Goal: Ask a question: Seek information or help from site administrators or community

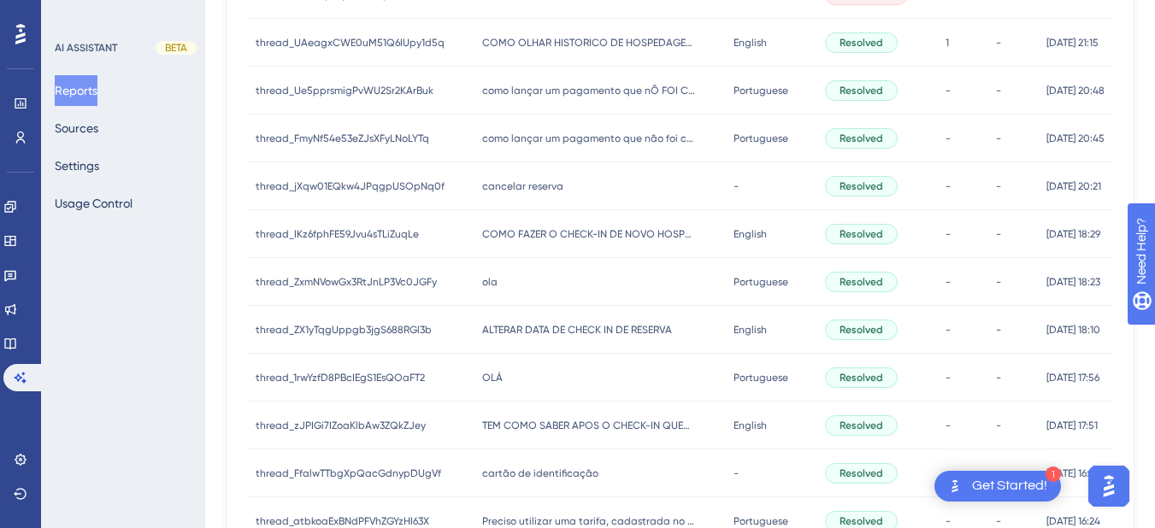
scroll to position [889, 0]
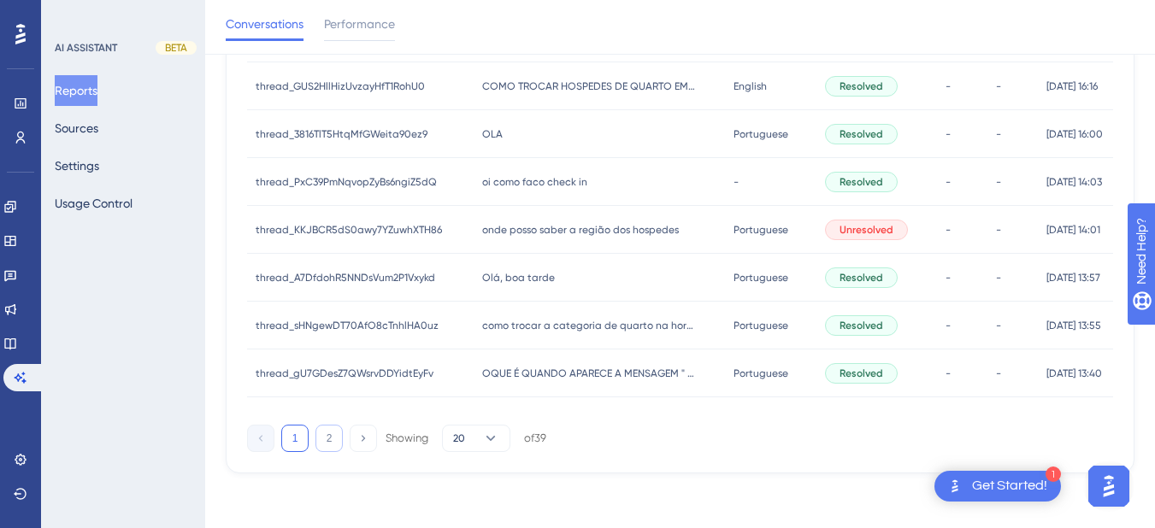
click at [337, 436] on button "2" at bounding box center [328, 438] width 27 height 27
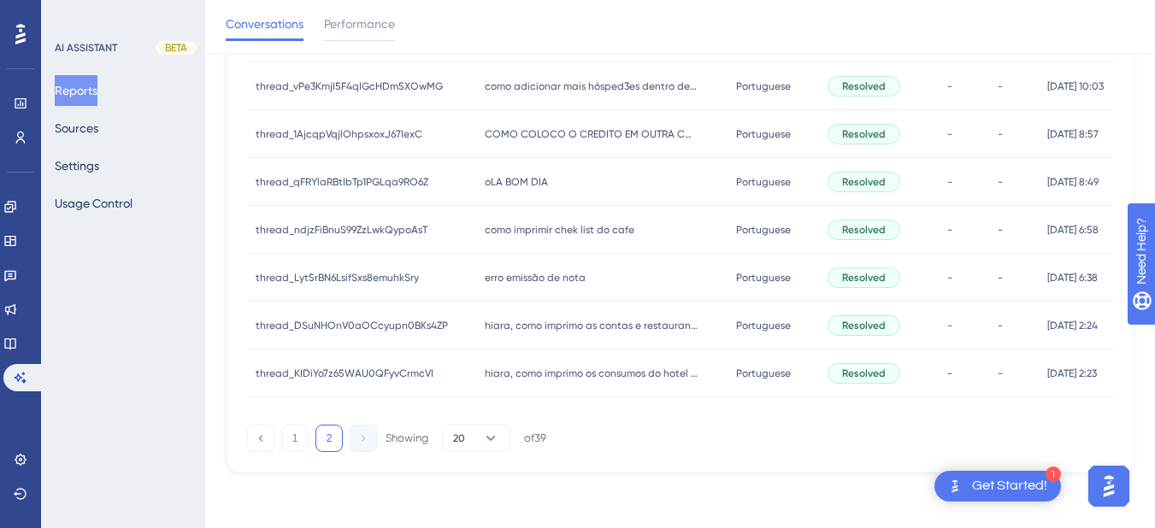
scroll to position [0, 0]
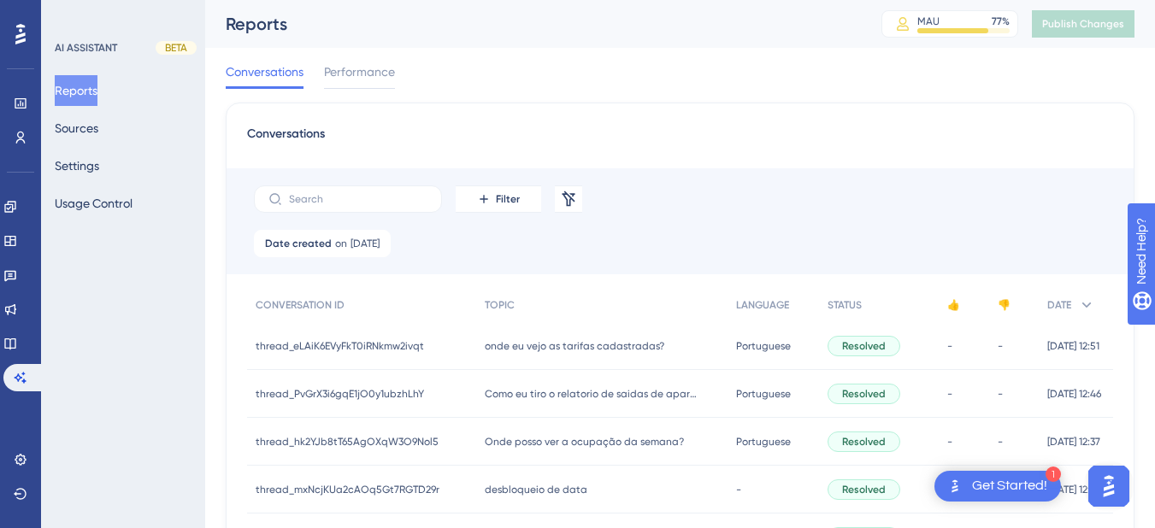
click at [503, 360] on div "onde eu vejo as tarifas cadastradas? onde eu vejo as tarifas cadastradas?" at bounding box center [601, 346] width 250 height 48
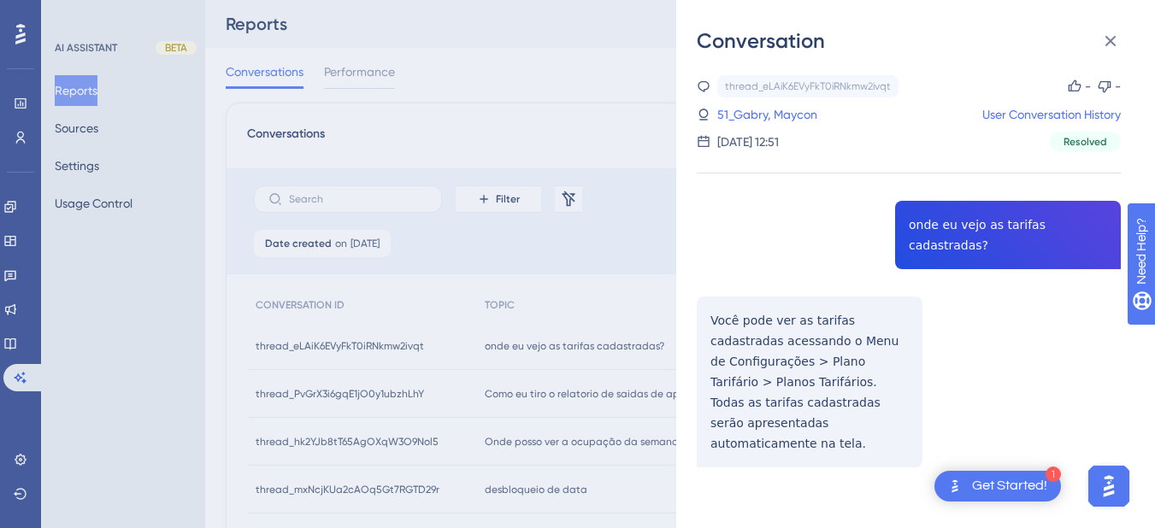
click at [950, 227] on div "thread_eLAiK6EVyFkT0iRNkmw2ivqt Copy - - 51_Gabry, Maycon User Conversation His…" at bounding box center [909, 314] width 424 height 479
click at [950, 226] on div "thread_eLAiK6EVyFkT0iRNkmw2ivqt Copy - - 51_Gabry, Maycon User Conversation His…" at bounding box center [909, 314] width 424 height 479
copy span "onde eu vejo as tarifas cadastradas?"
click at [737, 297] on div "thread_eLAiK6EVyFkT0iRNkmw2ivqt Copy - - 51_Gabry, Maycon User Conversation His…" at bounding box center [909, 314] width 424 height 479
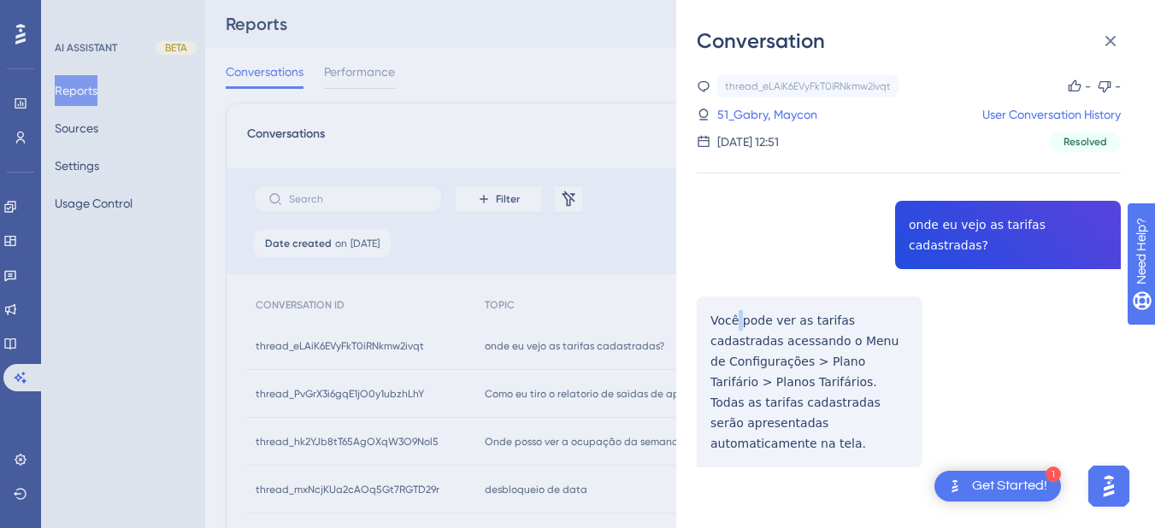
click at [737, 297] on div "thread_eLAiK6EVyFkT0iRNkmw2ivqt Copy - - 51_Gabry, Maycon User Conversation His…" at bounding box center [909, 314] width 424 height 479
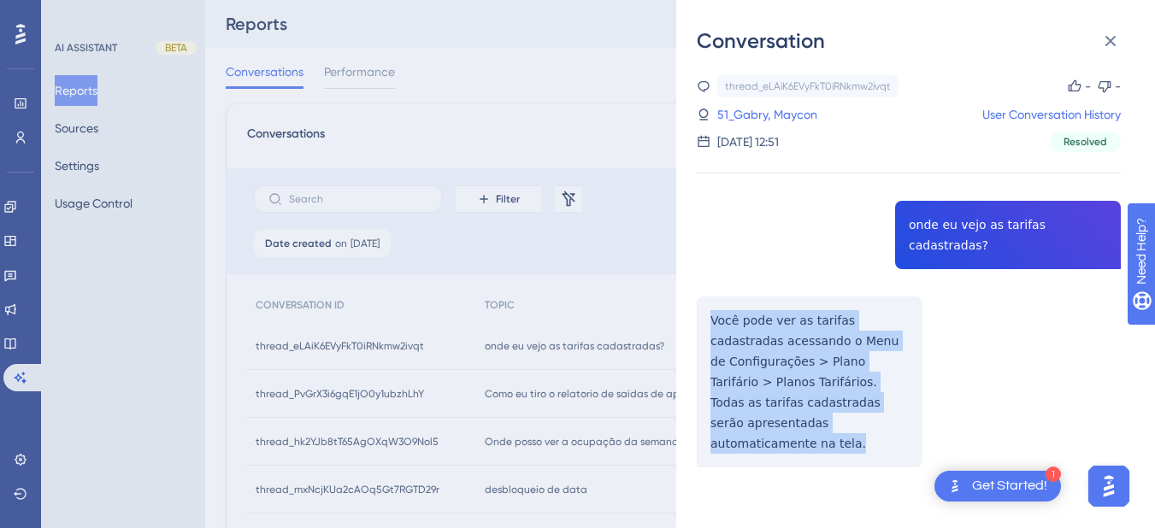
click at [737, 297] on div "thread_eLAiK6EVyFkT0iRNkmw2ivqt Copy - - 51_Gabry, Maycon User Conversation His…" at bounding box center [909, 314] width 424 height 479
copy p "Você pode ver as tarifas cadastradas acessando o Menu de Configurações > Plano …"
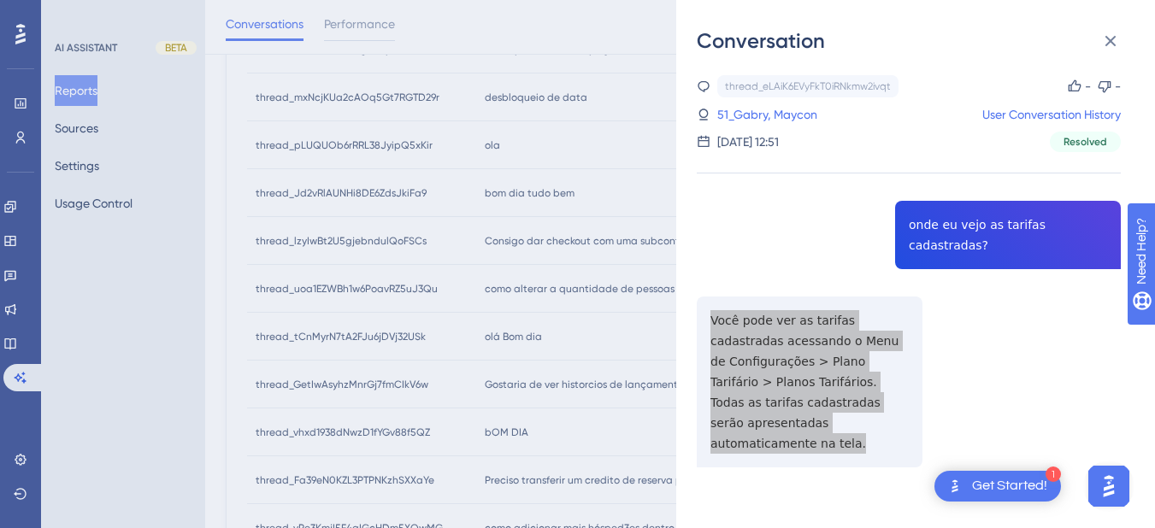
scroll to position [598, 0]
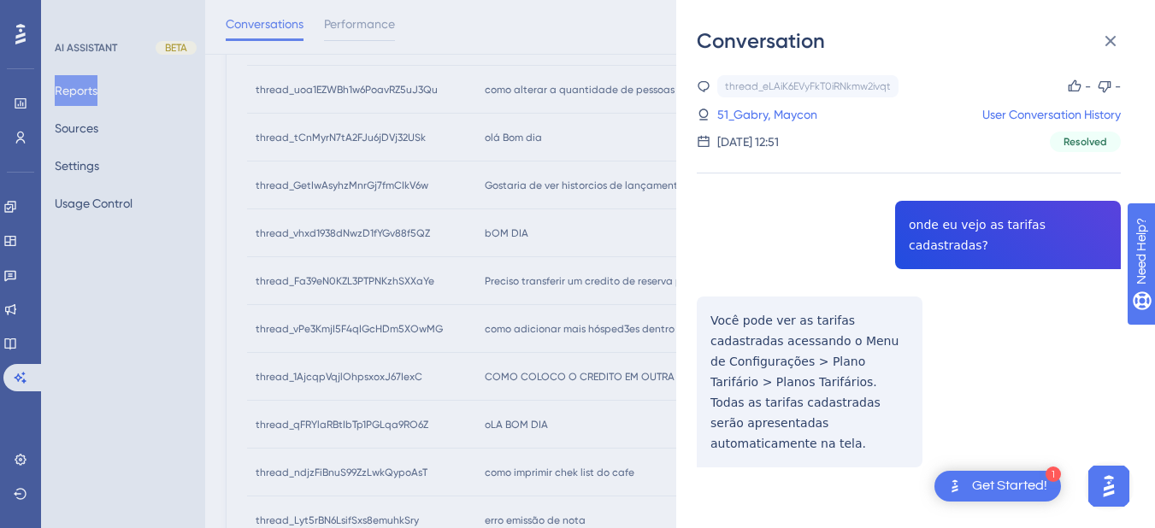
click at [758, 103] on div "thread_eLAiK6EVyFkT0iRNkmw2ivqt Copy - - 51_Gabry, Maycon User Conversation His…" at bounding box center [909, 113] width 424 height 77
click at [750, 117] on link "51_Gabry, Maycon" at bounding box center [767, 114] width 100 height 21
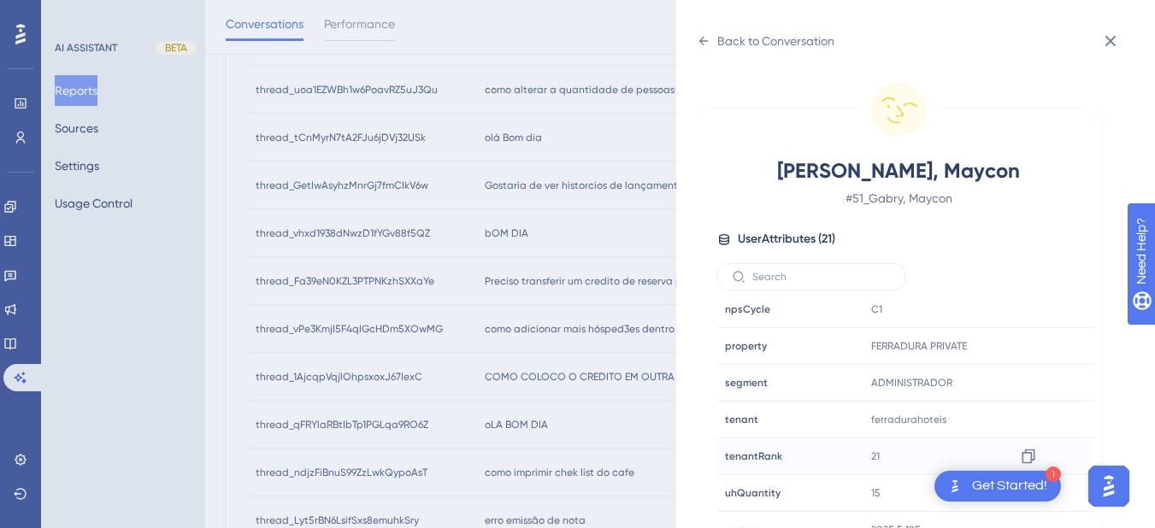
scroll to position [21, 0]
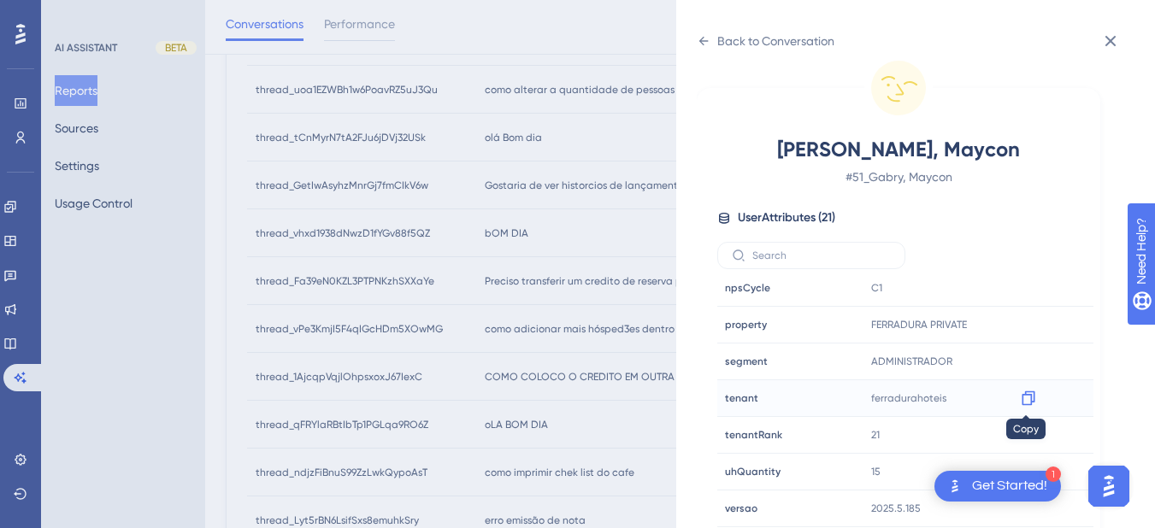
click at [1024, 397] on icon at bounding box center [1028, 398] width 17 height 17
click at [703, 43] on icon at bounding box center [704, 41] width 14 height 14
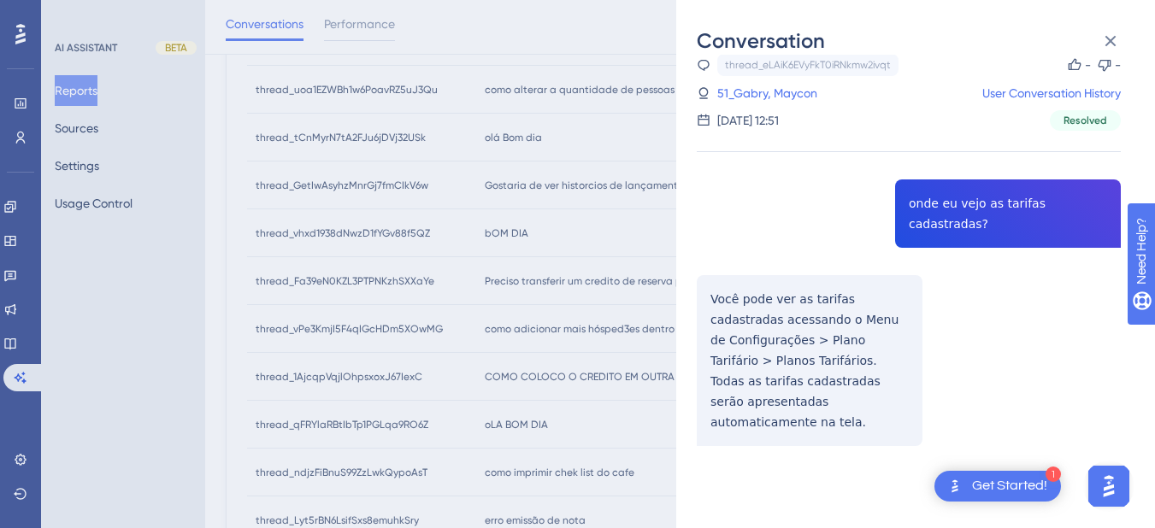
scroll to position [0, 0]
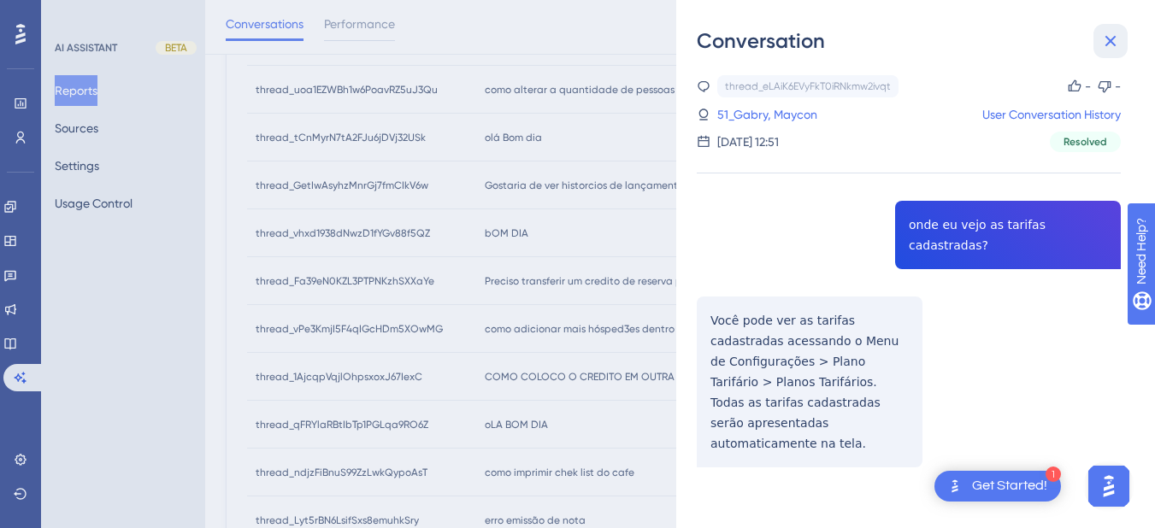
click at [1109, 44] on icon at bounding box center [1110, 41] width 21 height 21
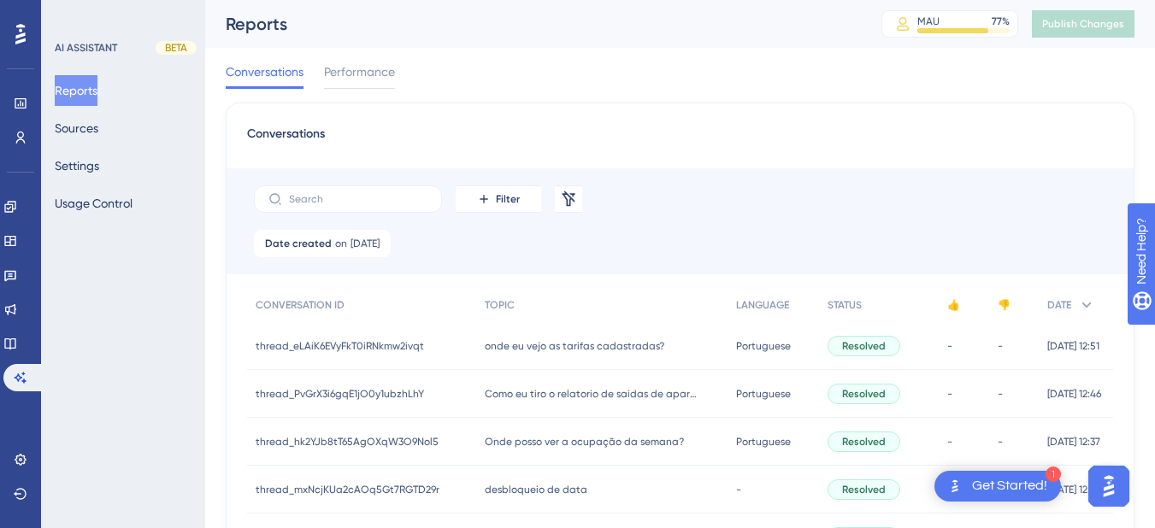
click at [503, 403] on div "Como eu tiro o relatorio de saidas de apartamentos ou seja check outs que me mo…" at bounding box center [601, 394] width 250 height 48
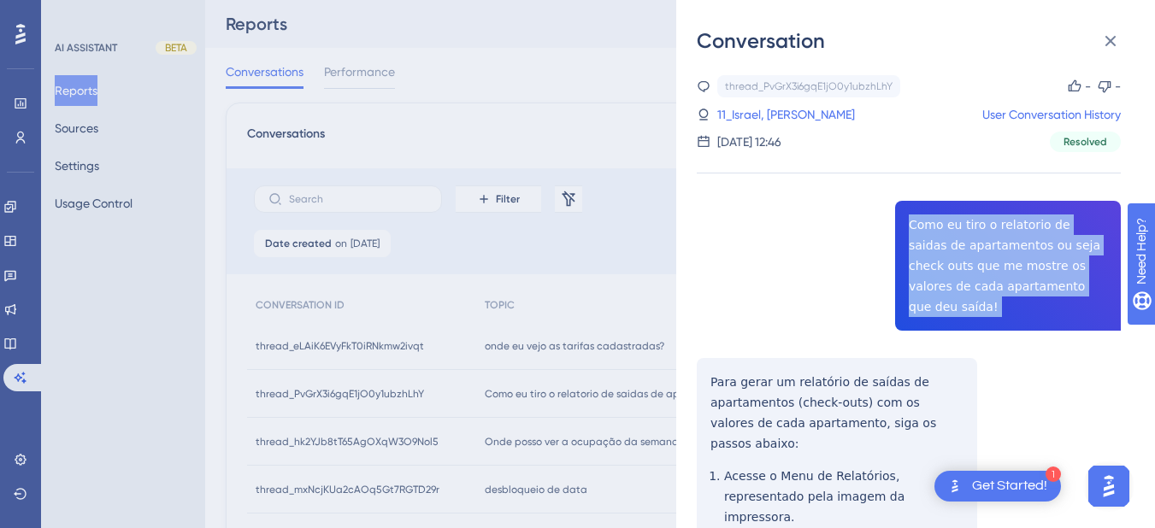
copy span "Como eu tiro o relatorio de saidas de apartamentos ou seja check outs que me mo…"
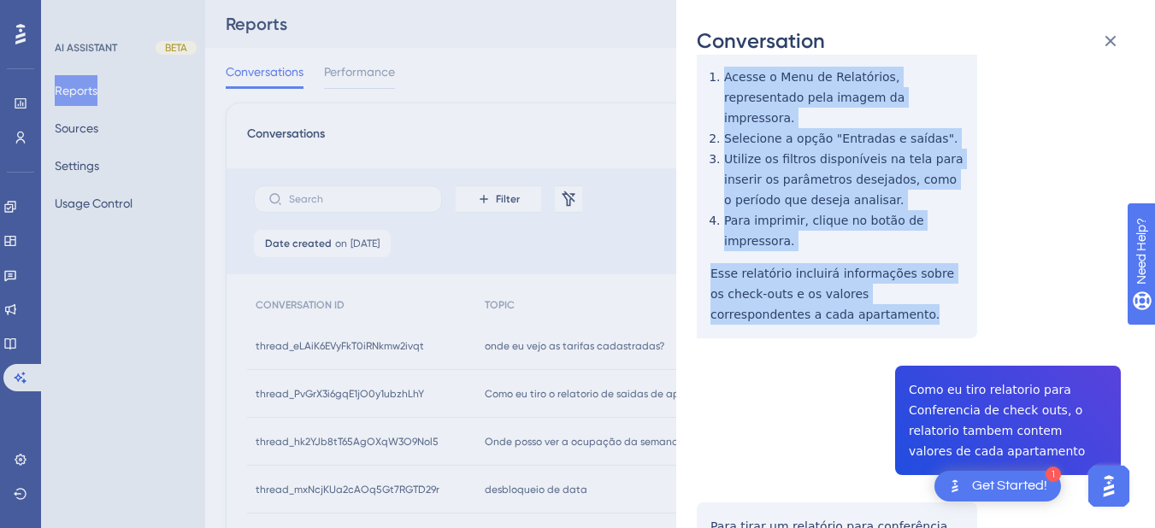
drag, startPoint x: 704, startPoint y: 356, endPoint x: 803, endPoint y: 262, distance: 137.2
click at [803, 262] on div "thread_PvGrX3i6gqE1jO0y1ubzhLhY Copy - - 11_Israel, [PERSON_NAME] User Conversa…" at bounding box center [909, 322] width 424 height 1293
copy div "Para gerar um relatório de saídas de apartamentos (check-outs) com os valores d…"
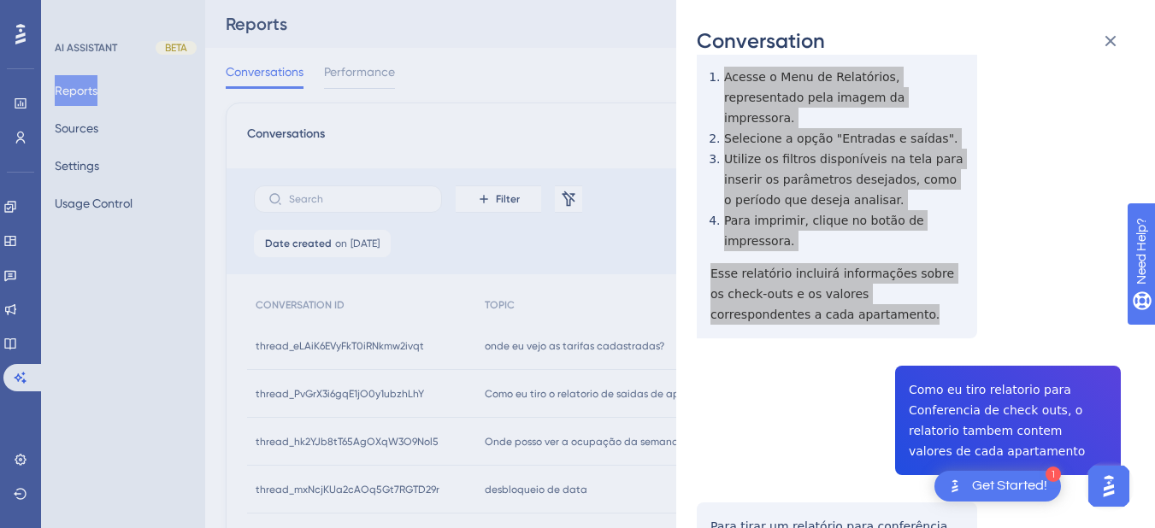
scroll to position [199, 0]
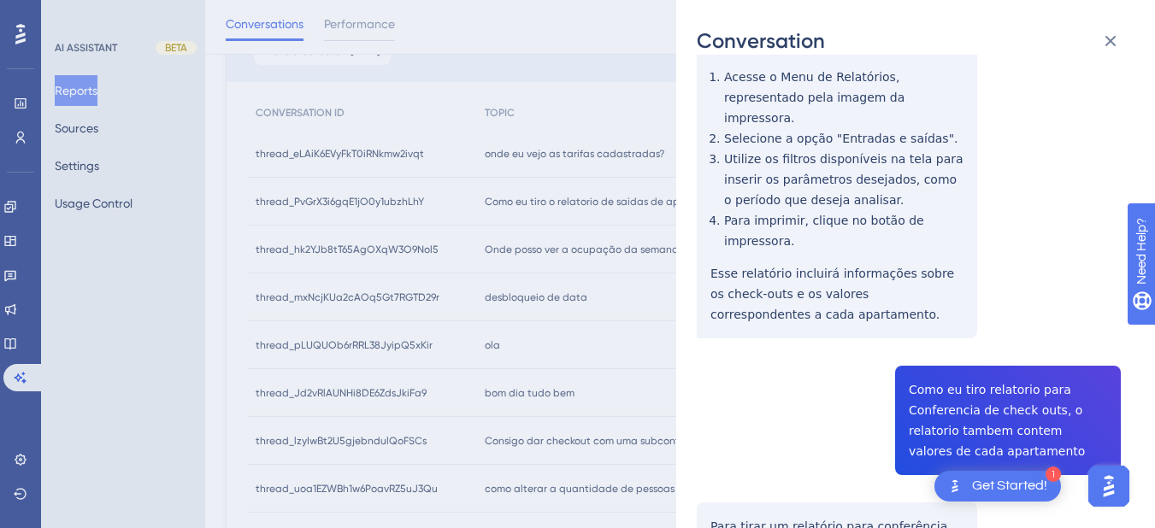
click at [932, 329] on div "thread_PvGrX3i6gqE1jO0y1ubzhLhY Copy - - 11_Israel, [PERSON_NAME] User Conversa…" at bounding box center [909, 322] width 424 height 1293
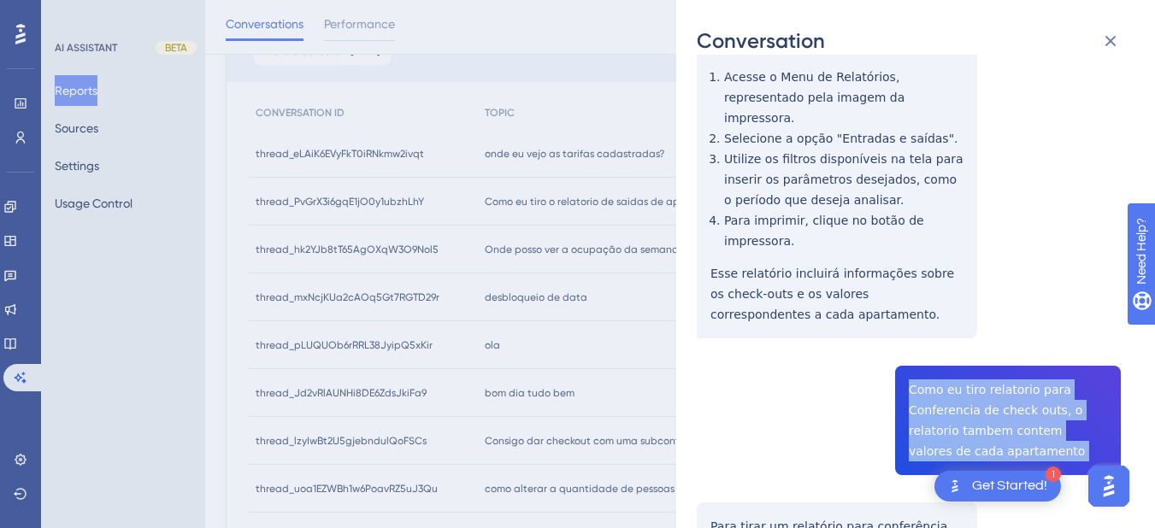
click at [932, 329] on div "thread_PvGrX3i6gqE1jO0y1ubzhLhY Copy - - 11_Israel, [PERSON_NAME] User Conversa…" at bounding box center [909, 322] width 424 height 1293
copy span "Como eu tiro relatorio para Conferencia de check outs, o relatorio tambem conte…"
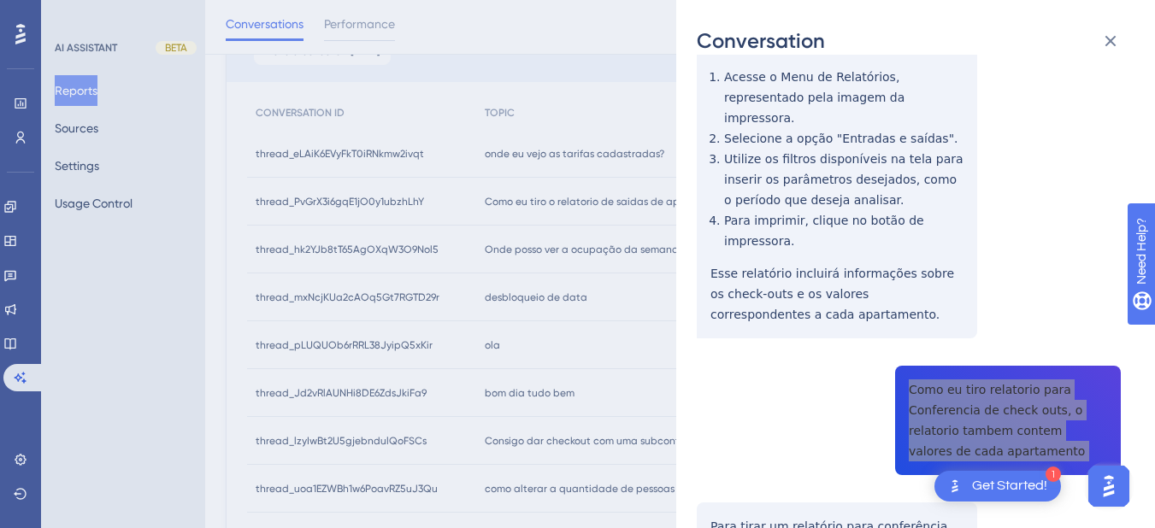
scroll to position [725, 0]
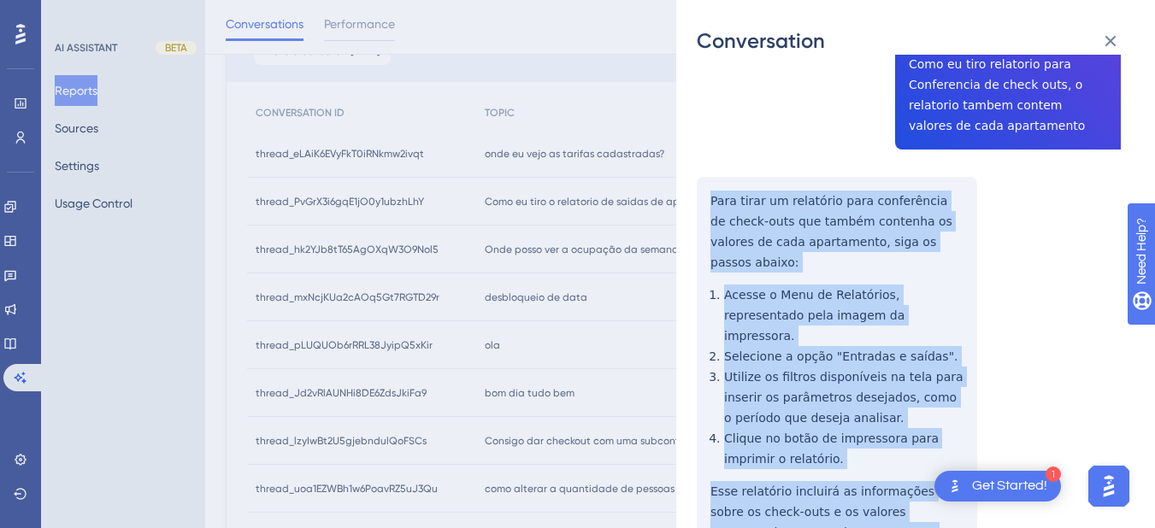
drag, startPoint x: 707, startPoint y: 138, endPoint x: 820, endPoint y: 451, distance: 333.6
copy div "Para tirar um relatório para conferência de check-outs que também contenha os v…"
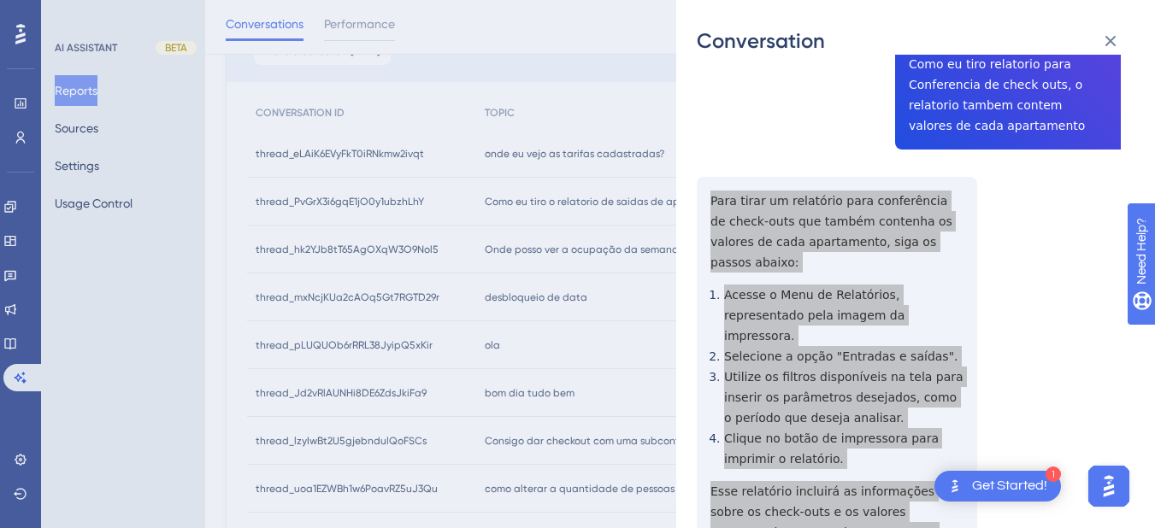
scroll to position [0, 0]
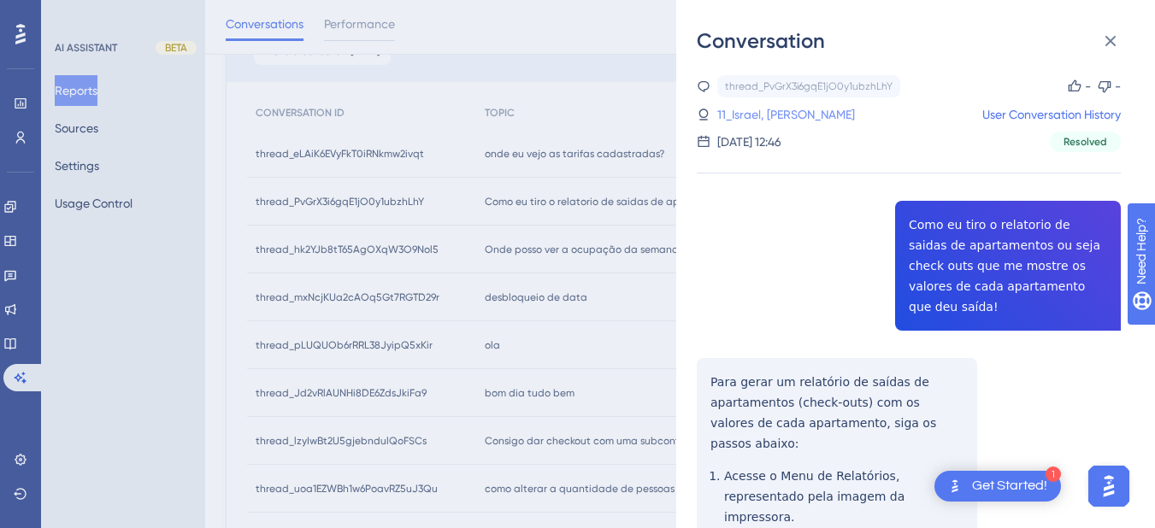
click at [772, 119] on link "11_Israel, [PERSON_NAME]" at bounding box center [786, 114] width 138 height 21
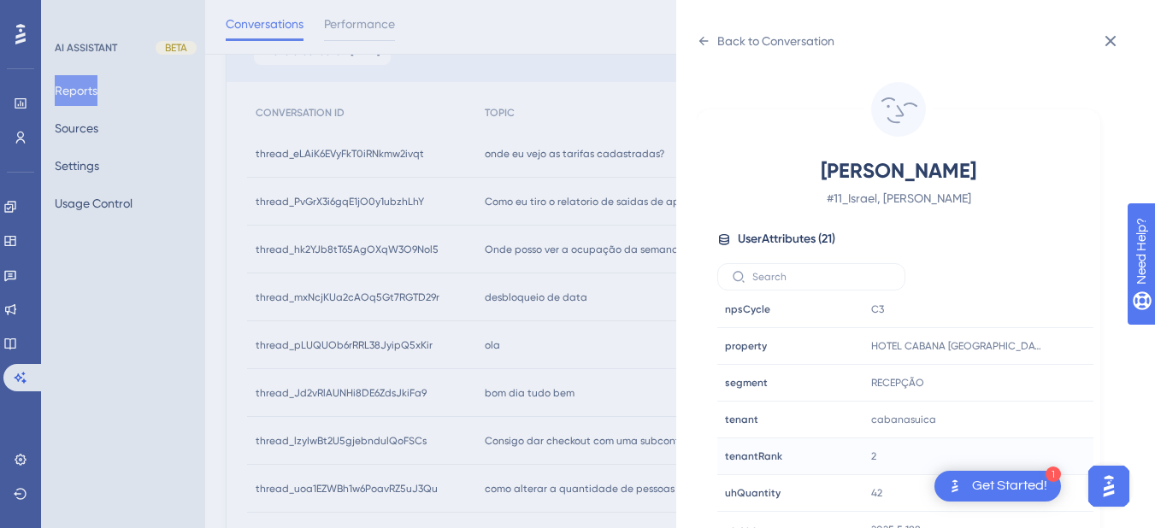
scroll to position [598, 0]
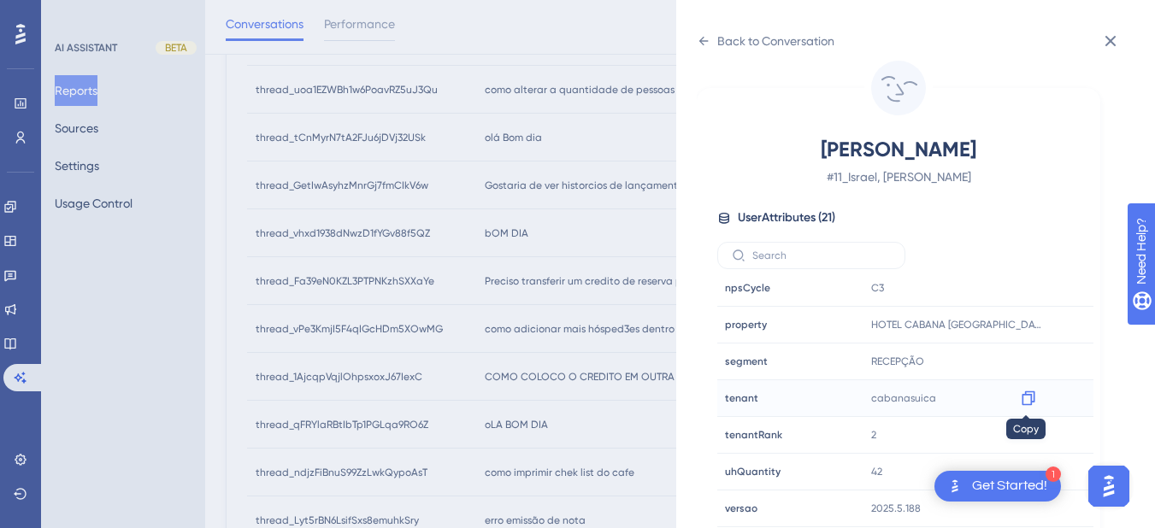
click at [1025, 396] on icon at bounding box center [1028, 398] width 17 height 17
click at [700, 35] on icon at bounding box center [704, 41] width 14 height 14
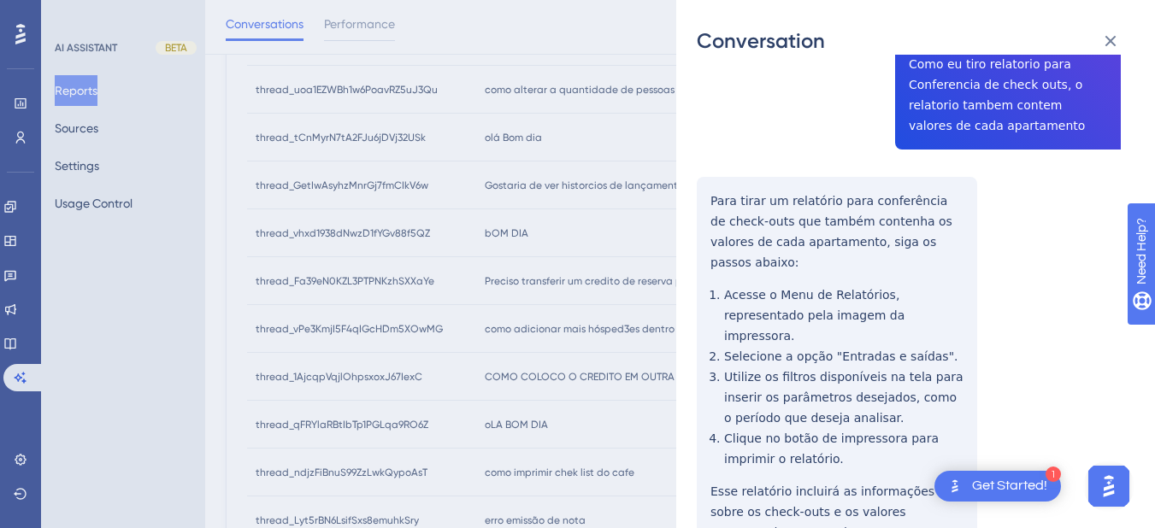
scroll to position [0, 0]
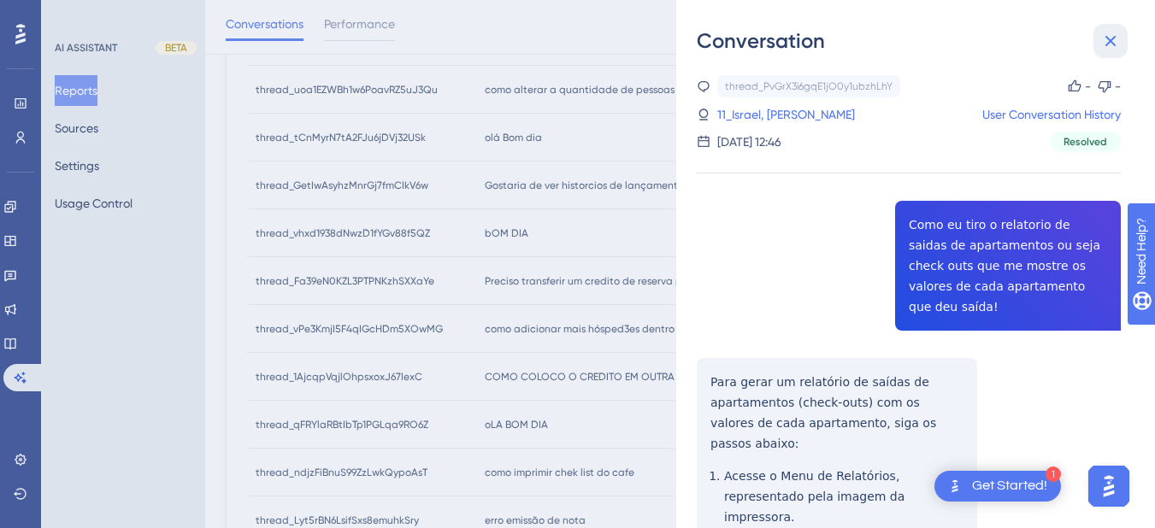
click at [1107, 44] on icon at bounding box center [1110, 41] width 11 height 11
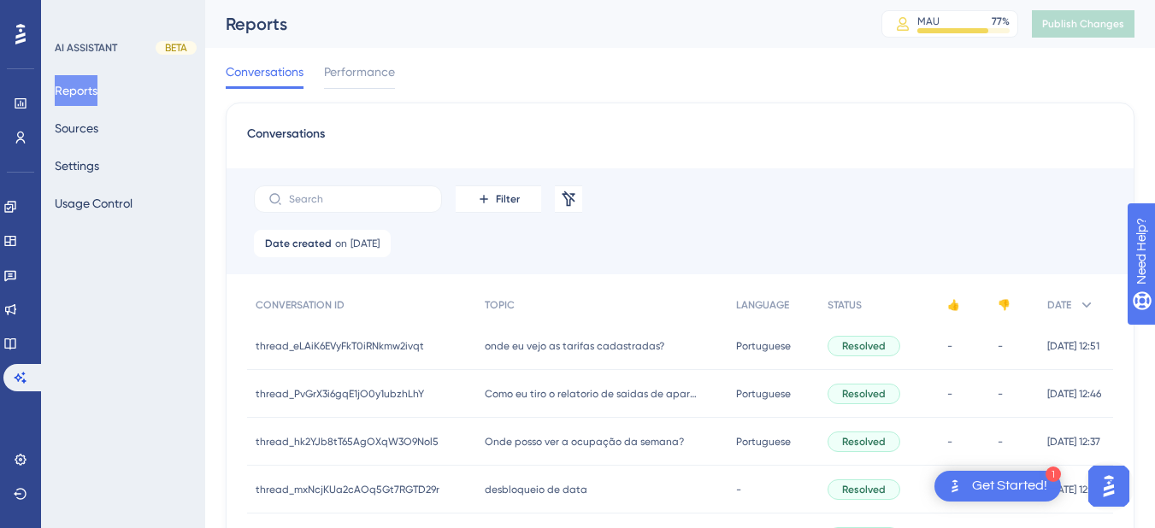
click at [523, 409] on div "Como eu tiro o relatorio de saidas de apartamentos ou seja check outs que me mo…" at bounding box center [601, 394] width 250 height 48
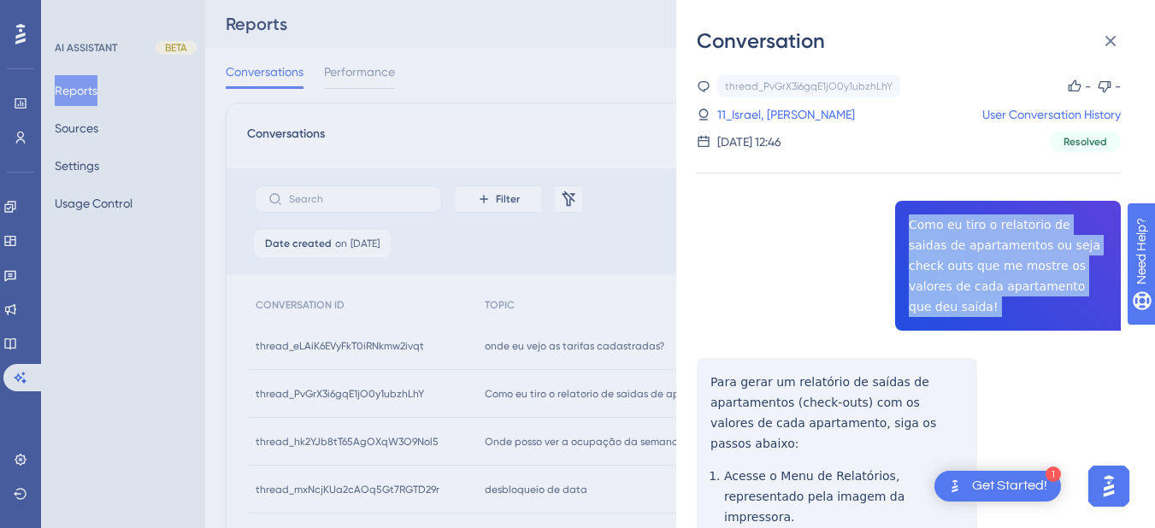
copy span "Como eu tiro o relatorio de saidas de apartamentos ou seja check outs que me mo…"
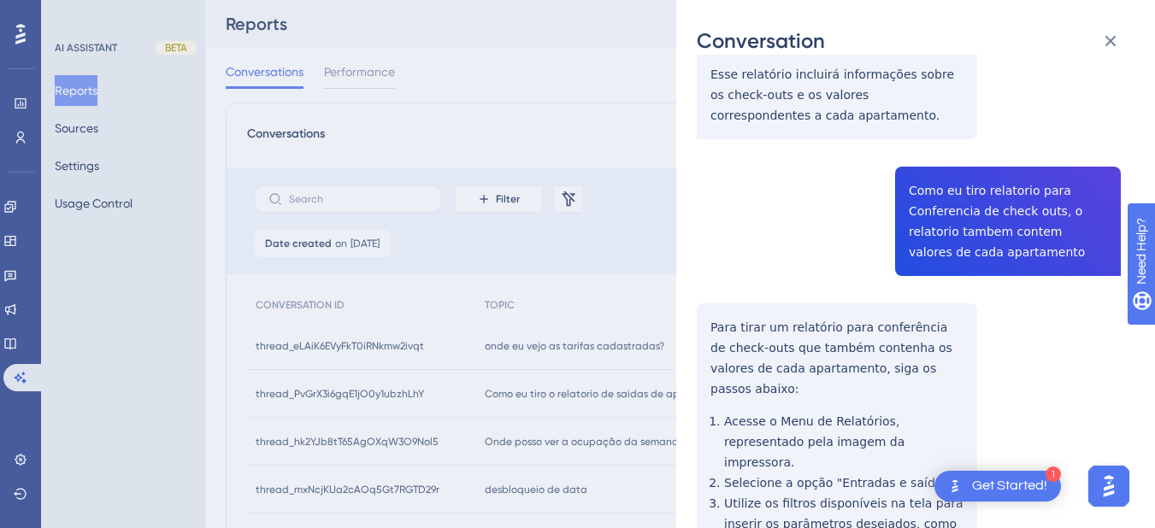
scroll to position [199, 0]
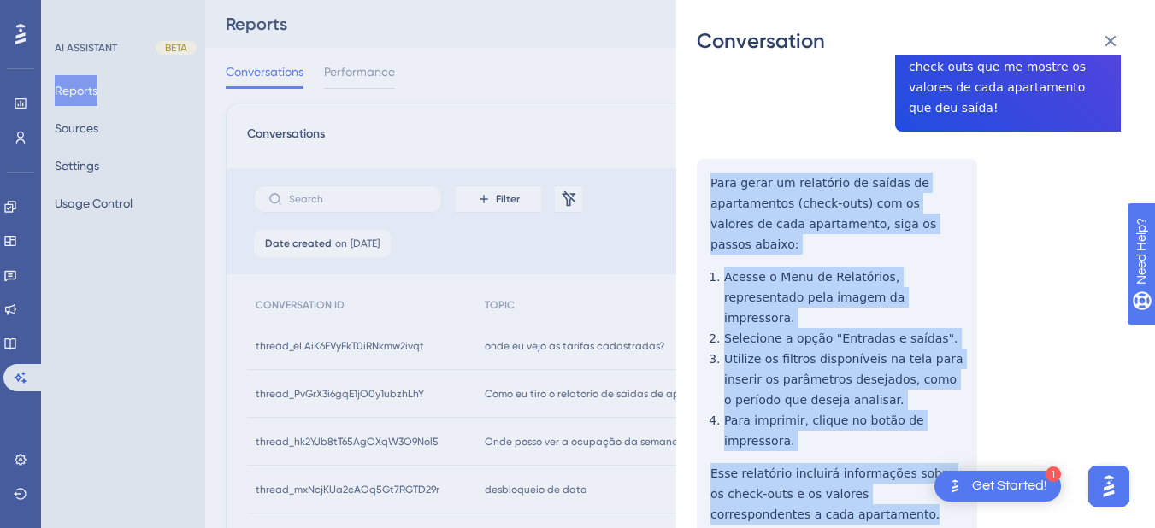
drag, startPoint x: 706, startPoint y: 347, endPoint x: 778, endPoint y: 276, distance: 100.9
click at [791, 466] on div "thread_PvGrX3i6gqE1jO0y1ubzhLhY Copy - - 11_Israel, [PERSON_NAME] User Conversa…" at bounding box center [909, 522] width 424 height 1293
copy div "Para gerar um relatório de saídas de apartamentos (check-outs) com os valores d…"
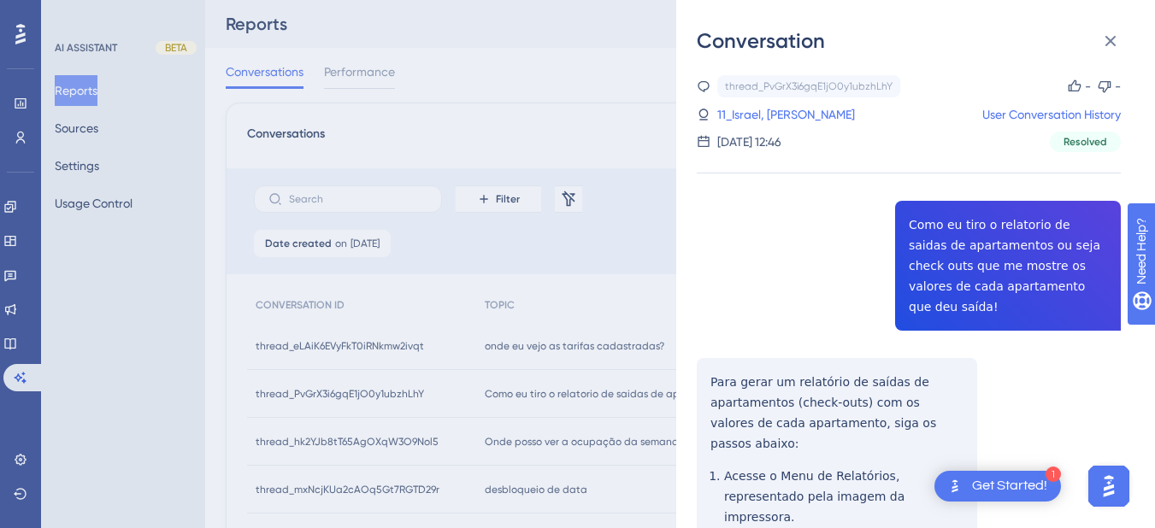
click at [1138, 32] on div "Conversation thread_PvGrX3i6gqE1jO0y1ubzhLhY Copy - - 11_Israel, [PERSON_NAME] …" at bounding box center [915, 264] width 479 height 528
click at [1129, 42] on div "Conversation" at bounding box center [916, 40] width 438 height 27
click at [1112, 37] on icon at bounding box center [1110, 41] width 21 height 21
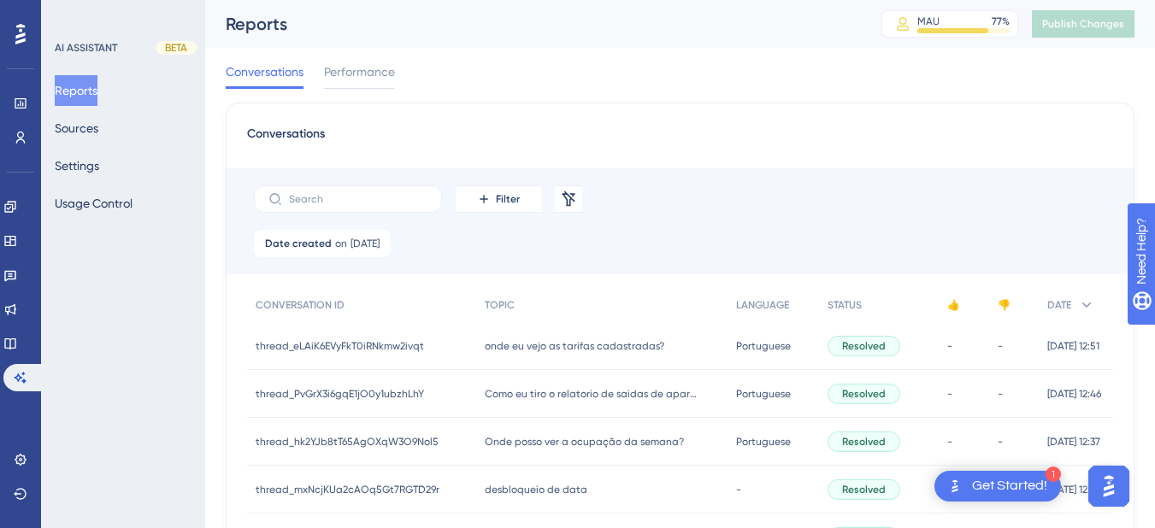
click at [534, 442] on span "Onde posso ver a ocupação da semana?" at bounding box center [584, 442] width 199 height 14
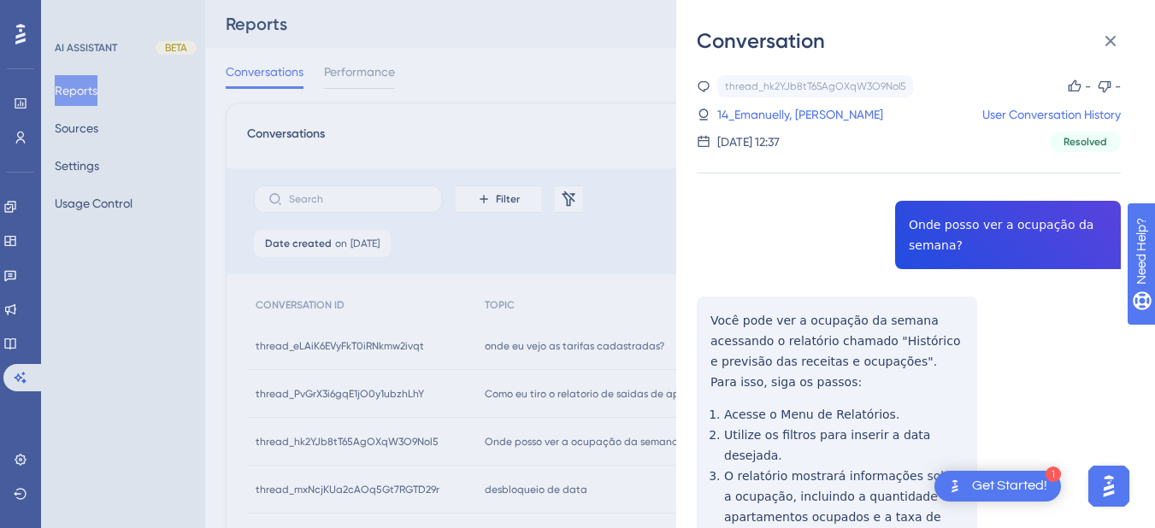
copy span "Onde posso ver a ocupação da semana?"
click at [694, 333] on div "Conversation thread_hk2YJb8tT65AgOXqW3O9Nol5 Copy - - 14_Emanuelly, [PERSON_NAM…" at bounding box center [915, 264] width 479 height 528
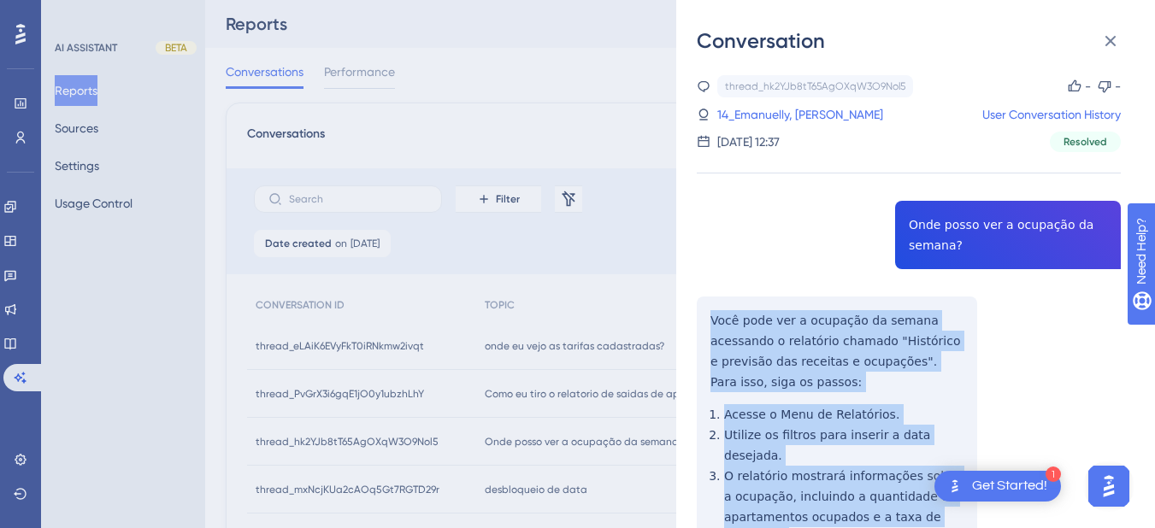
scroll to position [399, 0]
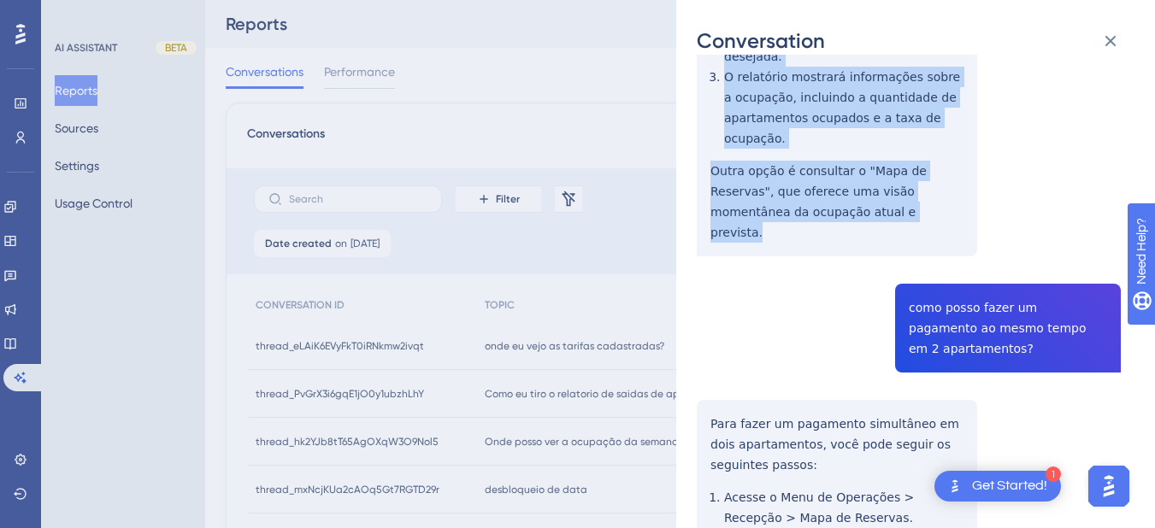
drag, startPoint x: 707, startPoint y: 310, endPoint x: 881, endPoint y: 194, distance: 209.5
click at [881, 194] on div "thread_hk2YJb8tT65AgOXqW3O9Nol5 Copy - - 14_Emanuelly, [PERSON_NAME] User Conve…" at bounding box center [909, 281] width 424 height 1211
copy div "Você pode ver a ocupação da semana acessando o relatório chamado "Histórico e p…"
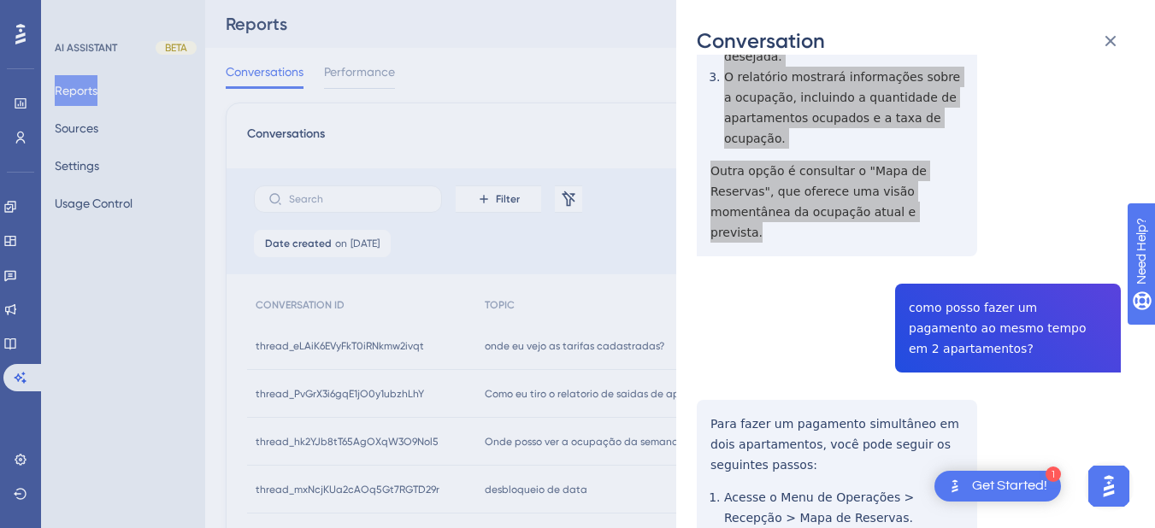
scroll to position [598, 0]
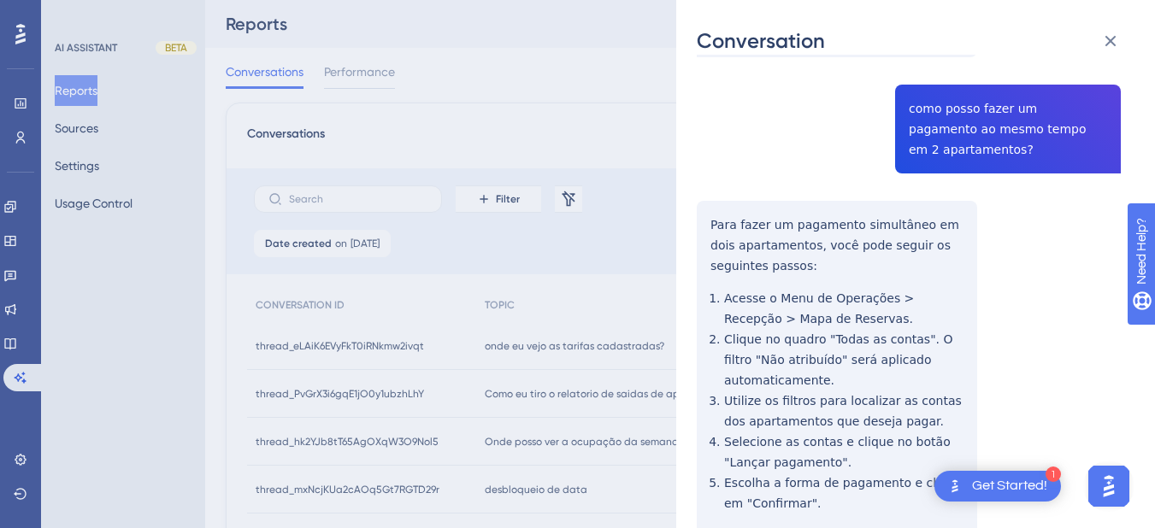
click at [973, 79] on div "thread_hk2YJb8tT65AgOXqW3O9Nol5 Copy - - 14_Emanuelly, [PERSON_NAME] User Conve…" at bounding box center [909, 82] width 424 height 1211
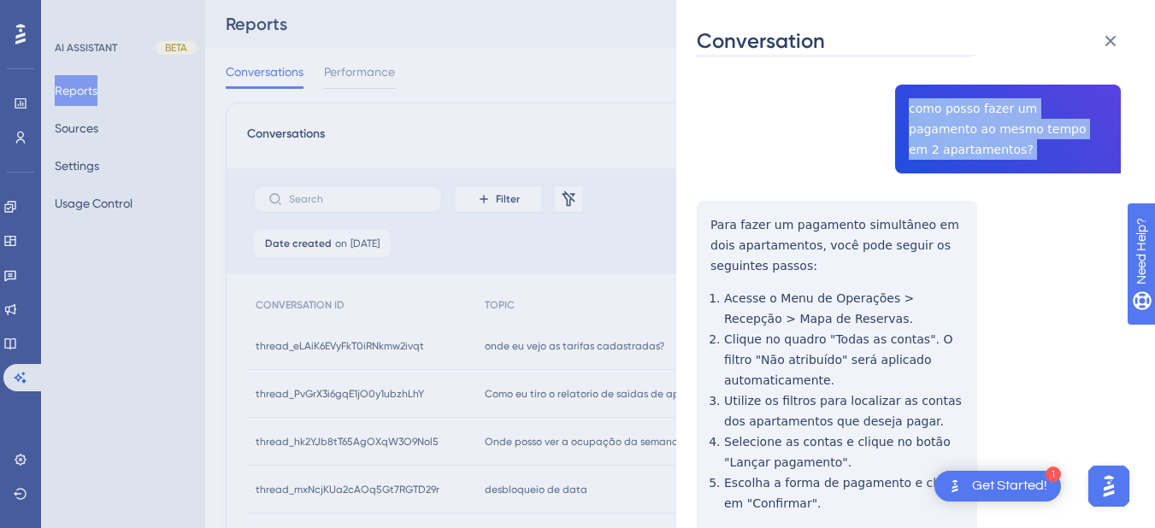
click at [973, 79] on div "thread_hk2YJb8tT65AgOXqW3O9Nol5 Copy - - 14_Emanuelly, [PERSON_NAME] User Conve…" at bounding box center [909, 82] width 424 height 1211
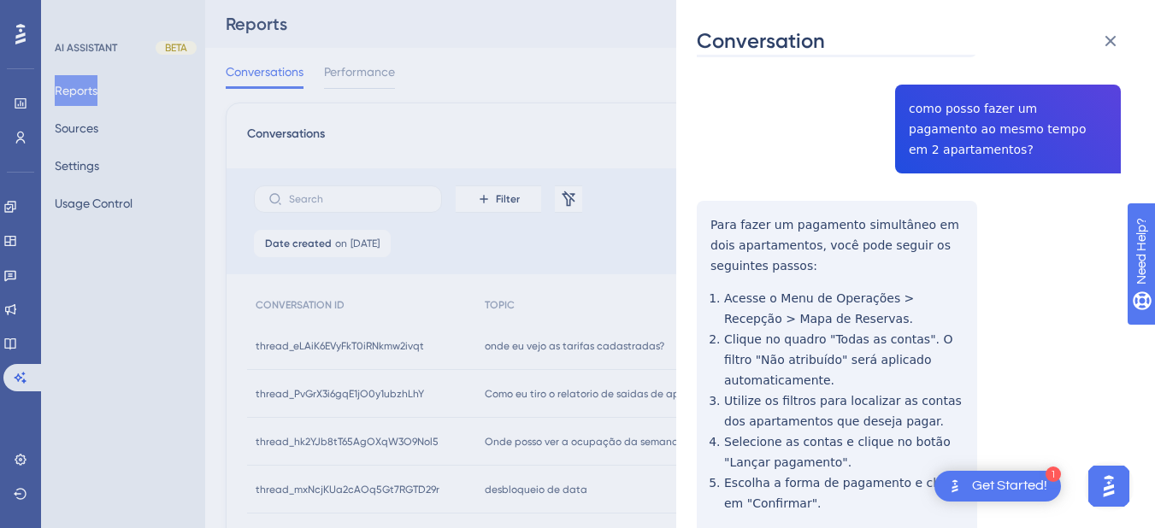
click at [720, 156] on div "thread_hk2YJb8tT65AgOXqW3O9Nol5 Copy - - 14_Emanuelly, [PERSON_NAME] User Conve…" at bounding box center [909, 82] width 424 height 1211
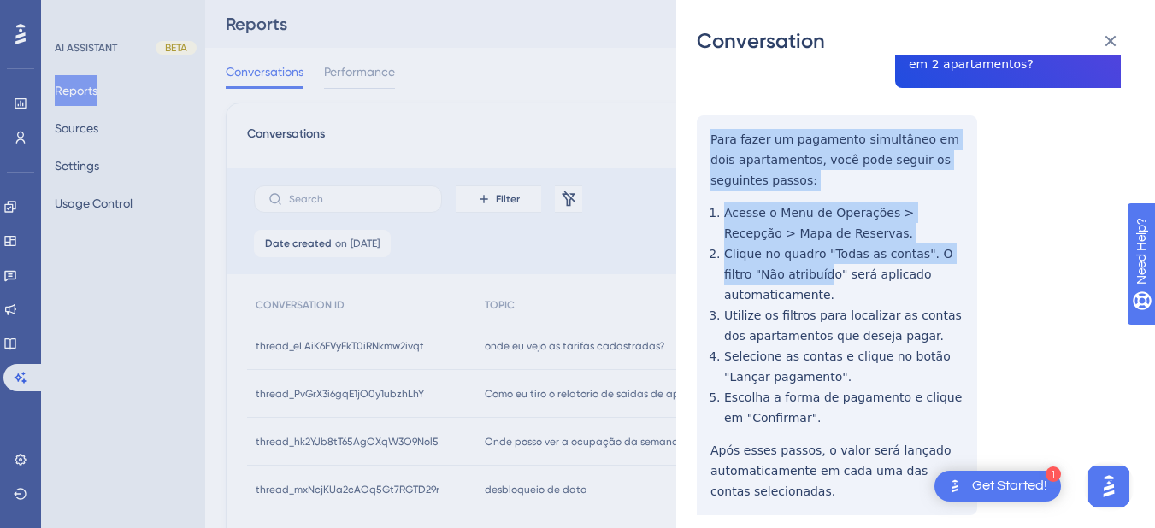
scroll to position [199, 0]
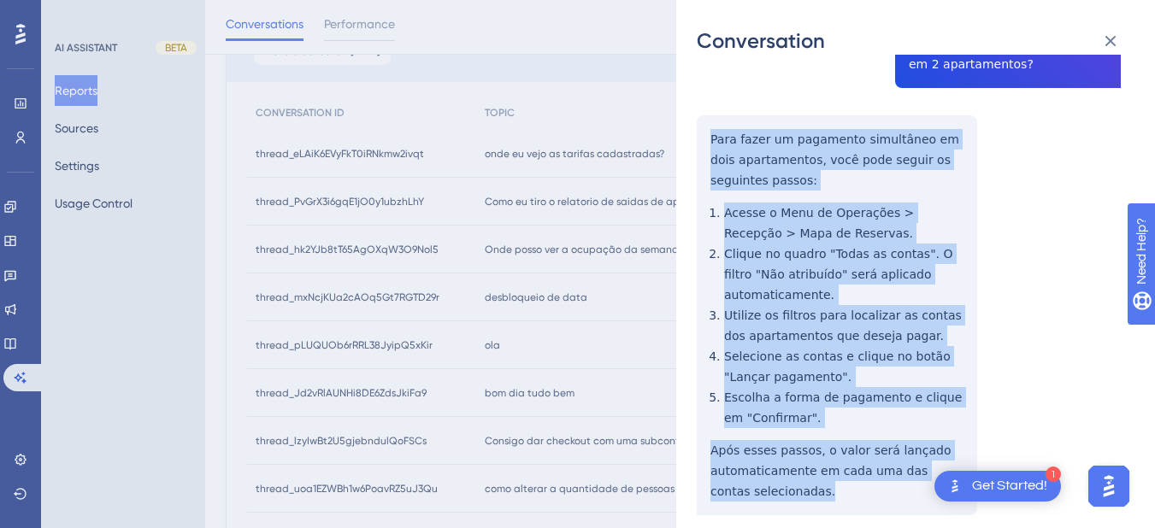
drag, startPoint x: 697, startPoint y: 154, endPoint x: 809, endPoint y: 426, distance: 293.9
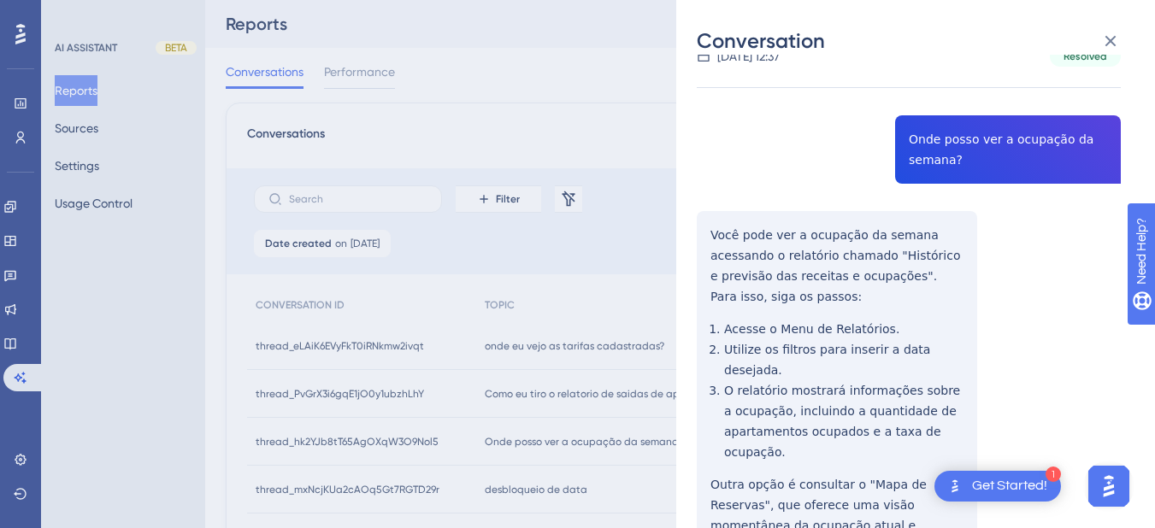
scroll to position [0, 0]
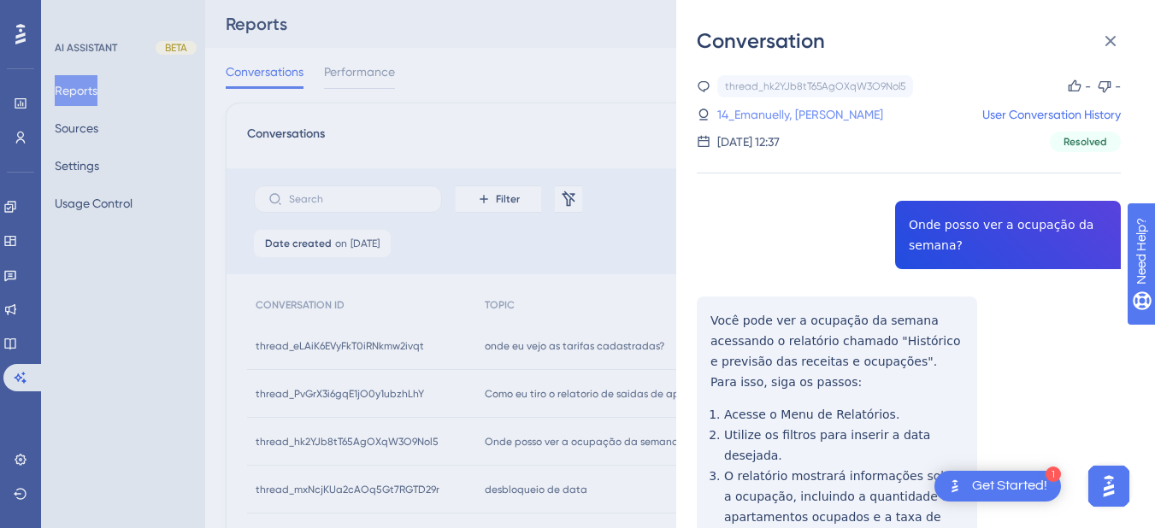
click at [761, 115] on link "14_Emanuelly, [PERSON_NAME]" at bounding box center [800, 114] width 166 height 21
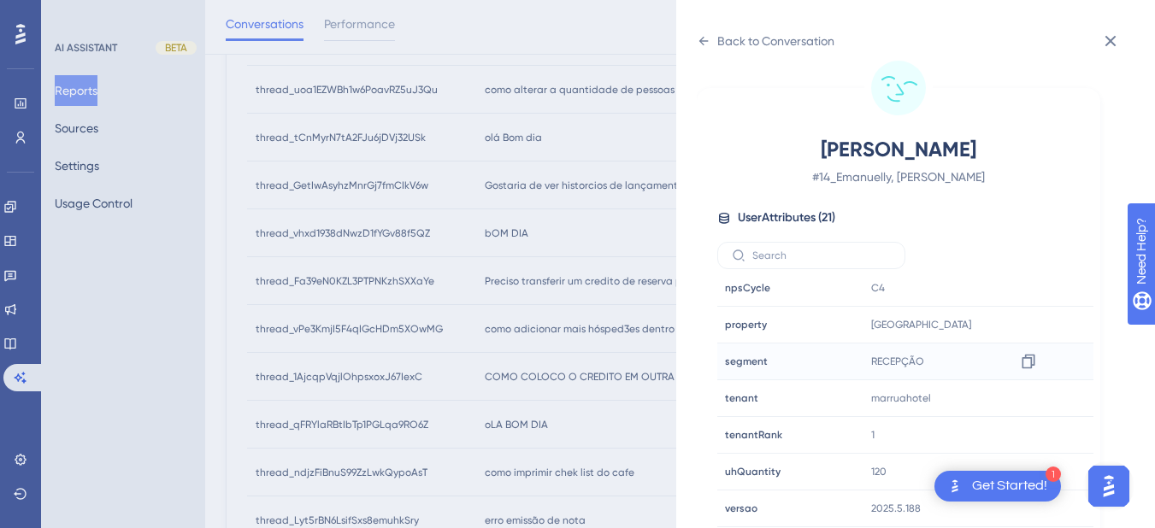
scroll to position [841, 0]
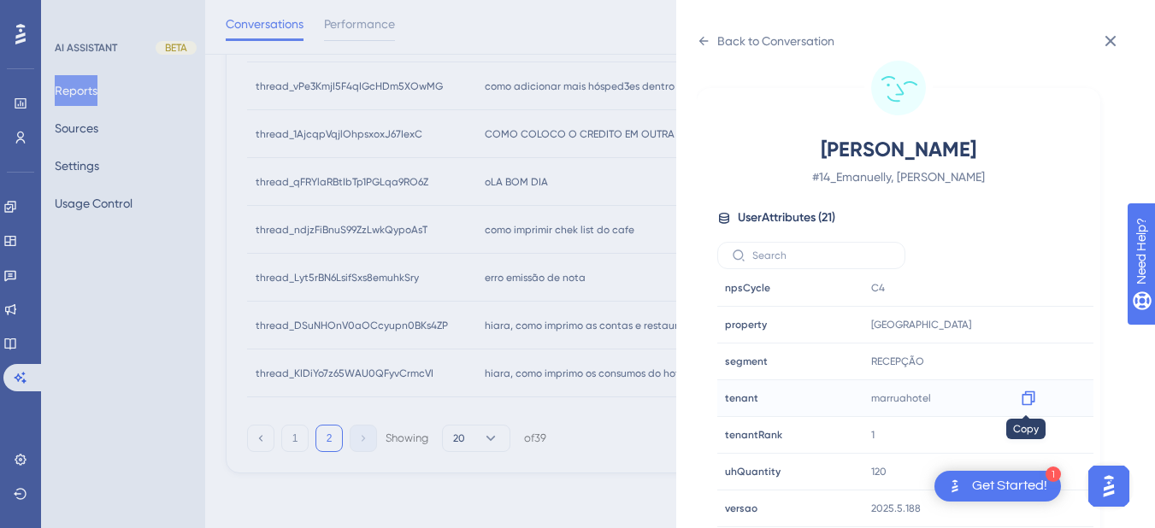
click at [1026, 391] on icon at bounding box center [1027, 398] width 13 height 15
click at [697, 37] on icon at bounding box center [704, 41] width 14 height 14
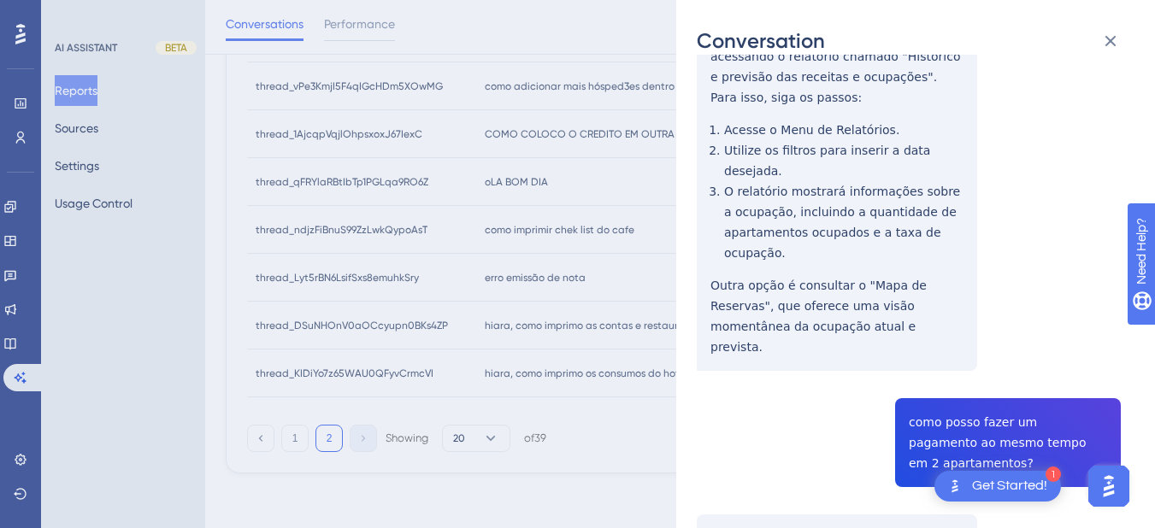
scroll to position [0, 0]
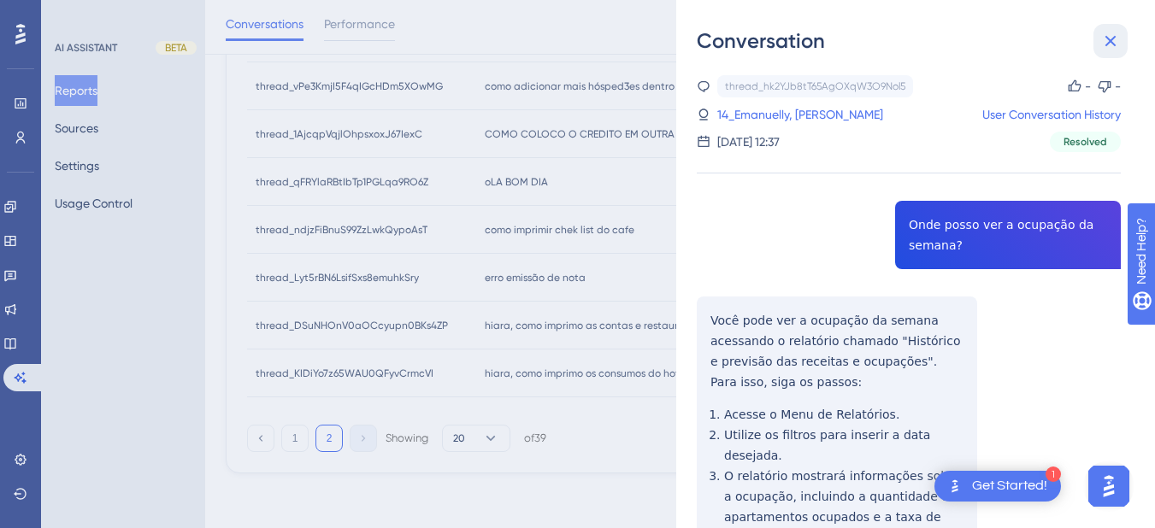
click at [1106, 37] on icon at bounding box center [1110, 41] width 11 height 11
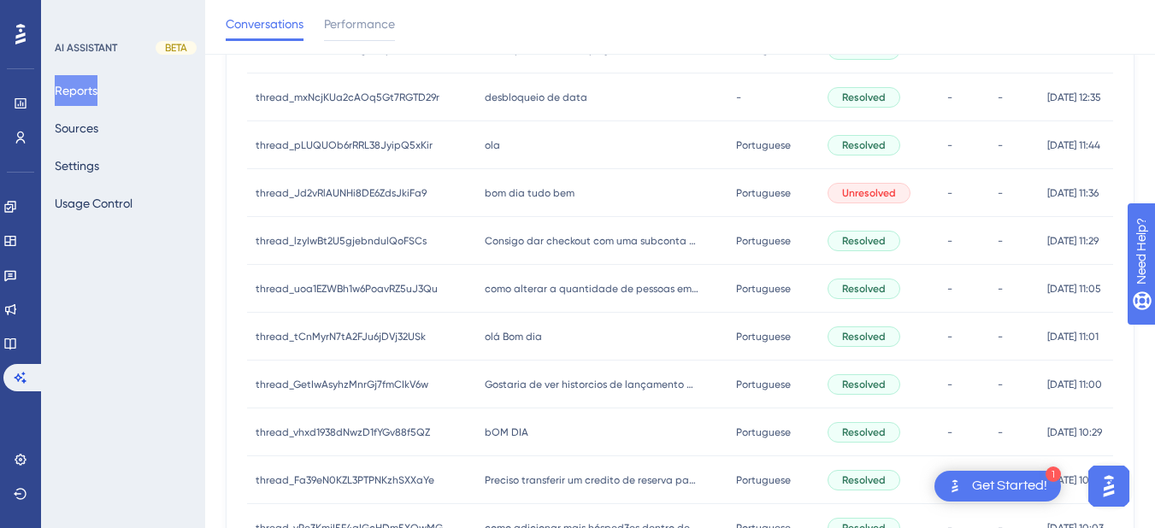
scroll to position [199, 0]
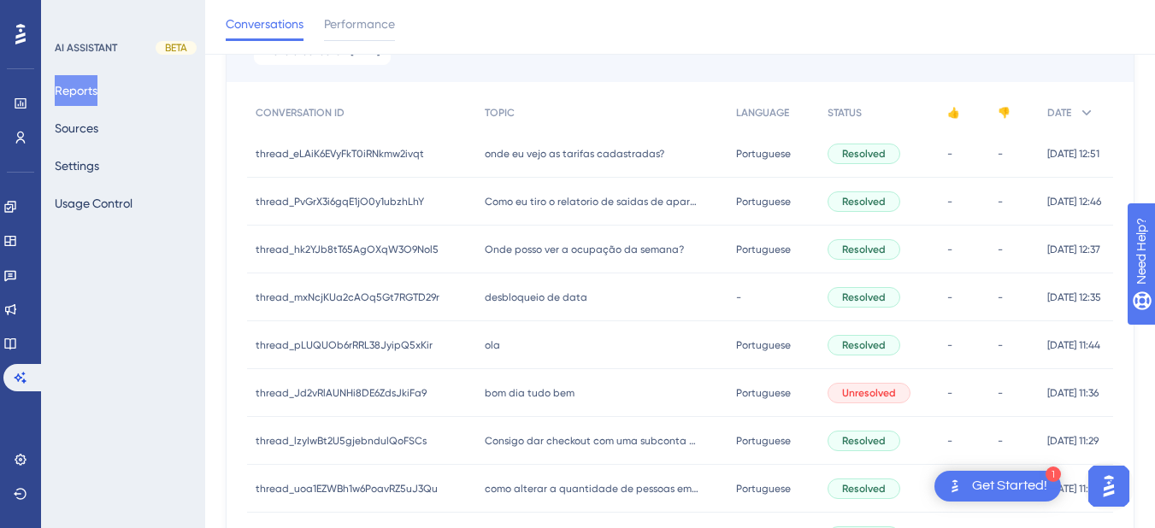
drag, startPoint x: 533, startPoint y: 303, endPoint x: 755, endPoint y: 285, distance: 222.0
click at [533, 303] on span "desbloqueio de data" at bounding box center [536, 298] width 103 height 14
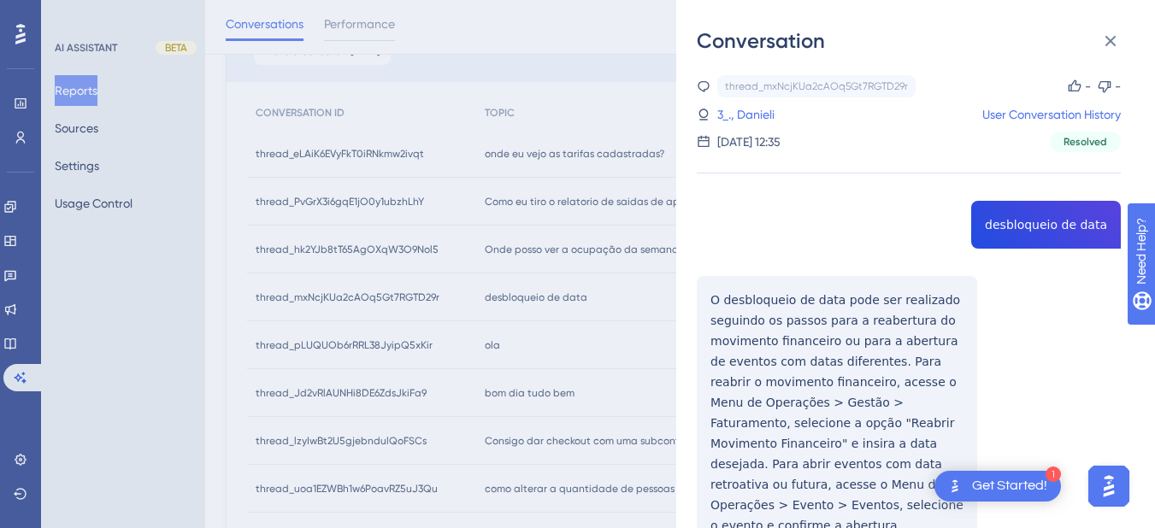
click at [1019, 233] on div "thread_mxNcjKUa2cAOq5Gt7RGTD29r Copy - - 3_., Danieli User Conversation History…" at bounding box center [909, 376] width 424 height 603
click at [732, 307] on div "thread_mxNcjKUa2cAOq5Gt7RGTD29r Copy - - 3_., Danieli User Conversation History…" at bounding box center [909, 376] width 424 height 603
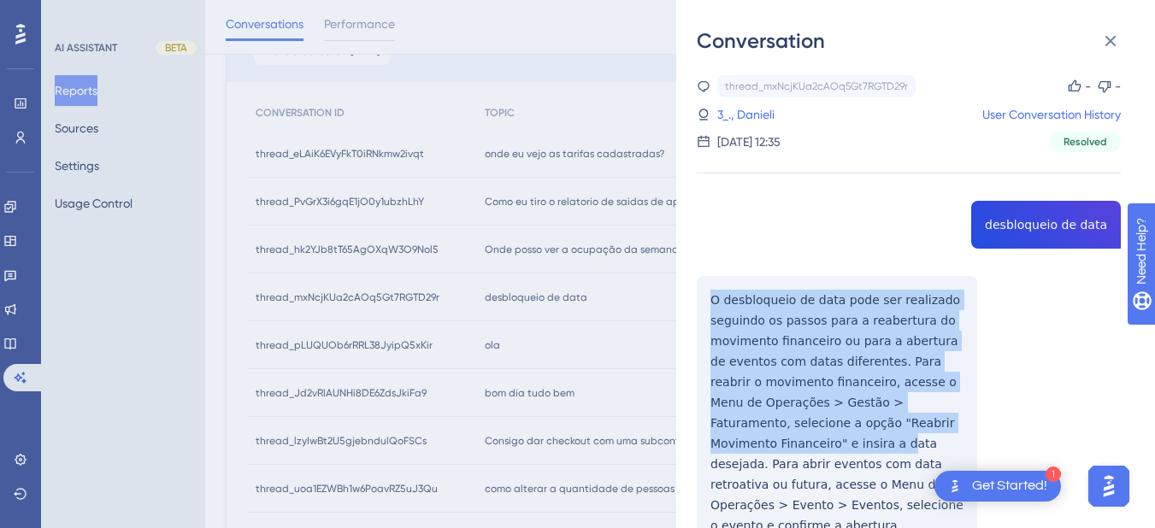
scroll to position [116, 0]
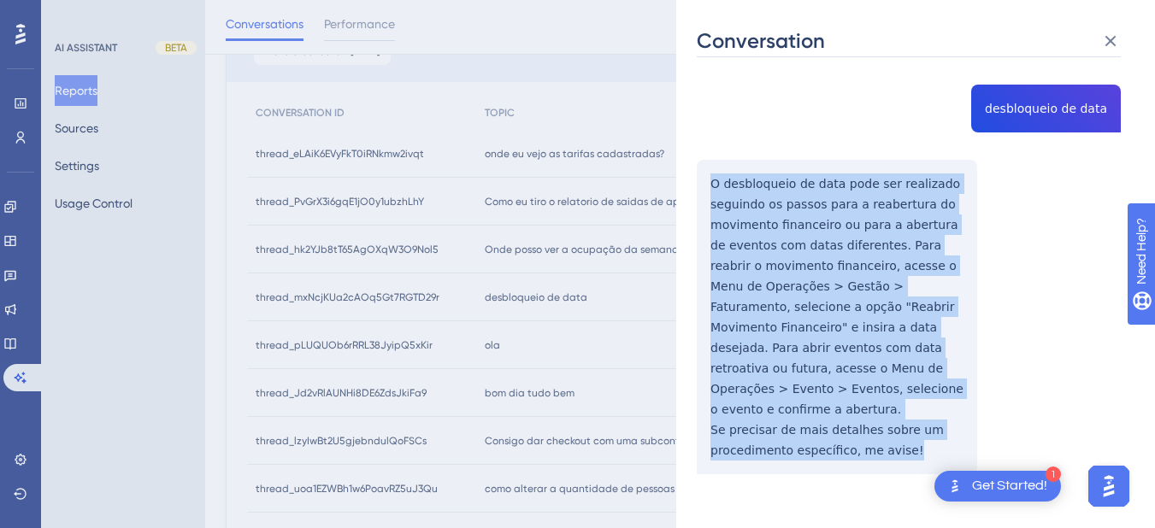
drag, startPoint x: 709, startPoint y: 298, endPoint x: 881, endPoint y: 363, distance: 183.7
click at [913, 420] on div "thread_mxNcjKUa2cAOq5Gt7RGTD29r Copy - - 3_., Danieli User Conversation History…" at bounding box center [909, 260] width 424 height 603
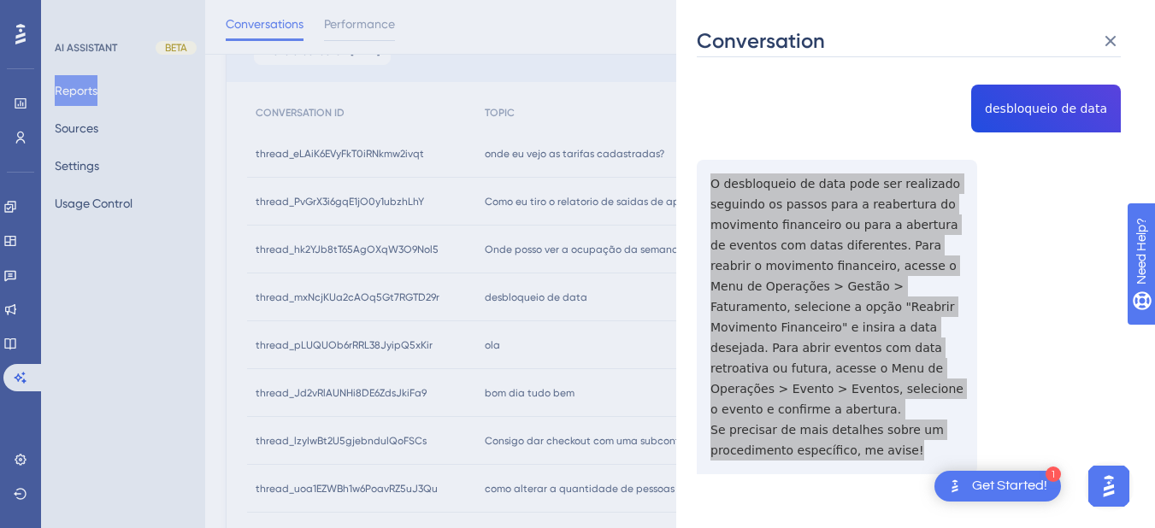
scroll to position [0, 0]
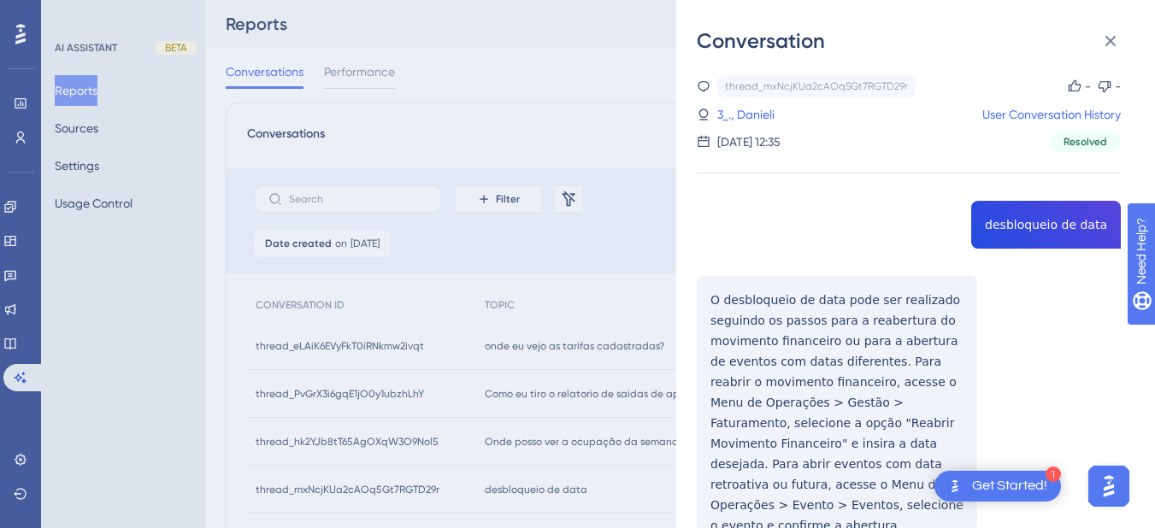
click at [780, 124] on div "3_., Danieli User Conversation History" at bounding box center [909, 114] width 424 height 21
click at [736, 113] on link "3_., Danieli" at bounding box center [745, 114] width 57 height 21
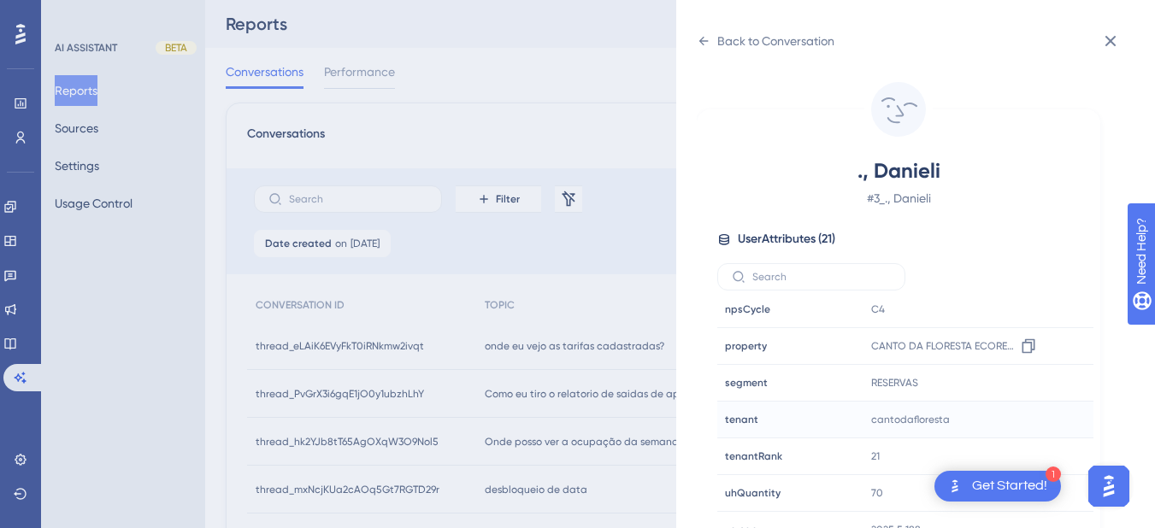
scroll to position [21, 0]
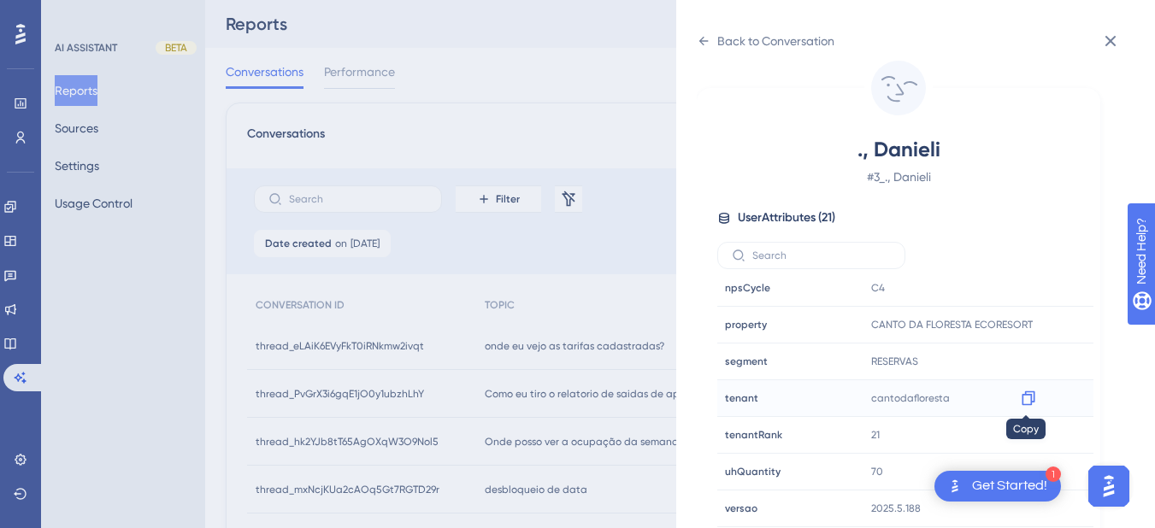
click at [1038, 403] on div at bounding box center [1027, 398] width 27 height 27
click at [1029, 392] on icon at bounding box center [1027, 398] width 13 height 15
click at [697, 32] on div "Back to Conversation" at bounding box center [766, 40] width 138 height 27
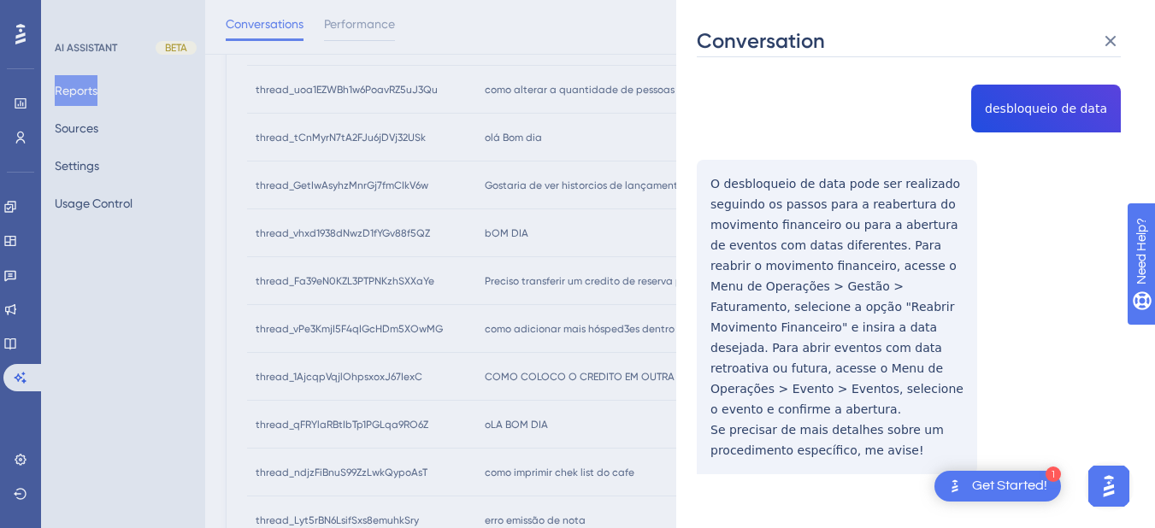
scroll to position [0, 0]
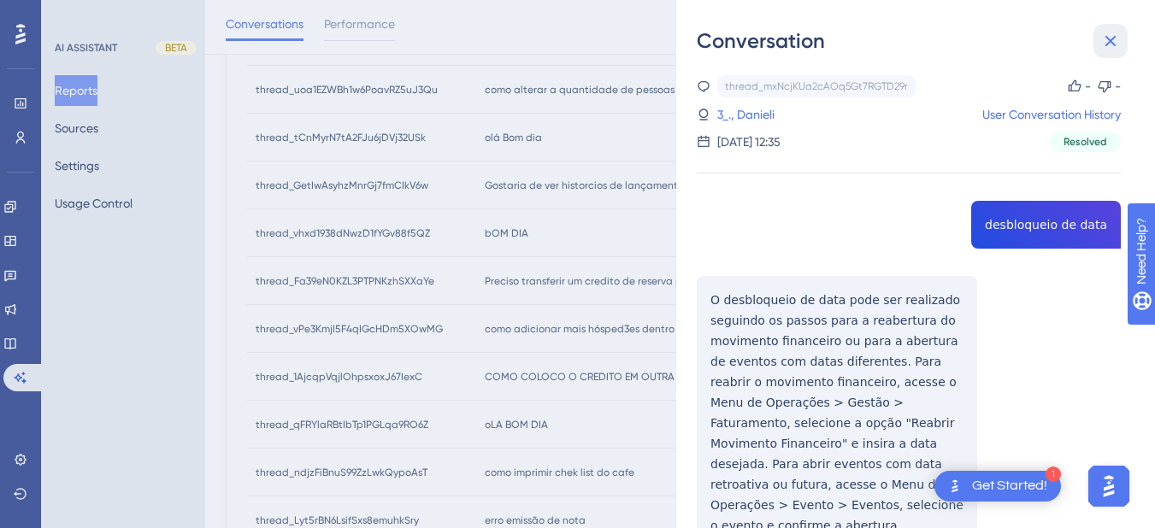
click at [1108, 48] on icon at bounding box center [1110, 41] width 21 height 21
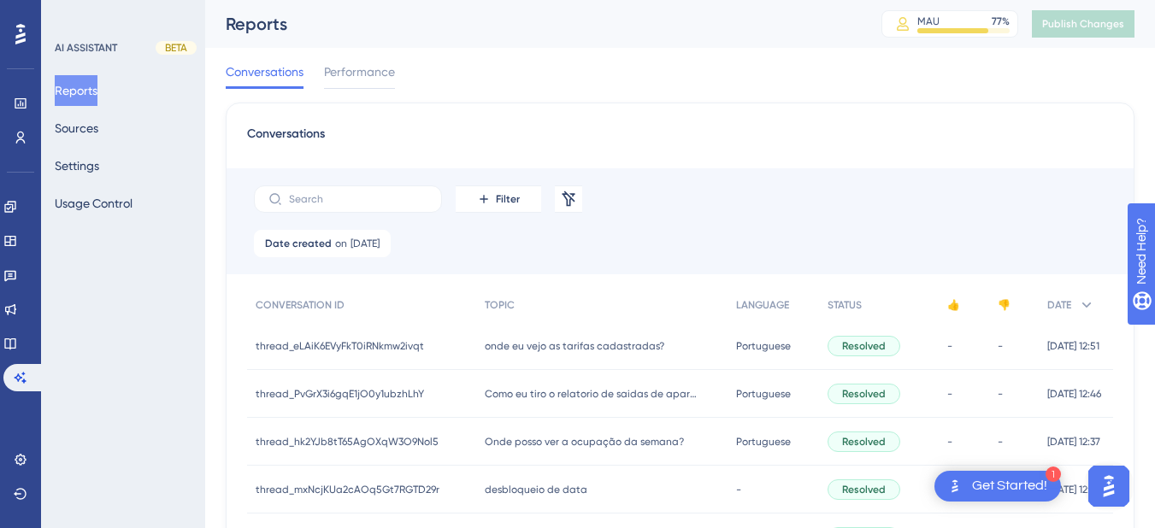
scroll to position [199, 0]
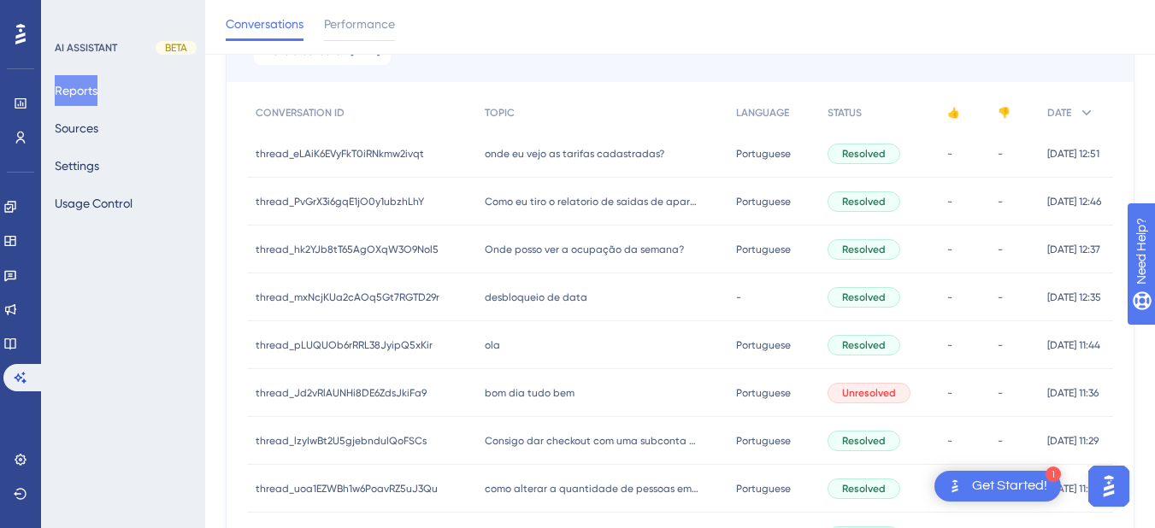
click at [593, 336] on div "[PERSON_NAME]" at bounding box center [601, 345] width 250 height 48
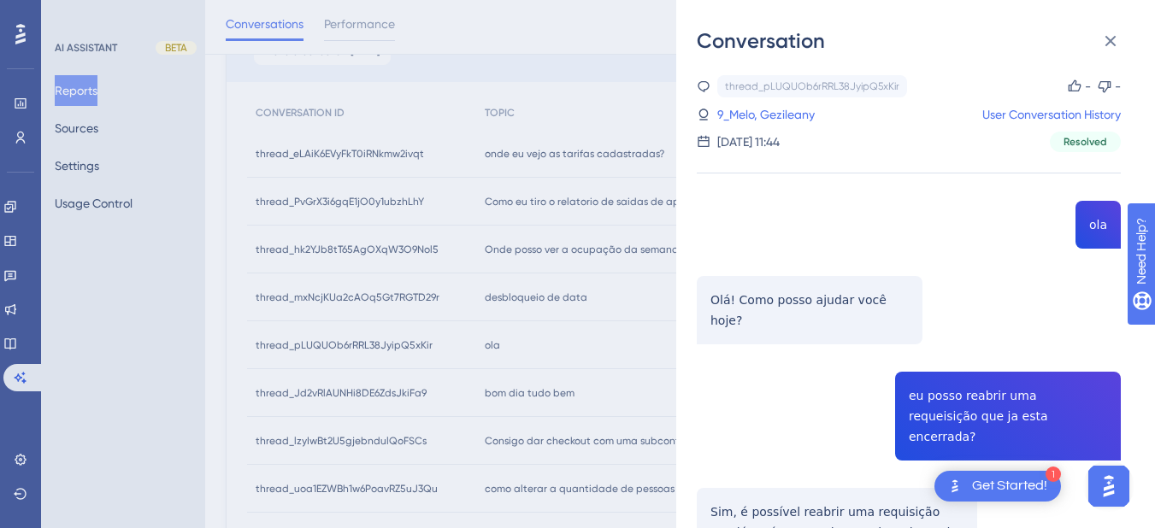
click at [959, 380] on div "thread_pLUQUOb6rRRL38JyipQ5xKir Copy - - 9_Melo, Gezileany User Conversation Hi…" at bounding box center [909, 420] width 424 height 691
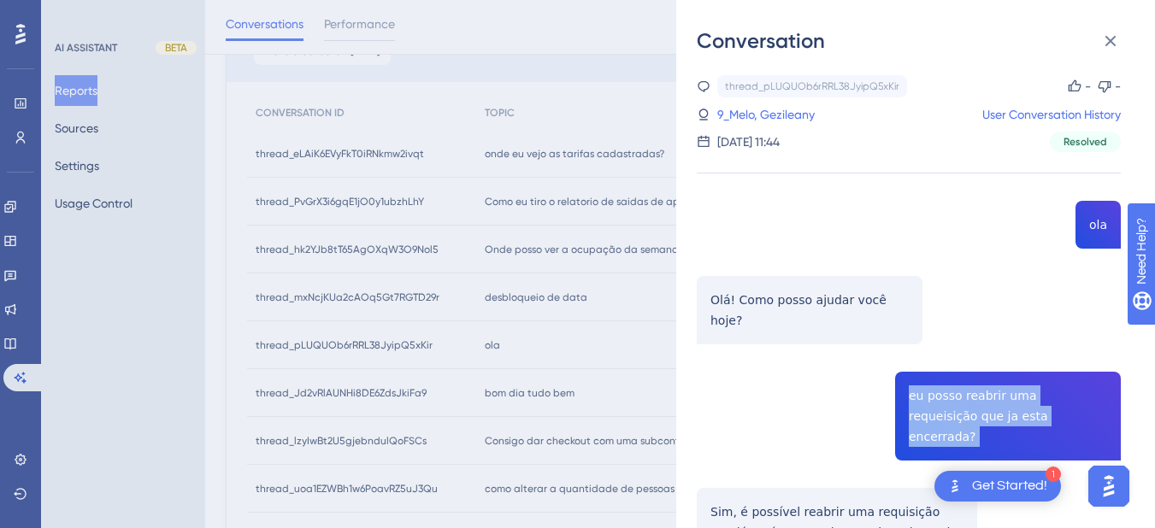
click at [959, 381] on div "thread_pLUQUOb6rRRL38JyipQ5xKir Copy - - 9_Melo, Gezileany User Conversation Hi…" at bounding box center [909, 420] width 424 height 691
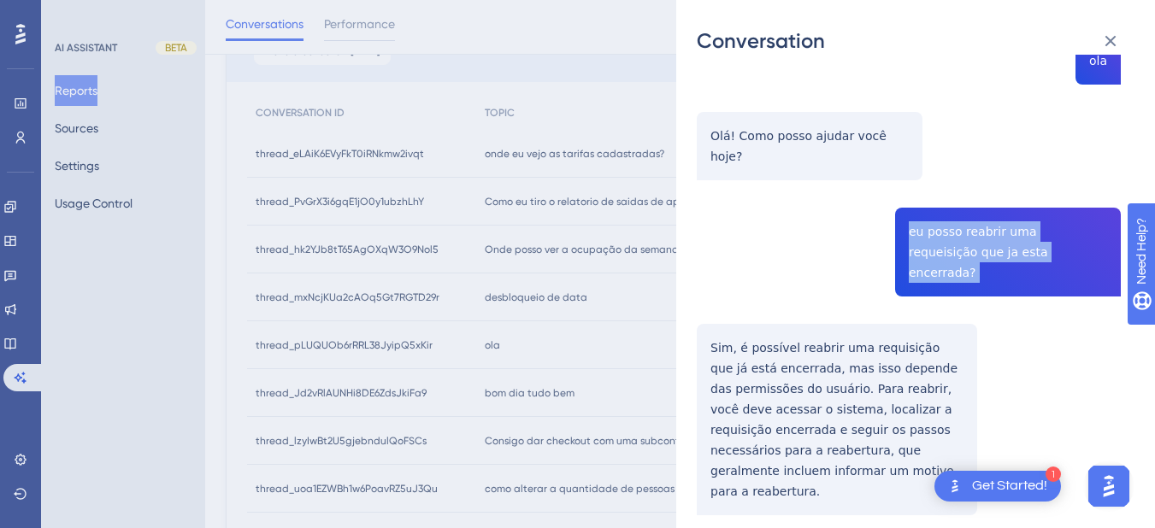
click at [692, 286] on div "Conversation thread_pLUQUOb6rRRL38JyipQ5xKir Copy - - 9_Melo, Gezileany User Co…" at bounding box center [915, 264] width 479 height 528
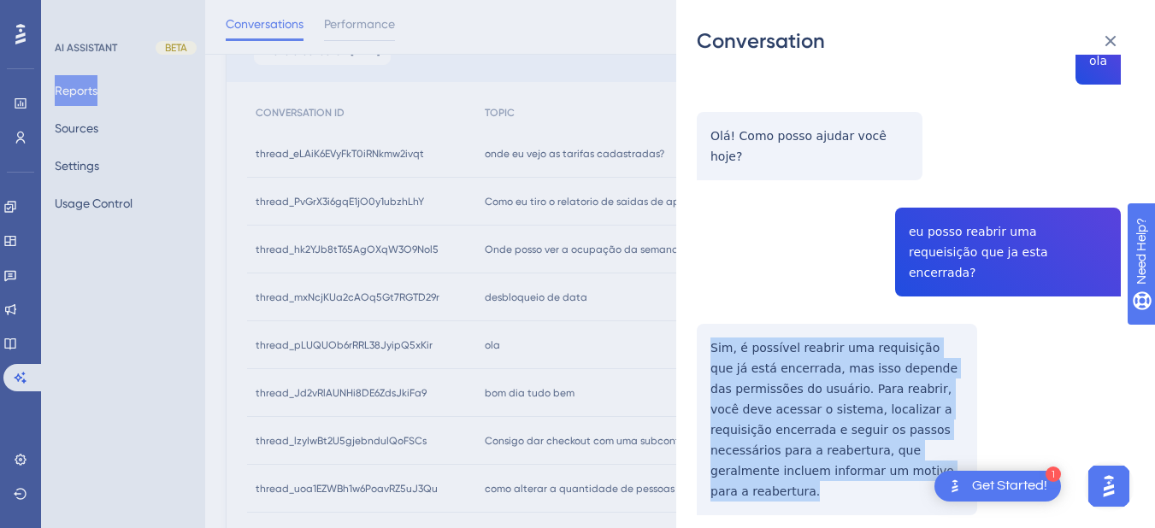
drag, startPoint x: 703, startPoint y: 297, endPoint x: 874, endPoint y: 444, distance: 226.1
click at [874, 444] on div "thread_pLUQUOb6rRRL38JyipQ5xKir Copy - - 9_Melo, Gezileany User Conversation Hi…" at bounding box center [909, 256] width 424 height 691
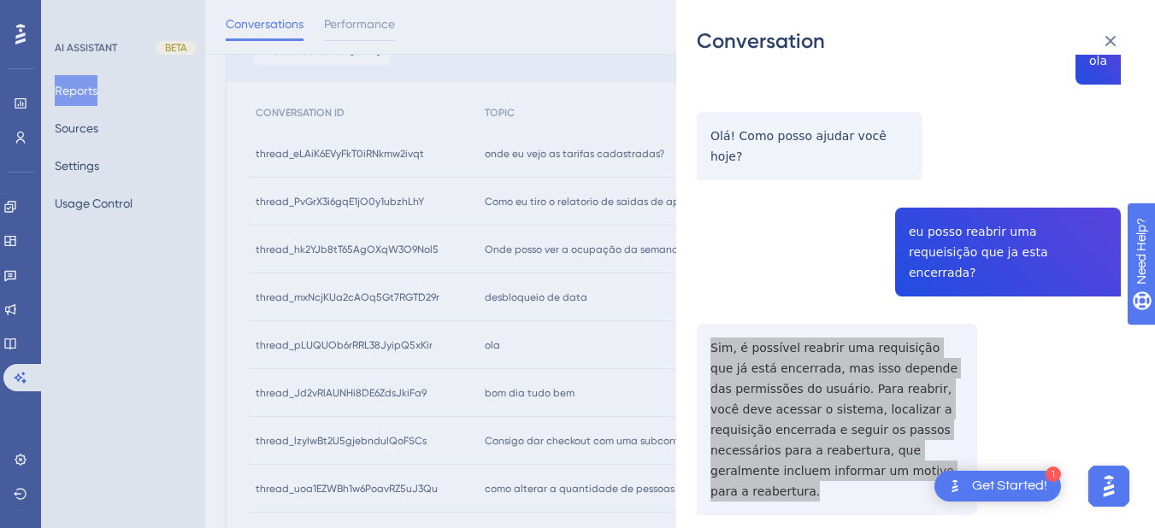
scroll to position [0, 0]
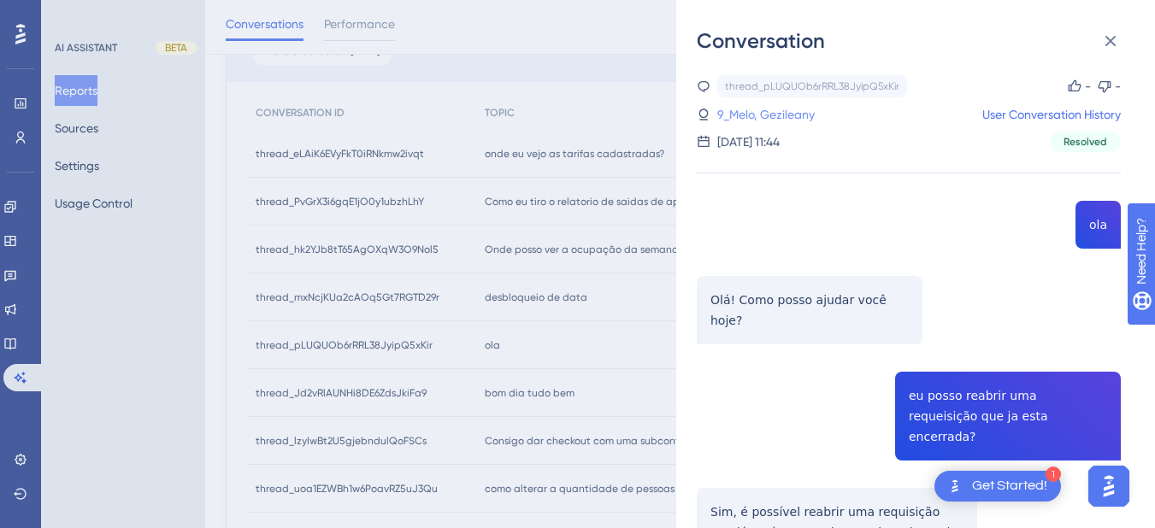
click at [766, 121] on link "9_Melo, Gezileany" at bounding box center [765, 114] width 97 height 21
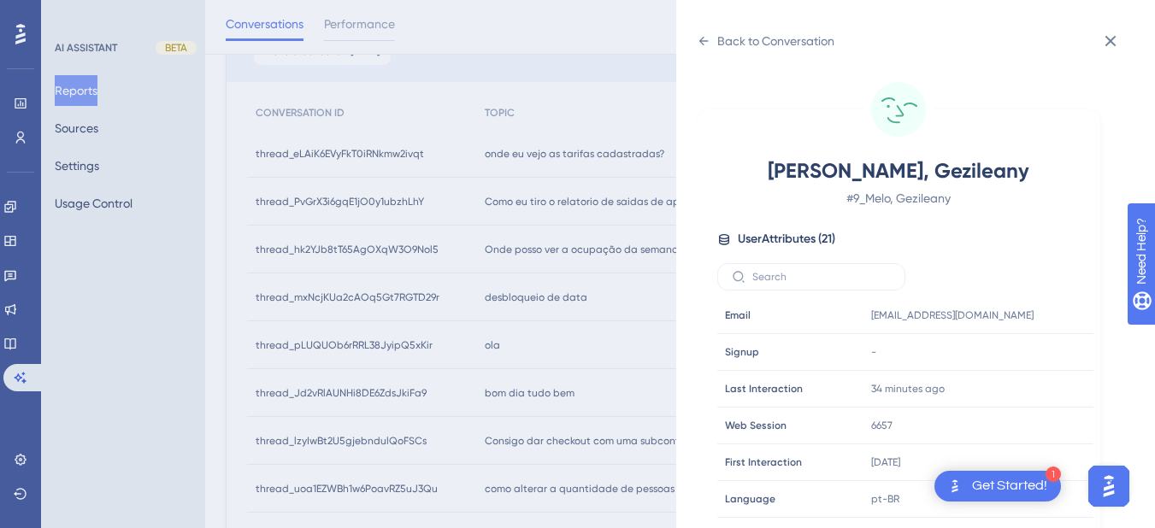
drag, startPoint x: 1036, startPoint y: 174, endPoint x: 1006, endPoint y: 191, distance: 34.5
click at [1036, 174] on span "[PERSON_NAME], Gezileany" at bounding box center [898, 170] width 301 height 27
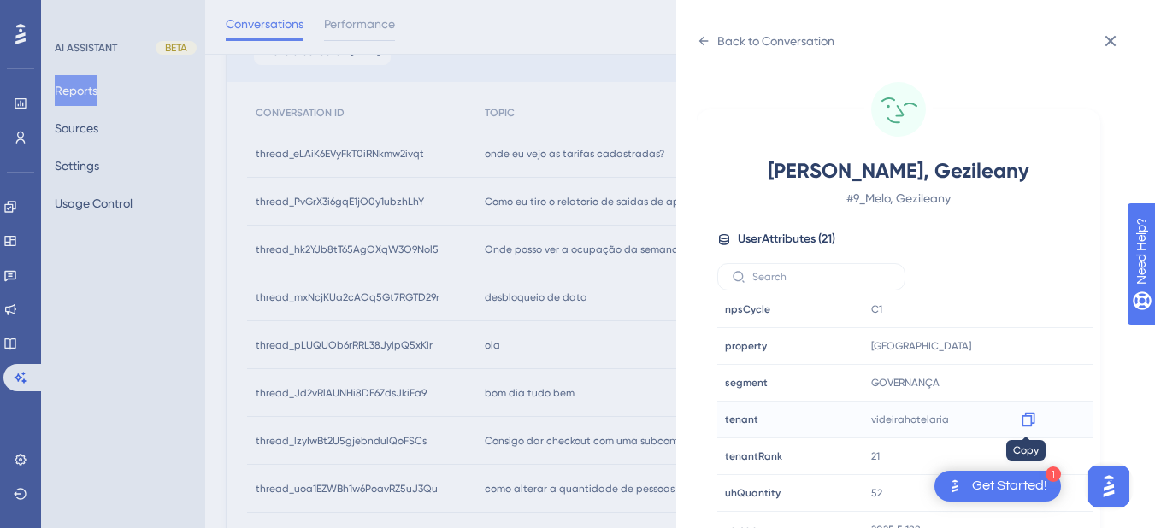
click at [1029, 415] on icon at bounding box center [1027, 420] width 13 height 15
click at [707, 43] on icon at bounding box center [704, 41] width 14 height 14
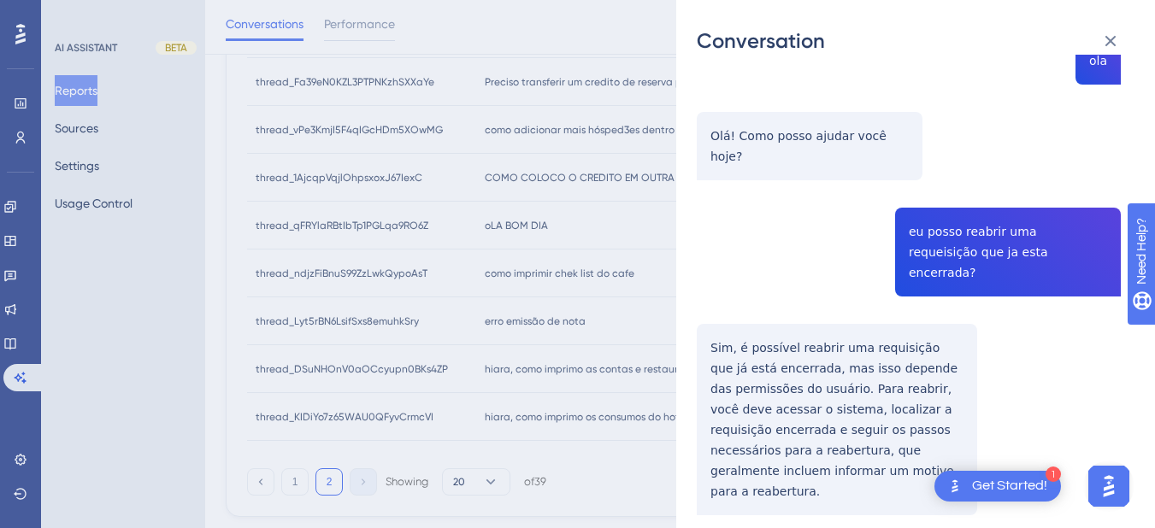
scroll to position [0, 0]
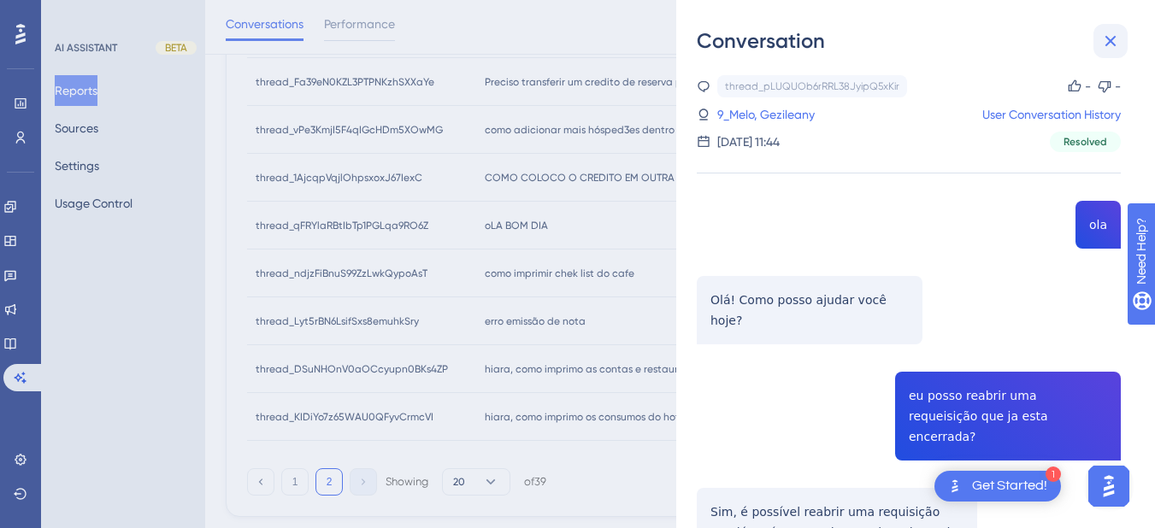
click at [1106, 38] on icon at bounding box center [1110, 41] width 21 height 21
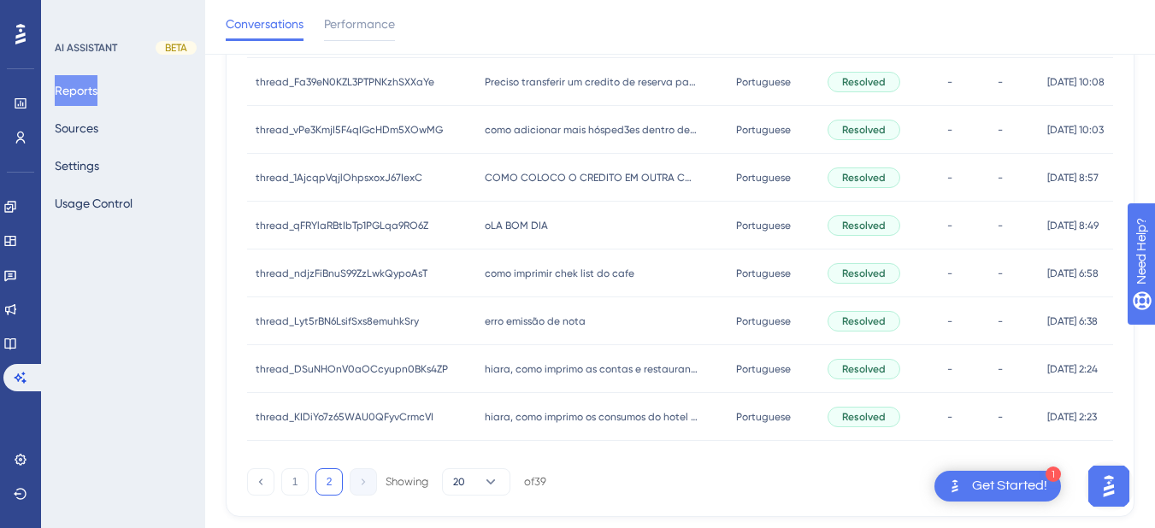
scroll to position [399, 0]
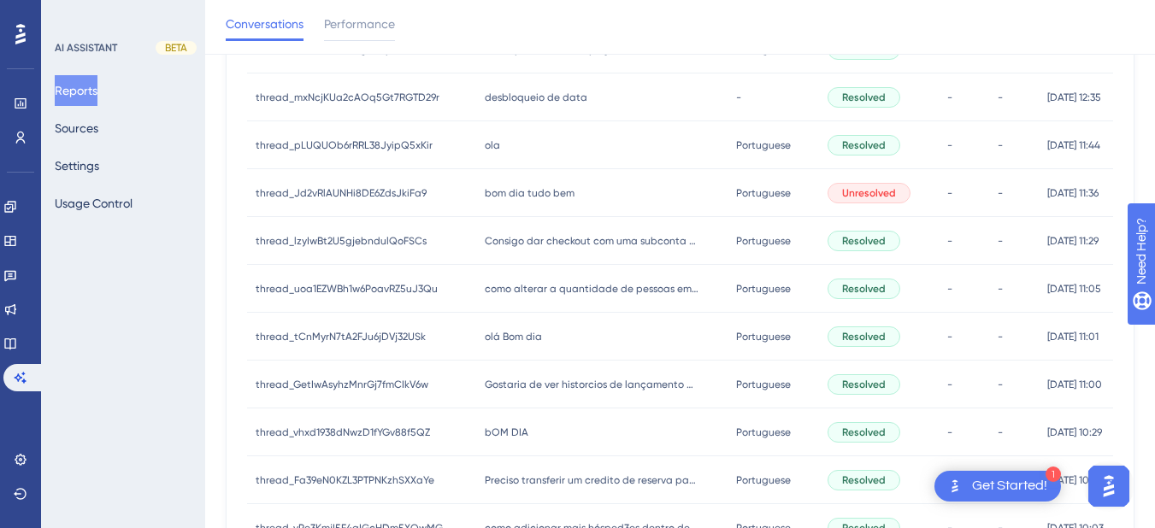
click at [553, 203] on div "bom dia tudo bem bom dia tudo bem" at bounding box center [601, 193] width 250 height 48
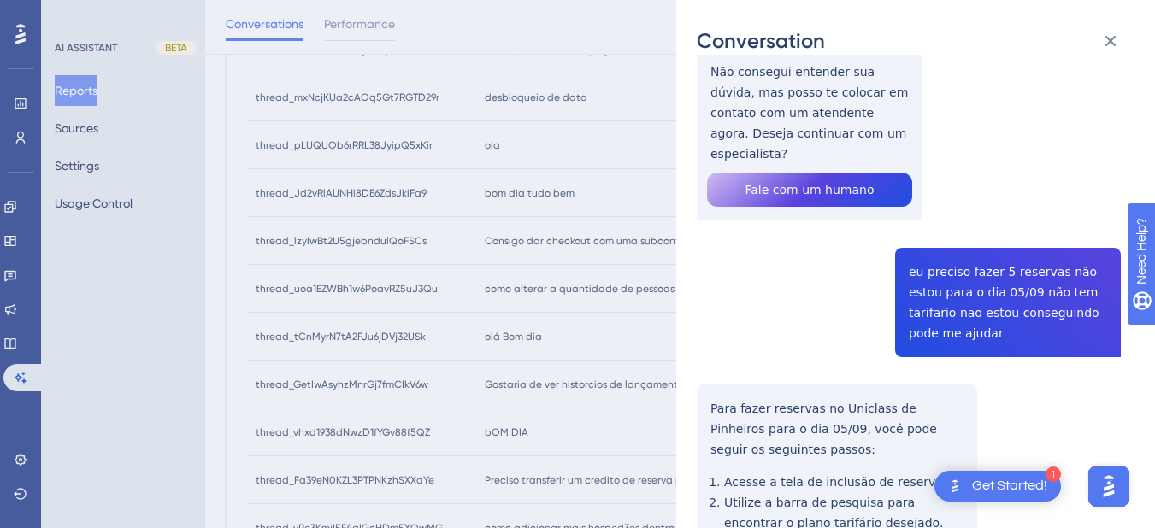
scroll to position [199, 0]
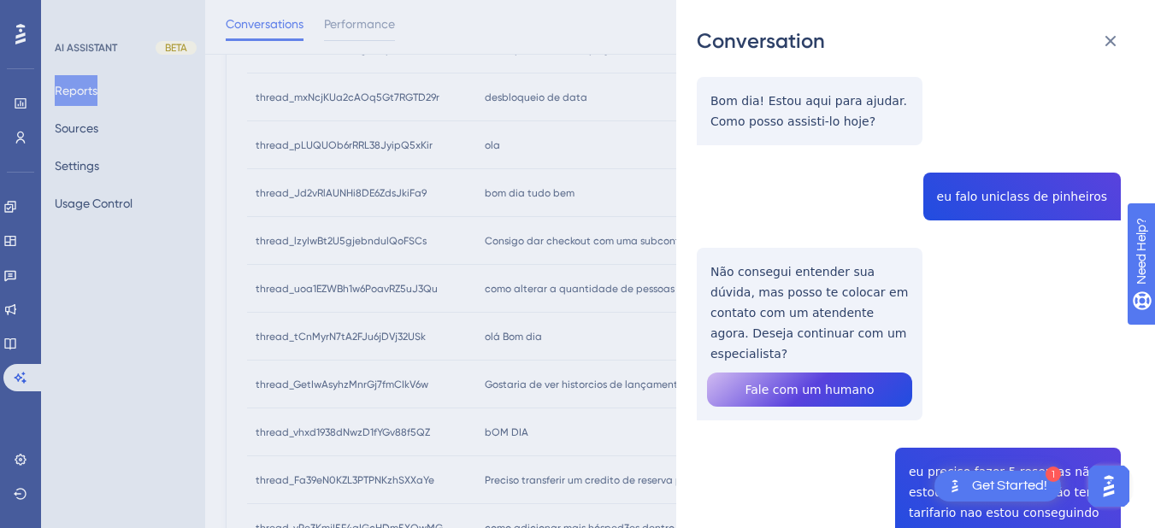
click at [1008, 197] on div "thread_Jd2vRlAUNHi8DE6ZdsJkiFa9 Copy - - 23_Paula, [PERSON_NAME] User Conversat…" at bounding box center [909, 422] width 424 height 1093
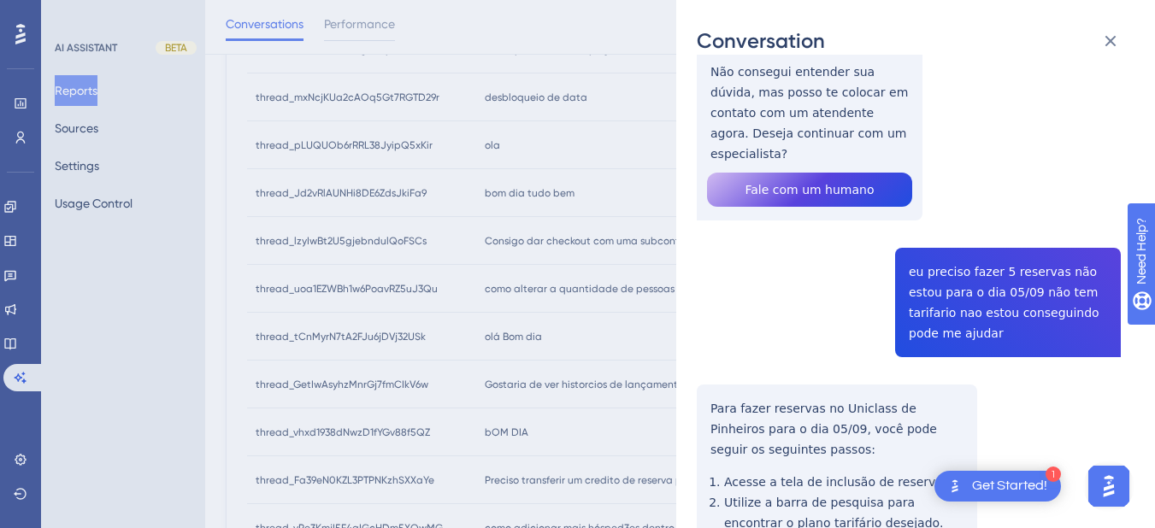
click at [962, 259] on div "thread_Jd2vRlAUNHi8DE6ZdsJkiFa9 Copy - - 23_Paula, [PERSON_NAME] User Conversat…" at bounding box center [909, 222] width 424 height 1093
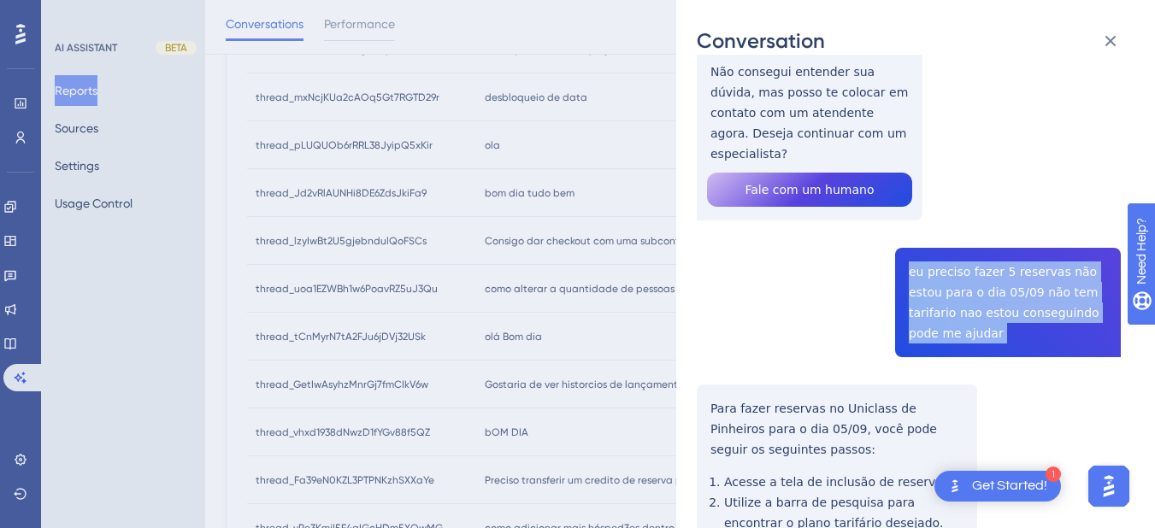
click at [962, 259] on div "thread_Jd2vRlAUNHi8DE6ZdsJkiFa9 Copy - - 23_Paula, [PERSON_NAME] User Conversat…" at bounding box center [909, 222] width 424 height 1093
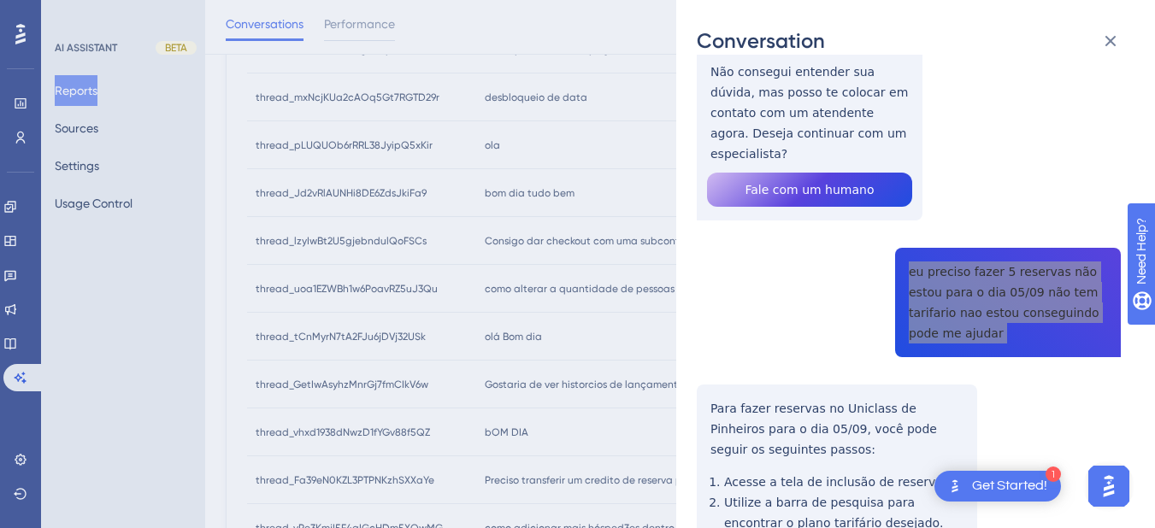
scroll to position [566, 0]
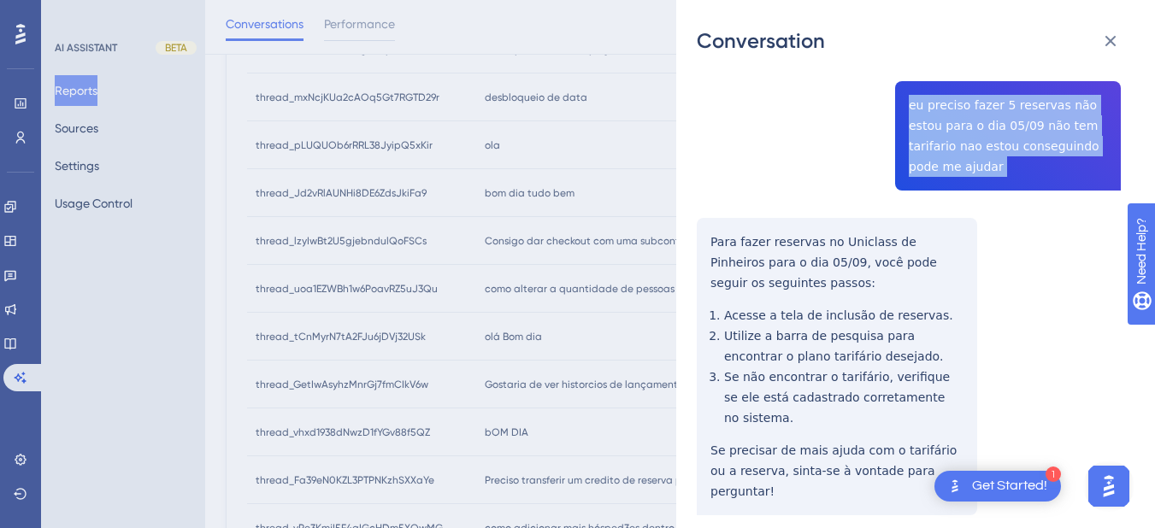
click at [712, 224] on div "thread_Jd2vRlAUNHi8DE6ZdsJkiFa9 Copy - - 23_Paula, [PERSON_NAME] User Conversat…" at bounding box center [909, 55] width 424 height 1093
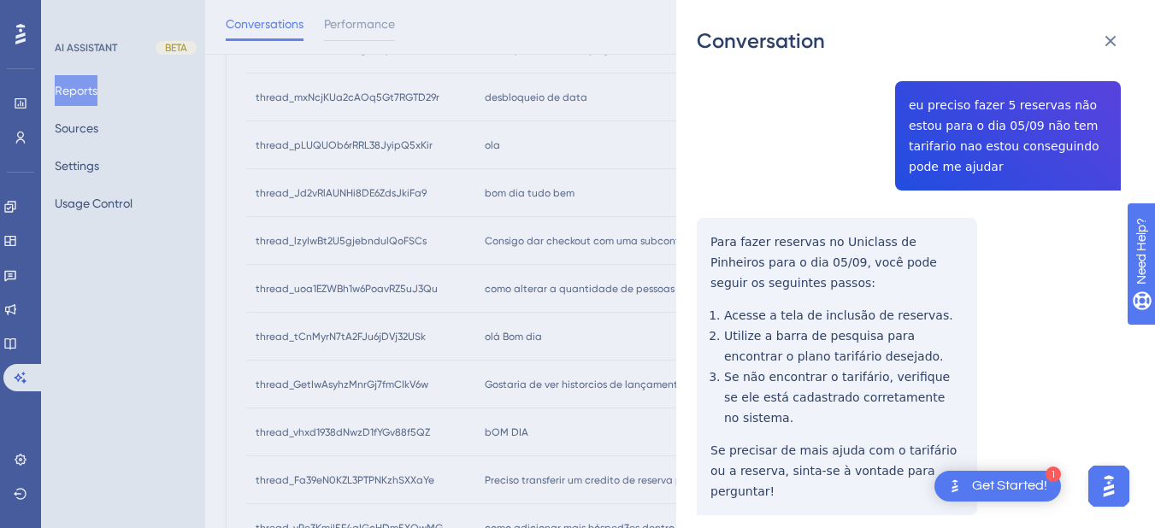
click at [695, 214] on div "Conversation thread_Jd2vRlAUNHi8DE6ZdsJkiFa9 Copy - - 23_Paula, [PERSON_NAME] U…" at bounding box center [915, 264] width 479 height 528
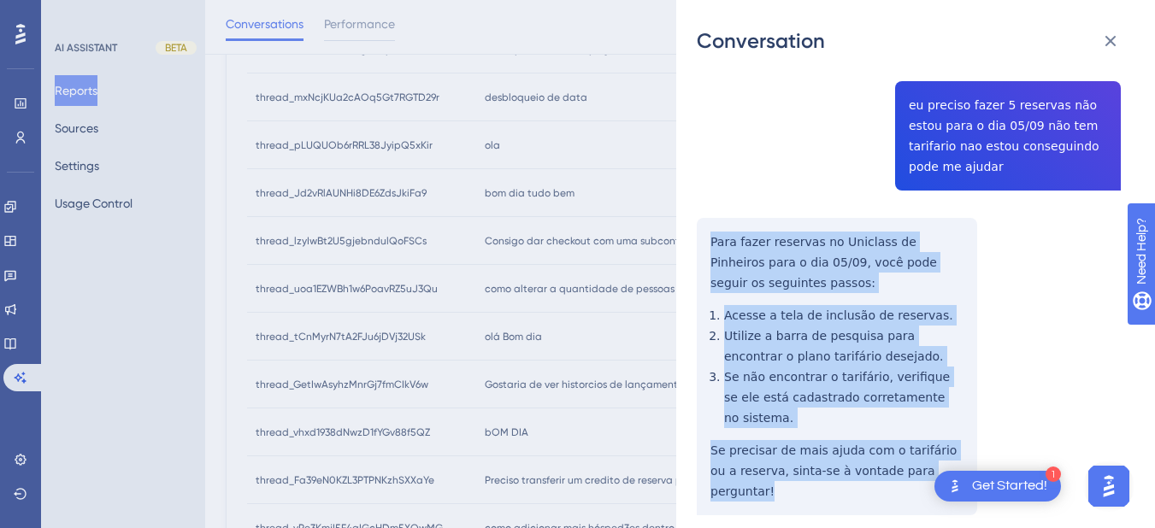
drag, startPoint x: 695, startPoint y: 214, endPoint x: 775, endPoint y: 299, distance: 117.3
click at [947, 436] on div "Conversation thread_Jd2vRlAUNHi8DE6ZdsJkiFa9 Copy - - 23_Paula, [PERSON_NAME] U…" at bounding box center [915, 264] width 479 height 528
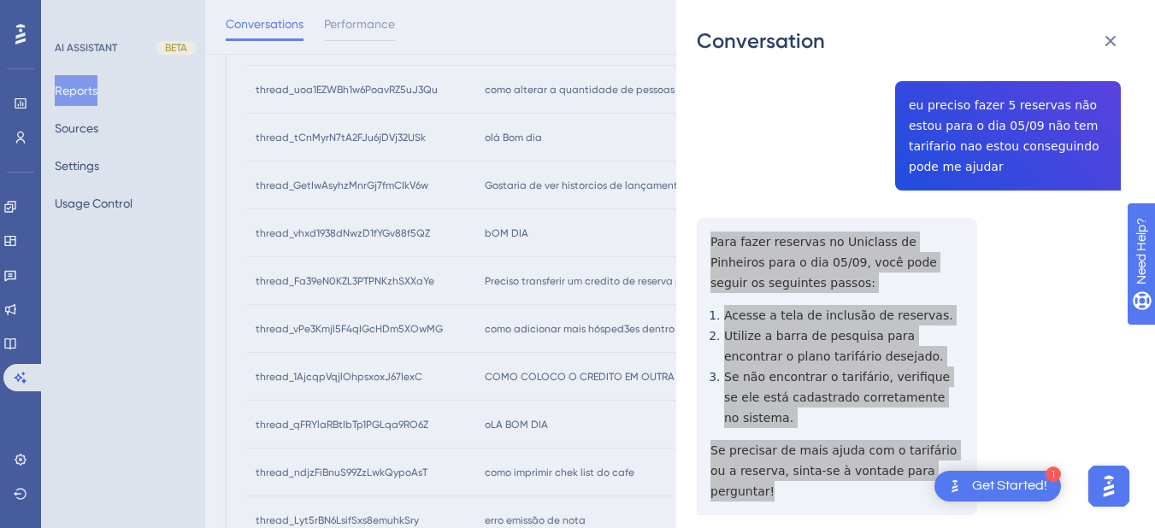
scroll to position [0, 0]
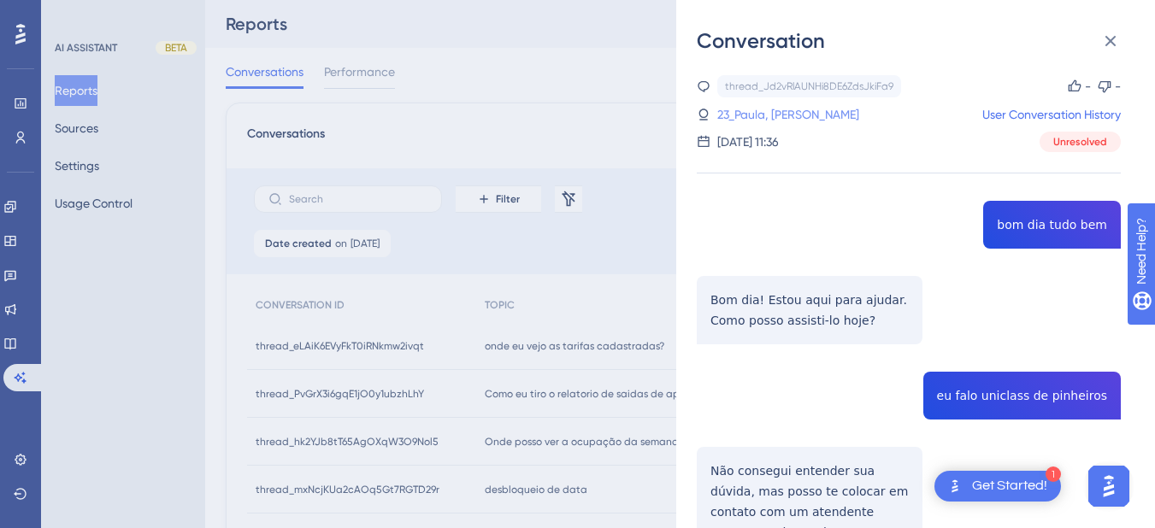
click at [746, 119] on link "23_Paula, [PERSON_NAME]" at bounding box center [788, 114] width 142 height 21
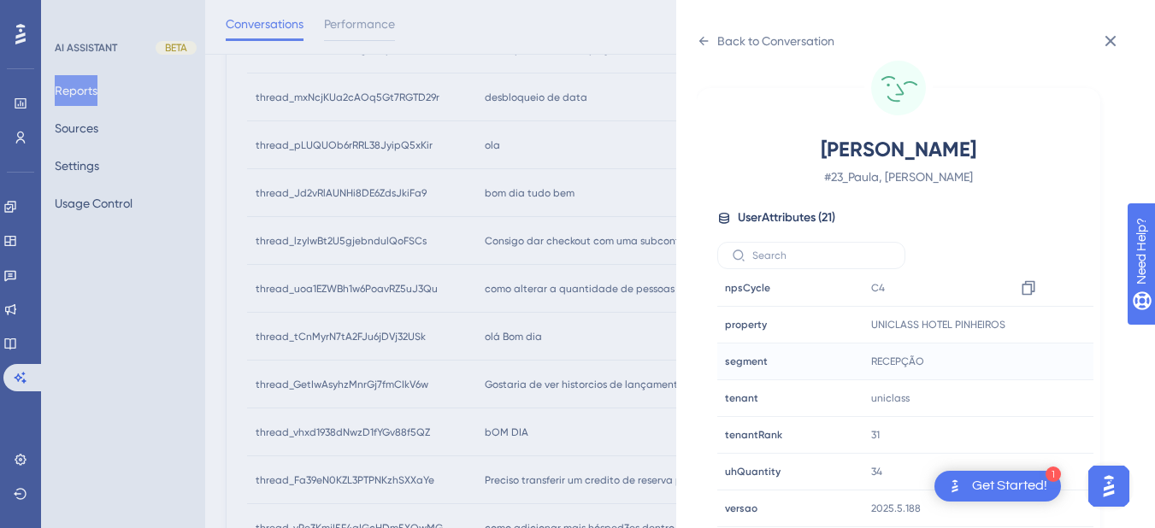
scroll to position [598, 0]
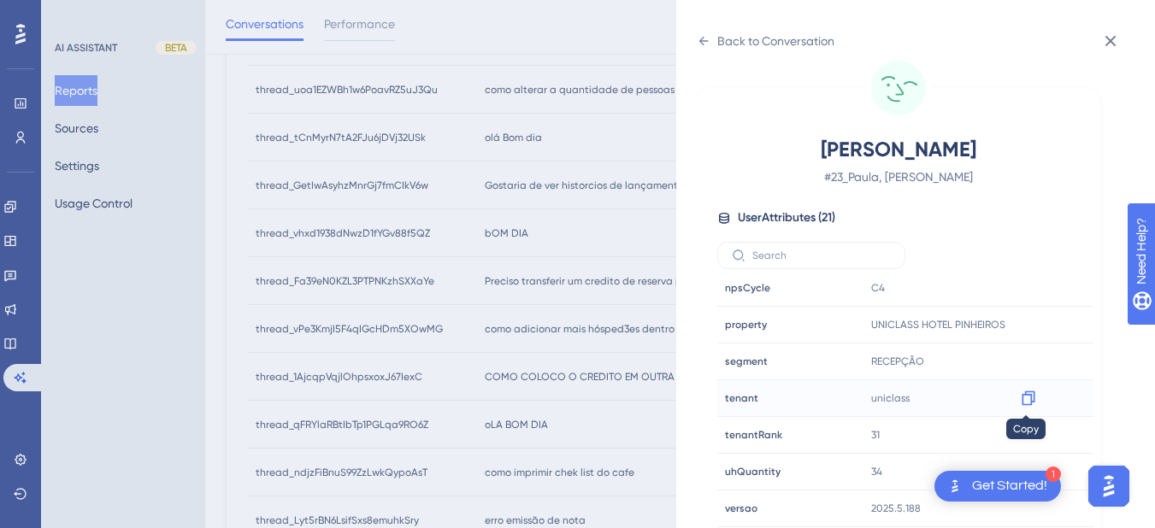
click at [1022, 397] on icon at bounding box center [1028, 398] width 17 height 17
drag, startPoint x: 1019, startPoint y: 327, endPoint x: 1144, endPoint y: 343, distance: 126.6
click at [1020, 327] on icon at bounding box center [1028, 324] width 17 height 17
click at [703, 36] on icon at bounding box center [704, 41] width 14 height 14
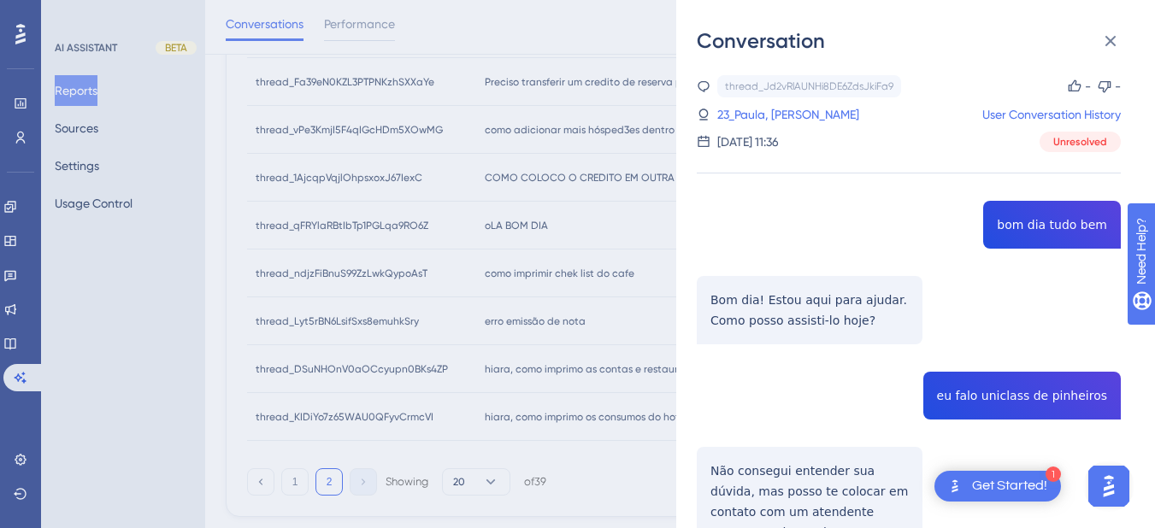
scroll to position [199, 0]
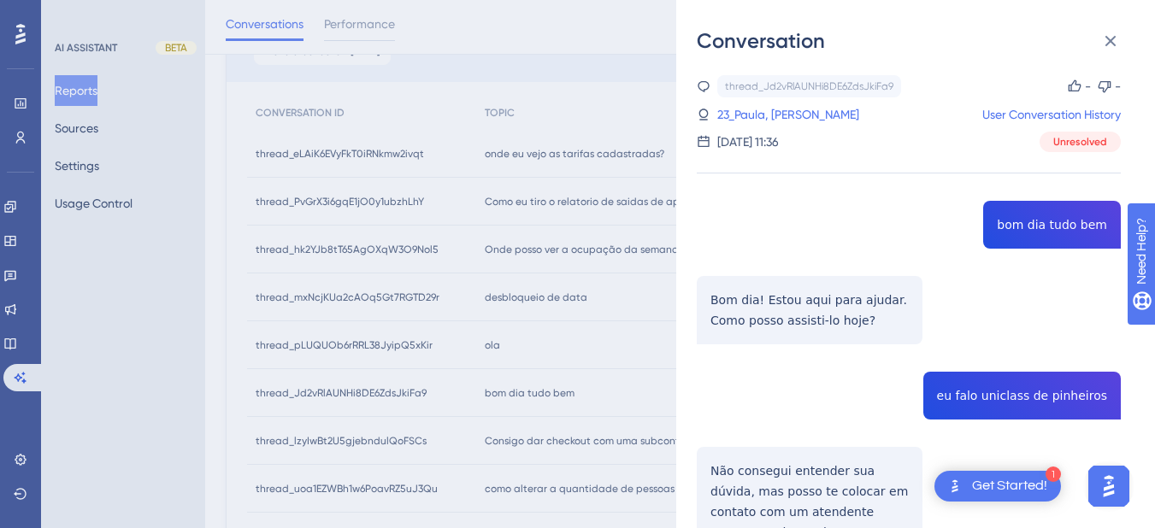
click at [1118, 41] on icon at bounding box center [1110, 41] width 21 height 21
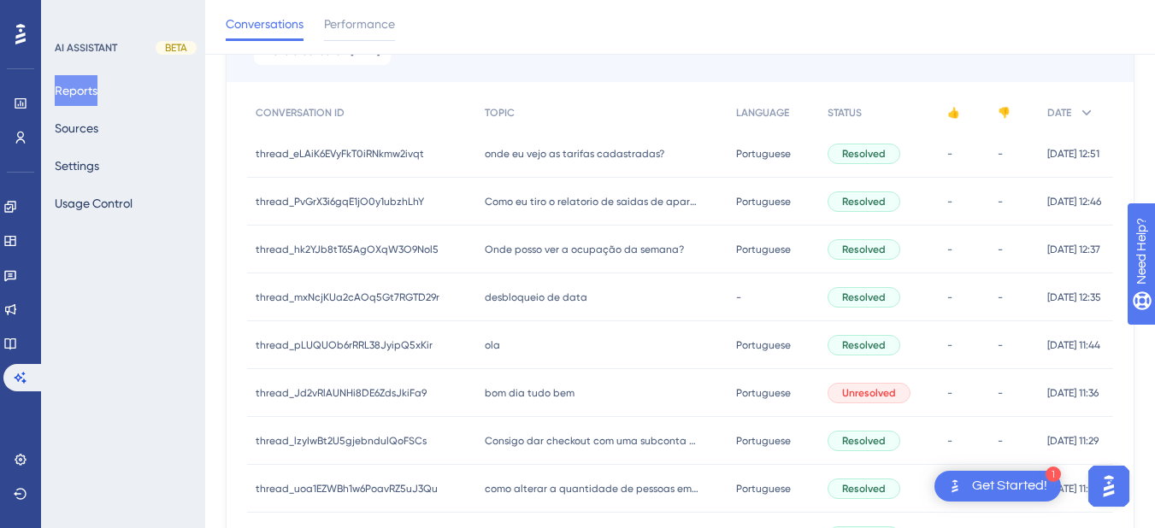
scroll to position [399, 0]
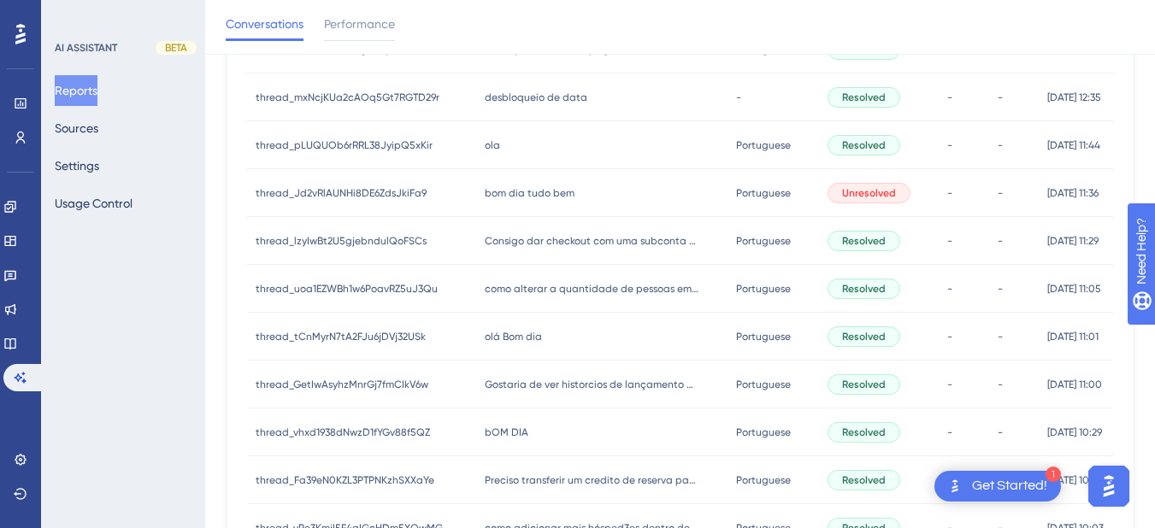
drag, startPoint x: 532, startPoint y: 253, endPoint x: 755, endPoint y: 224, distance: 224.1
click at [532, 254] on div "Consigo dar checkout com uma subconta em aberto? Consigo dar checkout com uma s…" at bounding box center [601, 241] width 250 height 48
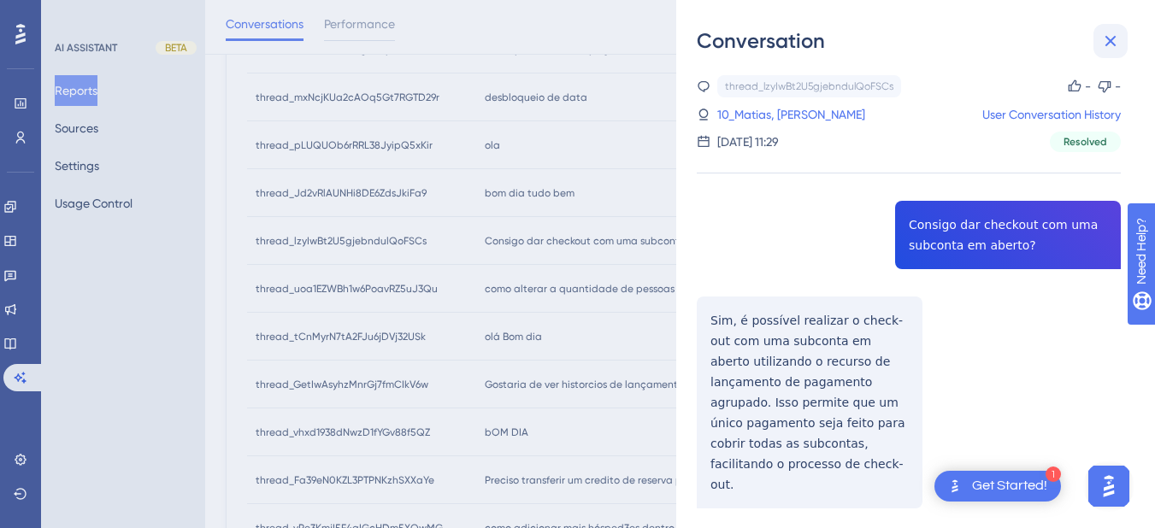
click at [1105, 39] on icon at bounding box center [1110, 41] width 21 height 21
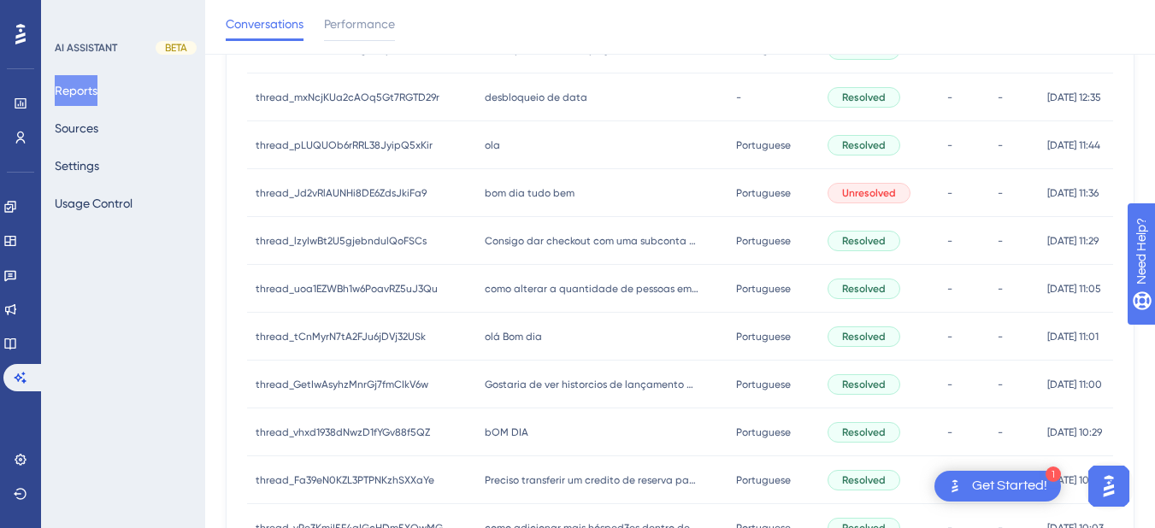
click at [487, 151] on span "ola" at bounding box center [492, 145] width 15 height 14
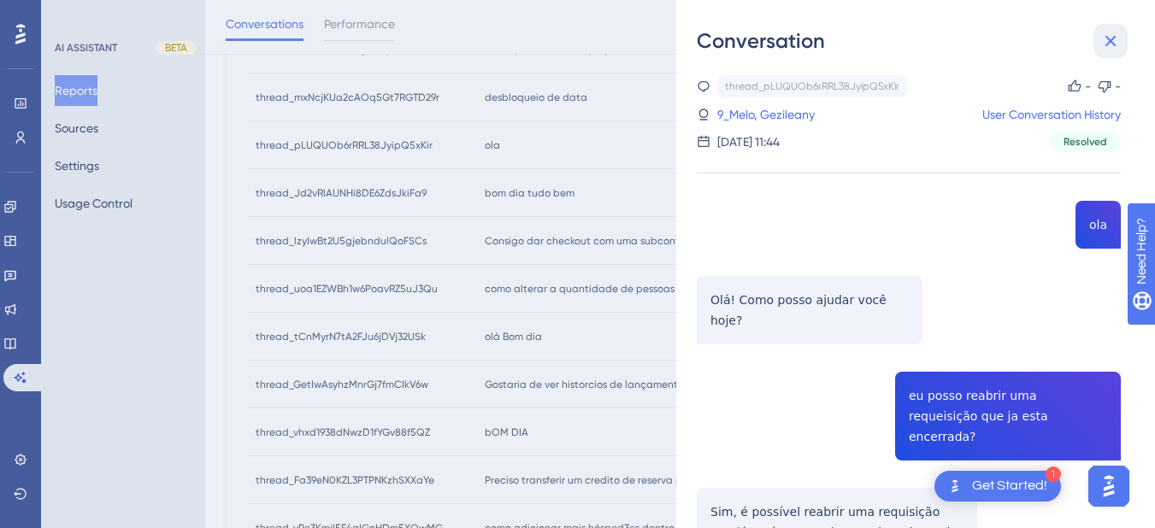
click at [1096, 44] on button at bounding box center [1110, 41] width 34 height 34
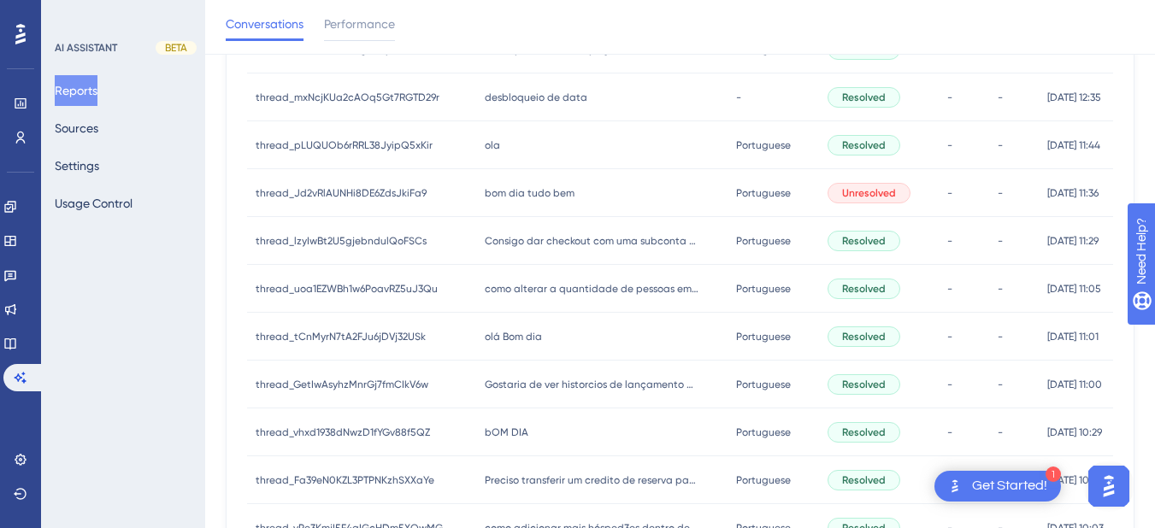
click at [493, 195] on span "bom dia tudo bem" at bounding box center [530, 193] width 90 height 14
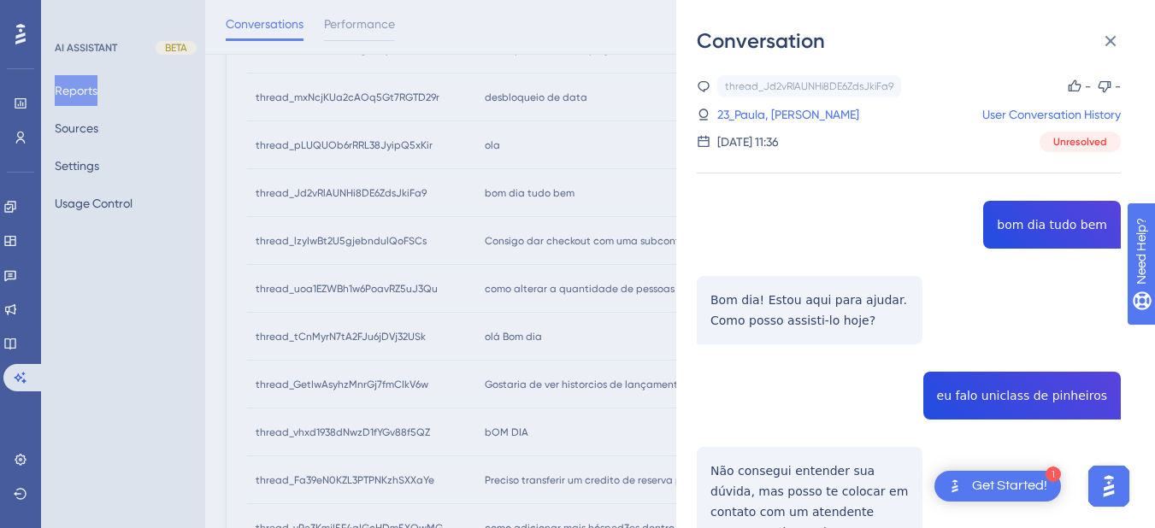
scroll to position [199, 0]
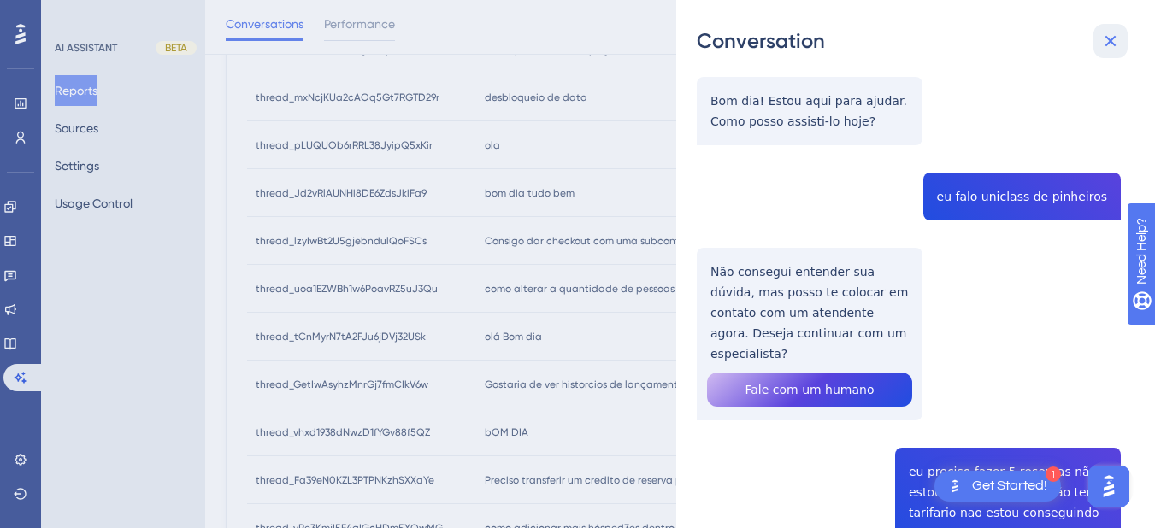
click at [1116, 35] on icon at bounding box center [1110, 41] width 21 height 21
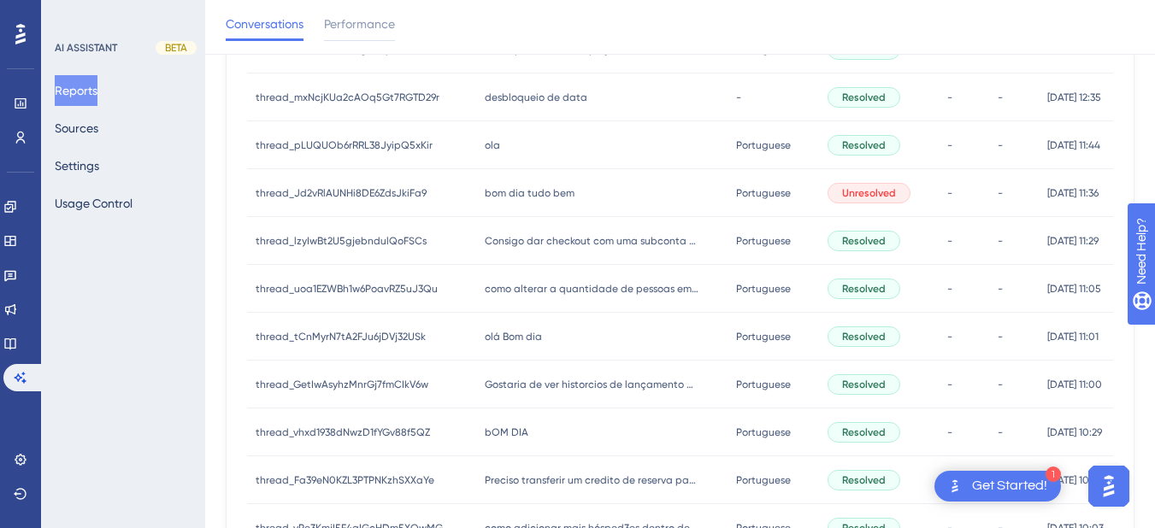
click at [437, 267] on div "thread_uoa1EZWBh1w6PoavRZ5uJ3Qu thread_uoa1EZWBh1w6PoavRZ5uJ3Qu" at bounding box center [361, 289] width 229 height 48
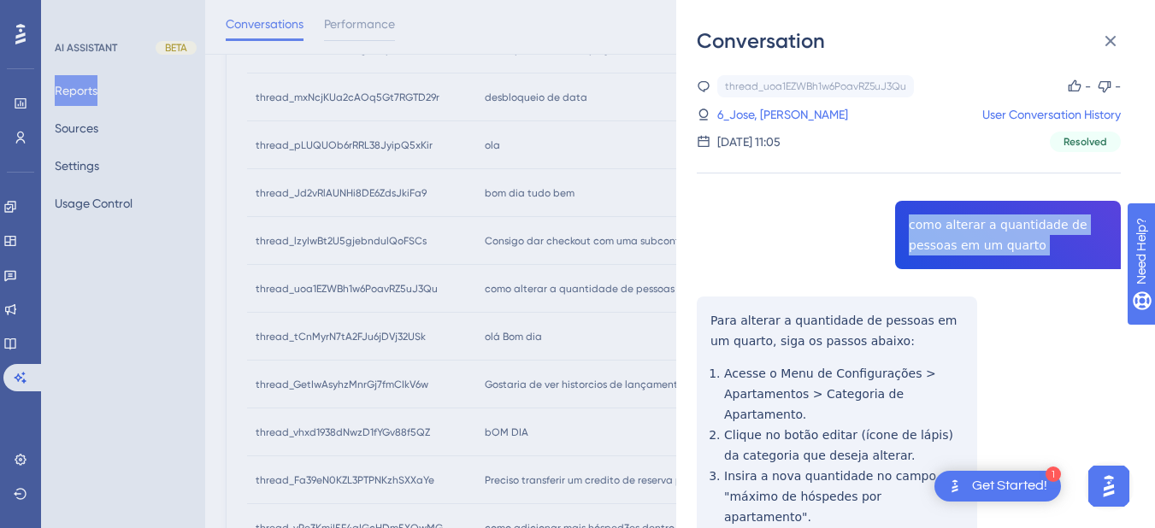
click at [694, 309] on div "Conversation thread_uoa1EZWBh1w6PoavRZ5uJ3Qu Copy - - 6_Jose, [PERSON_NAME] Use…" at bounding box center [915, 264] width 479 height 528
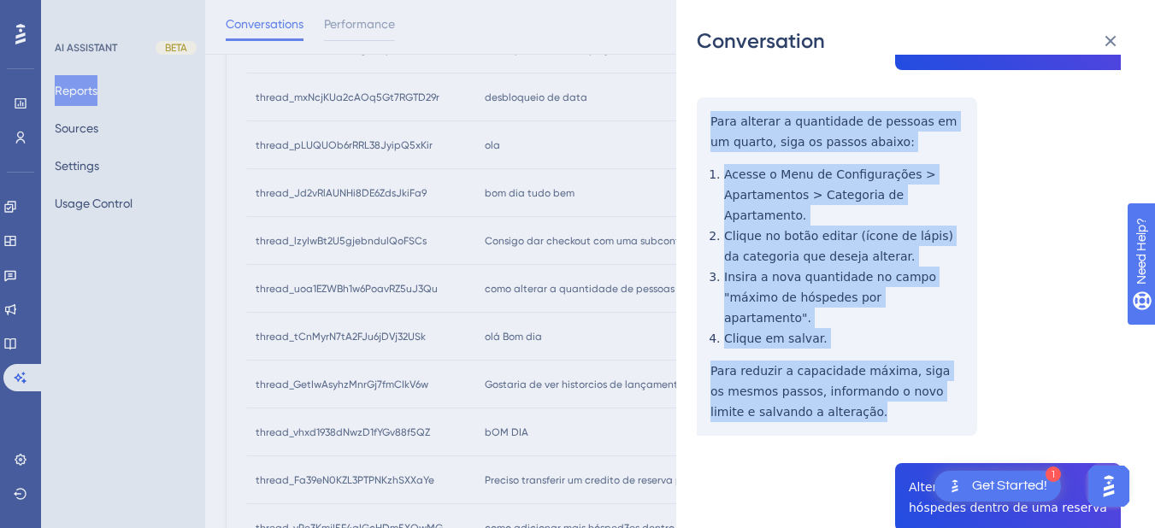
drag, startPoint x: 701, startPoint y: 316, endPoint x: 774, endPoint y: 244, distance: 103.3
click at [830, 379] on div "thread_uoa1EZWBh1w6PoavRZ5uJ3Qu Copy - - 6_Jose, [PERSON_NAME] User Conversatio…" at bounding box center [909, 512] width 424 height 1273
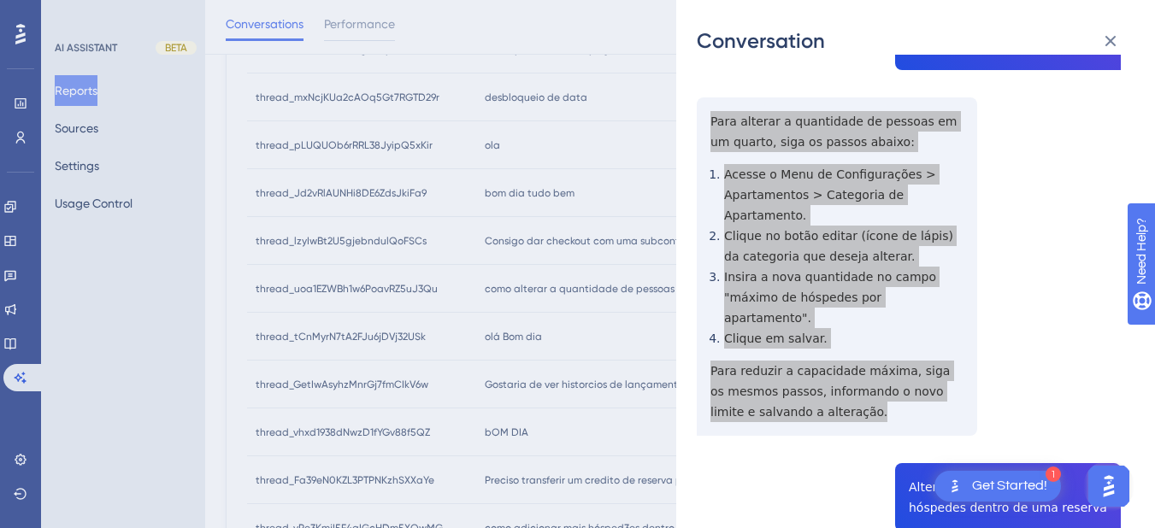
scroll to position [399, 0]
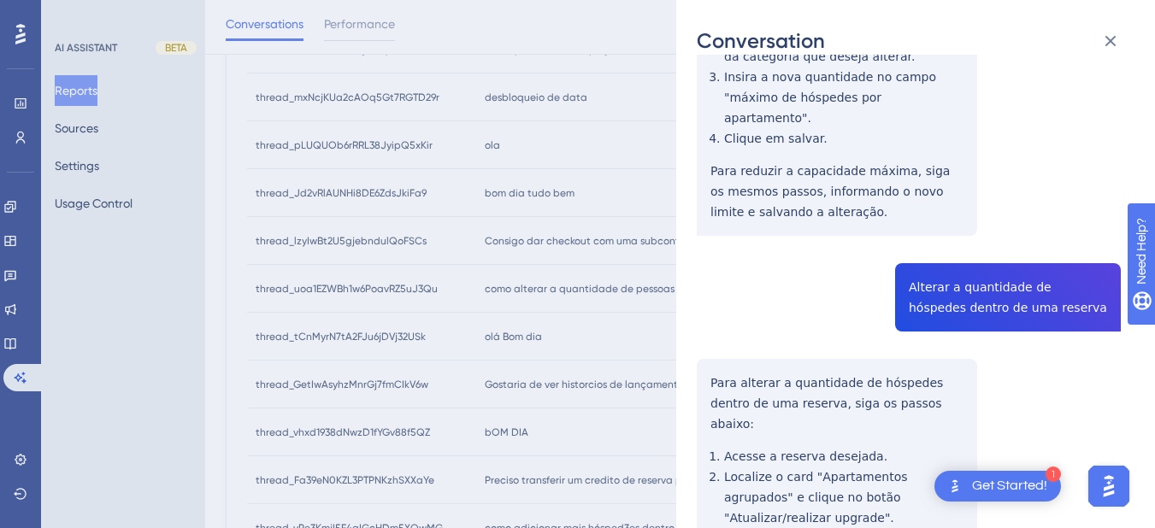
click at [944, 245] on div "thread_uoa1EZWBh1w6PoavRZ5uJ3Qu Copy - - 6_Jose, [PERSON_NAME] User Conversatio…" at bounding box center [909, 312] width 424 height 1273
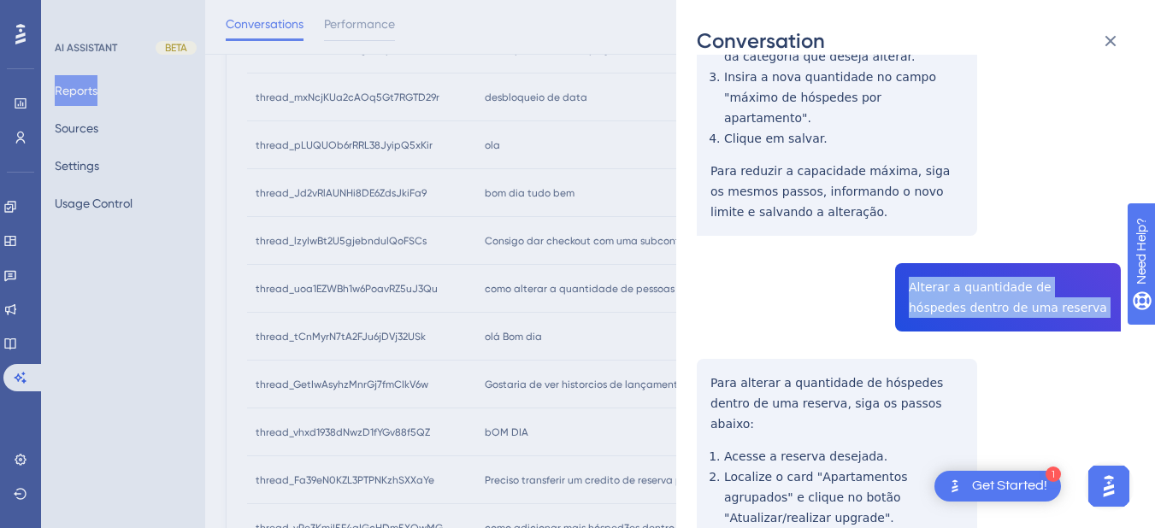
click at [944, 245] on div "thread_uoa1EZWBh1w6PoavRZ5uJ3Qu Copy - - 6_Jose, [PERSON_NAME] User Conversatio…" at bounding box center [909, 312] width 424 height 1273
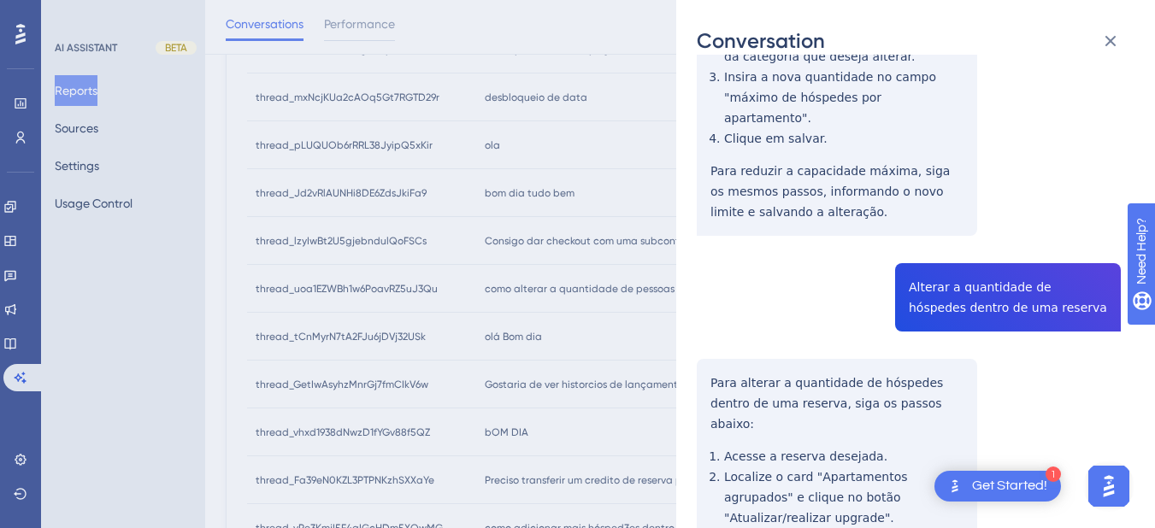
click at [678, 103] on div "Conversation thread_uoa1EZWBh1w6PoavRZ5uJ3Qu Copy - - 6_Jose, [PERSON_NAME] Use…" at bounding box center [915, 264] width 479 height 528
click at [847, 173] on div "thread_uoa1EZWBh1w6PoavRZ5uJ3Qu Copy - - 6_Jose, [PERSON_NAME] User Conversatio…" at bounding box center [909, 312] width 424 height 1273
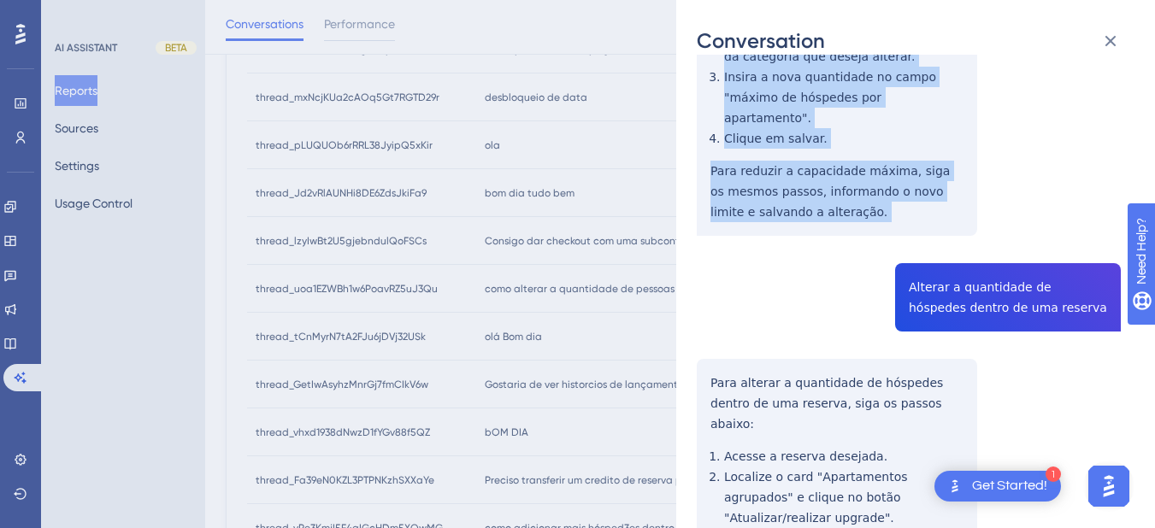
scroll to position [199, 0]
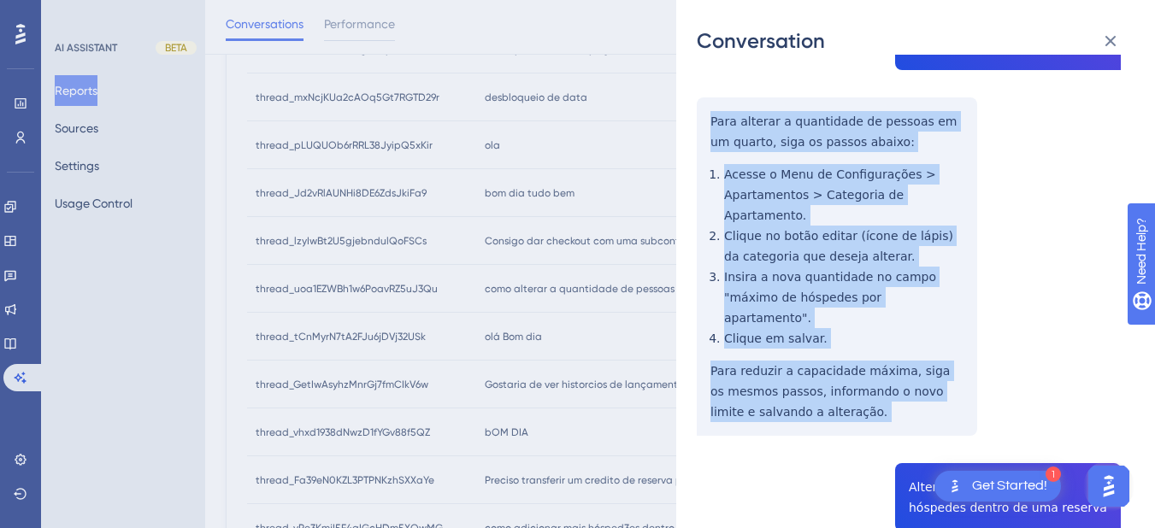
drag, startPoint x: 847, startPoint y: 173, endPoint x: 709, endPoint y: 125, distance: 146.5
click at [709, 125] on div "thread_uoa1EZWBh1w6PoavRZ5uJ3Qu Copy - - 6_Jose, [PERSON_NAME] User Conversatio…" at bounding box center [909, 512] width 424 height 1273
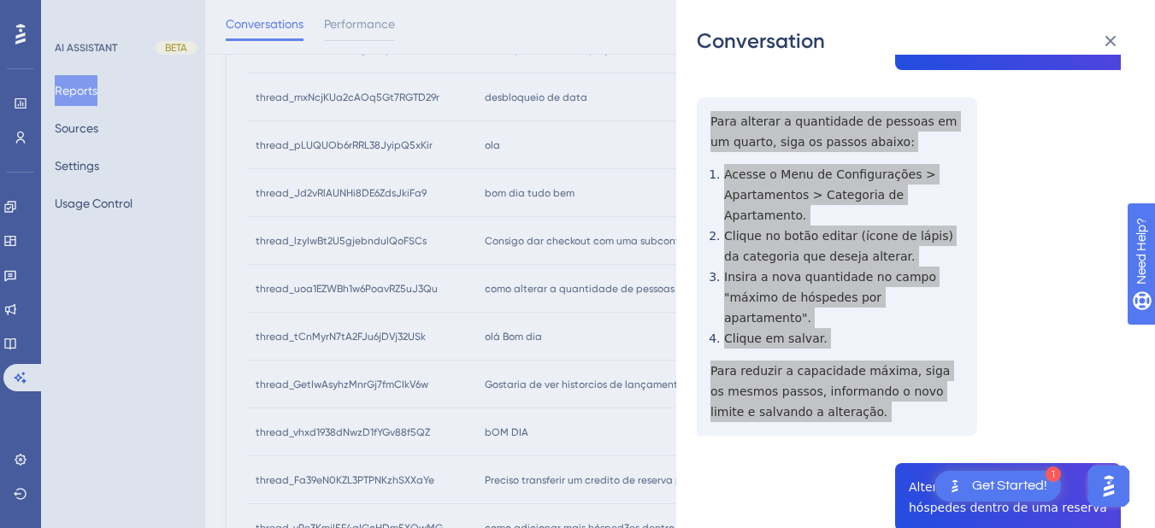
scroll to position [399, 0]
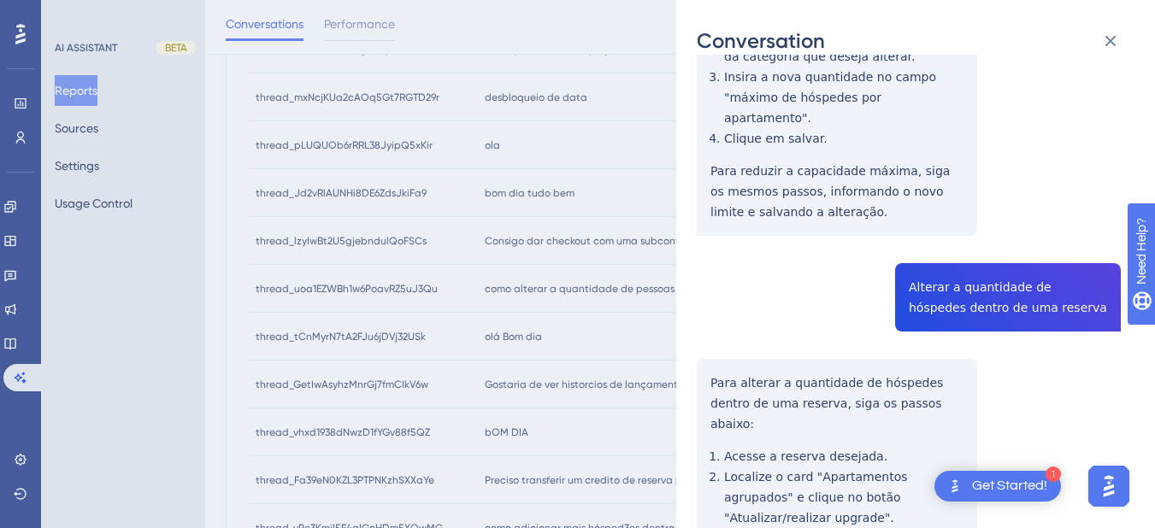
click at [929, 266] on div "thread_uoa1EZWBh1w6PoavRZ5uJ3Qu Copy - - 6_Jose, [PERSON_NAME] User Conversatio…" at bounding box center [909, 312] width 424 height 1273
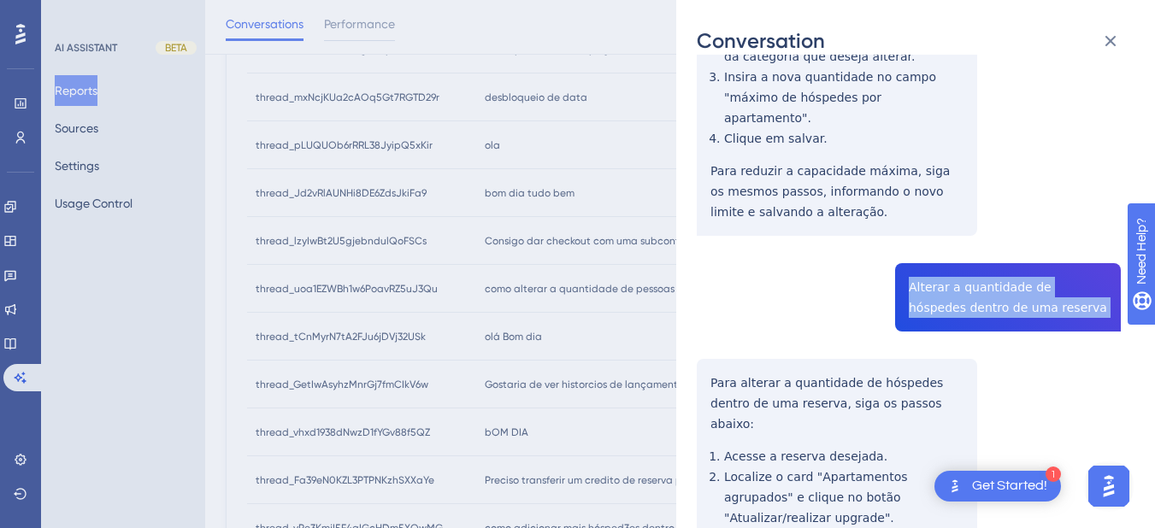
click at [929, 266] on div "thread_uoa1EZWBh1w6PoavRZ5uJ3Qu Copy - - 6_Jose, [PERSON_NAME] User Conversatio…" at bounding box center [909, 312] width 424 height 1273
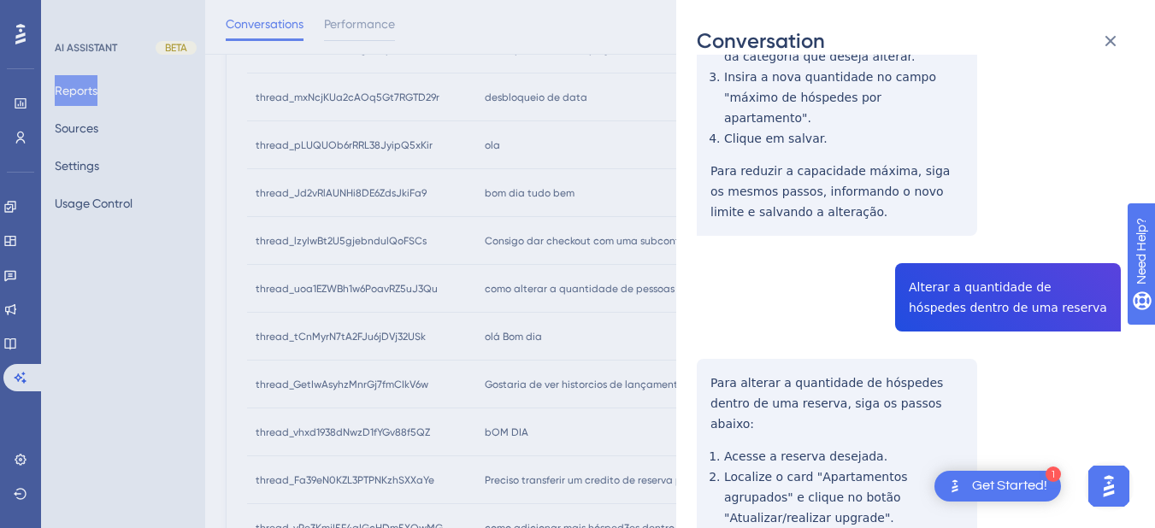
click at [767, 309] on div "thread_uoa1EZWBh1w6PoavRZ5uJ3Qu Copy - - 6_Jose, [PERSON_NAME] User Conversatio…" at bounding box center [909, 312] width 424 height 1273
click at [707, 338] on div "thread_uoa1EZWBh1w6PoavRZ5uJ3Qu Copy - - 6_Jose, [PERSON_NAME] User Conversatio…" at bounding box center [909, 312] width 424 height 1273
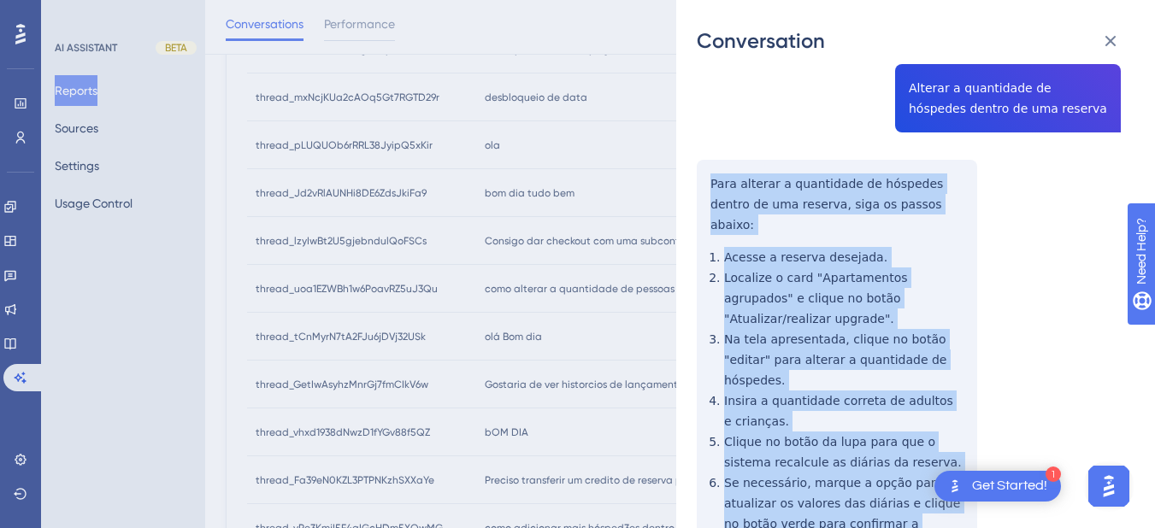
scroll to position [663, 0]
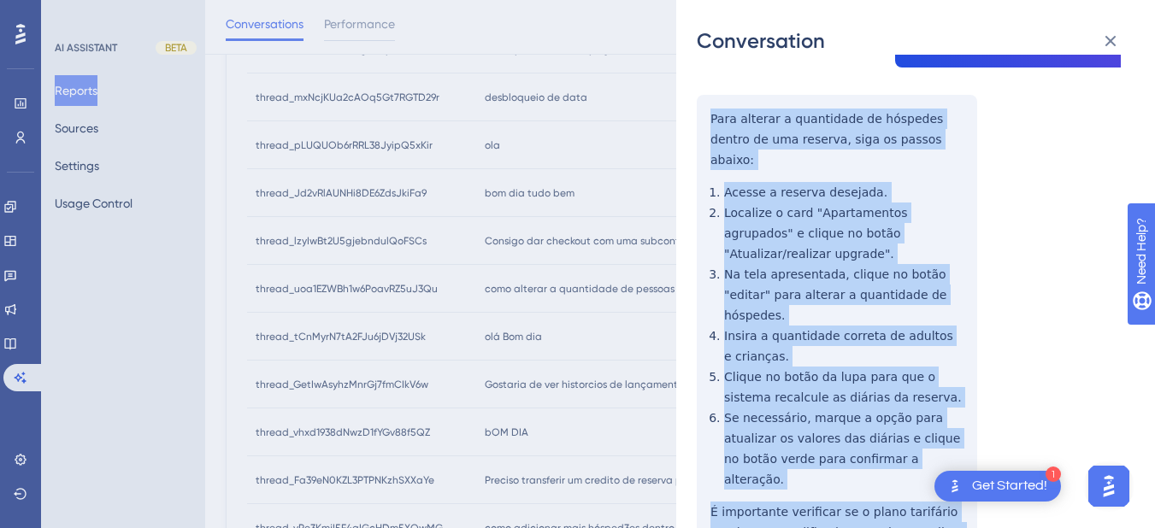
drag, startPoint x: 707, startPoint y: 338, endPoint x: 770, endPoint y: 260, distance: 100.2
click at [920, 419] on div "thread_uoa1EZWBh1w6PoavRZ5uJ3Qu Copy - - 6_Jose, [PERSON_NAME] User Conversatio…" at bounding box center [909, 48] width 424 height 1273
drag, startPoint x: 770, startPoint y: 260, endPoint x: 891, endPoint y: 348, distance: 149.2
click at [889, 339] on div "thread_uoa1EZWBh1w6PoavRZ5uJ3Qu Copy - - 6_Jose, [PERSON_NAME] User Conversatio…" at bounding box center [909, 48] width 424 height 1273
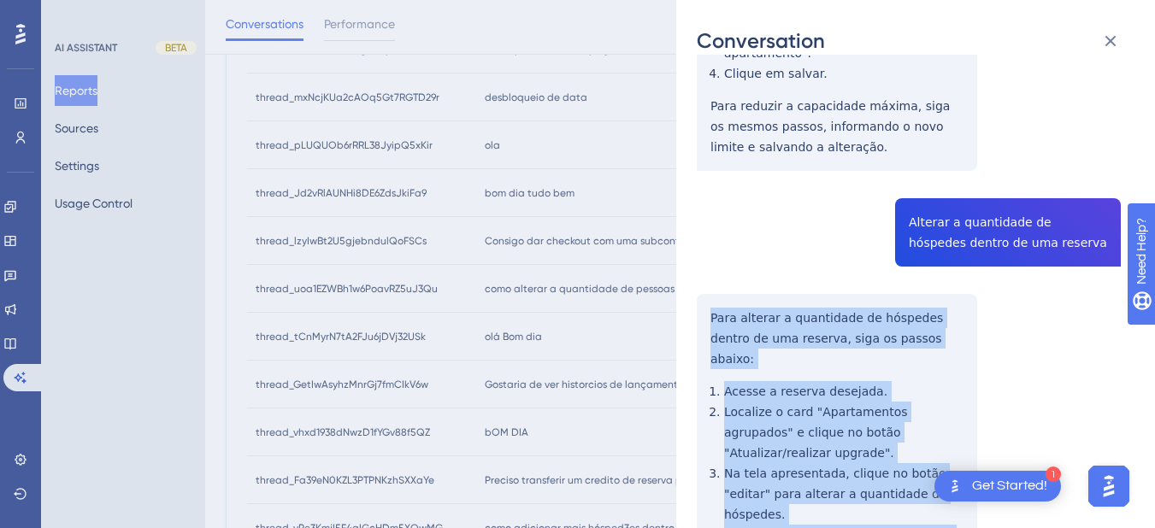
drag, startPoint x: 930, startPoint y: 436, endPoint x: 704, endPoint y: 273, distance: 278.0
click at [704, 273] on div "thread_uoa1EZWBh1w6PoavRZ5uJ3Qu Copy - - 6_Jose, [PERSON_NAME] User Conversatio…" at bounding box center [909, 247] width 424 height 1273
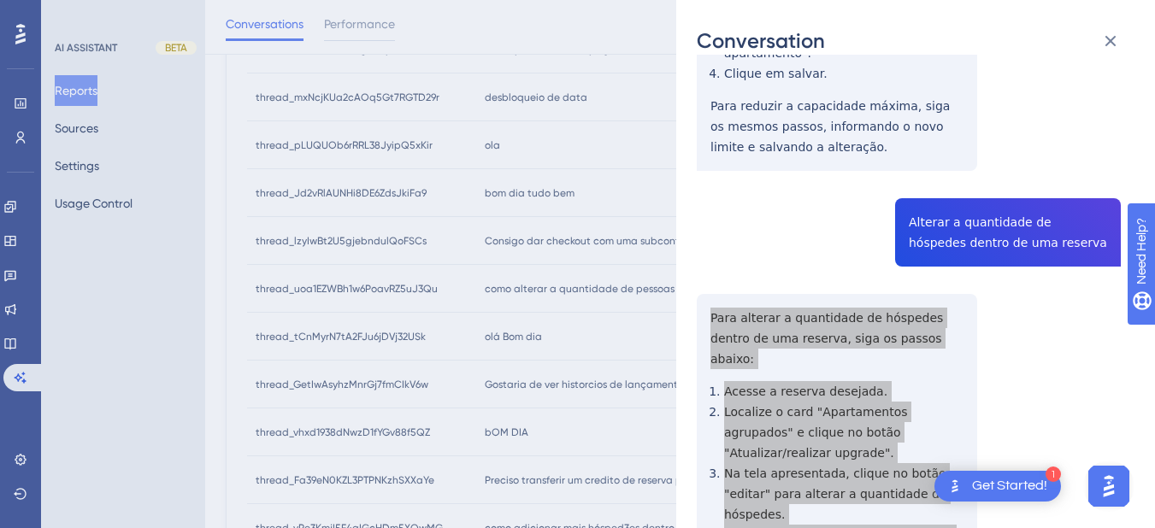
scroll to position [0, 0]
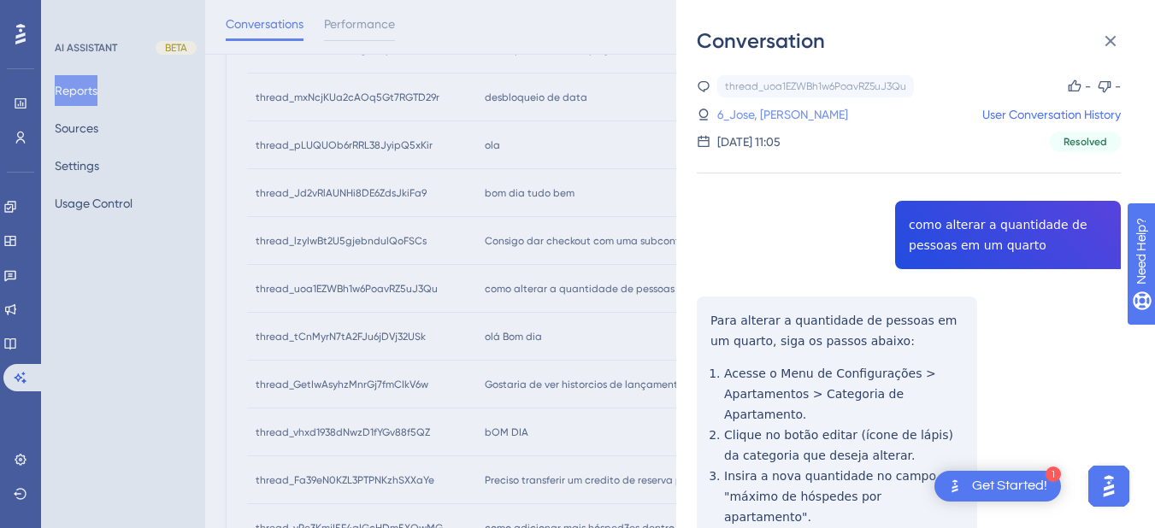
click at [758, 118] on link "6_Jose, [PERSON_NAME]" at bounding box center [782, 114] width 131 height 21
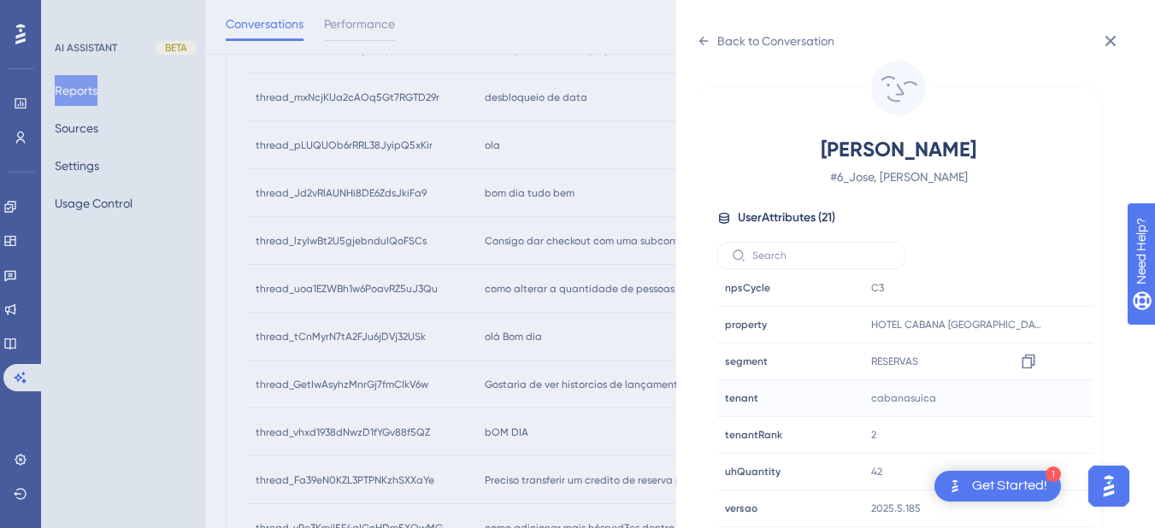
scroll to position [598, 0]
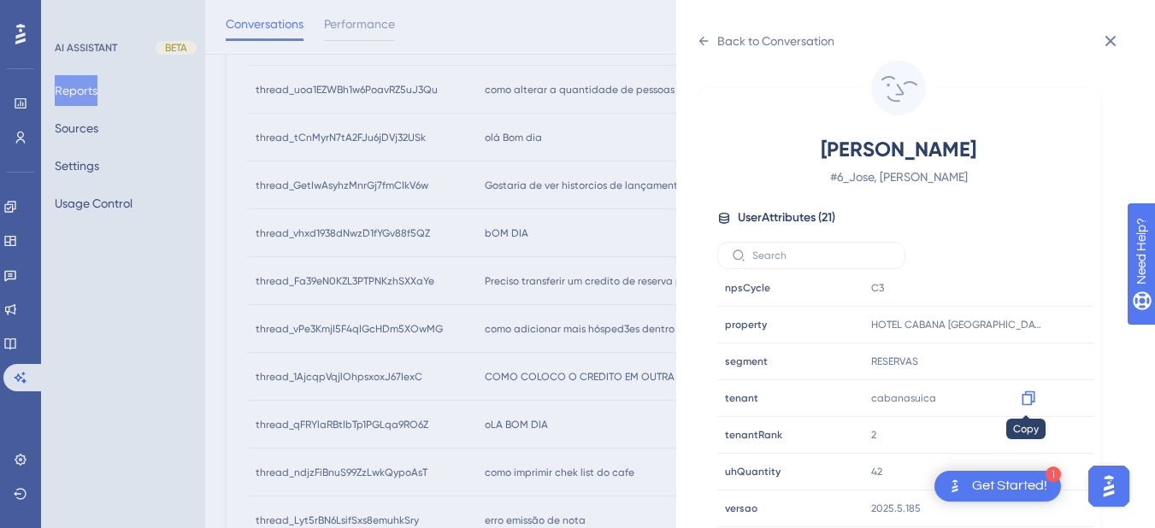
drag, startPoint x: 1026, startPoint y: 398, endPoint x: 1147, endPoint y: 401, distance: 121.4
click at [1027, 398] on icon at bounding box center [1028, 398] width 17 height 17
click at [695, 43] on div "Back to Conversation [PERSON_NAME] # 6_Jose, [PERSON_NAME] User Attributes ( 21…" at bounding box center [915, 264] width 479 height 528
click at [703, 39] on icon at bounding box center [704, 41] width 14 height 14
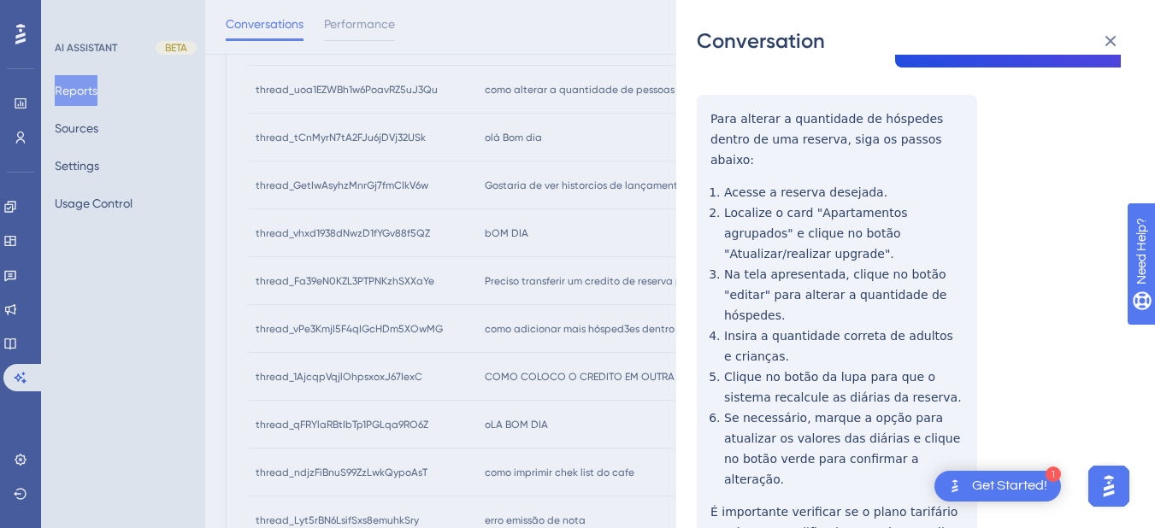
scroll to position [0, 0]
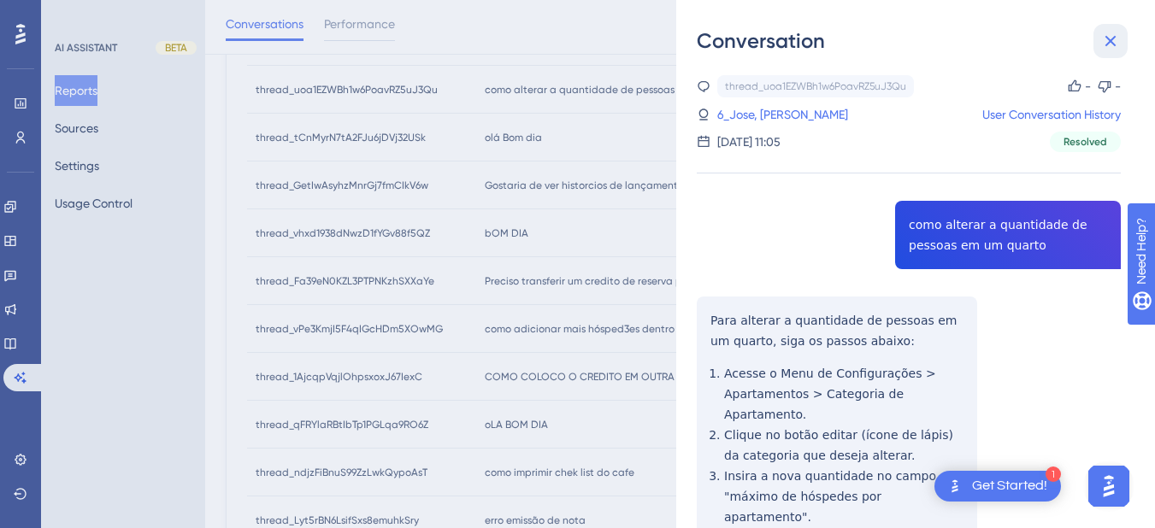
click at [1111, 34] on icon at bounding box center [1110, 41] width 21 height 21
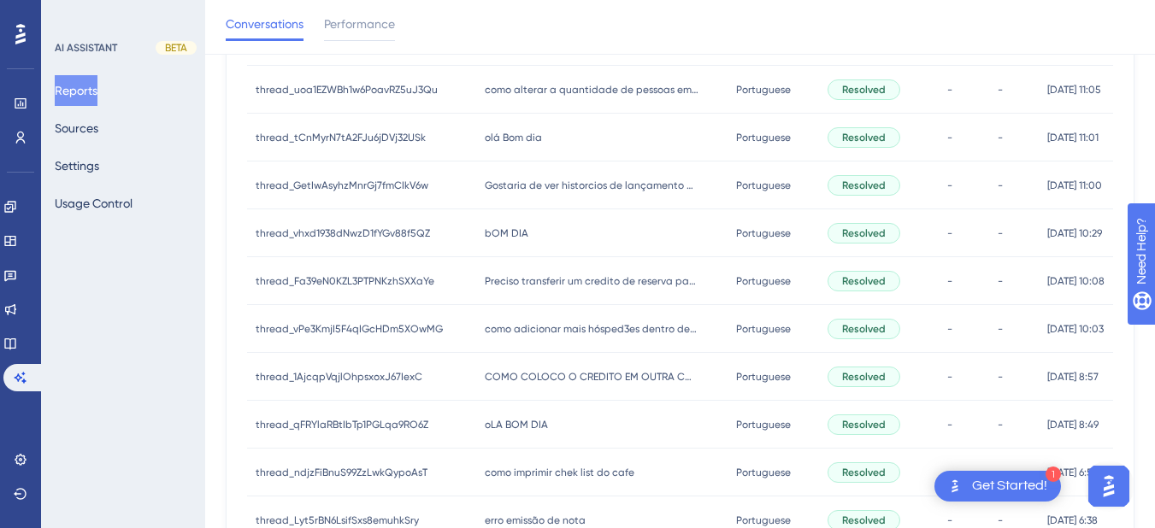
drag, startPoint x: 526, startPoint y: 138, endPoint x: 626, endPoint y: 128, distance: 100.5
click at [525, 139] on span "olá Bom dia" at bounding box center [513, 138] width 57 height 14
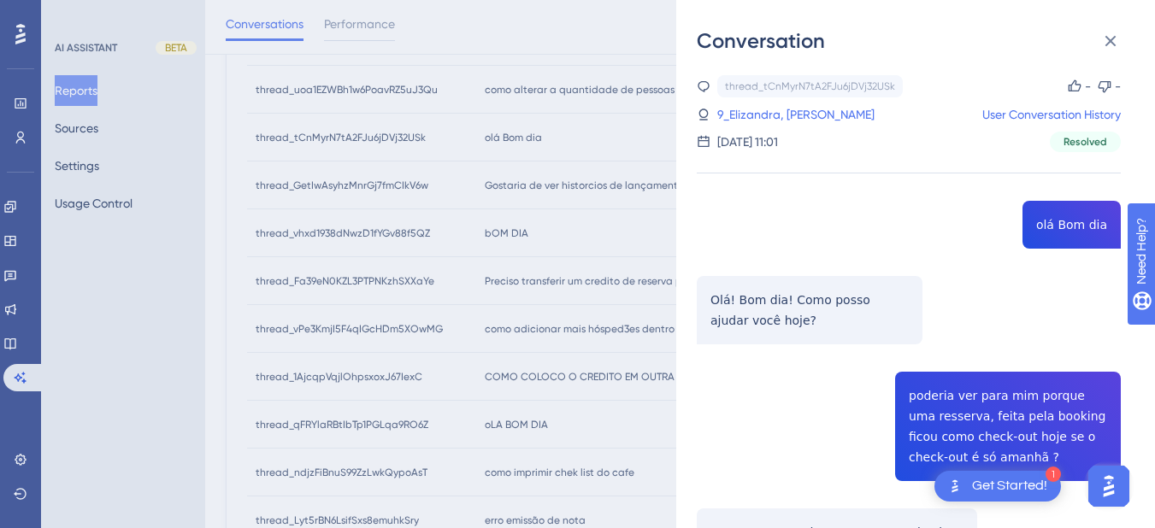
scroll to position [199, 0]
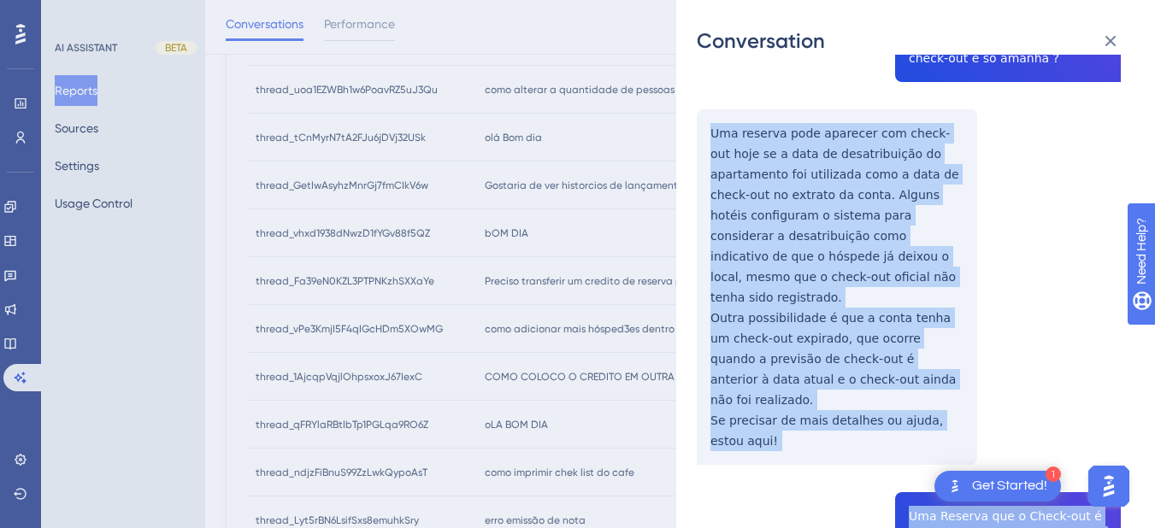
scroll to position [598, 0]
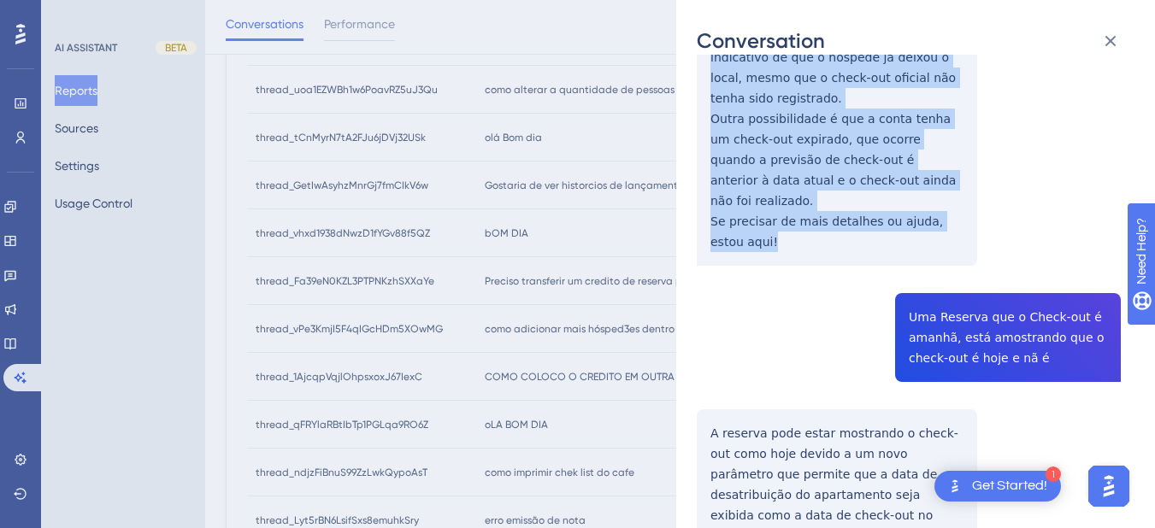
drag, startPoint x: 699, startPoint y: 331, endPoint x: 736, endPoint y: 151, distance: 183.2
click at [761, 221] on div "thread_tCnMyrN7tA2FJu6jDVj32USk Copy - - 9_Elizandra, [PERSON_NAME] User Conver…" at bounding box center [909, 393] width 424 height 1833
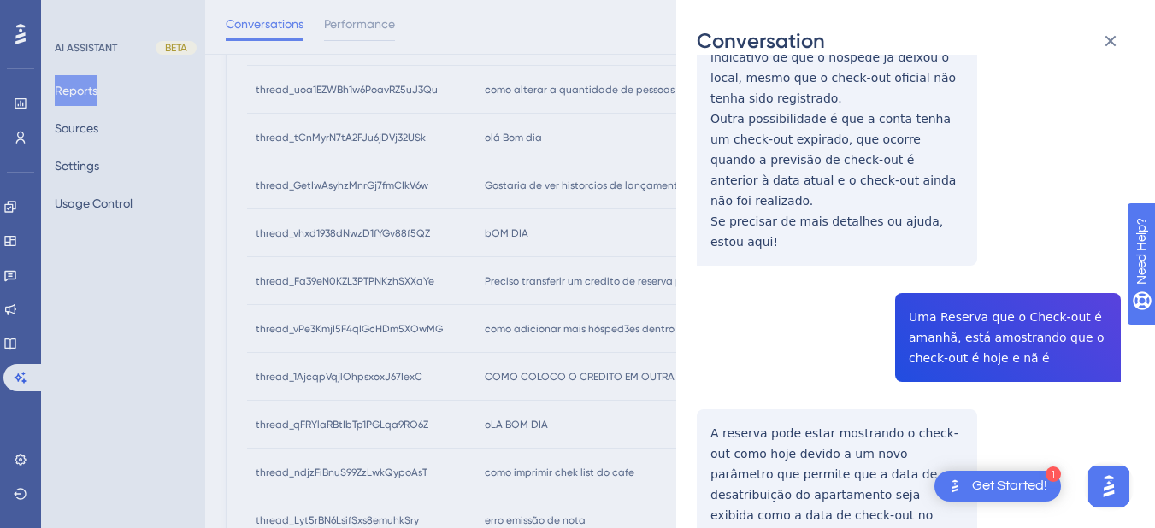
click at [941, 281] on div "thread_tCnMyrN7tA2FJu6jDVj32USk Copy - - 9_Elizandra, [PERSON_NAME] User Conver…" at bounding box center [909, 393] width 424 height 1833
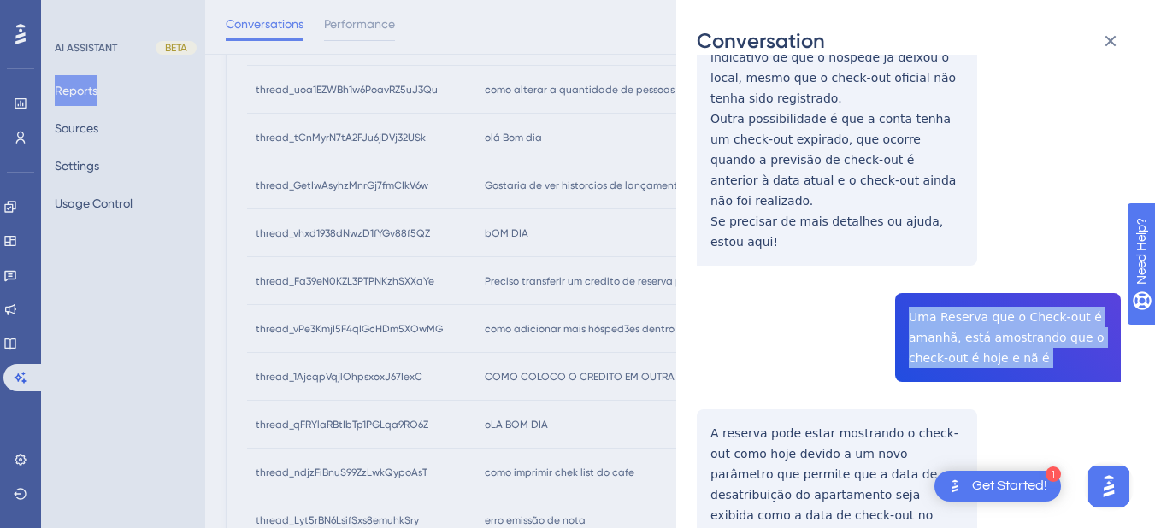
click at [941, 281] on div "thread_tCnMyrN7tA2FJu6jDVj32USk Copy - - 9_Elizandra, [PERSON_NAME] User Conver…" at bounding box center [909, 393] width 424 height 1833
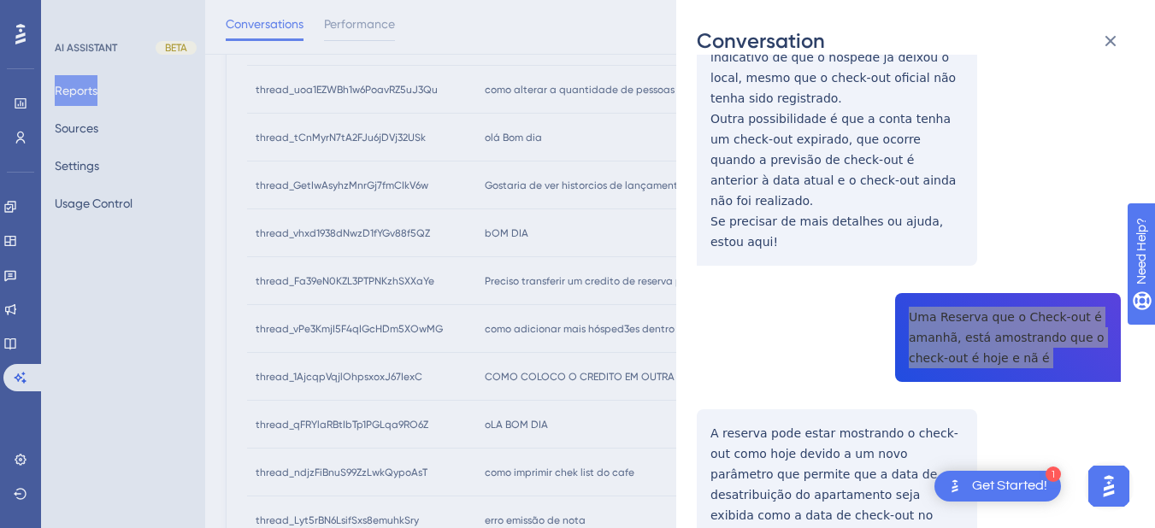
scroll to position [797, 0]
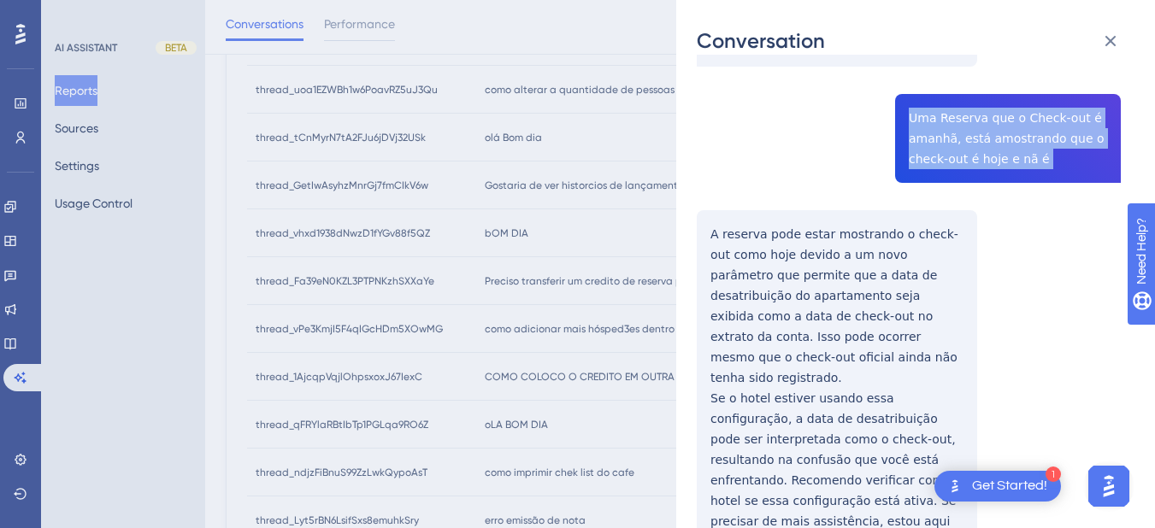
click at [703, 179] on div "thread_tCnMyrN7tA2FJu6jDVj32USk Copy - - 9_Elizandra, [PERSON_NAME] User Conver…" at bounding box center [909, 194] width 424 height 1833
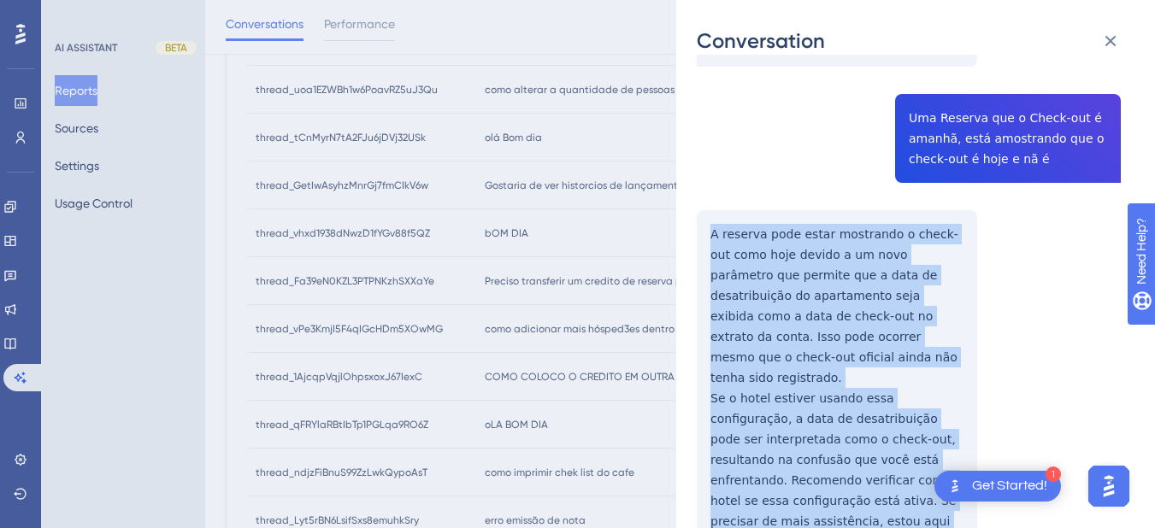
scroll to position [997, 0]
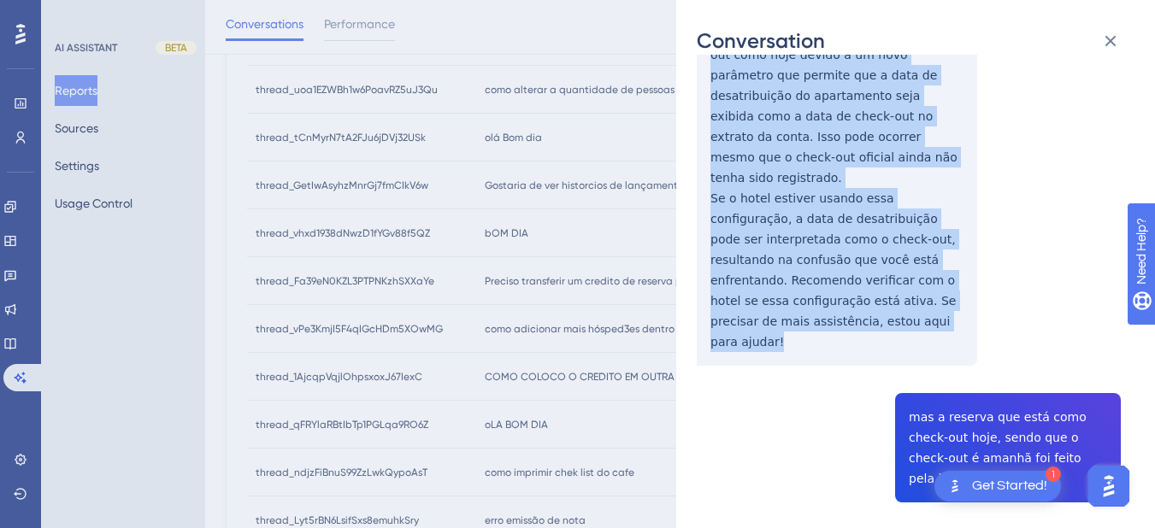
drag, startPoint x: 703, startPoint y: 192, endPoint x: 770, endPoint y: 284, distance: 113.7
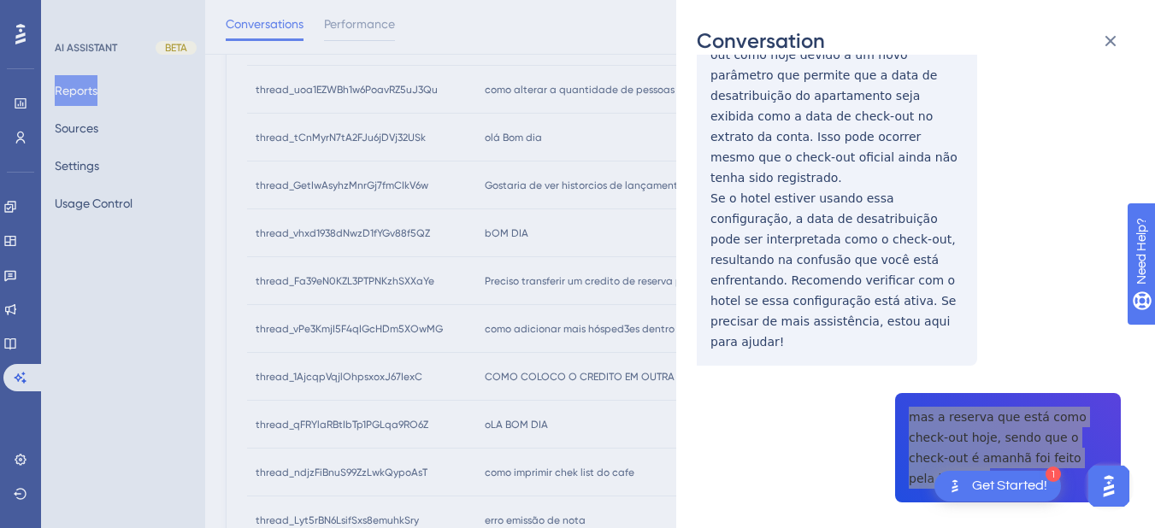
scroll to position [1197, 0]
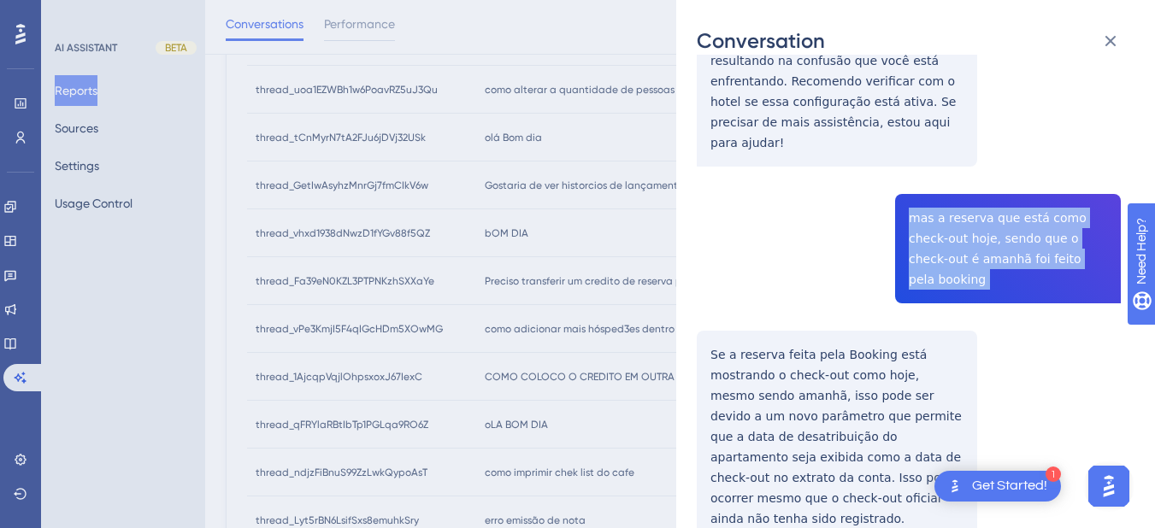
click at [691, 249] on div "Conversation thread_tCnMyrN7tA2FJu6jDVj32USk Copy - - 9_Elizandra, [PERSON_NAME…" at bounding box center [915, 264] width 479 height 528
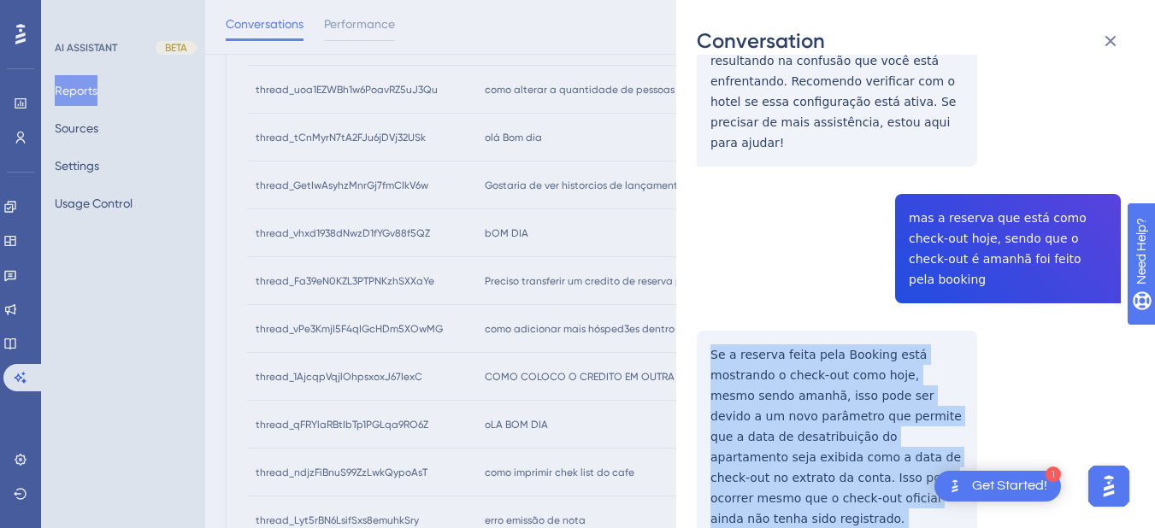
drag, startPoint x: 696, startPoint y: 251, endPoint x: 830, endPoint y: 339, distance: 160.5
click at [977, 460] on div "Conversation thread_tCnMyrN7tA2FJu6jDVj32USk Copy - - 9_Elizandra, [PERSON_NAME…" at bounding box center [915, 264] width 479 height 528
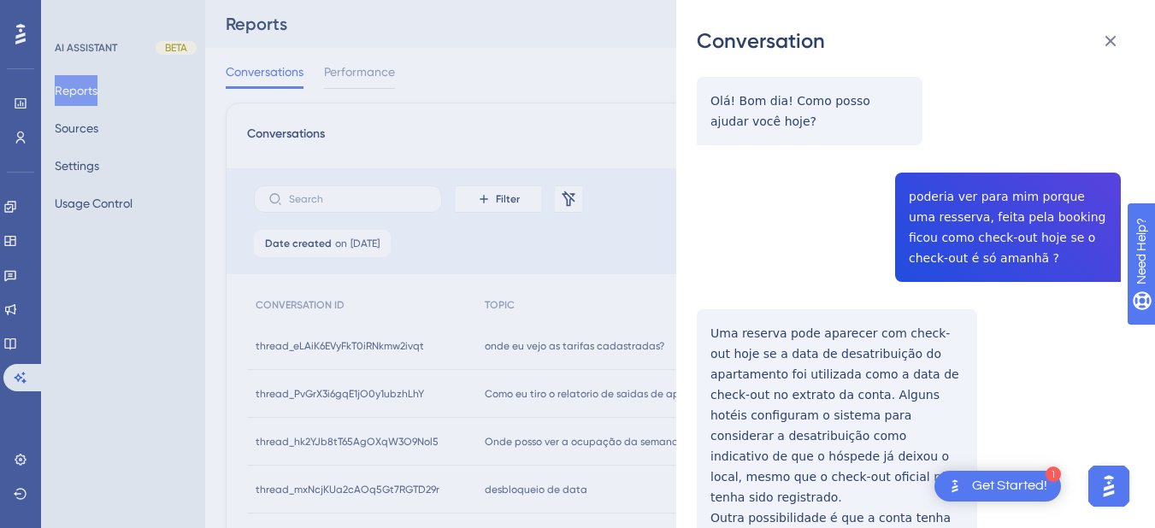
scroll to position [0, 0]
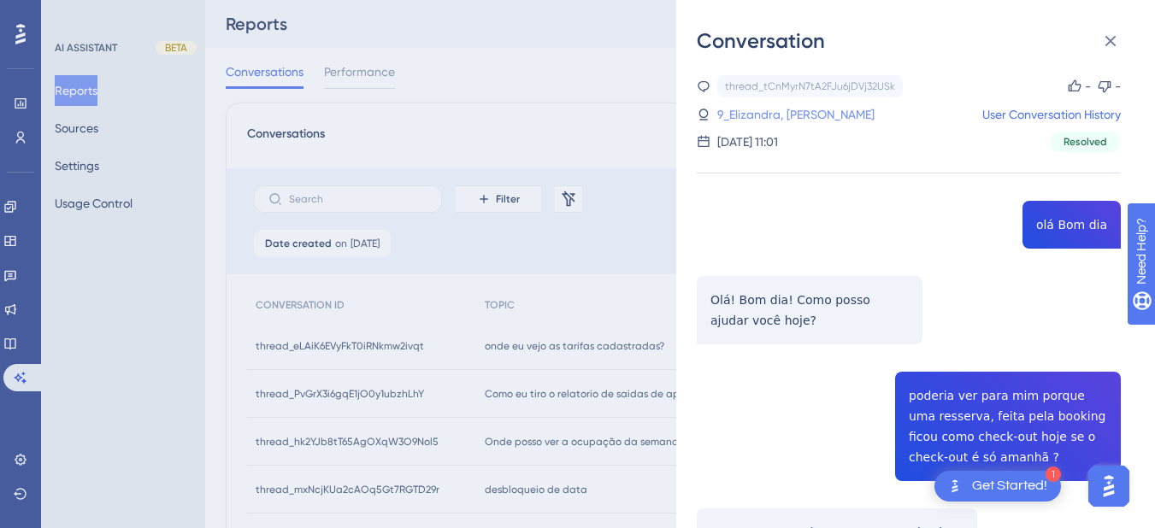
click at [750, 111] on link "9_Elizandra, [PERSON_NAME]" at bounding box center [795, 114] width 157 height 21
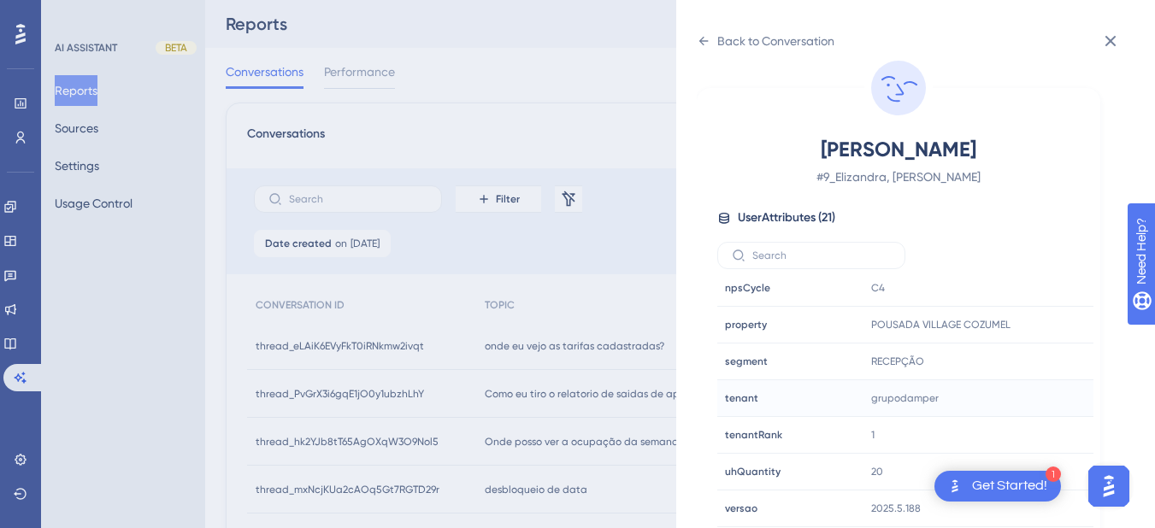
scroll to position [399, 0]
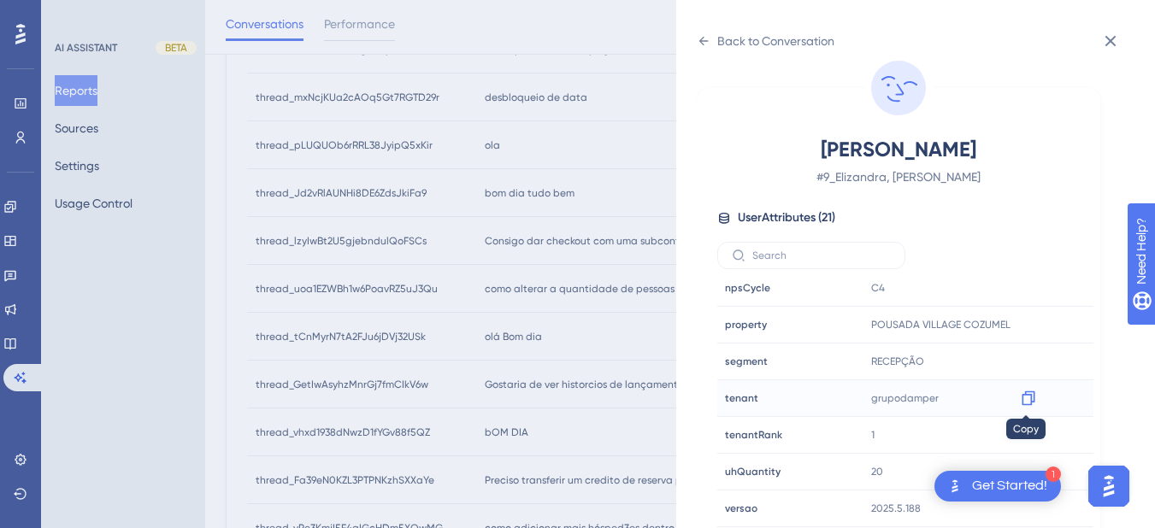
click at [1020, 400] on icon at bounding box center [1028, 398] width 17 height 17
drag, startPoint x: 1022, startPoint y: 339, endPoint x: 1028, endPoint y: 326, distance: 14.1
click at [1028, 326] on icon at bounding box center [1027, 325] width 13 height 15
click at [697, 45] on icon at bounding box center [704, 41] width 14 height 14
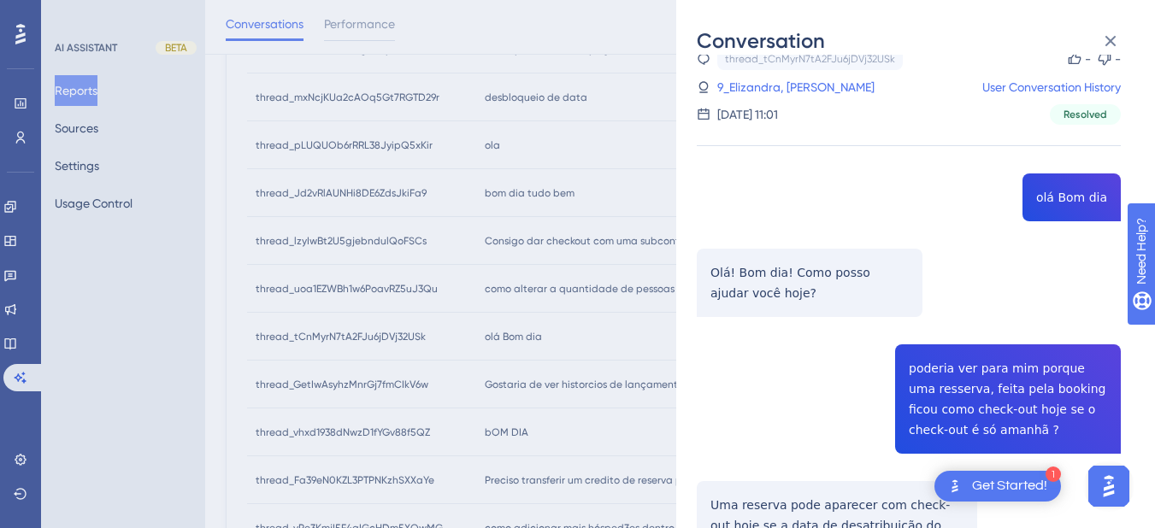
scroll to position [0, 0]
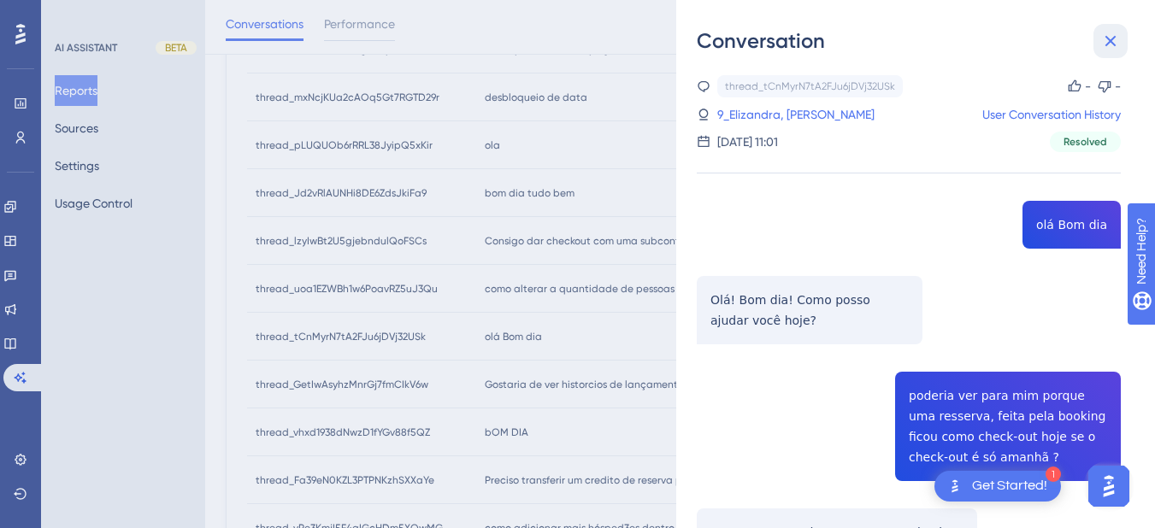
click at [1103, 38] on icon at bounding box center [1110, 41] width 21 height 21
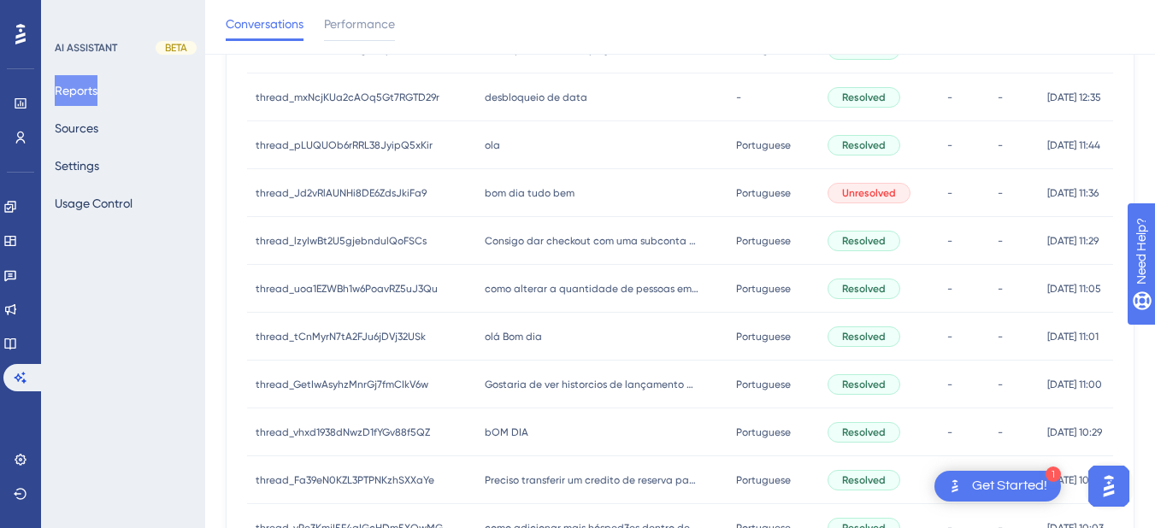
click at [476, 420] on div "bOM DIA bOM DIA" at bounding box center [601, 433] width 250 height 48
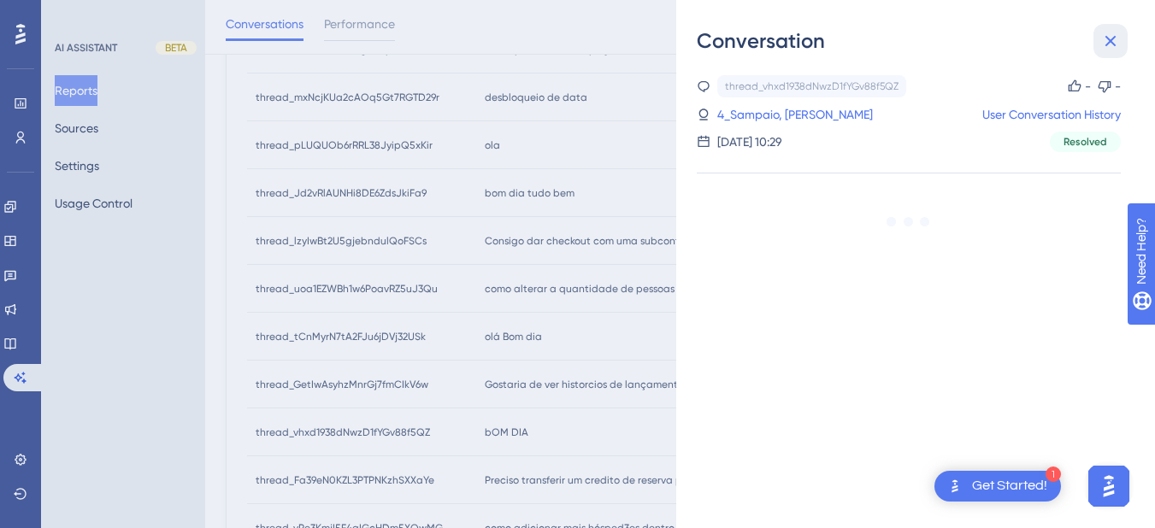
click at [1106, 48] on icon at bounding box center [1110, 41] width 21 height 21
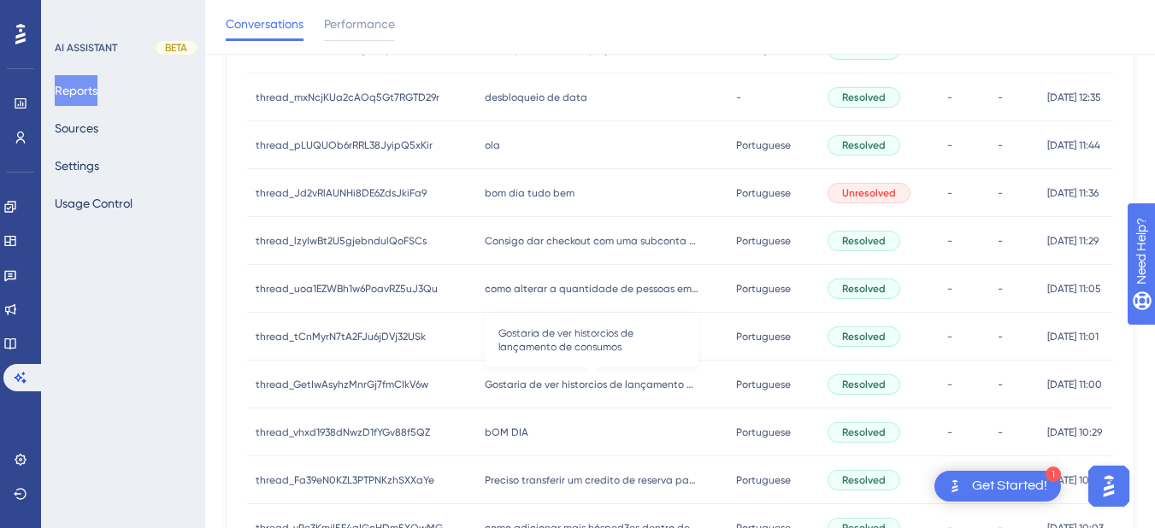
click at [511, 381] on span "Gostaria de ver historcios de lançamento de consumos" at bounding box center [592, 385] width 214 height 14
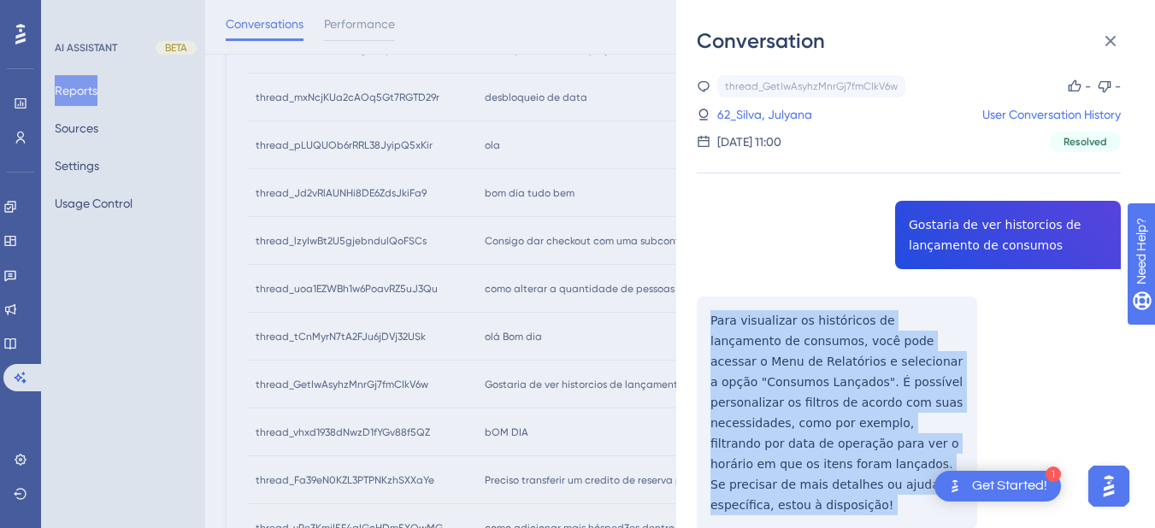
scroll to position [199, 0]
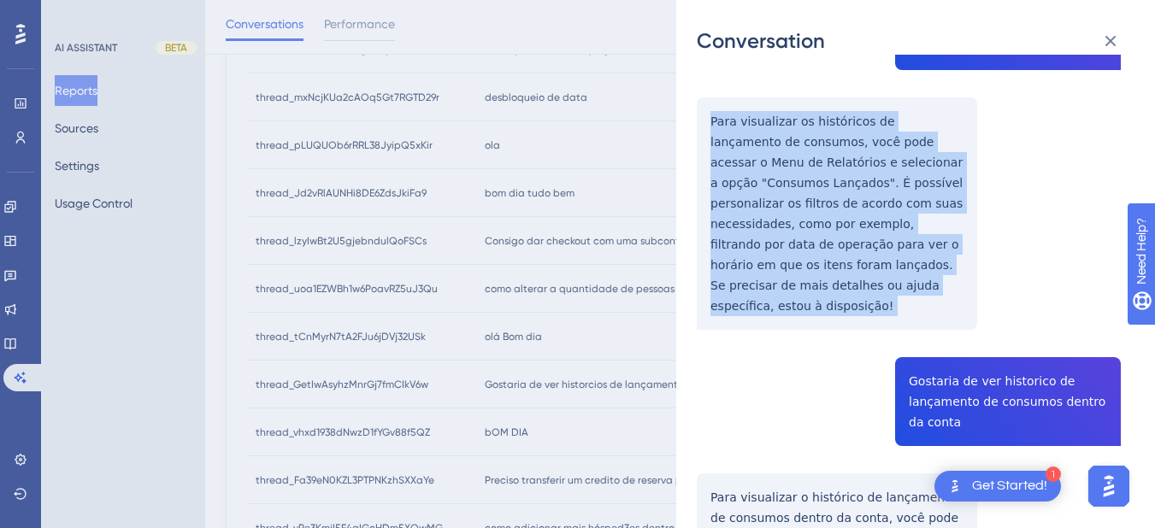
drag, startPoint x: 708, startPoint y: 315, endPoint x: 888, endPoint y: 299, distance: 181.0
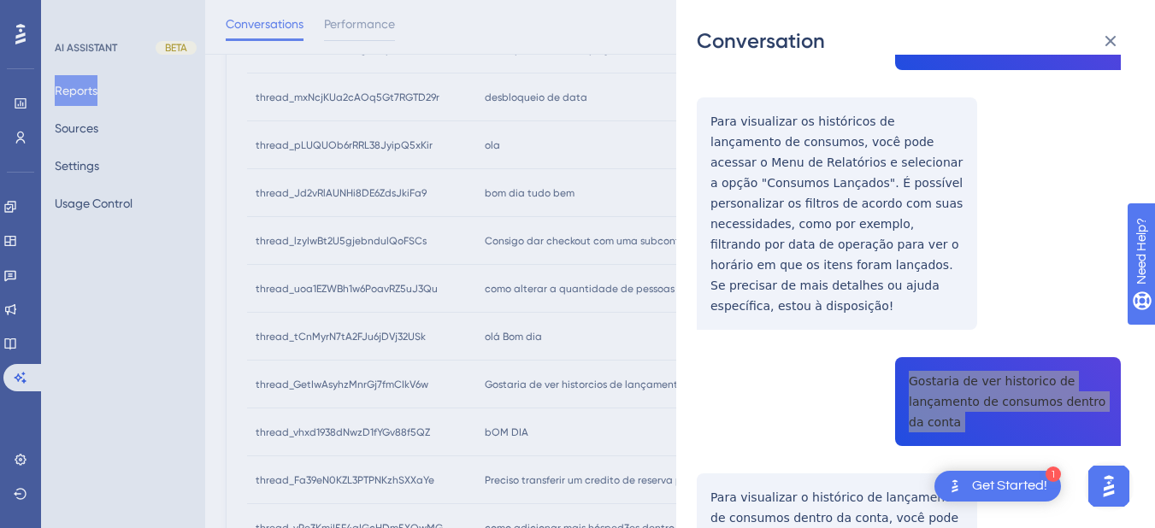
scroll to position [399, 0]
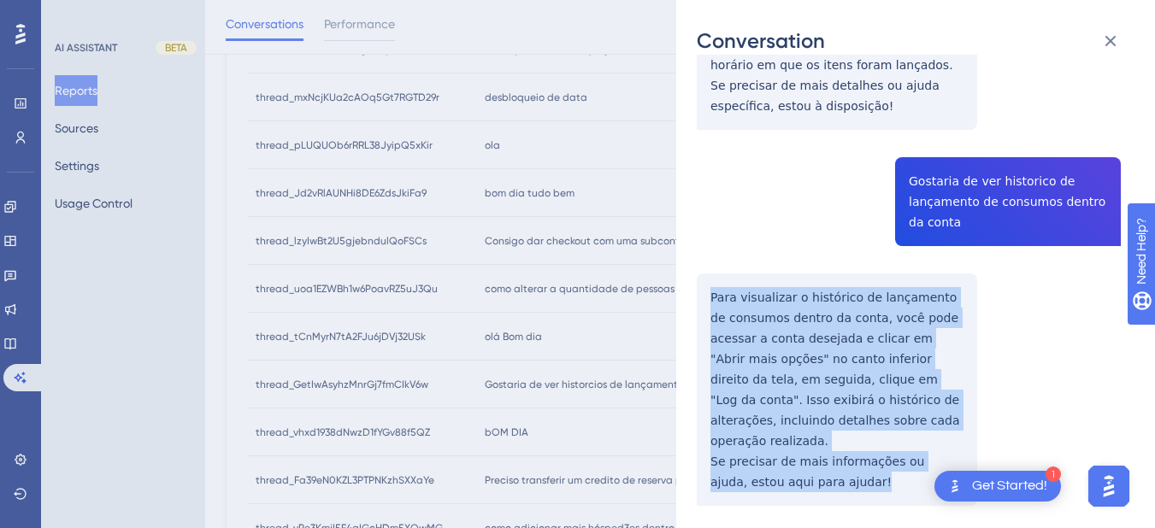
drag, startPoint x: 704, startPoint y: 277, endPoint x: 741, endPoint y: 320, distance: 56.4
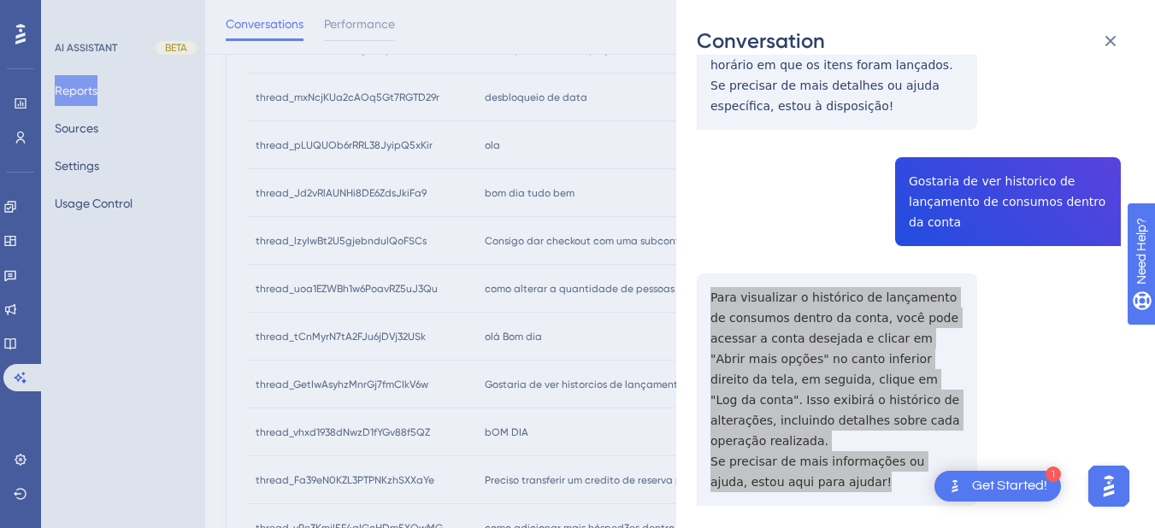
scroll to position [598, 0]
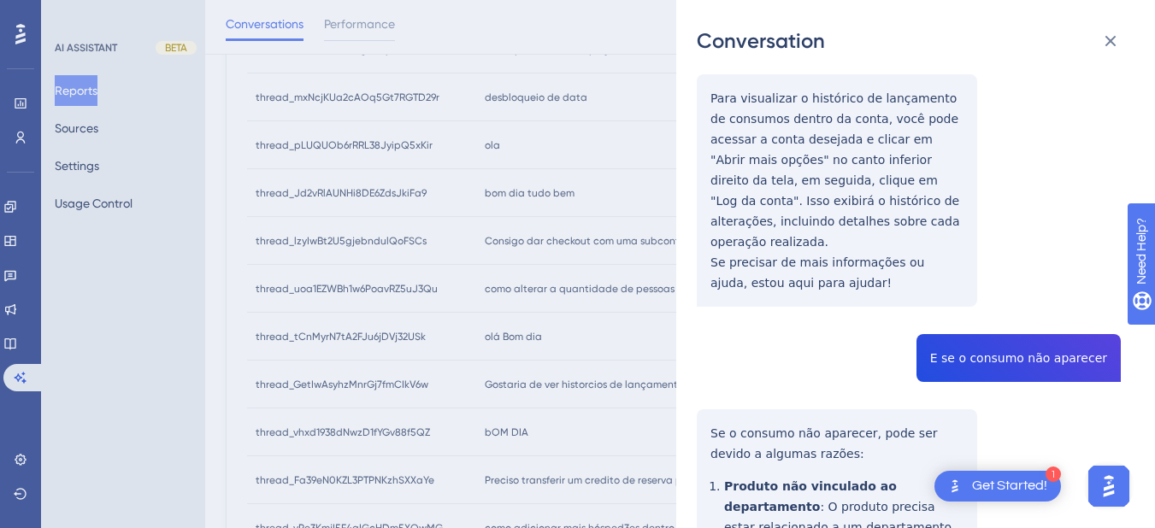
click at [981, 313] on div "thread_GetIwAsyhzMnrGj7fmCIkV6w Copy - - 62_Silva, Julyana User Conversation Hi…" at bounding box center [909, 351] width 424 height 1748
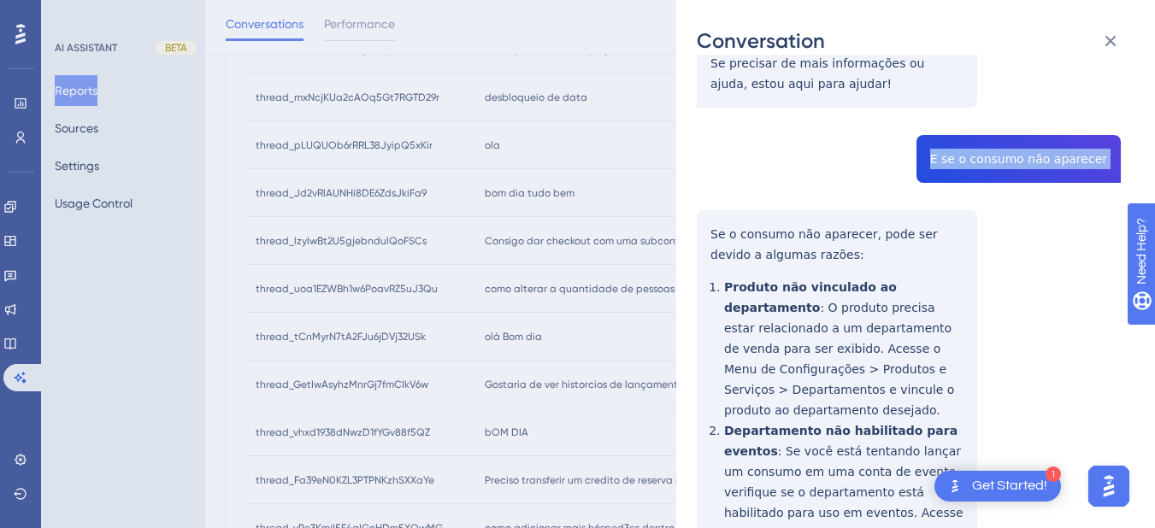
click at [702, 201] on div "thread_GetIwAsyhzMnrGj7fmCIkV6w Copy - - 62_Silva, Julyana User Conversation Hi…" at bounding box center [909, 152] width 424 height 1748
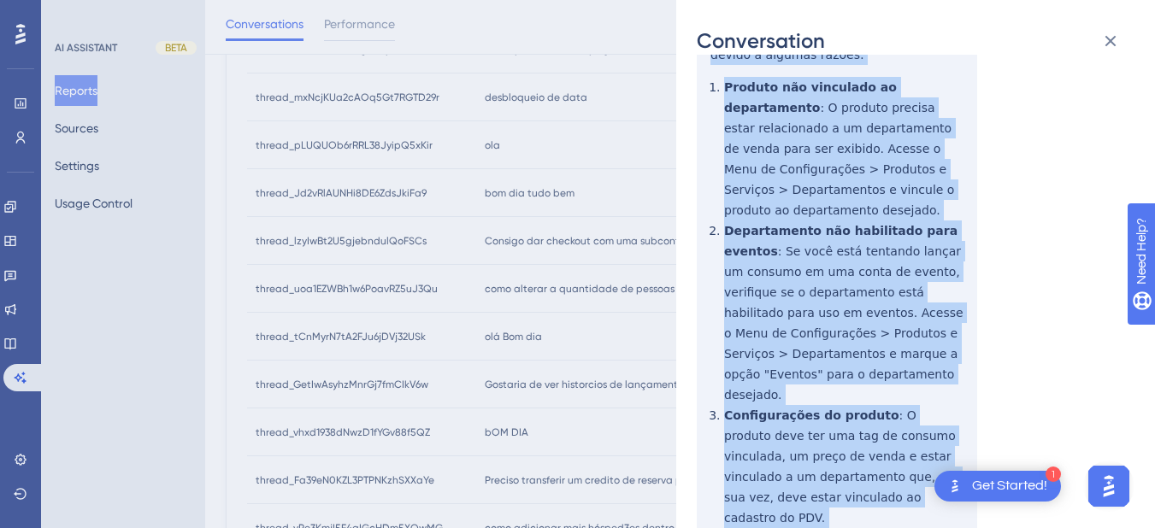
scroll to position [1159, 0]
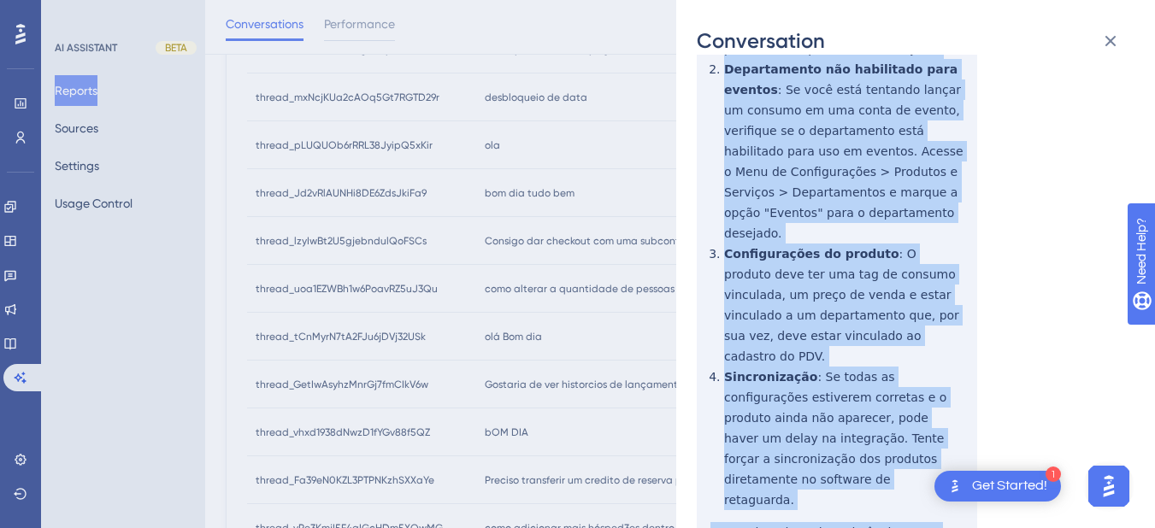
drag, startPoint x: 702, startPoint y: 192, endPoint x: 800, endPoint y: 209, distance: 99.8
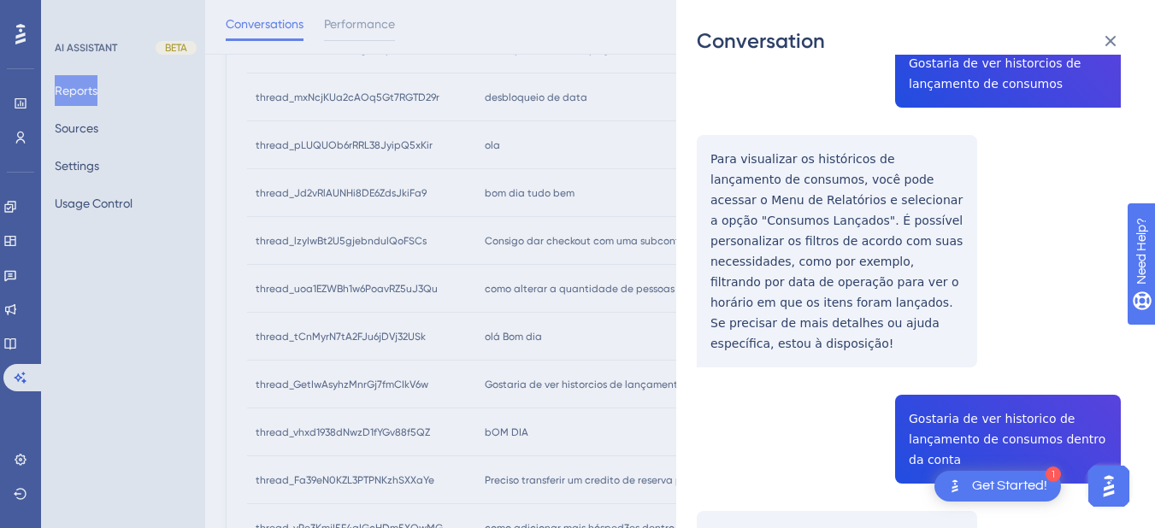
scroll to position [0, 0]
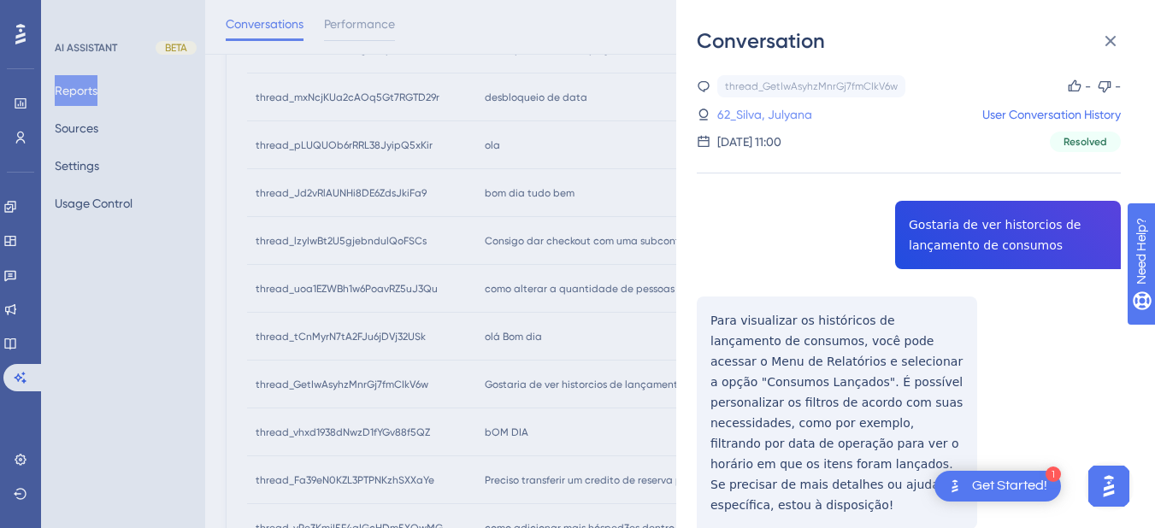
click at [754, 122] on link "62_Silva, Julyana" at bounding box center [764, 114] width 95 height 21
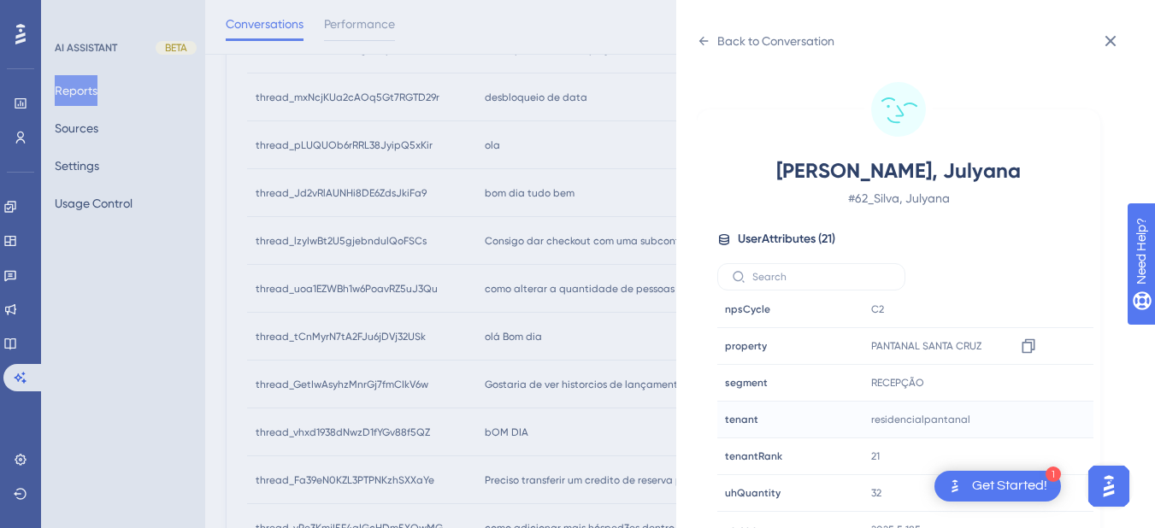
scroll to position [21, 0]
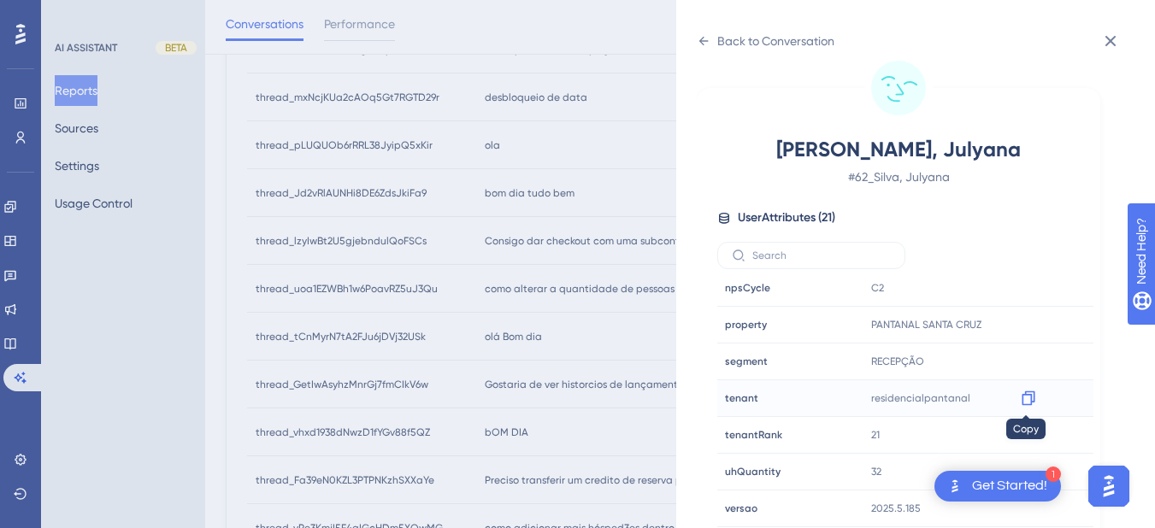
click at [1020, 396] on icon at bounding box center [1028, 398] width 17 height 17
click at [1014, 321] on div at bounding box center [1027, 324] width 27 height 27
click at [1029, 322] on icon at bounding box center [1027, 325] width 13 height 15
click at [715, 50] on div "Back to Conversation" at bounding box center [766, 40] width 138 height 27
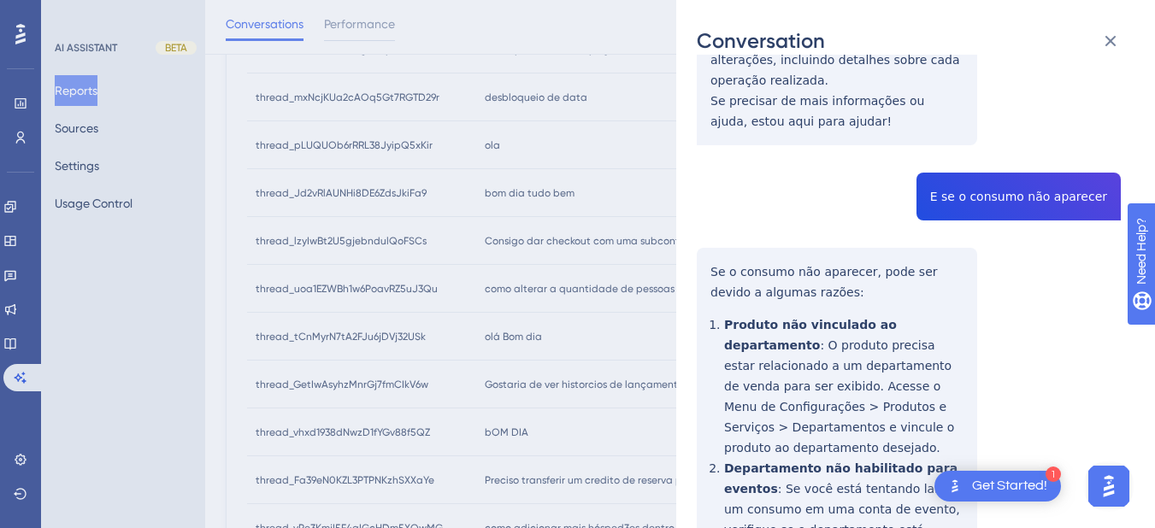
scroll to position [0, 0]
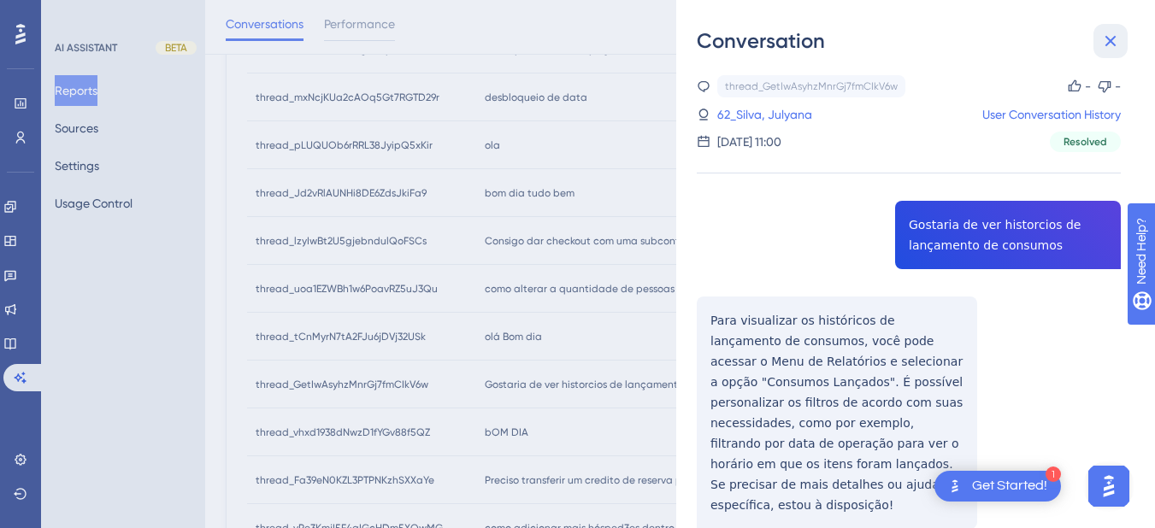
click at [1102, 37] on icon at bounding box center [1110, 41] width 21 height 21
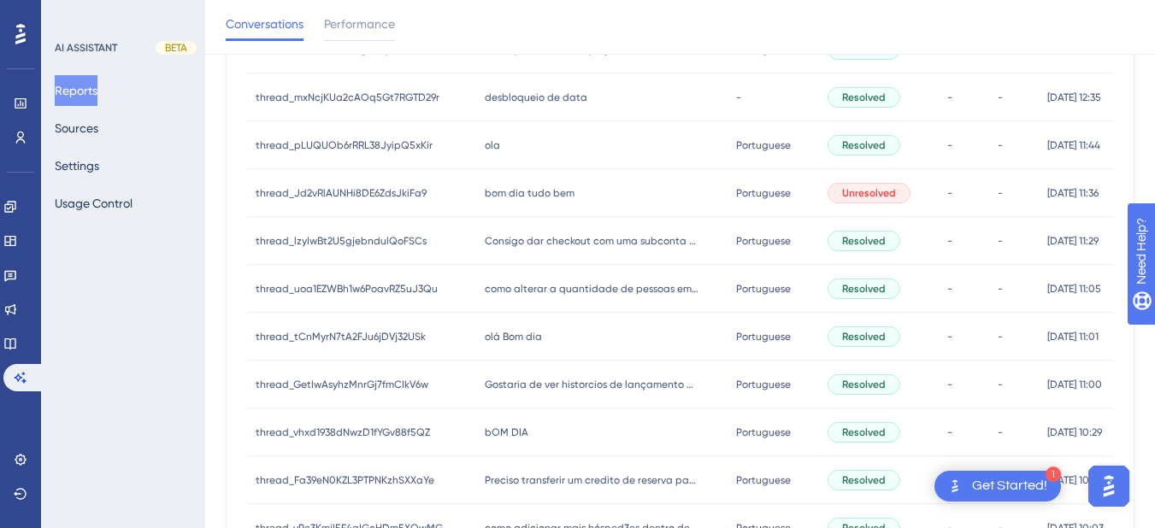
scroll to position [598, 0]
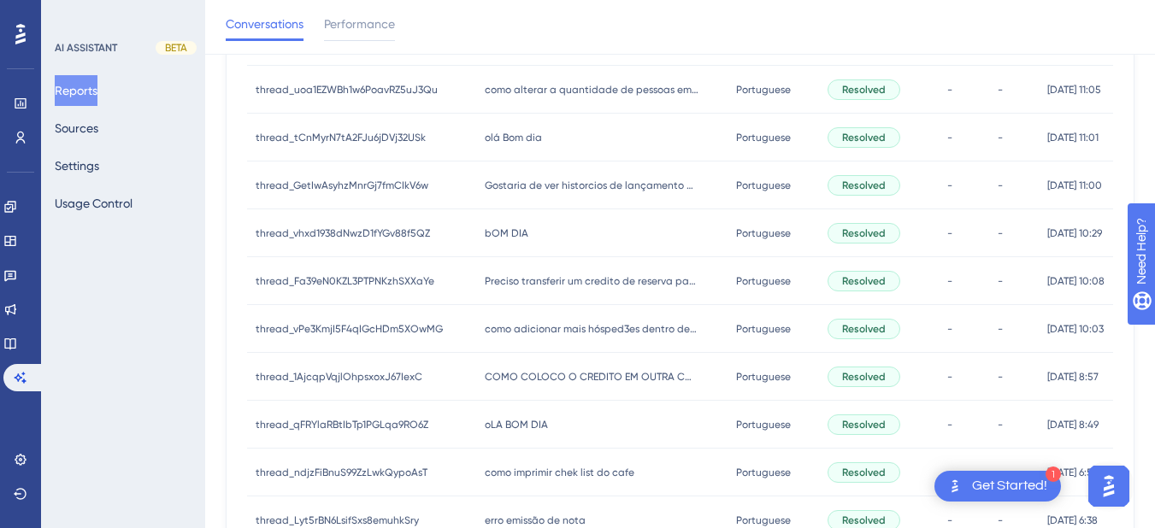
click at [532, 244] on div "bOM DIA bOM DIA" at bounding box center [601, 233] width 250 height 48
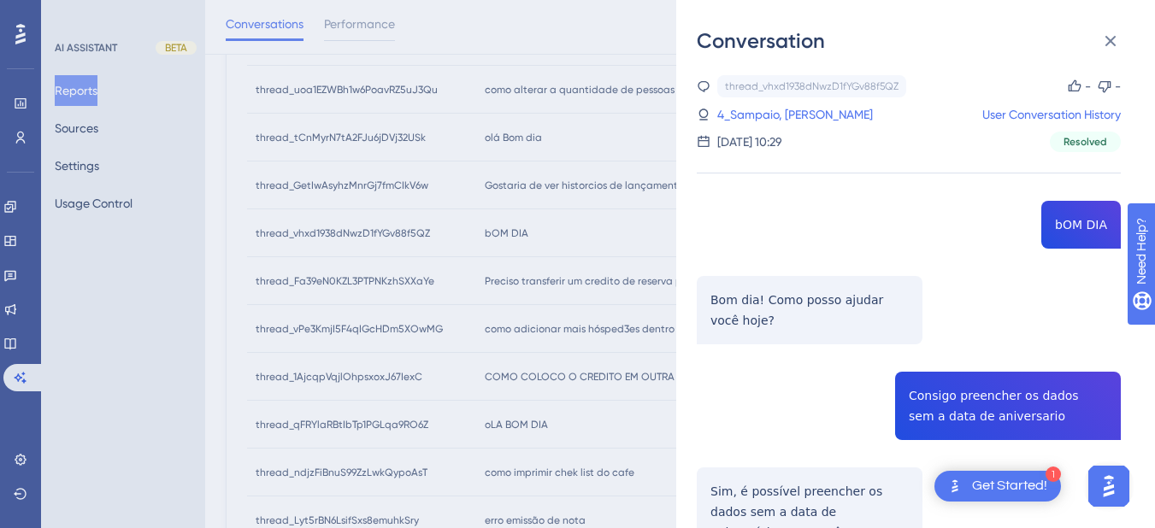
scroll to position [164, 0]
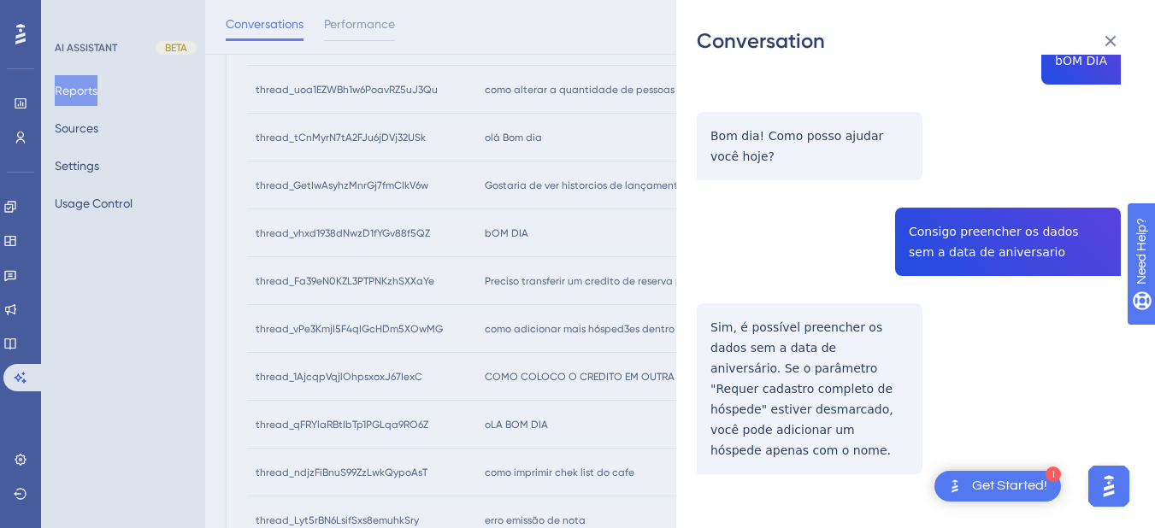
click at [951, 238] on div "thread_vhxd1938dNwzD1fYGv88f5QZ Copy - - 4_Sampaio, [PERSON_NAME] User Conversa…" at bounding box center [909, 236] width 424 height 650
click at [737, 335] on div "thread_vhxd1938dNwzD1fYGv88f5QZ Copy - - 4_Sampaio, [PERSON_NAME] User Conversa…" at bounding box center [909, 236] width 424 height 650
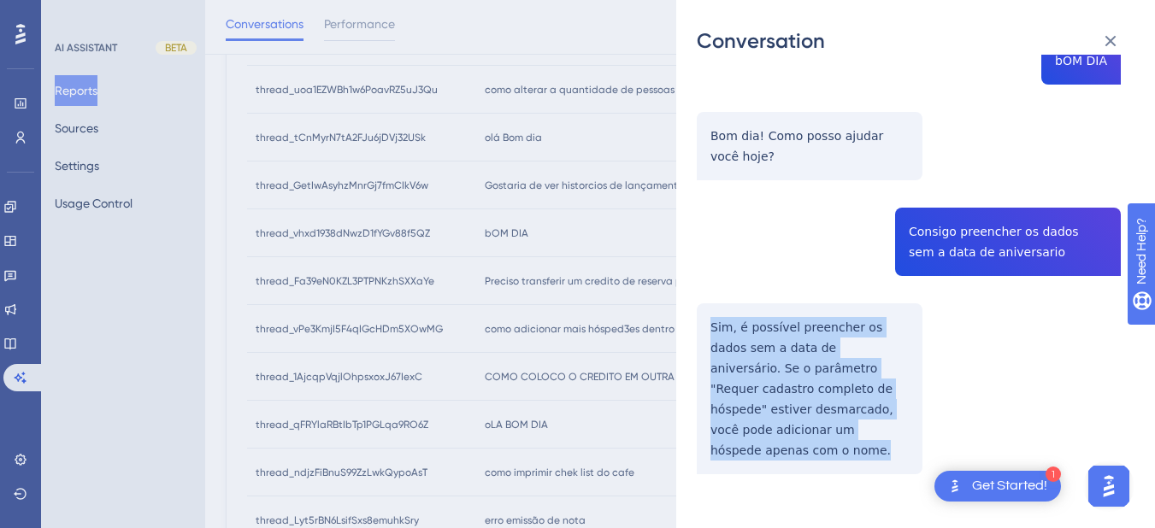
click at [737, 335] on div "thread_vhxd1938dNwzD1fYGv88f5QZ Copy - - 4_Sampaio, [PERSON_NAME] User Conversa…" at bounding box center [909, 236] width 424 height 650
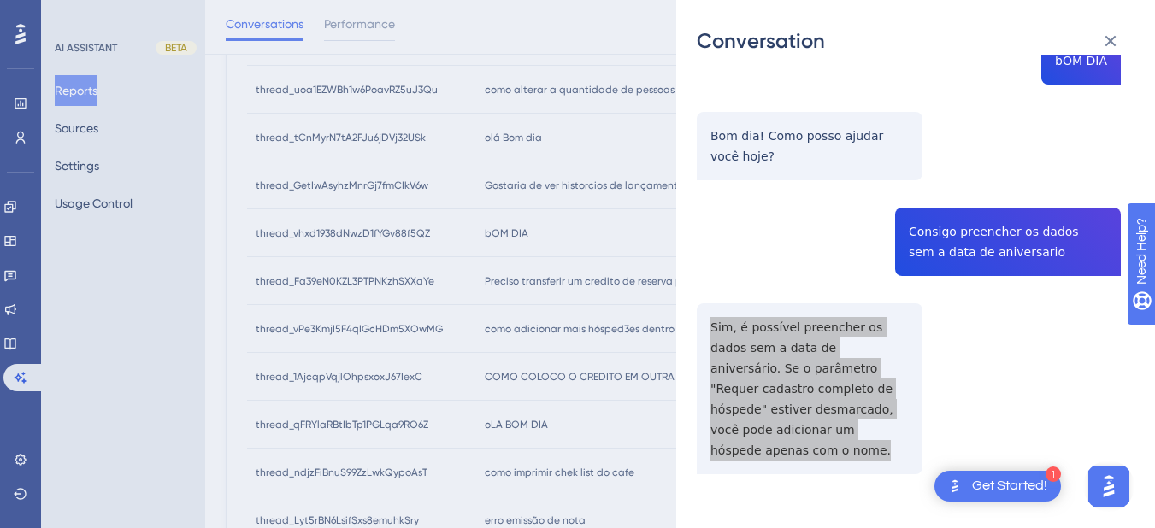
scroll to position [0, 0]
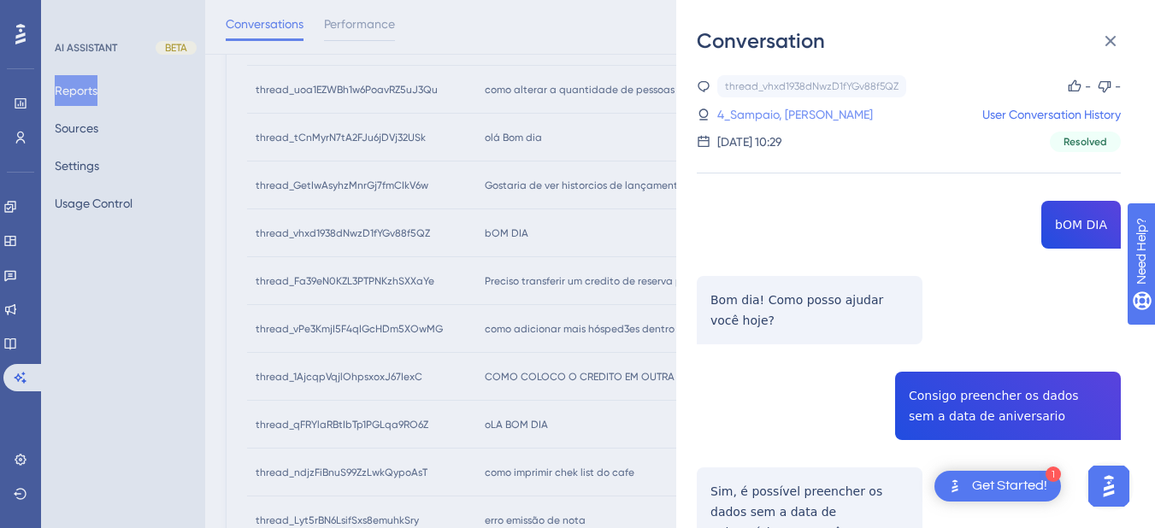
click at [747, 109] on link "4_Sampaio, [PERSON_NAME]" at bounding box center [795, 114] width 156 height 21
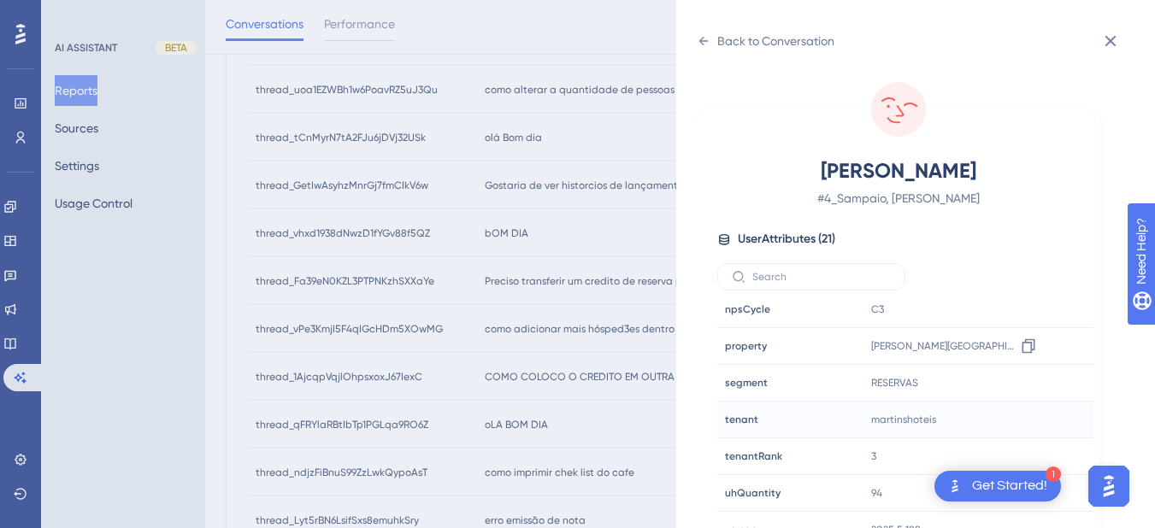
scroll to position [21, 0]
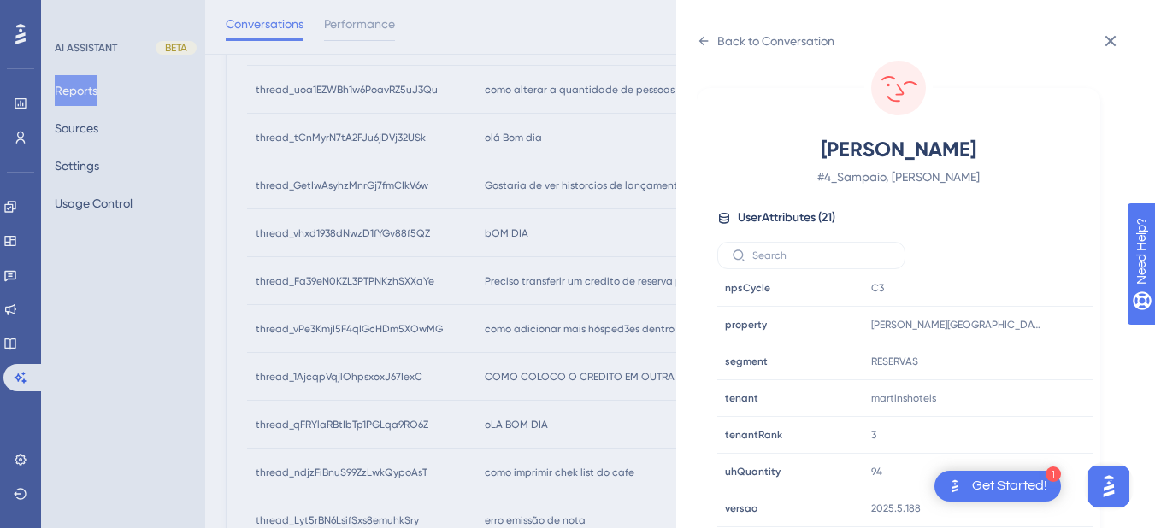
click at [791, 117] on div "Sampaio, [PERSON_NAME] # 4_Sampaio, [PERSON_NAME] User Attributes ( 21 ) Email …" at bounding box center [898, 314] width 403 height 453
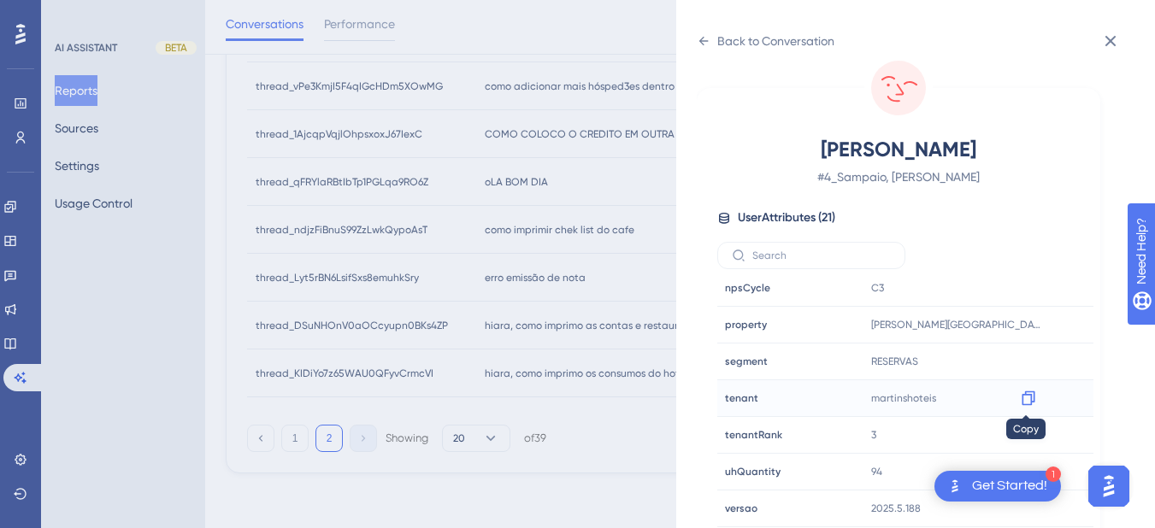
click at [1027, 394] on icon at bounding box center [1027, 398] width 13 height 15
click at [703, 37] on icon at bounding box center [704, 41] width 14 height 14
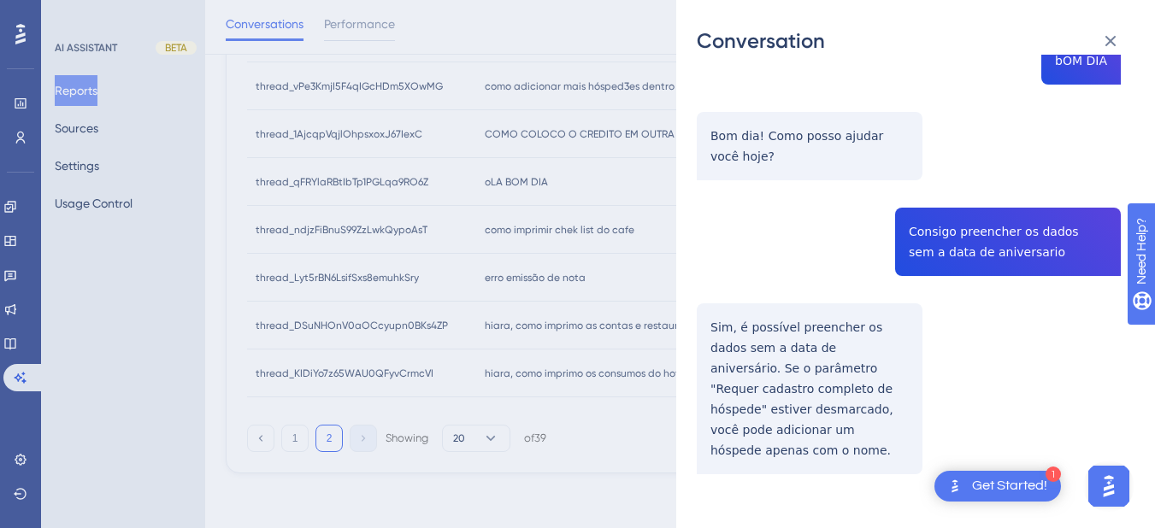
scroll to position [0, 0]
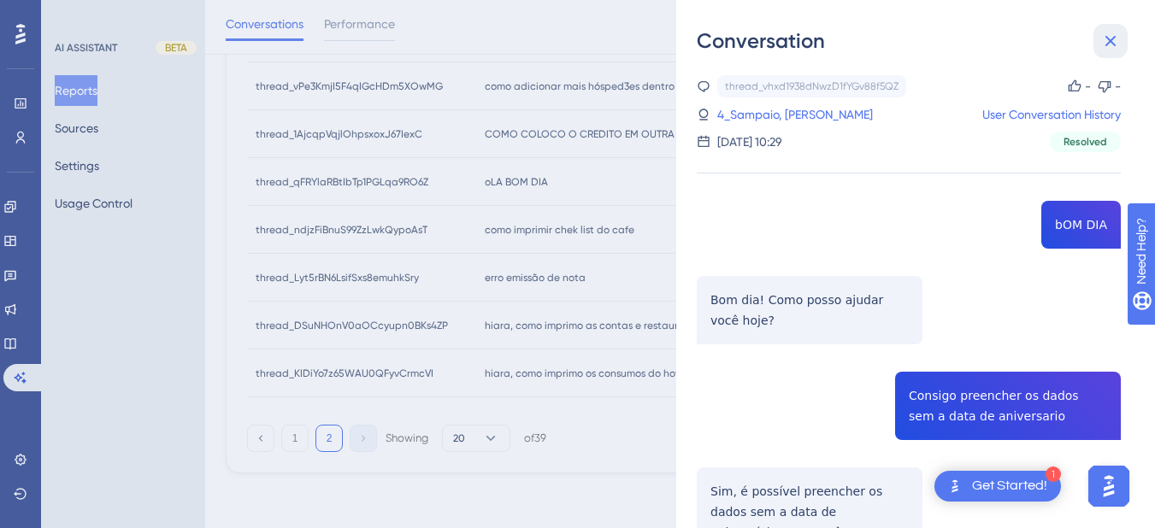
click at [1111, 47] on icon at bounding box center [1110, 41] width 21 height 21
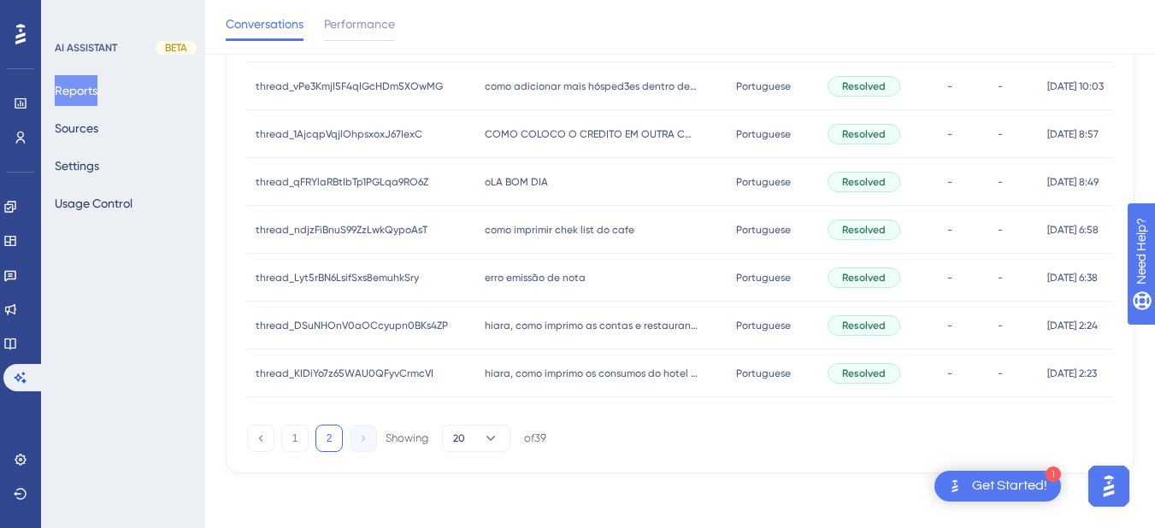
scroll to position [642, 0]
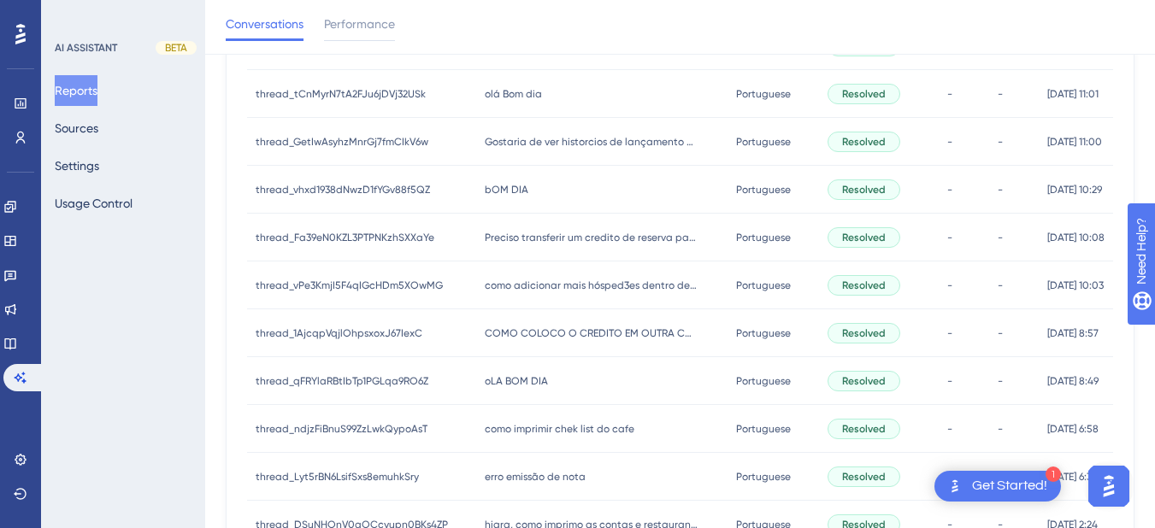
click at [506, 253] on div "Preciso transferir um credito de reserva para outra Preciso transferir um credi…" at bounding box center [601, 238] width 250 height 48
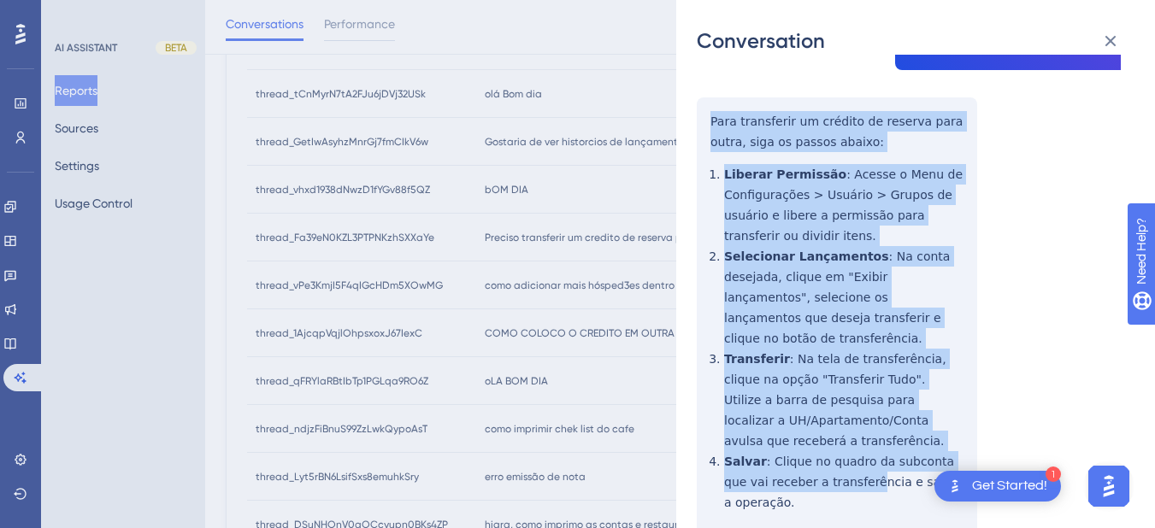
scroll to position [399, 0]
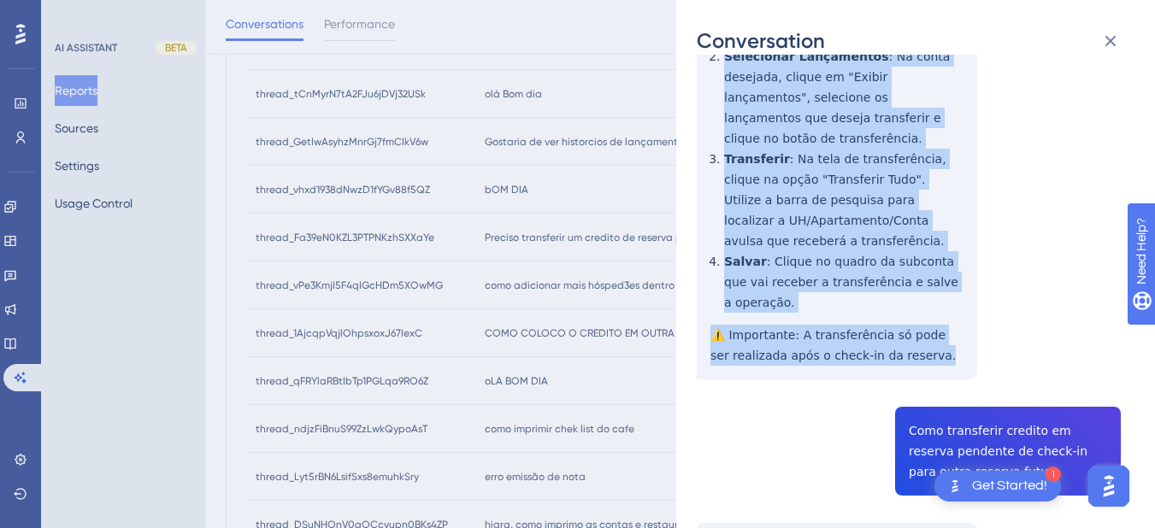
drag, startPoint x: 704, startPoint y: 317, endPoint x: 879, endPoint y: 287, distance: 177.7
click at [931, 338] on div "thread_Fa39eN0KZL3PTPNKzhSXXaYe Copy - - 9_Silva, [PERSON_NAME] User Conversati…" at bounding box center [909, 228] width 424 height 1105
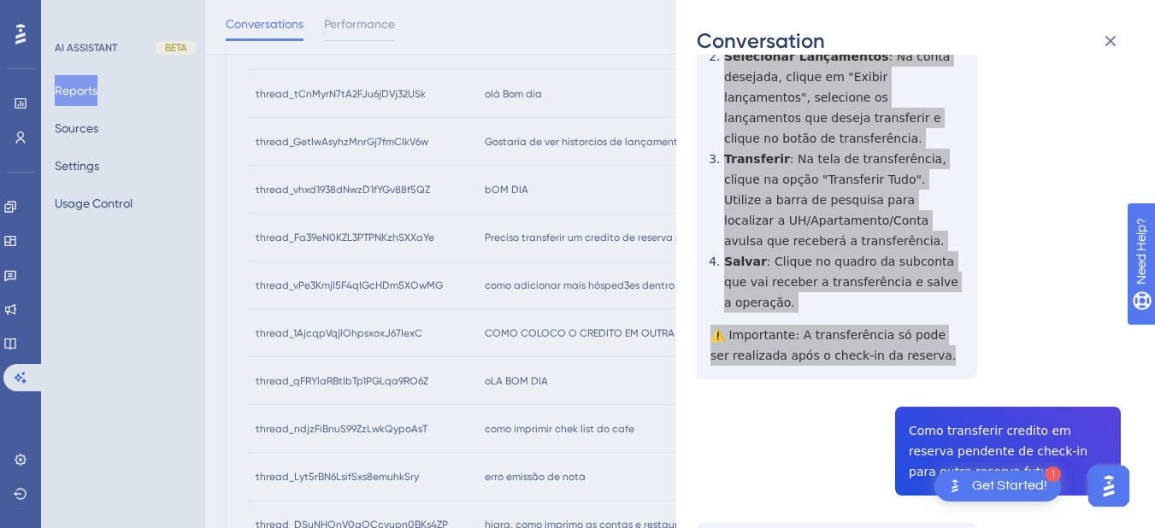
scroll to position [598, 0]
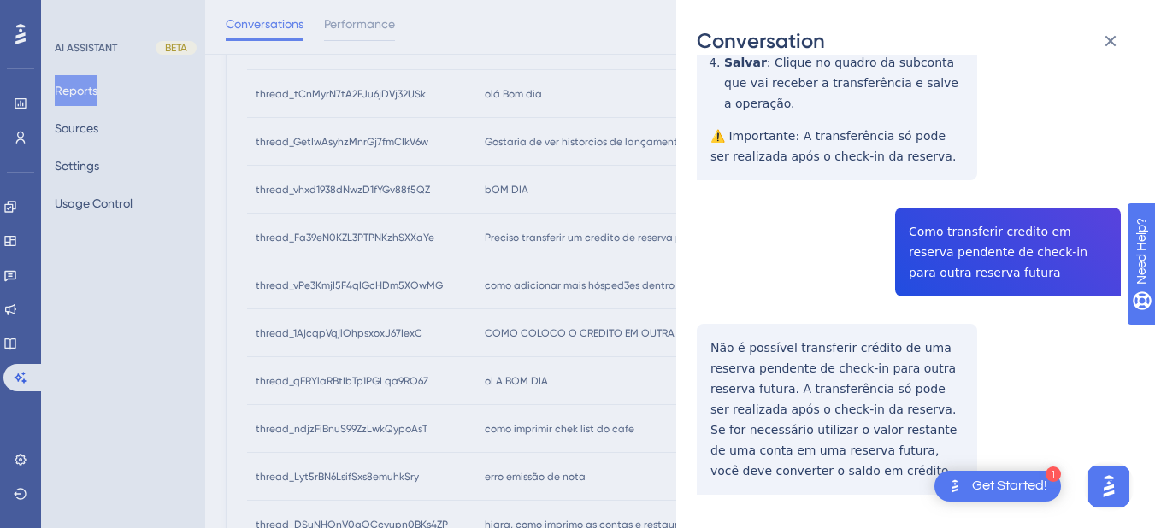
click at [953, 199] on div "thread_Fa39eN0KZL3PTPNKzhSXXaYe Copy - - 9_Silva, [PERSON_NAME] User Conversati…" at bounding box center [909, 29] width 424 height 1105
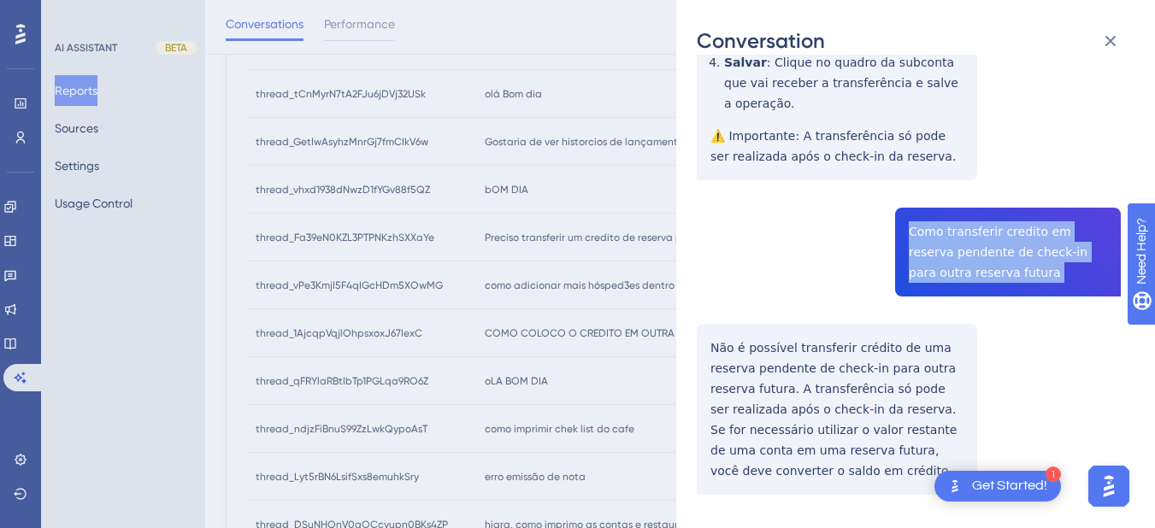
click at [953, 199] on div "thread_Fa39eN0KZL3PTPNKzhSXXaYe Copy - - 9_Silva, [PERSON_NAME] User Conversati…" at bounding box center [909, 29] width 424 height 1105
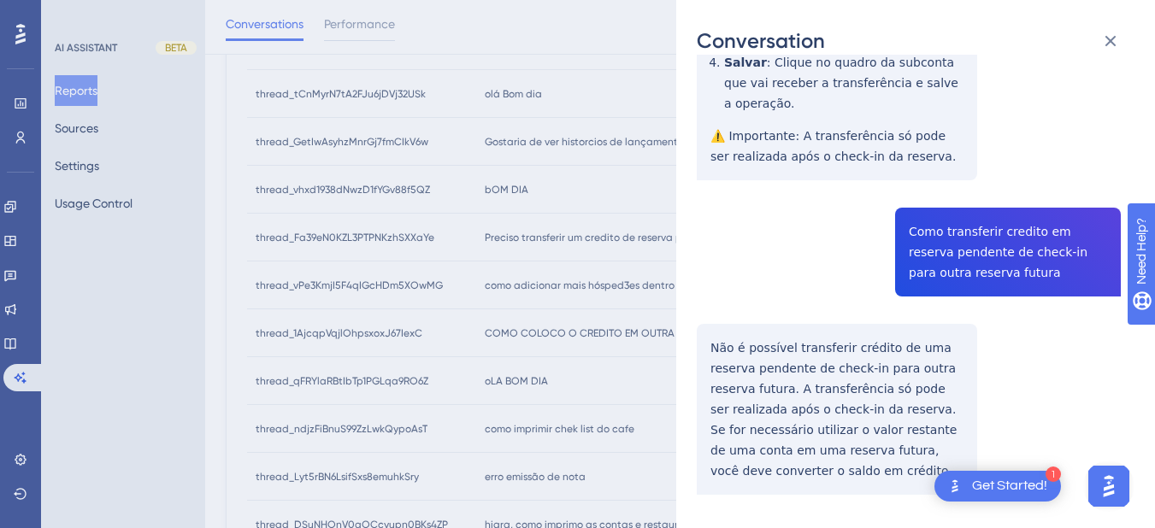
click at [762, 329] on div "thread_Fa39eN0KZL3PTPNKzhSXXaYe Copy - - 9_Silva, [PERSON_NAME] User Conversati…" at bounding box center [909, 29] width 424 height 1105
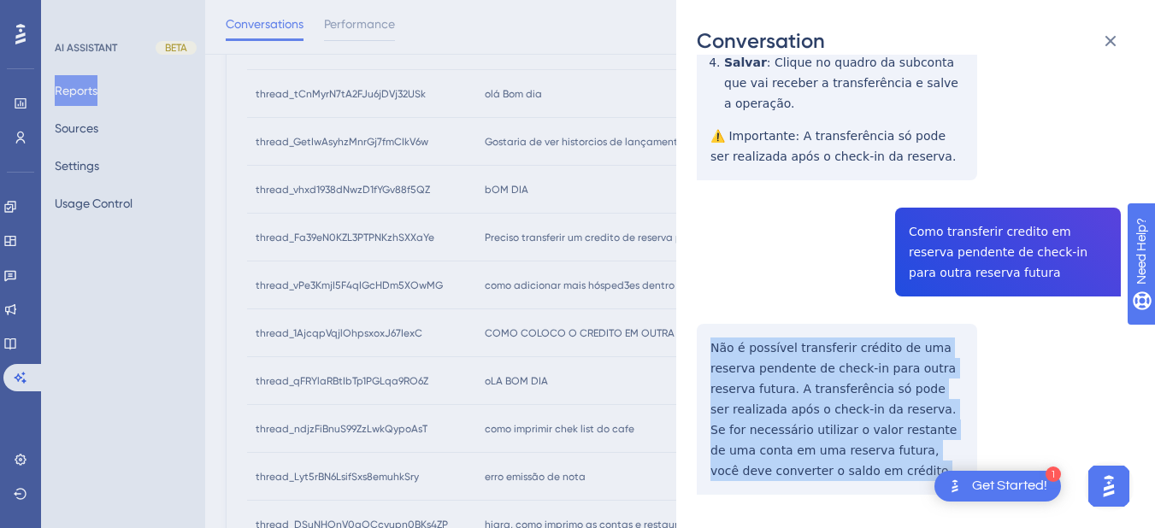
click at [762, 330] on div "thread_Fa39eN0KZL3PTPNKzhSXXaYe Copy - - 9_Silva, [PERSON_NAME] User Conversati…" at bounding box center [909, 29] width 424 height 1105
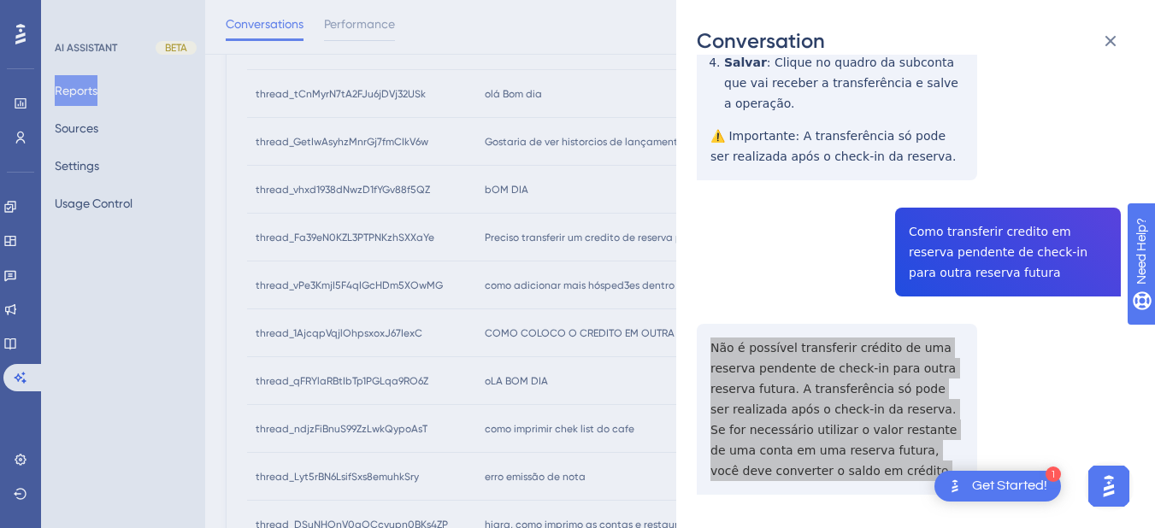
scroll to position [0, 0]
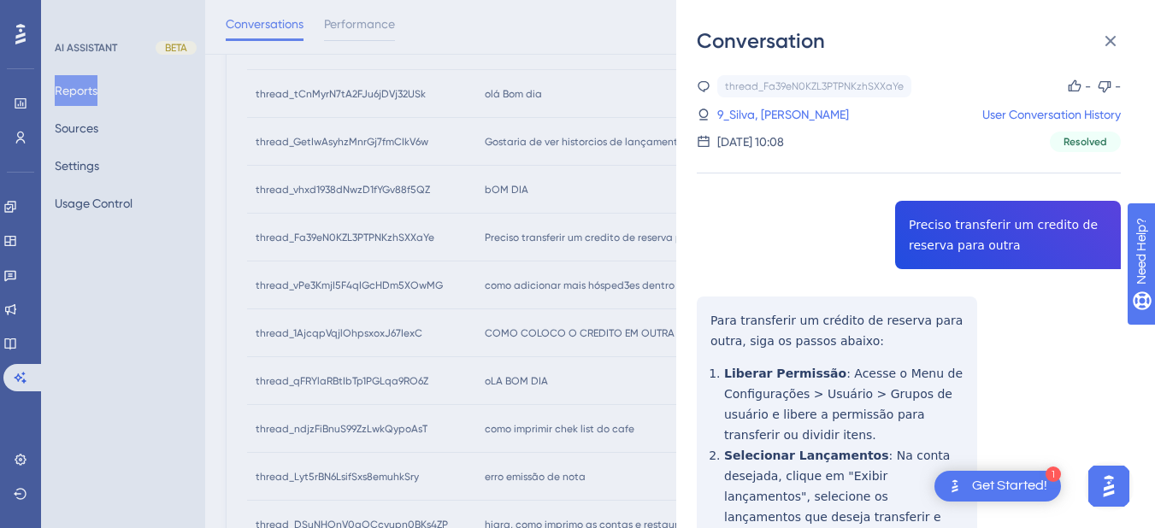
drag, startPoint x: 741, startPoint y: 104, endPoint x: 756, endPoint y: 134, distance: 33.6
click at [741, 104] on link "9_Silva, [PERSON_NAME]" at bounding box center [783, 114] width 132 height 21
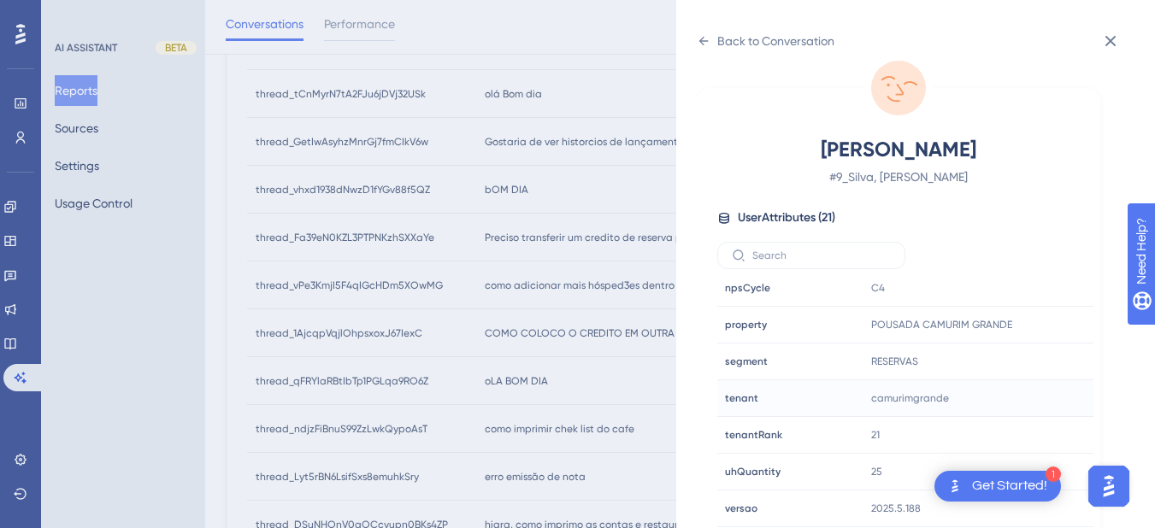
scroll to position [841, 0]
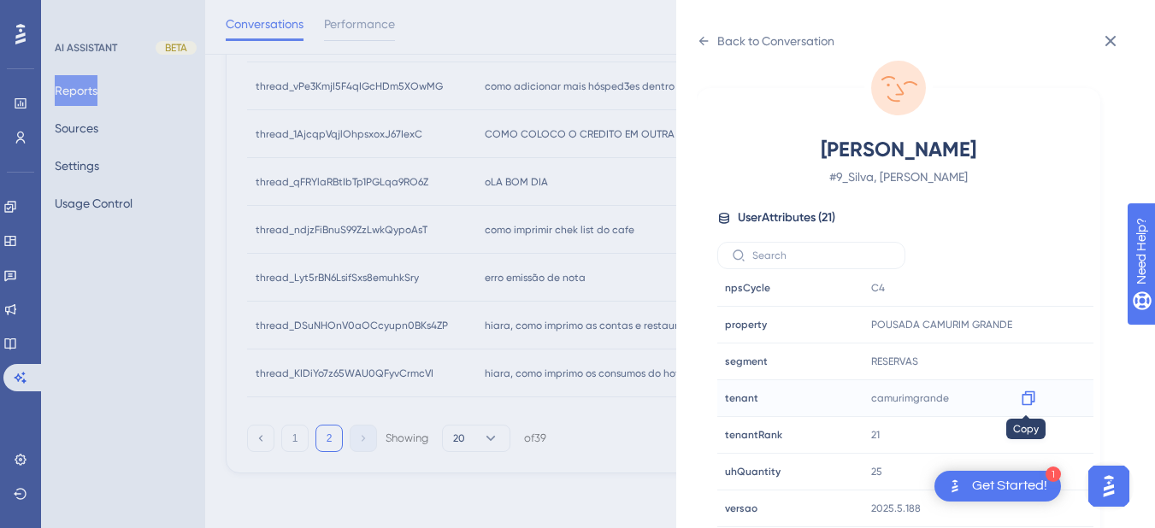
click at [1033, 393] on icon at bounding box center [1028, 398] width 17 height 17
click at [698, 40] on icon at bounding box center [704, 41] width 14 height 14
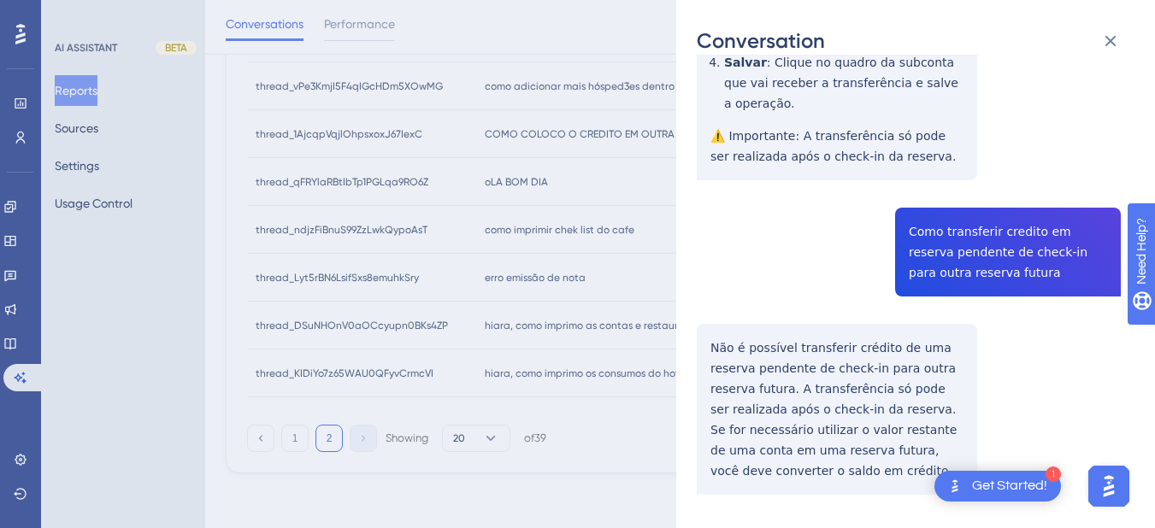
scroll to position [0, 0]
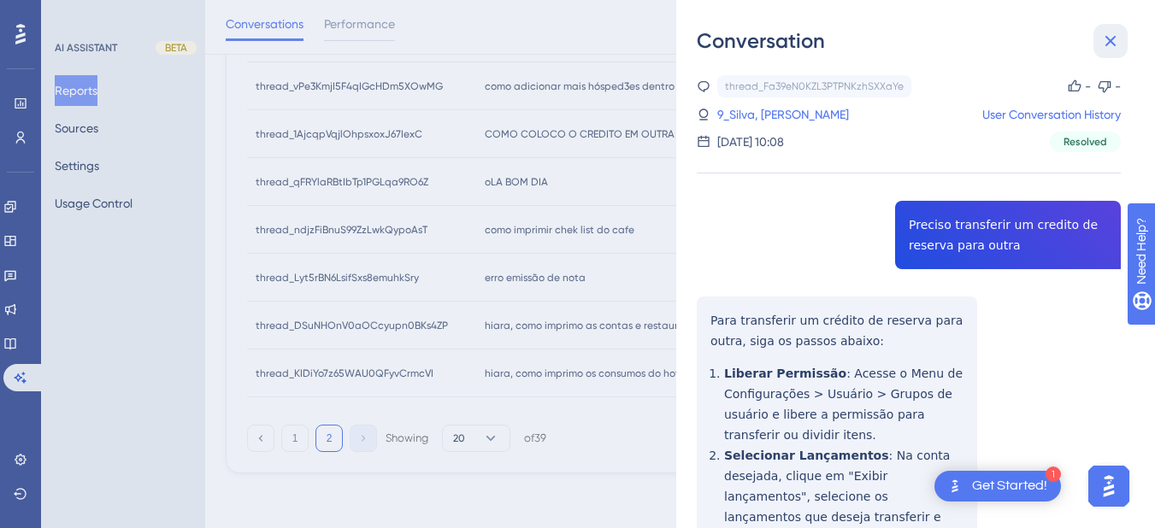
drag, startPoint x: 1098, startPoint y: 43, endPoint x: 618, endPoint y: 208, distance: 507.9
click at [1099, 43] on button at bounding box center [1110, 41] width 34 height 34
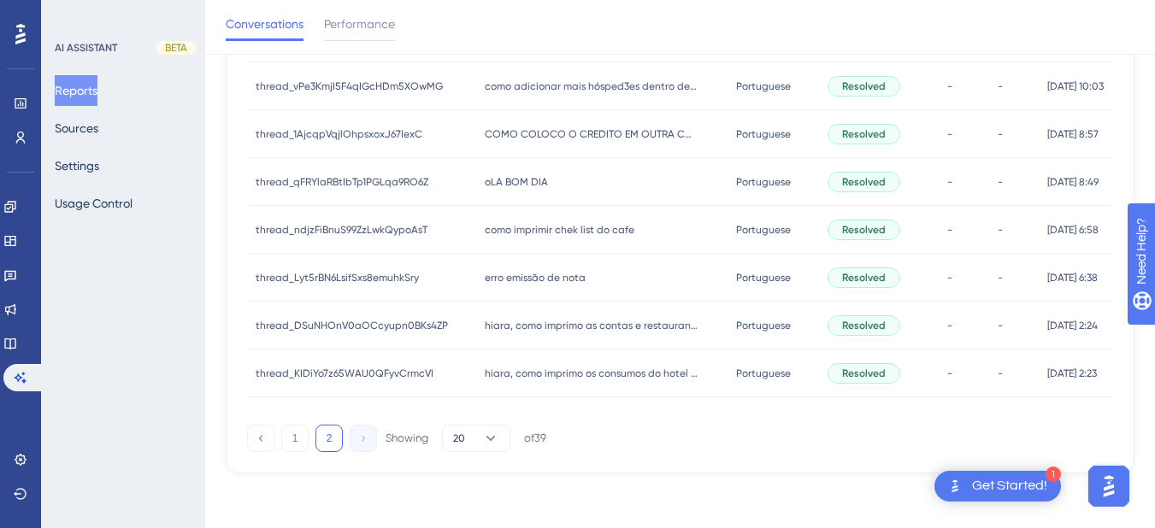
scroll to position [642, 0]
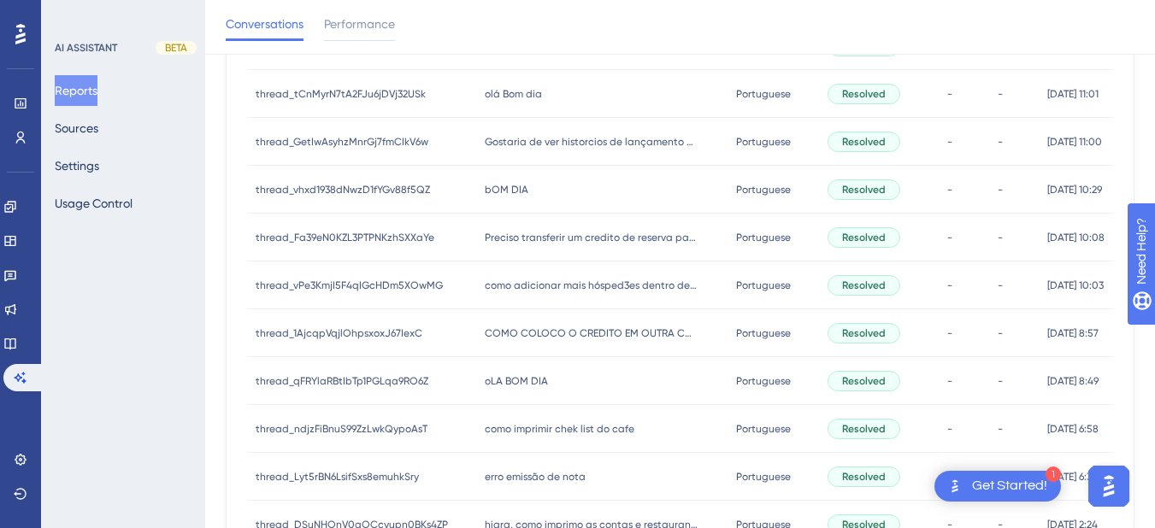
click at [509, 302] on div "como adicionar mais hósped3es dentro de um voucher? como adicionar mais hósped3…" at bounding box center [601, 286] width 250 height 48
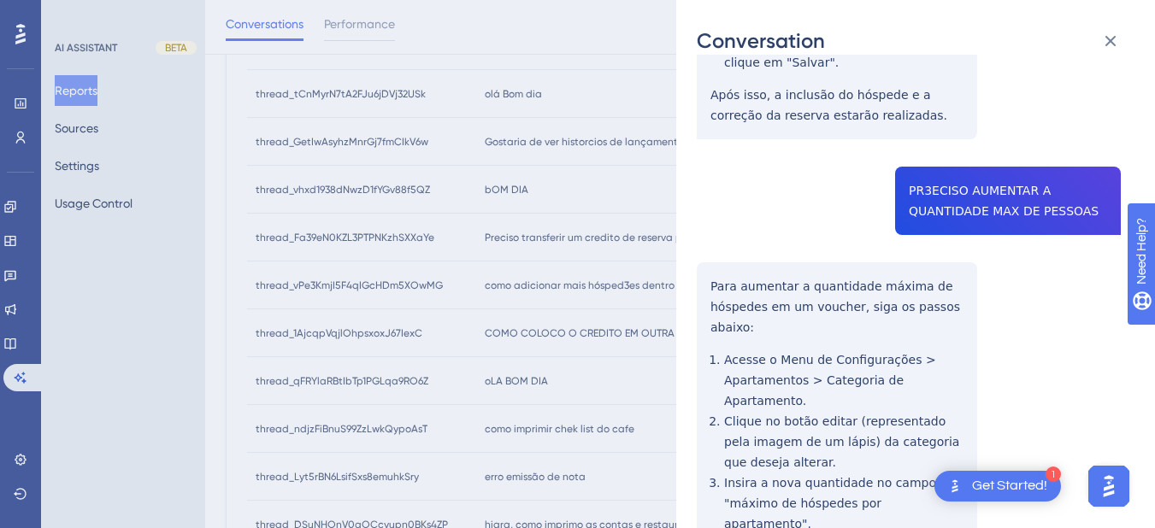
scroll to position [399, 0]
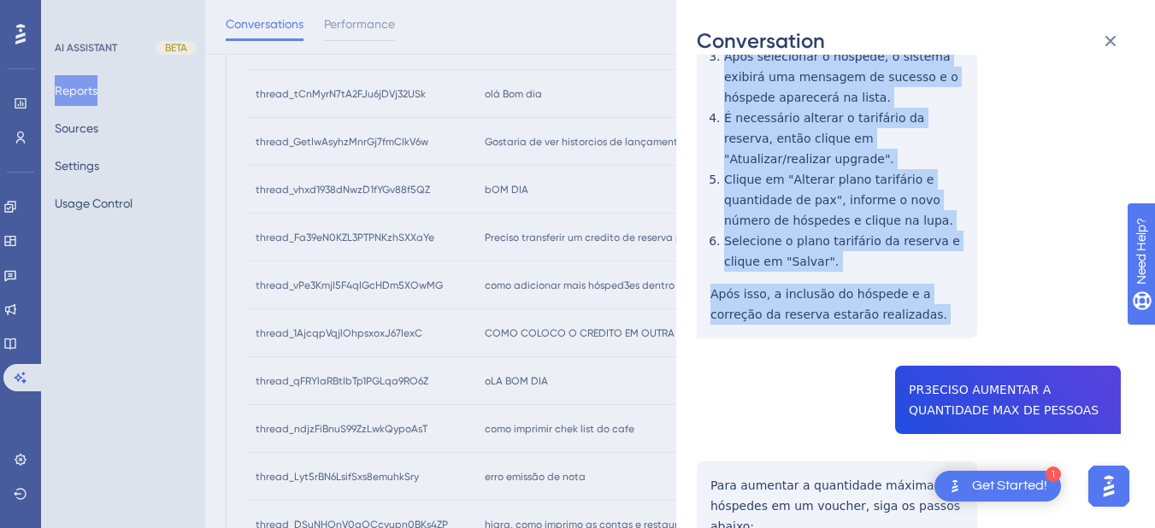
drag, startPoint x: 707, startPoint y: 310, endPoint x: 873, endPoint y: 308, distance: 166.7
click at [873, 308] on div "thread_vPe3KmjI5F4qIGcHDm5XOwMG Copy - - 24_Do Amaral, Marry User Conversation …" at bounding box center [909, 312] width 424 height 1273
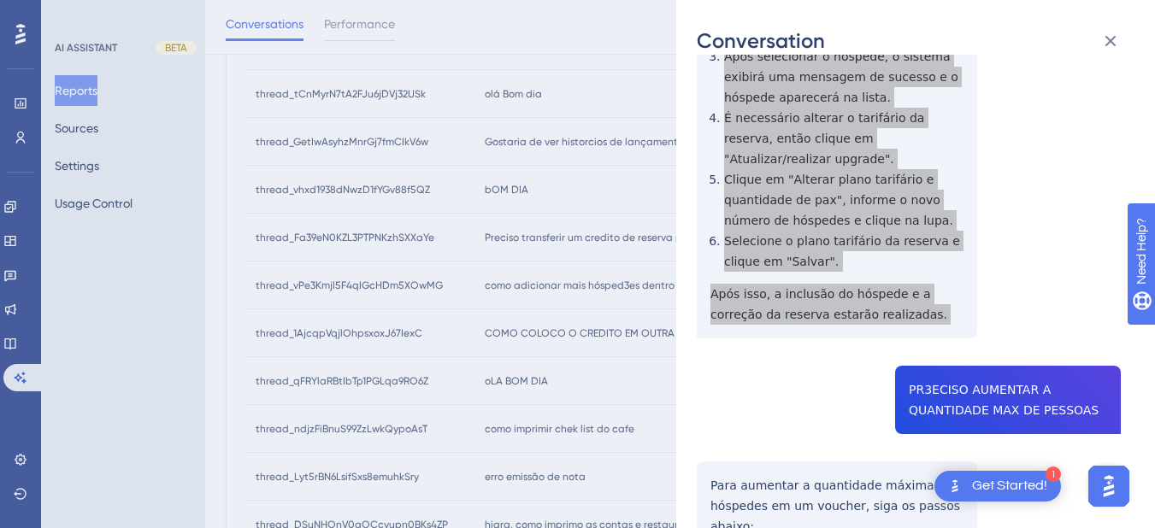
scroll to position [598, 0]
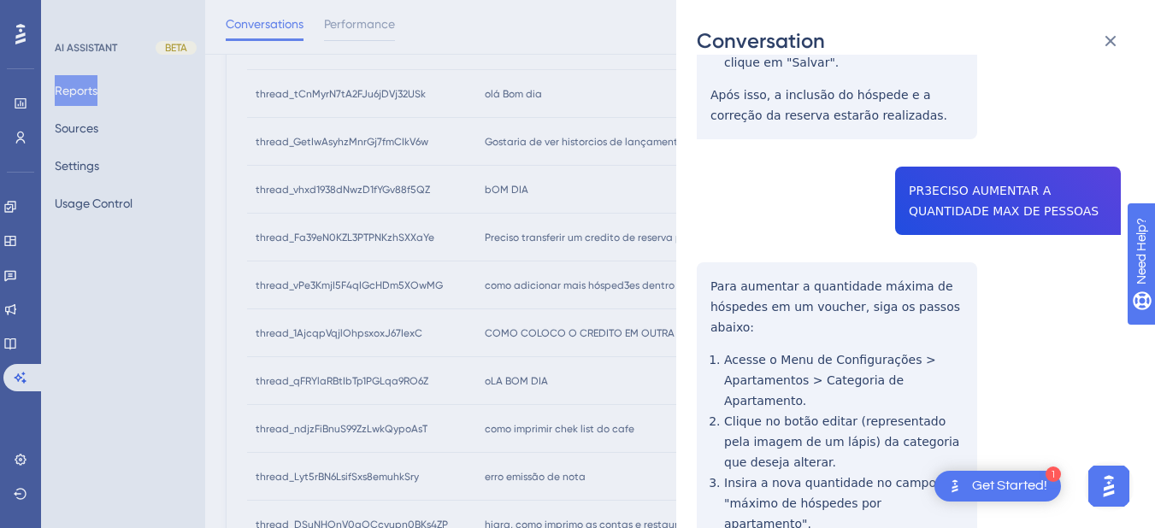
click at [956, 200] on div "thread_vPe3KmjI5F4qIGcHDm5XOwMG Copy - - 24_Do Amaral, Marry User Conversation …" at bounding box center [909, 113] width 424 height 1273
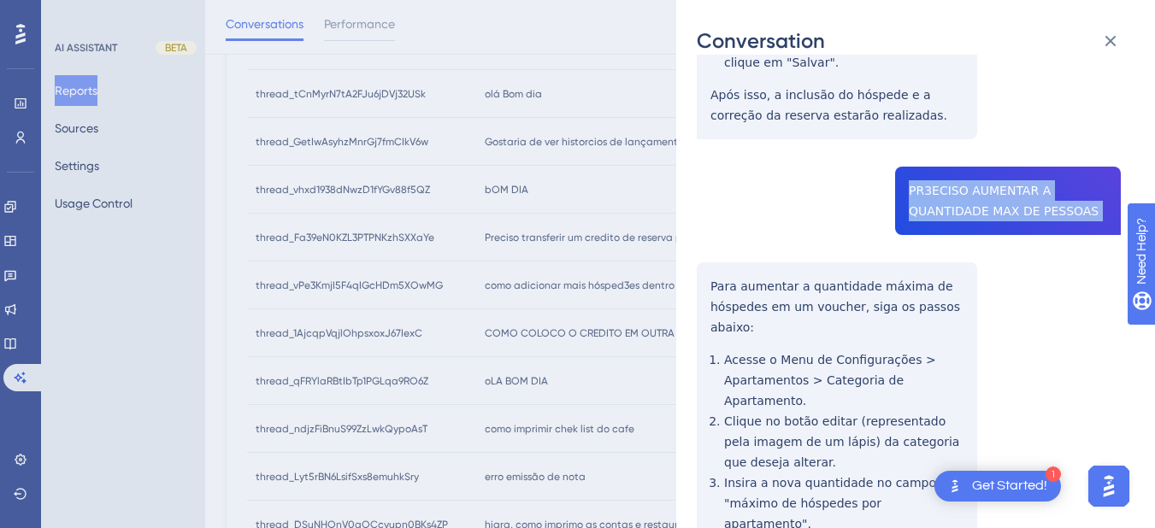
click at [956, 200] on div "thread_vPe3KmjI5F4qIGcHDm5XOwMG Copy - - 24_Do Amaral, Marry User Conversation …" at bounding box center [909, 113] width 424 height 1273
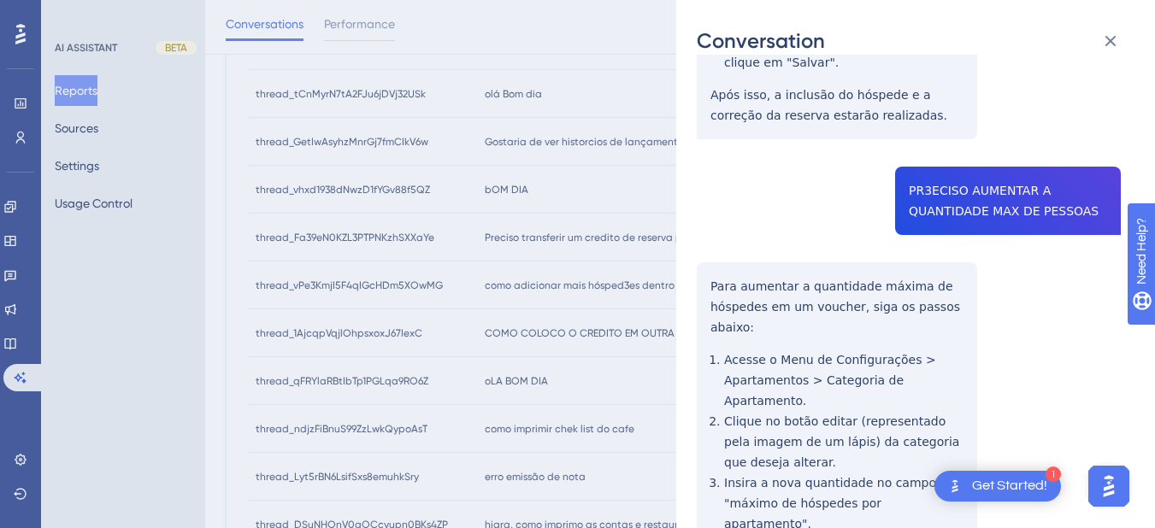
drag, startPoint x: 657, startPoint y: 287, endPoint x: 687, endPoint y: 275, distance: 32.2
click at [657, 287] on div "Conversation thread_vPe3KmjI5F4qIGcHDm5XOwMG Copy - - 24_Do Amaral, Marry User …" at bounding box center [577, 264] width 1155 height 528
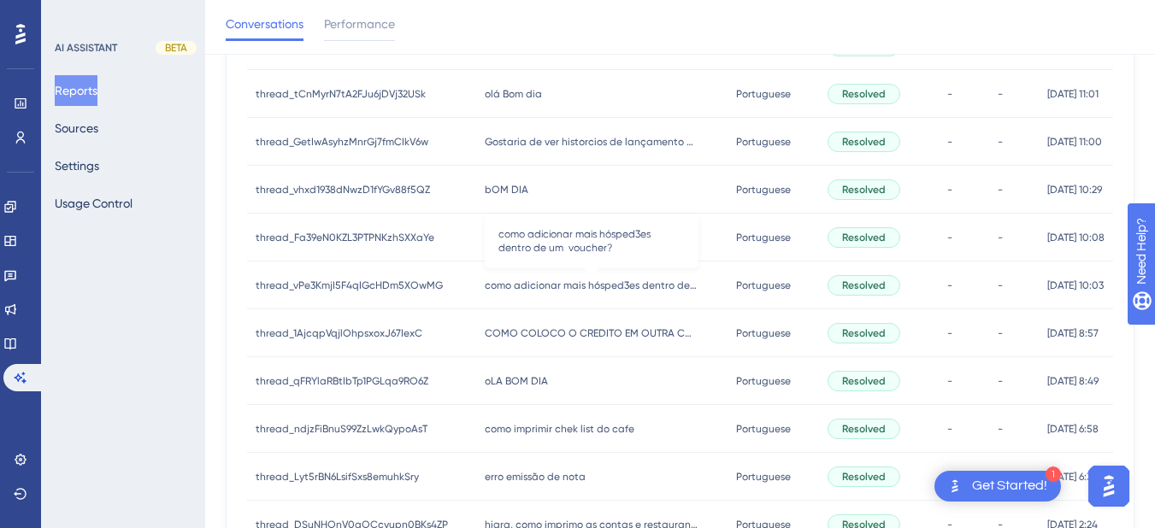
click at [573, 289] on span "como adicionar mais hósped3es dentro de um voucher?" at bounding box center [592, 286] width 214 height 14
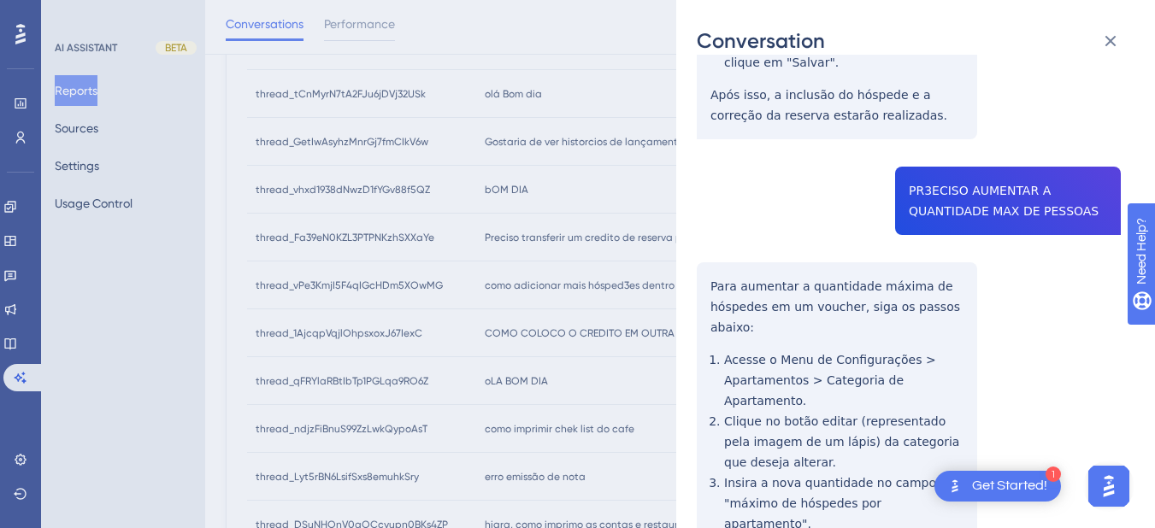
click at [712, 261] on div "thread_vPe3KmjI5F4qIGcHDm5XOwMG Copy - - 24_Do Amaral, Marry User Conversation …" at bounding box center [909, 113] width 424 height 1273
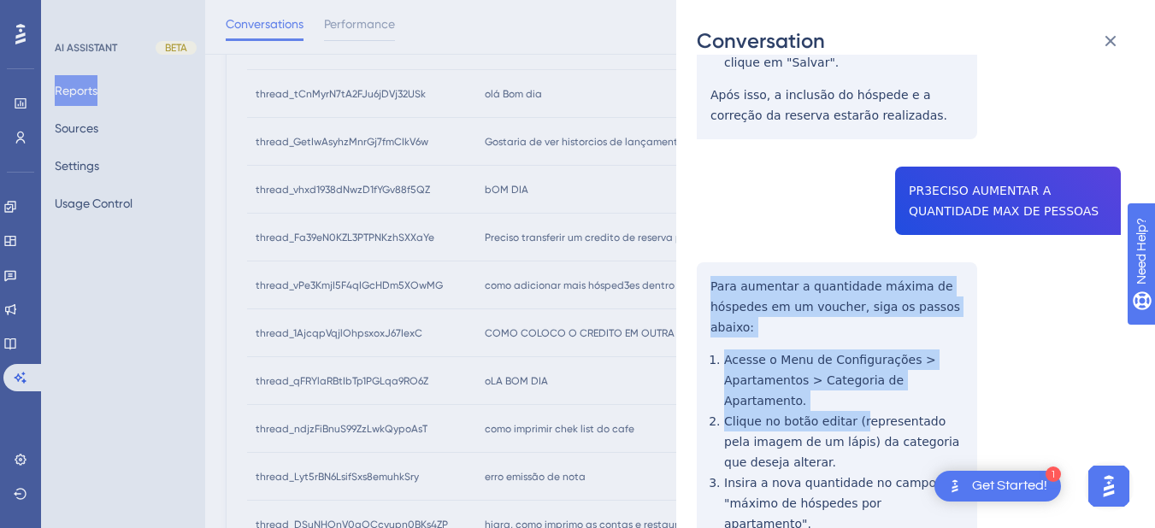
scroll to position [725, 0]
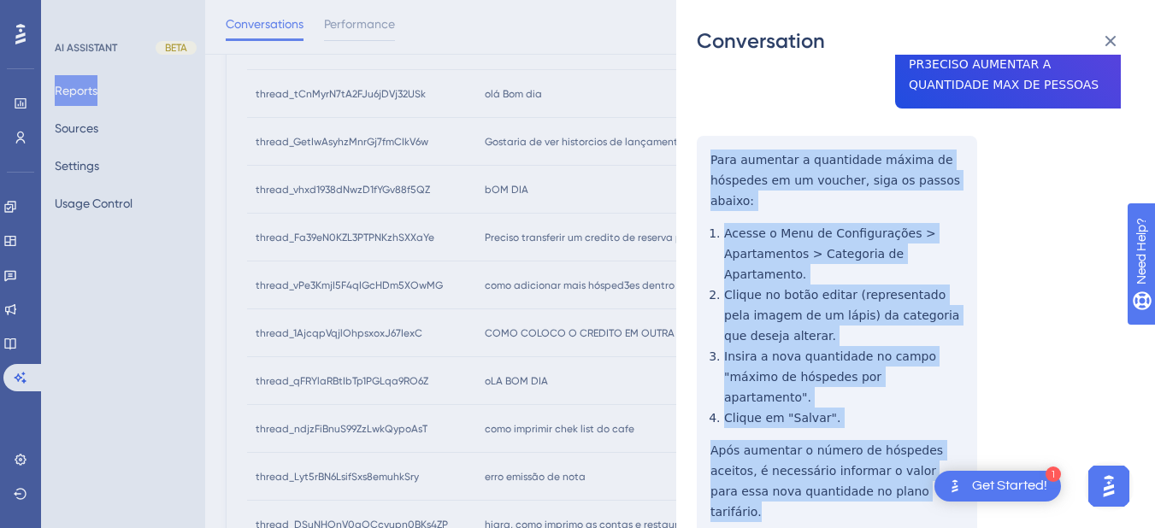
drag, startPoint x: 705, startPoint y: 261, endPoint x: 880, endPoint y: 400, distance: 223.8
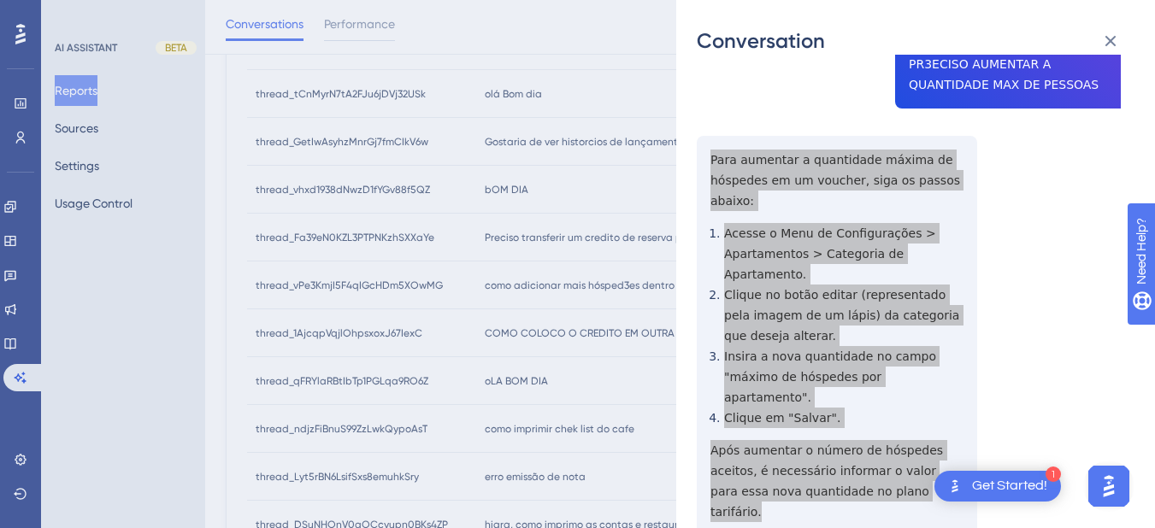
scroll to position [0, 0]
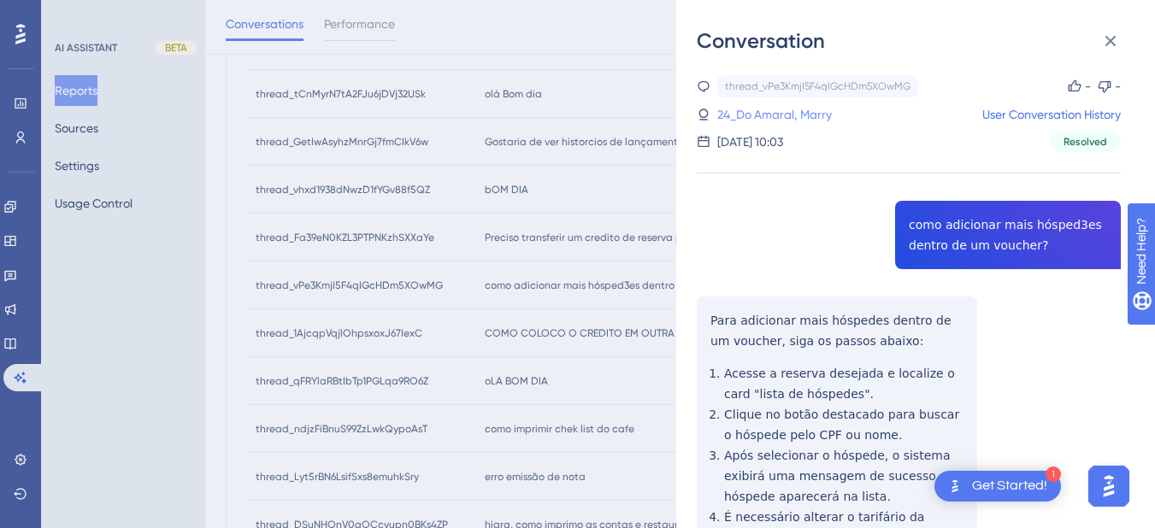
click at [780, 124] on link "24_Do Amaral, Marry" at bounding box center [774, 114] width 115 height 21
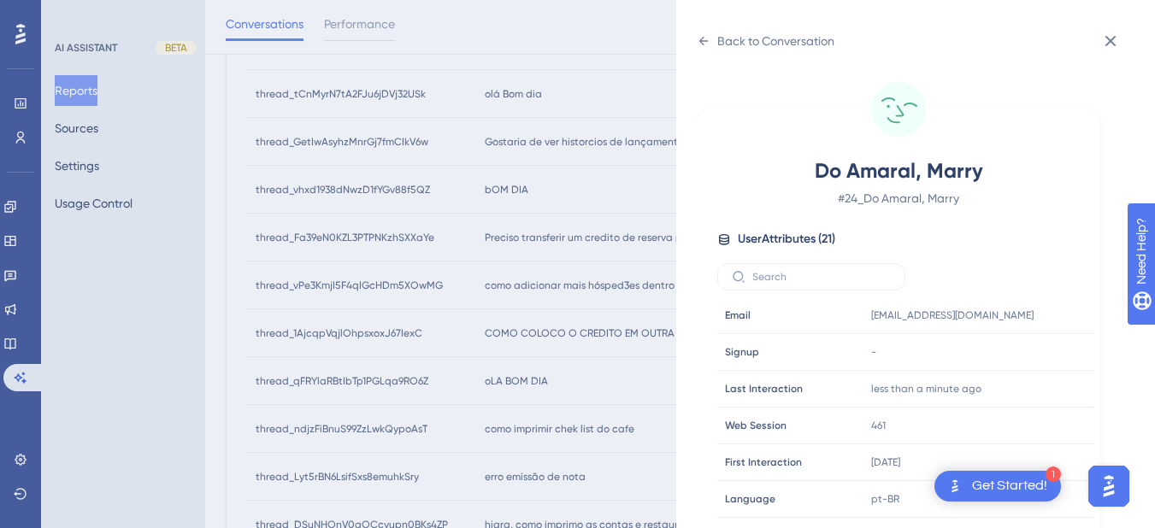
scroll to position [520, 0]
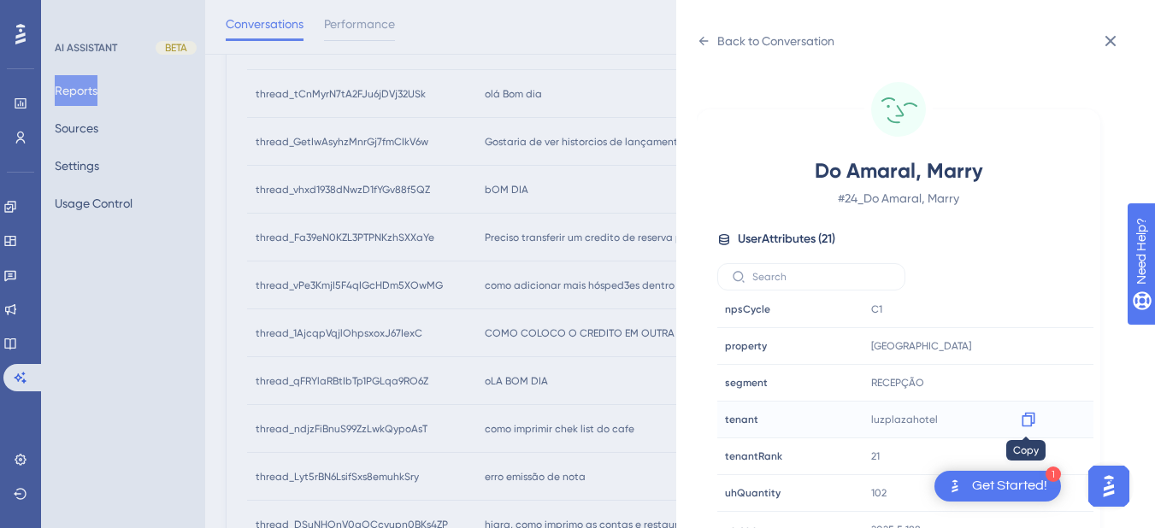
click at [1021, 423] on icon at bounding box center [1027, 420] width 13 height 15
click at [706, 38] on icon at bounding box center [704, 41] width 14 height 14
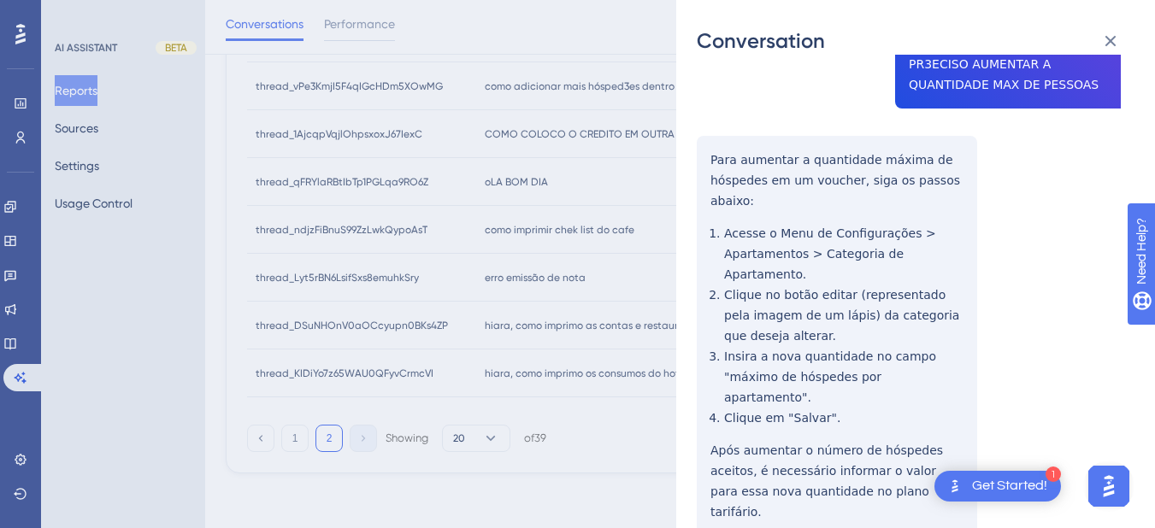
scroll to position [0, 0]
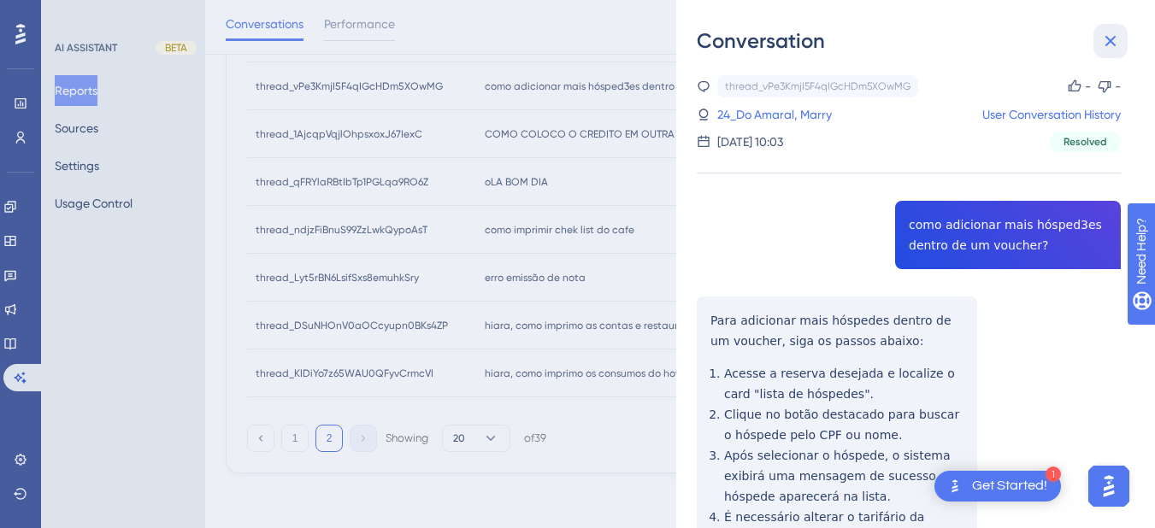
click at [1104, 46] on icon at bounding box center [1110, 41] width 21 height 21
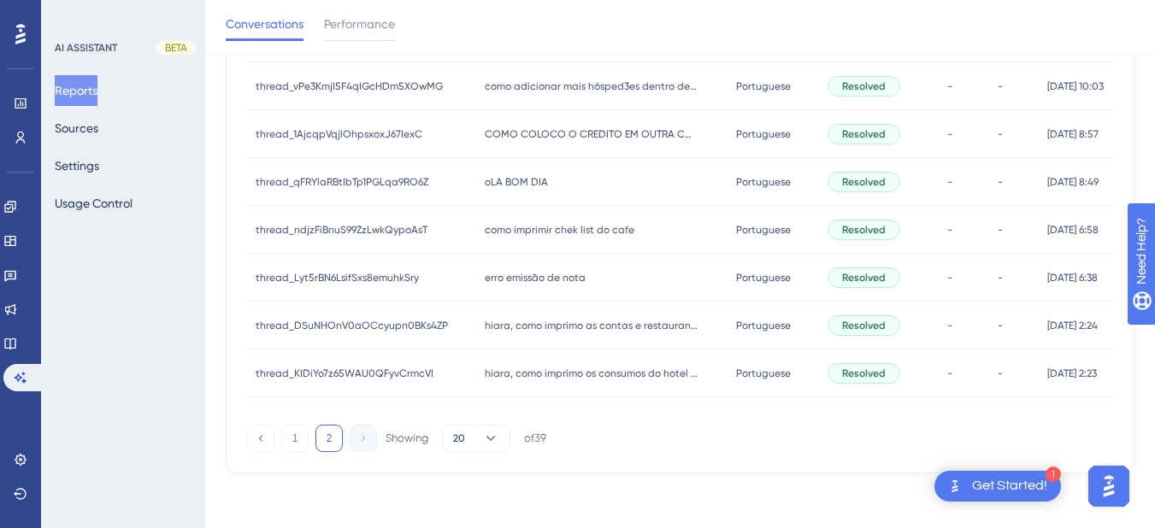
scroll to position [642, 0]
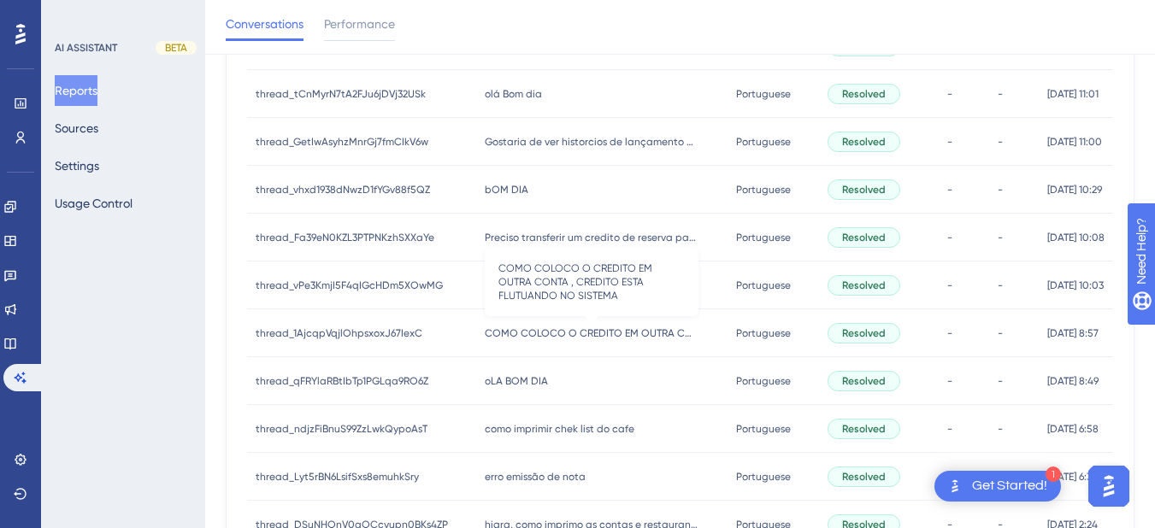
click at [491, 335] on span "COMO COLOCO O CREDITO EM OUTRA CONTA , CREDITO ESTA FLUTUANDO NO SISTEMA" at bounding box center [592, 333] width 214 height 14
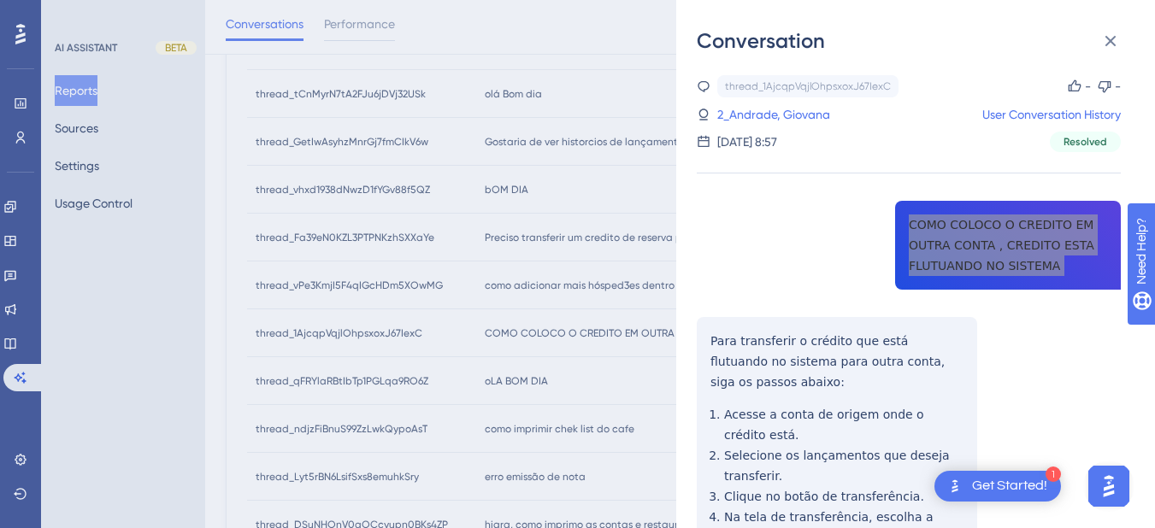
scroll to position [199, 0]
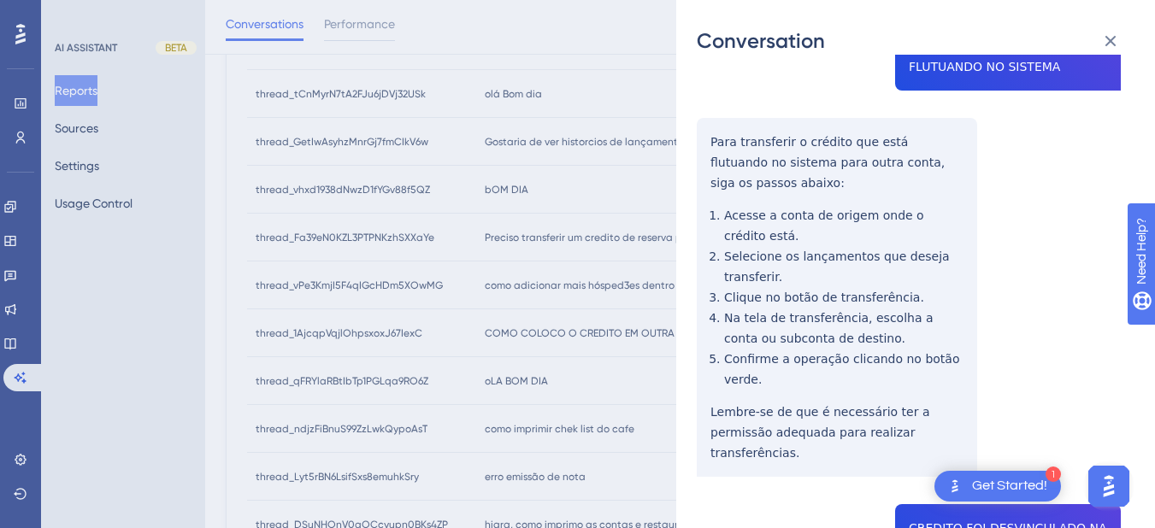
click at [720, 149] on div "thread_1AjcqpVqjlOhpsxoxJ67IexC Copy - - 2_Andrade, Giovana User Conversation H…" at bounding box center [909, 440] width 424 height 1129
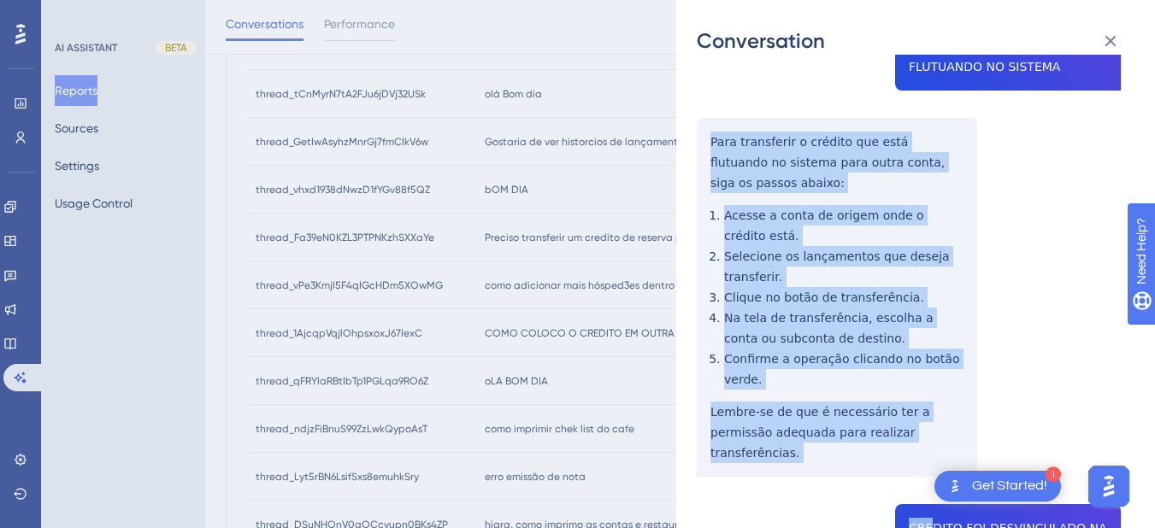
drag, startPoint x: 699, startPoint y: 134, endPoint x: 922, endPoint y: 446, distance: 383.5
click at [922, 446] on div "thread_1AjcqpVqjlOhpsxoxJ67IexC Copy - - 2_Andrade, Giovana User Conversation H…" at bounding box center [909, 440] width 424 height 1129
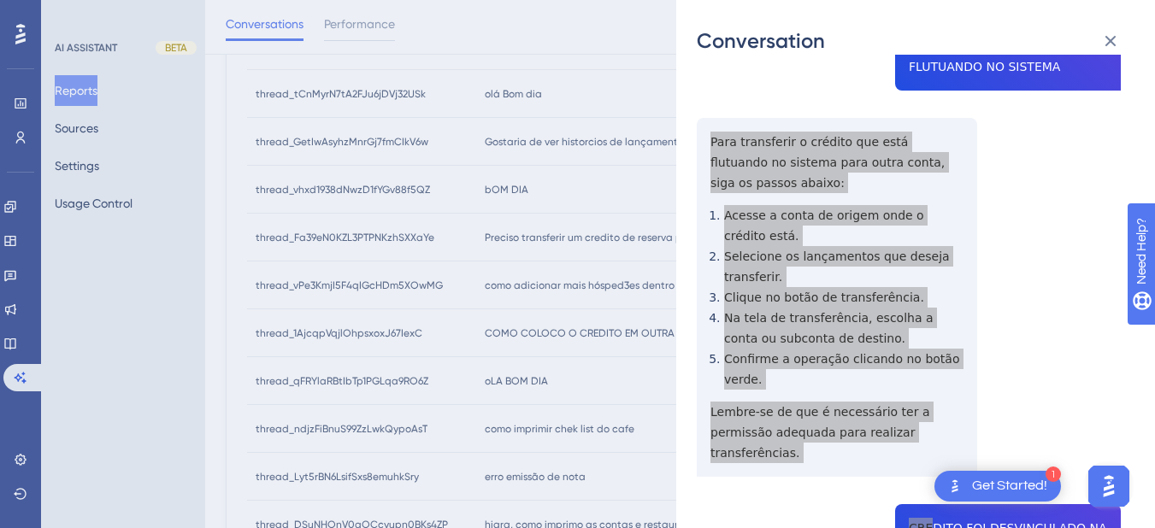
scroll to position [399, 0]
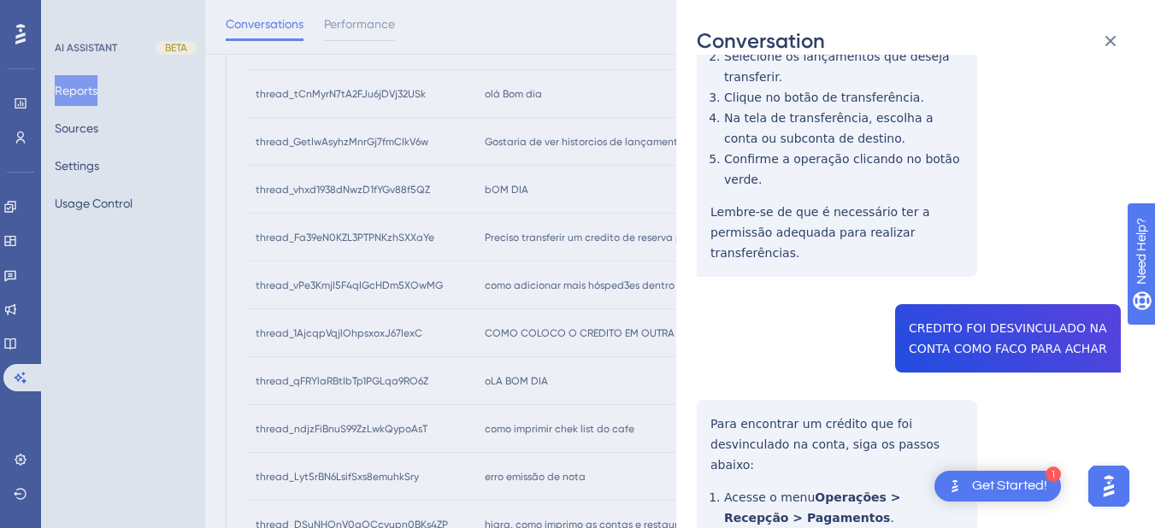
click at [908, 317] on div "thread_1AjcqpVqjlOhpsxoxJ67IexC Copy - - 2_Andrade, Giovana User Conversation H…" at bounding box center [909, 240] width 424 height 1129
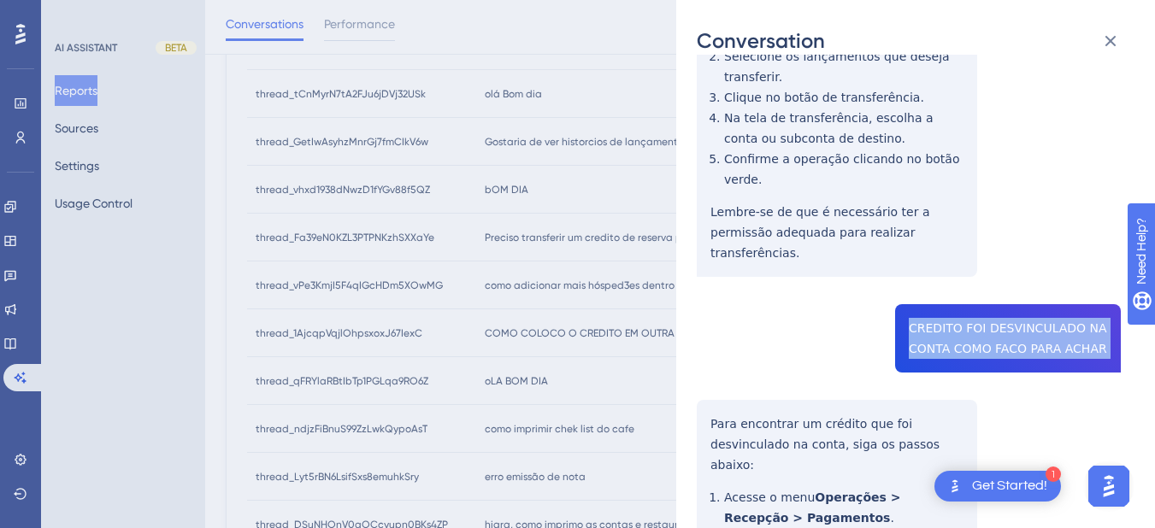
click at [908, 317] on div "thread_1AjcqpVqjlOhpsxoxJ67IexC Copy - - 2_Andrade, Giovana User Conversation H…" at bounding box center [909, 240] width 424 height 1129
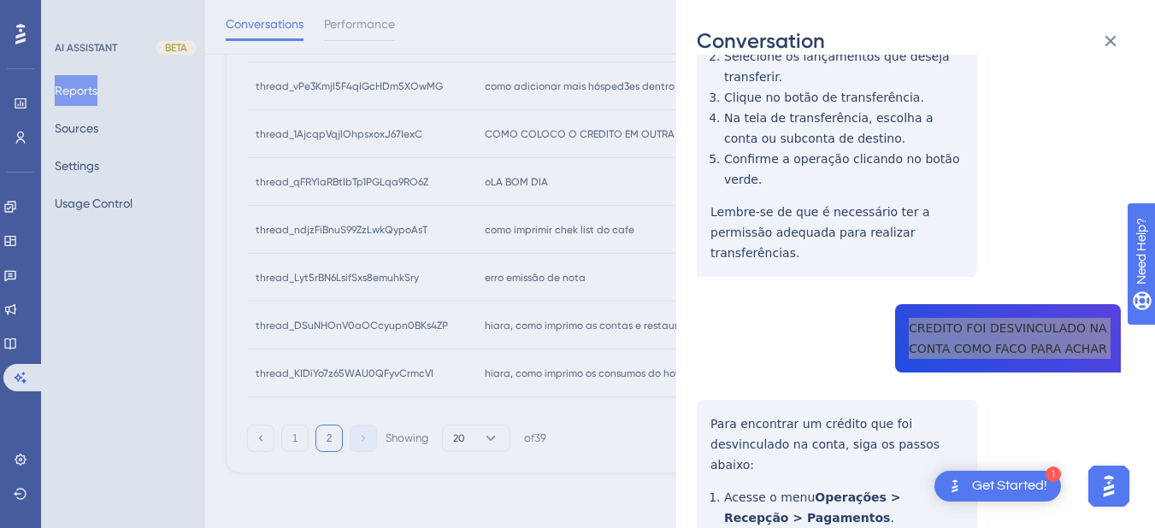
scroll to position [581, 0]
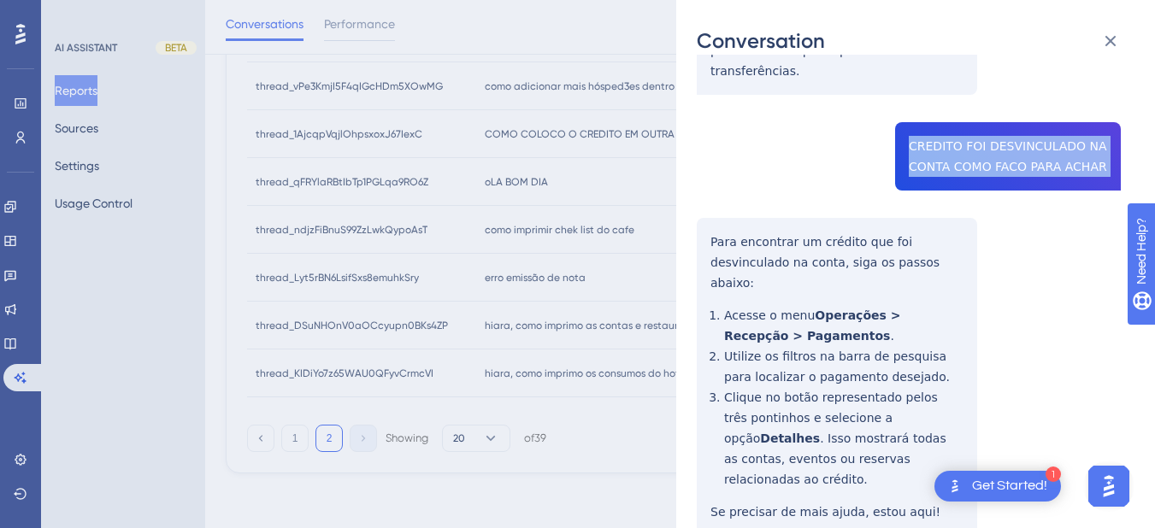
click at [711, 203] on div "thread_1AjcqpVqjlOhpsxoxJ67IexC Copy - - 2_Andrade, Giovana User Conversation H…" at bounding box center [909, 58] width 424 height 1129
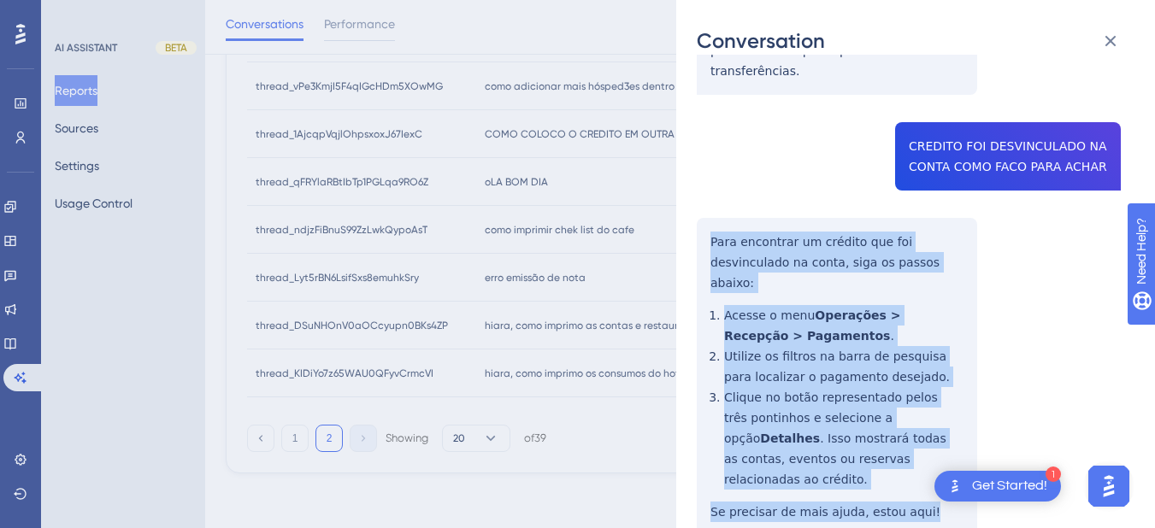
drag, startPoint x: 699, startPoint y: 191, endPoint x: 943, endPoint y: 436, distance: 345.7
click at [943, 436] on div "thread_1AjcqpVqjlOhpsxoxJ67IexC Copy - - 2_Andrade, Giovana User Conversation H…" at bounding box center [909, 58] width 424 height 1129
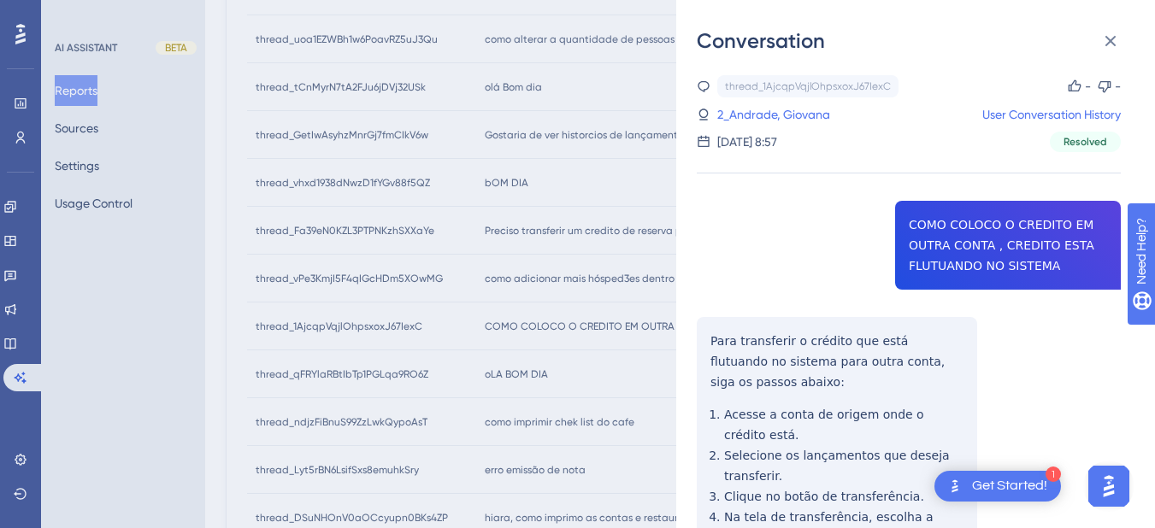
scroll to position [0, 0]
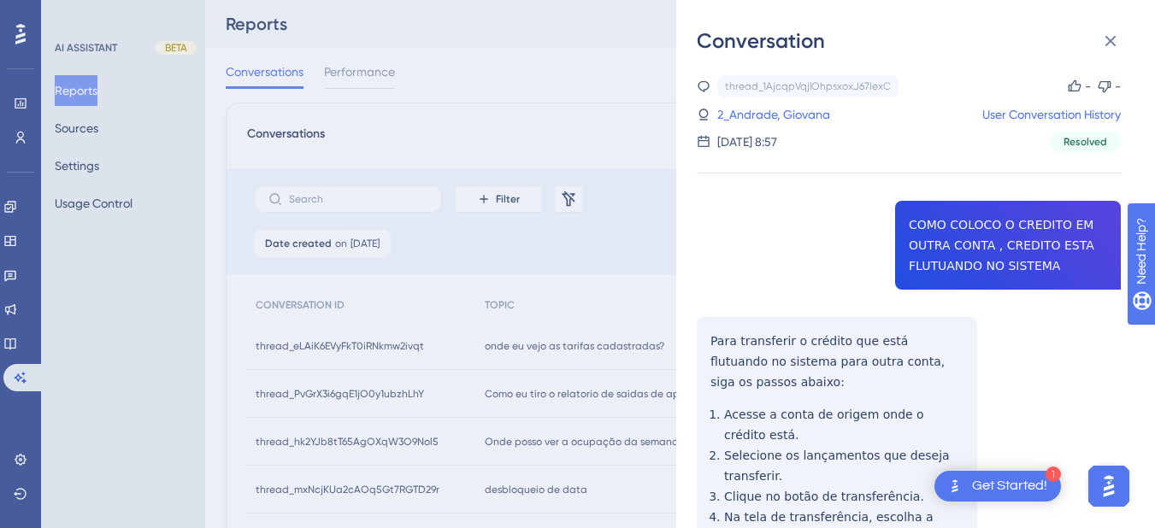
click at [779, 126] on div "thread_1AjcqpVqjlOhpsxoxJ67IexC Copy - - 2_Andrade, Giovana User Conversation H…" at bounding box center [909, 113] width 424 height 77
click at [778, 116] on link "2_Andrade, Giovana" at bounding box center [773, 114] width 113 height 21
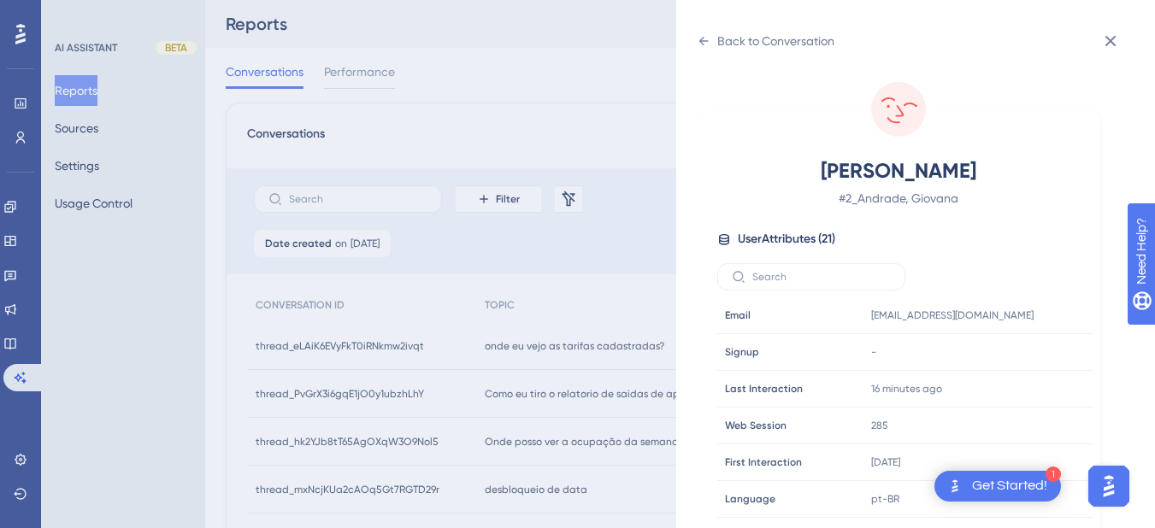
scroll to position [520, 0]
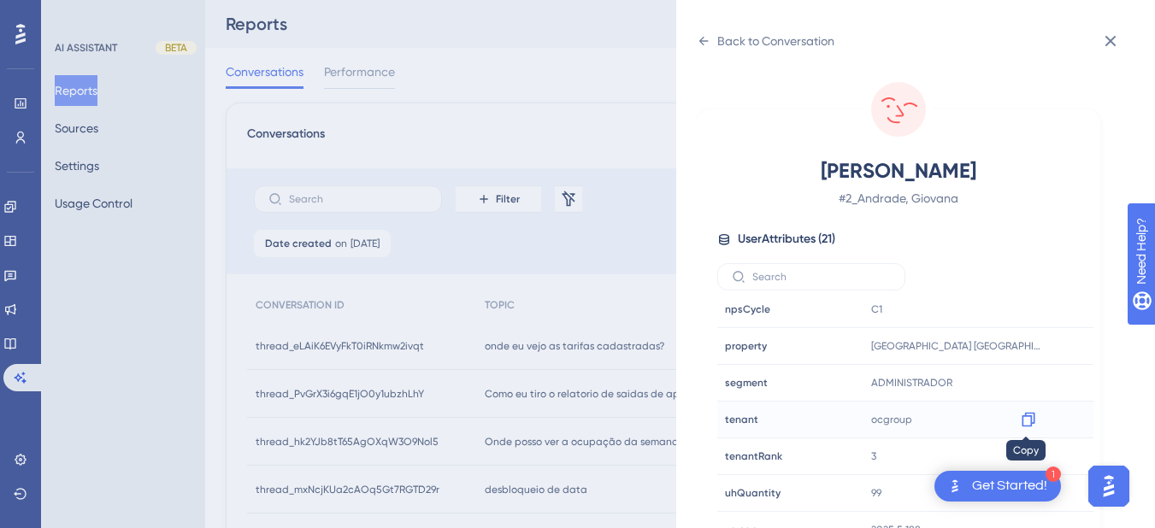
click at [1021, 418] on icon at bounding box center [1028, 419] width 17 height 17
click at [700, 49] on div "Back to Conversation" at bounding box center [766, 40] width 138 height 27
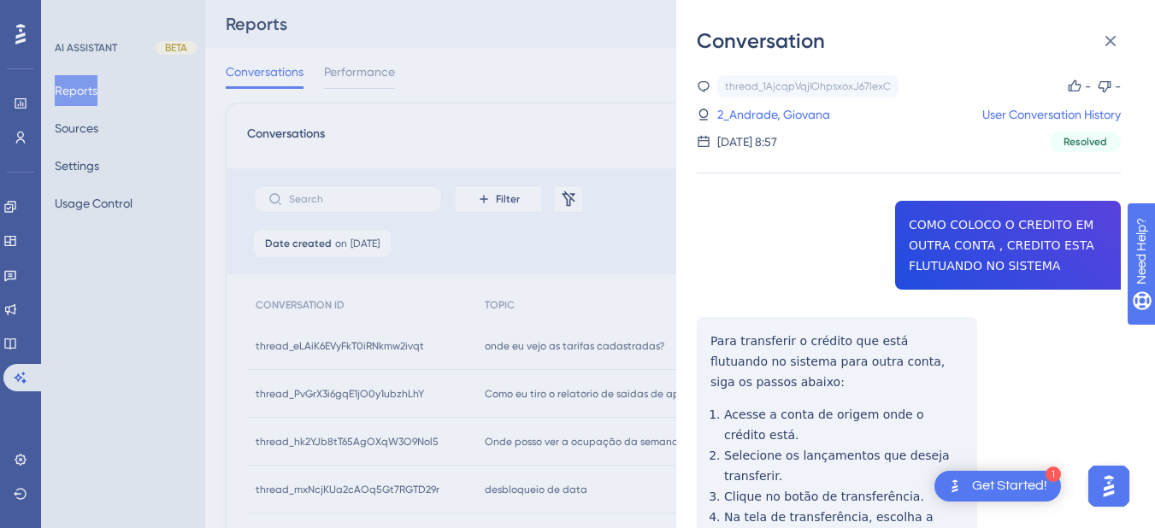
scroll to position [581, 0]
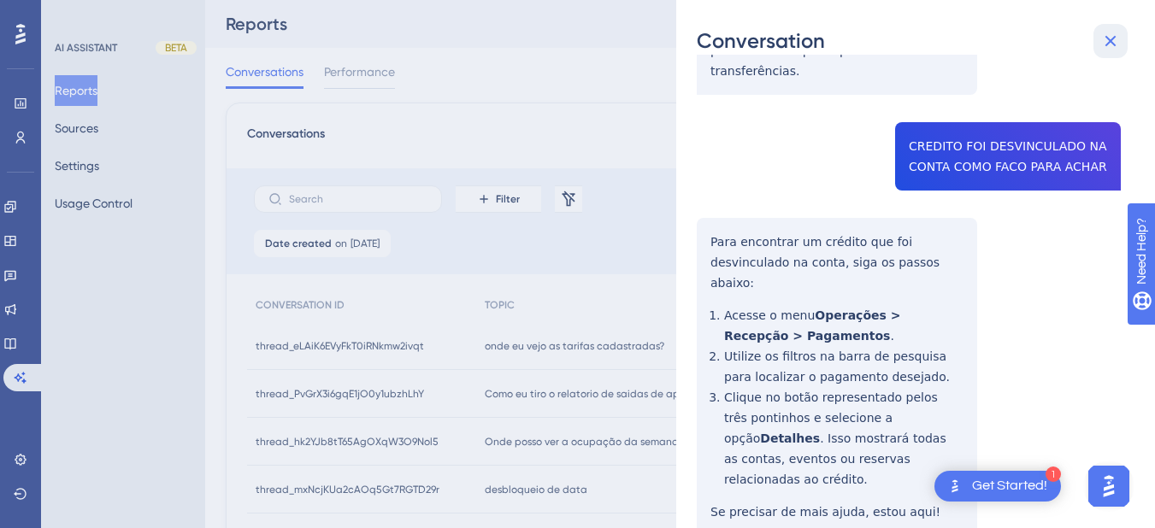
click at [1114, 43] on icon at bounding box center [1110, 41] width 21 height 21
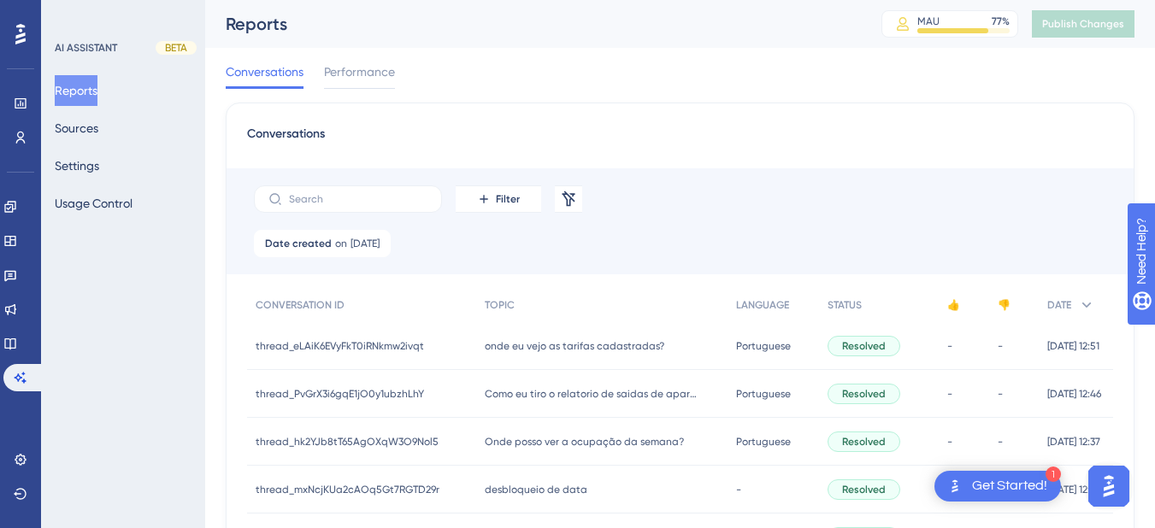
scroll to position [797, 0]
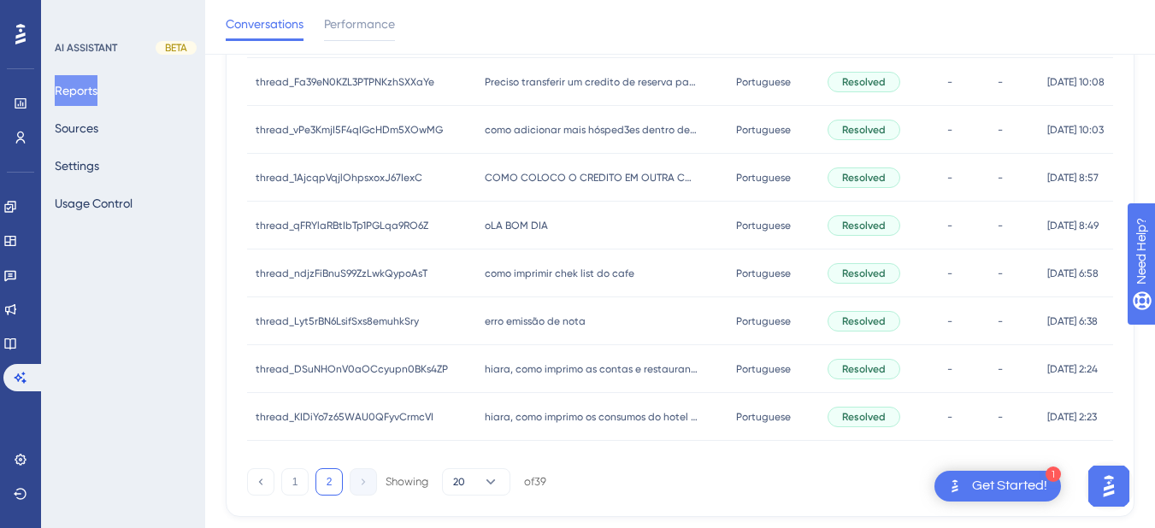
click at [521, 224] on span "oLA BOM DIA" at bounding box center [516, 226] width 63 height 14
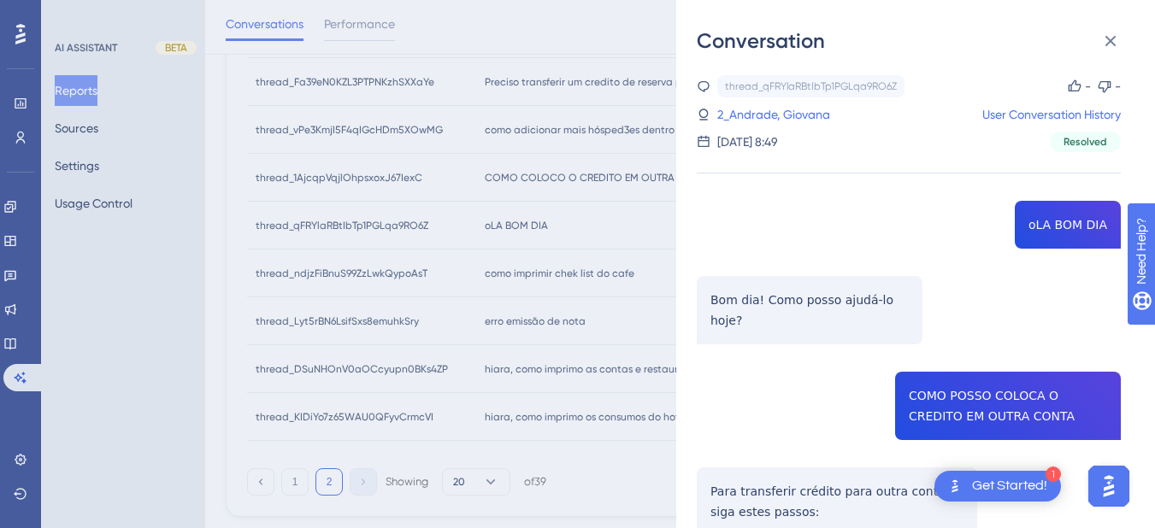
scroll to position [199, 0]
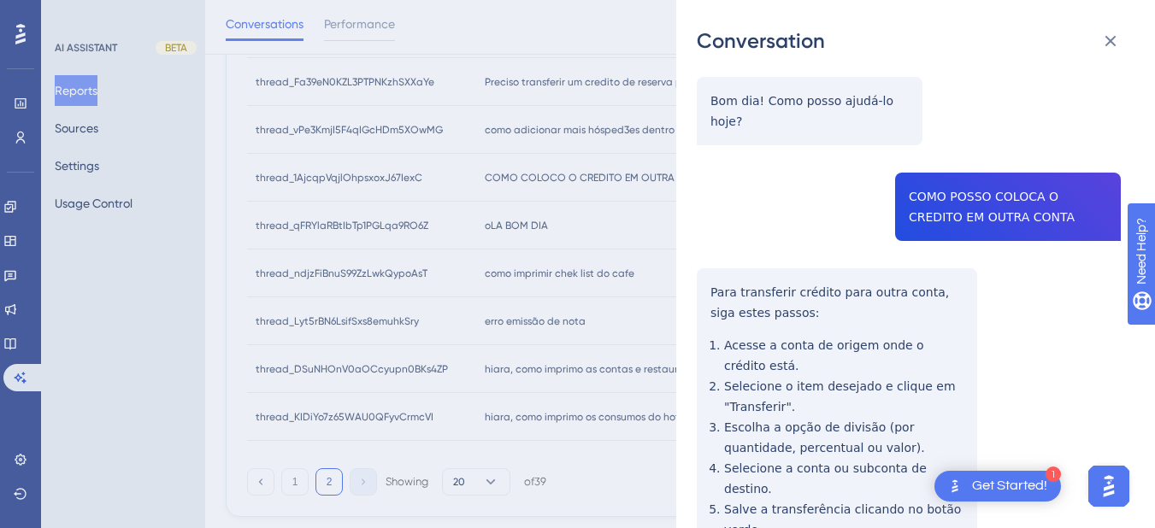
click at [944, 184] on div "thread_qFRYlaRBtIbTp1PGLqa9RO6Z Copy - - 2_Andrade, Giovana User Conversation H…" at bounding box center [909, 485] width 424 height 1218
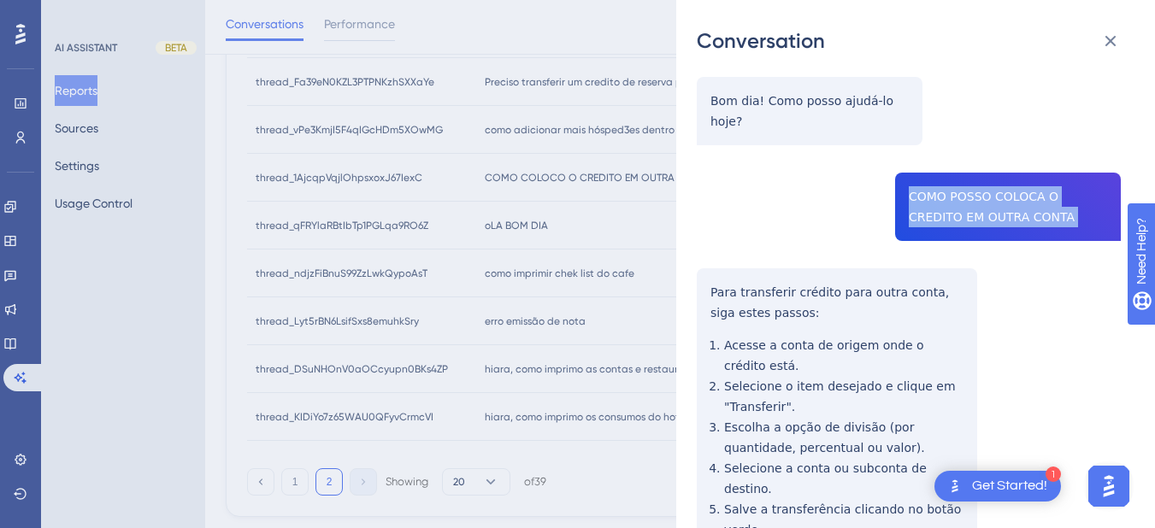
click at [944, 184] on div "thread_qFRYlaRBtIbTp1PGLqa9RO6Z Copy - - 2_Andrade, Giovana User Conversation H…" at bounding box center [909, 485] width 424 height 1218
click at [708, 268] on div "thread_qFRYlaRBtIbTp1PGLqa9RO6Z Copy - - 2_Andrade, Giovana User Conversation H…" at bounding box center [909, 485] width 424 height 1218
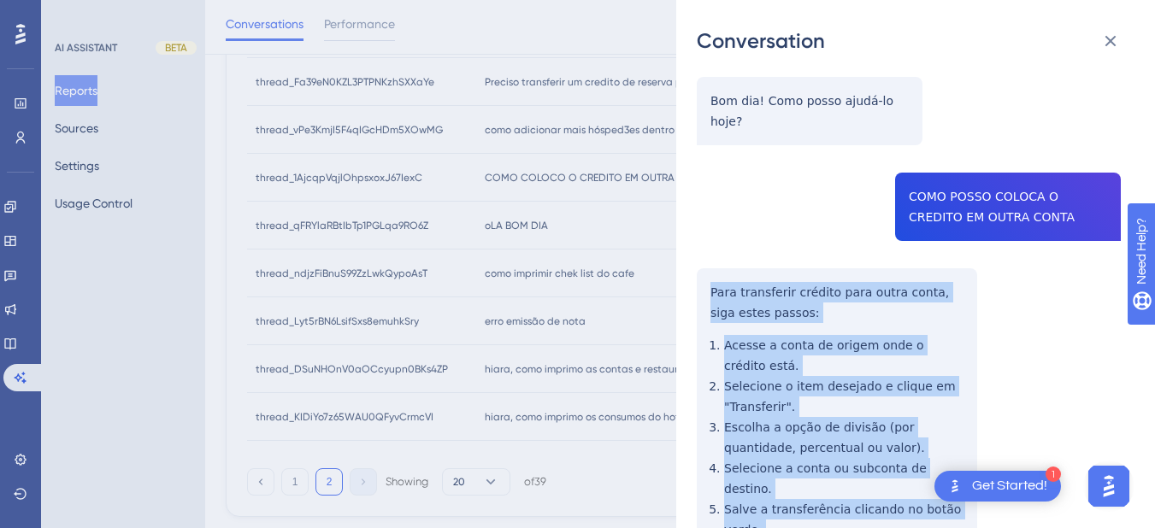
scroll to position [598, 0]
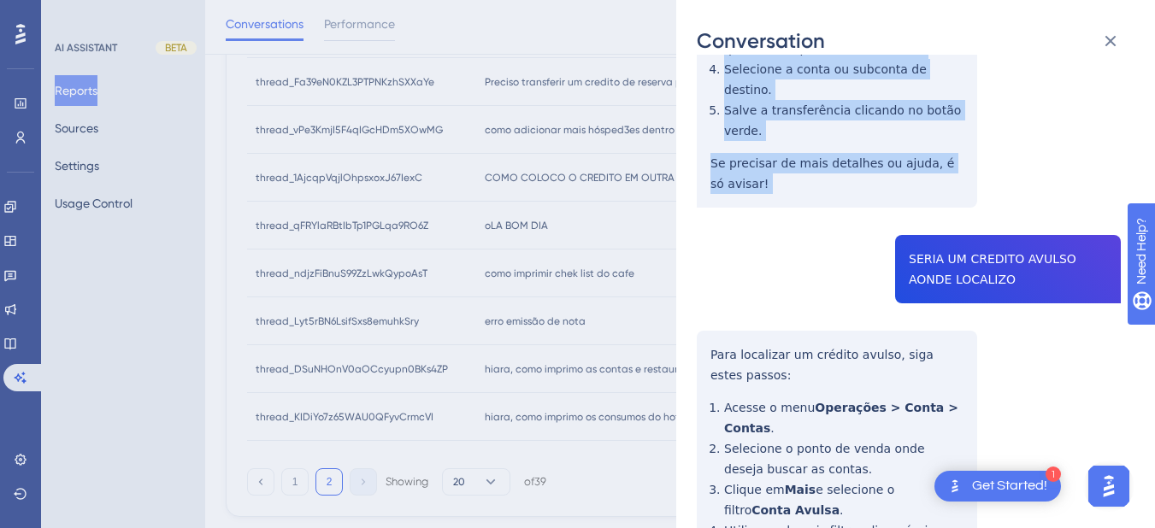
drag, startPoint x: 708, startPoint y: 268, endPoint x: 715, endPoint y: 113, distance: 154.8
click at [807, 156] on div "thread_qFRYlaRBtIbTp1PGLqa9RO6Z Copy - - 2_Andrade, Giovana User Conversation H…" at bounding box center [909, 86] width 424 height 1218
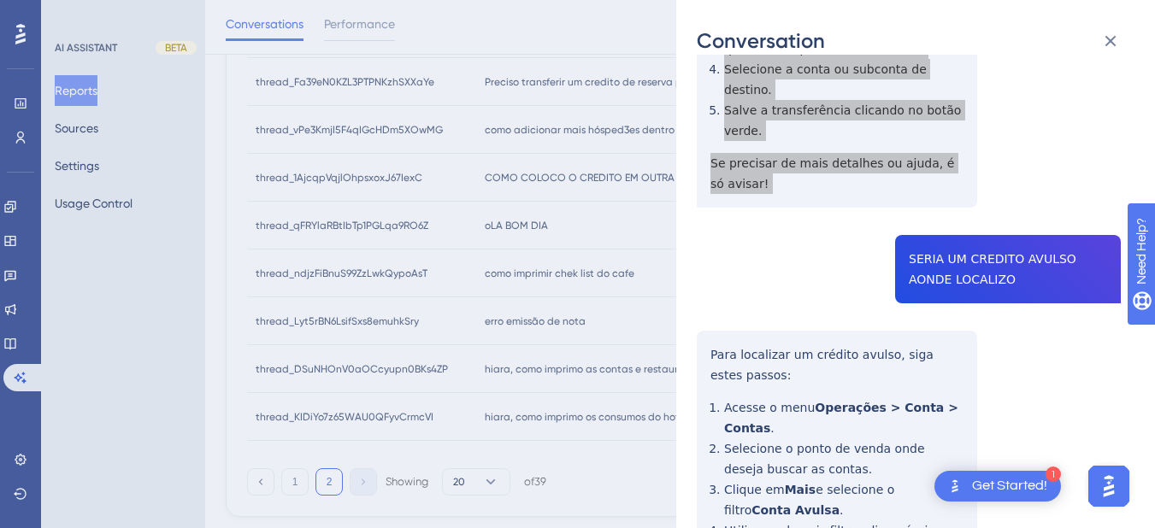
scroll to position [711, 0]
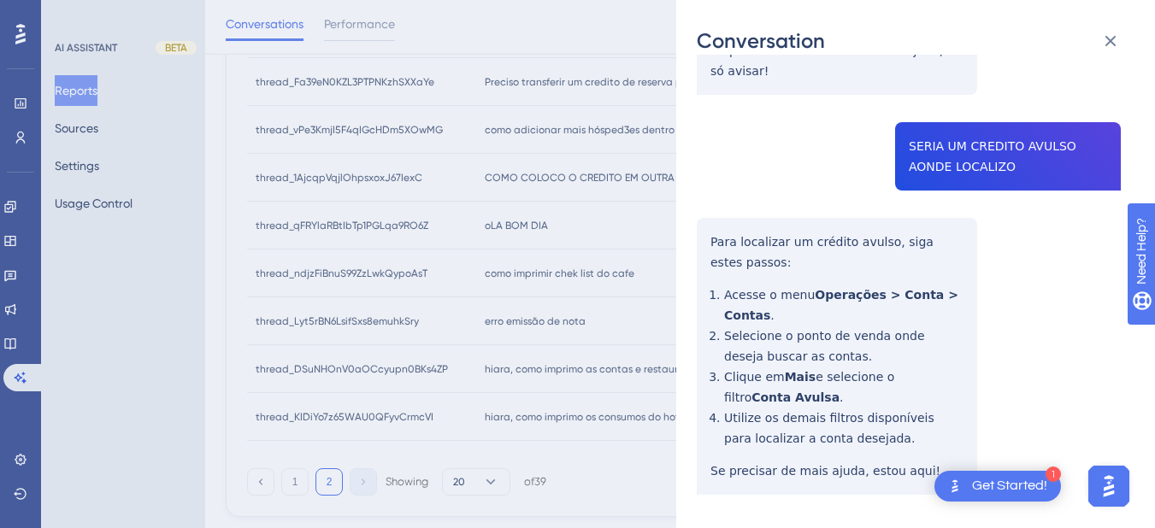
click at [662, 208] on div "Conversation thread_qFRYlaRBtIbTp1PGLqa9RO6Z Copy - - 2_Andrade, Giovana User C…" at bounding box center [577, 264] width 1155 height 528
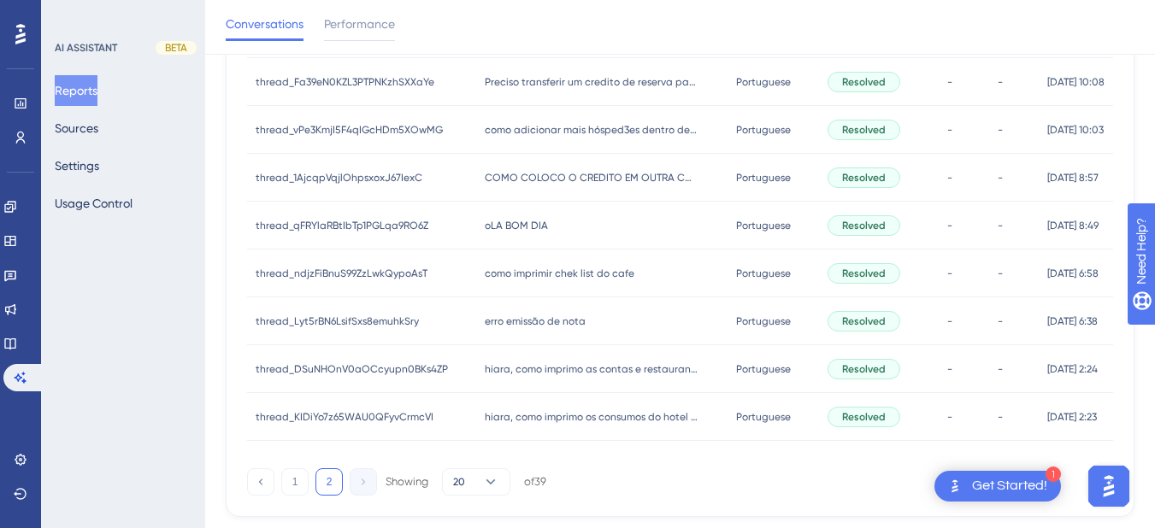
click at [532, 229] on span "oLA BOM DIA" at bounding box center [516, 226] width 63 height 14
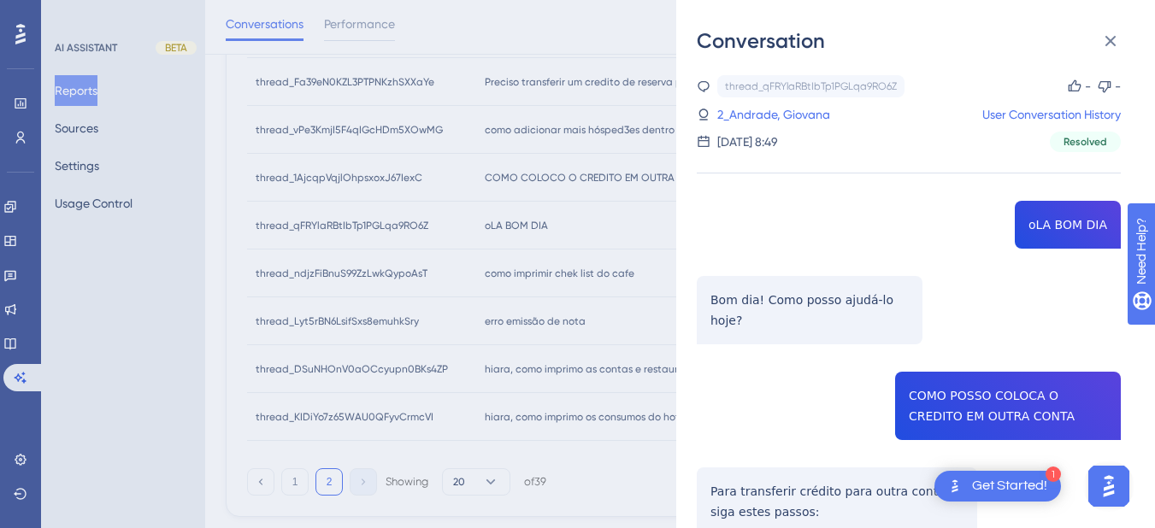
scroll to position [711, 0]
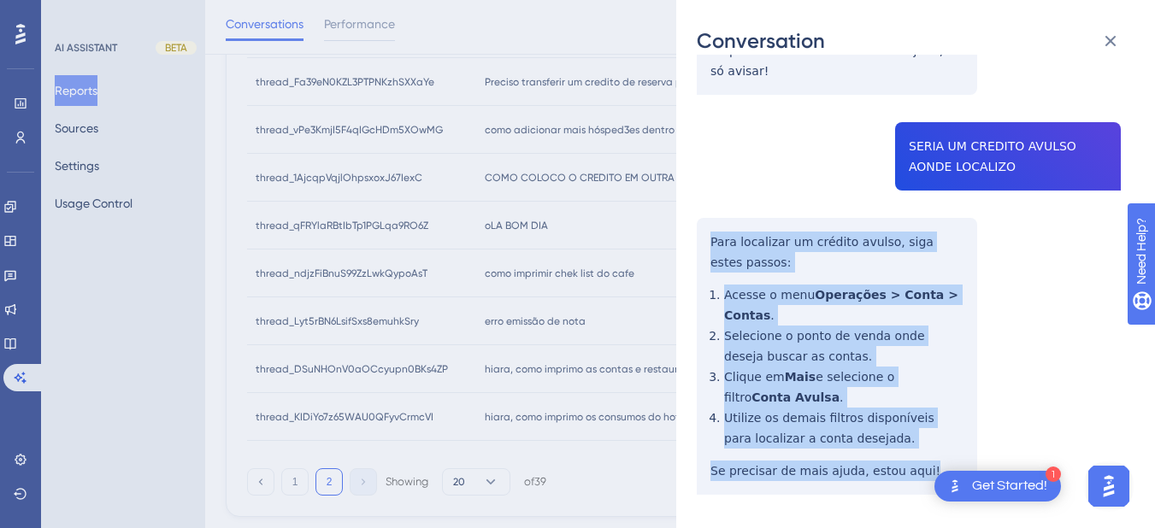
drag, startPoint x: 698, startPoint y: 195, endPoint x: 897, endPoint y: 488, distance: 354.4
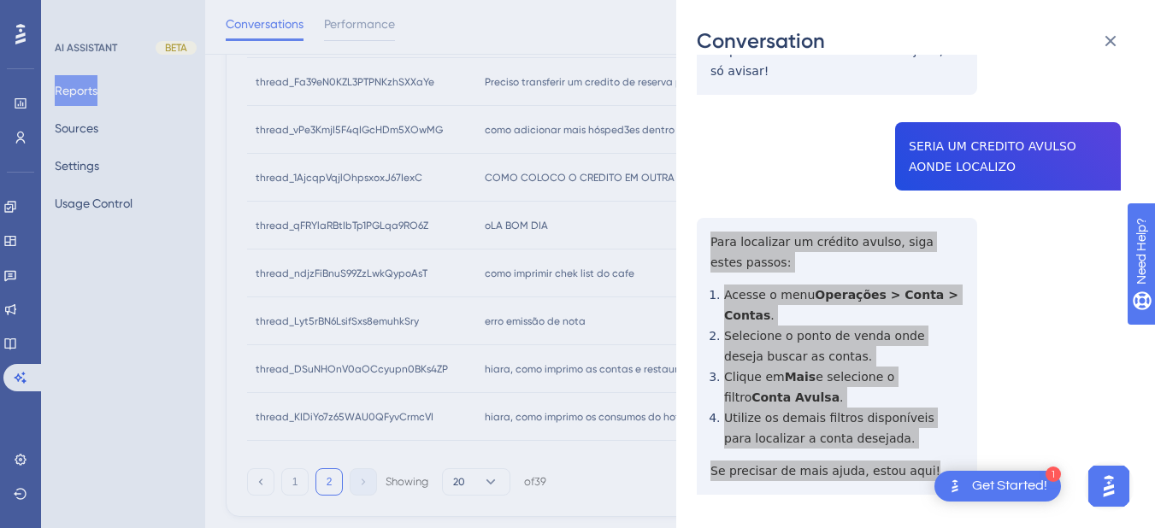
scroll to position [0, 0]
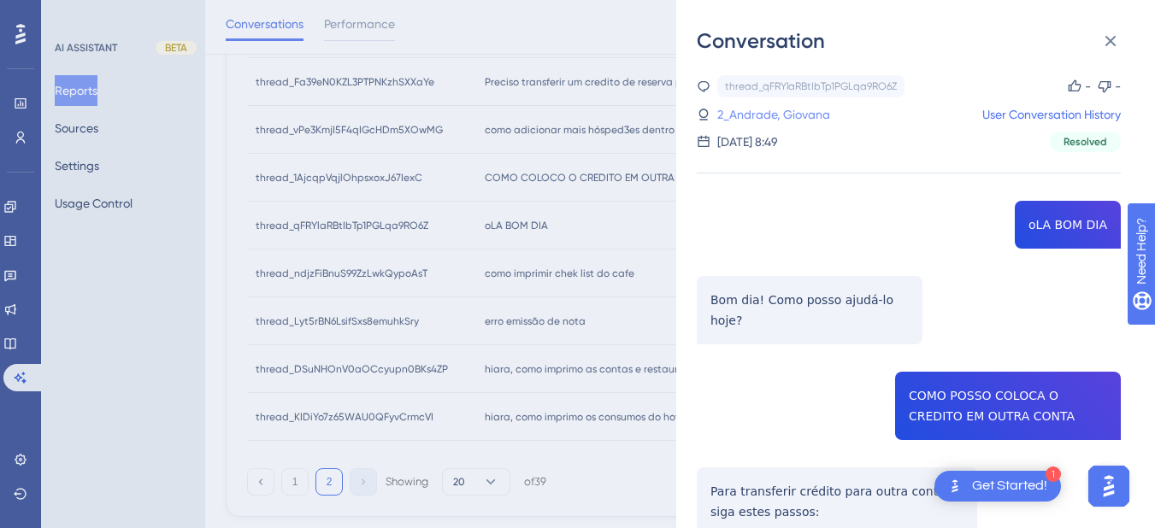
click at [791, 120] on link "2_Andrade, Giovana" at bounding box center [773, 114] width 113 height 21
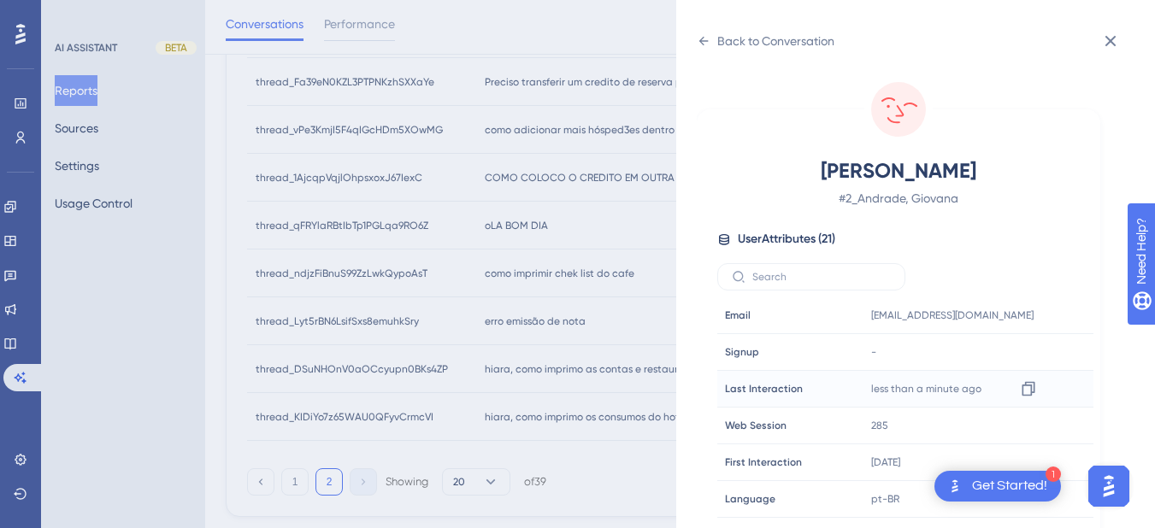
scroll to position [520, 0]
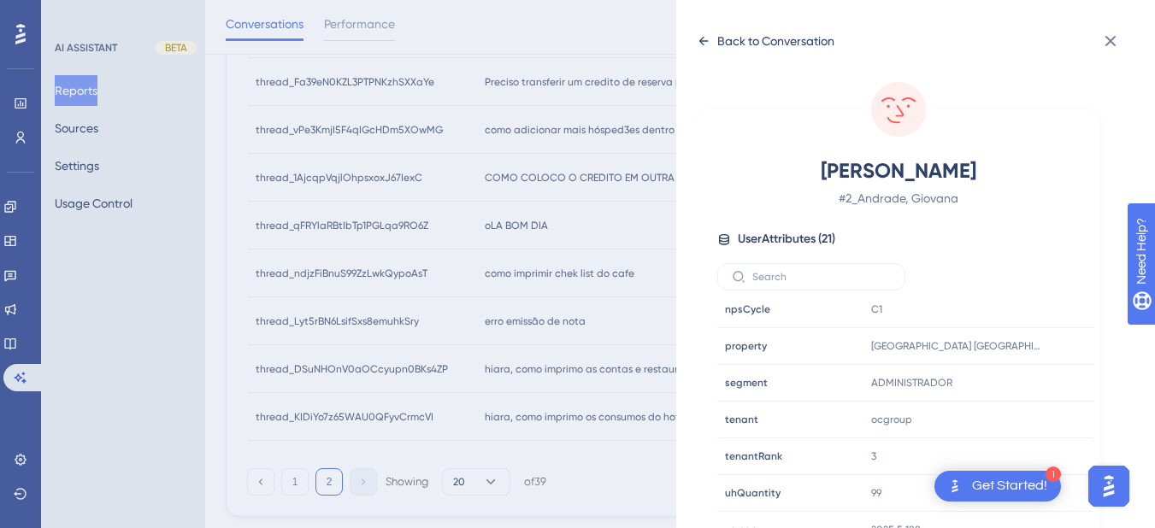
click at [703, 37] on icon at bounding box center [703, 41] width 9 height 9
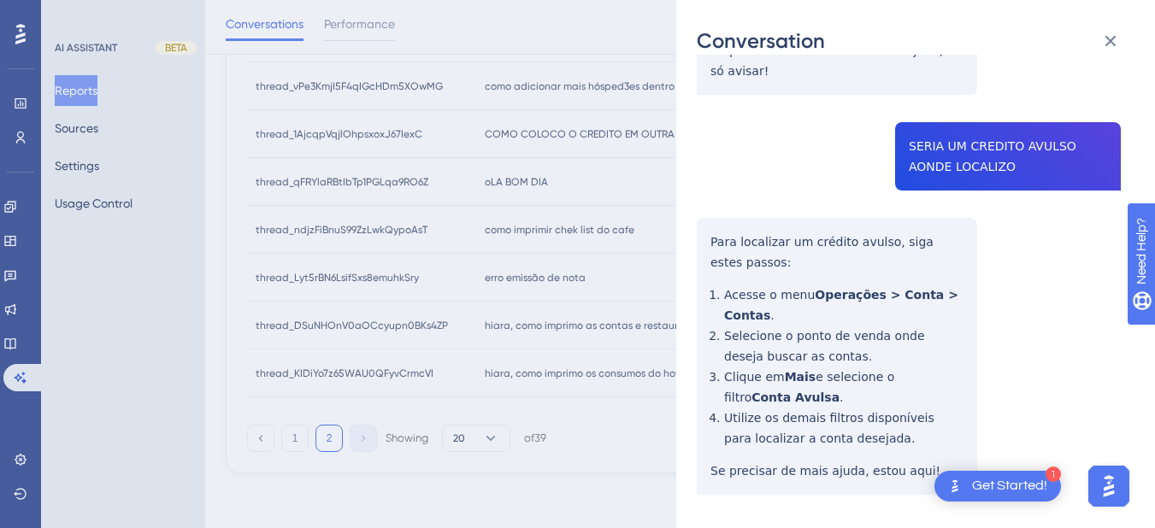
scroll to position [0, 0]
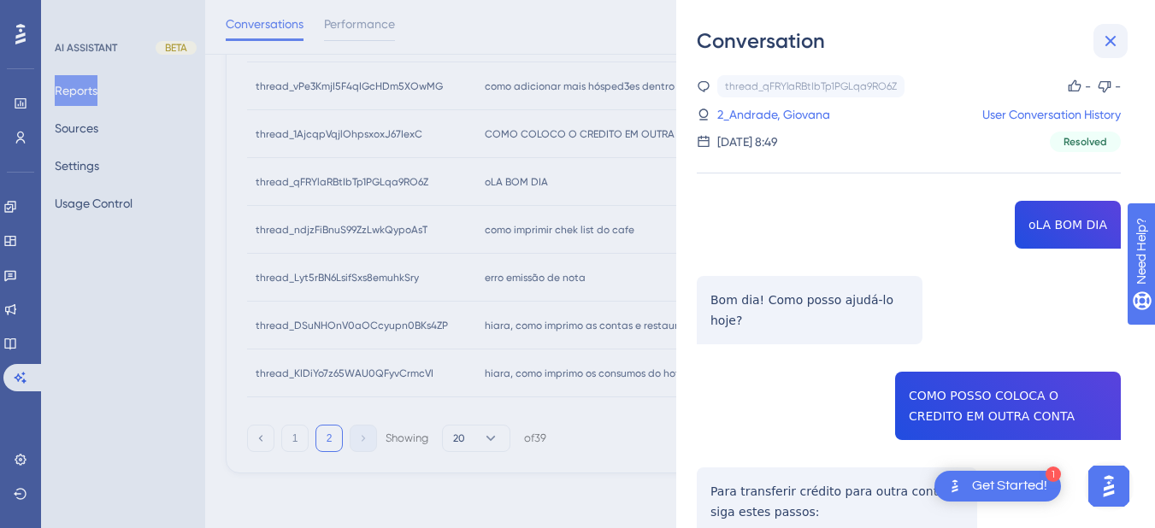
click at [1095, 53] on button at bounding box center [1110, 41] width 34 height 34
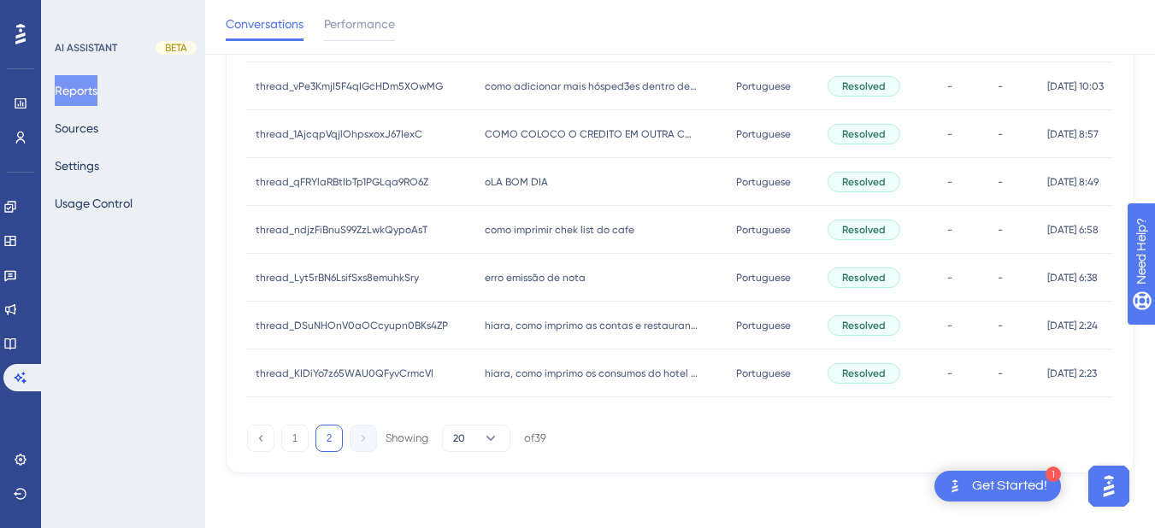
click at [512, 233] on span "como imprimir chek list do cafe" at bounding box center [560, 230] width 150 height 14
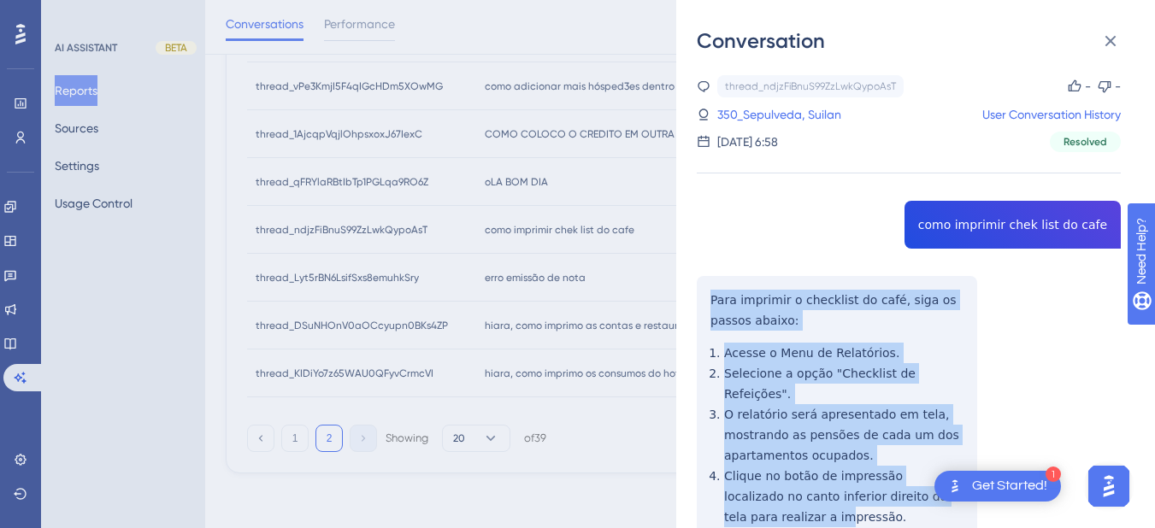
scroll to position [399, 0]
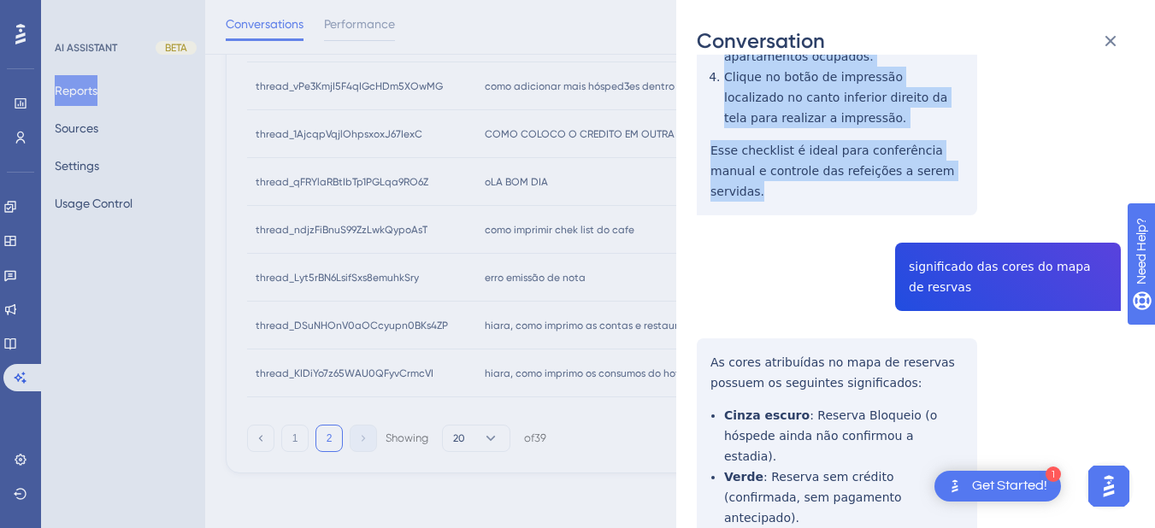
drag, startPoint x: 709, startPoint y: 291, endPoint x: 959, endPoint y: 156, distance: 283.8
click at [959, 156] on div "thread_ndjzFiBnuS99ZzLwkQypoAsT Copy - - 350_Sepulveda, Suilan User Conversatio…" at bounding box center [909, 314] width 424 height 1276
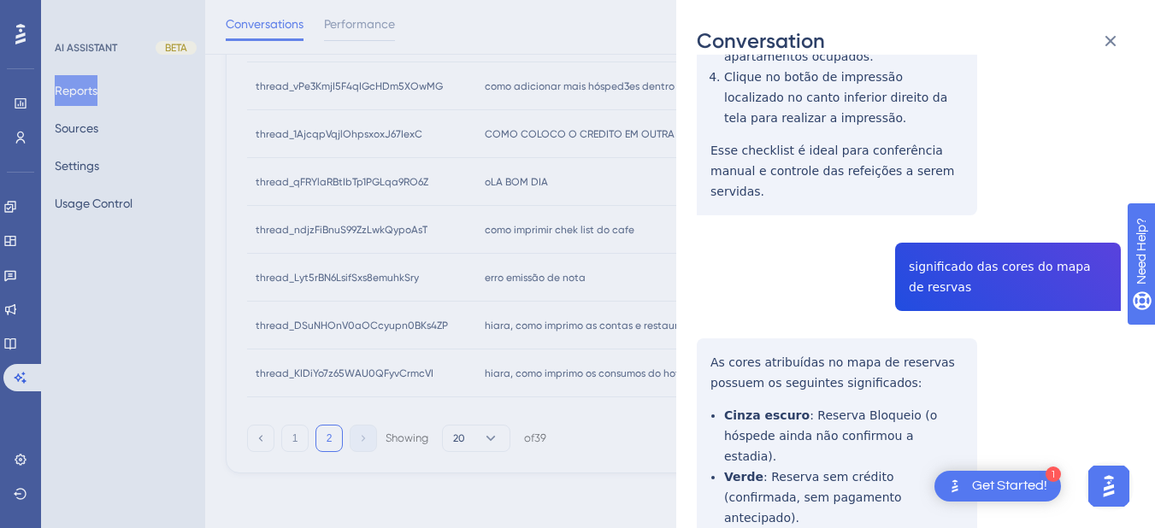
click at [924, 237] on div "thread_ndjzFiBnuS99ZzLwkQypoAsT Copy - - 350_Sepulveda, Suilan User Conversatio…" at bounding box center [909, 314] width 424 height 1276
drag, startPoint x: 722, startPoint y: 332, endPoint x: 707, endPoint y: 319, distance: 20.6
click at [722, 332] on div "thread_ndjzFiBnuS99ZzLwkQypoAsT Copy - - 350_Sepulveda, Suilan User Conversatio…" at bounding box center [909, 314] width 424 height 1276
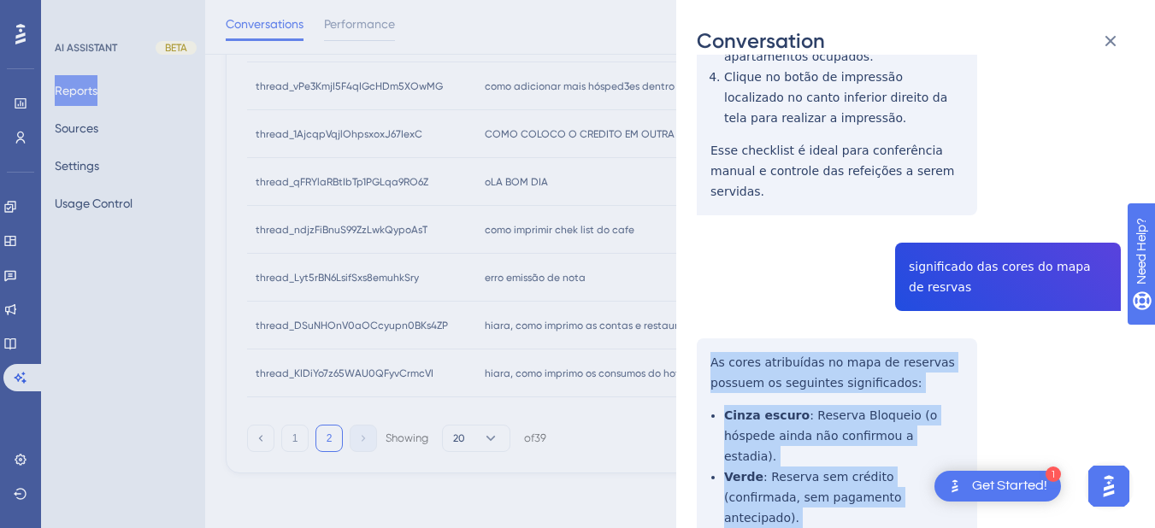
scroll to position [687, 0]
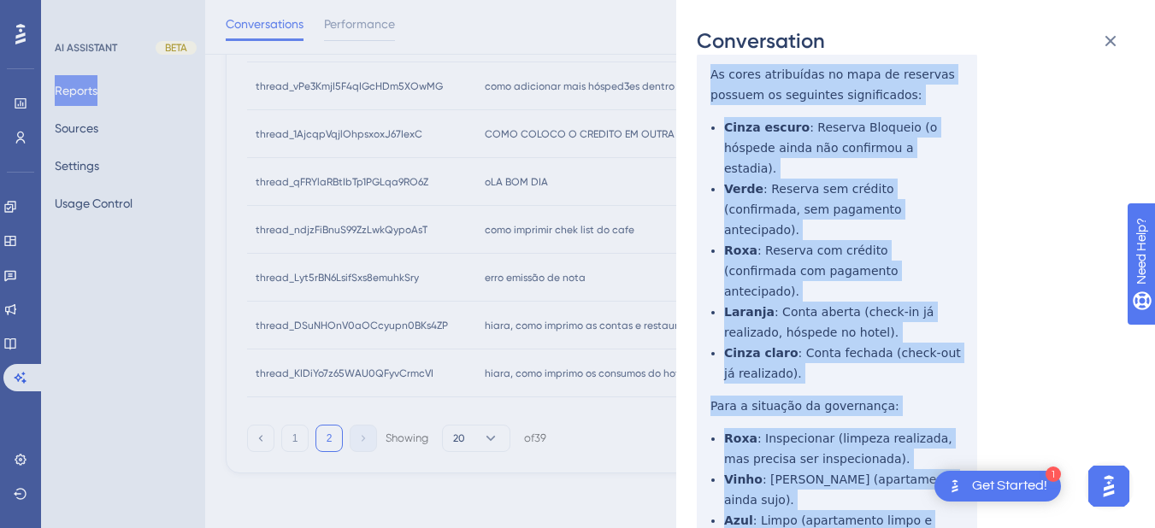
drag, startPoint x: 707, startPoint y: 309, endPoint x: 775, endPoint y: 432, distance: 140.8
click at [775, 432] on div "thread_ndjzFiBnuS99ZzLwkQypoAsT Copy - - 350_Sepulveda, Suilan User Conversatio…" at bounding box center [909, 26] width 424 height 1276
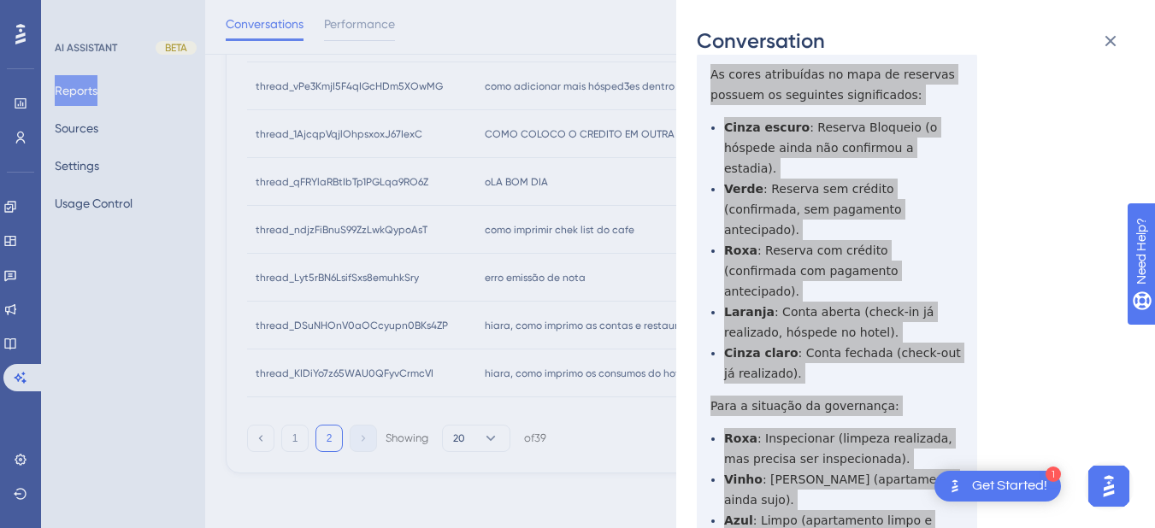
scroll to position [0, 0]
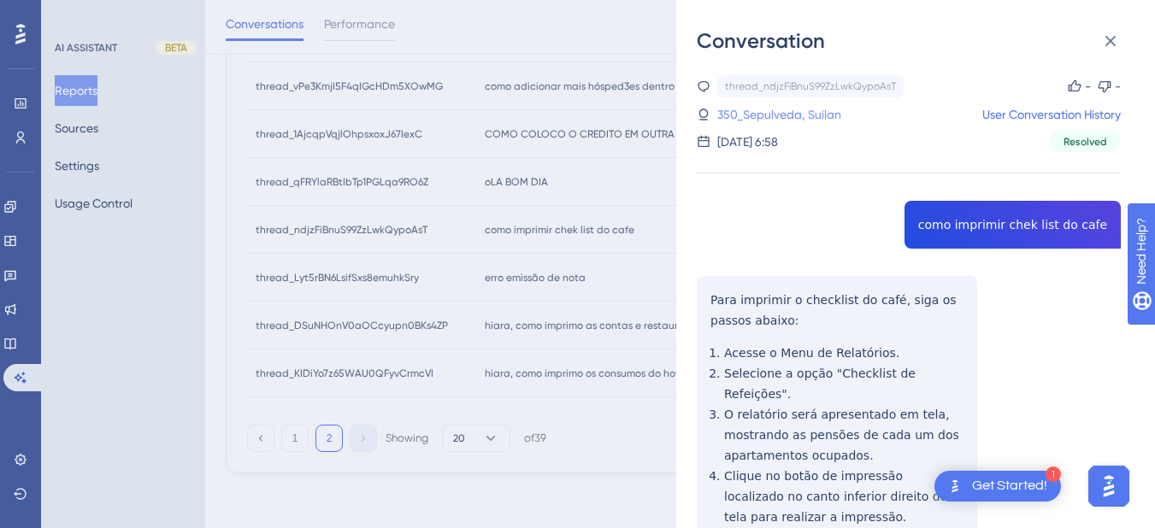
click at [753, 115] on link "350_Sepulveda, Suilan" at bounding box center [779, 114] width 124 height 21
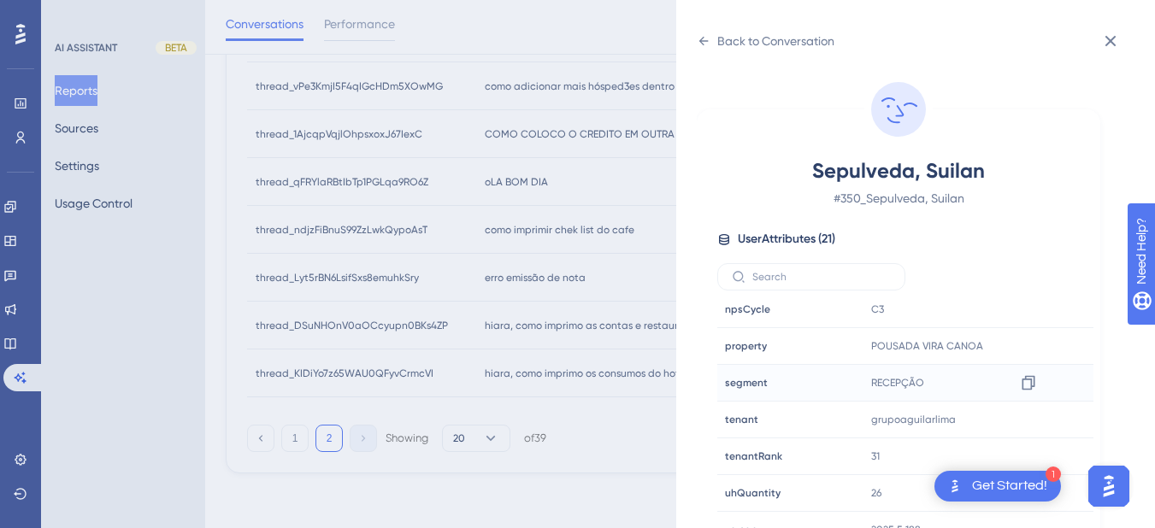
scroll to position [21, 0]
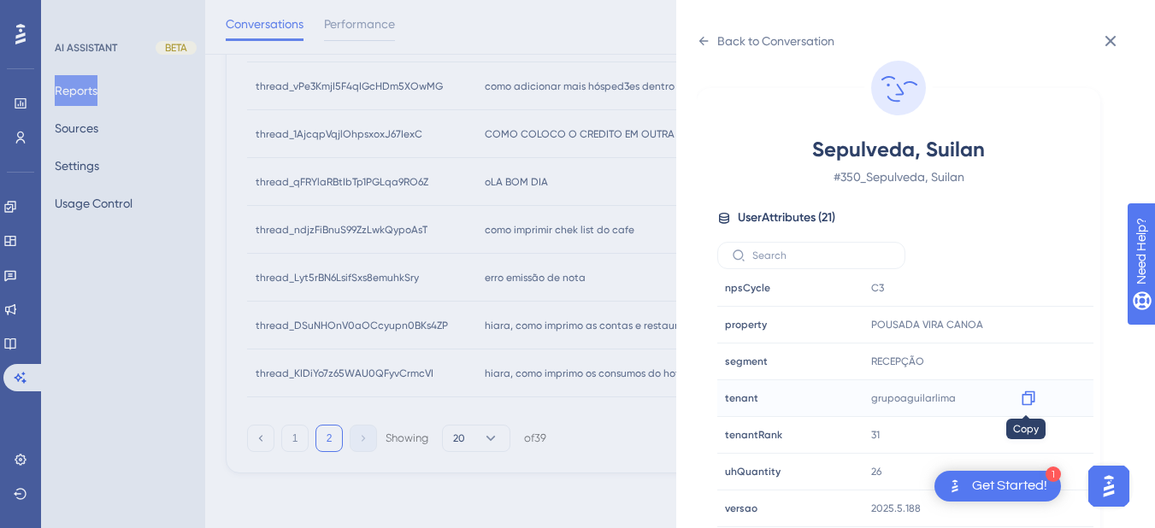
click at [1030, 403] on icon at bounding box center [1027, 398] width 13 height 15
drag, startPoint x: 1031, startPoint y: 318, endPoint x: 1065, endPoint y: 316, distance: 34.2
click at [1031, 318] on icon at bounding box center [1027, 325] width 13 height 15
click at [708, 27] on div "Back to Conversation" at bounding box center [766, 40] width 138 height 27
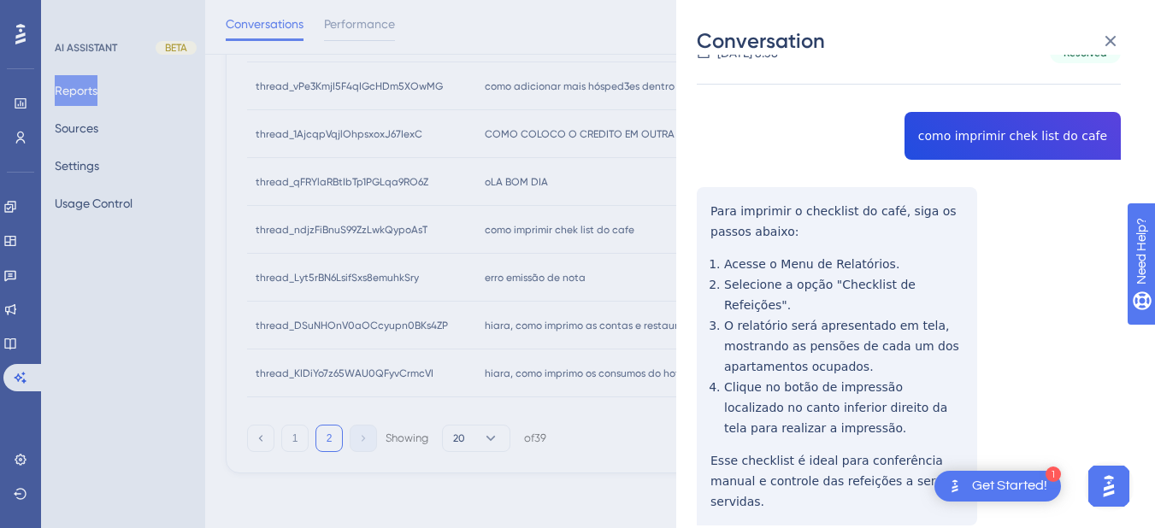
scroll to position [0, 0]
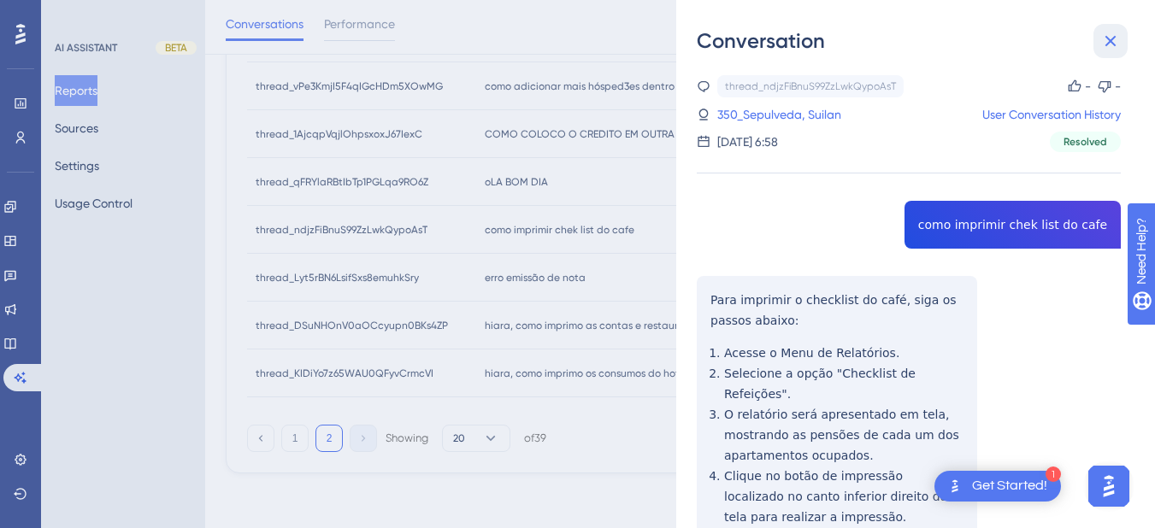
click at [1108, 44] on icon at bounding box center [1110, 41] width 11 height 11
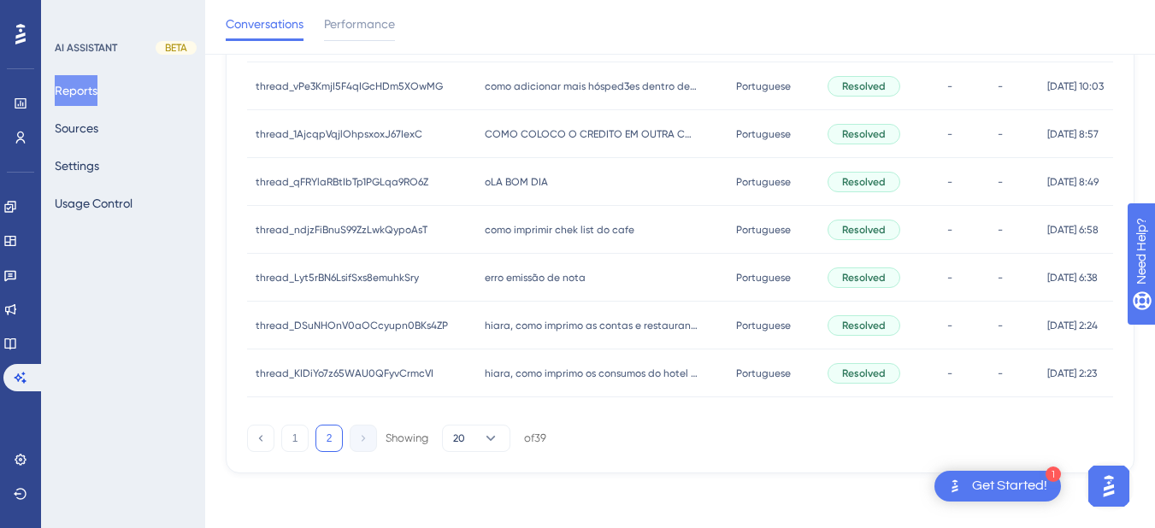
click at [512, 287] on div "erro emissão de nota erro emissão de nota" at bounding box center [601, 278] width 250 height 48
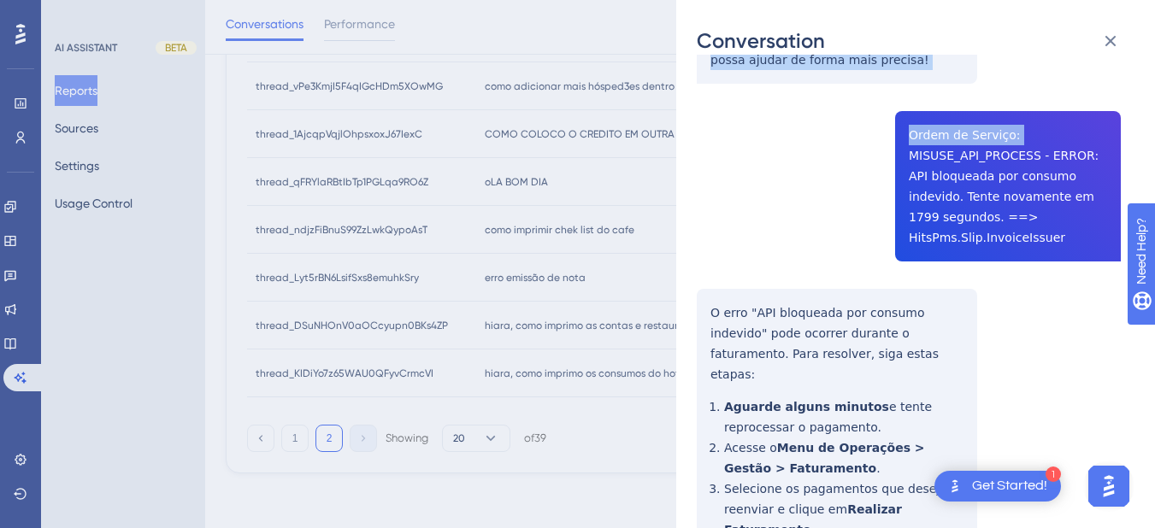
scroll to position [399, 0]
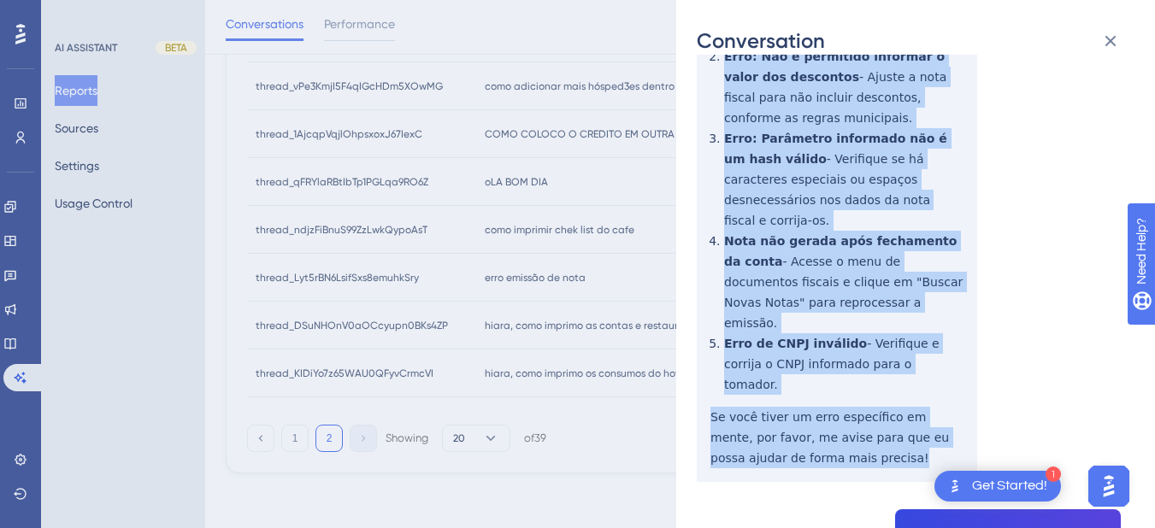
drag, startPoint x: 703, startPoint y: 293, endPoint x: 760, endPoint y: 280, distance: 58.7
click at [828, 425] on div "thread_Lyt5rBN6LsifSxs8emuhkSry Copy - - 45_Rangel, Recepcionista Auditor User …" at bounding box center [909, 486] width 424 height 1621
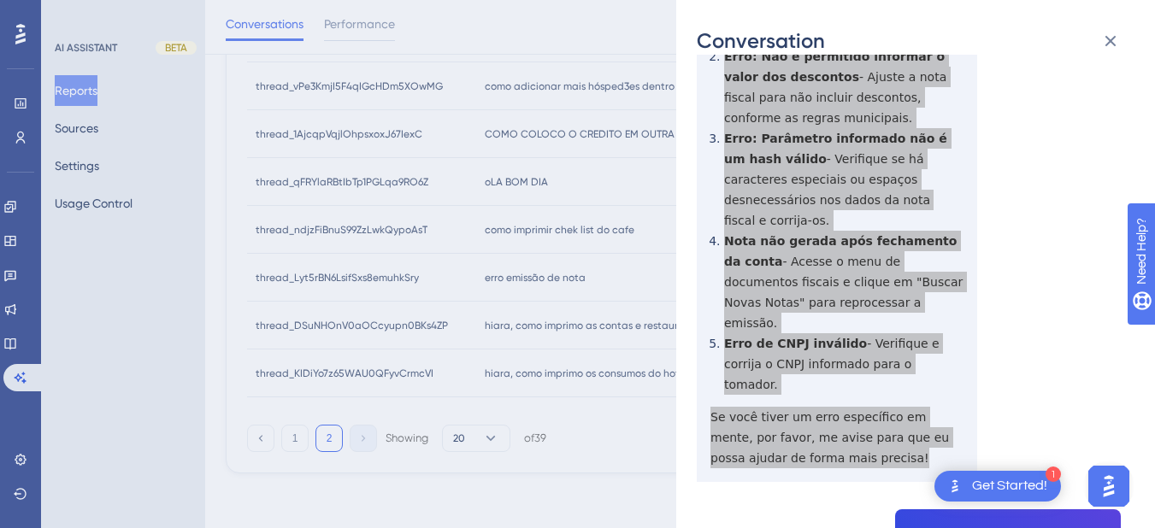
scroll to position [598, 0]
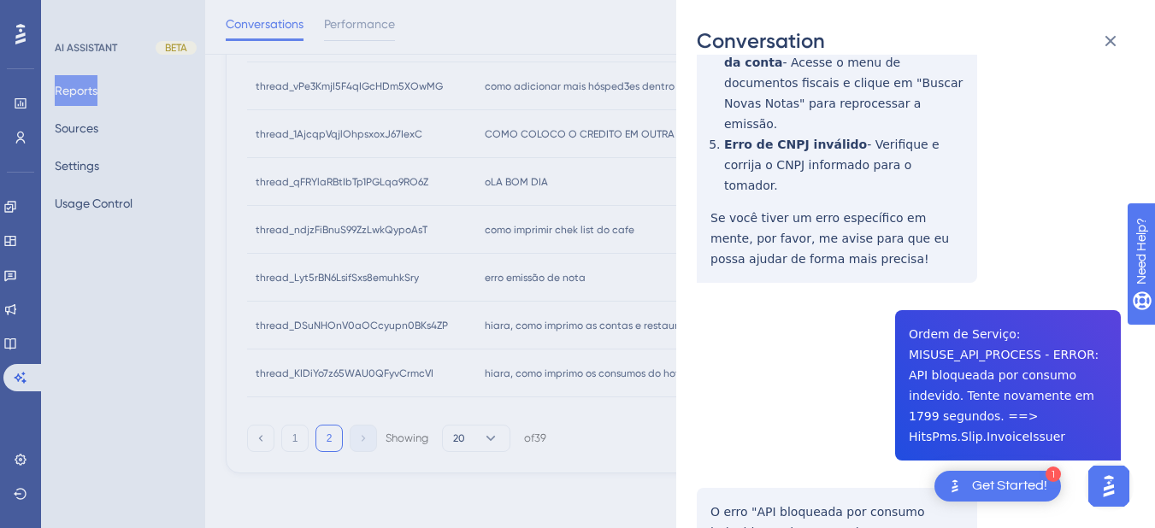
click at [910, 303] on div "thread_Lyt5rBN6LsifSxs8emuhkSry Copy - - 45_Rangel, Recepcionista Auditor User …" at bounding box center [909, 287] width 424 height 1621
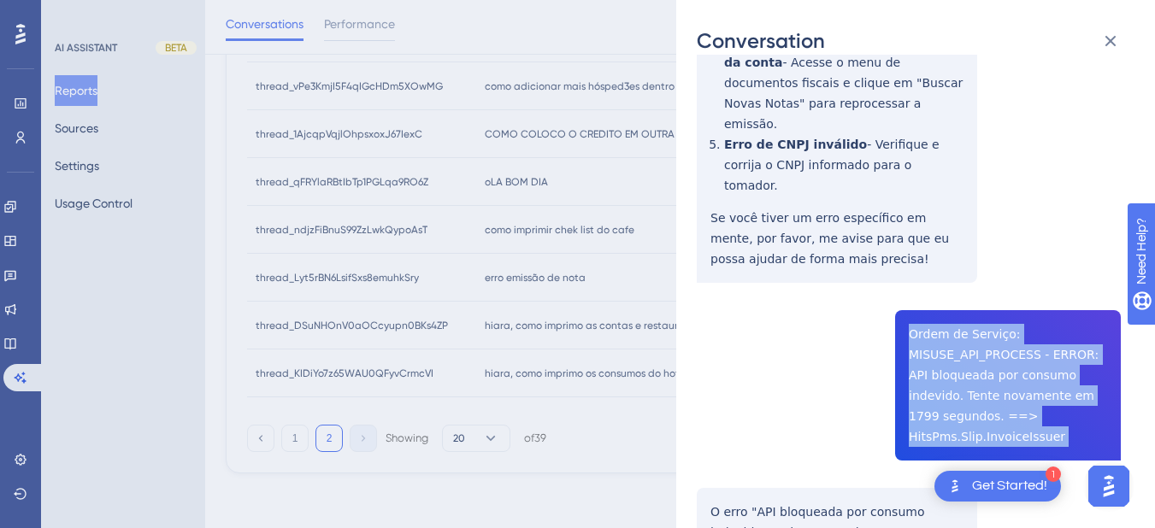
click at [910, 303] on div "thread_Lyt5rBN6LsifSxs8emuhkSry Copy - - 45_Rangel, Recepcionista Auditor User …" at bounding box center [909, 287] width 424 height 1621
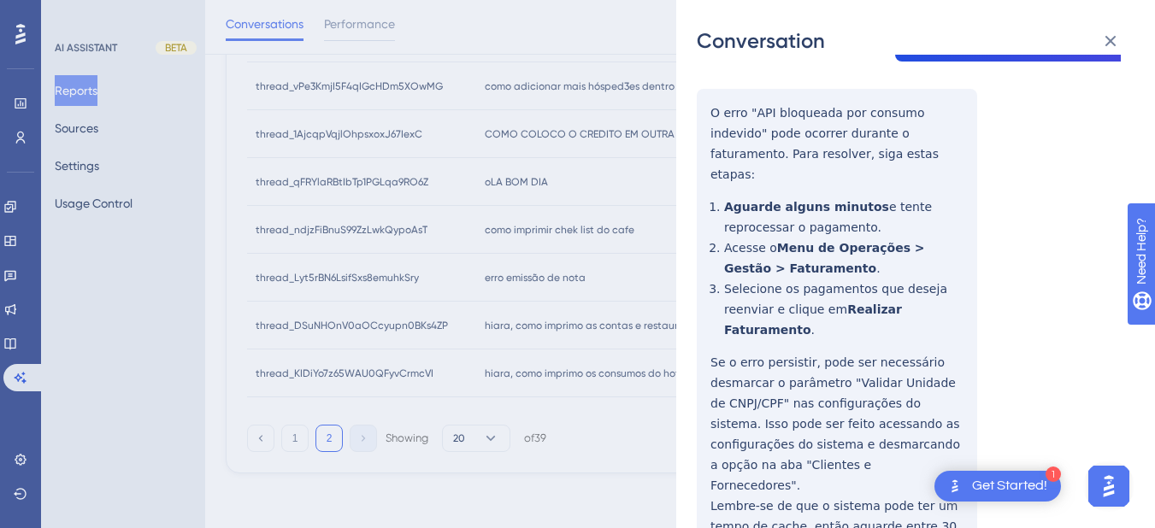
scroll to position [797, 0]
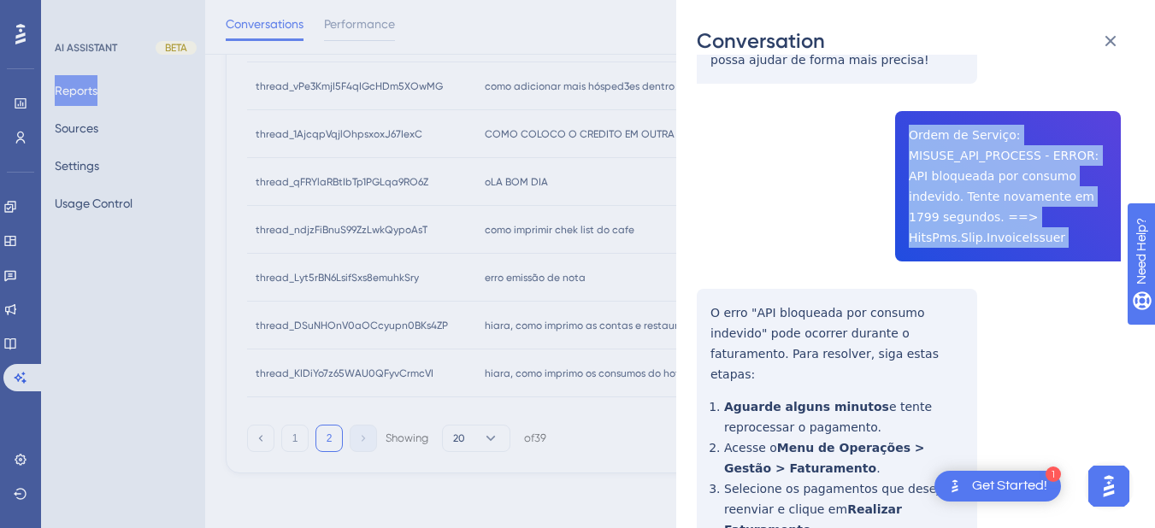
click at [703, 221] on div "thread_Lyt5rBN6LsifSxs8emuhkSry Copy - - 45_Rangel, Recepcionista Auditor User …" at bounding box center [909, 88] width 424 height 1621
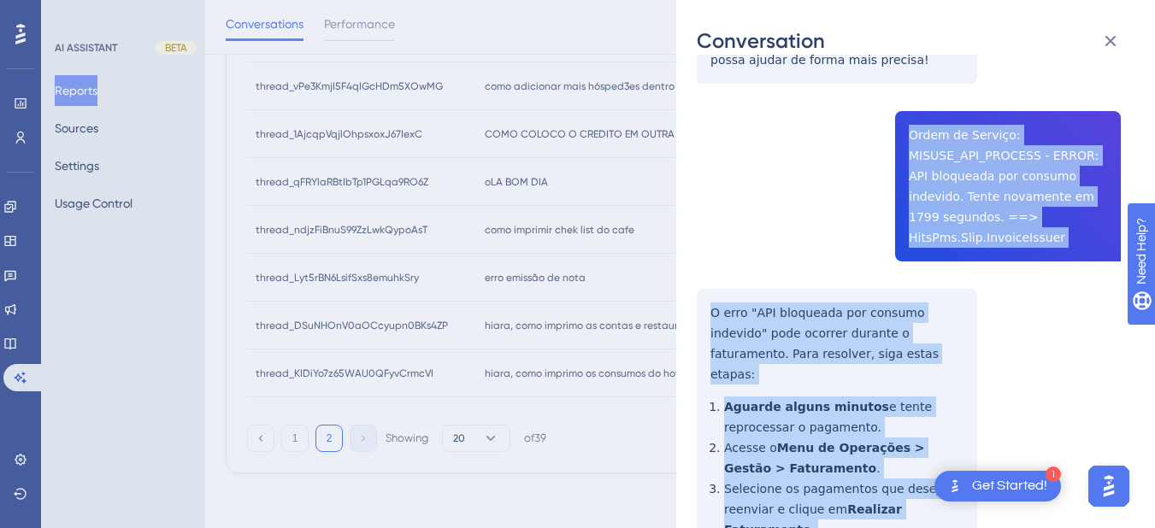
scroll to position [997, 0]
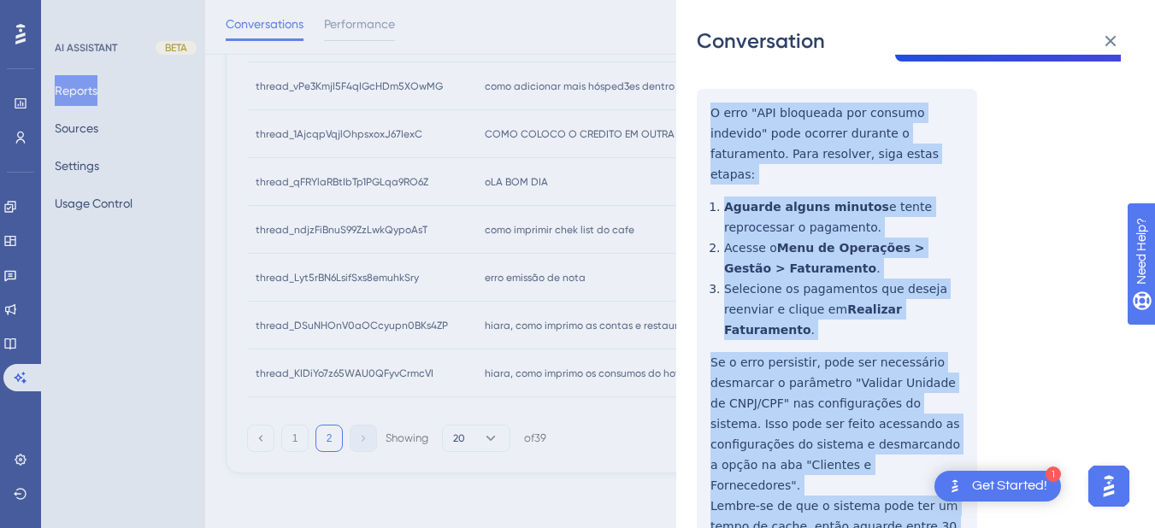
drag, startPoint x: 703, startPoint y: 221, endPoint x: 809, endPoint y: 290, distance: 125.9
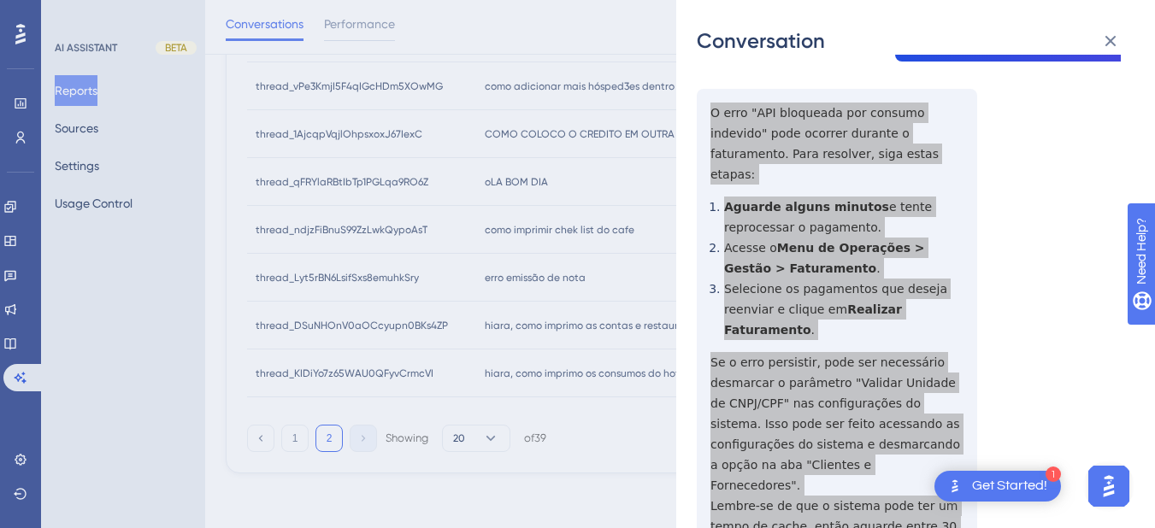
scroll to position [0, 0]
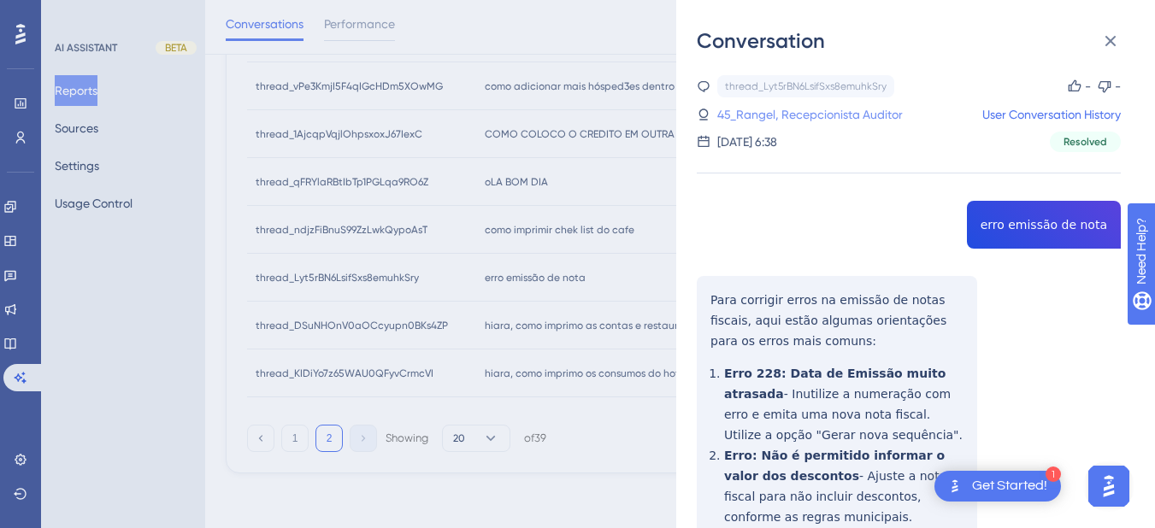
click at [794, 115] on link "45_Rangel, Recepcionista Auditor" at bounding box center [809, 114] width 185 height 21
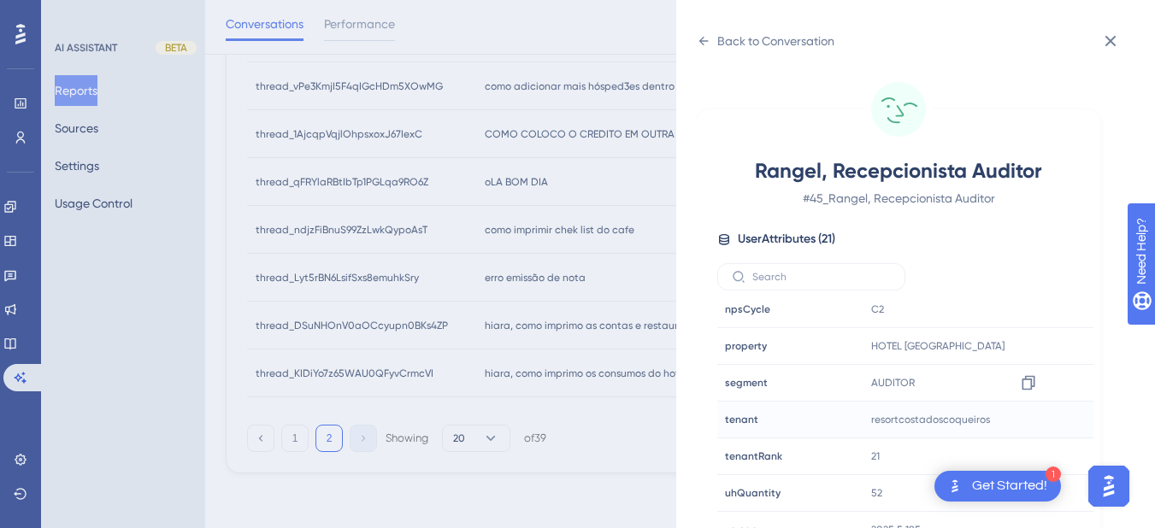
scroll to position [21, 0]
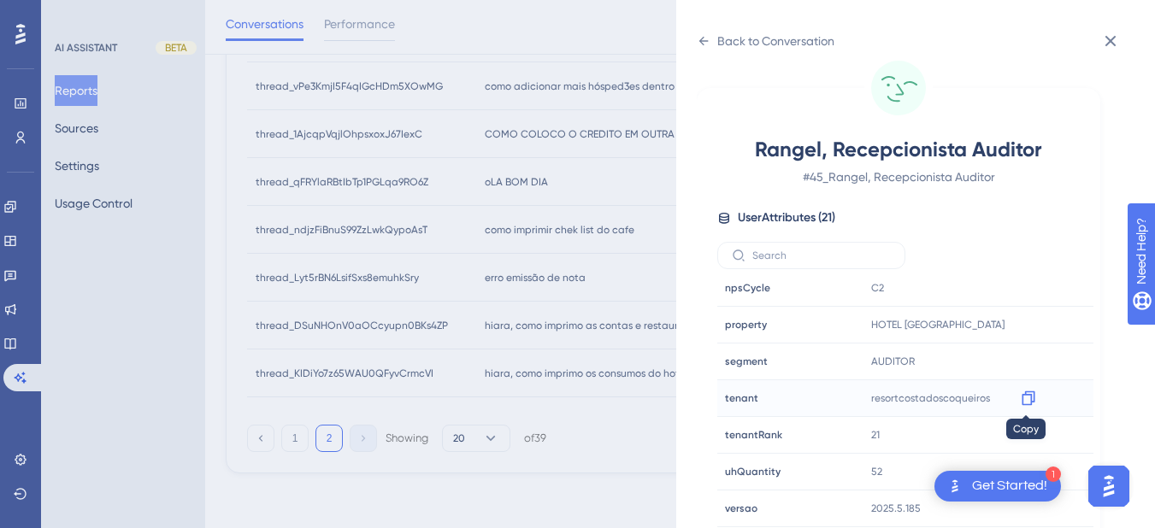
click at [1020, 397] on icon at bounding box center [1028, 398] width 17 height 17
drag, startPoint x: 696, startPoint y: 33, endPoint x: 715, endPoint y: 60, distance: 33.0
click at [696, 33] on div "Back to Conversation Rangel, Recepcionista Auditor # 45_Rangel, Recepcionista A…" at bounding box center [915, 264] width 479 height 528
click at [693, 41] on div "Back to Conversation Rangel, Recepcionista Auditor # 45_Rangel, Recepcionista A…" at bounding box center [915, 264] width 479 height 528
click at [703, 38] on icon at bounding box center [703, 41] width 9 height 9
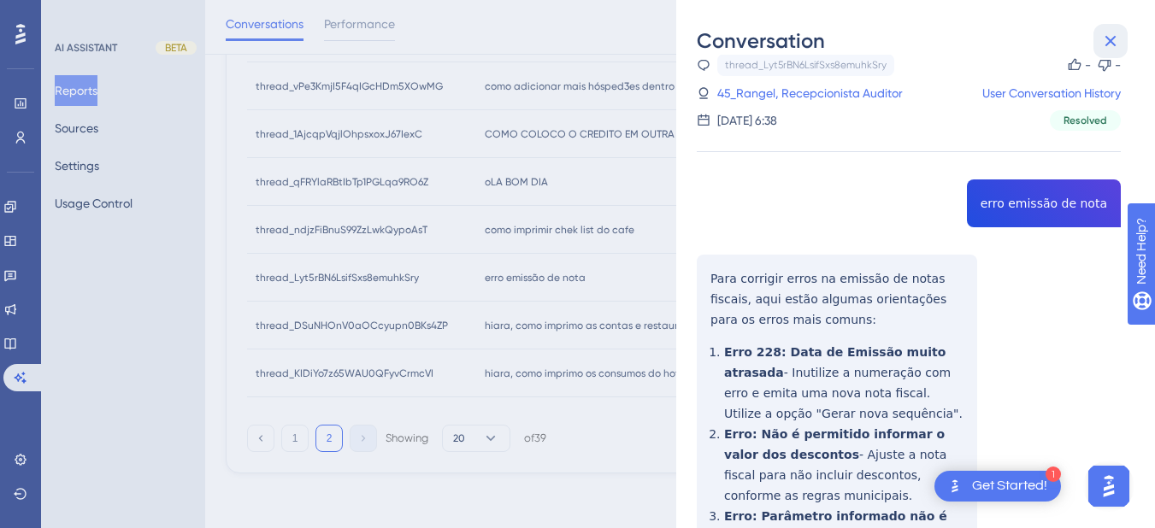
click at [1106, 31] on icon at bounding box center [1110, 41] width 21 height 21
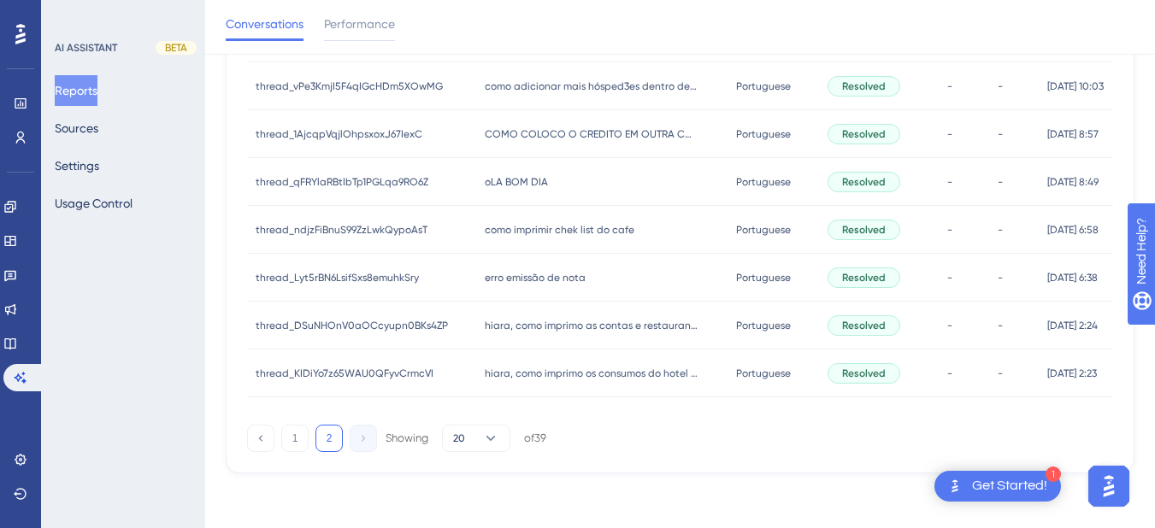
click at [546, 308] on div "hiara, como imprimo as contas e restaurante? [PERSON_NAME], como imprimo as con…" at bounding box center [601, 326] width 250 height 48
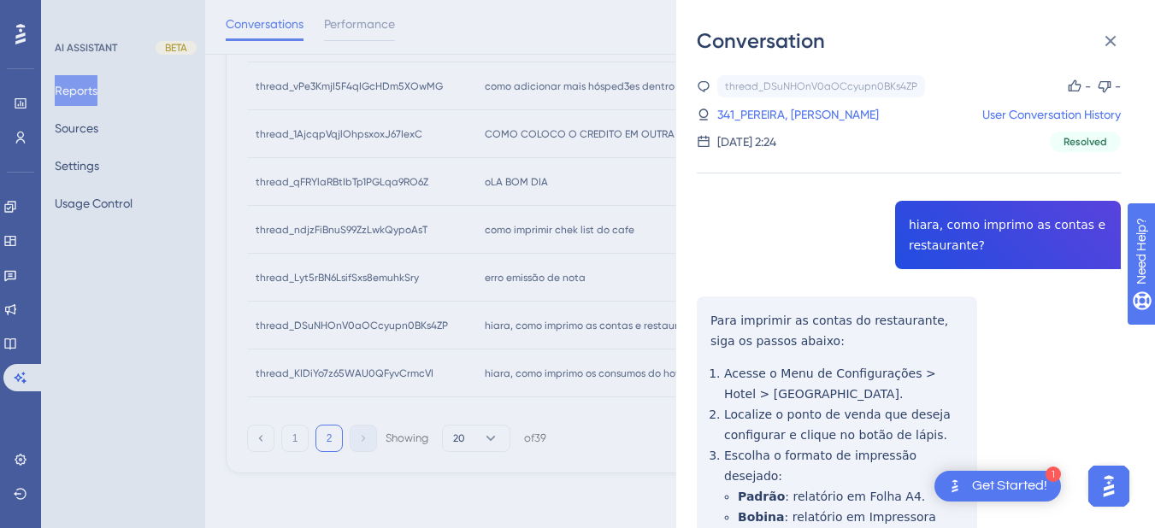
click at [945, 231] on div "thread_DSuNHOnV0aOCcyupn0BKs4ZP Copy - - 341_PEREIRA, DAVI VINICIUS User Conver…" at bounding box center [909, 429] width 424 height 709
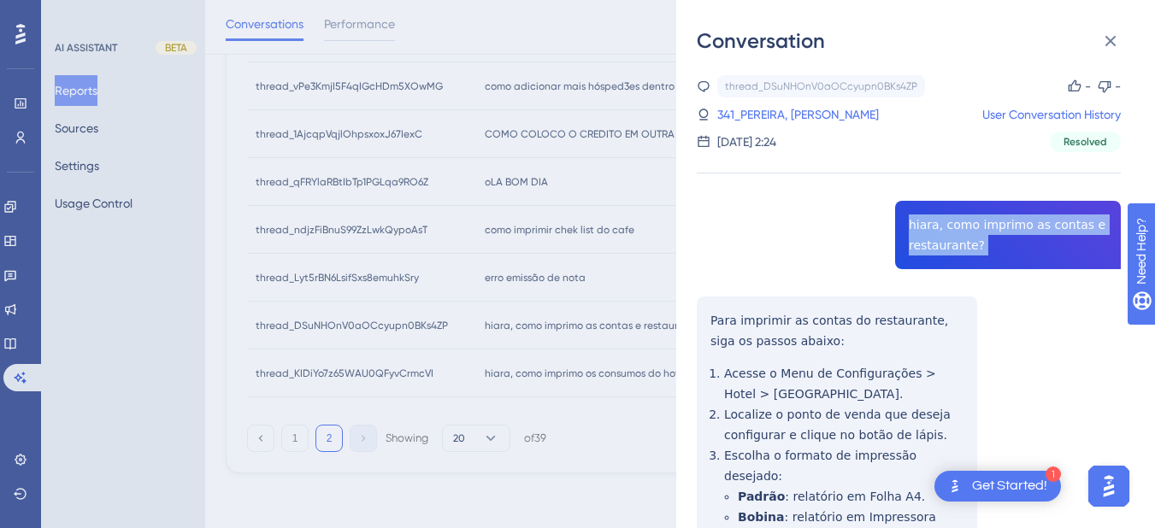
click at [945, 231] on div "thread_DSuNHOnV0aOCcyupn0BKs4ZP Copy - - 341_PEREIRA, DAVI VINICIUS User Conver…" at bounding box center [909, 429] width 424 height 709
click at [701, 316] on div "thread_DSuNHOnV0aOCcyupn0BKs4ZP Copy - - 341_PEREIRA, DAVI VINICIUS User Conver…" at bounding box center [909, 429] width 424 height 709
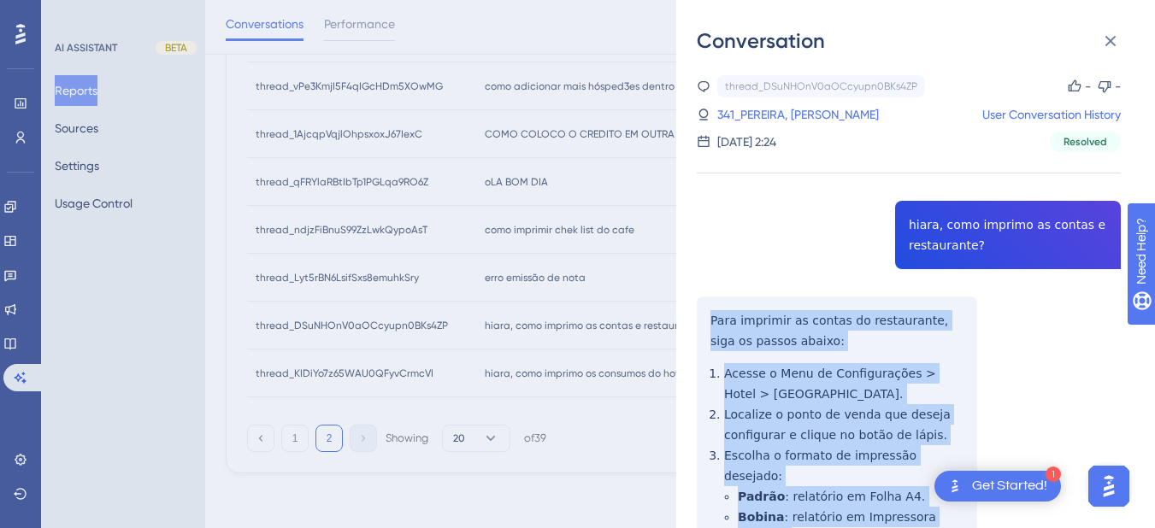
scroll to position [202, 0]
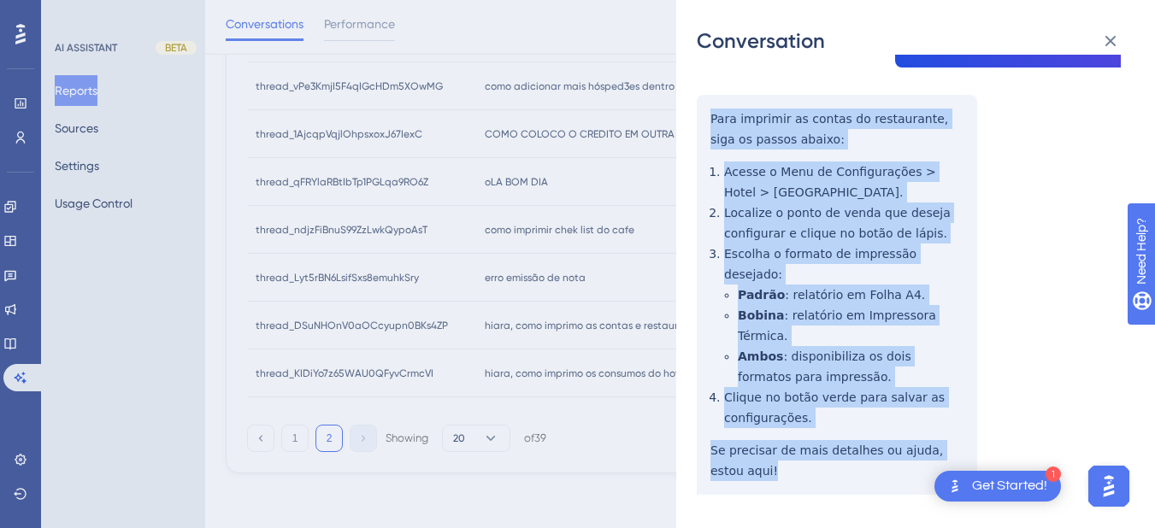
drag, startPoint x: 699, startPoint y: 315, endPoint x: 826, endPoint y: 274, distance: 133.0
click at [808, 453] on div "thread_DSuNHOnV0aOCcyupn0BKs4ZP Copy - - 341_PEREIRA, DAVI VINICIUS User Conver…" at bounding box center [909, 228] width 424 height 709
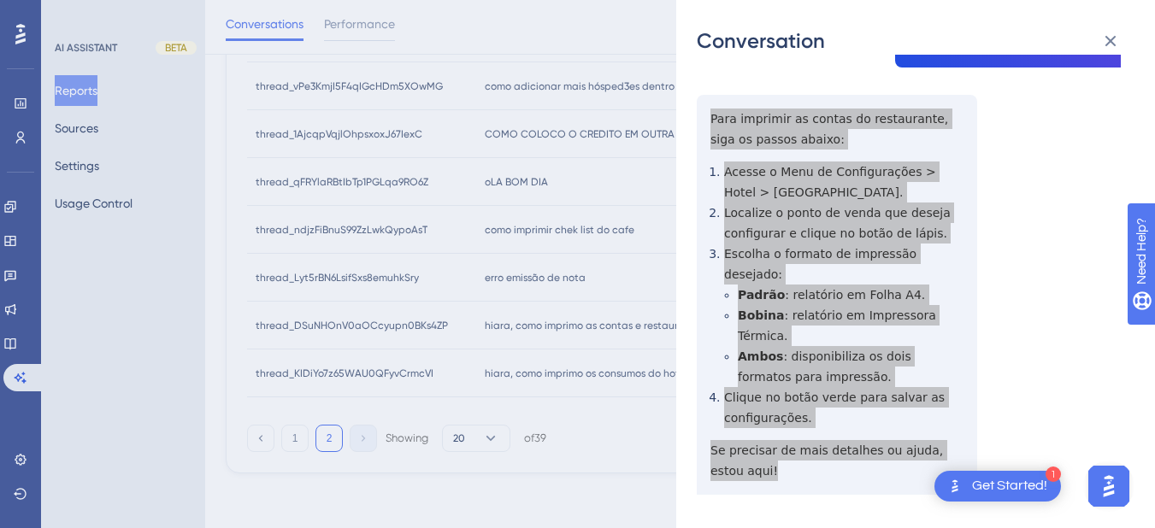
scroll to position [0, 0]
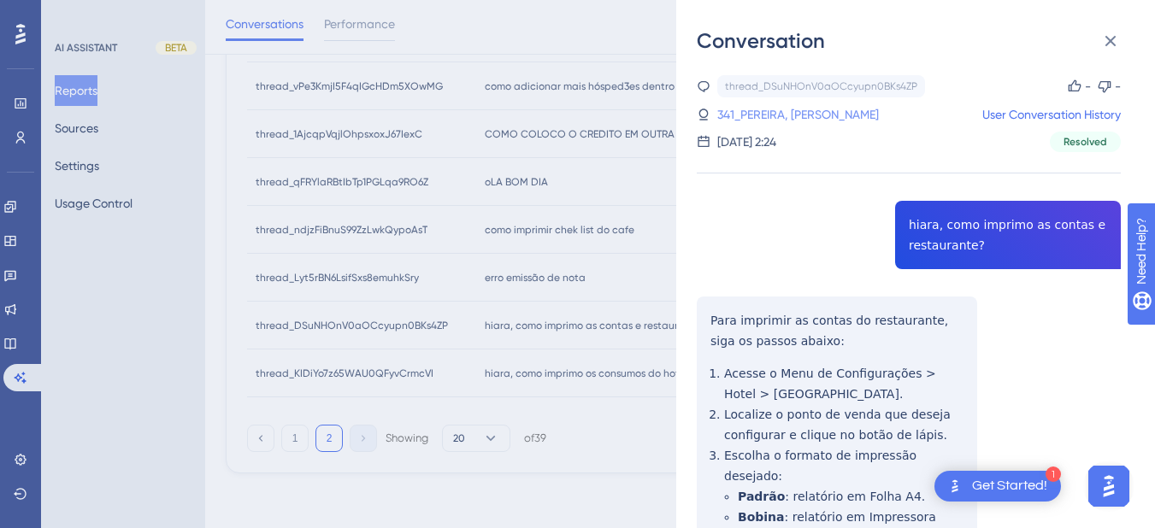
click at [785, 121] on link "341_PEREIRA, [PERSON_NAME]" at bounding box center [798, 114] width 162 height 21
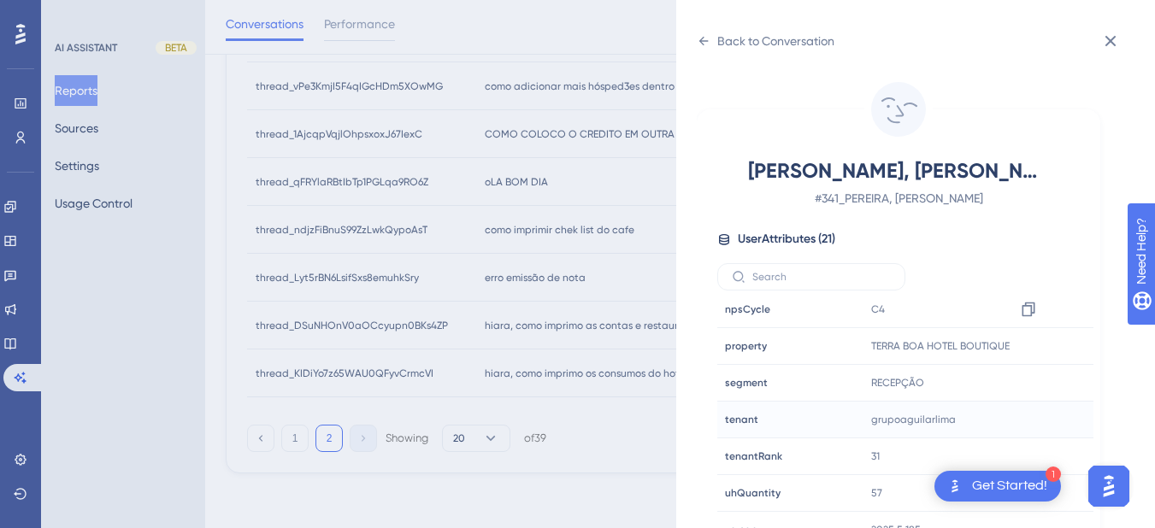
scroll to position [21, 0]
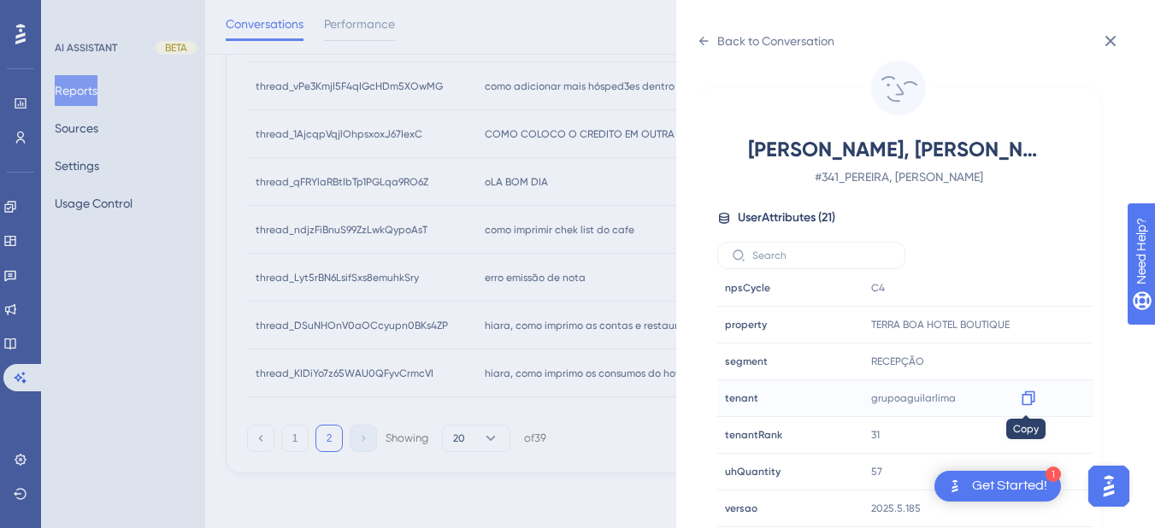
click at [1038, 392] on div at bounding box center [1027, 398] width 27 height 27
click at [1020, 393] on icon at bounding box center [1028, 398] width 17 height 17
click at [711, 34] on div "Back to Conversation" at bounding box center [766, 40] width 138 height 27
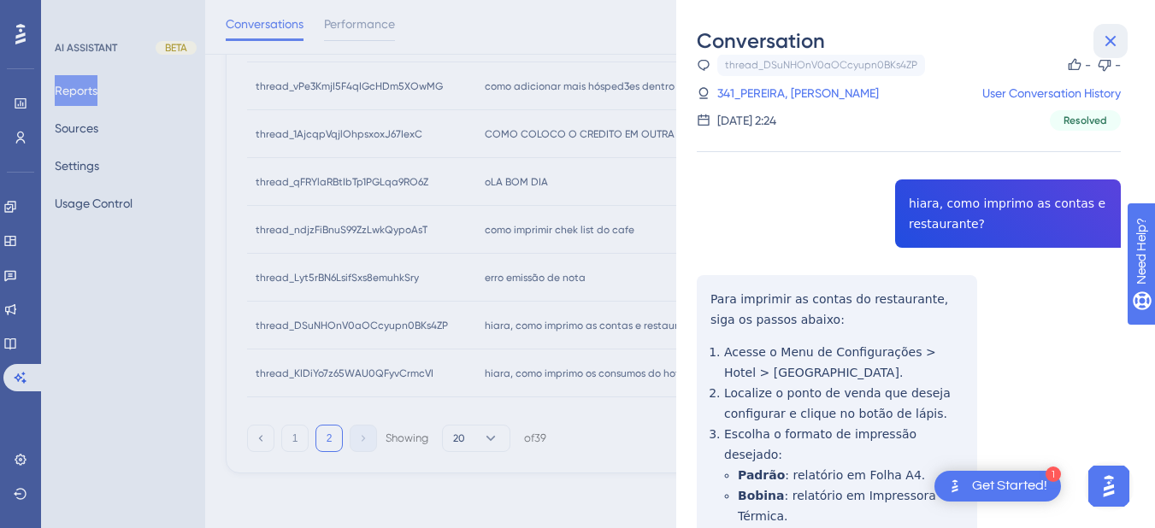
click at [1097, 39] on button at bounding box center [1110, 41] width 34 height 34
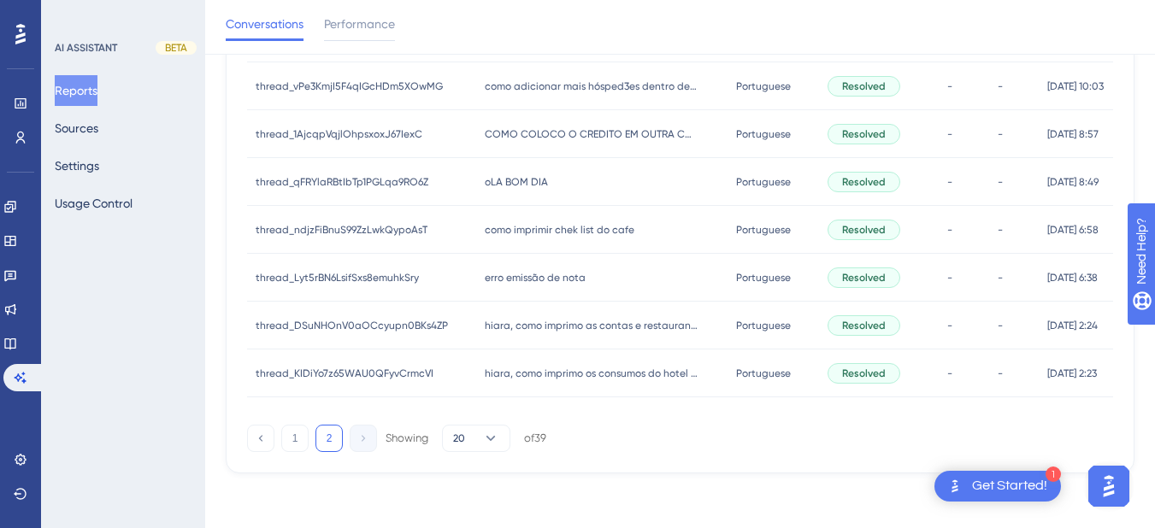
scroll to position [0, 0]
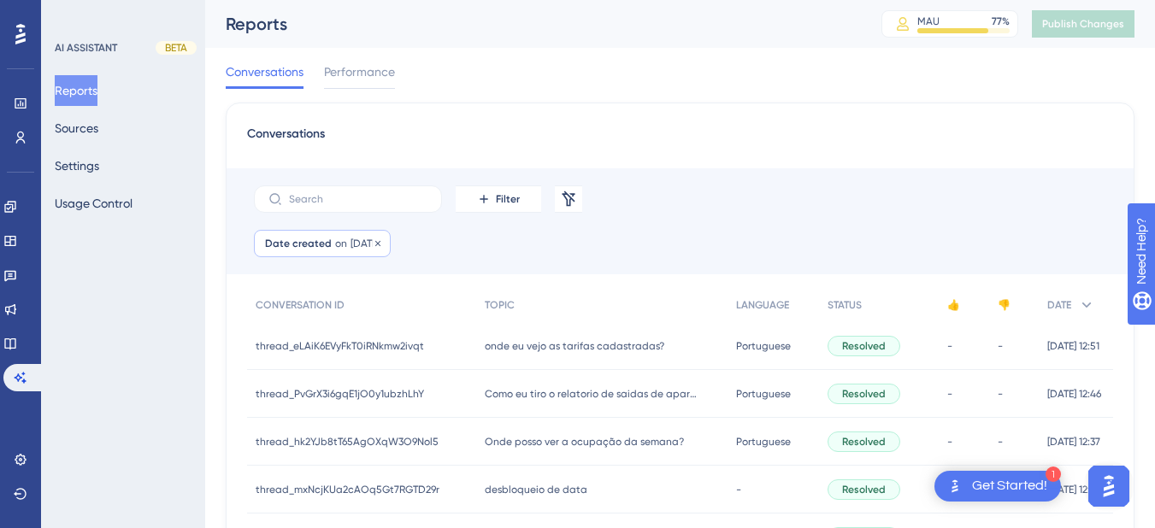
click at [340, 240] on span "on" at bounding box center [341, 244] width 12 height 14
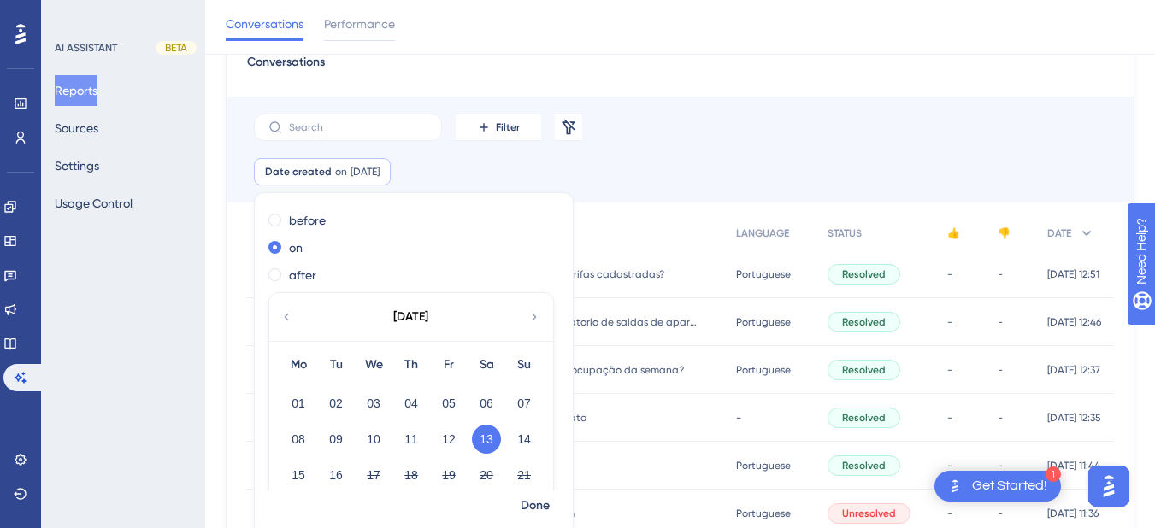
scroll to position [94, 0]
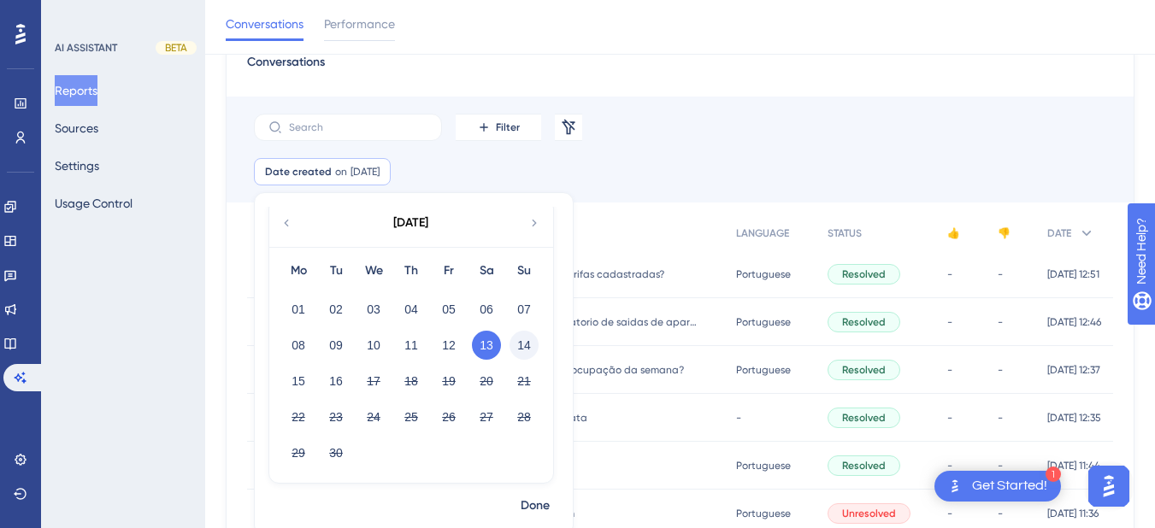
click at [531, 341] on button "14" at bounding box center [523, 345] width 29 height 29
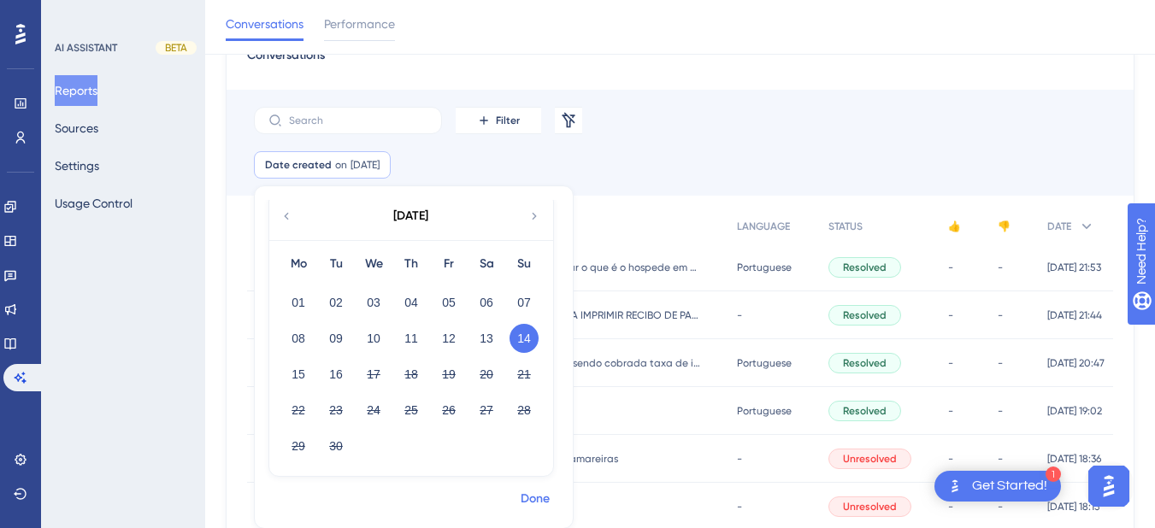
click at [542, 500] on span "Done" at bounding box center [534, 499] width 29 height 21
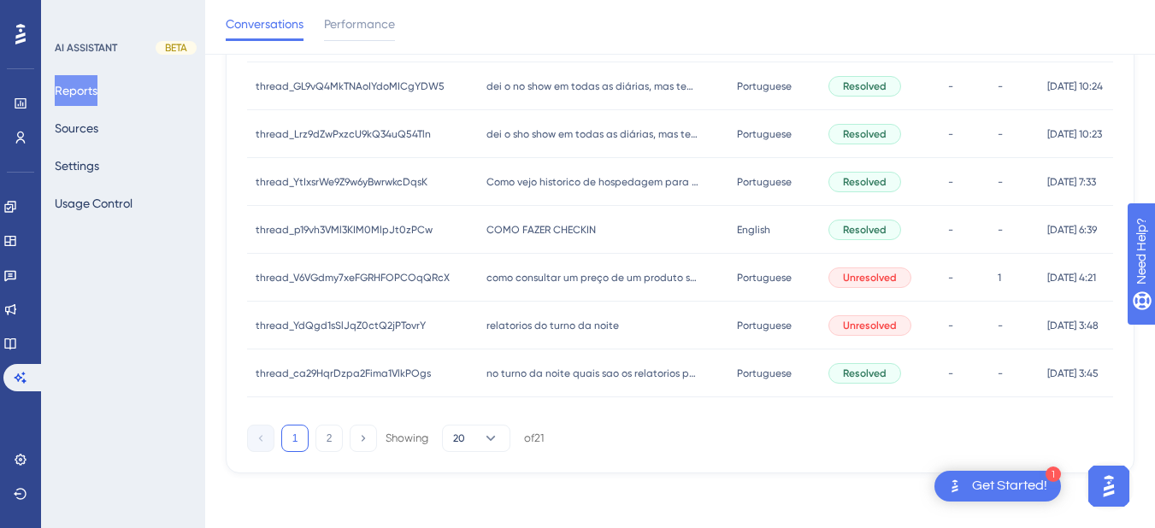
scroll to position [0, 0]
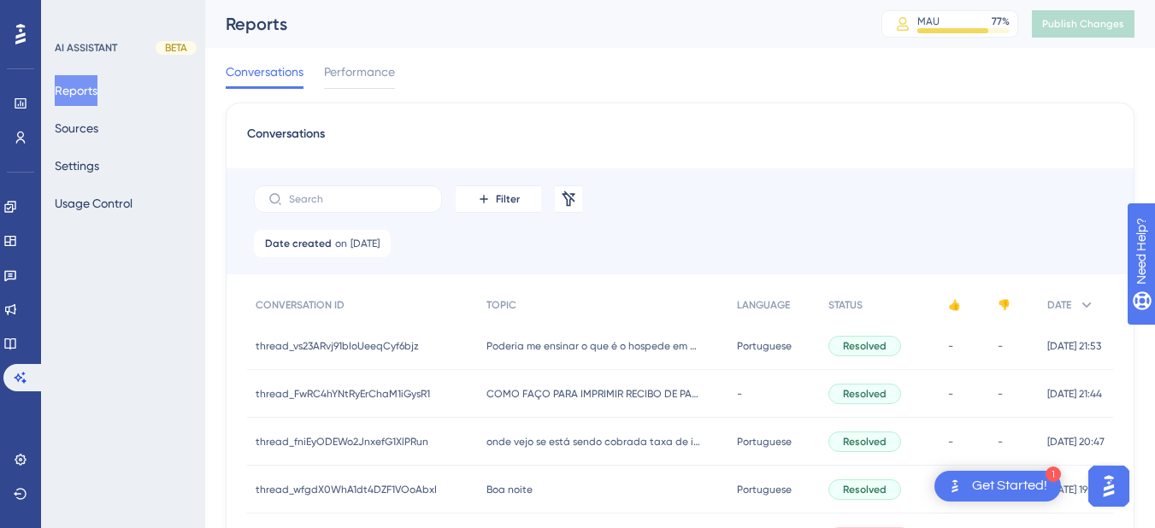
click at [492, 353] on div "Poderia me ensinar o que é o hospede em curso Poderia me ensinar o que é o hosp…" at bounding box center [603, 346] width 250 height 48
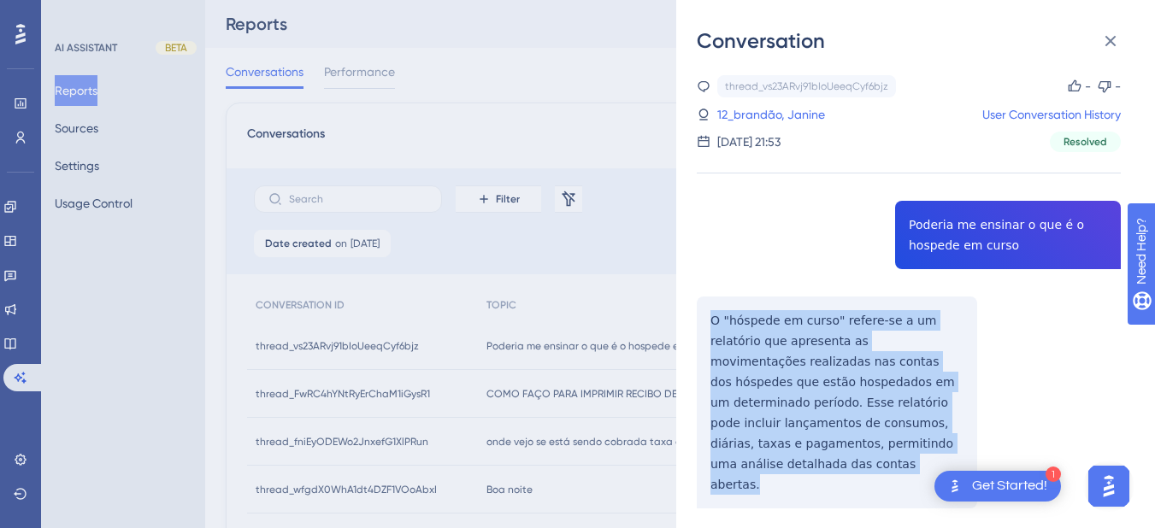
drag, startPoint x: 693, startPoint y: 317, endPoint x: 794, endPoint y: 354, distance: 107.3
click at [882, 462] on div "Conversation thread_vs23ARvj91bIoUeeqCyf6bjz Copy - - 12_brandão, Janine User C…" at bounding box center [915, 264] width 479 height 528
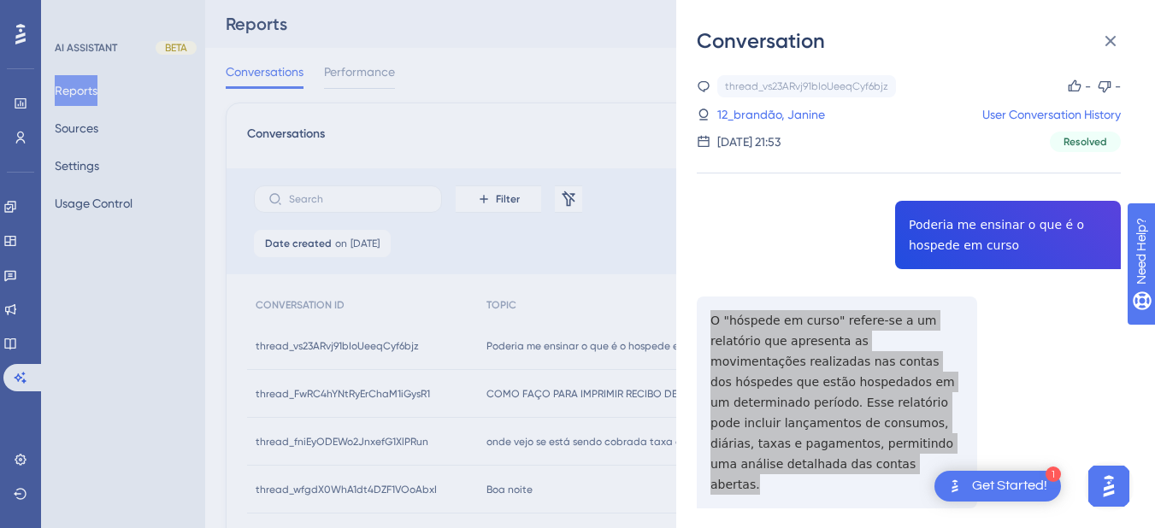
scroll to position [199, 0]
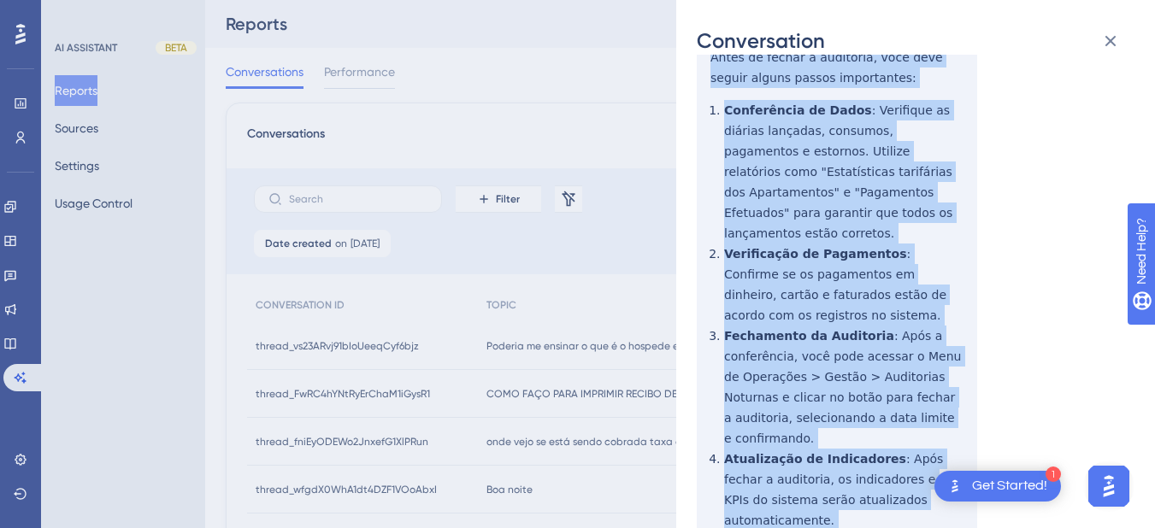
scroll to position [797, 0]
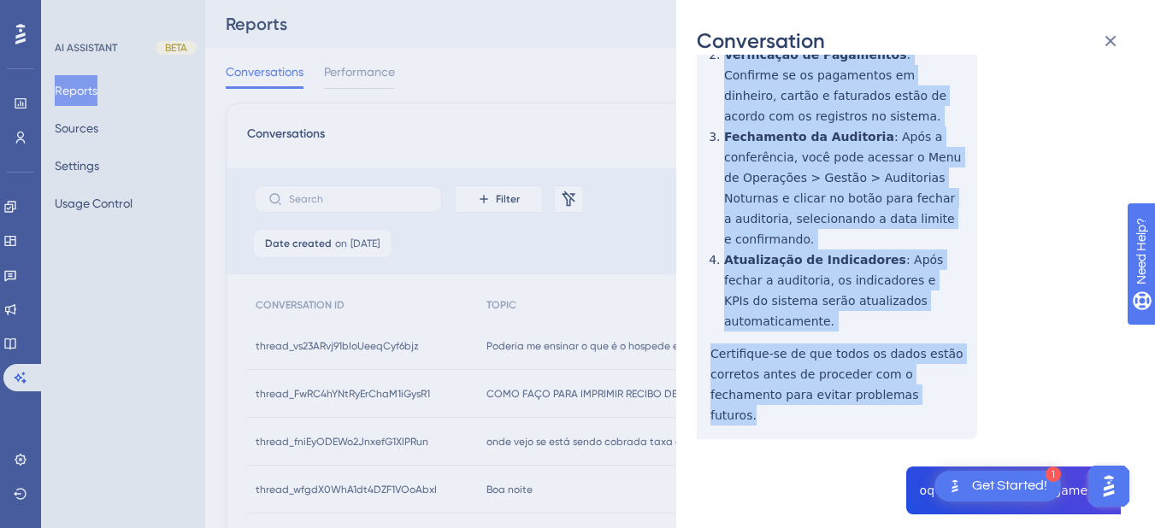
drag, startPoint x: 700, startPoint y: 209, endPoint x: 891, endPoint y: 284, distance: 205.4
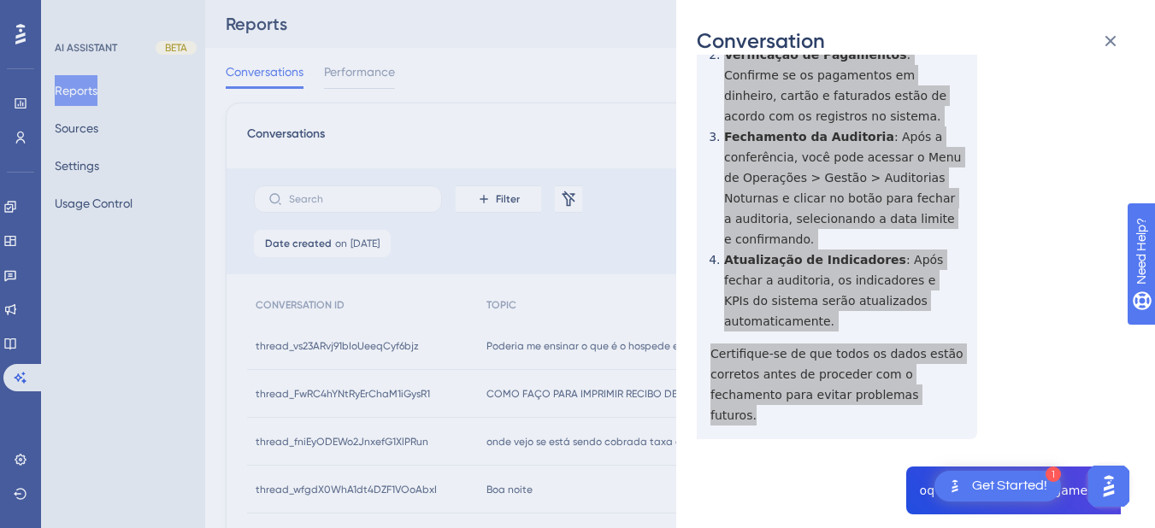
scroll to position [997, 0]
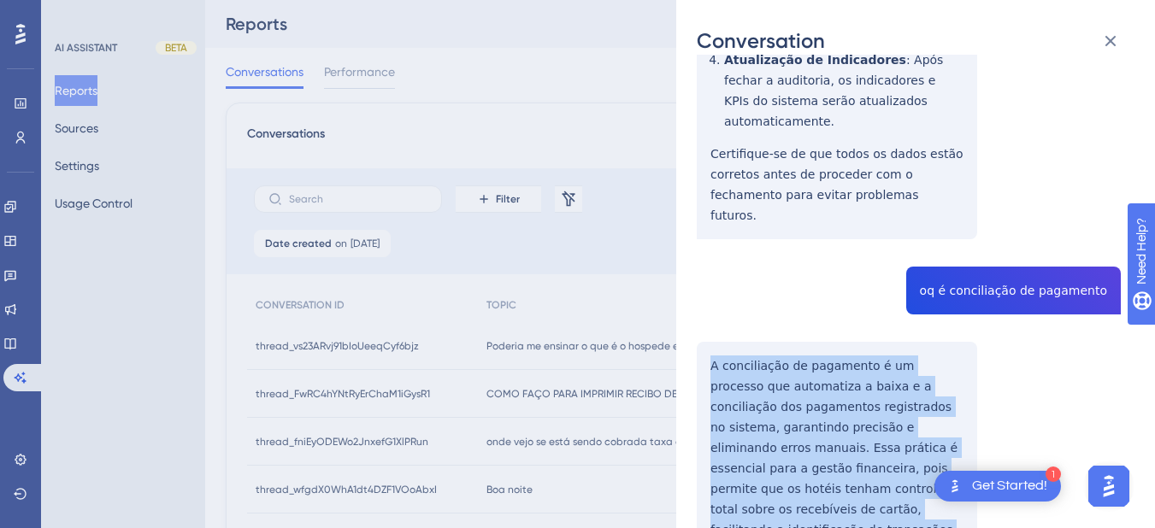
drag, startPoint x: 700, startPoint y: 220, endPoint x: 854, endPoint y: 311, distance: 179.0
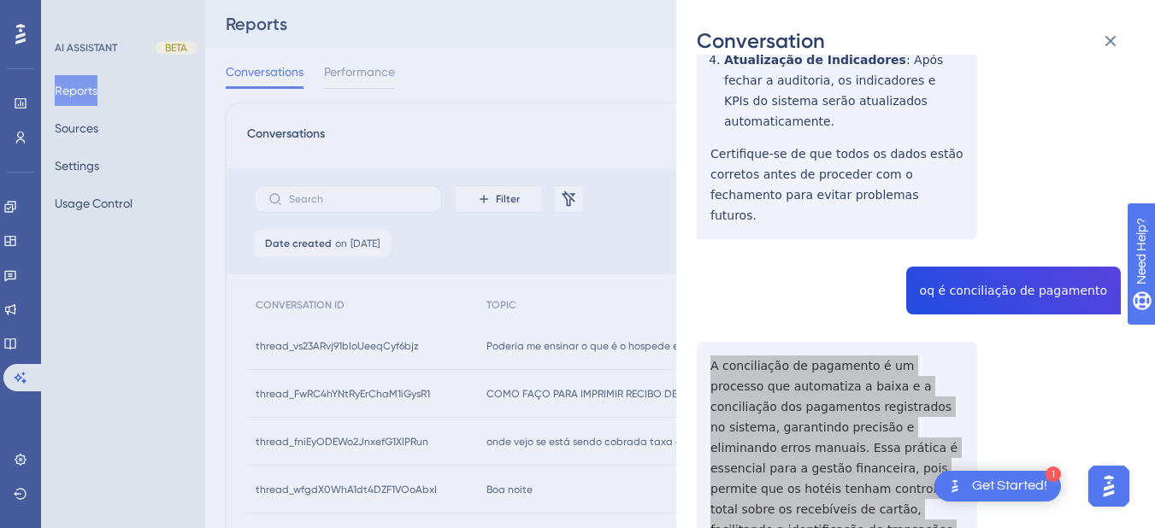
scroll to position [1197, 0]
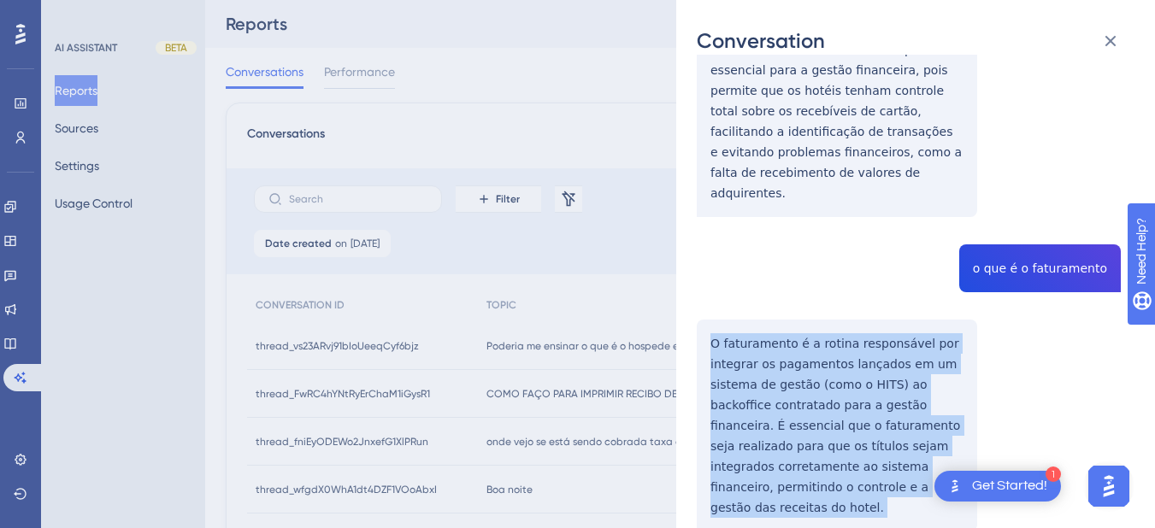
drag, startPoint x: 709, startPoint y: 152, endPoint x: 861, endPoint y: 317, distance: 224.4
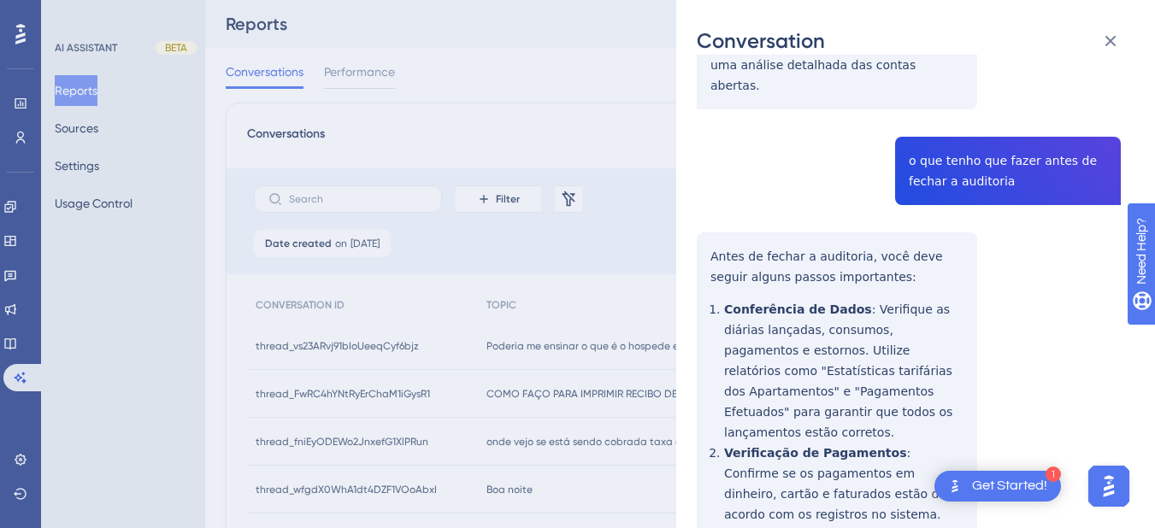
scroll to position [0, 0]
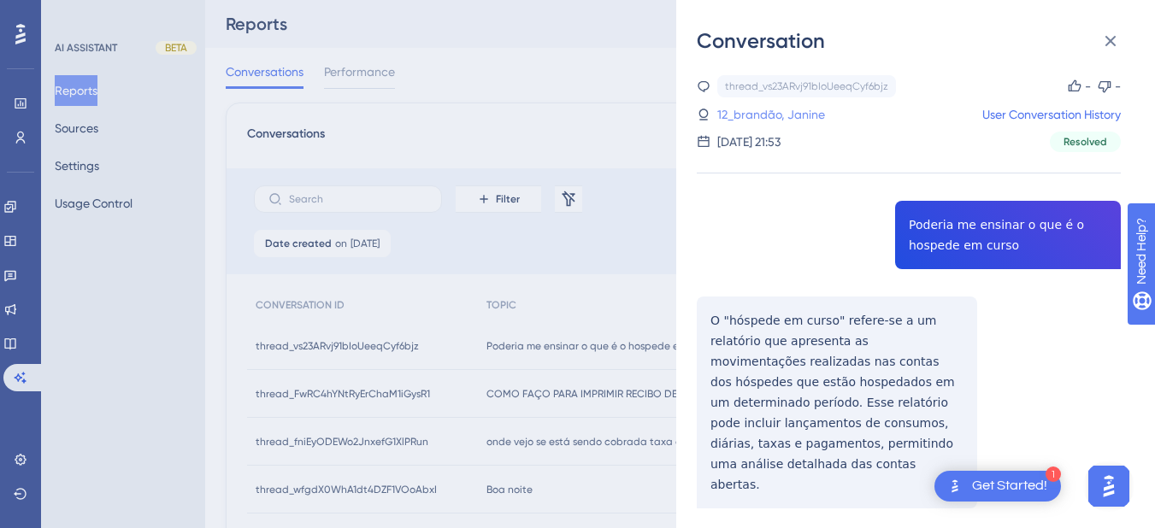
click at [779, 117] on link "12_brandão, Janine" at bounding box center [771, 114] width 108 height 21
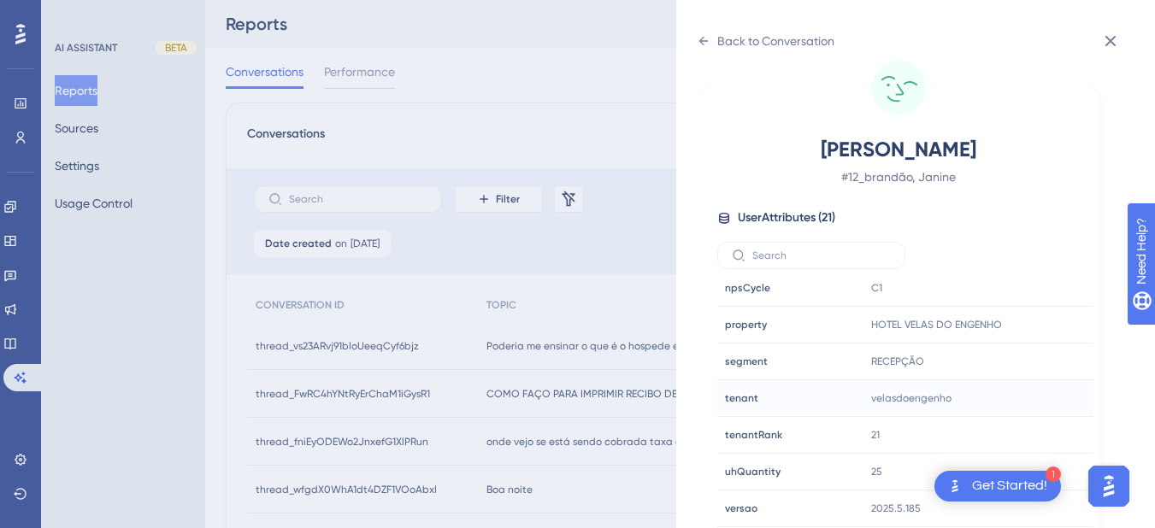
scroll to position [199, 0]
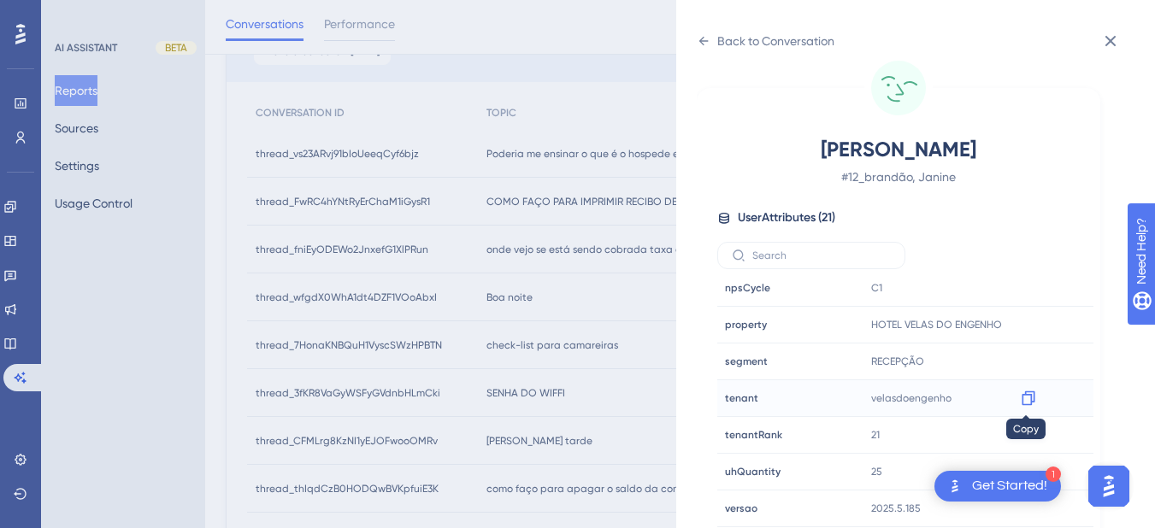
click at [1025, 396] on icon at bounding box center [1028, 398] width 17 height 17
click at [699, 44] on icon at bounding box center [704, 41] width 14 height 14
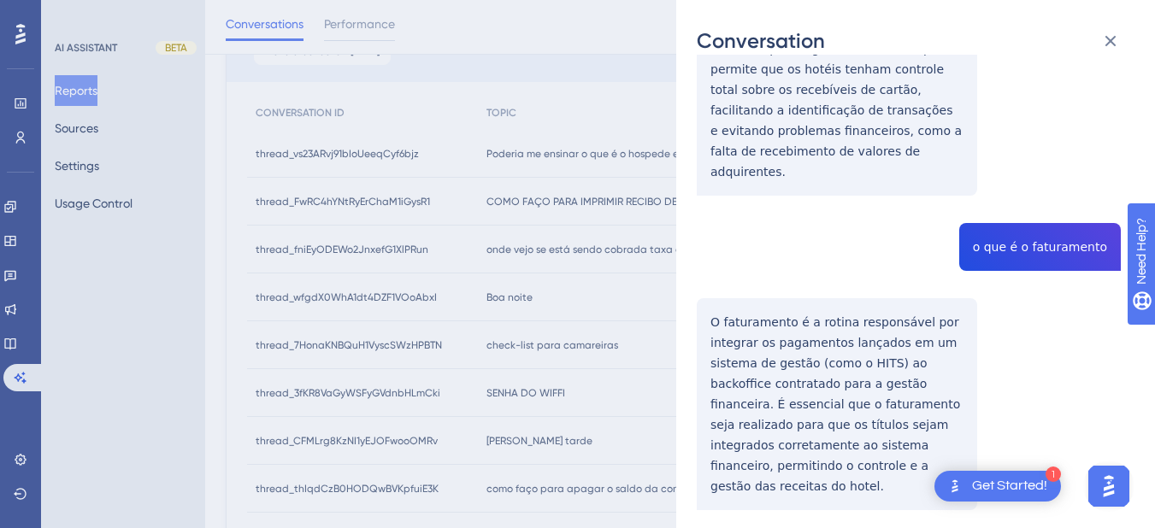
scroll to position [1617, 0]
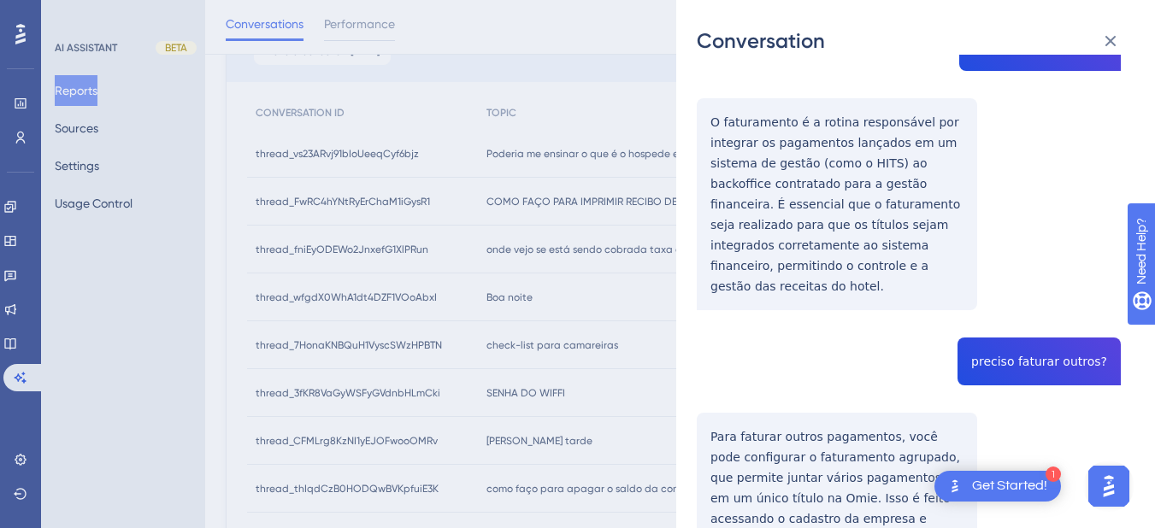
click at [1020, 150] on div "thread_vs23ARvj91bIoUeeqCyf6bjz Copy - - 12_brandão, Janine User Conversation H…" at bounding box center [909, 409] width 424 height 3902
click at [705, 232] on div "thread_vs23ARvj91bIoUeeqCyf6bjz Copy - - 12_brandão, Janine User Conversation H…" at bounding box center [909, 409] width 424 height 3902
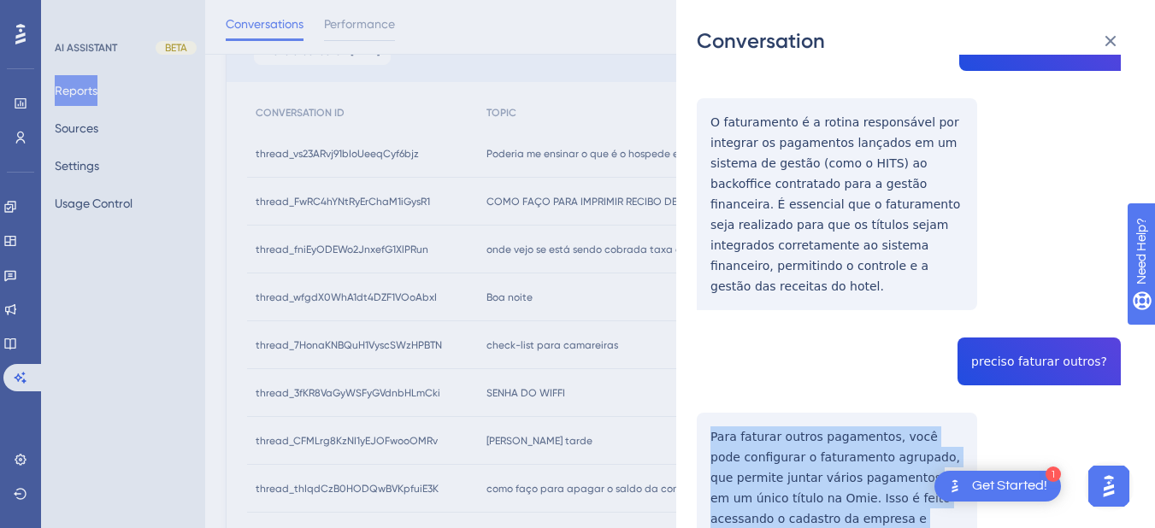
drag, startPoint x: 702, startPoint y: 232, endPoint x: 877, endPoint y: 434, distance: 267.8
click at [877, 434] on div "thread_vs23ARvj91bIoUeeqCyf6bjz Copy - - 12_brandão, Janine User Conversation H…" at bounding box center [909, 409] width 424 height 3902
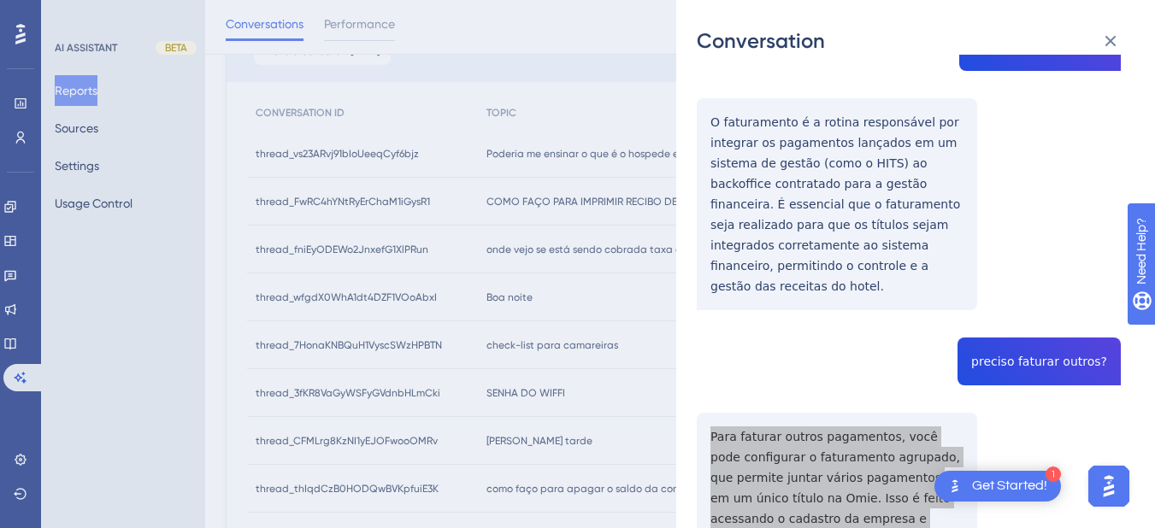
scroll to position [1816, 0]
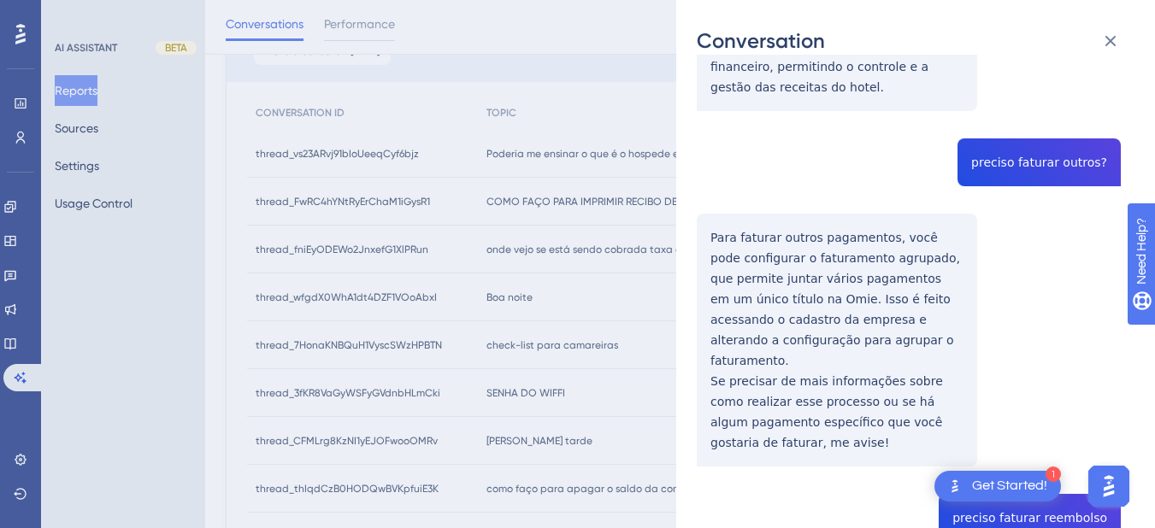
click at [1042, 289] on div "thread_vs23ARvj91bIoUeeqCyf6bjz Copy - - 12_brandão, Janine User Conversation H…" at bounding box center [909, 210] width 424 height 3902
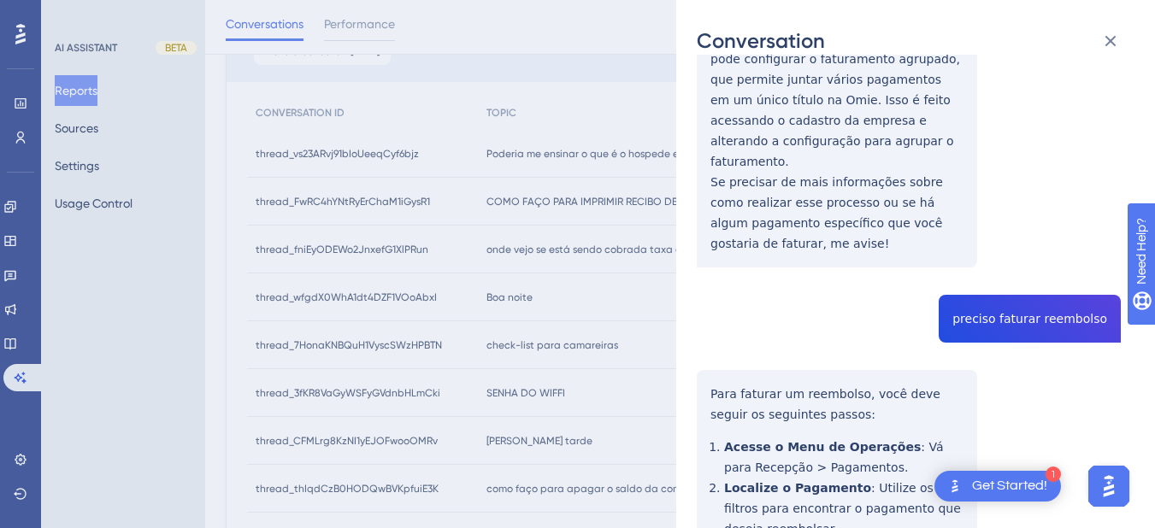
click at [715, 238] on div "thread_vs23ARvj91bIoUeeqCyf6bjz Copy - - 12_brandão, Janine User Conversation H…" at bounding box center [909, 11] width 424 height 3902
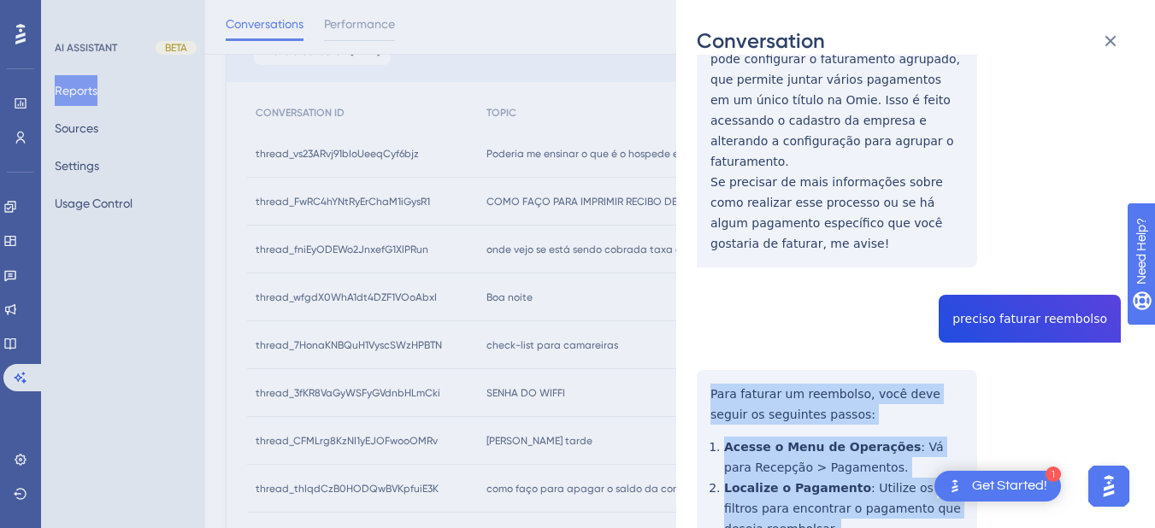
scroll to position [2215, 0]
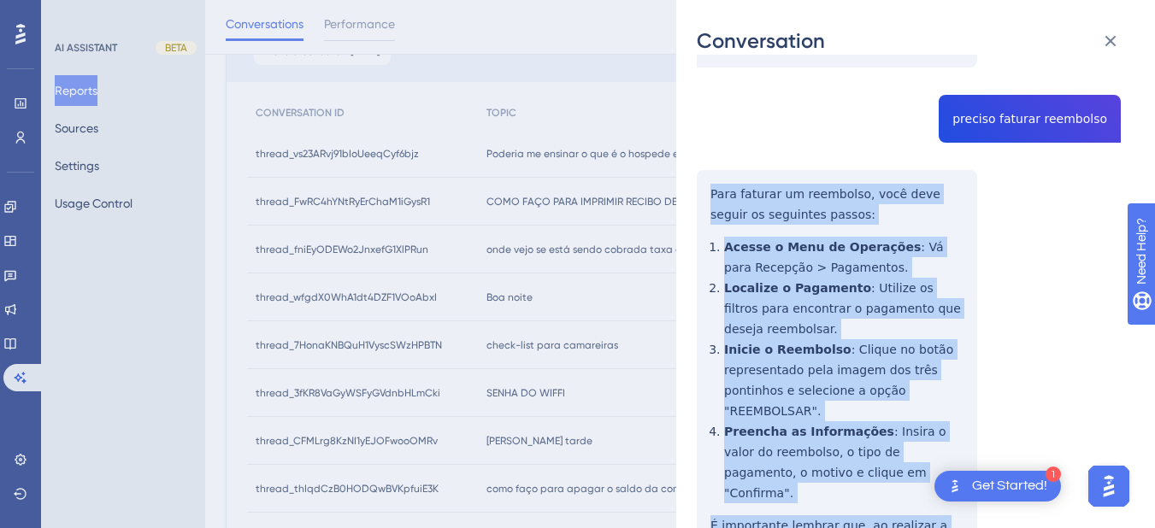
drag, startPoint x: 705, startPoint y: 167, endPoint x: 751, endPoint y: 416, distance: 253.8
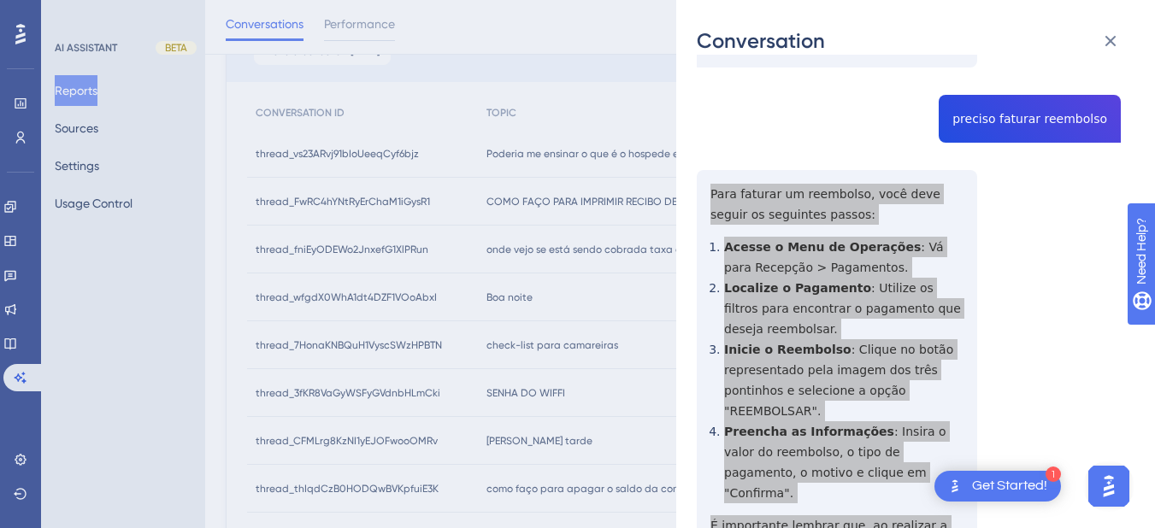
scroll to position [2614, 0]
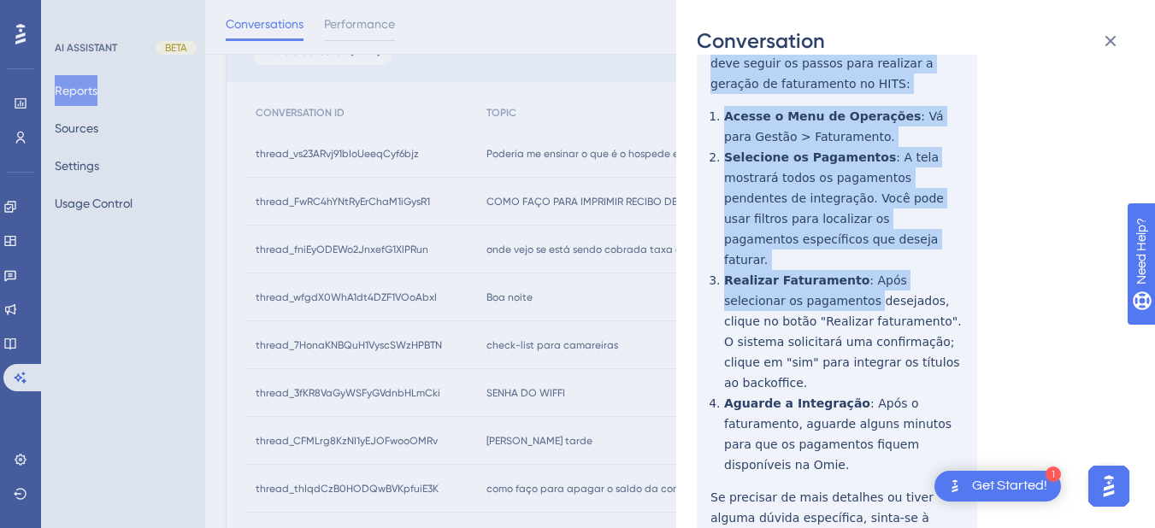
scroll to position [2814, 0]
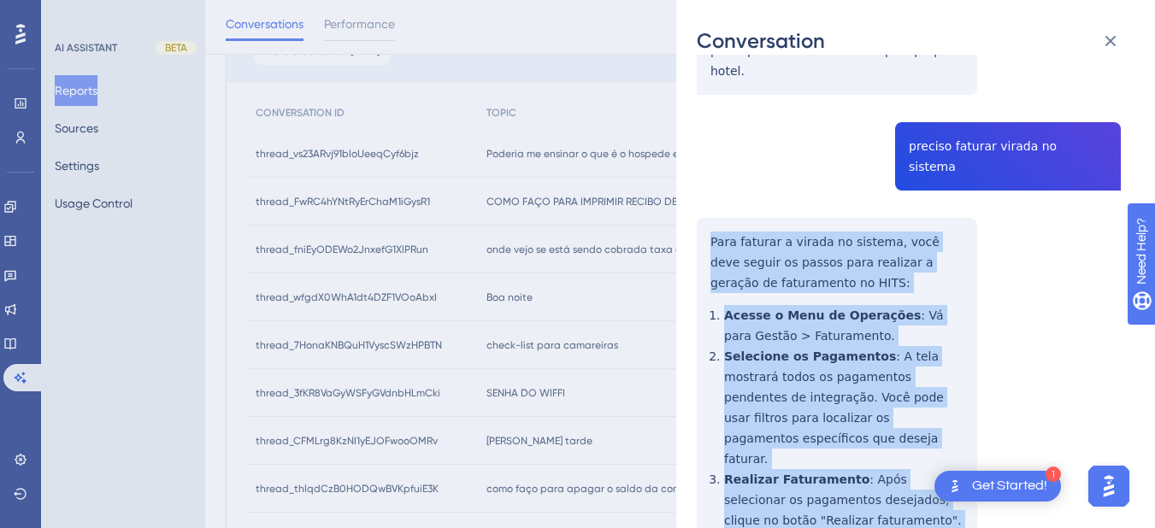
drag, startPoint x: 702, startPoint y: 153, endPoint x: 759, endPoint y: 321, distance: 177.0
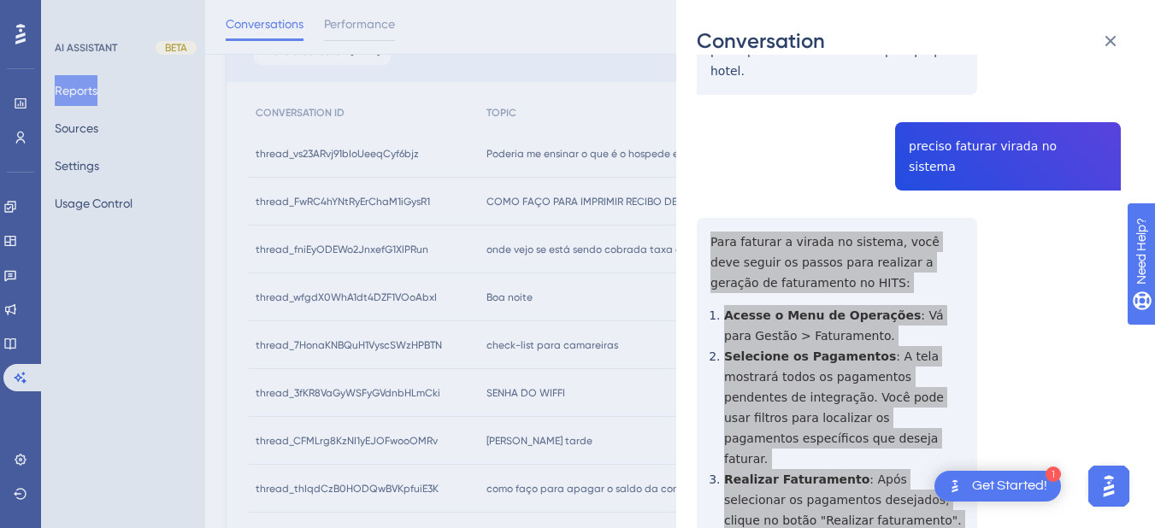
scroll to position [3013, 0]
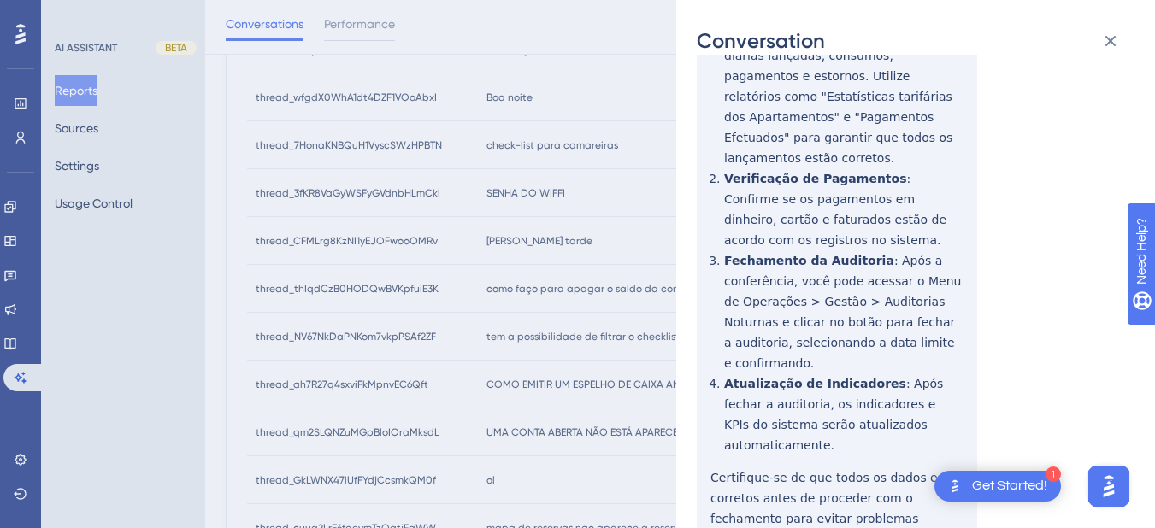
scroll to position [0, 0]
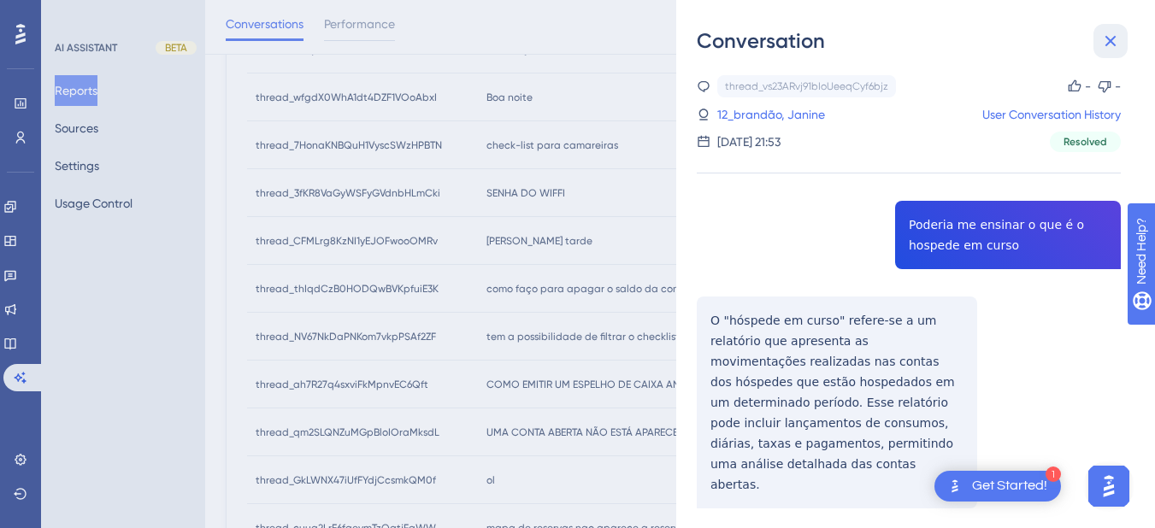
click at [1097, 42] on button at bounding box center [1110, 41] width 34 height 34
click at [1104, 43] on icon at bounding box center [1110, 41] width 21 height 21
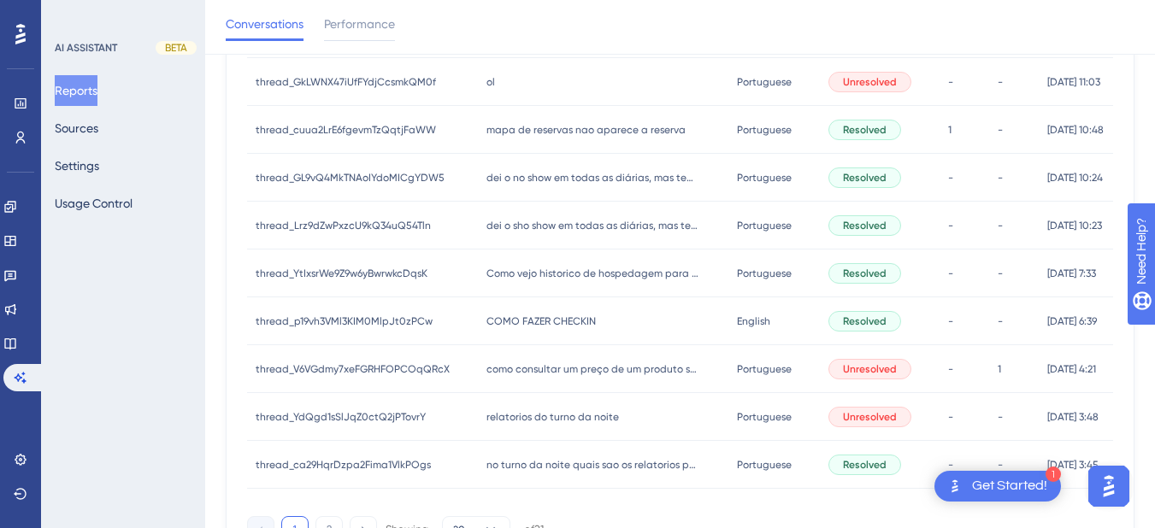
scroll to position [199, 0]
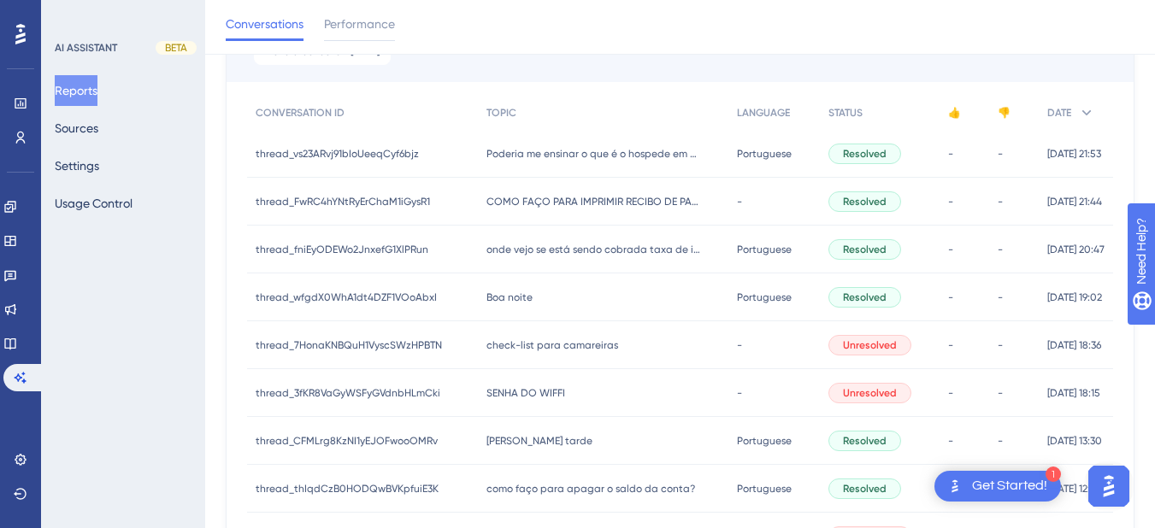
click at [520, 202] on span "COMO FAÇO PARA IMPRIMIR RECIBO DE PAGAMENTOS DEPOIS DE JA LANÇADOS" at bounding box center [593, 202] width 214 height 14
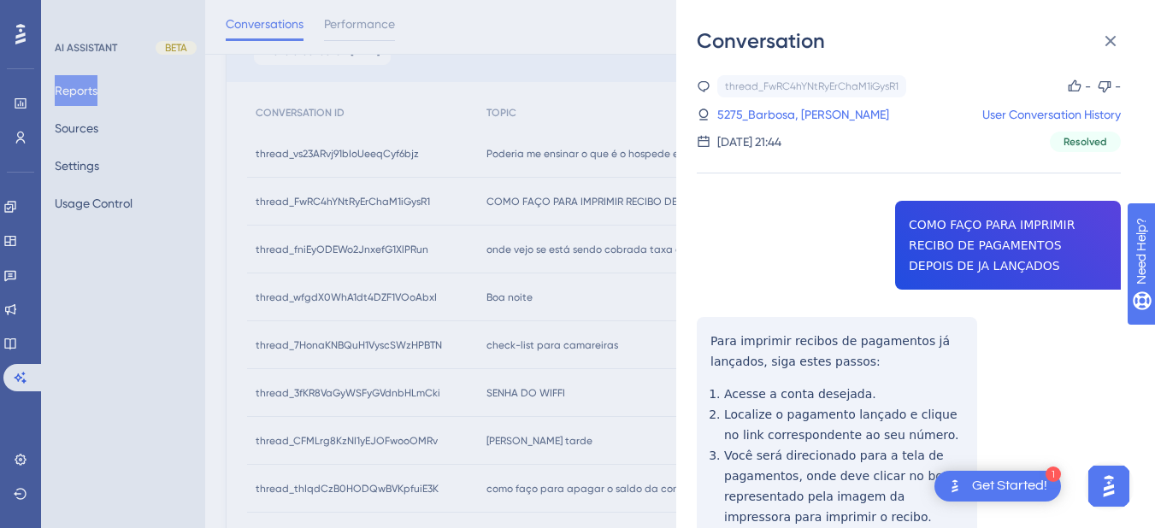
click at [930, 224] on div "thread_FwRC4hYNtRyErChaM1iGysR1 Copy - - 5275_Barbosa, [PERSON_NAME] User Conve…" at bounding box center [909, 367] width 424 height 585
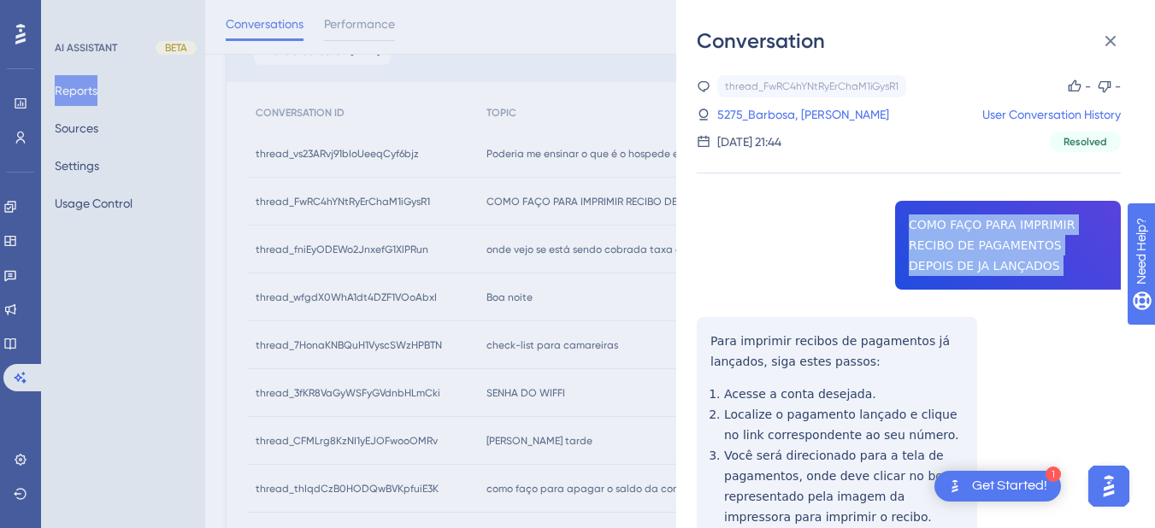
click at [930, 224] on div "thread_FwRC4hYNtRyErChaM1iGysR1 Copy - - 5275_Barbosa, [PERSON_NAME] User Conve…" at bounding box center [909, 367] width 424 height 585
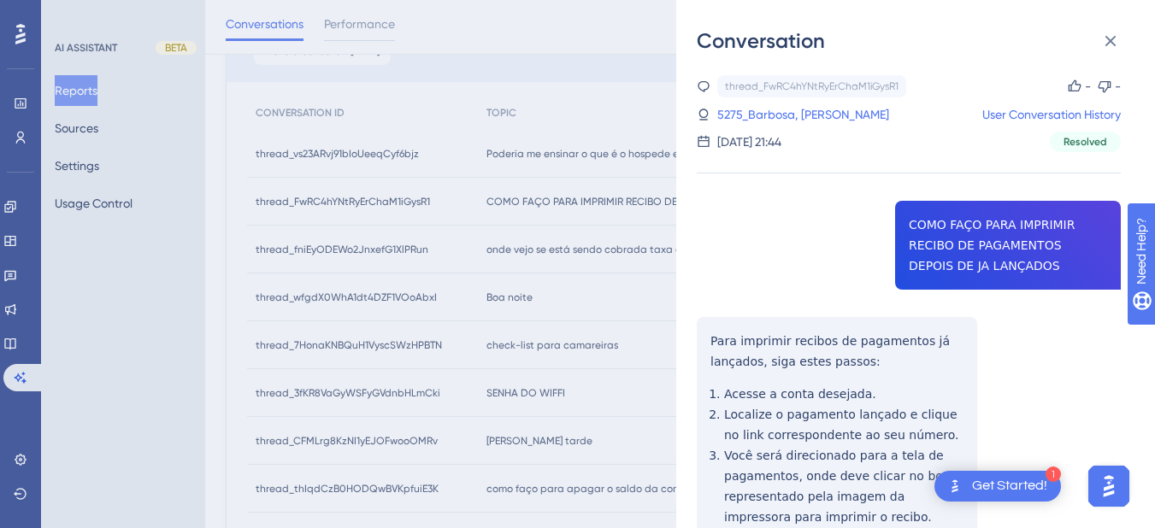
click at [673, 338] on div "Conversation thread_FwRC4hYNtRyErChaM1iGysR1 Copy - - 5275_Barbosa, [PERSON_NAM…" at bounding box center [577, 264] width 1155 height 528
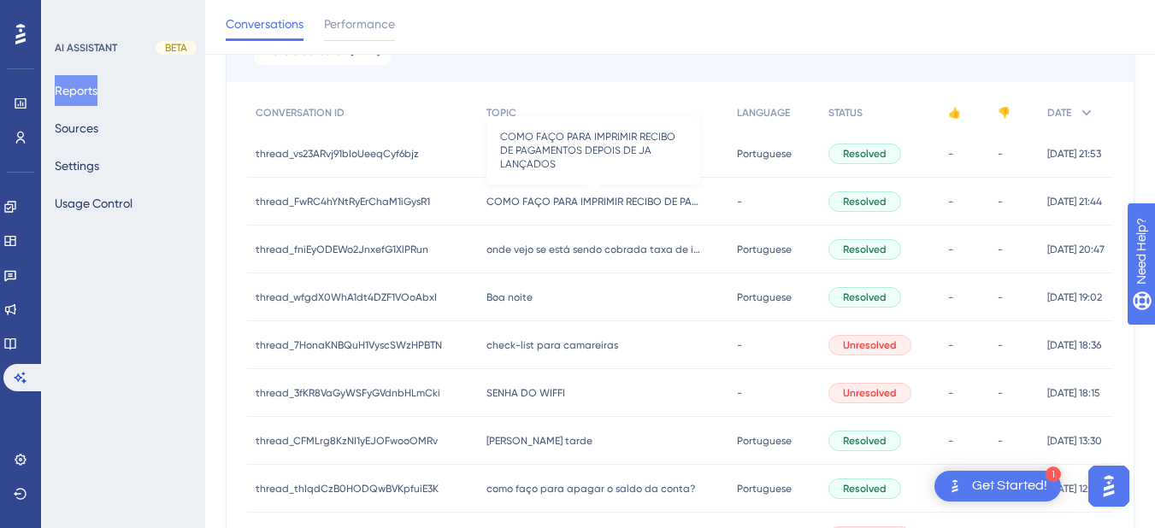
click at [528, 203] on span "COMO FAÇO PARA IMPRIMIR RECIBO DE PAGAMENTOS DEPOIS DE JA LANÇADOS" at bounding box center [593, 202] width 214 height 14
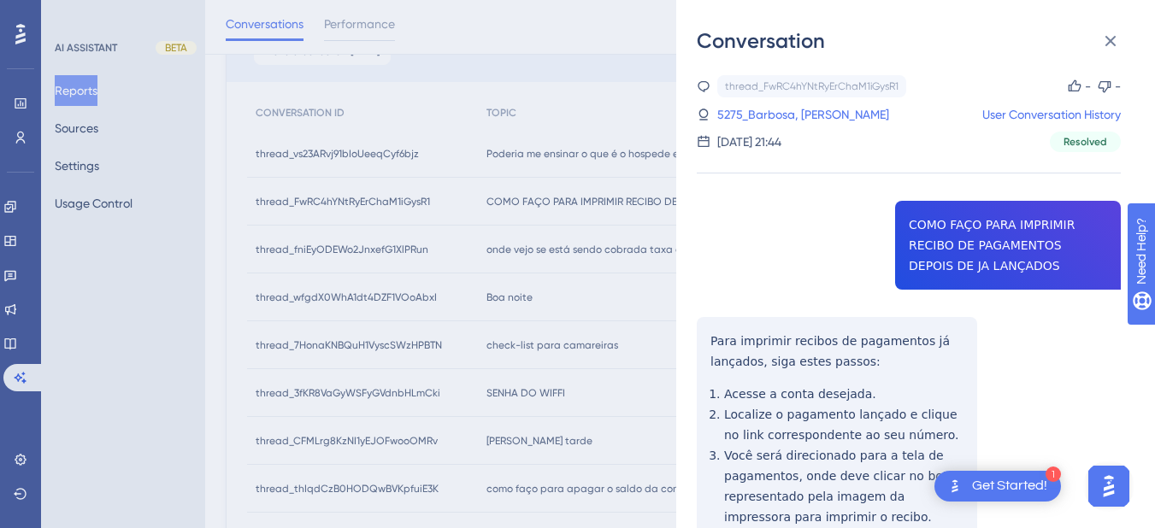
click at [707, 337] on div "thread_FwRC4hYNtRyErChaM1iGysR1 Copy - - 5275_Barbosa, [PERSON_NAME] User Conve…" at bounding box center [909, 367] width 424 height 585
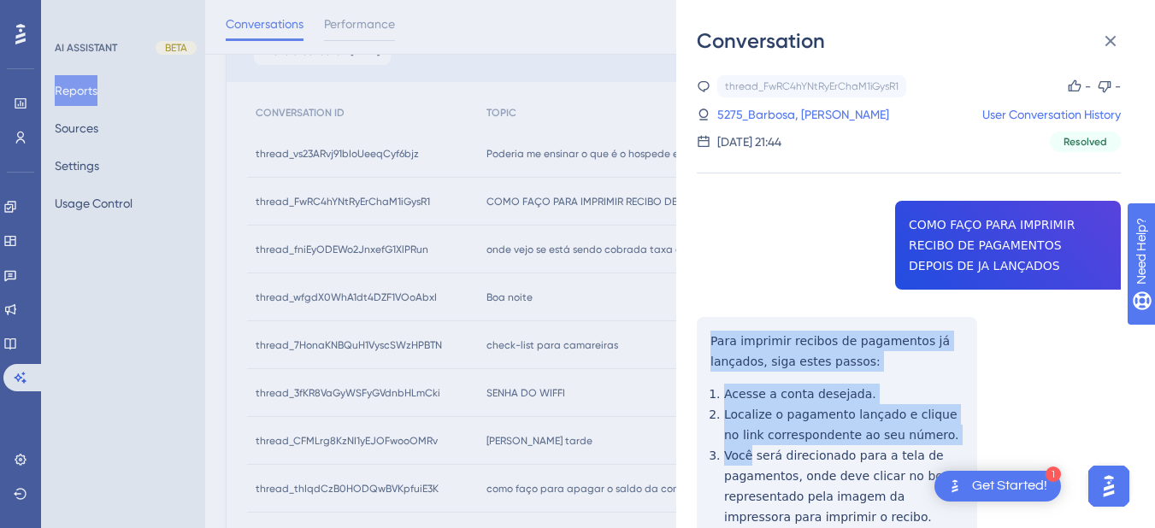
scroll to position [399, 0]
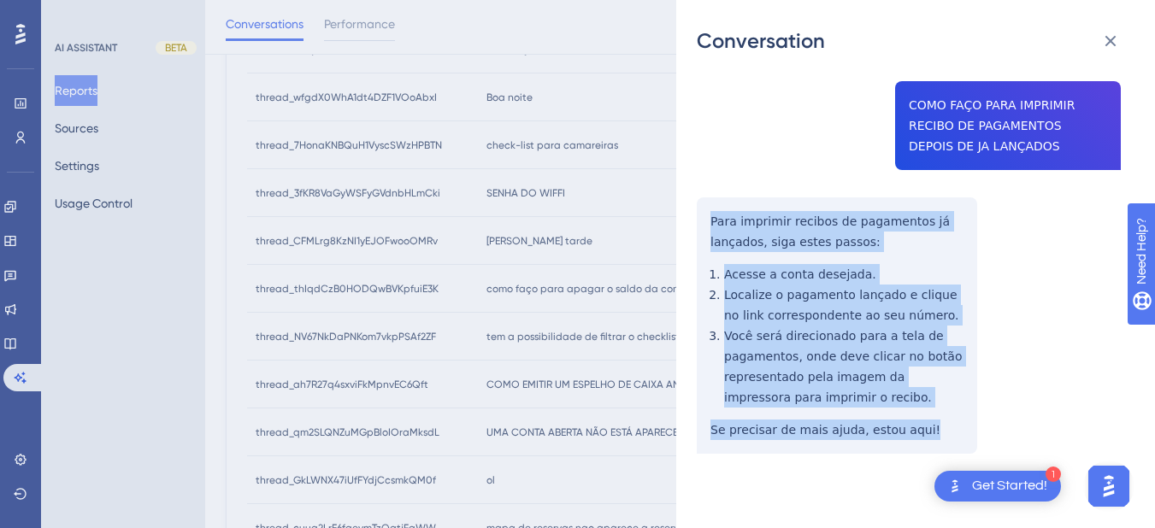
drag, startPoint x: 707, startPoint y: 337, endPoint x: 776, endPoint y: 280, distance: 89.3
click at [924, 432] on div "thread_FwRC4hYNtRyErChaM1iGysR1 Copy - - 5275_Barbosa, [PERSON_NAME] User Conve…" at bounding box center [909, 248] width 424 height 585
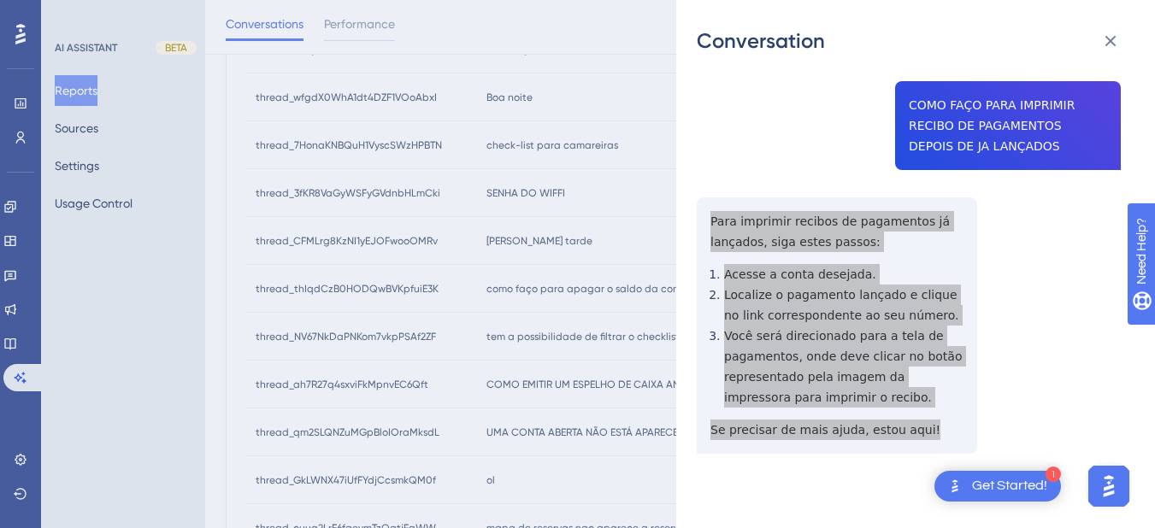
scroll to position [0, 0]
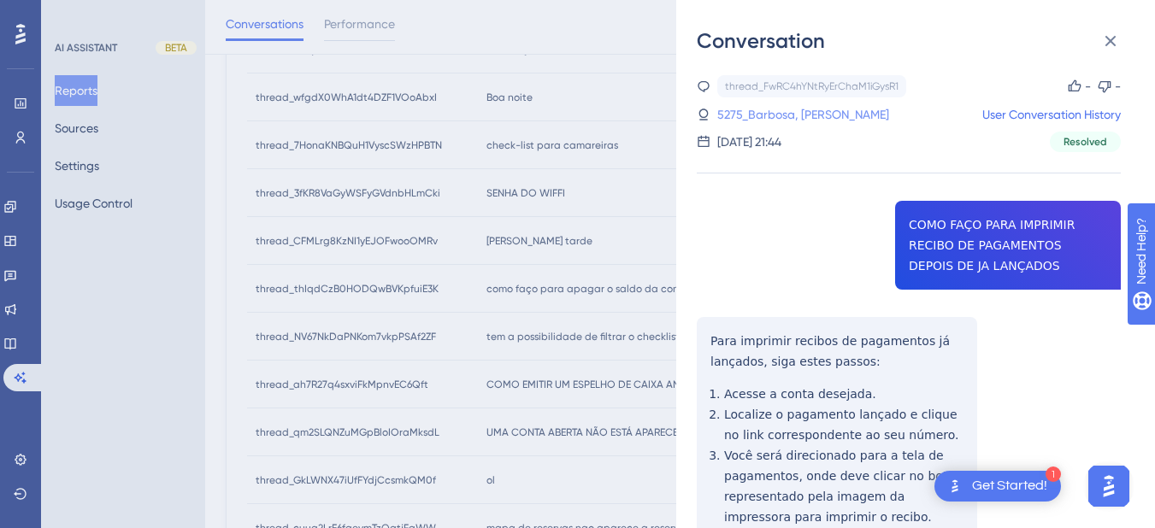
click at [744, 120] on link "5275_Barbosa, [PERSON_NAME]" at bounding box center [803, 114] width 172 height 21
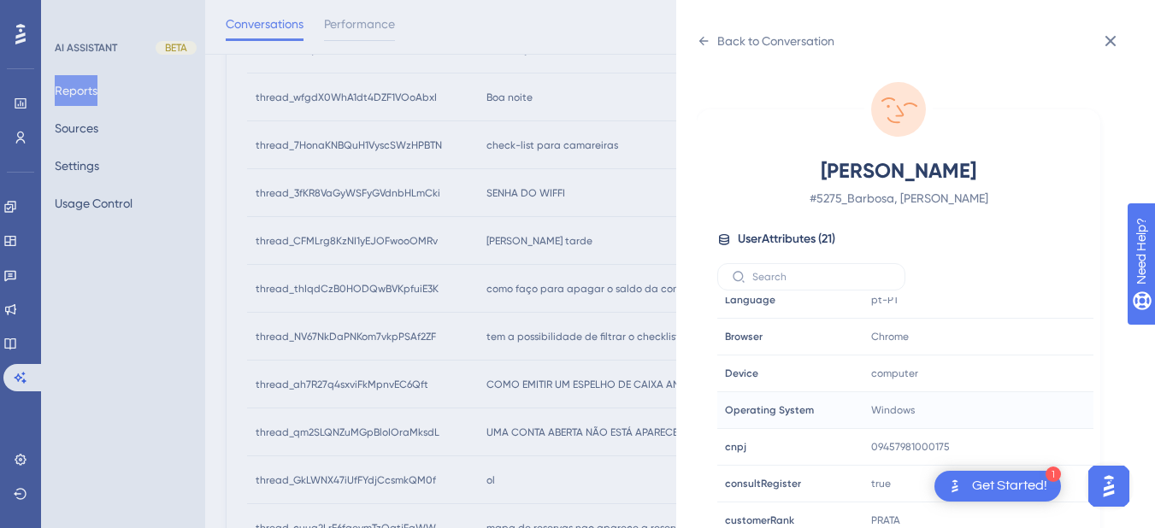
scroll to position [520, 0]
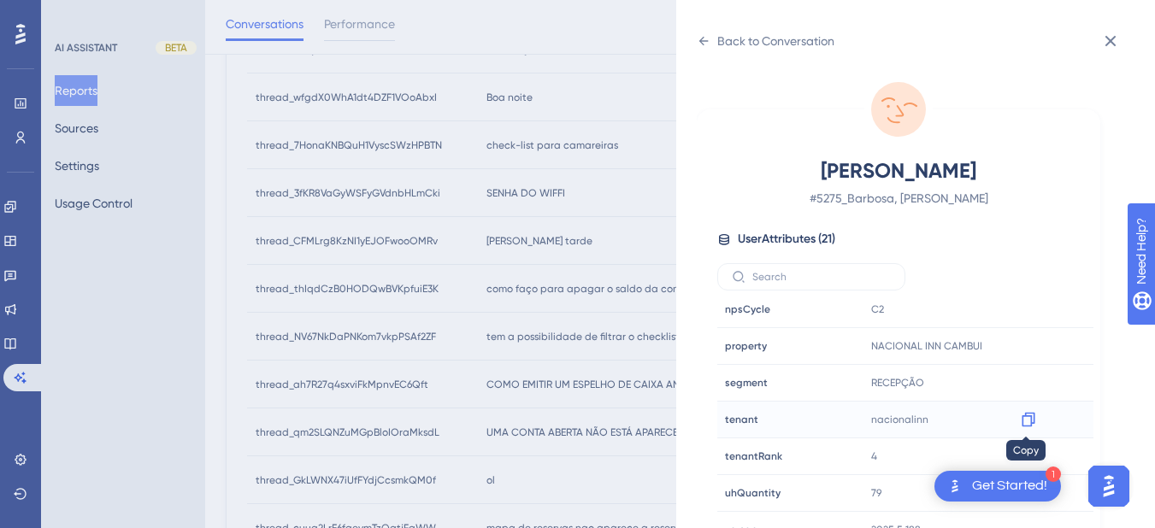
click at [1023, 432] on div at bounding box center [1027, 419] width 27 height 27
click at [1026, 420] on icon at bounding box center [1028, 419] width 17 height 17
click at [1022, 341] on icon at bounding box center [1027, 346] width 13 height 15
drag, startPoint x: 705, startPoint y: 39, endPoint x: 743, endPoint y: 70, distance: 48.6
click at [705, 39] on icon at bounding box center [704, 41] width 14 height 14
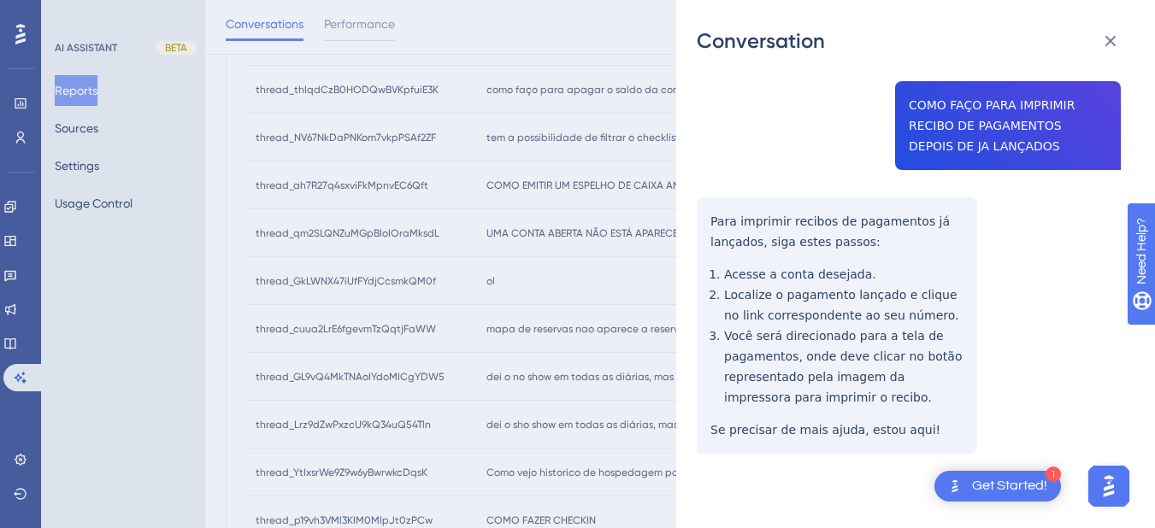
scroll to position [0, 0]
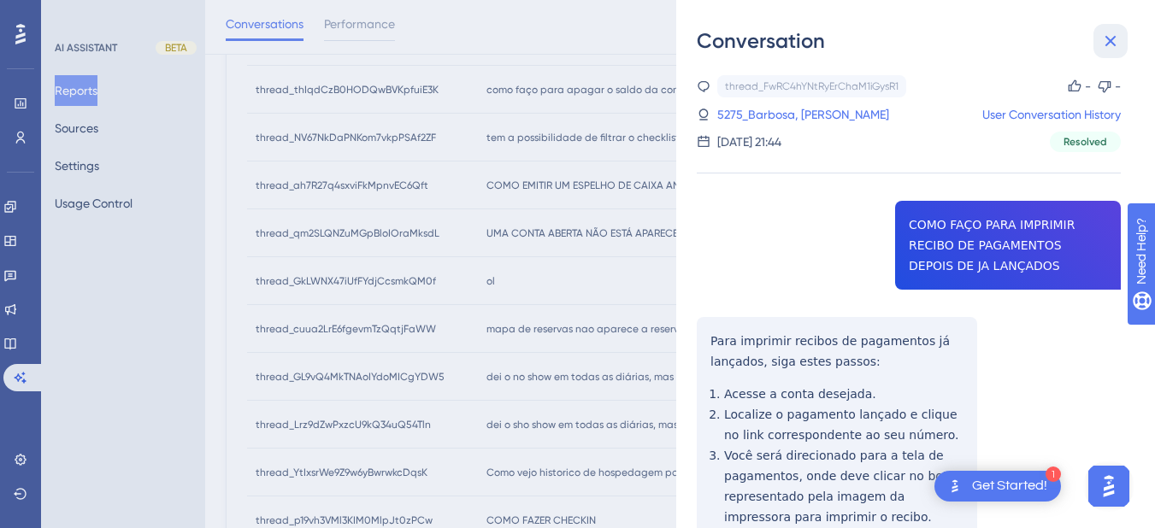
click at [1111, 37] on icon at bounding box center [1110, 41] width 21 height 21
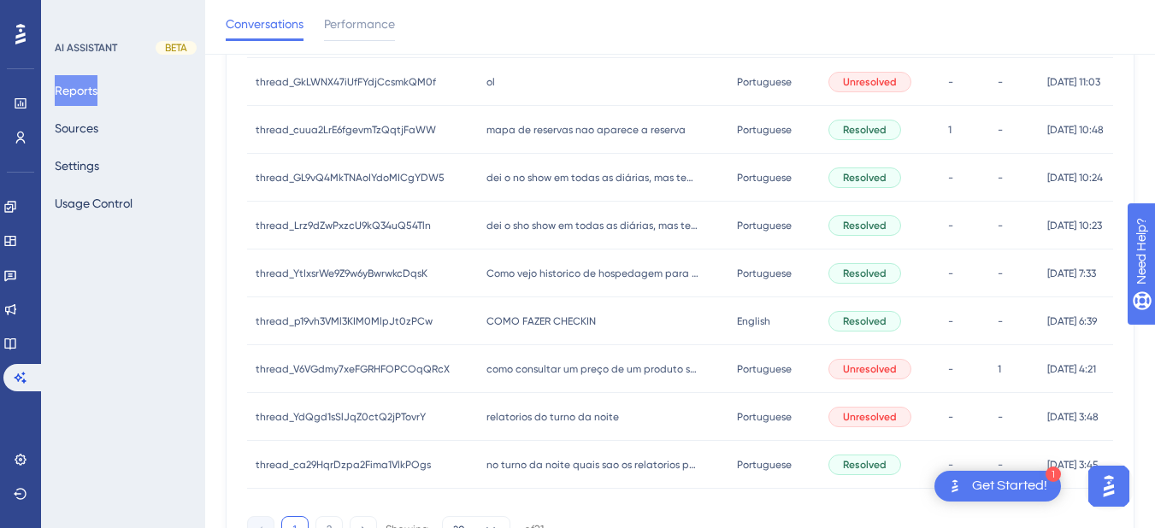
scroll to position [199, 0]
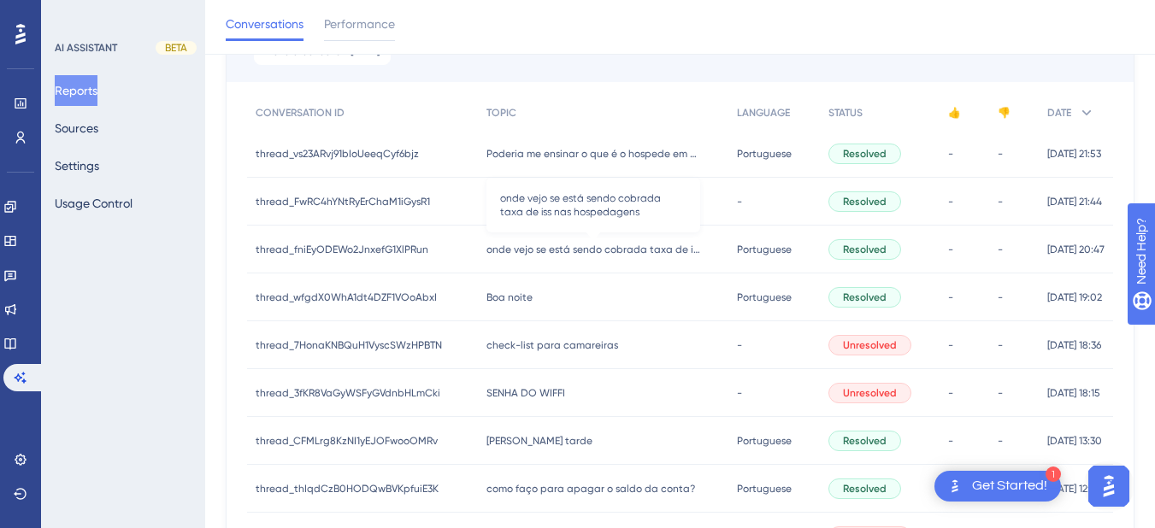
click at [518, 254] on span "onde vejo se está sendo cobrada taxa de iss nas hospedagens" at bounding box center [593, 250] width 214 height 14
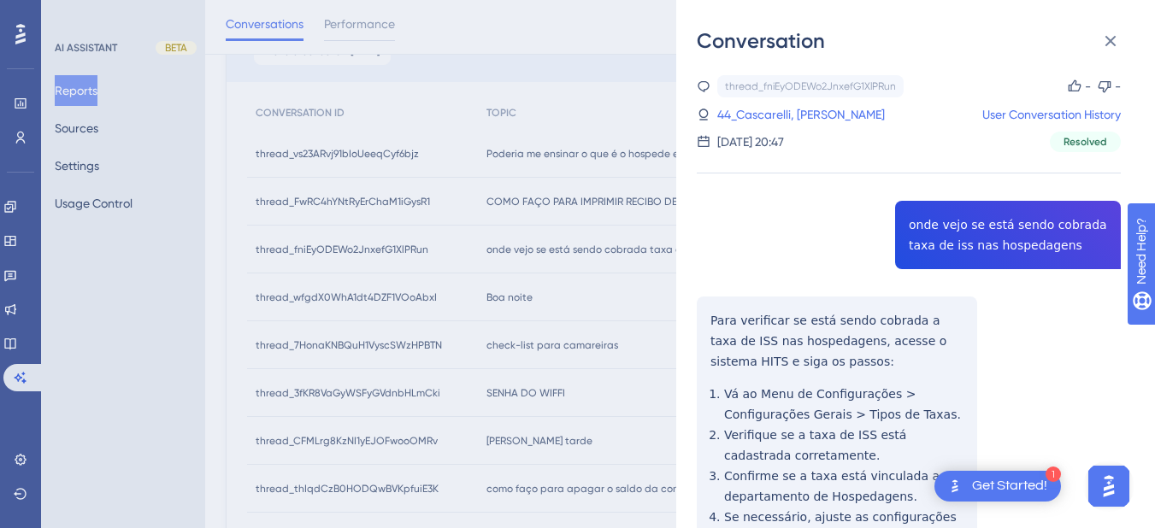
click at [946, 236] on div "thread_fniEyODEWo2JnxefG1XlPRun Copy - - 44_Cascarelli, Erica User Conversation…" at bounding box center [909, 378] width 424 height 606
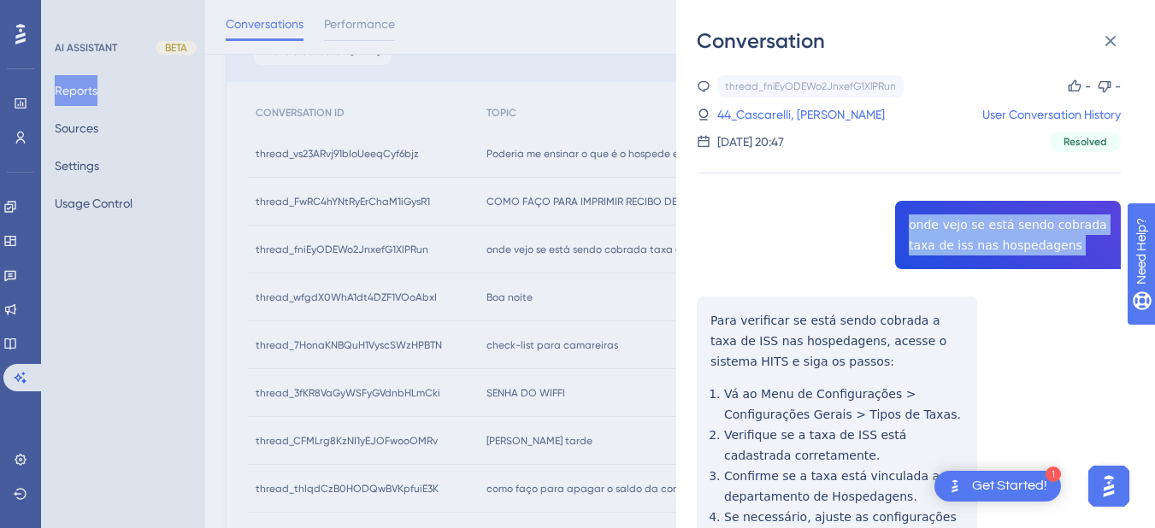
click at [946, 236] on div "thread_fniEyODEWo2JnxefG1XlPRun Copy - - 44_Cascarelli, Erica User Conversation…" at bounding box center [909, 378] width 424 height 606
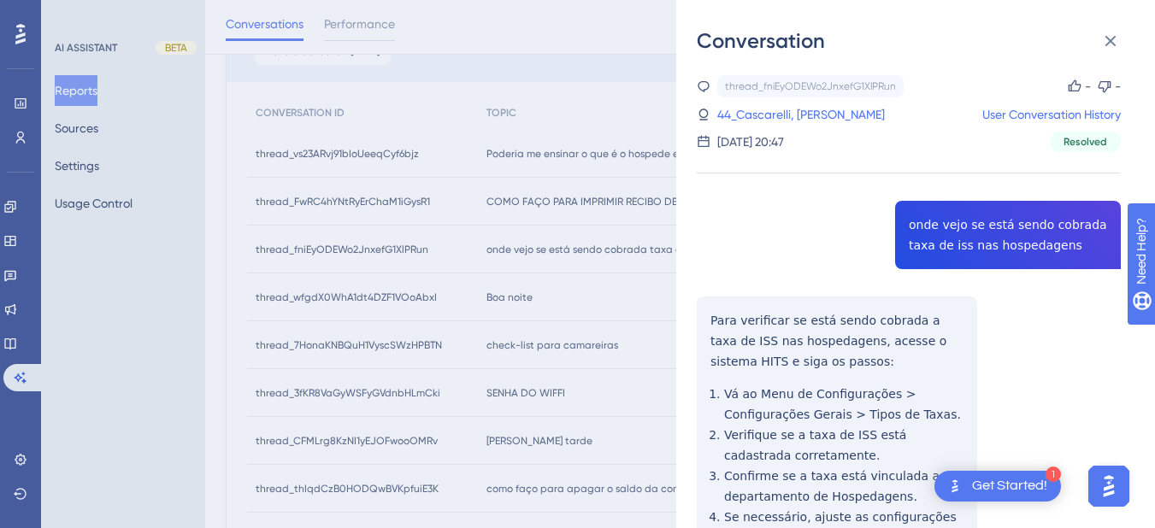
click at [724, 318] on div "thread_fniEyODEWo2JnxefG1XlPRun Copy - - 44_Cascarelli, Erica User Conversation…" at bounding box center [909, 378] width 424 height 606
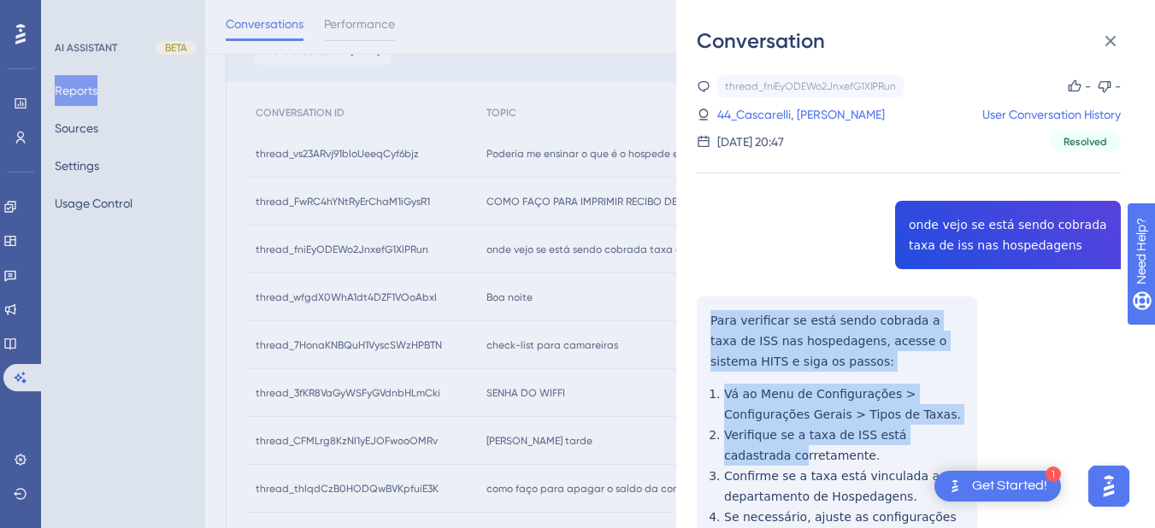
scroll to position [140, 0]
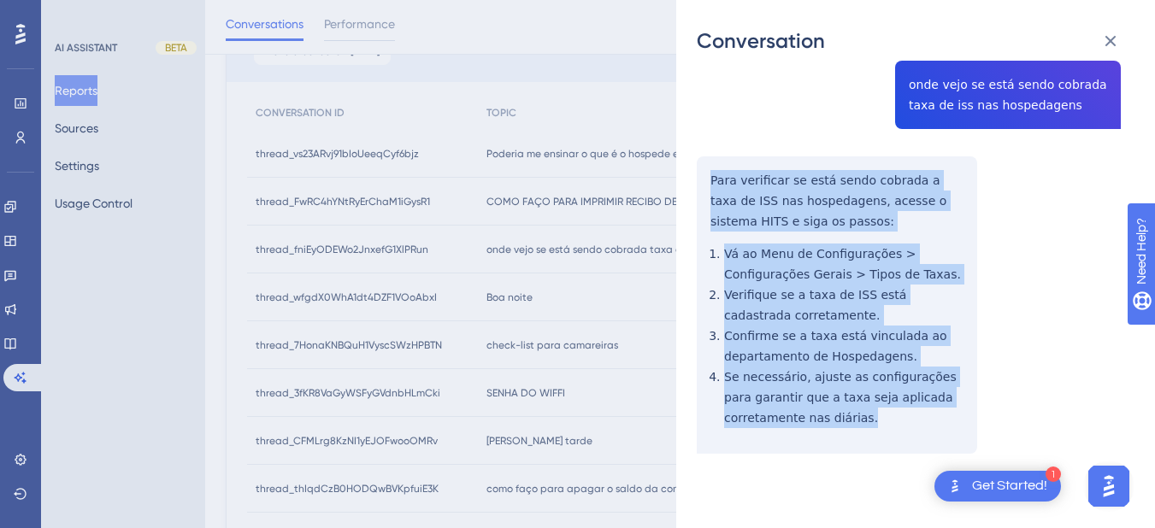
drag, startPoint x: 700, startPoint y: 314, endPoint x: 762, endPoint y: 313, distance: 62.4
click at [873, 426] on div "thread_fniEyODEWo2JnxefG1XlPRun Copy - - 44_Cascarelli, Erica User Conversation…" at bounding box center [909, 238] width 424 height 606
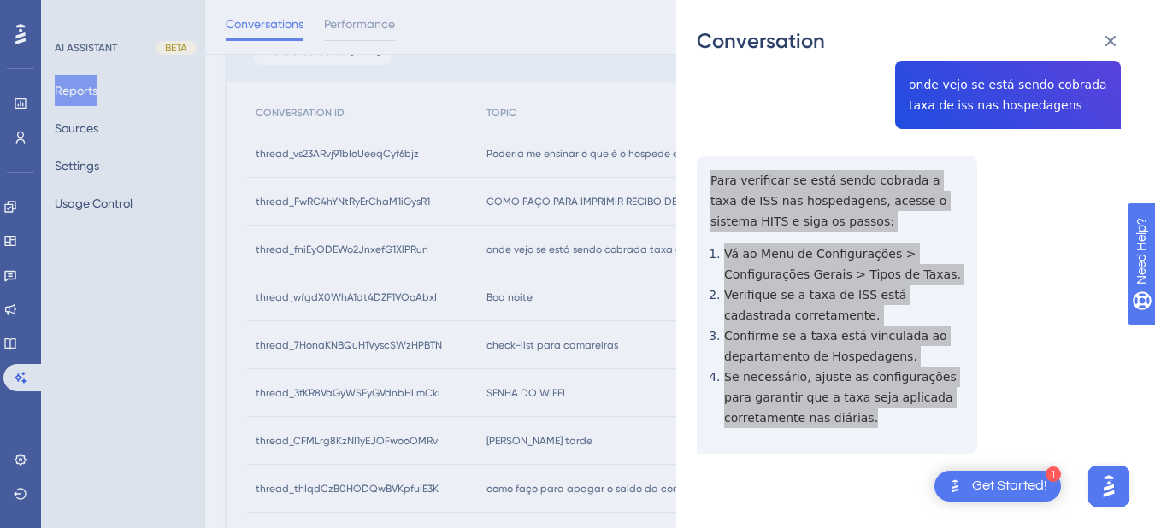
scroll to position [0, 0]
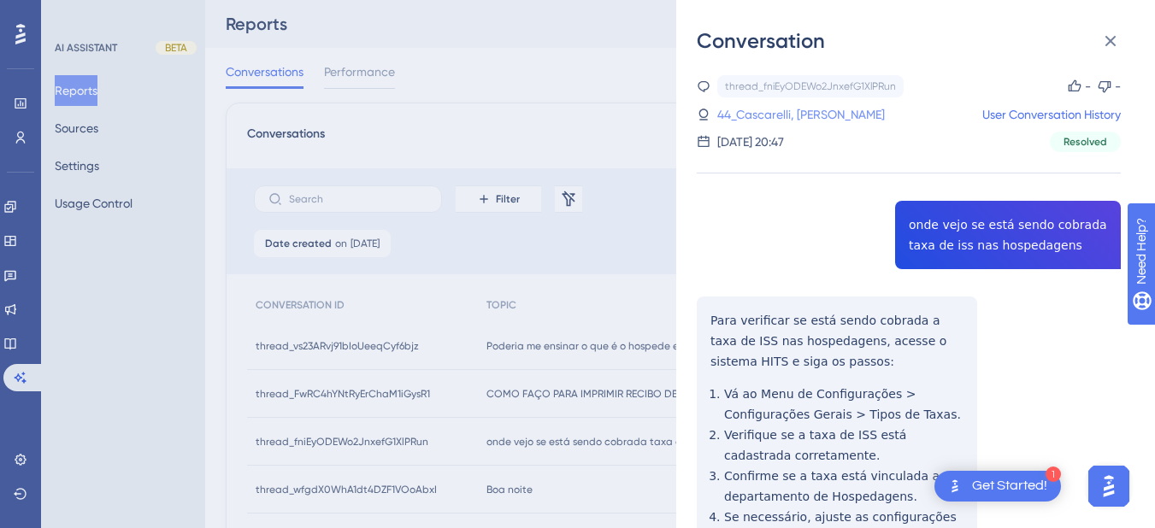
click at [772, 118] on link "44_Cascarelli, [PERSON_NAME]" at bounding box center [801, 114] width 168 height 21
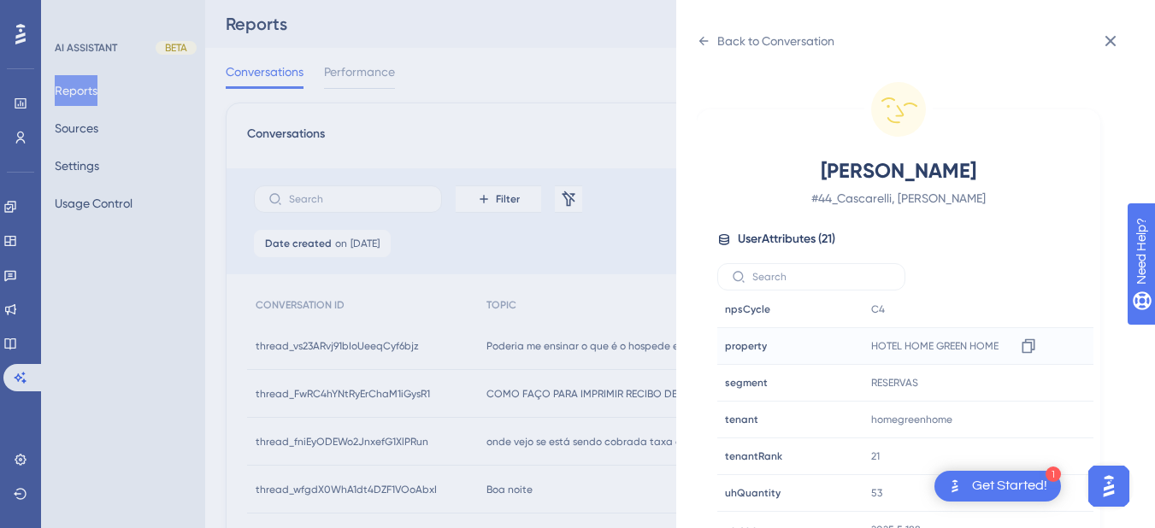
scroll to position [21, 0]
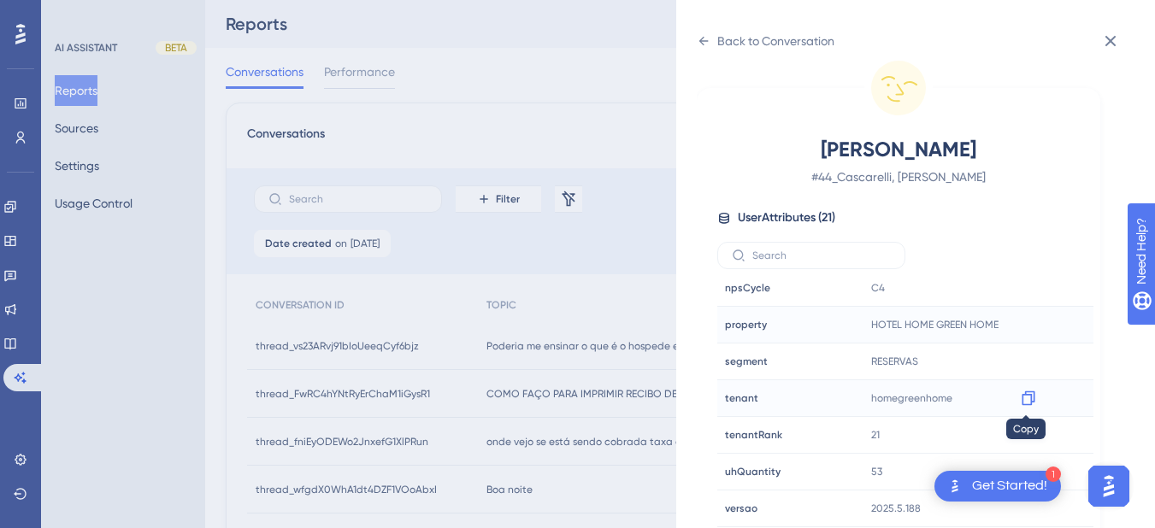
click at [1034, 397] on div at bounding box center [1027, 398] width 27 height 27
click at [1024, 397] on icon at bounding box center [1028, 398] width 17 height 17
click at [706, 40] on icon at bounding box center [704, 41] width 14 height 14
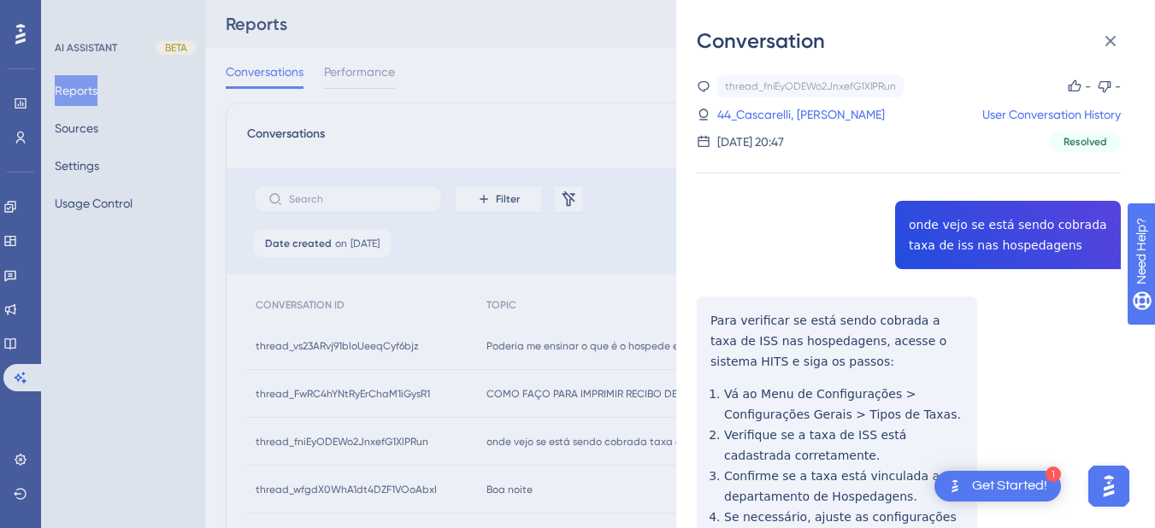
scroll to position [140, 0]
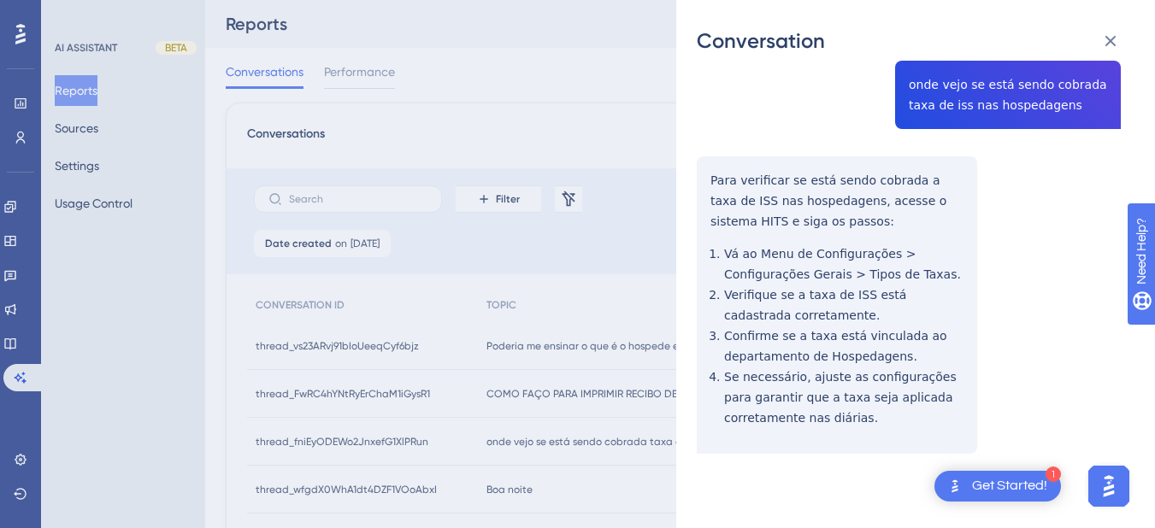
click at [1107, 34] on icon at bounding box center [1110, 41] width 21 height 21
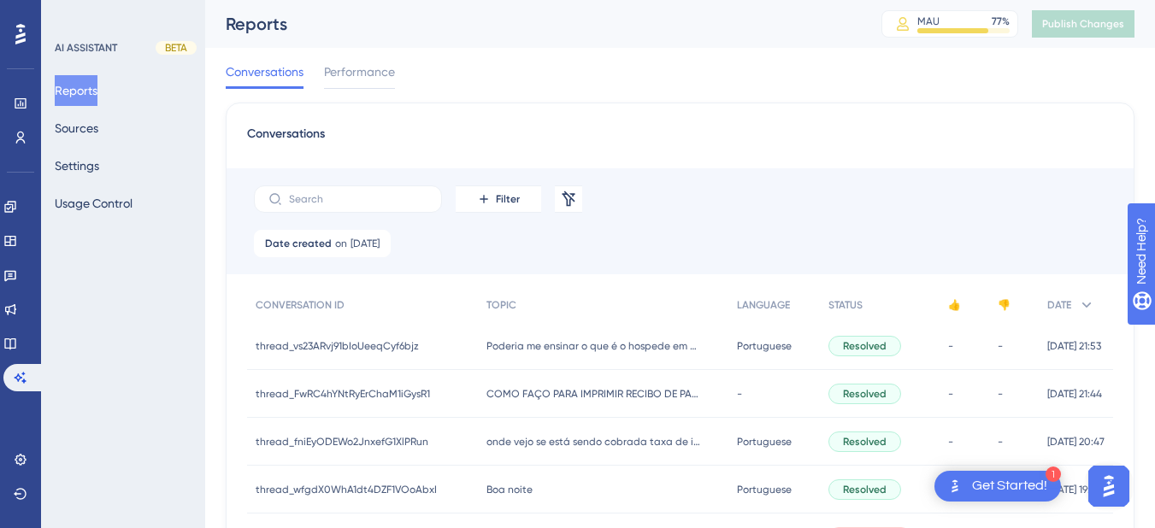
scroll to position [199, 0]
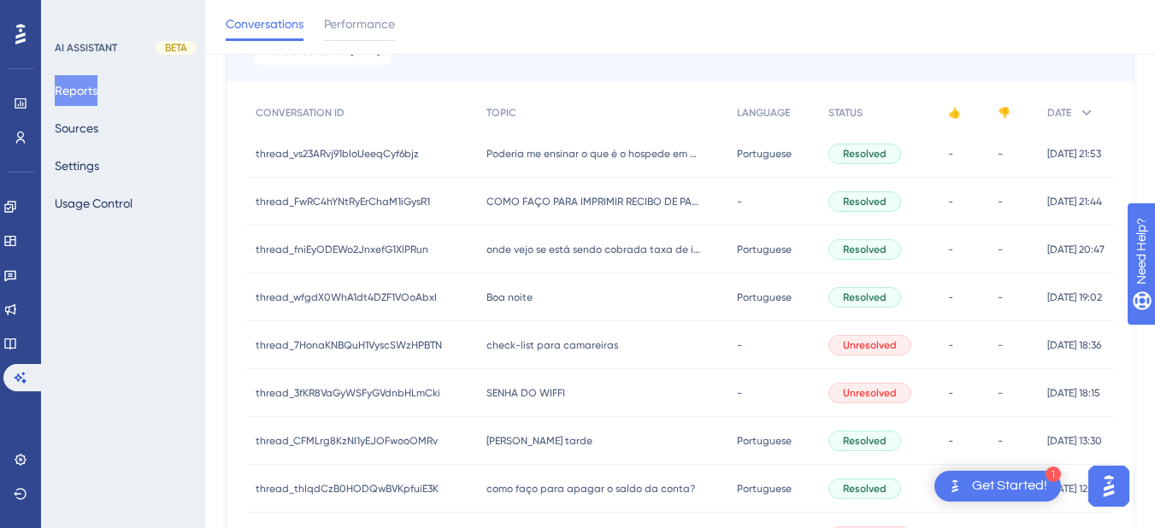
click at [549, 291] on div "Boa noite Boa noite" at bounding box center [603, 297] width 250 height 48
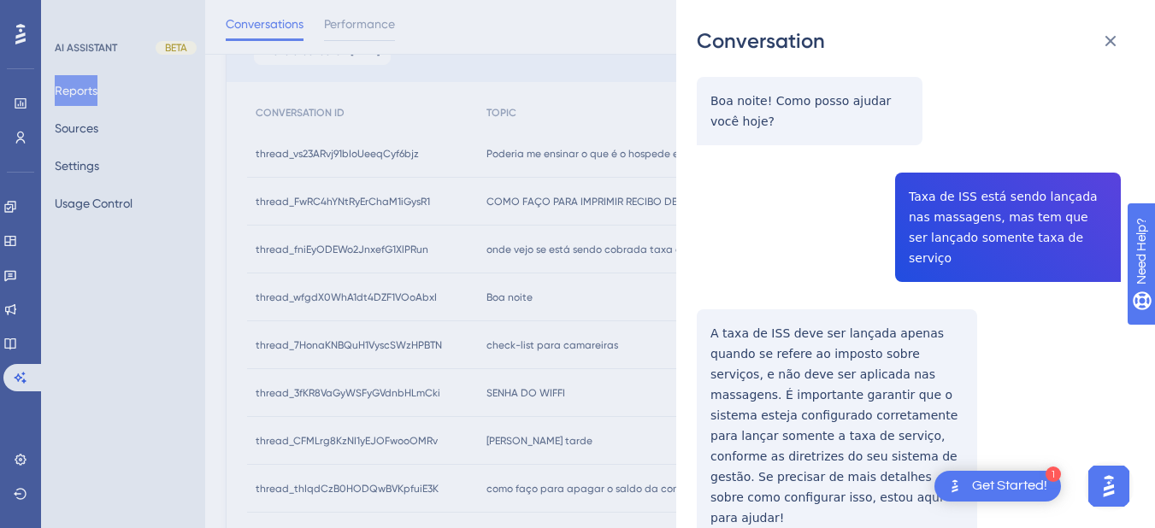
click at [943, 195] on div "thread_wfgdX0WhA1dt4DZF1VOoAbxI Copy - - 75_Guedes, Pedro User Conversation His…" at bounding box center [909, 252] width 424 height 753
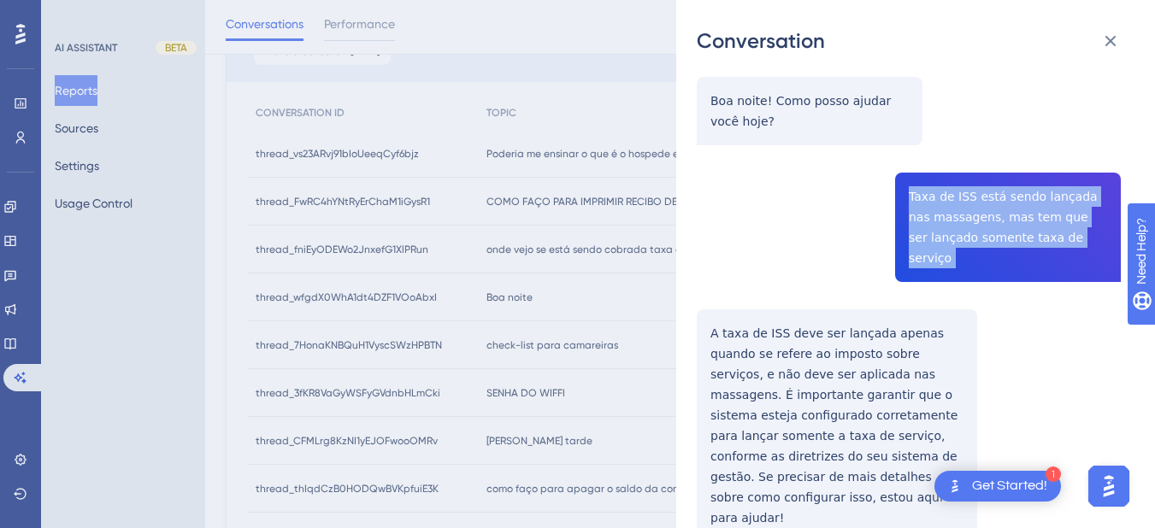
click at [943, 195] on div "thread_wfgdX0WhA1dt4DZF1VOoAbxI Copy - - 75_Guedes, Pedro User Conversation His…" at bounding box center [909, 252] width 424 height 753
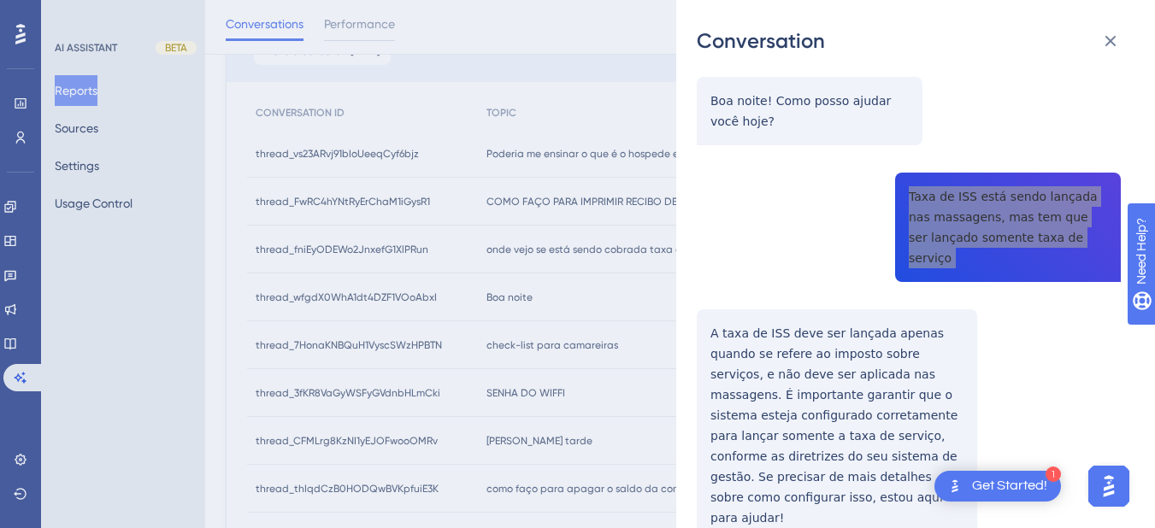
scroll to position [226, 0]
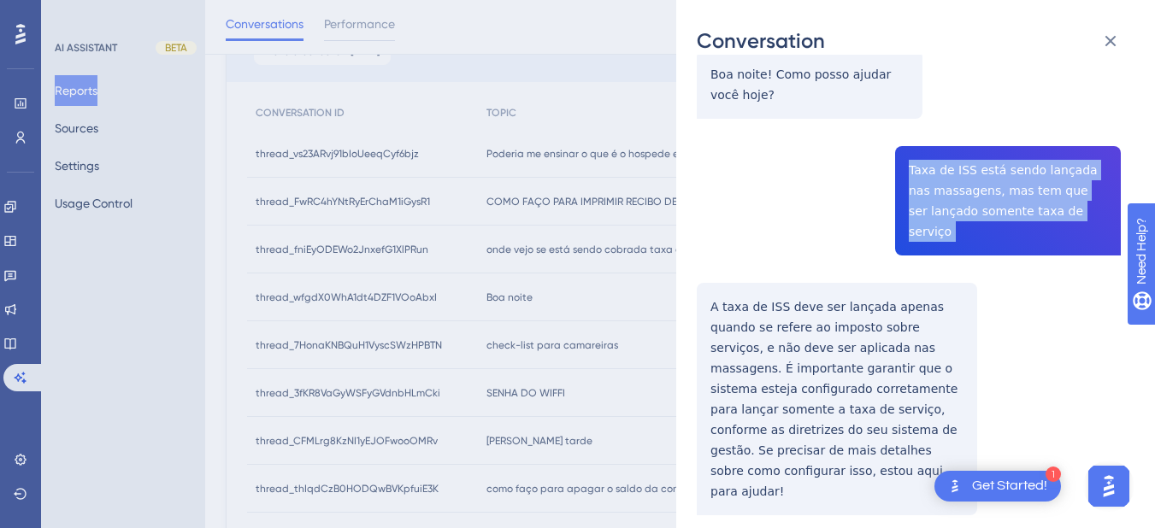
click at [713, 279] on div "thread_wfgdX0WhA1dt4DZF1VOoAbxI Copy - - 75_Guedes, Pedro User Conversation His…" at bounding box center [909, 226] width 424 height 753
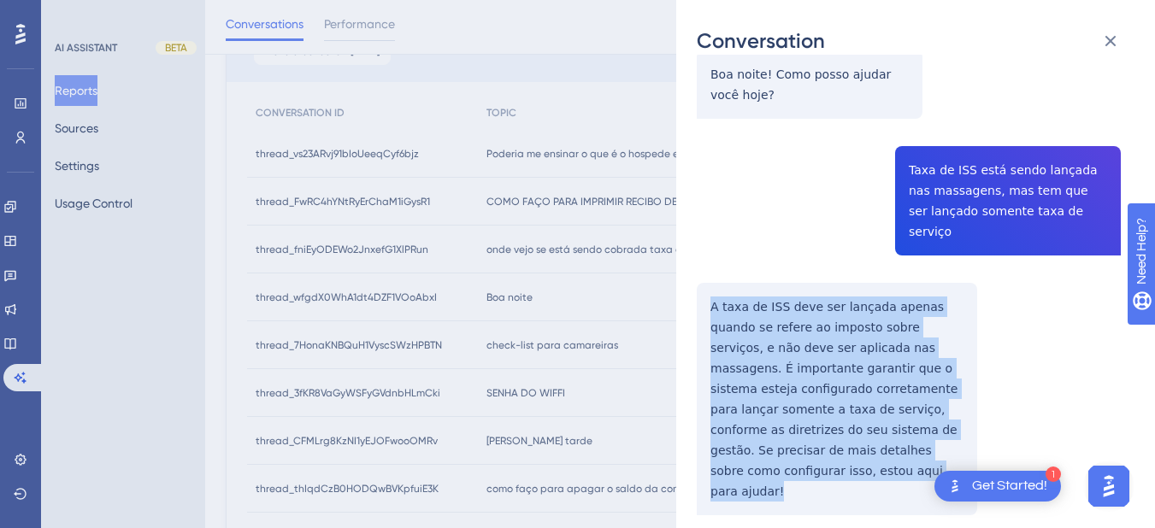
drag, startPoint x: 701, startPoint y: 282, endPoint x: 757, endPoint y: 291, distance: 57.2
click at [955, 456] on div "thread_wfgdX0WhA1dt4DZF1VOoAbxI Copy - - 75_Guedes, Pedro User Conversation His…" at bounding box center [909, 226] width 424 height 753
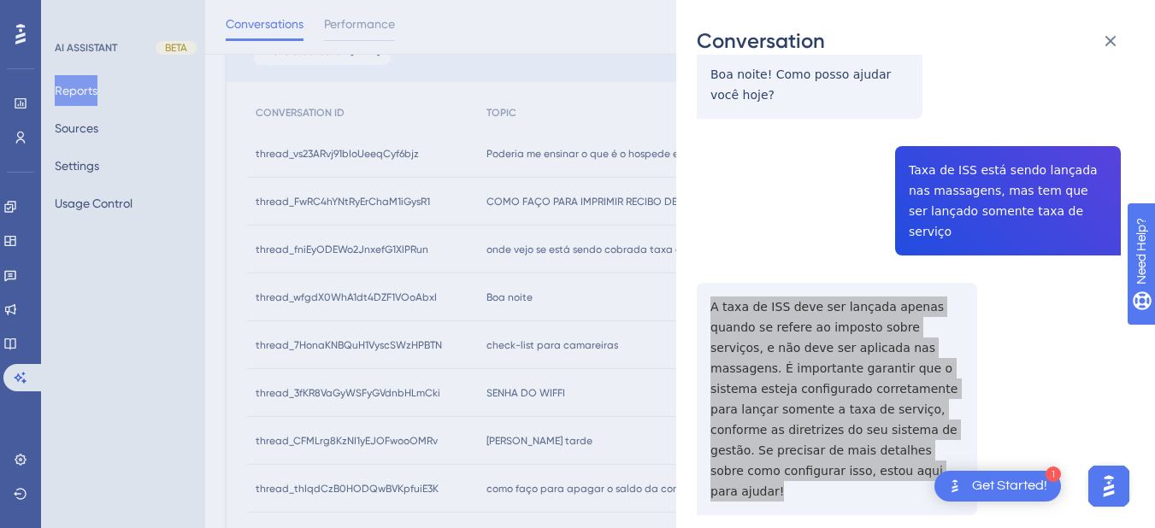
scroll to position [0, 0]
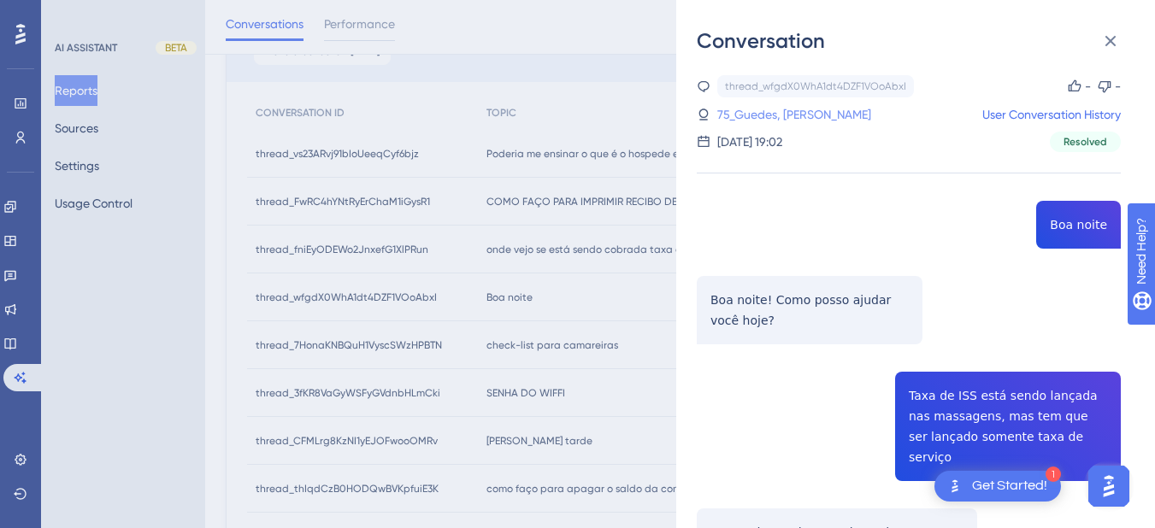
click at [782, 118] on link "75_Guedes, [PERSON_NAME]" at bounding box center [794, 114] width 154 height 21
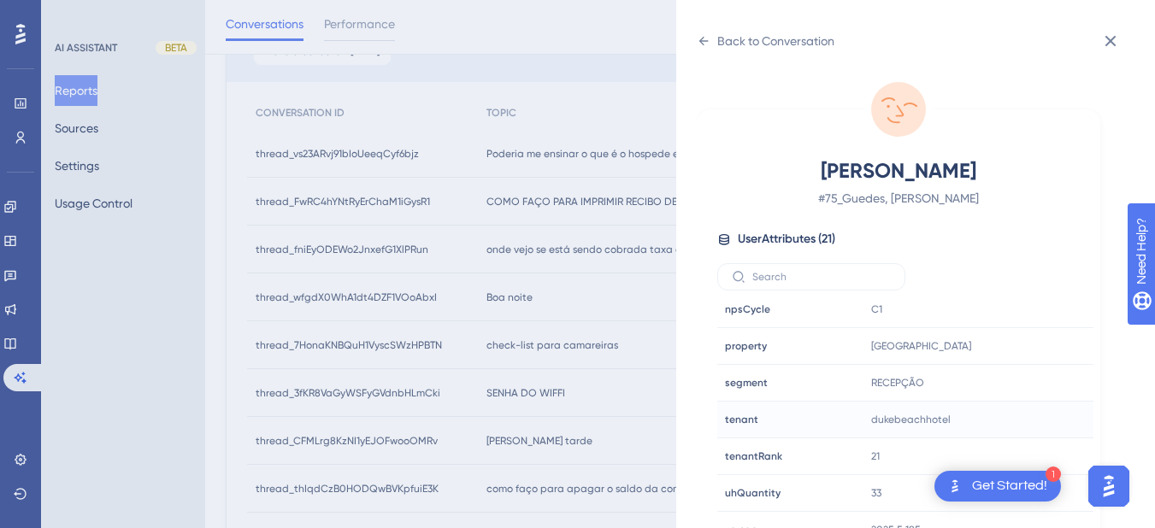
scroll to position [21, 0]
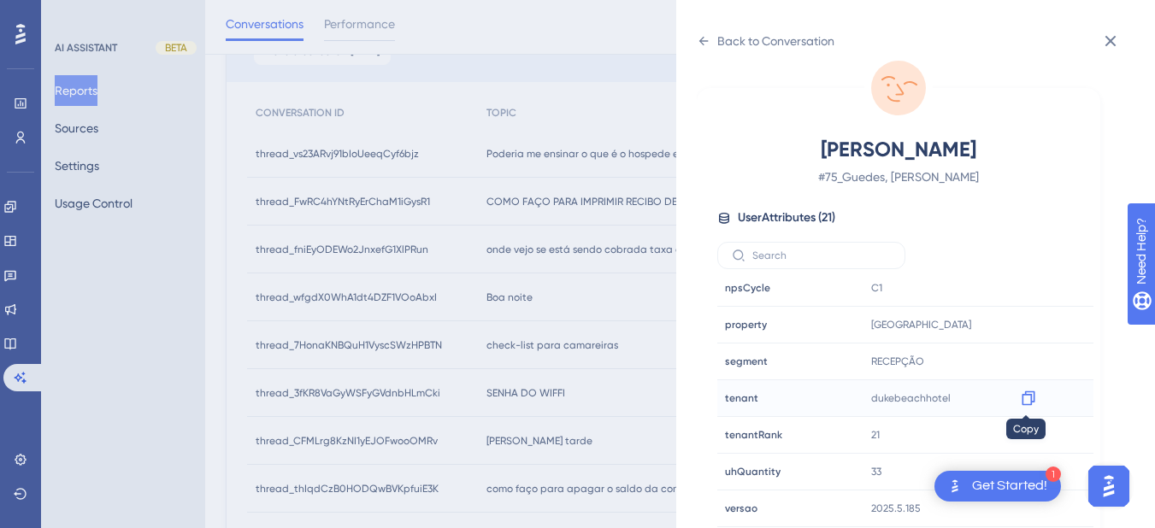
click at [1027, 396] on icon at bounding box center [1028, 398] width 17 height 17
click at [705, 27] on div "Back to Conversation" at bounding box center [766, 40] width 138 height 27
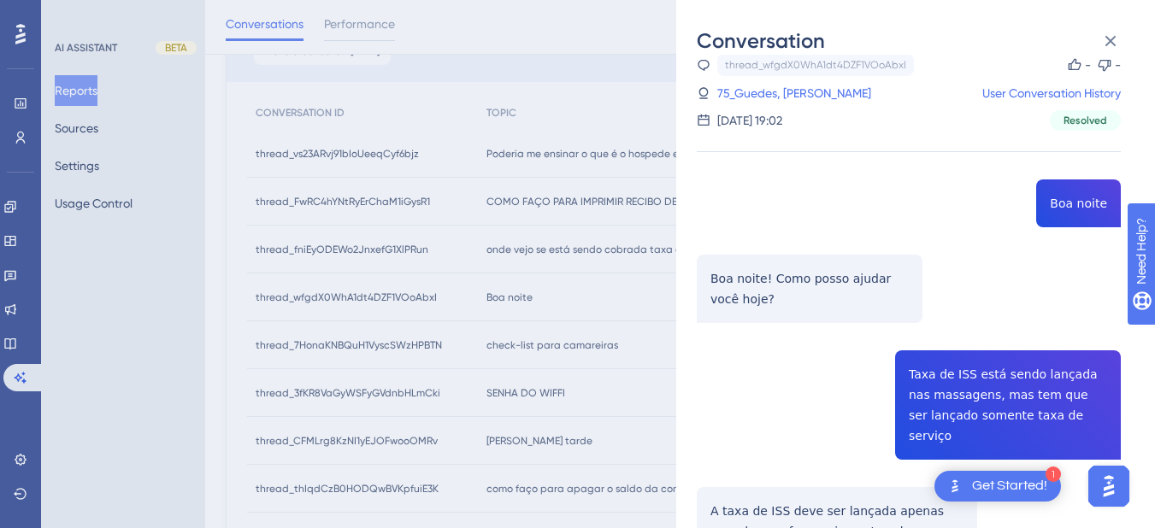
scroll to position [226, 0]
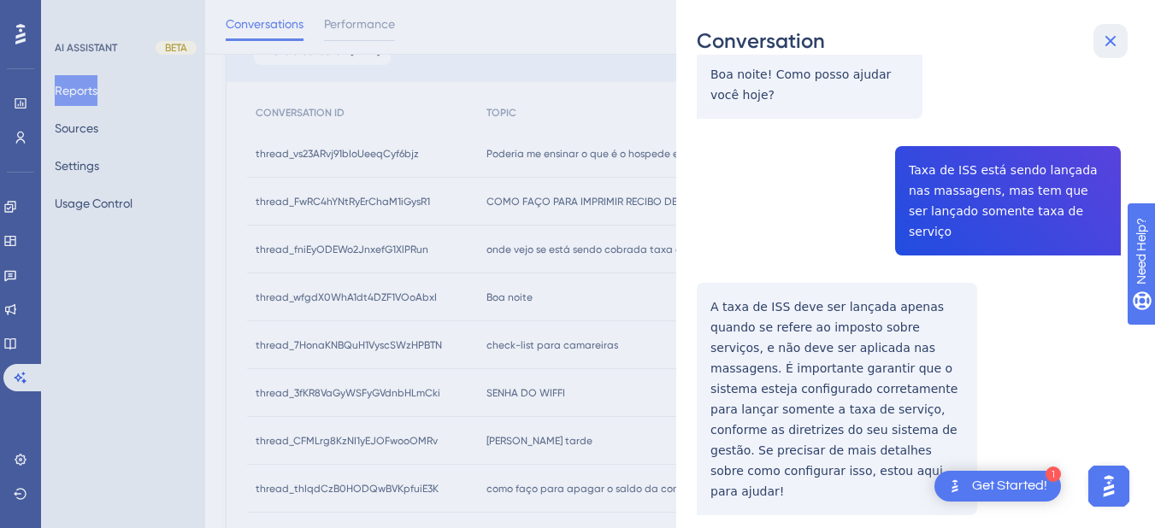
click at [1108, 40] on icon at bounding box center [1110, 41] width 21 height 21
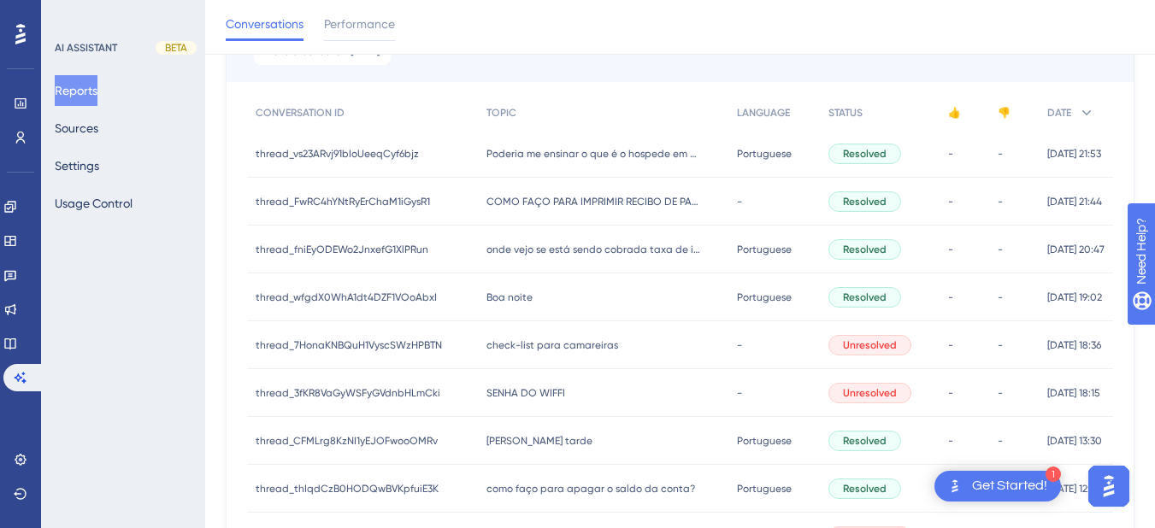
click at [537, 347] on span "check-list para camareiras" at bounding box center [552, 345] width 132 height 14
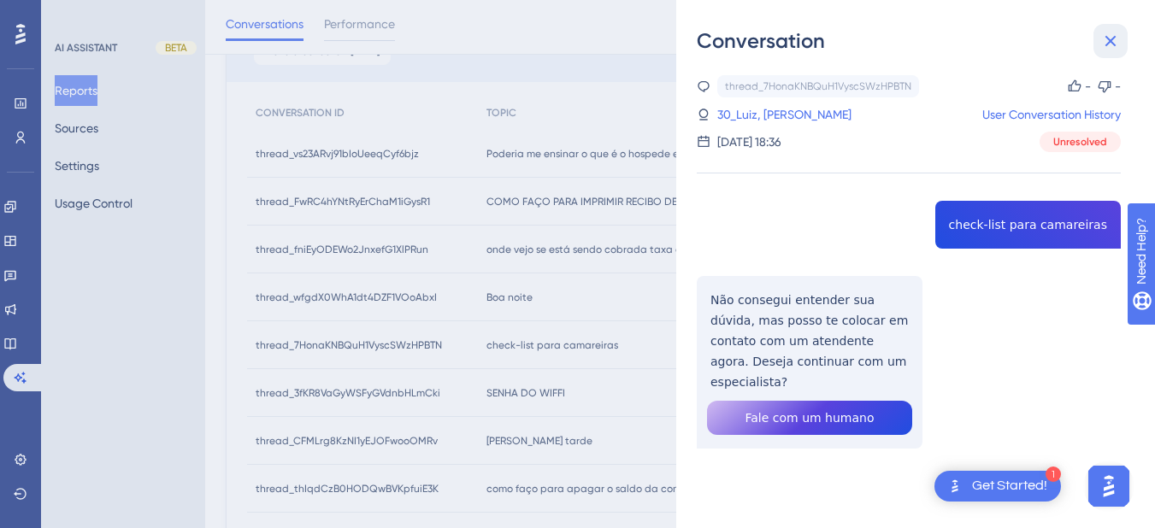
click at [1112, 35] on icon at bounding box center [1110, 41] width 21 height 21
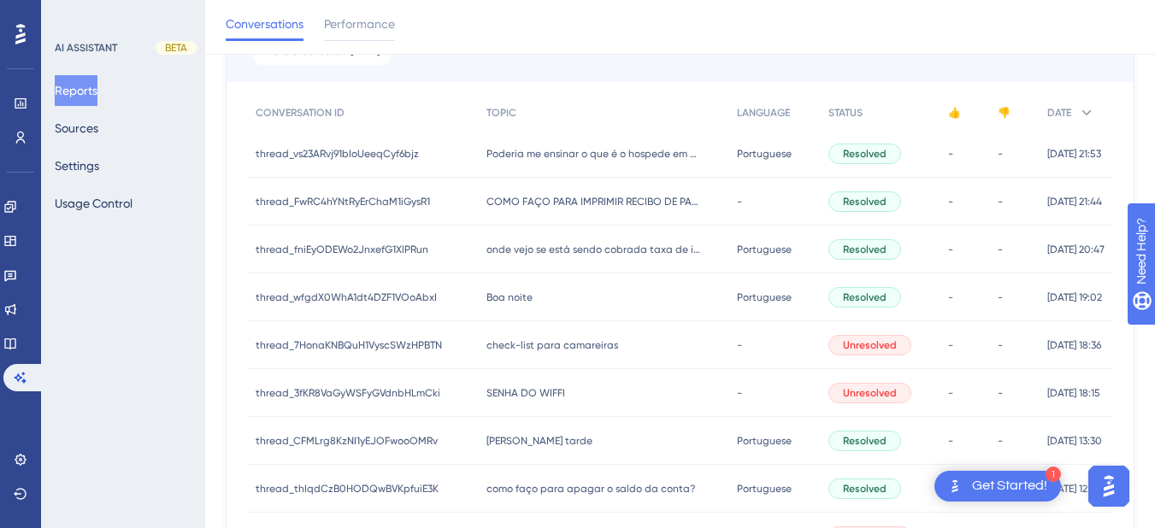
click at [591, 286] on div "Boa noite Boa noite" at bounding box center [603, 297] width 250 height 48
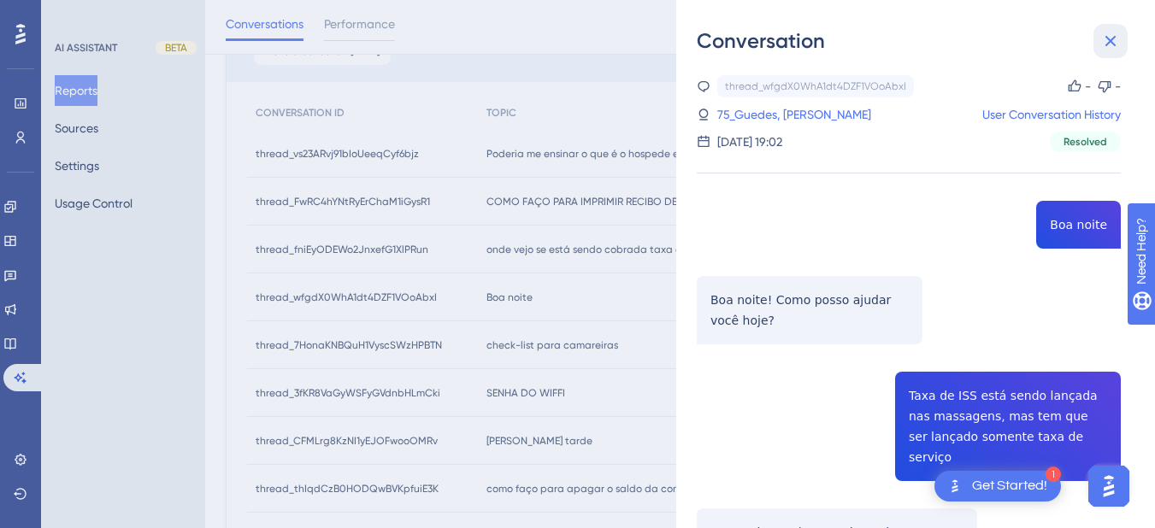
click at [1097, 36] on button at bounding box center [1110, 41] width 34 height 34
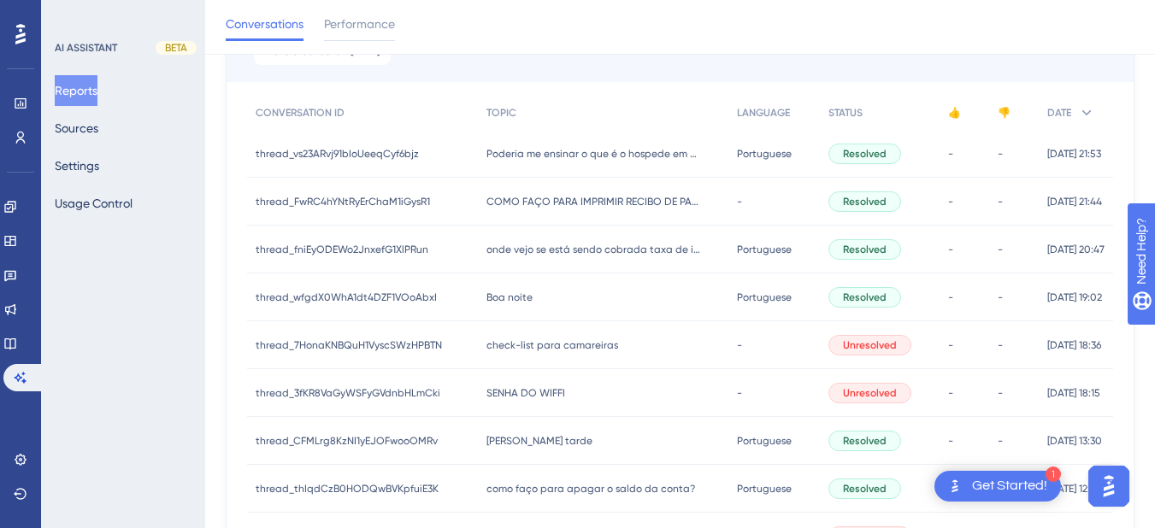
click at [646, 232] on div "onde vejo se está sendo cobrada taxa de iss nas hospedagens onde vejo se está s…" at bounding box center [603, 250] width 250 height 48
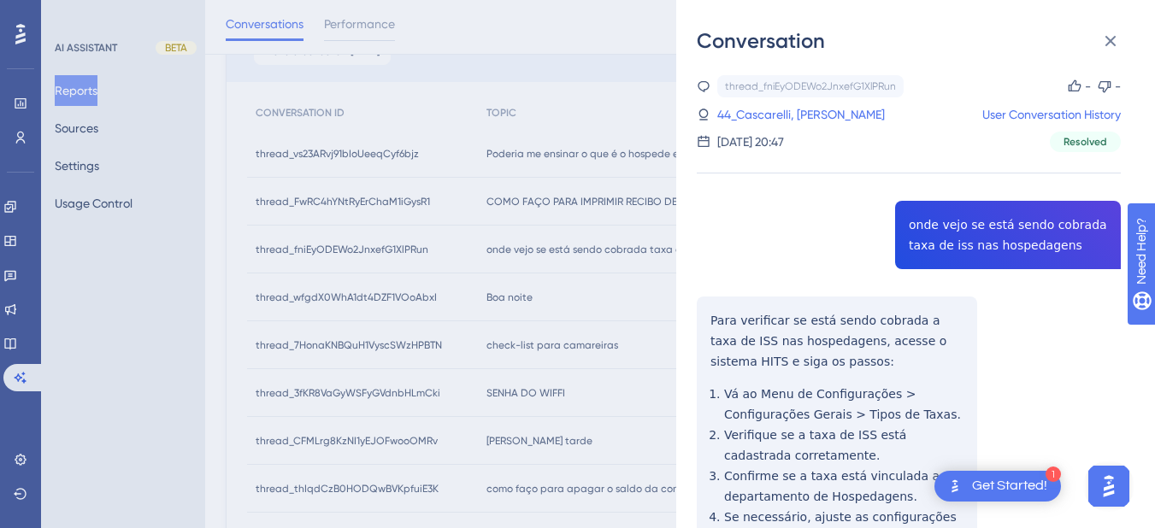
scroll to position [140, 0]
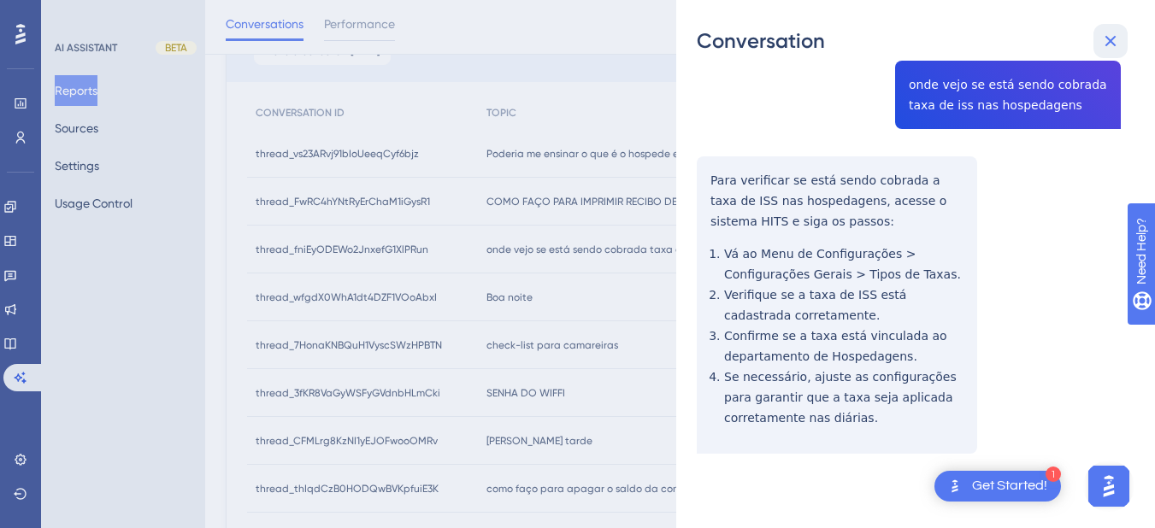
click at [1120, 44] on icon at bounding box center [1110, 41] width 21 height 21
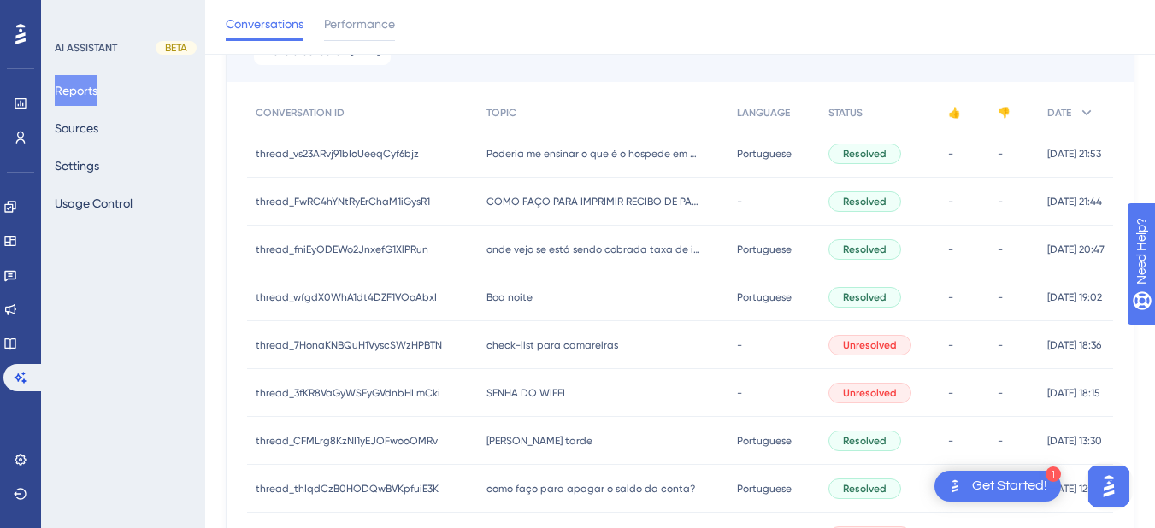
click at [517, 356] on div "check-list para camareiras check-list para camareiras" at bounding box center [603, 345] width 250 height 48
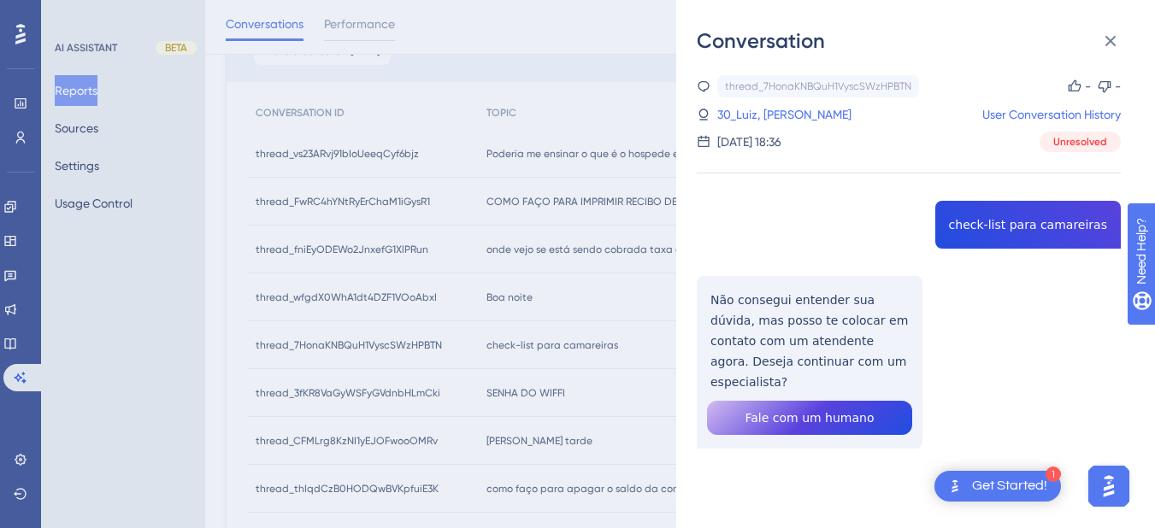
click at [999, 226] on div "thread_7HonaKNBQuH1VyscSWzHPBTN Copy - - 30_Luiz, Edson User Conversation Histo…" at bounding box center [909, 305] width 424 height 461
click at [726, 320] on div "thread_7HonaKNBQuH1VyscSWzHPBTN Copy - - 30_Luiz, Edson User Conversation Histo…" at bounding box center [909, 305] width 424 height 461
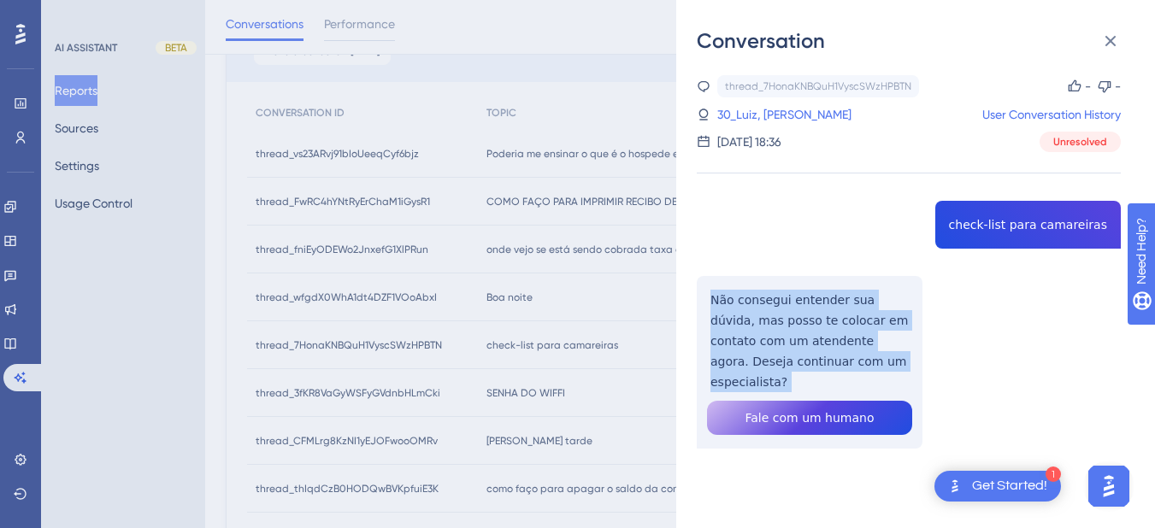
click at [726, 320] on div "thread_7HonaKNBQuH1VyscSWzHPBTN Copy - - 30_Luiz, Edson User Conversation Histo…" at bounding box center [909, 305] width 424 height 461
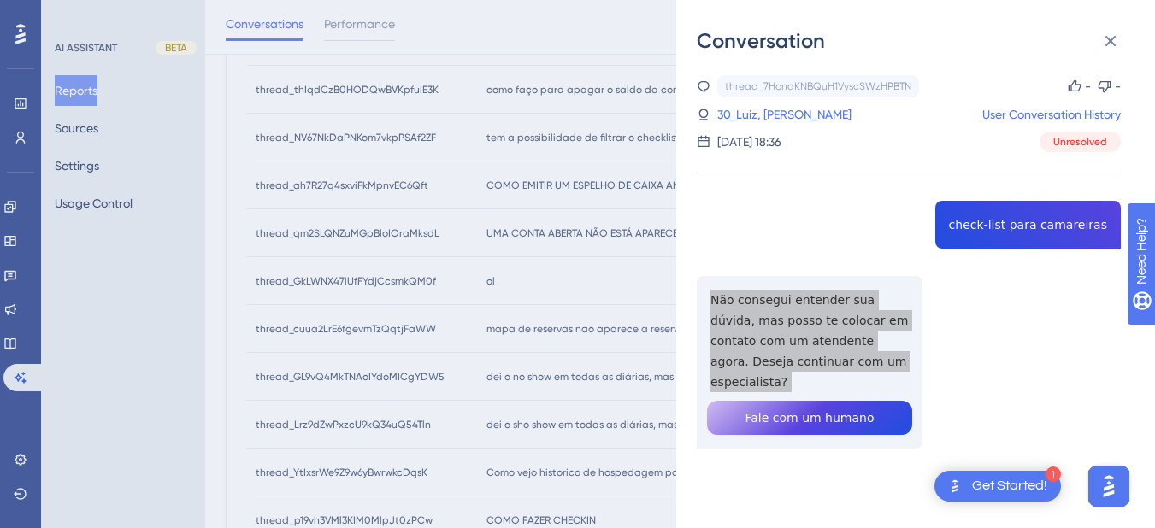
scroll to position [0, 0]
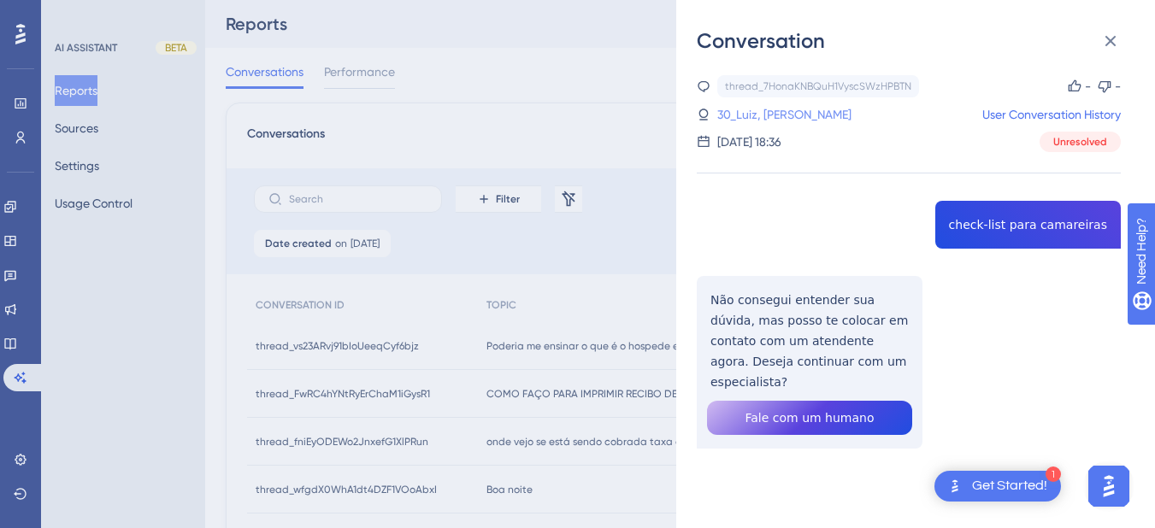
click at [750, 118] on link "30_Luiz, [PERSON_NAME]" at bounding box center [784, 114] width 134 height 21
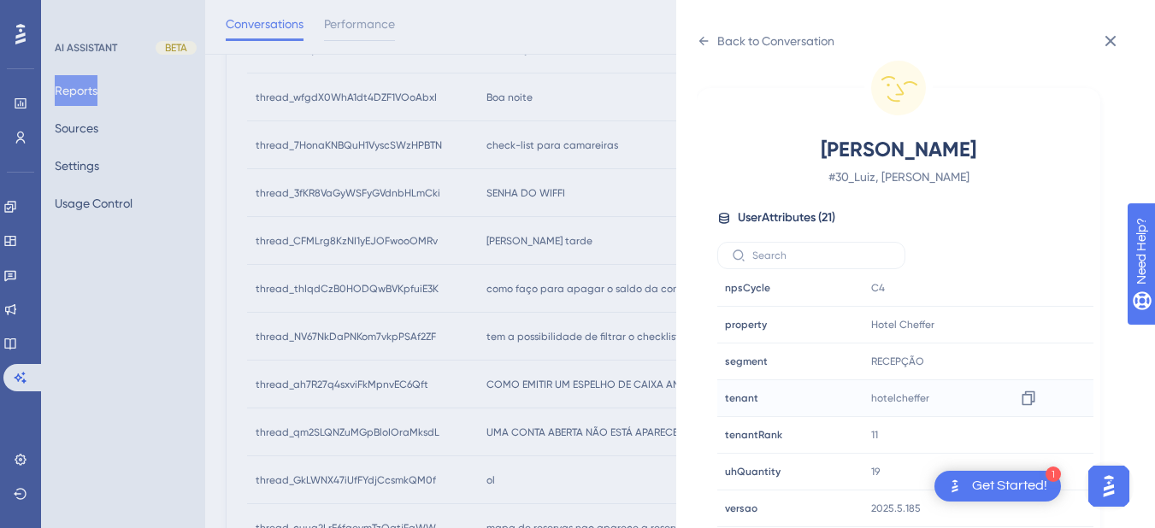
scroll to position [598, 0]
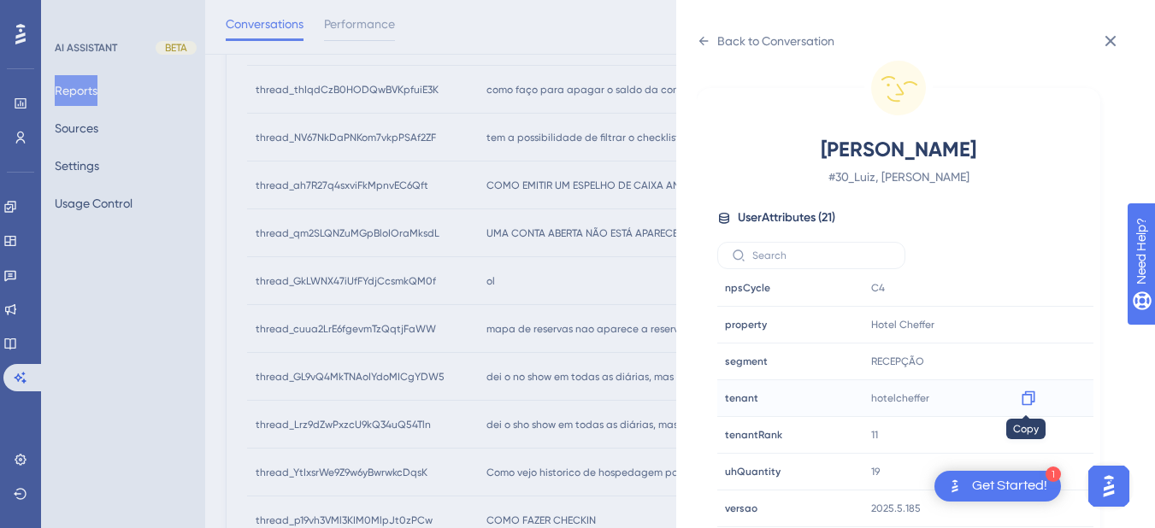
click at [1026, 399] on icon at bounding box center [1028, 398] width 17 height 17
click at [710, 43] on div "Back to Conversation" at bounding box center [766, 40] width 138 height 27
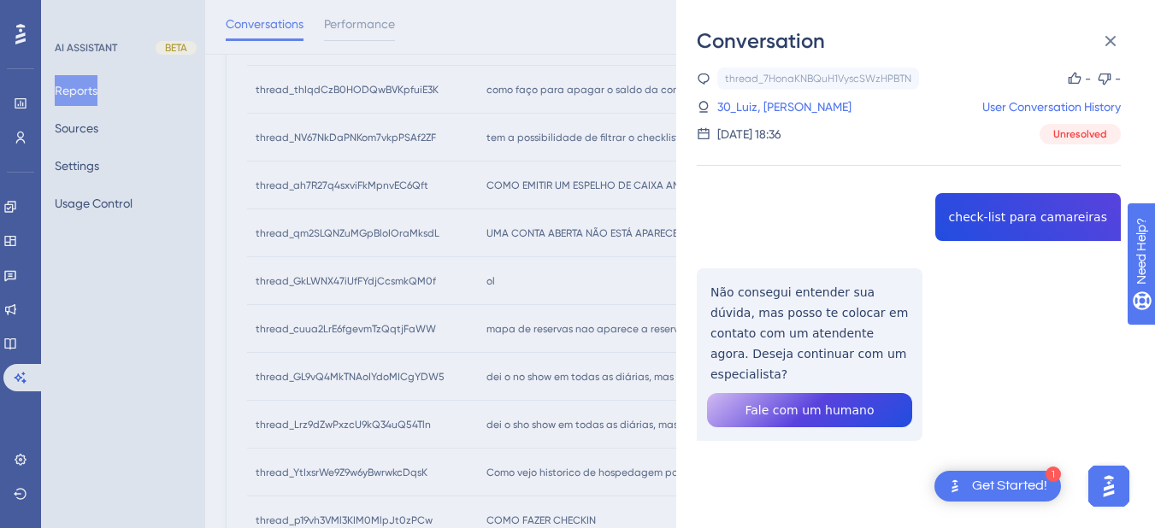
scroll to position [0, 0]
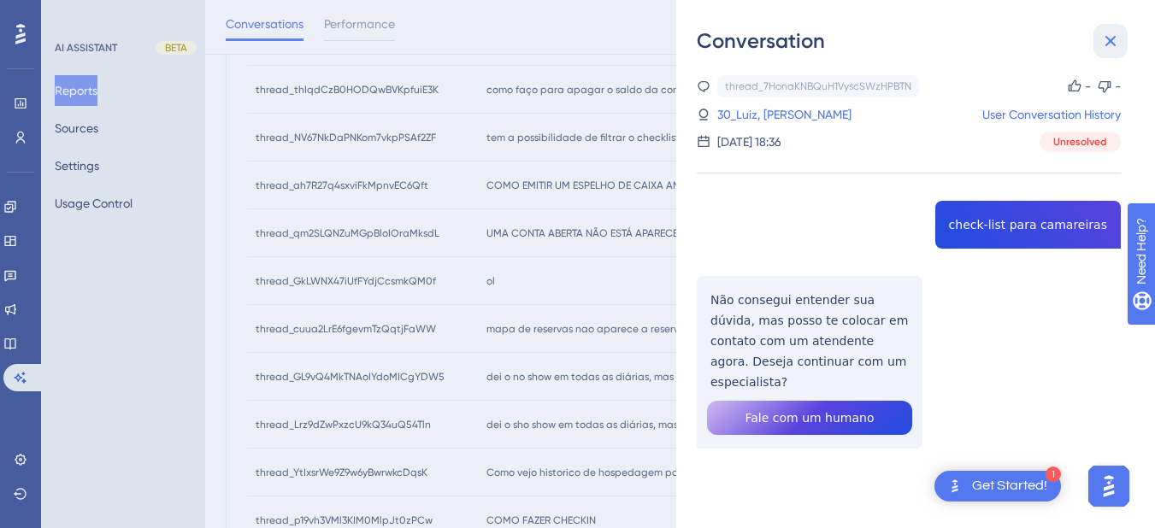
drag, startPoint x: 1118, startPoint y: 43, endPoint x: 384, endPoint y: 182, distance: 747.3
click at [1117, 43] on icon at bounding box center [1110, 41] width 21 height 21
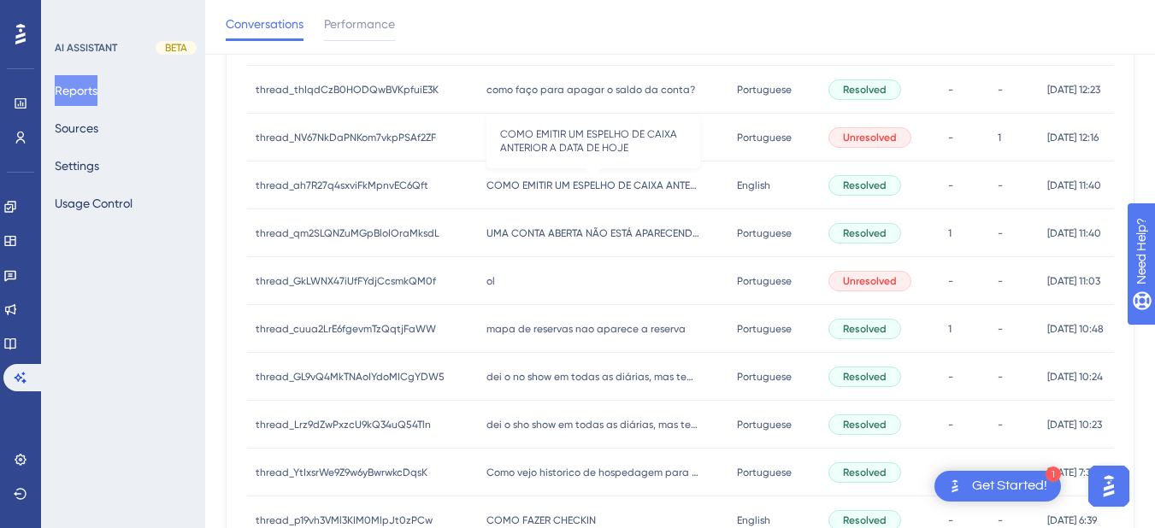
scroll to position [399, 0]
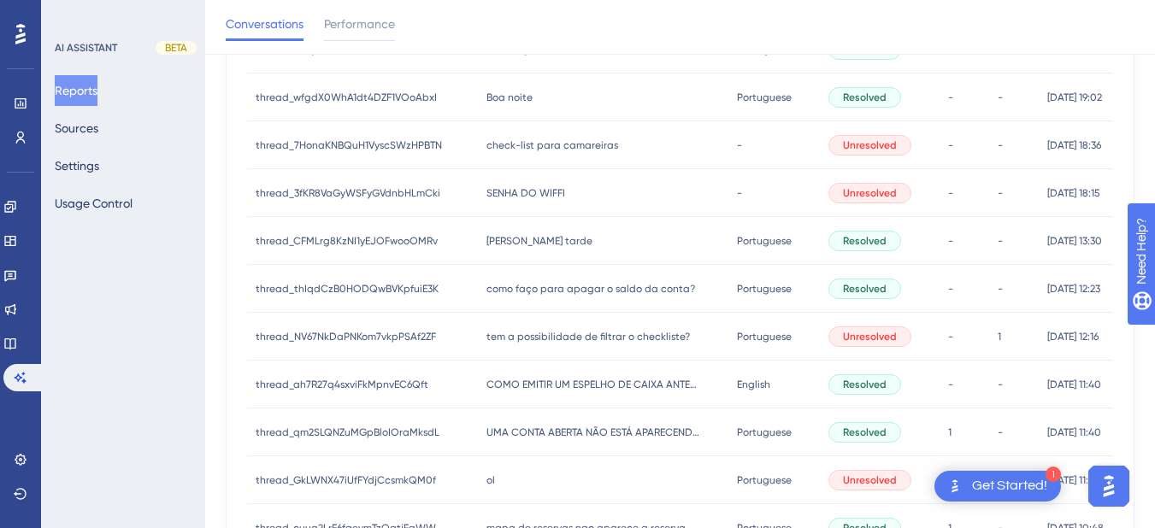
click at [550, 180] on div "SENHA DO WIFFI SENHA DO WIFFI" at bounding box center [603, 193] width 250 height 48
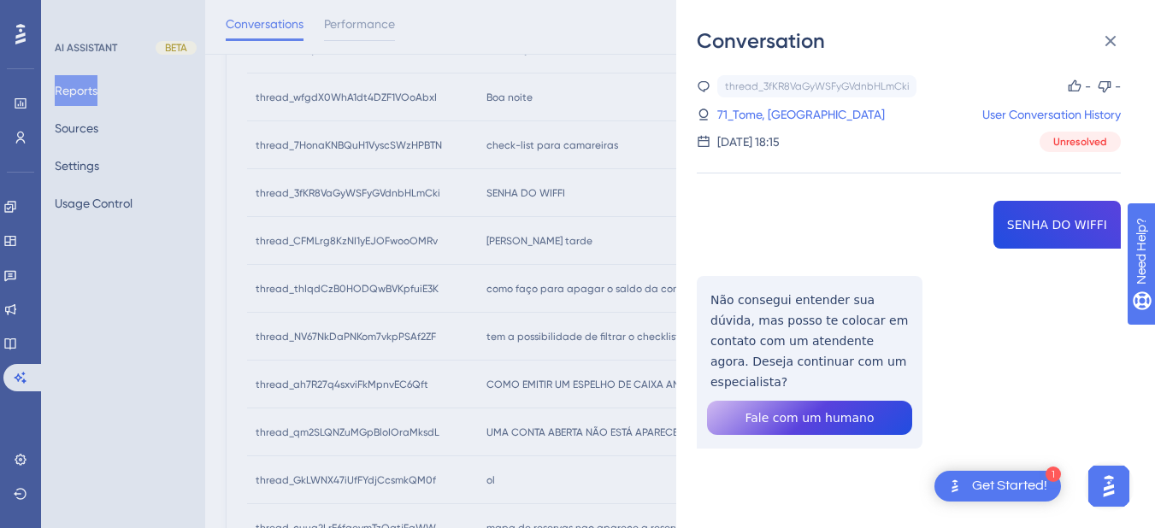
click at [1011, 219] on div "thread_3fKR8VaGyWSFyGVdnbHLmCki Copy - - 71_Tome, Vitoria User Conversation His…" at bounding box center [909, 305] width 424 height 461
click at [1117, 43] on icon at bounding box center [1110, 41] width 21 height 21
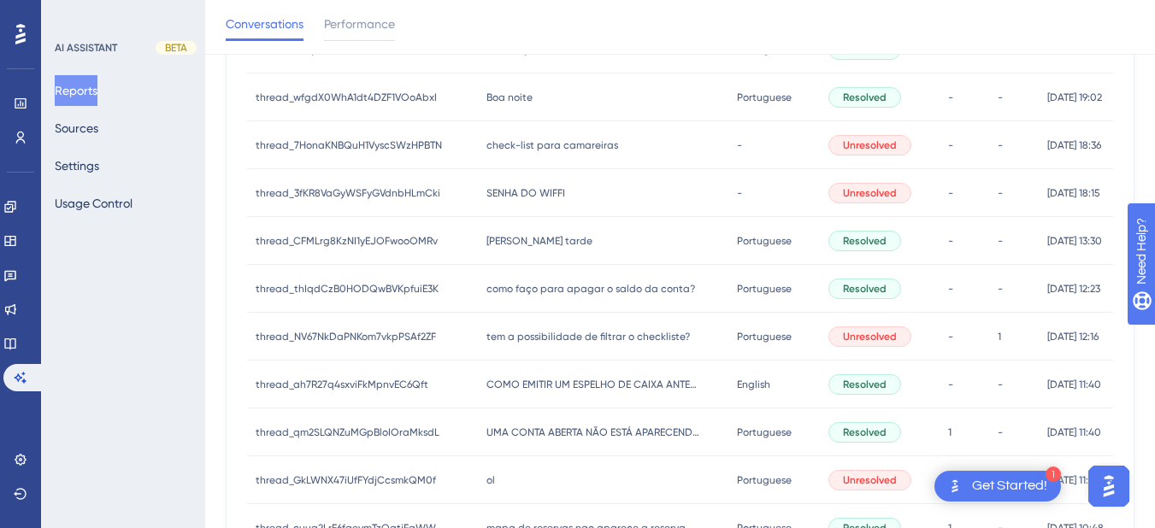
click at [533, 232] on div "[PERSON_NAME] tarde [PERSON_NAME] tarde" at bounding box center [603, 241] width 250 height 48
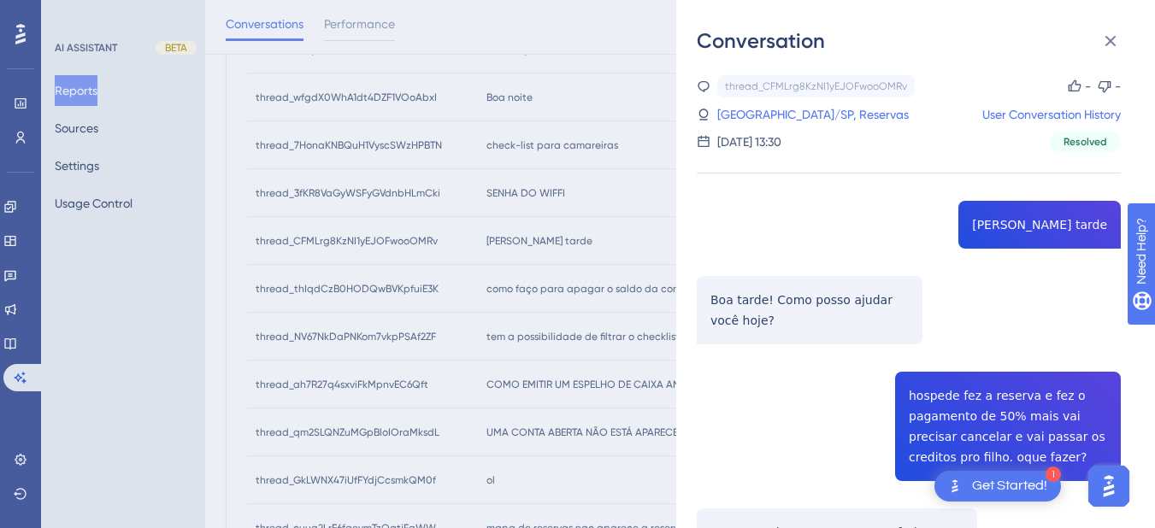
scroll to position [199, 0]
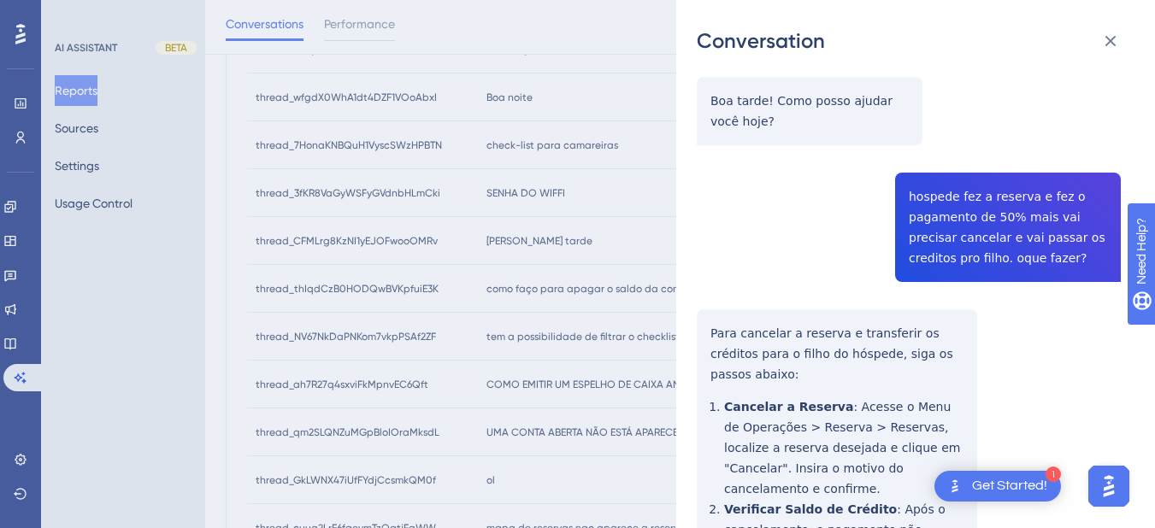
click at [945, 224] on div "thread_CFMLrg8KzNI1yEJOFwooOMRv Copy - - 4_Prado Hotel - Amparo/SP, Reservas Us…" at bounding box center [909, 462] width 424 height 1173
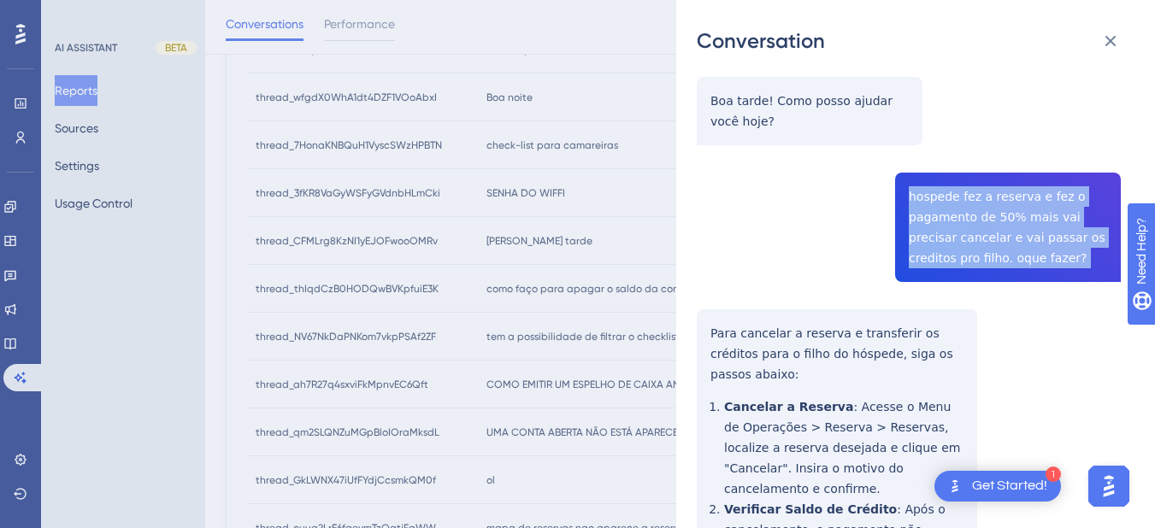
click at [945, 224] on div "thread_CFMLrg8KzNI1yEJOFwooOMRv Copy - - 4_Prado Hotel - Amparo/SP, Reservas Us…" at bounding box center [909, 462] width 424 height 1173
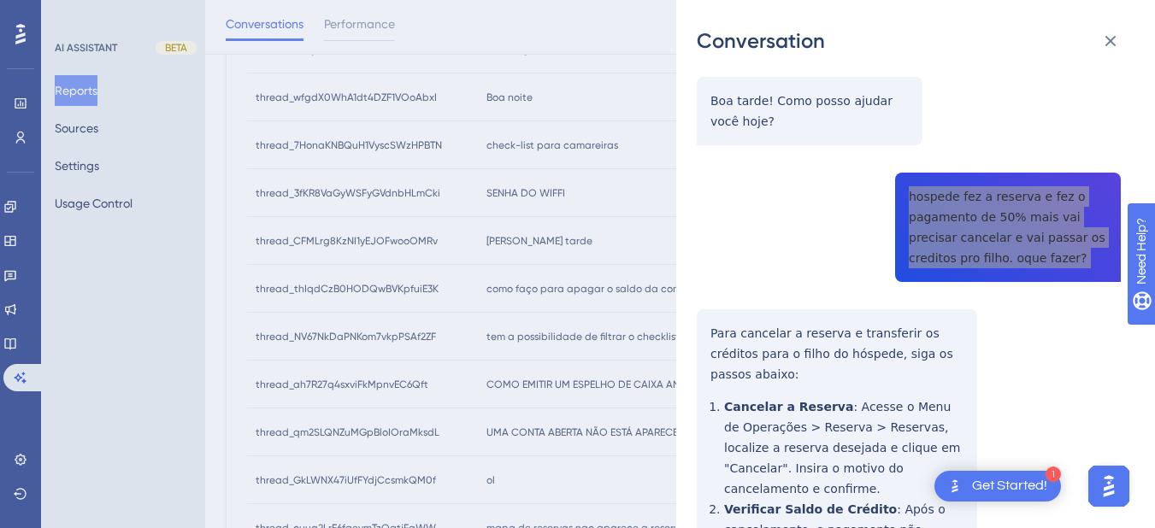
scroll to position [399, 0]
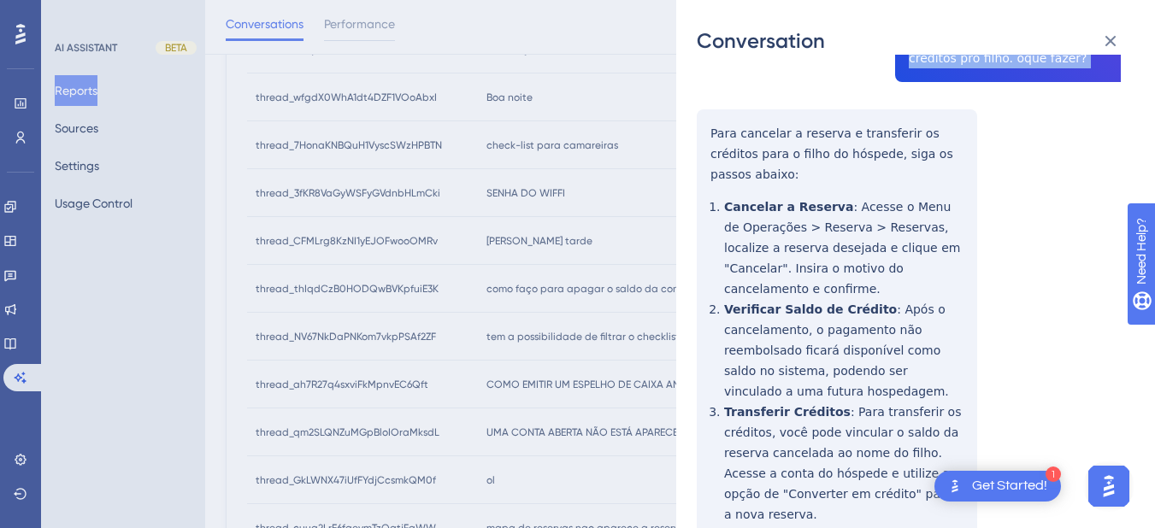
click at [703, 125] on div "thread_CFMLrg8KzNI1yEJOFwooOMRv Copy - - 4_Prado Hotel - Amparo/SP, Reservas Us…" at bounding box center [909, 262] width 424 height 1173
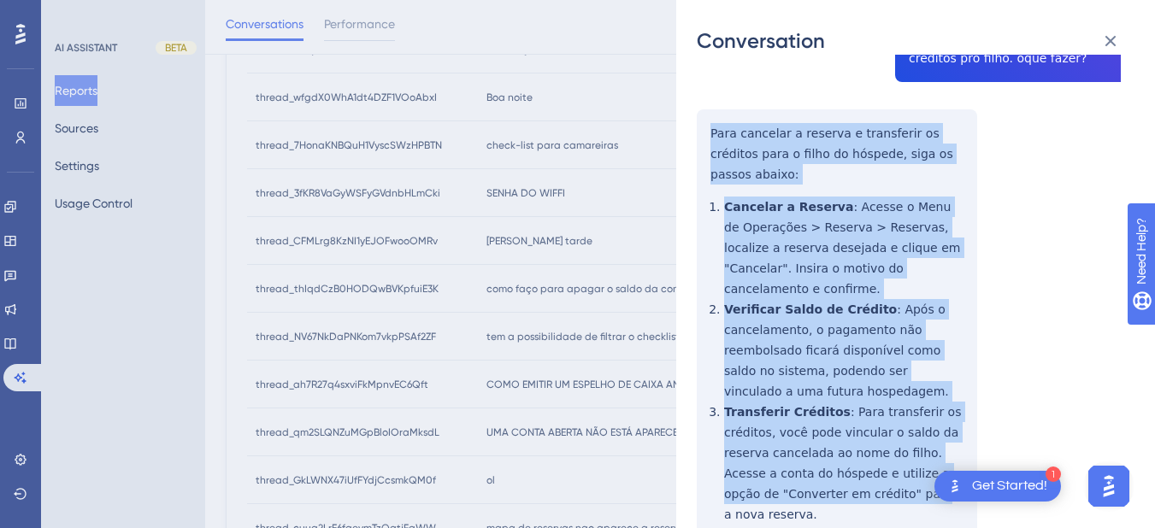
scroll to position [598, 0]
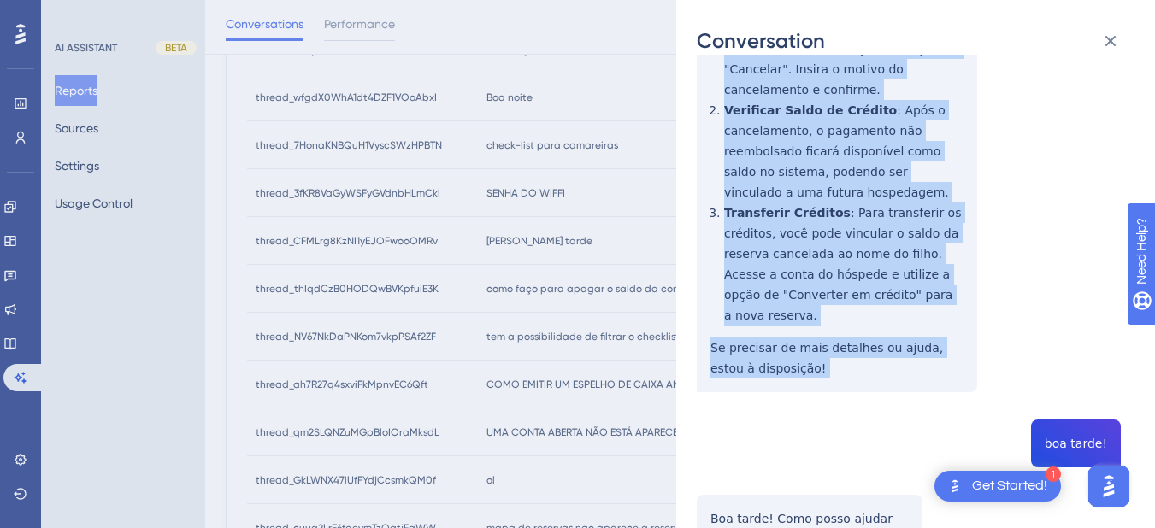
drag, startPoint x: 703, startPoint y: 125, endPoint x: 857, endPoint y: 331, distance: 257.6
click at [857, 331] on div "thread_CFMLrg8KzNI1yEJOFwooOMRv Copy - - 4_Prado Hotel - Amparo/SP, Reservas Us…" at bounding box center [909, 63] width 424 height 1173
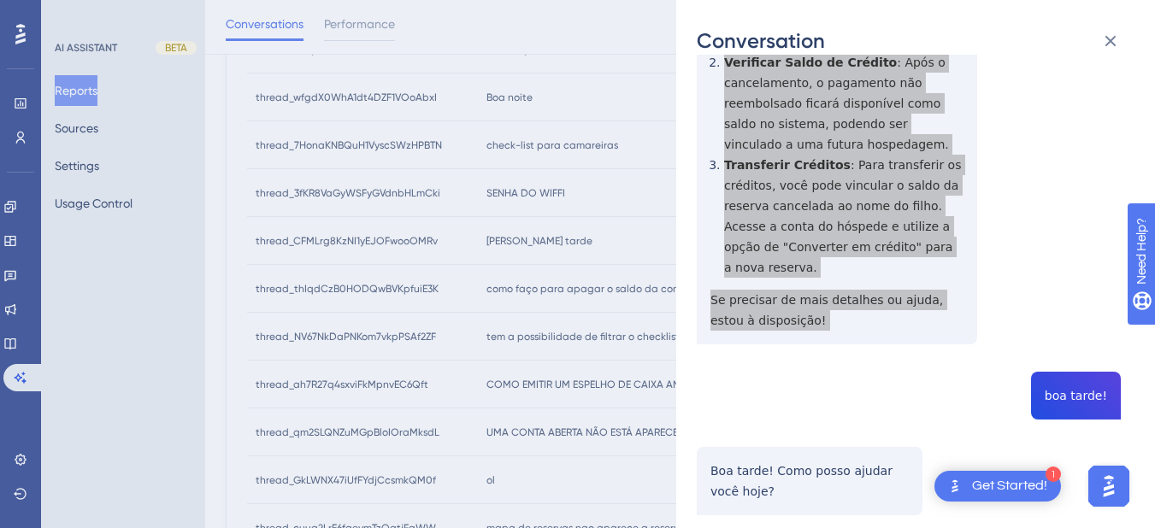
scroll to position [0, 0]
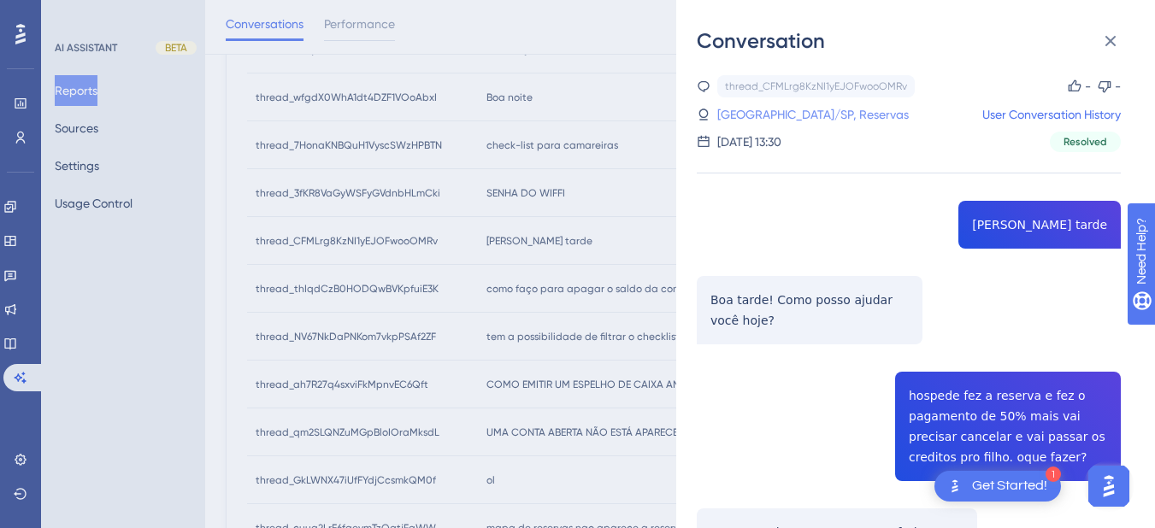
click at [762, 113] on link "[GEOGRAPHIC_DATA]/SP, Reservas" at bounding box center [812, 114] width 191 height 21
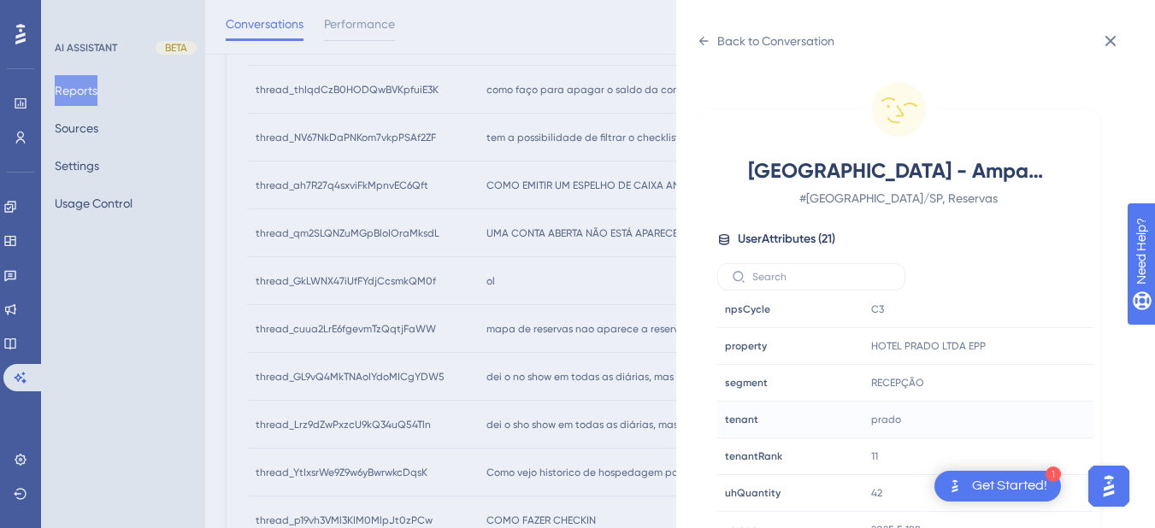
scroll to position [21, 0]
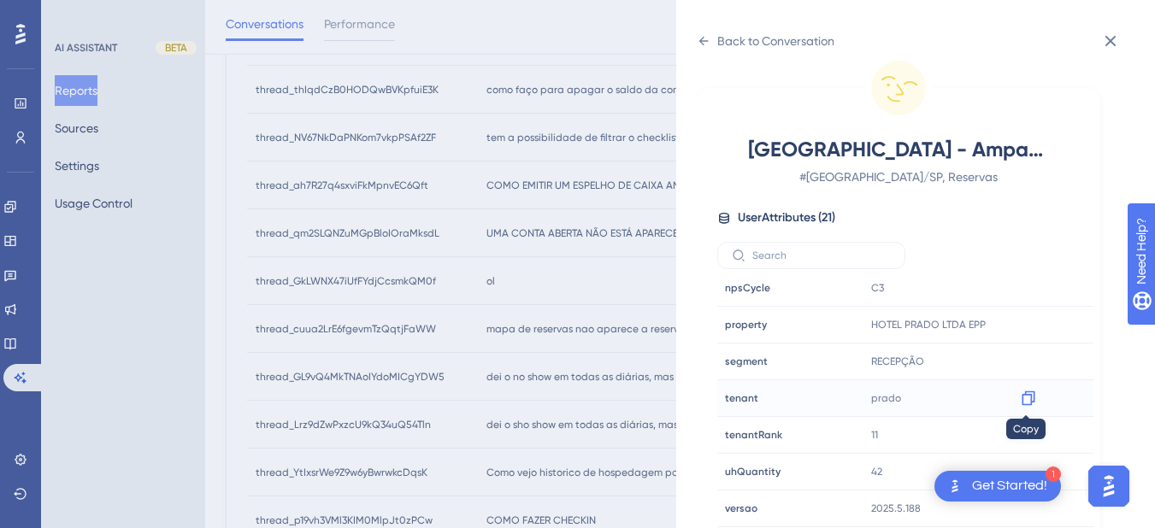
click at [1026, 395] on icon at bounding box center [1027, 398] width 13 height 15
click at [711, 36] on div "Back to Conversation" at bounding box center [766, 40] width 138 height 27
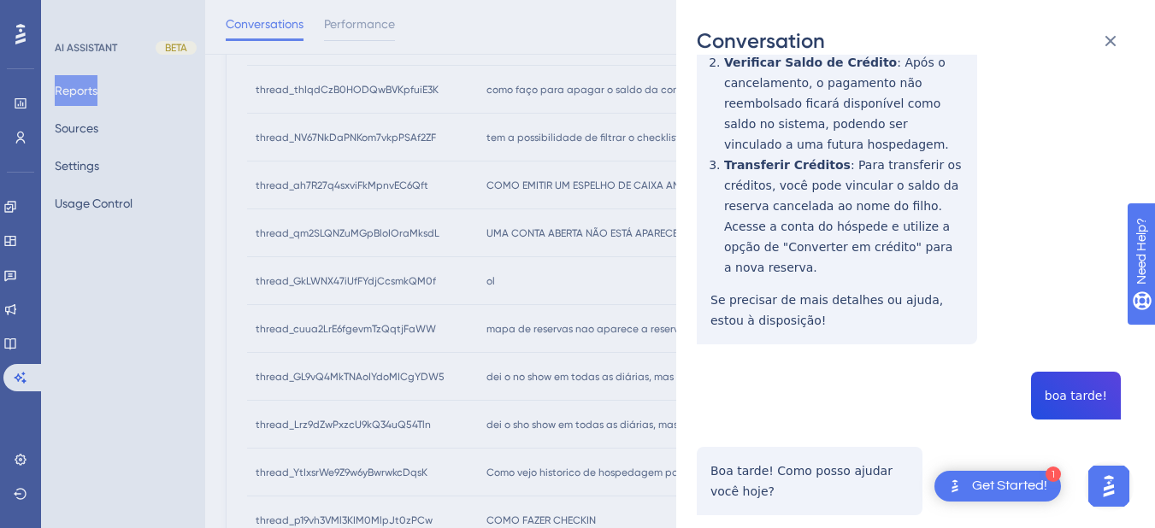
scroll to position [0, 0]
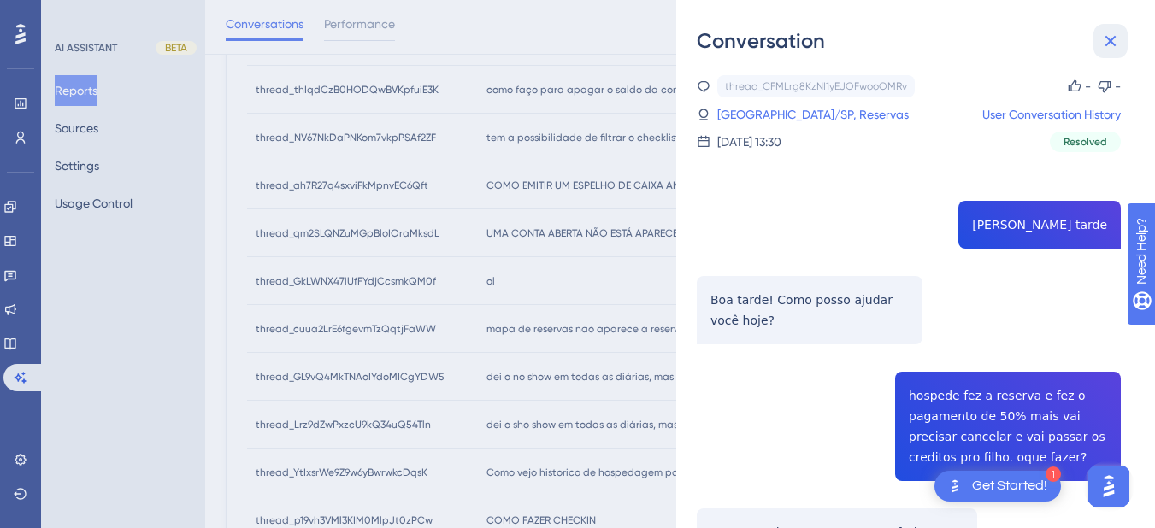
drag, startPoint x: 1111, startPoint y: 44, endPoint x: 618, endPoint y: 151, distance: 504.8
click at [1112, 43] on icon at bounding box center [1110, 41] width 21 height 21
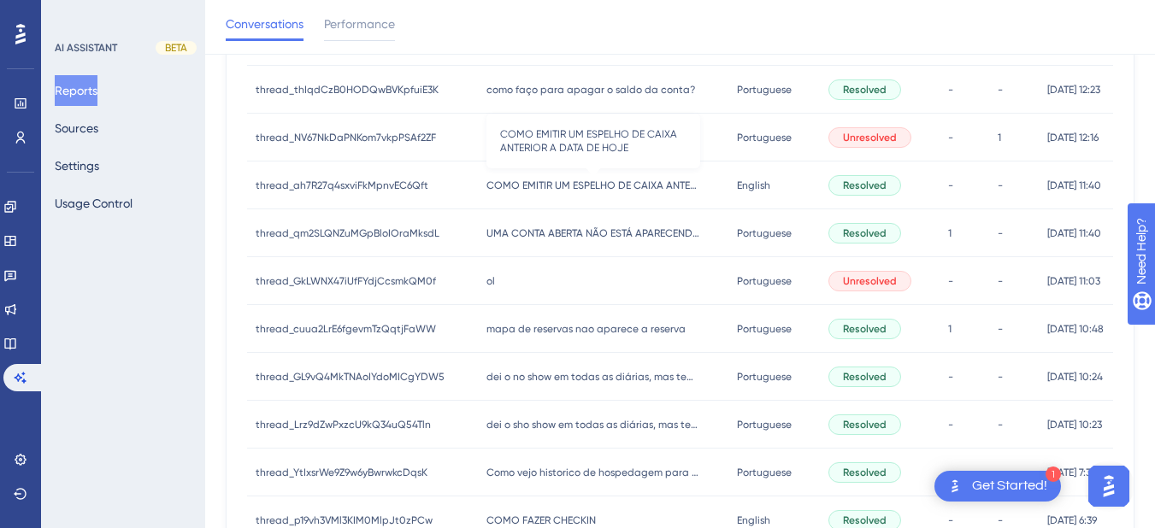
scroll to position [399, 0]
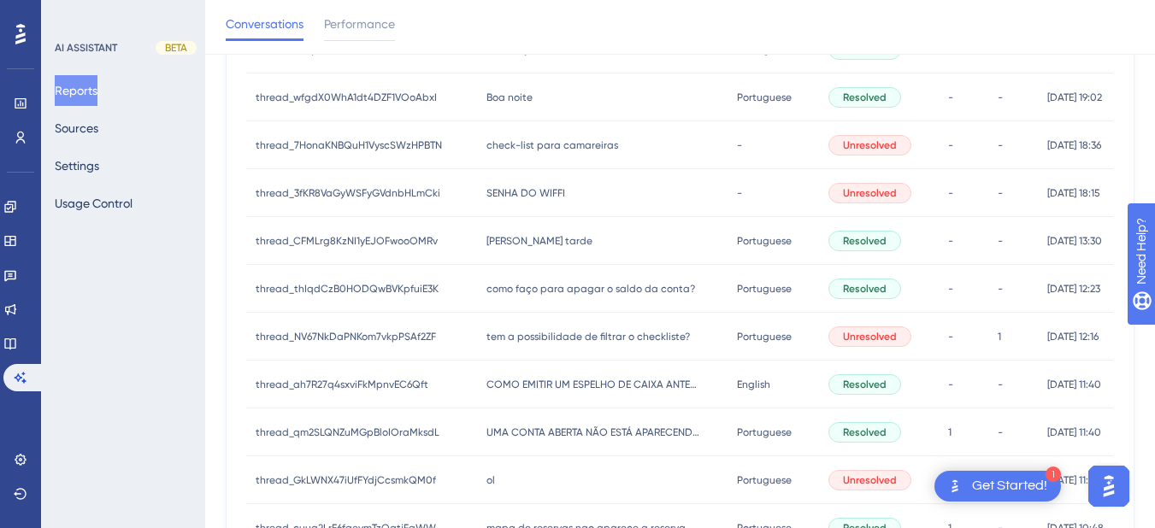
click at [539, 302] on div "como faço para apagar o saldo da conta? como faço para apagar o saldo da conta?" at bounding box center [603, 289] width 250 height 48
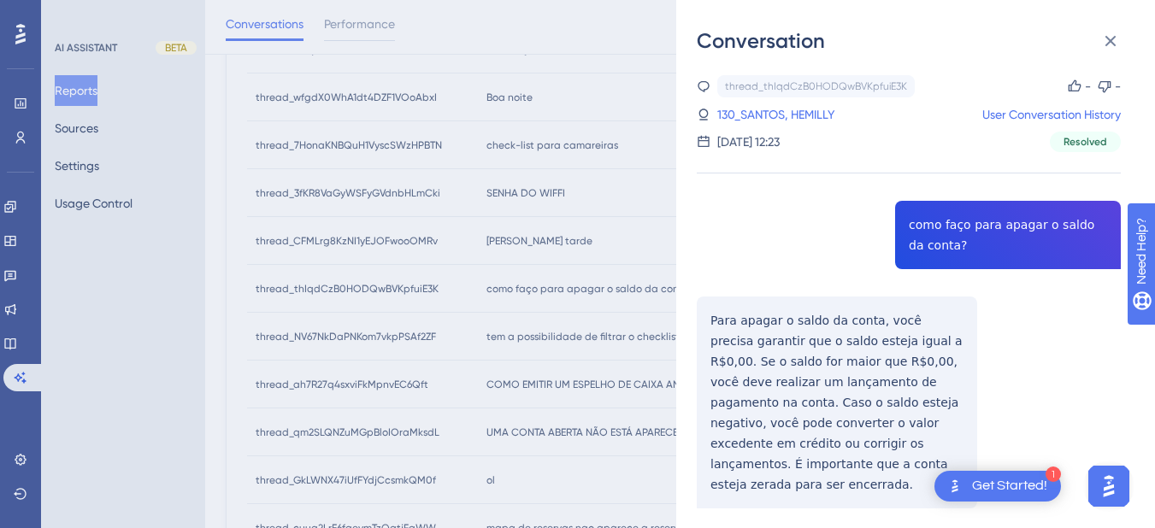
click at [924, 238] on div "thread_thIqdCzB0HODQwBVKpfuiE3K Copy - - 130_SANTOS, HEMILLY User Conversation …" at bounding box center [909, 335] width 424 height 520
click at [702, 315] on div "thread_thIqdCzB0HODQwBVKpfuiE3K Copy - - 130_SANTOS, HEMILLY User Conversation …" at bounding box center [909, 335] width 424 height 520
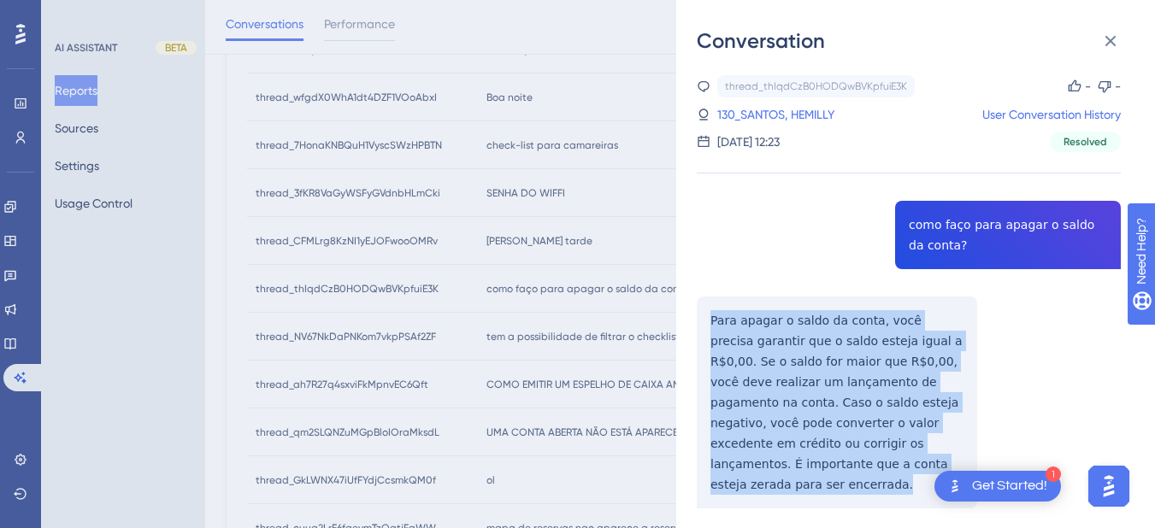
drag, startPoint x: 702, startPoint y: 315, endPoint x: 852, endPoint y: 491, distance: 231.6
click at [852, 491] on div "thread_thIqdCzB0HODQwBVKpfuiE3K Copy - - 130_SANTOS, HEMILLY User Conversation …" at bounding box center [909, 335] width 424 height 520
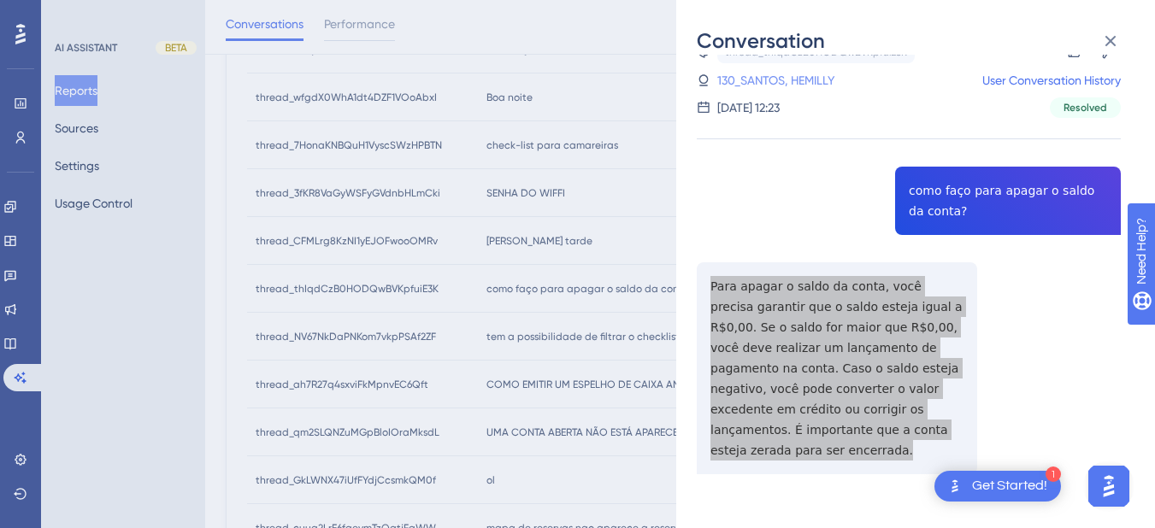
scroll to position [0, 0]
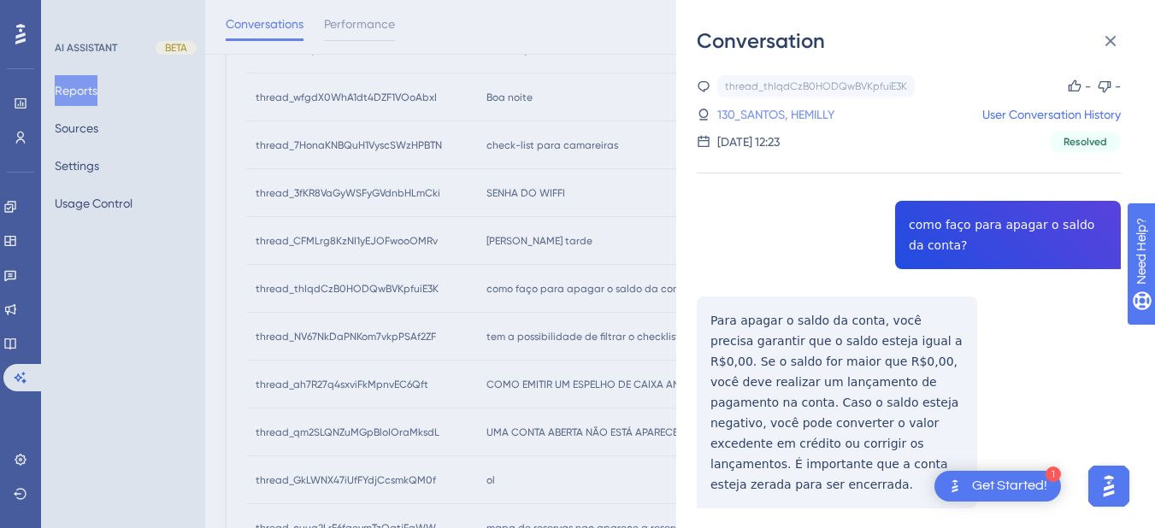
click at [776, 111] on link "130_SANTOS, HEMILLY" at bounding box center [775, 114] width 117 height 21
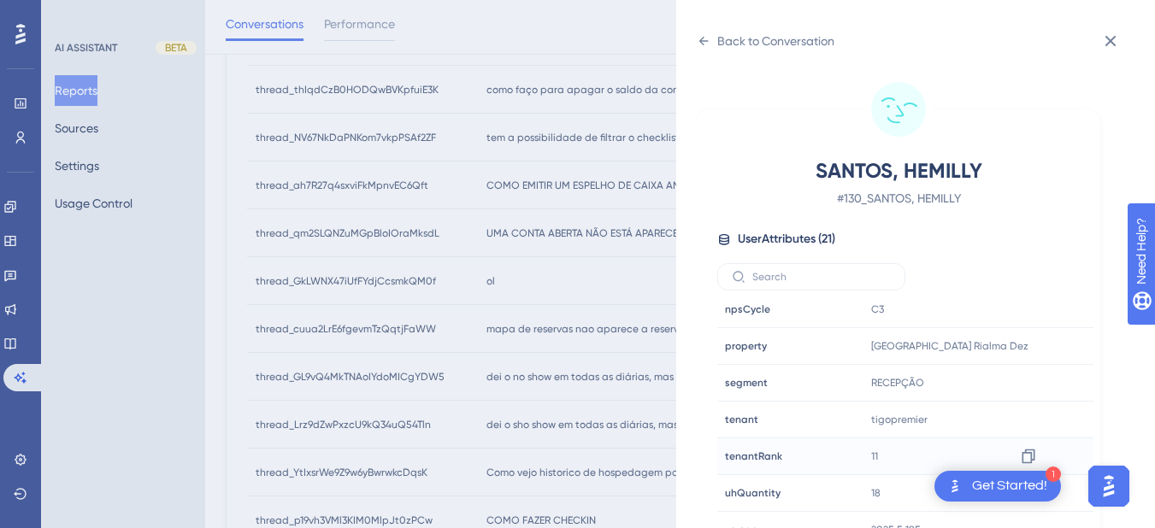
scroll to position [21, 0]
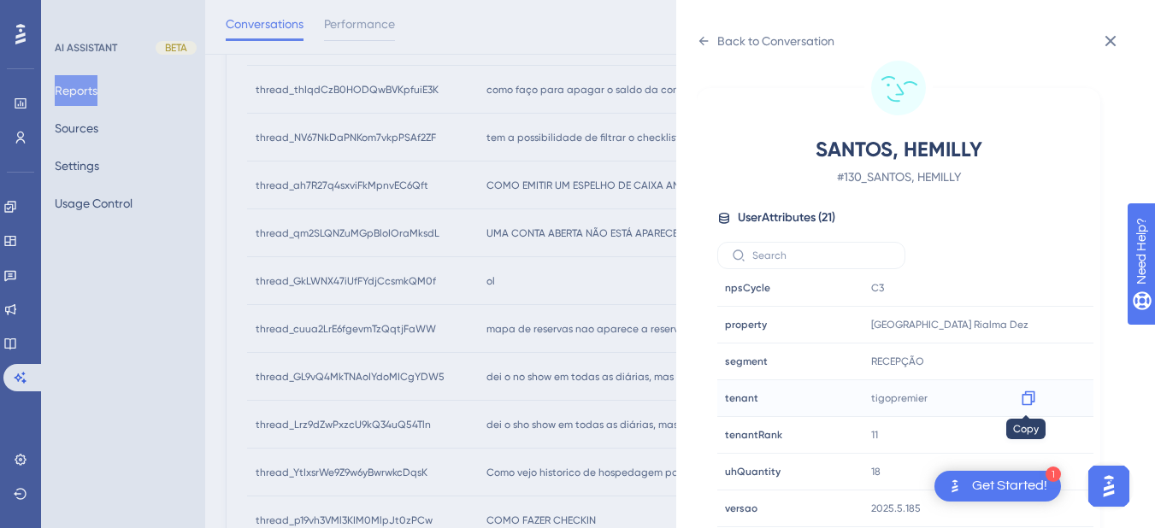
click at [1022, 397] on icon at bounding box center [1028, 398] width 17 height 17
click at [697, 36] on icon at bounding box center [704, 41] width 14 height 14
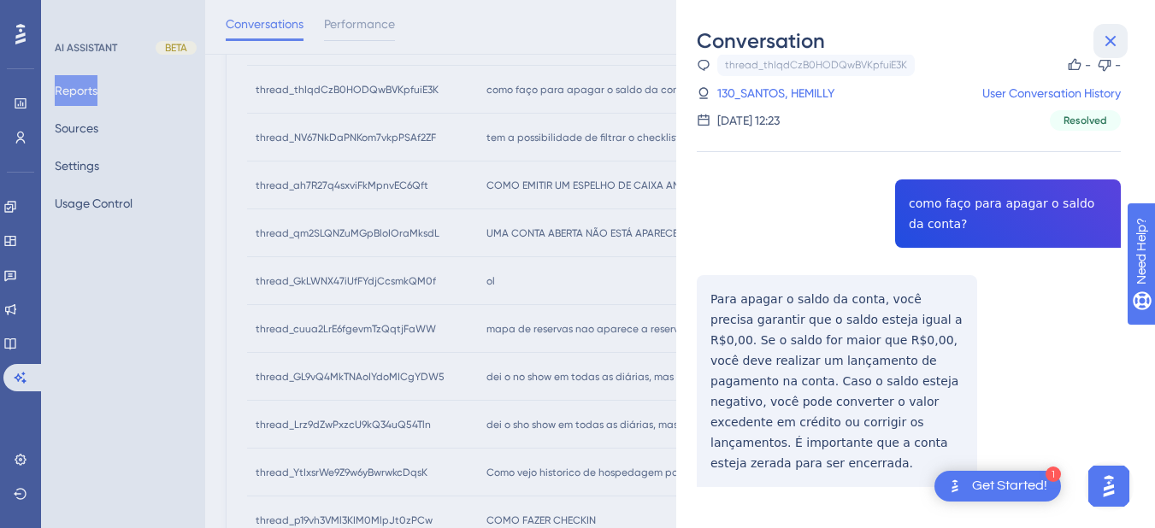
click at [1109, 44] on icon at bounding box center [1110, 41] width 21 height 21
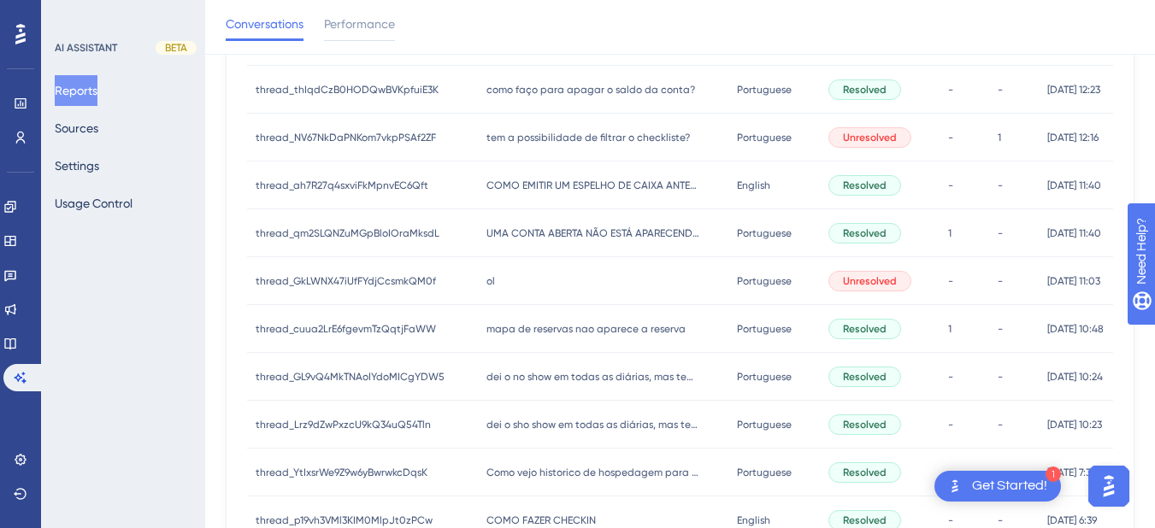
click at [515, 140] on span "tem a possibilidade de filtrar o checkliste?" at bounding box center [587, 138] width 203 height 14
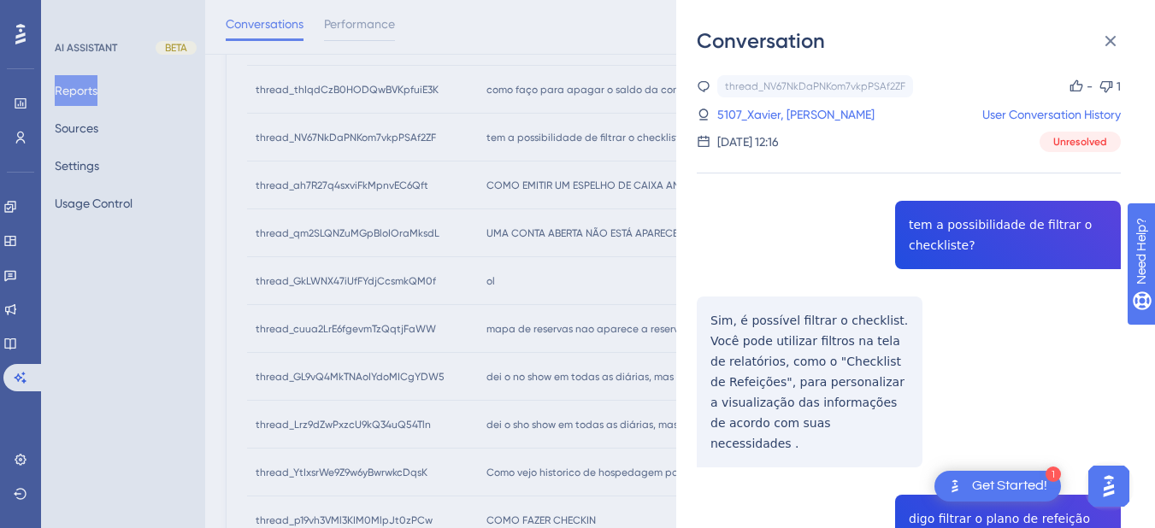
click at [925, 244] on div "thread_NV67NkDaPNKom7vkpPSAf2ZF Copy - 1 5107_Xavier, Bruna User Conversation H…" at bounding box center [909, 489] width 424 height 828
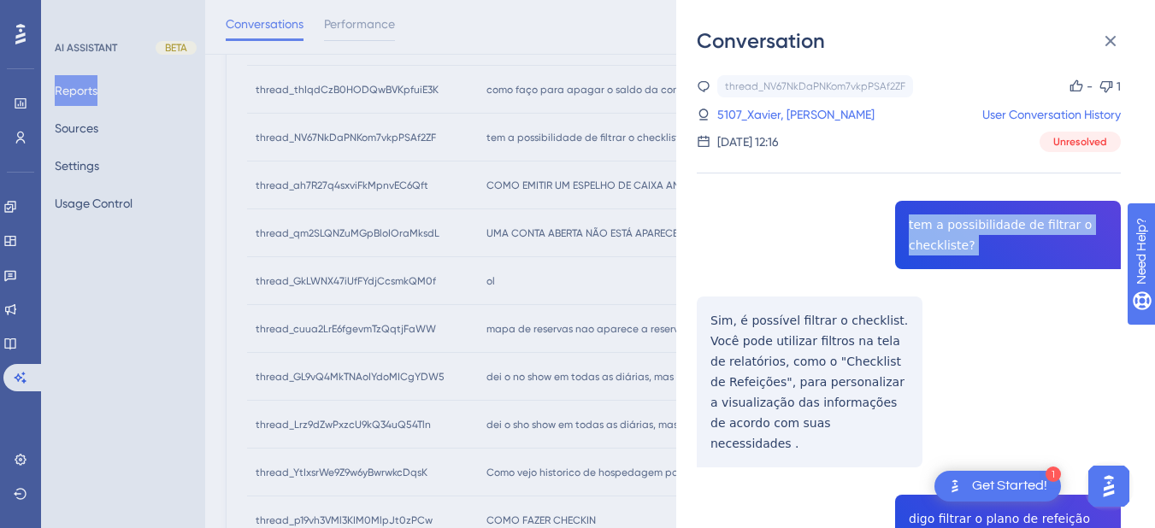
click at [925, 244] on div "thread_NV67NkDaPNKom7vkpPSAf2ZF Copy - 1 5107_Xavier, Bruna User Conversation H…" at bounding box center [909, 489] width 424 height 828
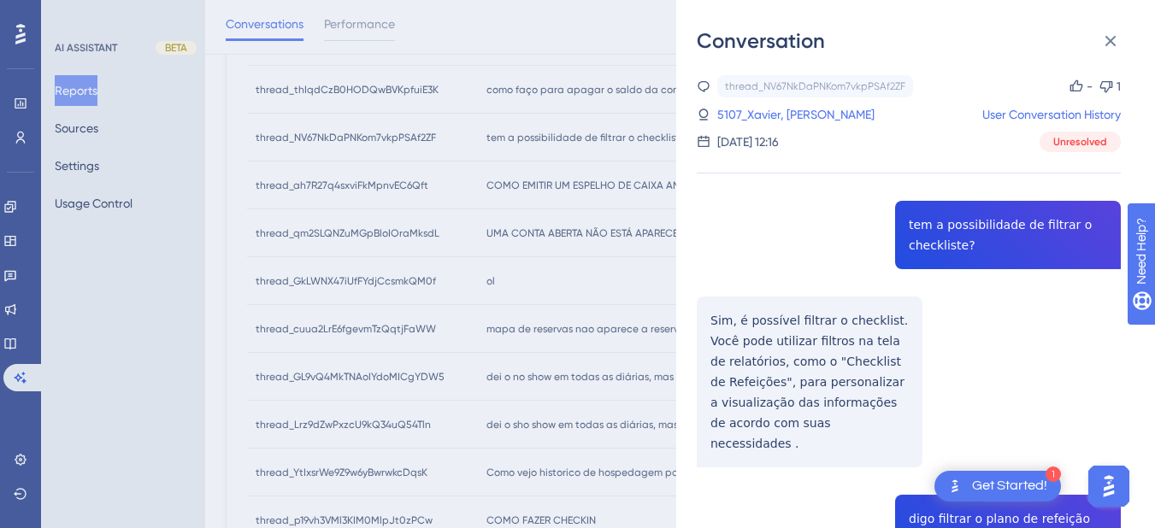
click at [753, 342] on div "thread_NV67NkDaPNKom7vkpPSAf2ZF Copy - 1 5107_Xavier, Bruna User Conversation H…" at bounding box center [909, 489] width 424 height 828
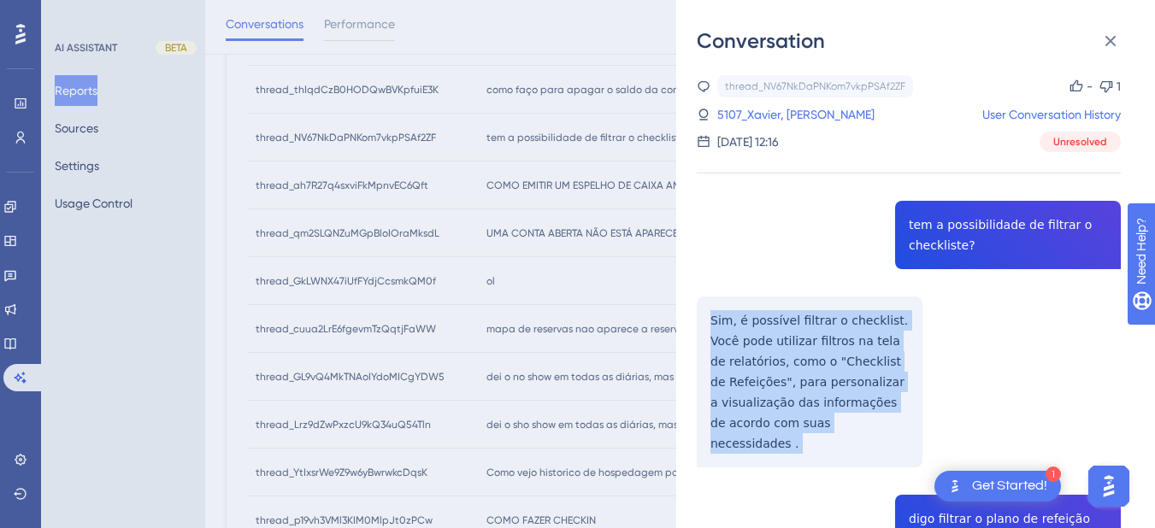
click at [753, 342] on div "thread_NV67NkDaPNKom7vkpPSAf2ZF Copy - 1 5107_Xavier, Bruna User Conversation H…" at bounding box center [909, 489] width 424 height 828
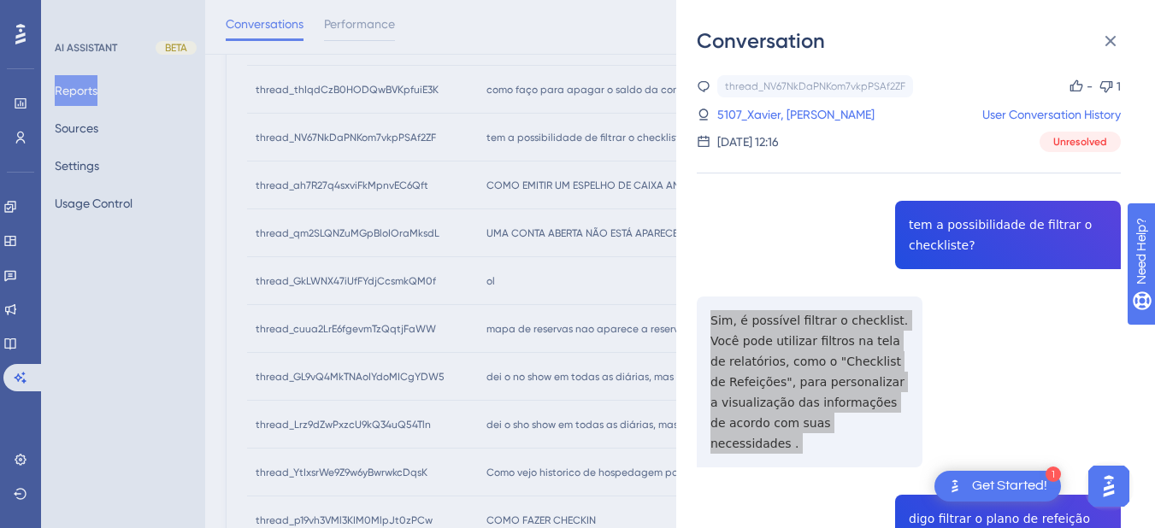
scroll to position [321, 0]
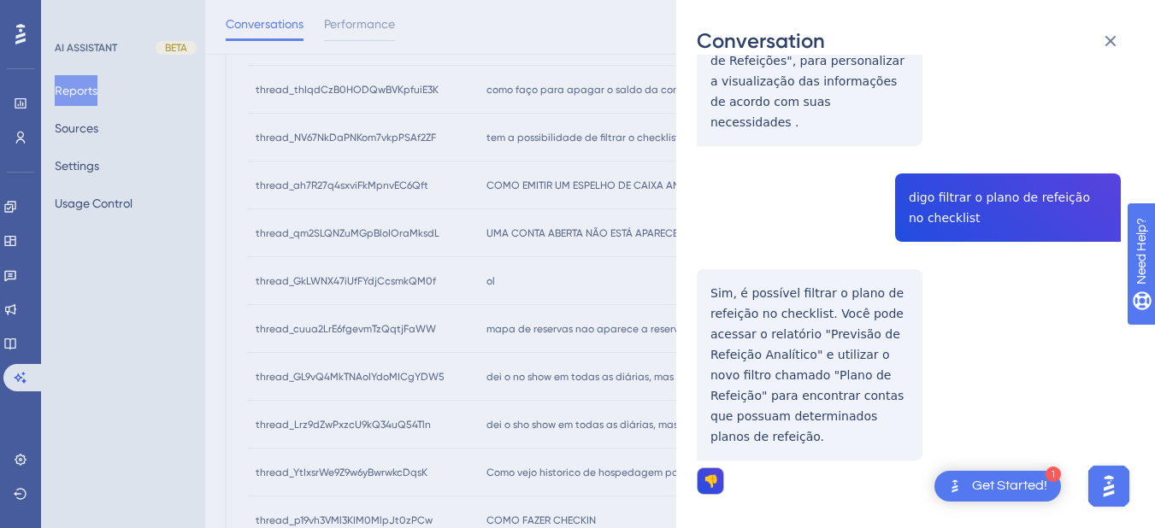
click at [950, 185] on div "thread_NV67NkDaPNKom7vkpPSAf2ZF Copy - 1 5107_Xavier, Bruna User Conversation H…" at bounding box center [909, 168] width 424 height 828
click at [751, 301] on div "thread_NV67NkDaPNKom7vkpPSAf2ZF Copy - 1 5107_Xavier, Bruna User Conversation H…" at bounding box center [909, 168] width 424 height 828
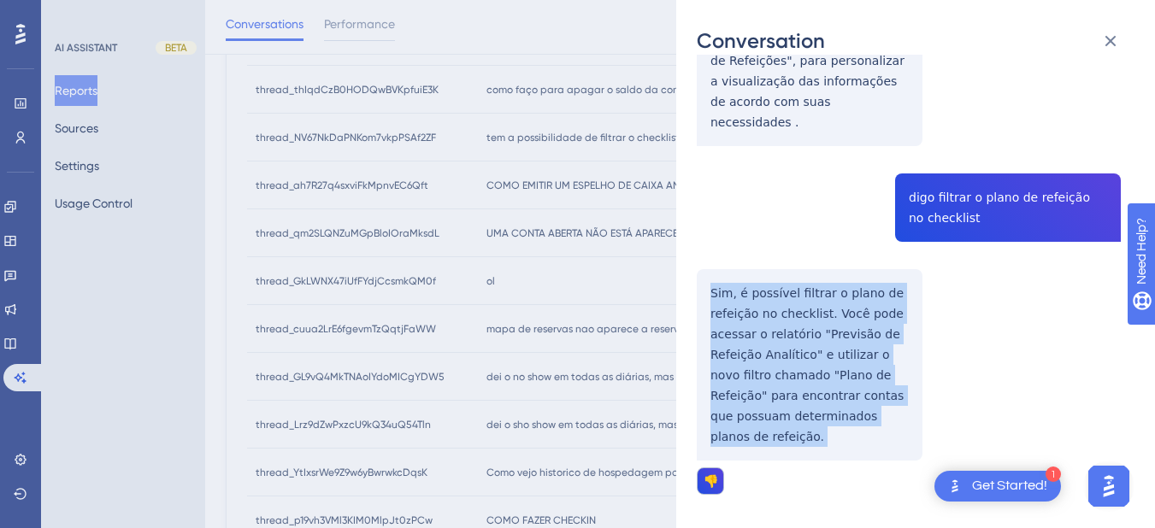
click at [751, 301] on div "thread_NV67NkDaPNKom7vkpPSAf2ZF Copy - 1 5107_Xavier, Bruna User Conversation H…" at bounding box center [909, 168] width 424 height 828
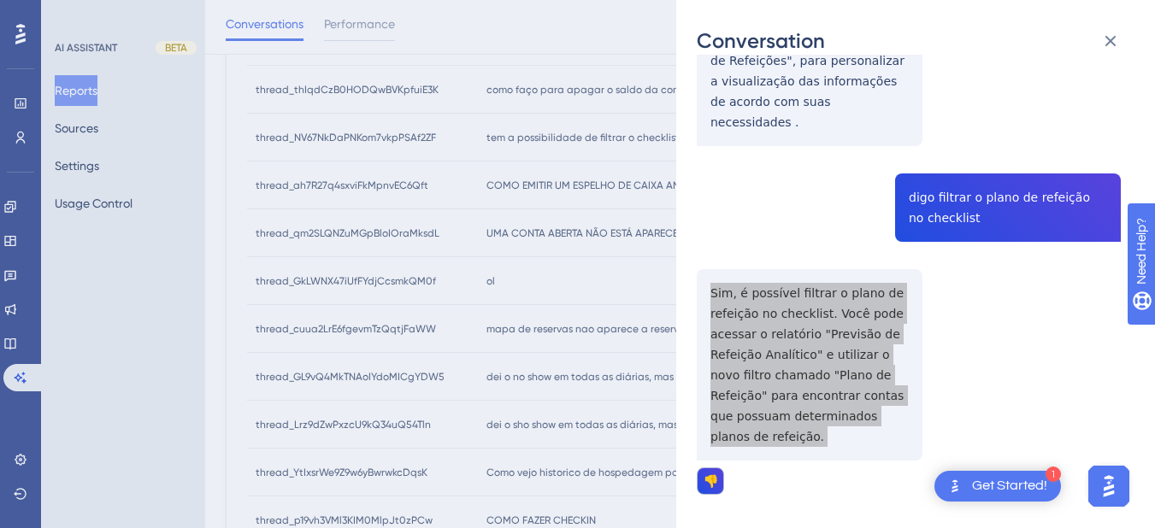
scroll to position [0, 0]
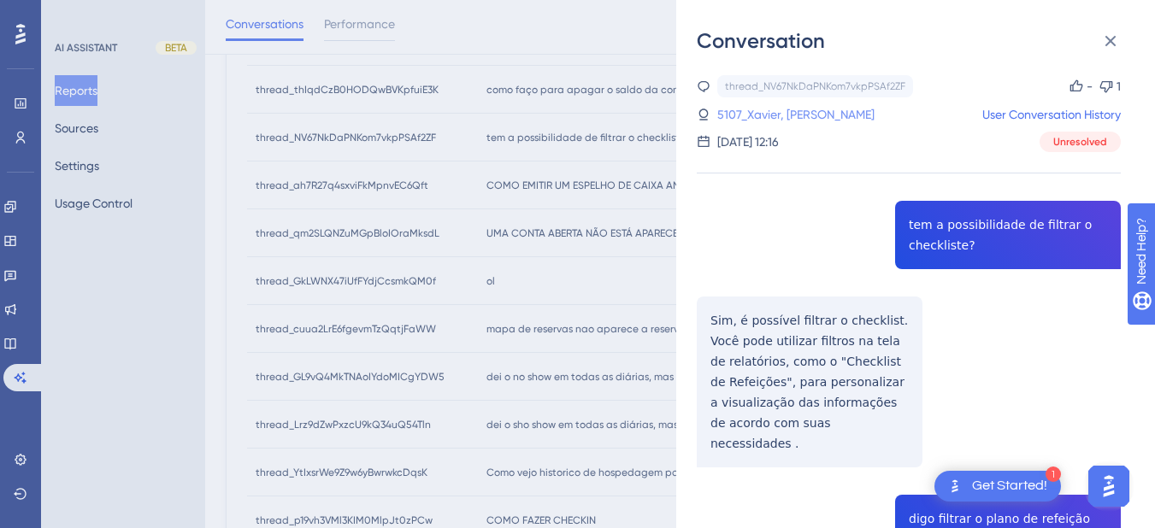
click at [777, 108] on link "5107_Xavier, [PERSON_NAME]" at bounding box center [795, 114] width 157 height 21
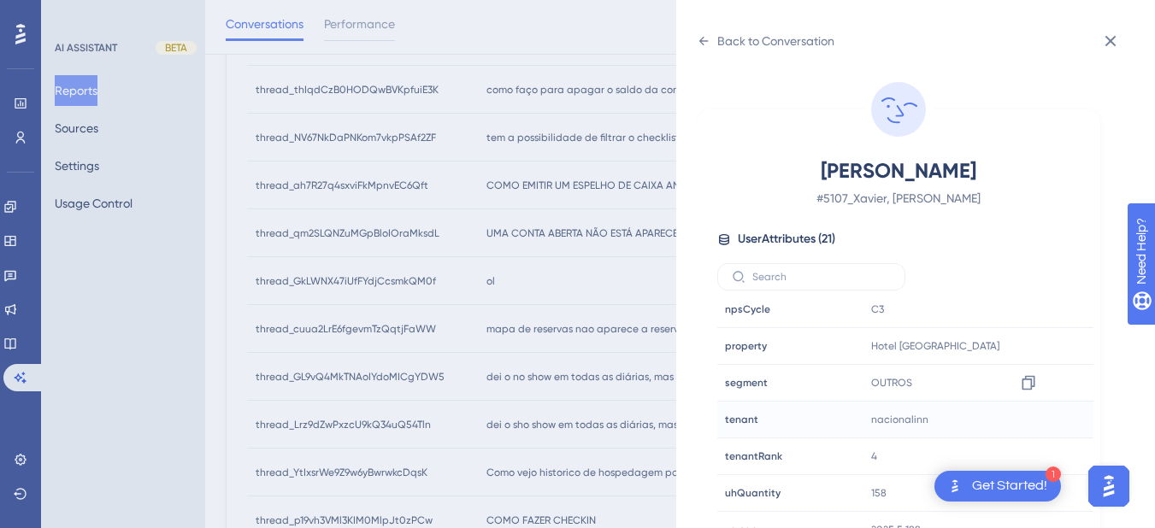
scroll to position [21, 0]
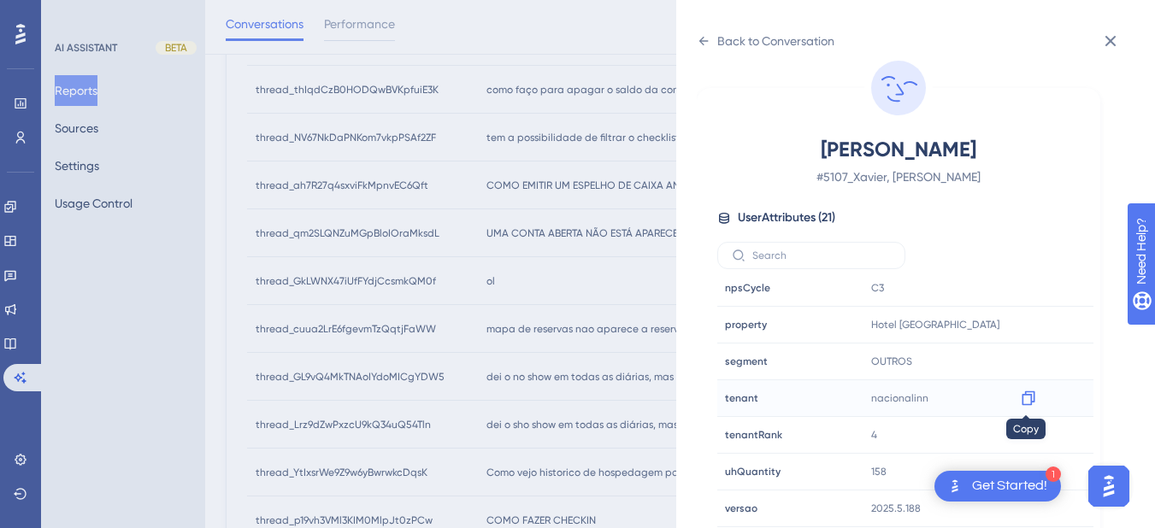
click at [1027, 402] on icon at bounding box center [1028, 398] width 17 height 17
click at [1022, 327] on icon at bounding box center [1028, 324] width 17 height 17
click at [699, 47] on icon at bounding box center [704, 41] width 14 height 14
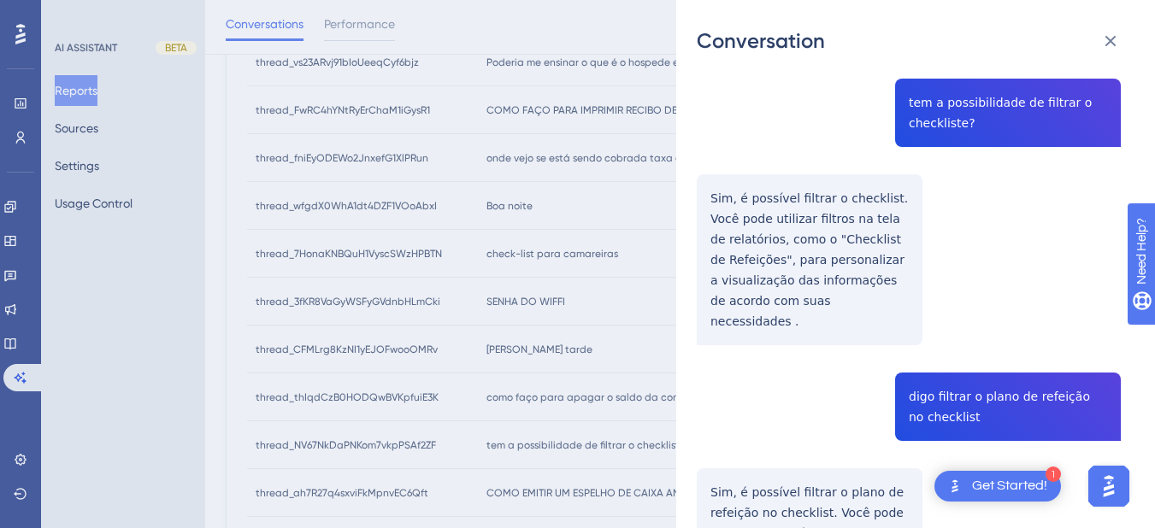
scroll to position [0, 0]
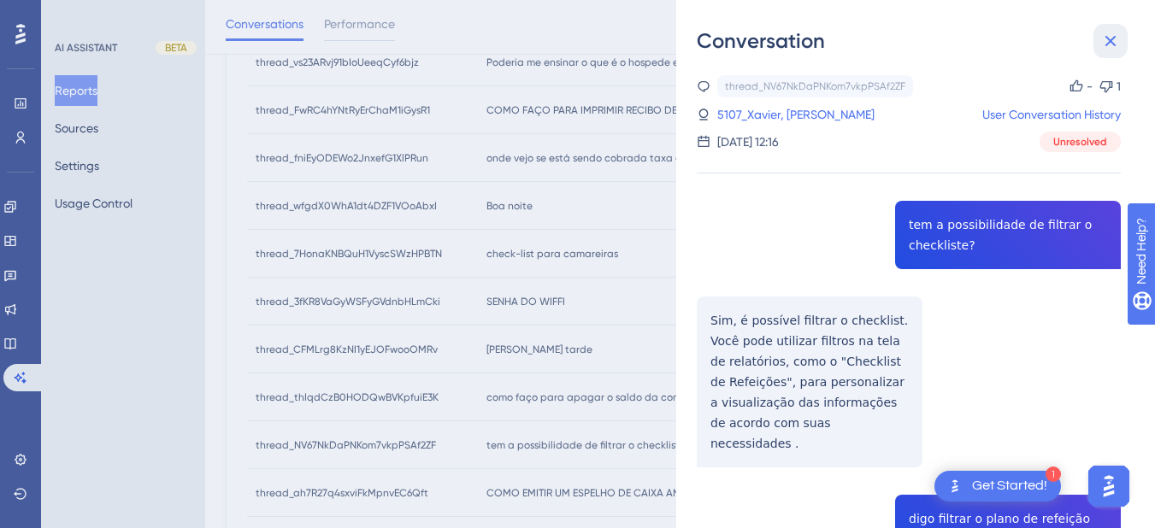
click at [1108, 32] on icon at bounding box center [1110, 41] width 21 height 21
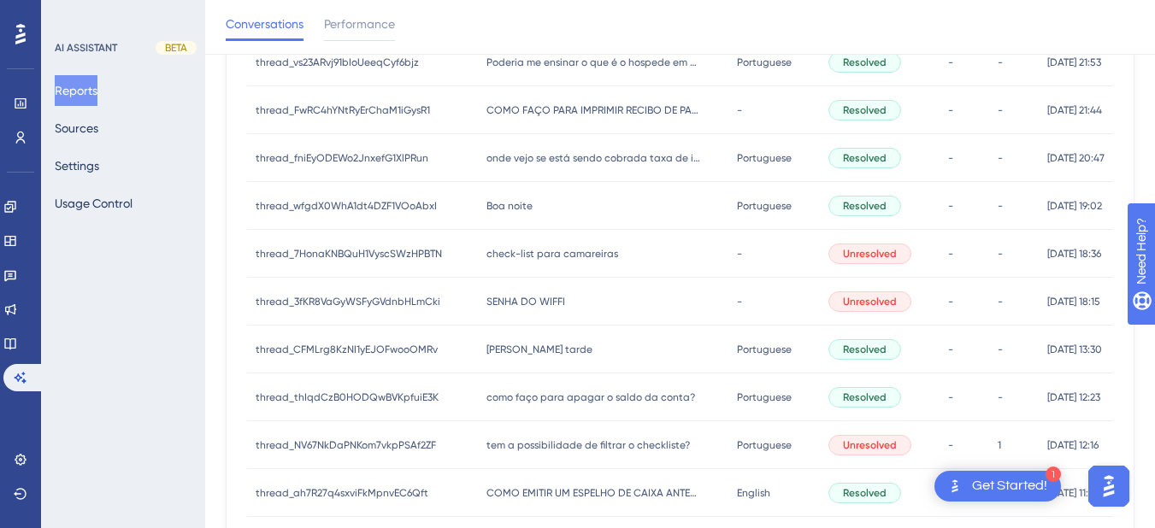
click at [558, 310] on div "SENHA DO WIFFI SENHA DO WIFFI" at bounding box center [603, 302] width 250 height 48
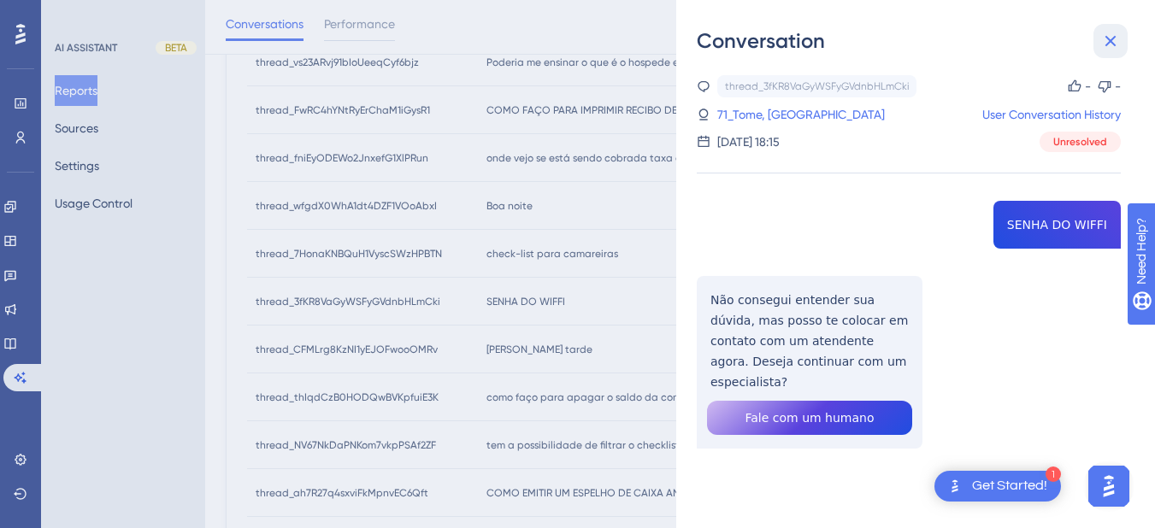
click at [1110, 48] on icon at bounding box center [1110, 41] width 21 height 21
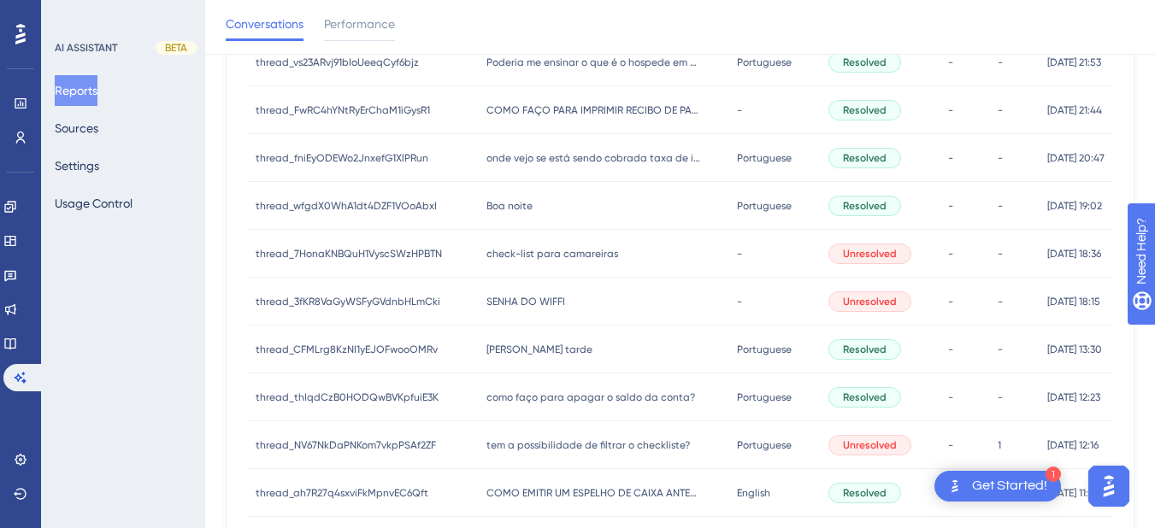
click at [499, 356] on div "[PERSON_NAME] tarde [PERSON_NAME] tarde" at bounding box center [603, 350] width 250 height 48
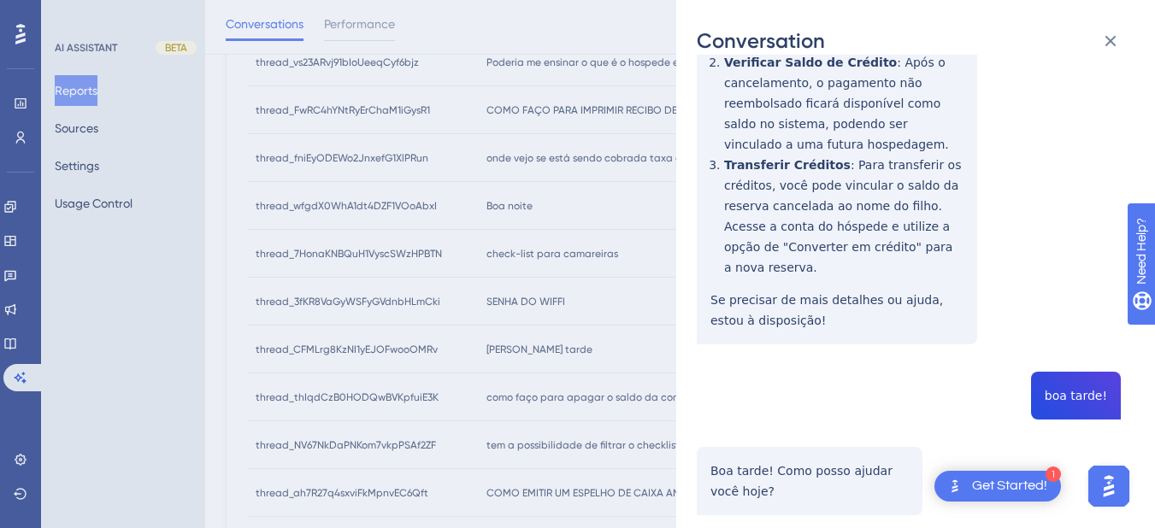
scroll to position [247, 0]
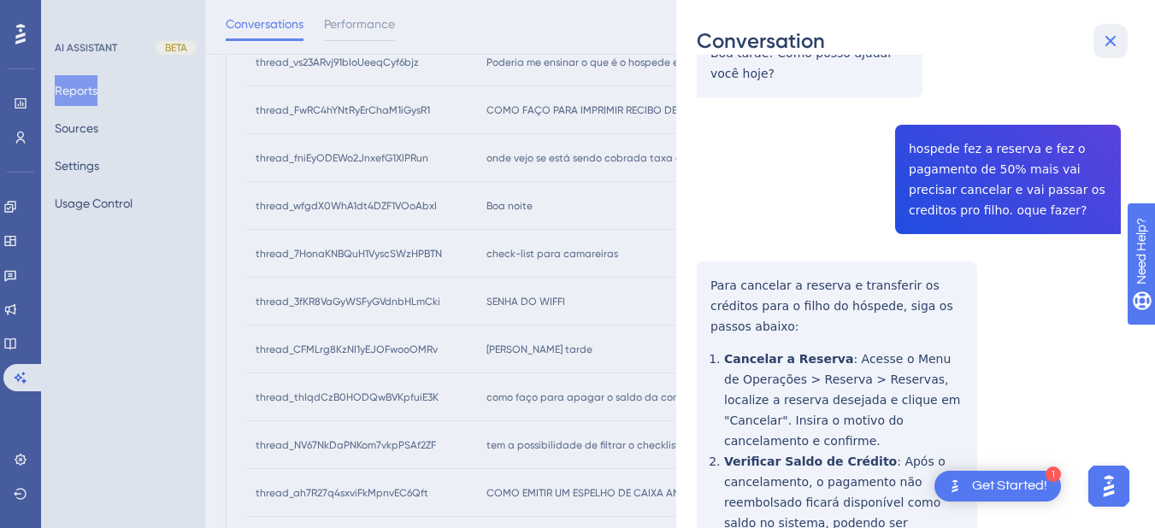
drag, startPoint x: 1104, startPoint y: 34, endPoint x: 1014, endPoint y: 78, distance: 99.8
click at [1104, 33] on icon at bounding box center [1110, 41] width 21 height 21
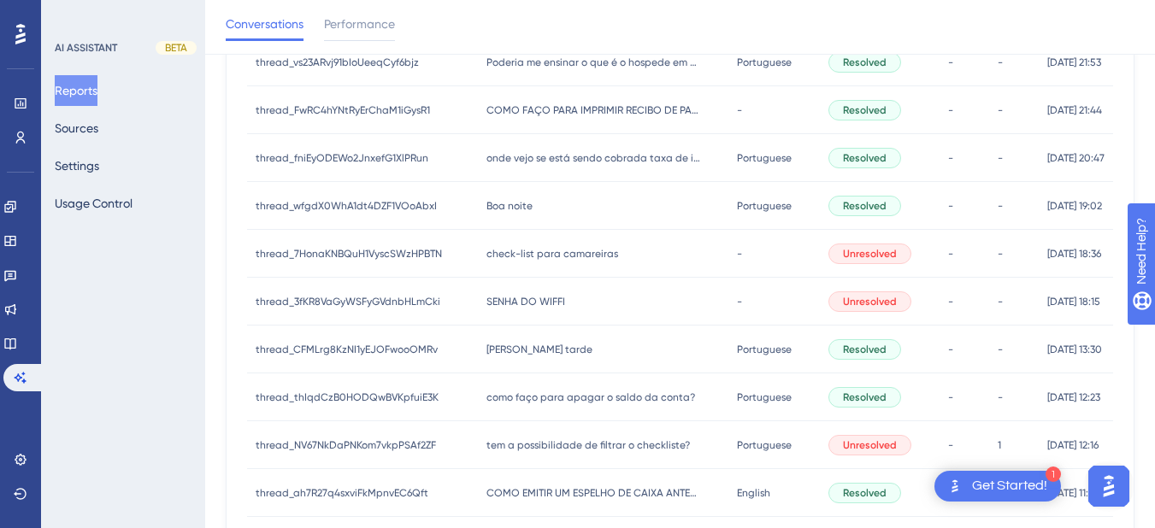
click at [513, 349] on span "[PERSON_NAME] tarde" at bounding box center [539, 350] width 106 height 14
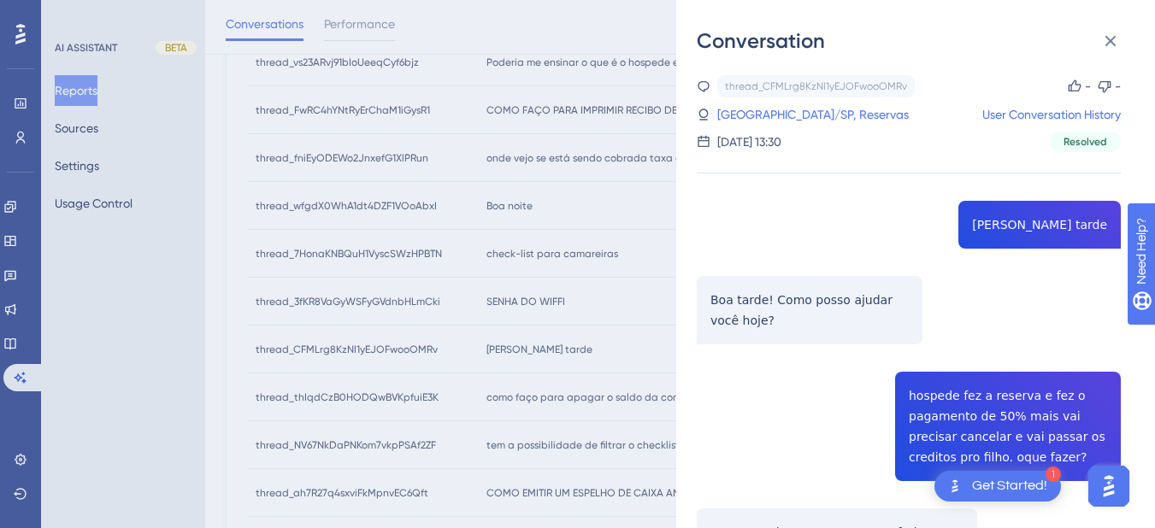
scroll to position [199, 0]
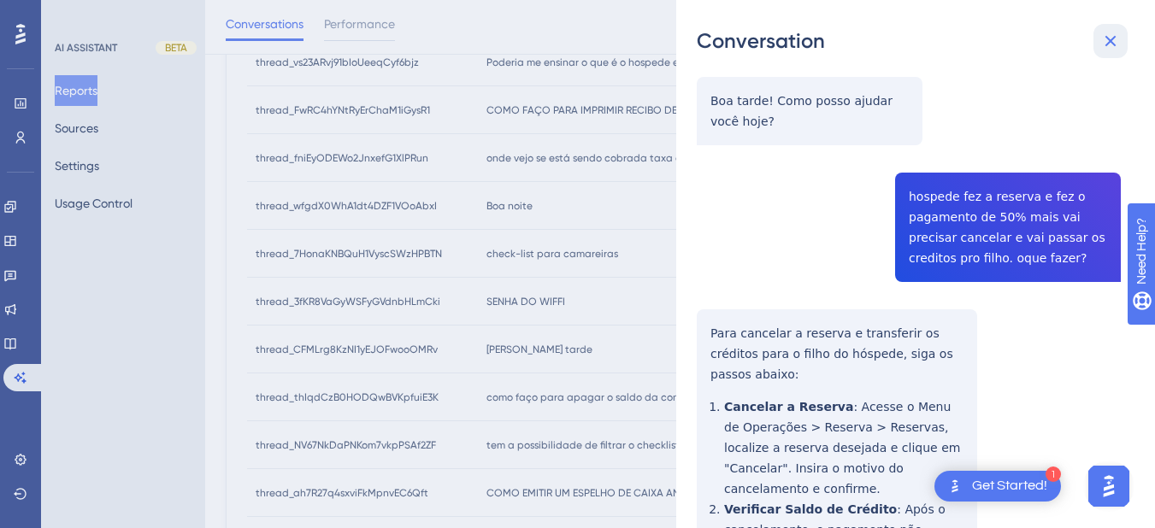
click at [1094, 46] on button at bounding box center [1110, 41] width 34 height 34
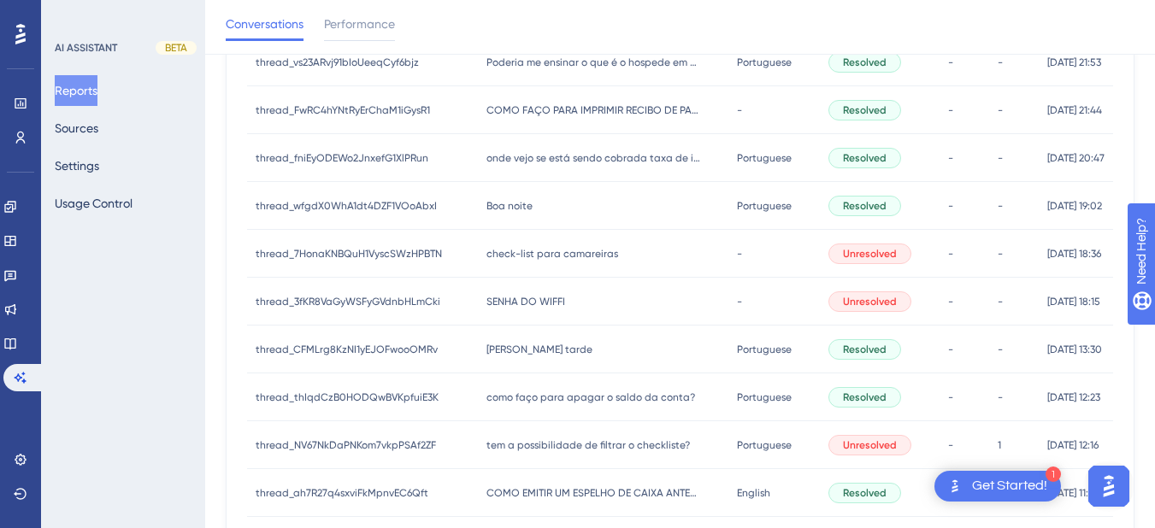
scroll to position [490, 0]
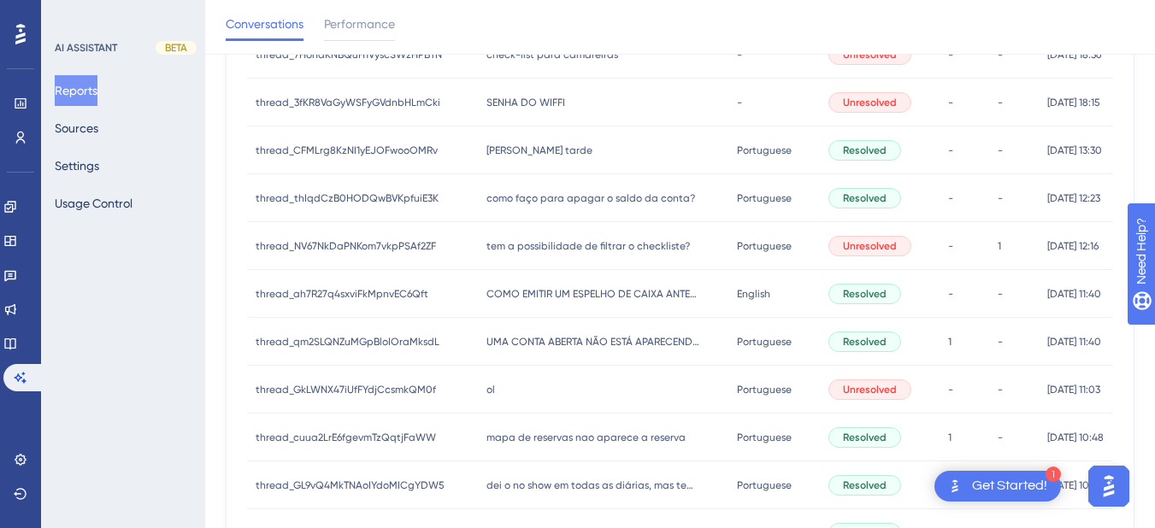
click at [547, 157] on div "[PERSON_NAME] tarde [PERSON_NAME] tarde" at bounding box center [603, 150] width 250 height 48
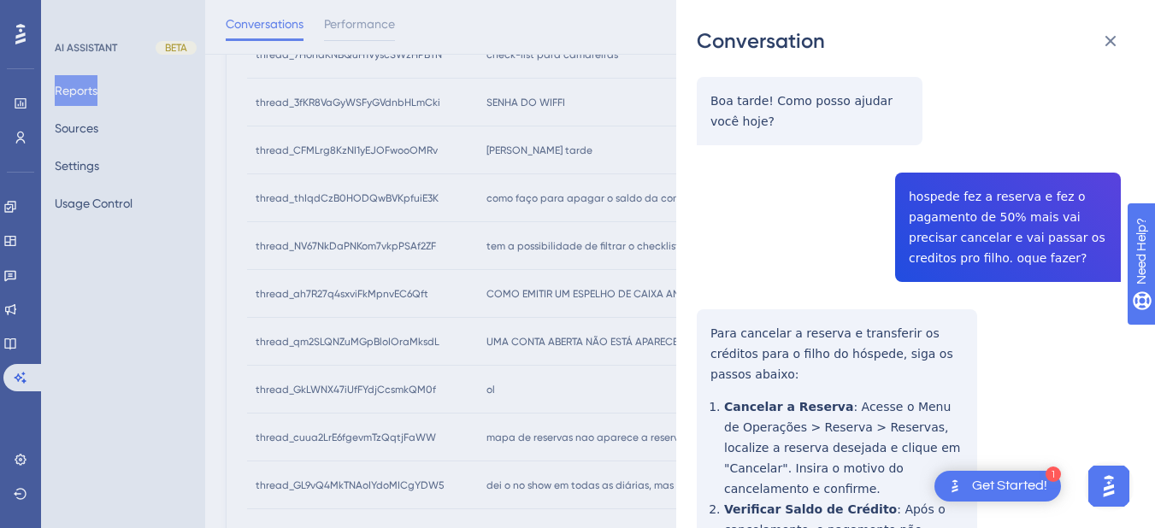
scroll to position [0, 0]
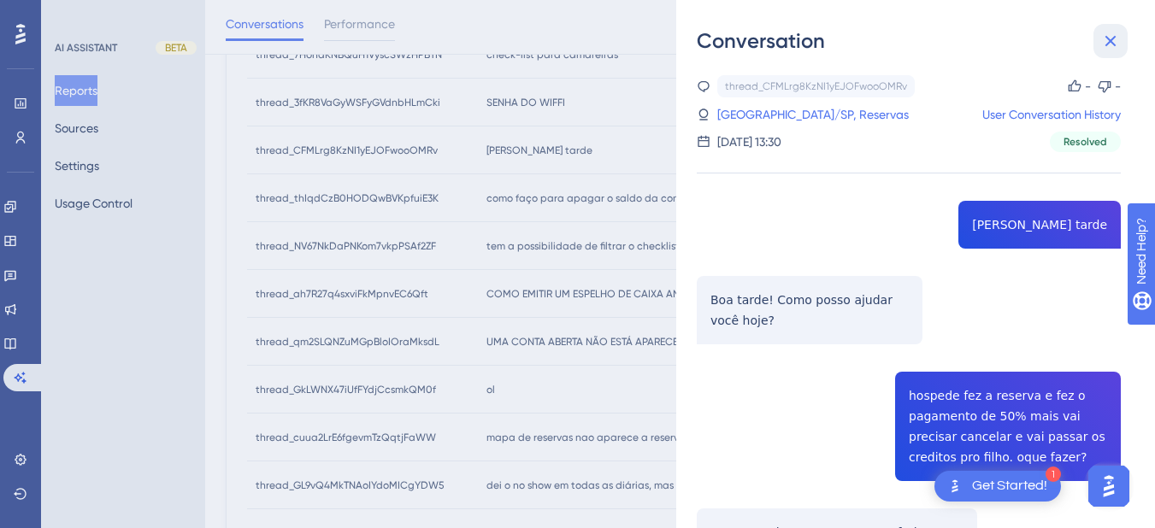
click at [1119, 40] on icon at bounding box center [1110, 41] width 21 height 21
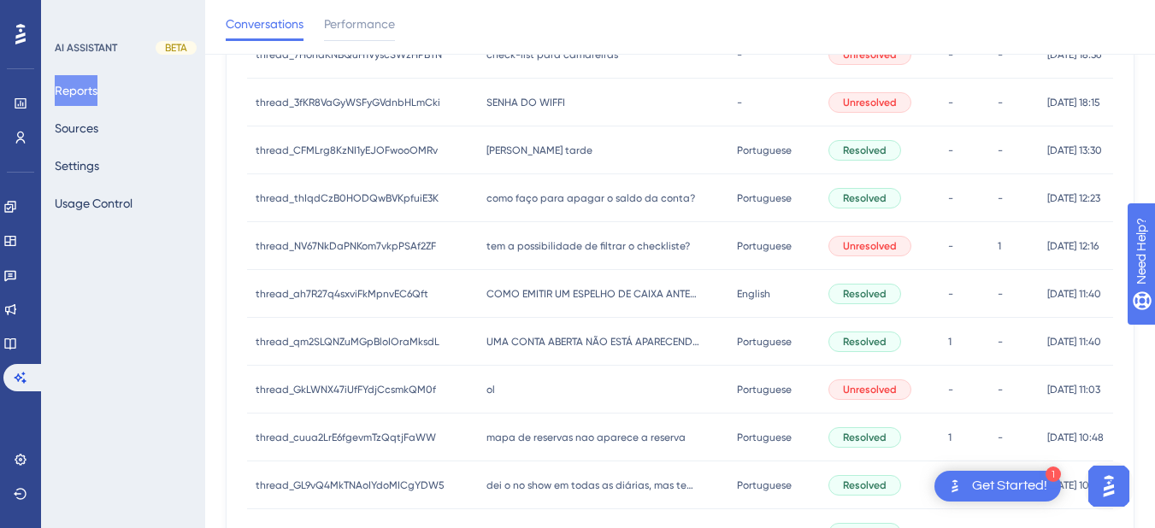
click at [520, 193] on span "como faço para apagar o saldo da conta?" at bounding box center [590, 198] width 209 height 14
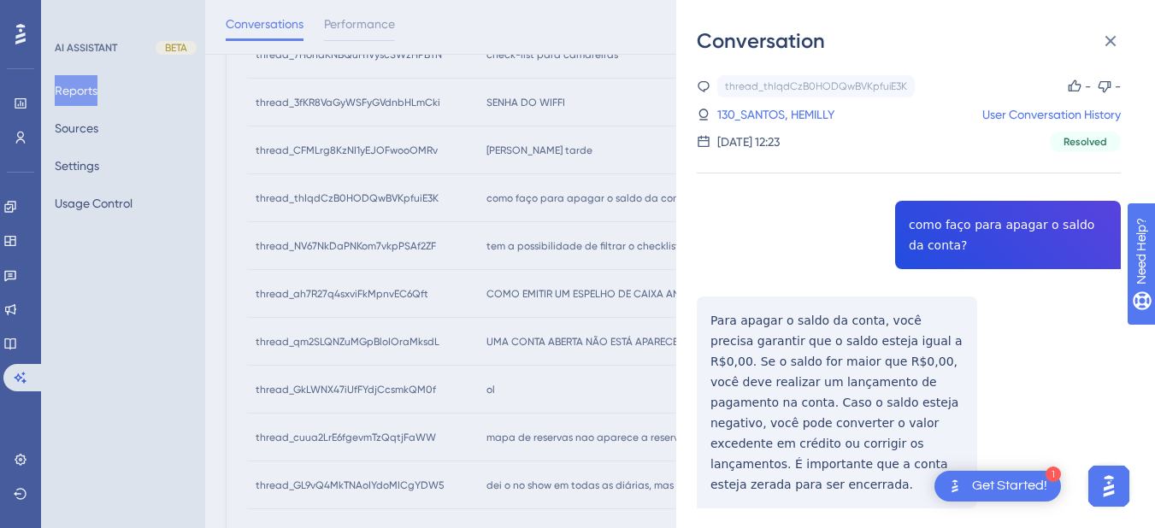
scroll to position [34, 0]
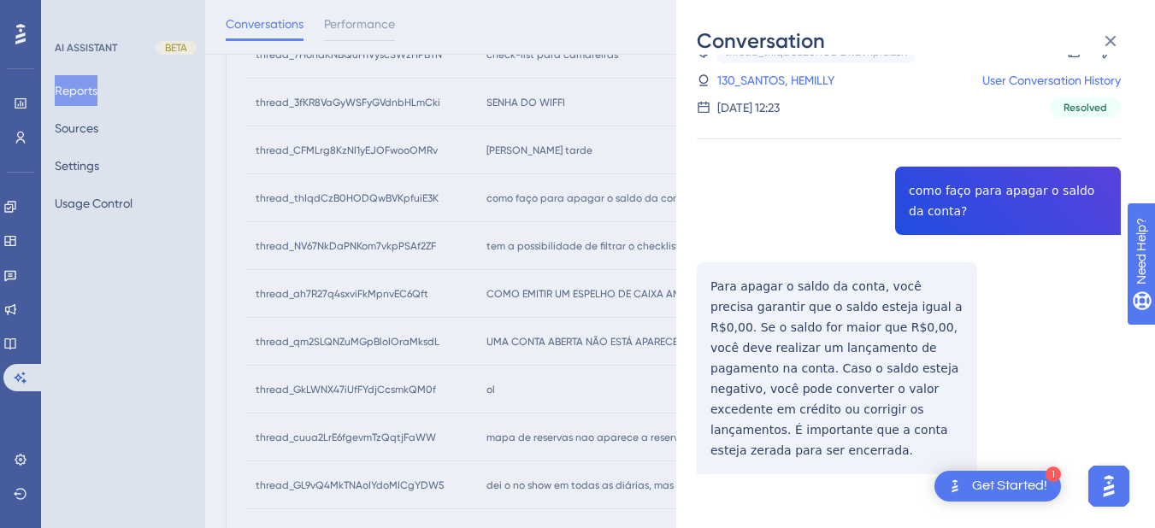
click at [932, 162] on div "thread_thIqdCzB0HODQwBVKpfuiE3K Copy - - 130_SANTOS, HEMILLY User Conversation …" at bounding box center [909, 301] width 424 height 520
click at [915, 181] on div "thread_thIqdCzB0HODQwBVKpfuiE3K Copy - - 130_SANTOS, HEMILLY User Conversation …" at bounding box center [909, 301] width 424 height 520
click at [697, 292] on div "thread_thIqdCzB0HODQwBVKpfuiE3K Copy - - 130_SANTOS, HEMILLY User Conversation …" at bounding box center [909, 301] width 424 height 520
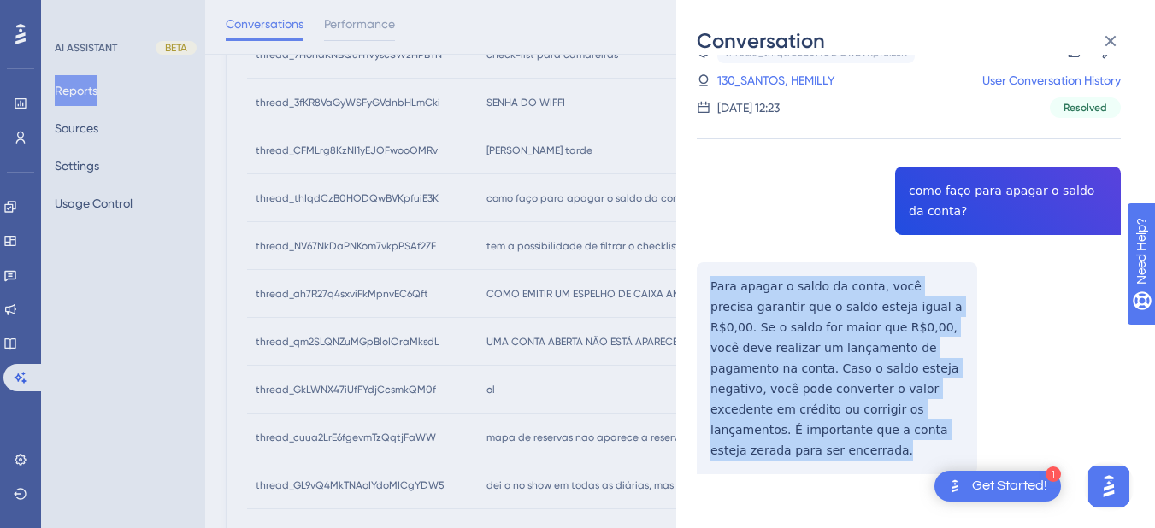
drag, startPoint x: 705, startPoint y: 268, endPoint x: 831, endPoint y: 358, distance: 154.4
click at [876, 438] on div "thread_thIqdCzB0HODQwBVKpfuiE3K Copy - - 130_SANTOS, HEMILLY User Conversation …" at bounding box center [909, 301] width 424 height 520
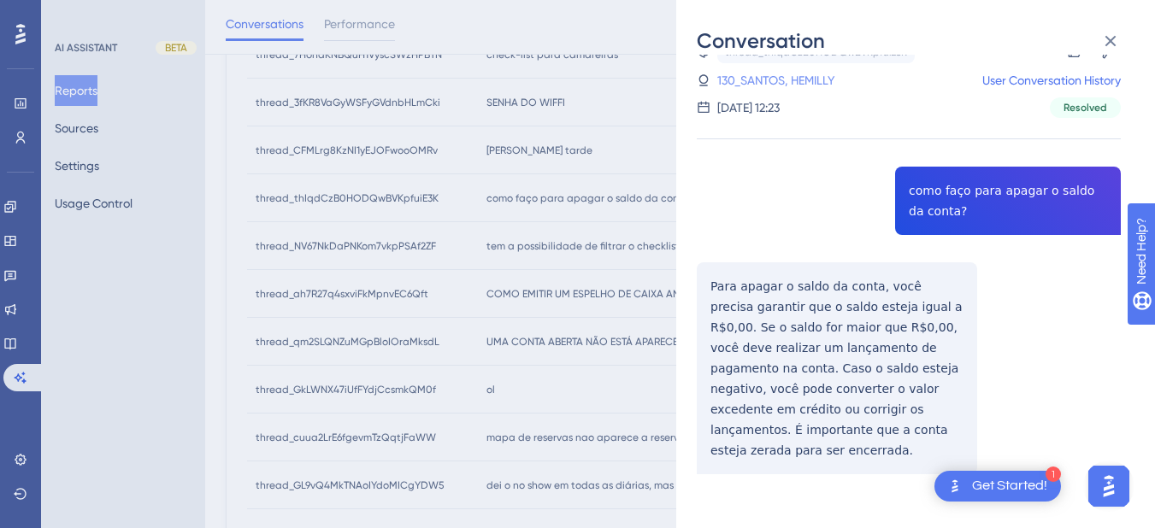
click at [742, 90] on link "130_SANTOS, HEMILLY" at bounding box center [775, 80] width 117 height 21
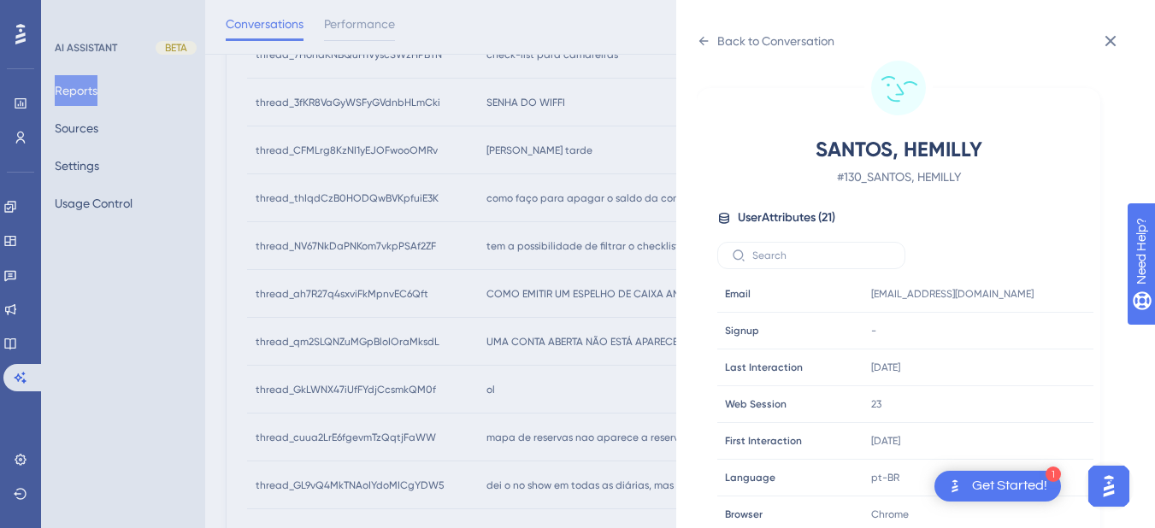
scroll to position [520, 0]
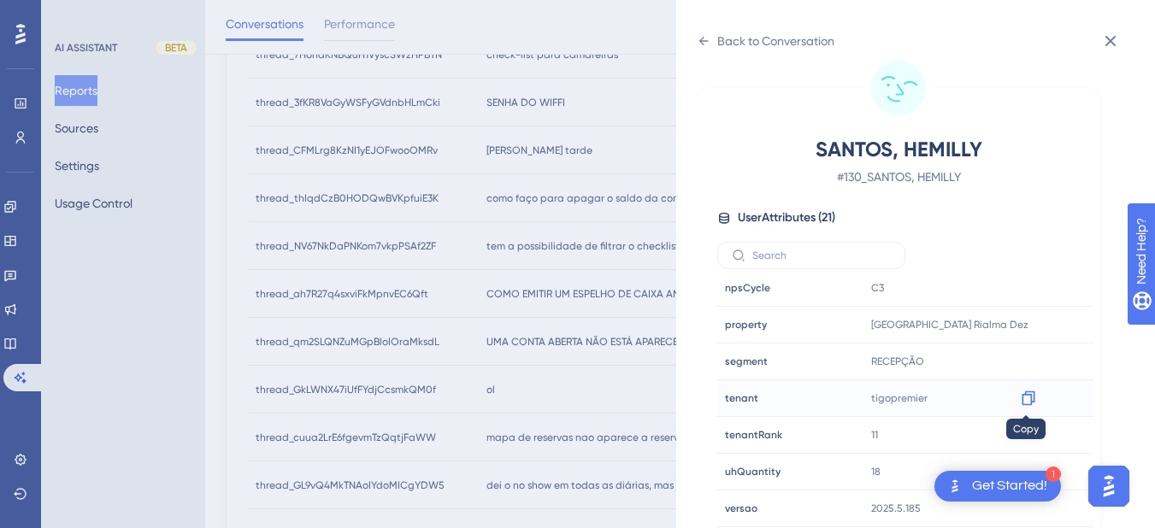
click at [1027, 400] on icon at bounding box center [1028, 398] width 17 height 17
drag, startPoint x: 1116, startPoint y: 44, endPoint x: 883, endPoint y: 61, distance: 233.9
click at [1116, 44] on icon at bounding box center [1110, 41] width 21 height 21
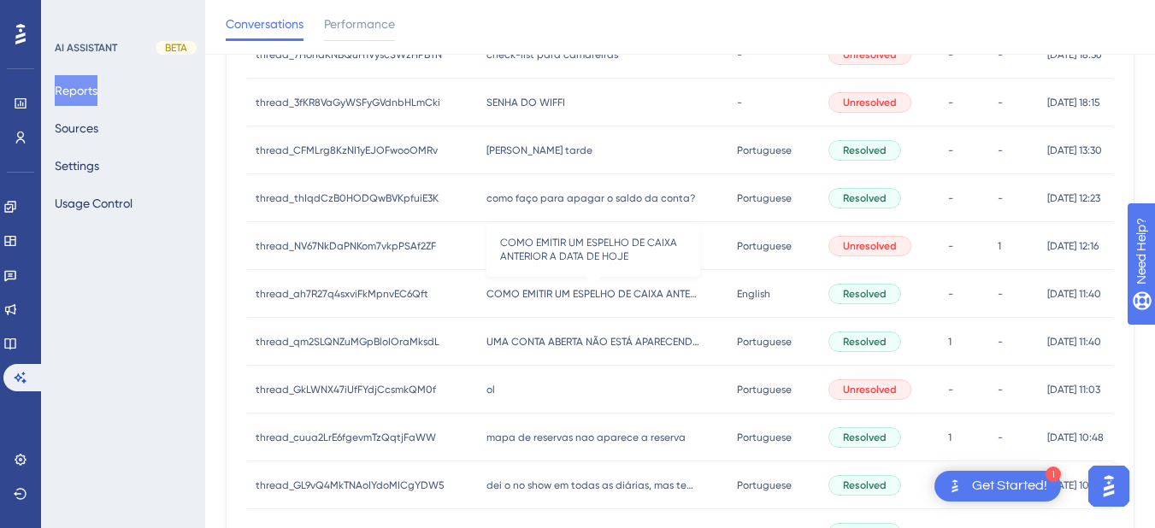
click at [530, 296] on span "COMO EMITIR UM ESPELHO DE CAIXA ANTERIOR A DATA DE HOJE" at bounding box center [593, 294] width 214 height 14
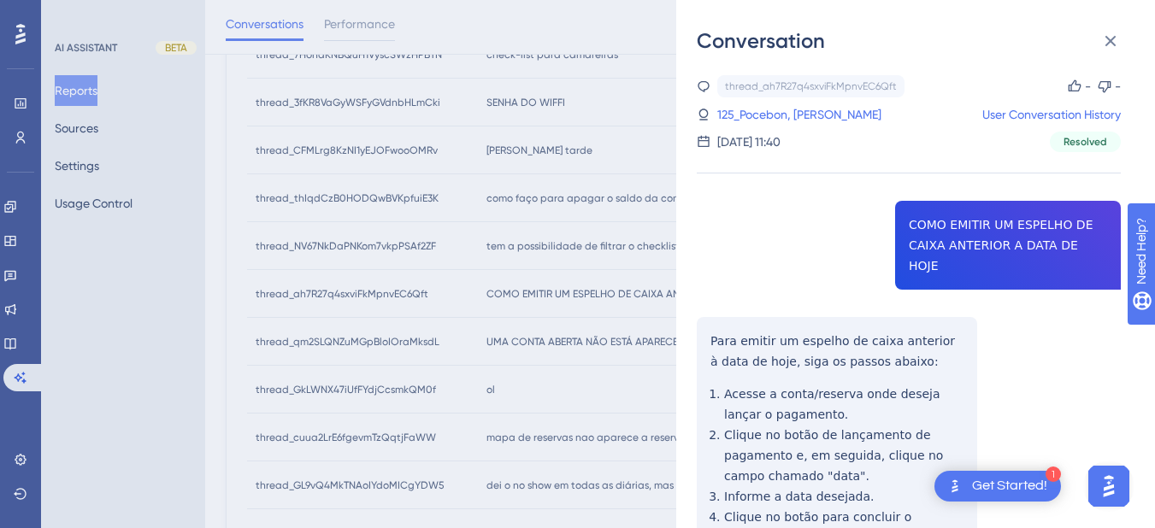
click at [999, 223] on div "thread_ah7R27q4sxviFkMpnvEC6Qft Copy - - 125_Pocebon, [PERSON_NAME] User Conver…" at bounding box center [909, 429] width 424 height 709
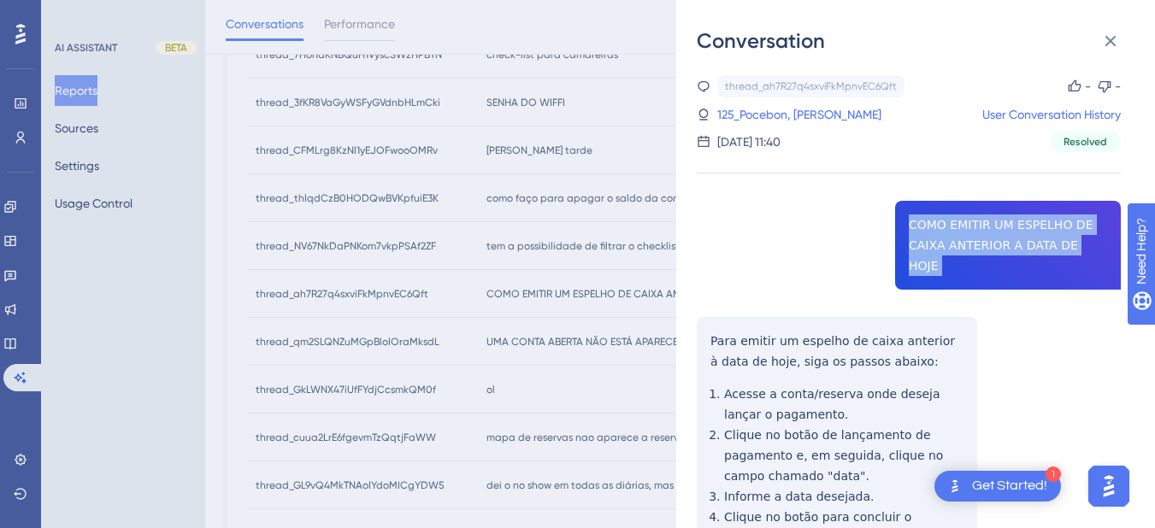
click at [999, 223] on div "thread_ah7R27q4sxviFkMpnvEC6Qft Copy - - 125_Pocebon, [PERSON_NAME] User Conver…" at bounding box center [909, 429] width 424 height 709
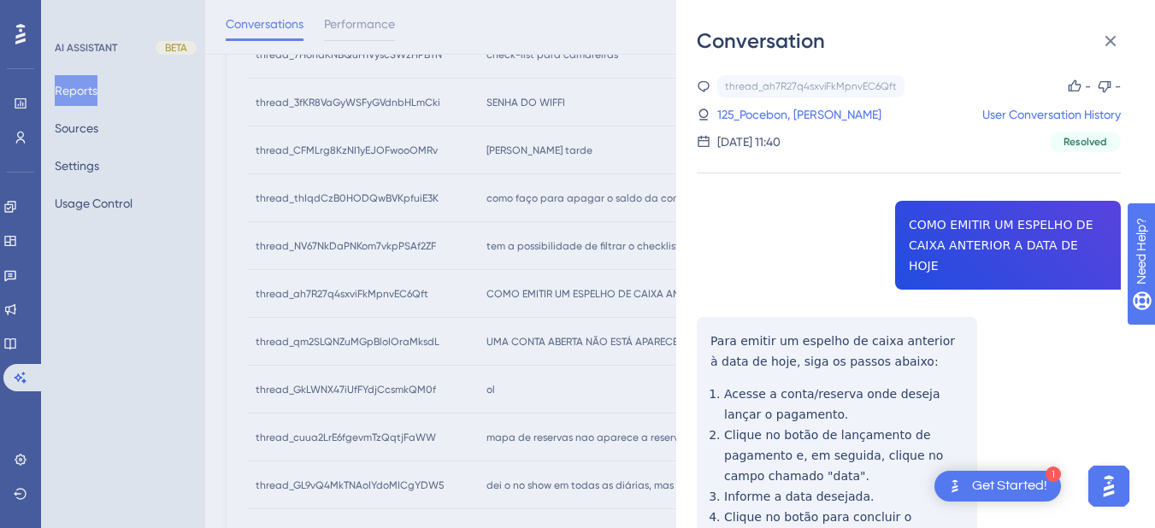
click at [715, 328] on div "thread_ah7R27q4sxviFkMpnvEC6Qft Copy - - 125_Pocebon, [PERSON_NAME] User Conver…" at bounding box center [909, 429] width 424 height 709
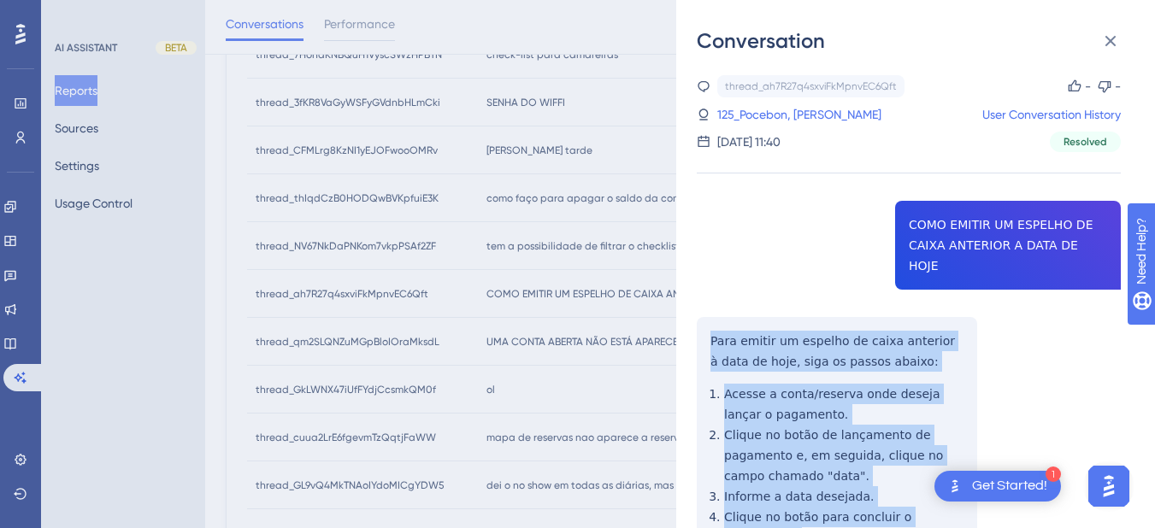
scroll to position [181, 0]
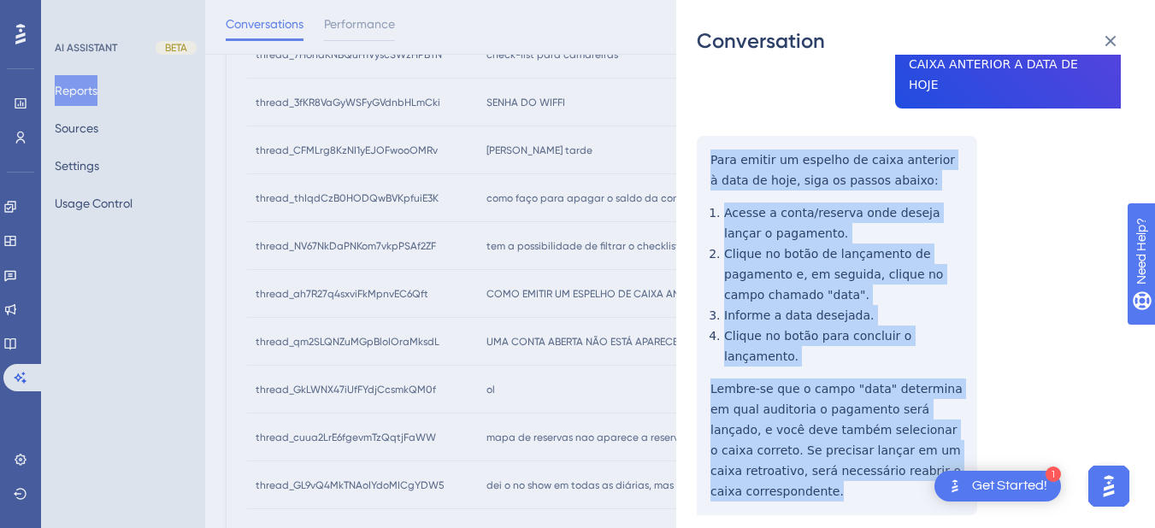
drag, startPoint x: 709, startPoint y: 319, endPoint x: 927, endPoint y: 392, distance: 230.8
click at [948, 420] on div "thread_ah7R27q4sxviFkMpnvEC6Qft Copy - - 125_Pocebon, [PERSON_NAME] User Conver…" at bounding box center [909, 248] width 424 height 709
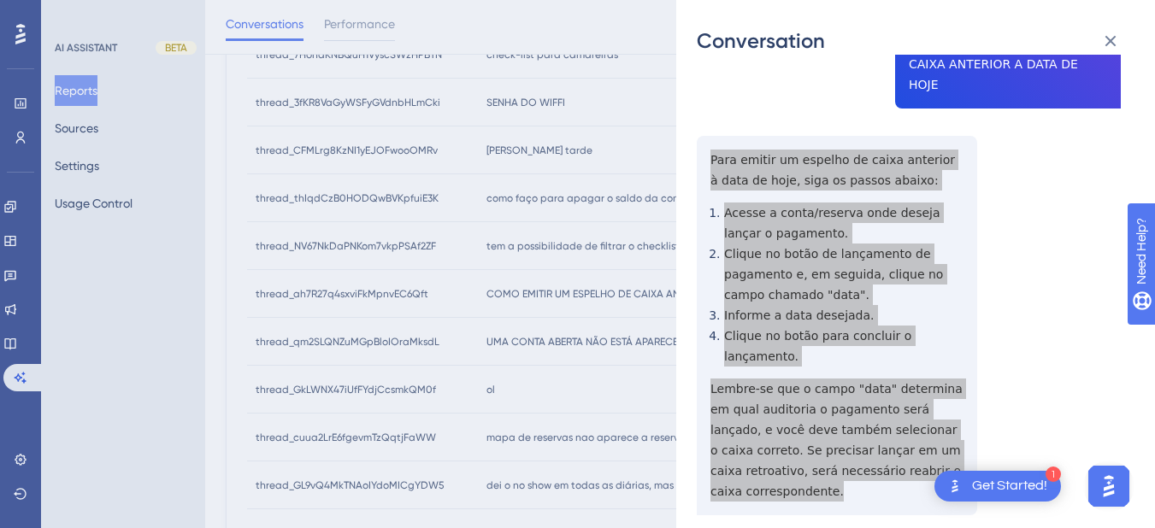
scroll to position [291, 0]
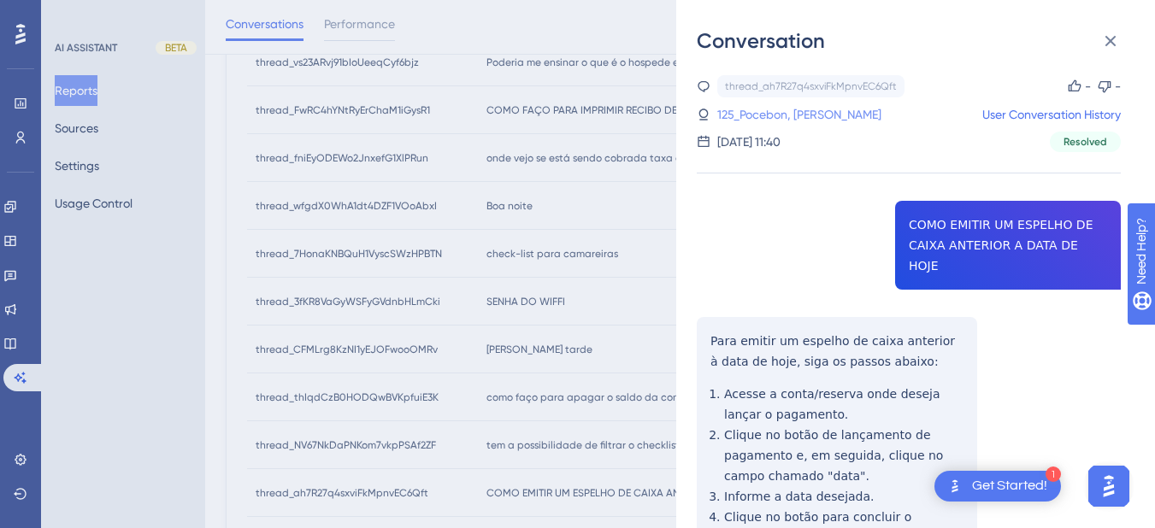
click at [750, 110] on link "125_Pocebon, [PERSON_NAME]" at bounding box center [799, 114] width 164 height 21
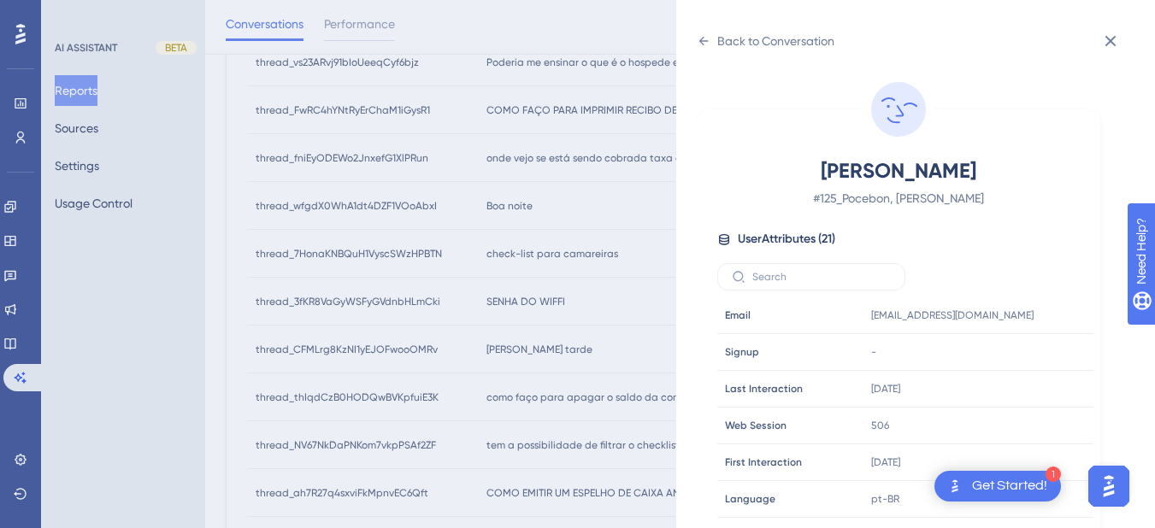
scroll to position [520, 0]
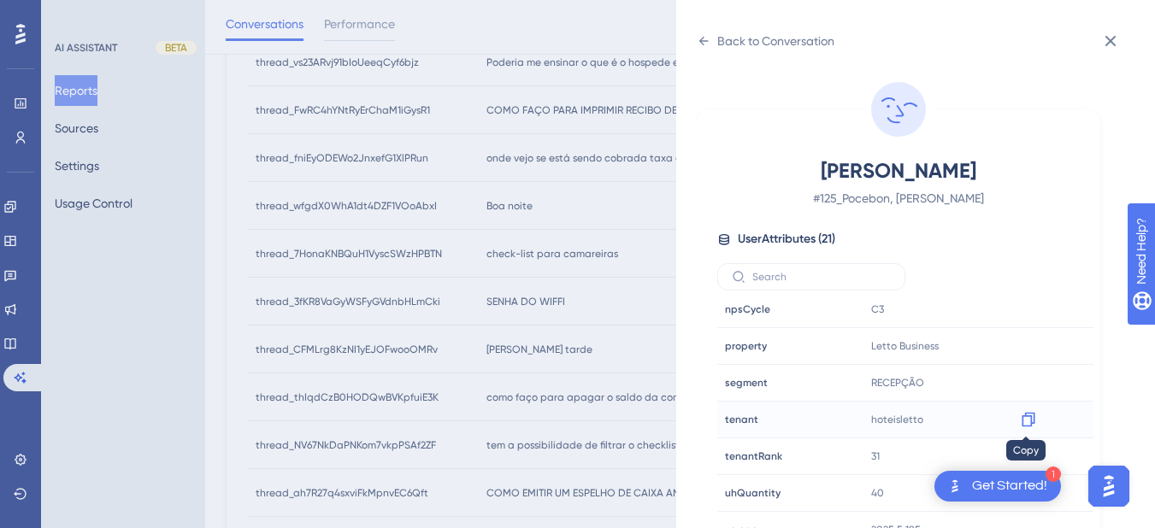
click at [1015, 421] on div at bounding box center [1027, 419] width 27 height 27
click at [1032, 421] on icon at bounding box center [1028, 419] width 17 height 17
click at [718, 40] on div "Back to Conversation" at bounding box center [775, 41] width 117 height 21
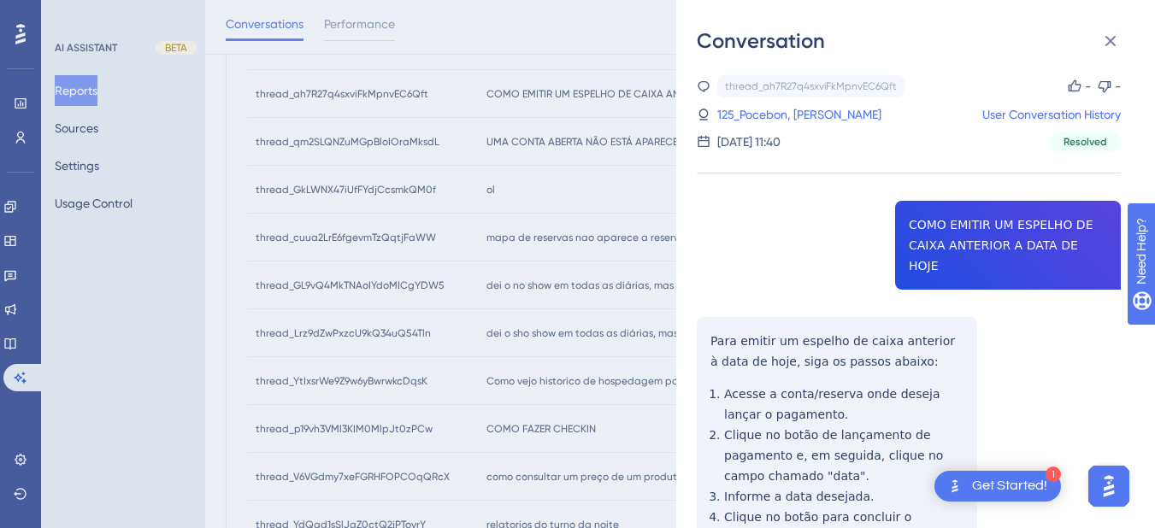
scroll to position [490, 0]
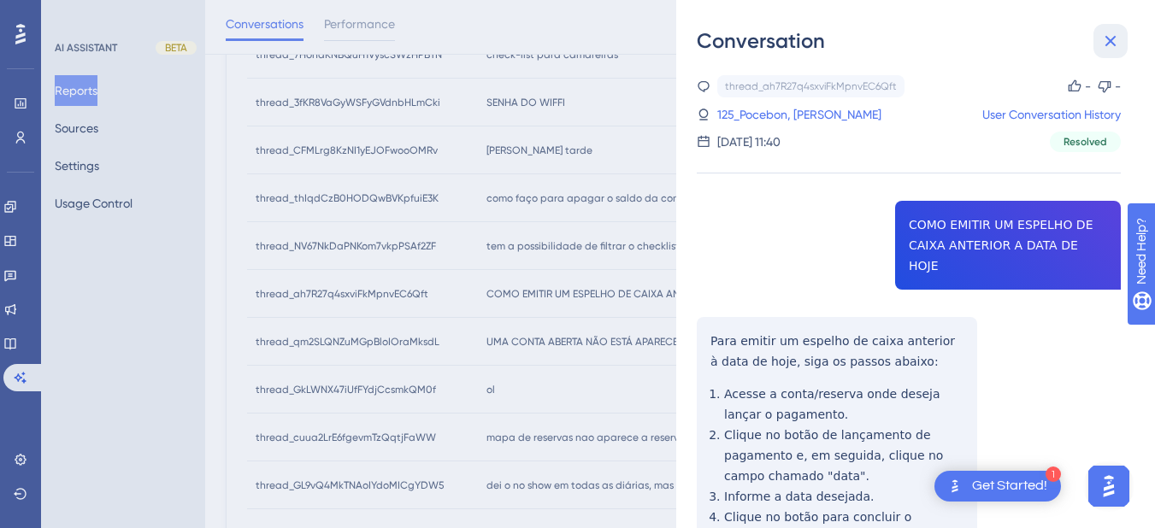
click at [1120, 38] on button at bounding box center [1110, 41] width 34 height 34
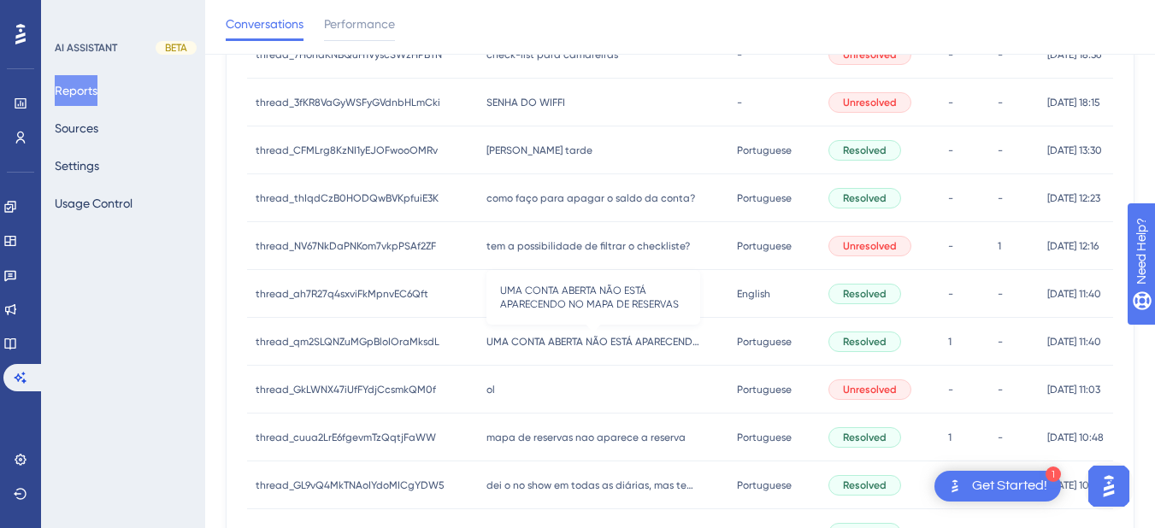
click at [536, 340] on span "UMA CONTA ABERTA NÃO ESTÁ APARECENDO NO MAPA DE RESERVAS" at bounding box center [593, 342] width 214 height 14
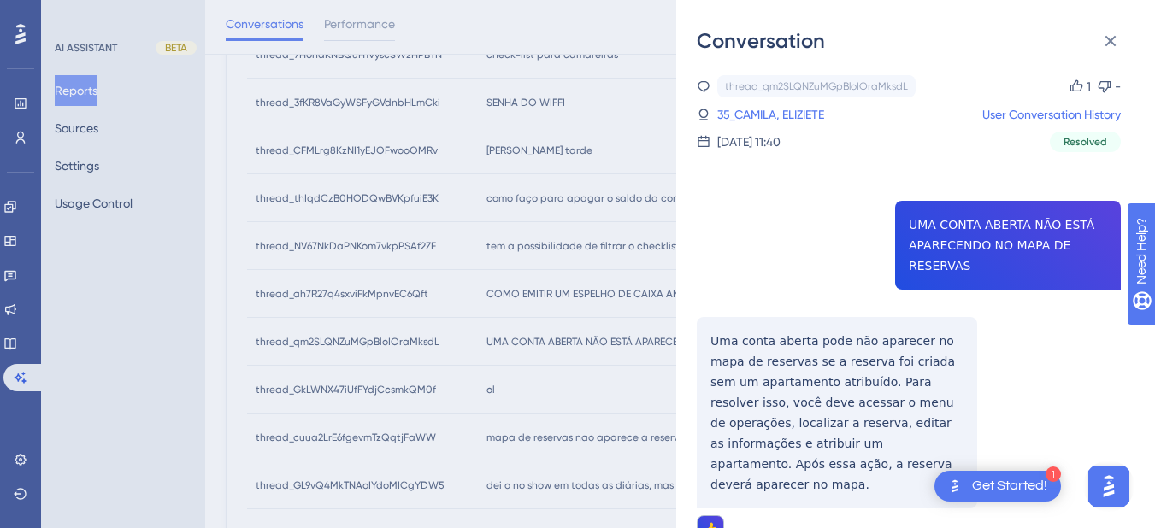
click at [926, 249] on div "thread_qm2SLQNZuMGpBloIOraMksdL Copy 1 - 35_CAMILA, ELIZIETE User Conversation …" at bounding box center [909, 352] width 424 height 555
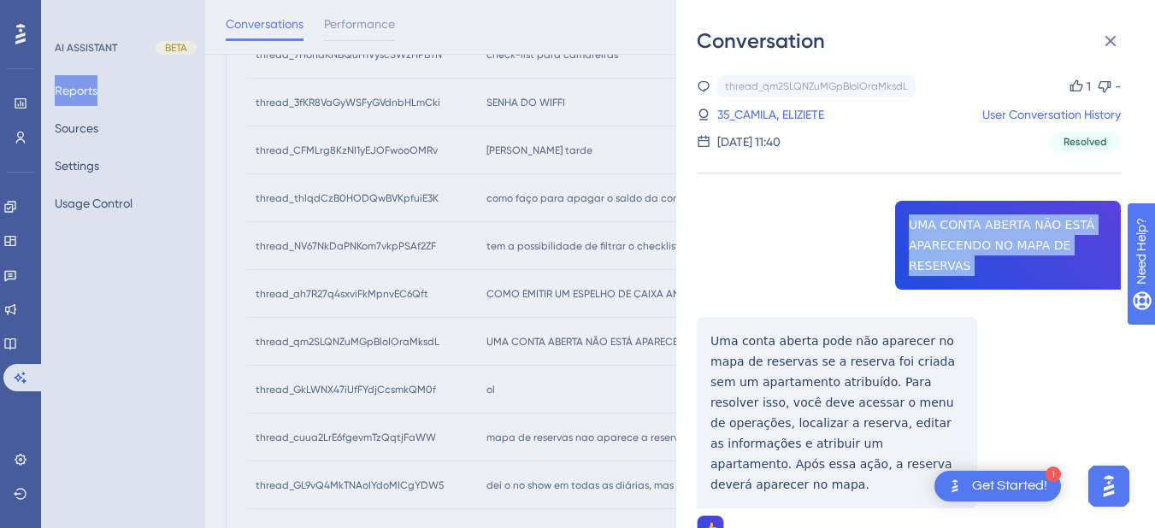
click at [926, 249] on div "thread_qm2SLQNZuMGpBloIOraMksdL Copy 1 - 35_CAMILA, ELIZIETE User Conversation …" at bounding box center [909, 352] width 424 height 555
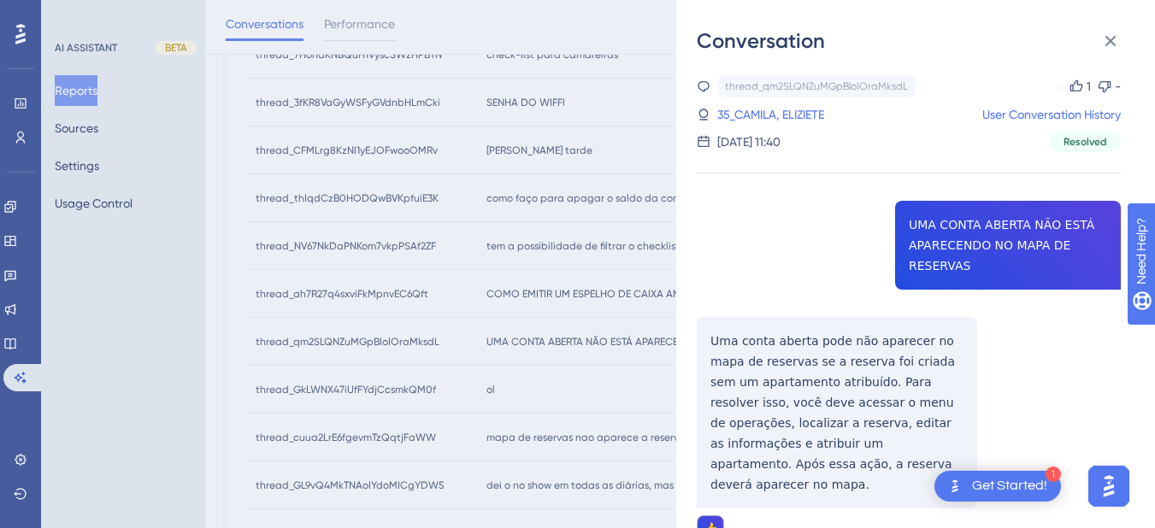
click at [796, 347] on div "thread_qm2SLQNZuMGpBloIOraMksdL Copy 1 - 35_CAMILA, ELIZIETE User Conversation …" at bounding box center [909, 352] width 424 height 555
click at [795, 348] on div "thread_qm2SLQNZuMGpBloIOraMksdL Copy 1 - 35_CAMILA, ELIZIETE User Conversation …" at bounding box center [909, 352] width 424 height 555
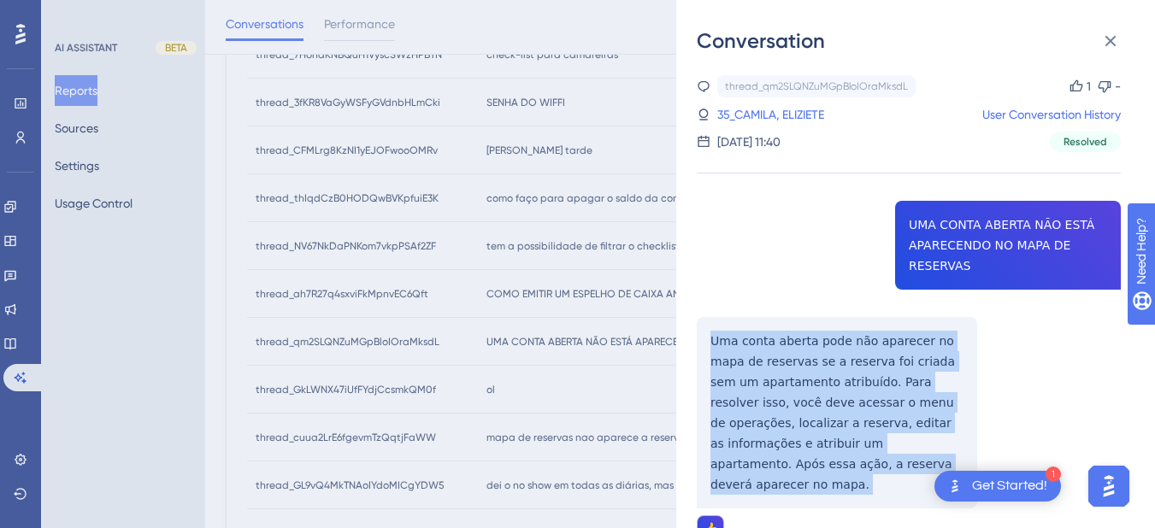
click at [795, 348] on div "thread_qm2SLQNZuMGpBloIOraMksdL Copy 1 - 35_CAMILA, ELIZIETE User Conversation …" at bounding box center [909, 352] width 424 height 555
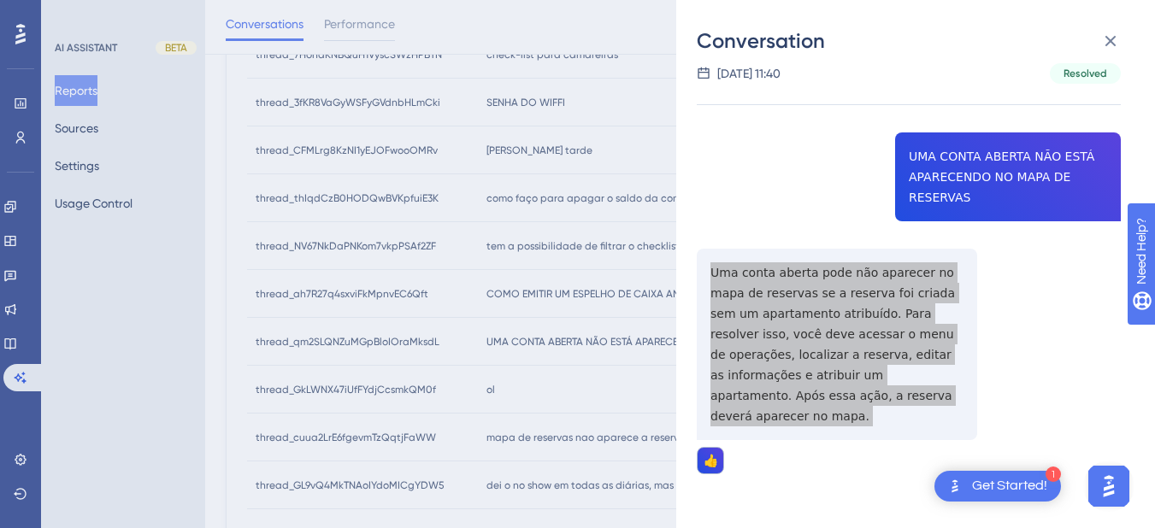
scroll to position [0, 0]
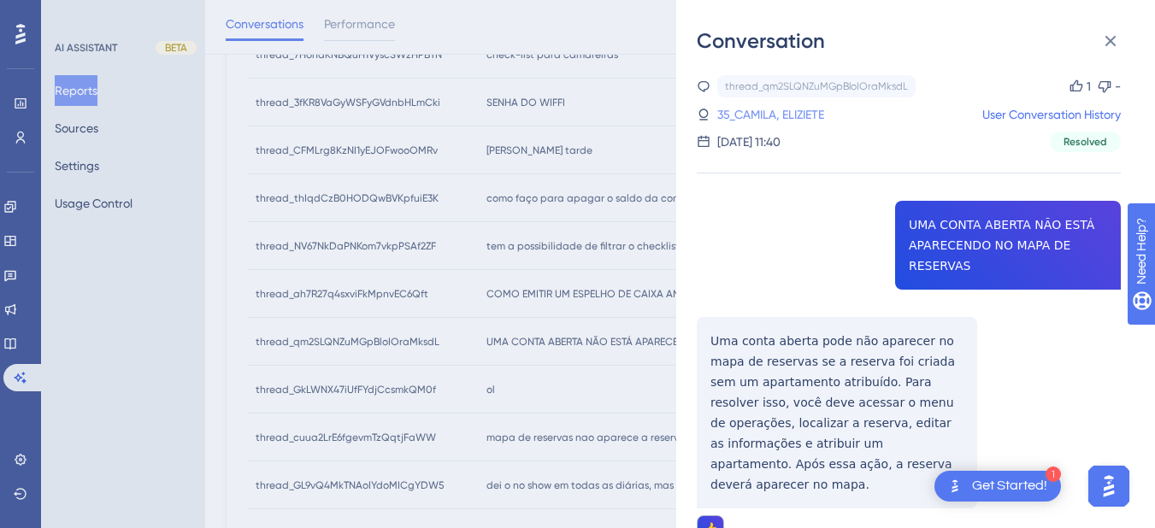
click at [743, 124] on link "35_CAMILA, ELIZIETE" at bounding box center [770, 114] width 107 height 21
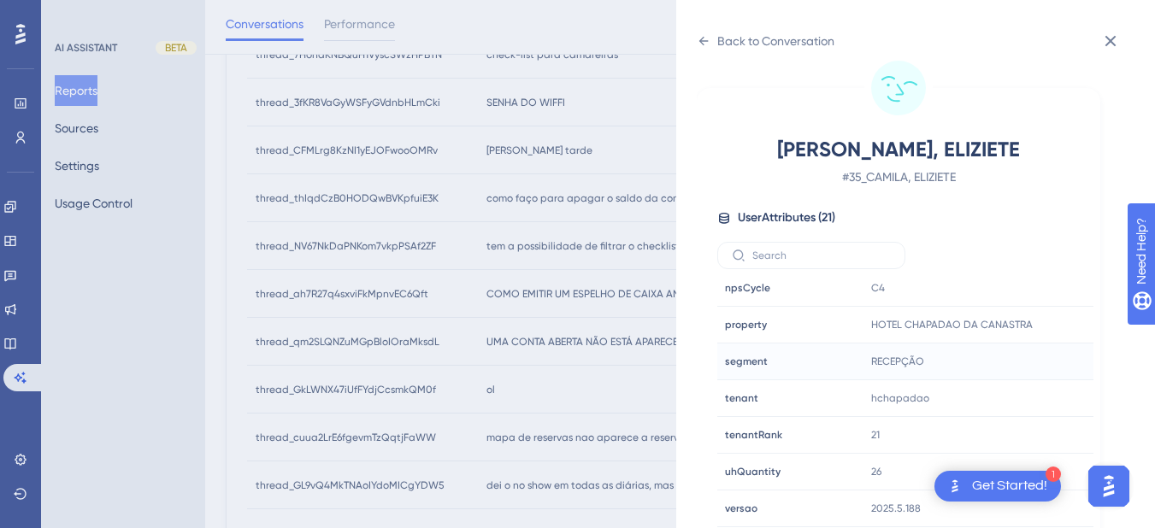
scroll to position [889, 0]
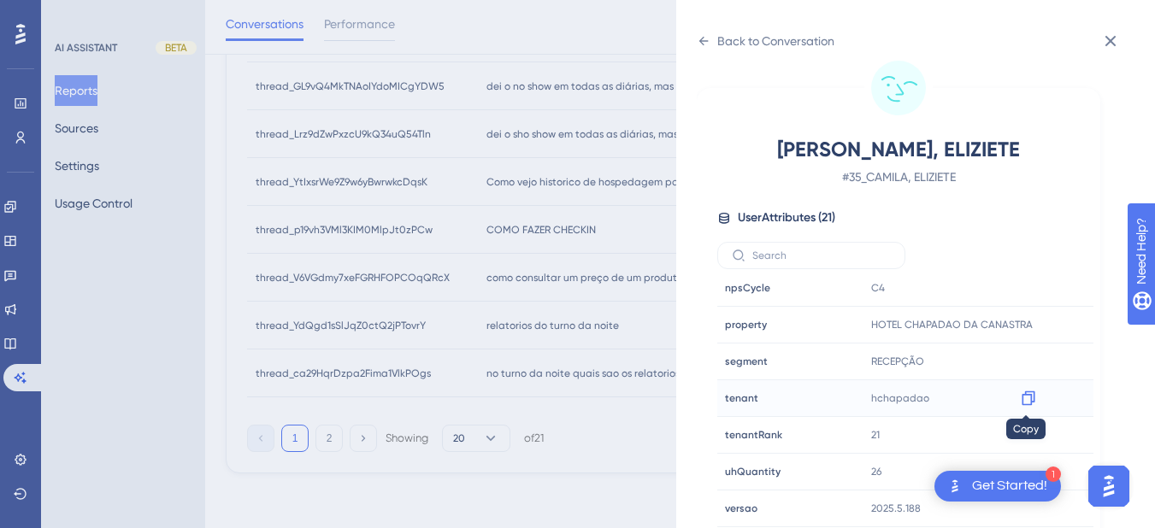
click at [1029, 398] on icon at bounding box center [1027, 398] width 13 height 15
drag, startPoint x: 696, startPoint y: 38, endPoint x: 721, endPoint y: 38, distance: 25.6
click at [696, 38] on div "Back to Conversation CAMILA, ELIZIETE # 35_CAMILA, ELIZIETE User Attributes ( 2…" at bounding box center [915, 264] width 479 height 528
click at [721, 38] on div "Back to Conversation" at bounding box center [775, 41] width 117 height 21
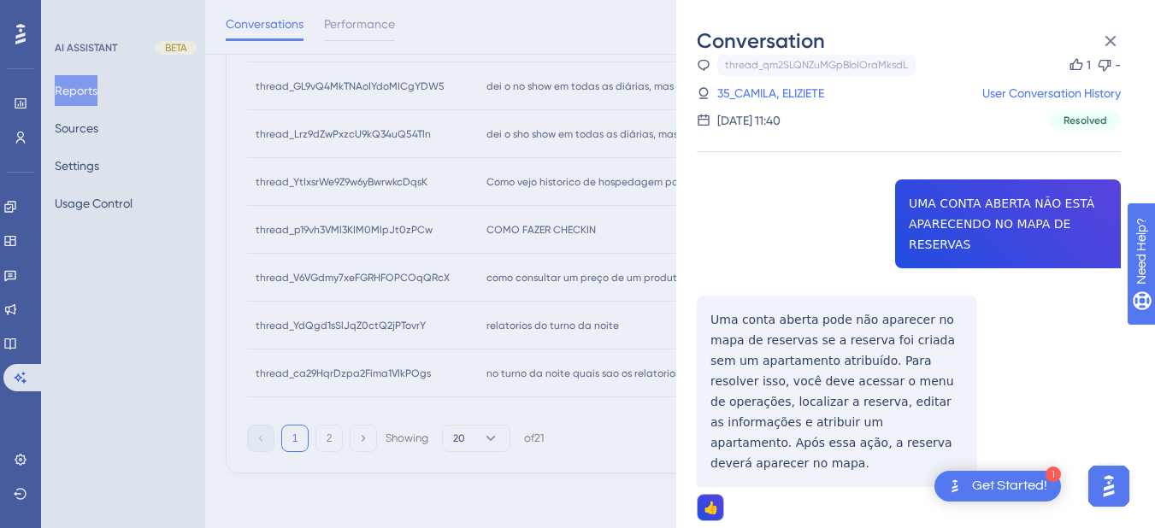
scroll to position [68, 0]
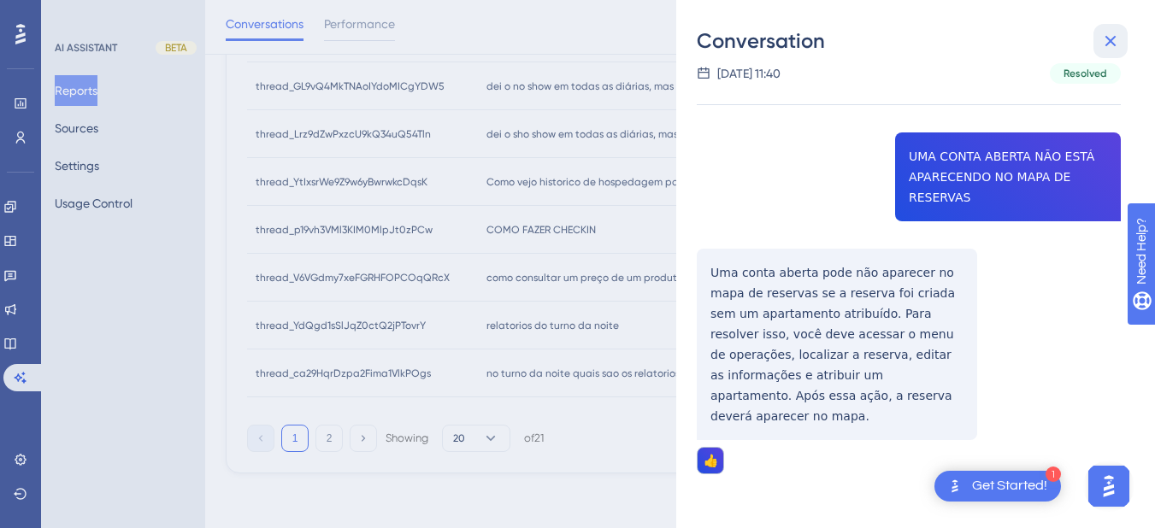
click at [1103, 45] on icon at bounding box center [1110, 41] width 21 height 21
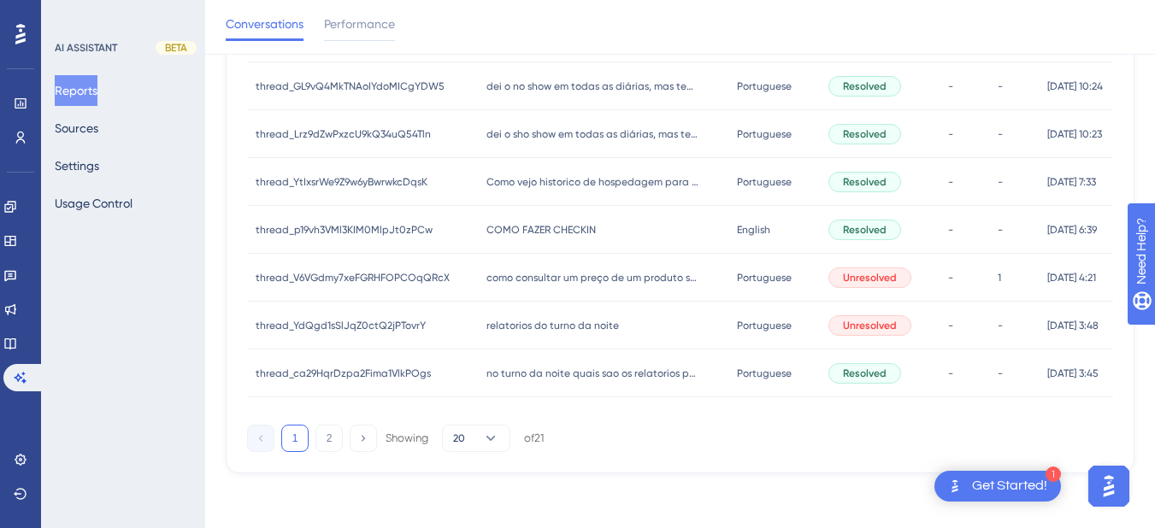
scroll to position [690, 0]
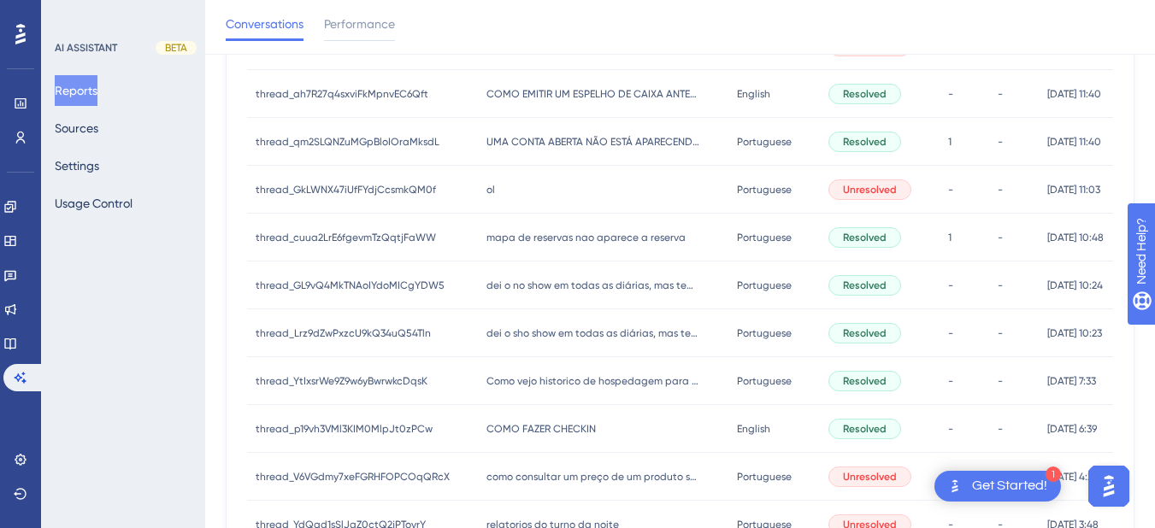
click at [542, 187] on div "ol ol" at bounding box center [603, 190] width 250 height 48
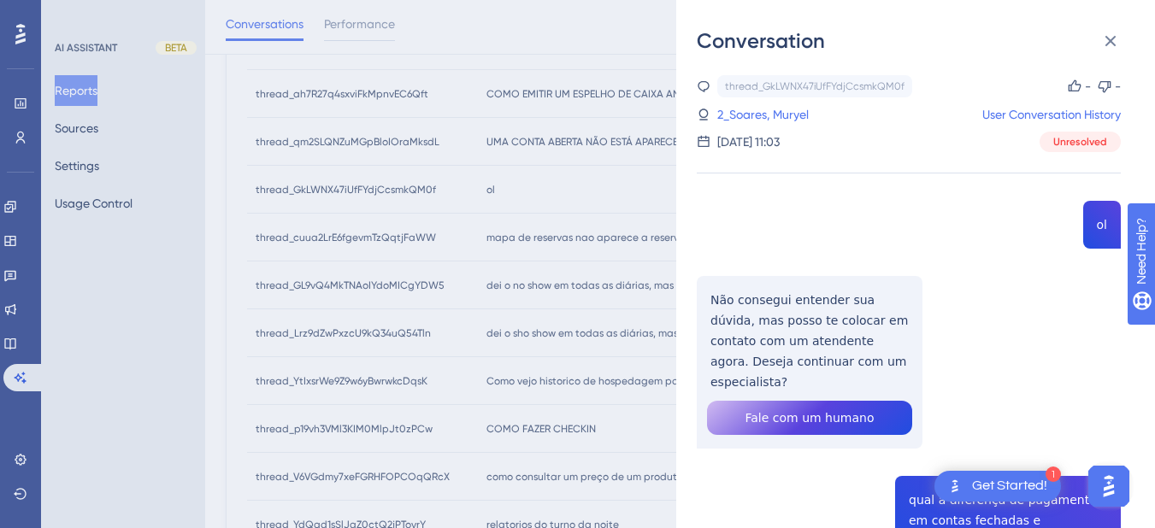
scroll to position [199, 0]
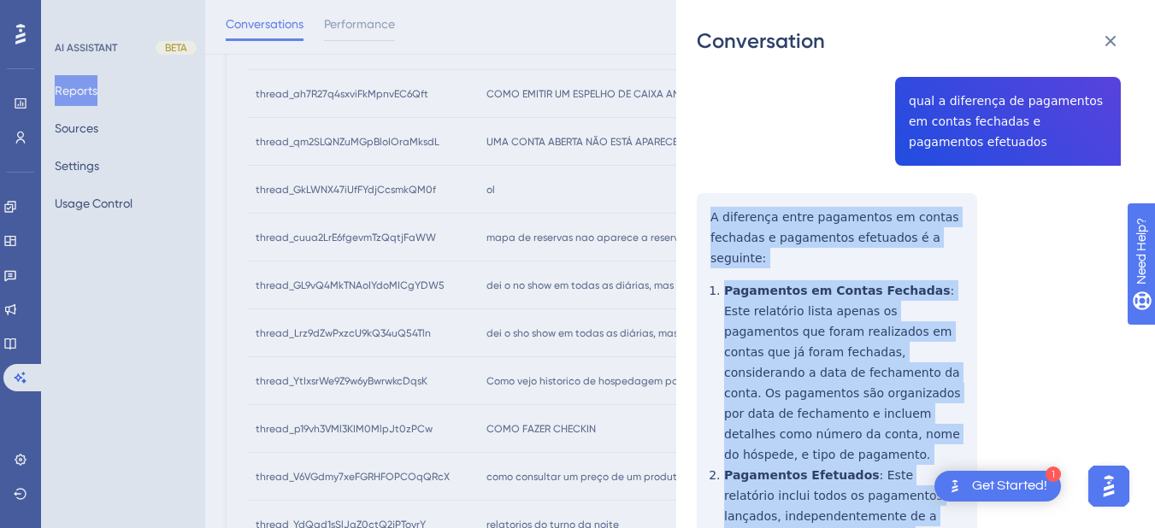
scroll to position [598, 0]
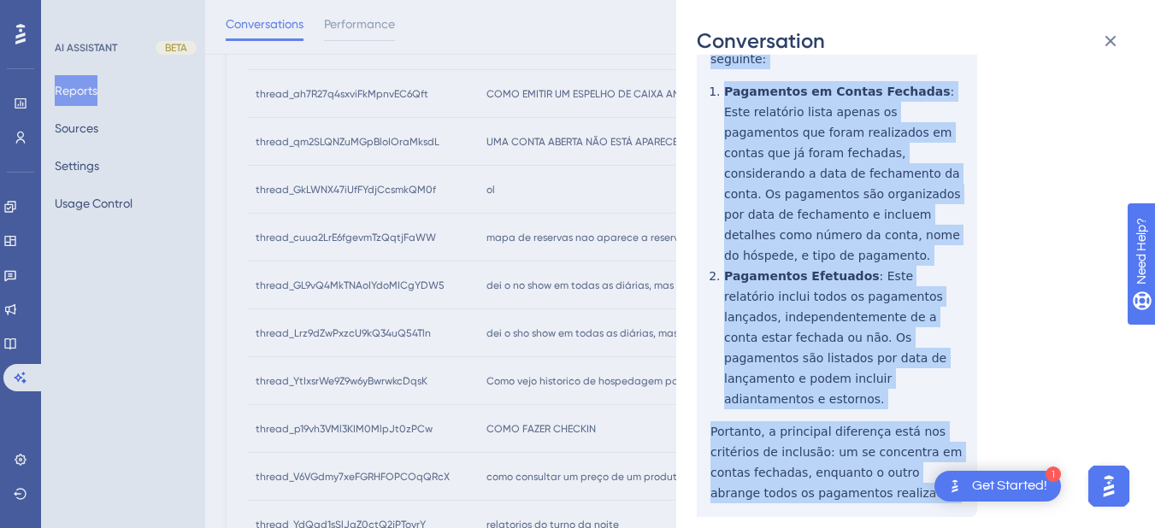
drag, startPoint x: 714, startPoint y: 393, endPoint x: 859, endPoint y: 413, distance: 146.6
click at [859, 413] on div "thread_GkLWNX47iUfFYdjCcsmkQM0f Copy - - 2_Soares, Muryel User Conversation His…" at bounding box center [909, 334] width 424 height 1715
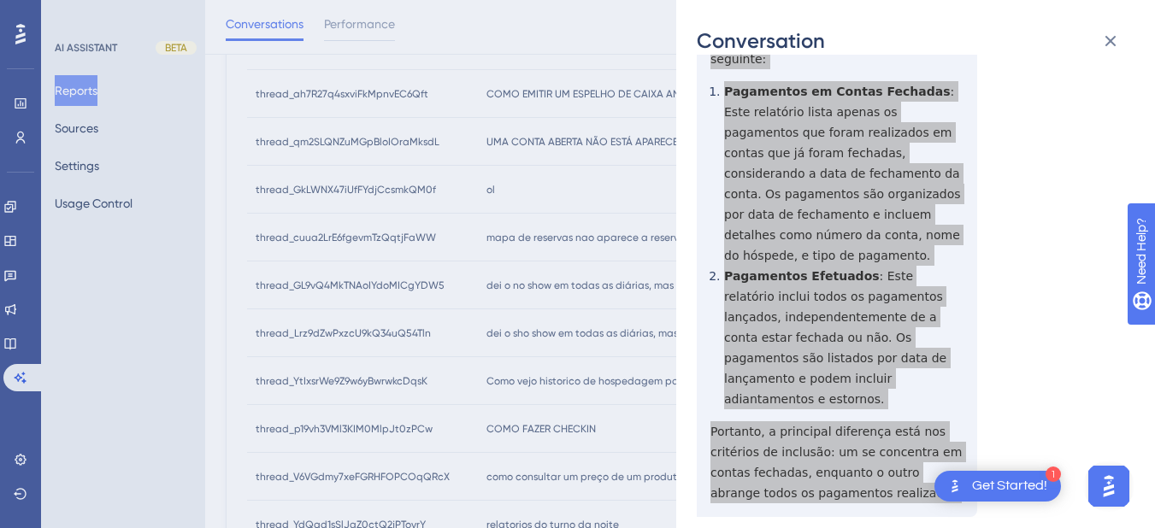
scroll to position [797, 0]
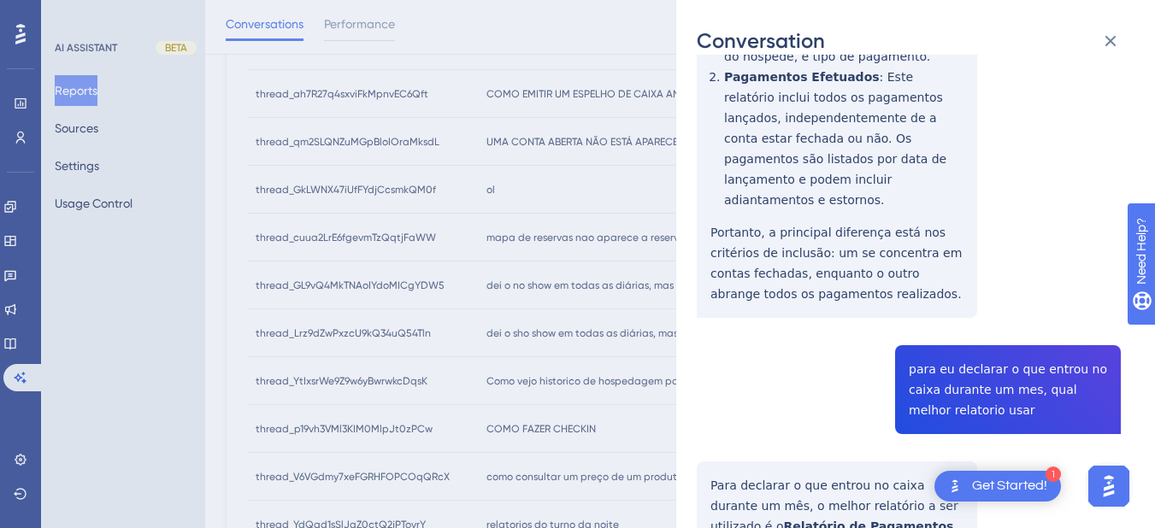
click at [978, 288] on div "thread_GkLWNX47iUfFYdjCcsmkQM0f Copy - - 2_Soares, Muryel User Conversation His…" at bounding box center [909, 135] width 424 height 1715
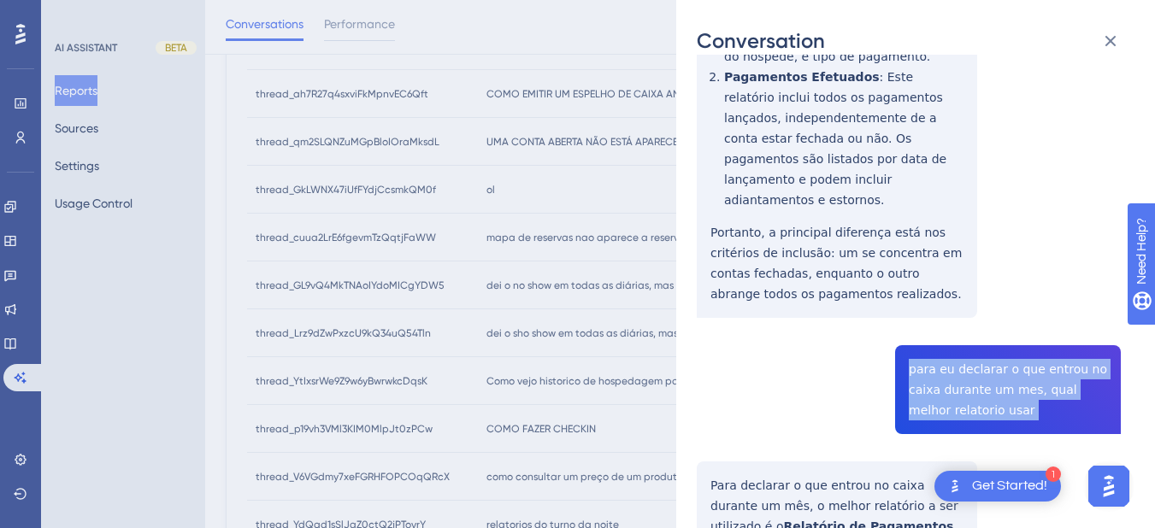
click at [978, 288] on div "thread_GkLWNX47iUfFYdjCcsmkQM0f Copy - - 2_Soares, Muryel User Conversation His…" at bounding box center [909, 135] width 424 height 1715
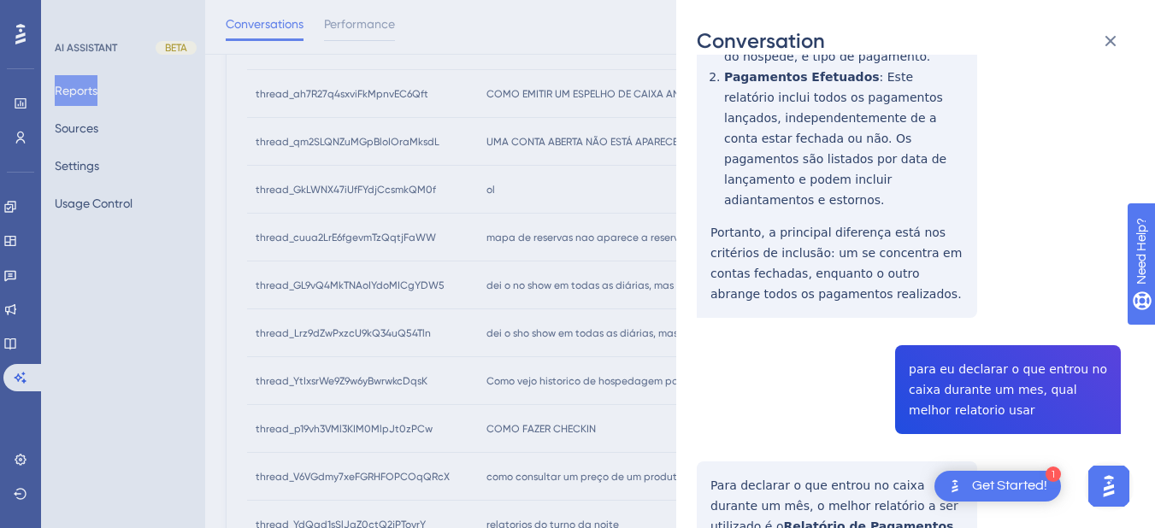
click at [796, 391] on div "thread_GkLWNX47iUfFYdjCcsmkQM0f Copy - - 2_Soares, Muryel User Conversation His…" at bounding box center [909, 135] width 424 height 1715
drag, startPoint x: 685, startPoint y: 304, endPoint x: 739, endPoint y: 299, distance: 54.1
click at [685, 304] on div "Conversation thread_GkLWNX47iUfFYdjCcsmkQM0f Copy - - 2_Soares, Muryel User Con…" at bounding box center [915, 264] width 479 height 528
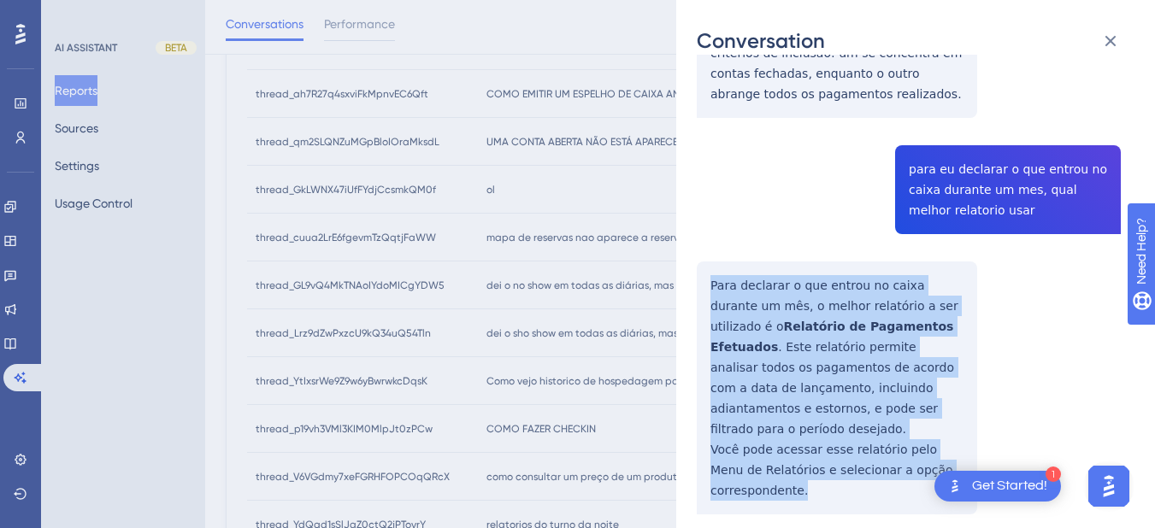
drag, startPoint x: 702, startPoint y: 200, endPoint x: 944, endPoint y: 376, distance: 299.9
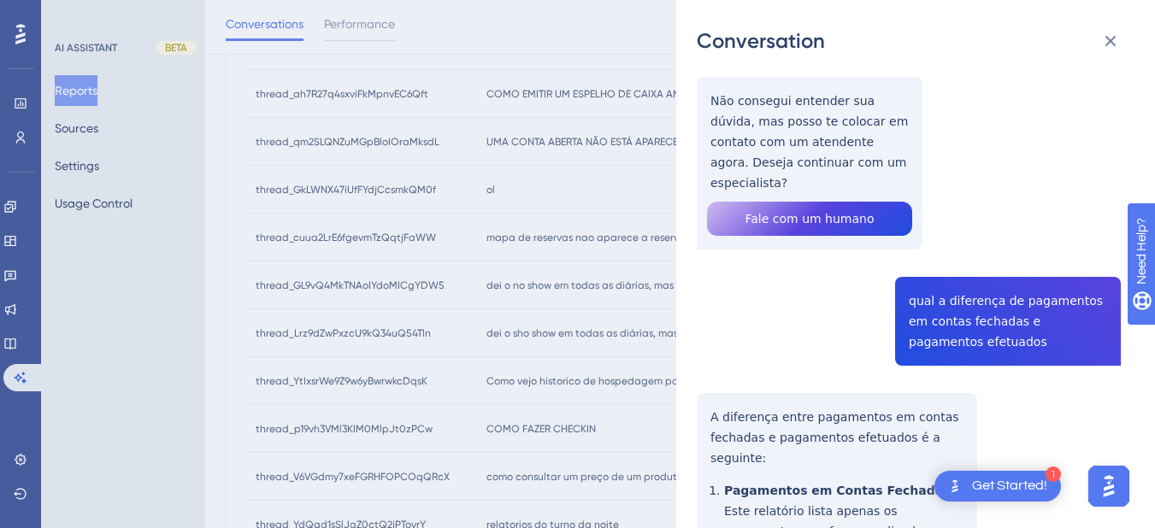
scroll to position [0, 0]
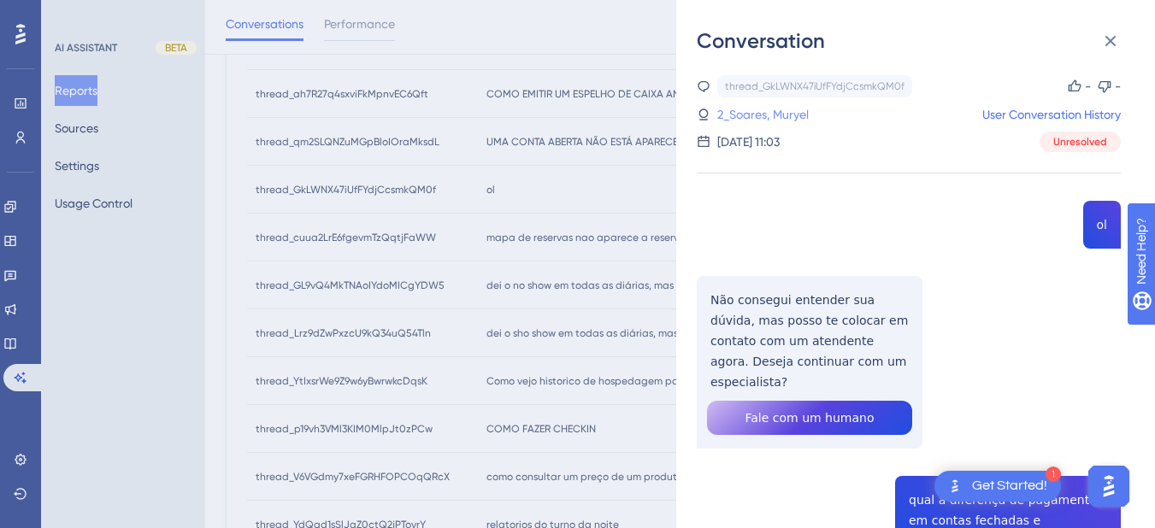
click at [752, 106] on link "2_Soares, Muryel" at bounding box center [762, 114] width 91 height 21
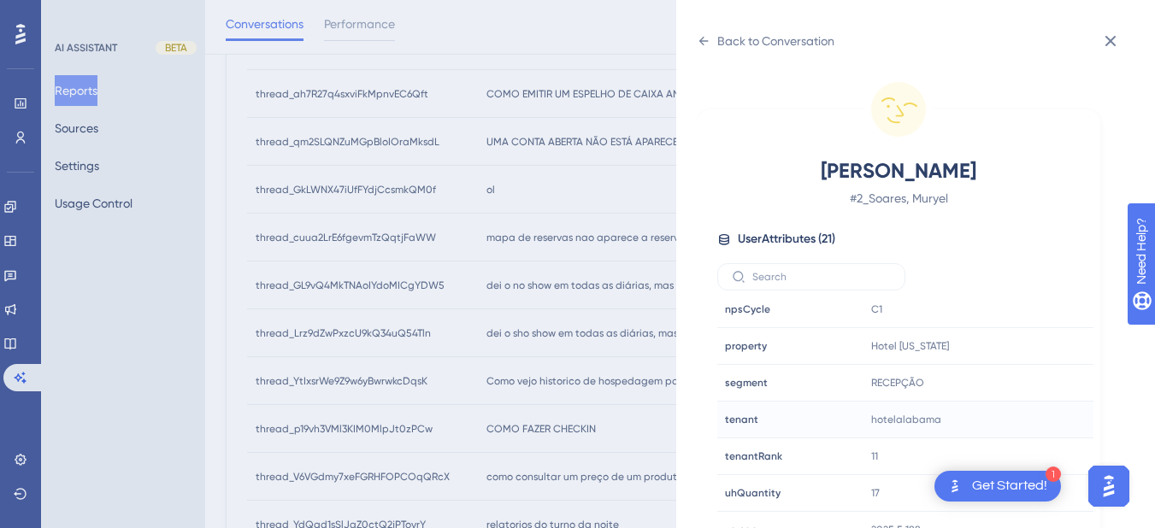
scroll to position [889, 0]
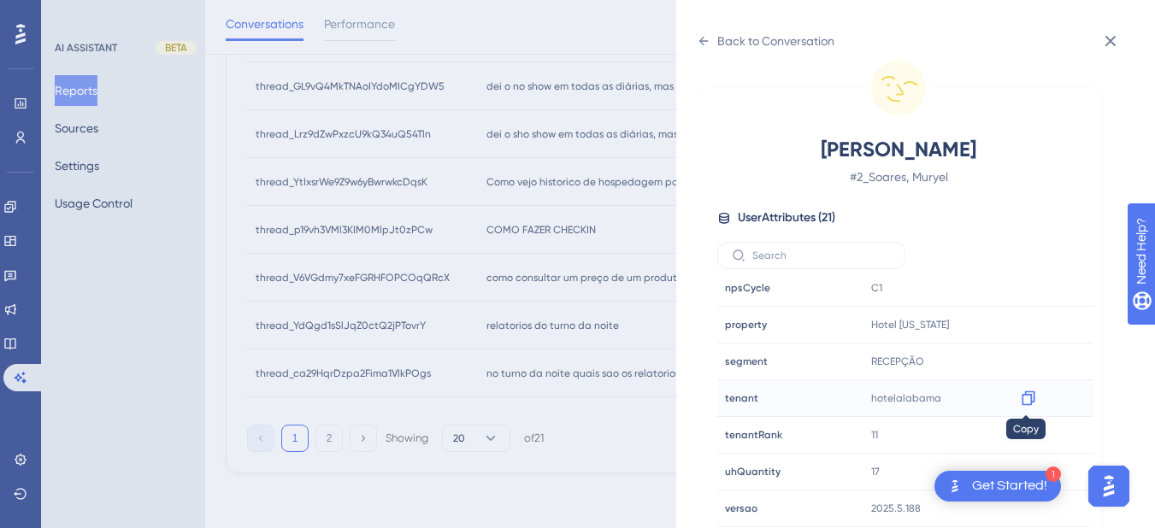
click at [1031, 396] on icon at bounding box center [1027, 398] width 13 height 15
click at [696, 33] on div "Back to Conversation [PERSON_NAME] # 2_Soares, Muryel User Attributes ( 21 ) Em…" at bounding box center [915, 264] width 479 height 528
click at [709, 47] on icon at bounding box center [704, 41] width 14 height 14
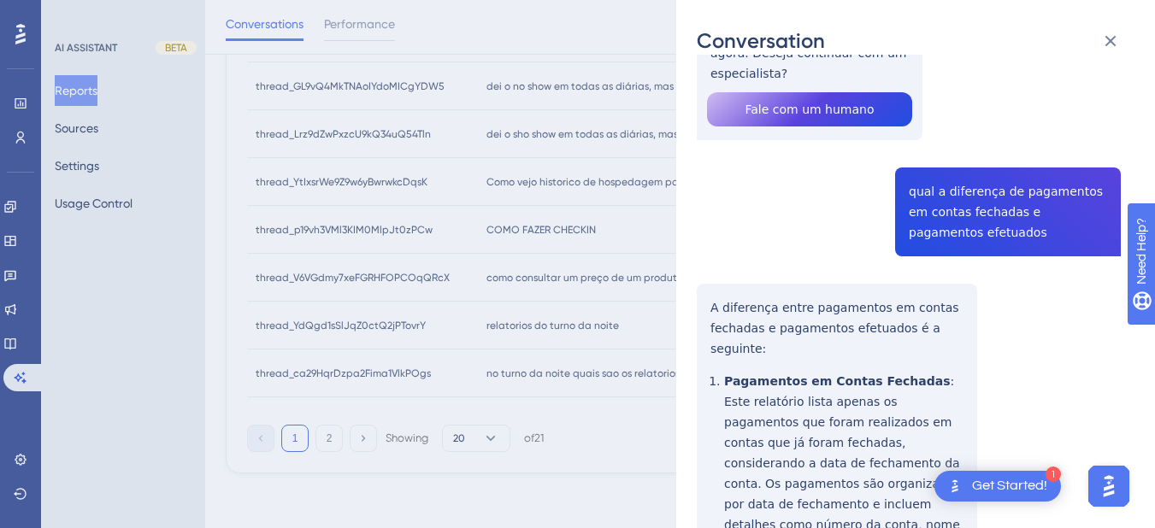
scroll to position [0, 0]
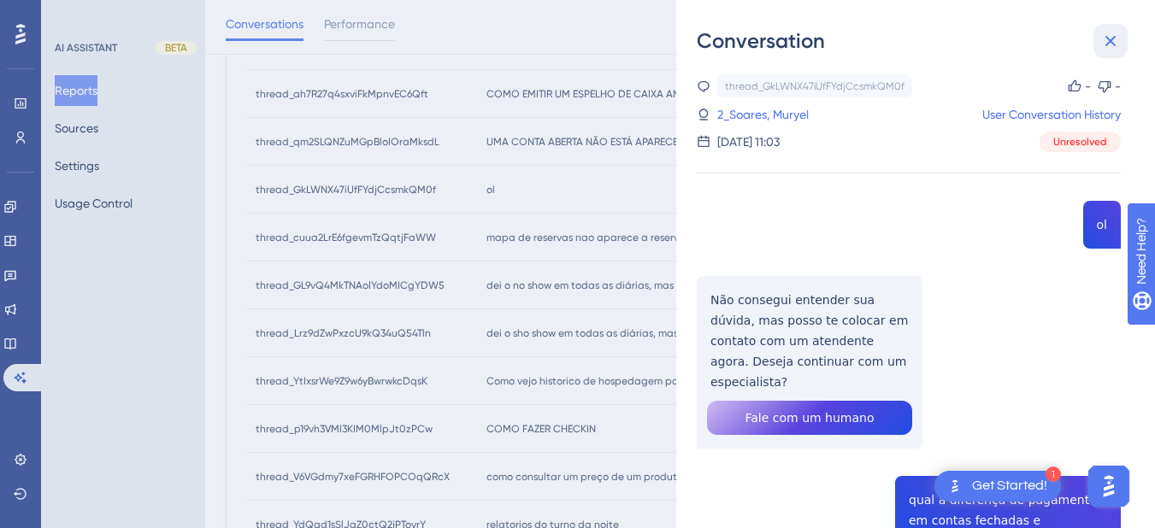
click at [1101, 40] on icon at bounding box center [1110, 41] width 21 height 21
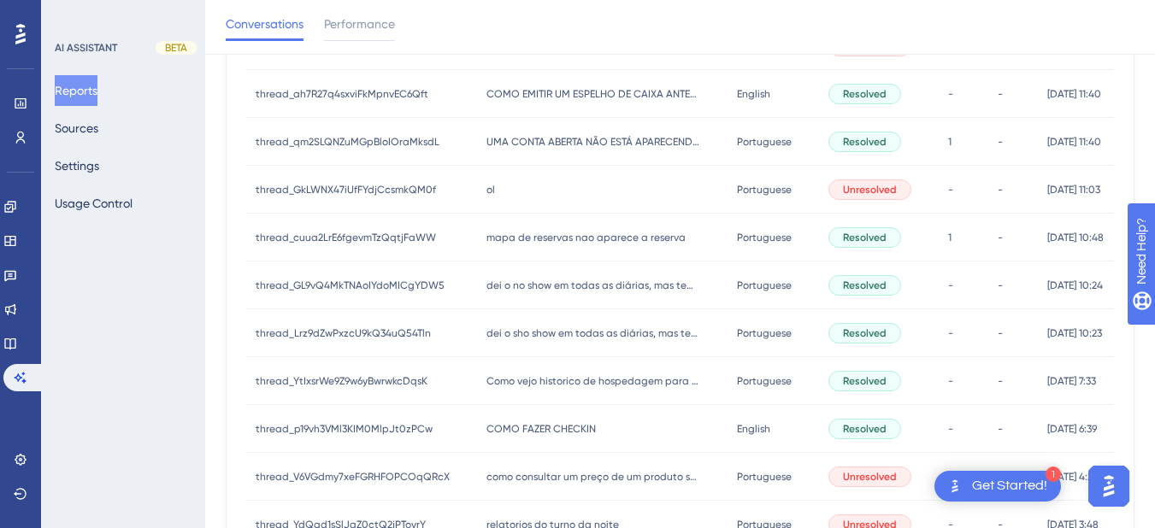
click at [478, 253] on div "mapa de reservas nao aparece a reserva mapa de reservas nao aparece a reserva" at bounding box center [603, 238] width 250 height 48
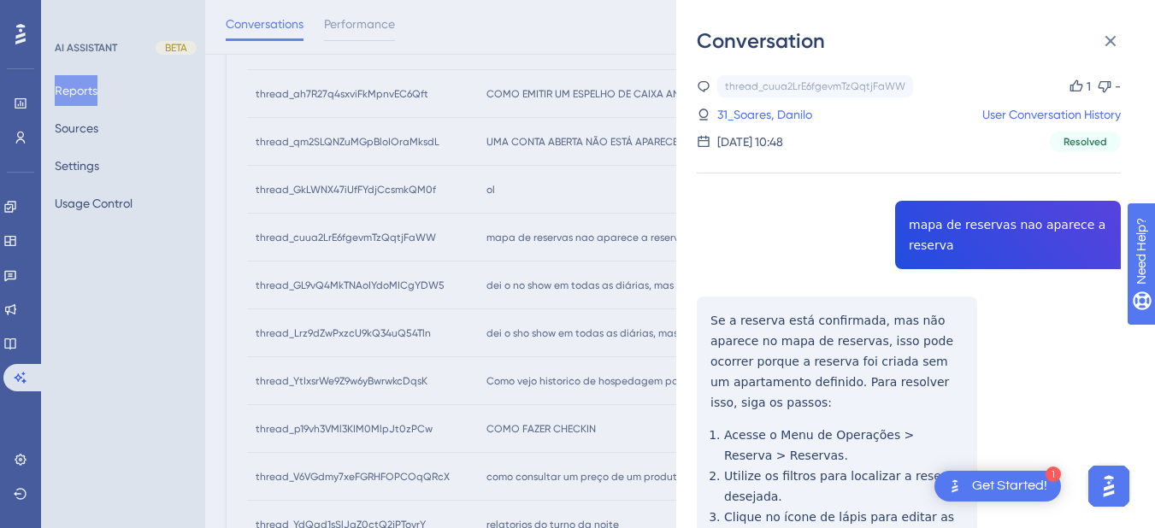
click at [949, 223] on div "thread_cuua2LrE6fgevmTzQqtjFaWW Copy 1 - 31_Soares, [PERSON_NAME] User Conversa…" at bounding box center [909, 436] width 424 height 722
click at [712, 311] on div "thread_cuua2LrE6fgevmTzQqtjFaWW Copy 1 - 31_Soares, [PERSON_NAME] User Conversa…" at bounding box center [909, 436] width 424 height 722
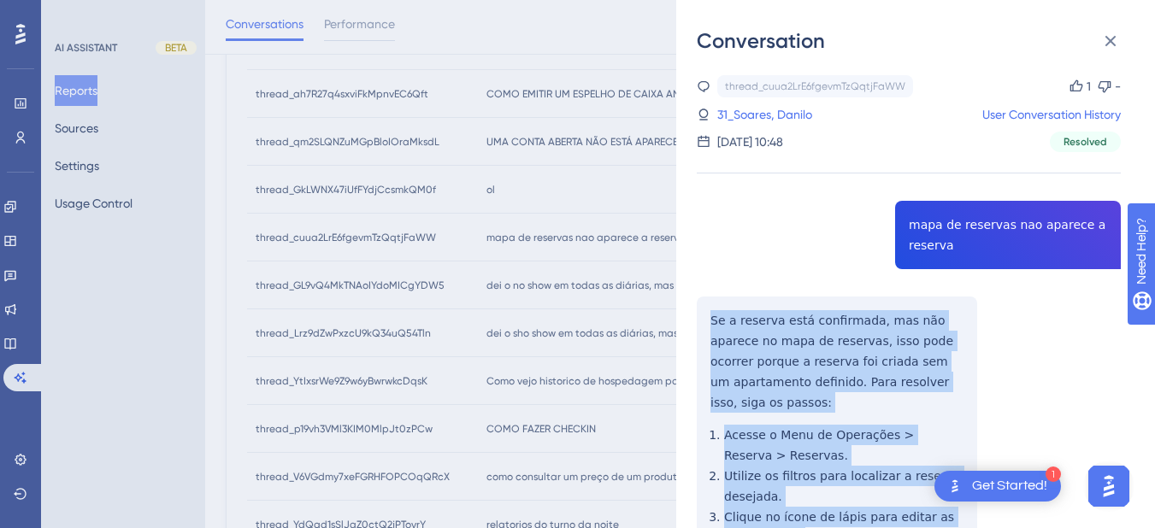
scroll to position [236, 0]
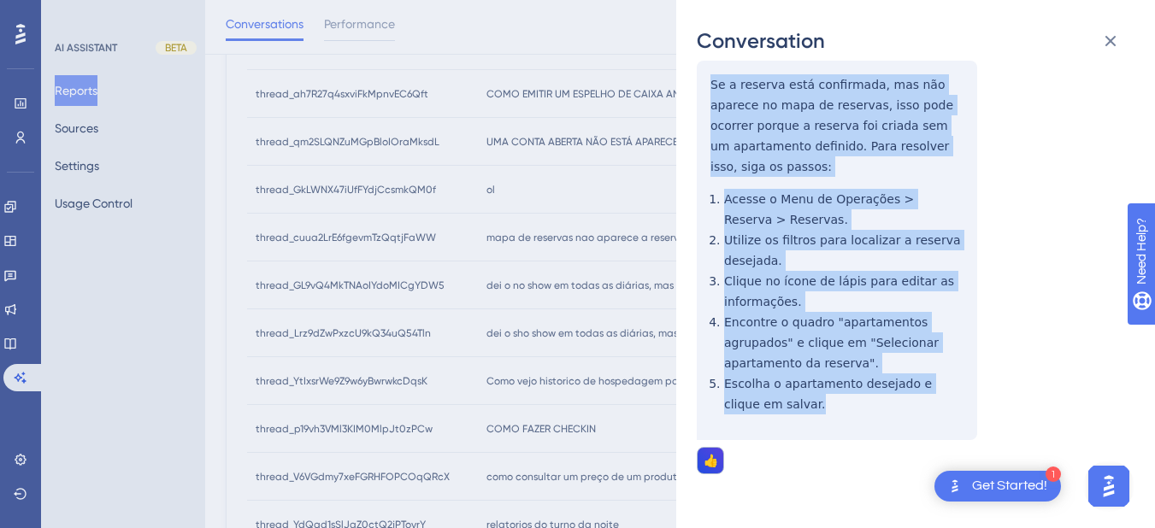
drag, startPoint x: 707, startPoint y: 317, endPoint x: 768, endPoint y: 399, distance: 102.6
click at [768, 399] on div "thread_cuua2LrE6fgevmTzQqtjFaWW Copy 1 - 31_Soares, [PERSON_NAME] User Conversa…" at bounding box center [909, 200] width 424 height 722
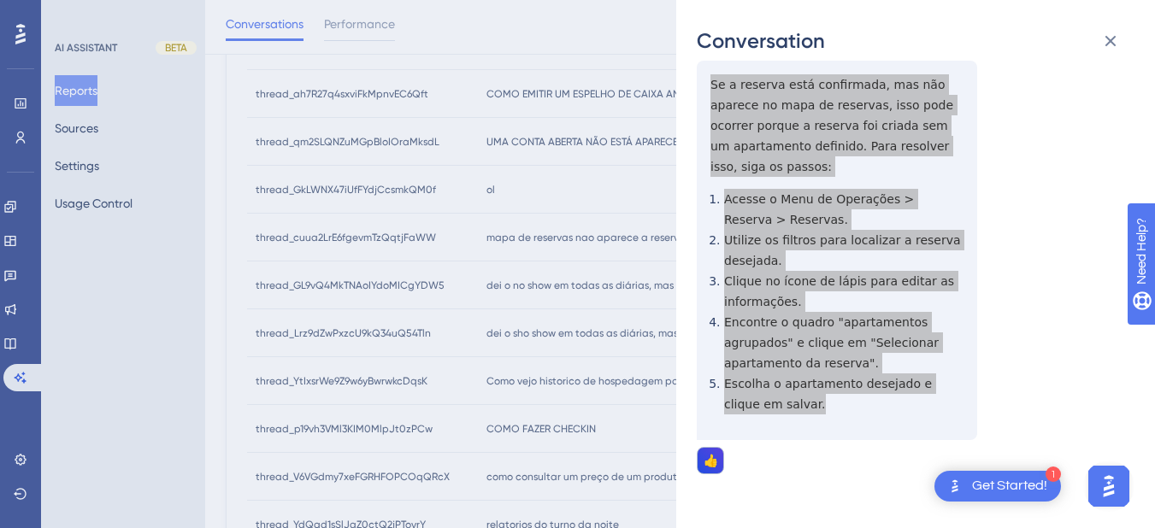
scroll to position [0, 0]
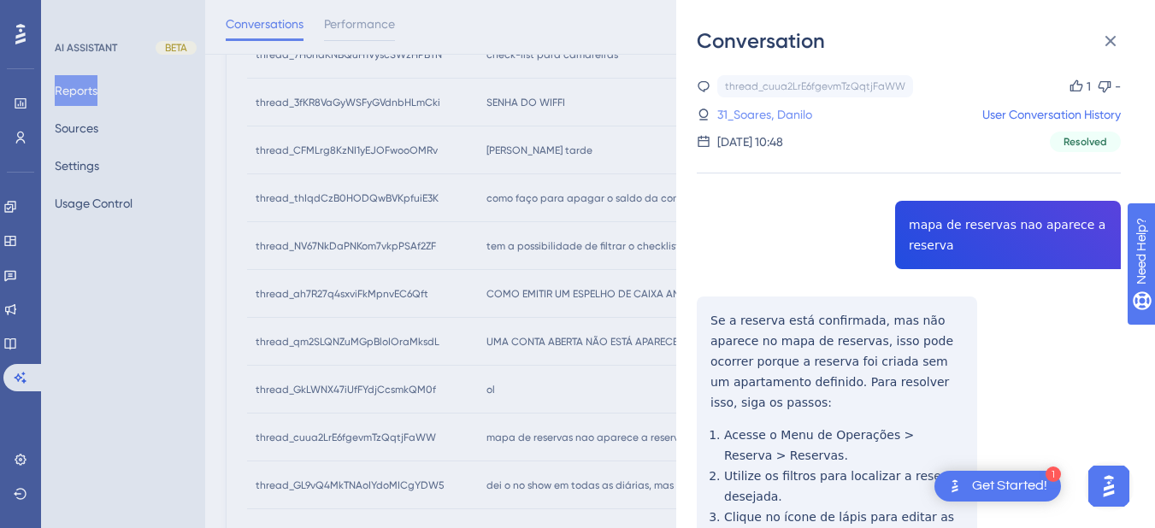
click at [751, 119] on link "31_Soares, Danilo" at bounding box center [764, 114] width 95 height 21
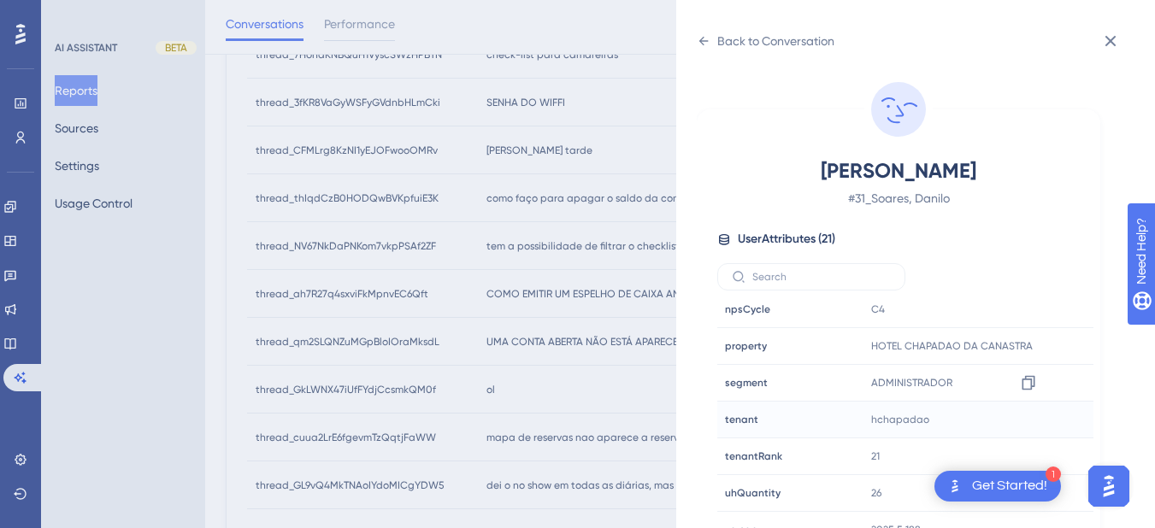
scroll to position [21, 0]
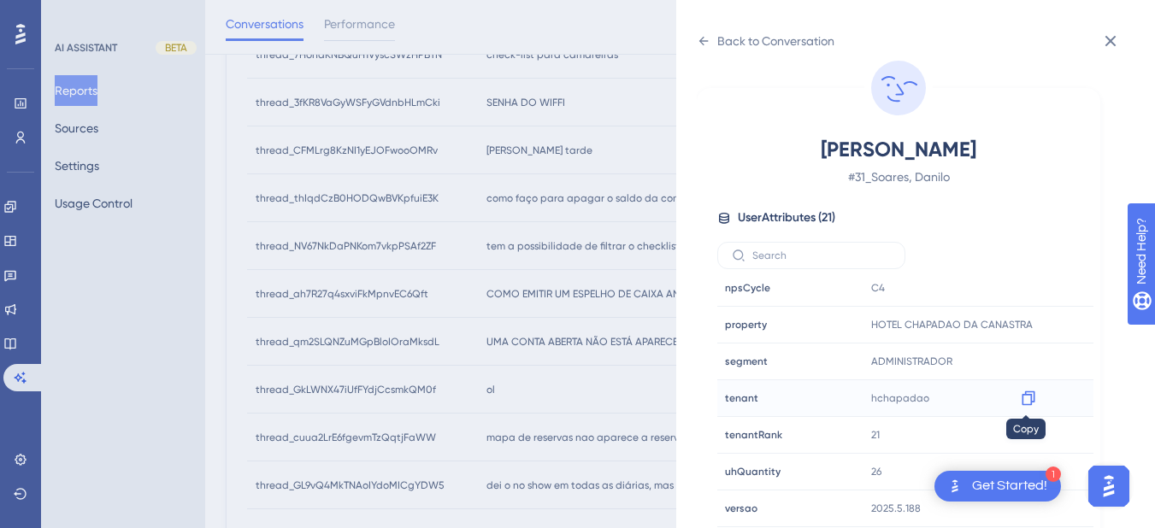
click at [1026, 395] on icon at bounding box center [1027, 398] width 13 height 15
click at [700, 35] on icon at bounding box center [704, 41] width 14 height 14
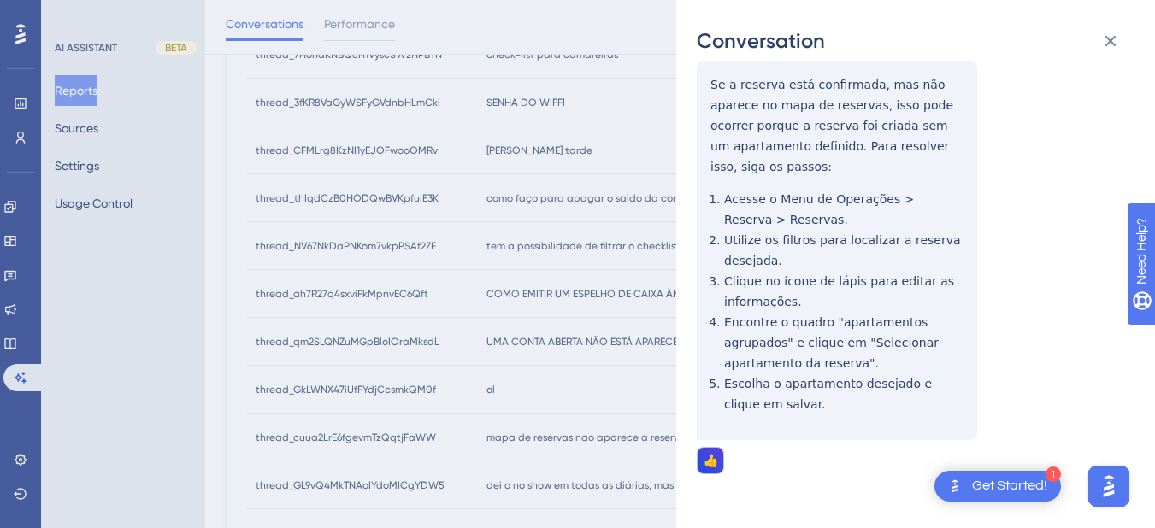
scroll to position [0, 0]
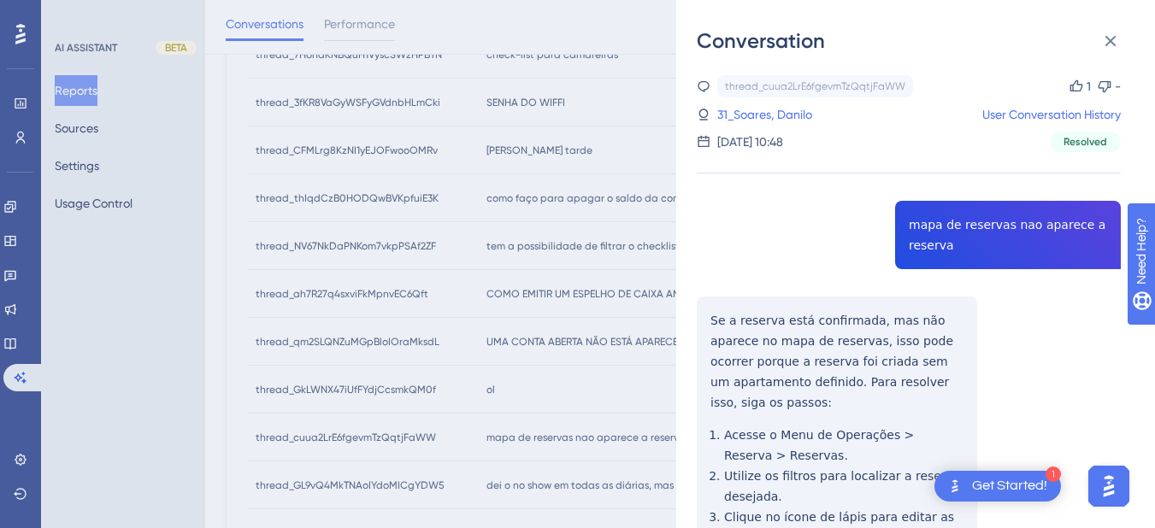
click at [1133, 32] on div "Conversation" at bounding box center [916, 40] width 438 height 27
click at [1121, 40] on button at bounding box center [1110, 41] width 34 height 34
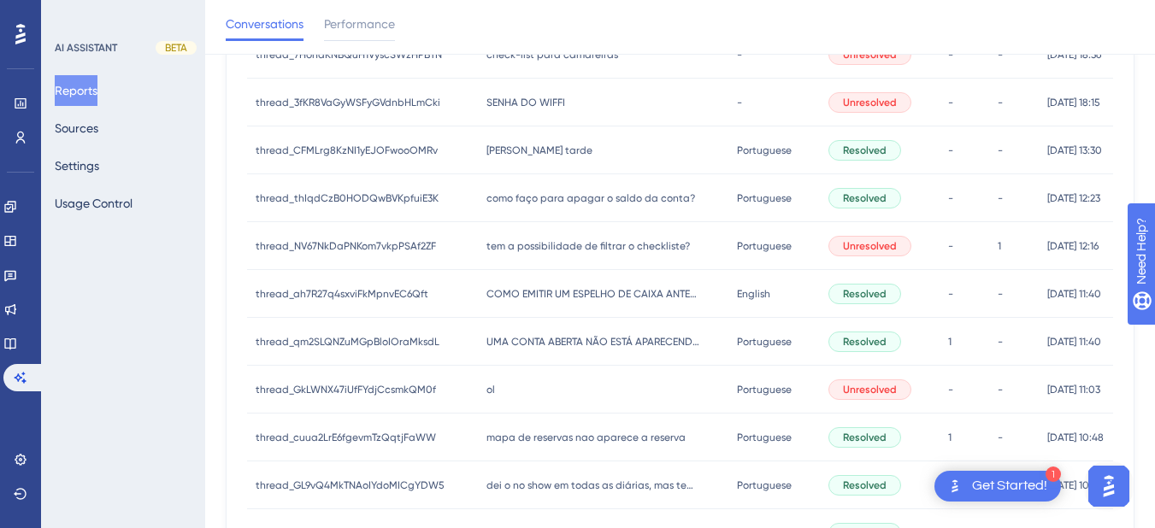
scroll to position [690, 0]
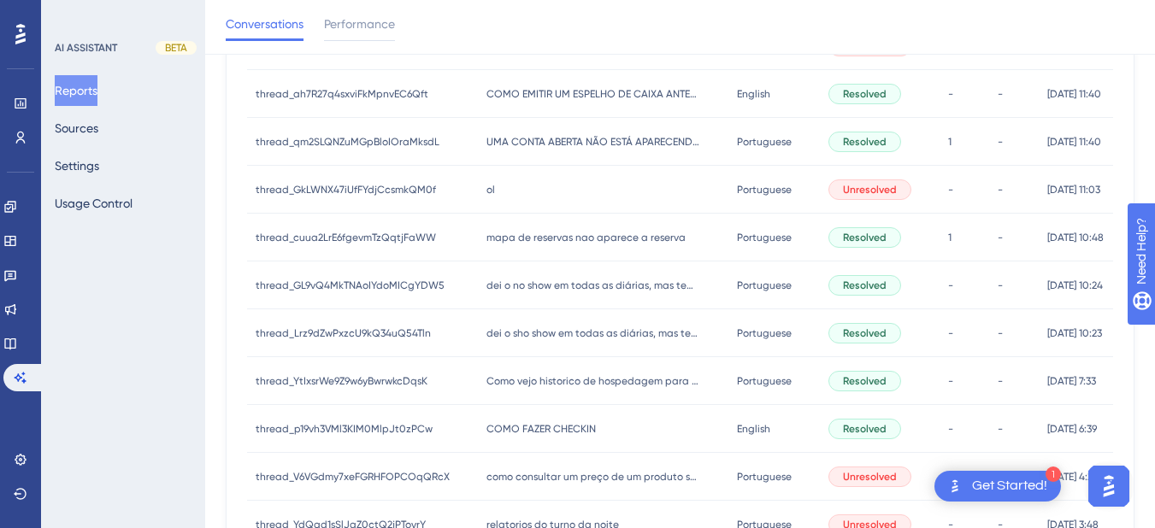
click at [506, 299] on div "dei o no show em todas as diárias, mas tem um valor pendente, o que fazer? dei …" at bounding box center [603, 286] width 250 height 48
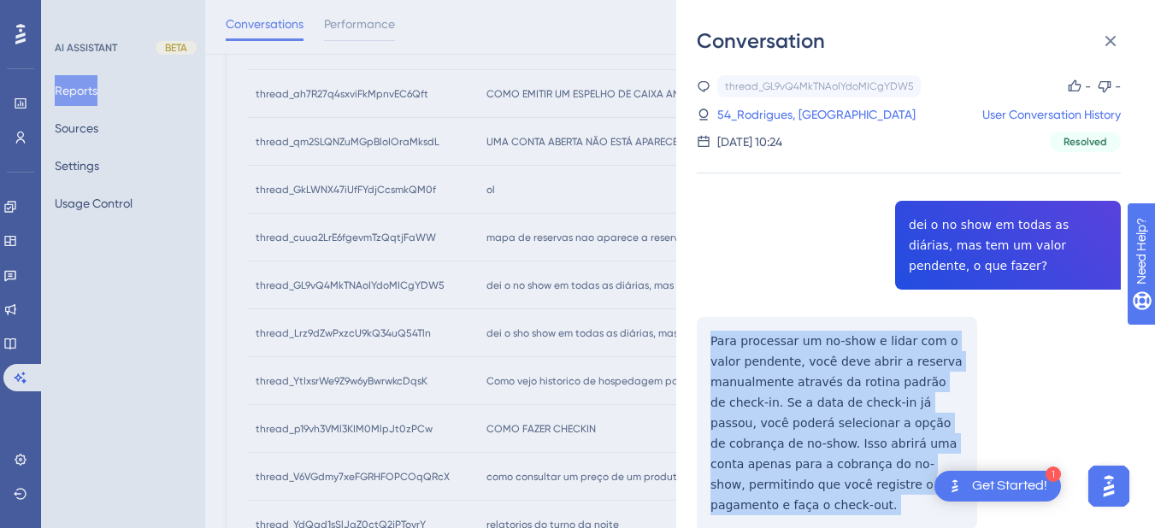
scroll to position [199, 0]
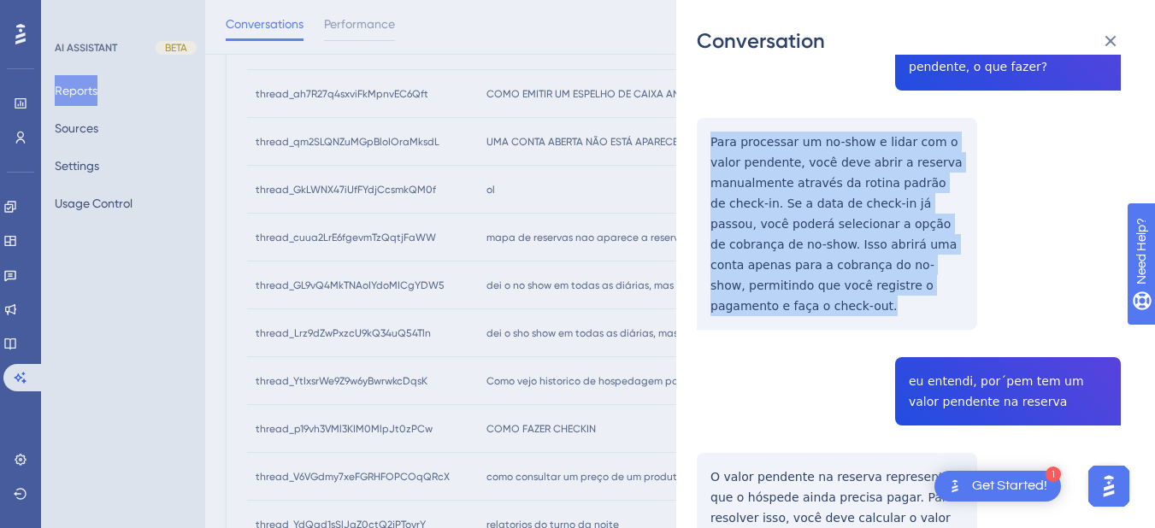
drag, startPoint x: 701, startPoint y: 336, endPoint x: 949, endPoint y: 306, distance: 249.7
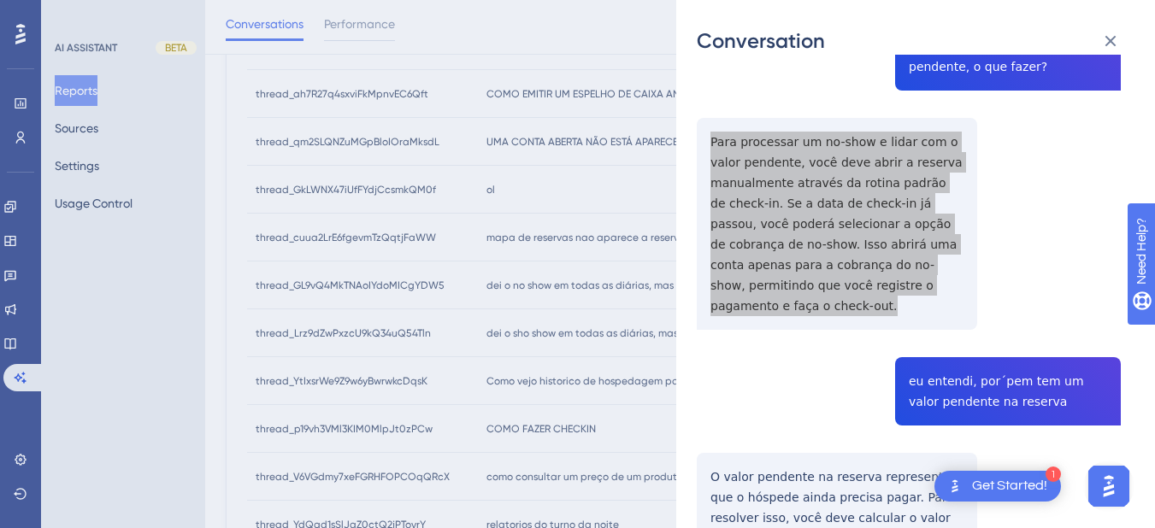
scroll to position [399, 0]
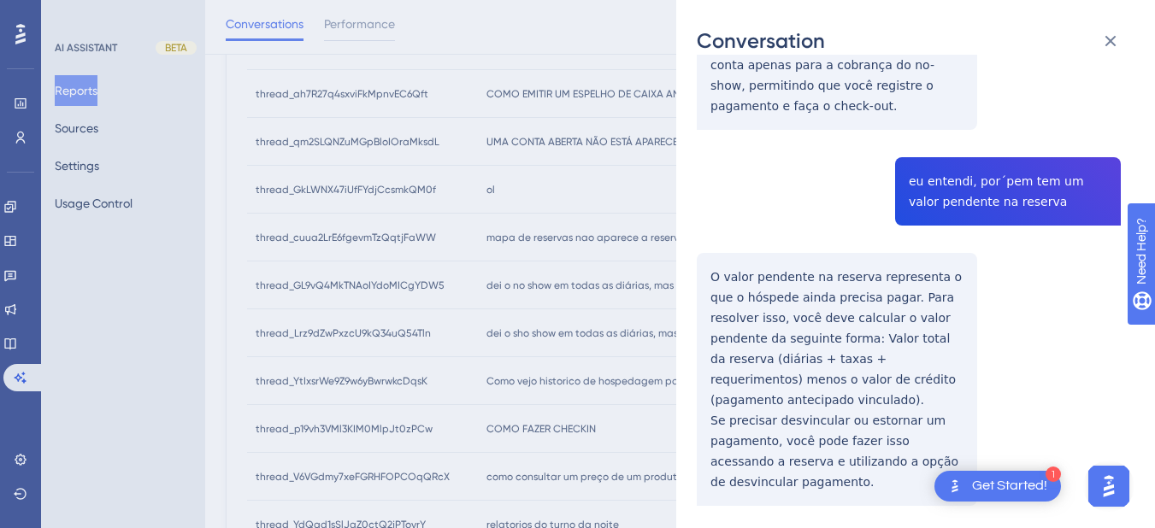
click at [940, 140] on div "thread_GL9vQ4MkTNAoIYdoMICgYDW5 Copy - - 54_Rodrigues, Carolina User Conversati…" at bounding box center [909, 406] width 424 height 1461
click at [930, 161] on div "thread_GL9vQ4MkTNAoIYdoMICgYDW5 Copy - - 54_Rodrigues, Carolina User Conversati…" at bounding box center [909, 406] width 424 height 1461
click at [695, 266] on div "Conversation thread_GL9vQ4MkTNAoIYdoMICgYDW5 Copy - - 54_Rodrigues, Carolina Us…" at bounding box center [915, 264] width 479 height 528
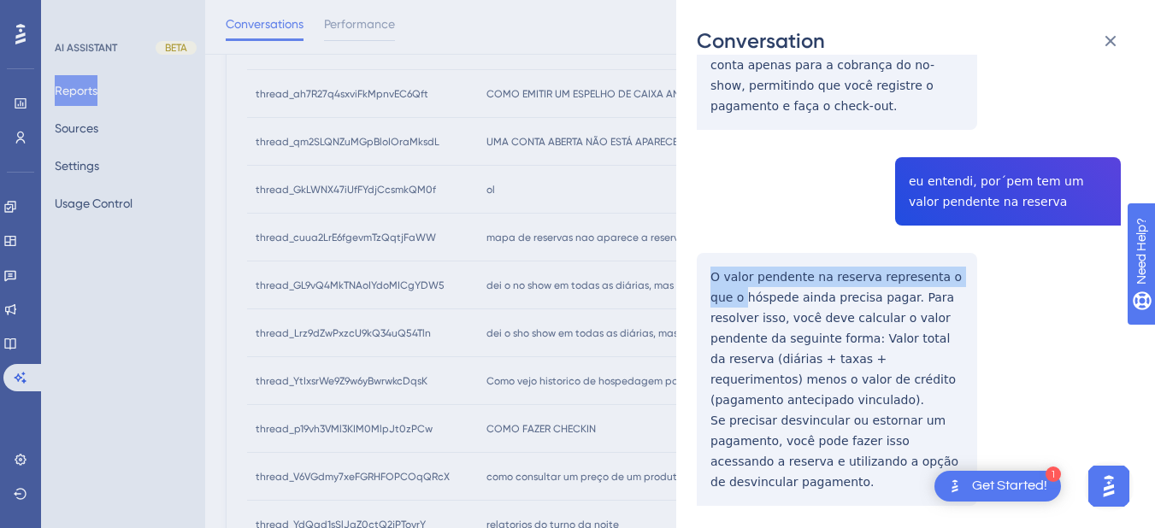
click at [700, 265] on div "Conversation thread_GL9vQ4MkTNAoIYdoMICgYDW5 Copy - - 54_Rodrigues, Carolina Us…" at bounding box center [915, 264] width 479 height 528
click at [700, 265] on div "thread_GL9vQ4MkTNAoIYdoMICgYDW5 Copy - - 54_Rodrigues, Carolina User Conversati…" at bounding box center [909, 406] width 424 height 1461
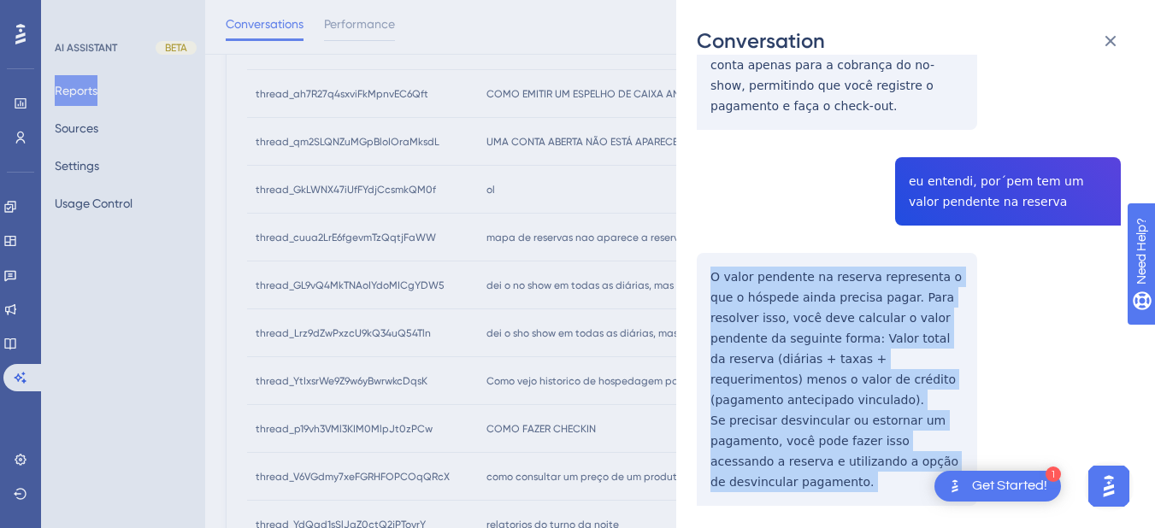
scroll to position [598, 0]
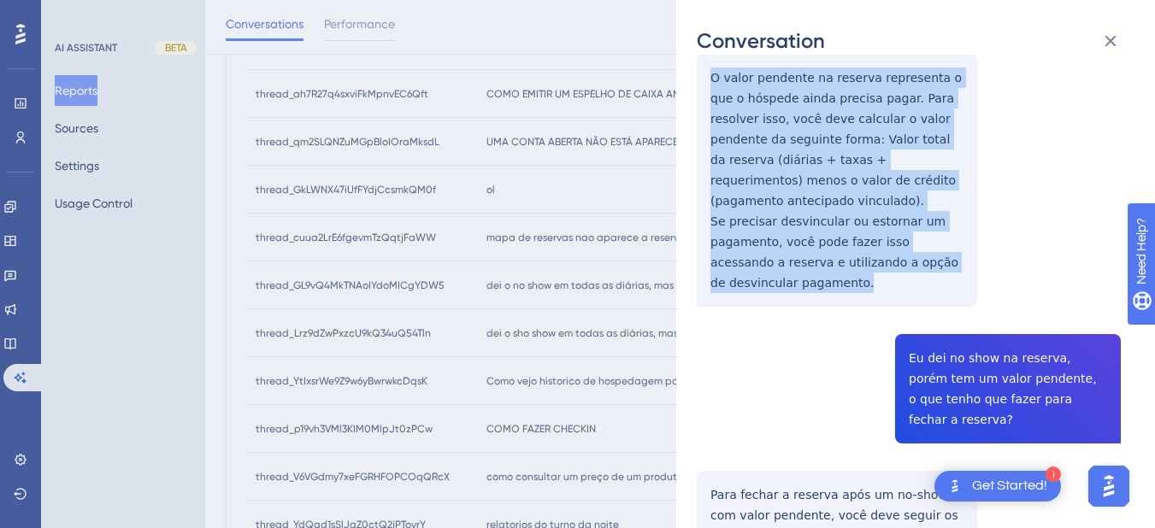
drag, startPoint x: 700, startPoint y: 257, endPoint x: 800, endPoint y: 268, distance: 100.6
click at [800, 268] on div "thread_GL9vQ4MkTNAoIYdoMICgYDW5 Copy - - 54_Rodrigues, Carolina User Conversati…" at bounding box center [909, 207] width 424 height 1461
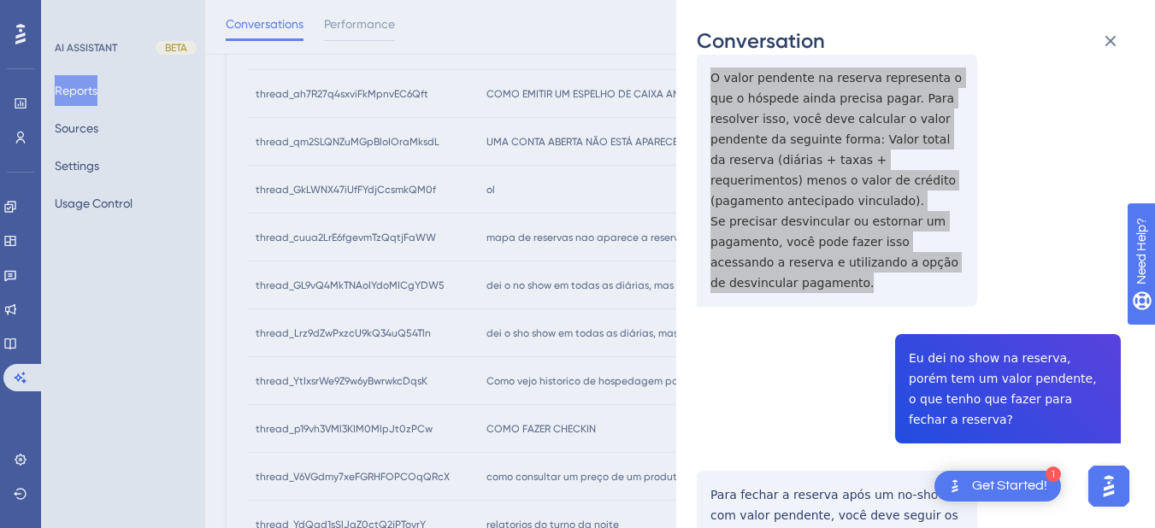
scroll to position [797, 0]
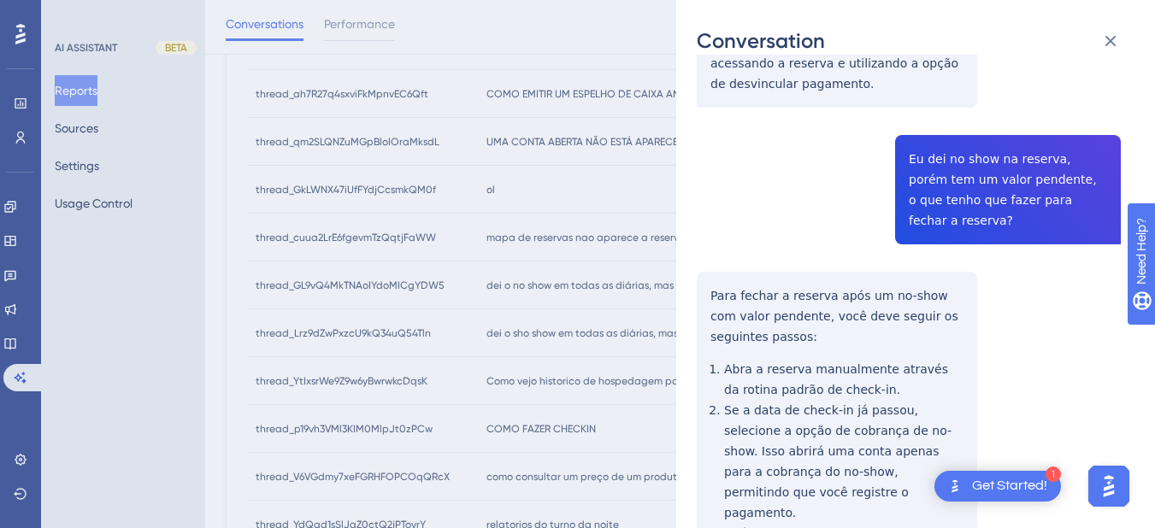
click at [949, 125] on div "thread_GL9vQ4MkTNAoIYdoMICgYDW5 Copy - - 54_Rodrigues, Carolina User Conversati…" at bounding box center [909, 8] width 424 height 1461
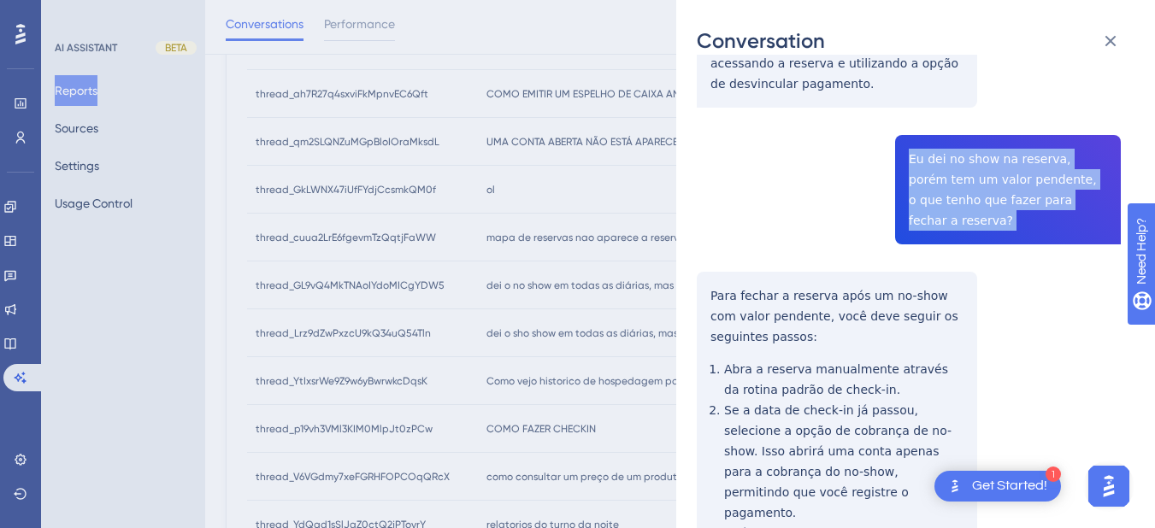
click at [949, 125] on div "thread_GL9vQ4MkTNAoIYdoMICgYDW5 Copy - - 54_Rodrigues, Carolina User Conversati…" at bounding box center [909, 8] width 424 height 1461
drag, startPoint x: 949, startPoint y: 125, endPoint x: 818, endPoint y: 140, distance: 131.7
click at [814, 134] on div "thread_GL9vQ4MkTNAoIYdoMICgYDW5 Copy - - 54_Rodrigues, Carolina User Conversati…" at bounding box center [909, 8] width 424 height 1461
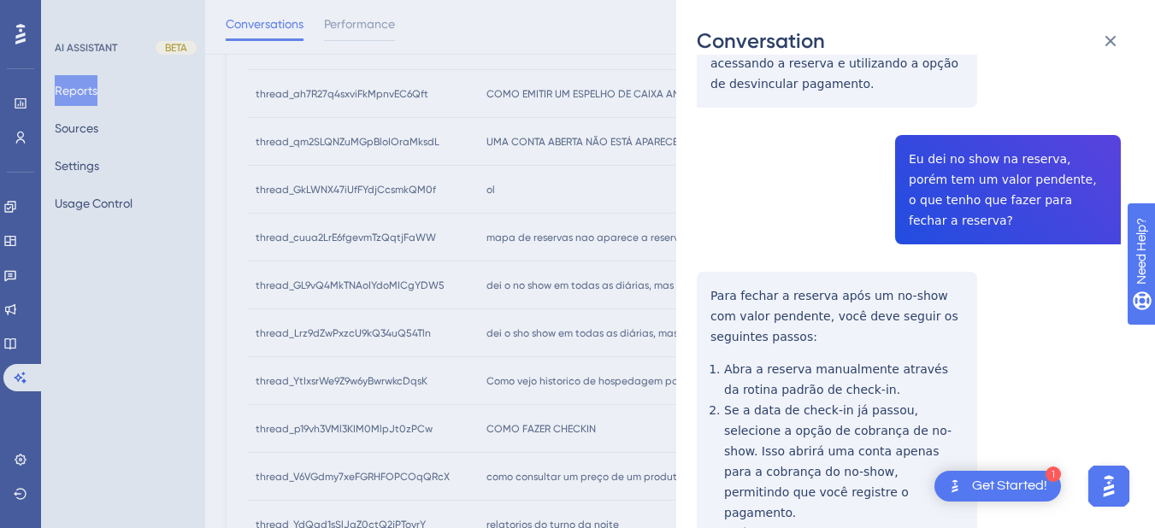
click at [967, 138] on div "thread_GL9vQ4MkTNAoIYdoMICgYDW5 Copy - - 54_Rodrigues, Carolina User Conversati…" at bounding box center [909, 8] width 424 height 1461
click at [974, 126] on div "thread_GL9vQ4MkTNAoIYdoMICgYDW5 Copy - - 54_Rodrigues, Carolina User Conversati…" at bounding box center [909, 8] width 424 height 1461
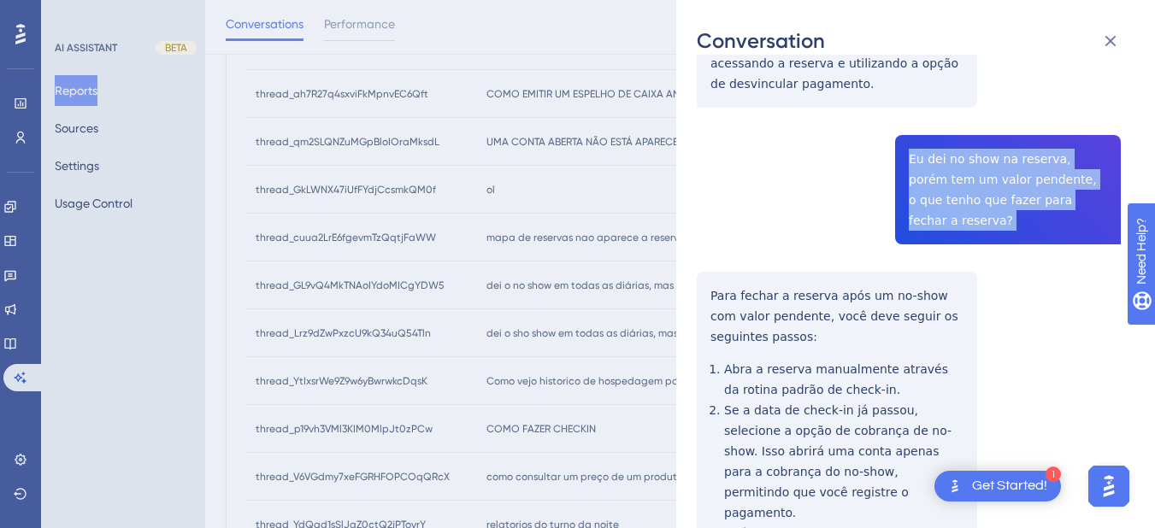
click at [974, 126] on div "thread_GL9vQ4MkTNAoIYdoMICgYDW5 Copy - - 54_Rodrigues, Carolina User Conversati…" at bounding box center [909, 8] width 424 height 1461
click at [945, 129] on div "thread_GL9vQ4MkTNAoIYdoMICgYDW5 Copy - - 54_Rodrigues, Carolina User Conversati…" at bounding box center [909, 8] width 424 height 1461
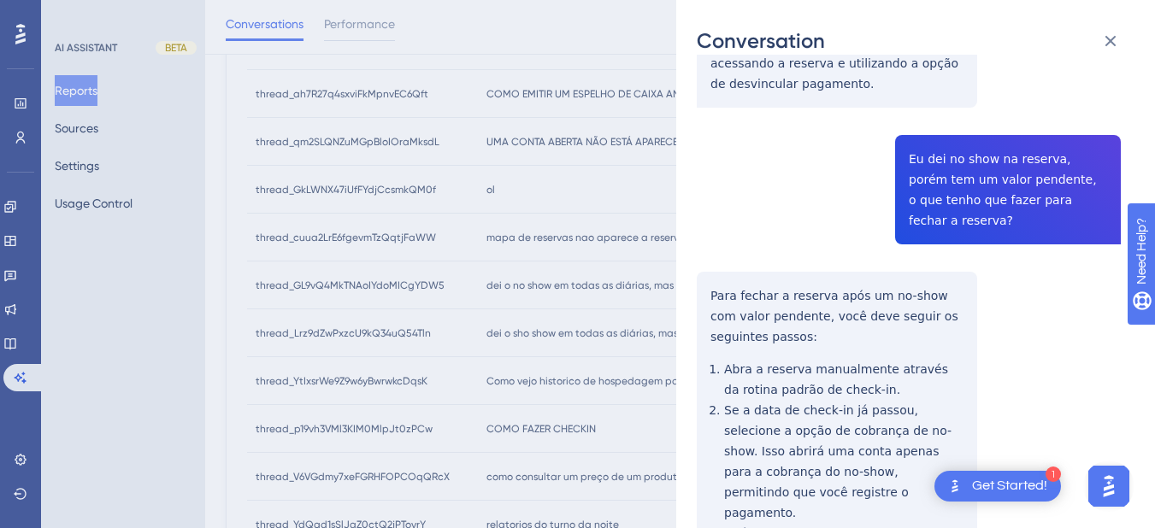
click at [700, 234] on div "thread_GL9vQ4MkTNAoIYdoMICgYDW5 Copy - - 54_Rodrigues, Carolina User Conversati…" at bounding box center [909, 8] width 424 height 1461
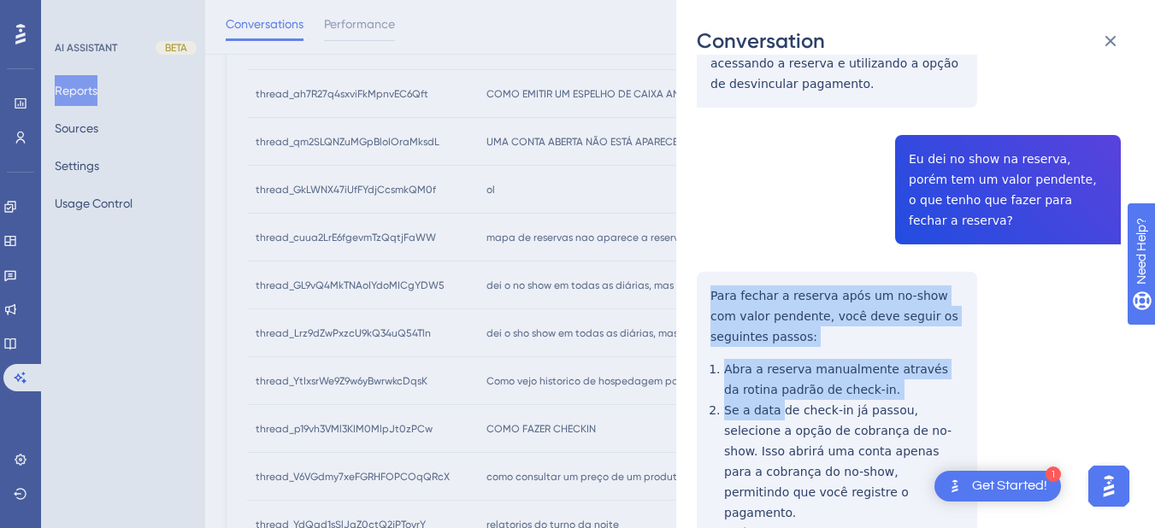
scroll to position [913, 0]
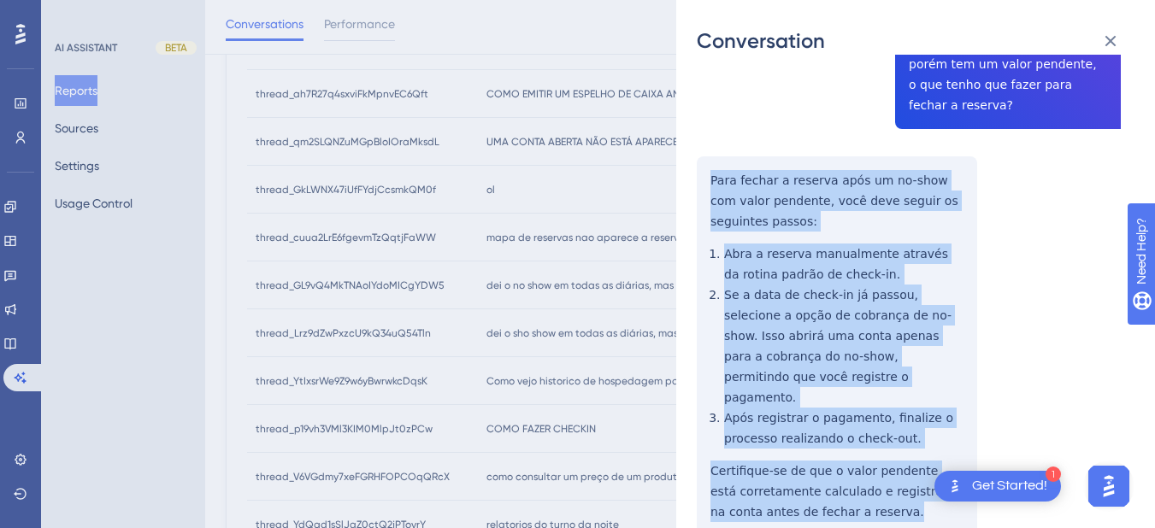
drag, startPoint x: 700, startPoint y: 234, endPoint x: 866, endPoint y: 427, distance: 254.6
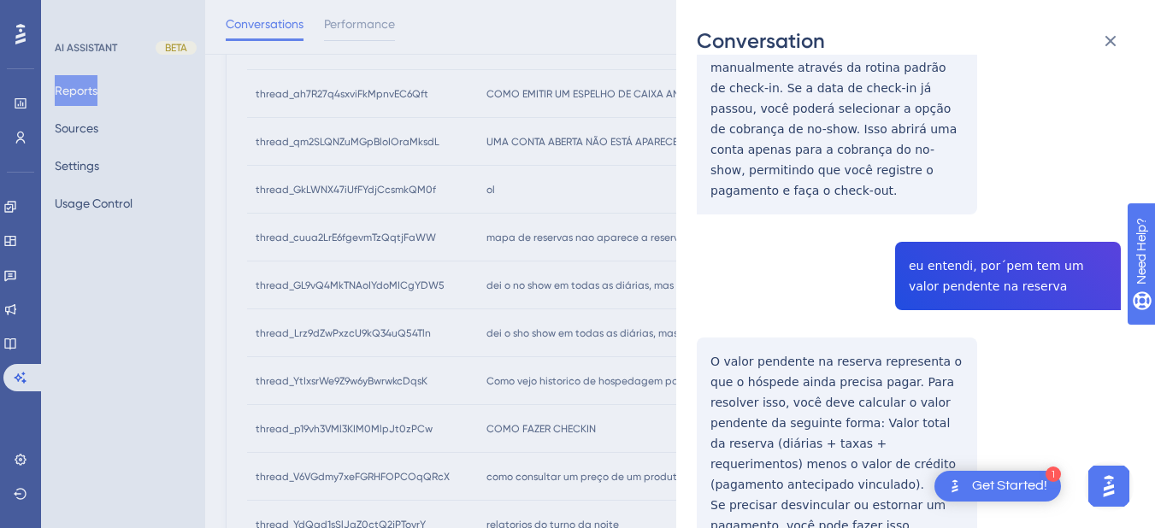
scroll to position [0, 0]
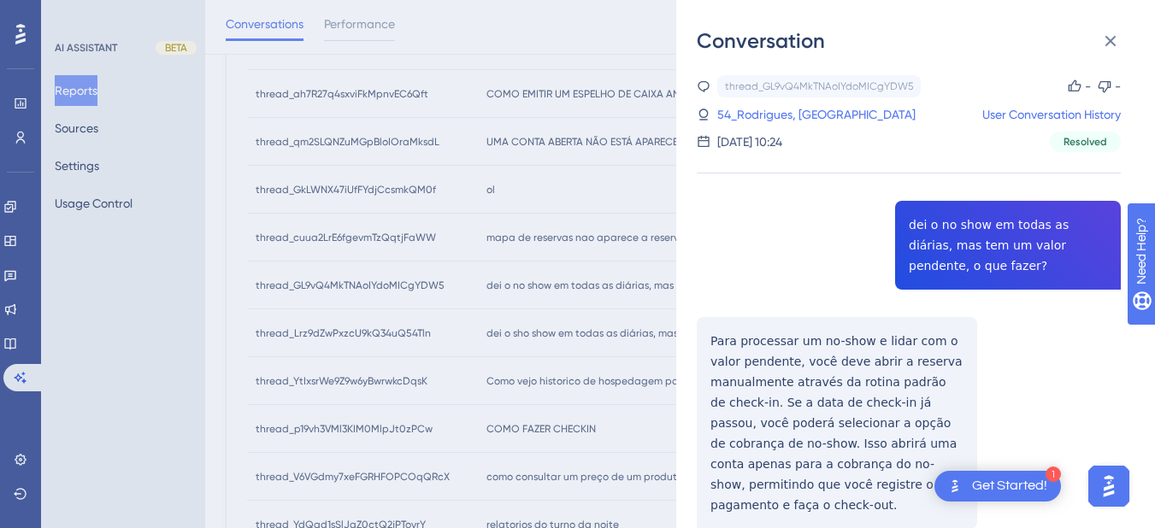
click at [753, 103] on div "thread_GL9vQ4MkTNAoIYdoMICgYDW5 Copy - - 54_Rodrigues, Carolina User Conversati…" at bounding box center [909, 113] width 424 height 77
click at [744, 119] on link "54_Rodrigues, [GEOGRAPHIC_DATA]" at bounding box center [816, 114] width 198 height 21
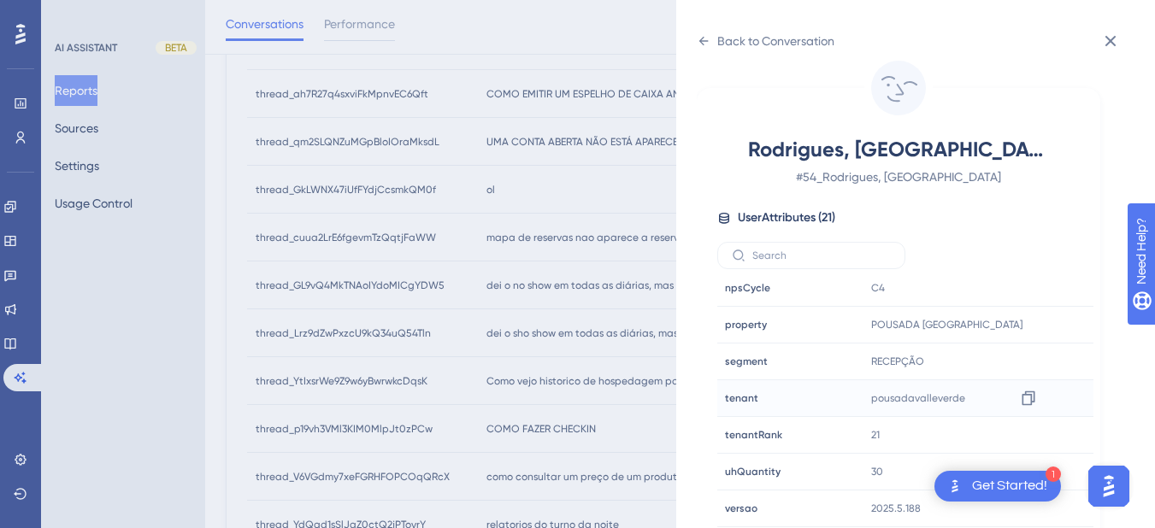
scroll to position [889, 0]
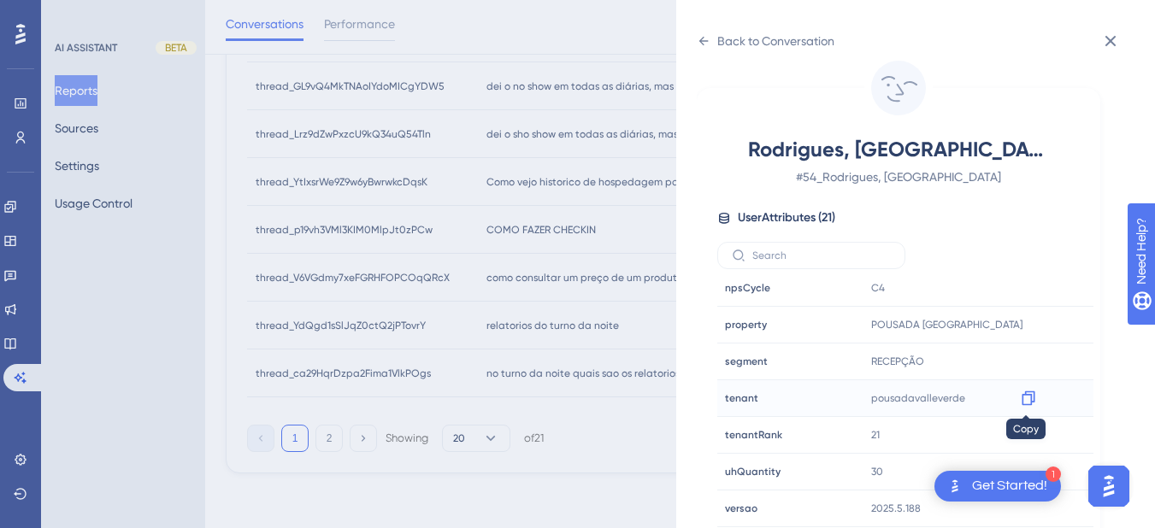
click at [1020, 398] on icon at bounding box center [1028, 398] width 17 height 17
click at [692, 38] on div "Back to Conversation Rodrigues, [GEOGRAPHIC_DATA] # 54_Rodrigues, [GEOGRAPHIC_D…" at bounding box center [915, 264] width 479 height 528
click at [697, 45] on icon at bounding box center [704, 41] width 14 height 14
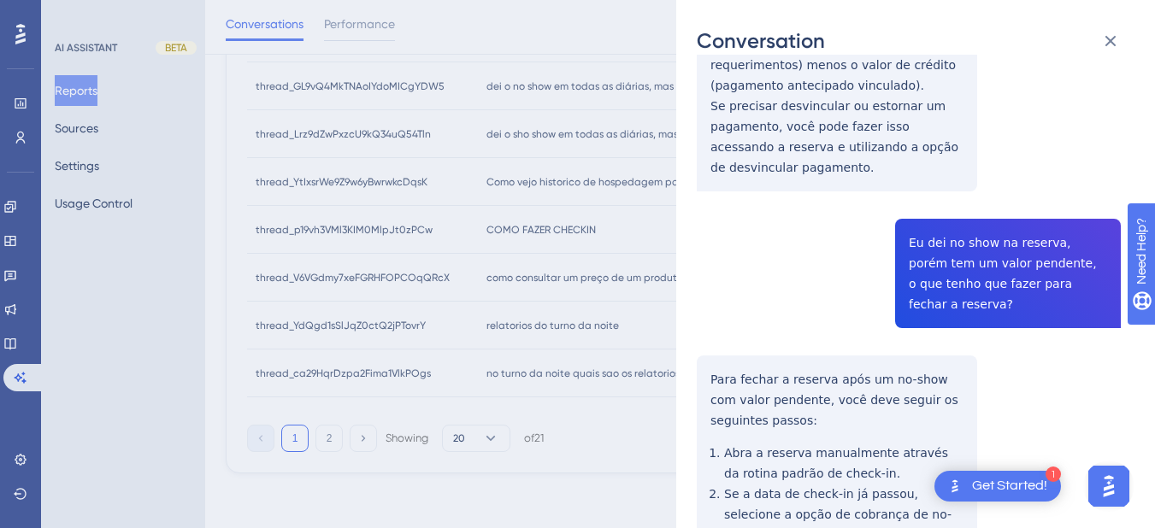
scroll to position [0, 0]
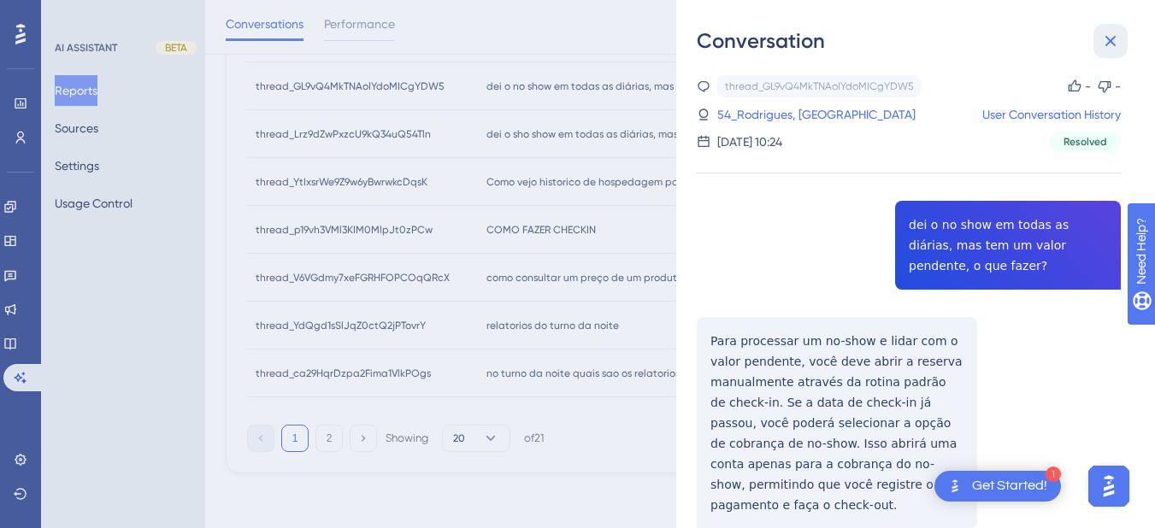
click at [1109, 39] on icon at bounding box center [1110, 41] width 11 height 11
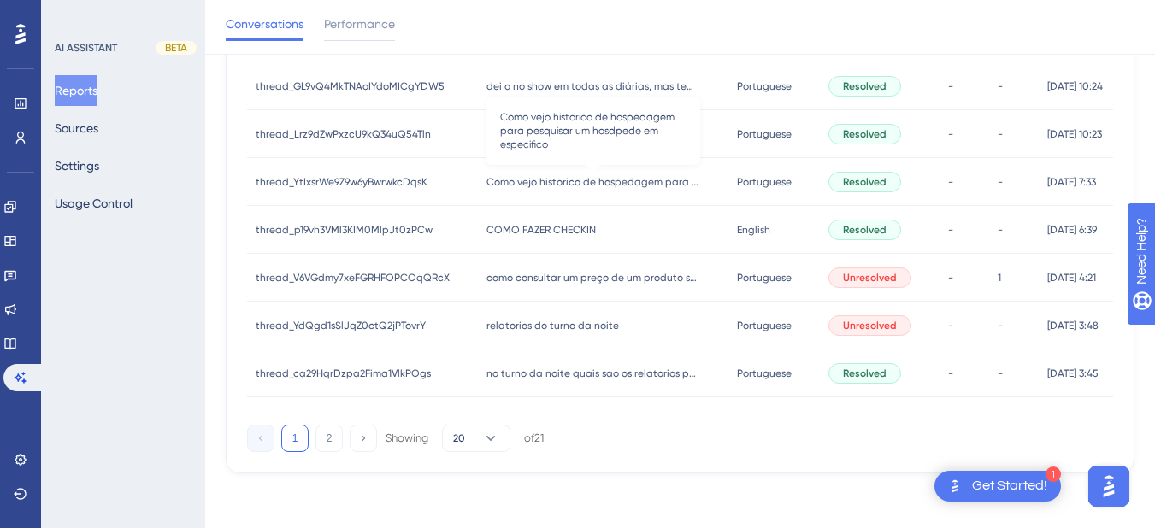
click at [543, 185] on span "Como vejo historico de hospedagem para pesquisar um hosdpede em especifico" at bounding box center [593, 182] width 214 height 14
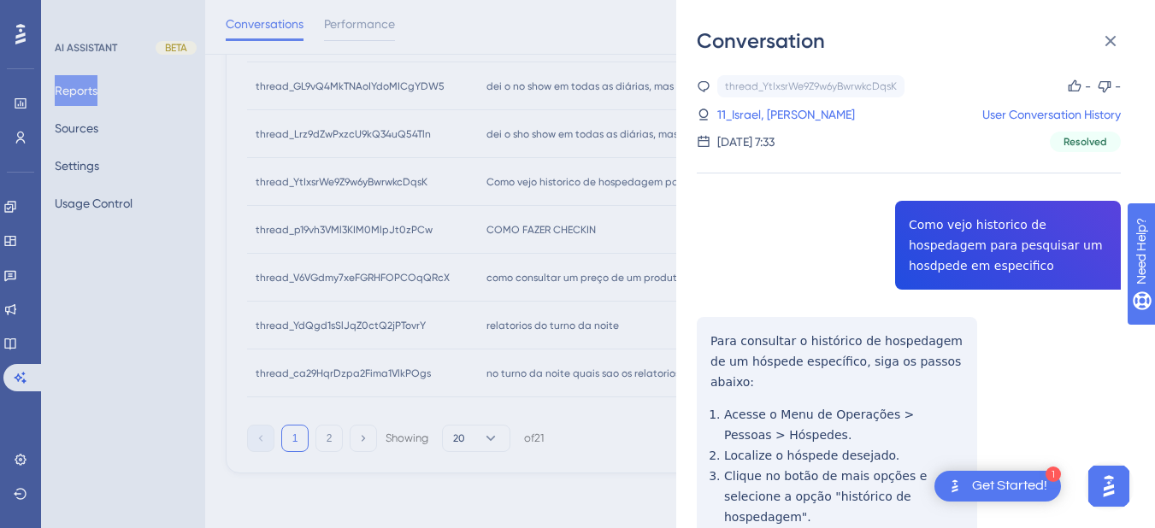
click at [912, 243] on div "thread_YtIxsrWe9Z9w6yBwrwkcDqsK Copy - - 11_Israel, [PERSON_NAME] User Conversa…" at bounding box center [909, 408] width 424 height 667
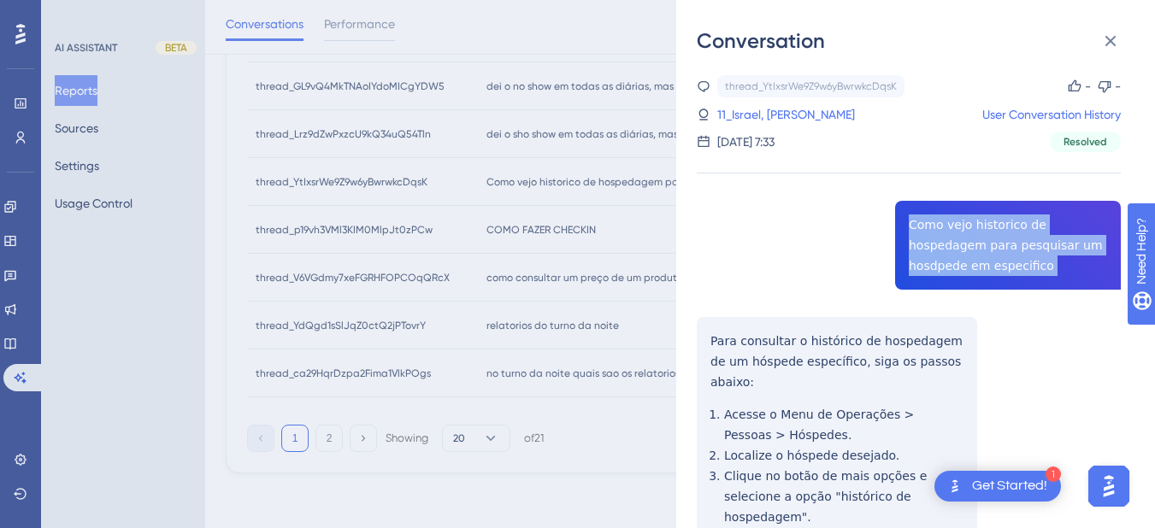
click at [912, 243] on div "thread_YtIxsrWe9Z9w6yBwrwkcDqsK Copy - - 11_Israel, [PERSON_NAME] User Conversa…" at bounding box center [909, 408] width 424 height 667
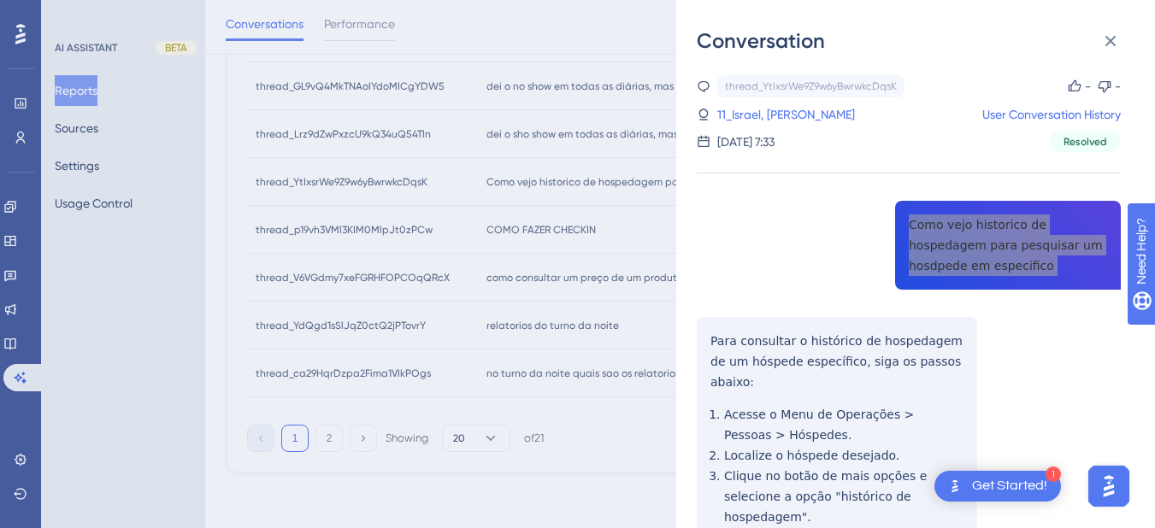
scroll to position [140, 0]
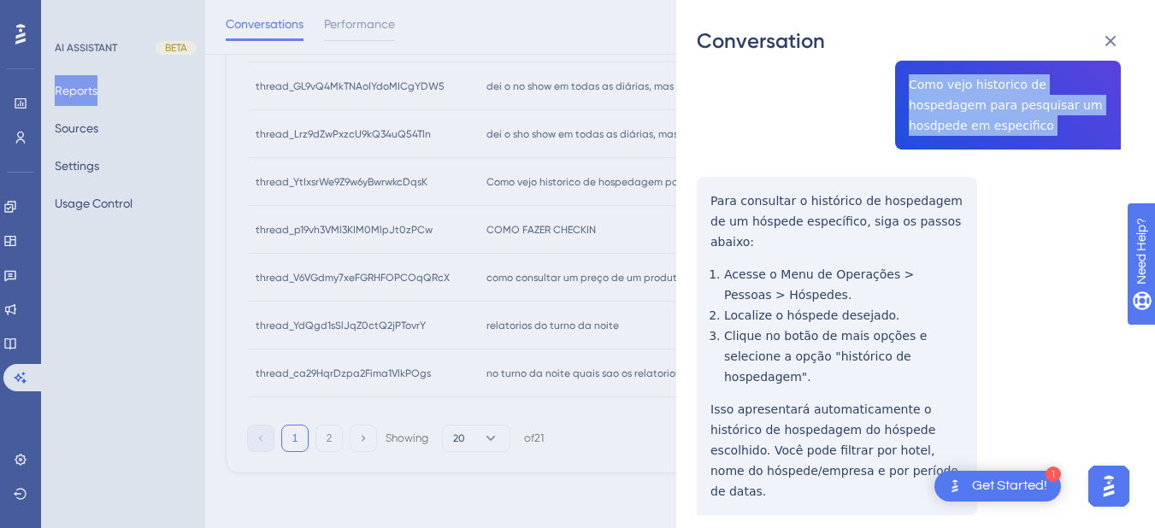
click at [709, 208] on div "thread_YtIxsrWe9Z9w6yBwrwkcDqsK Copy - - 11_Israel, [PERSON_NAME] User Conversa…" at bounding box center [909, 268] width 424 height 667
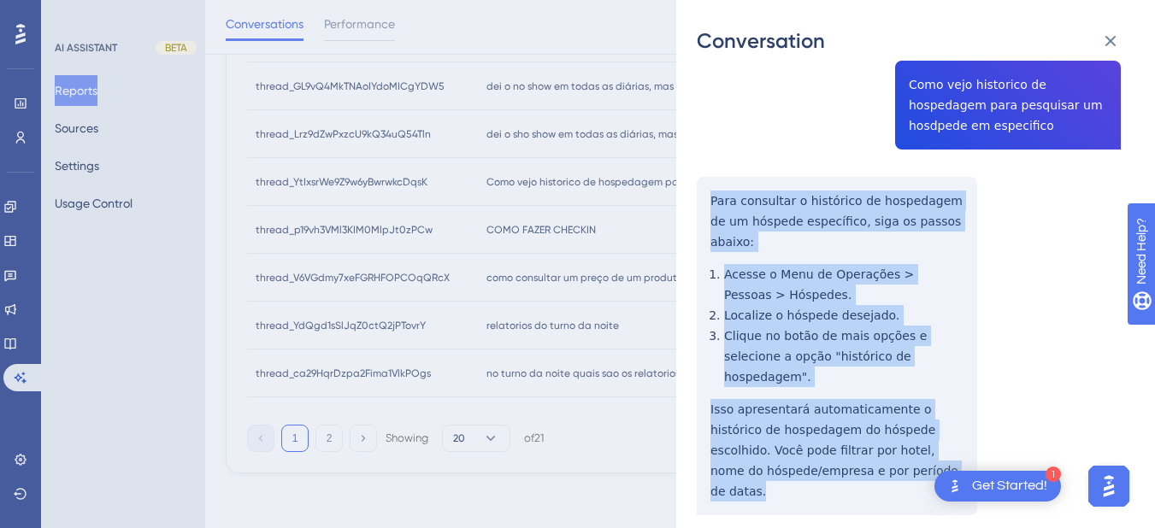
drag, startPoint x: 709, startPoint y: 198, endPoint x: 938, endPoint y: 447, distance: 338.1
click at [938, 447] on div "thread_YtIxsrWe9Z9w6yBwrwkcDqsK Copy - - 11_Israel, [PERSON_NAME] User Conversa…" at bounding box center [909, 268] width 424 height 667
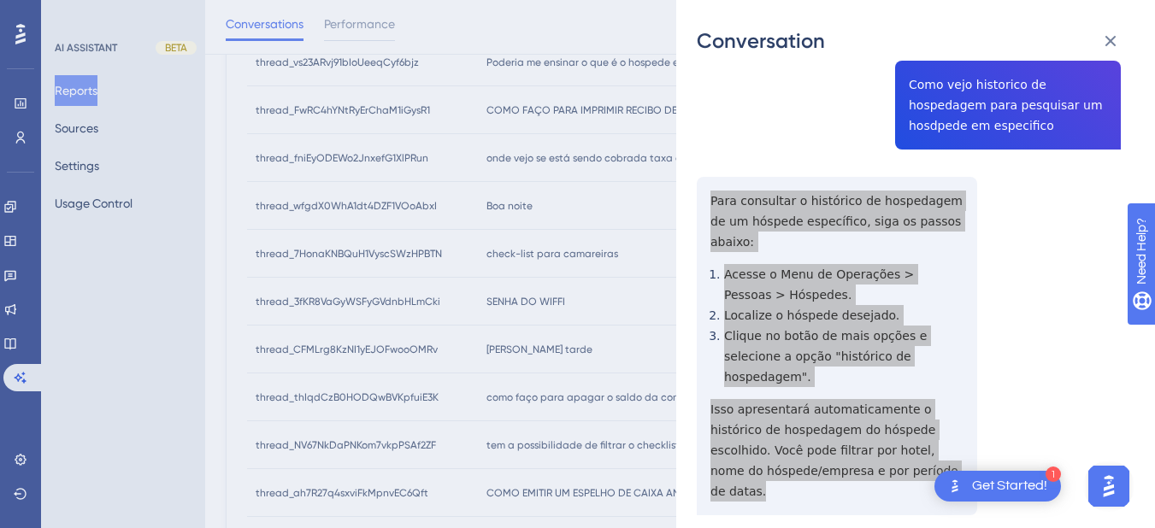
scroll to position [0, 0]
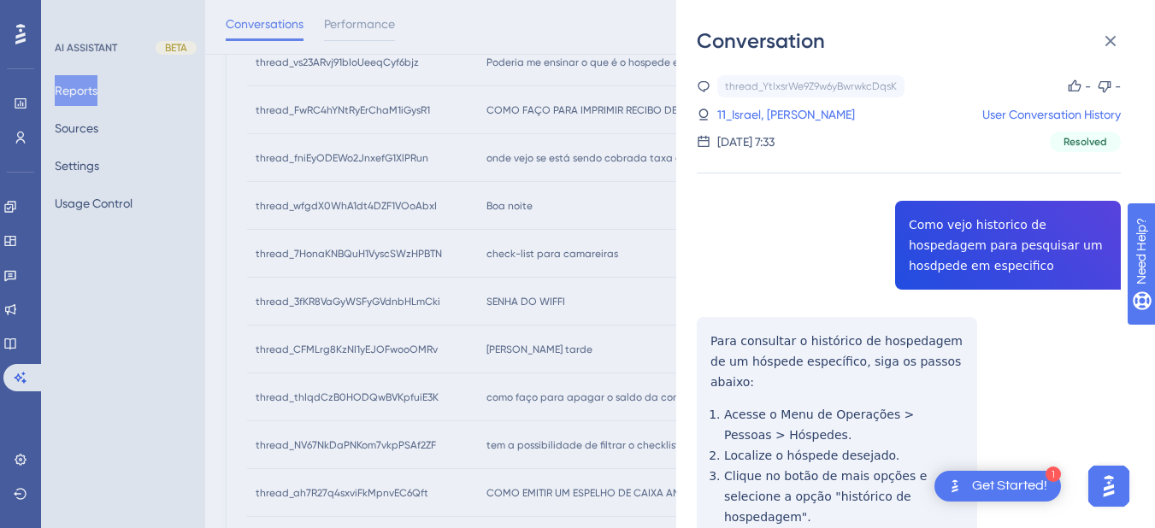
drag, startPoint x: 757, startPoint y: 109, endPoint x: 796, endPoint y: 128, distance: 42.8
click at [757, 109] on link "11_Israel, [PERSON_NAME]" at bounding box center [786, 114] width 138 height 21
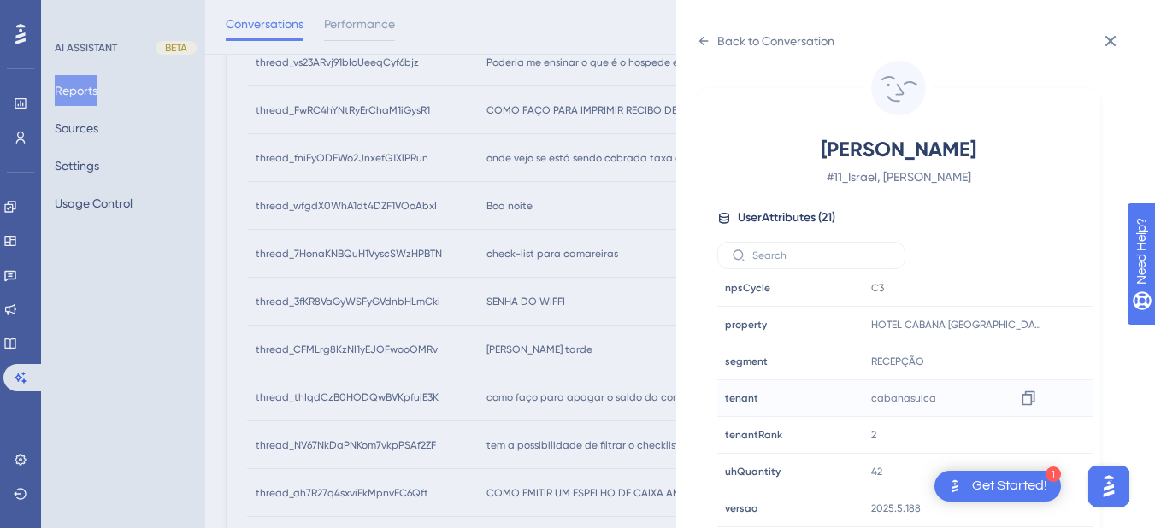
scroll to position [490, 0]
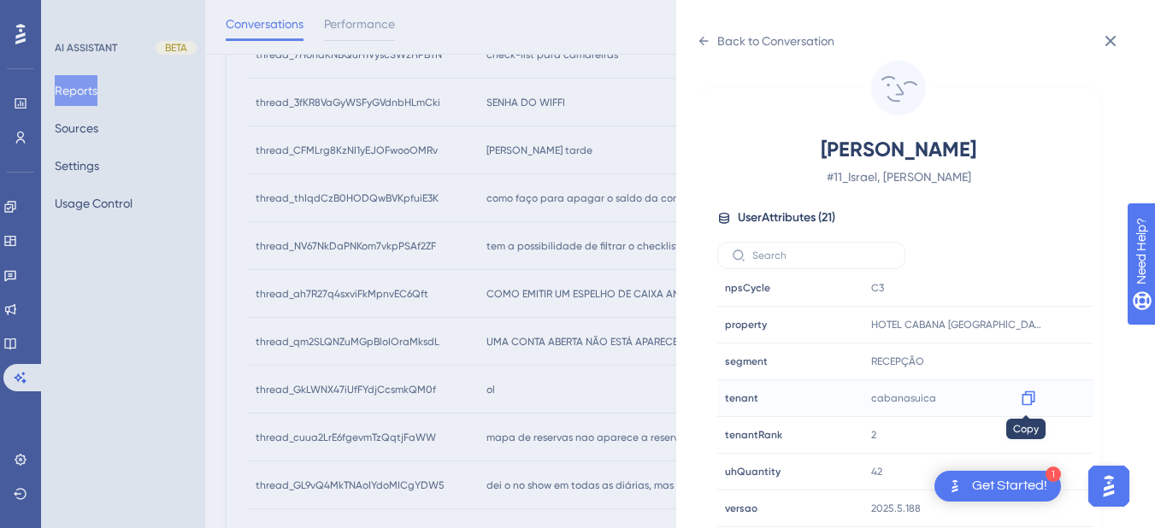
click at [1021, 394] on icon at bounding box center [1027, 398] width 13 height 15
click at [700, 50] on div "Back to Conversation" at bounding box center [766, 40] width 138 height 27
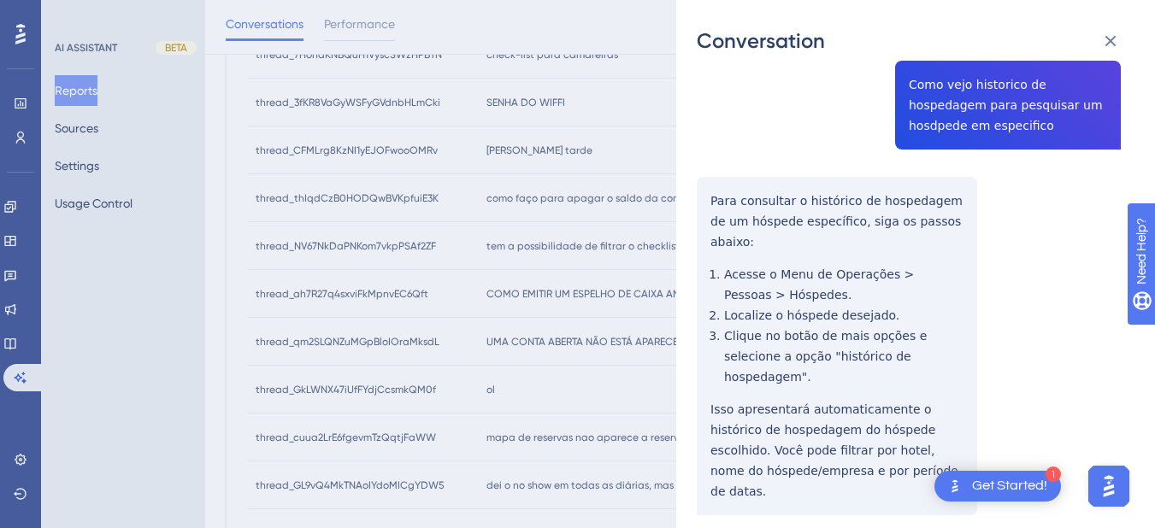
scroll to position [889, 0]
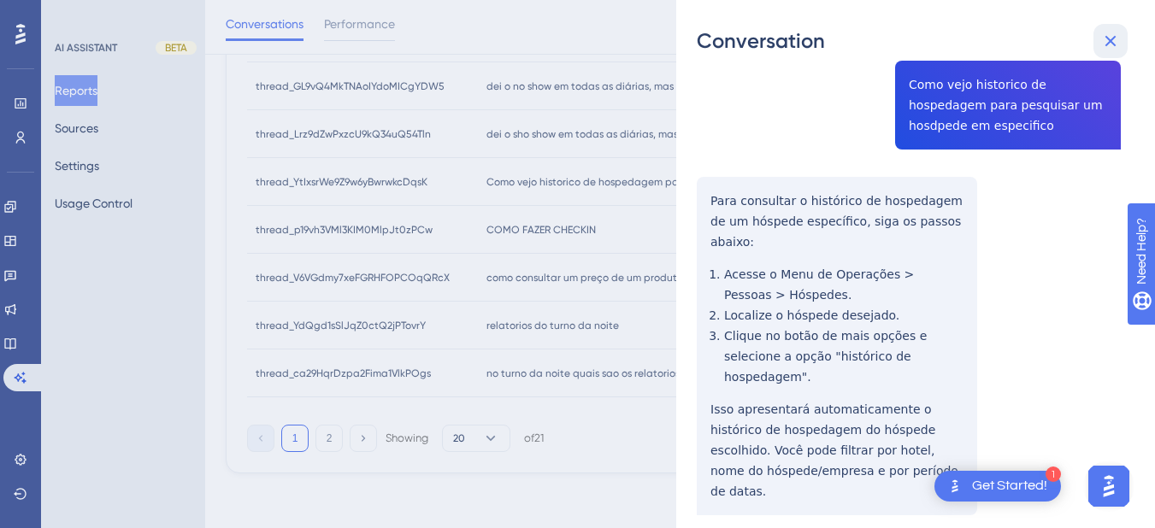
click at [1097, 37] on button at bounding box center [1110, 41] width 34 height 34
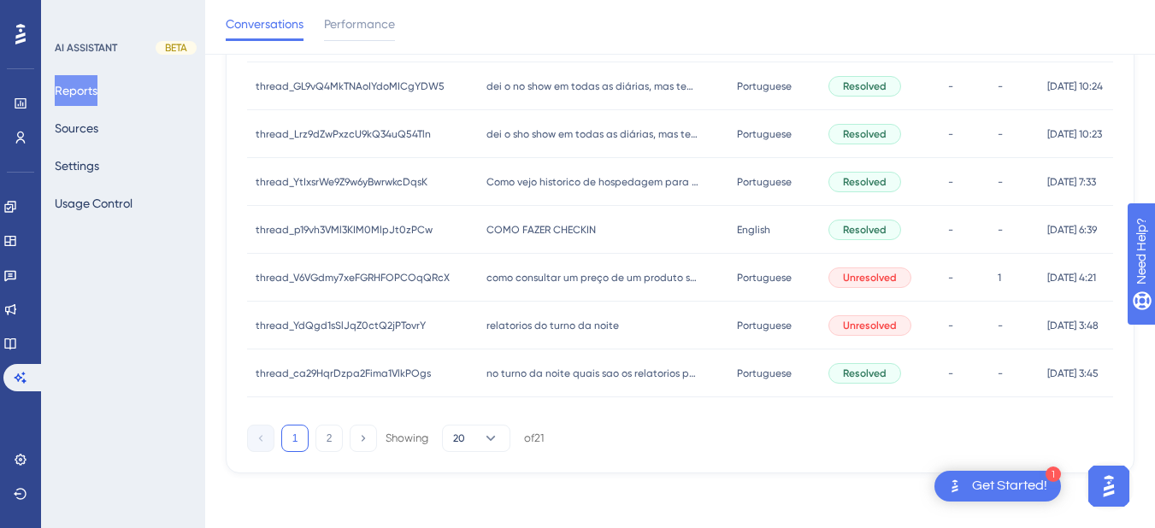
drag, startPoint x: 526, startPoint y: 216, endPoint x: 528, endPoint y: 227, distance: 11.4
click at [525, 220] on div "COMO FAZER CHECKIN COMO FAZER CHECKIN" at bounding box center [603, 230] width 250 height 48
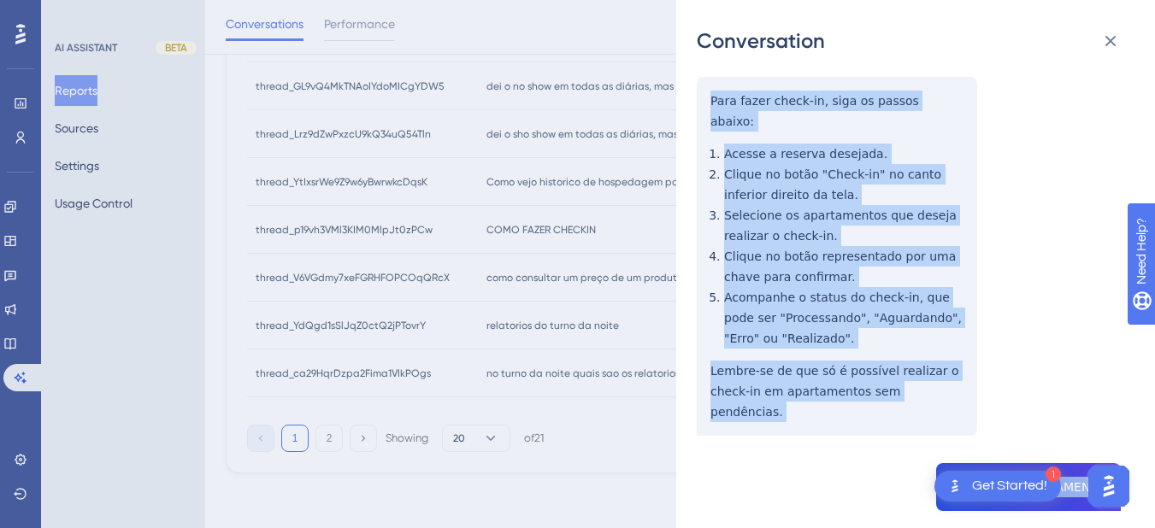
scroll to position [399, 0]
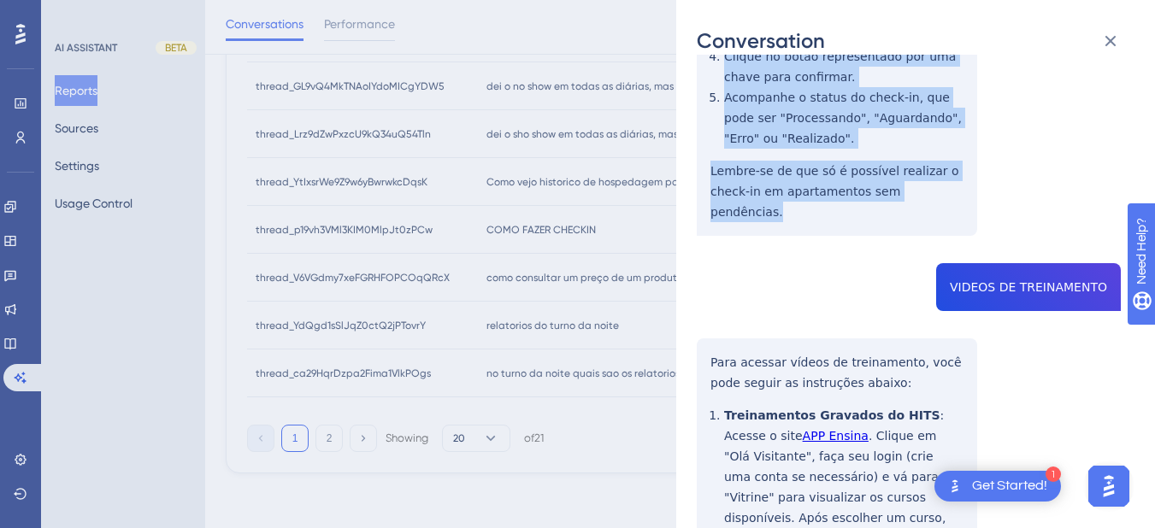
drag, startPoint x: 705, startPoint y: 287, endPoint x: 962, endPoint y: 176, distance: 279.4
click at [962, 176] on div "thread_p19vh3VMl3KIM0MlpJt0zPCw Copy - - 86_Antonio, [PERSON_NAME] User Convers…" at bounding box center [909, 333] width 424 height 1314
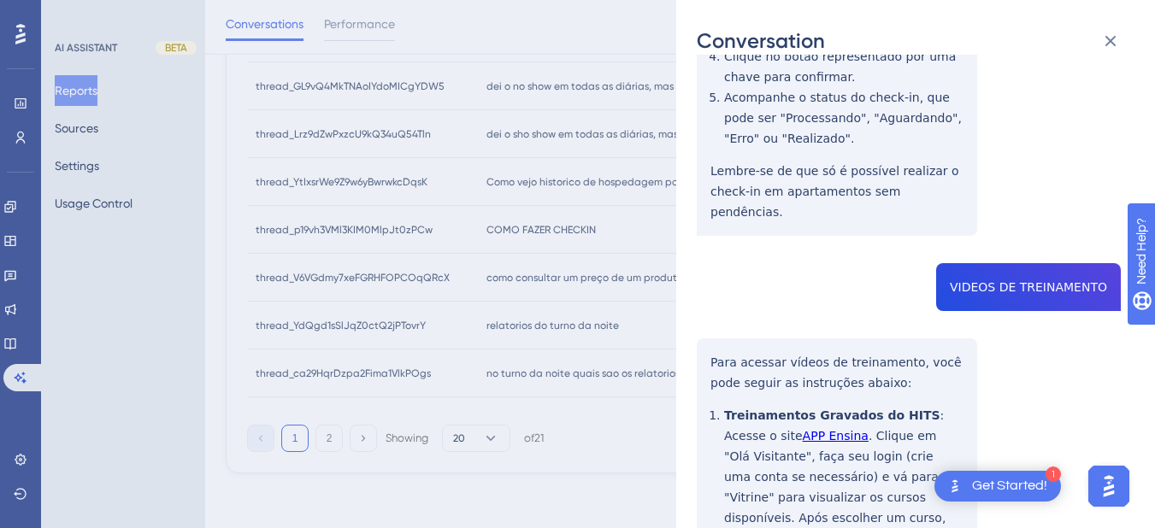
click at [1006, 247] on div "thread_p19vh3VMl3KIM0MlpJt0zPCw Copy - - 86_Antonio, [PERSON_NAME] User Convers…" at bounding box center [909, 333] width 424 height 1314
click at [715, 305] on div "thread_p19vh3VMl3KIM0MlpJt0zPCw Copy - - 86_Antonio, [PERSON_NAME] User Convers…" at bounding box center [909, 333] width 424 height 1314
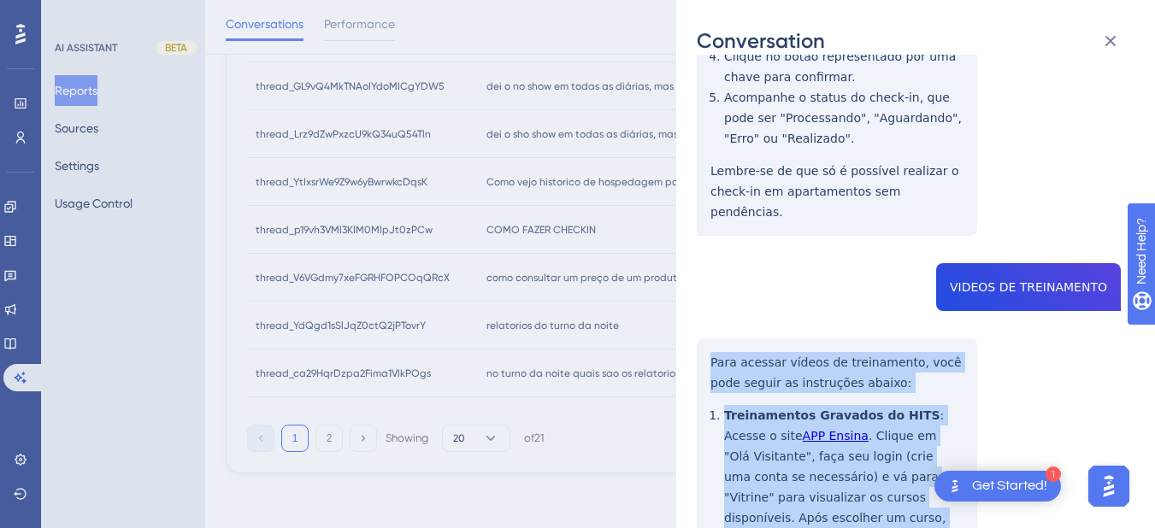
scroll to position [704, 0]
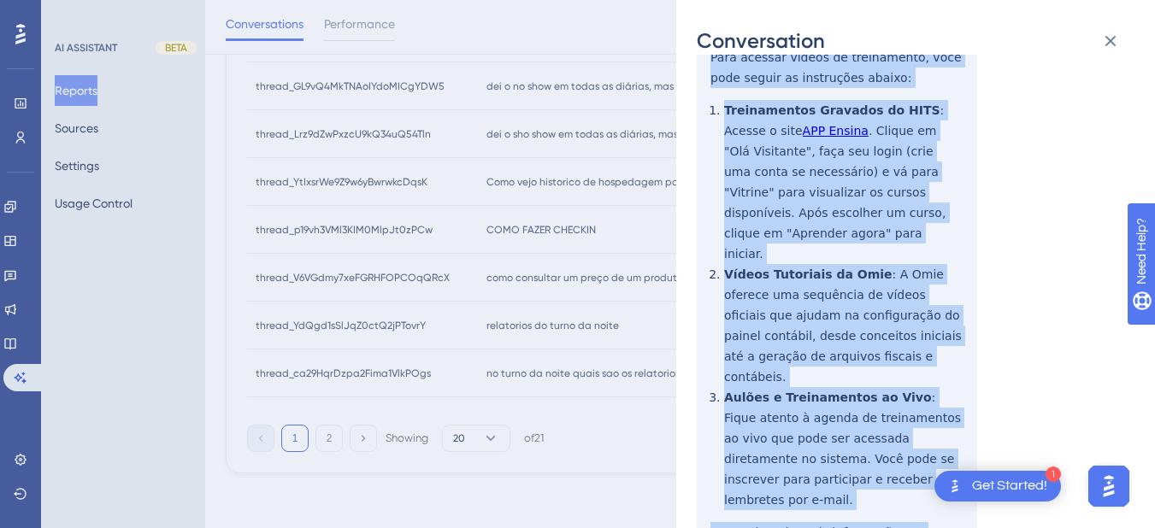
drag, startPoint x: 703, startPoint y: 315, endPoint x: 907, endPoint y: 356, distance: 207.7
click at [952, 433] on div "thread_p19vh3VMl3KIM0MlpJt0zPCw Copy - - 86_Antonio, [PERSON_NAME] User Convers…" at bounding box center [909, 28] width 424 height 1314
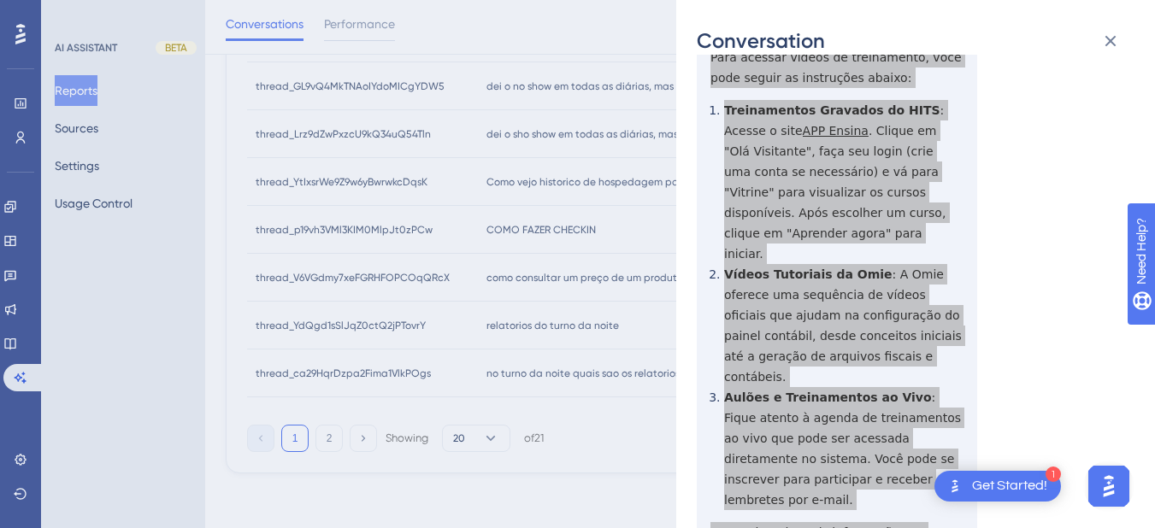
scroll to position [0, 0]
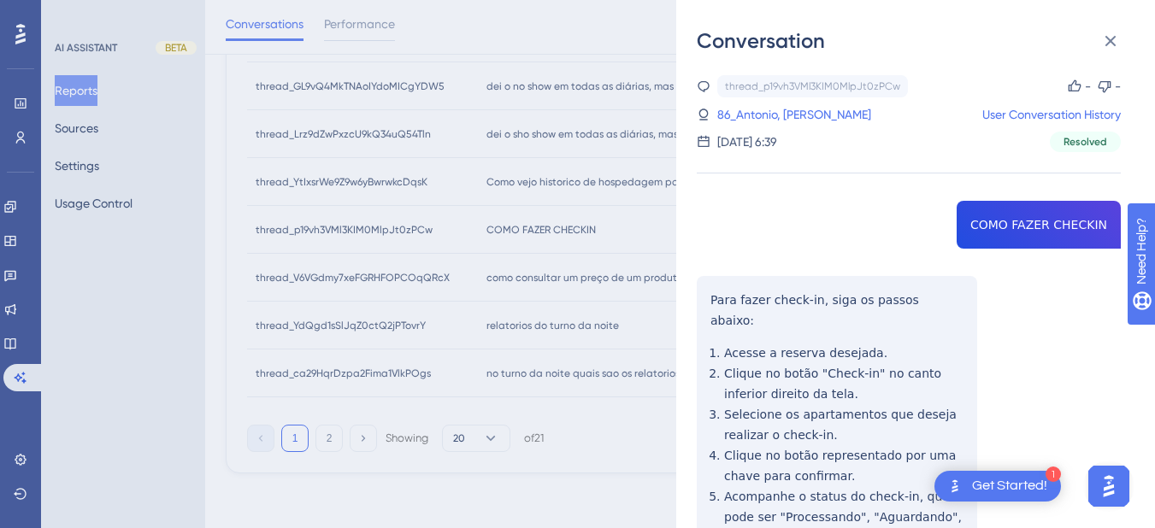
drag, startPoint x: 758, startPoint y: 107, endPoint x: 985, endPoint y: 254, distance: 270.0
click at [758, 107] on link "86_Antonio, [PERSON_NAME]" at bounding box center [794, 114] width 154 height 21
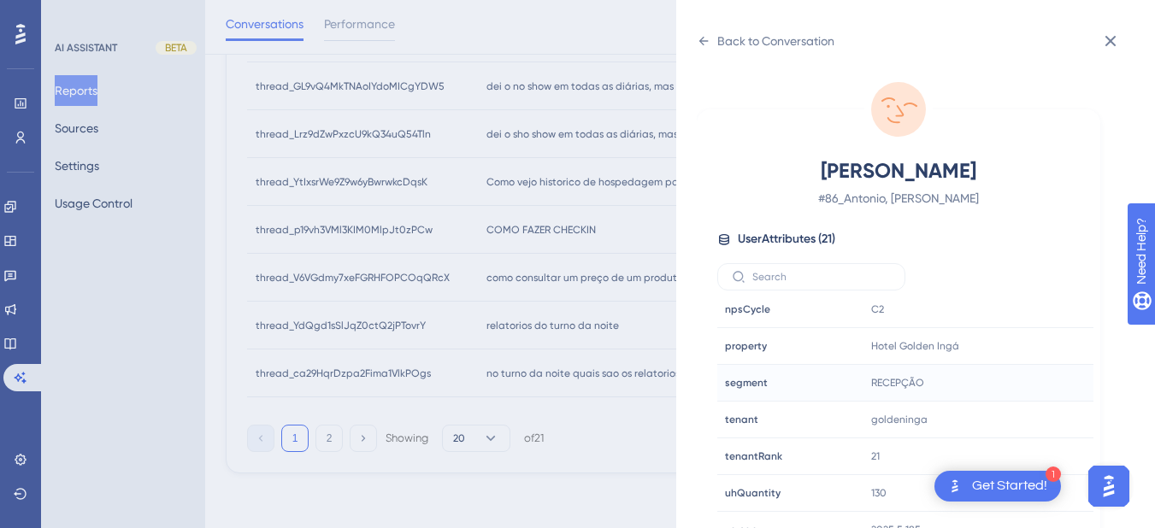
scroll to position [21, 0]
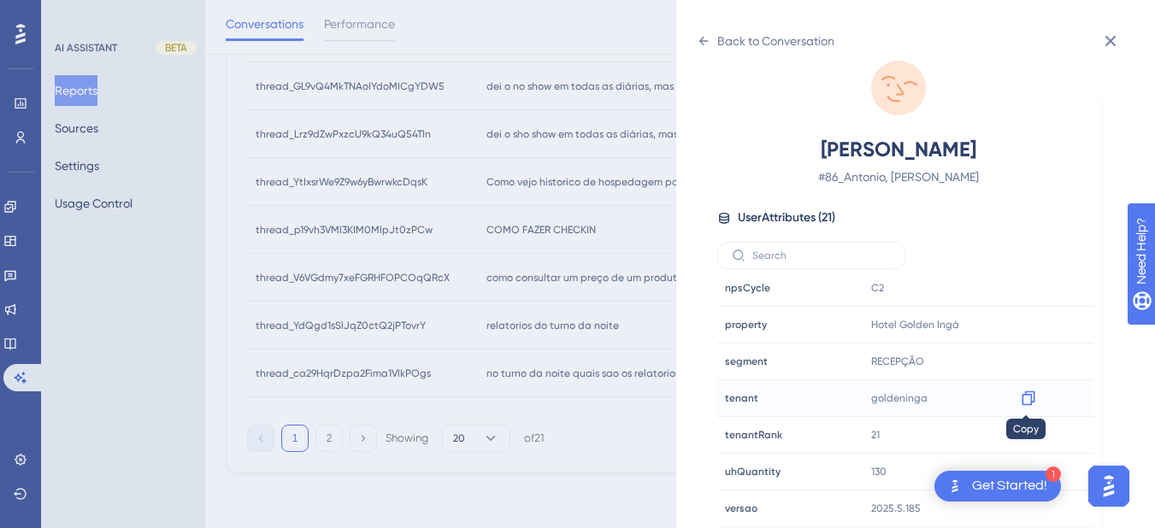
click at [1026, 397] on icon at bounding box center [1028, 398] width 17 height 17
click at [704, 41] on icon at bounding box center [703, 41] width 9 height 9
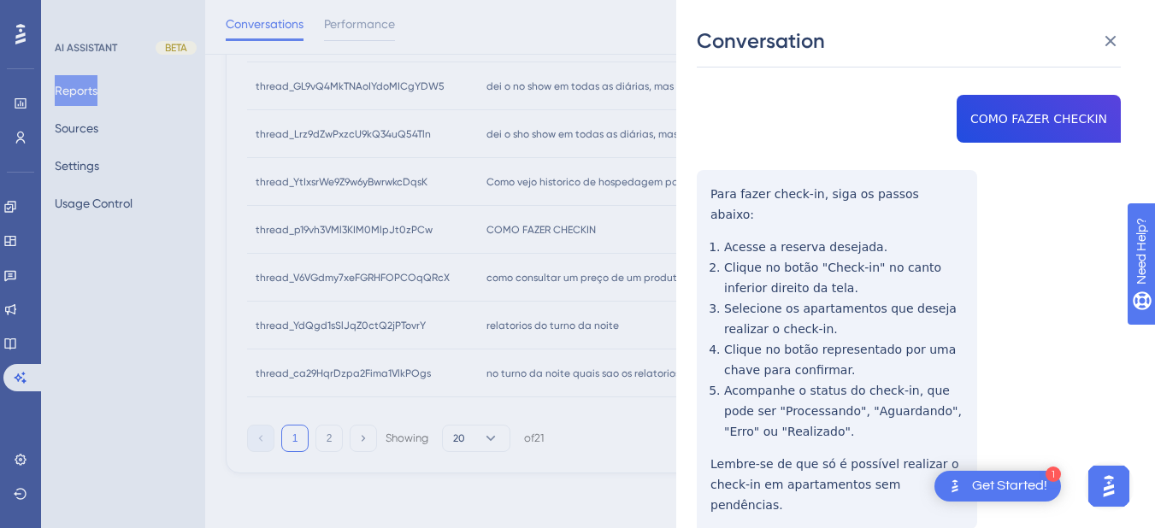
scroll to position [0, 0]
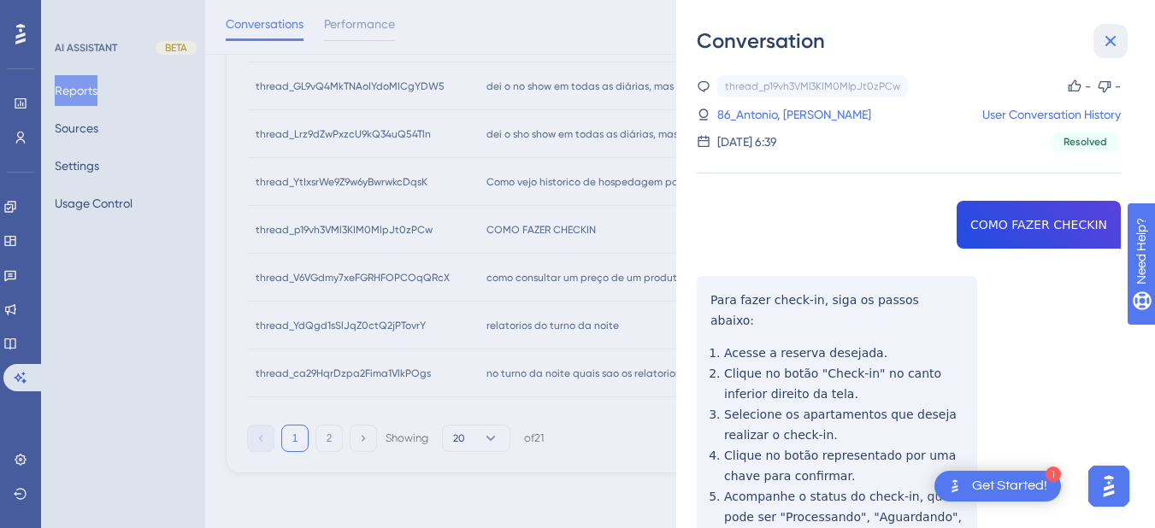
click at [1103, 35] on icon at bounding box center [1110, 41] width 21 height 21
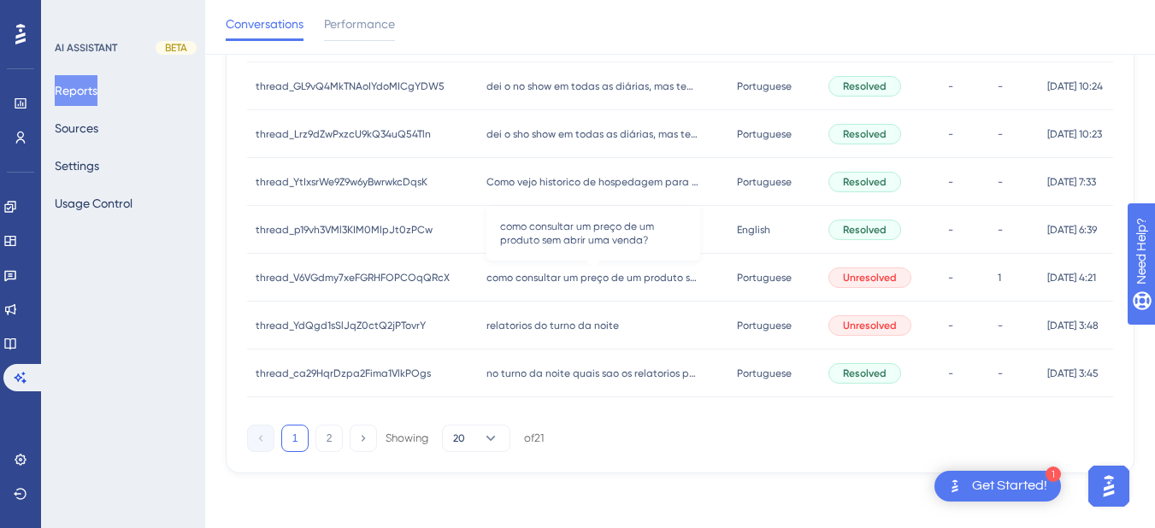
click at [573, 279] on span "como consultar um preço de um produto sem abrir uma venda?" at bounding box center [593, 278] width 214 height 14
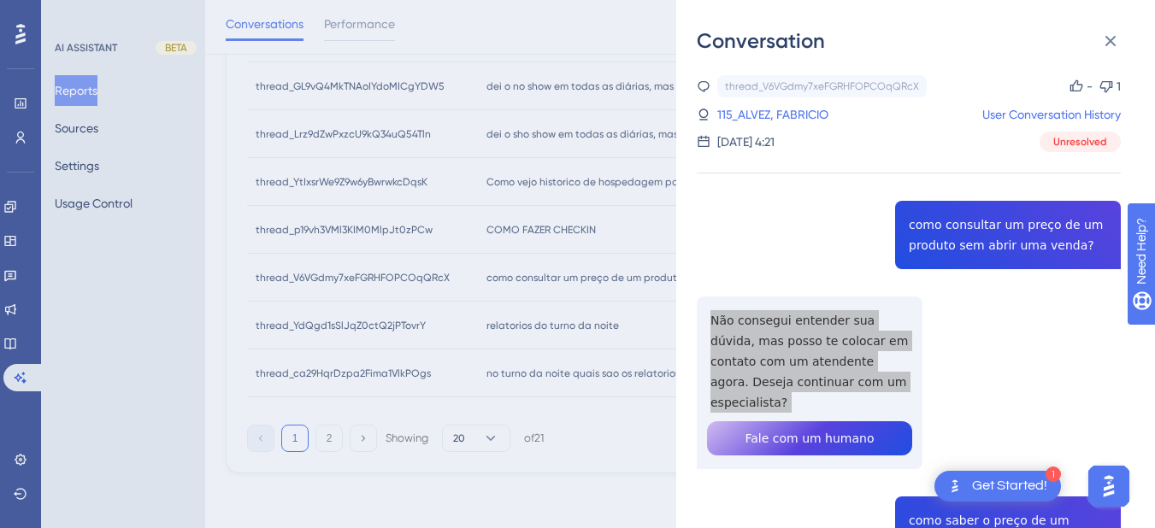
scroll to position [199, 0]
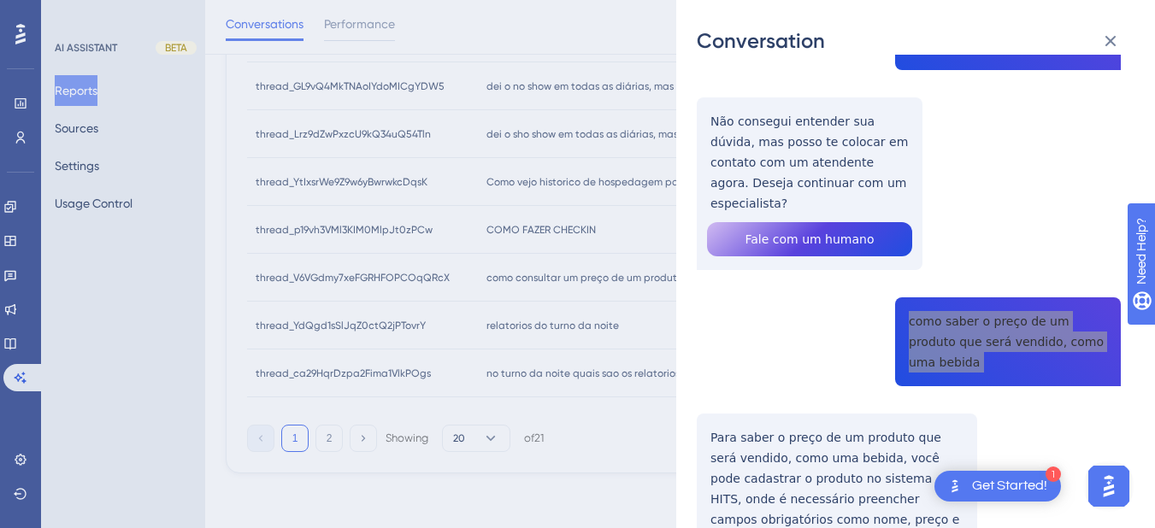
scroll to position [399, 0]
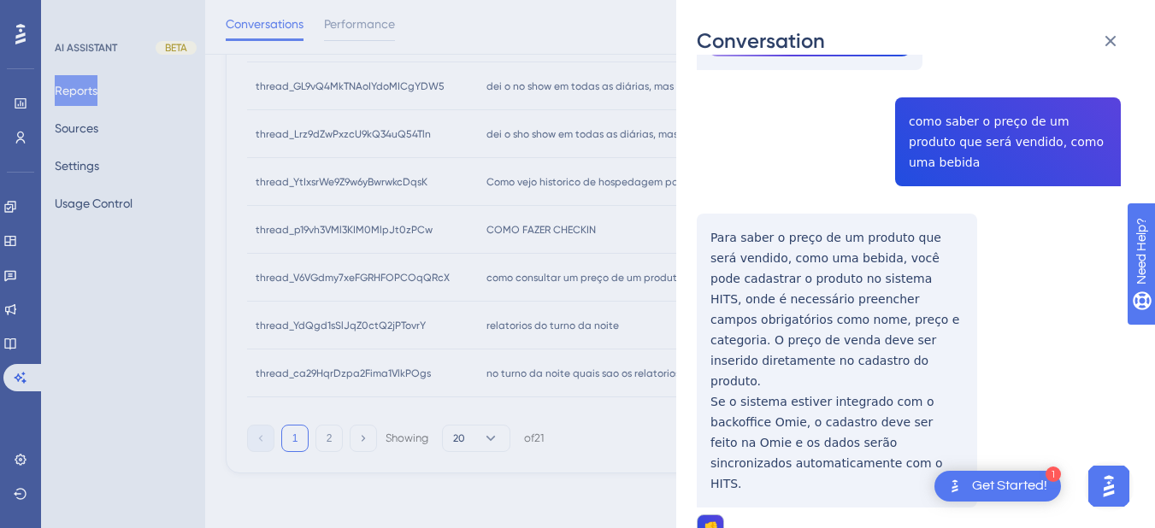
click at [750, 238] on div "thread_V6VGdmy7xeFGRHFOPCOqQRcX Copy - 1 115_ALVEZ, FABRICIO User Conversation …" at bounding box center [909, 357] width 424 height 1363
click at [713, 192] on div "thread_V6VGdmy7xeFGRHFOPCOqQRcX Copy - 1 115_ALVEZ, FABRICIO User Conversation …" at bounding box center [909, 357] width 424 height 1363
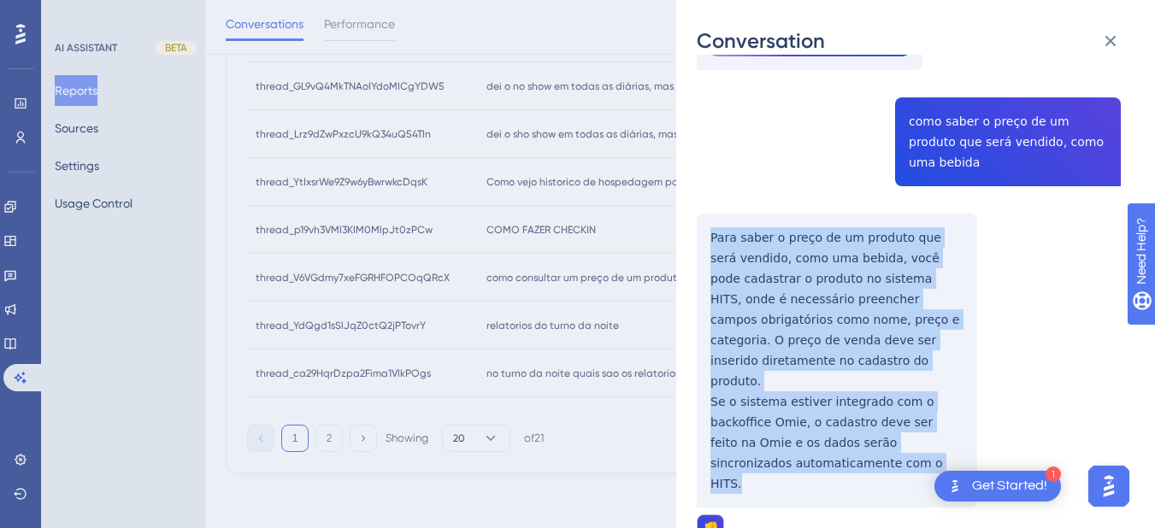
drag, startPoint x: 702, startPoint y: 191, endPoint x: 785, endPoint y: 413, distance: 236.7
click at [785, 413] on div "thread_V6VGdmy7xeFGRHFOPCOqQRcX Copy - 1 115_ALVEZ, FABRICIO User Conversation …" at bounding box center [909, 357] width 424 height 1363
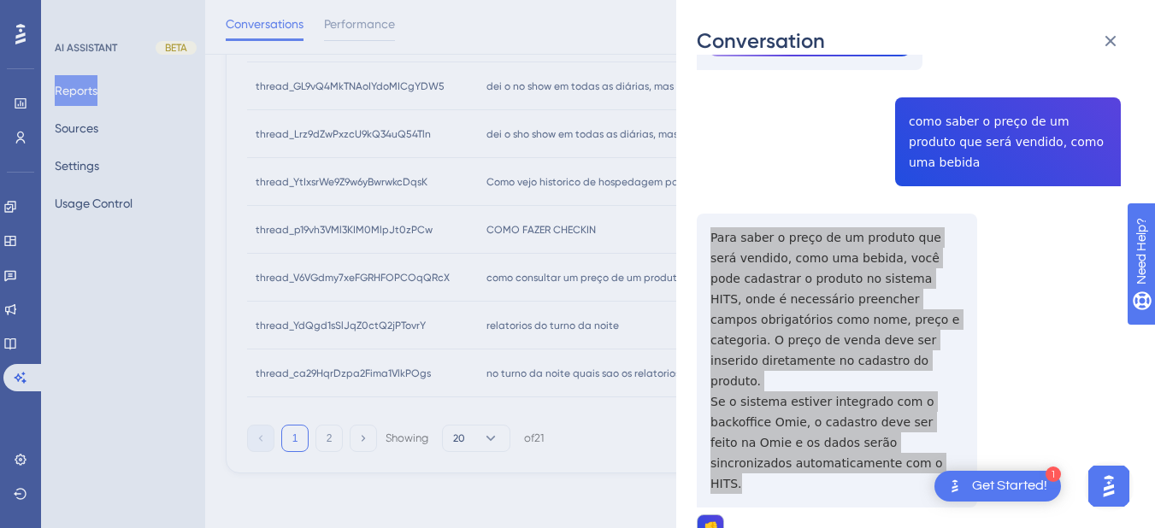
scroll to position [598, 0]
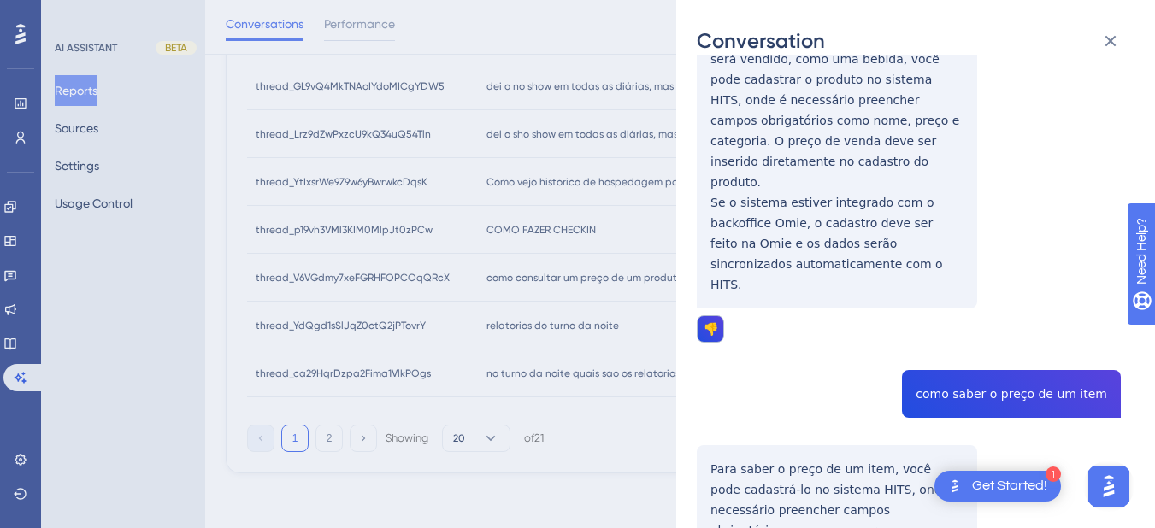
click at [961, 298] on div "thread_V6VGdmy7xeFGRHFOPCOqQRcX Copy - 1 115_ALVEZ, FABRICIO User Conversation …" at bounding box center [909, 158] width 424 height 1363
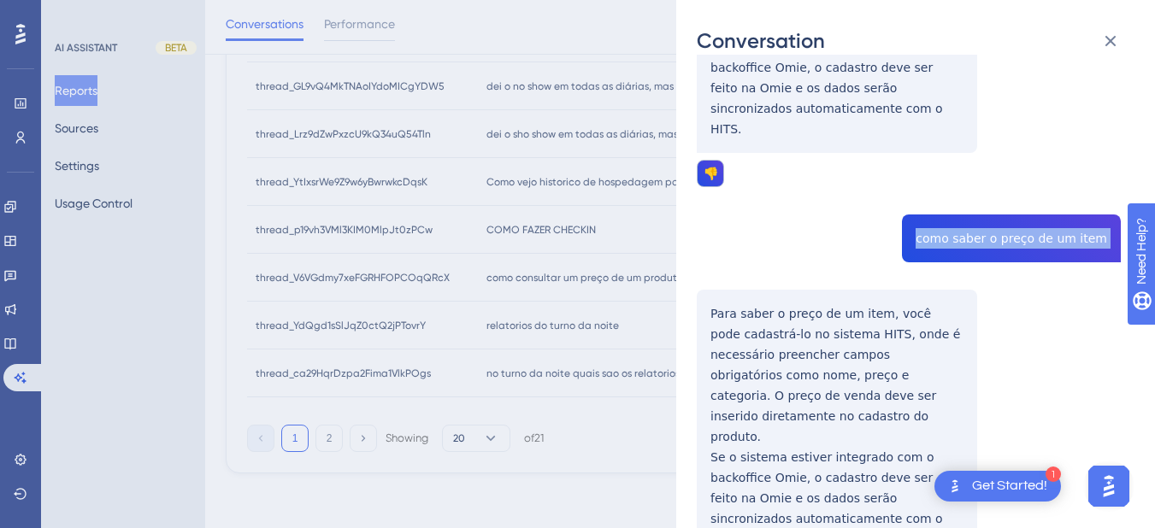
click at [711, 241] on div "thread_V6VGdmy7xeFGRHFOPCOqQRcX Copy - 1 115_ALVEZ, FABRICIO User Conversation …" at bounding box center [909, 2] width 424 height 1363
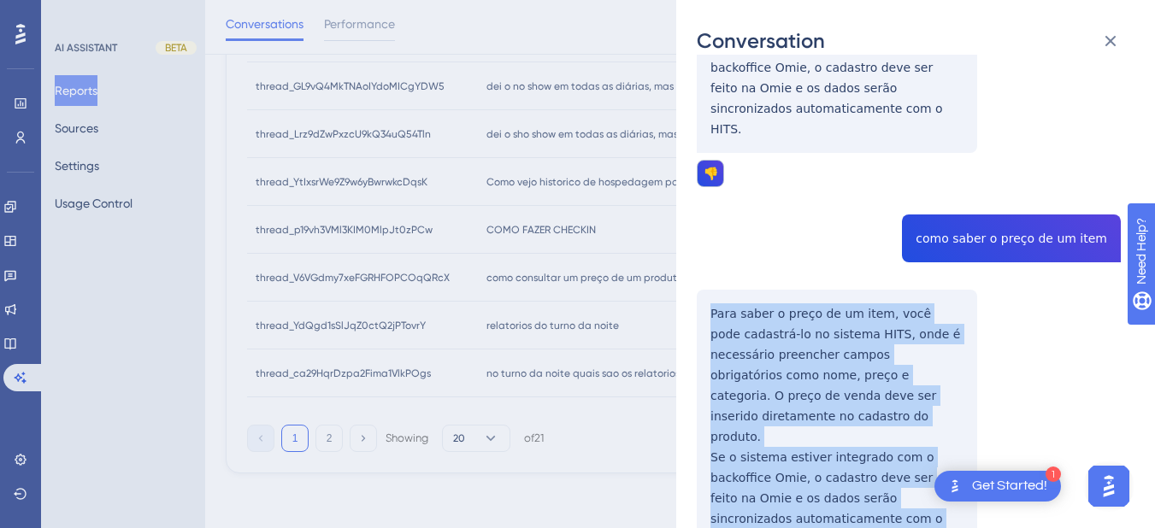
drag, startPoint x: 703, startPoint y: 235, endPoint x: 767, endPoint y: 317, distance: 104.1
click at [773, 436] on div "thread_V6VGdmy7xeFGRHFOPCOqQRcX Copy - 1 115_ALVEZ, FABRICIO User Conversation …" at bounding box center [909, 2] width 424 height 1363
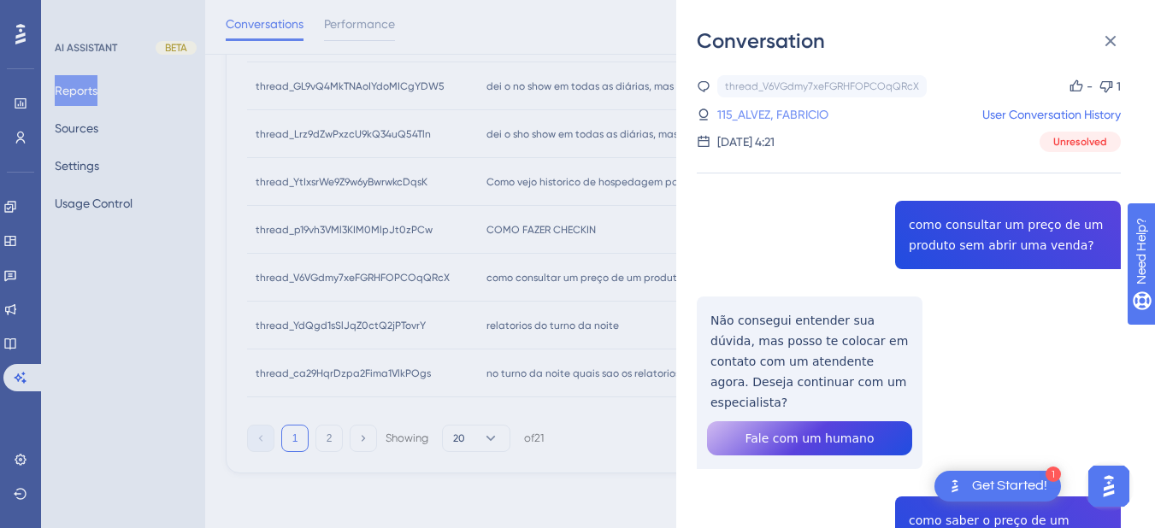
scroll to position [0, 0]
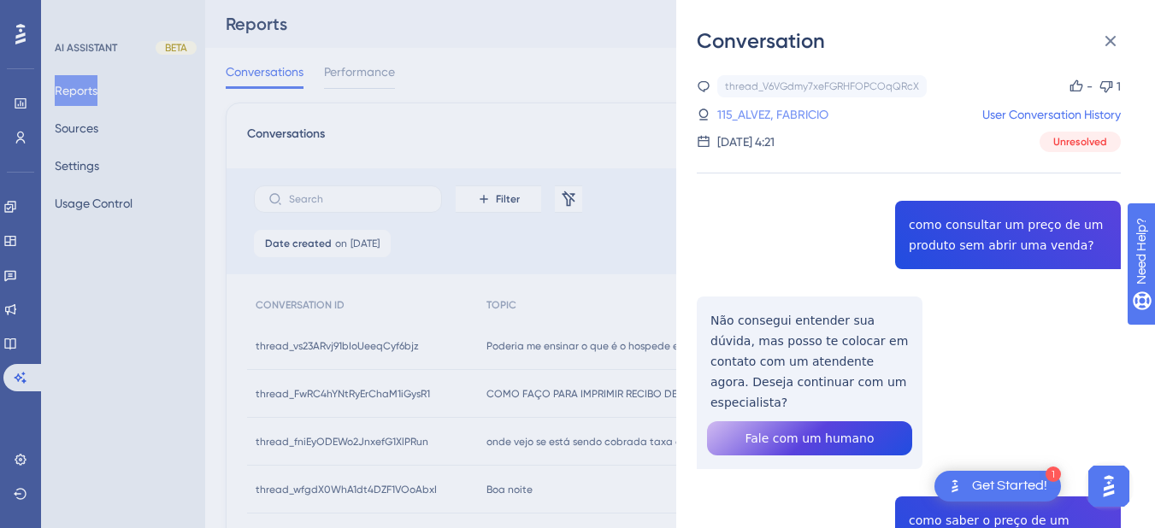
click at [797, 109] on link "115_ALVEZ, FABRICIO" at bounding box center [772, 114] width 111 height 21
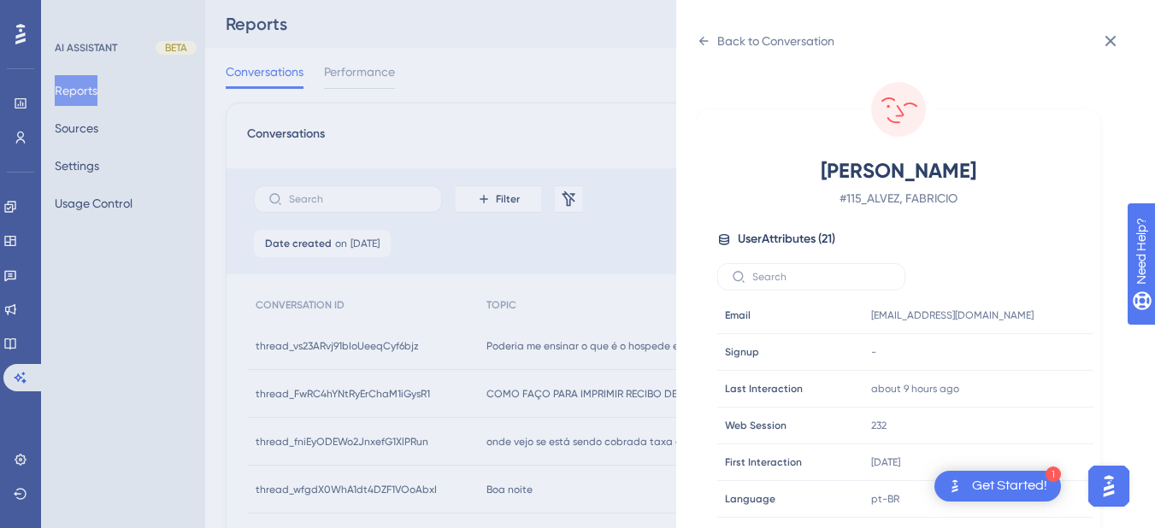
scroll to position [520, 0]
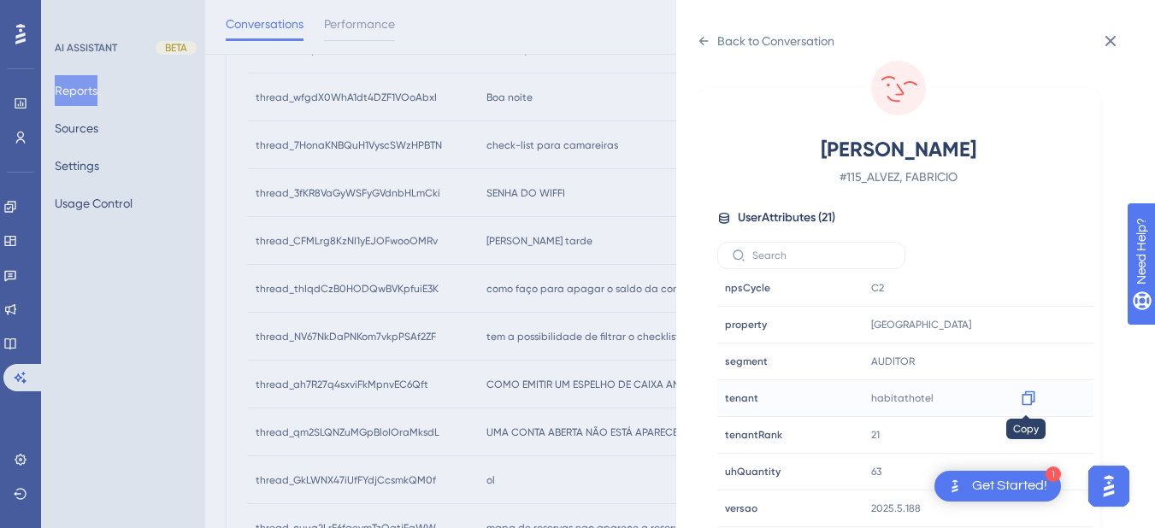
click at [1026, 392] on icon at bounding box center [1027, 398] width 13 height 15
click at [697, 41] on icon at bounding box center [704, 41] width 14 height 14
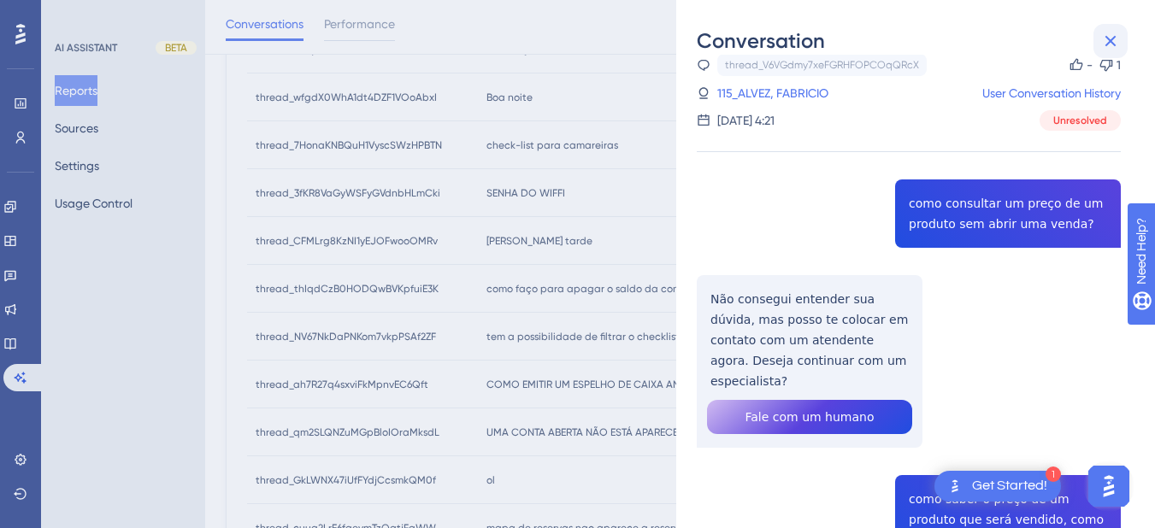
click at [1113, 40] on icon at bounding box center [1110, 41] width 21 height 21
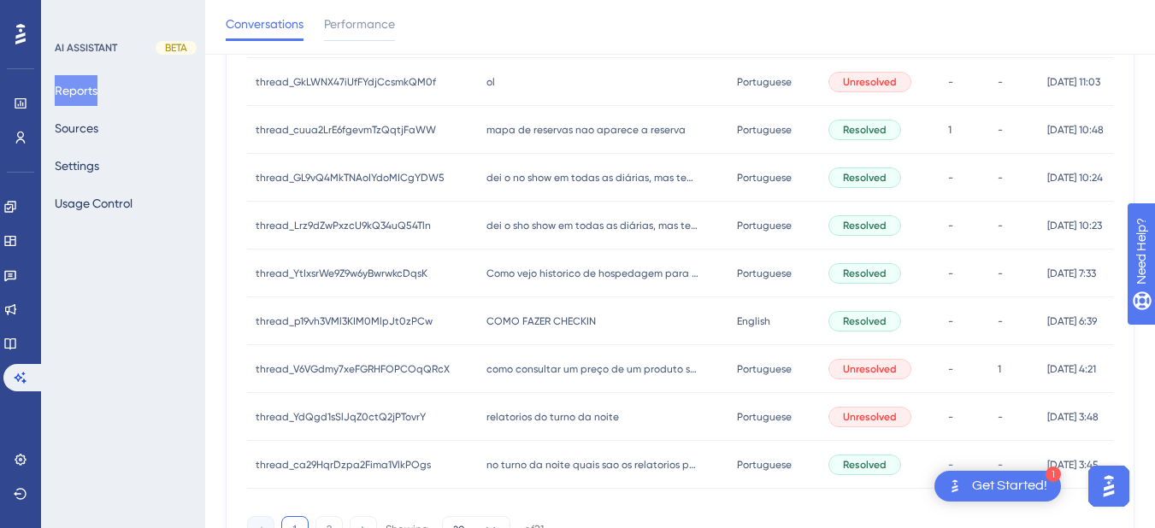
scroll to position [889, 0]
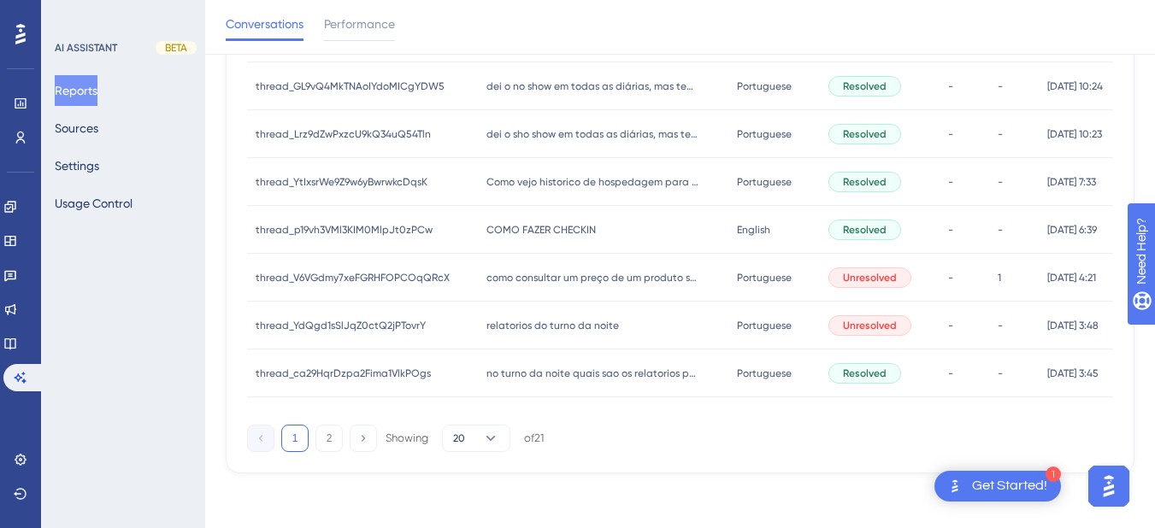
drag, startPoint x: 571, startPoint y: 330, endPoint x: 669, endPoint y: 303, distance: 102.0
click at [571, 331] on span "relatorios do turno da noite" at bounding box center [552, 326] width 132 height 14
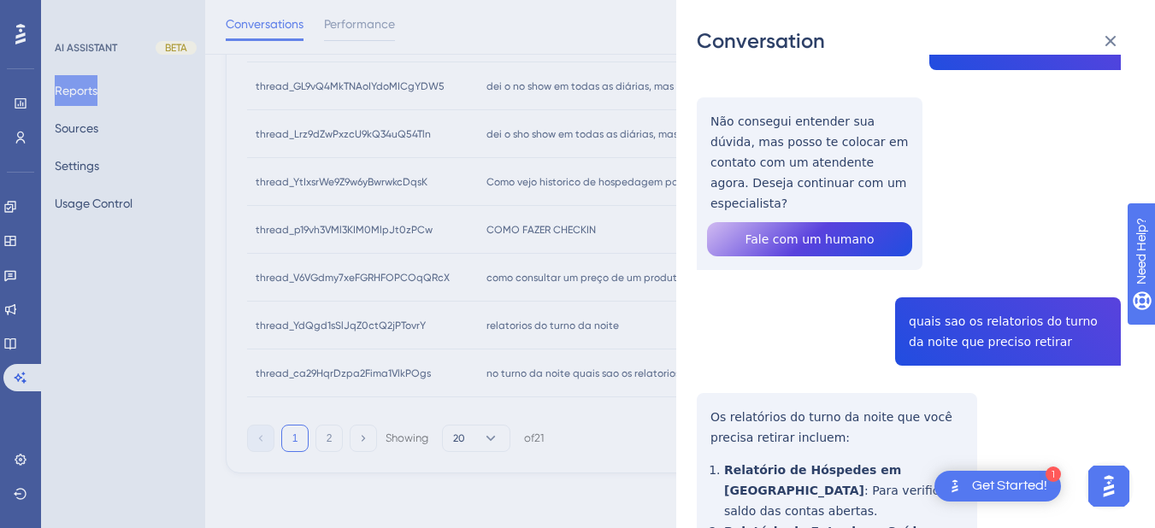
click at [776, 185] on div "thread_YdQgd1sSlJqZ0ctQ2jPTovrY Copy - - 57_MARCELINO [PERSON_NAME], WALISSON U…" at bounding box center [909, 409] width 424 height 1066
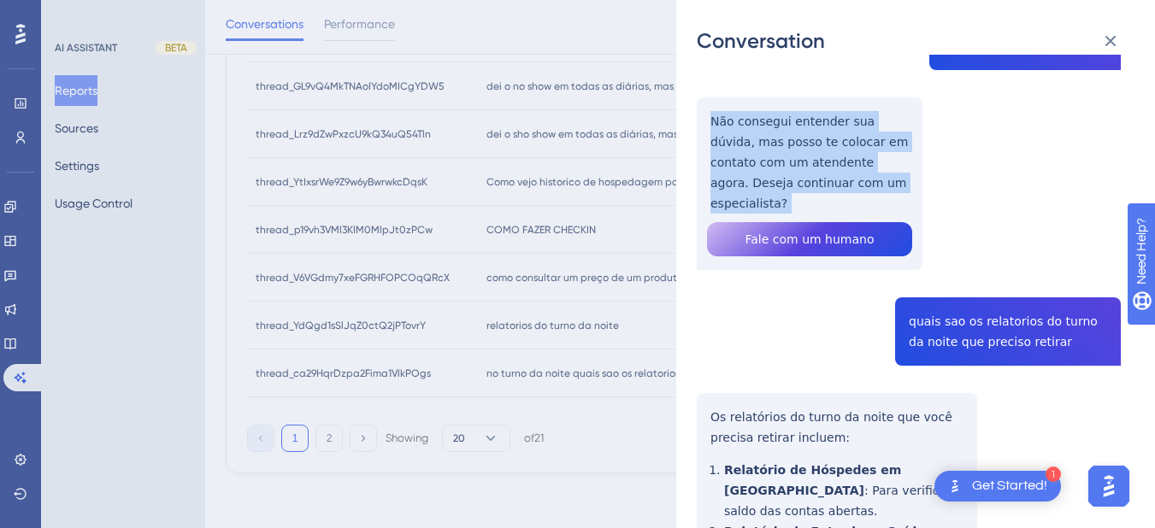
click at [776, 185] on div "thread_YdQgd1sSlJqZ0ctQ2jPTovrY Copy - - 57_MARCELINO [PERSON_NAME], WALISSON U…" at bounding box center [909, 409] width 424 height 1066
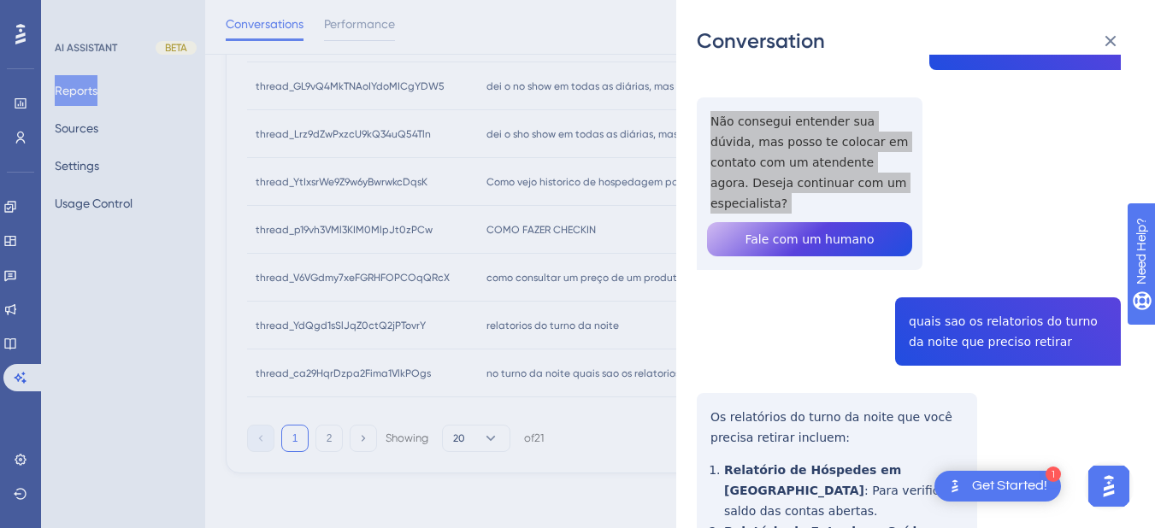
scroll to position [399, 0]
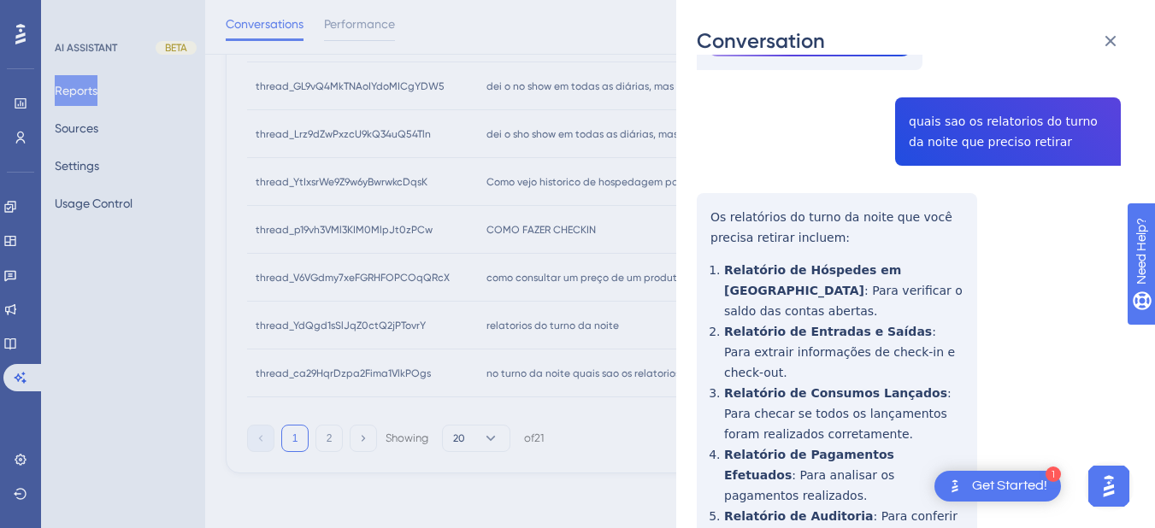
click at [942, 88] on div "thread_YdQgd1sSlJqZ0ctQ2jPTovrY Copy - - 57_MARCELINO [PERSON_NAME], WALISSON U…" at bounding box center [909, 209] width 424 height 1066
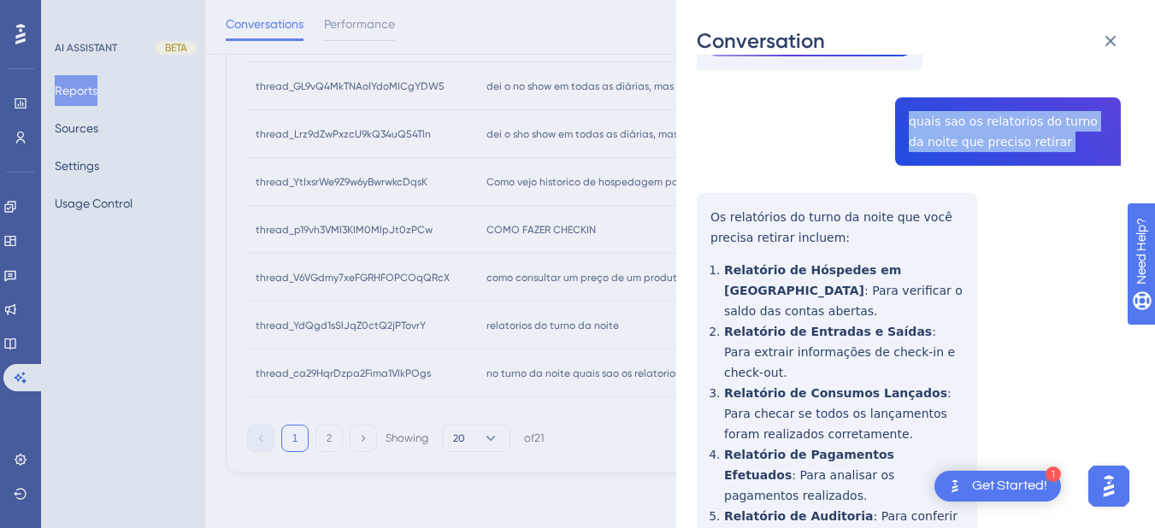
click at [942, 88] on div "thread_YdQgd1sSlJqZ0ctQ2jPTovrY Copy - - 57_MARCELINO [PERSON_NAME], WALISSON U…" at bounding box center [909, 209] width 424 height 1066
click at [710, 191] on div "thread_YdQgd1sSlJqZ0ctQ2jPTovrY Copy - - 57_MARCELINO [PERSON_NAME], WALISSON U…" at bounding box center [909, 209] width 424 height 1066
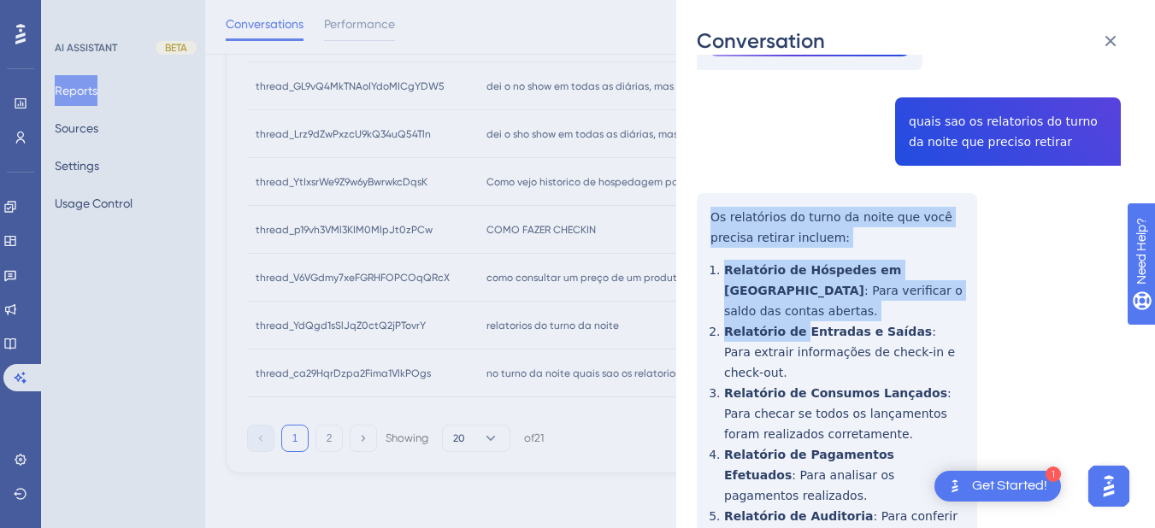
scroll to position [497, 0]
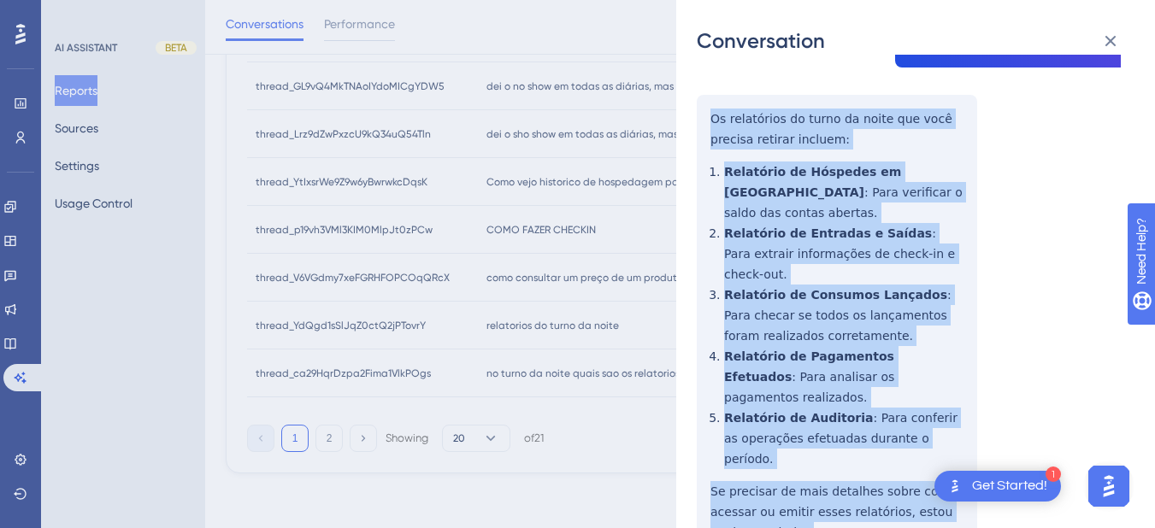
drag, startPoint x: 697, startPoint y: 191, endPoint x: 752, endPoint y: 242, distance: 74.4
click at [811, 435] on div "thread_YdQgd1sSlJqZ0ctQ2jPTovrY Copy - - 57_MARCELINO [PERSON_NAME], WALISSON U…" at bounding box center [909, 111] width 424 height 1066
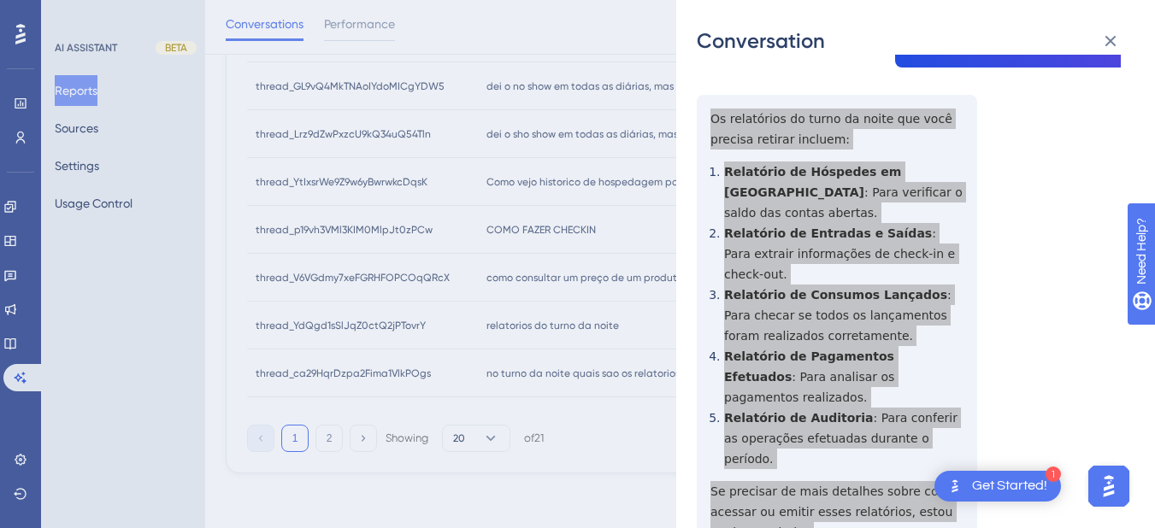
scroll to position [690, 0]
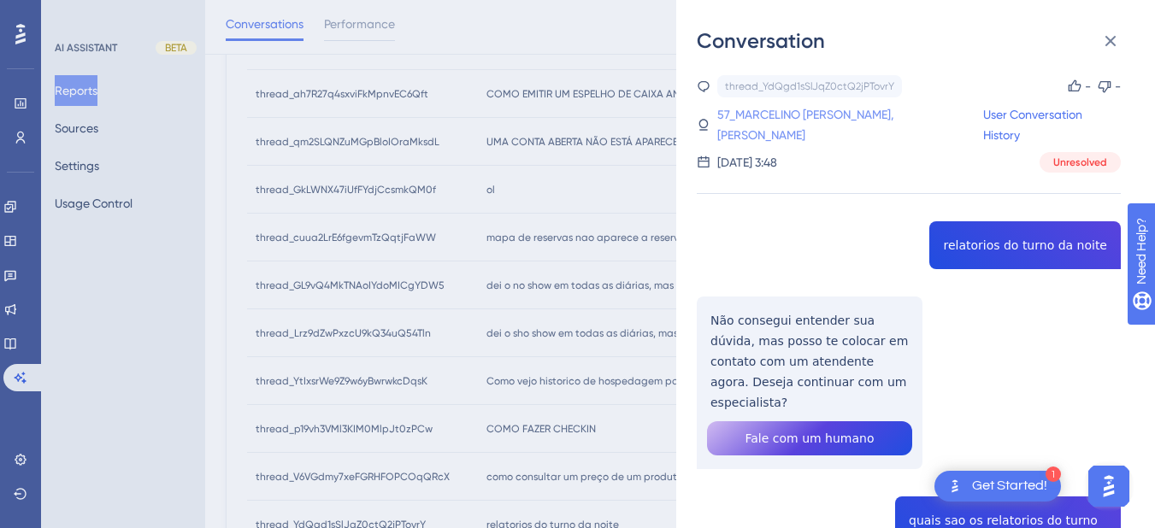
click at [768, 116] on link "57_MARCELINO [PERSON_NAME], [PERSON_NAME]" at bounding box center [850, 124] width 266 height 41
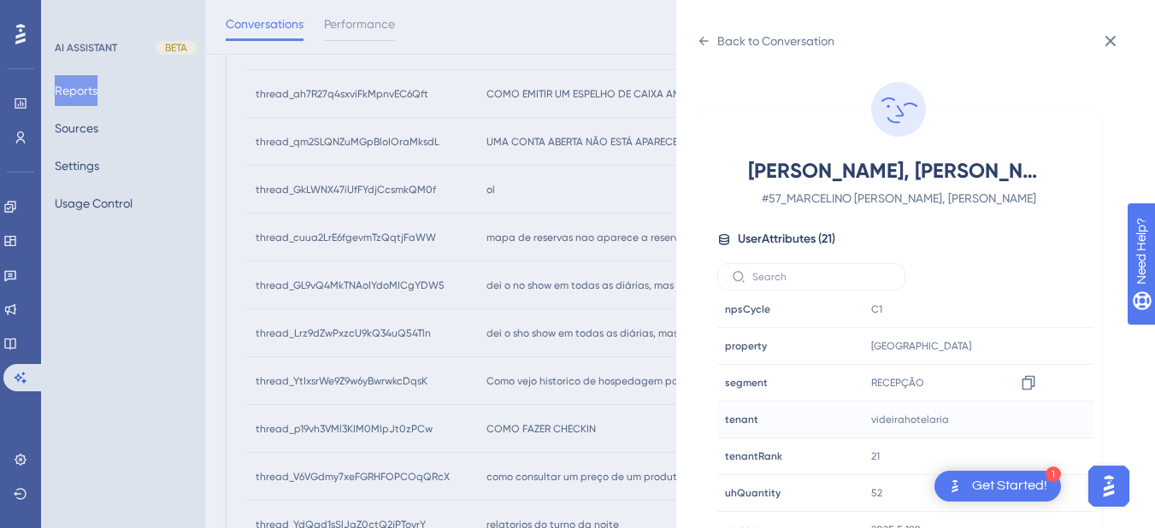
scroll to position [21, 0]
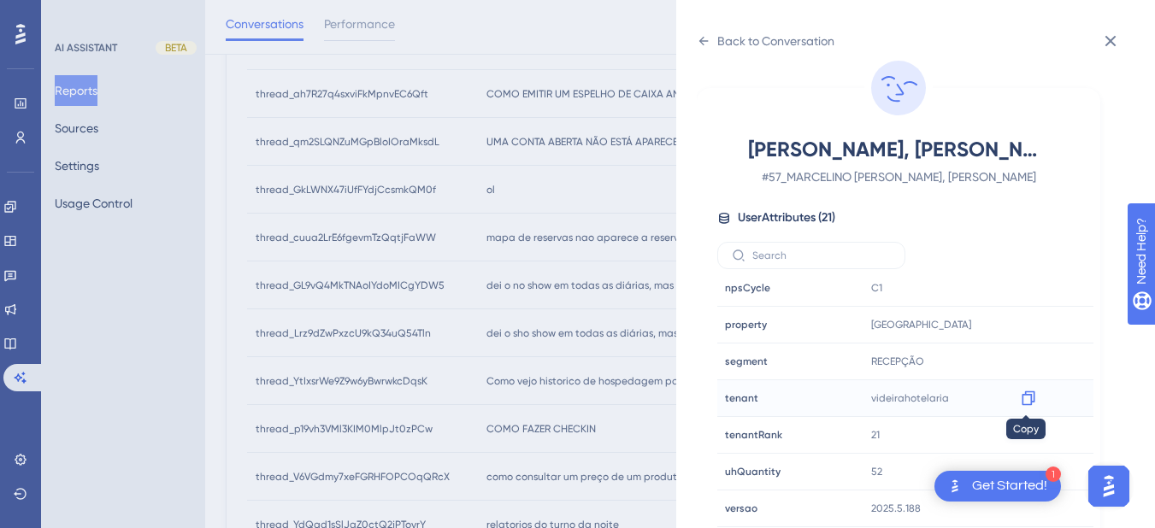
click at [1026, 400] on icon at bounding box center [1028, 398] width 17 height 17
click at [694, 42] on div "Back to Conversation [PERSON_NAME], WALISSON # 57_MARCELINO [PERSON_NAME], WALI…" at bounding box center [915, 264] width 479 height 528
click at [697, 39] on icon at bounding box center [704, 41] width 14 height 14
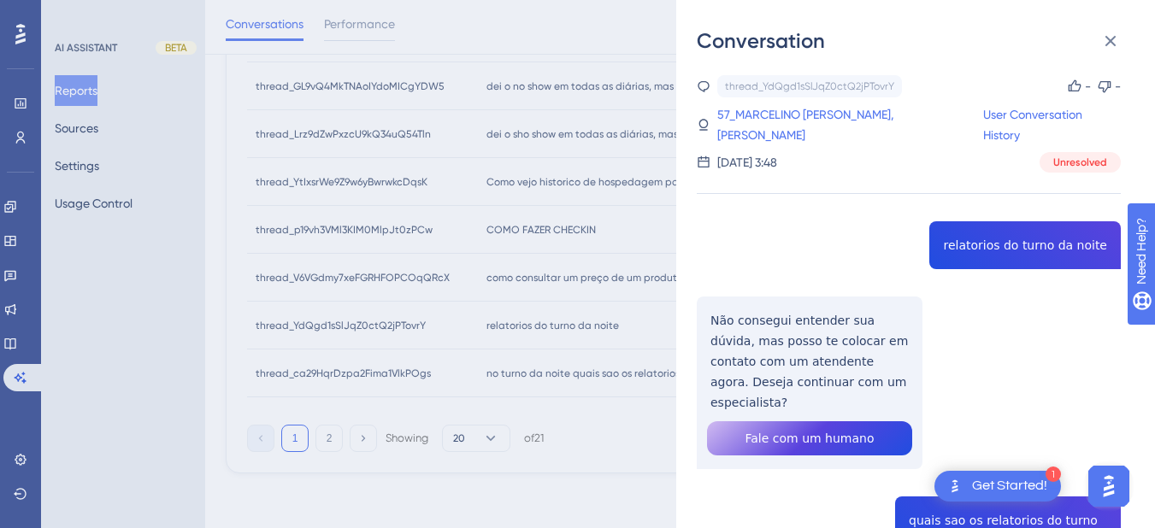
scroll to position [291, 0]
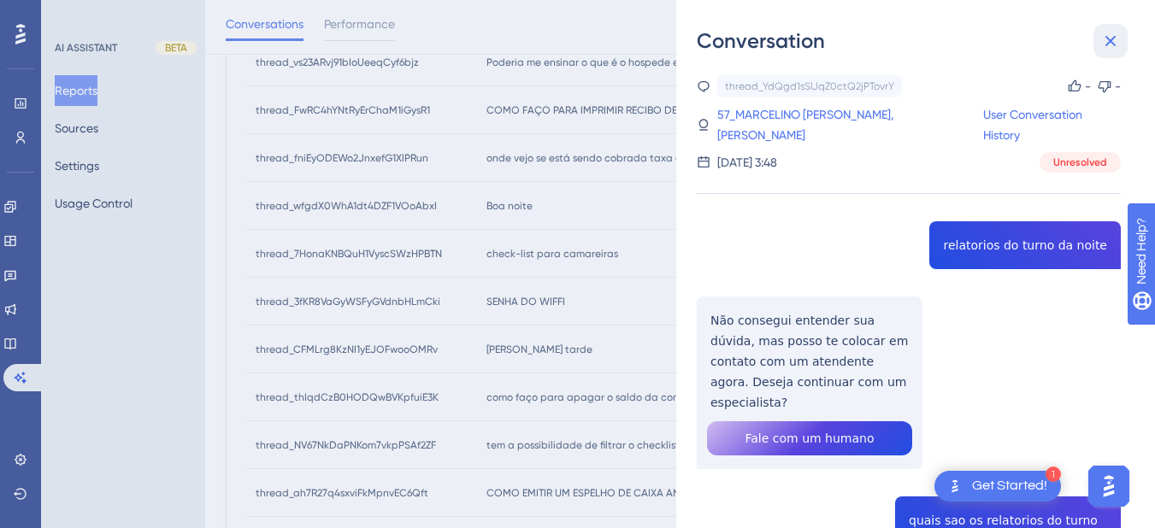
click at [1107, 40] on icon at bounding box center [1110, 41] width 21 height 21
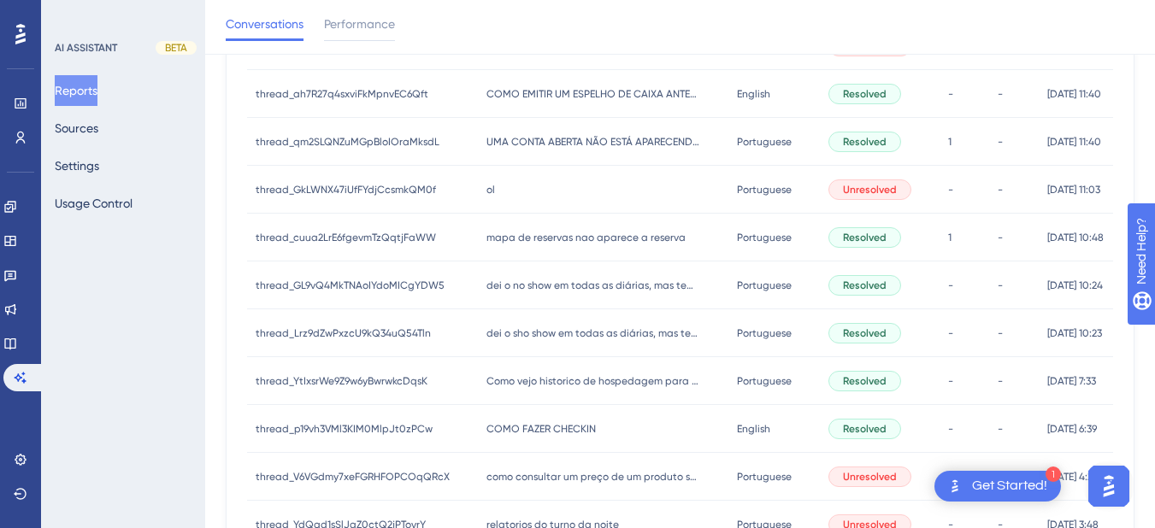
scroll to position [889, 0]
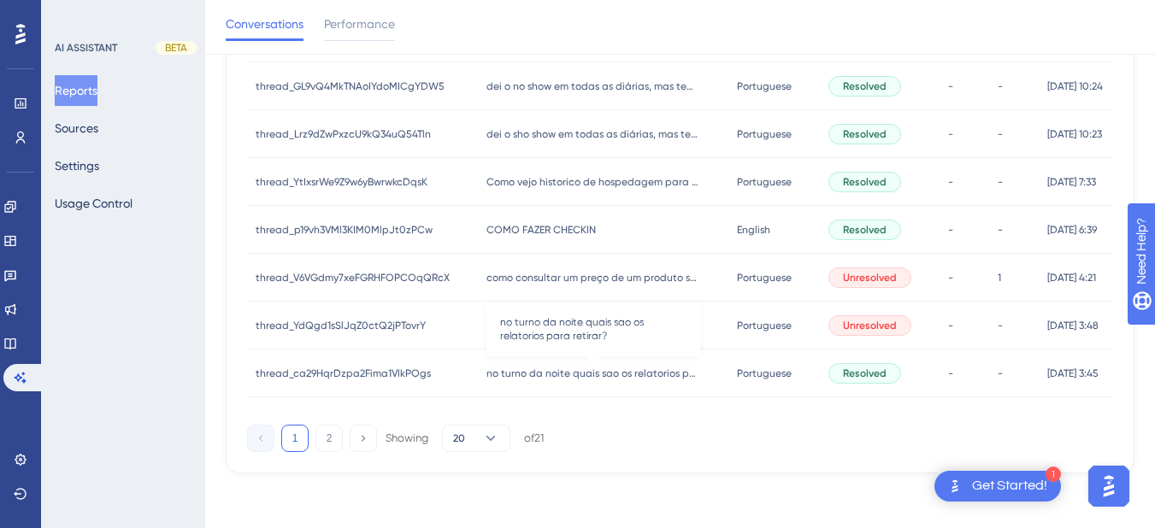
click at [525, 379] on span "no turno da noite quais sao os relatorios para retirar?" at bounding box center [593, 374] width 214 height 14
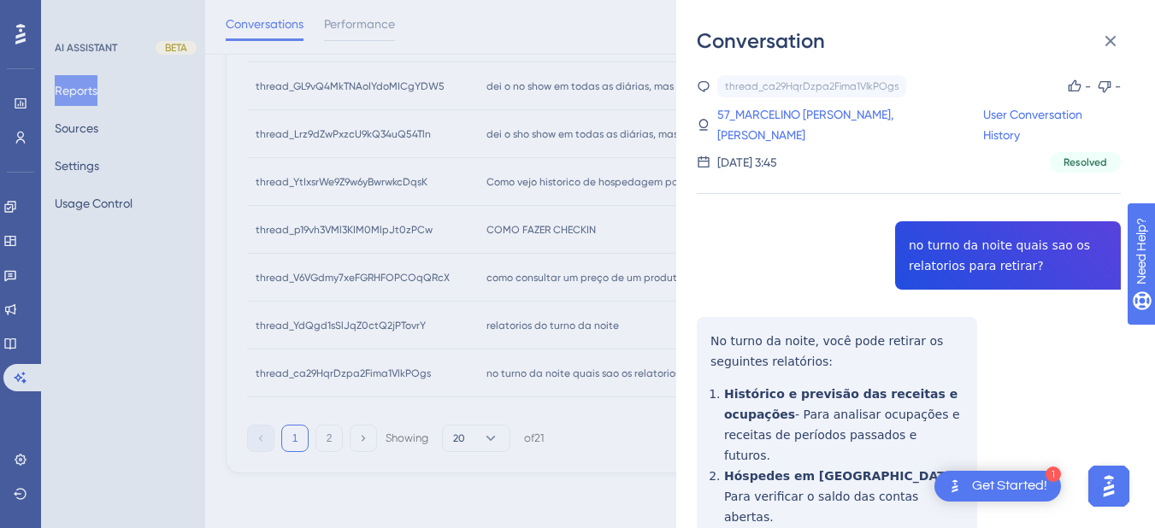
click at [930, 234] on div "thread_ca29HqrDzpa2Fima1VlkPOgs Copy - - 57_MARCELINO SANTOS NASCIMENTO, WALISS…" at bounding box center [909, 450] width 424 height 750
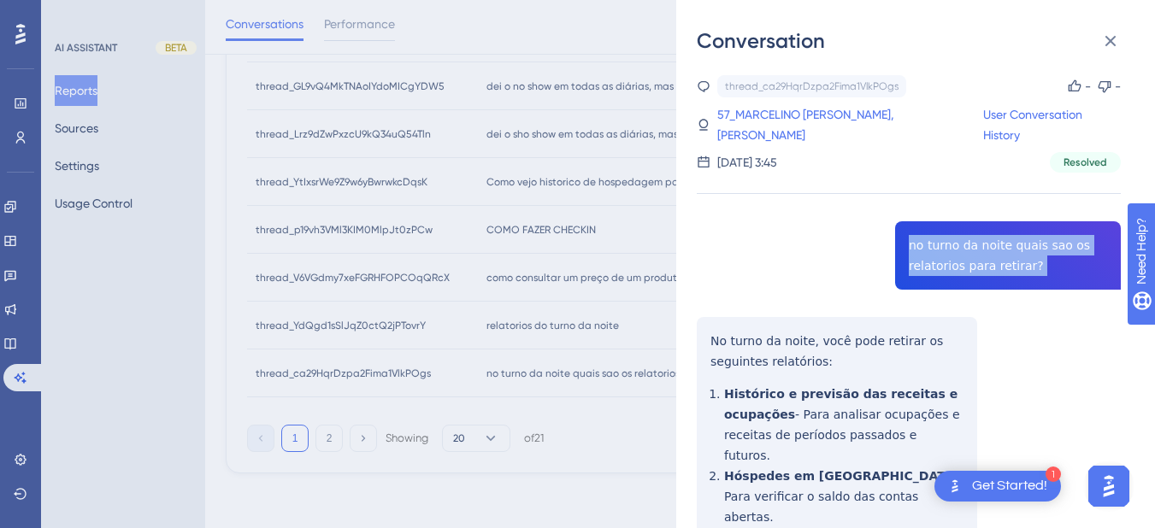
click at [930, 234] on div "thread_ca29HqrDzpa2Fima1VlkPOgs Copy - - 57_MARCELINO SANTOS NASCIMENTO, WALISS…" at bounding box center [909, 450] width 424 height 750
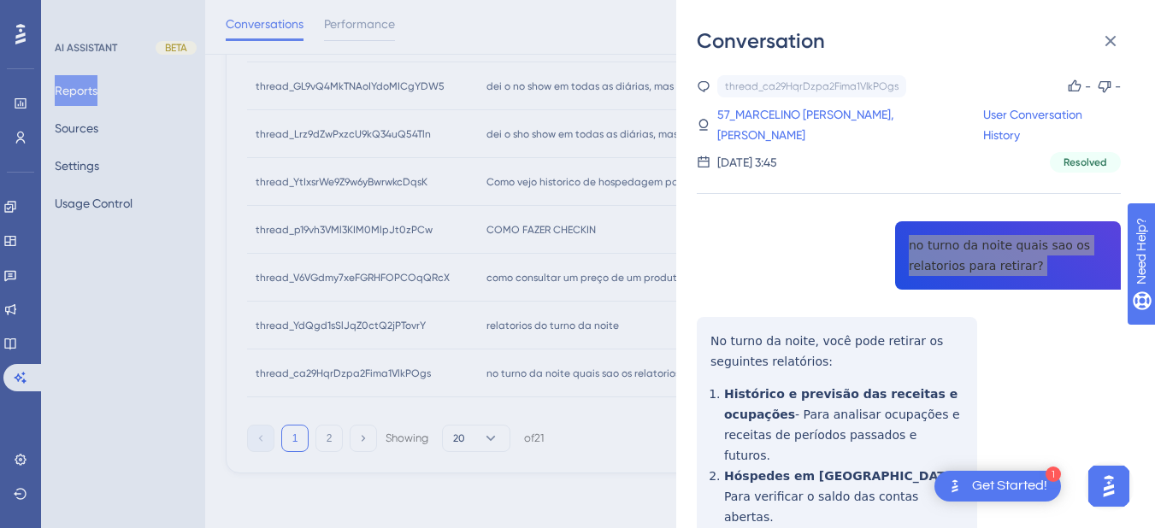
scroll to position [199, 0]
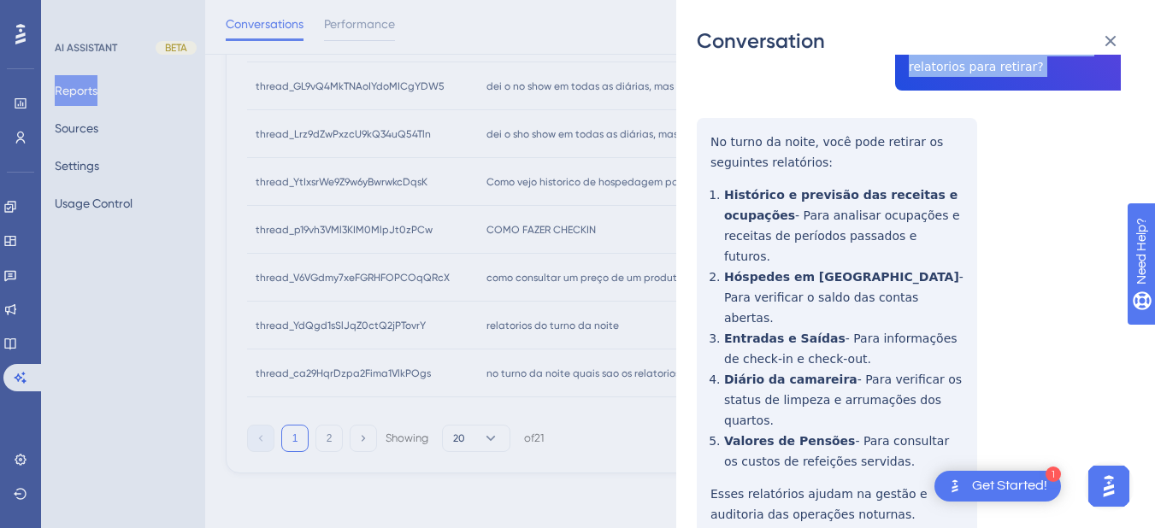
click at [707, 136] on div "thread_ca29HqrDzpa2Fima1VlkPOgs Copy - - 57_MARCELINO SANTOS NASCIMENTO, WALISS…" at bounding box center [909, 251] width 424 height 750
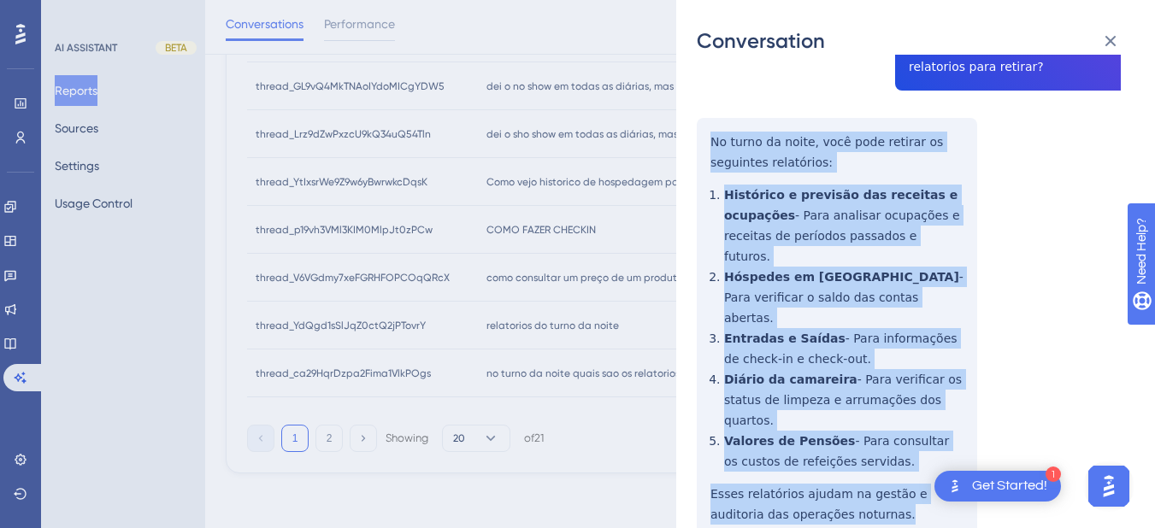
drag, startPoint x: 710, startPoint y: 142, endPoint x: 725, endPoint y: 191, distance: 50.8
click at [863, 410] on div "thread_ca29HqrDzpa2Fima1VlkPOgs Copy - - 57_MARCELINO SANTOS NASCIMENTO, WALISS…" at bounding box center [909, 251] width 424 height 750
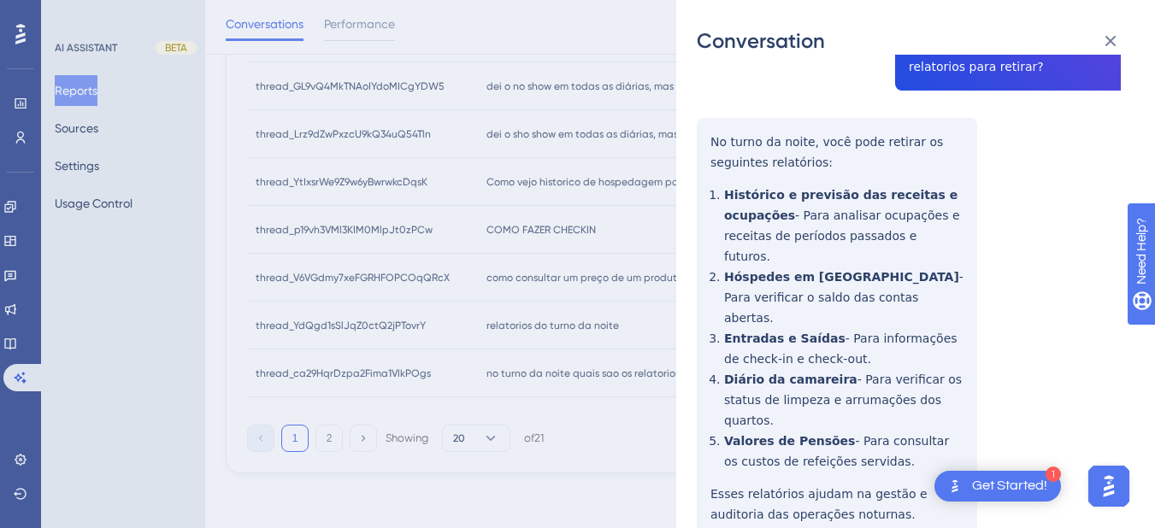
click at [921, 415] on div "thread_ca29HqrDzpa2Fima1VlkPOgs Copy - - 57_MARCELINO SANTOS NASCIMENTO, WALISS…" at bounding box center [909, 251] width 424 height 750
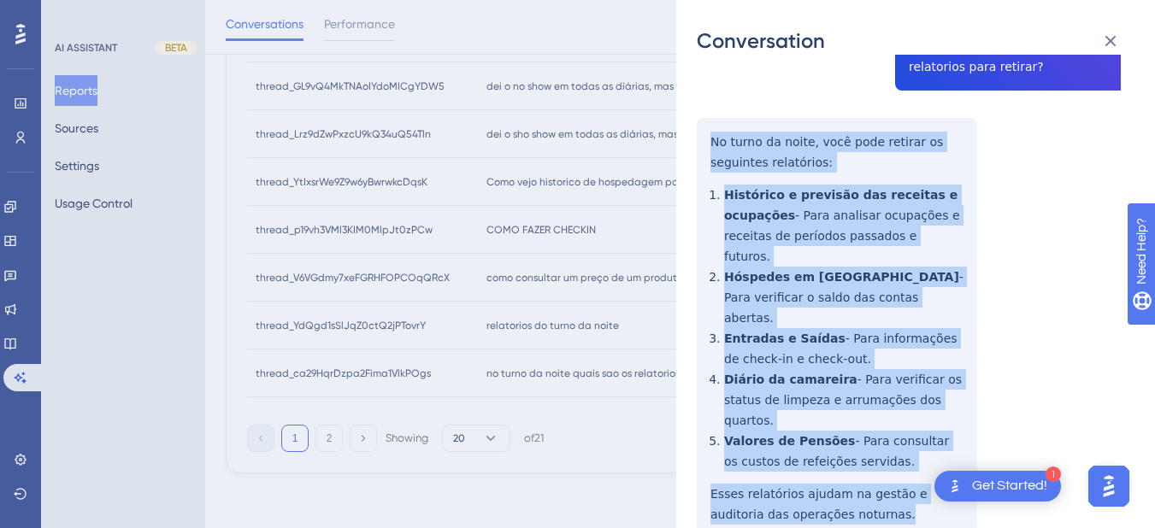
drag, startPoint x: 870, startPoint y: 450, endPoint x: 703, endPoint y: 136, distance: 355.9
click at [703, 136] on div "thread_ca29HqrDzpa2Fima1VlkPOgs Copy - - 57_MARCELINO SANTOS NASCIMENTO, WALISS…" at bounding box center [909, 251] width 424 height 750
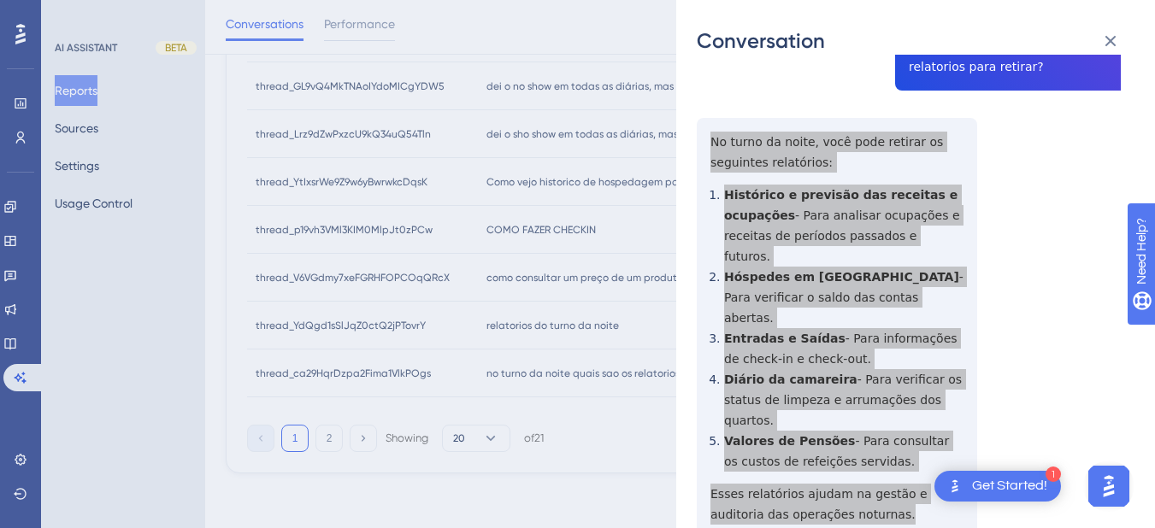
scroll to position [291, 0]
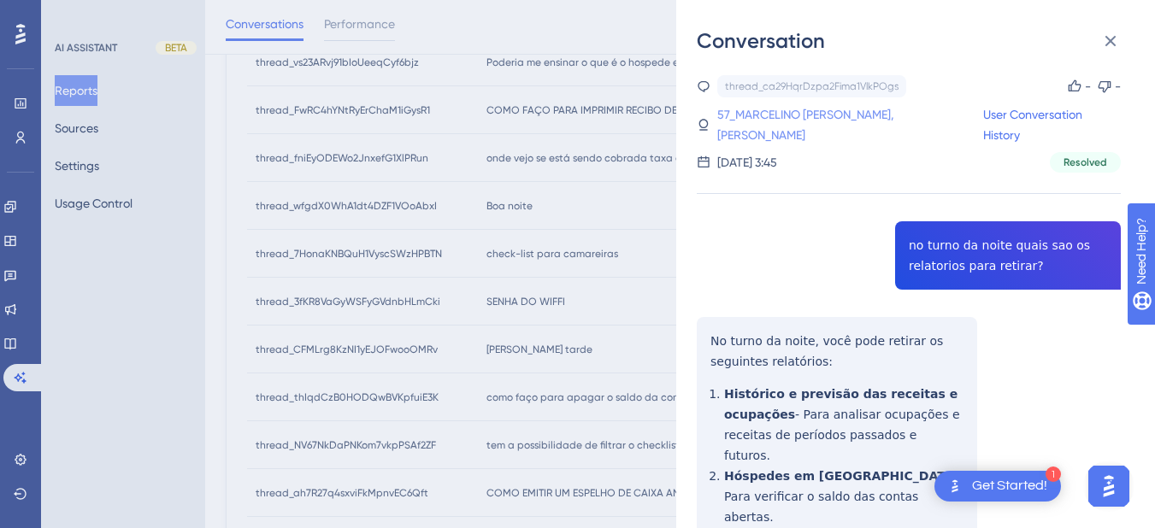
click at [794, 114] on link "57_MARCELINO [PERSON_NAME], [PERSON_NAME]" at bounding box center [850, 124] width 266 height 41
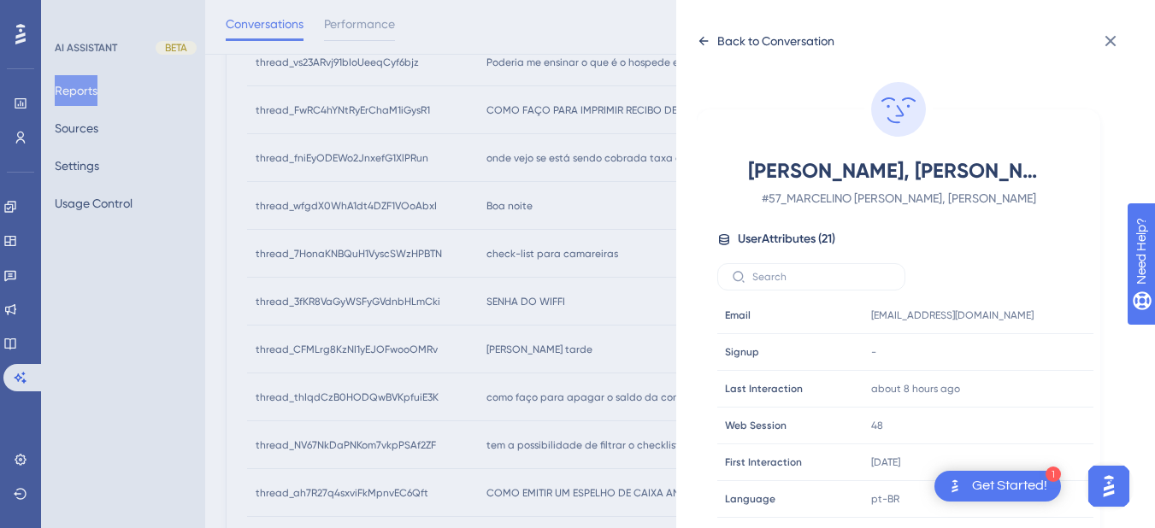
click at [701, 39] on icon at bounding box center [703, 41] width 9 height 9
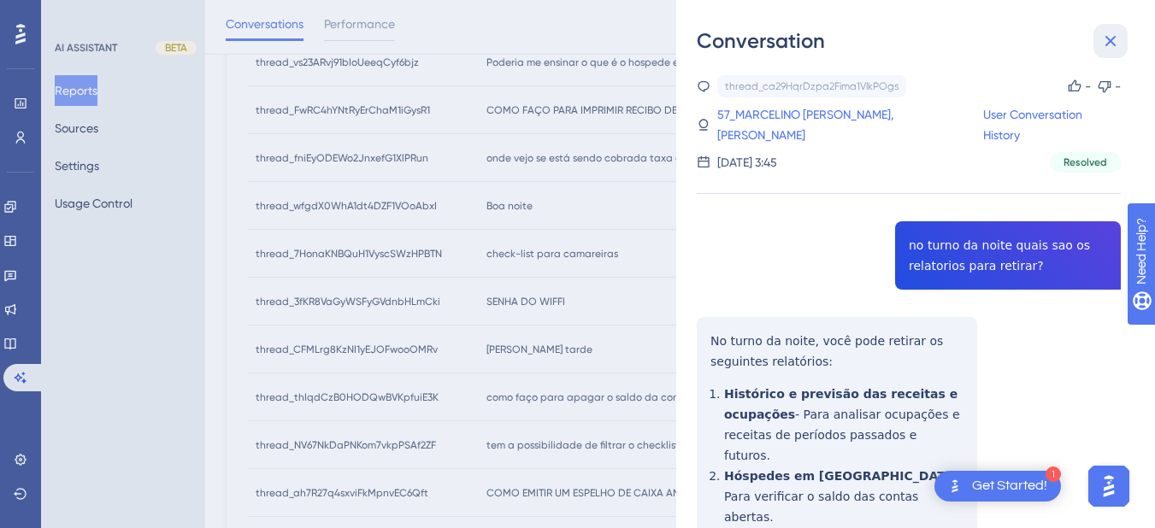
click at [1110, 43] on icon at bounding box center [1110, 41] width 21 height 21
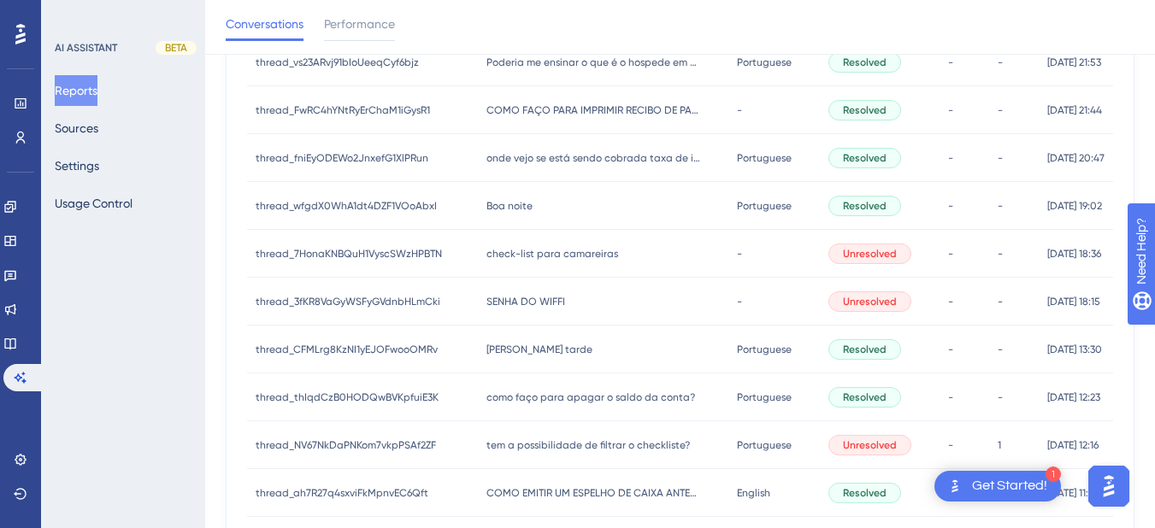
scroll to position [889, 0]
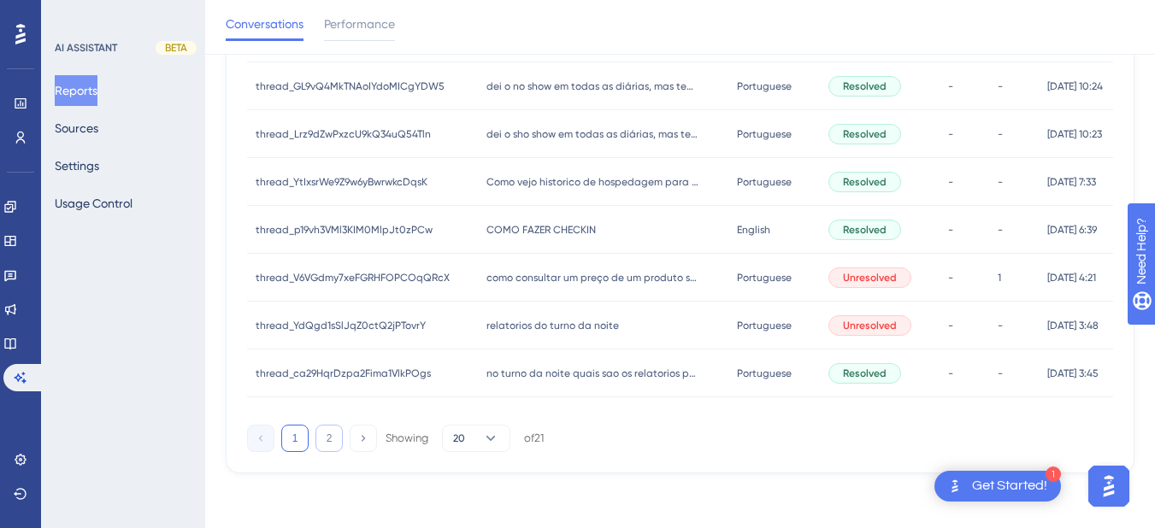
click at [323, 427] on button "2" at bounding box center [328, 438] width 27 height 27
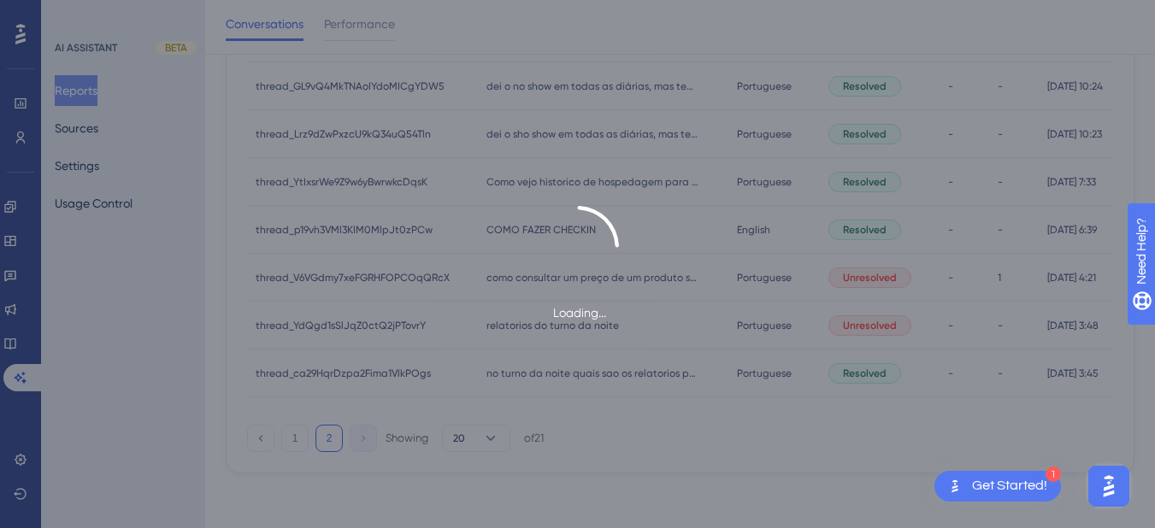
scroll to position [48, 0]
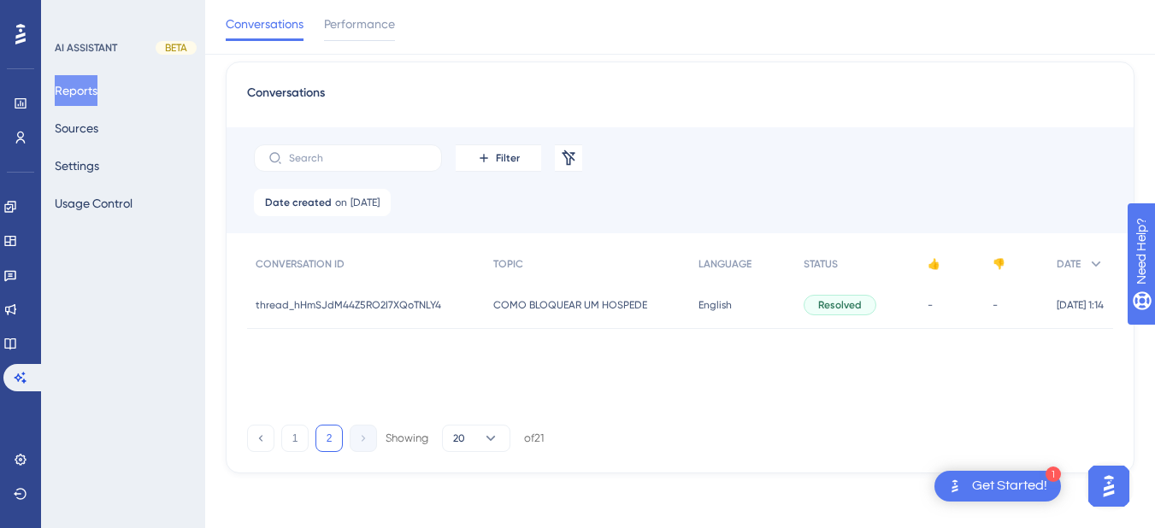
click at [523, 314] on div "COMO BLOQUEAR UM HOSPEDE COMO BLOQUEAR UM HOSPEDE" at bounding box center [588, 305] width 206 height 48
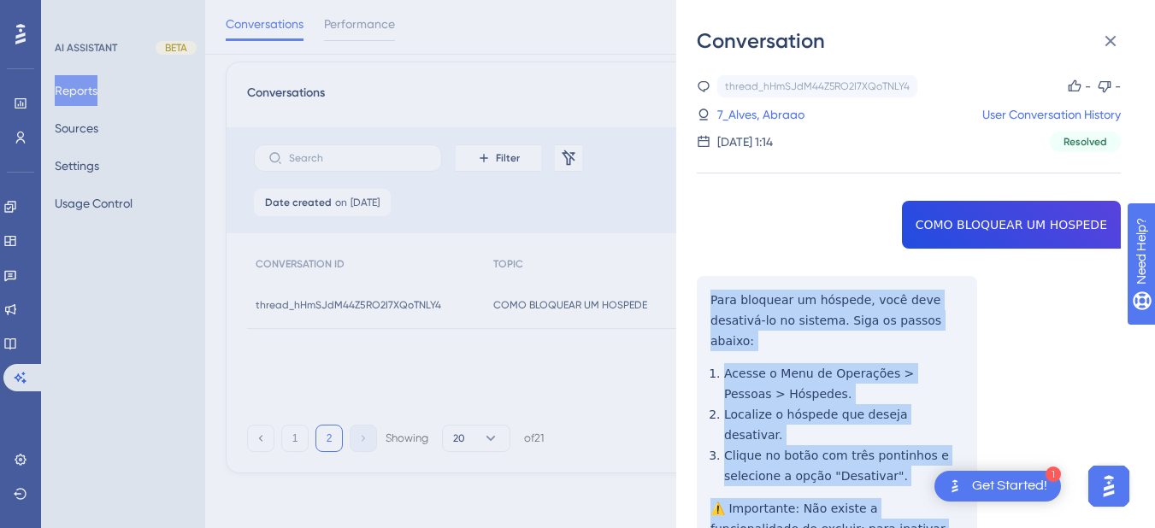
scroll to position [399, 0]
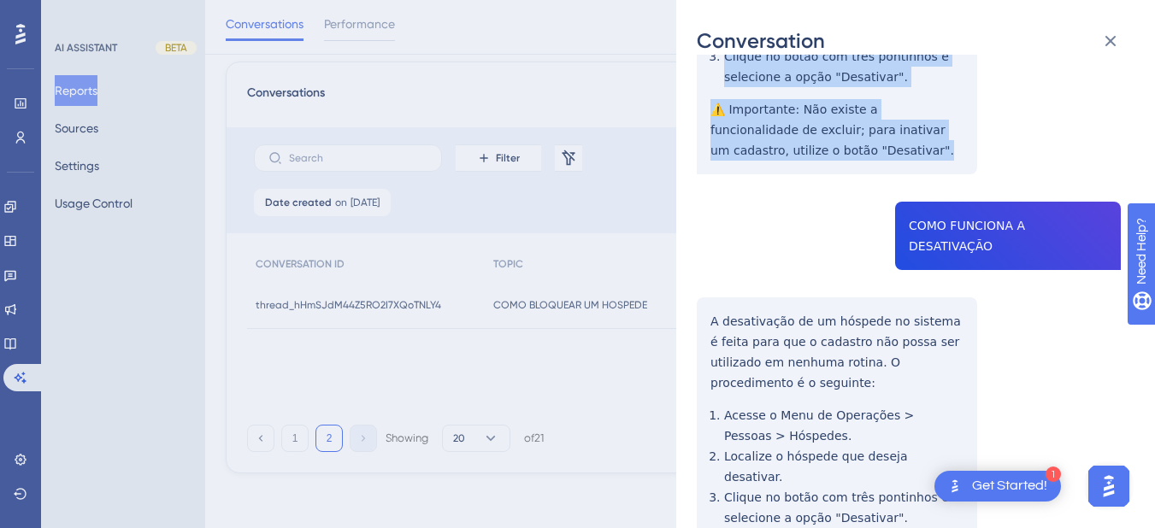
drag, startPoint x: 710, startPoint y: 297, endPoint x: 812, endPoint y: 108, distance: 214.5
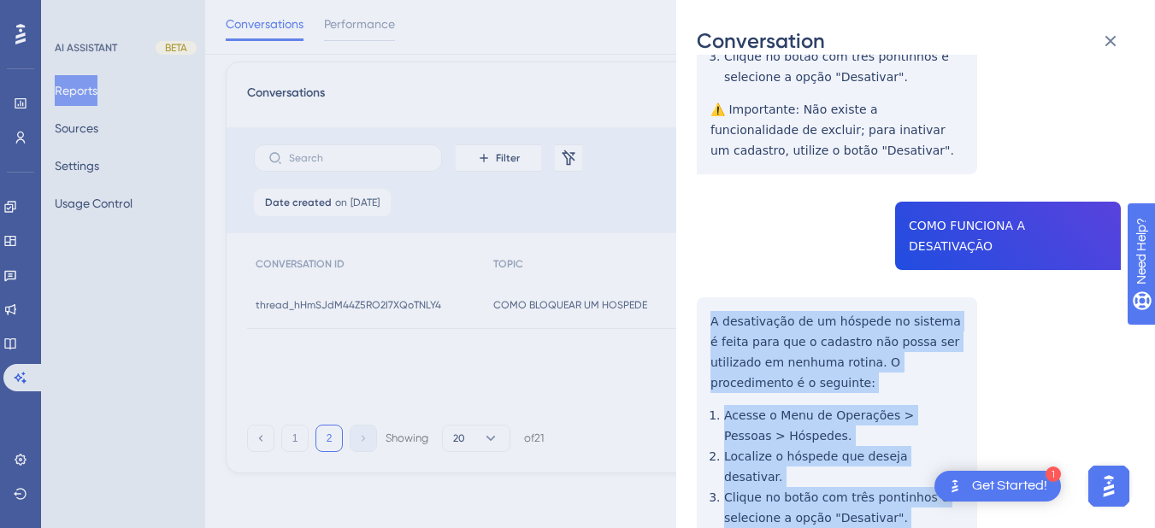
scroll to position [598, 0]
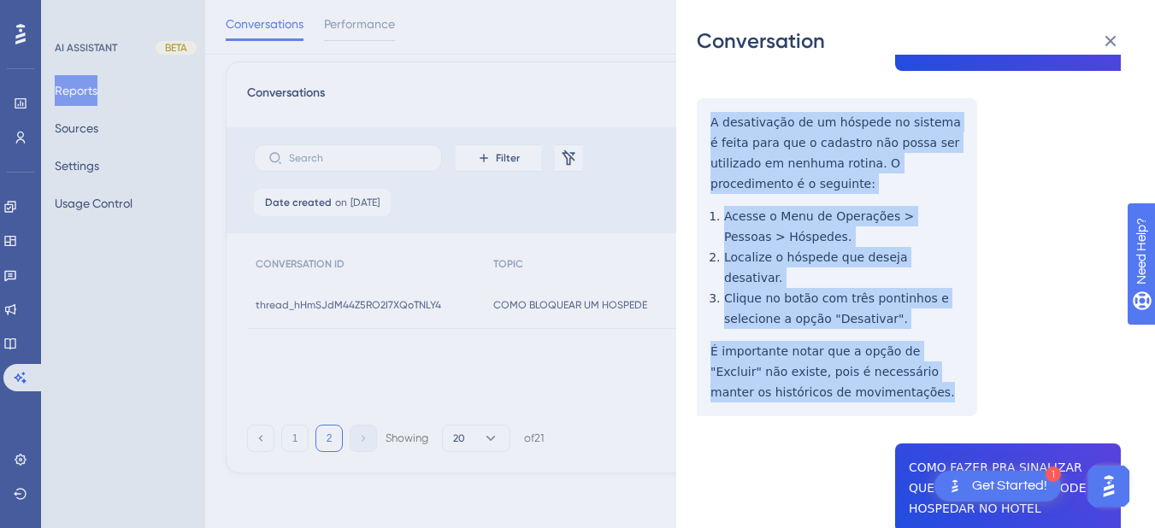
drag, startPoint x: 698, startPoint y: 259, endPoint x: 866, endPoint y: 286, distance: 169.7
click at [899, 328] on div "thread_hHmSJdM44Z5RO2I7XQoTNLY4 Copy - - 7_Alves, Abraao User Conversation Hist…" at bounding box center [909, 419] width 424 height 1885
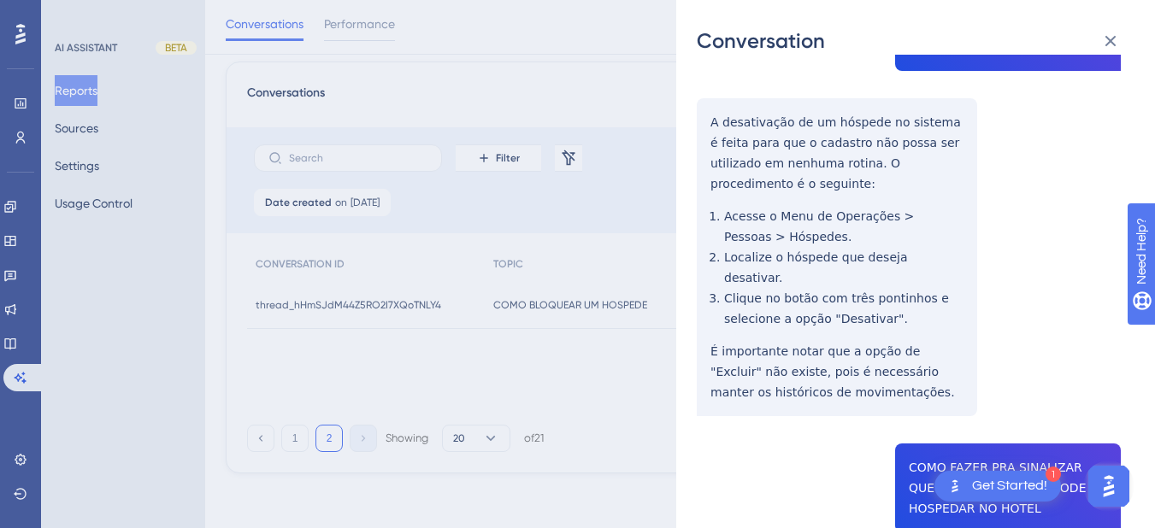
click at [934, 374] on div "thread_hHmSJdM44Z5RO2I7XQoTNLY4 Copy - - 7_Alves, Abraao User Conversation Hist…" at bounding box center [909, 419] width 424 height 1885
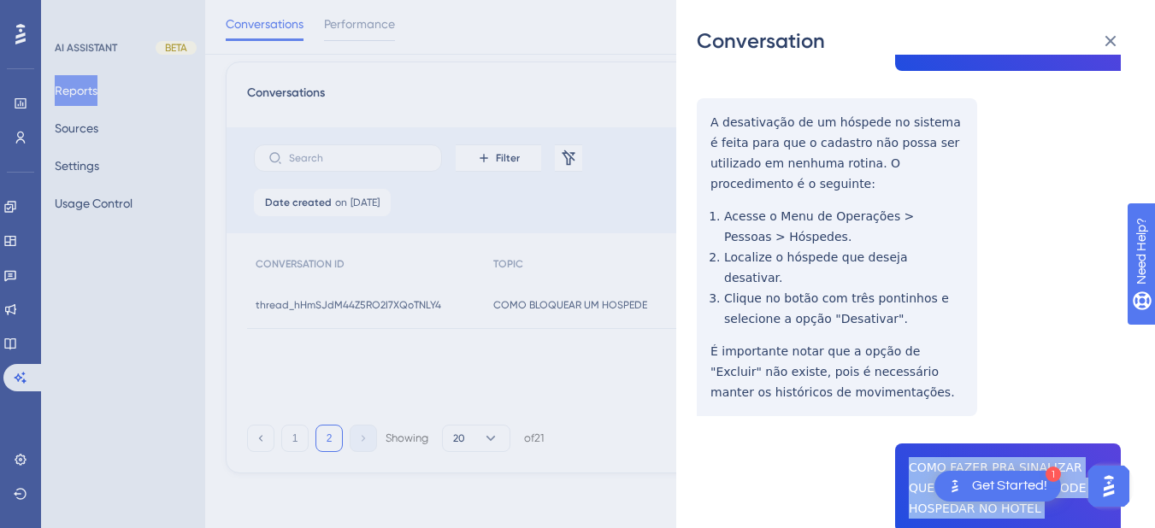
click at [934, 374] on div "thread_hHmSJdM44Z5RO2I7XQoTNLY4 Copy - - 7_Alves, Abraao User Conversation Hist…" at bounding box center [909, 419] width 424 height 1885
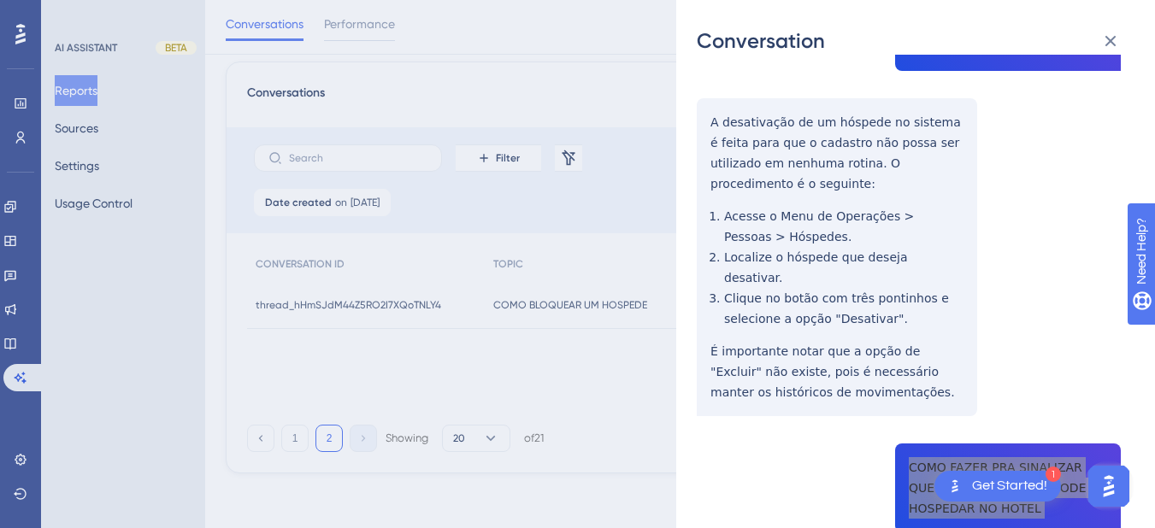
scroll to position [797, 0]
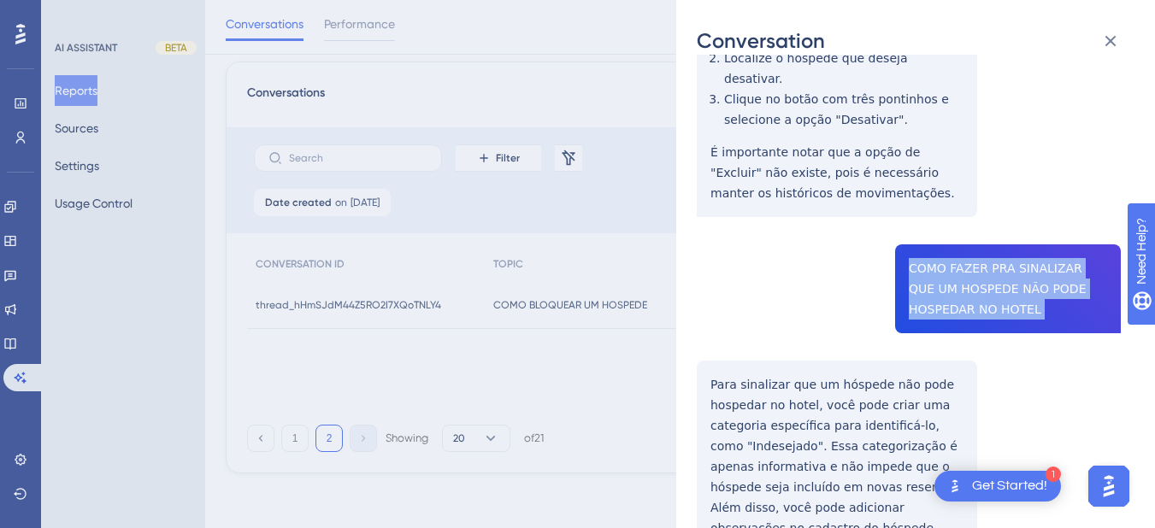
click at [695, 291] on div "Conversation thread_hHmSJdM44Z5RO2I7XQoTNLY4 Copy - - 7_Alves, Abraao User Conv…" at bounding box center [915, 264] width 479 height 528
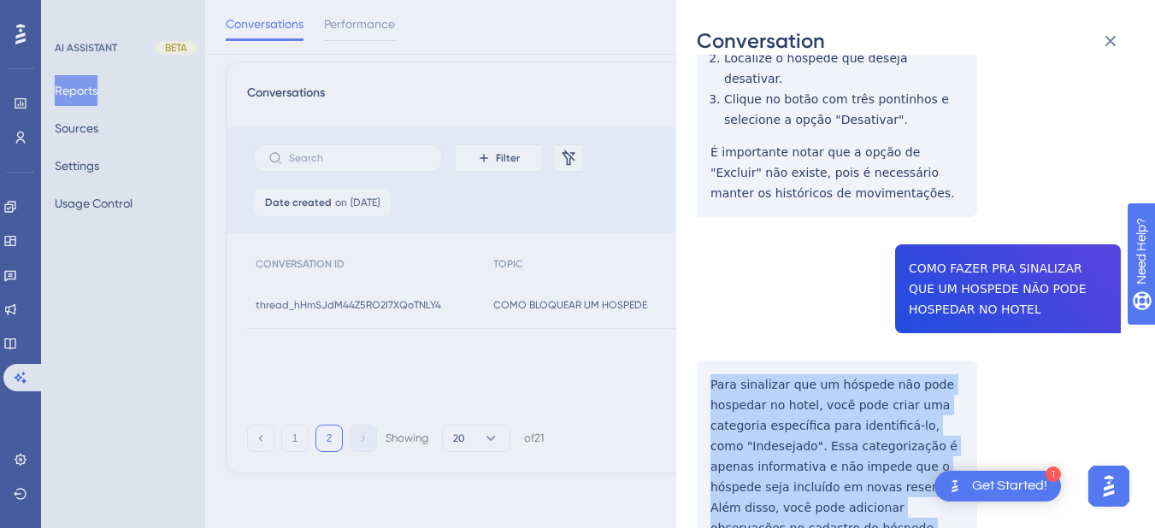
drag, startPoint x: 826, startPoint y: 336, endPoint x: 785, endPoint y: 320, distance: 44.1
click at [909, 469] on div "Conversation thread_hHmSJdM44Z5RO2I7XQoTNLY4 Copy - - 7_Alves, Abraao User Conv…" at bounding box center [915, 264] width 479 height 528
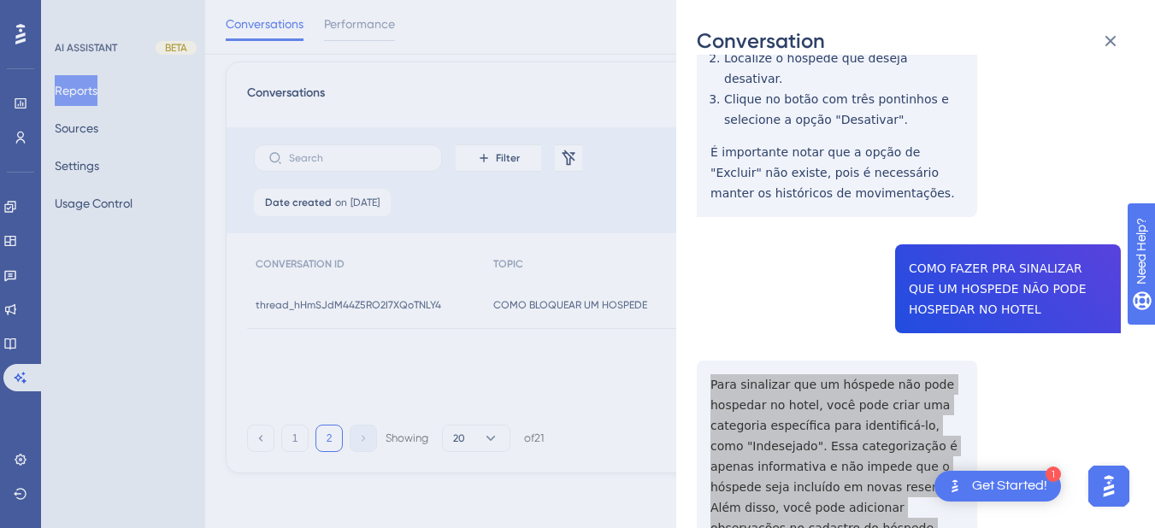
scroll to position [997, 0]
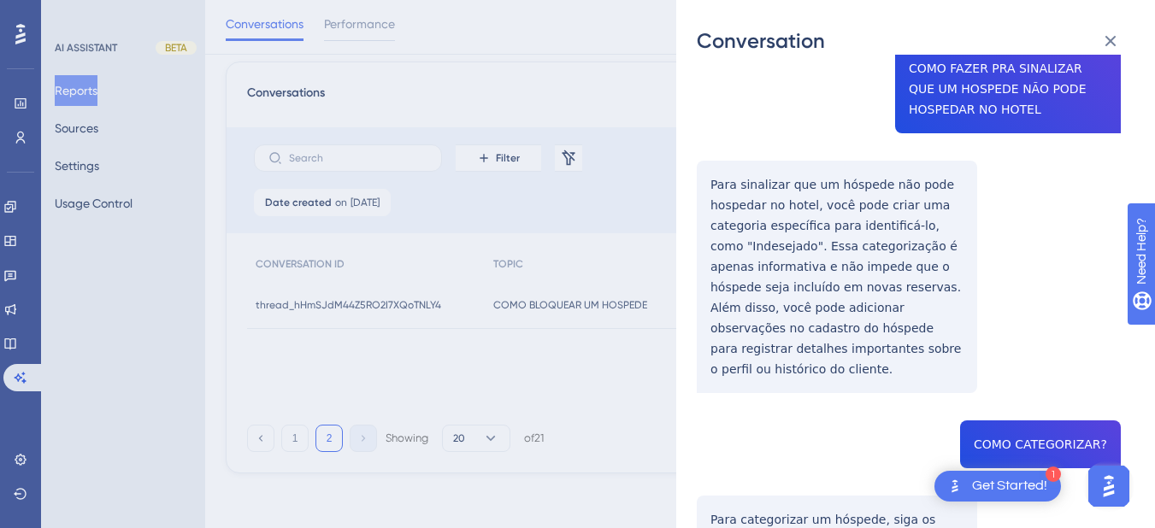
click at [1021, 344] on div "thread_hHmSJdM44Z5RO2I7XQoTNLY4 Copy - - 7_Alves, Abraao User Conversation Hist…" at bounding box center [909, 20] width 424 height 1885
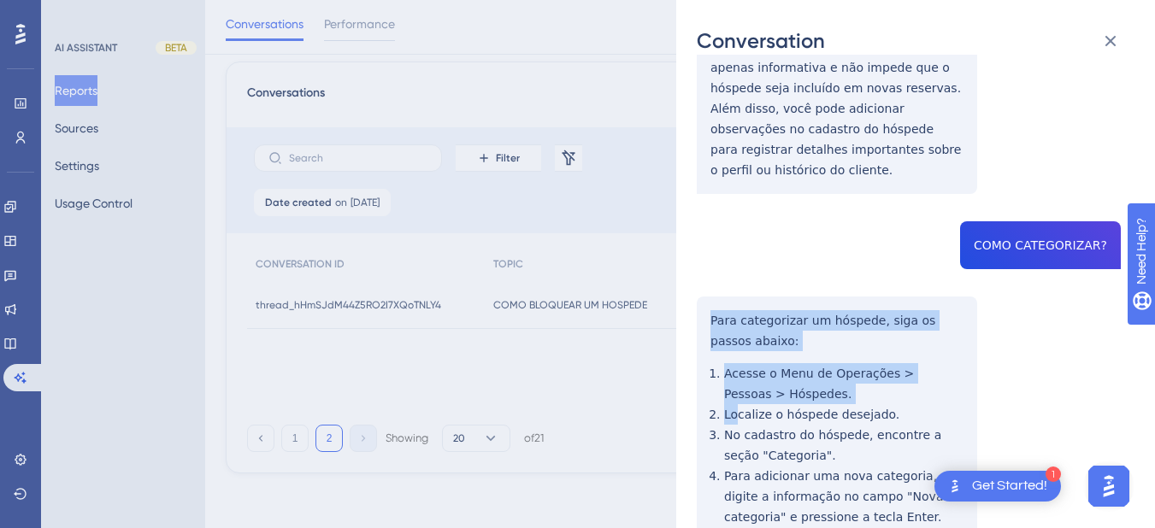
scroll to position [1275, 0]
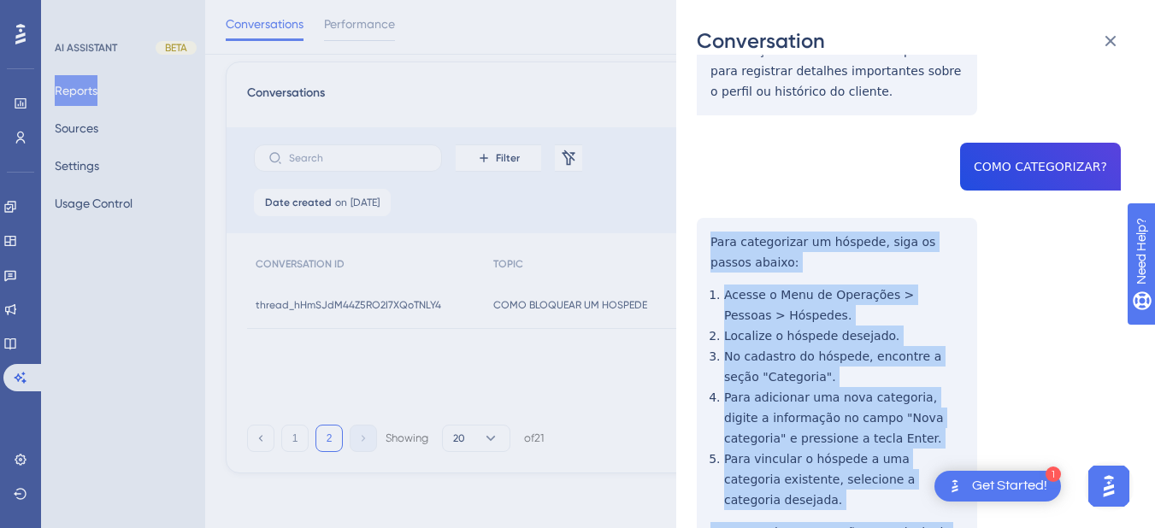
drag, startPoint x: 727, startPoint y: 234, endPoint x: 877, endPoint y: 400, distance: 223.3
drag, startPoint x: 699, startPoint y: 272, endPoint x: 915, endPoint y: 338, distance: 226.3
drag, startPoint x: 884, startPoint y: 409, endPoint x: 697, endPoint y: 132, distance: 333.0
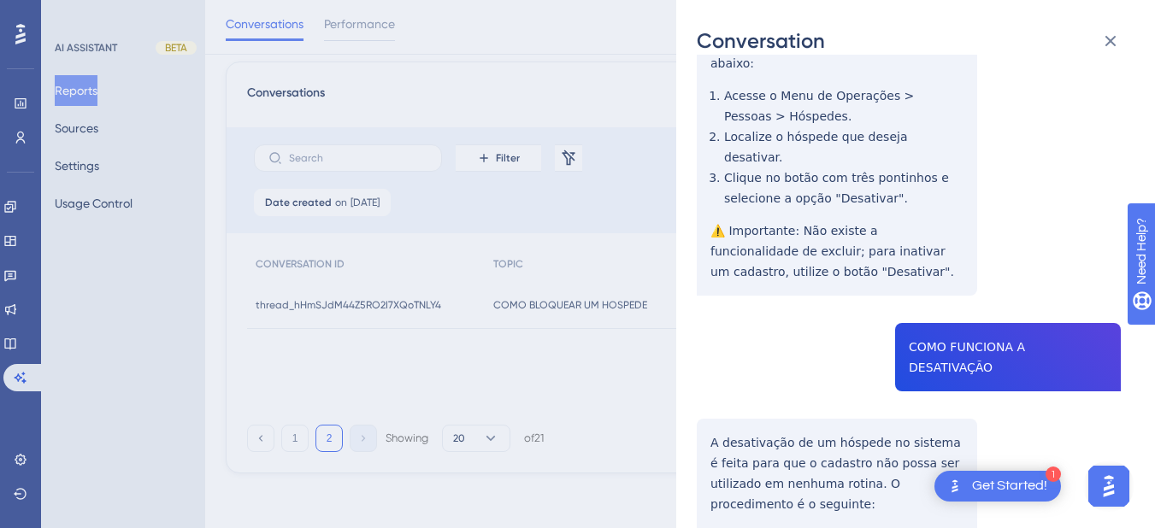
scroll to position [0, 0]
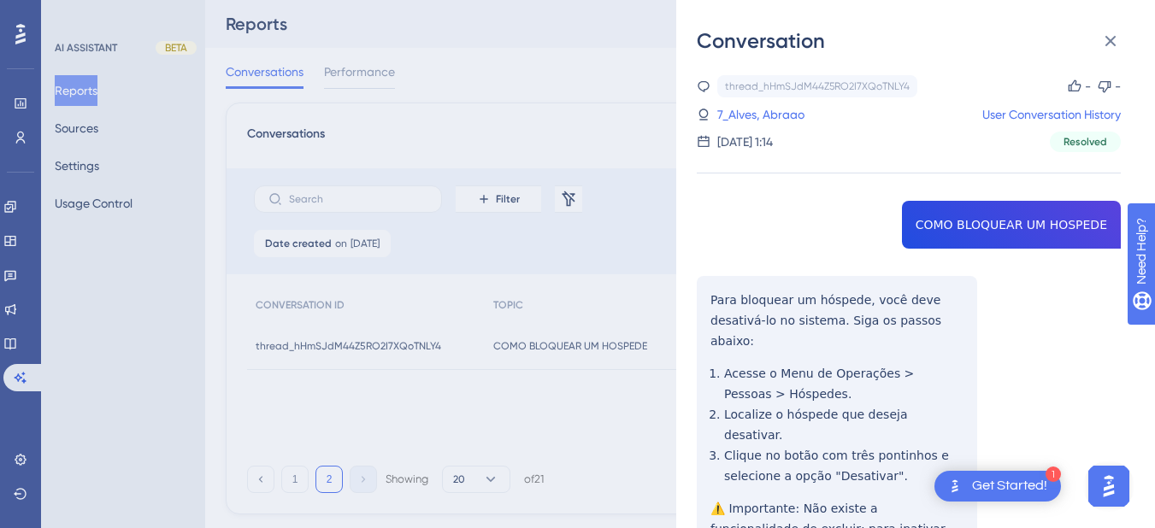
drag, startPoint x: 768, startPoint y: 115, endPoint x: 758, endPoint y: 132, distance: 19.2
click at [768, 115] on link "7_Alves, Abraao" at bounding box center [760, 114] width 87 height 21
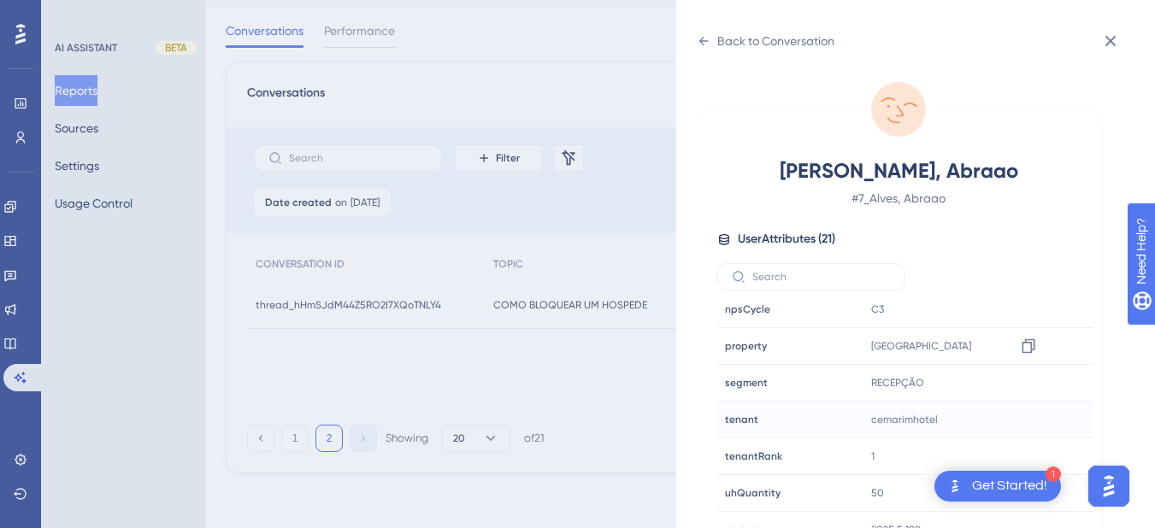
scroll to position [21, 0]
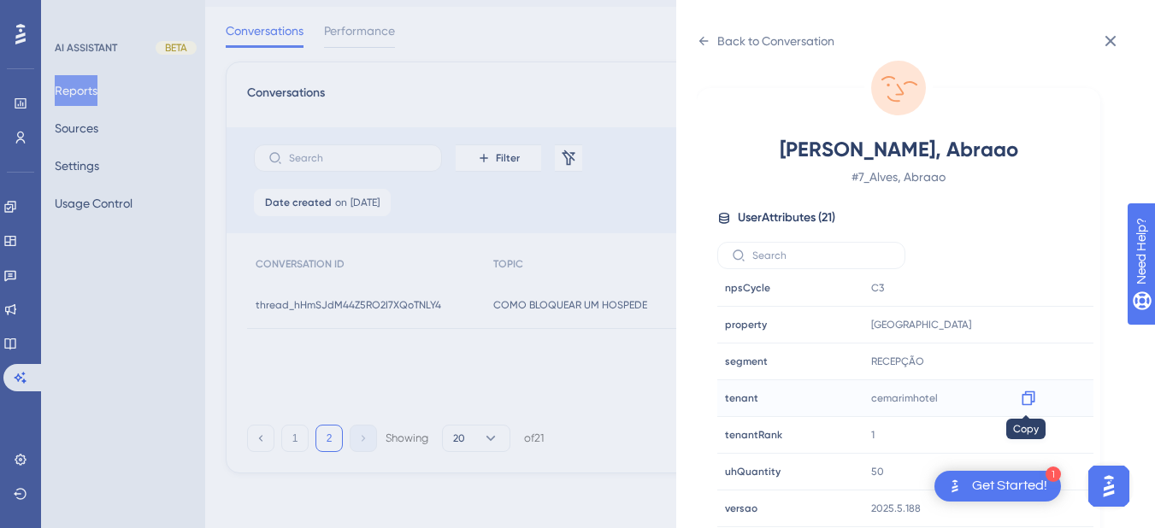
click at [1032, 398] on icon at bounding box center [1027, 398] width 13 height 15
click at [703, 38] on icon at bounding box center [703, 41] width 9 height 9
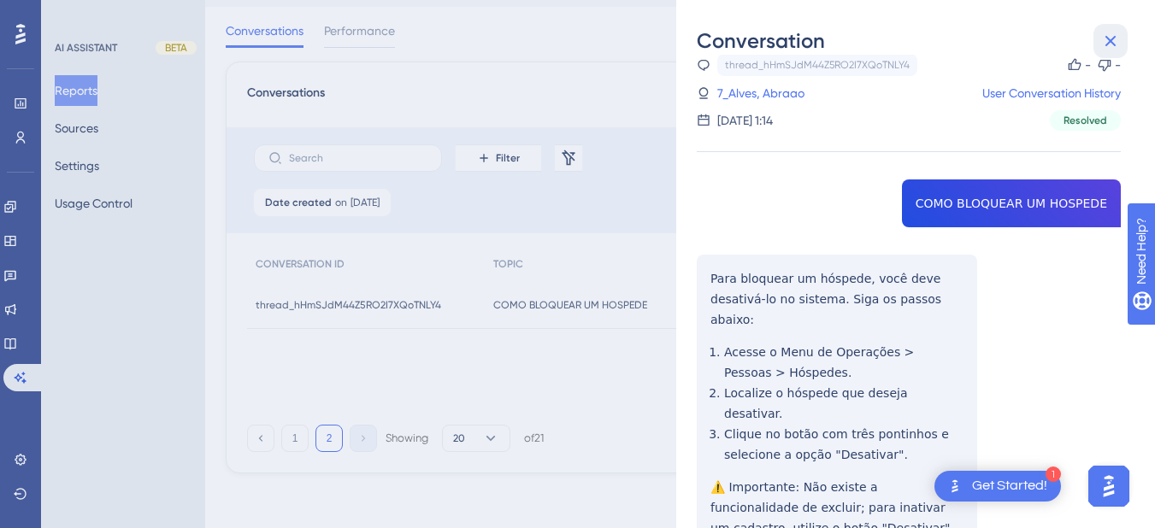
click at [1113, 38] on icon at bounding box center [1110, 41] width 11 height 11
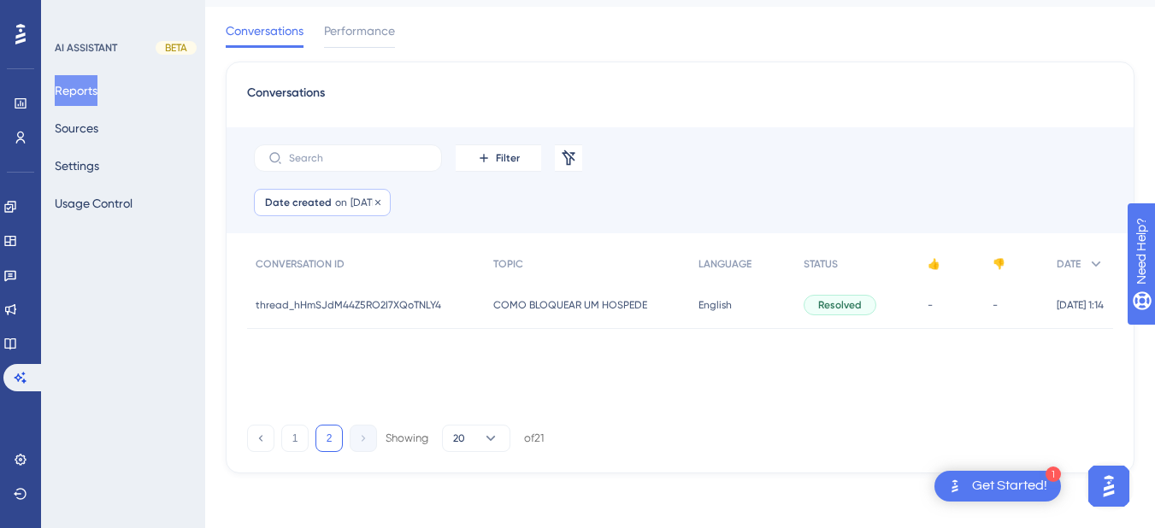
click at [351, 197] on span "[DATE]" at bounding box center [364, 203] width 29 height 14
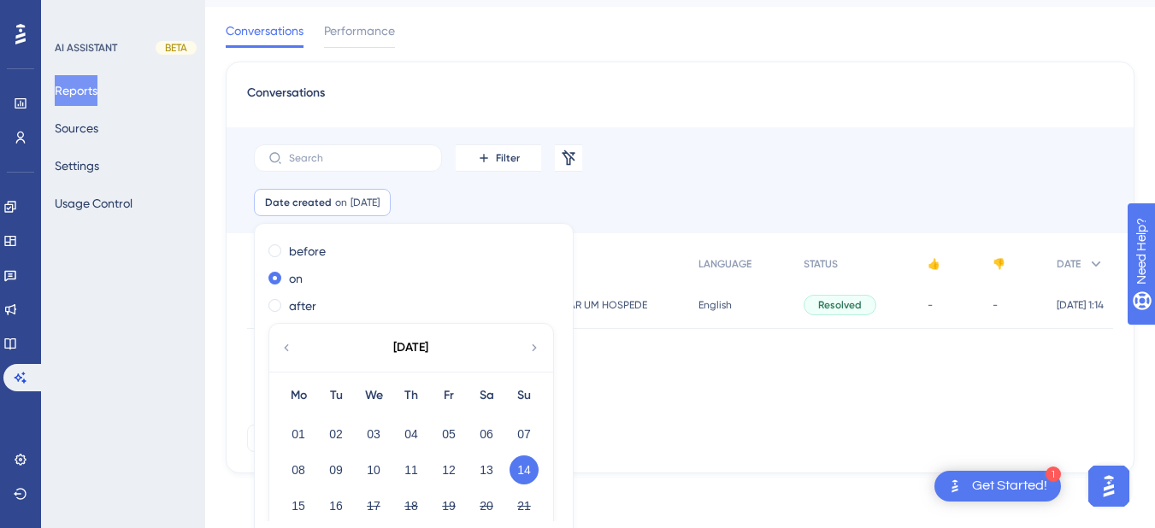
scroll to position [79, 0]
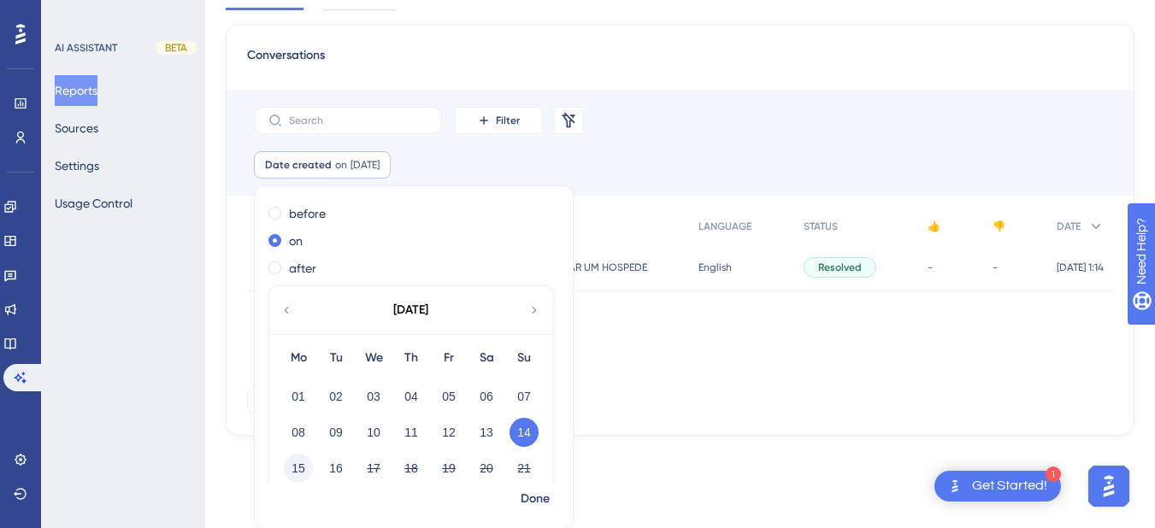
click at [293, 466] on button "15" at bounding box center [298, 468] width 29 height 29
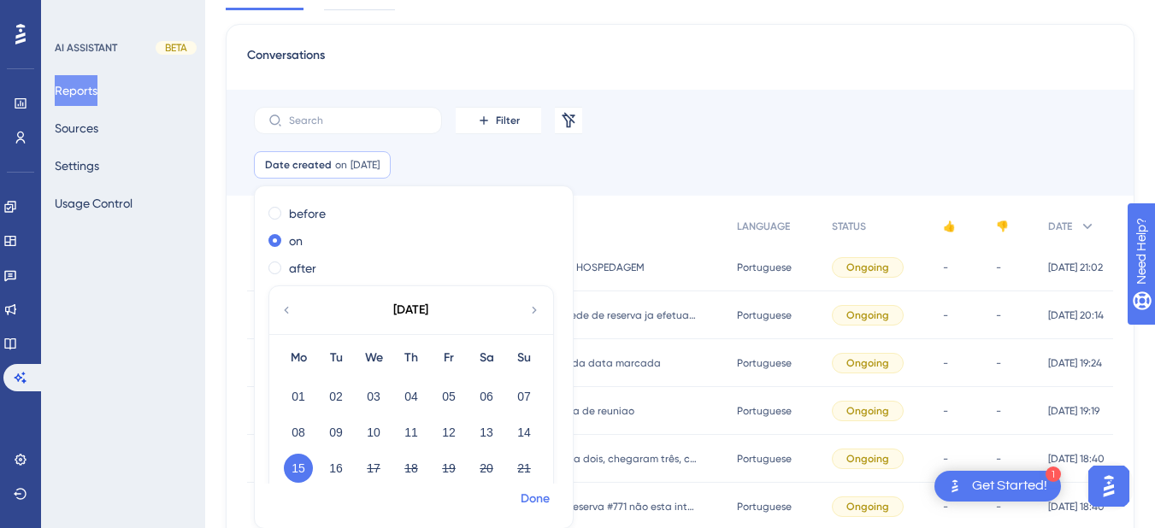
click at [526, 497] on span "Done" at bounding box center [534, 499] width 29 height 21
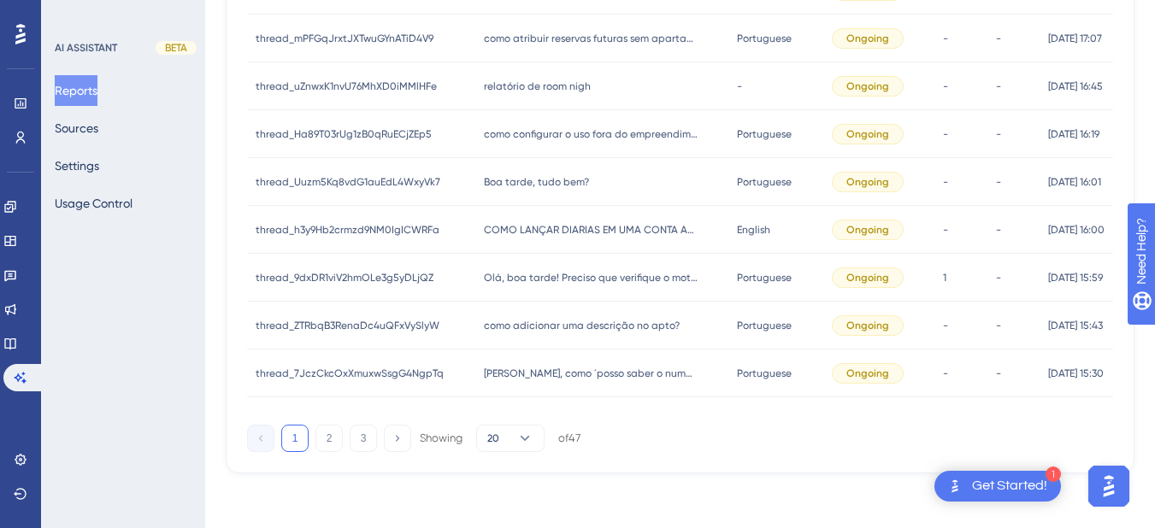
scroll to position [85, 0]
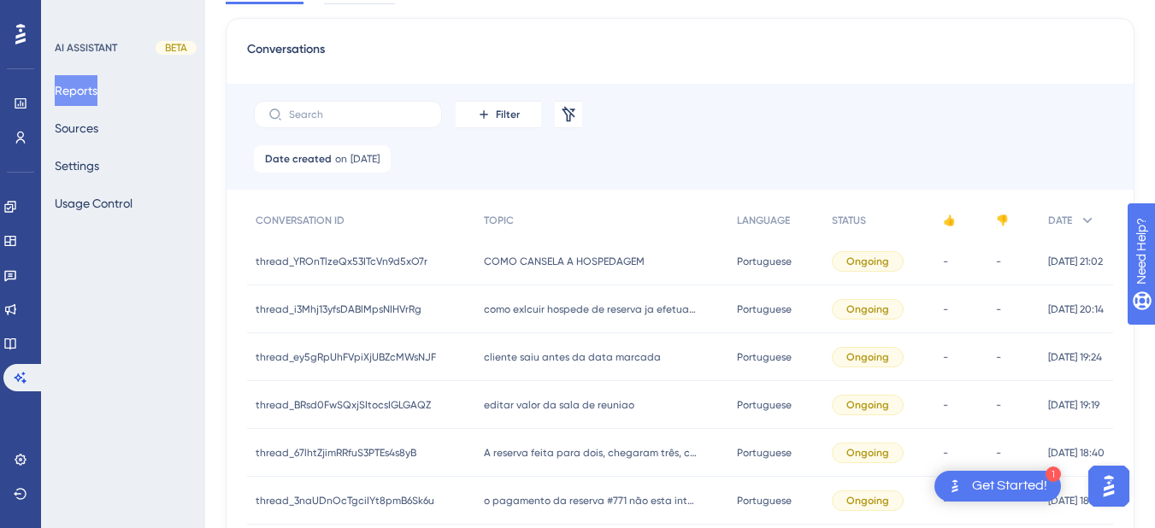
click at [497, 271] on div "COMO CANSELA A HOSPEDAGEM COMO CANSELA A HOSPEDAGEM" at bounding box center [602, 262] width 254 height 48
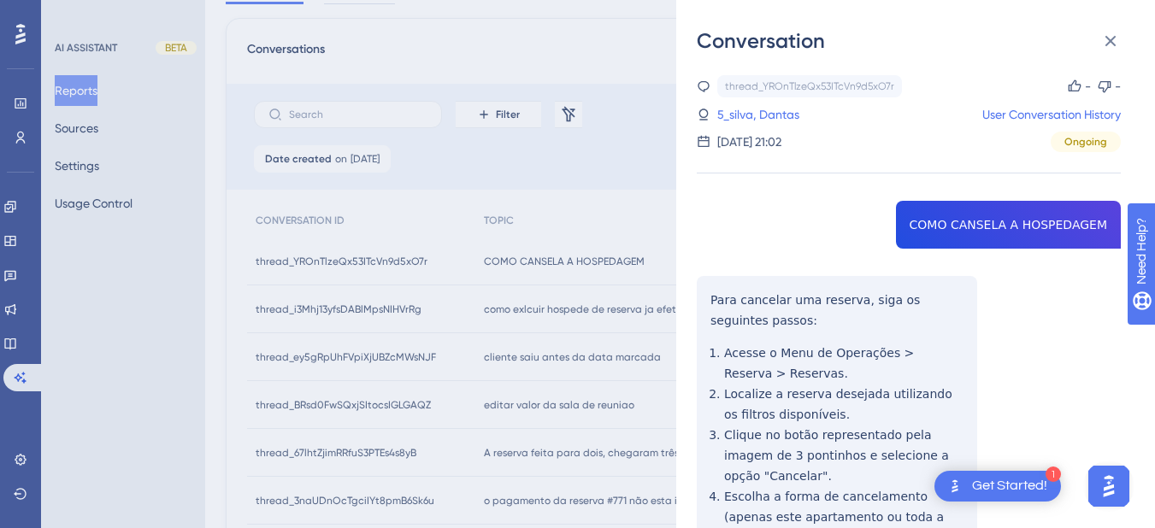
click at [1109, 33] on icon at bounding box center [1110, 41] width 21 height 21
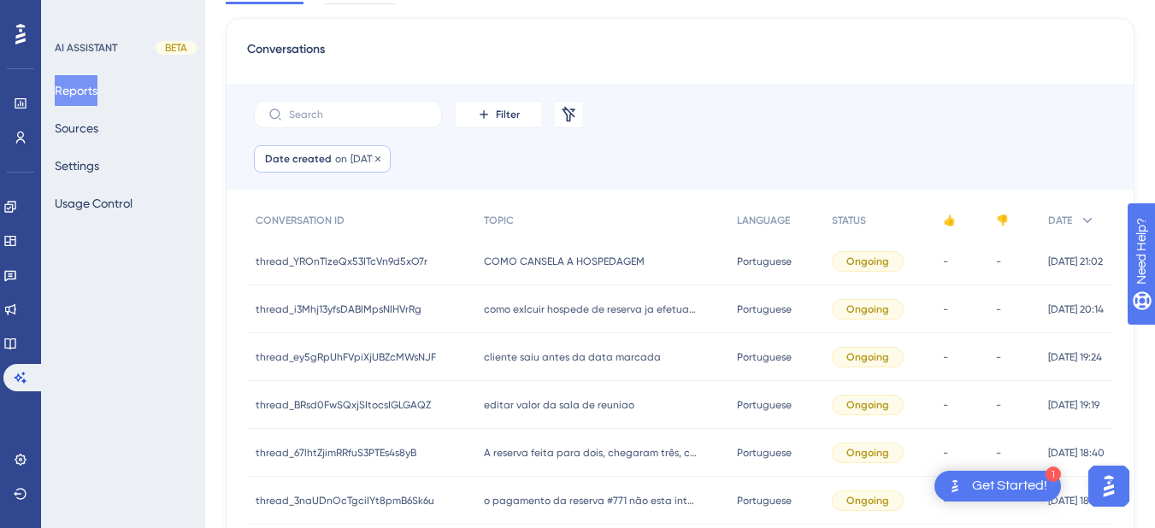
click at [344, 171] on div "Date created on [DATE] [DATE] Remove" at bounding box center [322, 158] width 137 height 27
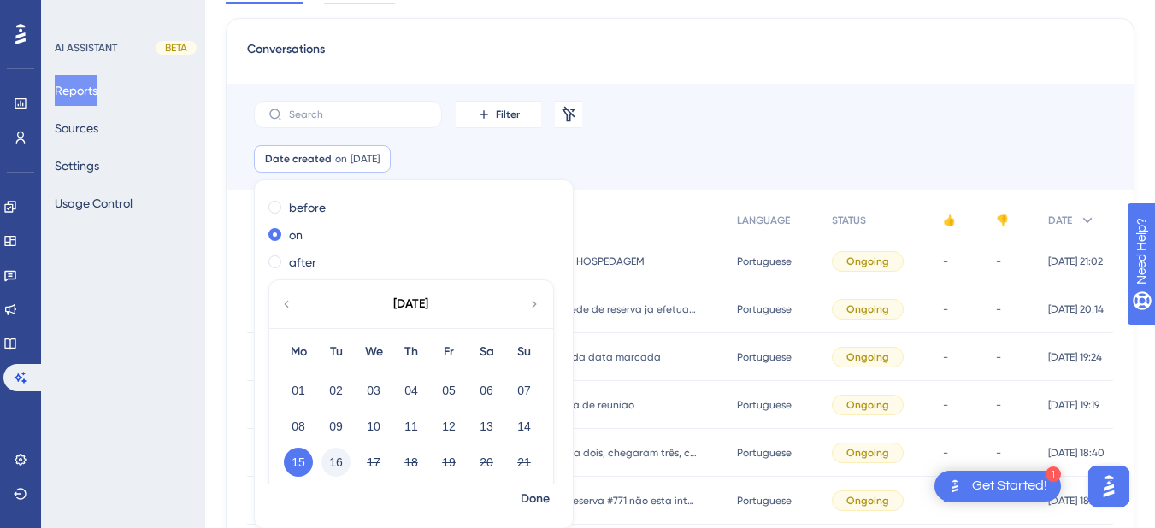
click at [335, 471] on button "16" at bounding box center [335, 462] width 29 height 29
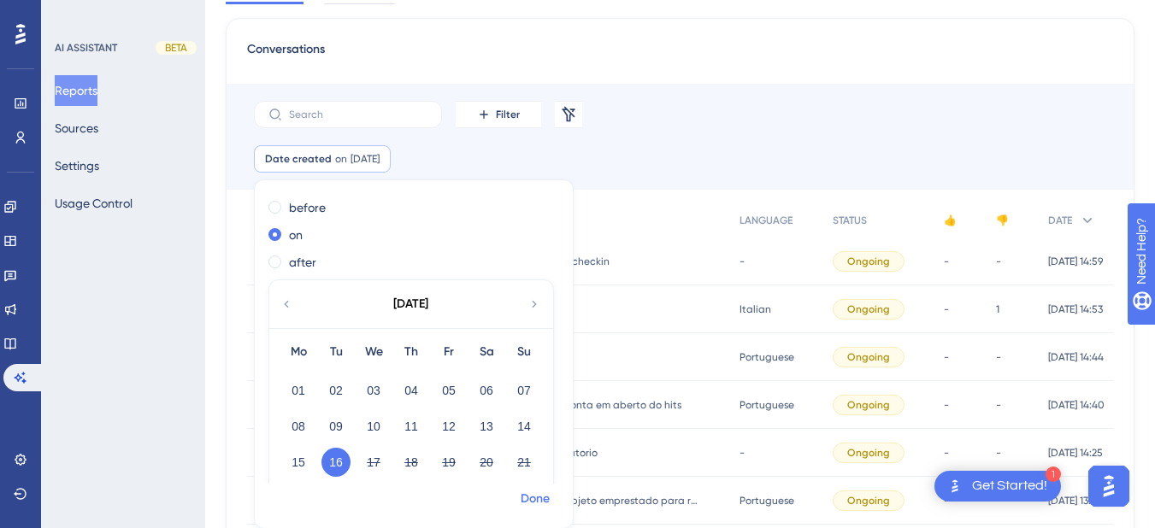
click at [537, 506] on span "Done" at bounding box center [534, 499] width 29 height 21
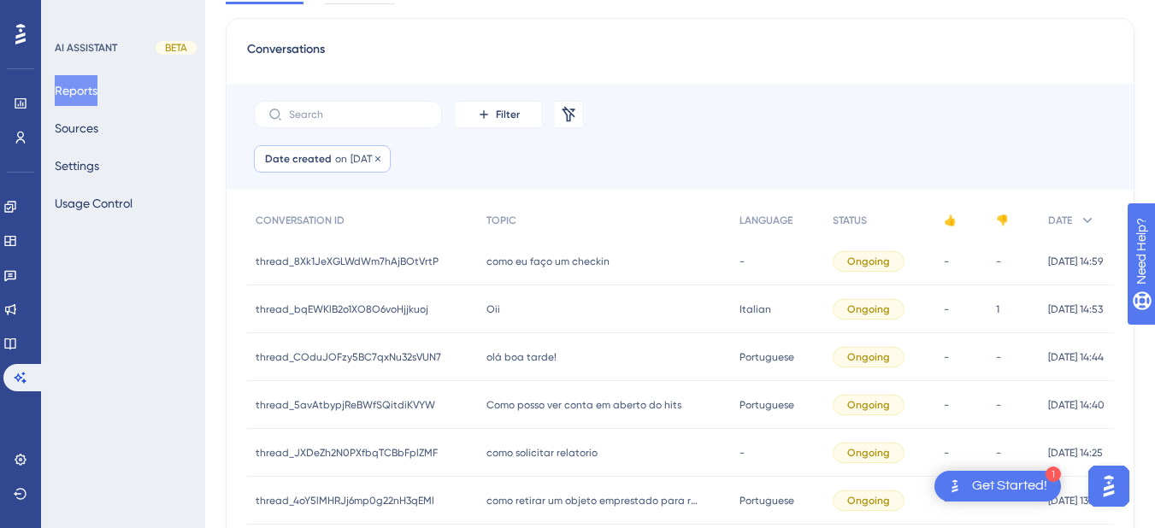
click at [322, 156] on span "Date created" at bounding box center [298, 159] width 67 height 14
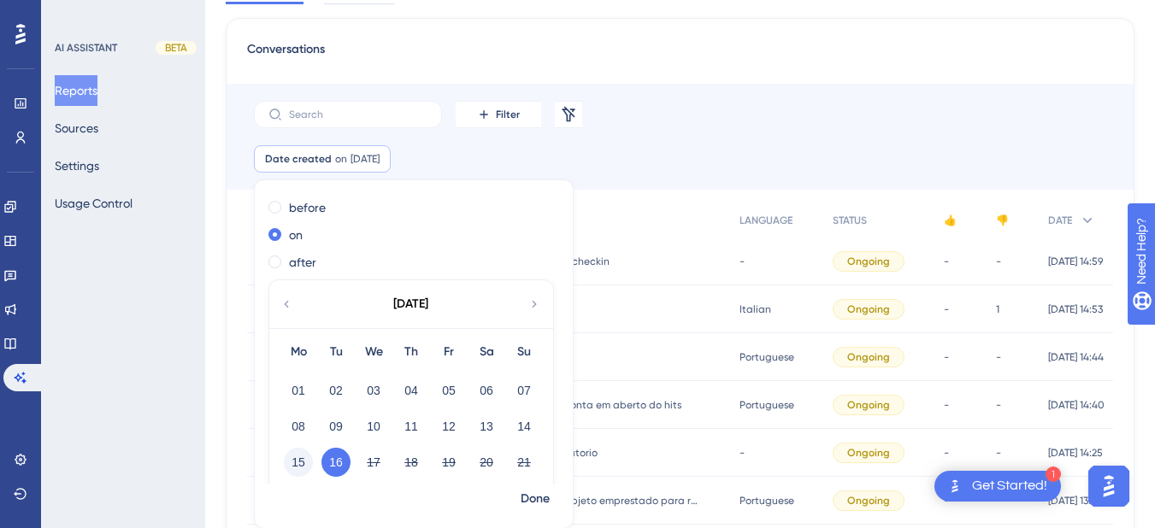
click at [292, 469] on button "15" at bounding box center [298, 462] width 29 height 29
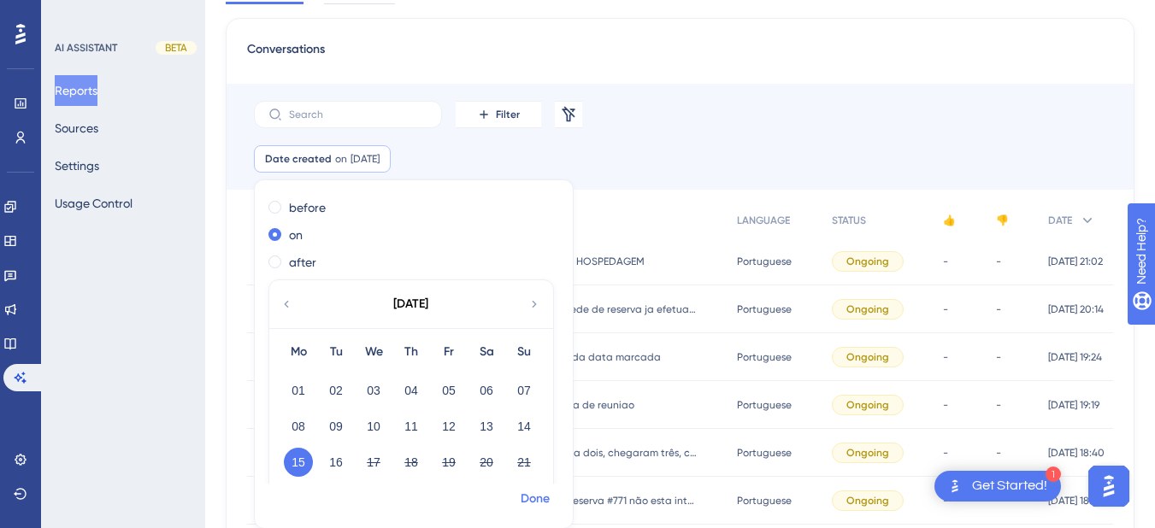
click at [524, 499] on span "Done" at bounding box center [534, 499] width 29 height 21
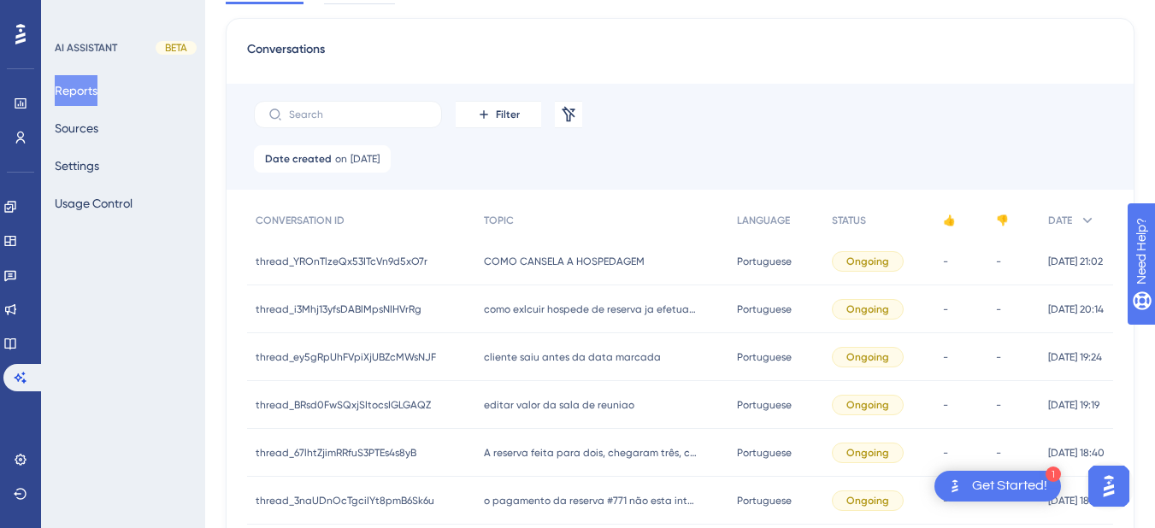
click at [503, 266] on span "COMO CANSELA A HOSPEDAGEM" at bounding box center [564, 262] width 161 height 14
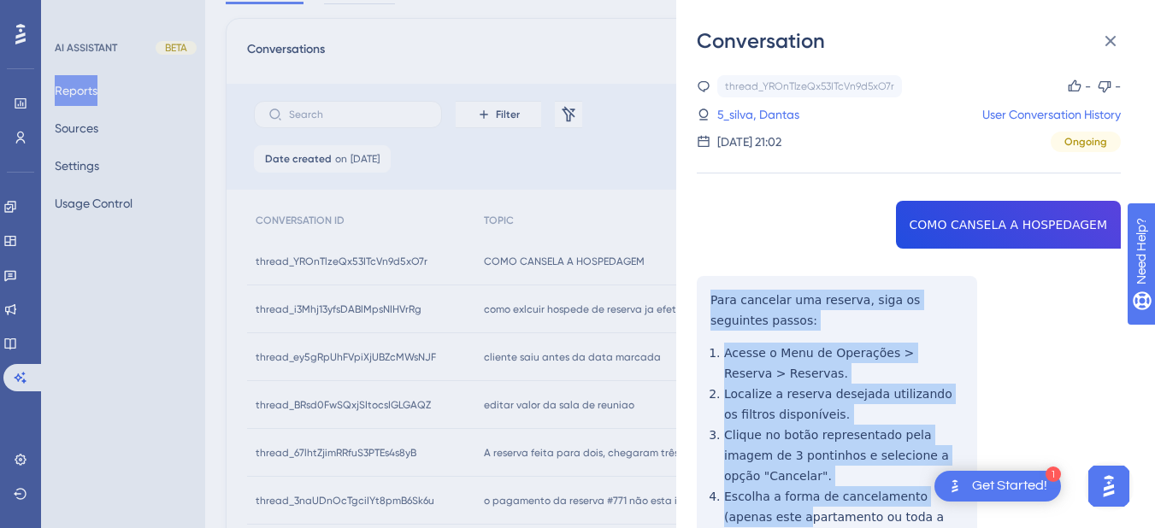
scroll to position [399, 0]
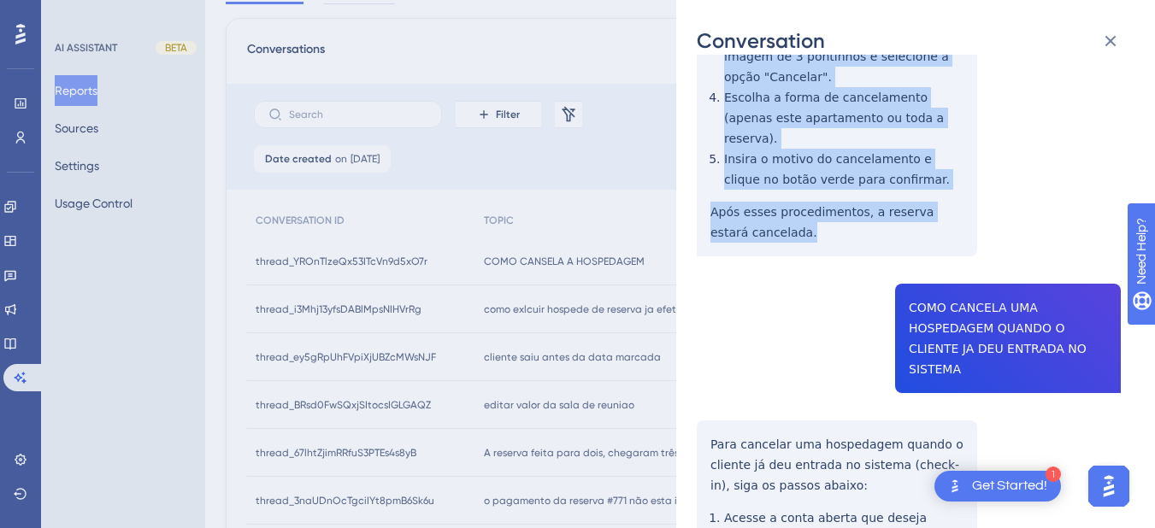
drag, startPoint x: 694, startPoint y: 297, endPoint x: 780, endPoint y: 245, distance: 100.8
click at [780, 245] on div "Conversation thread_YROnTlzeQx53ITcVn9d5xO7r Copy - - 5_silva, Dantas User Conv…" at bounding box center [915, 264] width 479 height 528
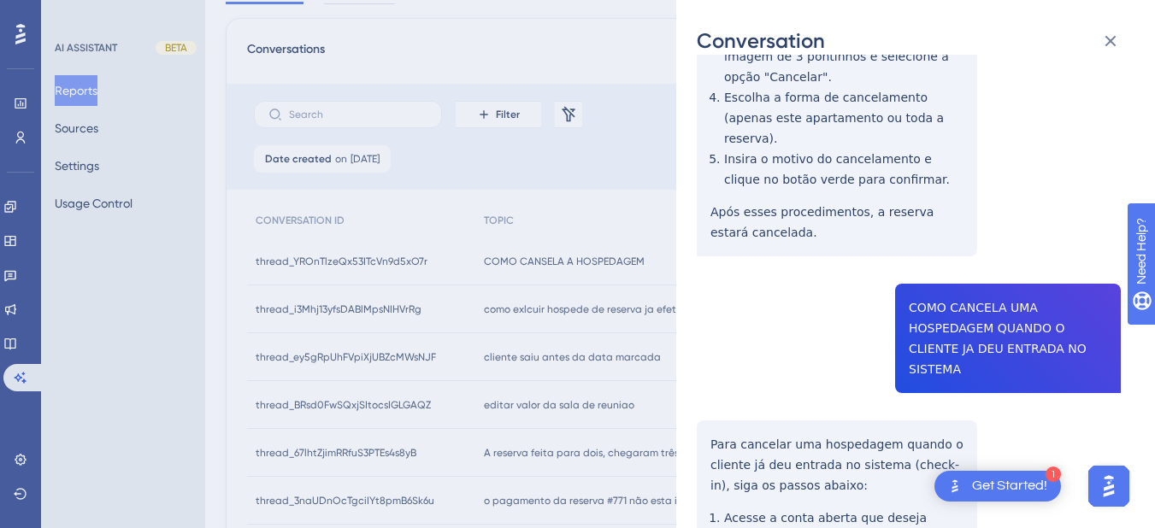
click at [933, 288] on div "thread_YROnTlzeQx53ITcVn9d5xO7r Copy - - 5_silva, Dantas User Conversation Hist…" at bounding box center [909, 261] width 424 height 1170
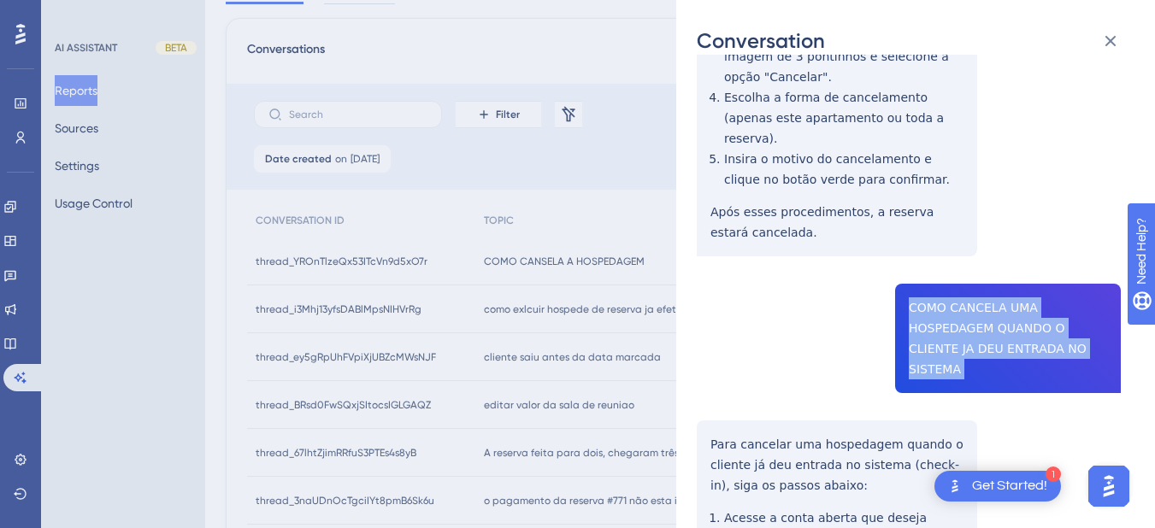
click at [933, 288] on div "thread_YROnTlzeQx53ITcVn9d5xO7r Copy - - 5_silva, Dantas User Conversation Hist…" at bounding box center [909, 261] width 424 height 1170
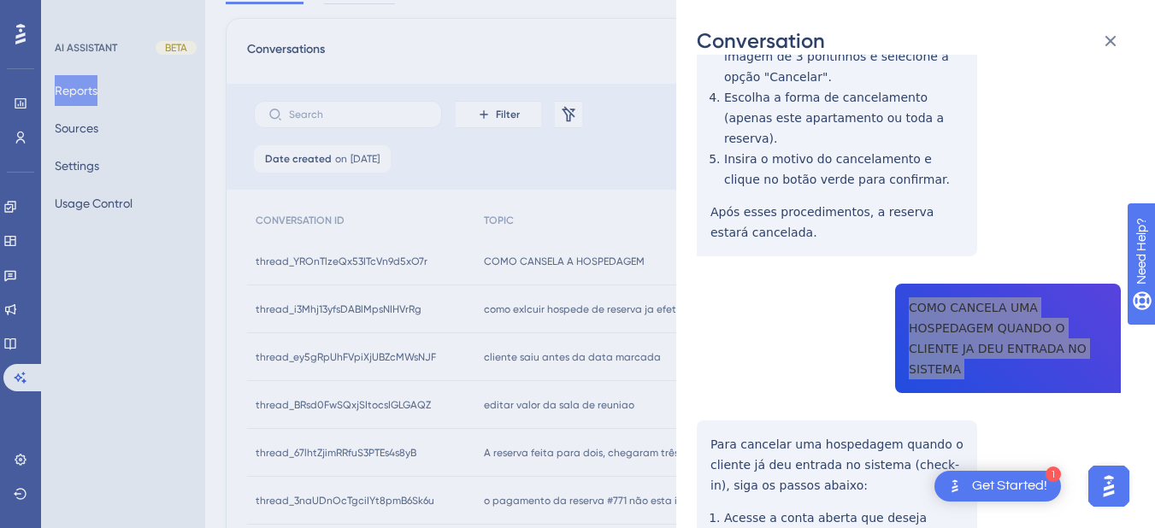
scroll to position [598, 0]
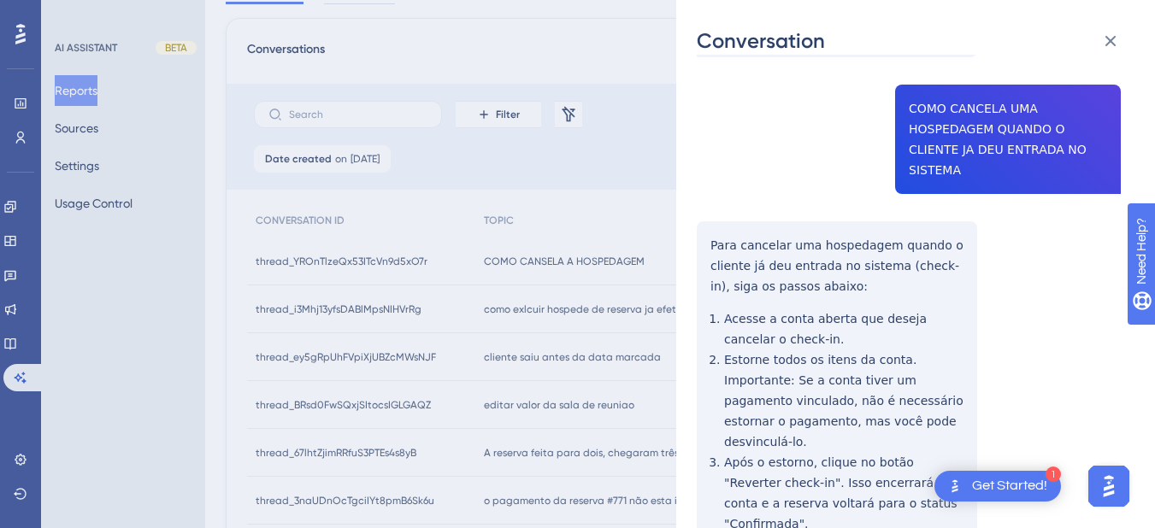
click at [709, 229] on div "thread_YROnTlzeQx53ITcVn9d5xO7r Copy - - 5_silva, Dantas User Conversation Hist…" at bounding box center [909, 62] width 424 height 1170
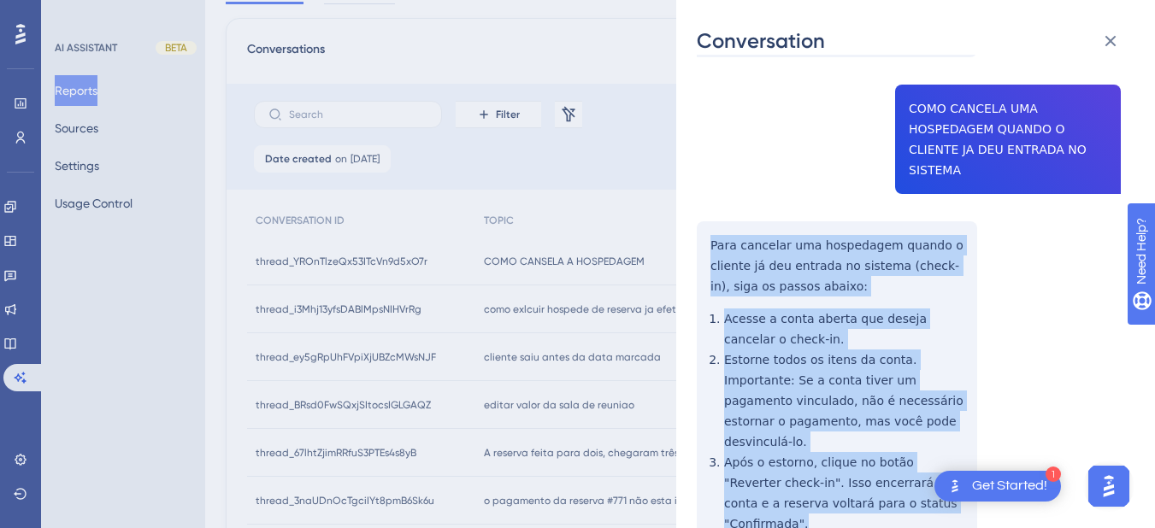
drag, startPoint x: 753, startPoint y: 221, endPoint x: 910, endPoint y: 453, distance: 280.7
click at [919, 465] on div "thread_YROnTlzeQx53ITcVn9d5xO7r Copy - - 5_silva, Dantas User Conversation Hist…" at bounding box center [909, 62] width 424 height 1170
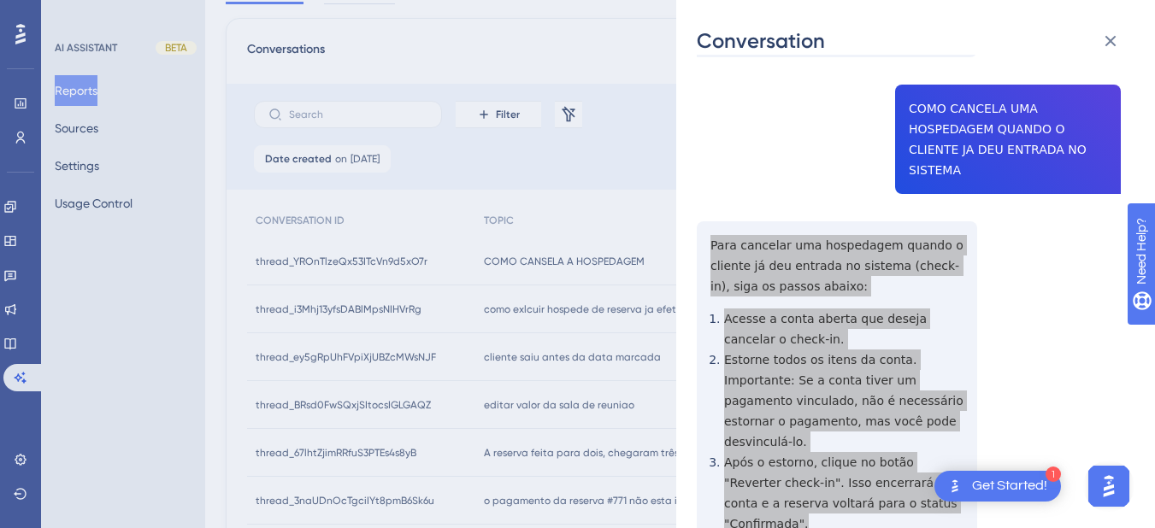
scroll to position [0, 0]
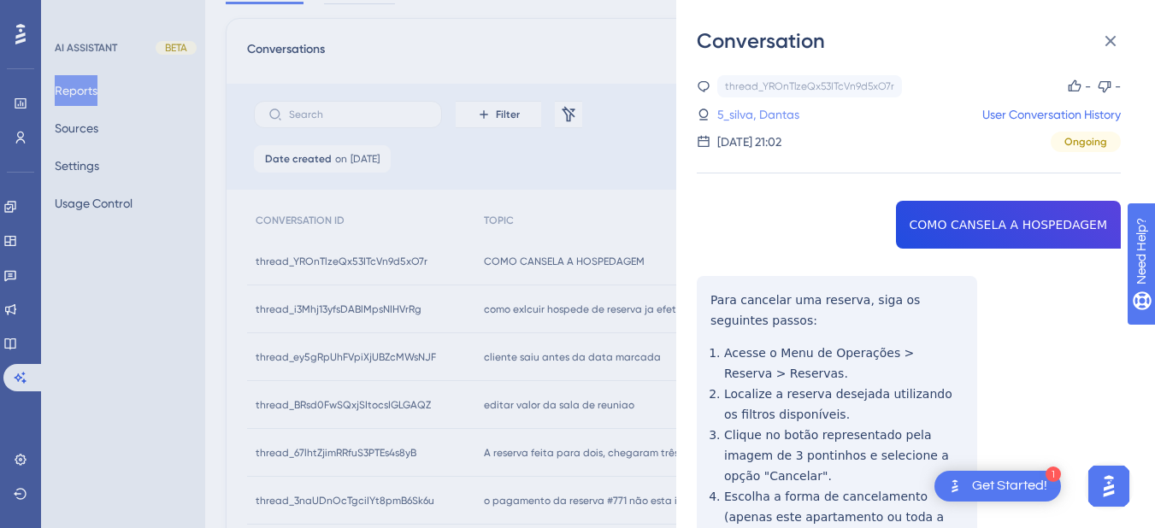
click at [762, 120] on link "5_silva, Dantas" at bounding box center [758, 114] width 82 height 21
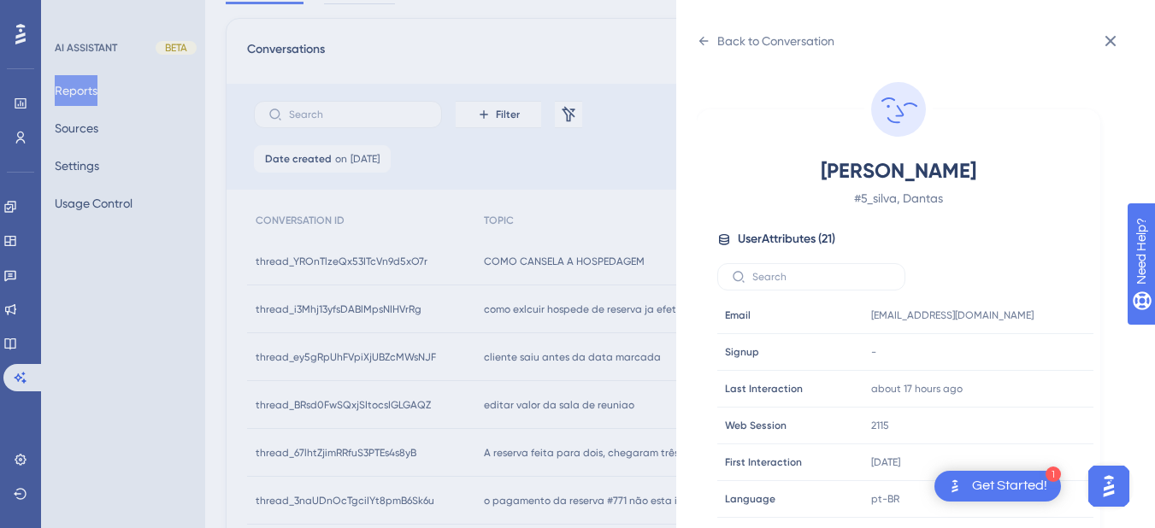
scroll to position [520, 0]
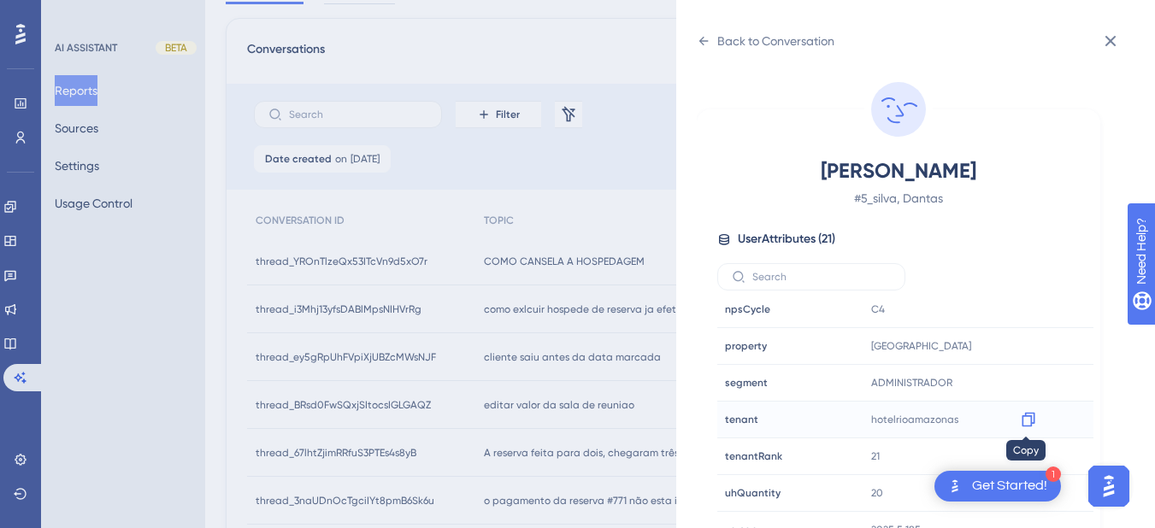
click at [1019, 429] on div at bounding box center [1027, 419] width 27 height 27
click at [1022, 416] on icon at bounding box center [1027, 420] width 13 height 15
click at [703, 37] on icon at bounding box center [703, 41] width 9 height 9
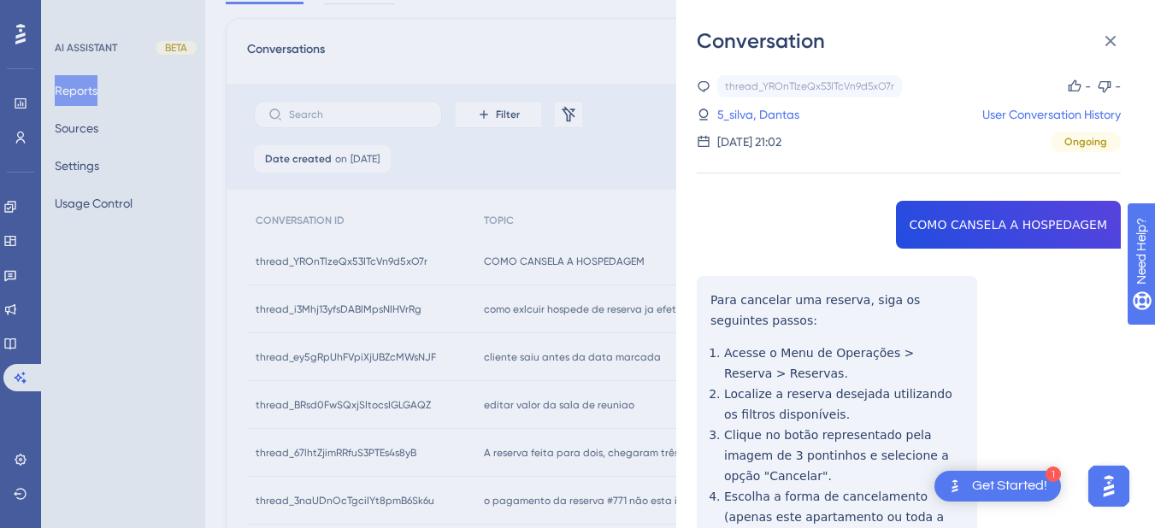
scroll to position [622, 0]
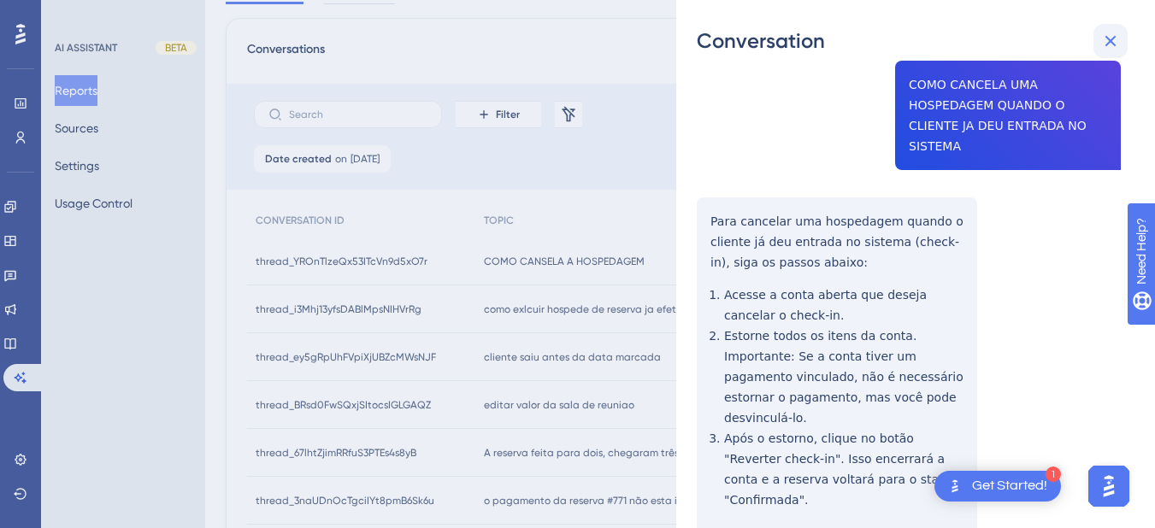
click at [1120, 35] on icon at bounding box center [1110, 41] width 21 height 21
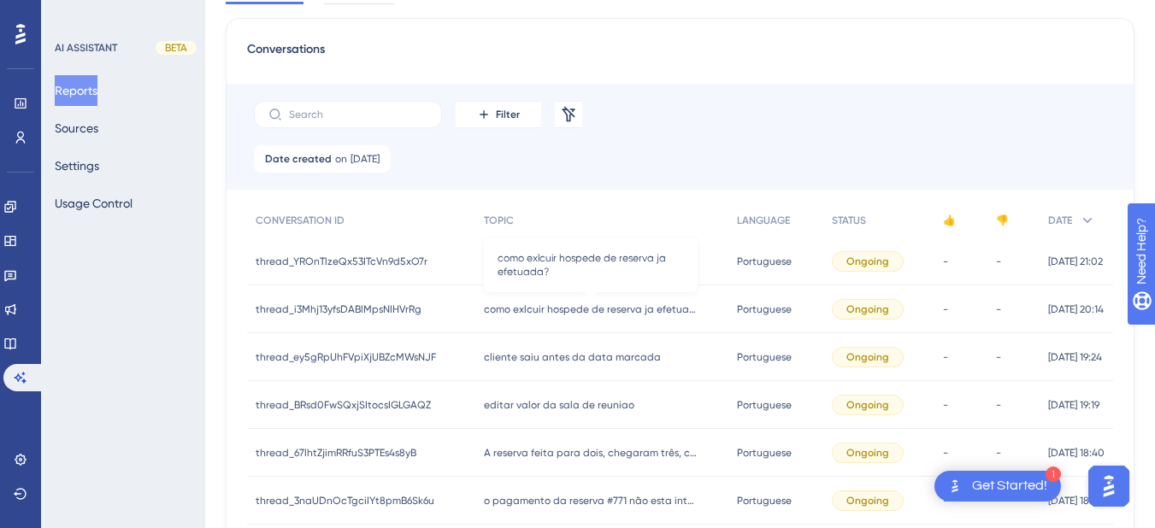
click at [586, 309] on span "como exlcuir hospede de reserva ja efetuada?" at bounding box center [591, 310] width 214 height 14
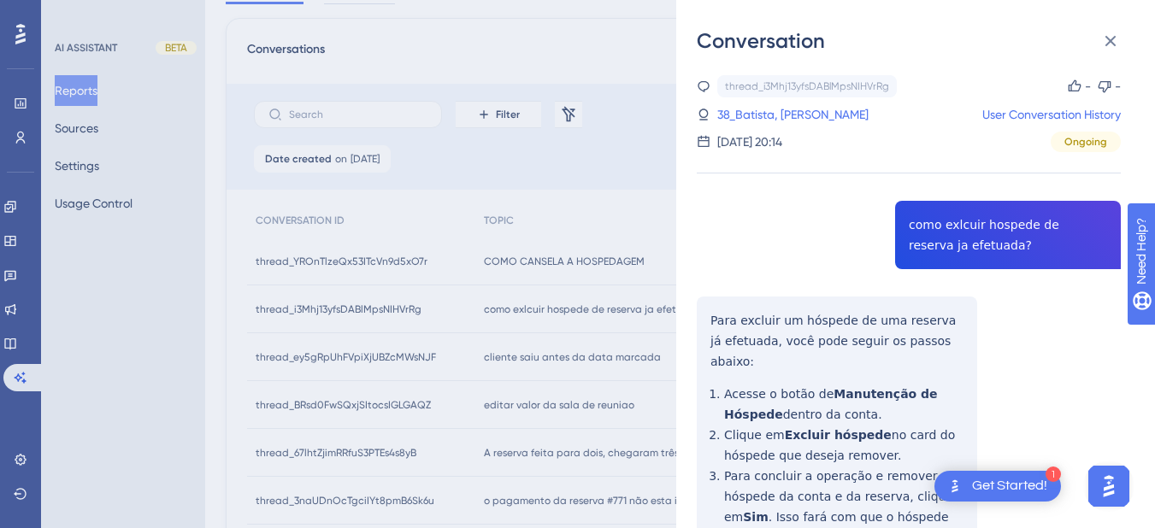
click at [972, 240] on div "thread_i3Mhj13yfsDABlMpsNIHVrRg Copy - - 38_Batista, Dhierlisson User Conversat…" at bounding box center [909, 408] width 424 height 667
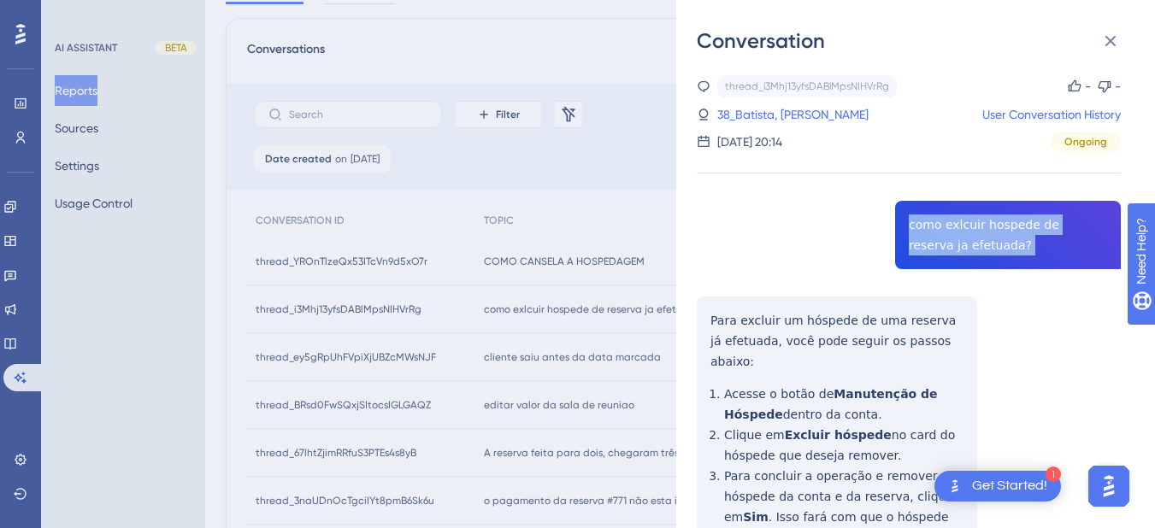
click at [972, 239] on div "thread_i3Mhj13yfsDABlMpsNIHVrRg Copy - - 38_Batista, Dhierlisson User Conversat…" at bounding box center [909, 408] width 424 height 667
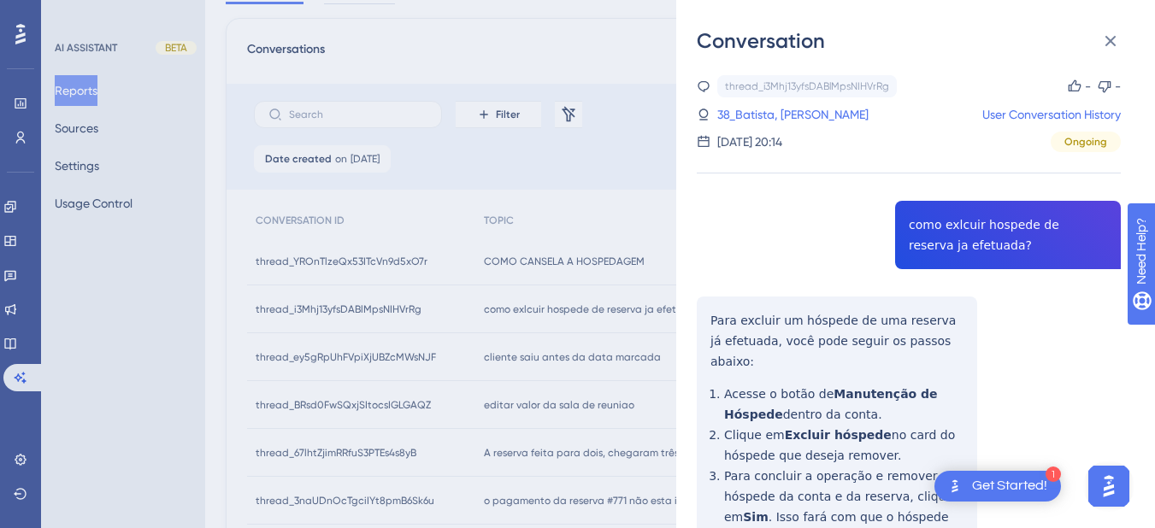
click at [754, 318] on div "thread_i3Mhj13yfsDABlMpsNIHVrRg Copy - - 38_Batista, Dhierlisson User Conversat…" at bounding box center [909, 408] width 424 height 667
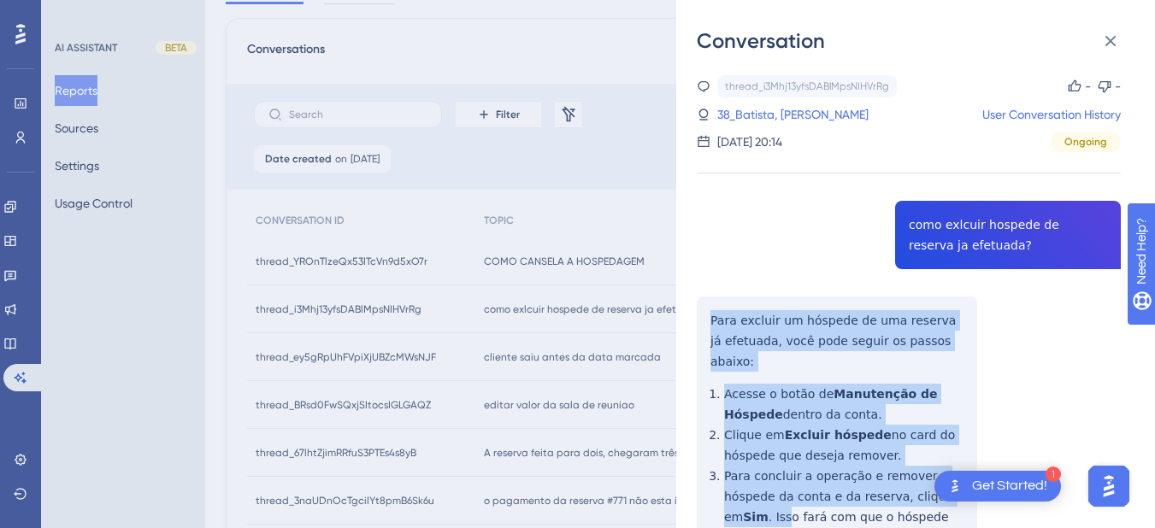
scroll to position [161, 0]
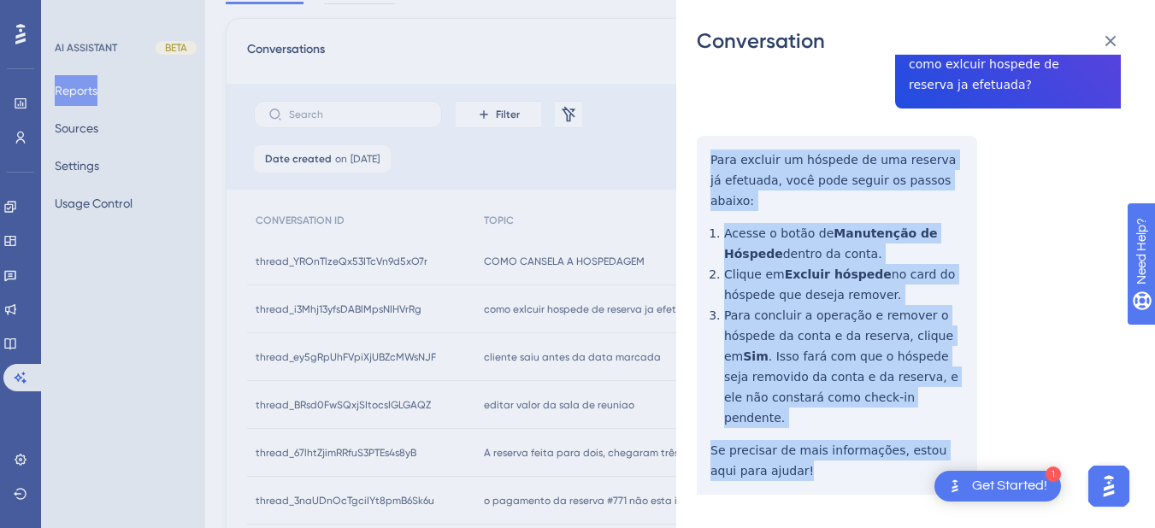
drag, startPoint x: 693, startPoint y: 309, endPoint x: 769, endPoint y: 344, distance: 83.7
click at [782, 421] on div "Conversation thread_i3Mhj13yfsDABlMpsNIHVrRg Copy - - 38_Batista, Dhierlisson U…" at bounding box center [915, 264] width 479 height 528
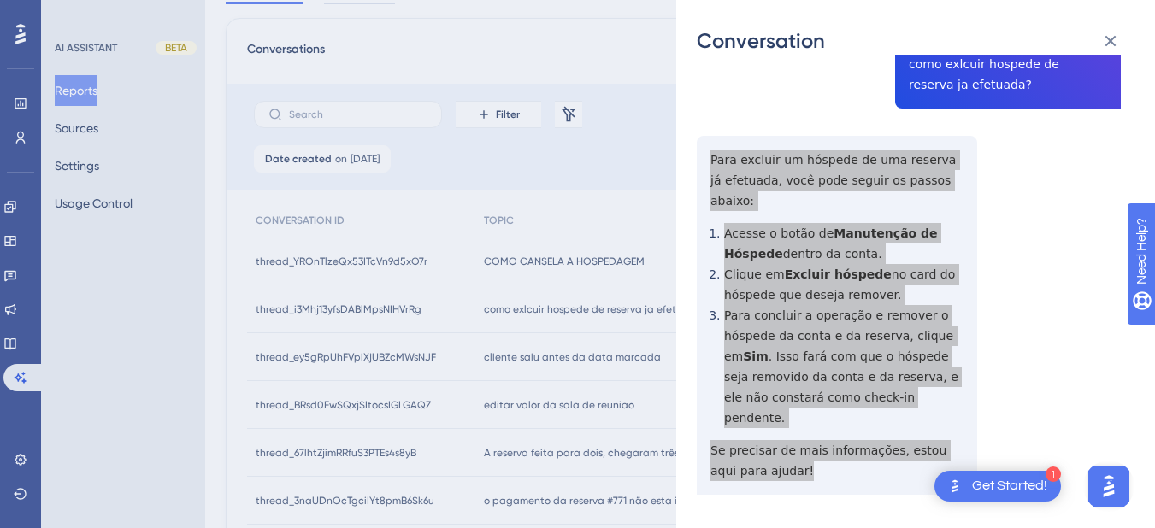
scroll to position [0, 0]
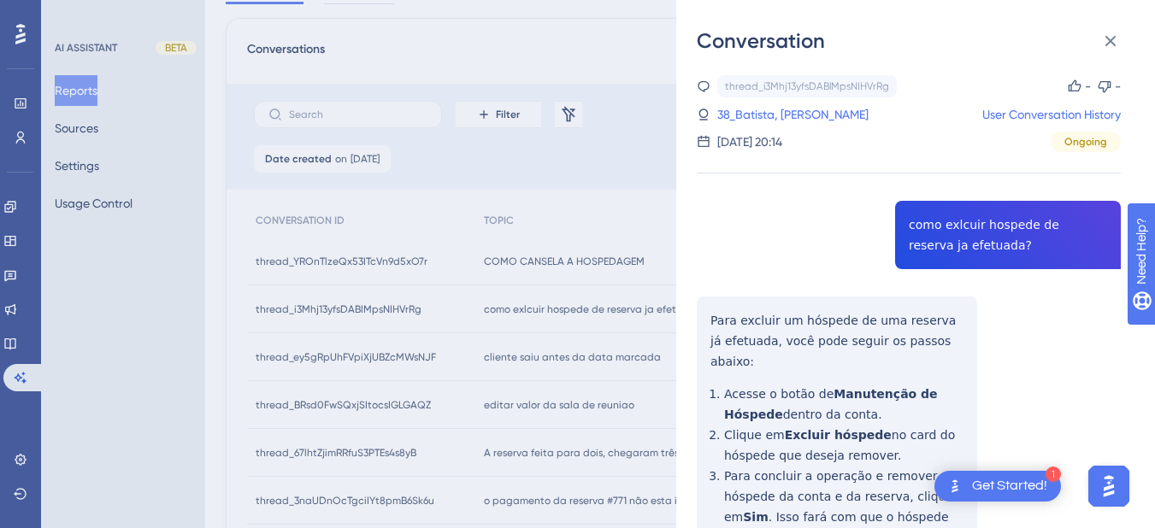
click at [744, 128] on div "thread_i3Mhj13yfsDABlMpsNIHVrRg Copy - - 38_Batista, Dhierlisson User Conversat…" at bounding box center [909, 113] width 424 height 77
click at [743, 116] on link "38_Batista, [PERSON_NAME]" at bounding box center [792, 114] width 151 height 21
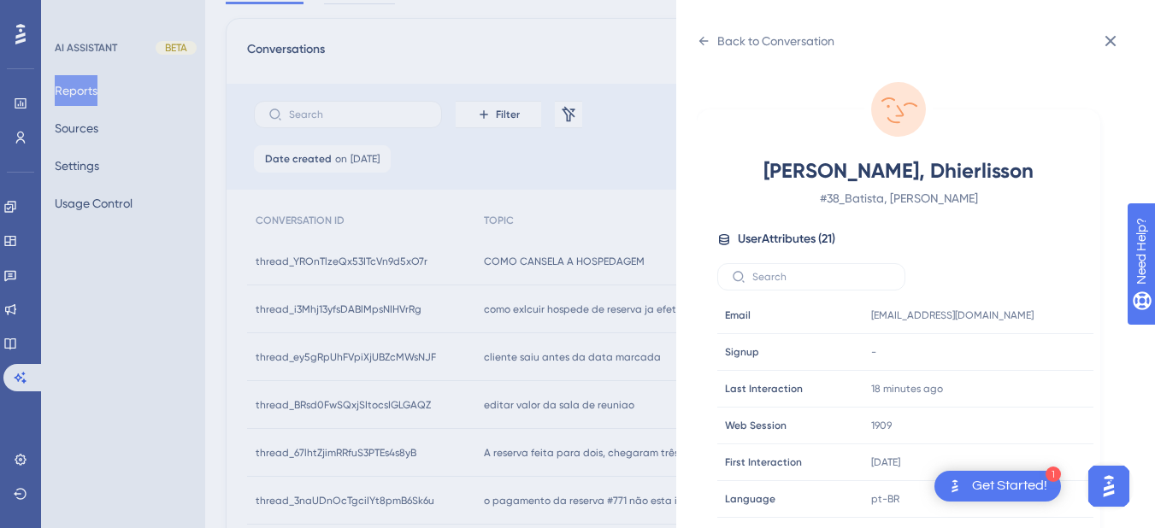
scroll to position [520, 0]
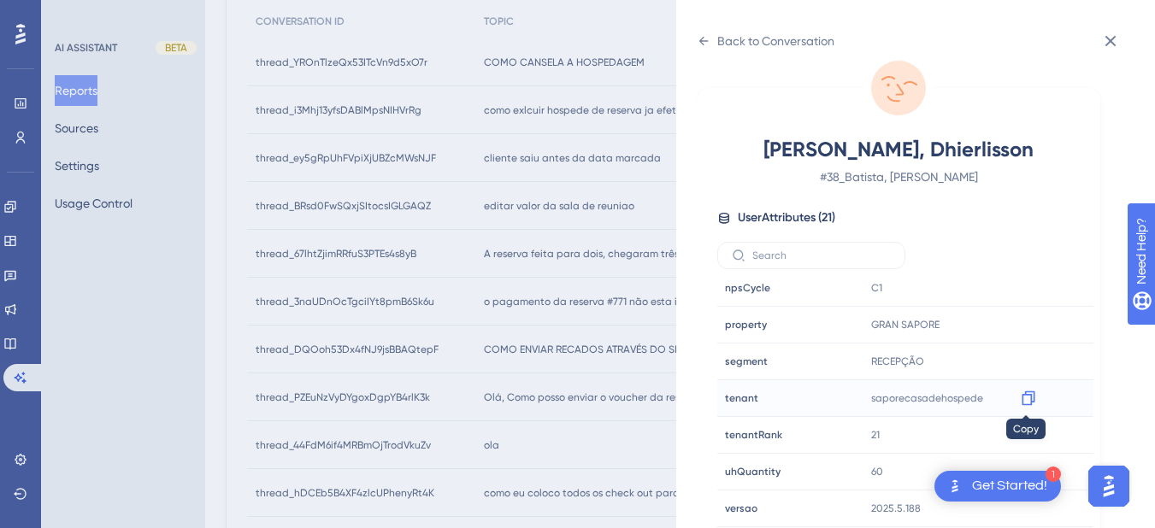
click at [1021, 401] on icon at bounding box center [1027, 398] width 13 height 15
click at [703, 43] on icon at bounding box center [704, 41] width 14 height 14
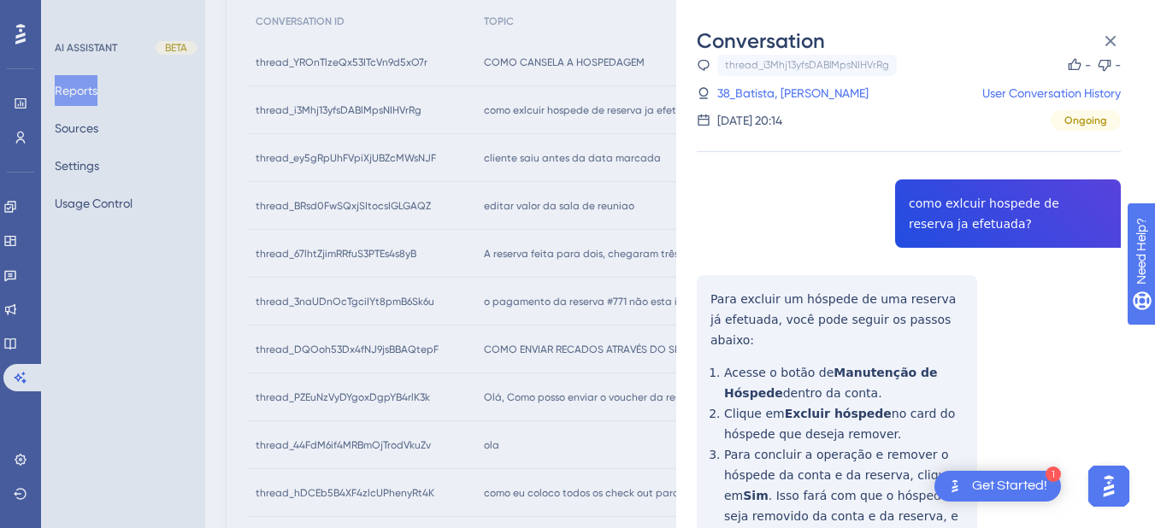
scroll to position [161, 0]
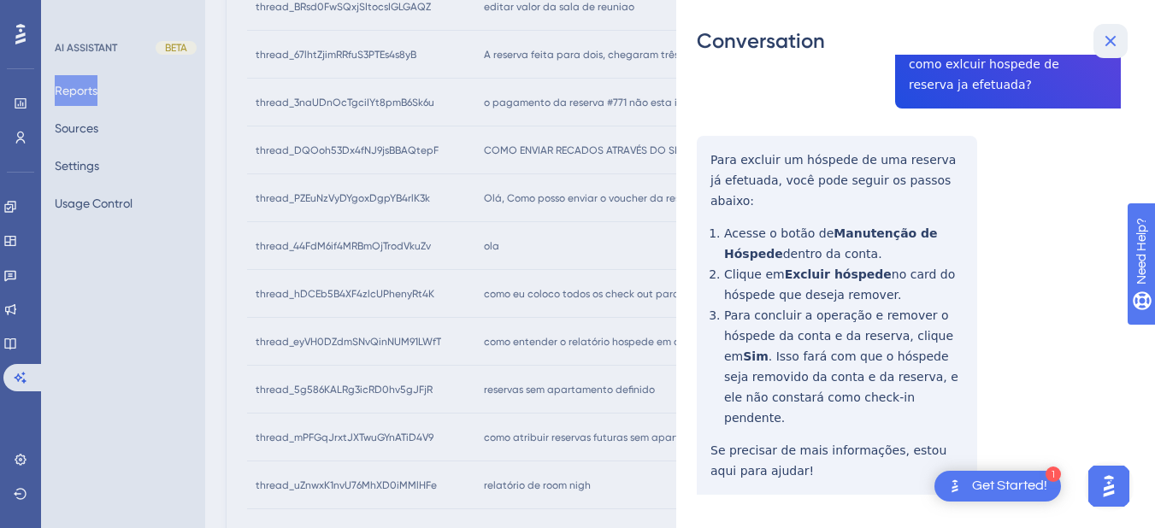
click at [1103, 39] on icon at bounding box center [1110, 41] width 21 height 21
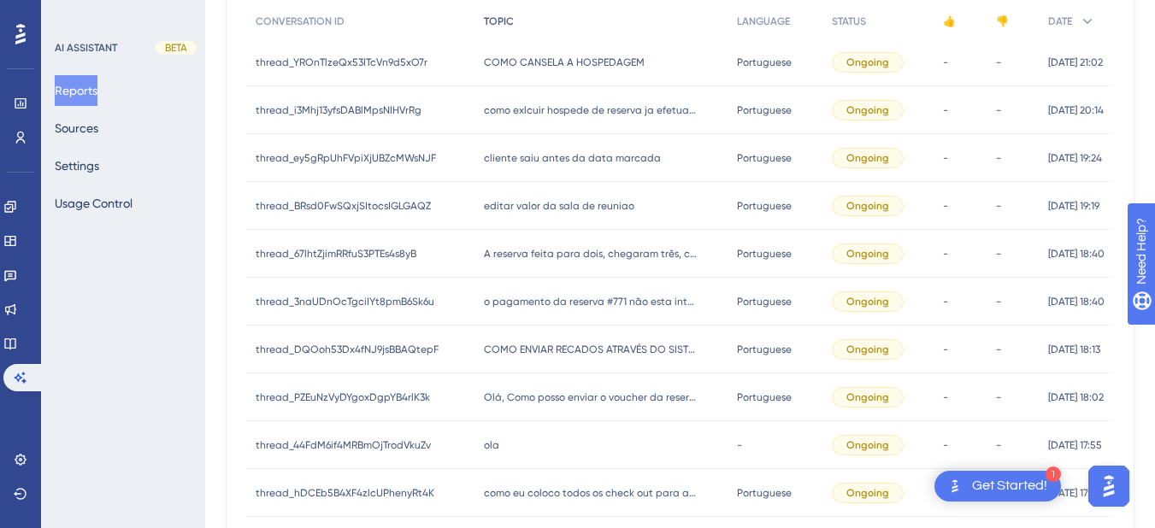
scroll to position [85, 0]
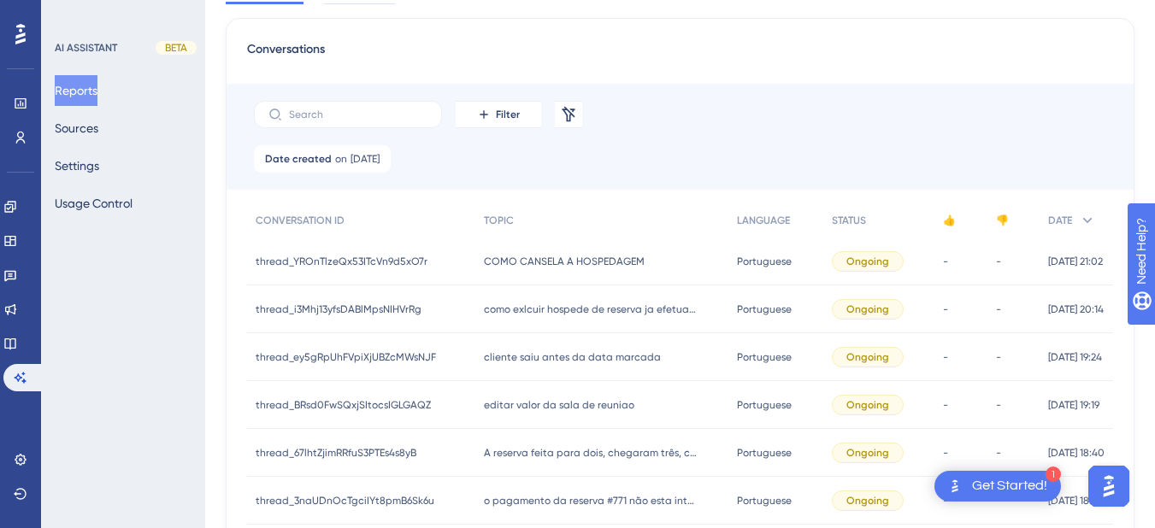
click at [551, 364] on div "cliente saiu antes da data marcada cliente saiu antes da data marcada" at bounding box center [602, 357] width 254 height 48
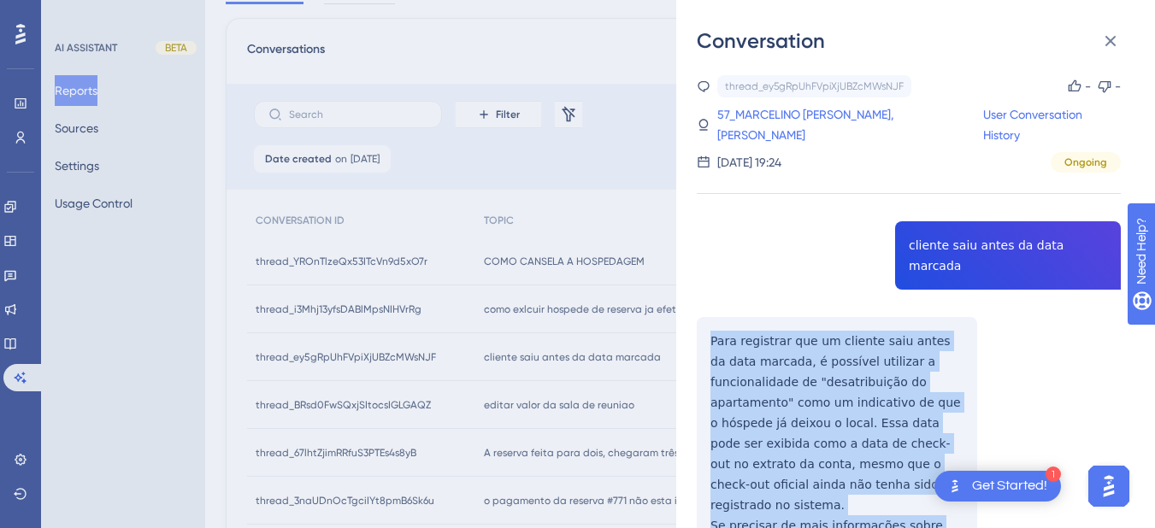
scroll to position [199, 0]
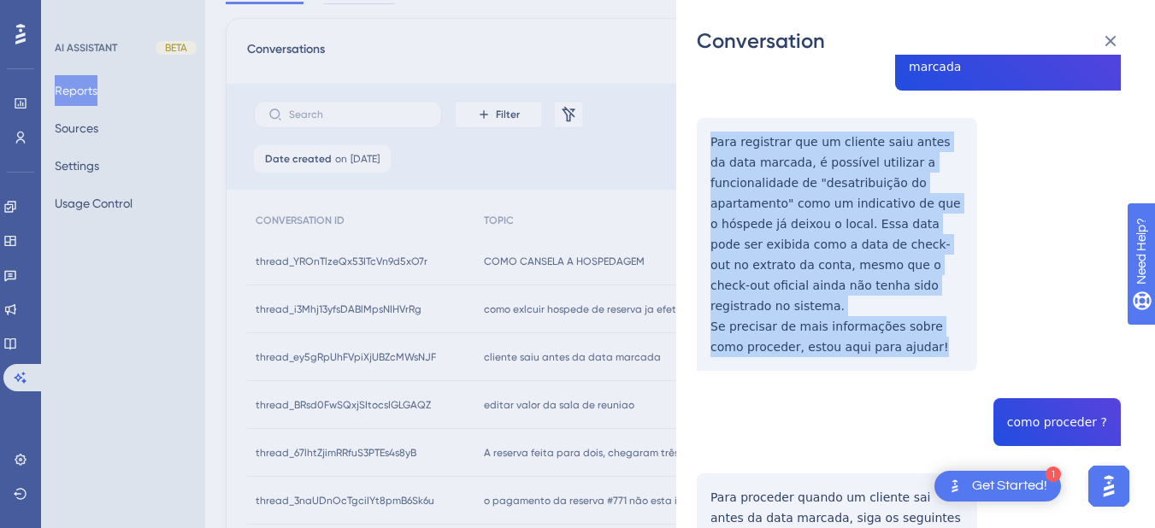
drag, startPoint x: 701, startPoint y: 315, endPoint x: 917, endPoint y: 298, distance: 216.8
click at [917, 298] on div "thread_ey5gRpUhFVpiXjUBZcMWsNJF Copy - - 57_MARCELINO SANTOS NASCIMENTO, WALISS…" at bounding box center [909, 510] width 424 height 1269
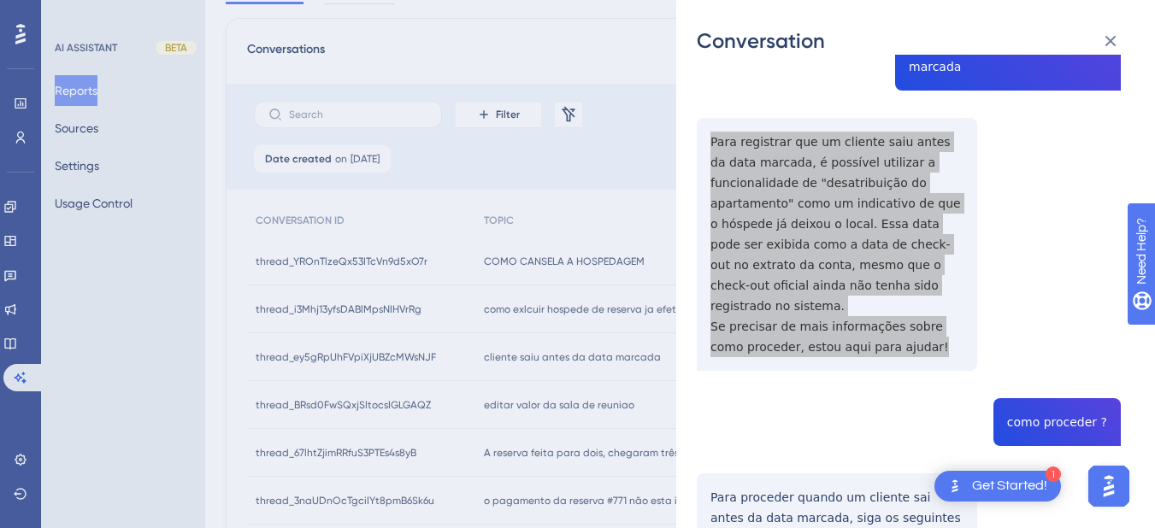
scroll to position [399, 0]
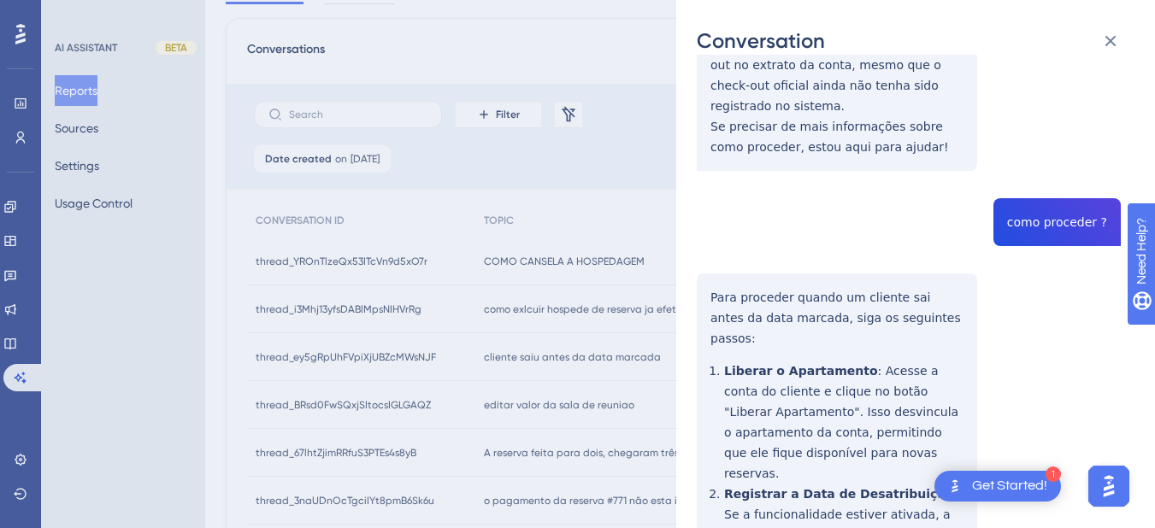
click at [1053, 181] on div "thread_ey5gRpUhFVpiXjUBZcMWsNJF Copy - - 57_MARCELINO SANTOS NASCIMENTO, WALISS…" at bounding box center [909, 310] width 424 height 1269
click at [679, 269] on div "Conversation thread_ey5gRpUhFVpiXjUBZcMWsNJF Copy - - 57_MARCELINO SANTOS NASCI…" at bounding box center [915, 264] width 479 height 528
click at [712, 254] on div "thread_ey5gRpUhFVpiXjUBZcMWsNJF Copy - - 57_MARCELINO SANTOS NASCIMENTO, WALISS…" at bounding box center [909, 310] width 424 height 1269
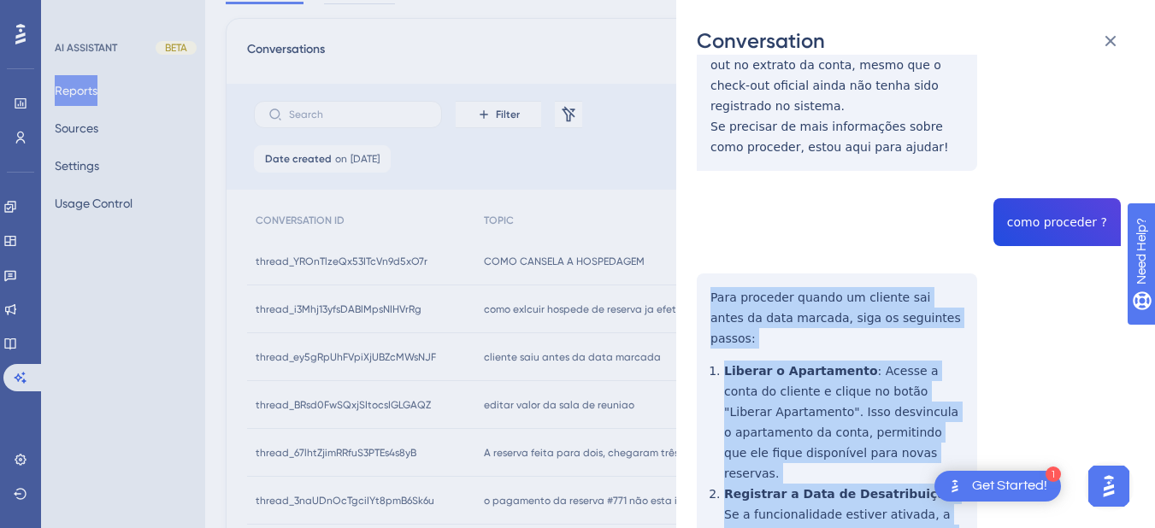
scroll to position [701, 0]
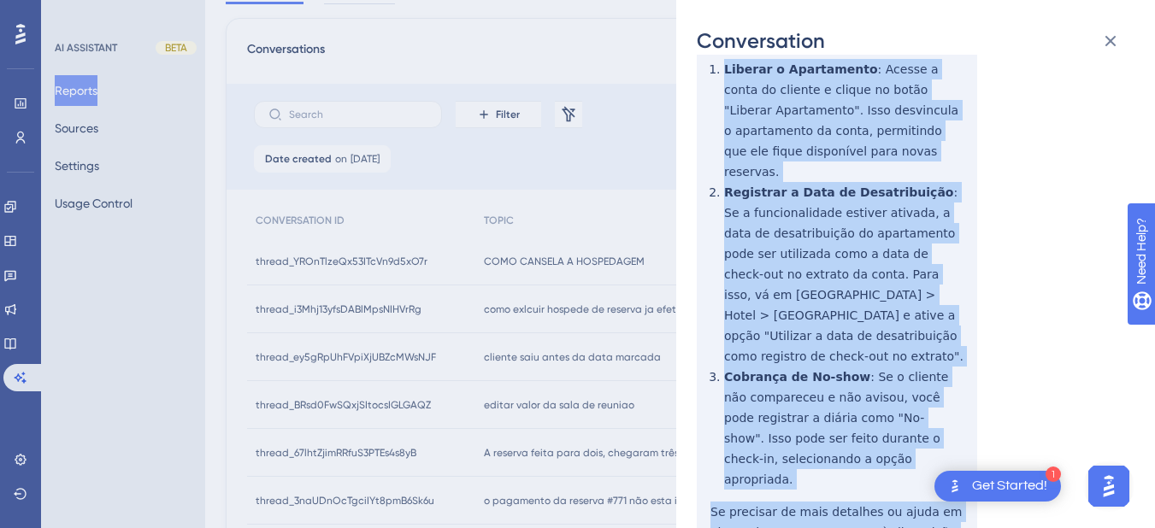
drag, startPoint x: 712, startPoint y: 254, endPoint x: 932, endPoint y: 439, distance: 288.1
click at [932, 439] on div "thread_ey5gRpUhFVpiXjUBZcMWsNJF Copy - - 57_MARCELINO SANTOS NASCIMENTO, WALISS…" at bounding box center [909, 8] width 424 height 1269
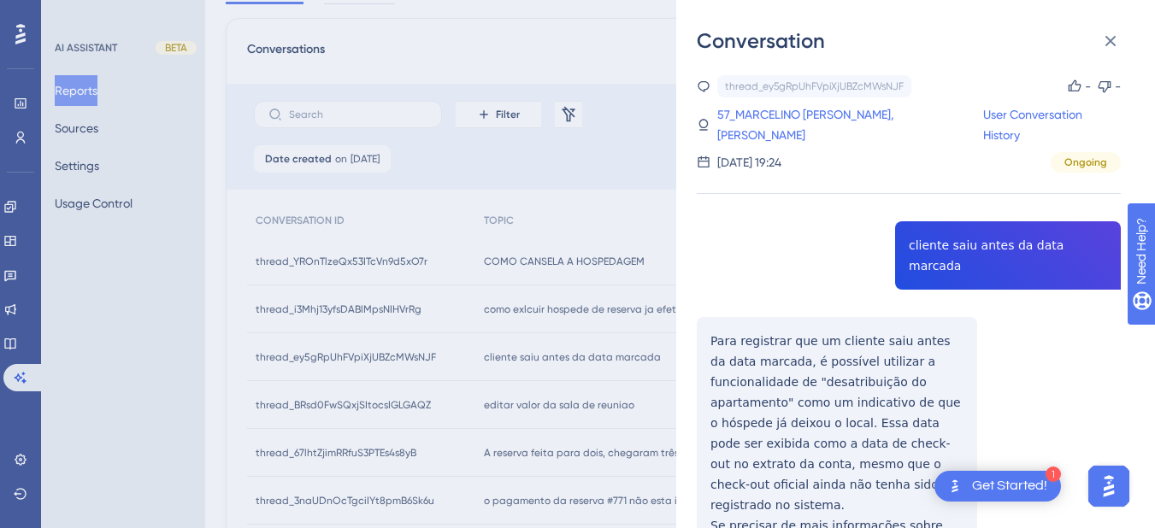
scroll to position [0, 0]
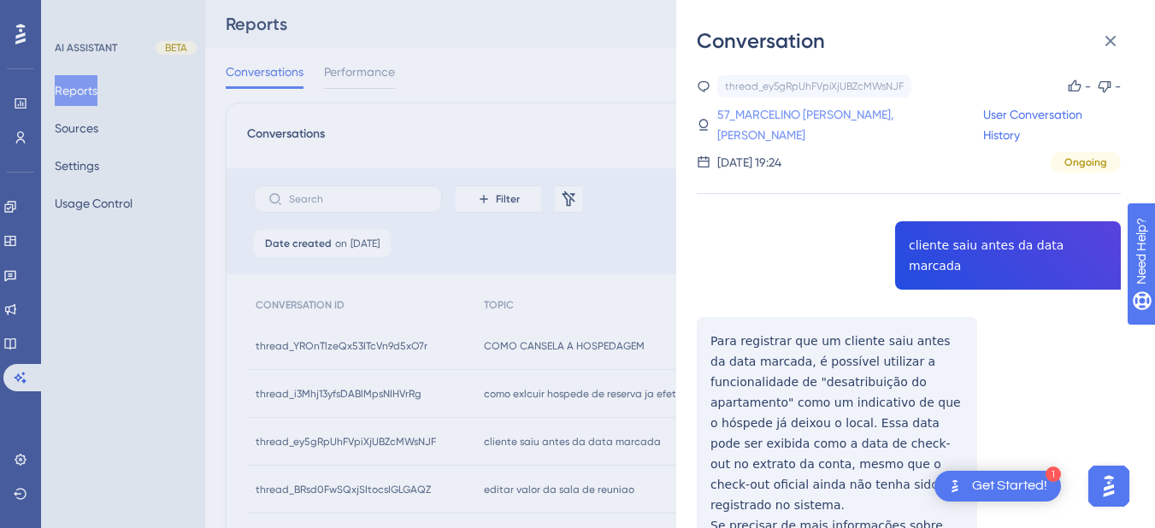
click at [785, 108] on link "57_MARCELINO [PERSON_NAME], [PERSON_NAME]" at bounding box center [850, 124] width 266 height 41
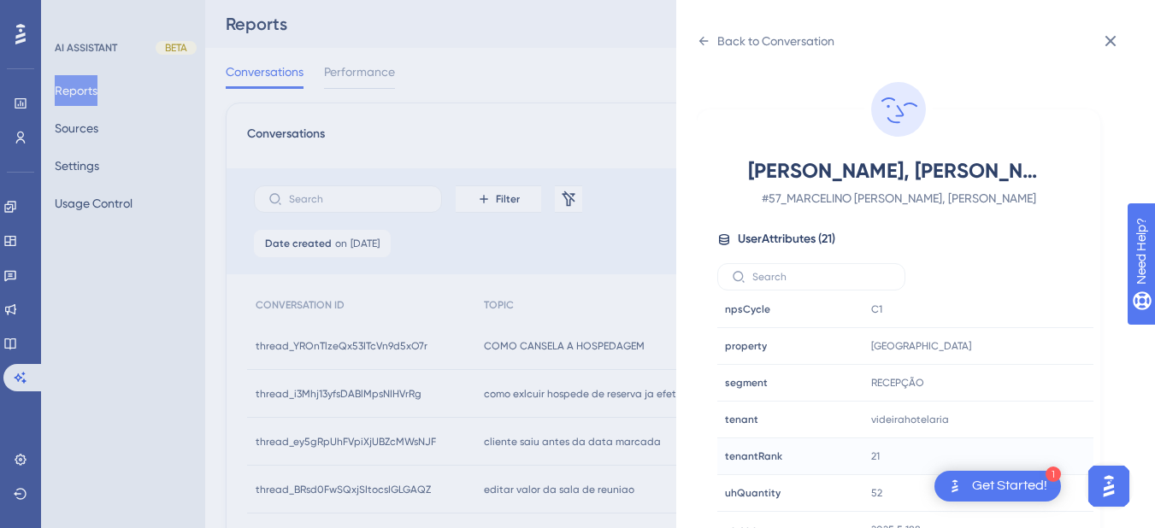
scroll to position [199, 0]
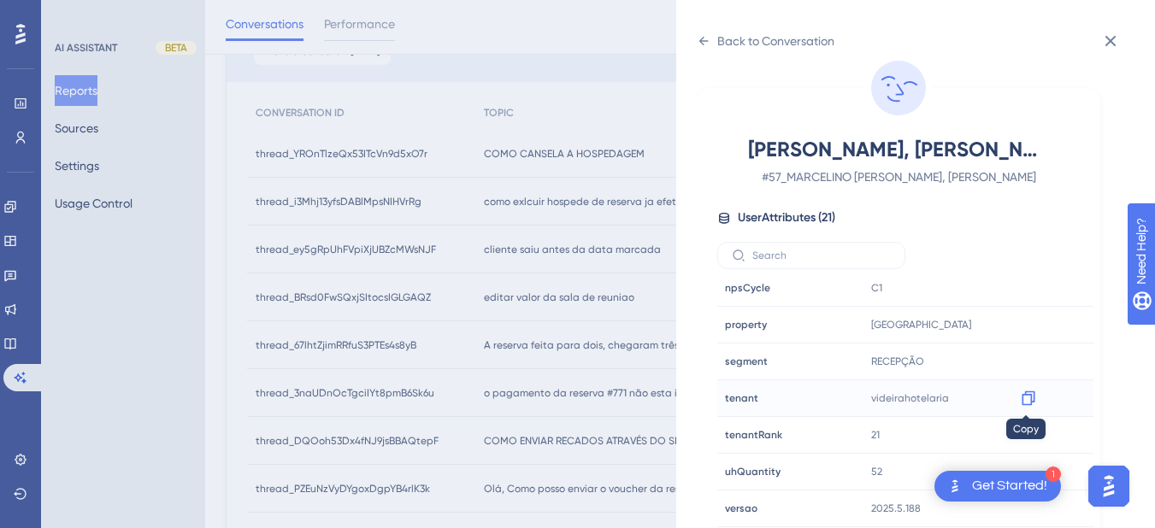
click at [1027, 399] on icon at bounding box center [1028, 398] width 17 height 17
click at [695, 38] on div "Back to Conversation [PERSON_NAME], WALISSON # 57_MARCELINO [PERSON_NAME], WALI…" at bounding box center [915, 264] width 479 height 528
click at [1097, 42] on button at bounding box center [1110, 41] width 34 height 34
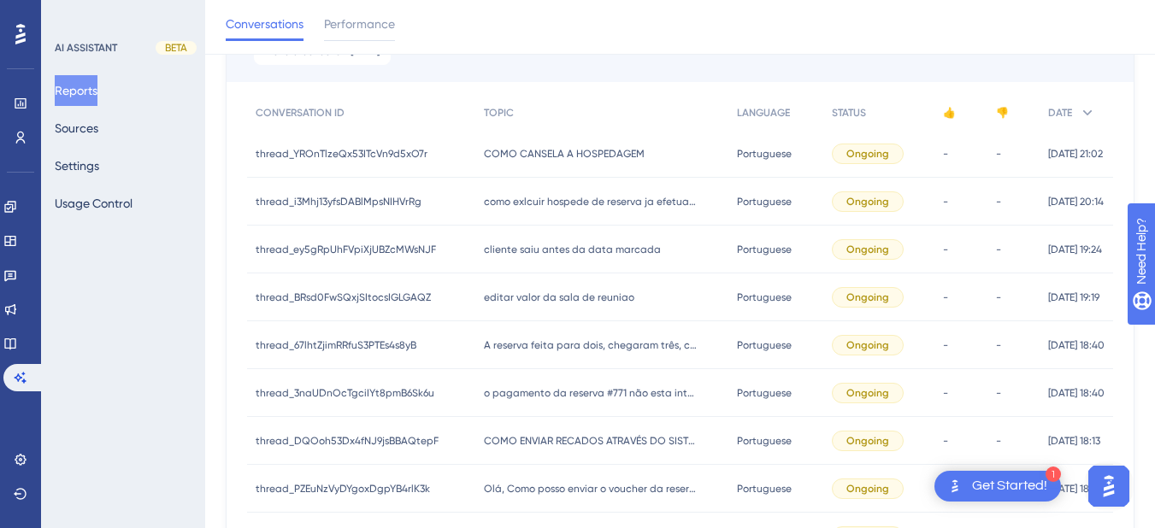
click at [545, 284] on div "editar valor da sala de reuniao editar valor da sala de reuniao" at bounding box center [602, 297] width 254 height 48
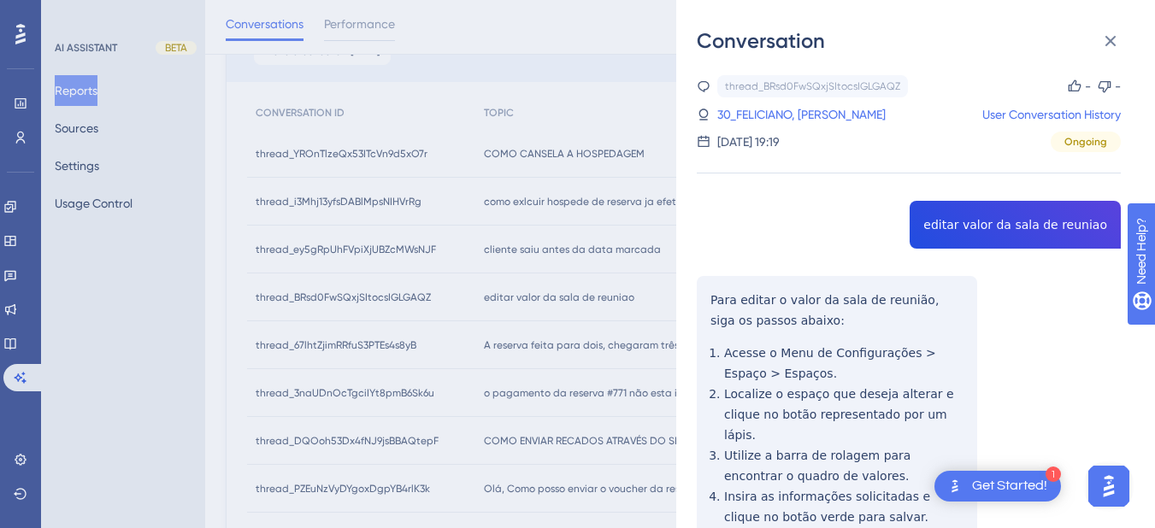
click at [694, 291] on div "Conversation thread_BRsd0FwSQxjSItocsIGLGAQZ Copy - - 30_FELICIANO, [PERSON_NAM…" at bounding box center [915, 264] width 479 height 528
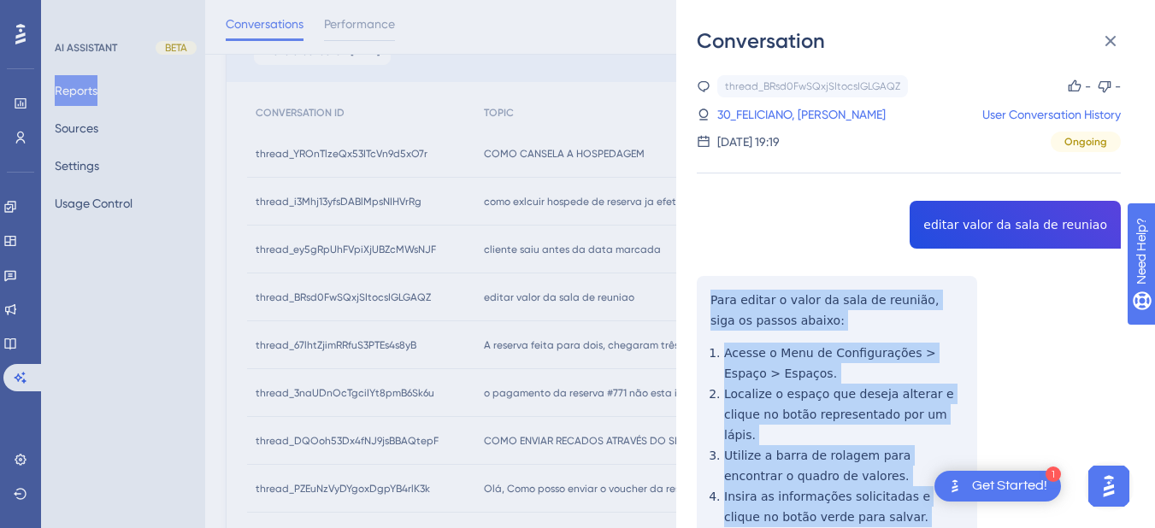
scroll to position [399, 0]
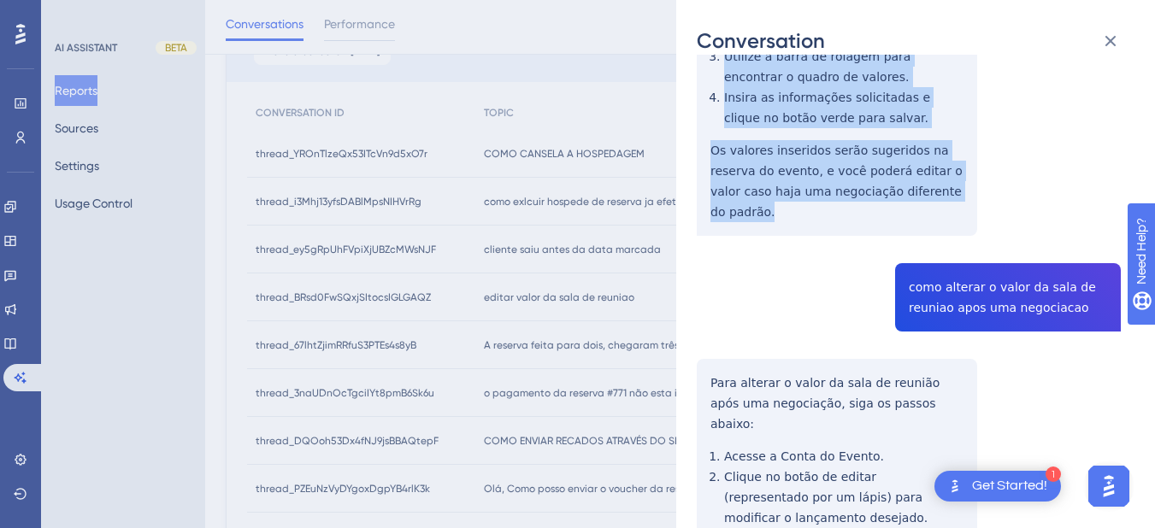
drag, startPoint x: 712, startPoint y: 297, endPoint x: 867, endPoint y: 160, distance: 207.7
click at [944, 174] on div "thread_BRsd0FwSQxjSItocsIGLGAQZ Copy - - 30_FELICIANO, [PERSON_NAME] User Conve…" at bounding box center [909, 449] width 424 height 1546
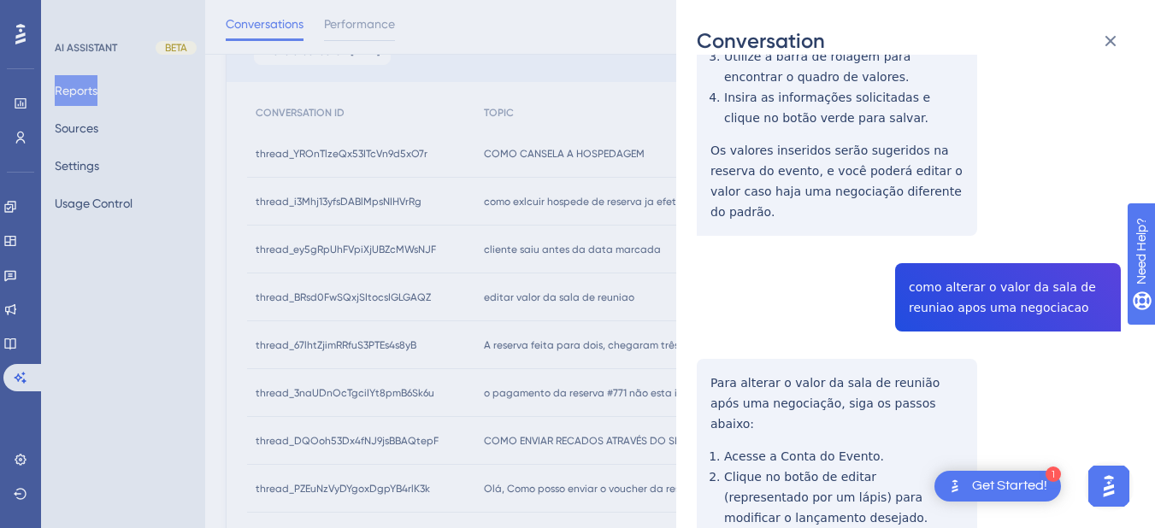
click at [943, 256] on div "thread_BRsd0FwSQxjSItocsIGLGAQZ Copy - - 30_FELICIANO, [PERSON_NAME] User Conve…" at bounding box center [909, 449] width 424 height 1546
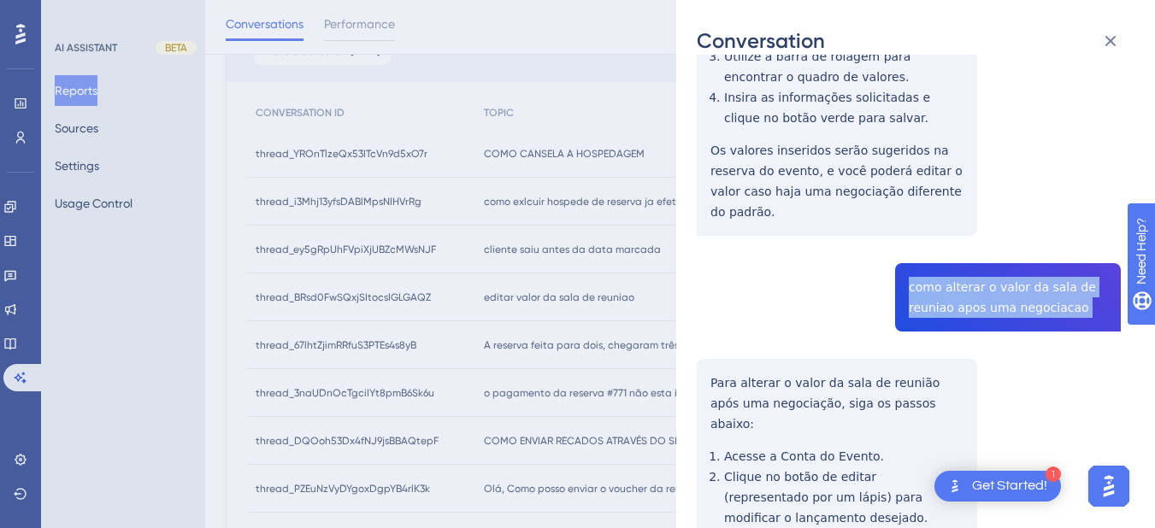
click at [943, 256] on div "thread_BRsd0FwSQxjSItocsIGLGAQZ Copy - - 30_FELICIANO, [PERSON_NAME] User Conve…" at bounding box center [909, 449] width 424 height 1546
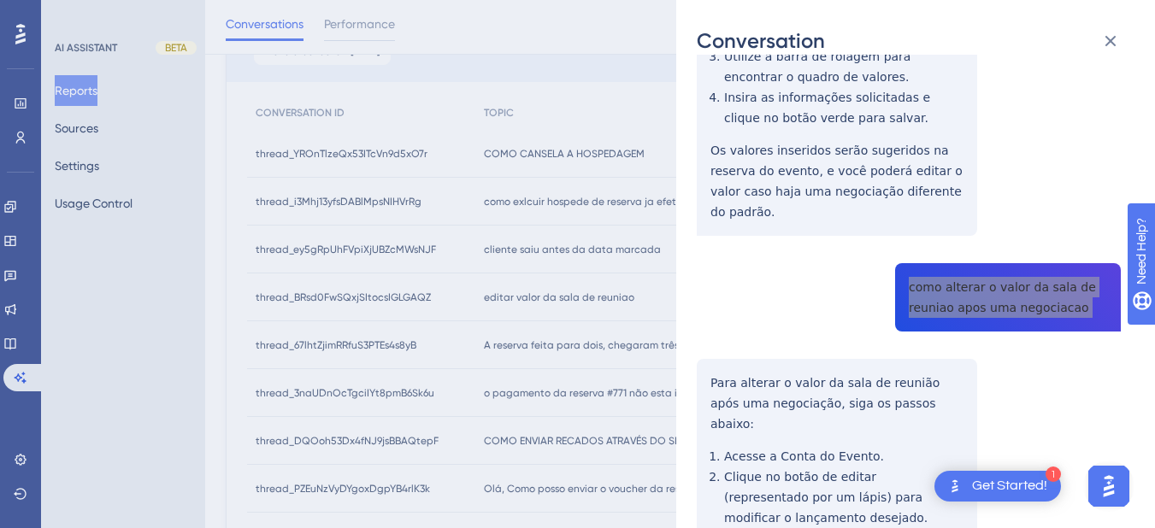
scroll to position [598, 0]
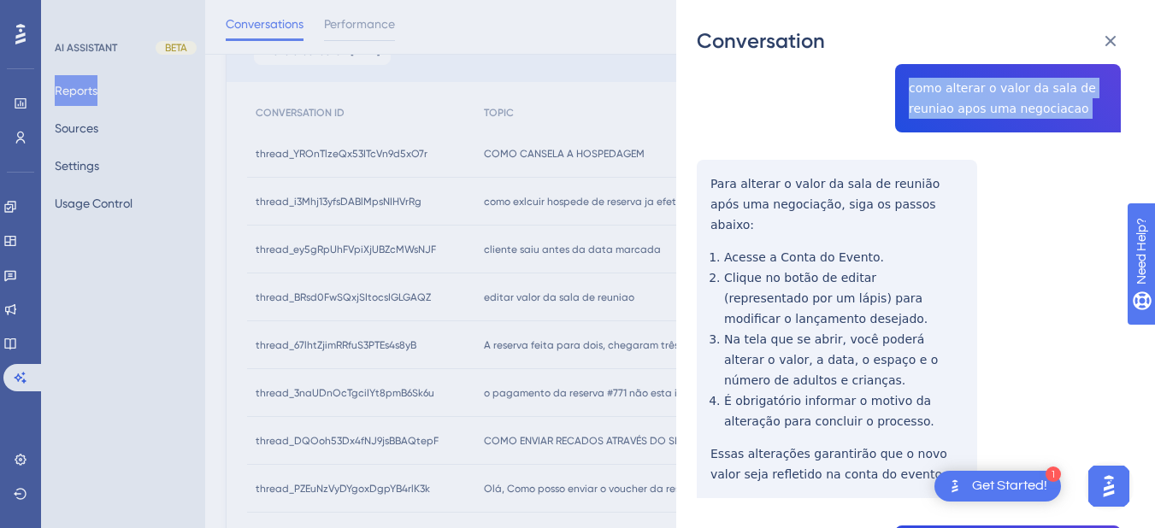
click at [707, 144] on div "thread_BRsd0FwSQxjSItocsIGLGAQZ Copy - - 30_FELICIANO, [PERSON_NAME] User Conve…" at bounding box center [909, 250] width 424 height 1546
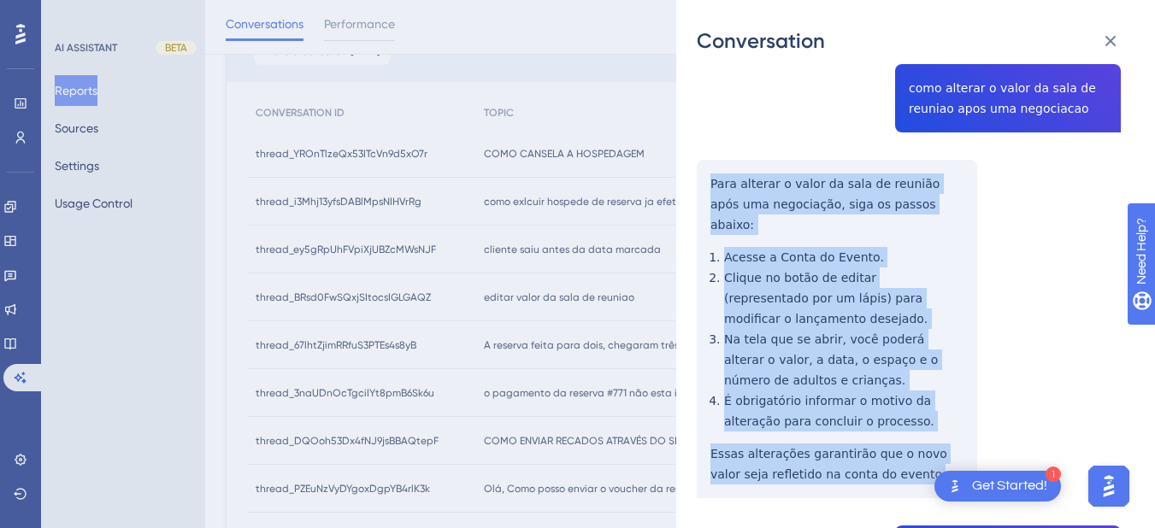
drag, startPoint x: 700, startPoint y: 135, endPoint x: 889, endPoint y: 364, distance: 296.9
click at [905, 397] on div "thread_BRsd0FwSQxjSItocsIGLGAQZ Copy - - 30_FELICIANO, [PERSON_NAME] User Conve…" at bounding box center [909, 250] width 424 height 1546
drag, startPoint x: 702, startPoint y: 168, endPoint x: 718, endPoint y: 143, distance: 30.3
click at [718, 143] on div "thread_BRsd0FwSQxjSItocsIGLGAQZ Copy - - 30_FELICIANO, [PERSON_NAME] User Conve…" at bounding box center [909, 250] width 424 height 1546
drag, startPoint x: 727, startPoint y: 163, endPoint x: 803, endPoint y: 291, distance: 147.9
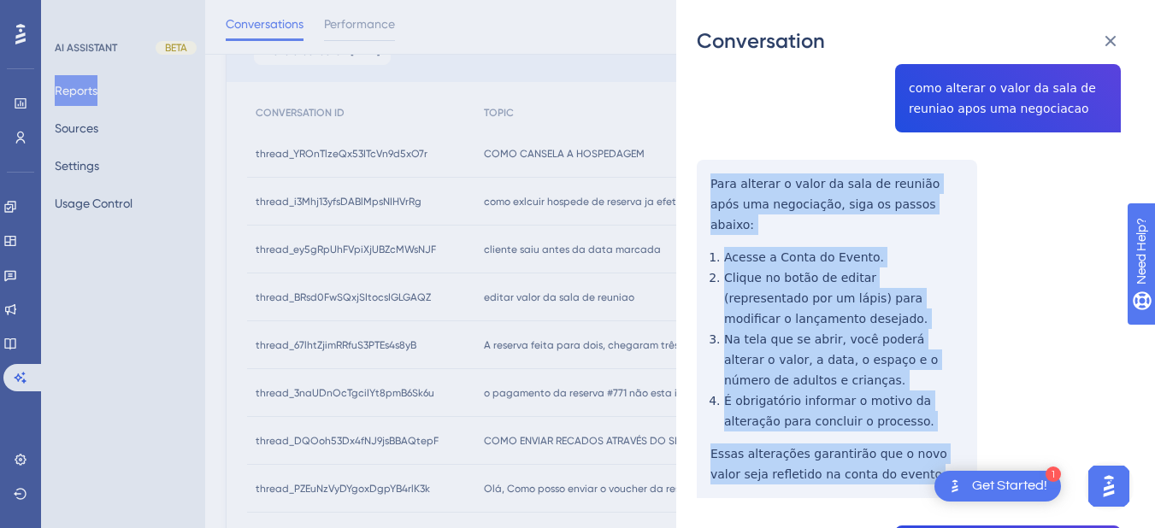
click at [910, 413] on div "thread_BRsd0FwSQxjSItocsIGLGAQZ Copy - - 30_FELICIANO, [PERSON_NAME] User Conve…" at bounding box center [909, 250] width 424 height 1546
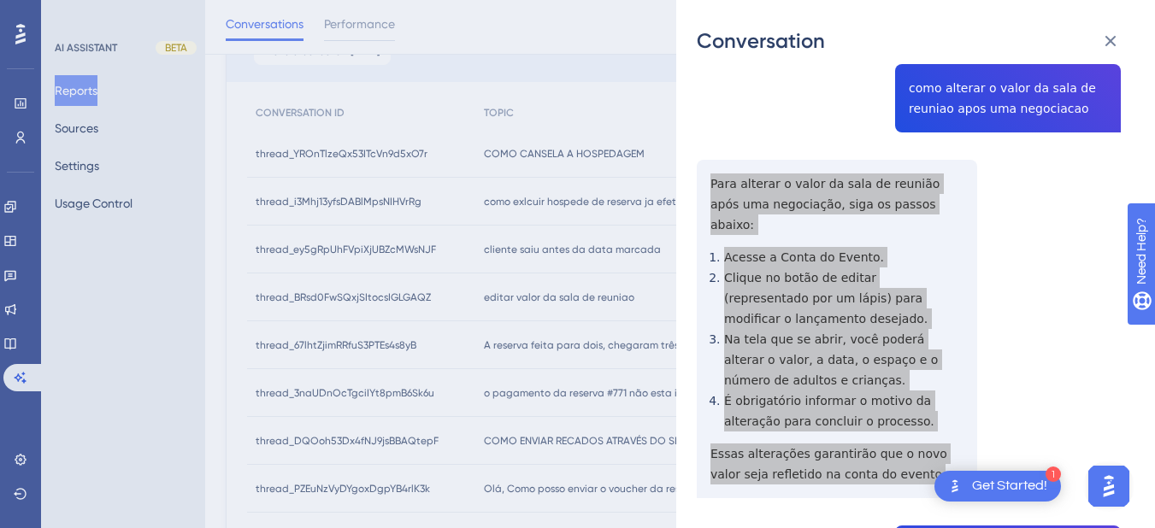
scroll to position [797, 0]
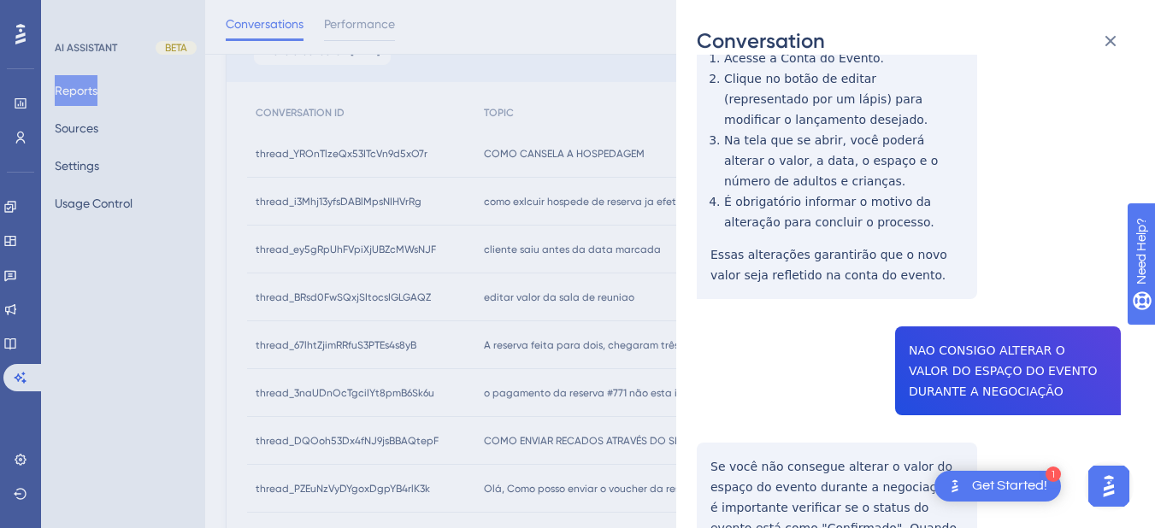
click at [945, 298] on div "thread_BRsd0FwSQxjSItocsIGLGAQZ Copy - - 30_FELICIANO, [PERSON_NAME] User Conve…" at bounding box center [909, 51] width 424 height 1546
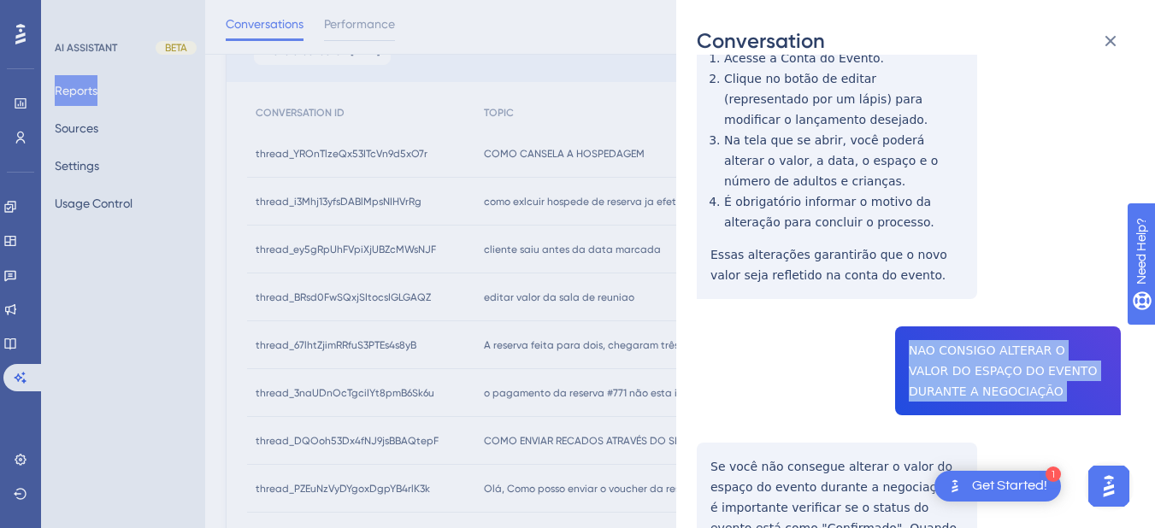
click at [945, 298] on div "thread_BRsd0FwSQxjSItocsIGLGAQZ Copy - - 30_FELICIANO, [PERSON_NAME] User Conve…" at bounding box center [909, 51] width 424 height 1546
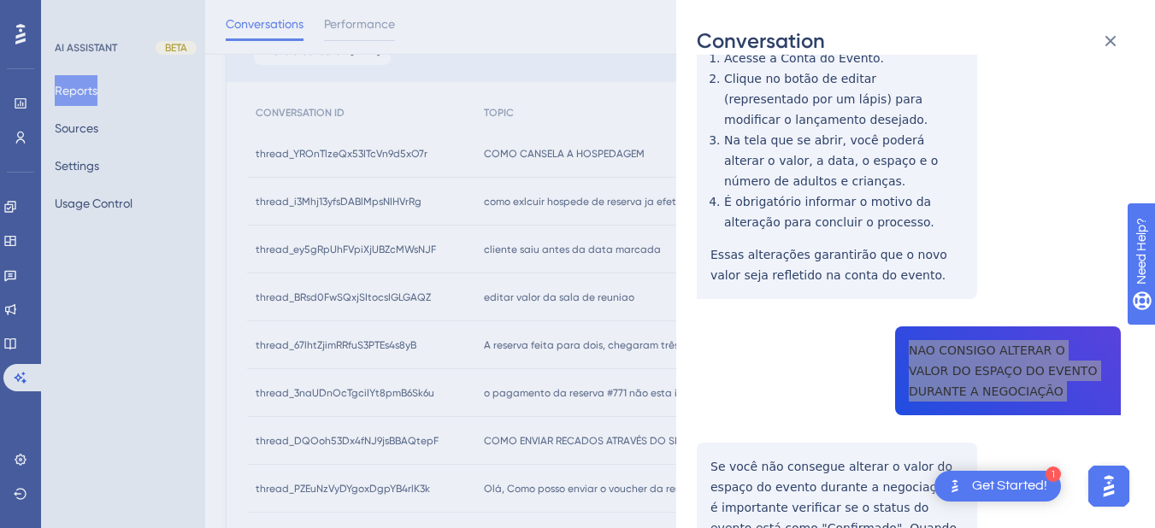
scroll to position [978, 0]
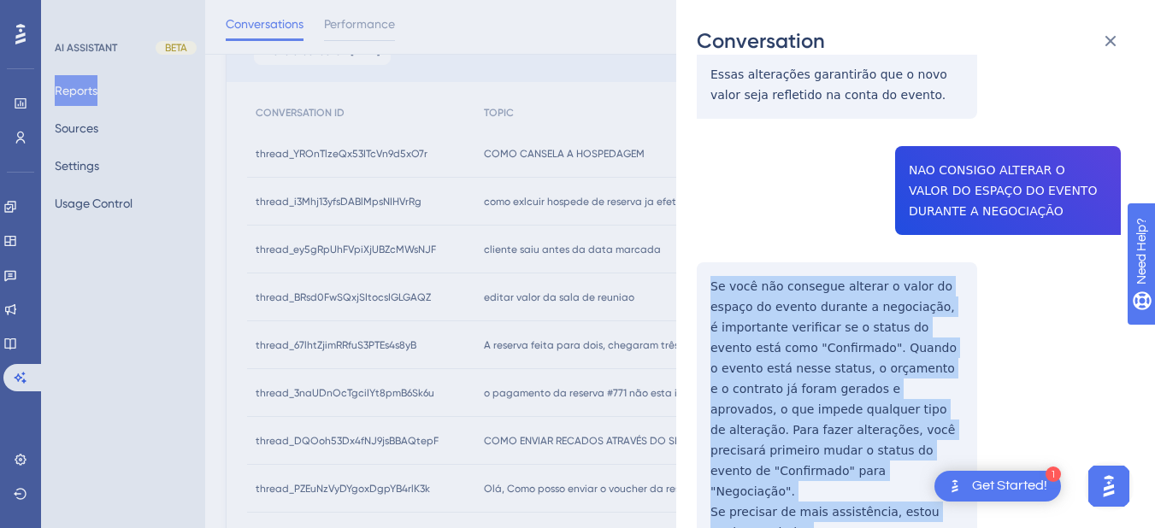
drag, startPoint x: 698, startPoint y: 215, endPoint x: 770, endPoint y: 283, distance: 98.6
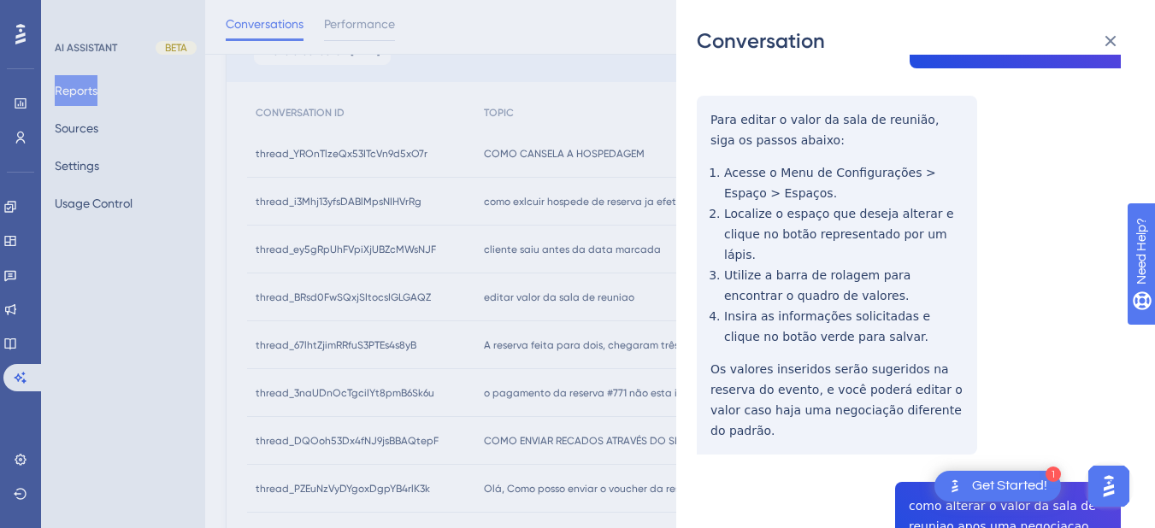
scroll to position [0, 0]
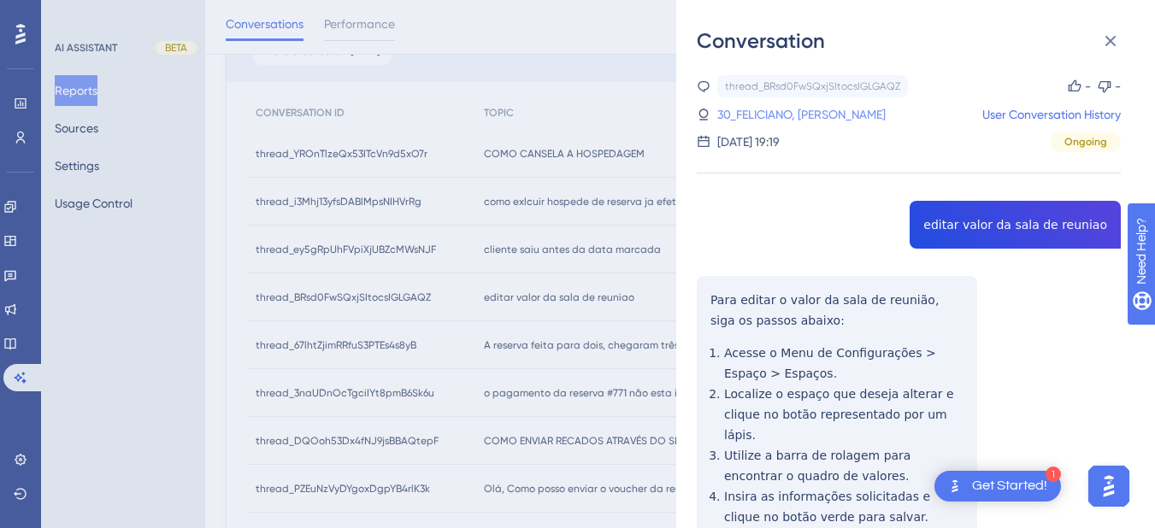
click at [764, 106] on link "30_FELICIANO, [PERSON_NAME]" at bounding box center [801, 114] width 168 height 21
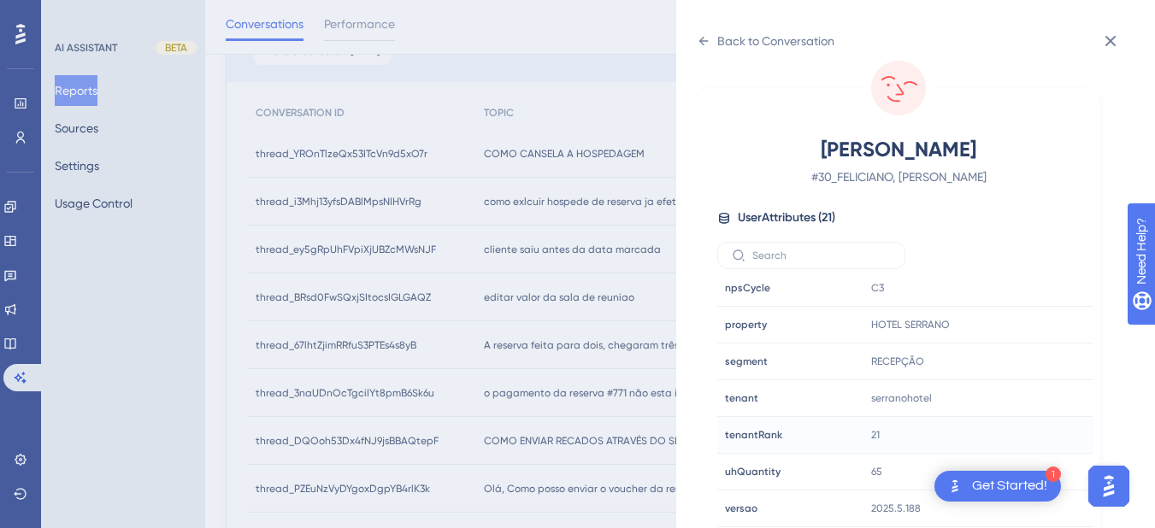
scroll to position [399, 0]
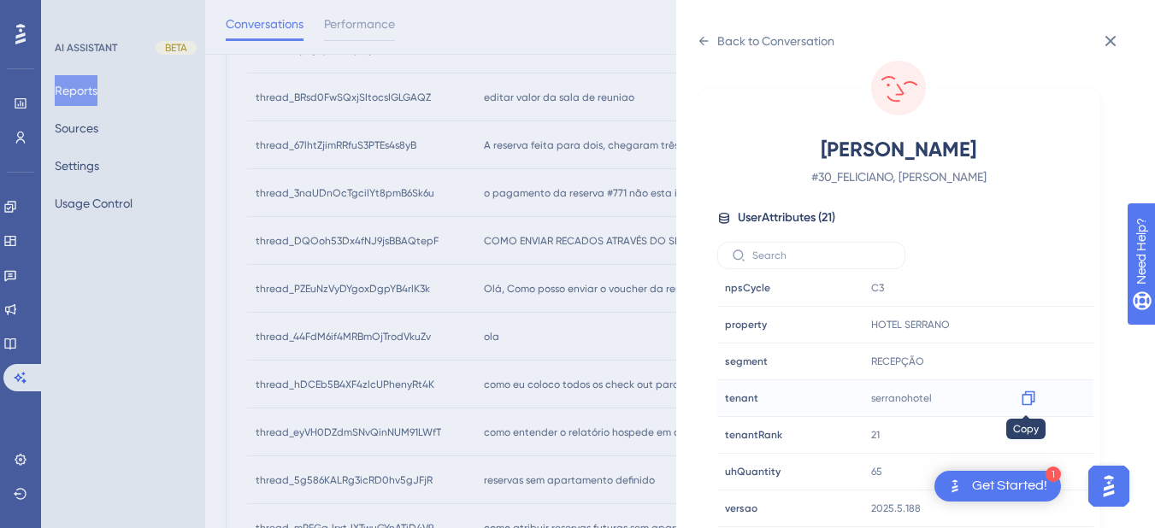
click at [1030, 397] on icon at bounding box center [1028, 398] width 17 height 17
click at [709, 36] on icon at bounding box center [704, 41] width 14 height 14
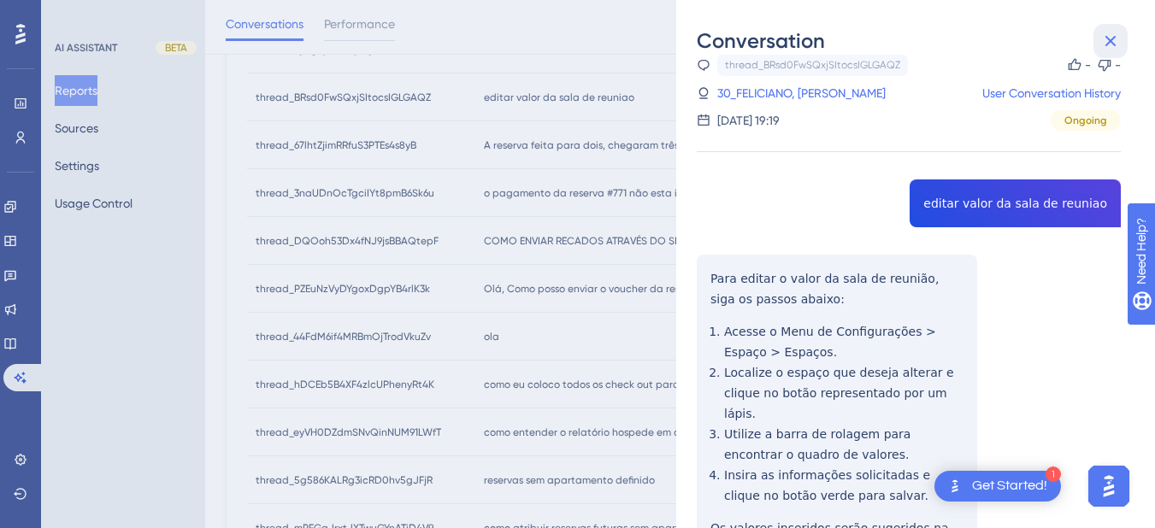
click at [1104, 34] on icon at bounding box center [1110, 41] width 21 height 21
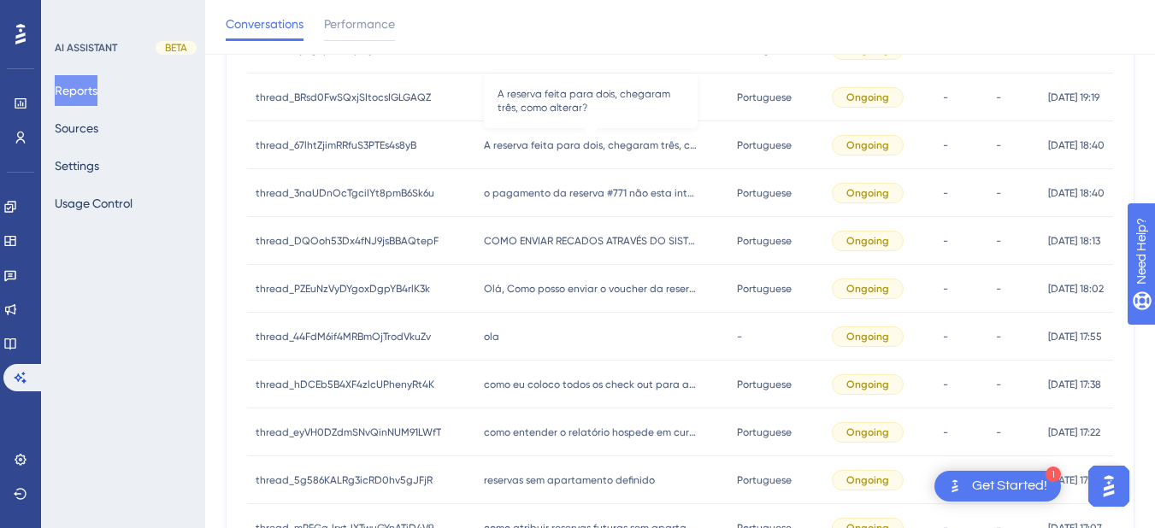
click at [534, 148] on span "A reserva feita para dois, chegaram três, como alterar?" at bounding box center [591, 145] width 214 height 14
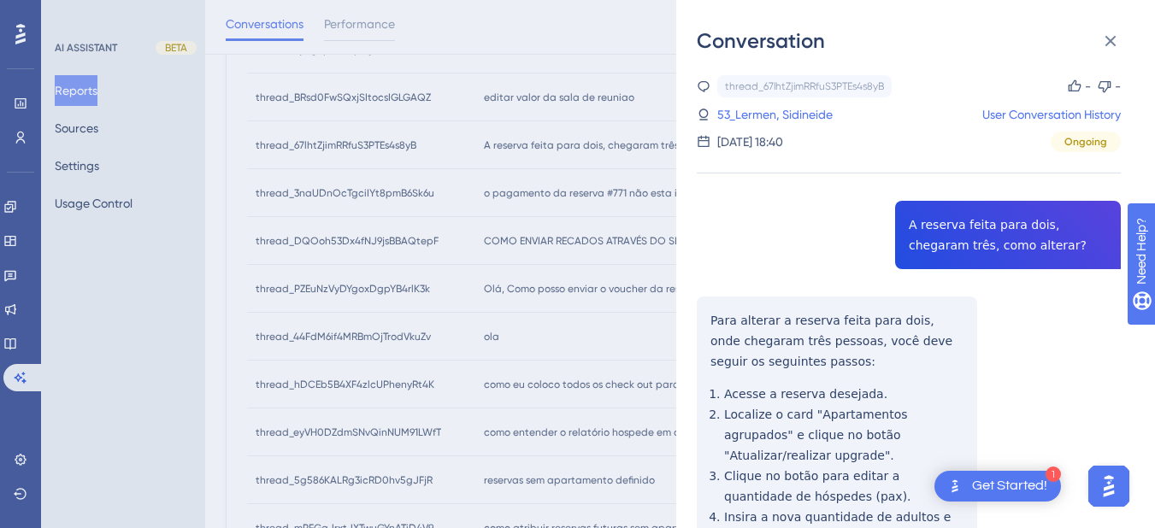
click at [937, 236] on div "thread_67lhtZjimRRfuS3PTEs4s8yB Copy - - 53_Lermen, Sidineide User Conversation…" at bounding box center [909, 419] width 424 height 688
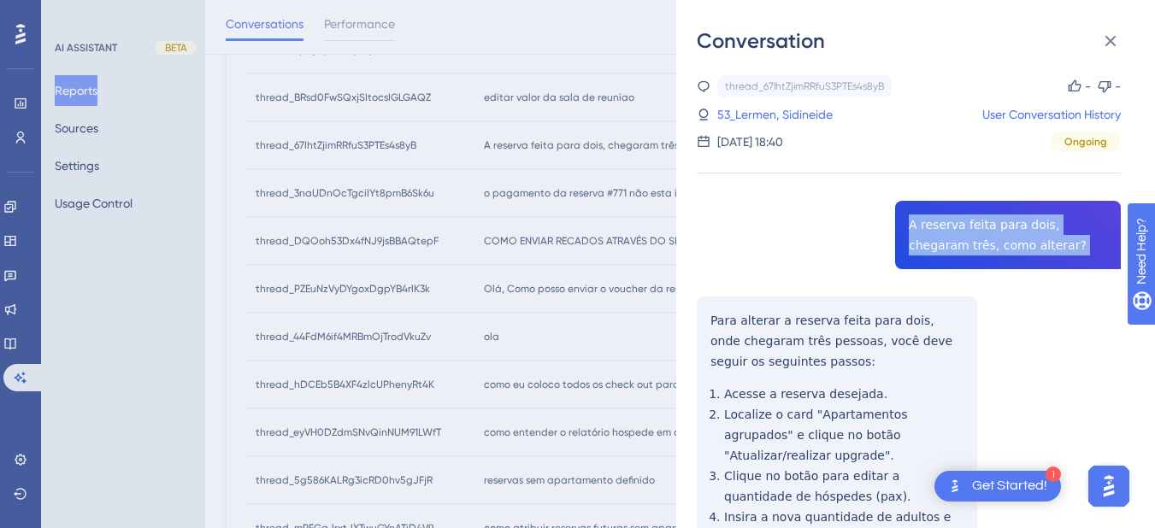
click at [937, 236] on div "thread_67lhtZjimRRfuS3PTEs4s8yB Copy - - 53_Lermen, Sidineide User Conversation…" at bounding box center [909, 419] width 424 height 688
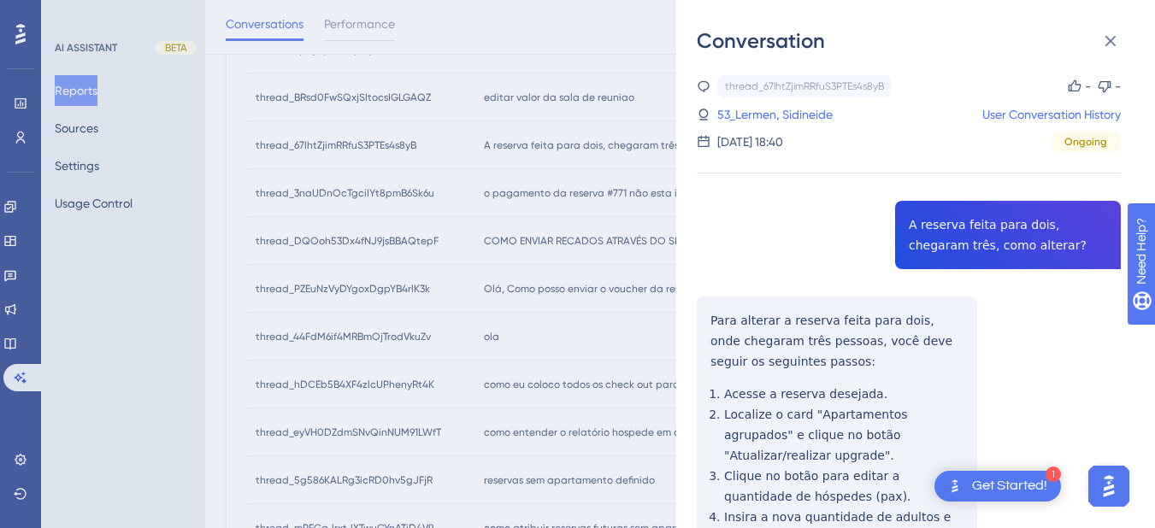
click at [714, 339] on div "thread_67lhtZjimRRfuS3PTEs4s8yB Copy - - 53_Lermen, Sidineide User Conversation…" at bounding box center [909, 419] width 424 height 688
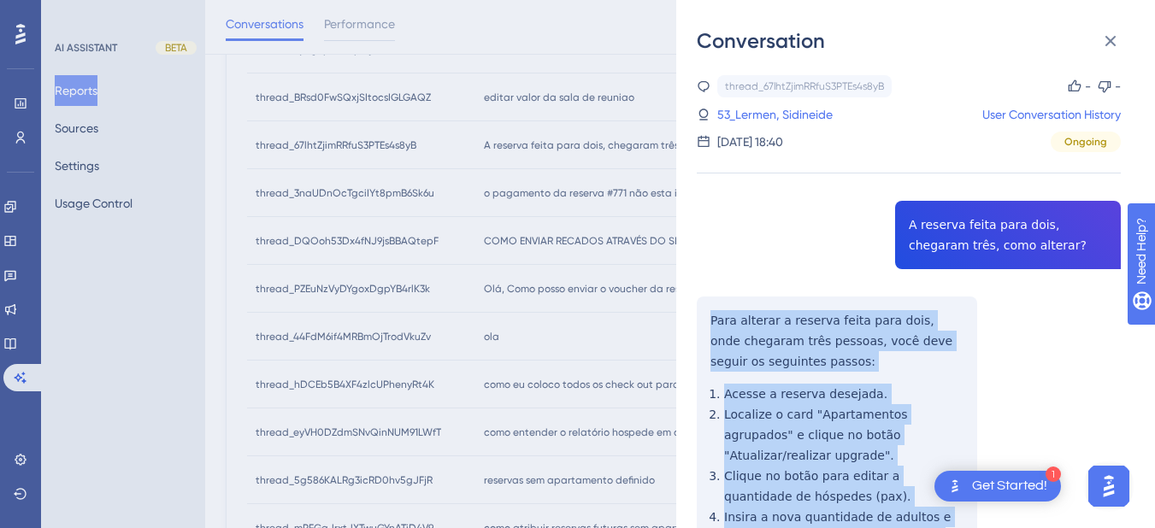
scroll to position [202, 0]
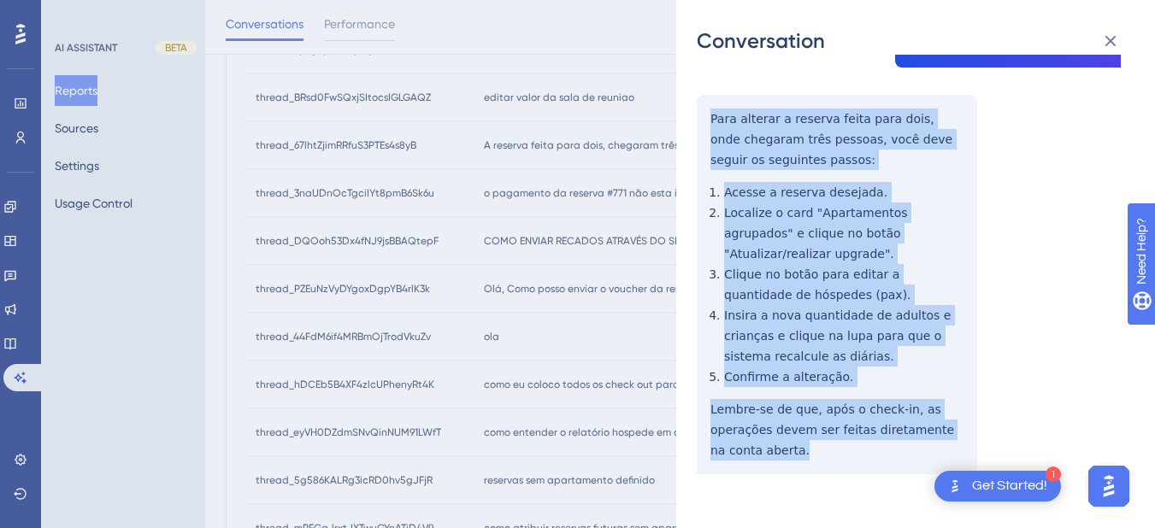
drag, startPoint x: 732, startPoint y: 327, endPoint x: 782, endPoint y: 256, distance: 87.2
click at [874, 444] on div "thread_67lhtZjimRRfuS3PTEs4s8yB Copy - - 53_Lermen, Sidineide User Conversation…" at bounding box center [909, 218] width 424 height 688
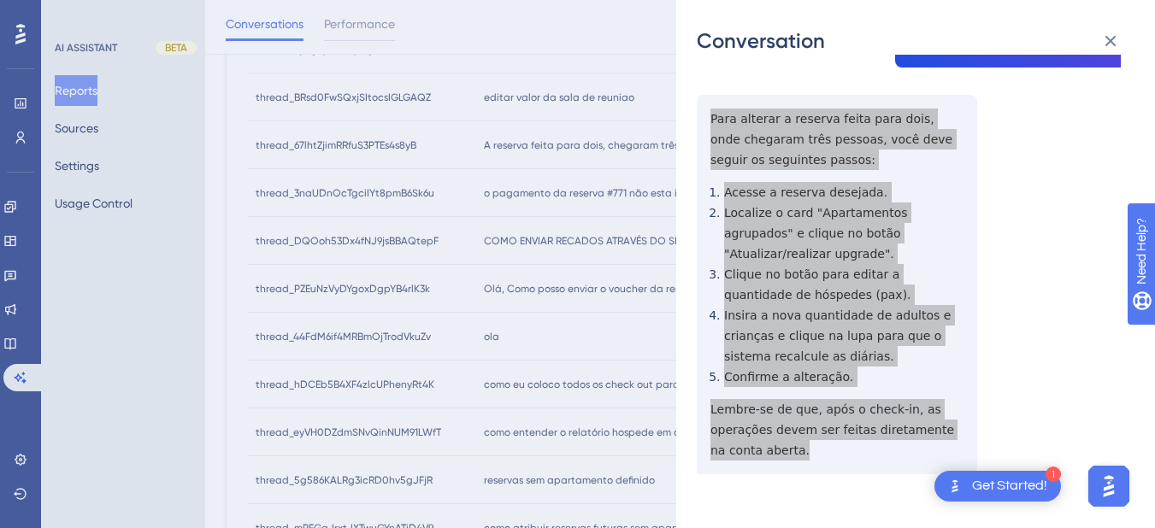
scroll to position [0, 0]
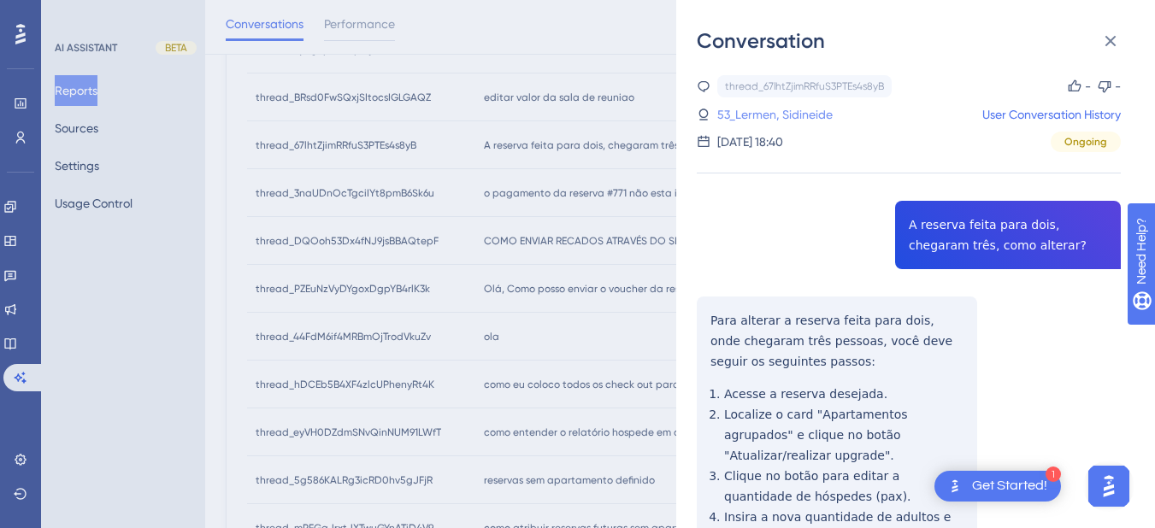
click at [757, 110] on link "53_Lermen, Sidineide" at bounding box center [774, 114] width 115 height 21
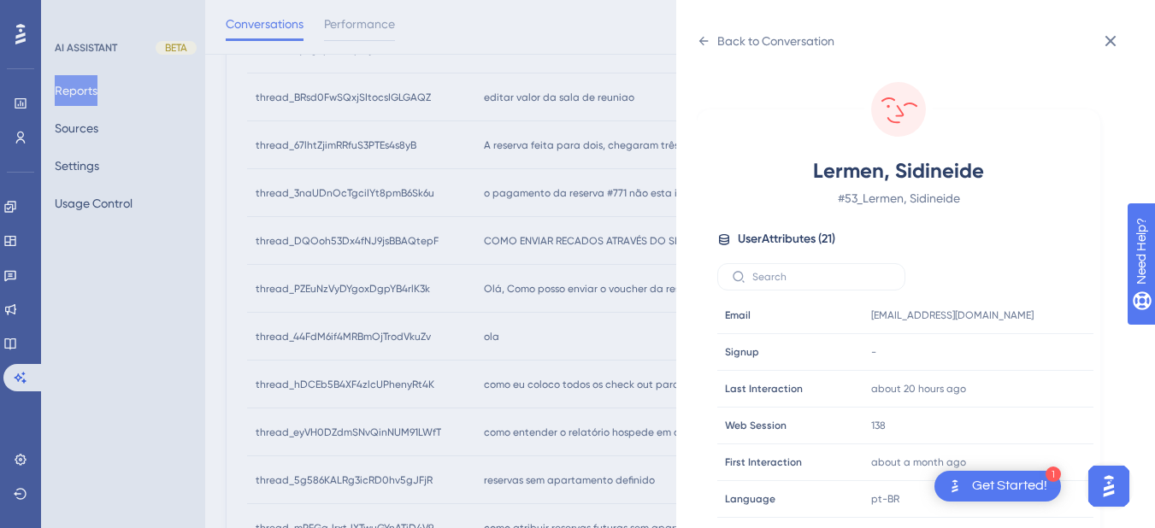
scroll to position [520, 0]
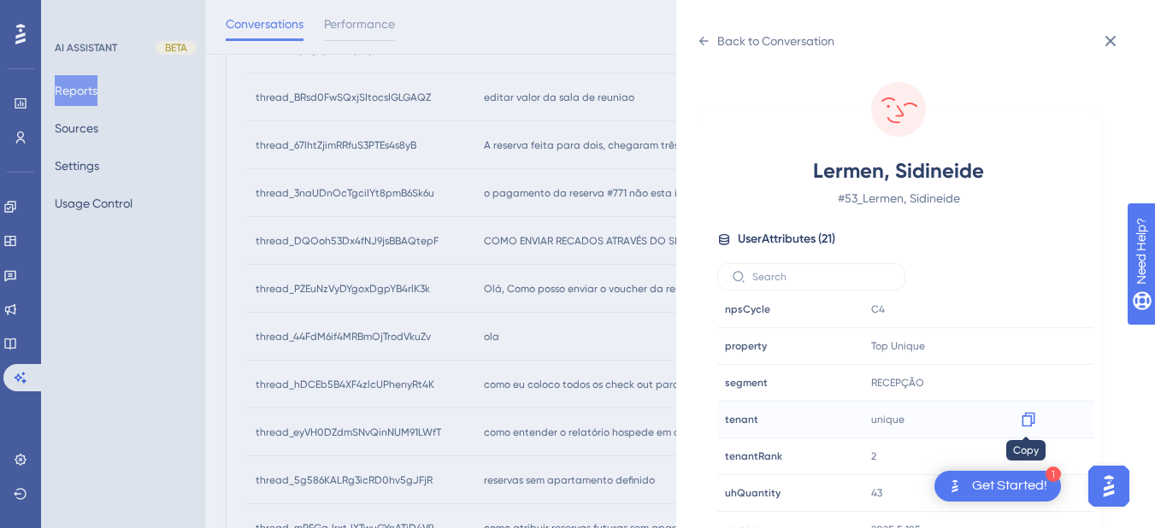
click at [1022, 418] on icon at bounding box center [1028, 419] width 17 height 17
drag, startPoint x: 701, startPoint y: 40, endPoint x: 710, endPoint y: 56, distance: 18.8
click at [701, 40] on icon at bounding box center [703, 41] width 9 height 9
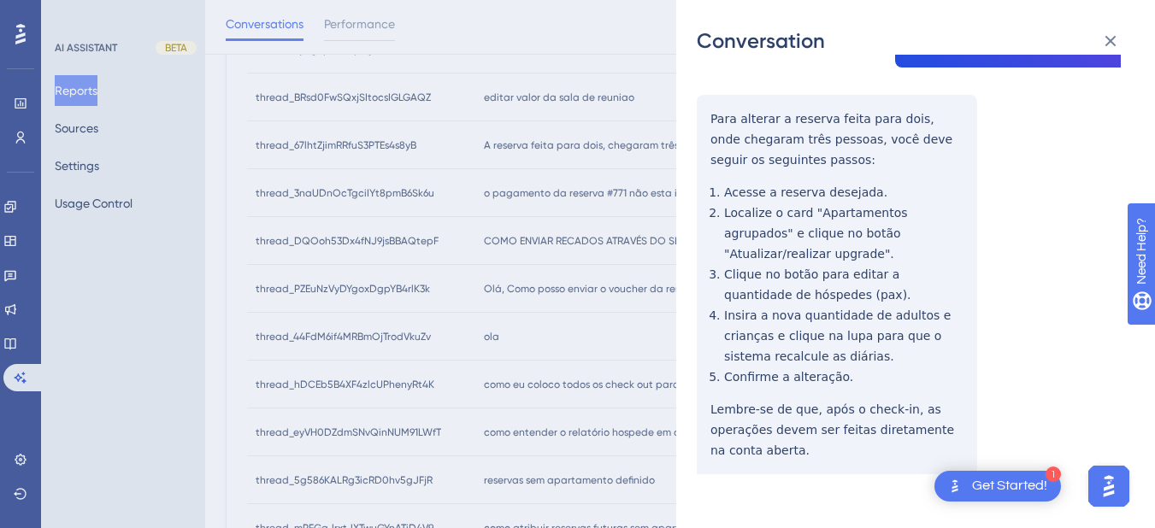
scroll to position [0, 0]
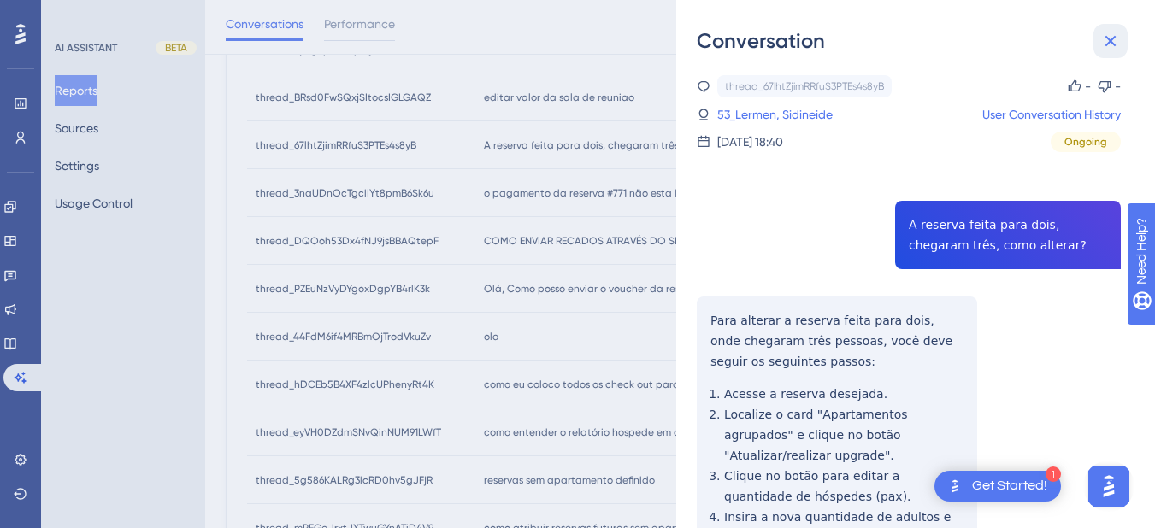
click at [1114, 38] on icon at bounding box center [1110, 41] width 11 height 11
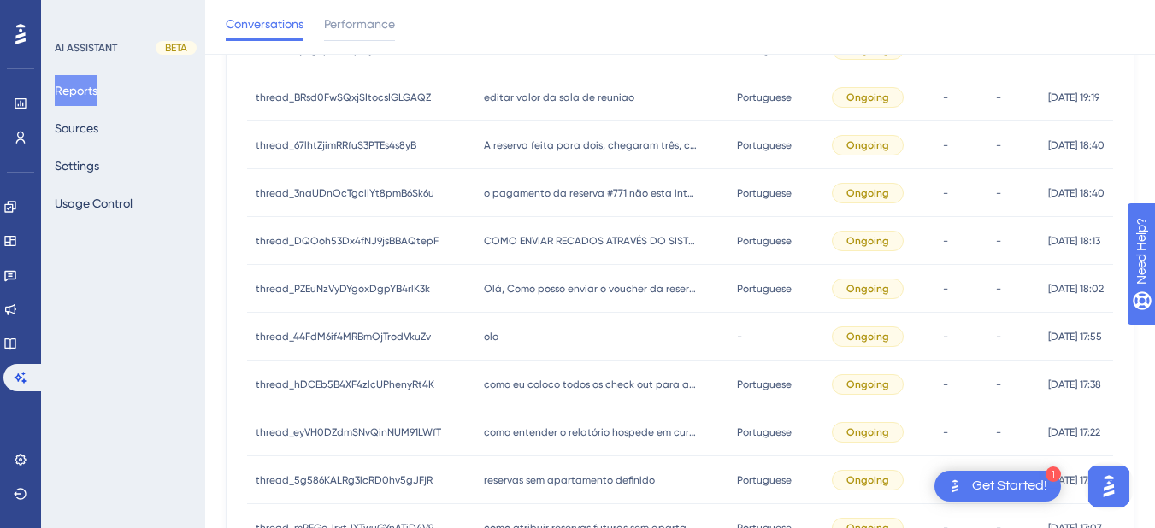
click at [525, 211] on div "o pagamento da reserva #771 não esta integrando, mesmo com confirmação da Bee2P…" at bounding box center [602, 193] width 254 height 48
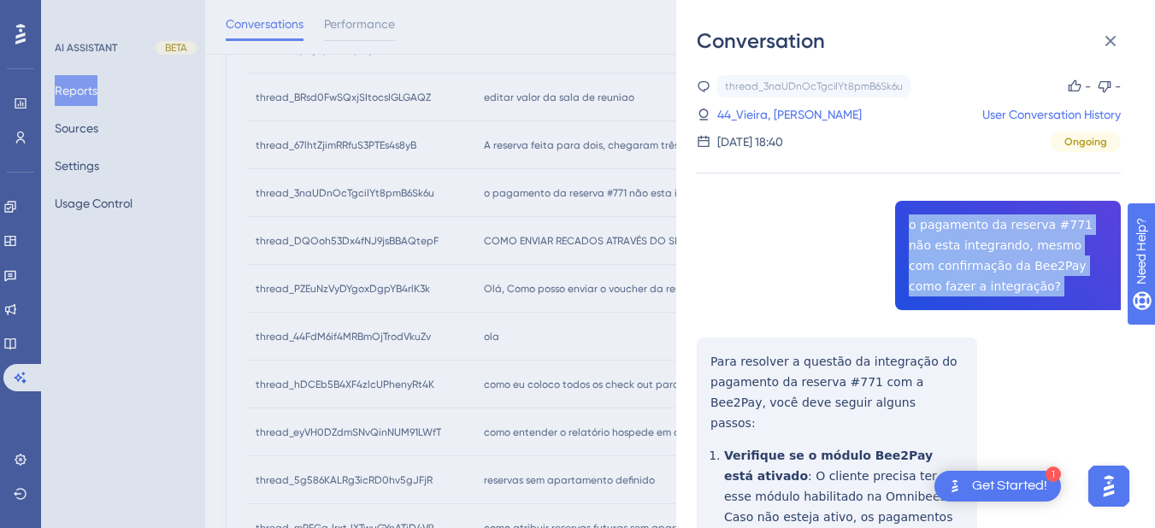
click at [1102, 42] on icon at bounding box center [1110, 41] width 21 height 21
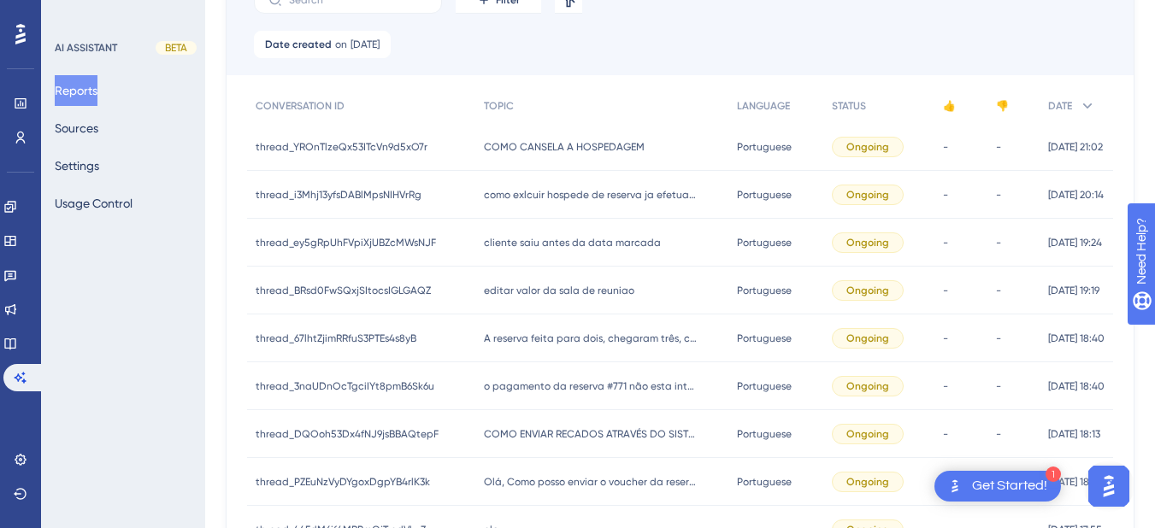
scroll to position [399, 0]
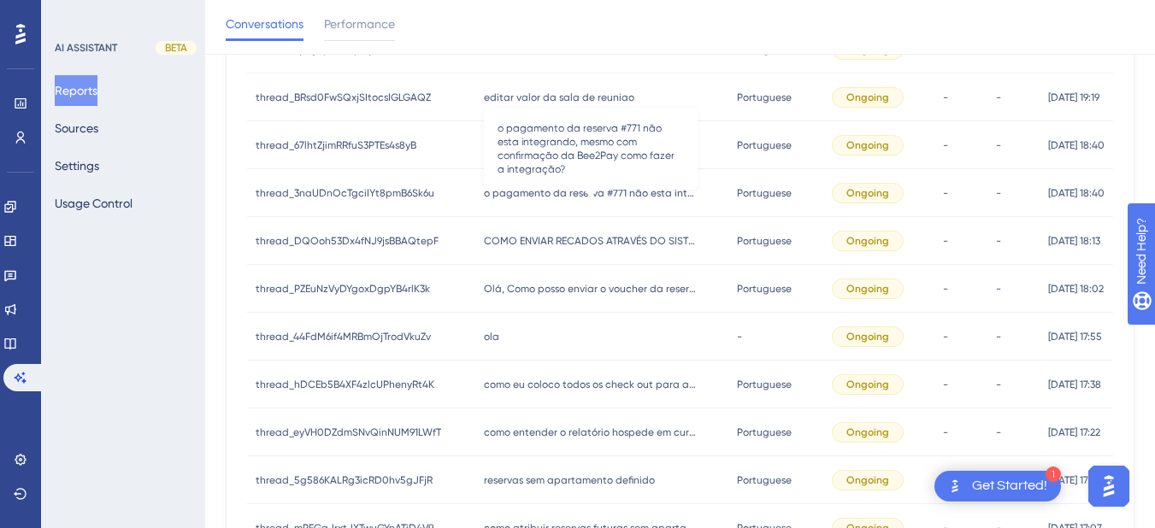
click at [570, 199] on span "o pagamento da reserva #771 não esta integrando, mesmo com confirmação da Bee2P…" at bounding box center [591, 193] width 214 height 14
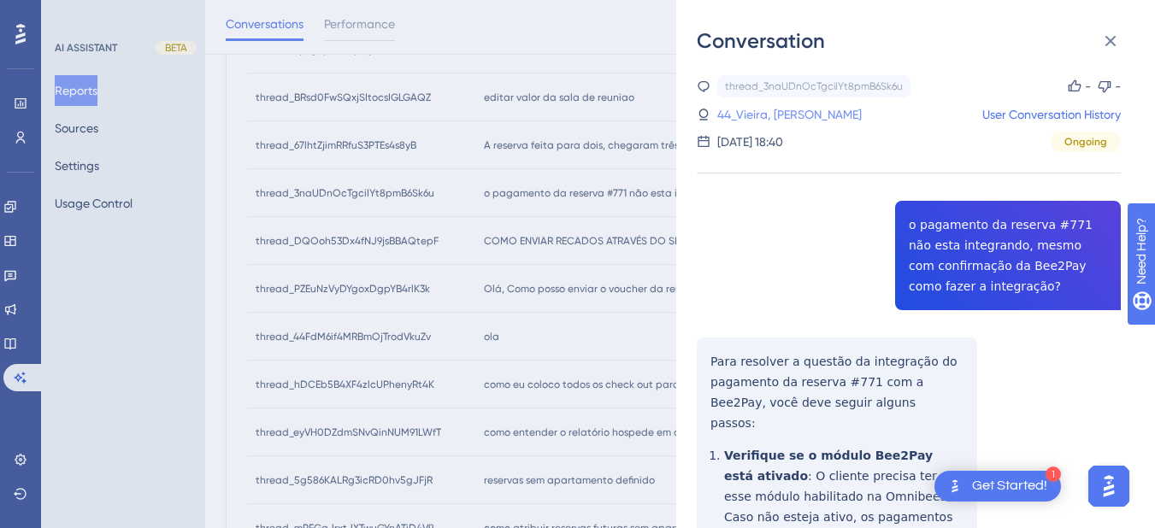
click at [756, 105] on link "44_Vieira, [PERSON_NAME]" at bounding box center [789, 114] width 144 height 21
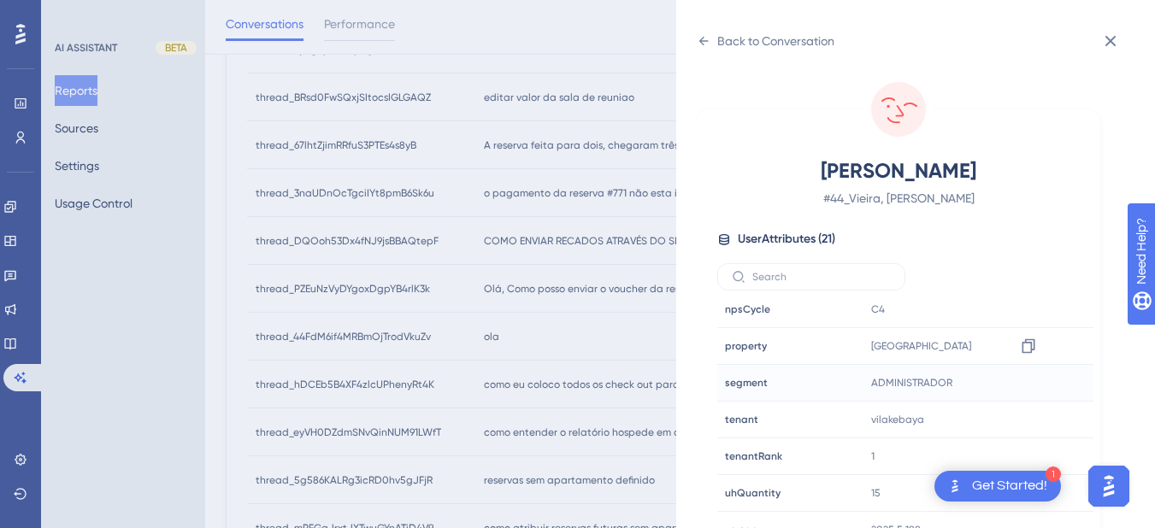
scroll to position [21, 0]
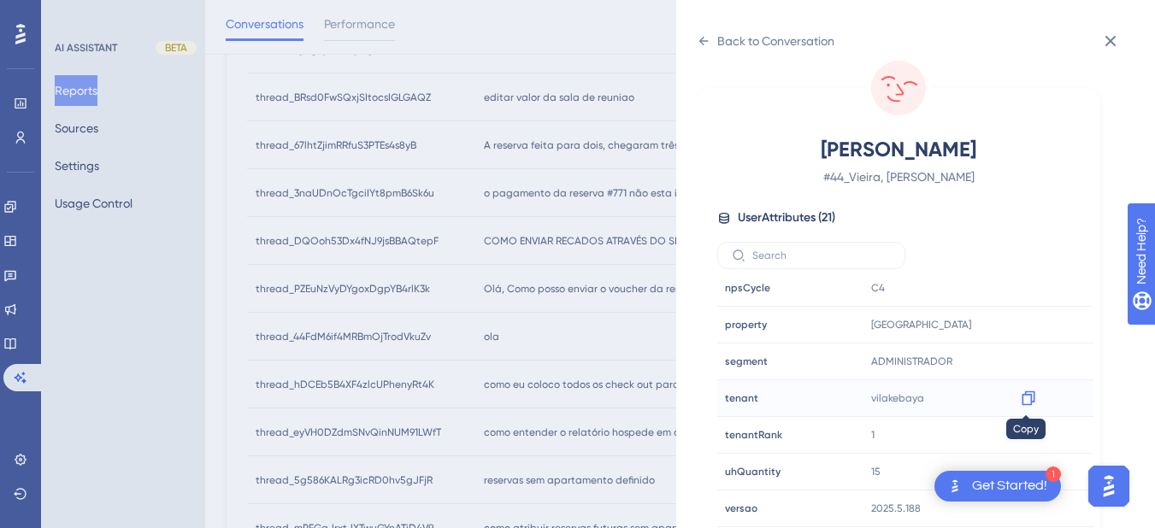
click at [1026, 404] on icon at bounding box center [1027, 398] width 13 height 15
click at [688, 29] on div "Back to Conversation [PERSON_NAME] # 44_Vieira, [PERSON_NAME] User Attributes (…" at bounding box center [915, 264] width 479 height 528
click at [703, 43] on icon at bounding box center [704, 41] width 14 height 14
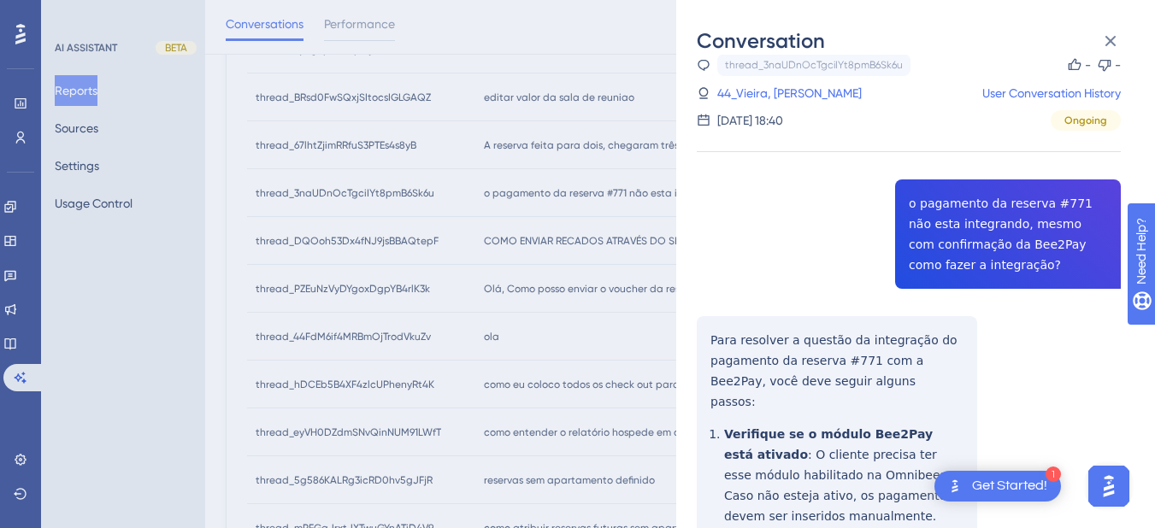
scroll to position [221, 0]
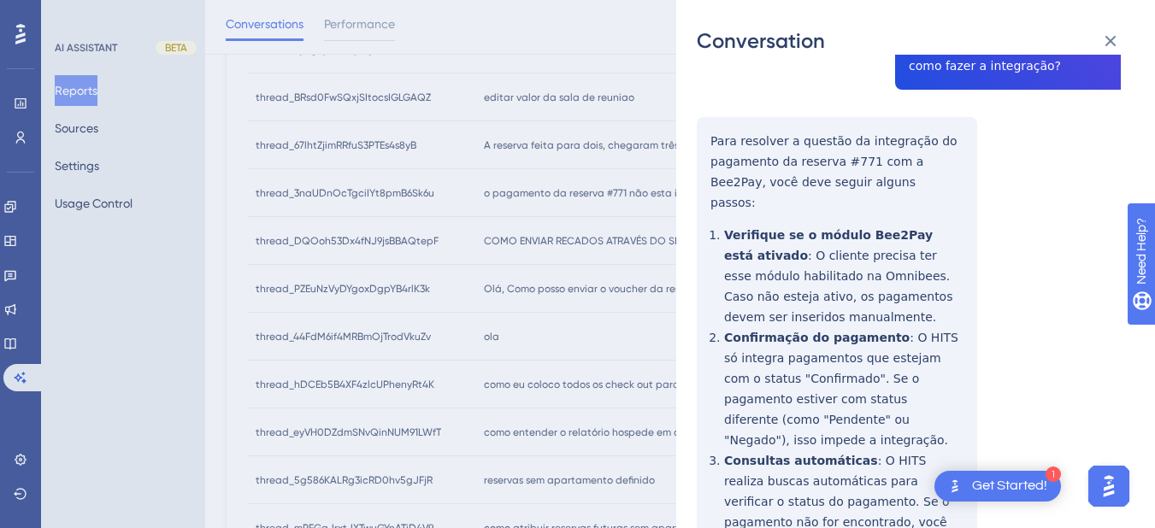
click at [698, 130] on div "thread_3naUDnOcTgciIYt8pmB6Sk6u Copy - - 44_Vieira, [PERSON_NAME] User Conversa…" at bounding box center [909, 404] width 424 height 1098
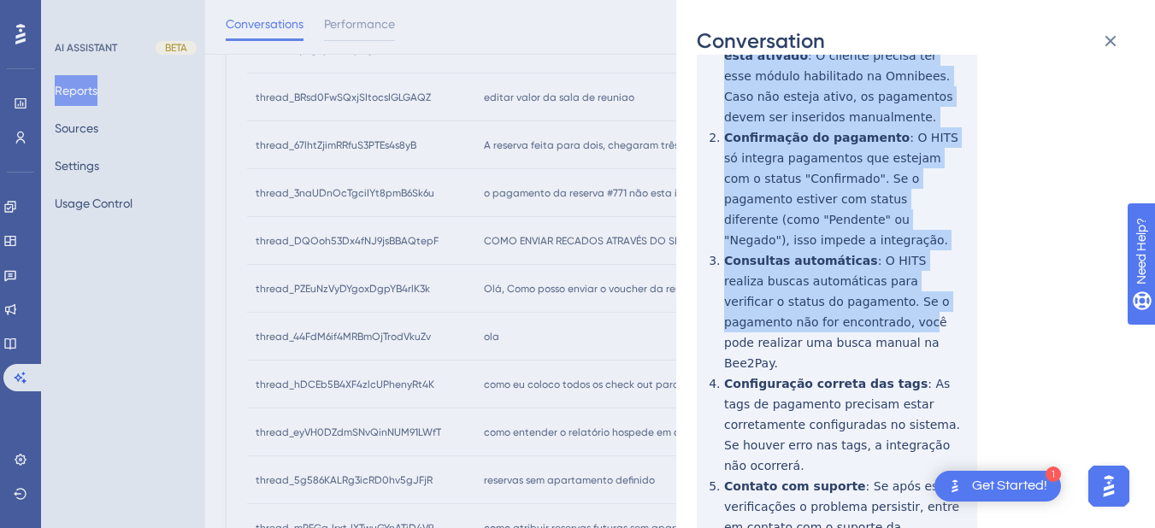
scroll to position [550, 0]
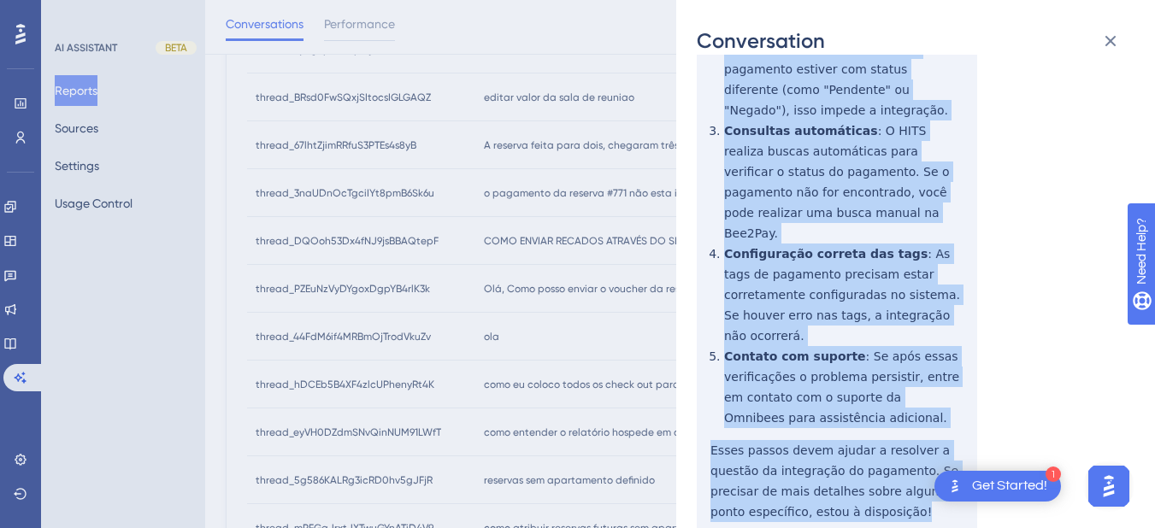
drag, startPoint x: 698, startPoint y: 132, endPoint x: 855, endPoint y: 440, distance: 345.2
click at [856, 450] on div "thread_3naUDnOcTgciIYt8pmB6Sk6u Copy - - 44_Vieira, [PERSON_NAME] User Conversa…" at bounding box center [909, 74] width 424 height 1098
drag, startPoint x: 820, startPoint y: 290, endPoint x: 705, endPoint y: 306, distance: 115.7
click at [702, 300] on div "thread_3naUDnOcTgciIYt8pmB6Sk6u Copy - - 44_Vieira, [PERSON_NAME] User Conversa…" at bounding box center [909, 74] width 424 height 1098
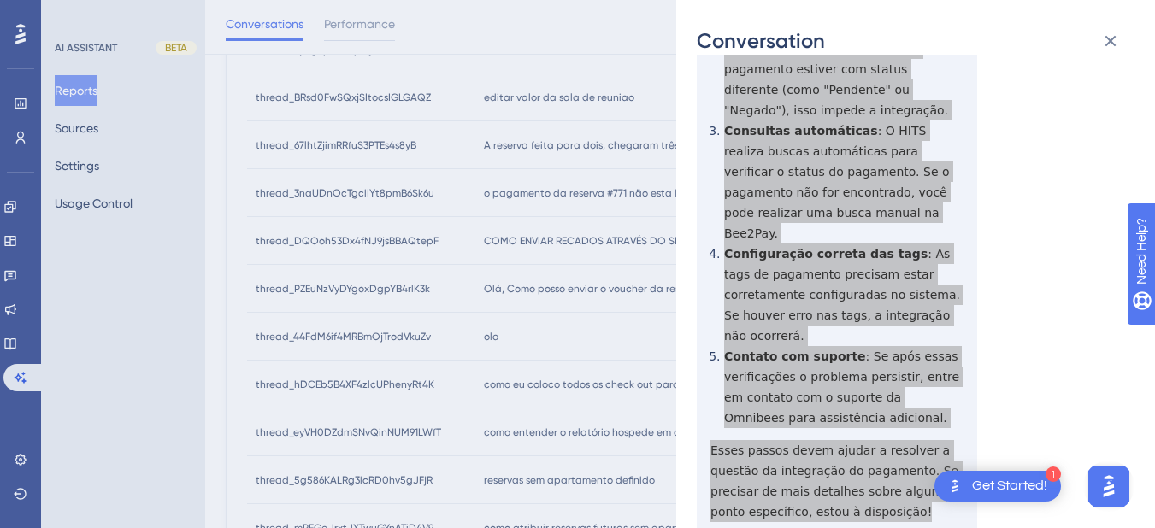
scroll to position [0, 0]
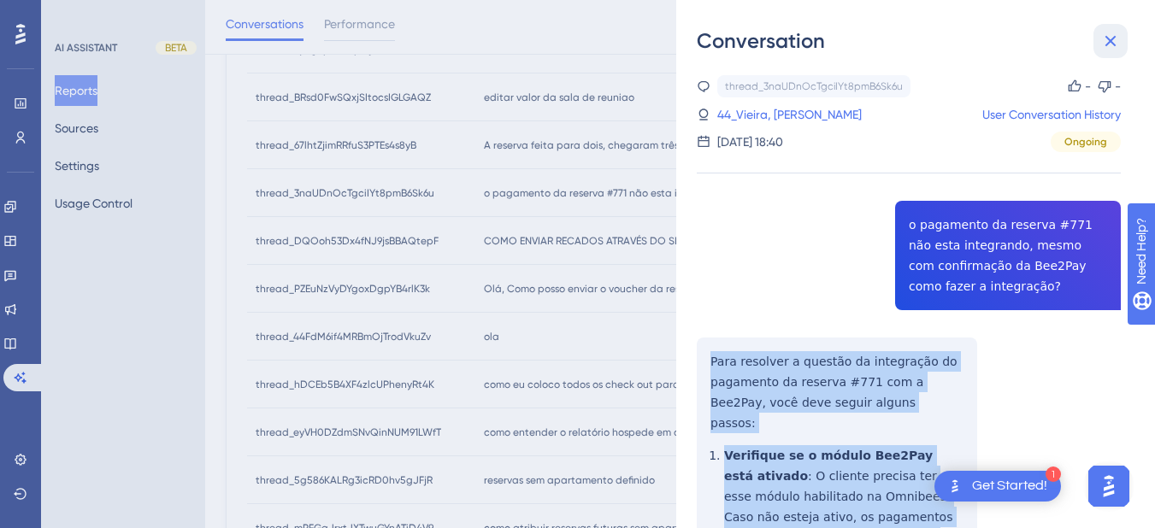
click at [1109, 37] on icon at bounding box center [1110, 41] width 21 height 21
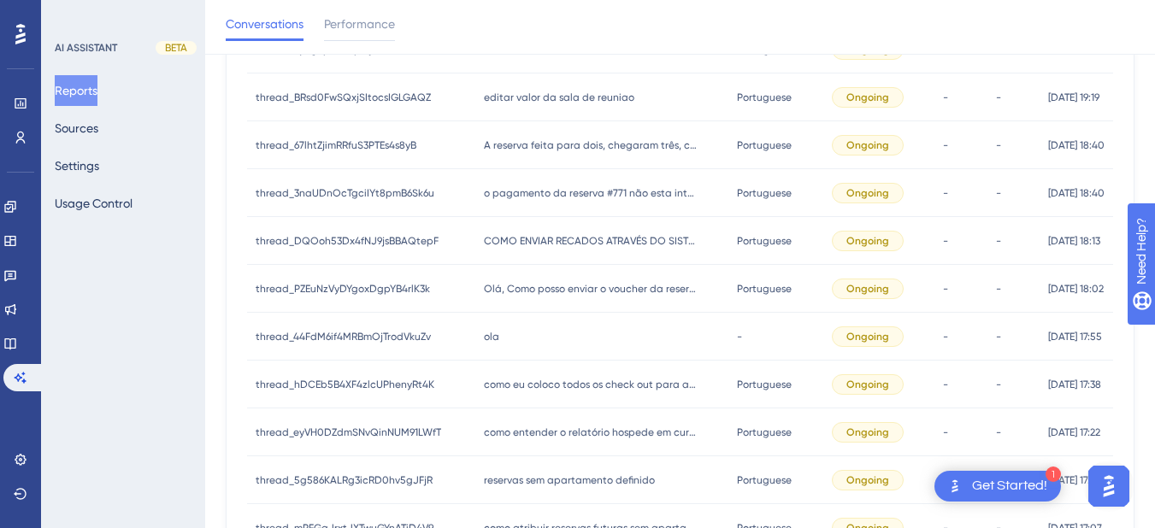
click at [556, 232] on div "COMO ENVIAR RECADOS ATRAVÉS DO SISTEMA? COMO ENVIAR RECADOS ATRAVÉS DO SISTEMA?" at bounding box center [602, 241] width 254 height 48
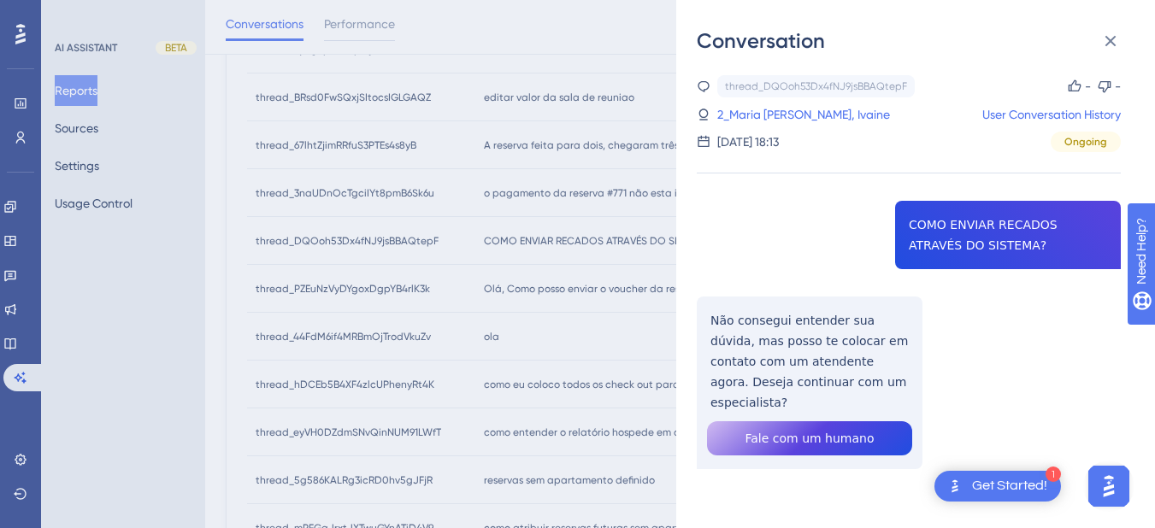
click at [938, 230] on div "thread_DQOoh53Dx4fNJ9jsBBAQtepF Copy - - 2_Maria de Carvalho Oliveira, Ivaine U…" at bounding box center [909, 315] width 424 height 481
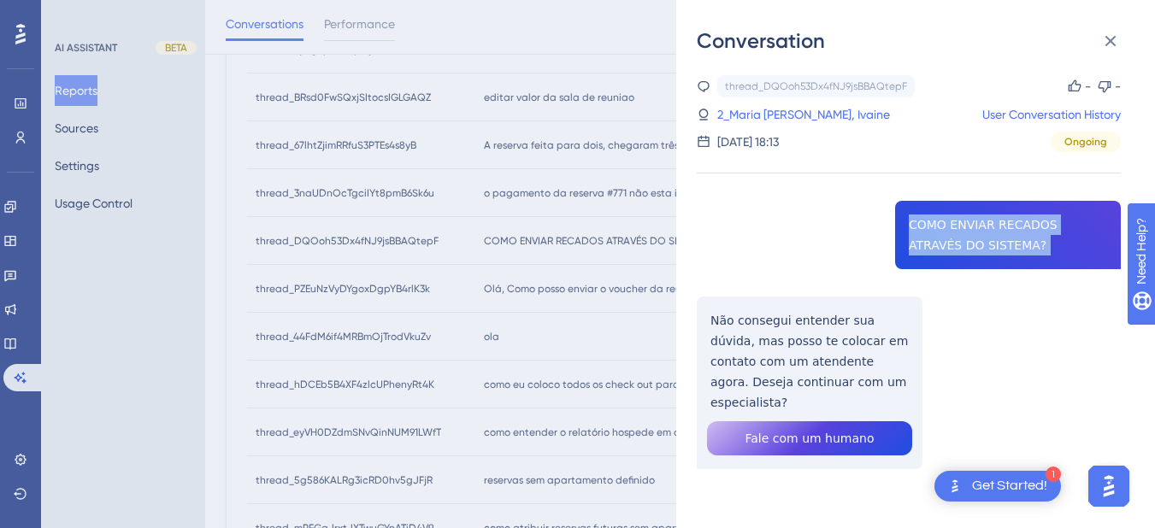
click at [938, 230] on div "thread_DQOoh53Dx4fNJ9jsBBAQtepF Copy - - 2_Maria de Carvalho Oliveira, Ivaine U…" at bounding box center [909, 315] width 424 height 481
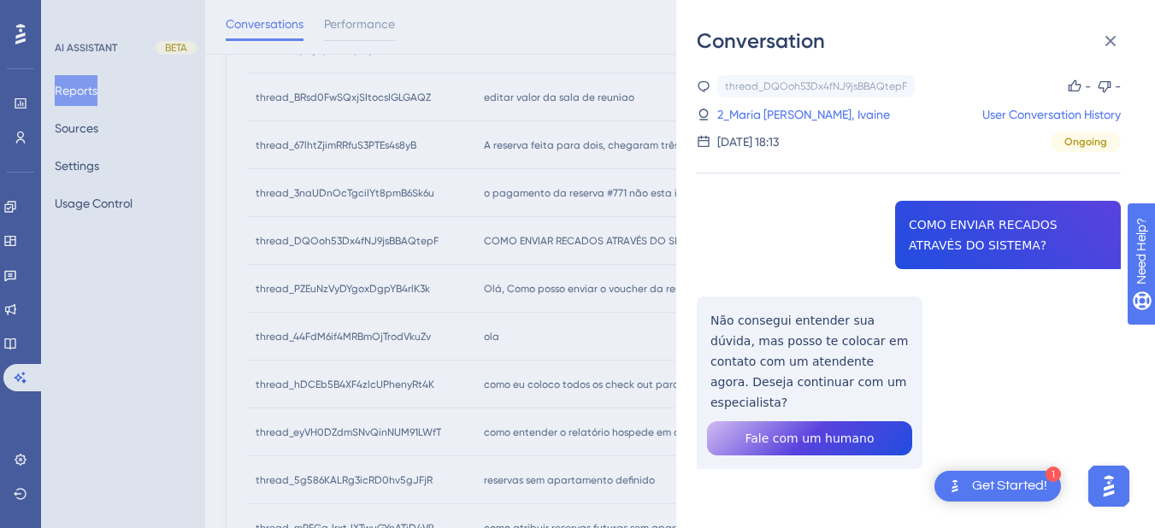
click at [785, 340] on div "thread_DQOoh53Dx4fNJ9jsBBAQtepF Copy - - 2_Maria de Carvalho Oliveira, Ivaine U…" at bounding box center [909, 315] width 424 height 481
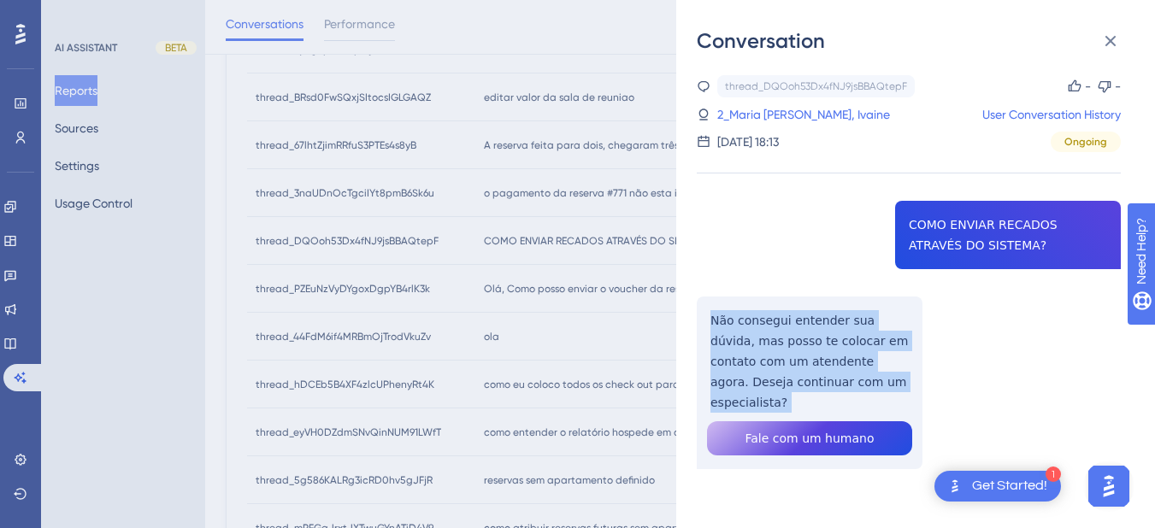
click at [785, 340] on div "thread_DQOoh53Dx4fNJ9jsBBAQtepF Copy - - 2_Maria de Carvalho Oliveira, Ivaine U…" at bounding box center [909, 315] width 424 height 481
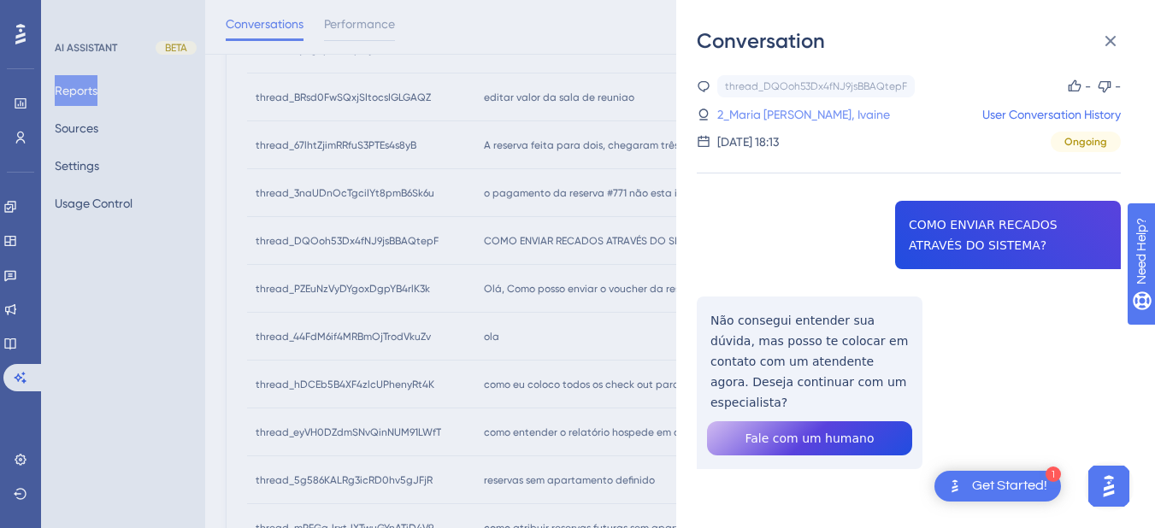
click at [772, 109] on link "2_Maria [PERSON_NAME], Ivaine" at bounding box center [803, 114] width 173 height 21
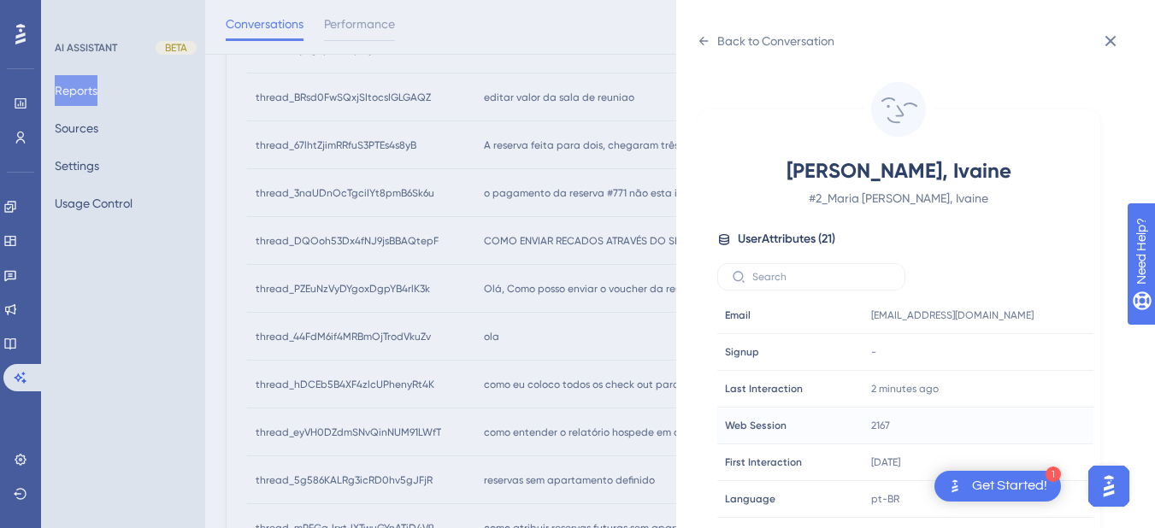
scroll to position [520, 0]
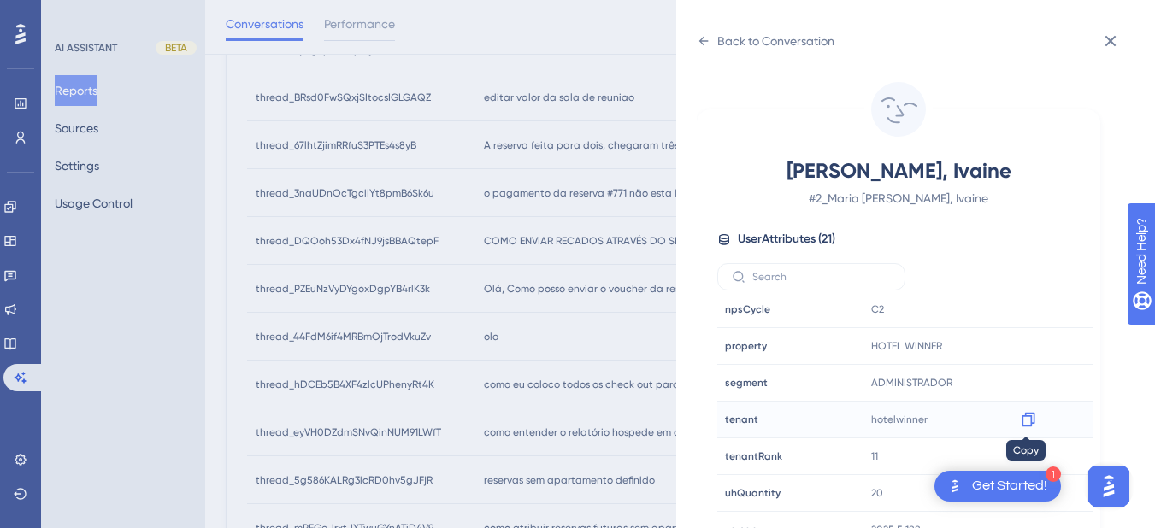
click at [1030, 414] on icon at bounding box center [1027, 420] width 13 height 15
click at [702, 26] on div "Back to Conversation [PERSON_NAME], Ivaine # 2_Maria de Carvalho Oliveira, Ivai…" at bounding box center [915, 264] width 479 height 528
click at [701, 41] on icon at bounding box center [703, 41] width 9 height 9
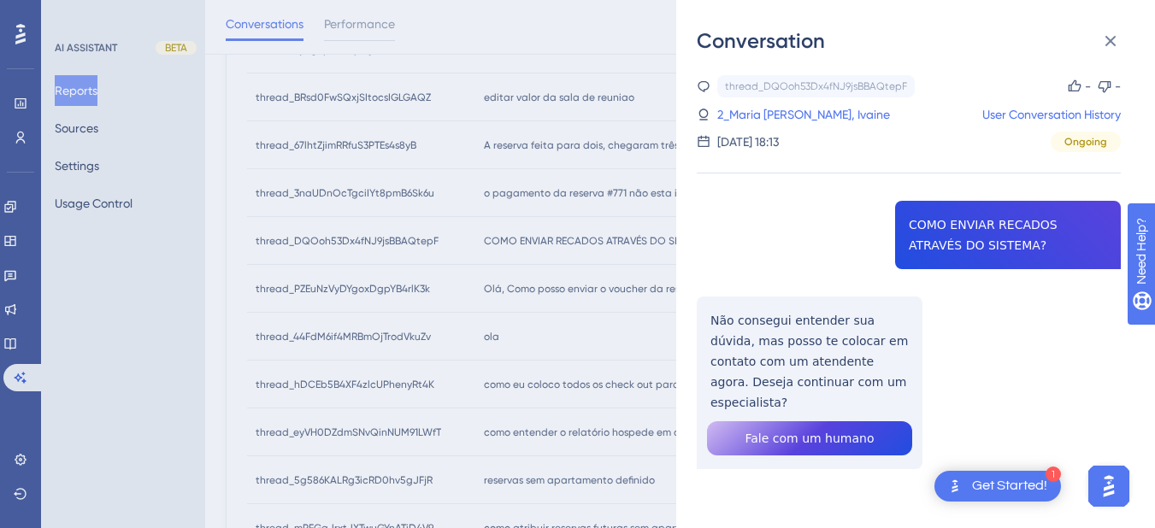
scroll to position [889, 0]
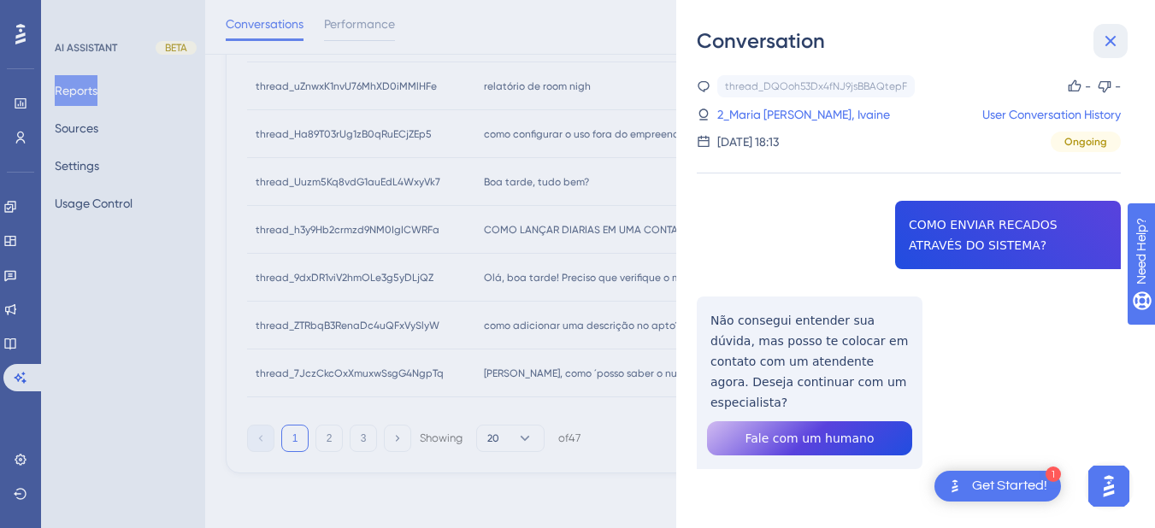
click at [1121, 33] on button at bounding box center [1110, 41] width 34 height 34
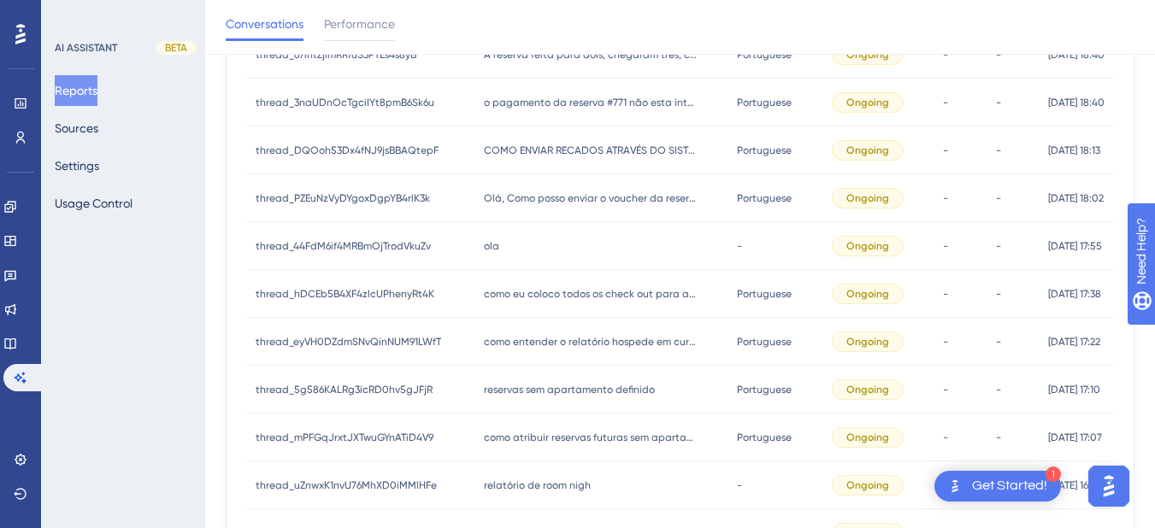
scroll to position [291, 0]
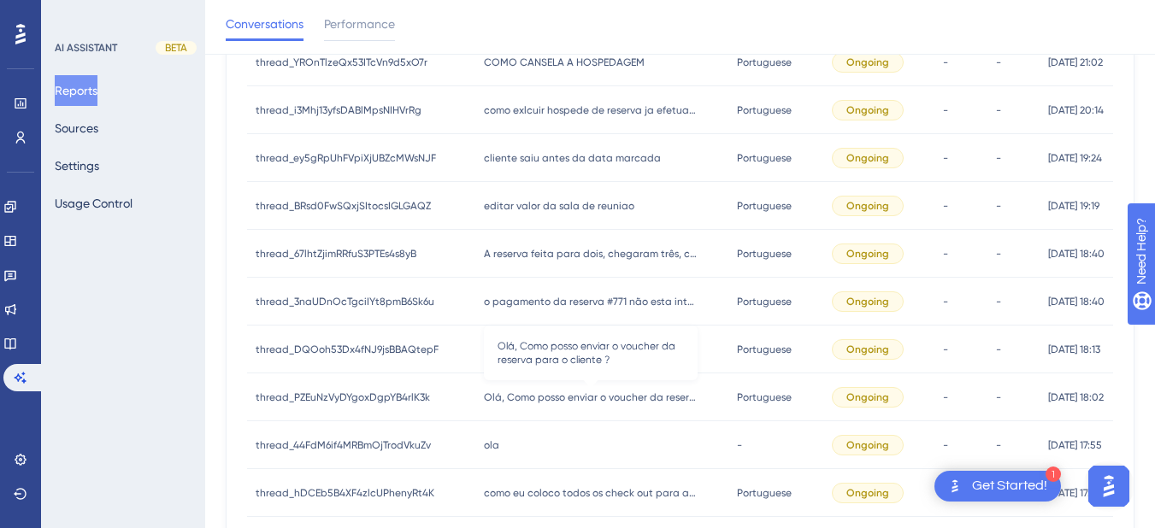
click at [550, 394] on span "Olá, Como posso enviar o voucher da reserva para o cliente ?" at bounding box center [591, 398] width 214 height 14
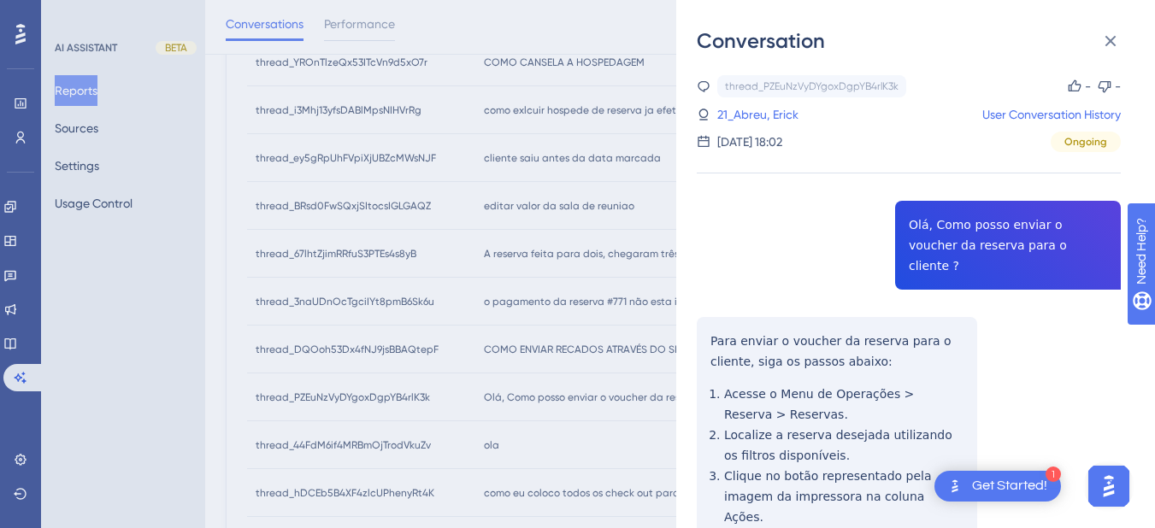
drag, startPoint x: 669, startPoint y: 326, endPoint x: 684, endPoint y: 324, distance: 14.8
click at [669, 326] on div "Conversation thread_PZEuNzVyDYgoxDgpYB4rlK3k Copy - - 21_Abreu, Erick User Conv…" at bounding box center [577, 264] width 1155 height 528
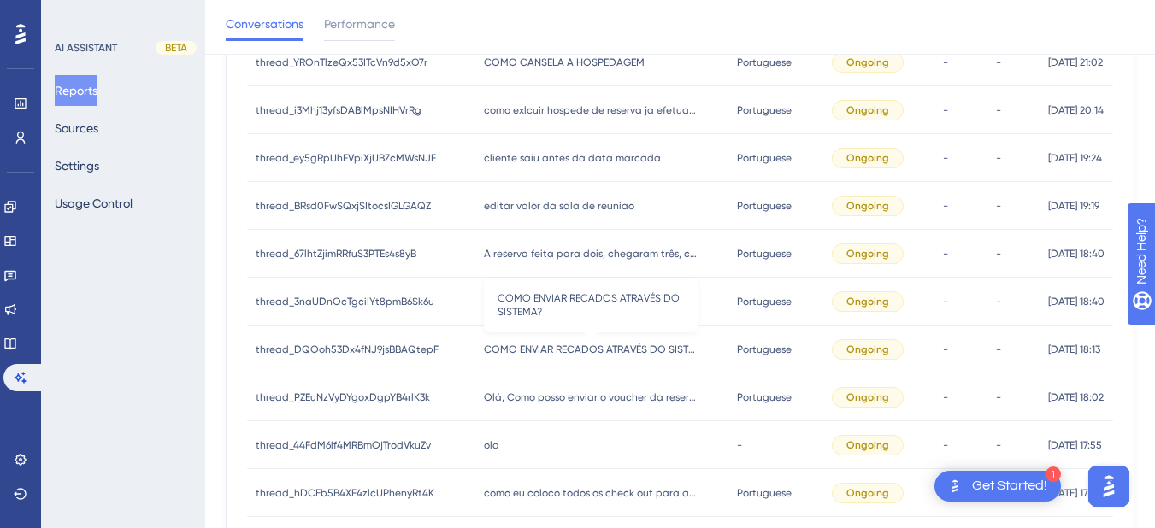
click at [559, 356] on span "COMO ENVIAR RECADOS ATRAVÉS DO SISTEMA?" at bounding box center [591, 350] width 214 height 14
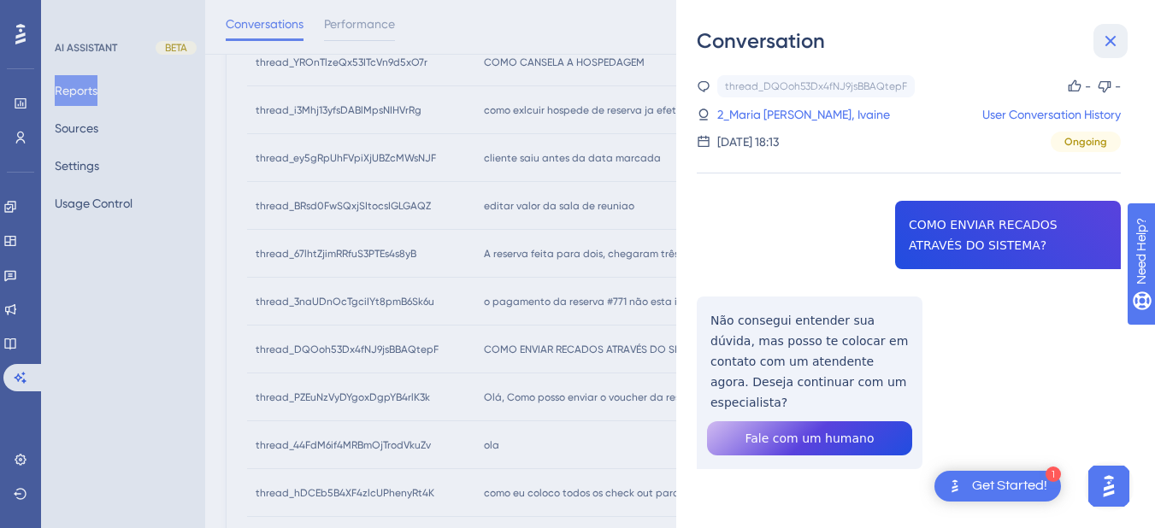
click at [1112, 35] on icon at bounding box center [1110, 41] width 21 height 21
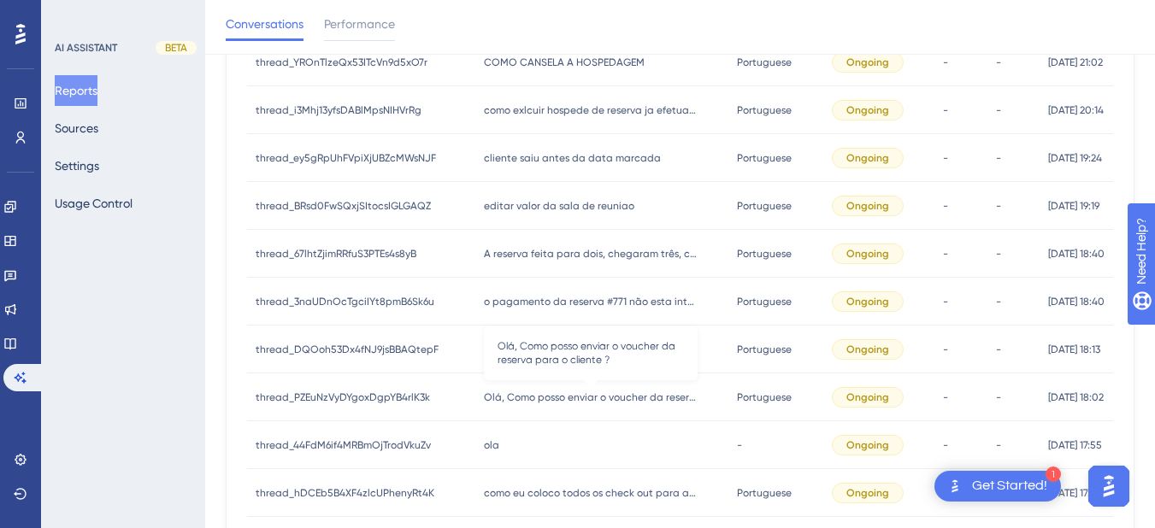
click at [486, 403] on span "Olá, Como posso enviar o voucher da reserva para o cliente ?" at bounding box center [591, 398] width 214 height 14
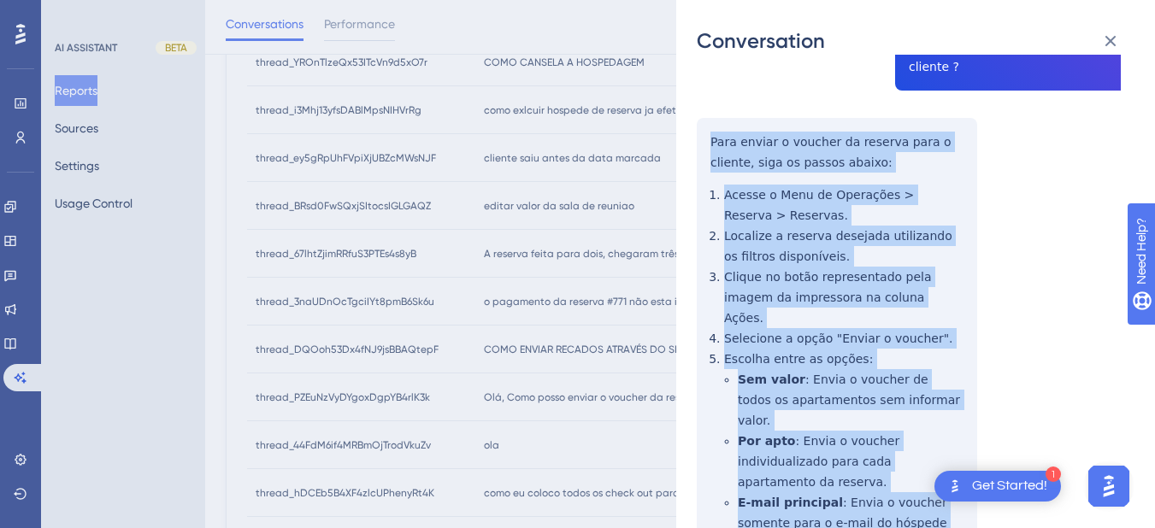
scroll to position [366, 0]
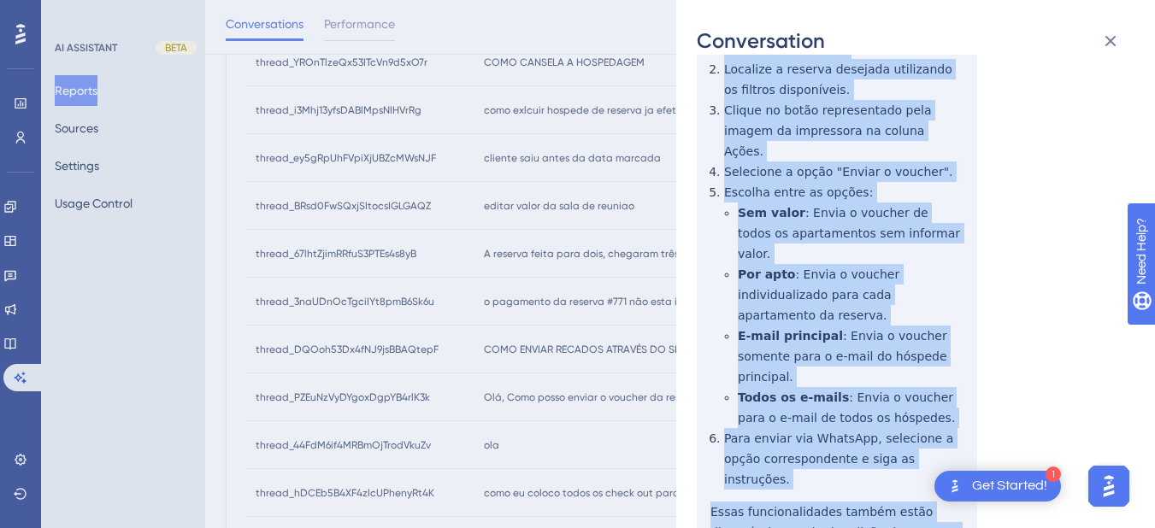
drag, startPoint x: 699, startPoint y: 316, endPoint x: 795, endPoint y: 247, distance: 118.1
click at [942, 427] on div "thread_PZEuNzVyDYgoxDgpYB4rlK3k Copy - - 21_Abreu, Erick User Conversation Hist…" at bounding box center [909, 176] width 424 height 934
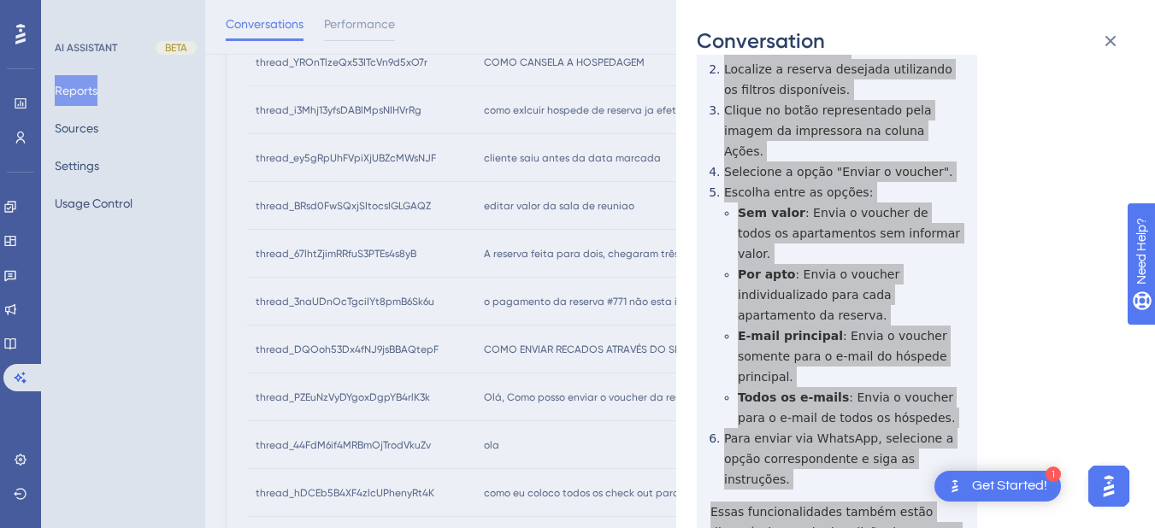
scroll to position [0, 0]
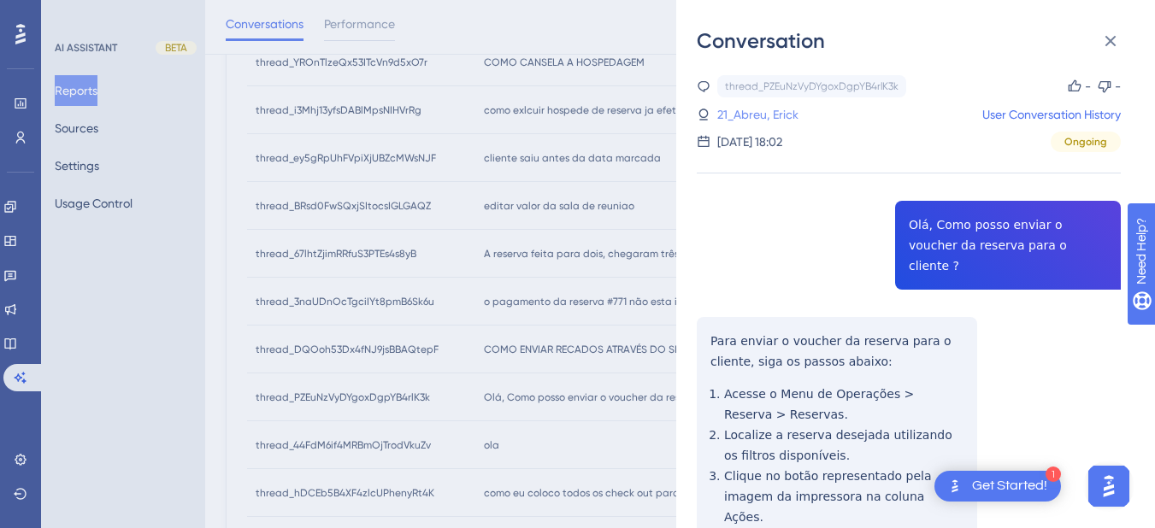
click at [760, 108] on link "21_Abreu, Erick" at bounding box center [757, 114] width 81 height 21
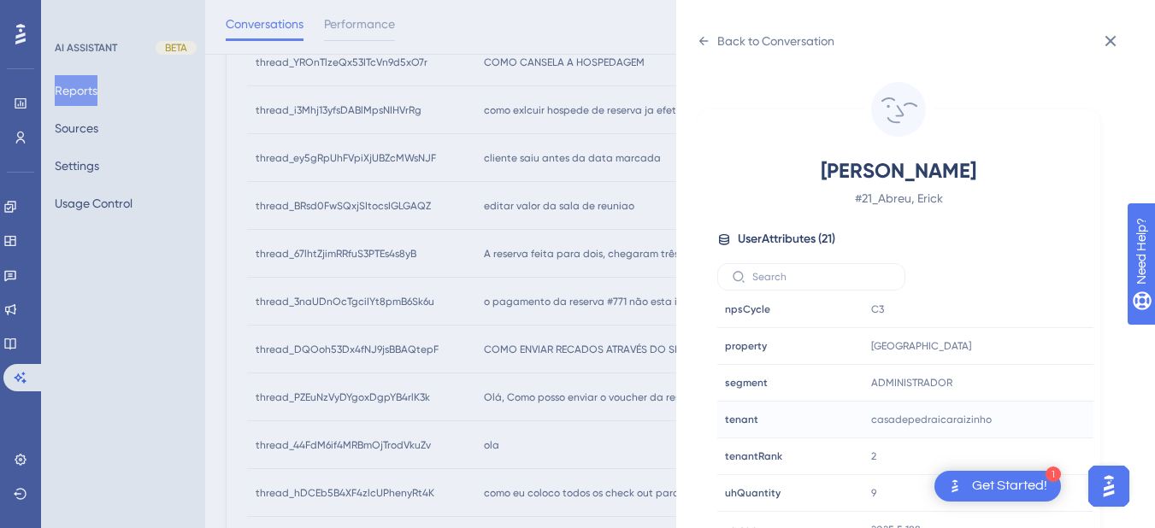
scroll to position [490, 0]
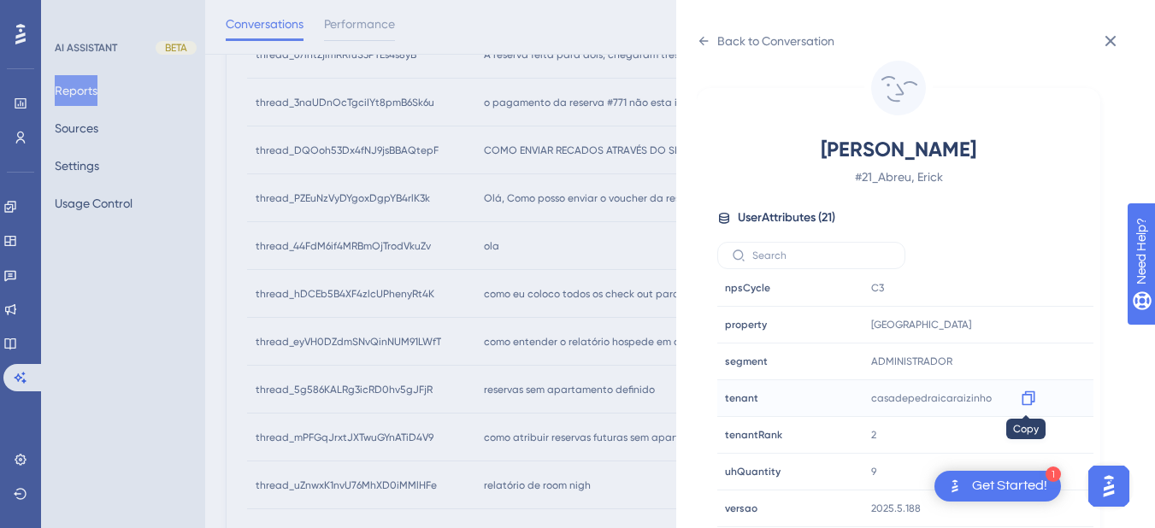
click at [1024, 397] on icon at bounding box center [1028, 398] width 17 height 17
click at [709, 43] on icon at bounding box center [704, 41] width 14 height 14
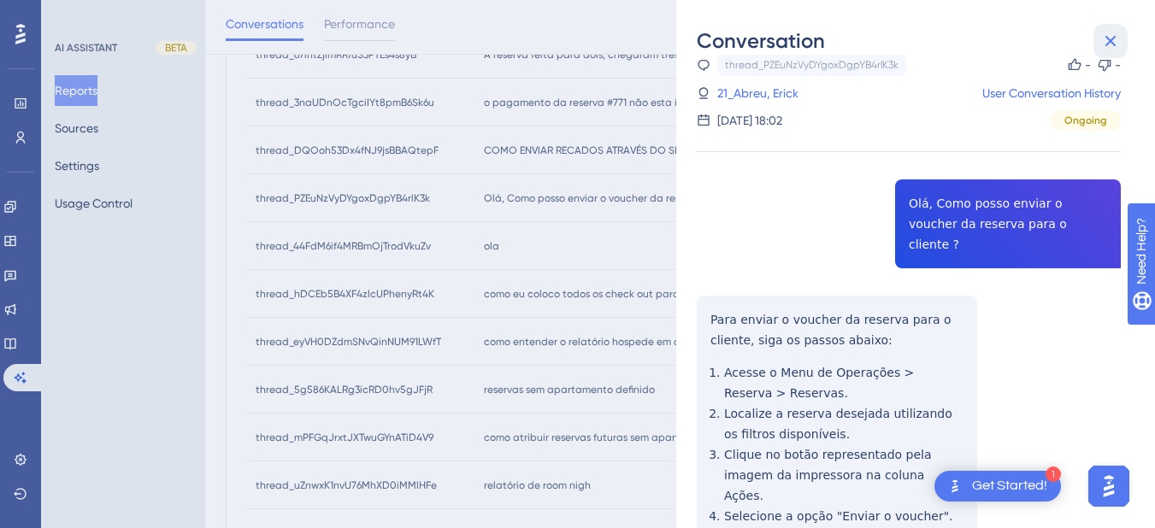
click at [1102, 38] on icon at bounding box center [1110, 41] width 21 height 21
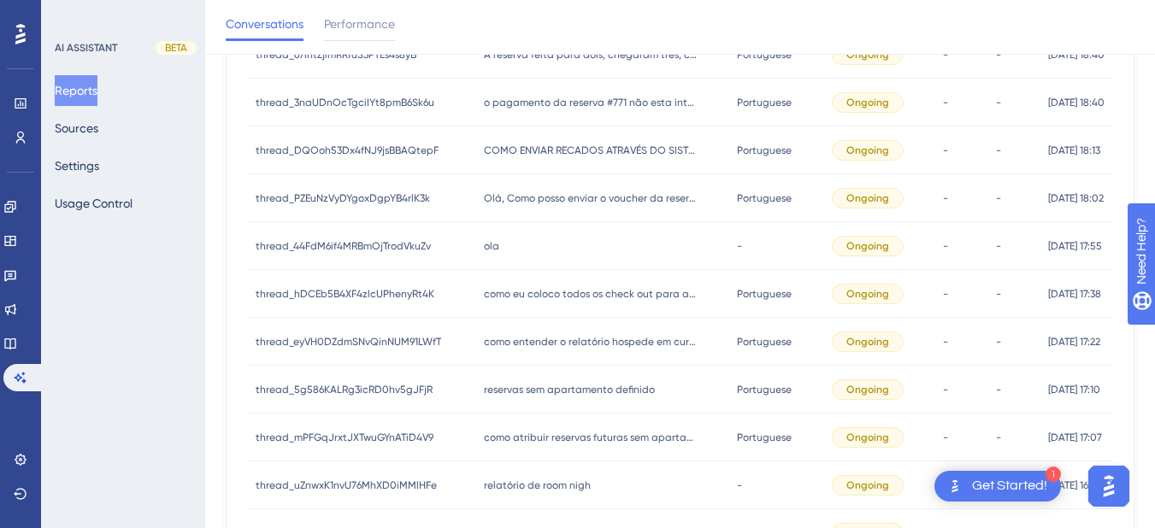
click at [463, 236] on div "thread_44FdM6if4MRBmOjTrodVkuZv thread_44FdM6if4MRBmOjTrodVkuZv" at bounding box center [361, 246] width 228 height 48
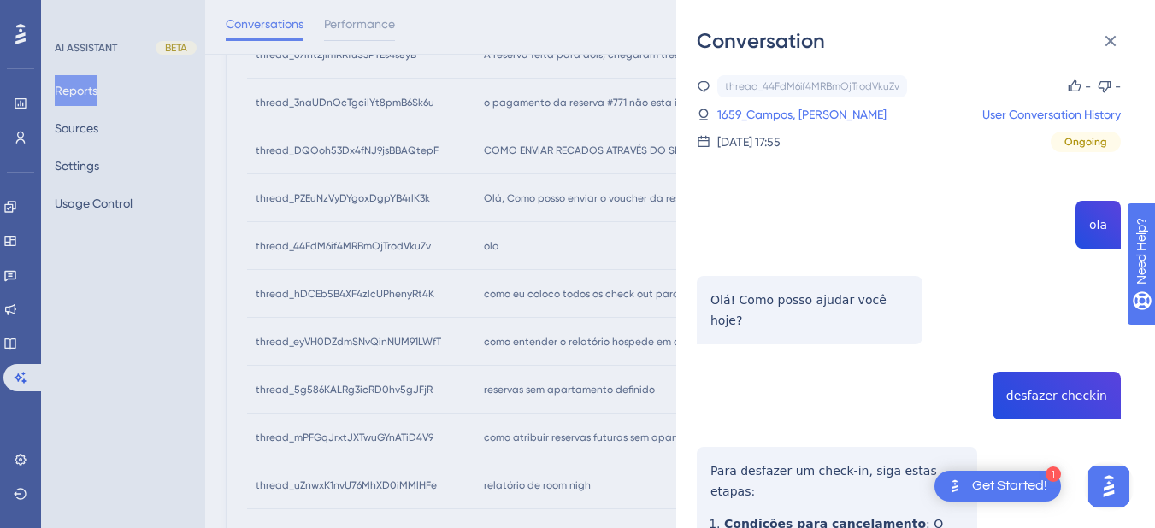
scroll to position [199, 0]
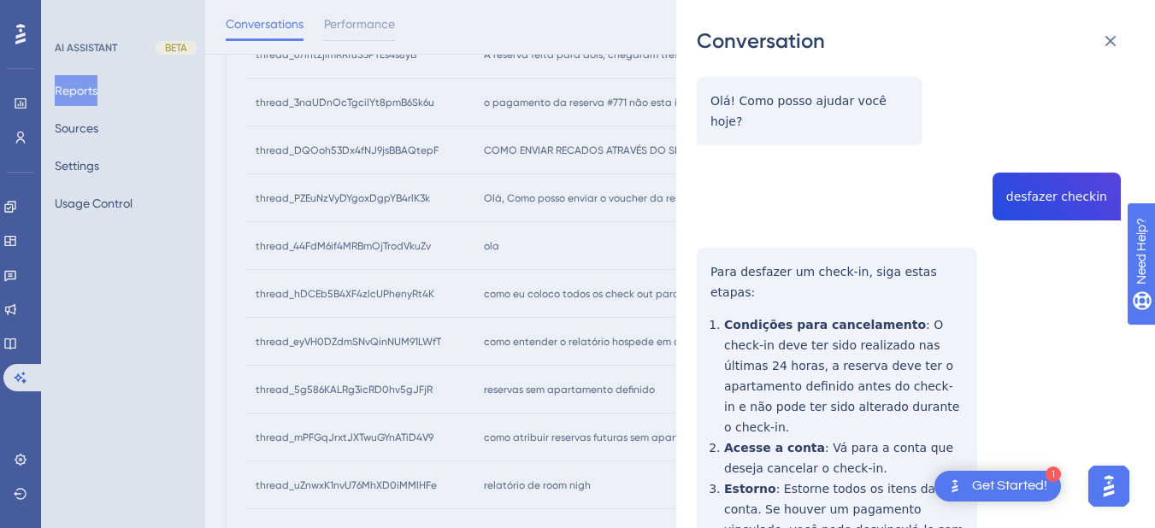
click at [1016, 177] on div "thread_44FdM6if4MRBmOjTrodVkuZv Copy - - 1659_Campos, [PERSON_NAME] User Conver…" at bounding box center [909, 315] width 424 height 879
click at [713, 252] on div "thread_44FdM6if4MRBmOjTrodVkuZv Copy - - 1659_Campos, [PERSON_NAME] User Conver…" at bounding box center [909, 315] width 424 height 879
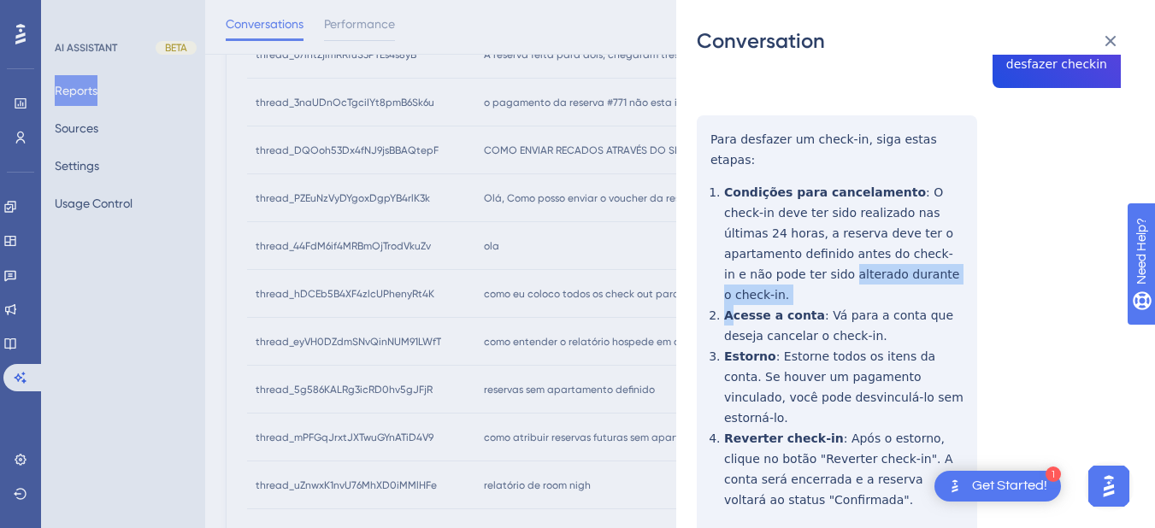
scroll to position [690, 0]
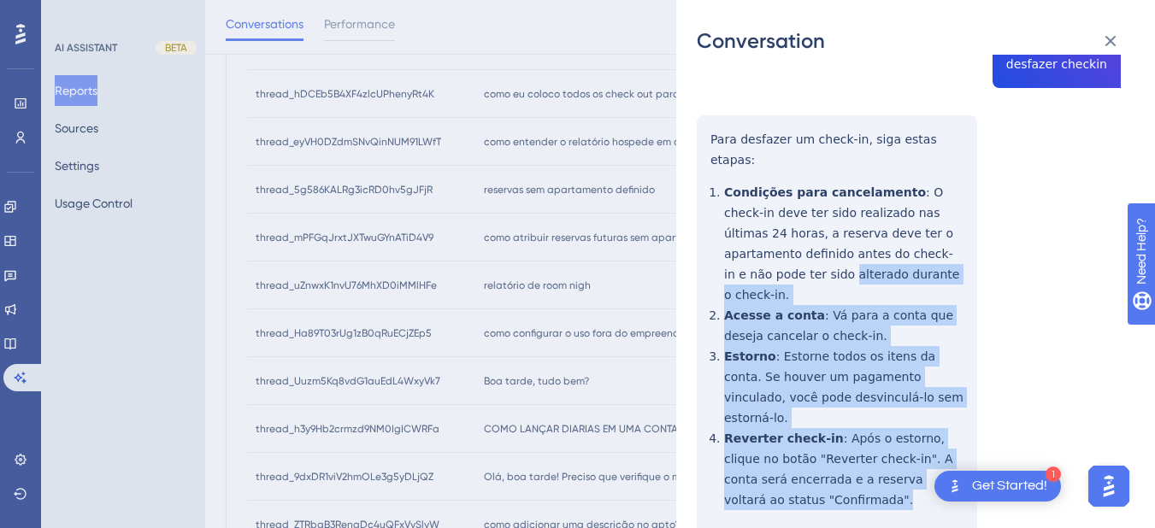
drag, startPoint x: 709, startPoint y: 242, endPoint x: 856, endPoint y: 415, distance: 227.4
click at [864, 420] on div "thread_44FdM6if4MRBmOjTrodVkuZv Copy - - 1659_Campos, [PERSON_NAME] User Conver…" at bounding box center [909, 183] width 424 height 879
click at [845, 419] on div "thread_44FdM6if4MRBmOjTrodVkuZv Copy - - 1659_Campos, [PERSON_NAME] User Conver…" at bounding box center [909, 183] width 424 height 879
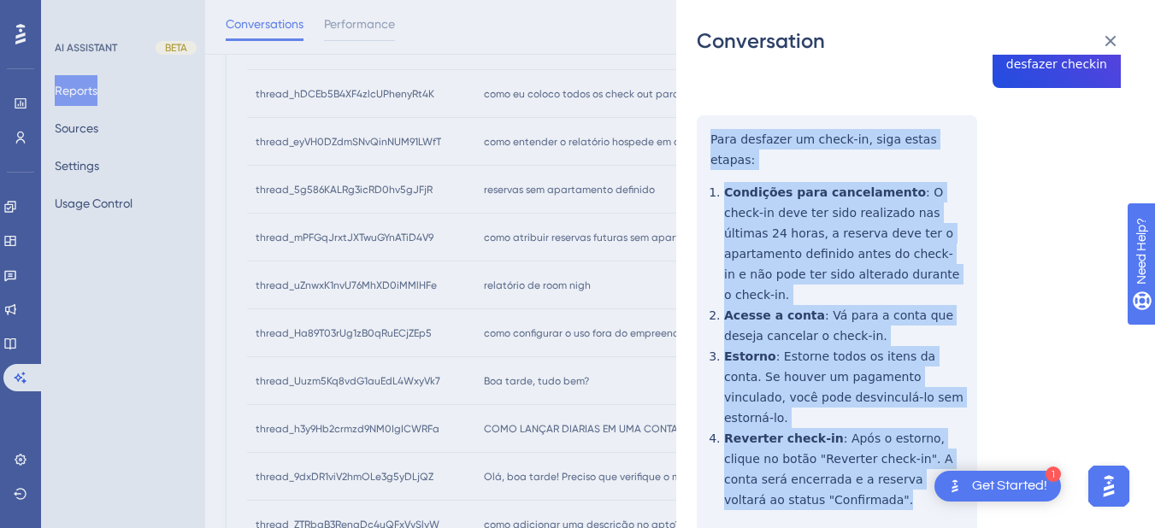
drag, startPoint x: 832, startPoint y: 425, endPoint x: 703, endPoint y: 121, distance: 329.7
click at [703, 121] on div "thread_44FdM6if4MRBmOjTrodVkuZv Copy - - 1659_Campos, [PERSON_NAME] User Conver…" at bounding box center [909, 183] width 424 height 879
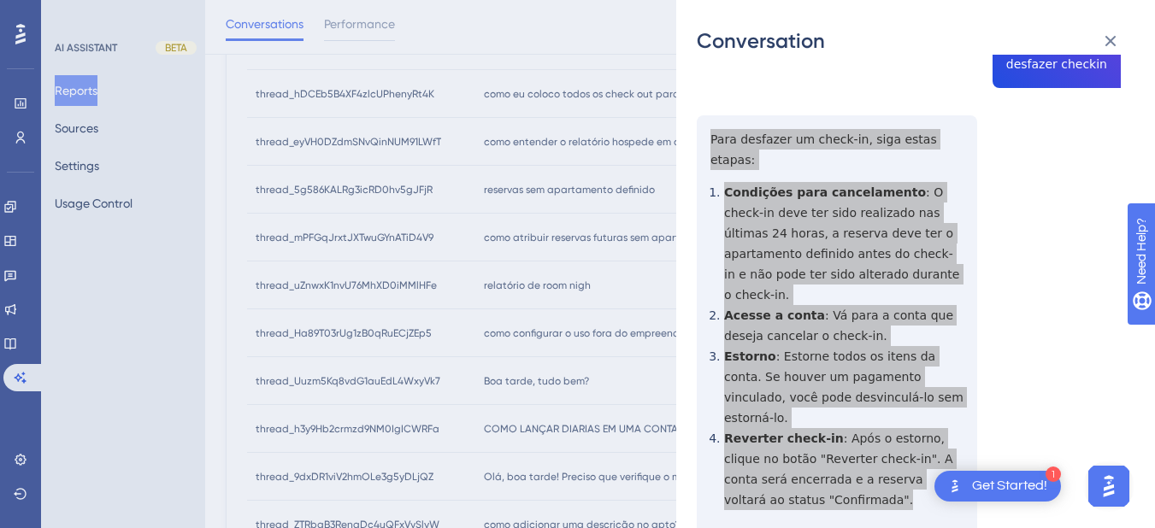
scroll to position [291, 0]
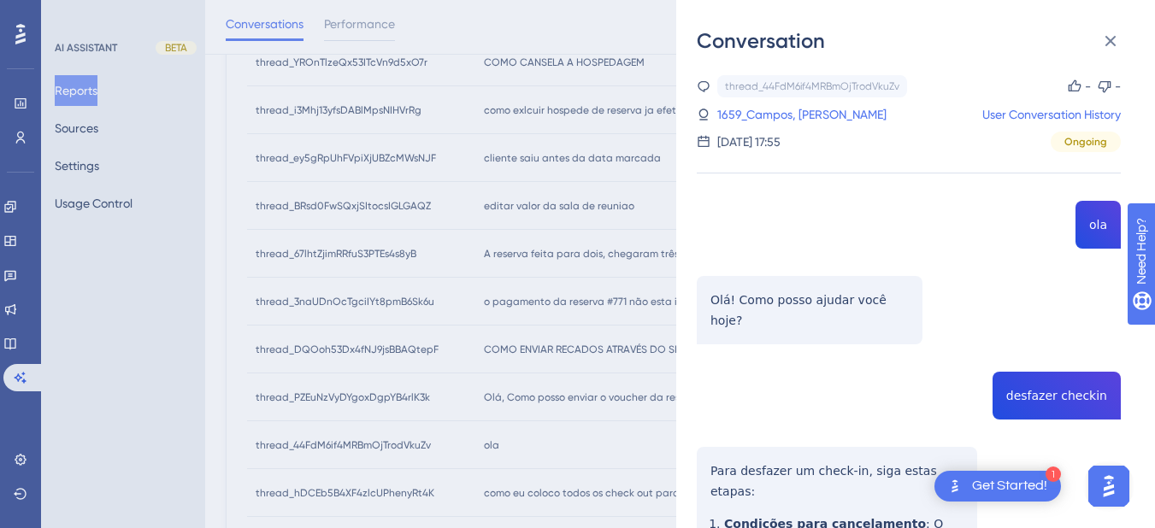
drag, startPoint x: 782, startPoint y: 110, endPoint x: 902, endPoint y: 190, distance: 143.6
click at [782, 110] on link "1659_Campos, [PERSON_NAME]" at bounding box center [801, 114] width 169 height 21
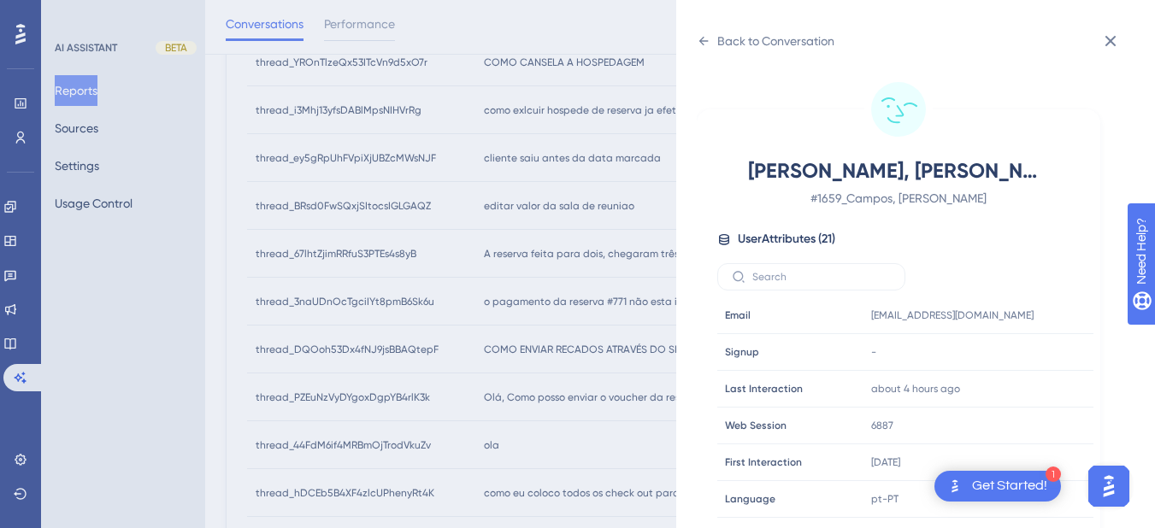
scroll to position [520, 0]
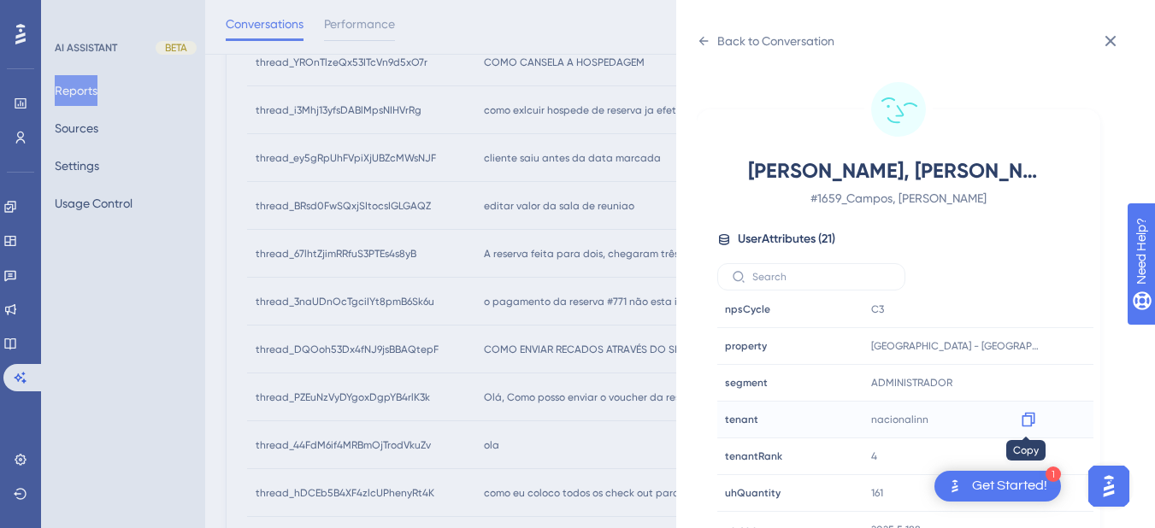
click at [1022, 424] on icon at bounding box center [1028, 419] width 17 height 17
click at [1021, 350] on icon at bounding box center [1027, 346] width 13 height 15
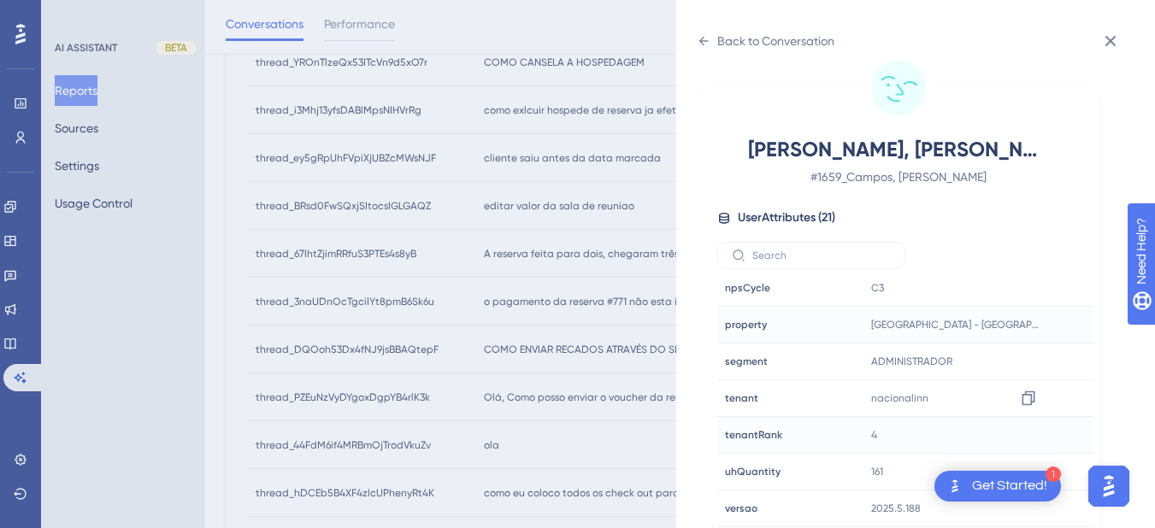
scroll to position [490, 0]
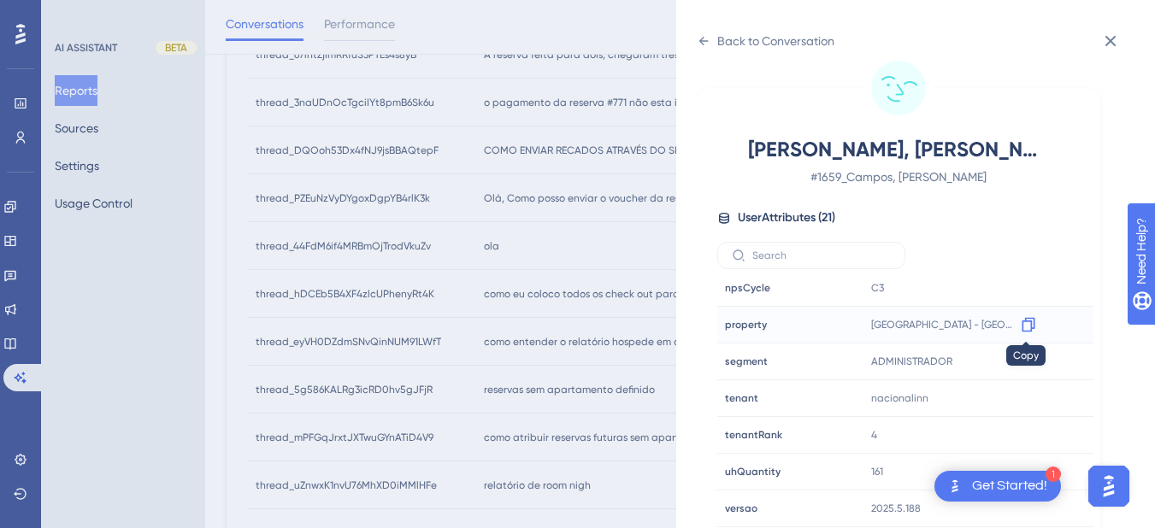
click at [1032, 325] on icon at bounding box center [1028, 324] width 17 height 17
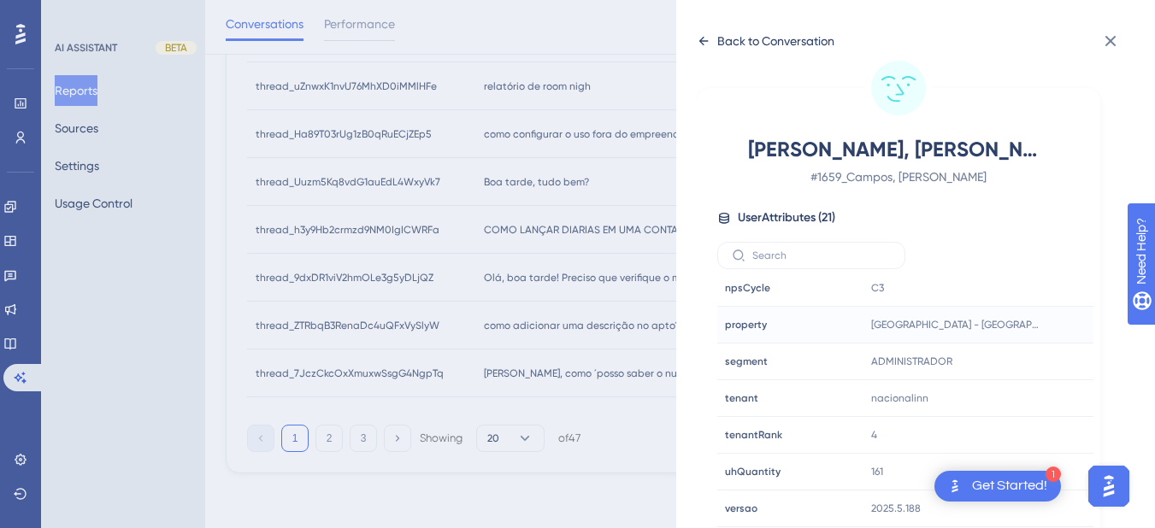
click at [706, 47] on icon at bounding box center [704, 41] width 14 height 14
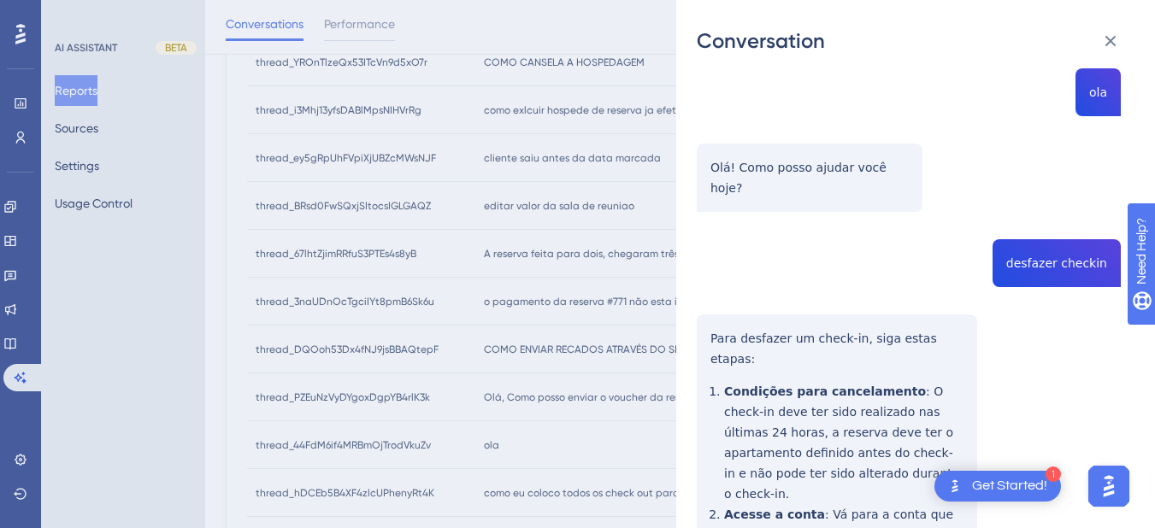
scroll to position [0, 0]
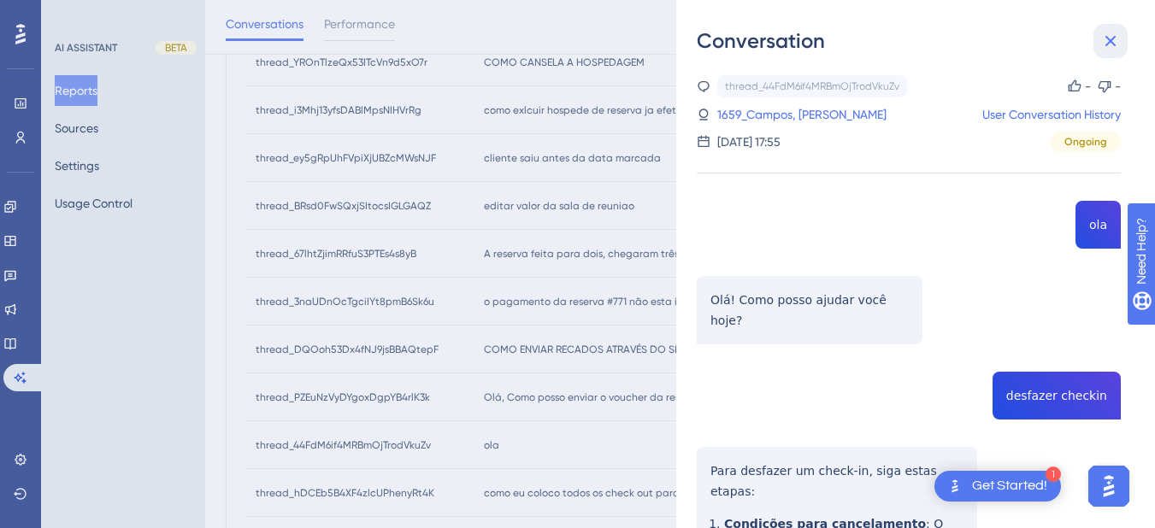
click at [1108, 37] on icon at bounding box center [1110, 41] width 21 height 21
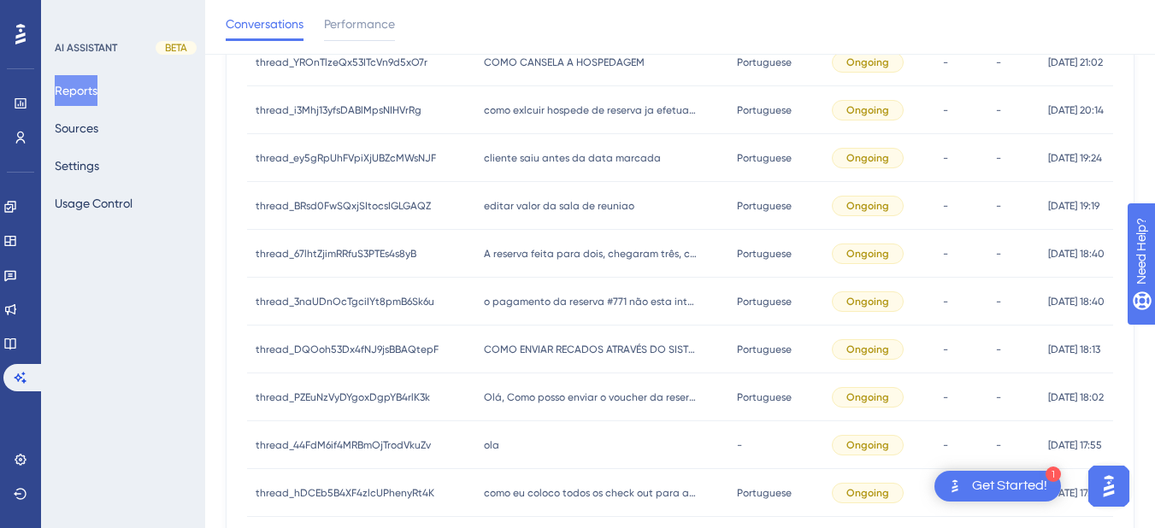
scroll to position [490, 0]
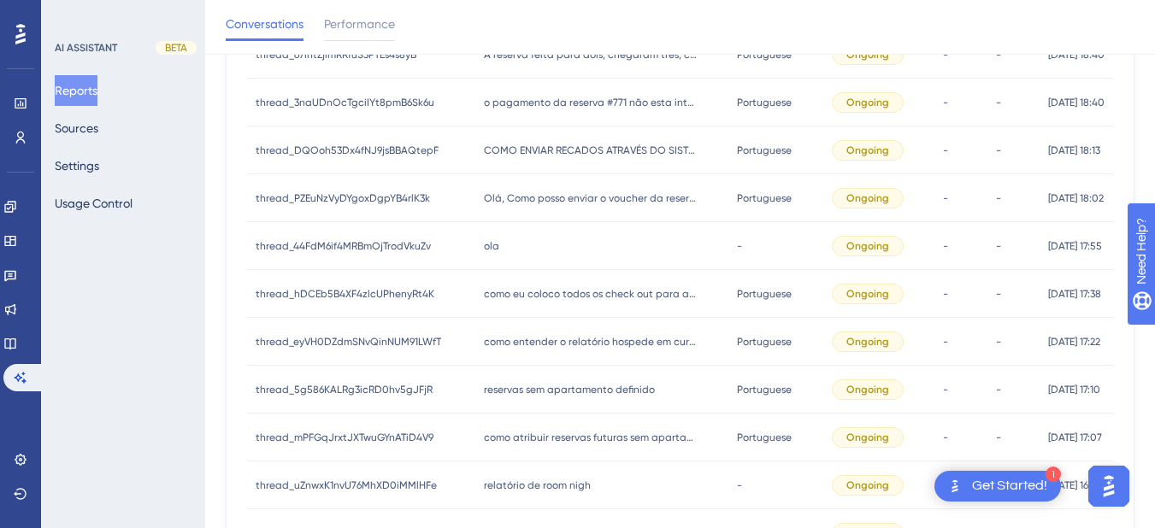
click at [475, 262] on div "[PERSON_NAME]" at bounding box center [602, 246] width 254 height 48
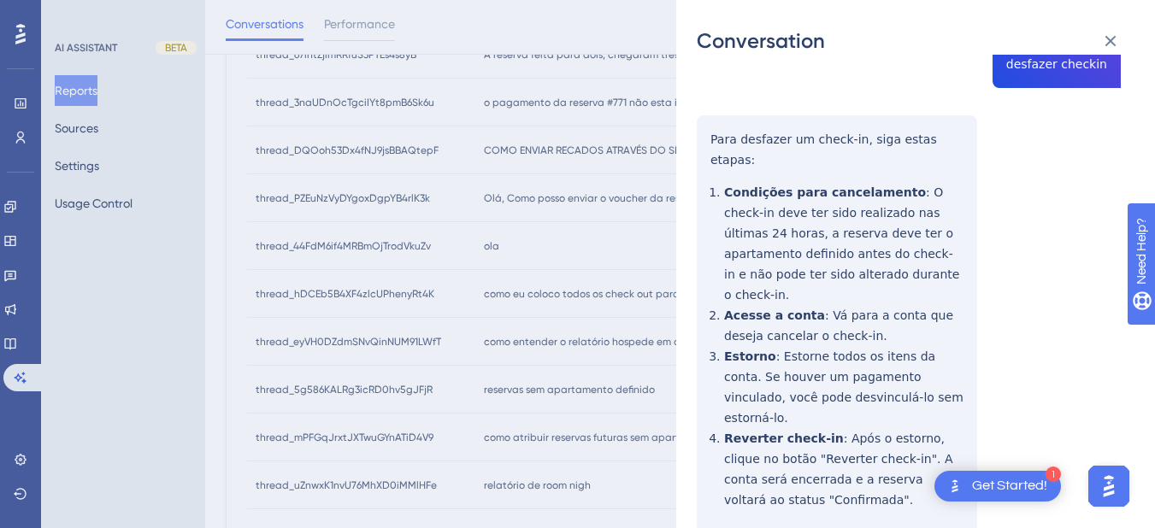
scroll to position [0, 0]
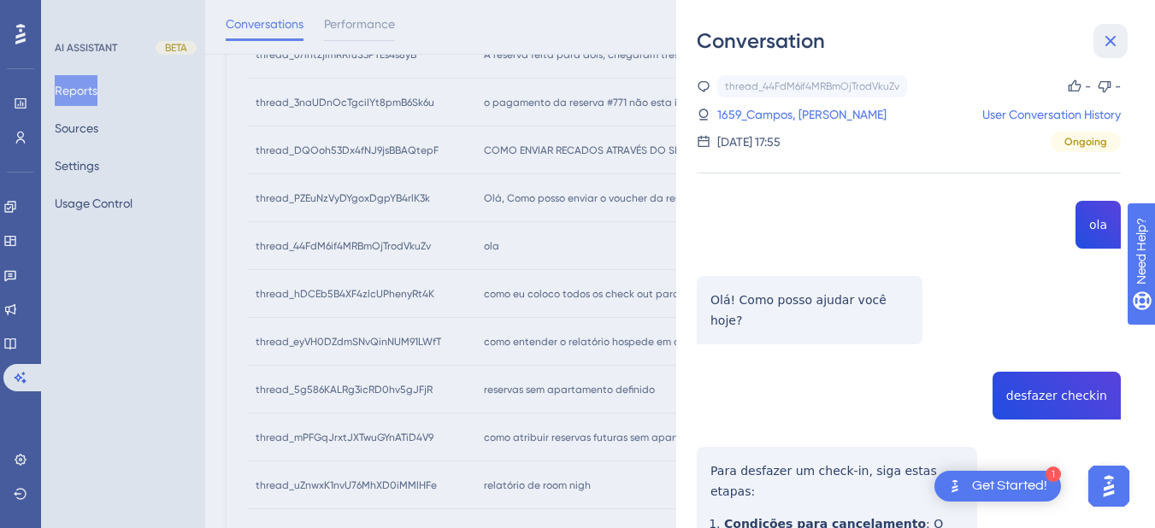
click at [1120, 35] on button at bounding box center [1110, 41] width 34 height 34
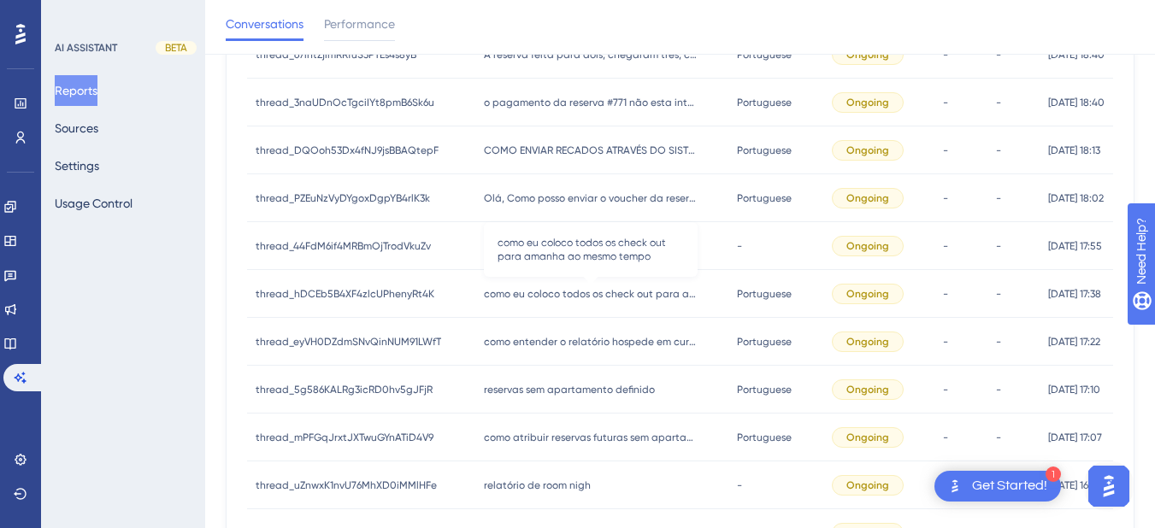
click at [591, 296] on span "como eu coloco todos os check out para amanha ao mesmo tempo" at bounding box center [591, 294] width 214 height 14
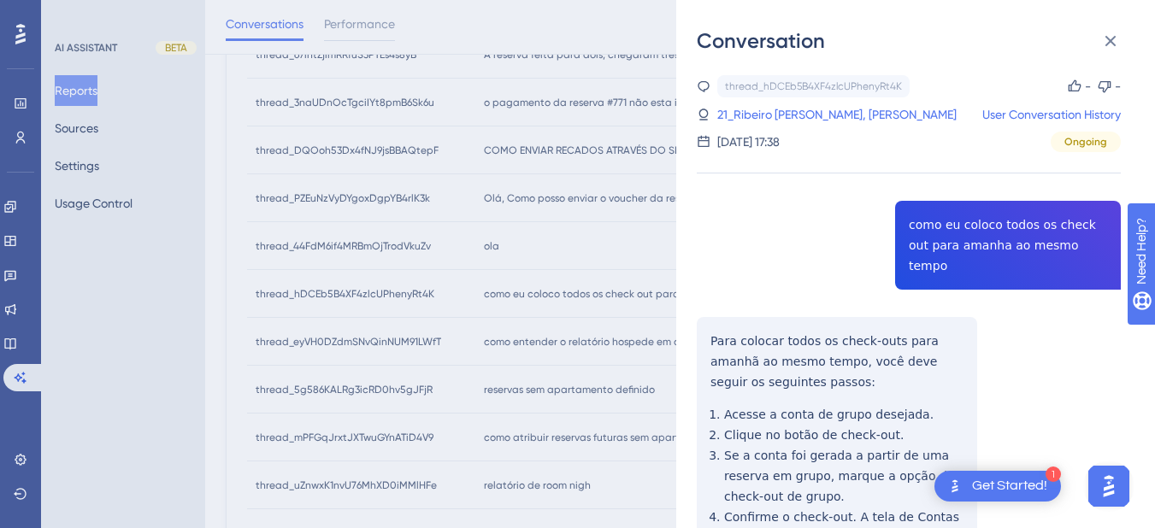
click at [932, 241] on div "thread_hDCEb5B4XF4zlcUPhenyRt4K Copy - - 21_Ribeiro [PERSON_NAME] User Conversa…" at bounding box center [909, 450] width 424 height 750
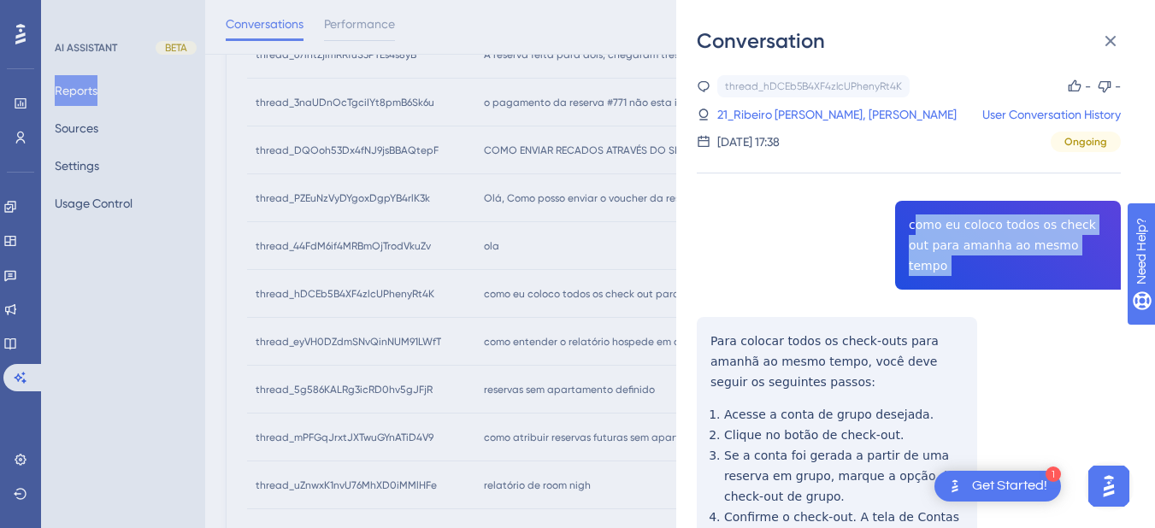
click at [932, 241] on div "thread_hDCEb5B4XF4zlcUPhenyRt4K Copy - - 21_Ribeiro [PERSON_NAME] User Conversa…" at bounding box center [909, 450] width 424 height 750
click at [706, 326] on div "thread_hDCEb5B4XF4zlcUPhenyRt4K Copy - - 21_Ribeiro [PERSON_NAME] User Conversa…" at bounding box center [909, 450] width 424 height 750
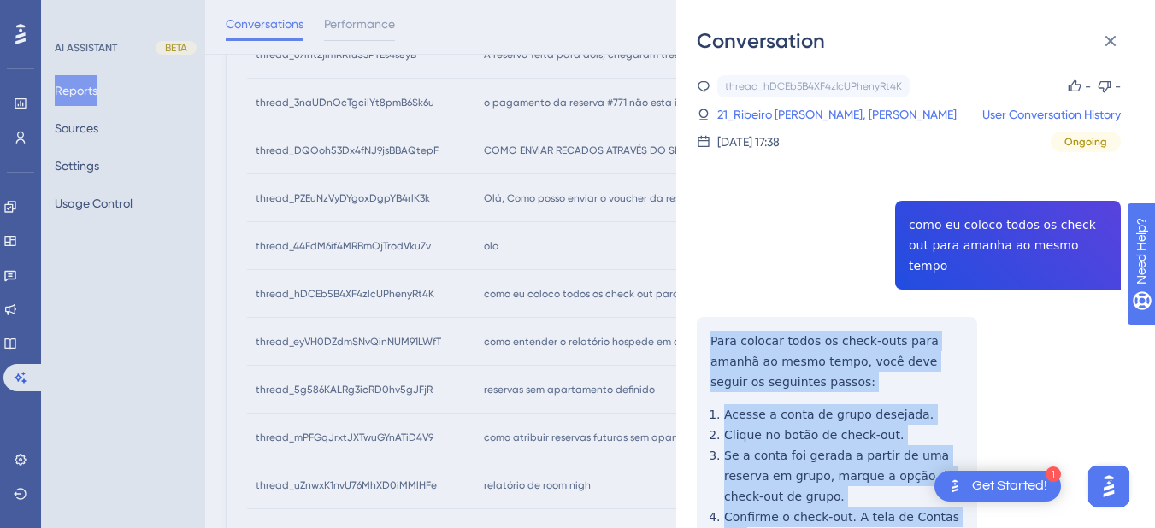
scroll to position [243, 0]
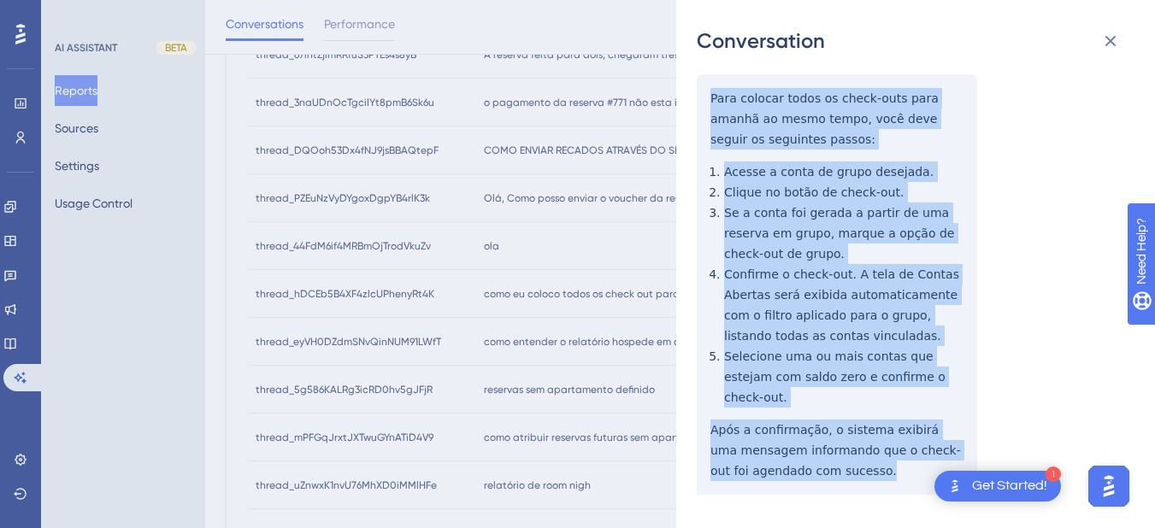
drag, startPoint x: 705, startPoint y: 315, endPoint x: 757, endPoint y: 237, distance: 94.3
click at [847, 428] on div "thread_hDCEb5B4XF4zlcUPhenyRt4K Copy - - 21_Ribeiro [PERSON_NAME] User Conversa…" at bounding box center [909, 207] width 424 height 750
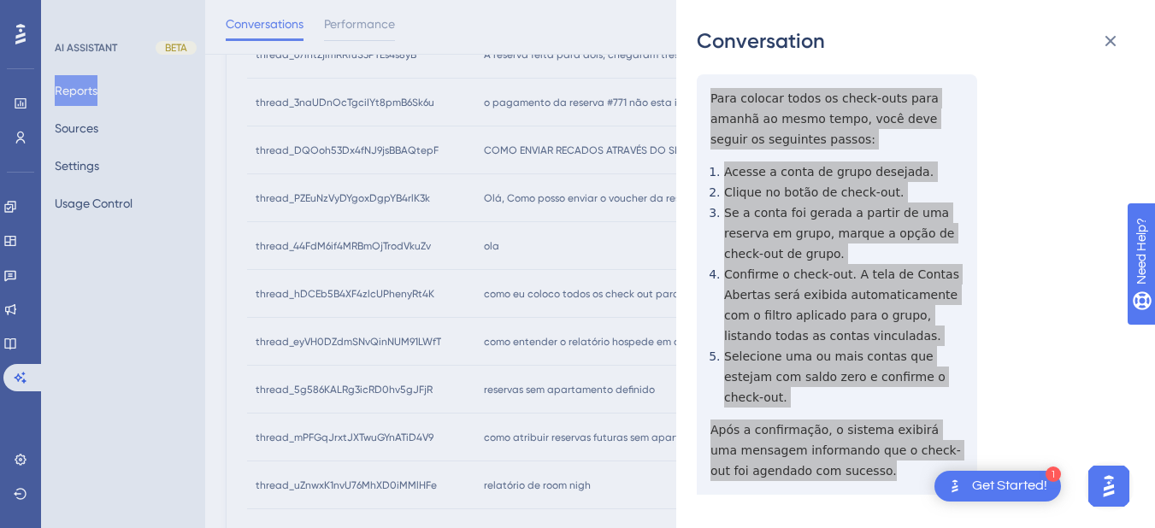
scroll to position [0, 0]
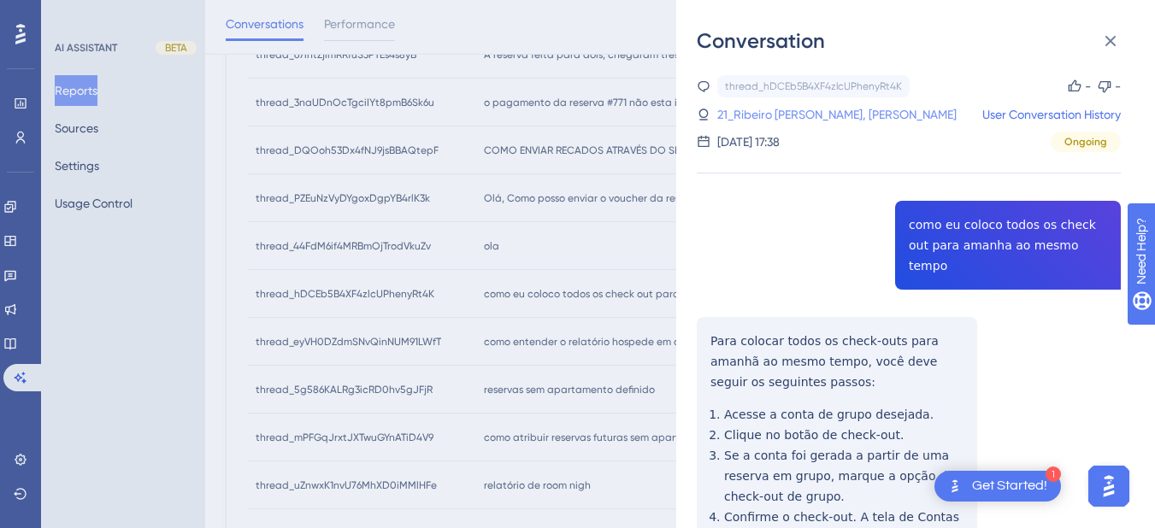
click at [785, 121] on link "21_Ribeiro [PERSON_NAME], [PERSON_NAME]" at bounding box center [836, 114] width 239 height 21
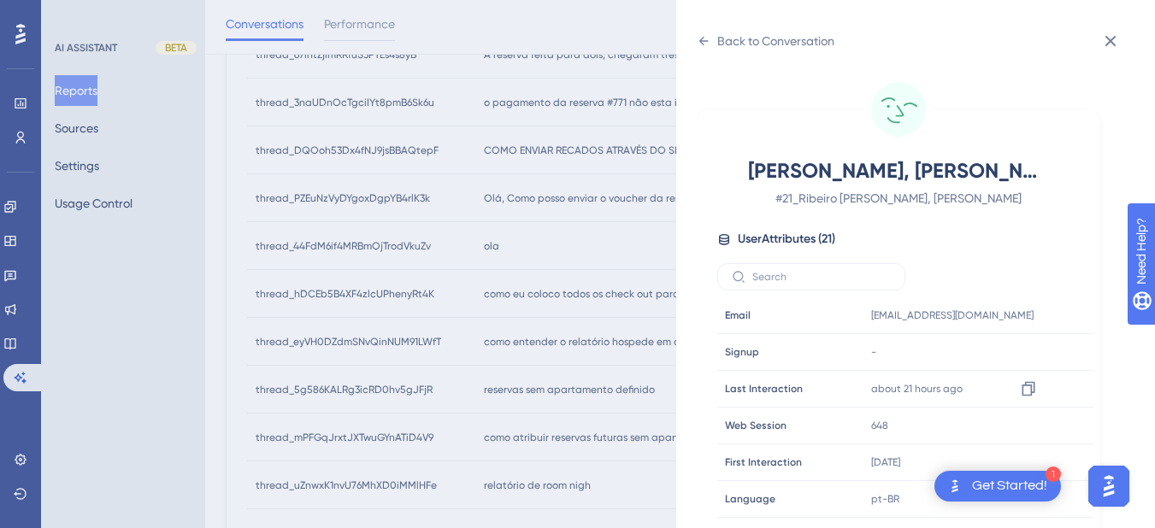
scroll to position [520, 0]
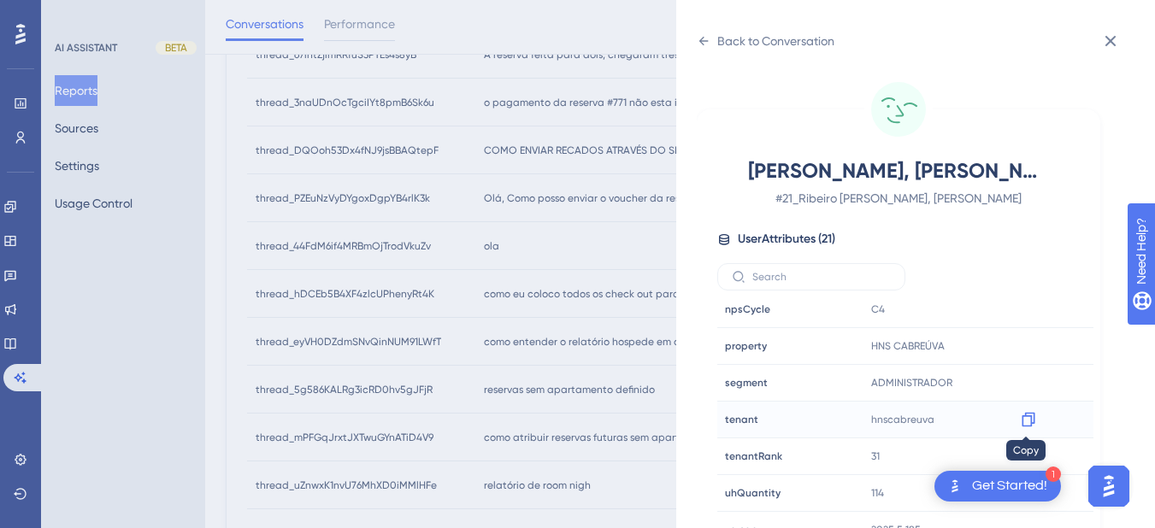
click at [1032, 418] on icon at bounding box center [1028, 419] width 17 height 17
click at [703, 39] on icon at bounding box center [704, 41] width 14 height 14
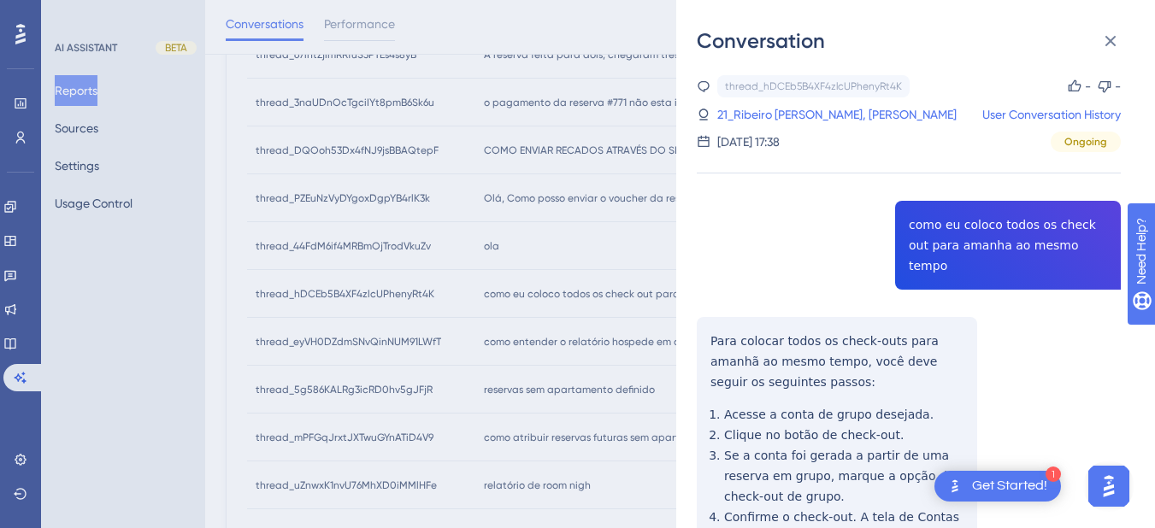
click at [694, 36] on div "Conversation thread_hDCEb5B4XF4zlcUPhenyRt4K Copy - - 21_Ribeiro [PERSON_NAME] …" at bounding box center [915, 264] width 479 height 528
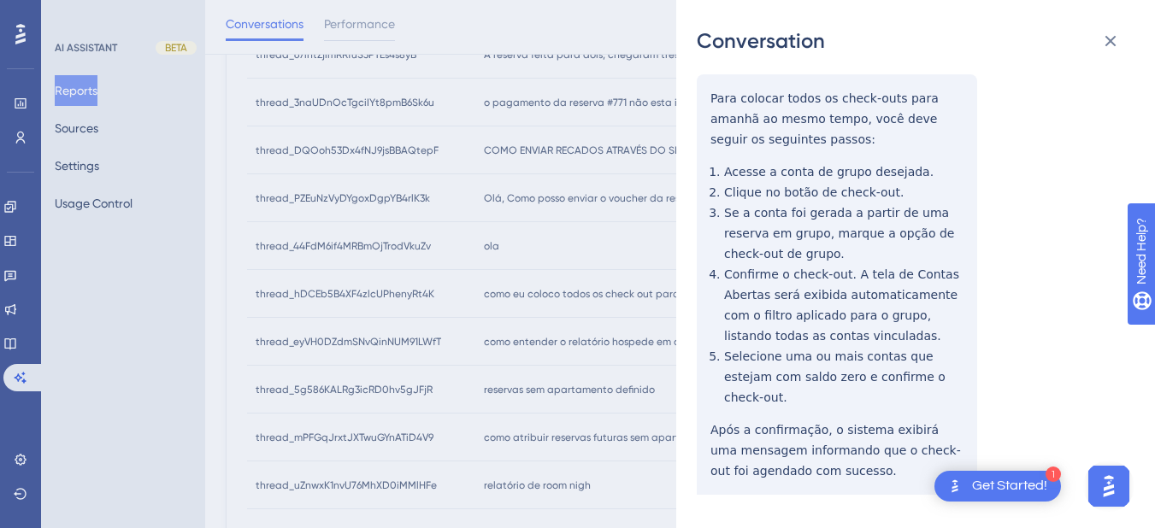
scroll to position [0, 0]
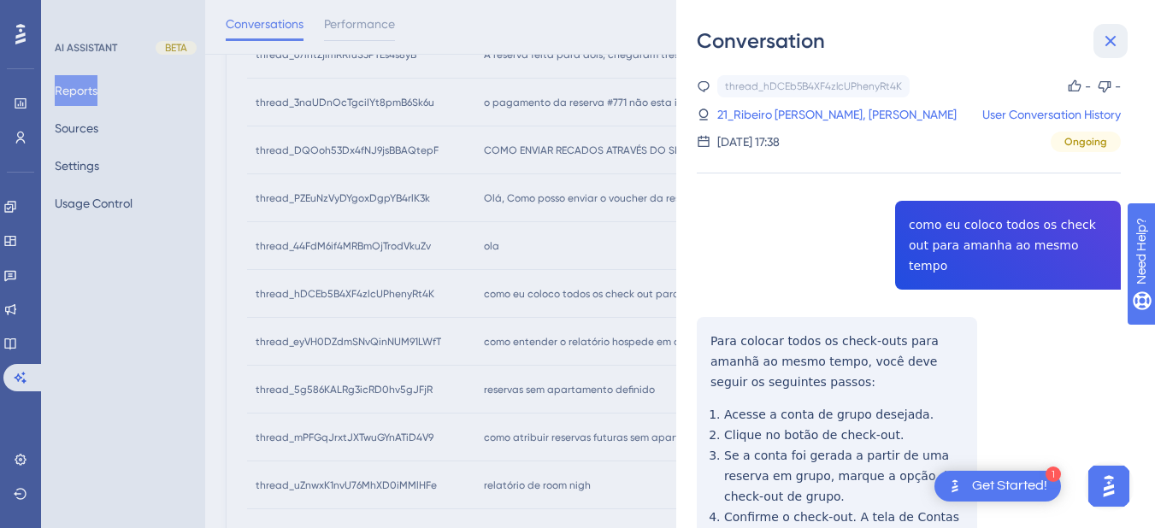
click at [1113, 46] on icon at bounding box center [1110, 41] width 21 height 21
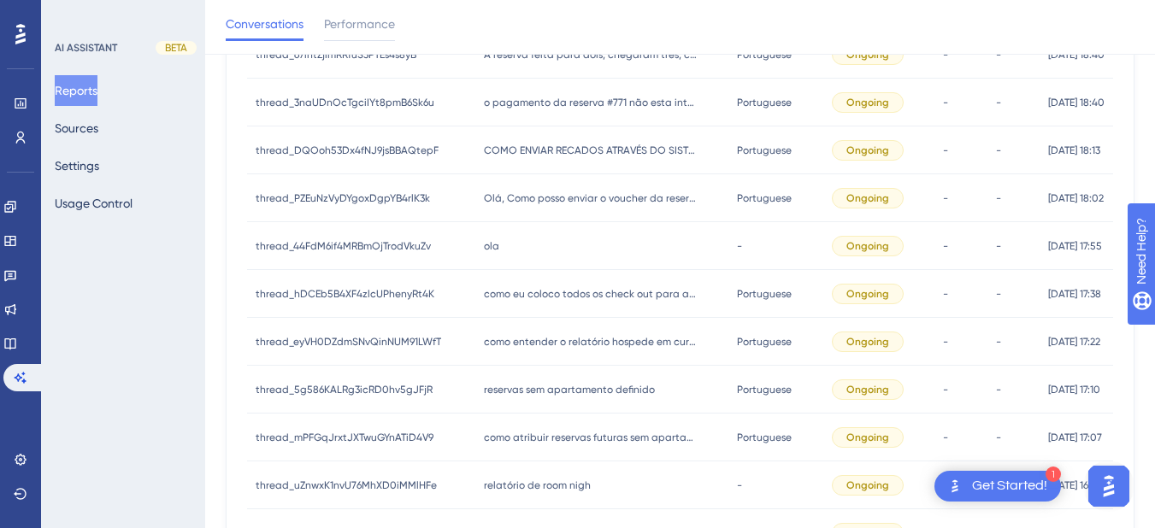
click at [532, 345] on span "como entender o relatório hospede em curso" at bounding box center [591, 342] width 214 height 14
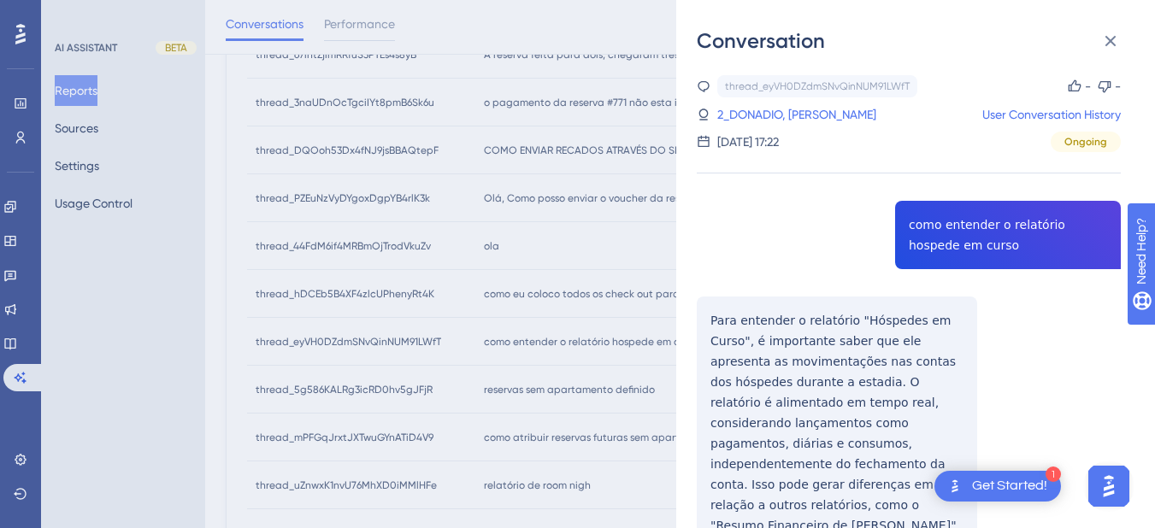
click at [937, 244] on div "thread_eyVH0DZdmSNvQinNUM91LWfT Copy - - 2_DONADIO, [PERSON_NAME] User Conversa…" at bounding box center [909, 427] width 424 height 705
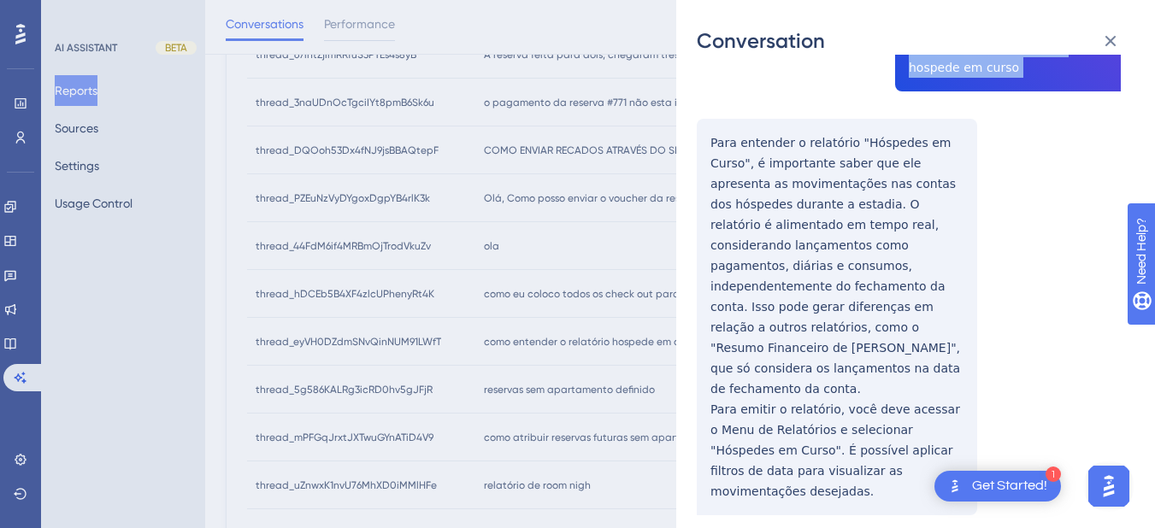
click at [710, 139] on div "thread_eyVH0DZdmSNvQinNUM91LWfT Copy - - 2_DONADIO, [PERSON_NAME] User Conversa…" at bounding box center [909, 249] width 424 height 705
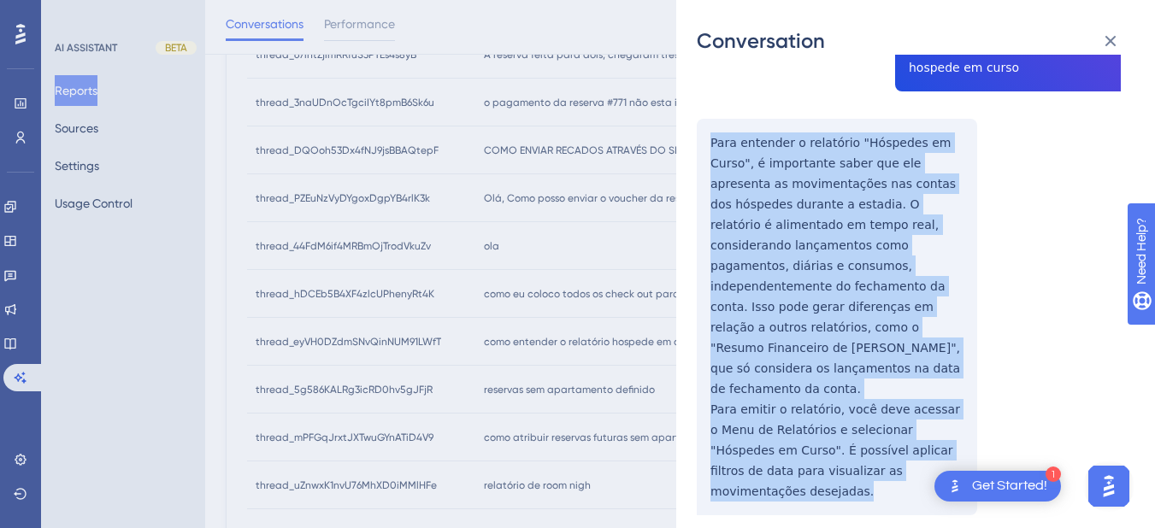
drag, startPoint x: 710, startPoint y: 139, endPoint x: 925, endPoint y: 424, distance: 356.4
click at [925, 424] on div "thread_eyVH0DZdmSNvQinNUM91LWfT Copy - - 2_DONADIO, [PERSON_NAME] User Conversa…" at bounding box center [909, 249] width 424 height 705
click at [756, 207] on div "thread_eyVH0DZdmSNvQinNUM91LWfT Copy - - 2_DONADIO, [PERSON_NAME] User Conversa…" at bounding box center [909, 249] width 424 height 705
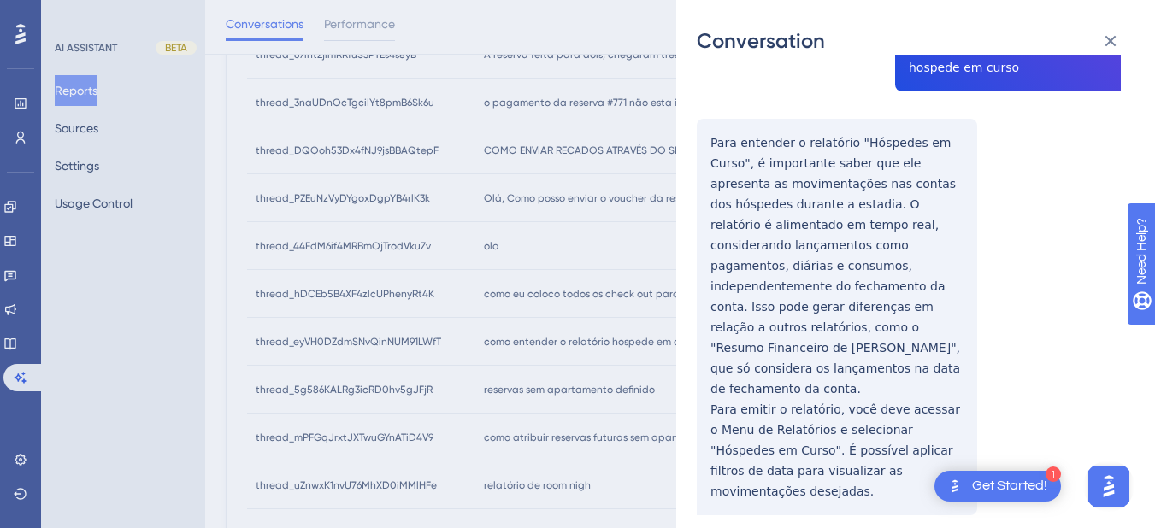
scroll to position [0, 0]
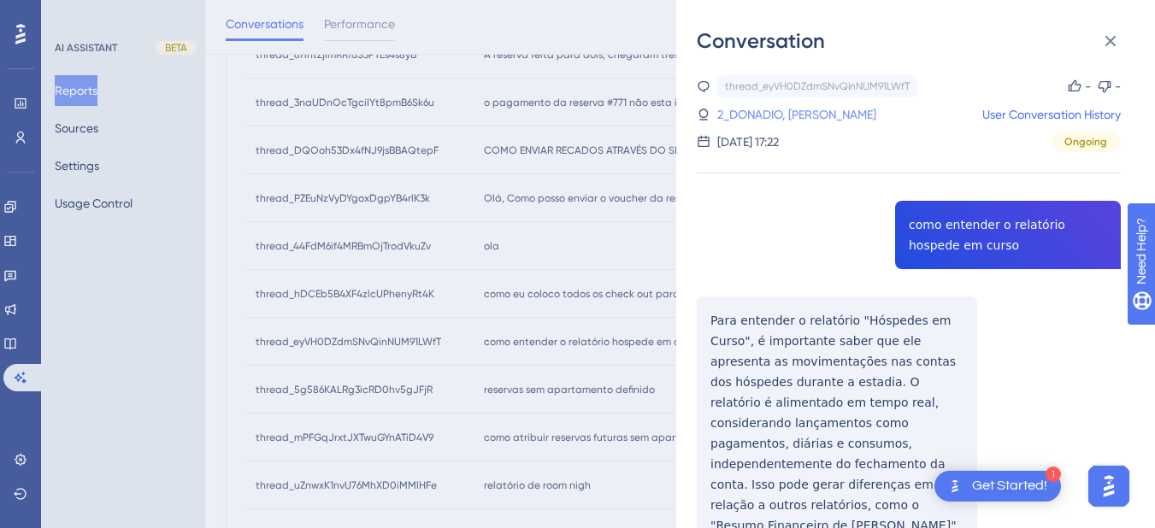
click at [773, 109] on link "2_DONADIO, [PERSON_NAME]" at bounding box center [796, 114] width 159 height 21
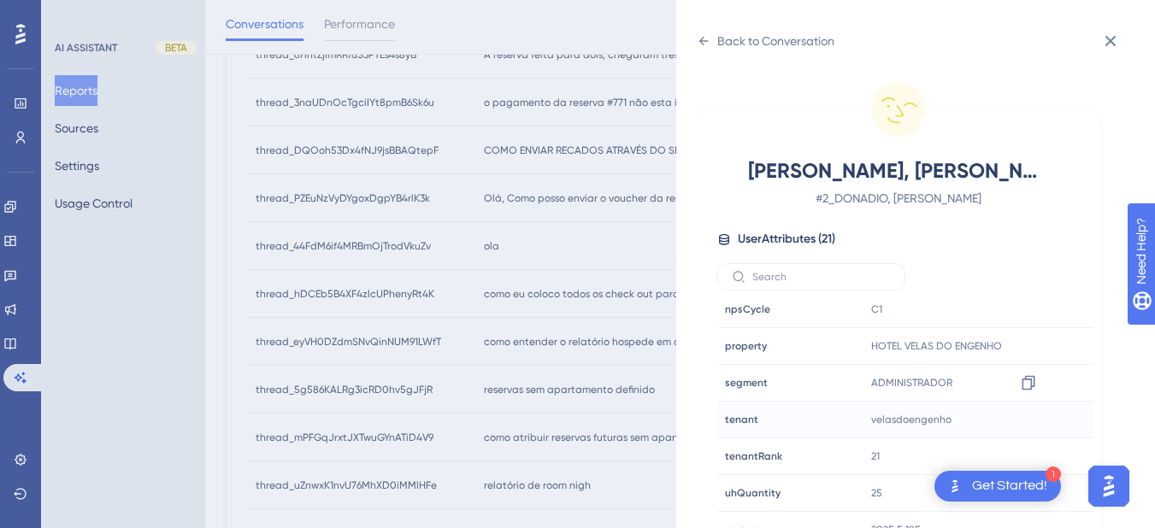
scroll to position [21, 0]
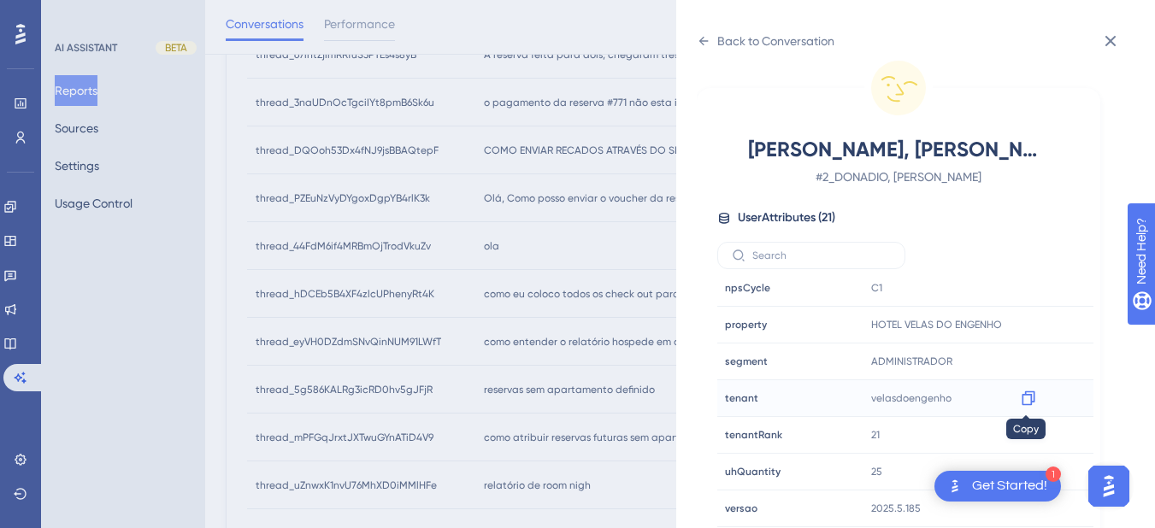
click at [1023, 398] on icon at bounding box center [1028, 398] width 17 height 17
click at [688, 35] on div "Back to Conversation DONADIO, [PERSON_NAME] # 2_DONADIO, [PERSON_NAME] User Att…" at bounding box center [915, 264] width 479 height 528
click at [703, 38] on icon at bounding box center [703, 41] width 9 height 9
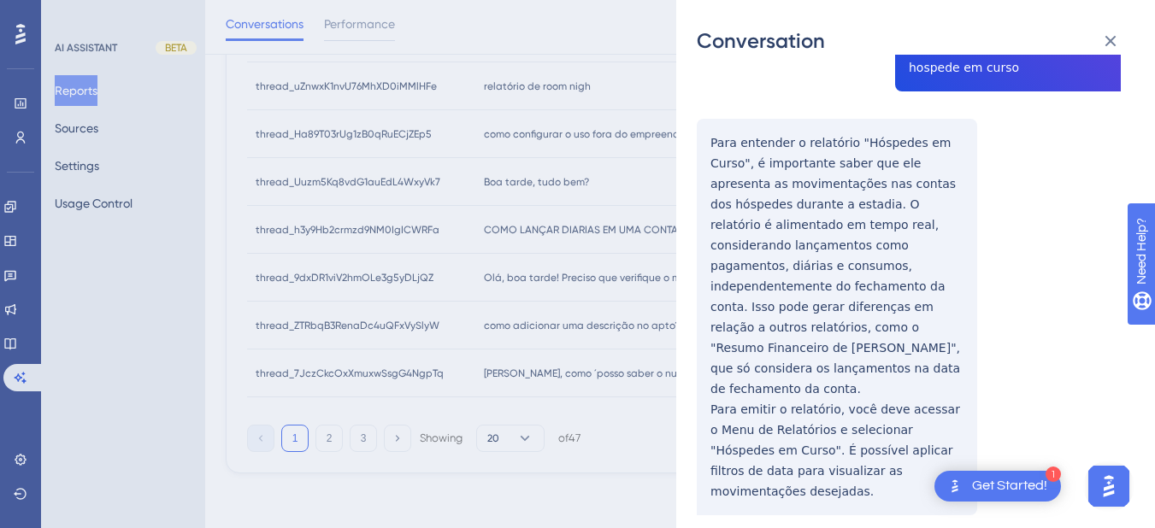
scroll to position [0, 0]
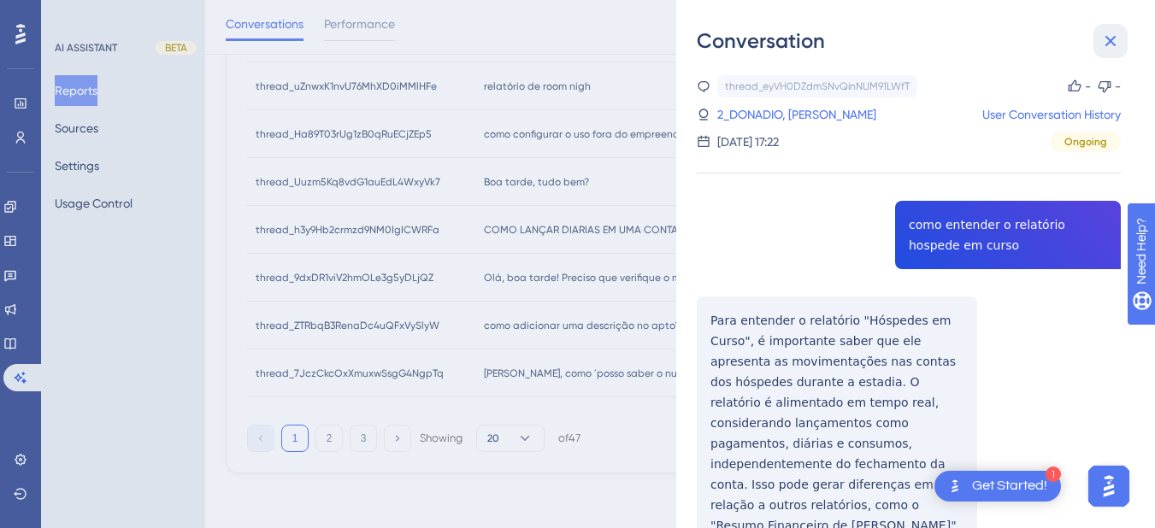
click at [1113, 34] on icon at bounding box center [1110, 41] width 21 height 21
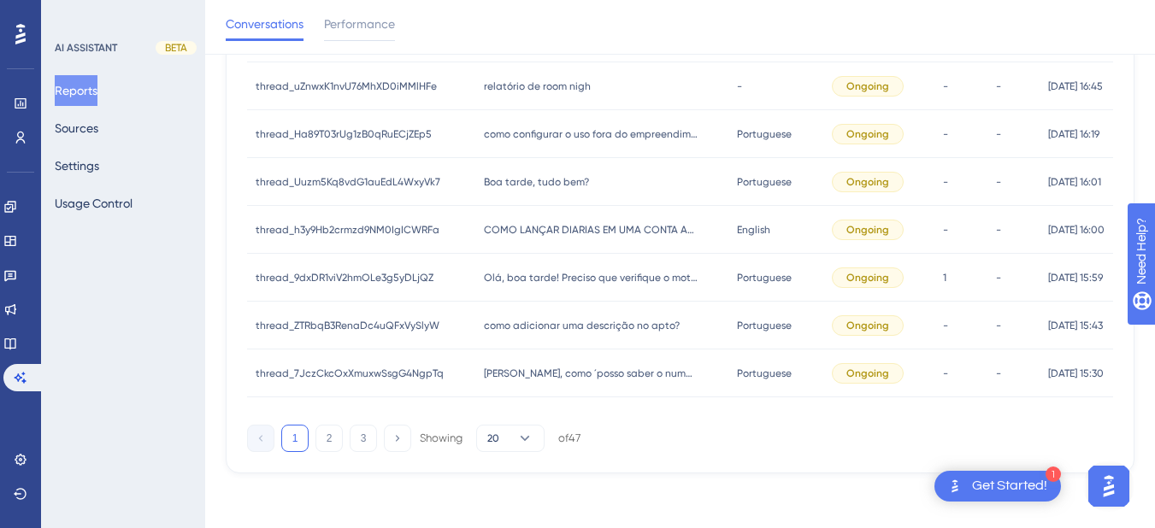
scroll to position [690, 0]
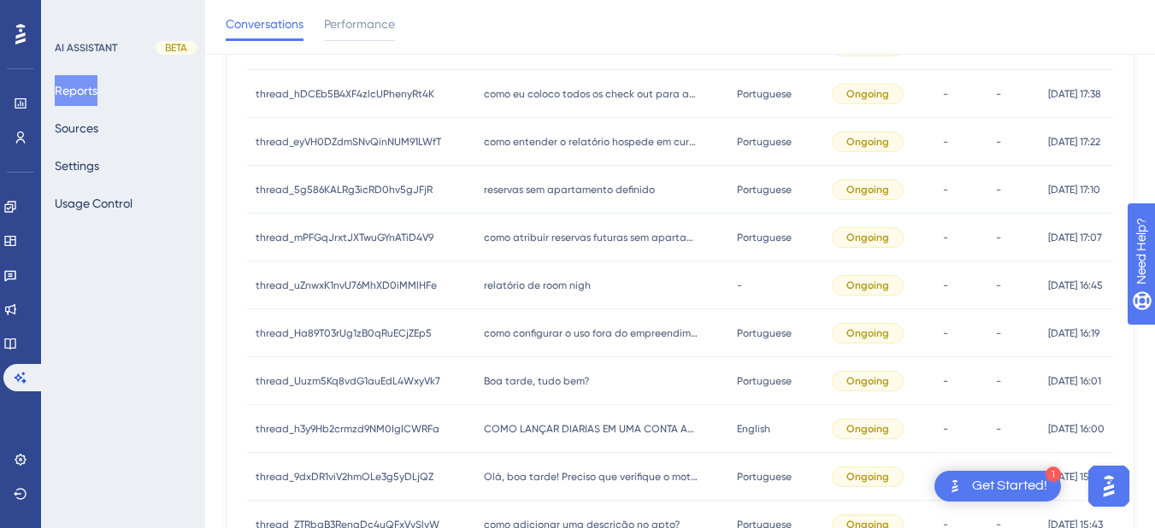
click at [546, 179] on div "reservas sem apartamento definido reservas sem apartamento definido" at bounding box center [602, 190] width 254 height 48
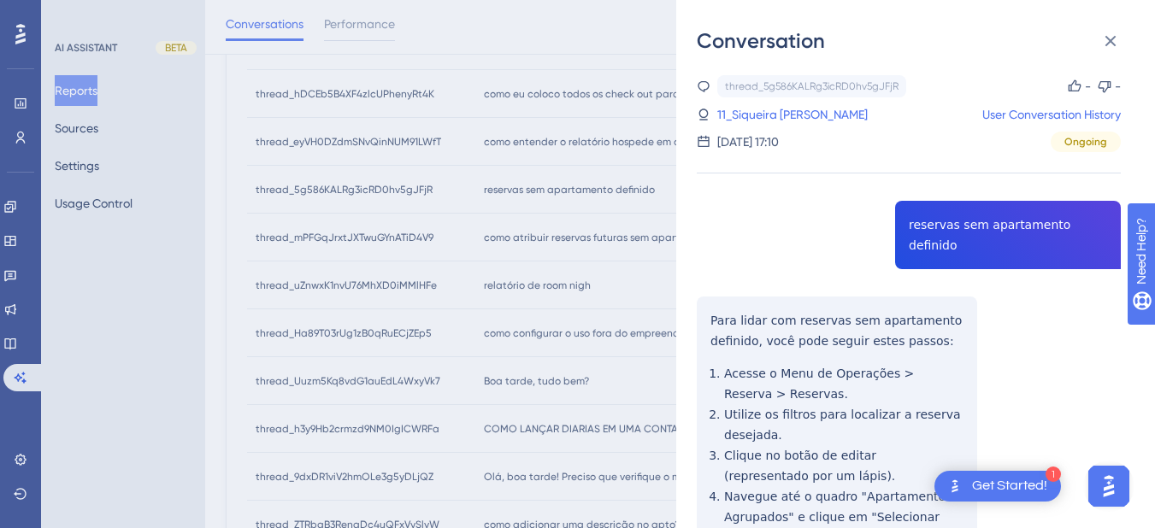
click at [964, 226] on div "thread_5g586KALRg3icRD0hv5gJFjR Copy - - 11_Siqueira Frigo, [PERSON_NAME] User …" at bounding box center [909, 429] width 424 height 709
click at [734, 311] on div "thread_5g586KALRg3icRD0hv5gJFjR Copy - - 11_Siqueira Frigo, [PERSON_NAME] User …" at bounding box center [909, 429] width 424 height 709
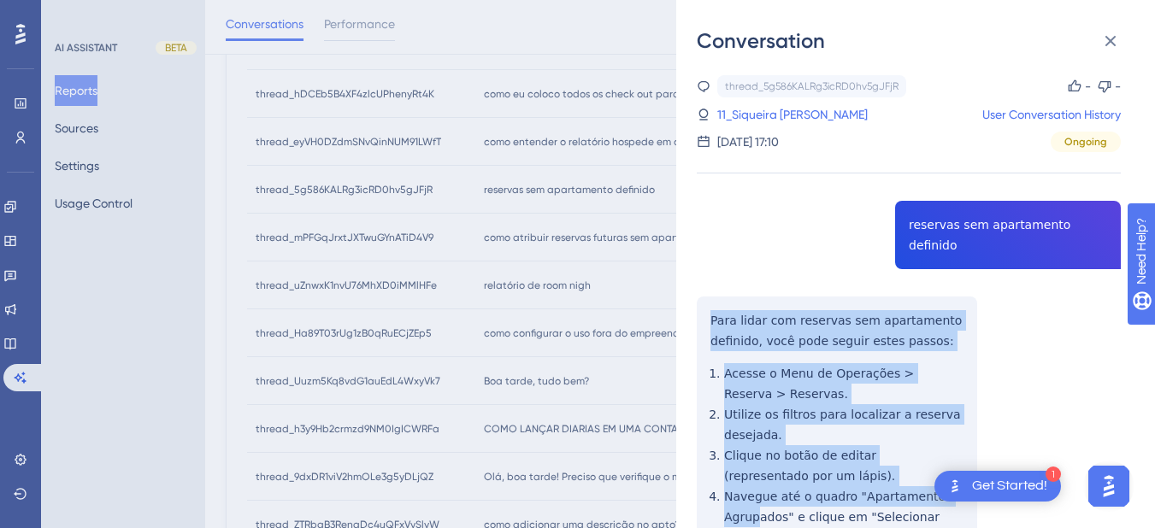
scroll to position [202, 0]
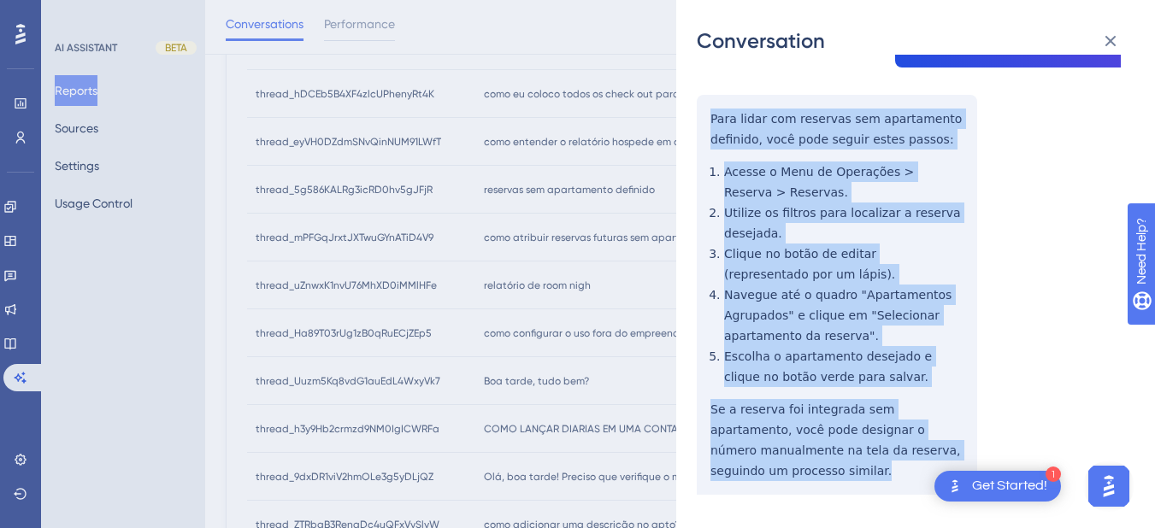
drag, startPoint x: 705, startPoint y: 291, endPoint x: 809, endPoint y: 334, distance: 111.9
click at [963, 425] on div "thread_5g586KALRg3icRD0hv5gJFjR Copy - - 11_Siqueira Frigo, [PERSON_NAME] User …" at bounding box center [909, 228] width 424 height 709
drag, startPoint x: 806, startPoint y: 249, endPoint x: 776, endPoint y: 165, distance: 88.9
click at [807, 248] on div "thread_5g586KALRg3icRD0hv5gJFjR Copy - - 11_Siqueira Frigo, [PERSON_NAME] User …" at bounding box center [909, 228] width 424 height 709
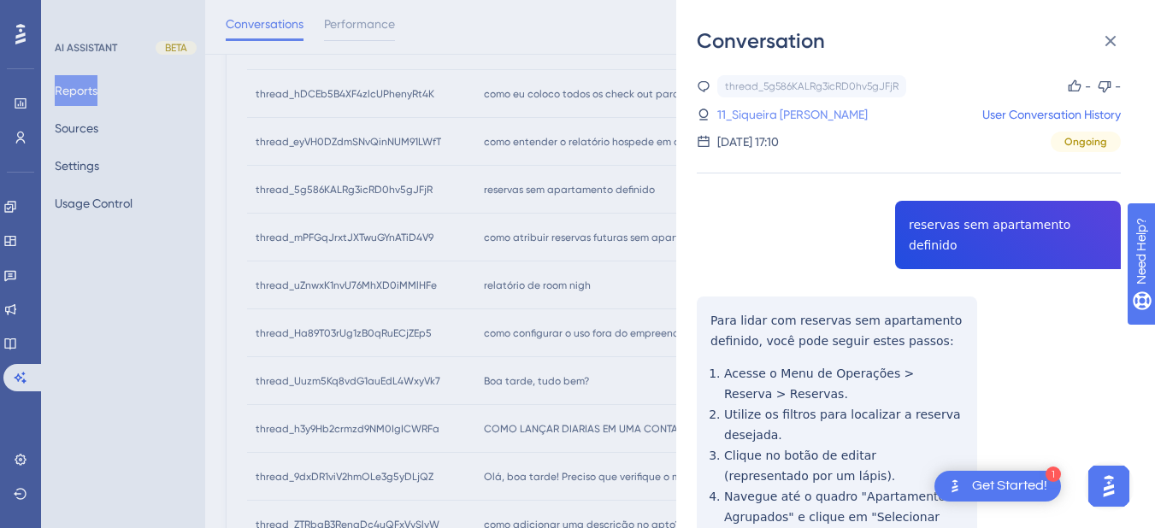
click at [743, 115] on link "11_Siqueira [PERSON_NAME]" at bounding box center [792, 114] width 150 height 21
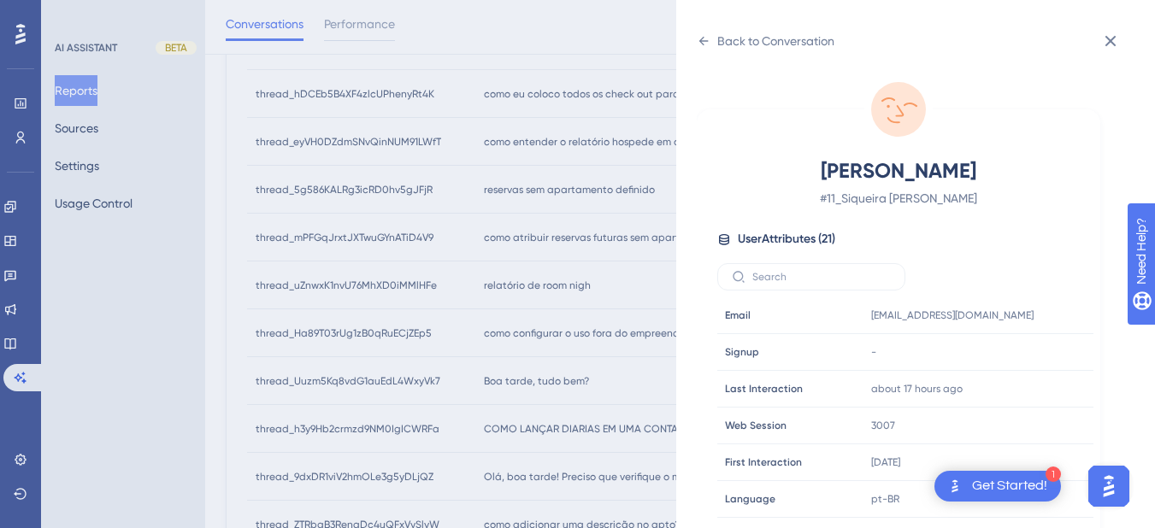
scroll to position [520, 0]
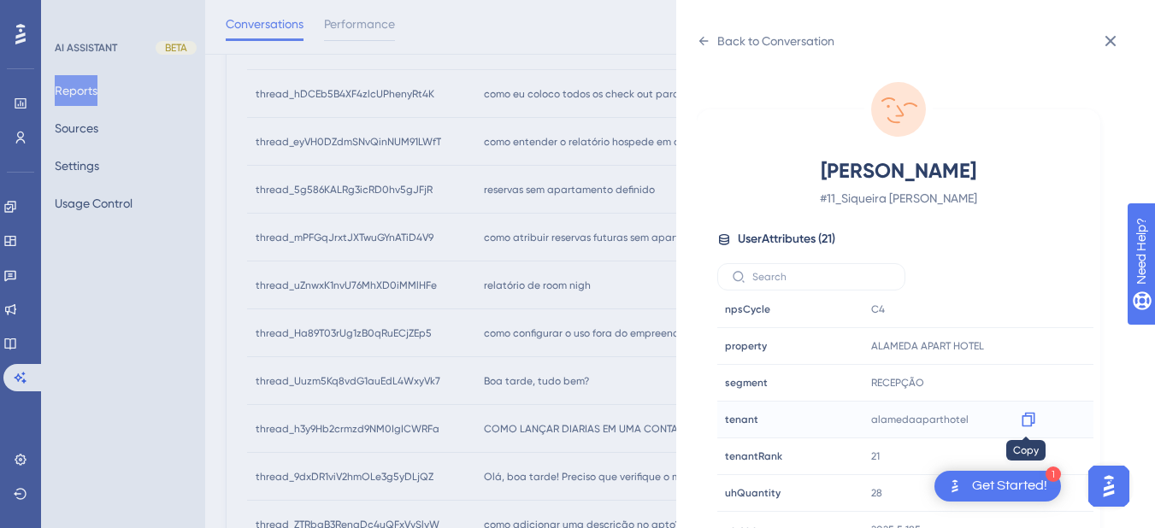
drag, startPoint x: 1020, startPoint y: 420, endPoint x: 1143, endPoint y: 403, distance: 123.5
click at [1022, 420] on icon at bounding box center [1028, 419] width 17 height 17
click at [703, 40] on icon at bounding box center [704, 41] width 14 height 14
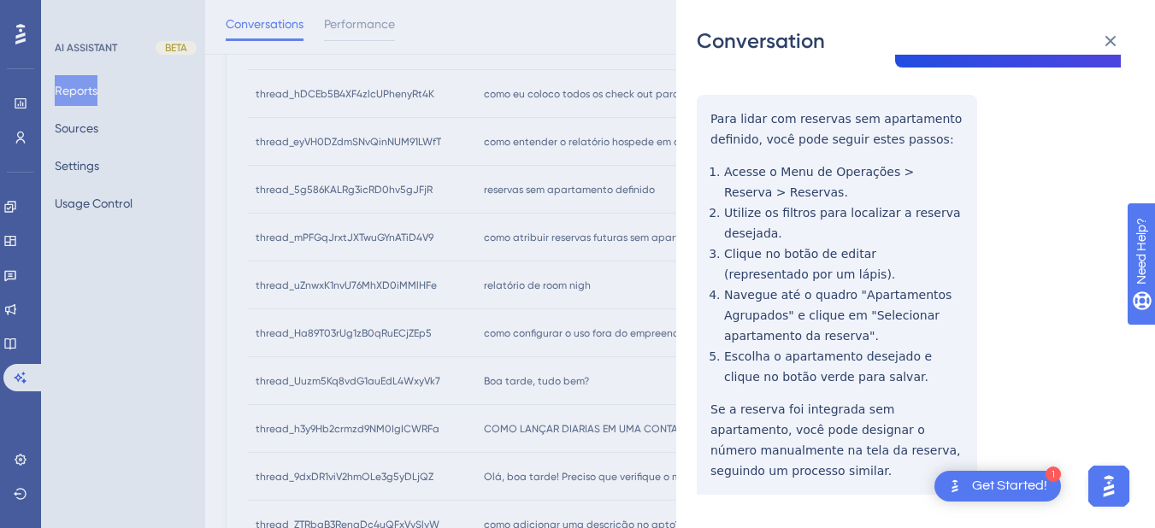
scroll to position [0, 0]
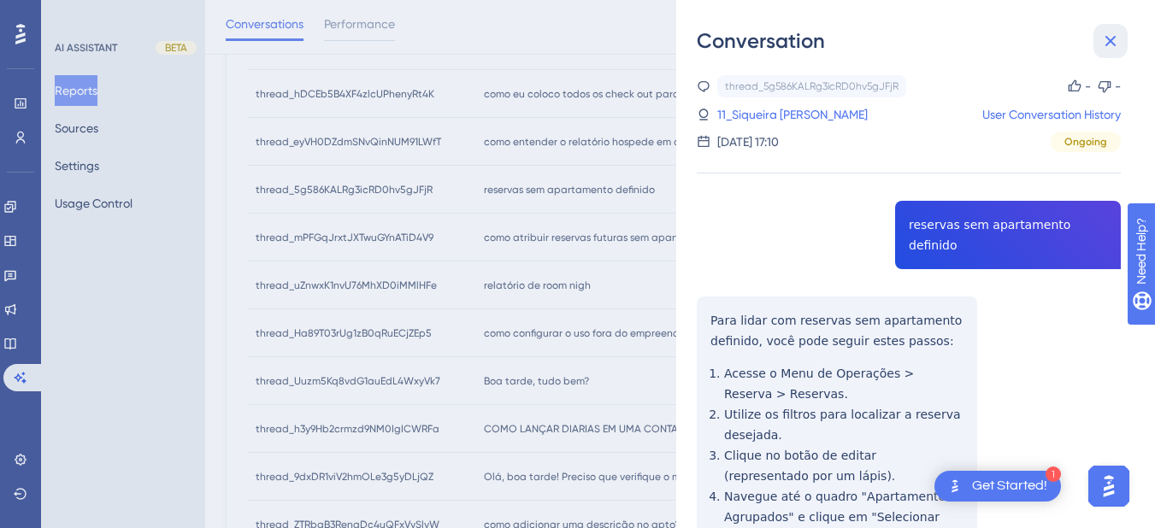
click at [1102, 39] on icon at bounding box center [1110, 41] width 21 height 21
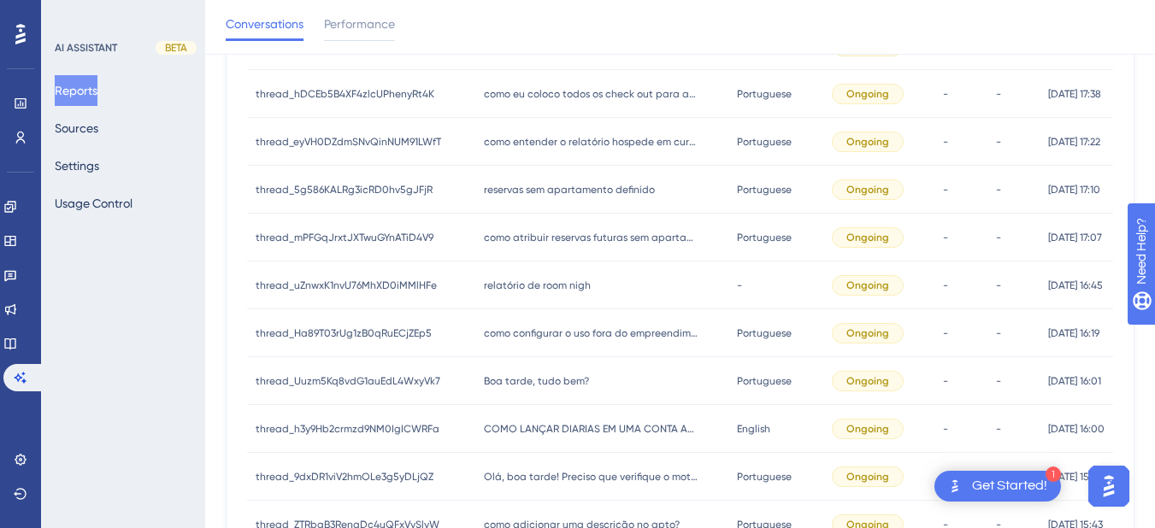
click at [475, 229] on div "como atribuir reservas futuras sem apartamento como atribuir reservas futuras s…" at bounding box center [602, 238] width 254 height 48
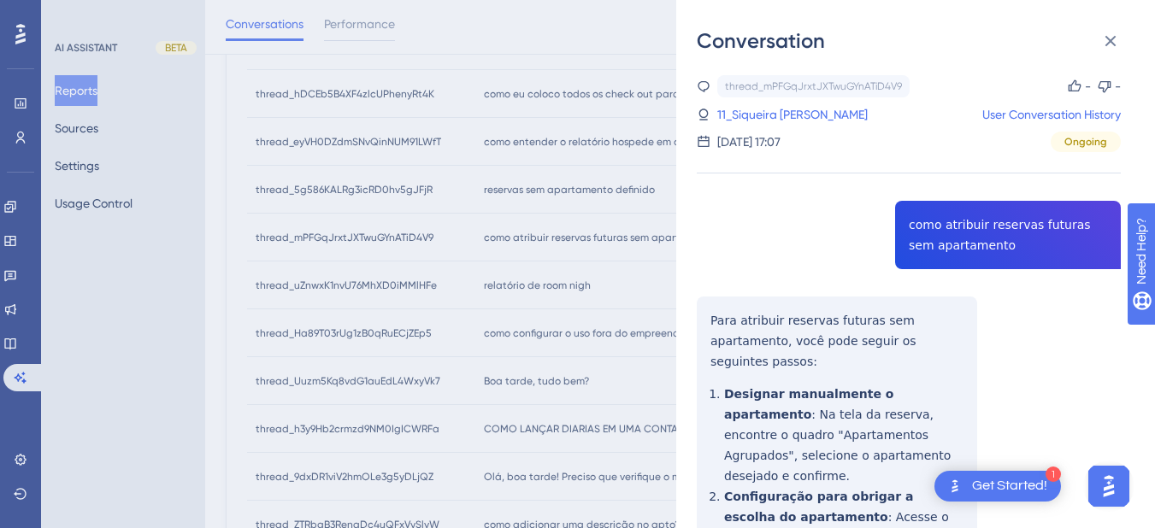
click at [950, 244] on div "thread_mPFGqJrxtJXTwuGYnATiD4V9 Copy - - 11_Siqueira Frigo, [PERSON_NAME] User …" at bounding box center [909, 511] width 424 height 873
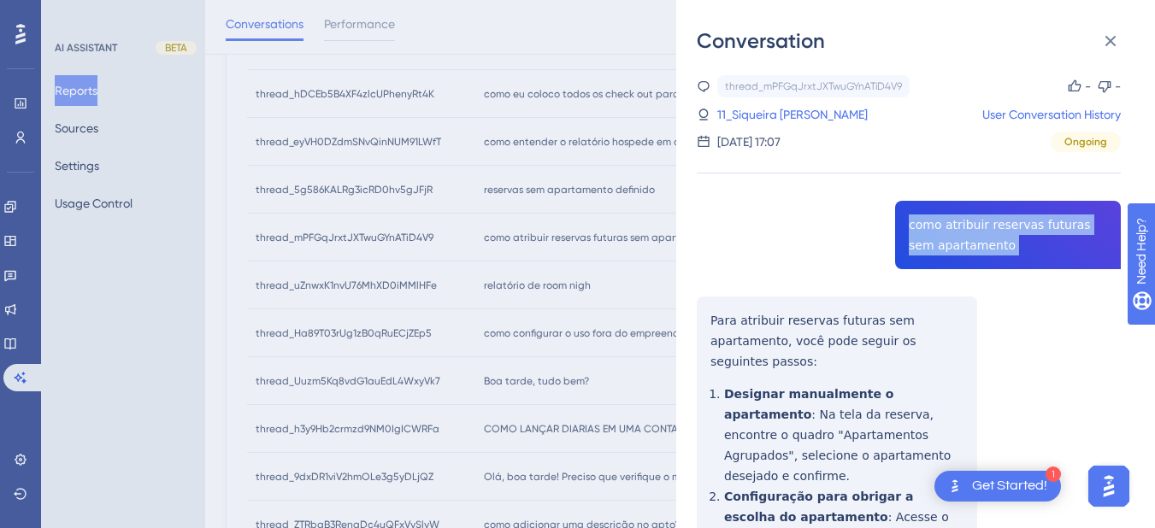
click at [950, 244] on div "thread_mPFGqJrxtJXTwuGYnATiD4V9 Copy - - 11_Siqueira Frigo, [PERSON_NAME] User …" at bounding box center [909, 511] width 424 height 873
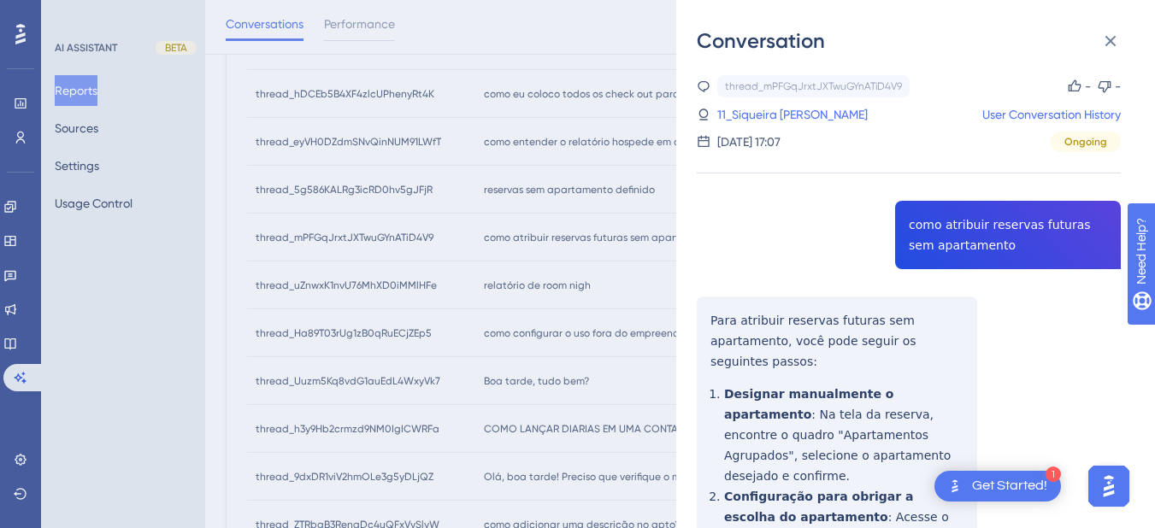
click at [759, 350] on div "thread_mPFGqJrxtJXTwuGYnATiD4V9 Copy - - 11_Siqueira Frigo, [PERSON_NAME] User …" at bounding box center [909, 511] width 424 height 873
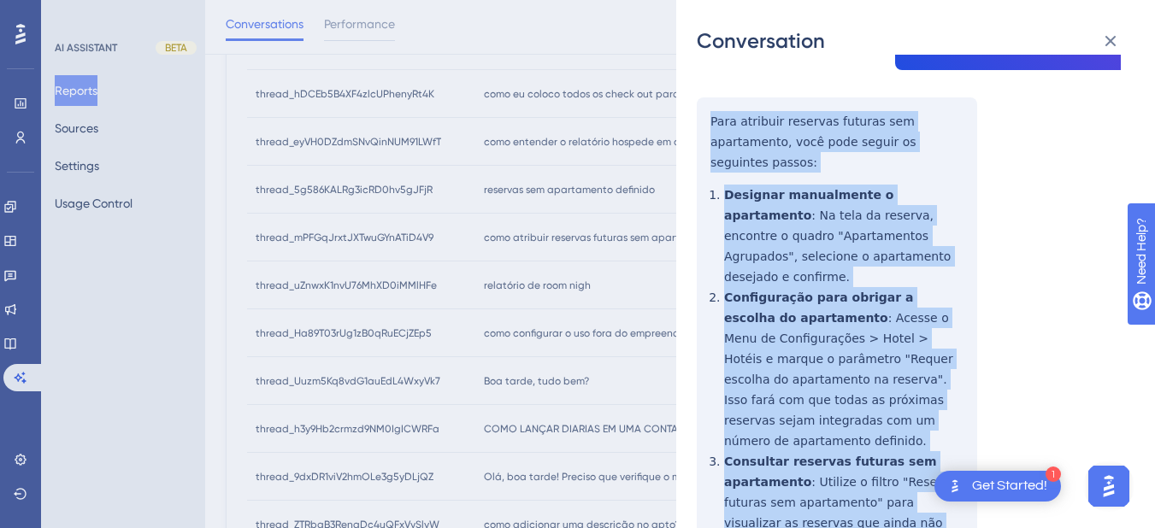
scroll to position [325, 0]
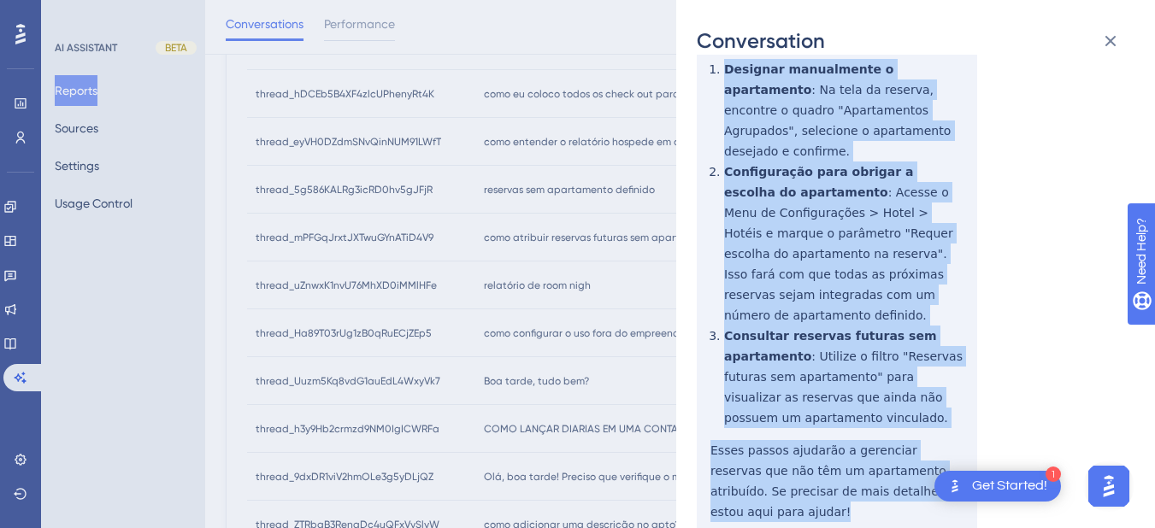
drag, startPoint x: 704, startPoint y: 316, endPoint x: 951, endPoint y: 444, distance: 278.3
click at [951, 444] on div "thread_mPFGqJrxtJXTwuGYnATiD4V9 Copy - - 11_Siqueira Frigo, [PERSON_NAME] User …" at bounding box center [909, 186] width 424 height 873
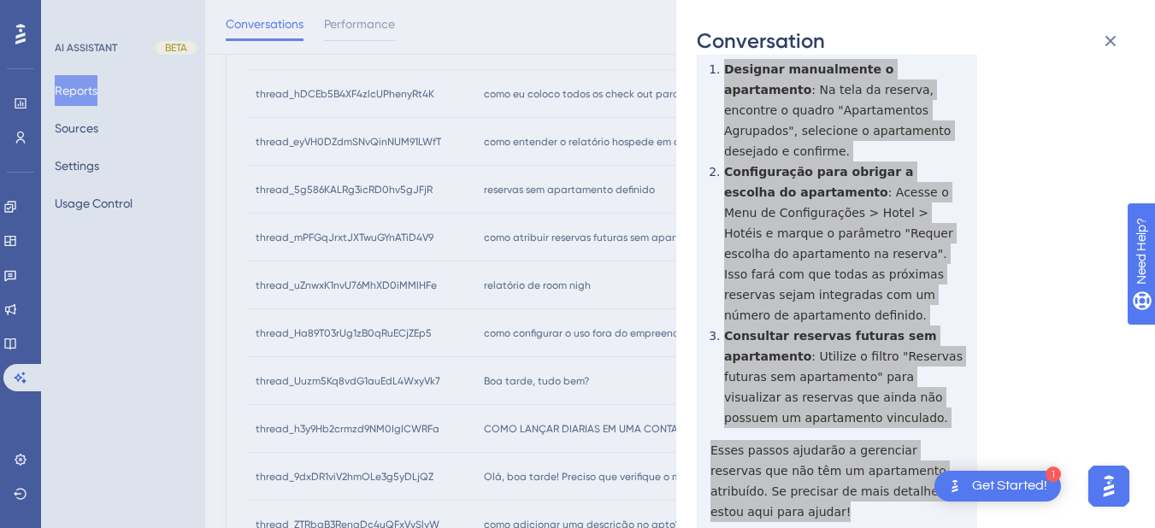
scroll to position [0, 0]
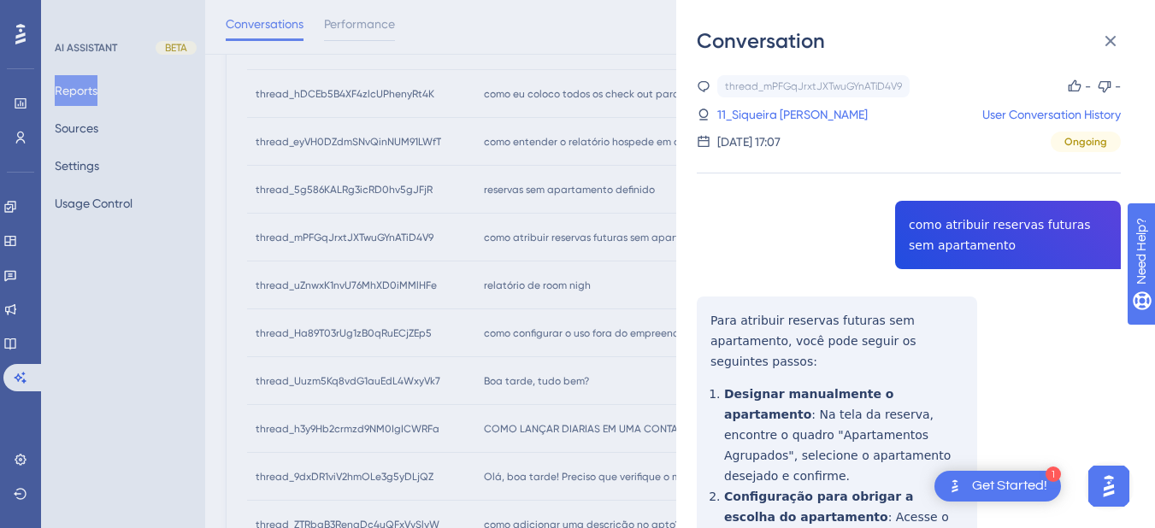
click at [773, 126] on div "thread_mPFGqJrxtJXTwuGYnATiD4V9 Copy - - 11_Siqueira Frigo, [PERSON_NAME] User …" at bounding box center [909, 113] width 424 height 77
click at [772, 105] on link "11_Siqueira [PERSON_NAME]" at bounding box center [792, 114] width 150 height 21
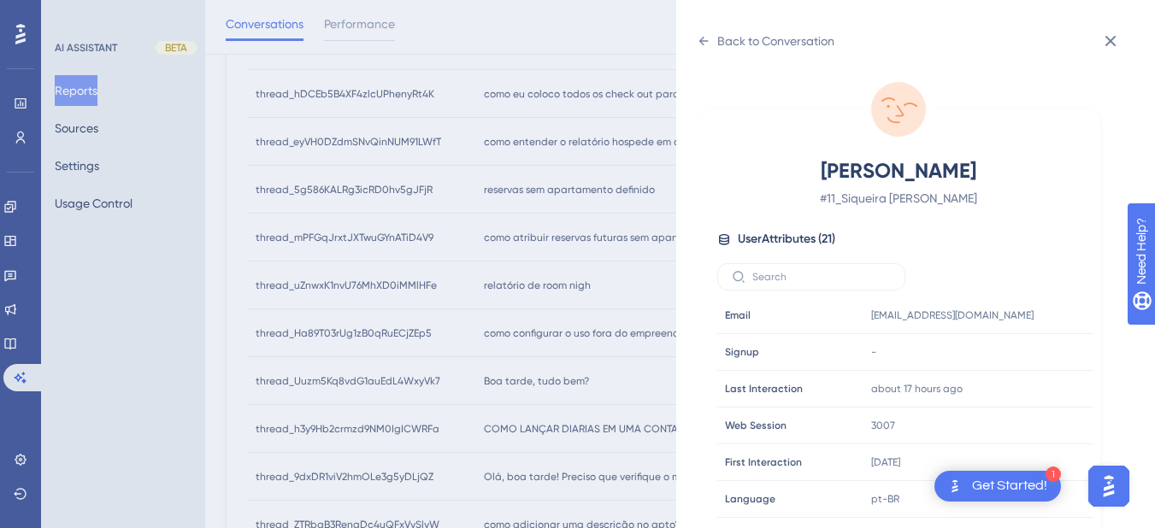
scroll to position [520, 0]
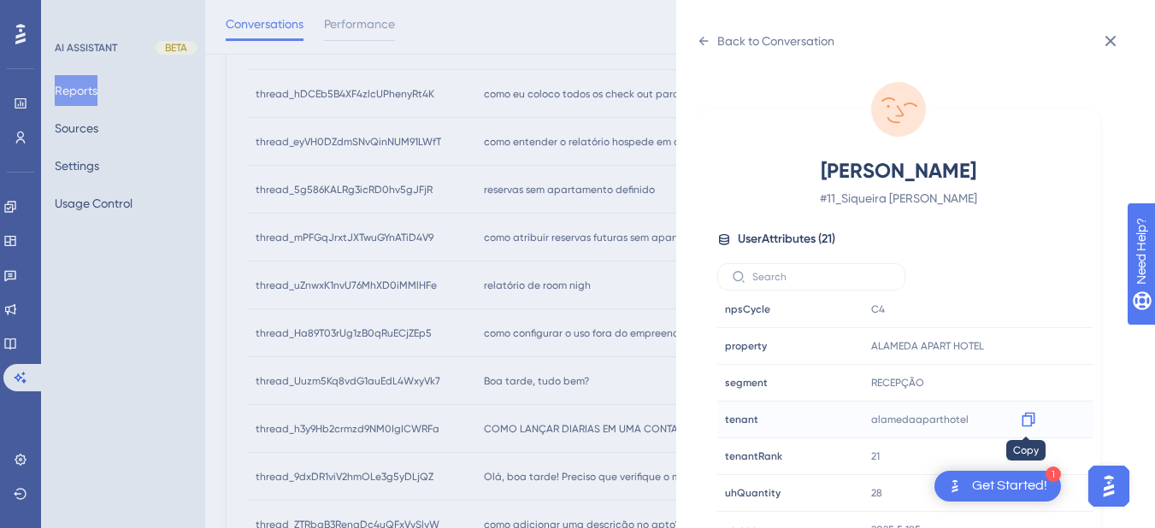
click at [1033, 419] on icon at bounding box center [1028, 419] width 17 height 17
click at [695, 41] on div "Back to Conversation [PERSON_NAME], [PERSON_NAME] # 11_Siqueira Frigo, [PERSON_…" at bounding box center [915, 264] width 479 height 528
click at [703, 39] on icon at bounding box center [704, 41] width 14 height 14
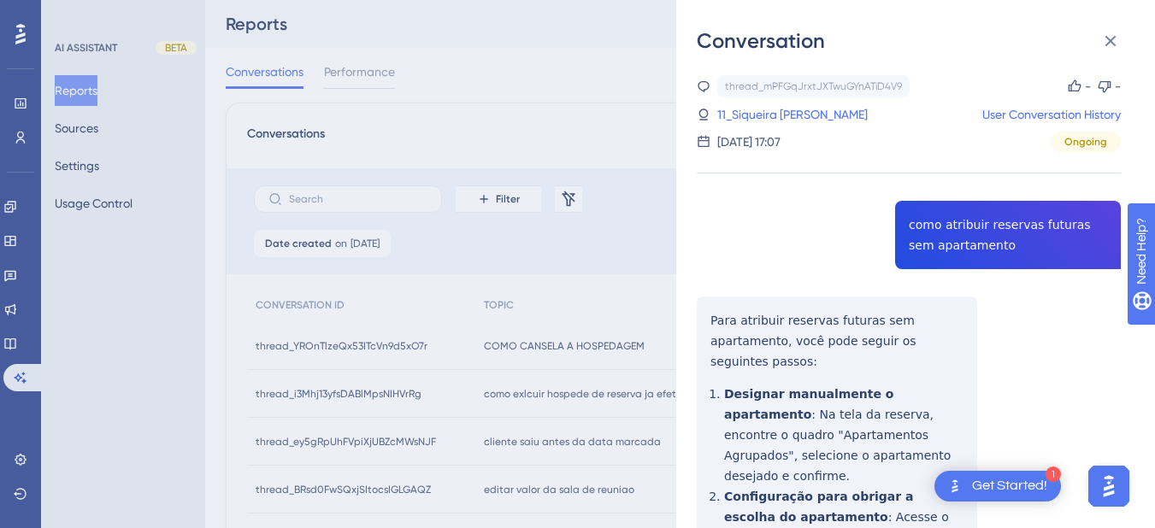
scroll to position [598, 0]
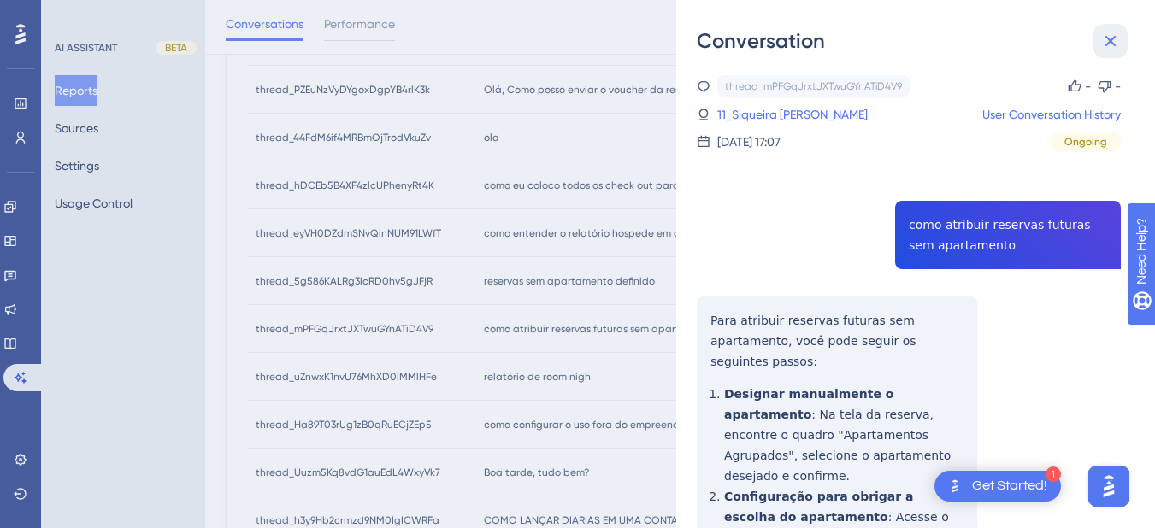
click at [1117, 41] on icon at bounding box center [1110, 41] width 21 height 21
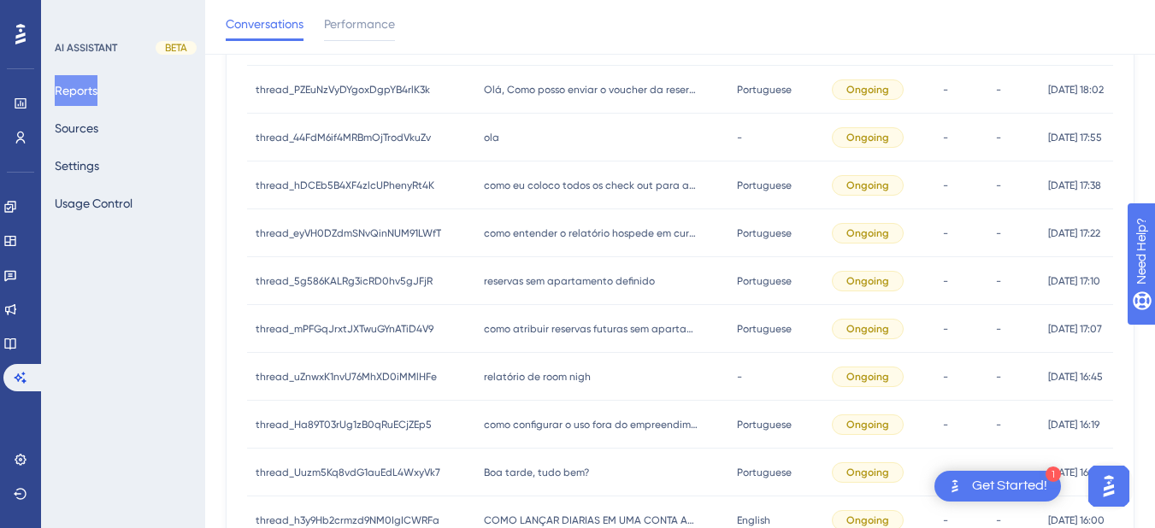
click at [539, 377] on span "relatório de room nigh" at bounding box center [537, 377] width 107 height 14
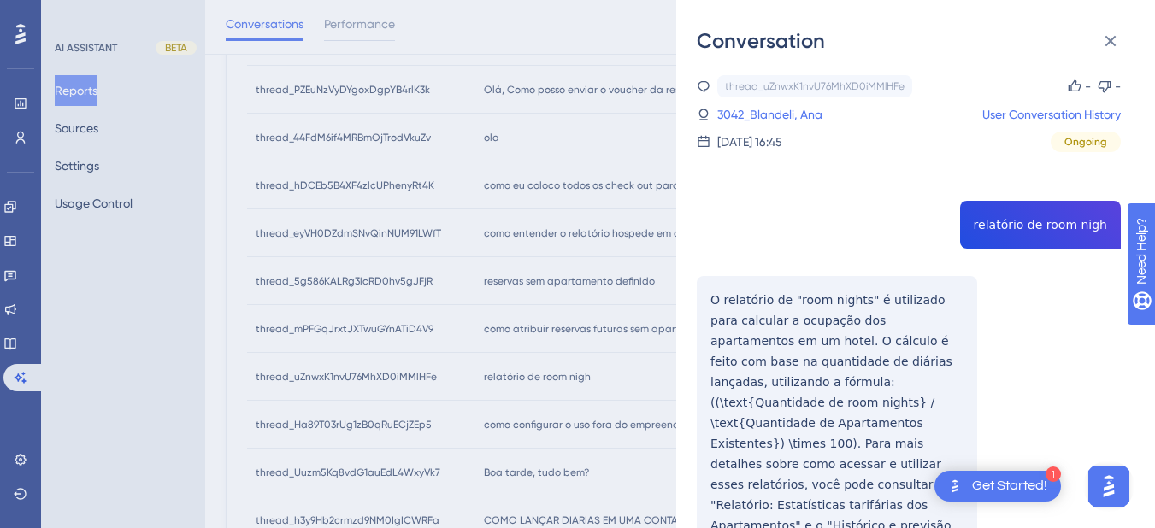
click at [1012, 217] on div "thread_uZnwxK1nvU76MhXD0iMMlHFe Copy - - 3042_Blandeli, Ana User Conversation H…" at bounding box center [909, 366] width 424 height 582
click at [706, 293] on div "thread_uZnwxK1nvU76MhXD0iMMlHFe Copy - - 3042_Blandeli, Ana User Conversation H…" at bounding box center [909, 366] width 424 height 582
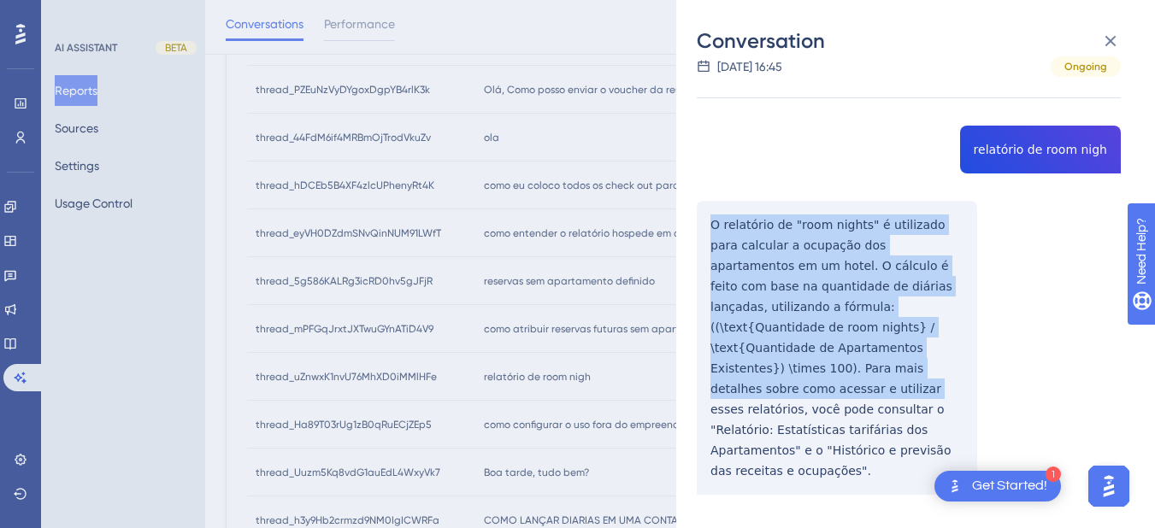
scroll to position [797, 0]
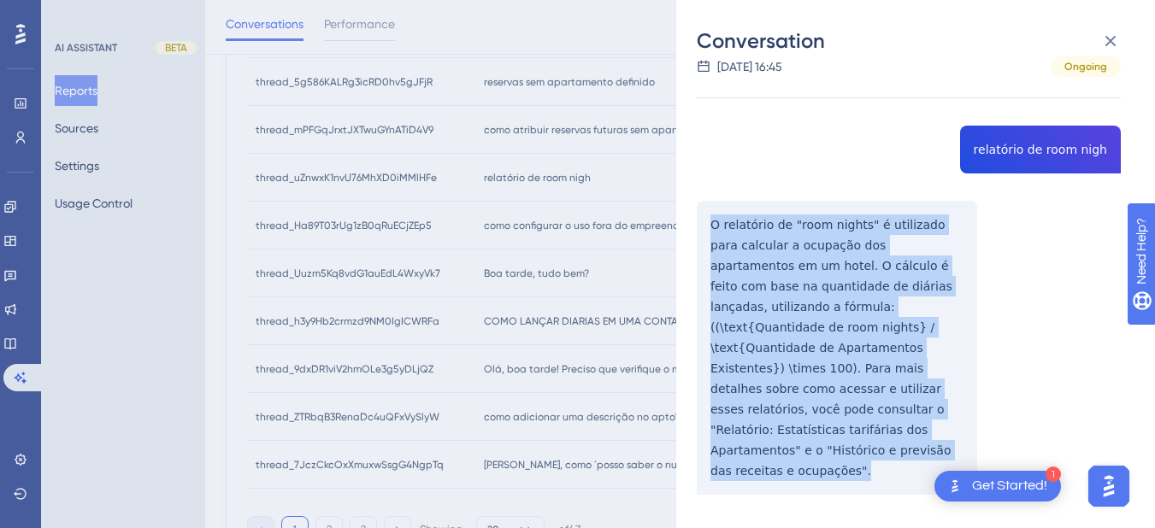
drag, startPoint x: 706, startPoint y: 293, endPoint x: 839, endPoint y: 435, distance: 194.7
click at [839, 435] on div "thread_uZnwxK1nvU76MhXD0iMMlHFe Copy - - 3042_Blandeli, Ana User Conversation H…" at bounding box center [909, 291] width 424 height 582
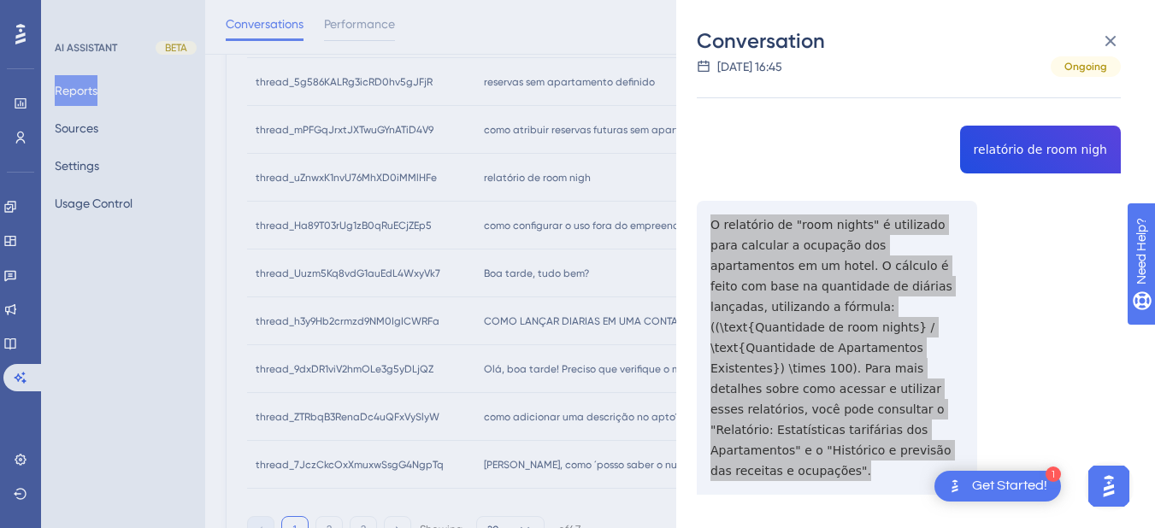
scroll to position [598, 0]
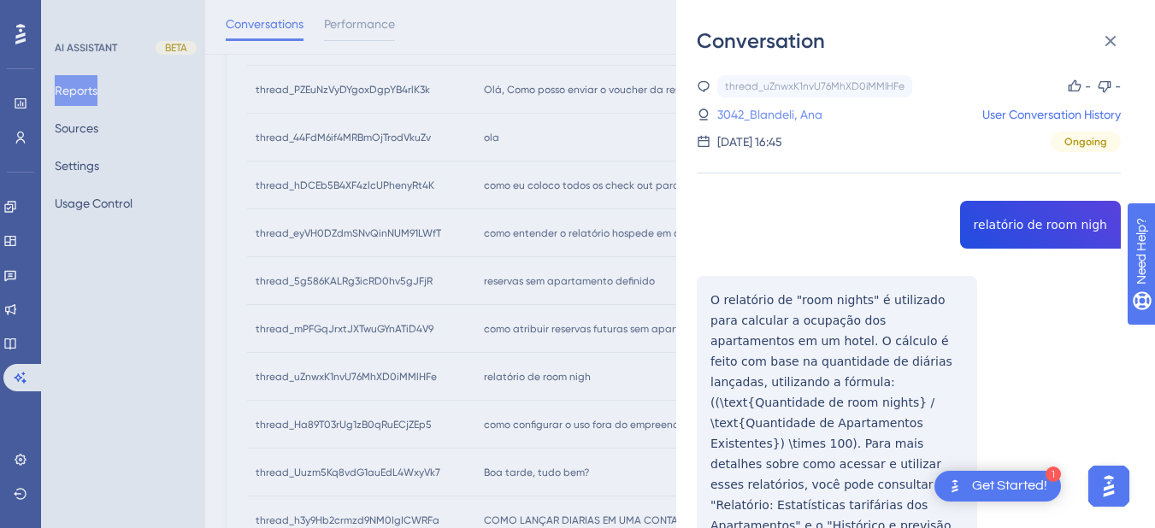
click at [738, 109] on link "3042_Blandeli, Ana" at bounding box center [769, 114] width 105 height 21
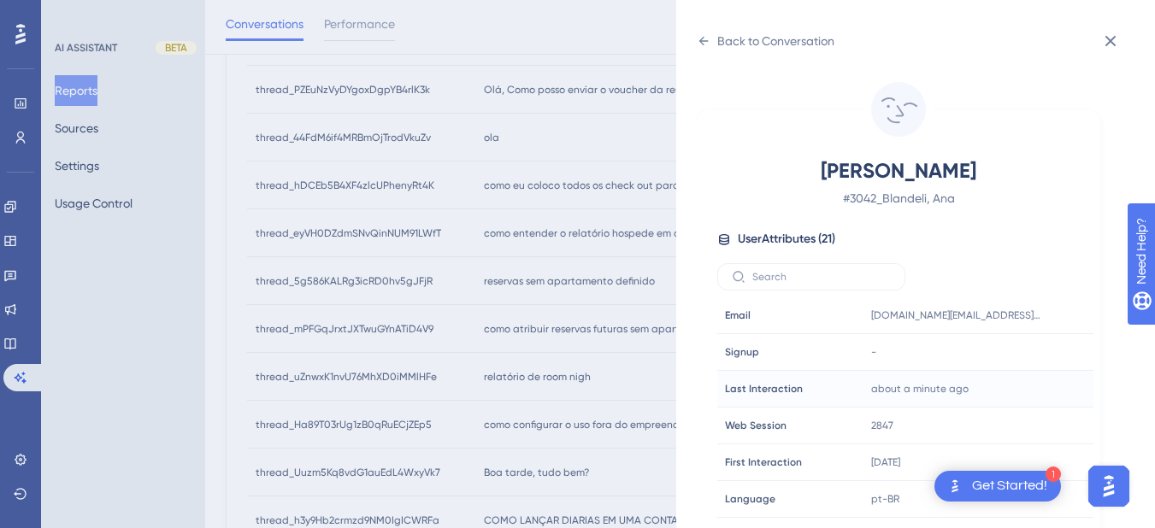
scroll to position [520, 0]
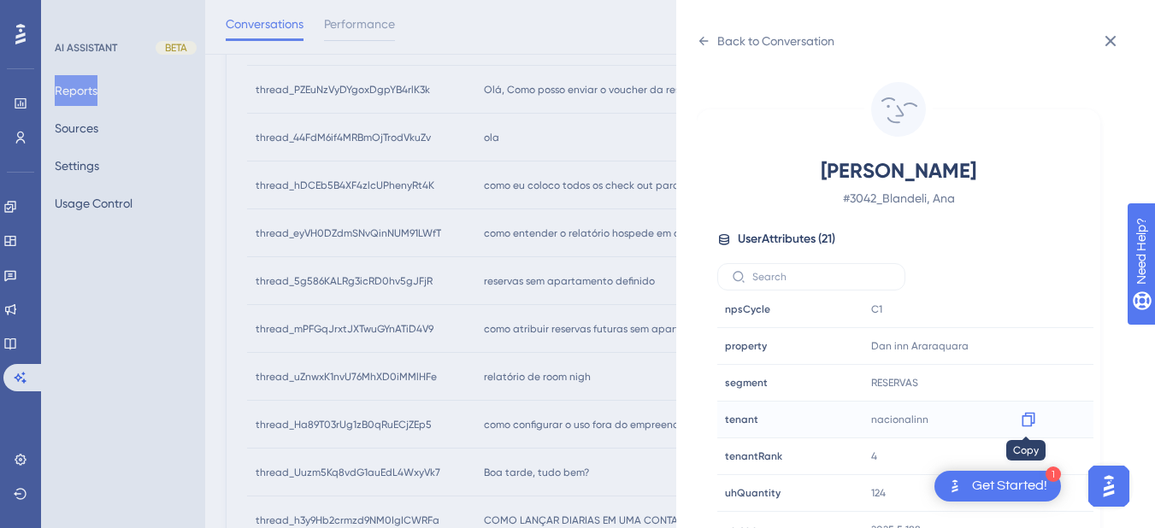
click at [1024, 415] on icon at bounding box center [1027, 420] width 13 height 15
click at [1026, 342] on icon at bounding box center [1027, 346] width 13 height 15
click at [698, 41] on icon at bounding box center [704, 41] width 14 height 14
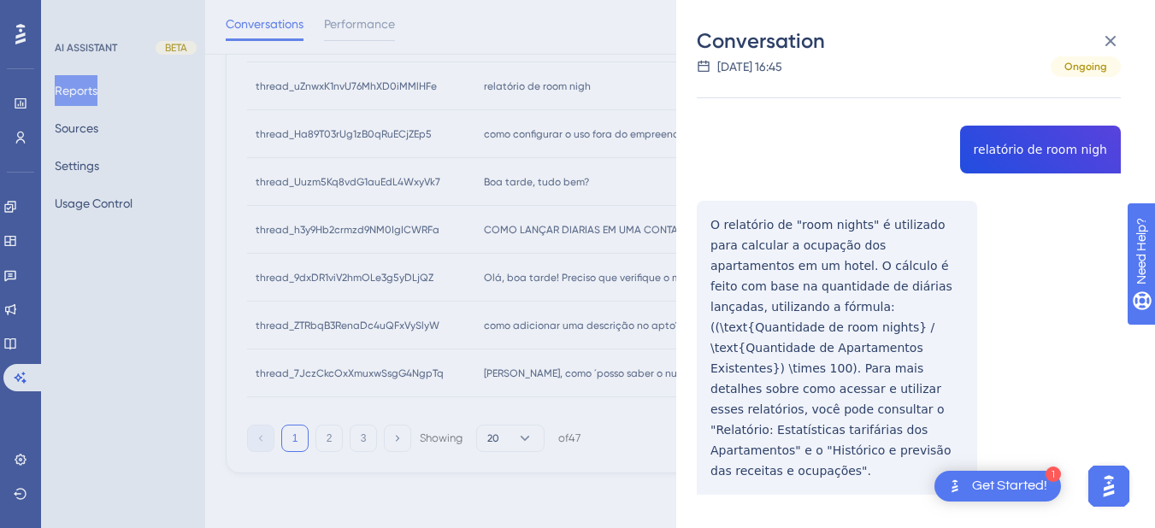
scroll to position [0, 0]
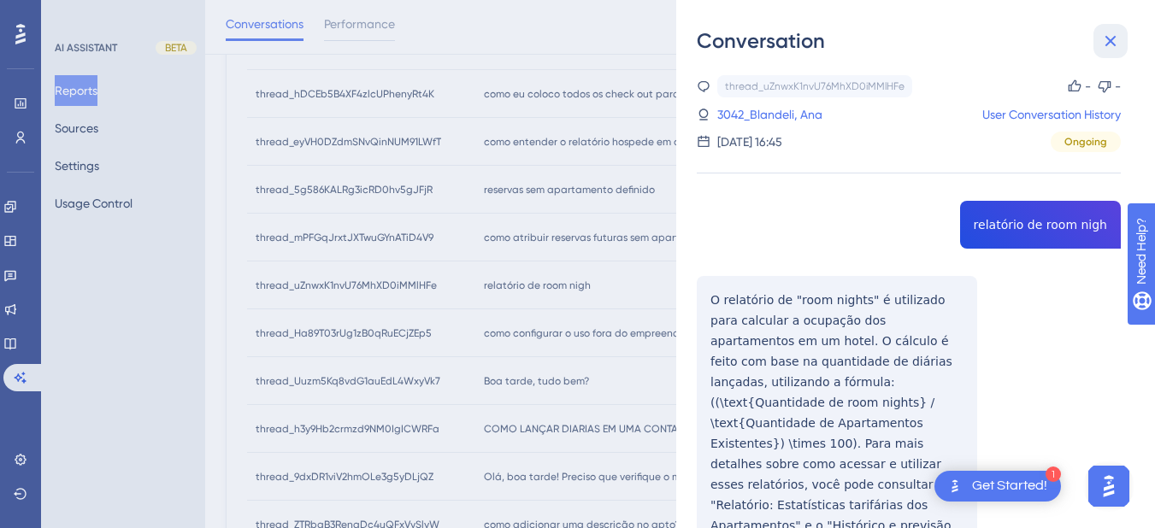
click at [1108, 37] on icon at bounding box center [1110, 41] width 21 height 21
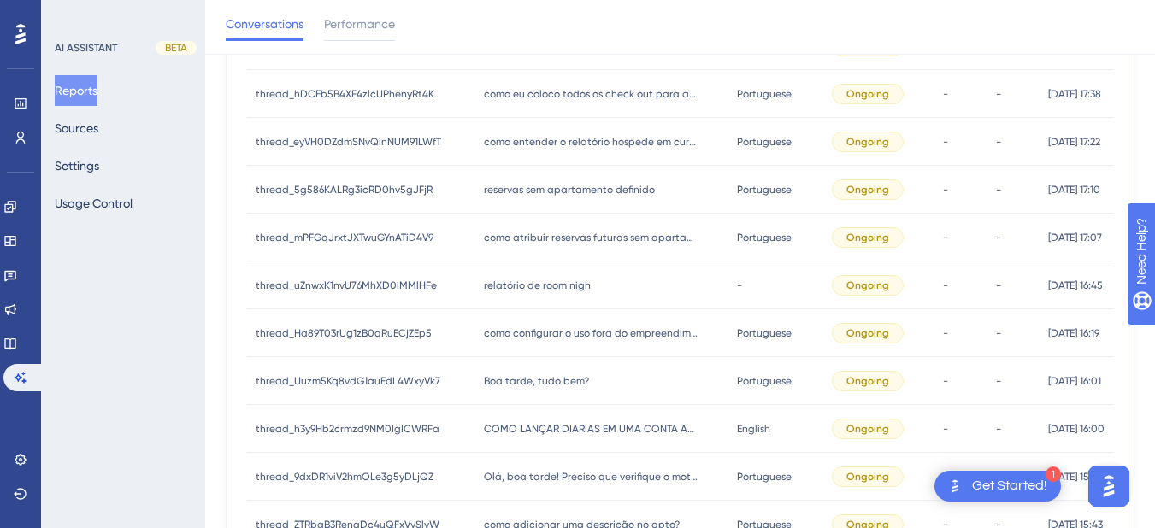
click at [503, 344] on div "como configurar o uso fora do empreendimento, não dando acesso ao colaborador f…" at bounding box center [602, 333] width 254 height 48
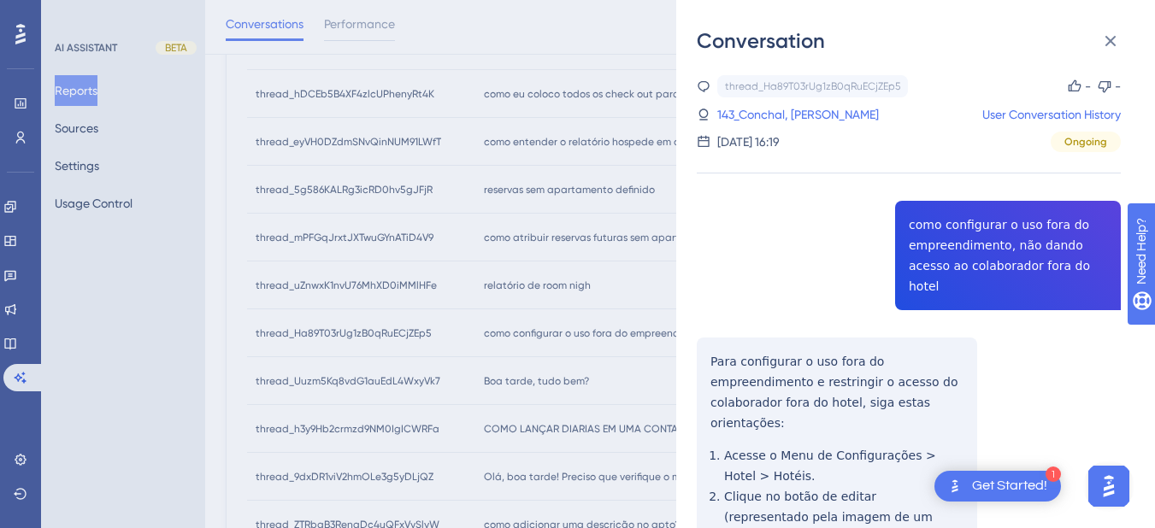
click at [948, 234] on div "thread_Ha89T03rUg1zB0qRuECjZEp5 Copy - - 143_Conchal, Anderson User Conversatio…" at bounding box center [909, 513] width 424 height 876
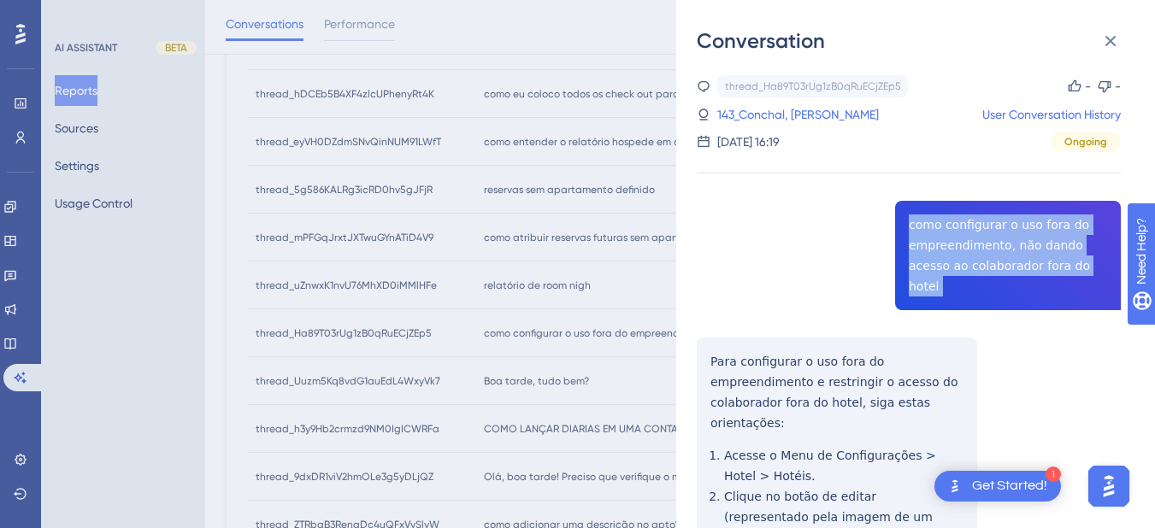
click at [948, 234] on div "thread_Ha89T03rUg1zB0qRuECjZEp5 Copy - - 143_Conchal, Anderson User Conversatio…" at bounding box center [909, 513] width 424 height 876
click at [713, 338] on div "thread_Ha89T03rUg1zB0qRuECjZEp5 Copy - - 143_Conchal, Anderson User Conversatio…" at bounding box center [909, 513] width 424 height 876
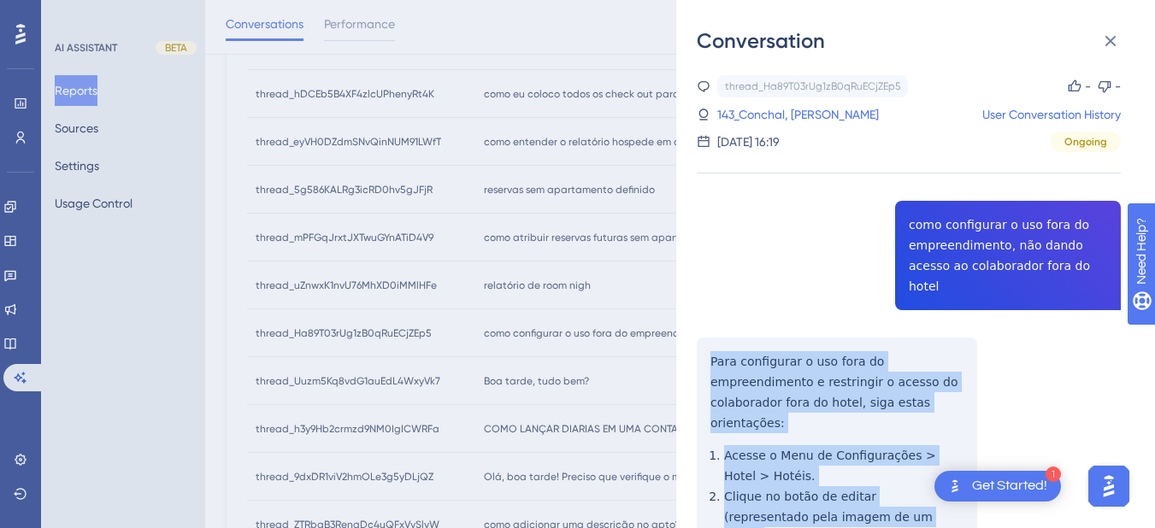
scroll to position [349, 0]
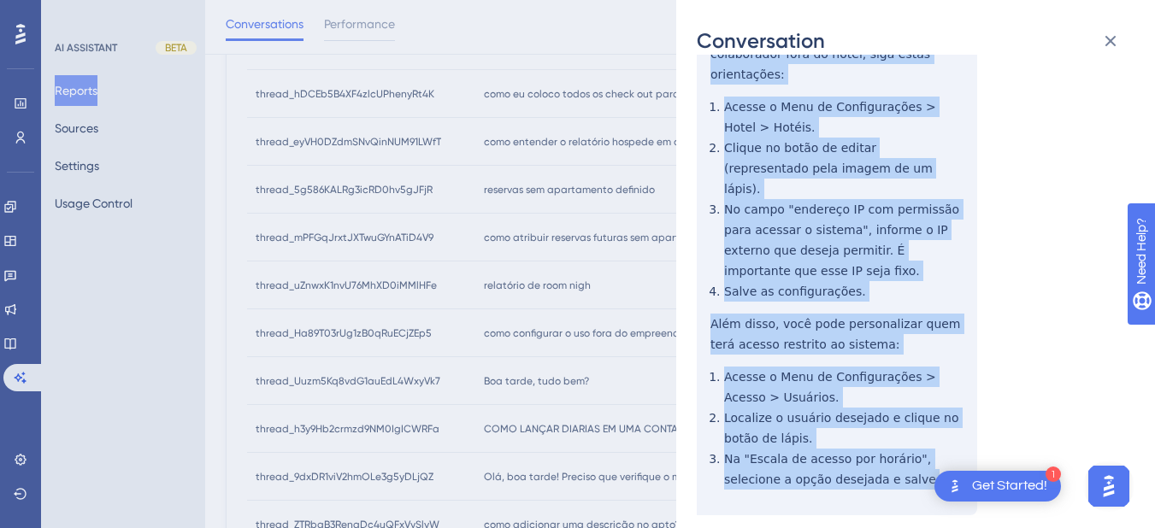
drag, startPoint x: 699, startPoint y: 333, endPoint x: 760, endPoint y: 116, distance: 225.4
click at [882, 427] on div "thread_Ha89T03rUg1zB0qRuECjZEp5 Copy - - 143_Conchal, Anderson User Conversatio…" at bounding box center [909, 165] width 424 height 876
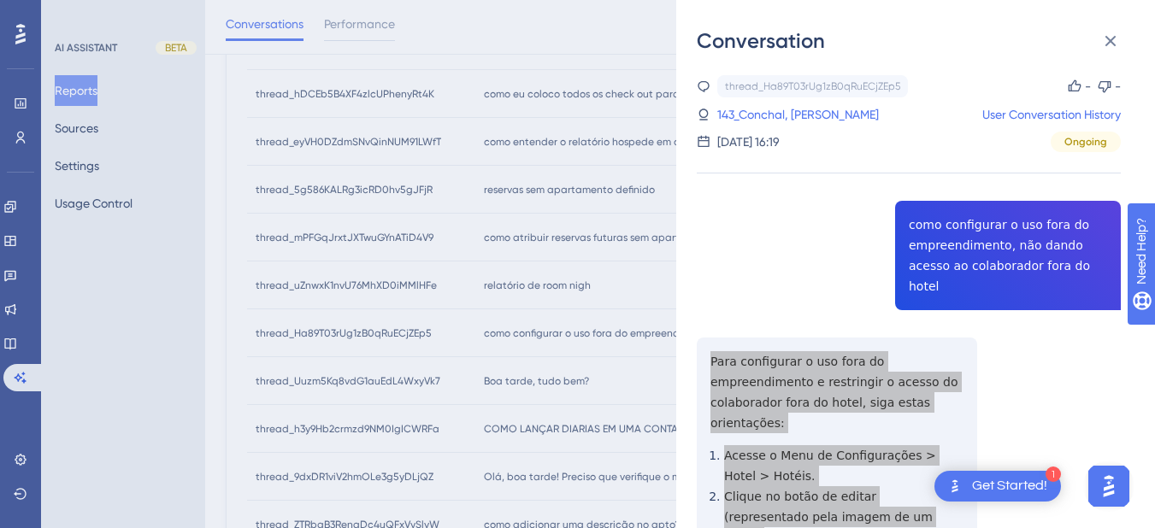
scroll to position [490, 0]
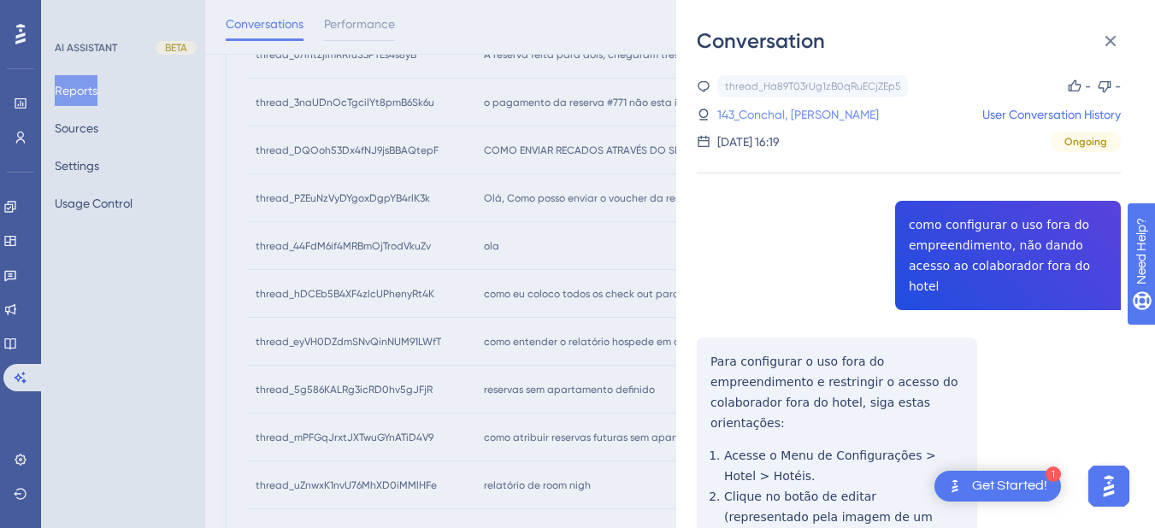
click at [766, 124] on link "143_Conchal, [PERSON_NAME]" at bounding box center [798, 114] width 162 height 21
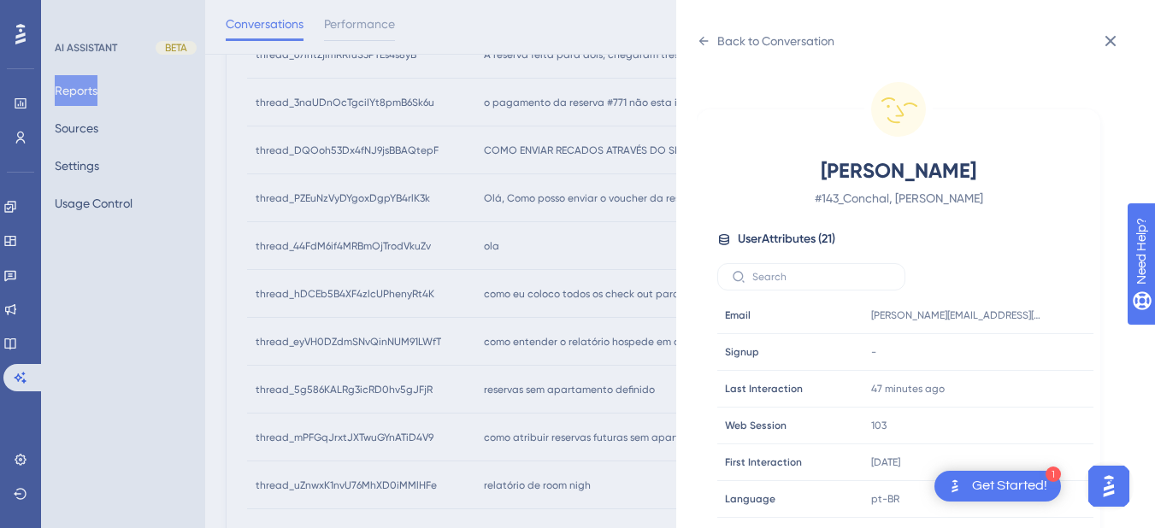
scroll to position [21, 0]
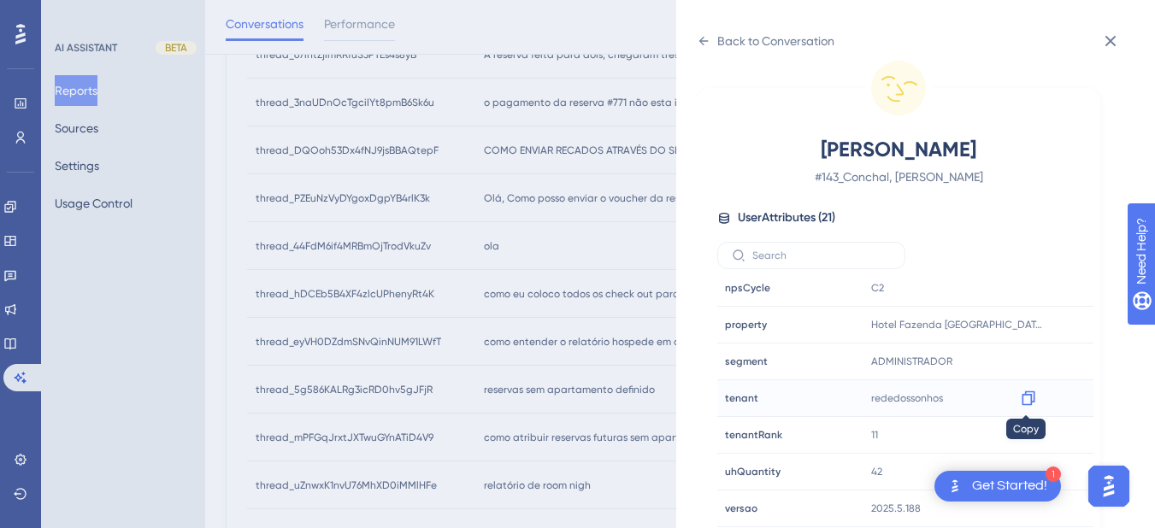
click at [1026, 401] on icon at bounding box center [1028, 398] width 17 height 17
click at [1026, 321] on icon at bounding box center [1027, 325] width 13 height 15
click at [700, 39] on icon at bounding box center [704, 41] width 14 height 14
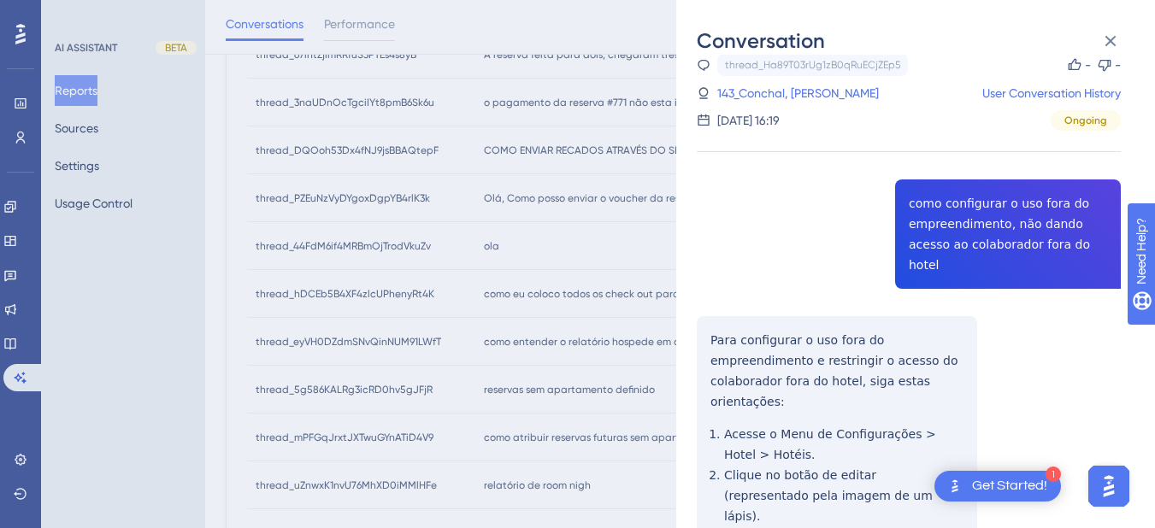
scroll to position [690, 0]
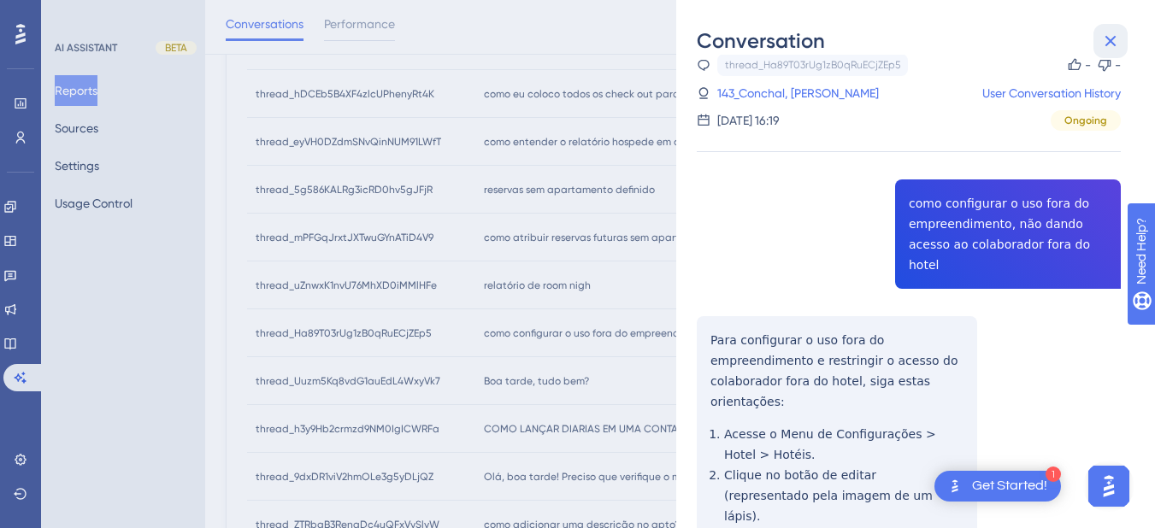
click at [1112, 34] on icon at bounding box center [1110, 41] width 21 height 21
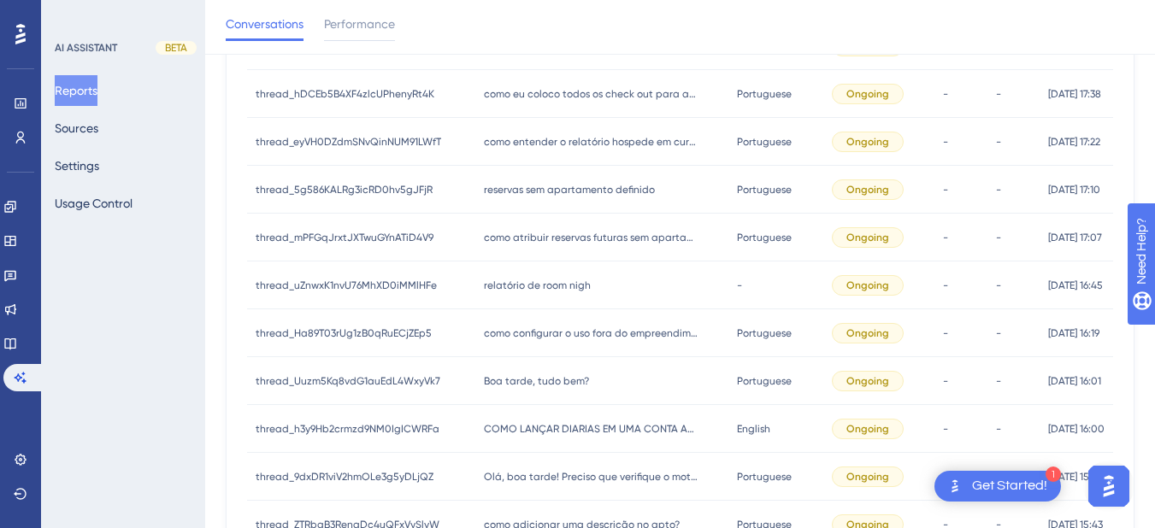
click at [579, 341] on div "como configurar o uso fora do empreendimento, não dando acesso ao colaborador f…" at bounding box center [602, 333] width 254 height 48
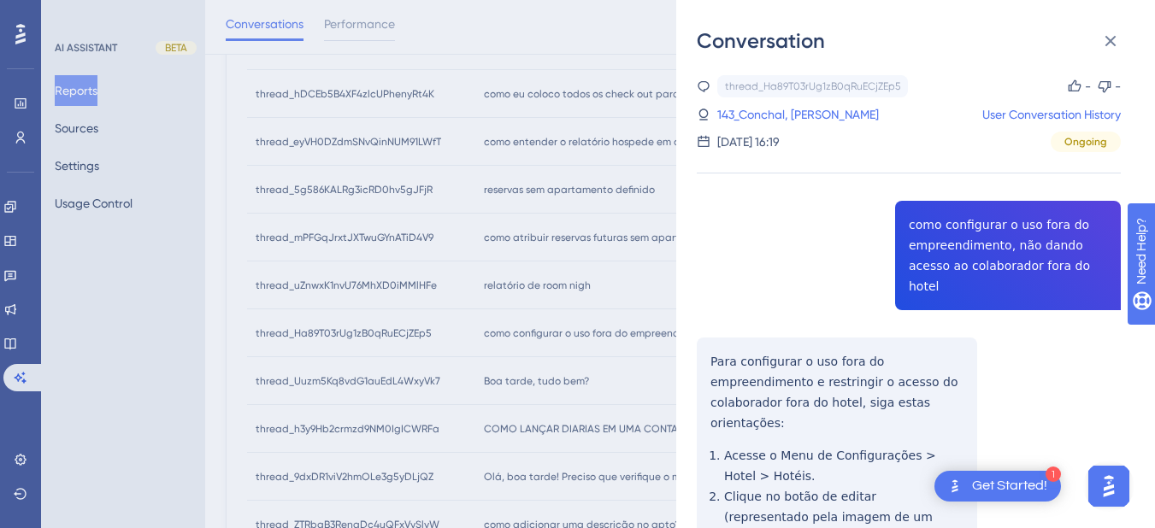
click at [952, 257] on div "thread_Ha89T03rUg1zB0qRuECjZEp5 Copy - - 143_Conchal, Anderson User Conversatio…" at bounding box center [909, 513] width 424 height 876
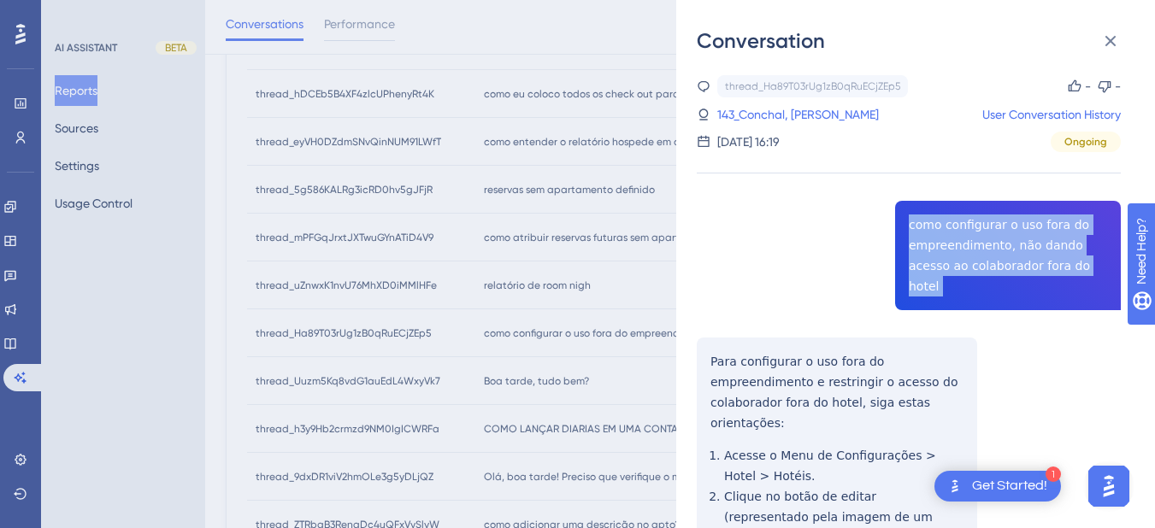
click at [952, 257] on div "thread_Ha89T03rUg1zB0qRuECjZEp5 Copy - - 143_Conchal, Anderson User Conversatio…" at bounding box center [909, 513] width 424 height 876
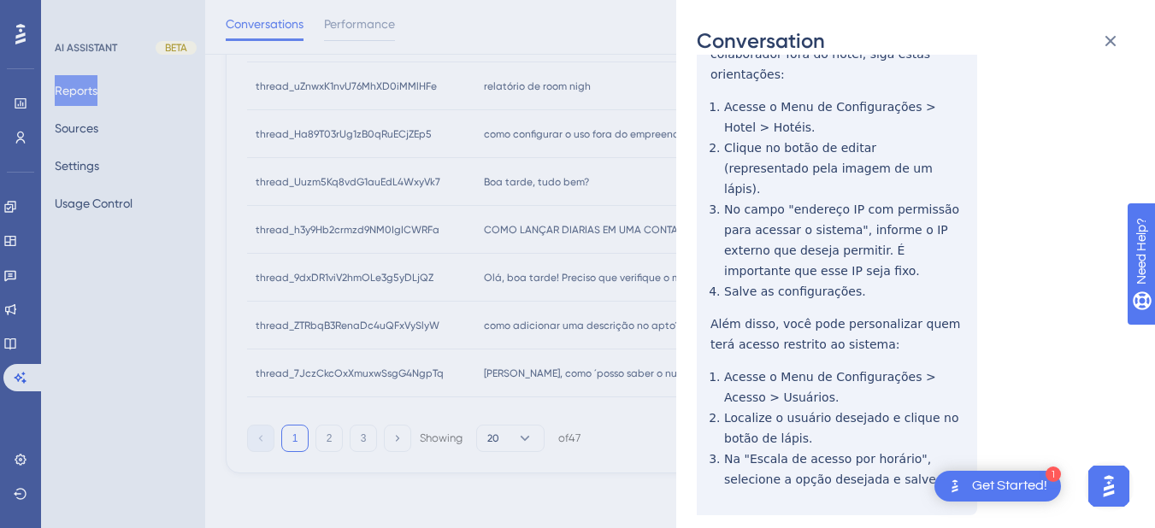
scroll to position [150, 0]
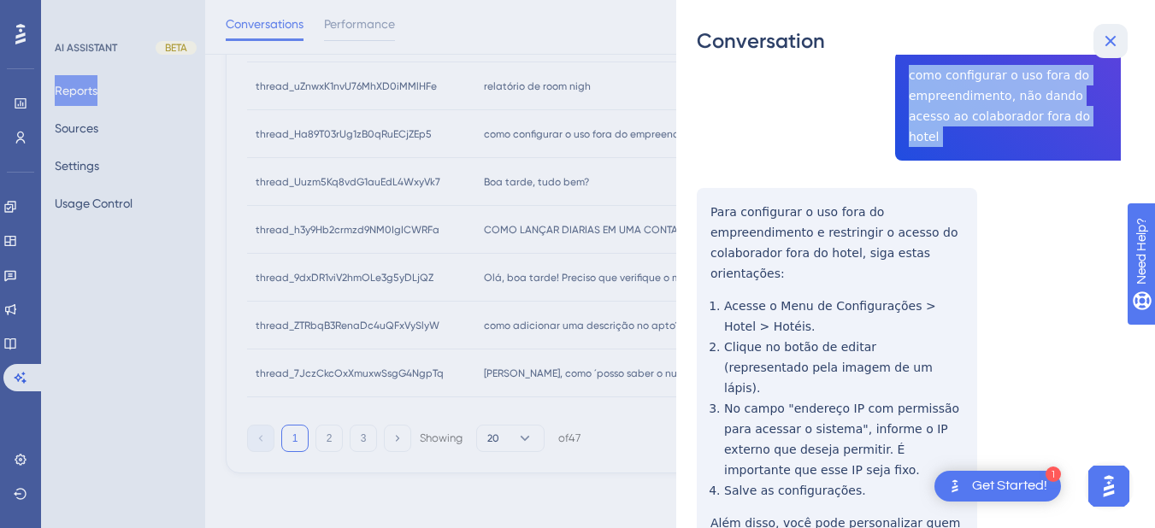
click at [1108, 38] on icon at bounding box center [1110, 41] width 11 height 11
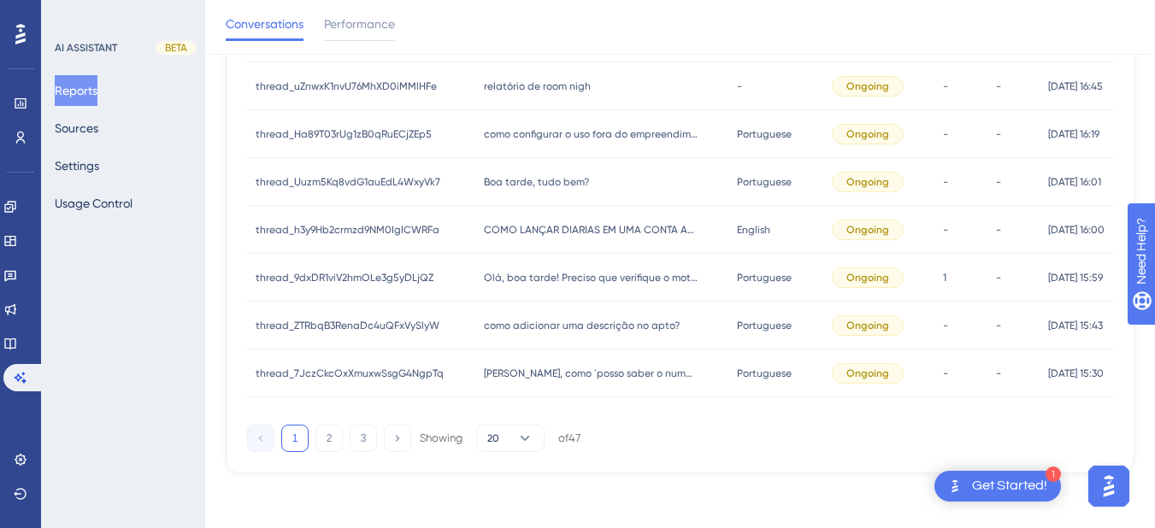
click at [520, 176] on span "Boa tarde, tudo bem?" at bounding box center [536, 182] width 105 height 14
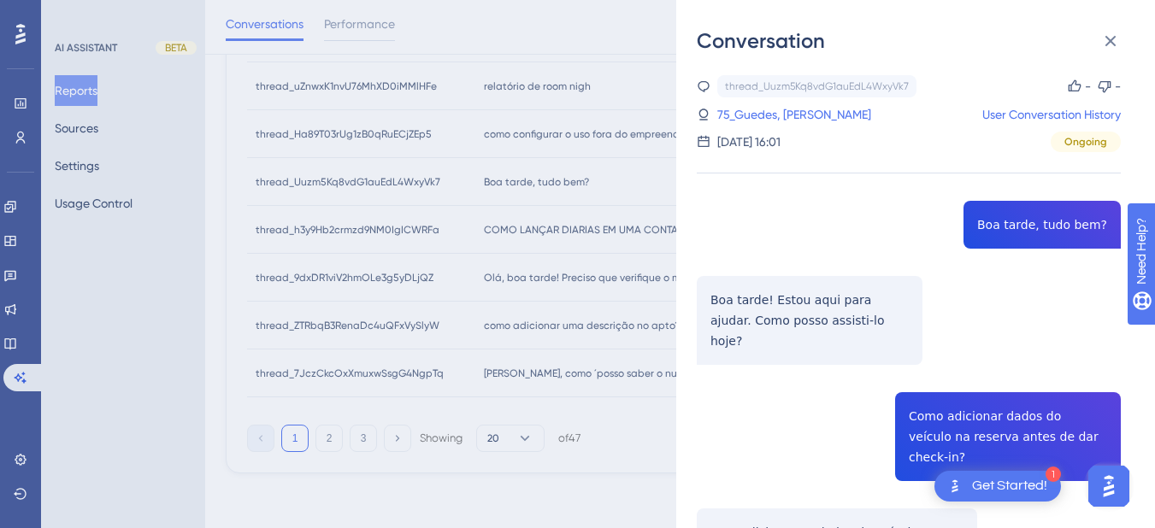
scroll to position [199, 0]
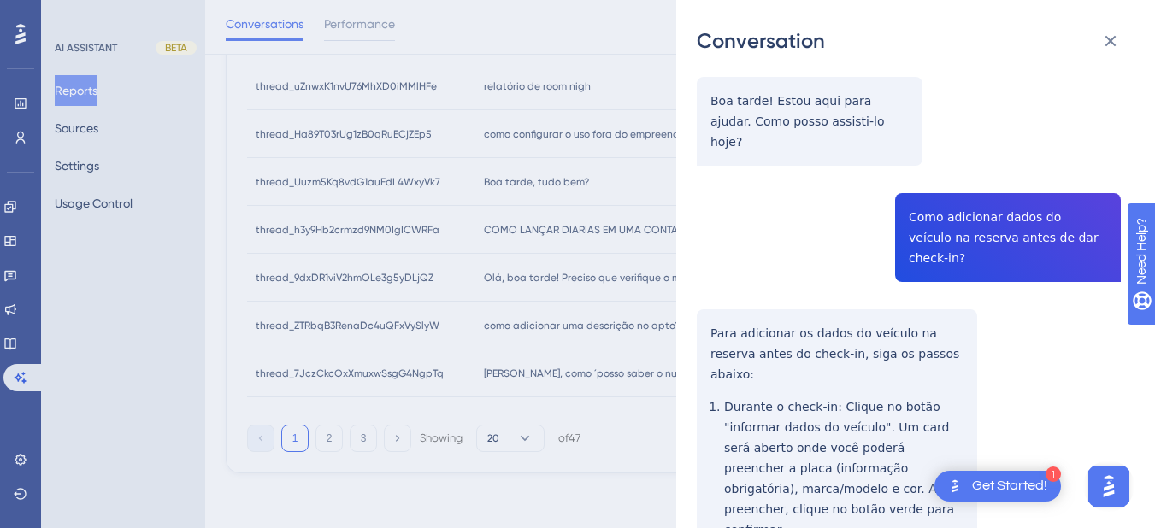
click at [929, 193] on div "thread_Uuzm5Kq8vdG1auEdL4WxyVk7 Copy - - 75_Guedes, [PERSON_NAME] User Conversa…" at bounding box center [909, 504] width 424 height 1257
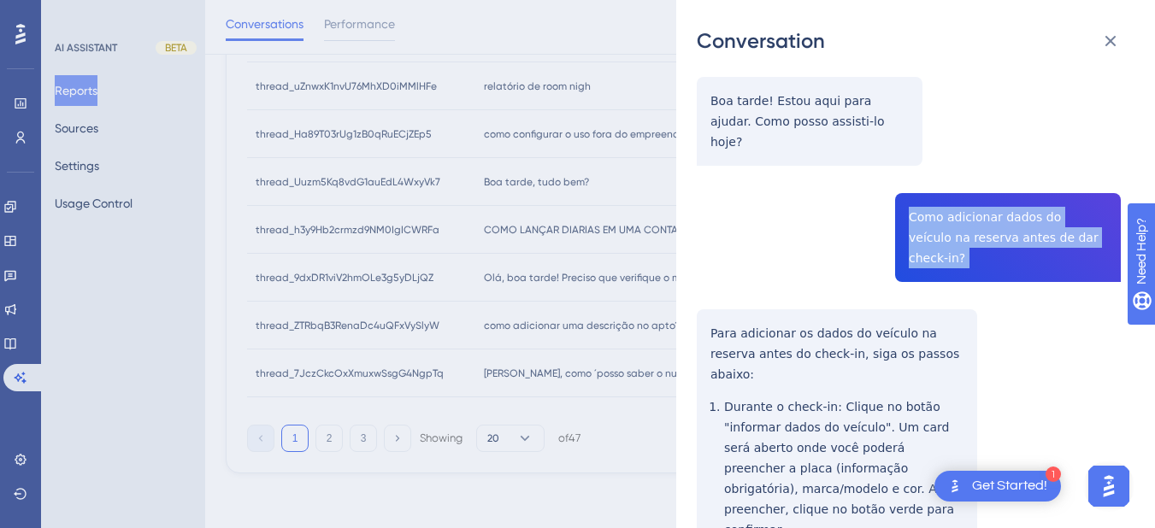
click at [929, 193] on div "thread_Uuzm5Kq8vdG1auEdL4WxyVk7 Copy - - 75_Guedes, [PERSON_NAME] User Conversa…" at bounding box center [909, 504] width 424 height 1257
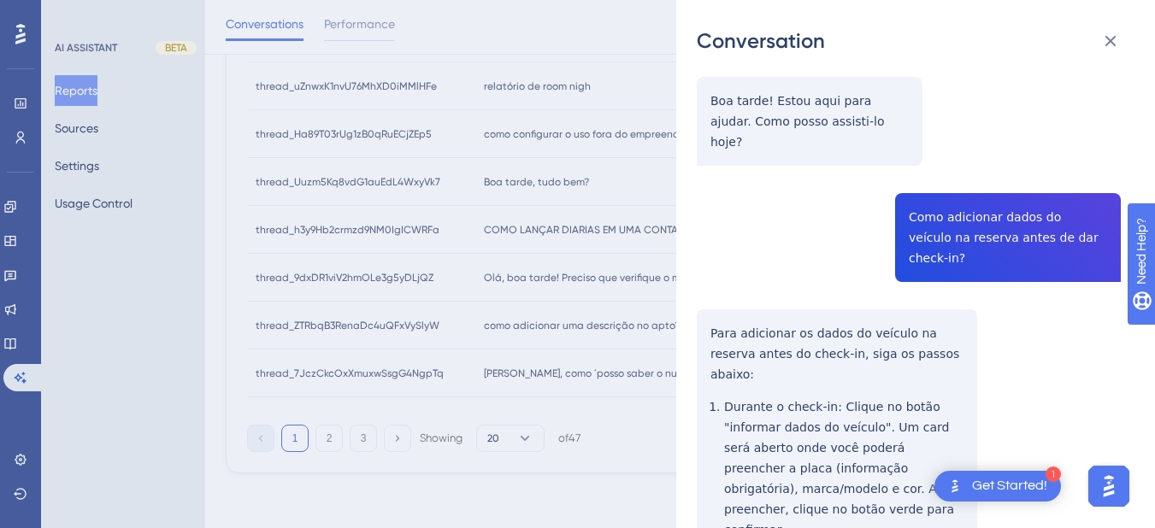
click at [691, 303] on div "Conversation thread_Uuzm5Kq8vdG1auEdL4WxyVk7 Copy - - 75_Guedes, [PERSON_NAME] …" at bounding box center [915, 264] width 479 height 528
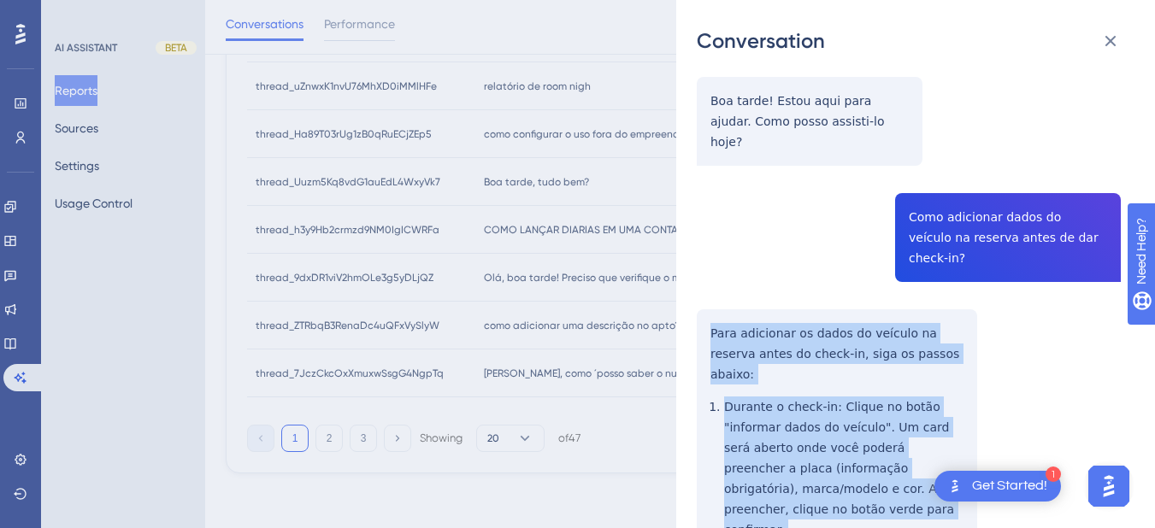
scroll to position [399, 0]
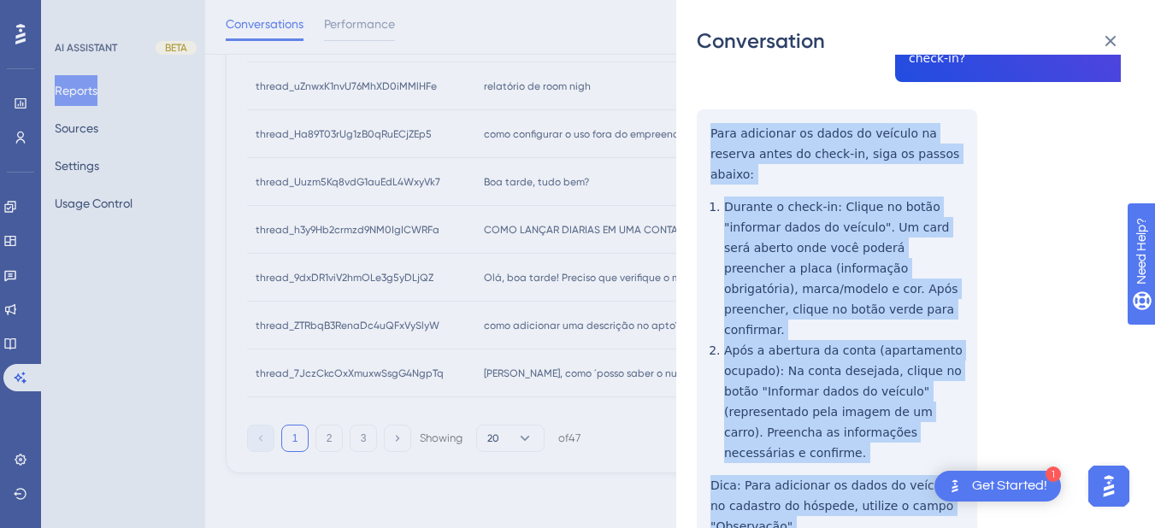
drag, startPoint x: 697, startPoint y: 281, endPoint x: 807, endPoint y: 455, distance: 205.6
click at [807, 455] on div "thread_Uuzm5Kq8vdG1auEdL4WxyVk7 Copy - - 75_Guedes, [PERSON_NAME] User Conversa…" at bounding box center [909, 304] width 424 height 1257
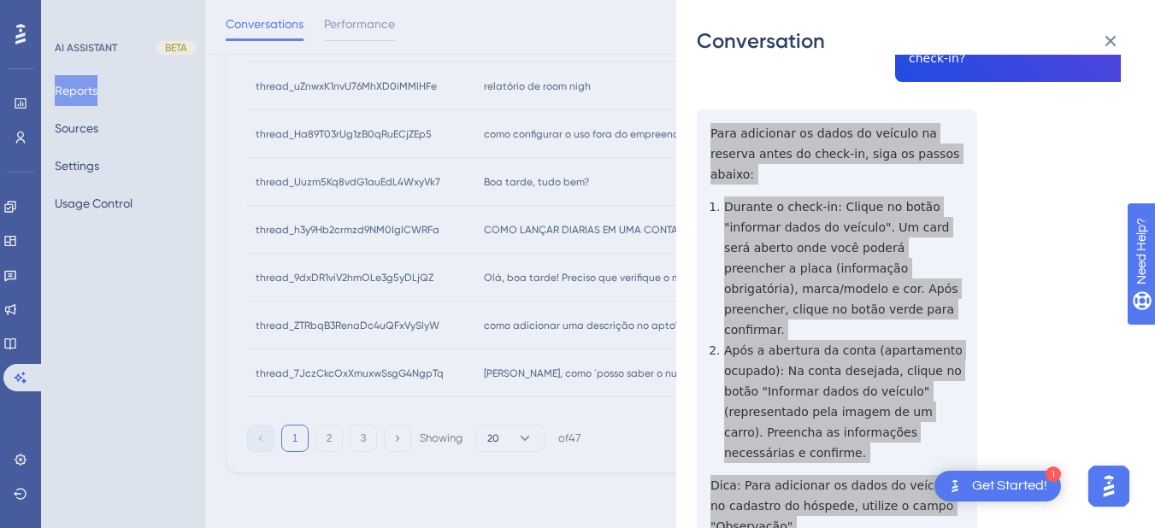
scroll to position [598, 0]
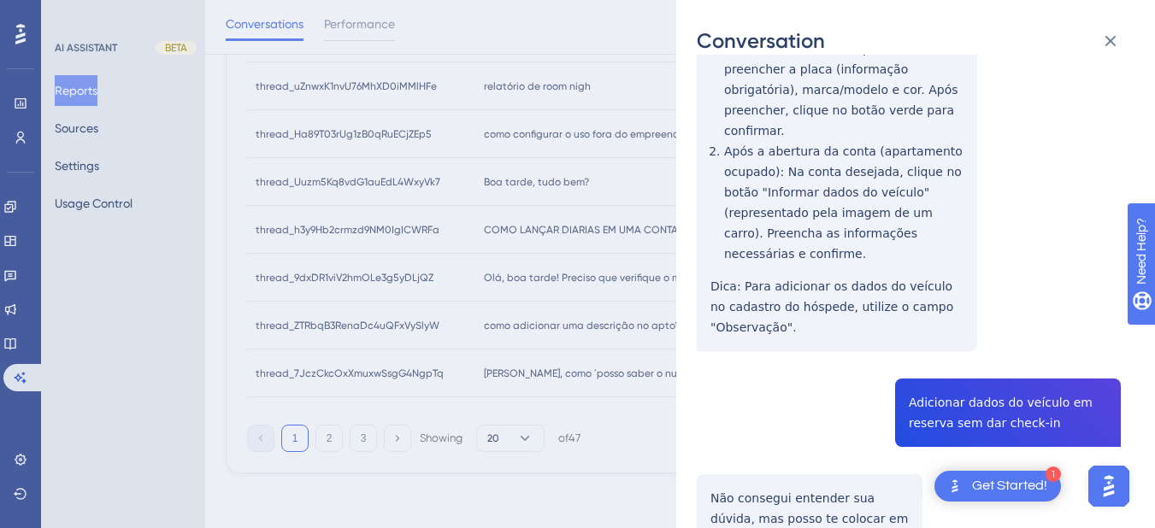
click at [967, 331] on div "thread_Uuzm5Kq8vdG1auEdL4WxyVk7 Copy - - 75_Guedes, [PERSON_NAME] User Conversa…" at bounding box center [909, 105] width 424 height 1257
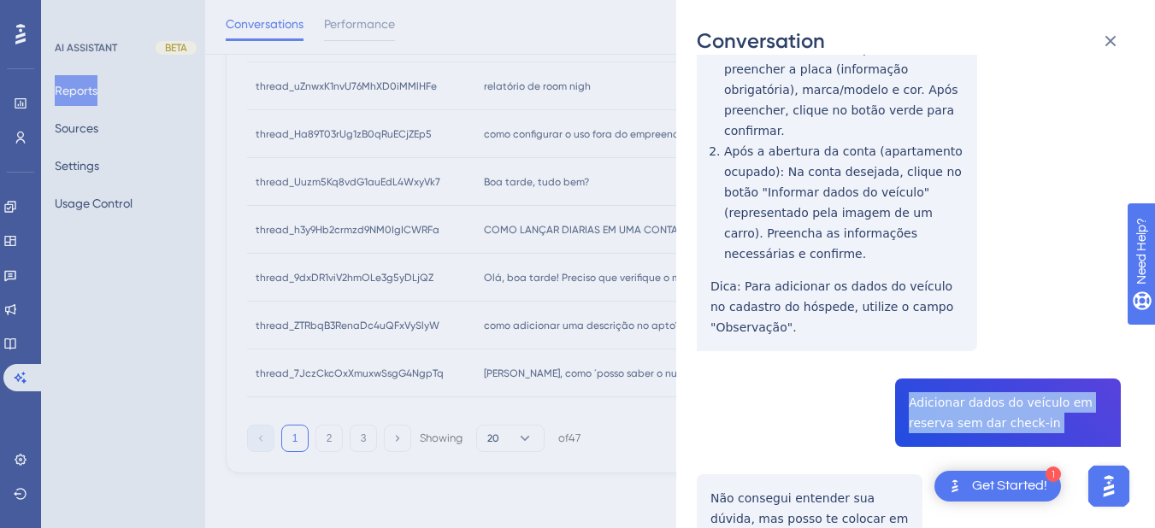
click at [967, 331] on div "thread_Uuzm5Kq8vdG1auEdL4WxyVk7 Copy - - 75_Guedes, [PERSON_NAME] User Conversa…" at bounding box center [909, 105] width 424 height 1257
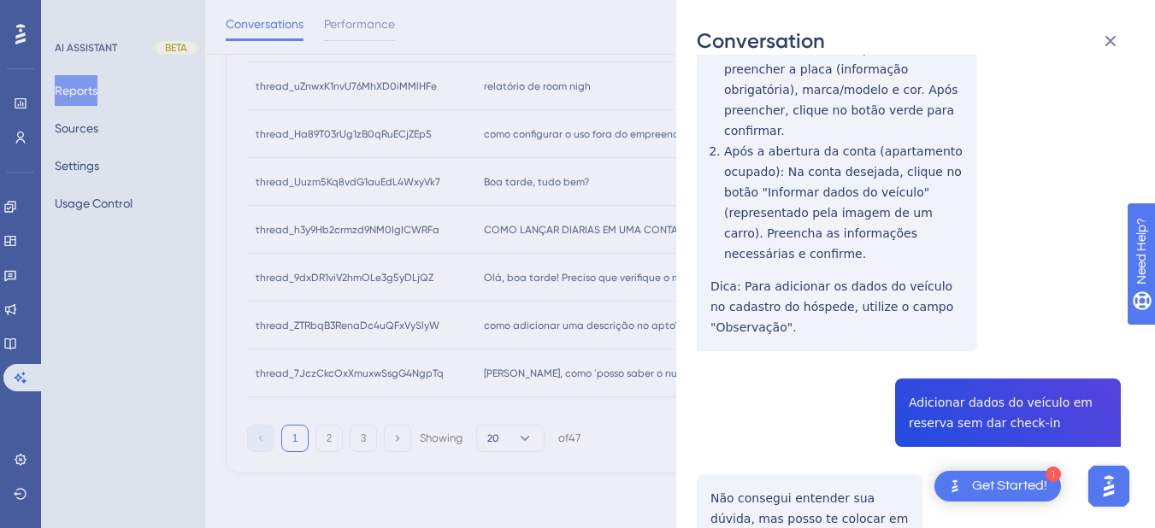
click at [763, 422] on div "thread_Uuzm5Kq8vdG1auEdL4WxyVk7 Copy - - 75_Guedes, [PERSON_NAME] User Conversa…" at bounding box center [909, 105] width 424 height 1257
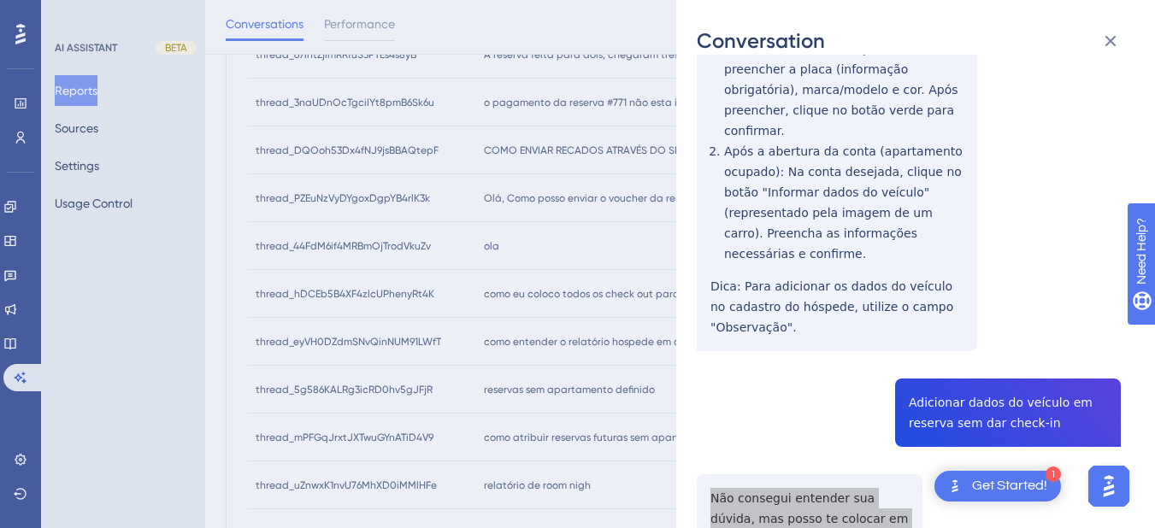
scroll to position [0, 0]
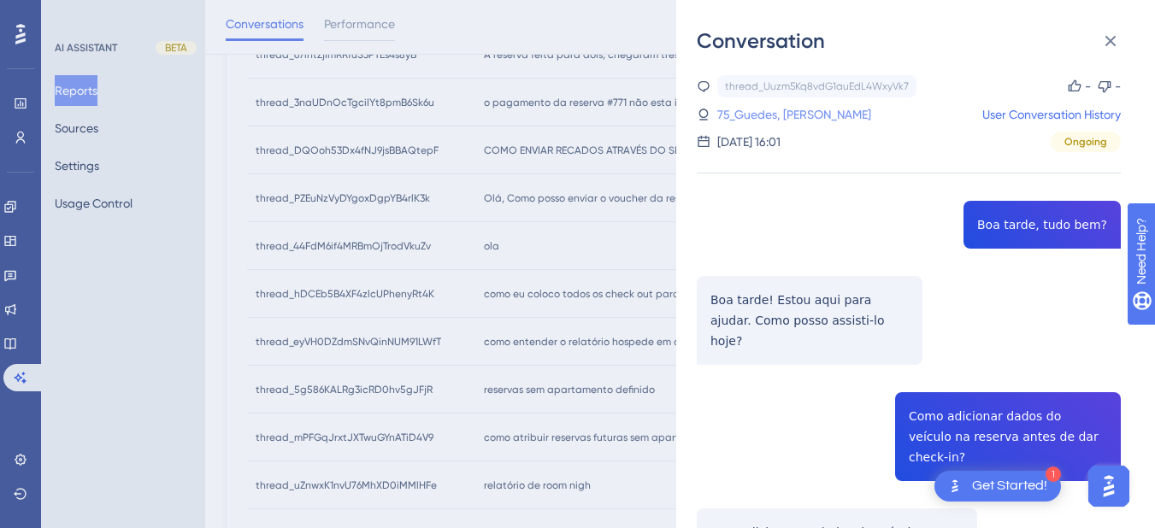
click at [785, 122] on link "75_Guedes, [PERSON_NAME]" at bounding box center [794, 114] width 154 height 21
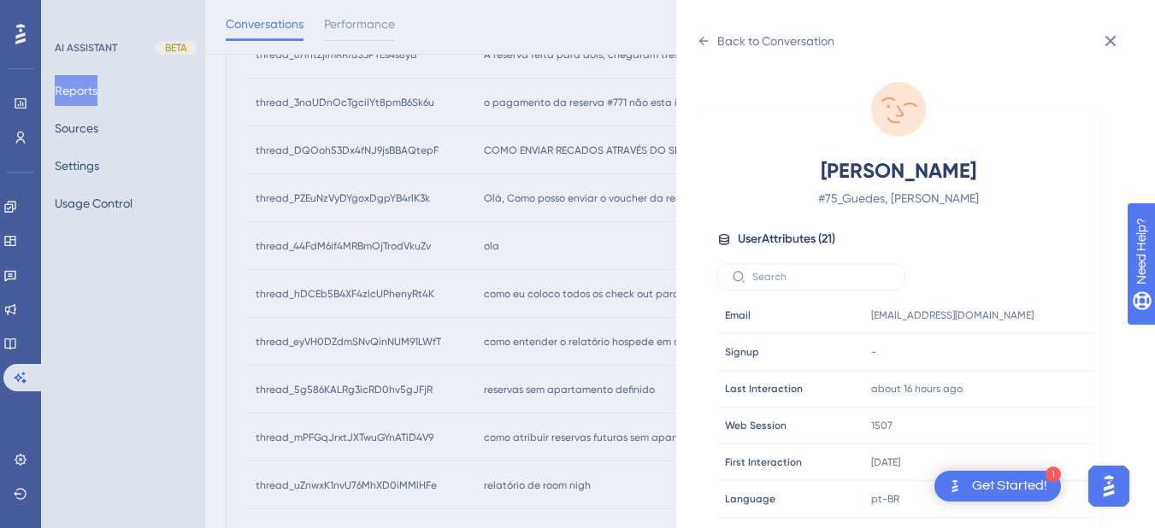
scroll to position [520, 0]
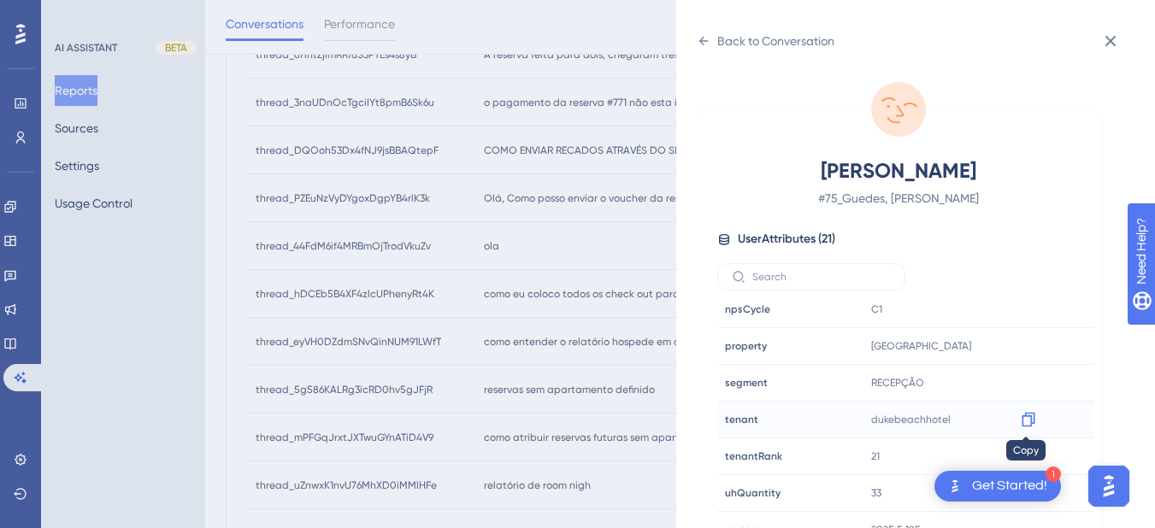
click at [1024, 422] on icon at bounding box center [1028, 419] width 17 height 17
click at [715, 44] on div "Back to Conversation" at bounding box center [766, 40] width 138 height 27
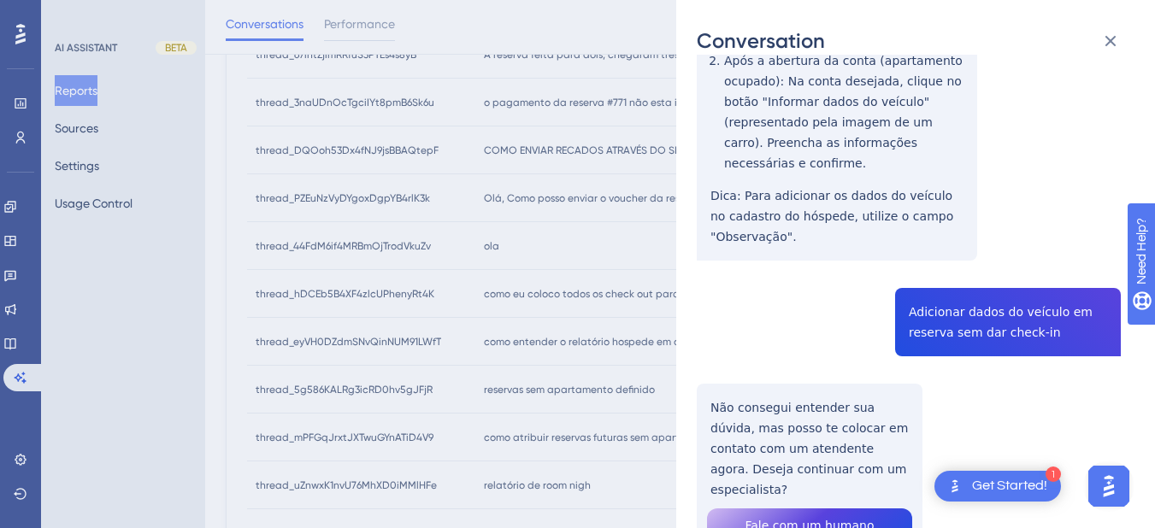
scroll to position [0, 0]
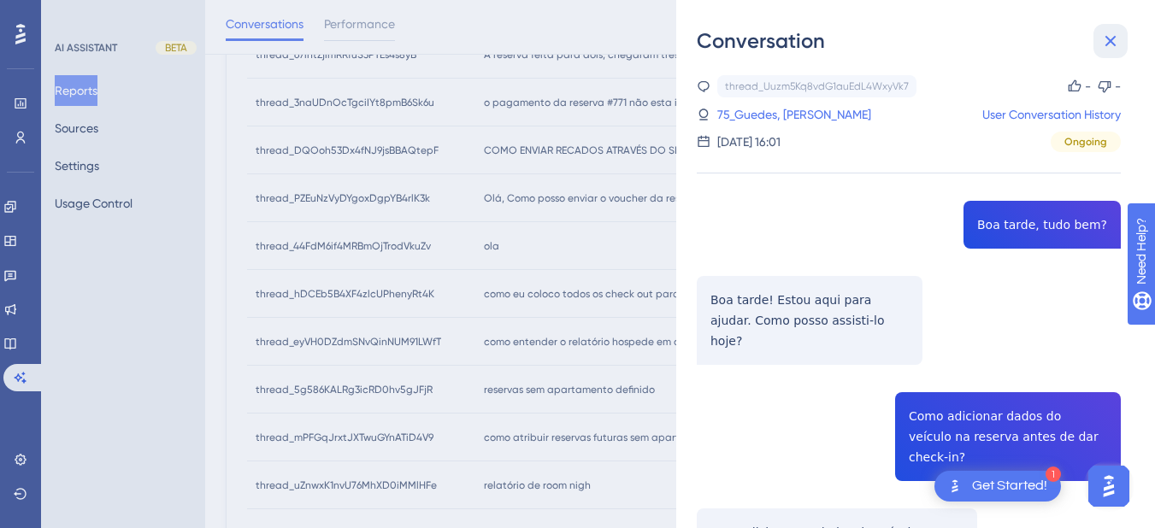
click at [1103, 36] on icon at bounding box center [1110, 41] width 21 height 21
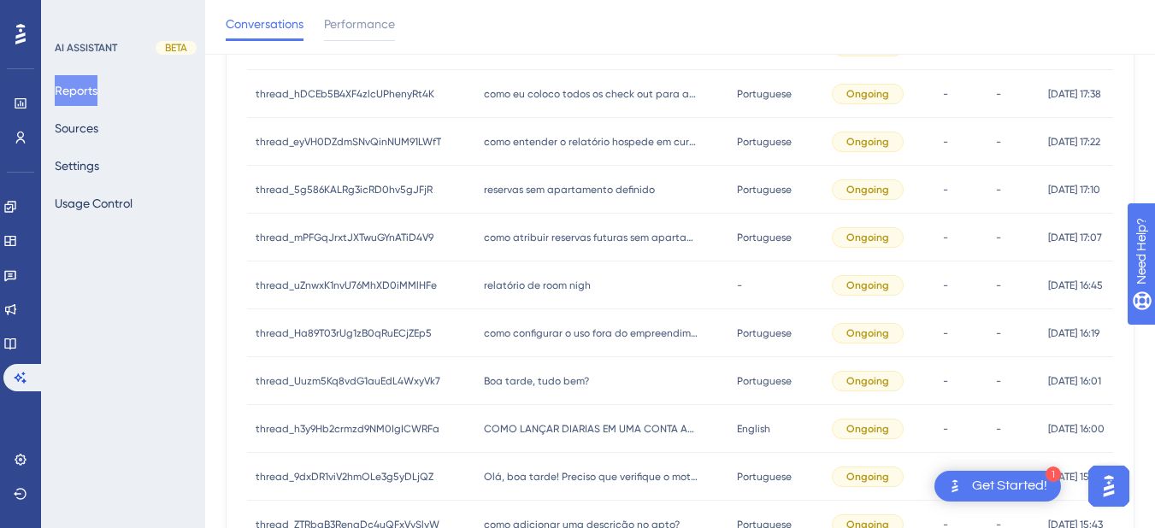
scroll to position [889, 0]
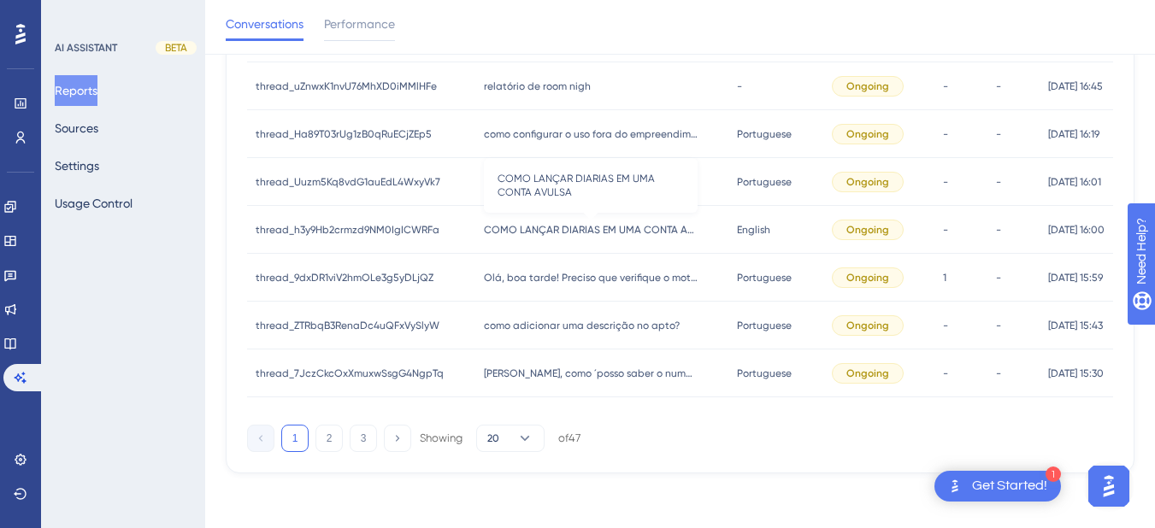
click at [551, 226] on span "COMO LANÇAR DIARIAS EM UMA CONTA AVULSA" at bounding box center [591, 230] width 214 height 14
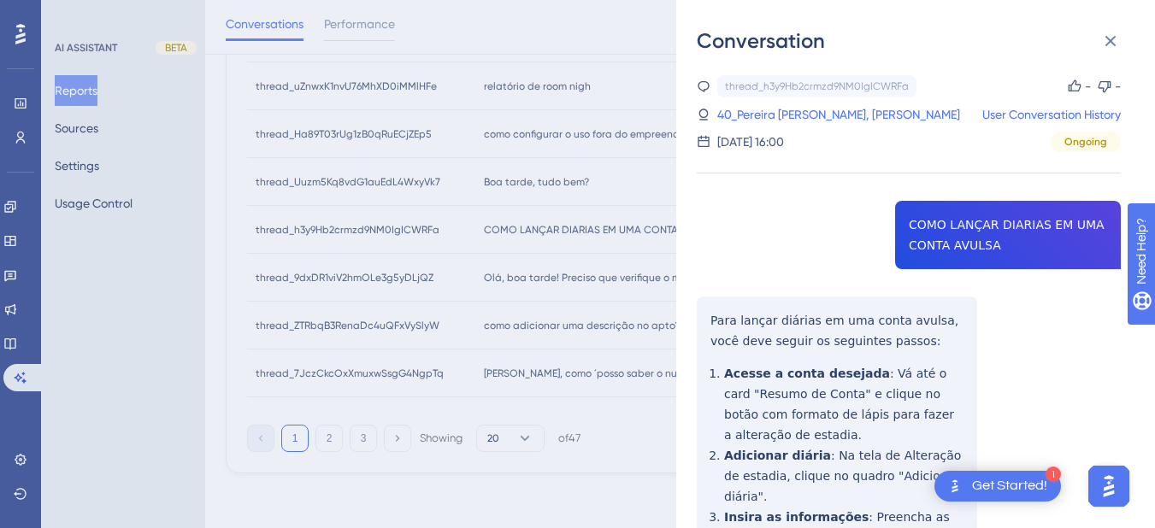
click at [917, 218] on div "thread_h3y9Hb2crmzd9NM0IgICWRFa Copy - - 40_Pereira [PERSON_NAME], Alicio User …" at bounding box center [909, 439] width 424 height 729
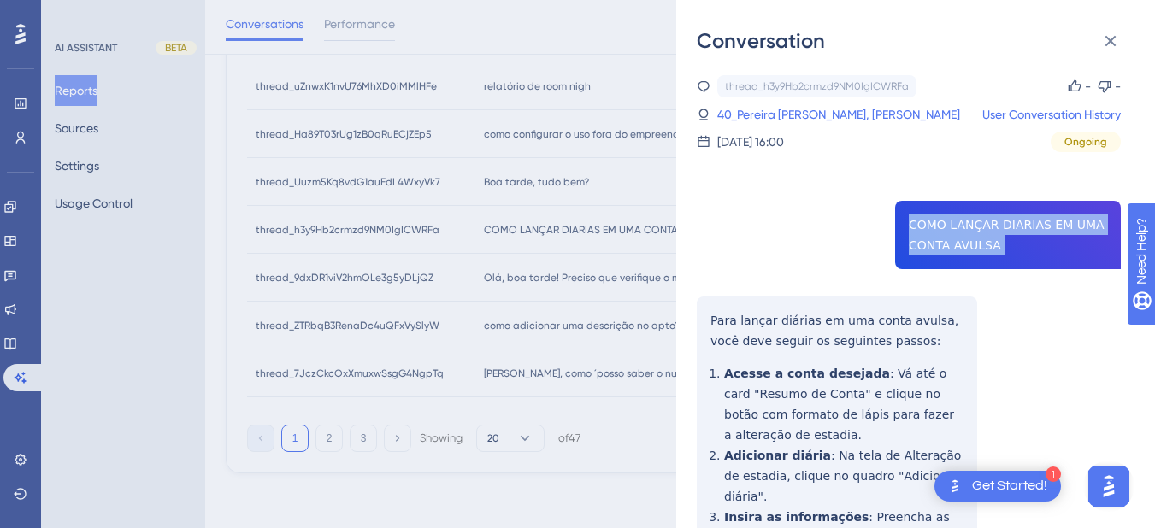
click at [917, 218] on div "thread_h3y9Hb2crmzd9NM0IgICWRFa Copy - - 40_Pereira [PERSON_NAME], Alicio User …" at bounding box center [909, 439] width 424 height 729
drag, startPoint x: 679, startPoint y: 326, endPoint x: 701, endPoint y: 321, distance: 22.6
click at [679, 326] on div "Conversation thread_h3y9Hb2crmzd9NM0IgICWRFa Copy - - 40_Pereira [PERSON_NAME],…" at bounding box center [915, 264] width 479 height 528
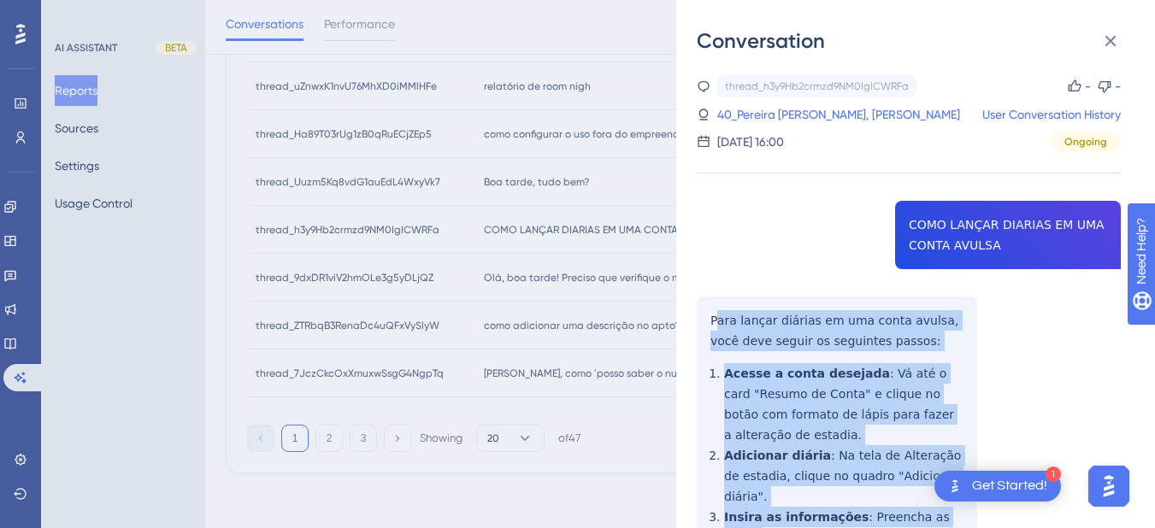
scroll to position [202, 0]
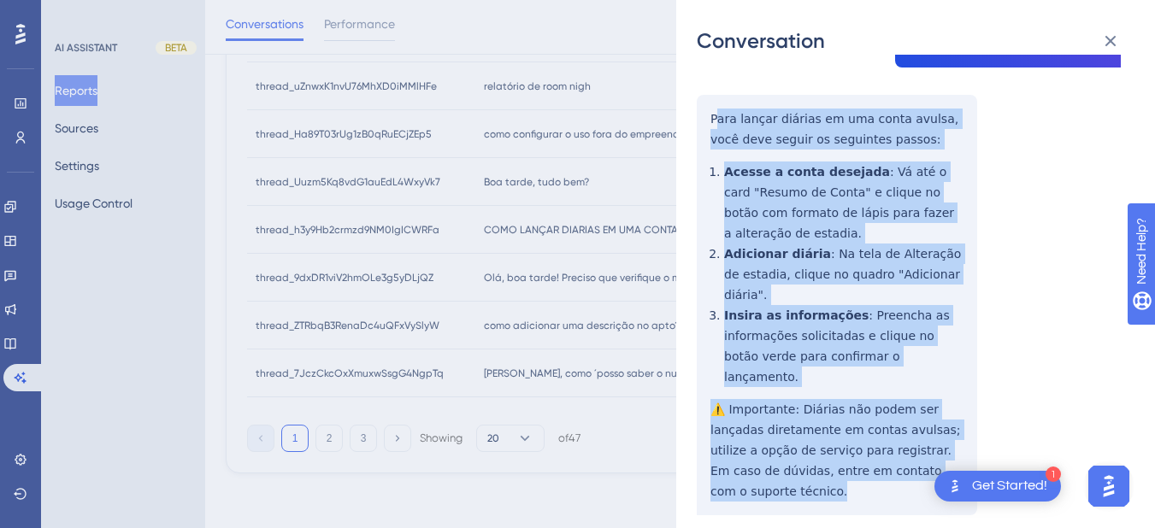
drag, startPoint x: 714, startPoint y: 318, endPoint x: 890, endPoint y: 308, distance: 176.4
click at [945, 427] on div "thread_h3y9Hb2crmzd9NM0IgICWRFa Copy - - 40_Pereira [PERSON_NAME], Alicio User …" at bounding box center [909, 238] width 424 height 729
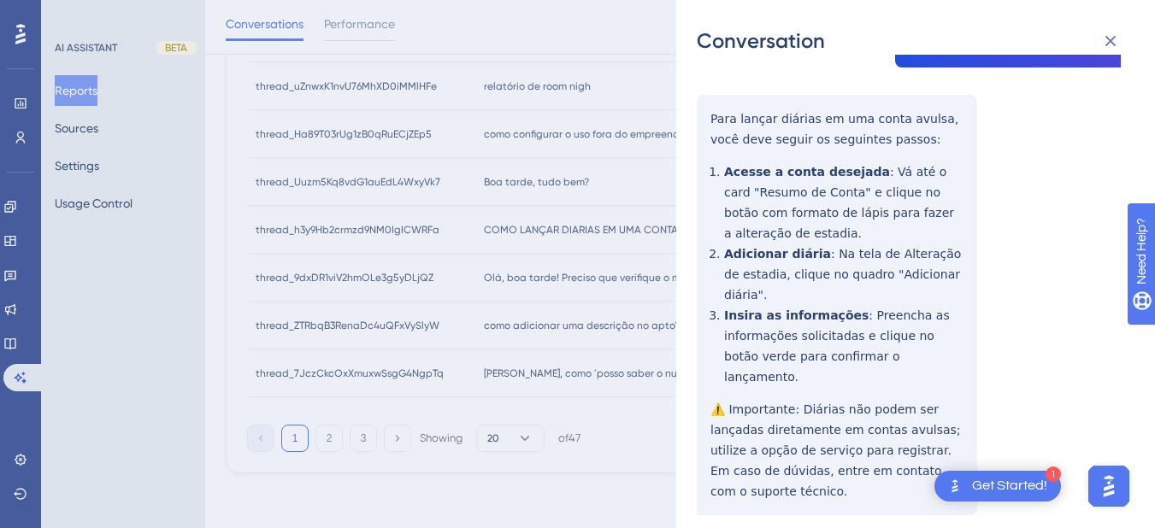
drag, startPoint x: 800, startPoint y: 173, endPoint x: 704, endPoint y: 116, distance: 111.1
click at [704, 116] on div "thread_h3y9Hb2crmzd9NM0IgICWRFa Copy - - 40_Pereira [PERSON_NAME], Alicio User …" at bounding box center [909, 238] width 424 height 729
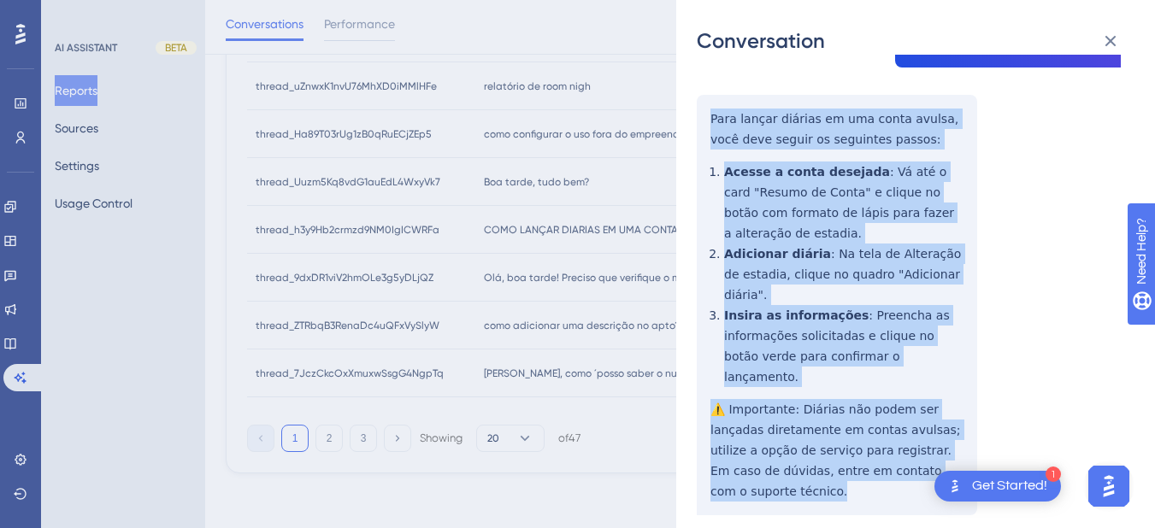
drag, startPoint x: 704, startPoint y: 116, endPoint x: 935, endPoint y: 436, distance: 394.2
click at [942, 438] on div "thread_h3y9Hb2crmzd9NM0IgICWRFa Copy - - 40_Pereira [PERSON_NAME], Alicio User …" at bounding box center [909, 238] width 424 height 729
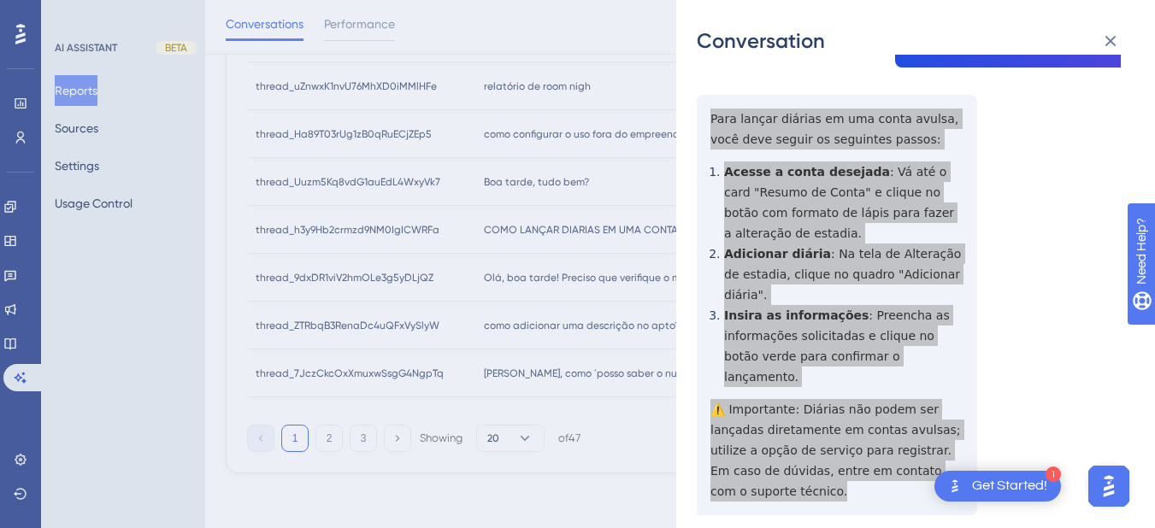
scroll to position [690, 0]
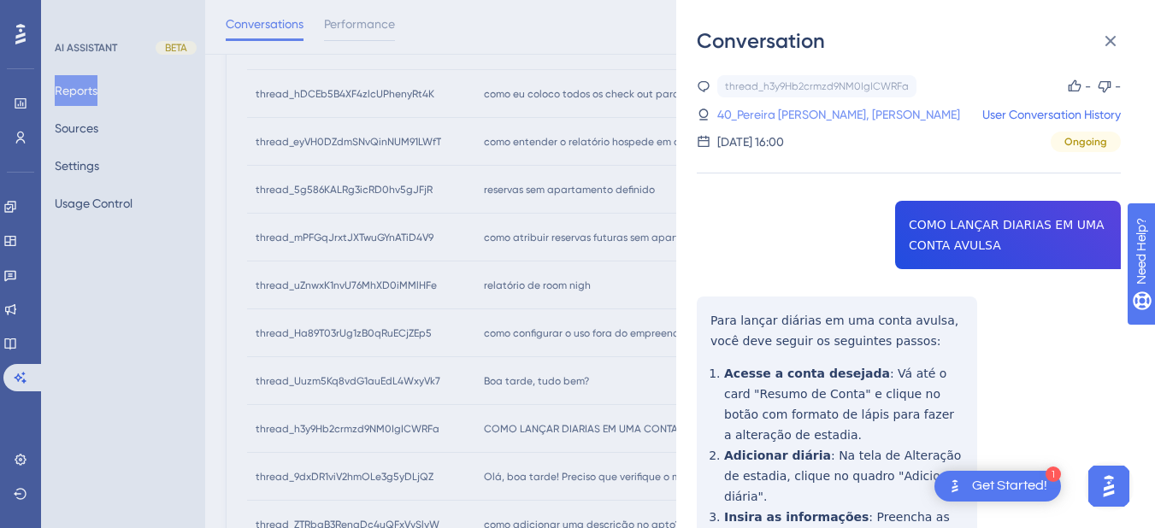
click at [756, 115] on link "40_Pereira [PERSON_NAME], [PERSON_NAME]" at bounding box center [838, 114] width 243 height 21
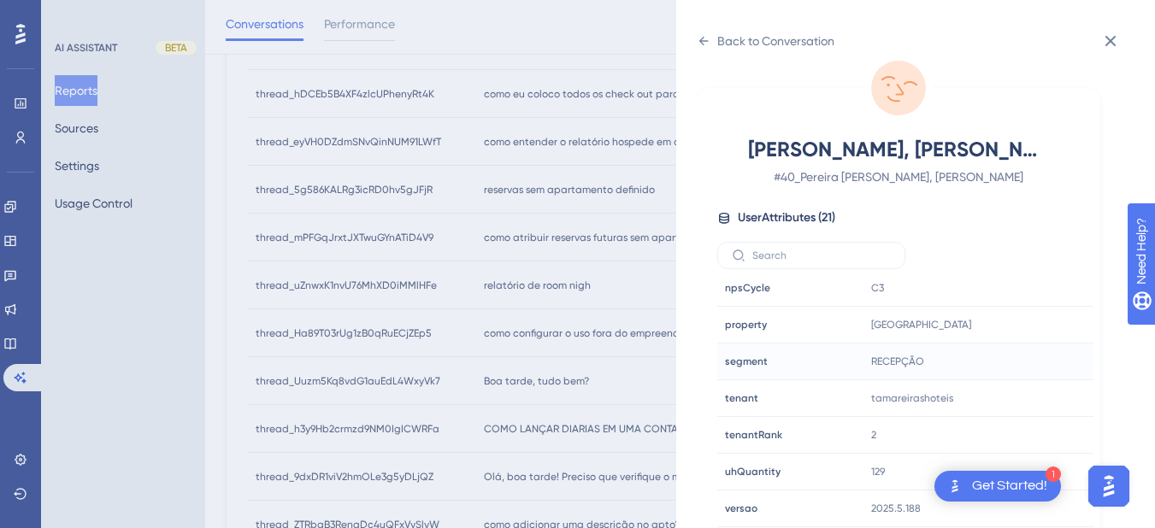
scroll to position [889, 0]
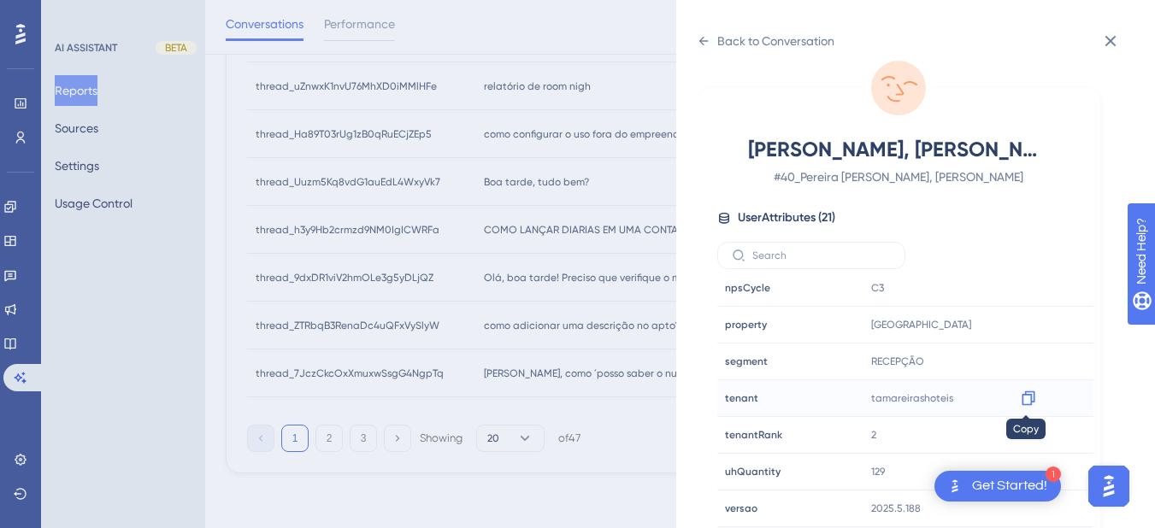
click at [1026, 399] on icon at bounding box center [1028, 398] width 17 height 17
click at [1027, 403] on icon at bounding box center [1028, 398] width 17 height 17
click at [699, 39] on icon at bounding box center [704, 41] width 14 height 14
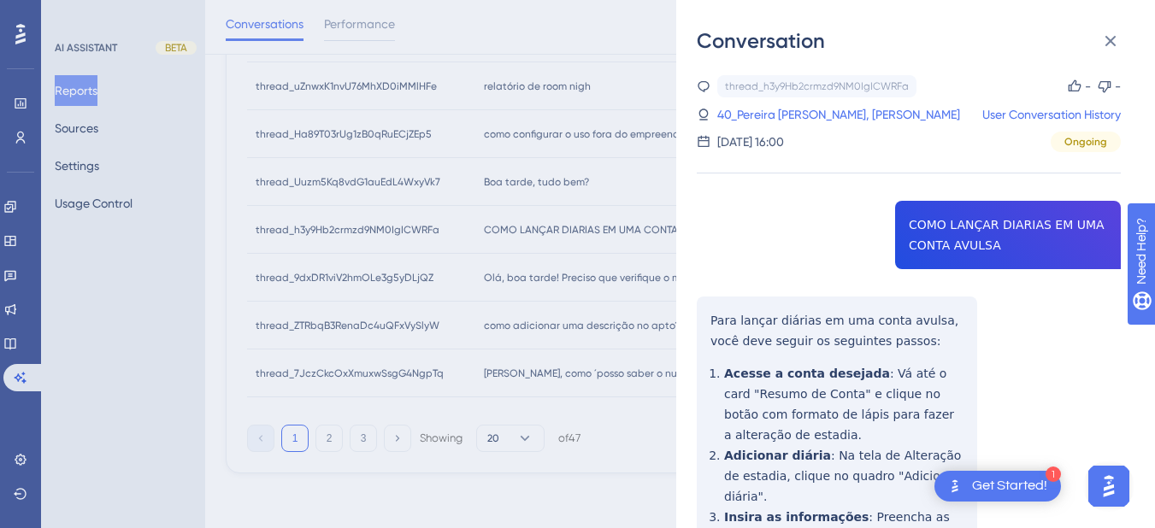
scroll to position [202, 0]
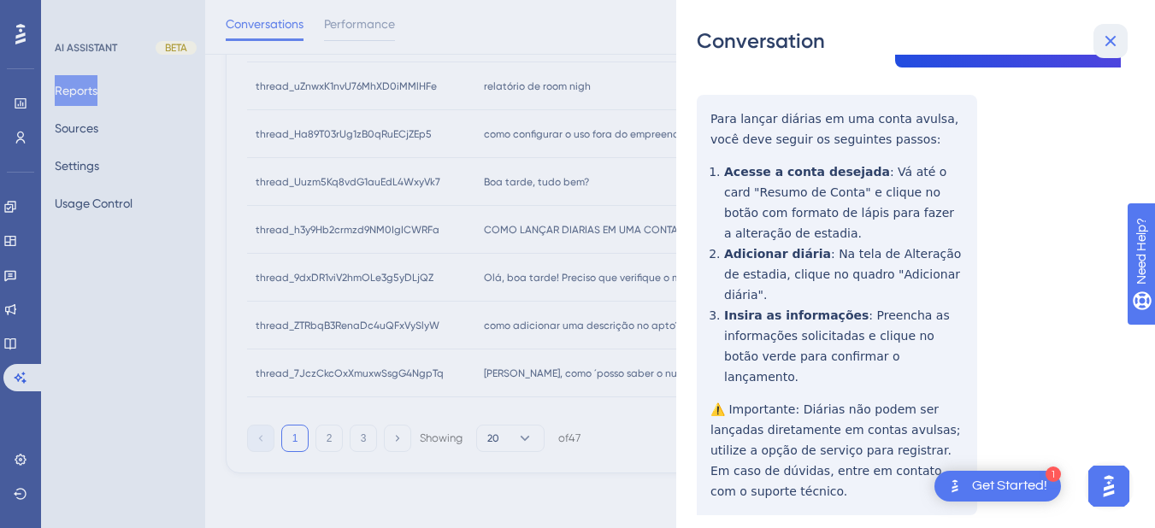
click at [1105, 39] on icon at bounding box center [1110, 41] width 21 height 21
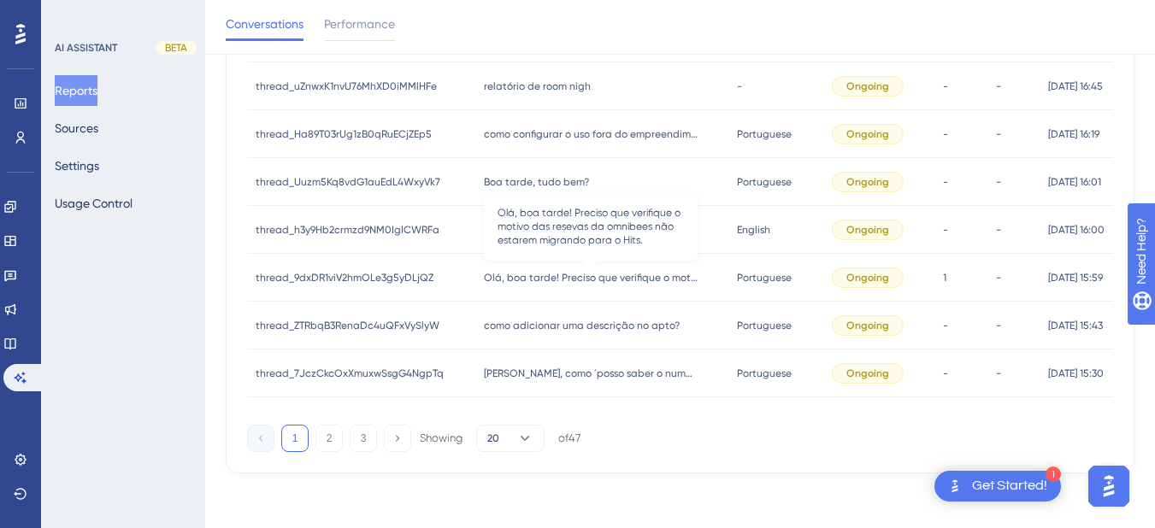
click at [556, 272] on span "Olá, boa tarde! Preciso que verifique o motivo das resevas da omnibees não esta…" at bounding box center [591, 278] width 214 height 14
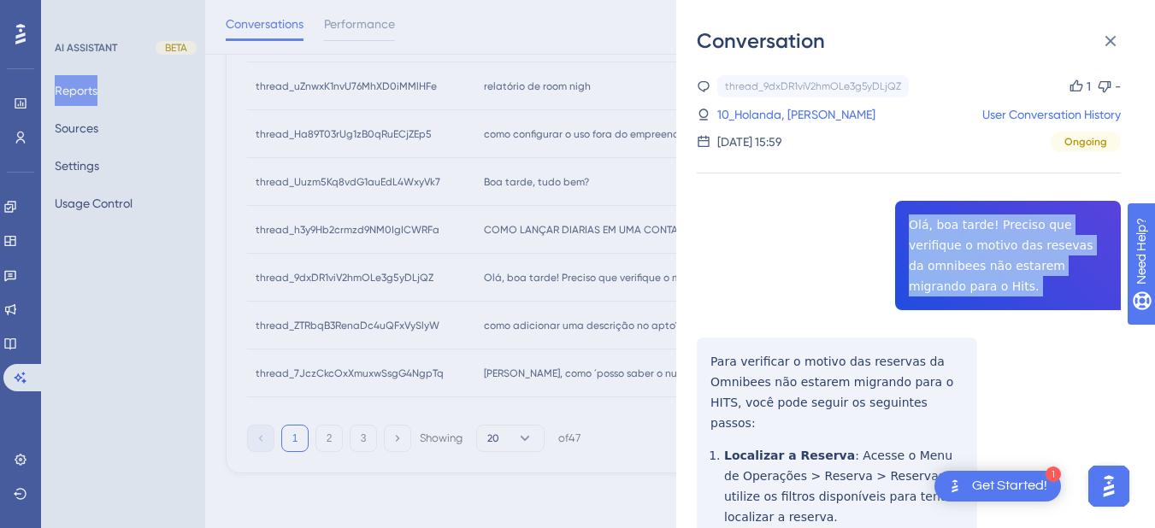
click at [692, 341] on div "Conversation thread_9dxDR1viV2hmOLe3g5yDLjQZ Copy 1 - 10_Holanda, [PERSON_NAME]…" at bounding box center [915, 264] width 479 height 528
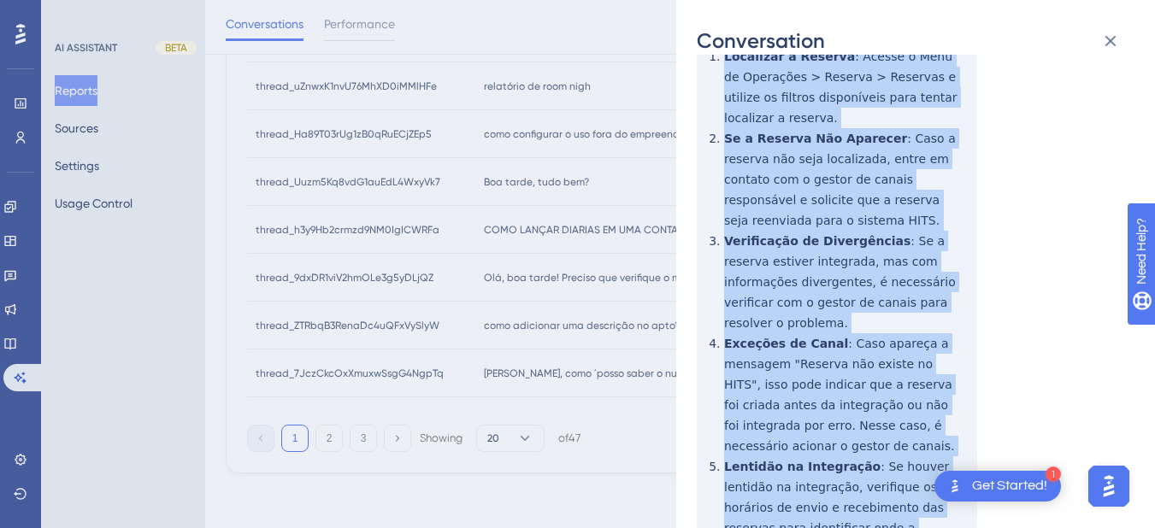
scroll to position [544, 0]
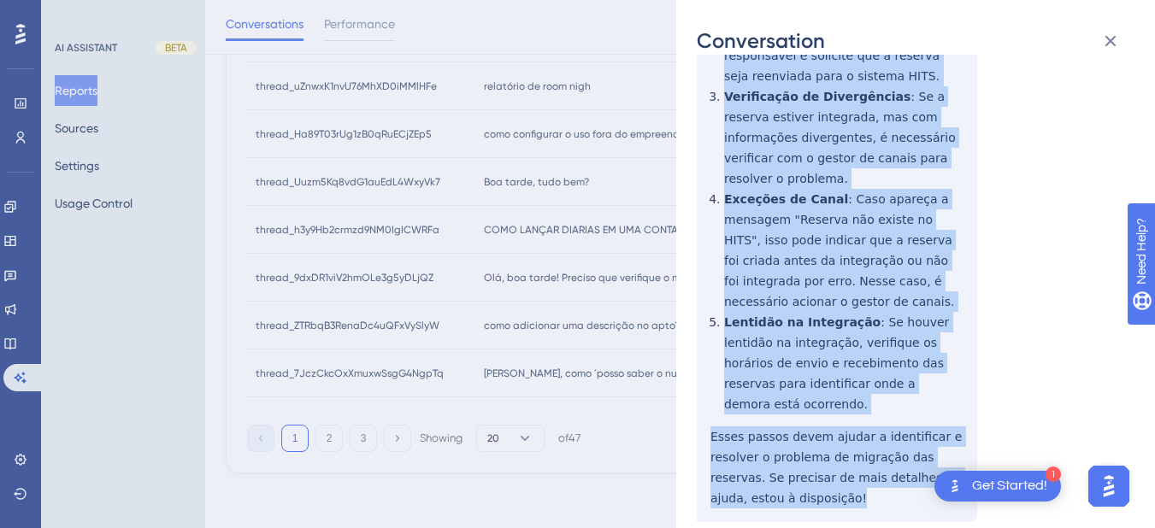
drag, startPoint x: 707, startPoint y: 333, endPoint x: 767, endPoint y: 337, distance: 59.9
click at [788, 394] on div "thread_9dxDR1viV2hmOLe3g5yDLjQZ Copy 1 - 10_Holanda, [PERSON_NAME] User Convers…" at bounding box center [909, 88] width 424 height 1112
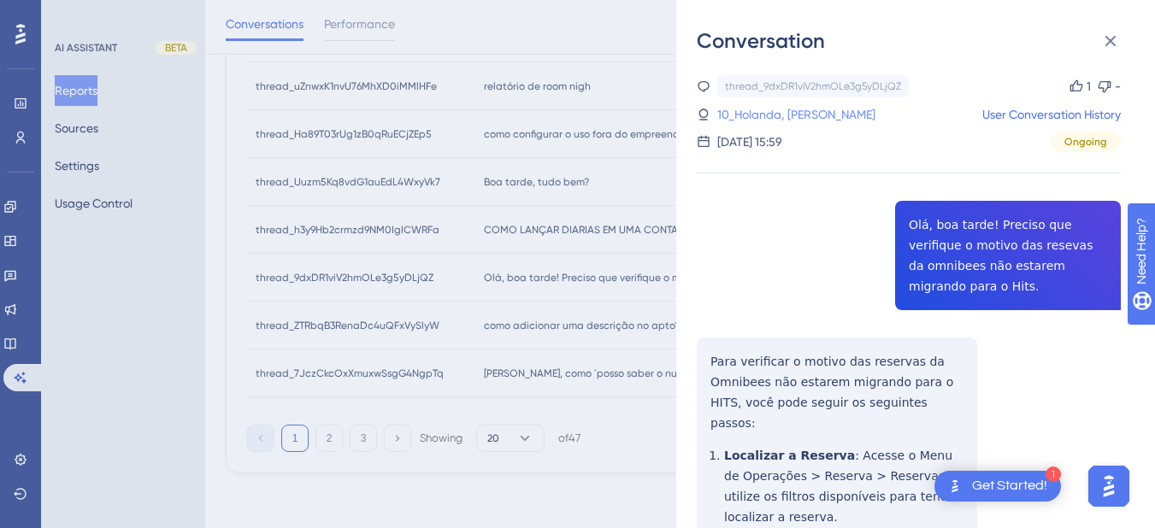
click at [791, 109] on link "10_Holanda, [PERSON_NAME]" at bounding box center [796, 114] width 158 height 21
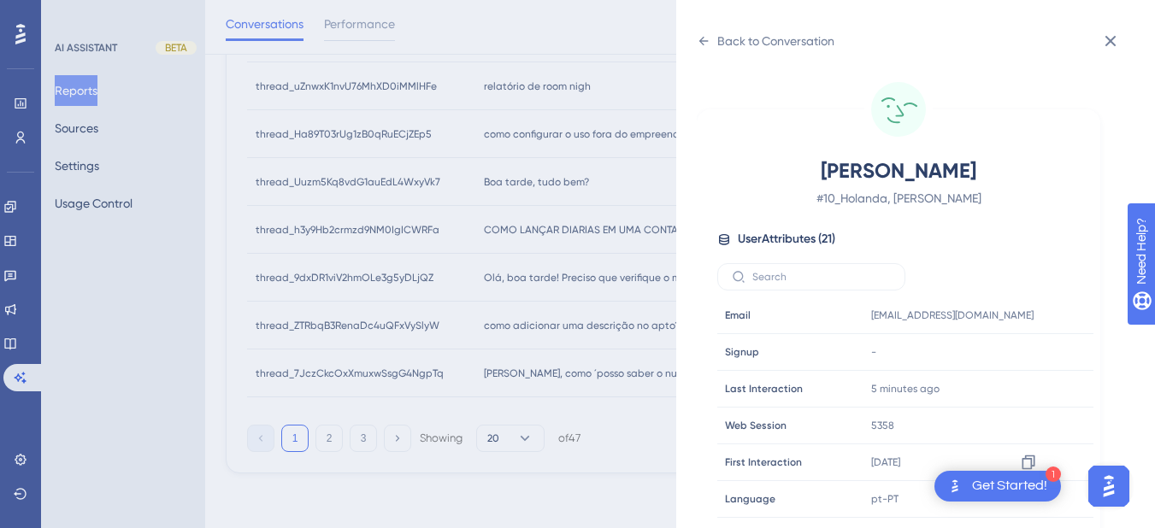
scroll to position [520, 0]
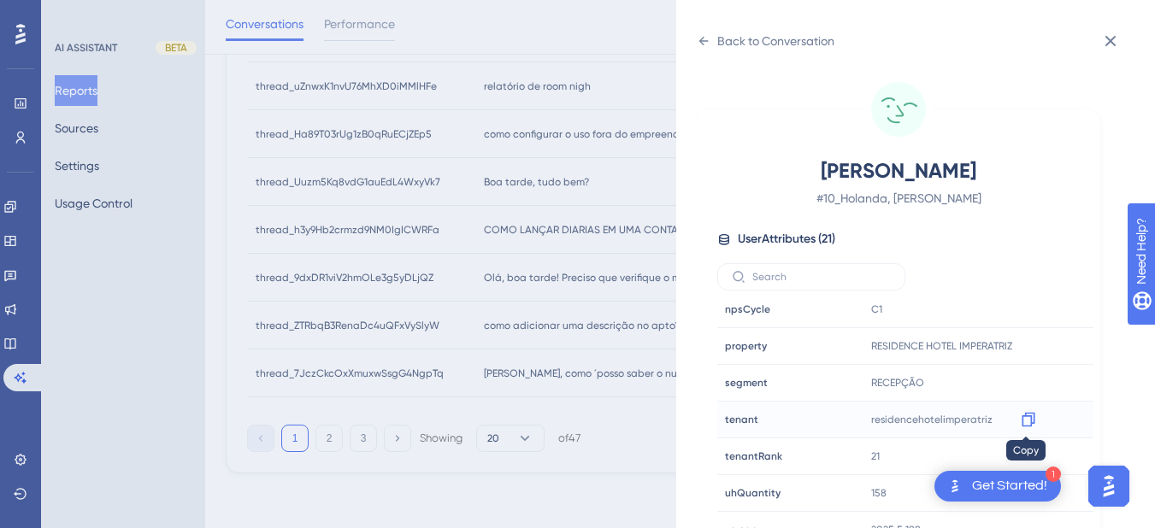
click at [1024, 417] on icon at bounding box center [1028, 419] width 17 height 17
click at [703, 38] on icon at bounding box center [703, 41] width 9 height 9
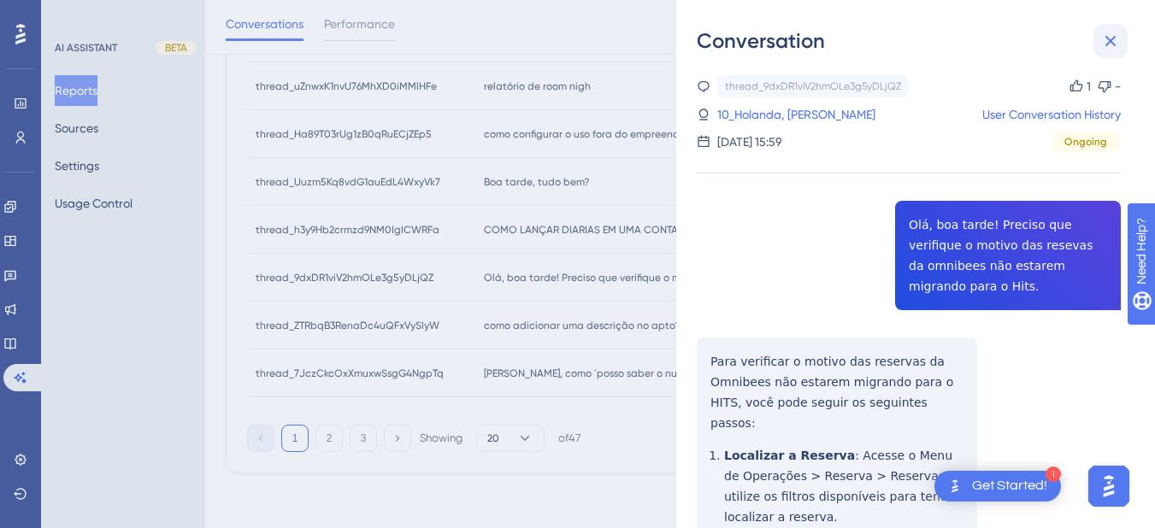
click at [1104, 38] on icon at bounding box center [1110, 41] width 21 height 21
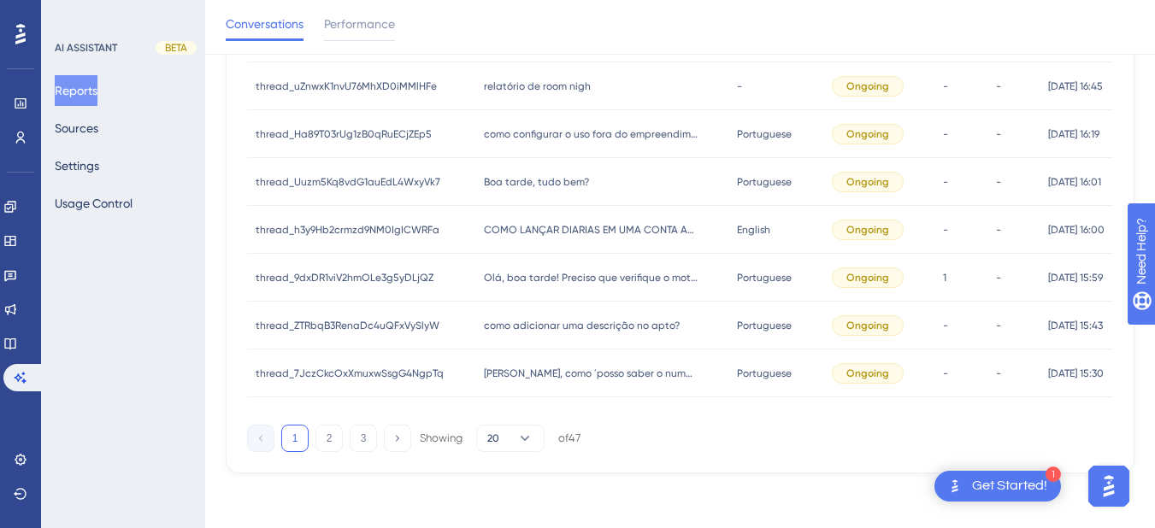
drag, startPoint x: 518, startPoint y: 322, endPoint x: 750, endPoint y: 309, distance: 232.0
click at [520, 321] on span "como adicionar uma descrição no apto?" at bounding box center [582, 326] width 196 height 14
click at [507, 333] on div "como adicionar uma descrição no apto? como adicionar uma descrição no apto?" at bounding box center [602, 326] width 254 height 48
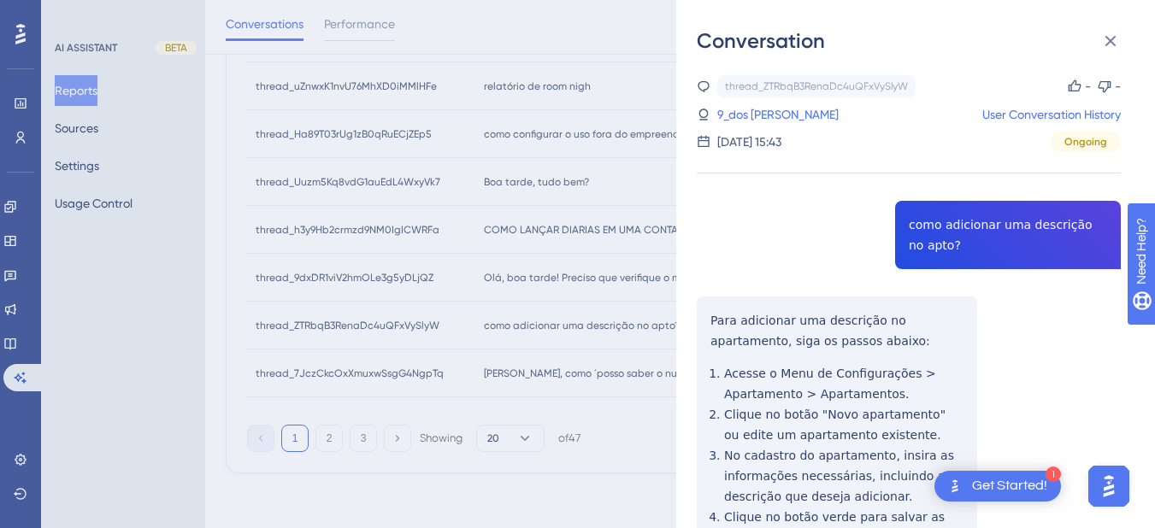
click at [968, 240] on div "thread_ZTRbqB3RenaDc4uQFxVySlyW Copy - - 9_dos Santos, Aline User Conversation …" at bounding box center [909, 367] width 424 height 585
drag, startPoint x: 751, startPoint y: 322, endPoint x: 695, endPoint y: 314, distance: 57.1
click at [750, 322] on div "thread_ZTRbqB3RenaDc4uQFxVySlyW Copy - - 9_dos Santos, Aline User Conversation …" at bounding box center [909, 367] width 424 height 585
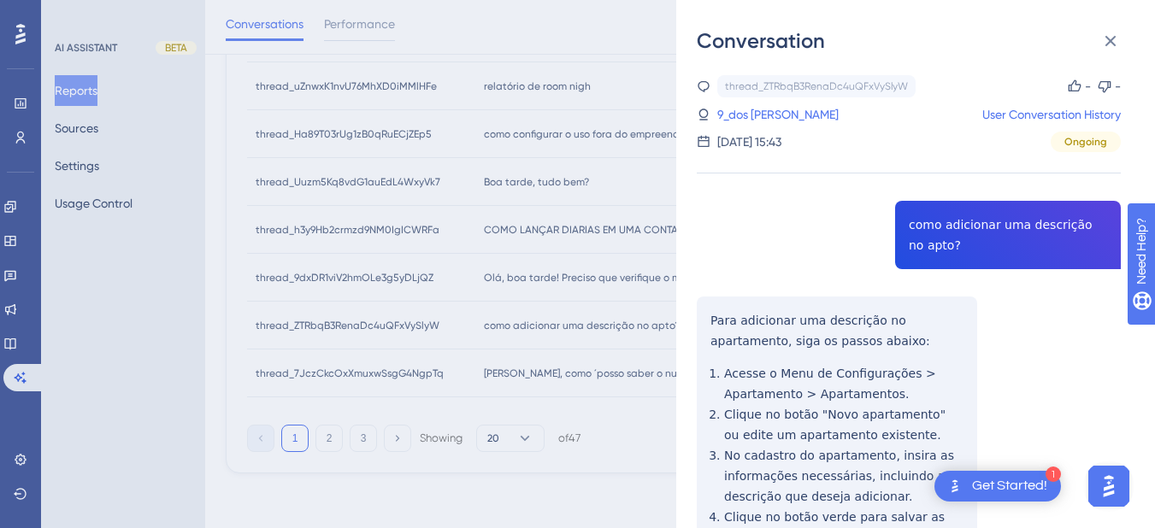
click at [709, 312] on div "thread_ZTRbqB3RenaDc4uQFxVySlyW Copy - - 9_dos Santos, Aline User Conversation …" at bounding box center [909, 367] width 424 height 585
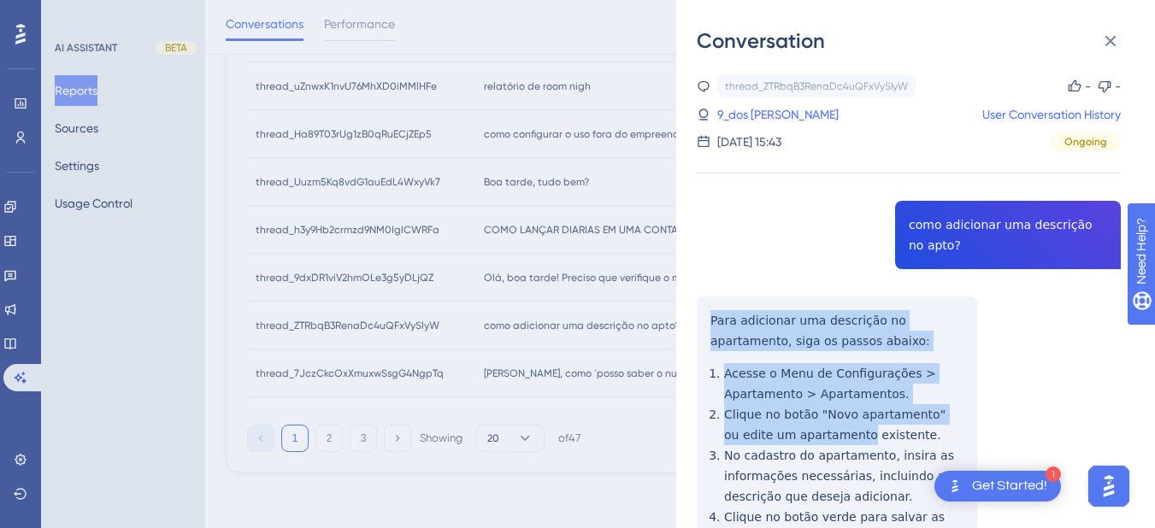
scroll to position [120, 0]
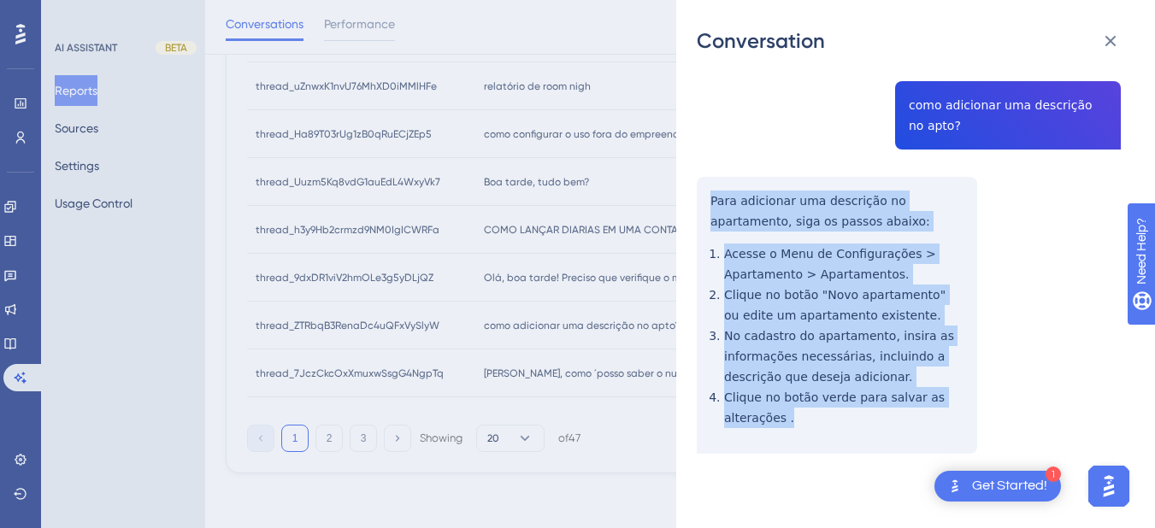
drag, startPoint x: 795, startPoint y: 321, endPoint x: 810, endPoint y: 427, distance: 107.1
click at [810, 427] on div "thread_ZTRbqB3RenaDc4uQFxVySlyW Copy - - 9_dos Santos, Aline User Conversation …" at bounding box center [909, 248] width 424 height 585
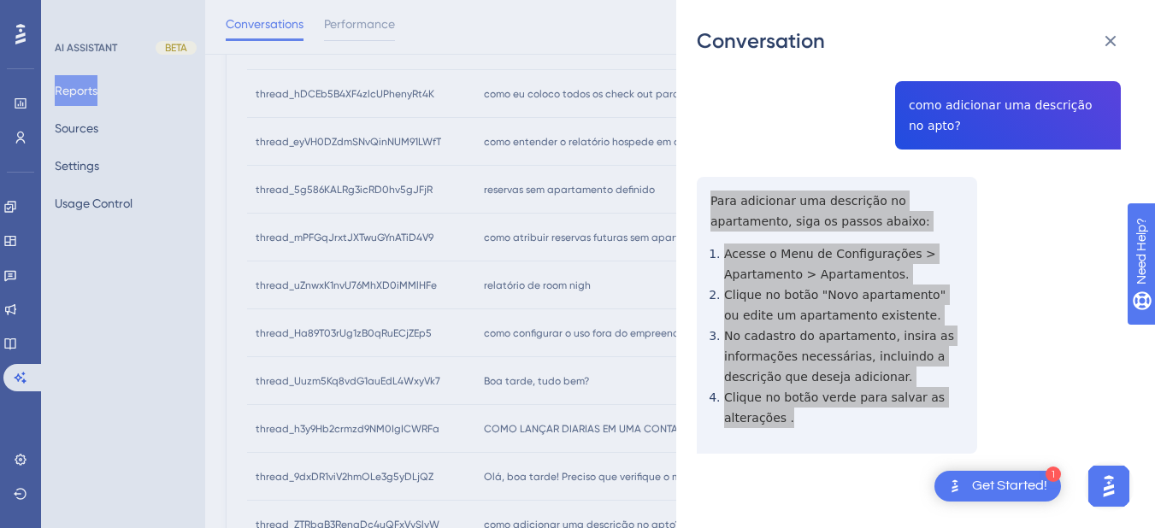
scroll to position [0, 0]
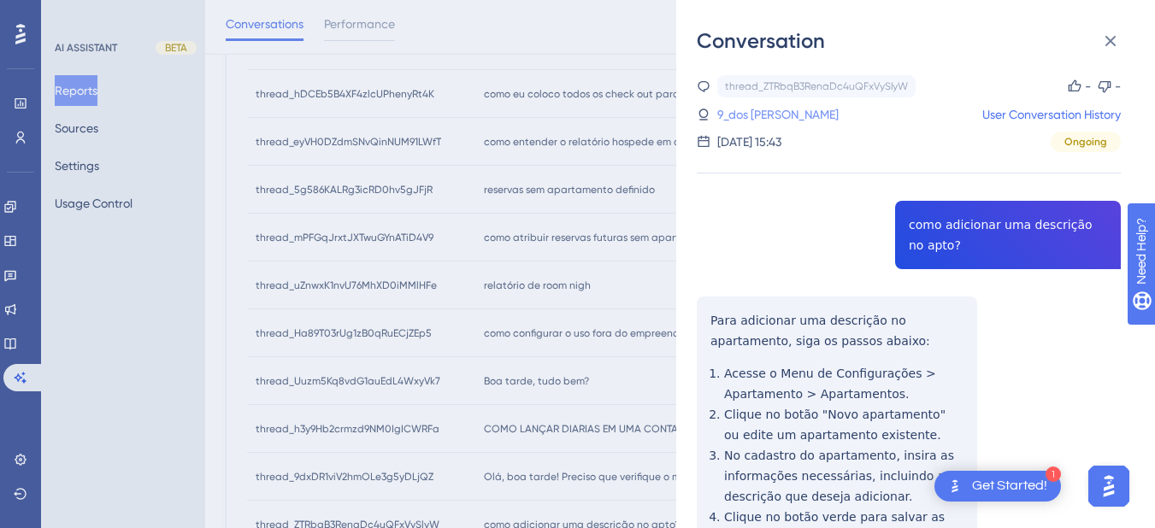
click at [810, 113] on link "9_dos [PERSON_NAME]" at bounding box center [777, 114] width 121 height 21
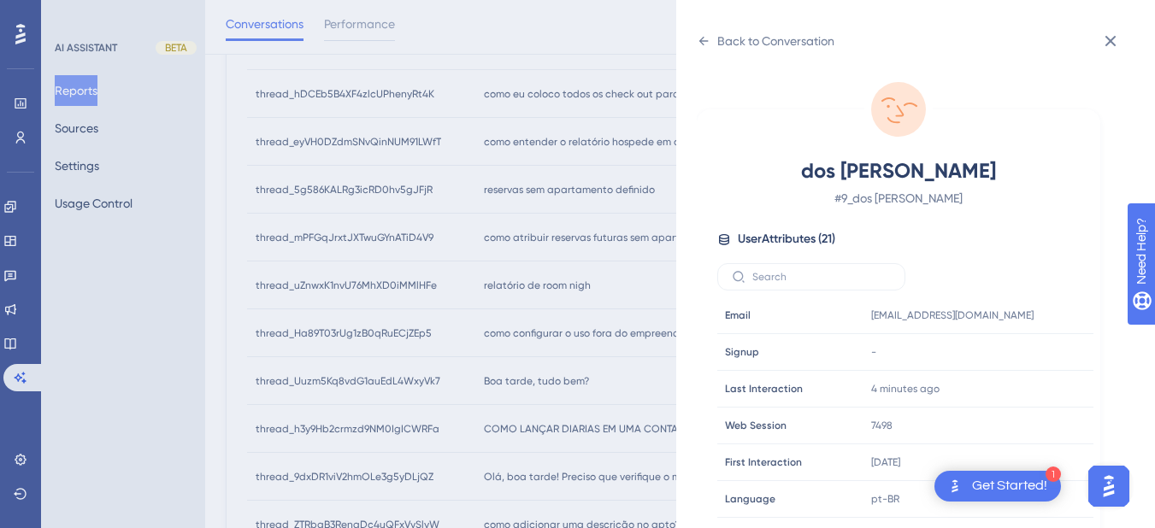
scroll to position [520, 0]
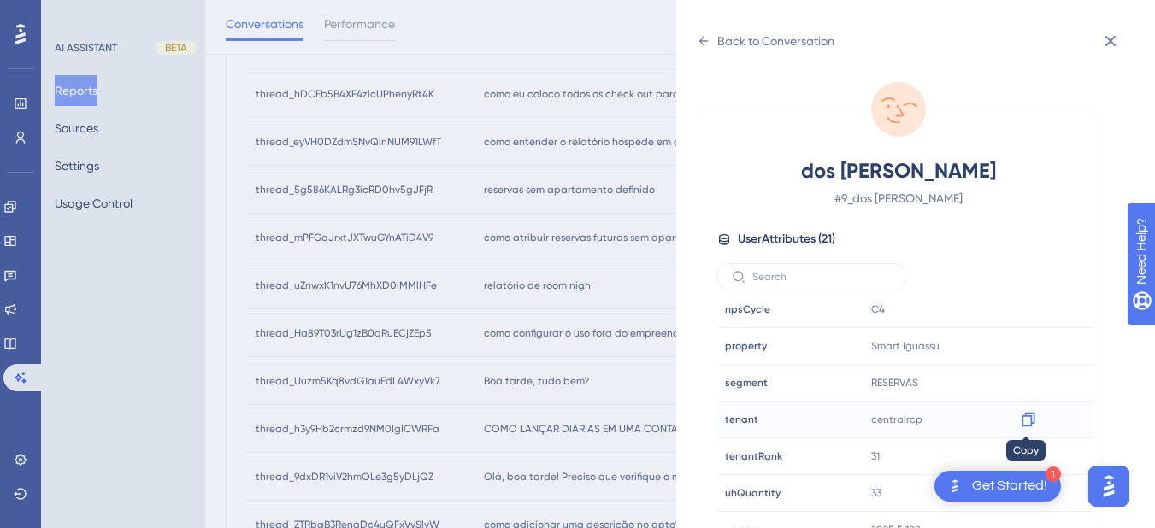
click at [1030, 420] on icon at bounding box center [1028, 419] width 17 height 17
click at [710, 32] on div "Back to Conversation" at bounding box center [766, 40] width 138 height 27
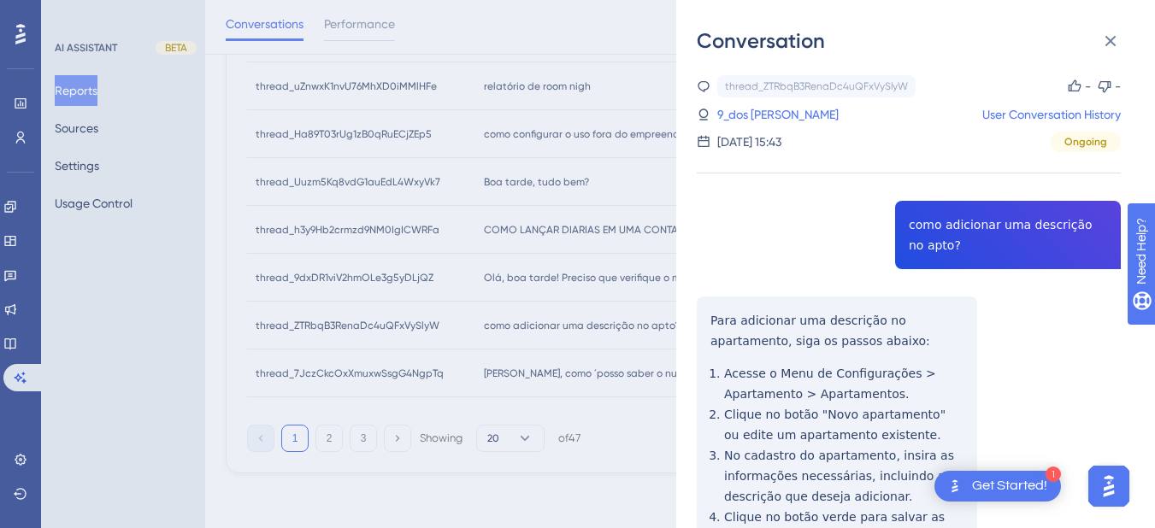
scroll to position [120, 0]
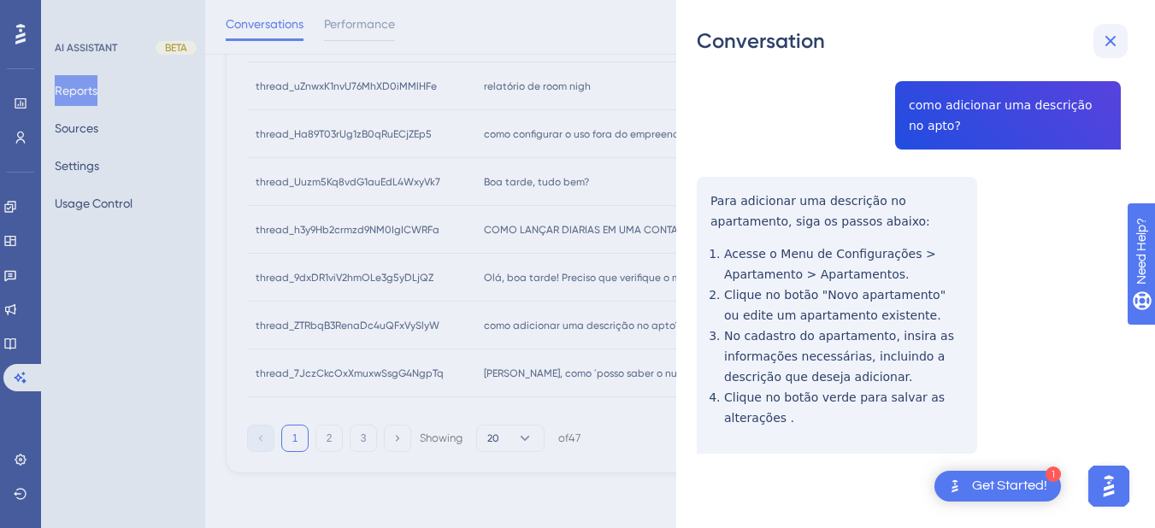
click at [1106, 38] on icon at bounding box center [1110, 41] width 21 height 21
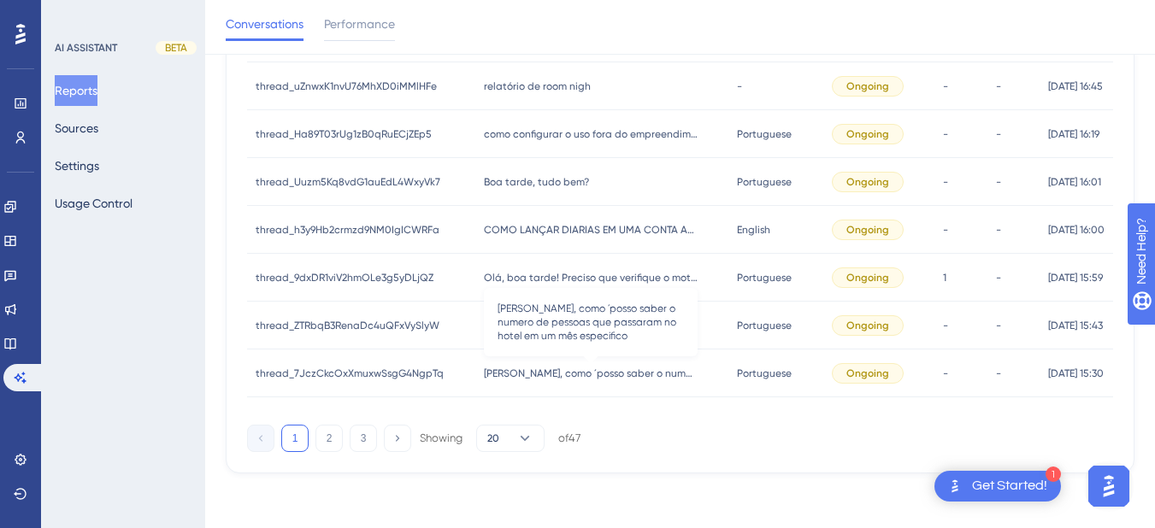
click at [585, 372] on span "[PERSON_NAME], como ´posso saber o numero de pessoas que passaram no hotel em u…" at bounding box center [591, 374] width 214 height 14
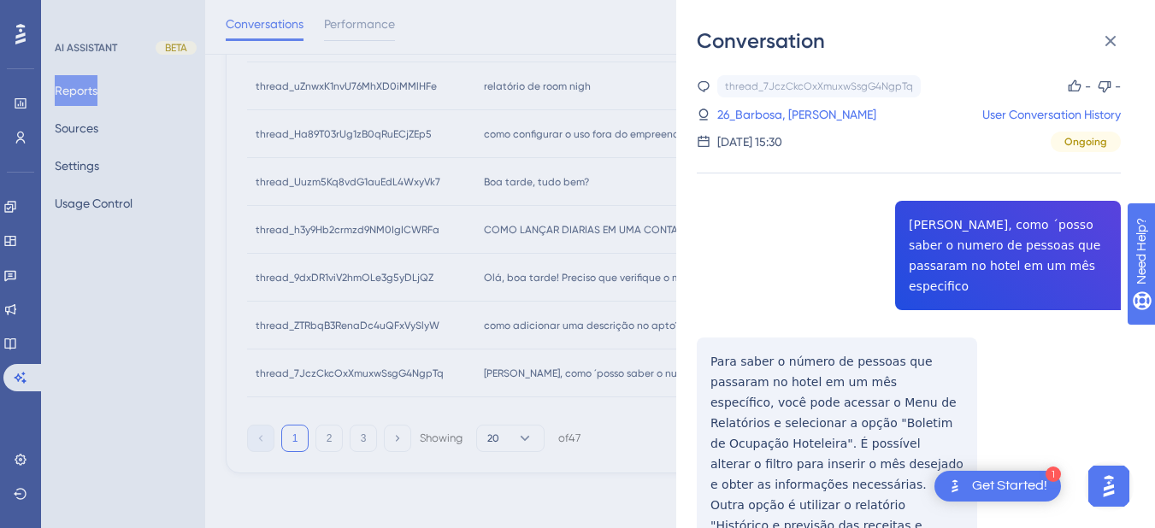
click at [937, 246] on div "thread_7JczCkcOxXmuxwSsgG4NgpTq Copy - - 26_Barbosa, [PERSON_NAME] User Convers…" at bounding box center [909, 386] width 424 height 623
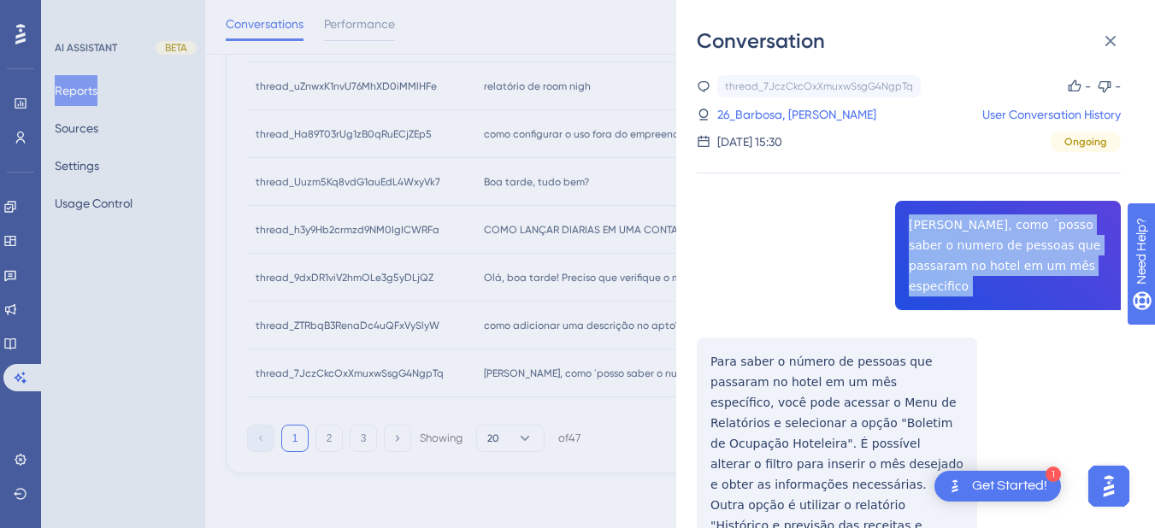
click at [937, 246] on div "thread_7JczCkcOxXmuxwSsgG4NgpTq Copy - - 26_Barbosa, [PERSON_NAME] User Convers…" at bounding box center [909, 386] width 424 height 623
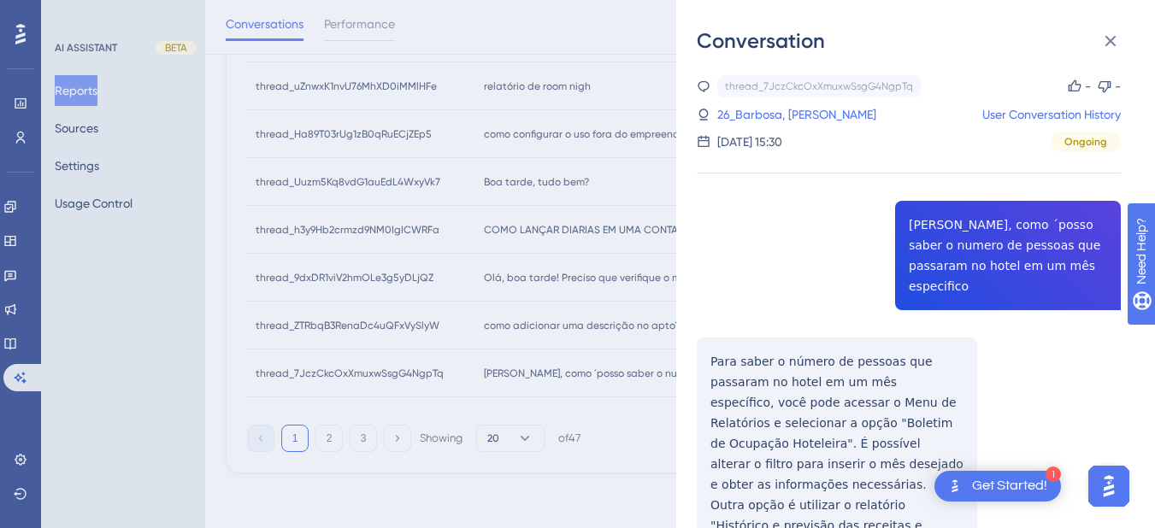
click at [756, 305] on div "thread_7JczCkcOxXmuxwSsgG4NgpTq Copy - - 26_Barbosa, [PERSON_NAME] User Convers…" at bounding box center [909, 386] width 424 height 623
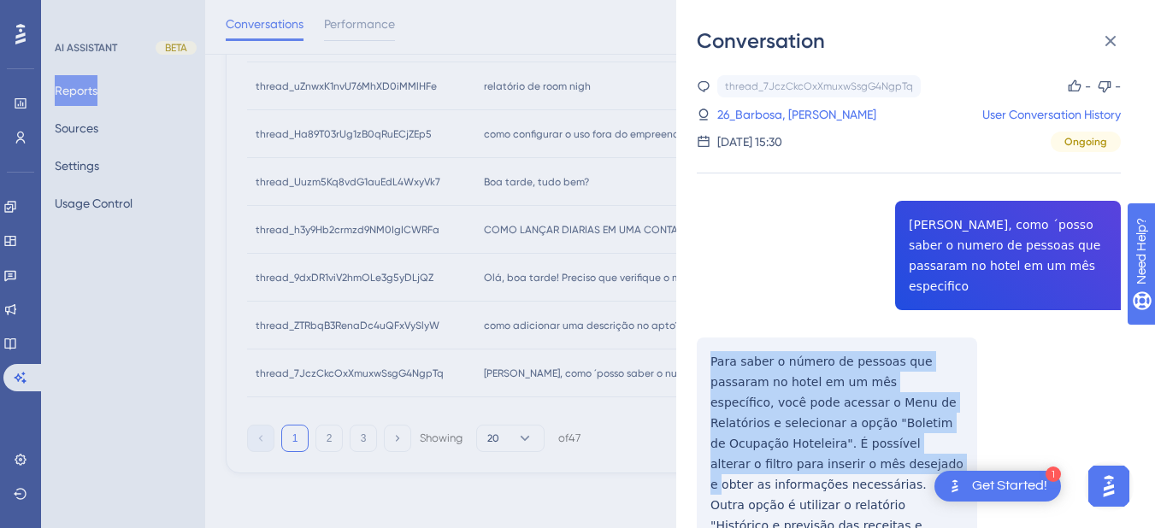
scroll to position [96, 0]
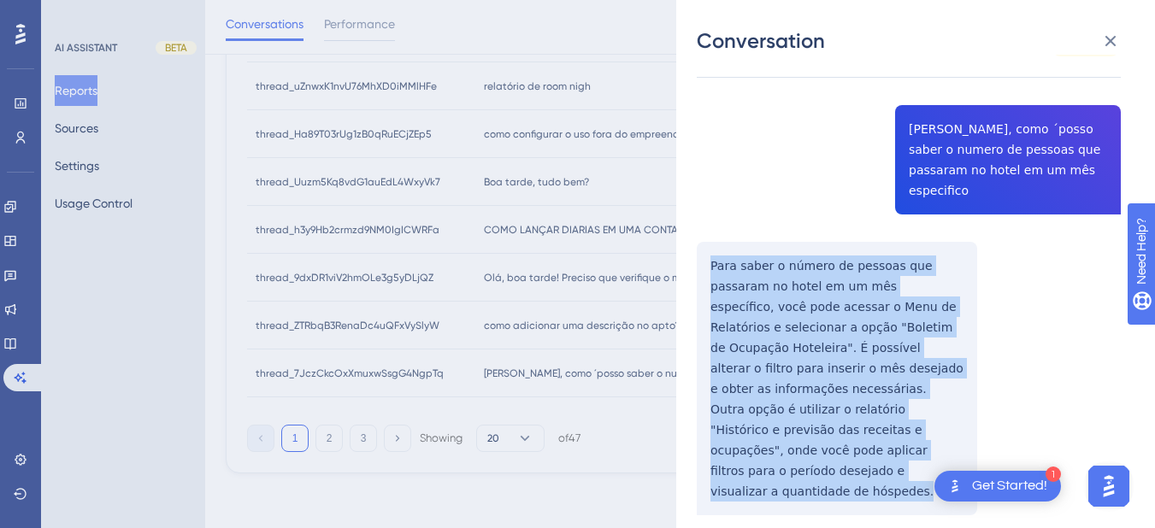
drag, startPoint x: 706, startPoint y: 329, endPoint x: 776, endPoint y: 272, distance: 90.5
click at [906, 437] on div "thread_7JczCkcOxXmuxwSsgG4NgpTq Copy - - 26_Barbosa, [PERSON_NAME] User Convers…" at bounding box center [909, 290] width 424 height 623
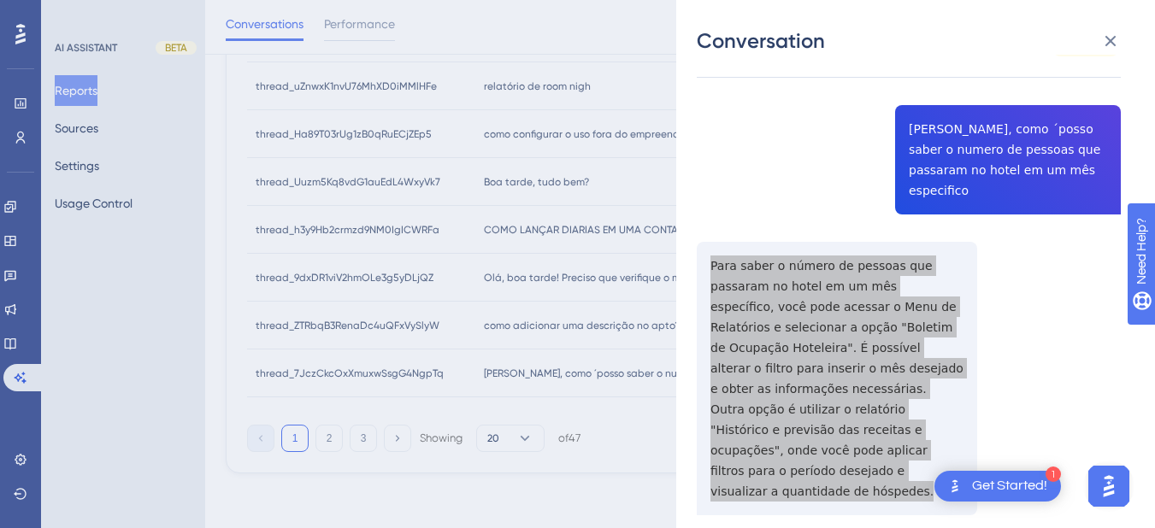
scroll to position [91, 0]
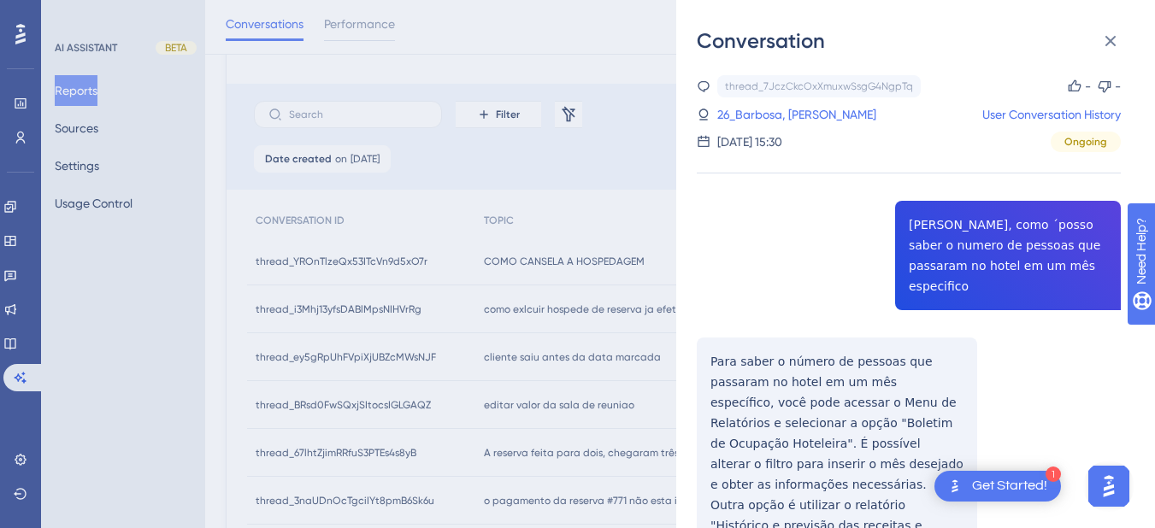
drag, startPoint x: 771, startPoint y: 112, endPoint x: 913, endPoint y: 212, distance: 173.6
click at [771, 112] on link "26_Barbosa, [PERSON_NAME]" at bounding box center [796, 114] width 159 height 21
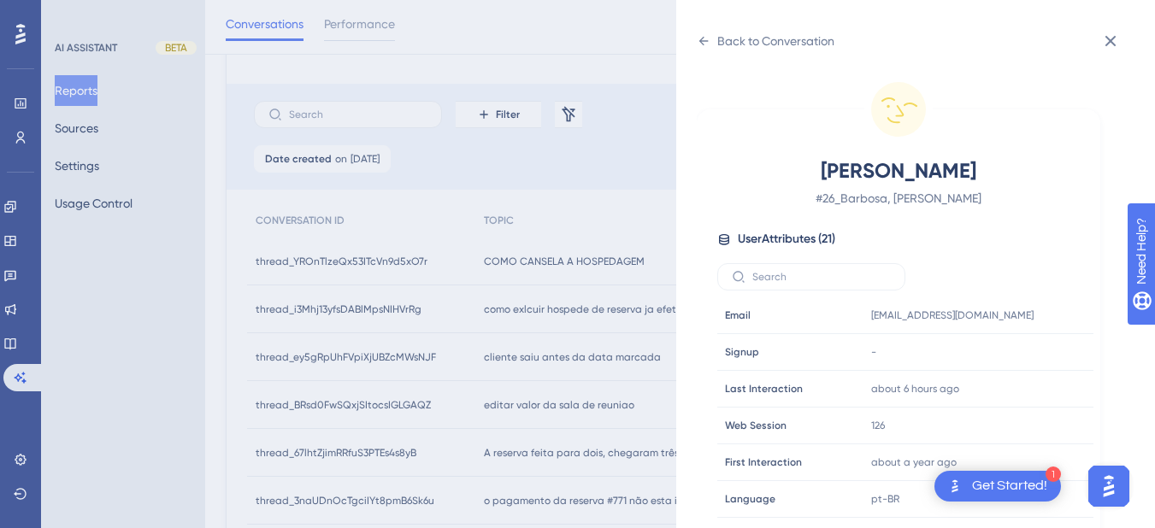
scroll to position [520, 0]
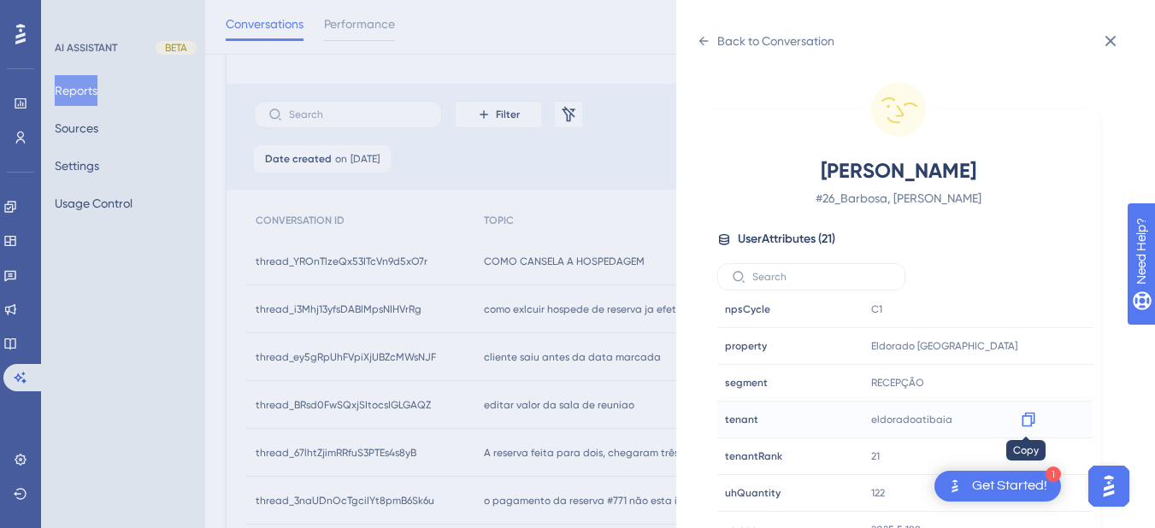
click at [1022, 420] on icon at bounding box center [1028, 419] width 17 height 17
click at [692, 38] on div "Back to Conversation [PERSON_NAME] # 26_Barbosa, [PERSON_NAME] User Attributes …" at bounding box center [915, 264] width 479 height 528
click at [703, 36] on icon at bounding box center [704, 41] width 14 height 14
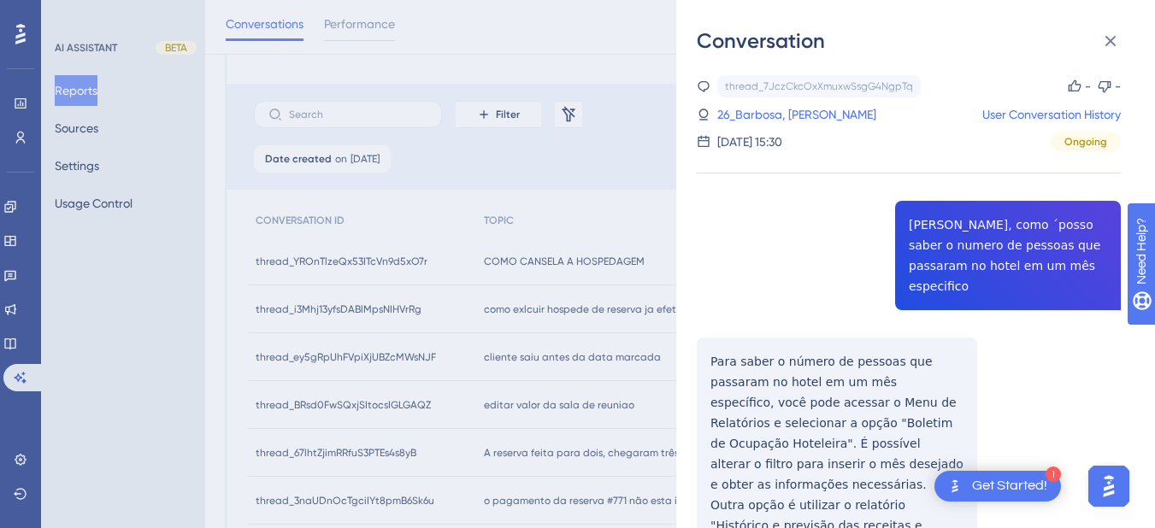
scroll to position [889, 0]
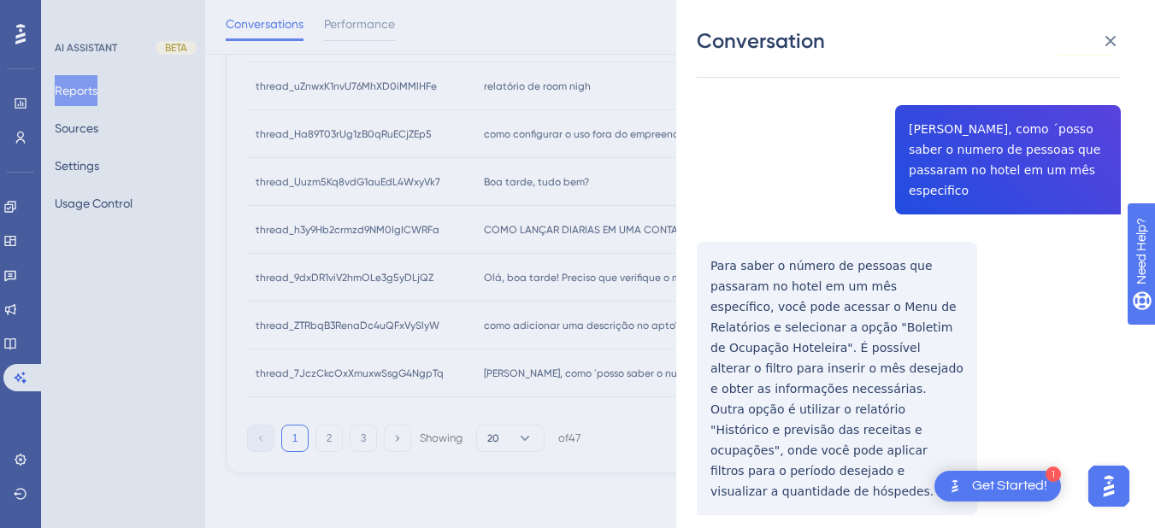
click at [1117, 43] on icon at bounding box center [1110, 41] width 21 height 21
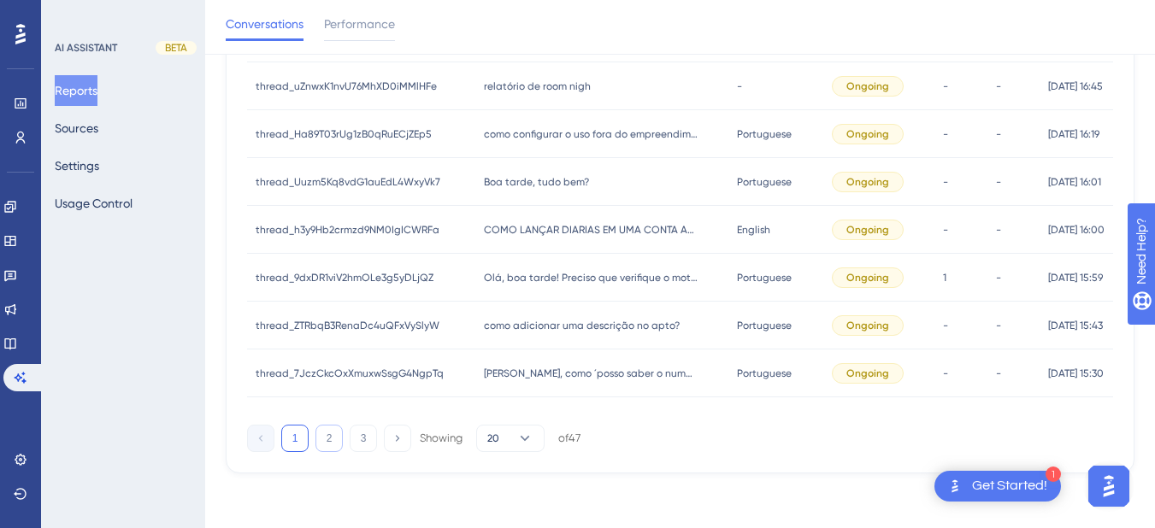
click at [321, 439] on button "2" at bounding box center [328, 438] width 27 height 27
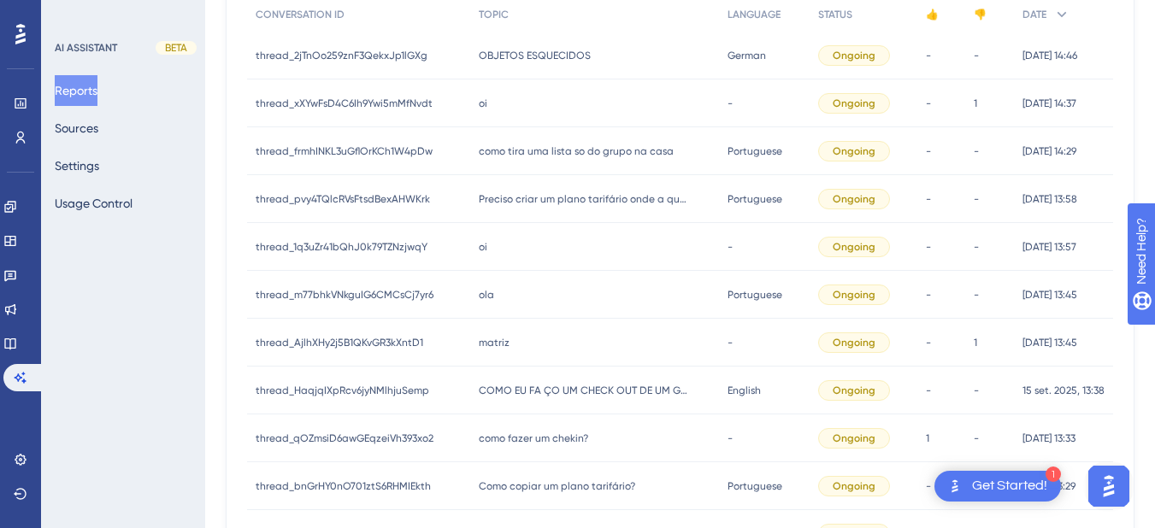
scroll to position [0, 0]
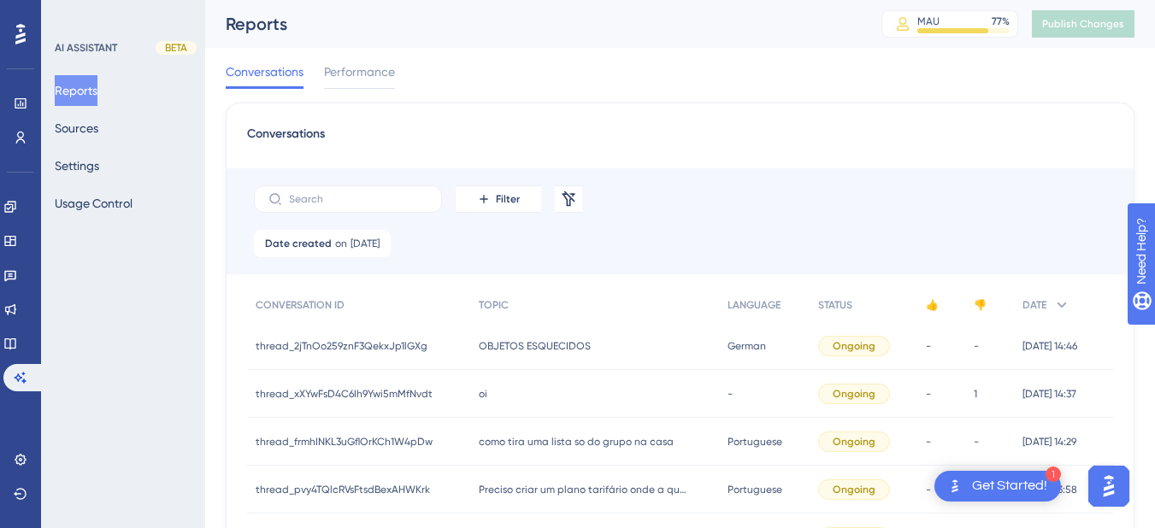
click at [512, 363] on div "OBJETOS ESQUECIDOS OBJETOS ESQUECIDOS" at bounding box center [595, 346] width 250 height 48
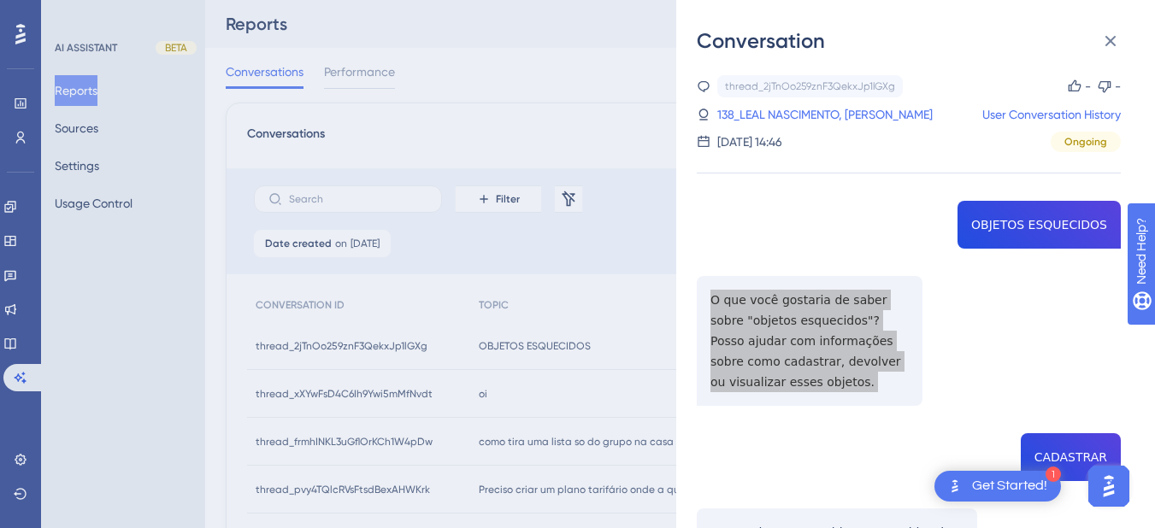
scroll to position [399, 0]
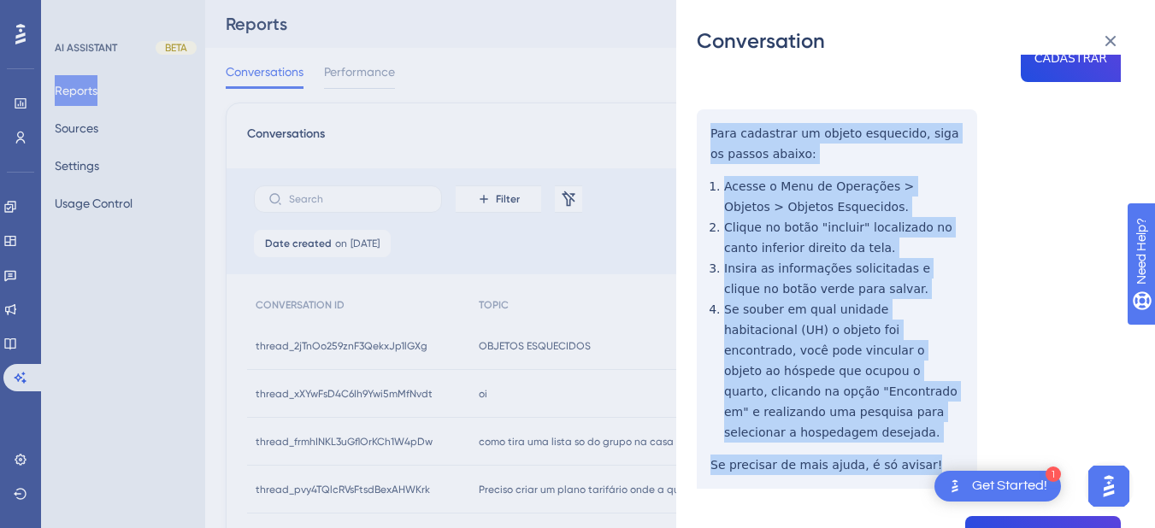
drag, startPoint x: 706, startPoint y: 129, endPoint x: 770, endPoint y: 233, distance: 122.4
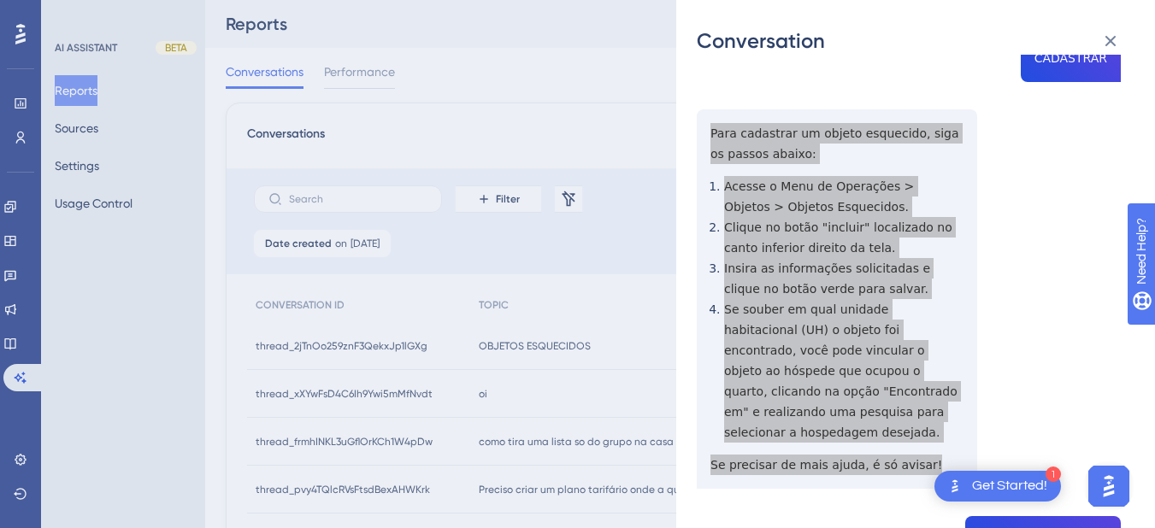
scroll to position [797, 0]
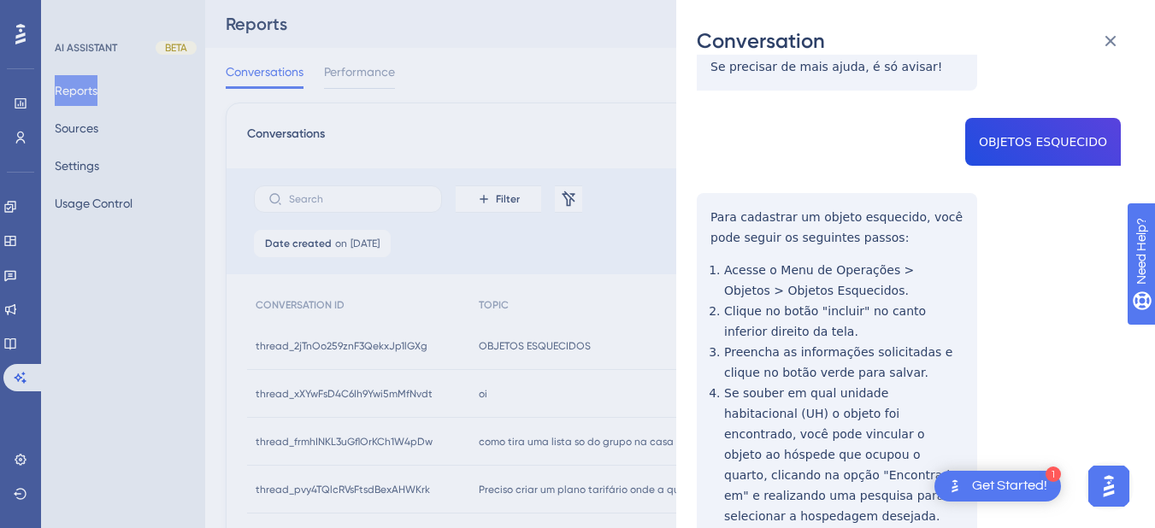
click at [1021, 109] on div "thread_2jTnOo259znF3QekxJp1lGXg Copy - - 138_LEAL NASCIMENTO, MURILO User Conve…" at bounding box center [909, 210] width 424 height 1864
click at [686, 194] on div "Conversation thread_2jTnOo259znF3QekxJp1lGXg Copy - - 138_LEAL NASCIMENTO, MURI…" at bounding box center [915, 264] width 479 height 528
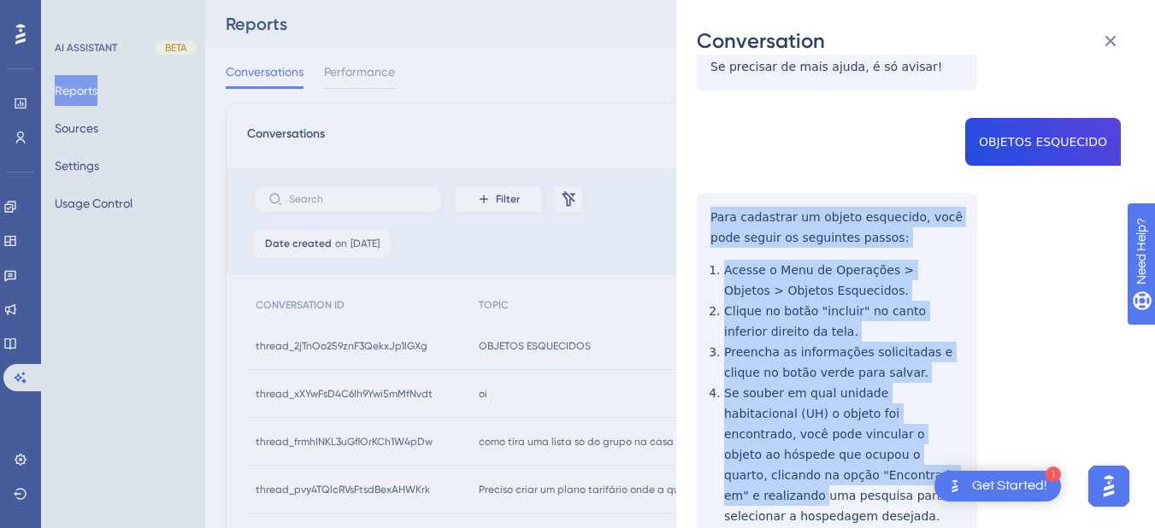
scroll to position [1197, 0]
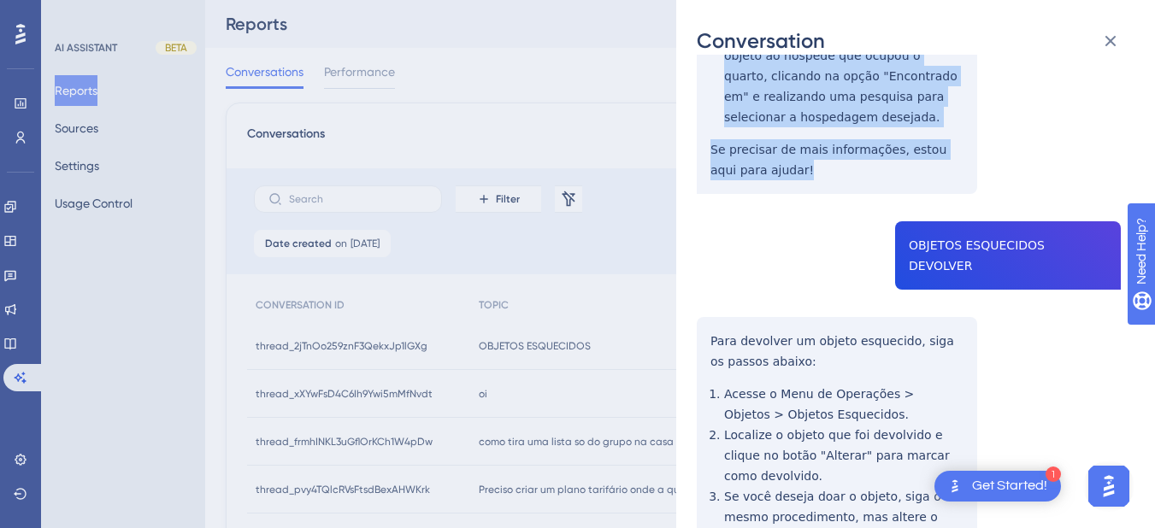
drag, startPoint x: 710, startPoint y: 193, endPoint x: 842, endPoint y: 127, distance: 147.2
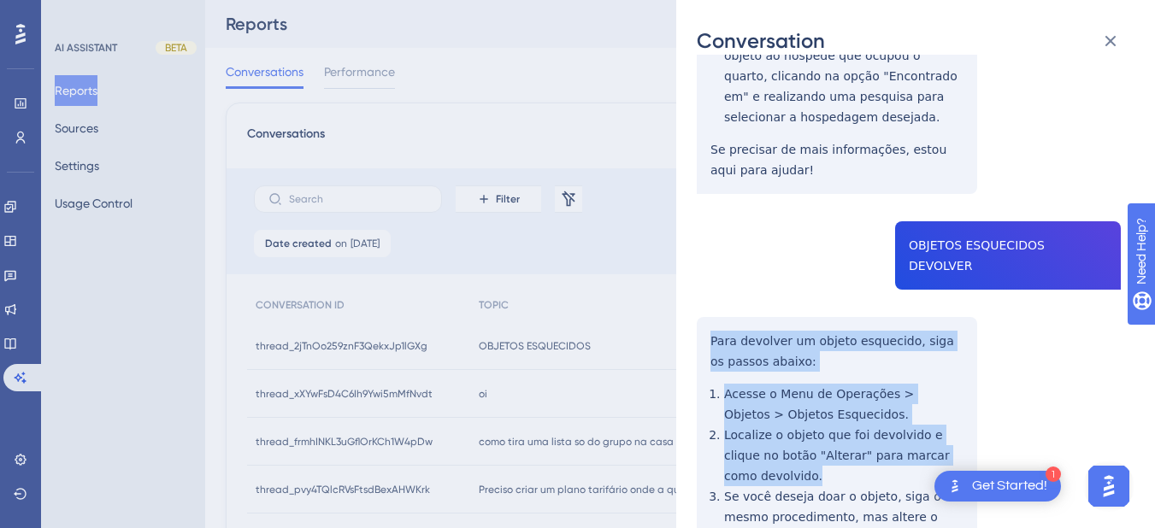
scroll to position [1316, 0]
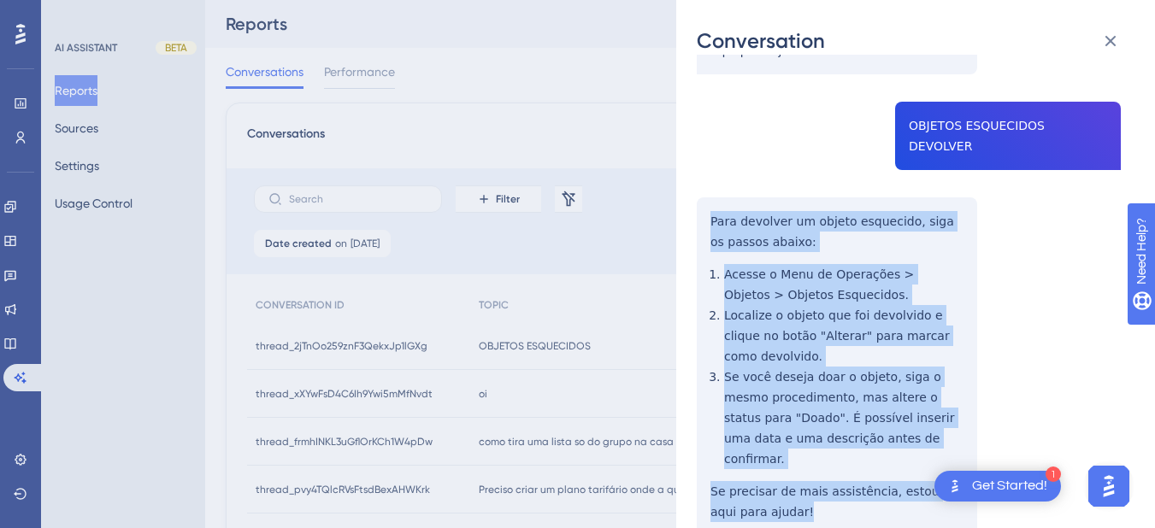
drag, startPoint x: 709, startPoint y: 271, endPoint x: 833, endPoint y: 400, distance: 178.9
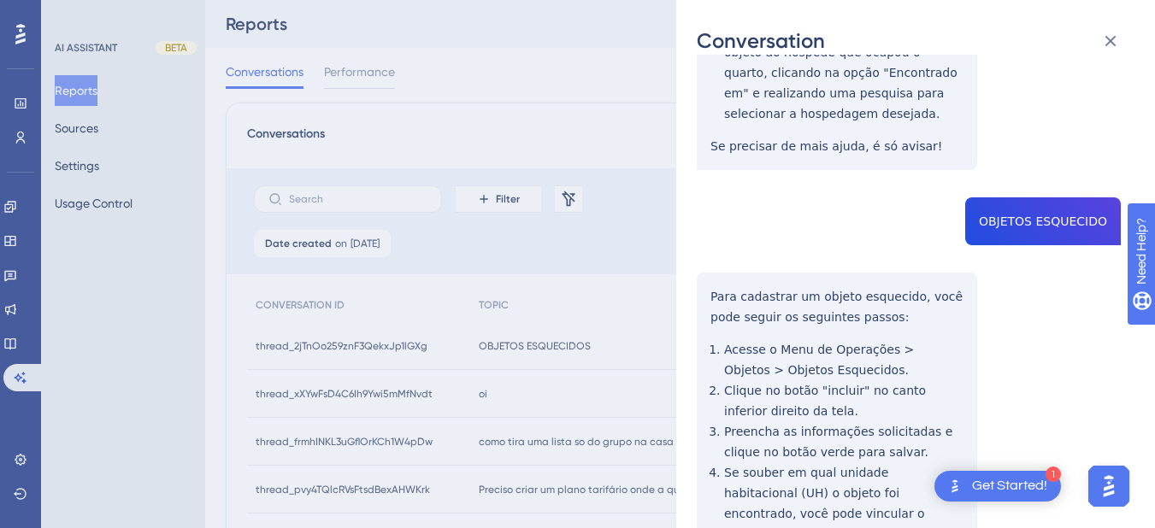
scroll to position [0, 0]
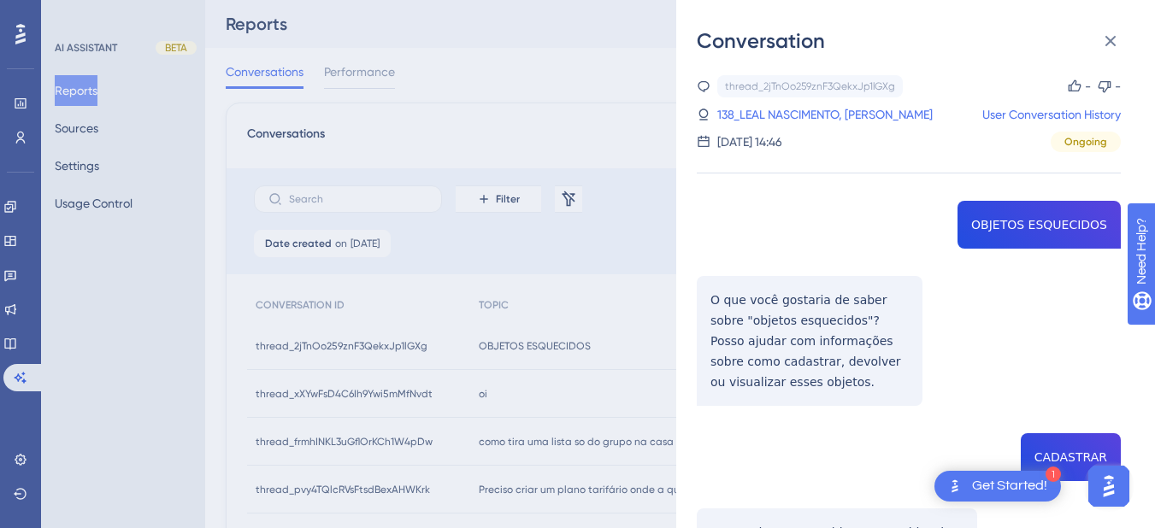
click at [766, 103] on div "thread_2jTnOo259znF3QekxJp1lGXg Copy - - 138_LEAL NASCIMENTO, MURILO User Conve…" at bounding box center [909, 113] width 424 height 77
click at [766, 117] on link "138_LEAL NASCIMENTO, [PERSON_NAME]" at bounding box center [824, 114] width 215 height 21
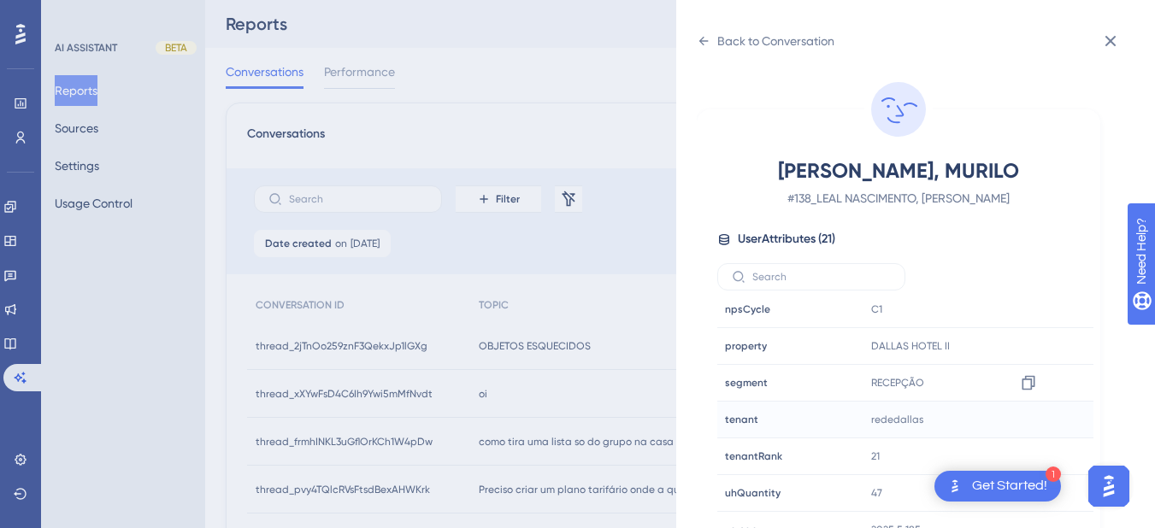
scroll to position [21, 0]
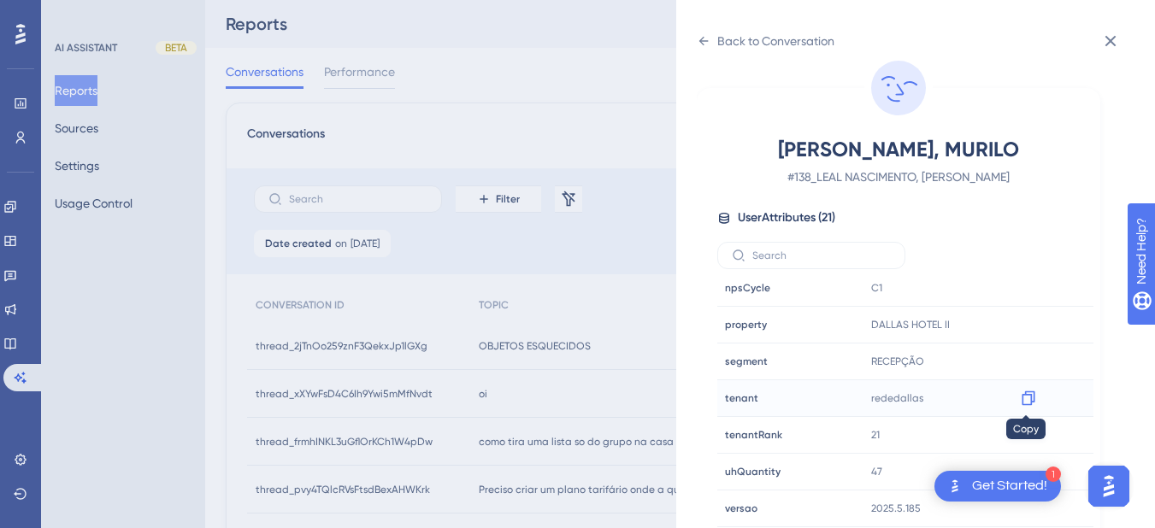
click at [1026, 399] on icon at bounding box center [1028, 398] width 17 height 17
click at [1031, 320] on icon at bounding box center [1027, 325] width 13 height 15
click at [700, 30] on div "Back to Conversation" at bounding box center [766, 40] width 138 height 27
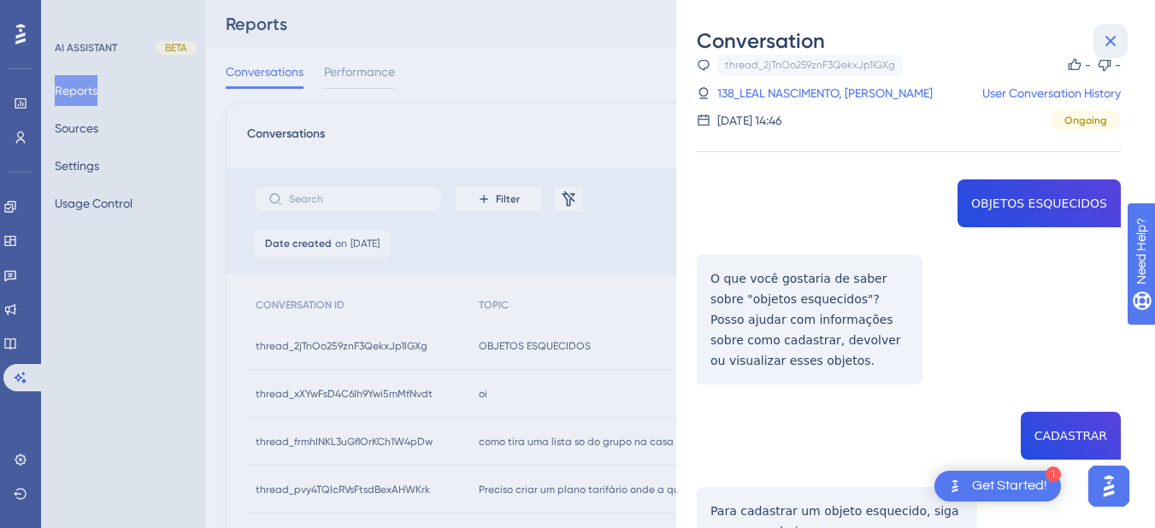
click at [1105, 44] on icon at bounding box center [1110, 41] width 21 height 21
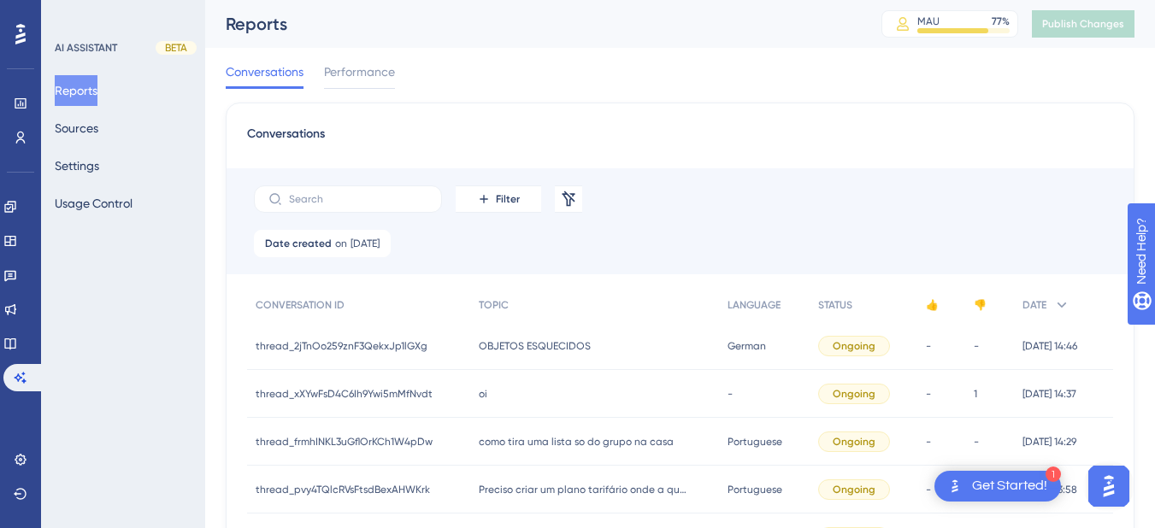
click at [544, 396] on div "oi oi" at bounding box center [595, 394] width 250 height 48
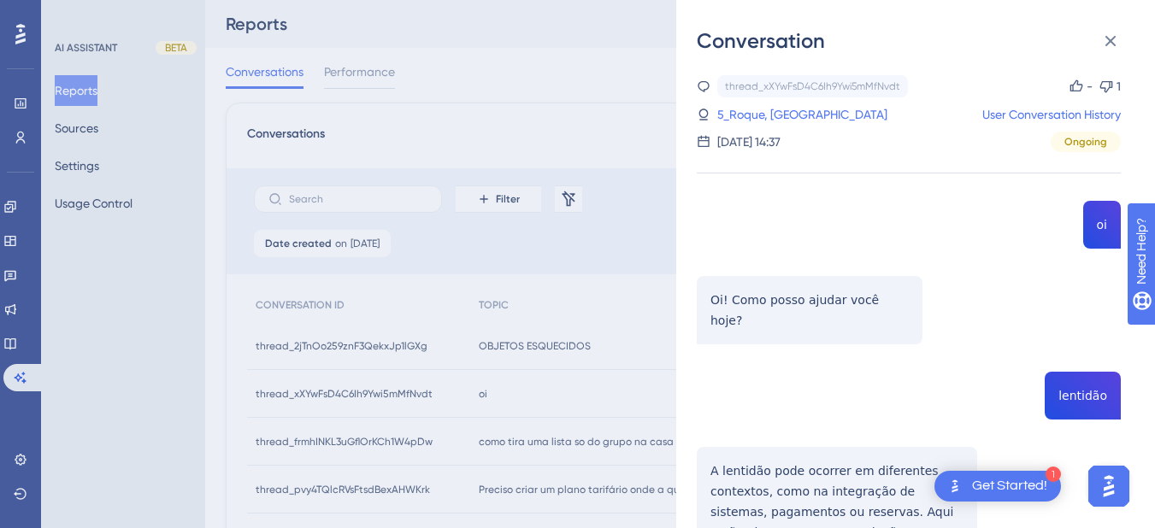
scroll to position [199, 0]
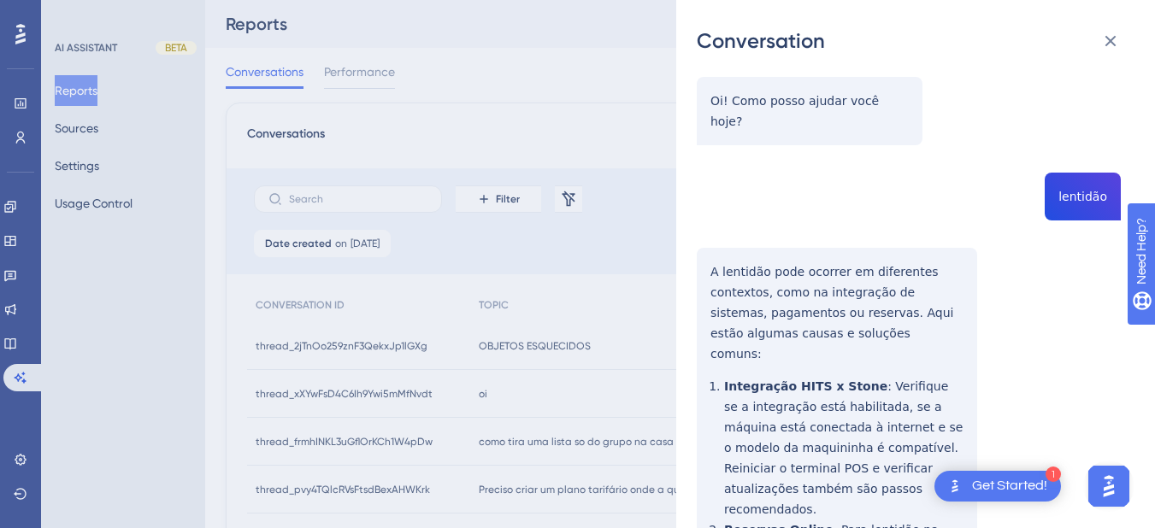
click at [1074, 179] on div "thread_xXYwFsD4C6Ih9Ywi5mMfNvdt Copy - 1 5_Roque, [GEOGRAPHIC_DATA] User Conver…" at bounding box center [909, 486] width 424 height 1221
click at [685, 250] on div "Conversation thread_xXYwFsD4C6Ih9Ywi5mMfNvdt Copy - 1 5_Roque, Franciene User C…" at bounding box center [915, 264] width 479 height 528
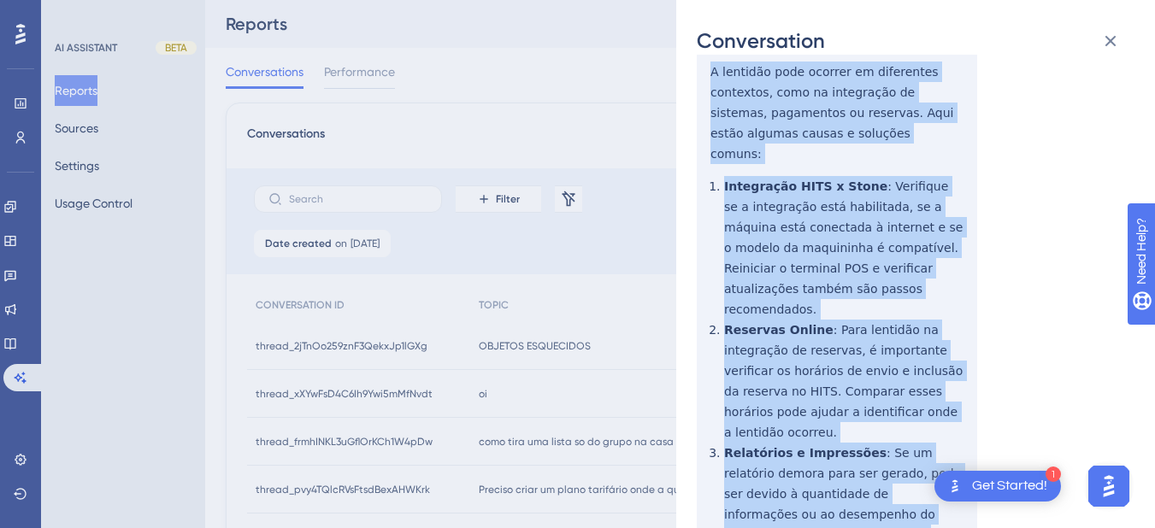
scroll to position [598, 0]
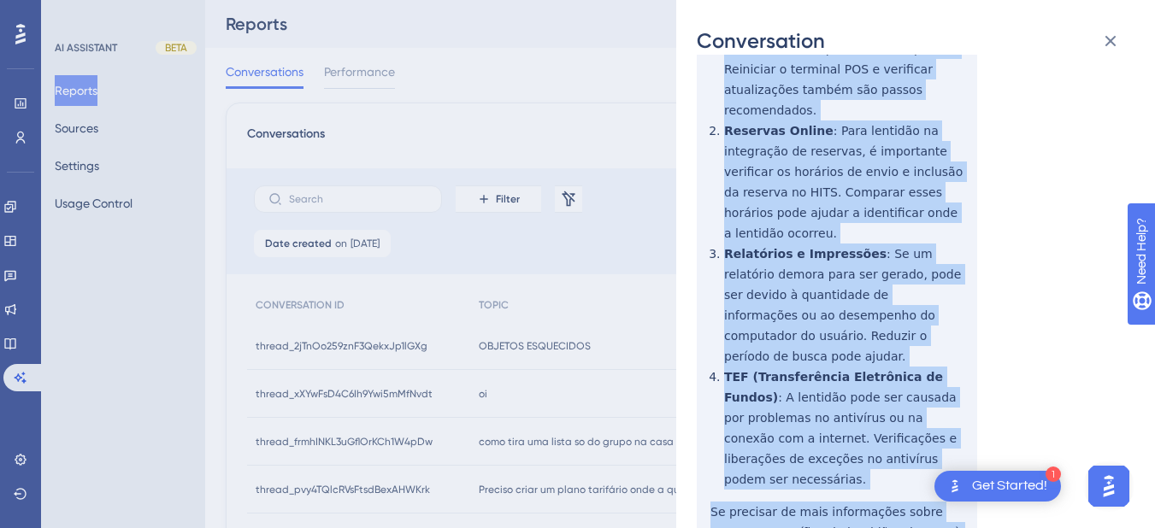
drag, startPoint x: 706, startPoint y: 242, endPoint x: 785, endPoint y: 437, distance: 210.5
click at [785, 437] on div "thread_xXYwFsD4C6Ih9Ywi5mMfNvdt Copy - 1 5_Roque, [GEOGRAPHIC_DATA] User Conver…" at bounding box center [909, 87] width 424 height 1221
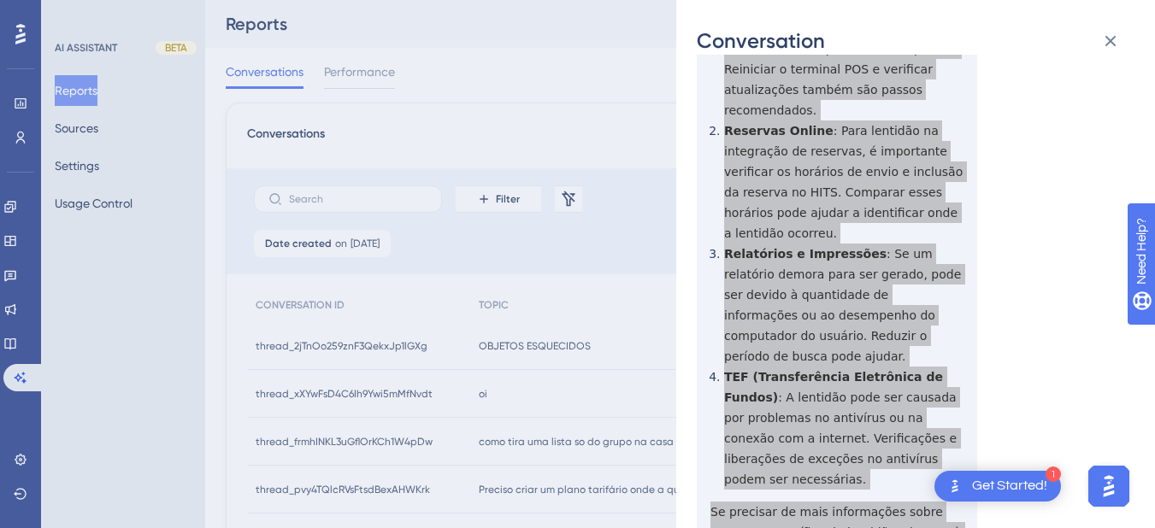
scroll to position [0, 0]
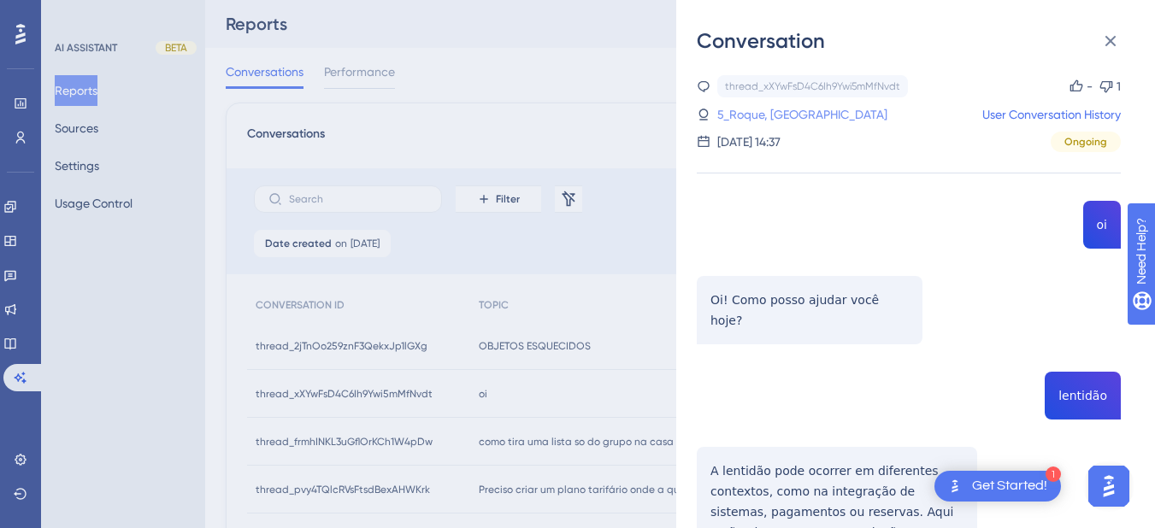
click at [780, 121] on link "5_Roque, [GEOGRAPHIC_DATA]" at bounding box center [802, 114] width 170 height 21
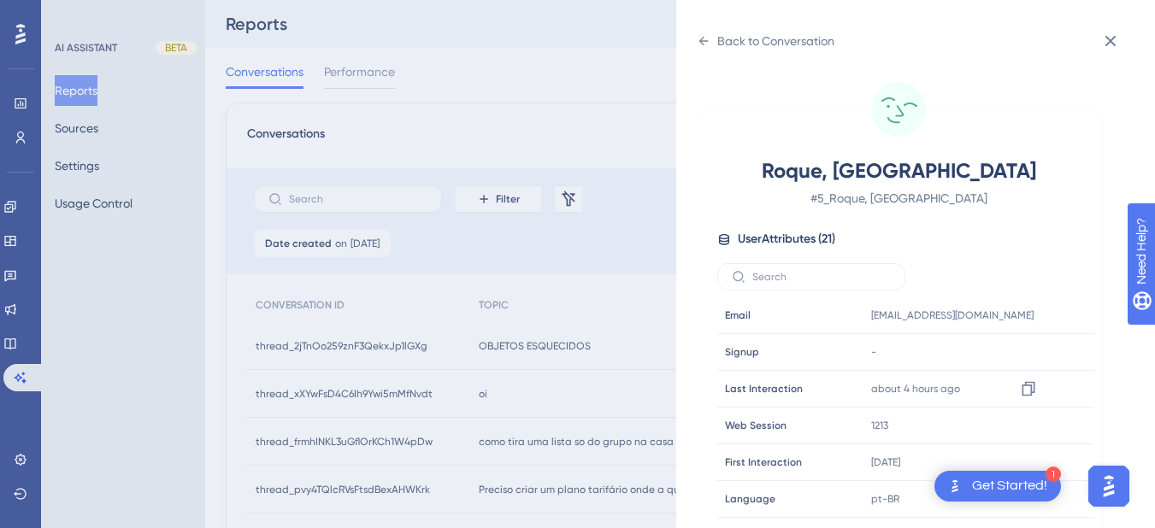
scroll to position [520, 0]
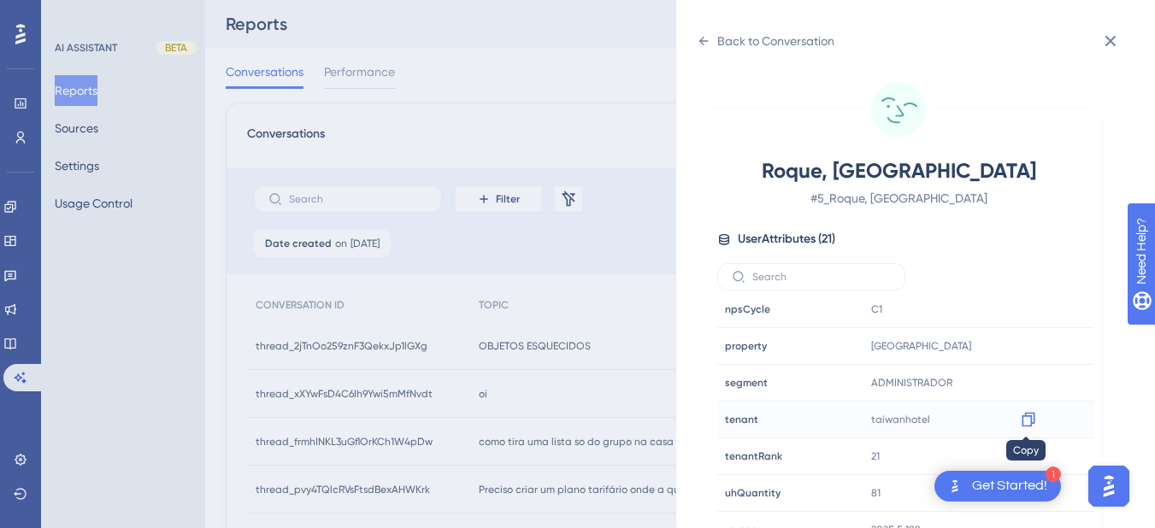
click at [1026, 420] on icon at bounding box center [1028, 419] width 17 height 17
click at [693, 37] on div "Back to Conversation [GEOGRAPHIC_DATA], [GEOGRAPHIC_DATA] # 5_Roque, [GEOGRAPHI…" at bounding box center [915, 264] width 479 height 528
click at [702, 37] on icon at bounding box center [704, 41] width 14 height 14
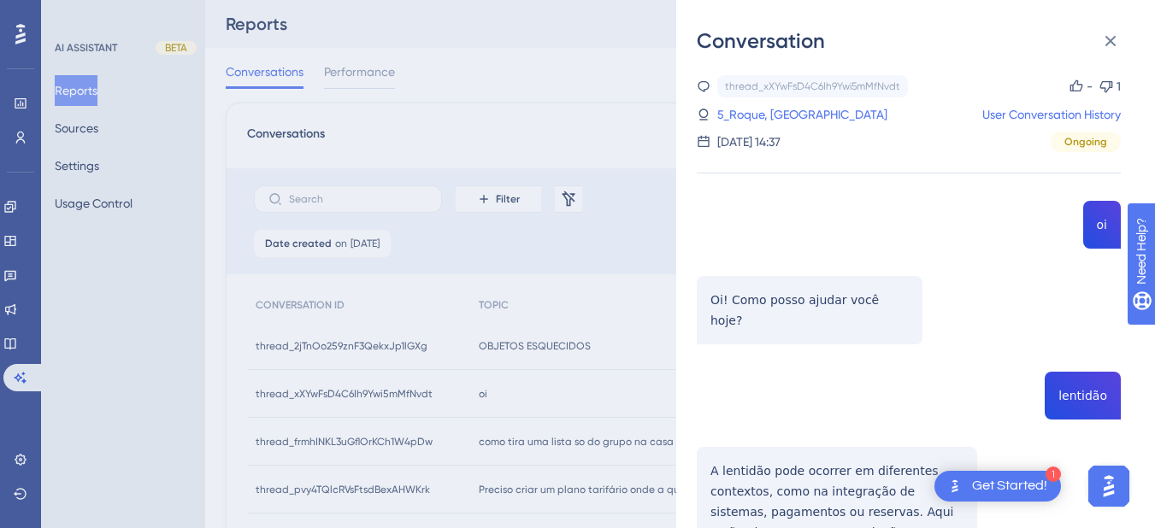
scroll to position [632, 0]
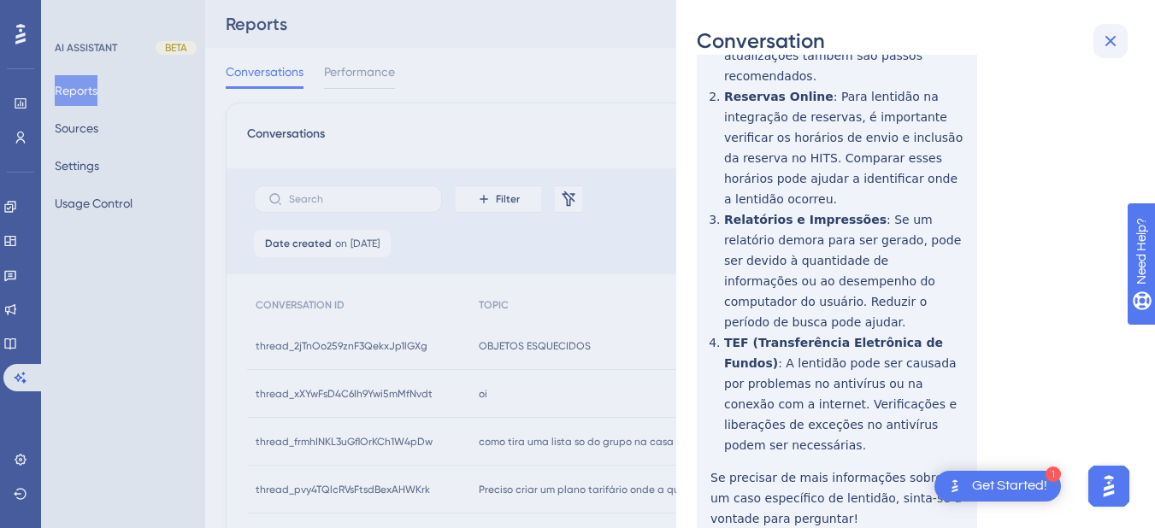
click at [1107, 26] on button at bounding box center [1110, 41] width 34 height 34
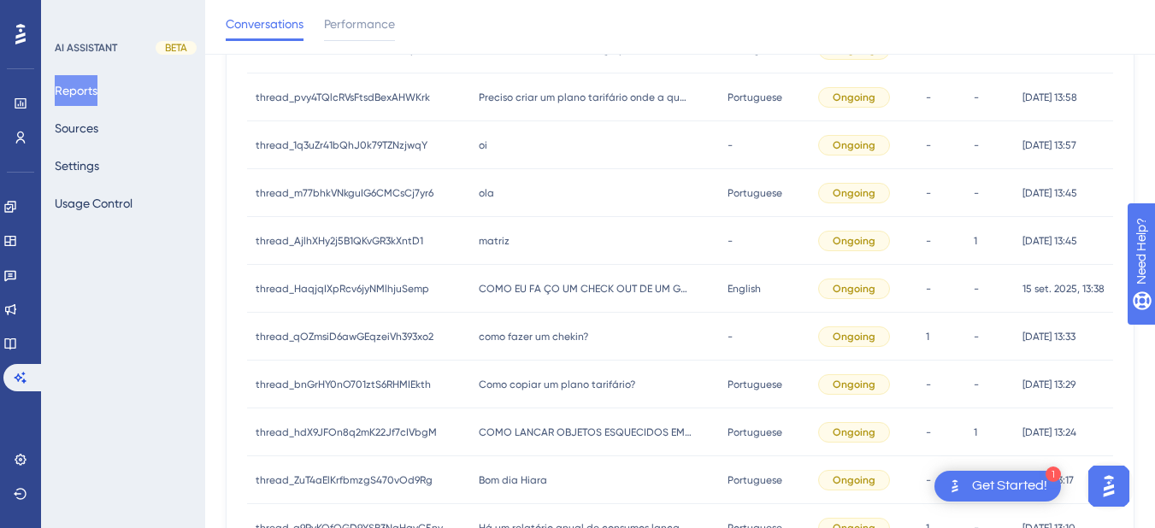
scroll to position [199, 0]
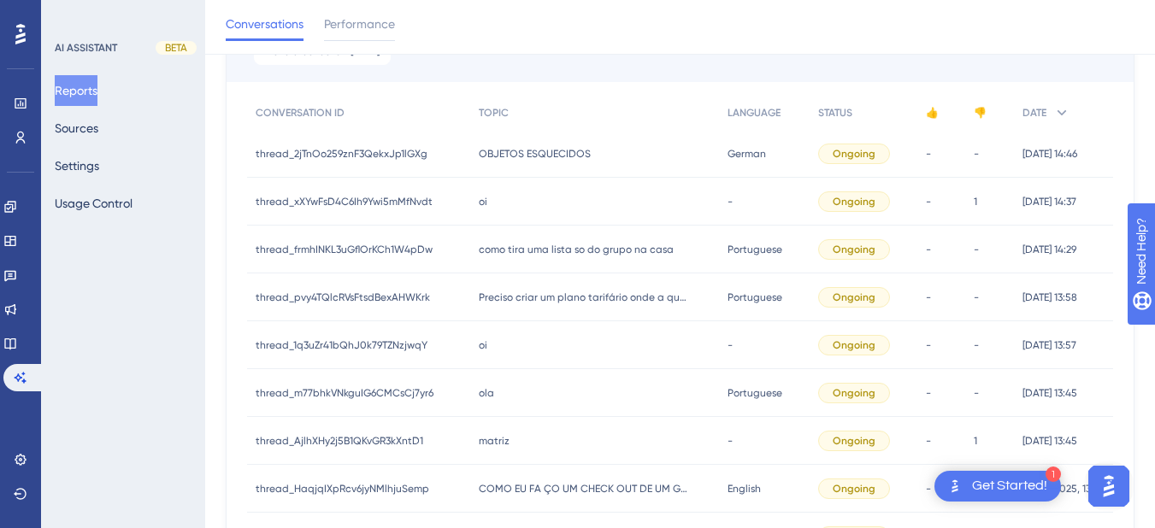
click at [574, 257] on div "como tira uma lista so do grupo na casa como tira uma lista so do grupo na casa" at bounding box center [595, 250] width 250 height 48
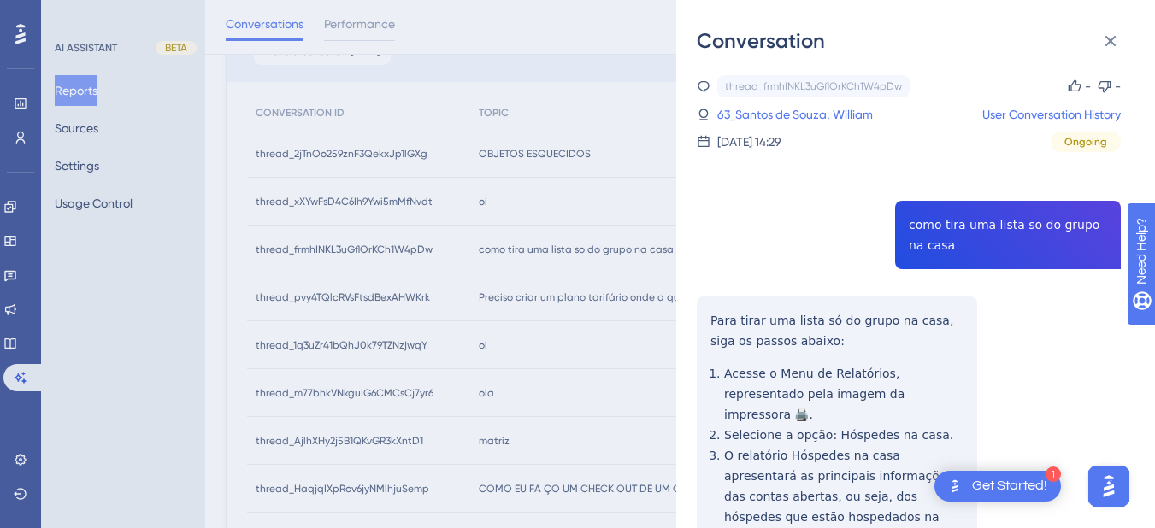
click at [685, 321] on div "Conversation thread_frmhINKL3uGflOrKCh1W4pDw Copy - - 63_Santos de Souza, Willi…" at bounding box center [915, 264] width 479 height 528
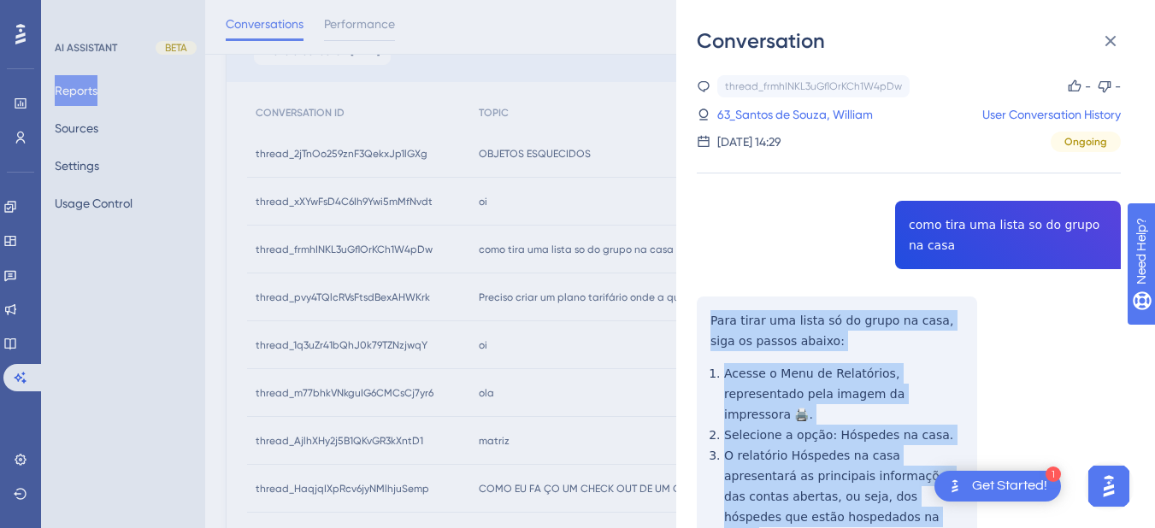
scroll to position [399, 0]
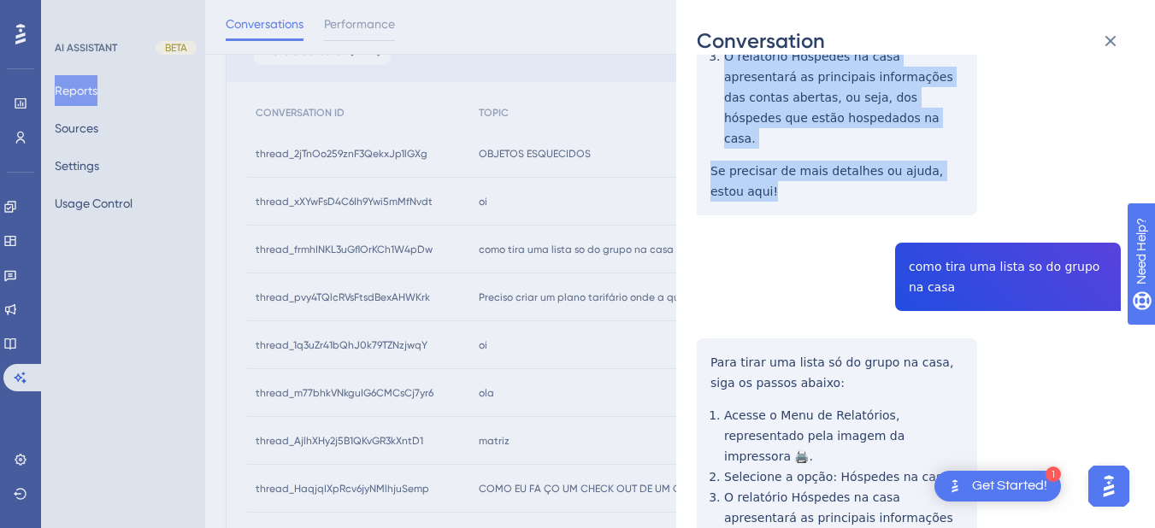
drag, startPoint x: 704, startPoint y: 311, endPoint x: 759, endPoint y: 169, distance: 152.1
click at [759, 169] on div "thread_frmhINKL3uGflOrKCh1W4pDw Copy - - 63_Santos de Souza, William User Conve…" at bounding box center [909, 199] width 424 height 1047
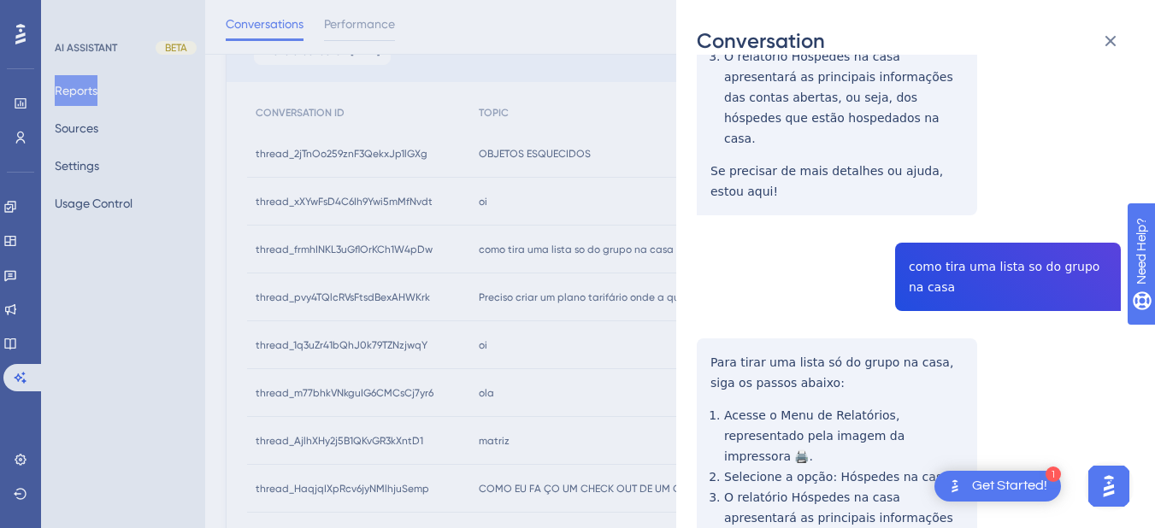
click at [950, 247] on div "thread_frmhINKL3uGflOrKCh1W4pDw Copy - - 63_Santos de Souza, William User Conve…" at bounding box center [909, 199] width 424 height 1047
drag, startPoint x: 709, startPoint y: 316, endPoint x: 700, endPoint y: 317, distance: 8.6
click at [709, 316] on div "thread_frmhINKL3uGflOrKCh1W4pDw Copy - - 63_Santos de Souza, William User Conve…" at bounding box center [909, 199] width 424 height 1047
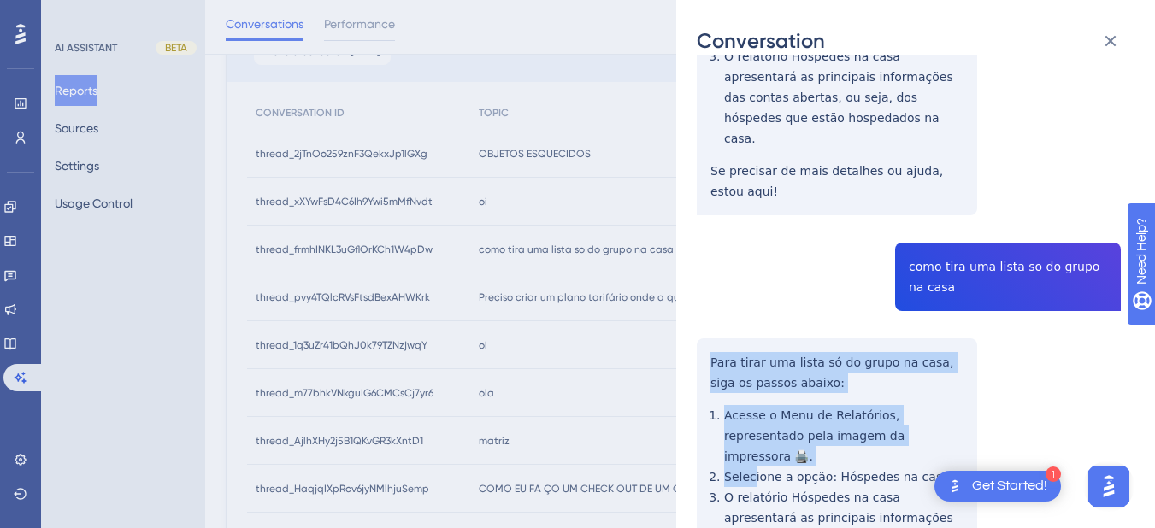
scroll to position [499, 0]
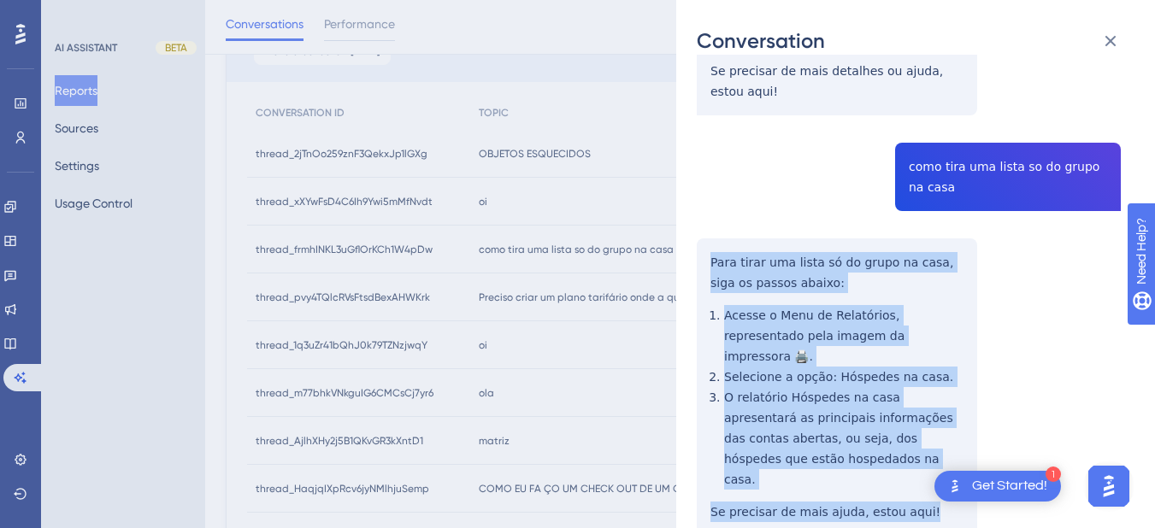
drag, startPoint x: 699, startPoint y: 317, endPoint x: 782, endPoint y: 284, distance: 89.4
click at [959, 427] on div "thread_frmhINKL3uGflOrKCh1W4pDw Copy - - 63_Santos de Souza, William User Conve…" at bounding box center [909, 99] width 424 height 1047
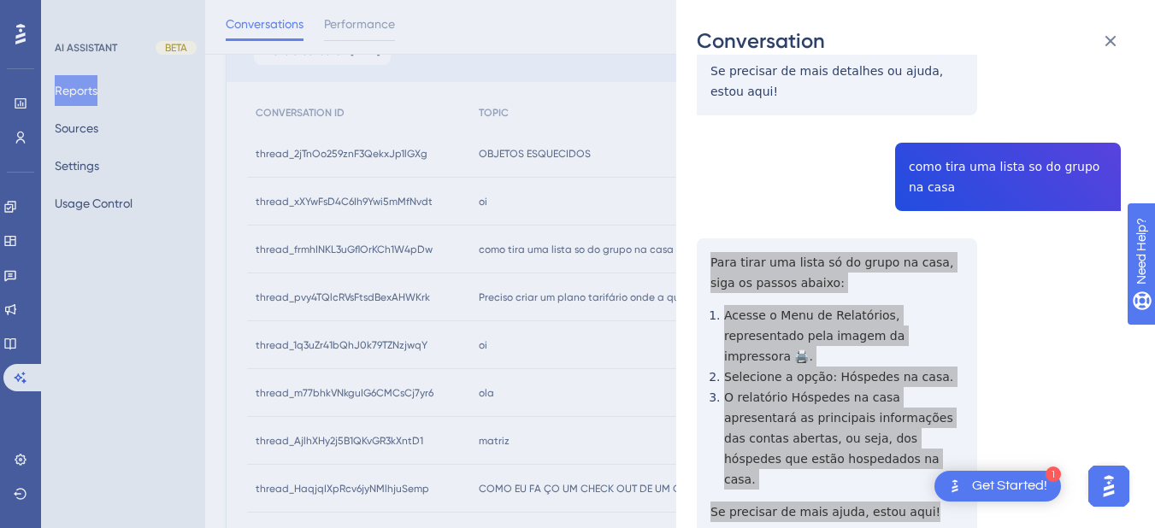
scroll to position [0, 0]
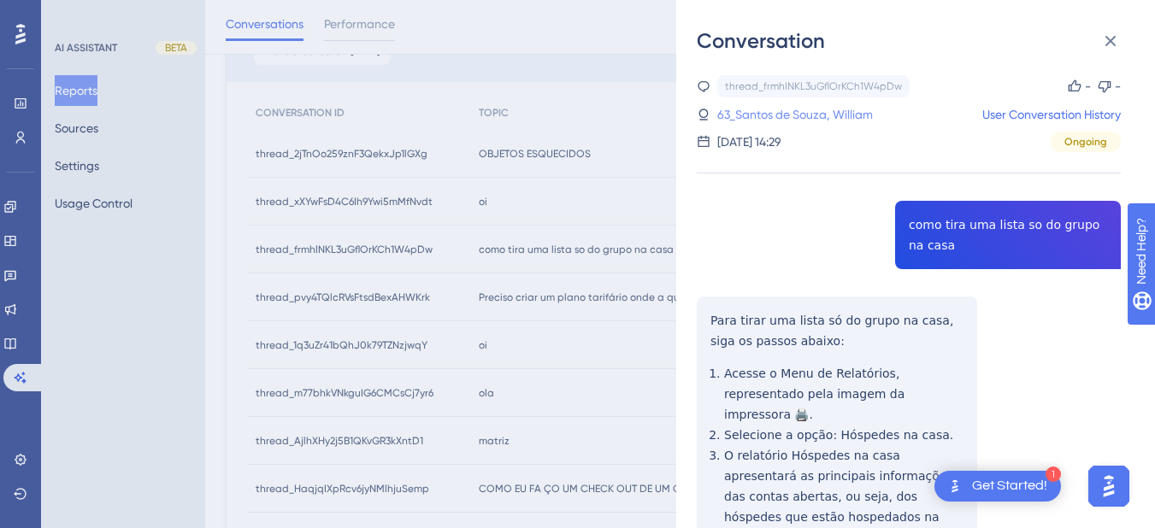
click at [773, 115] on link "63_Santos de Souza, William" at bounding box center [795, 114] width 156 height 21
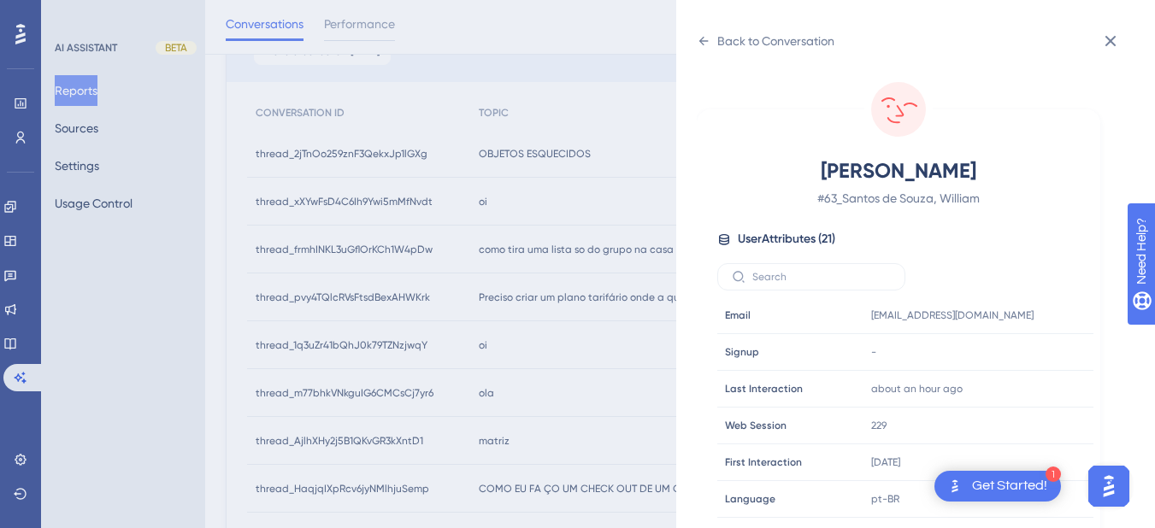
scroll to position [520, 0]
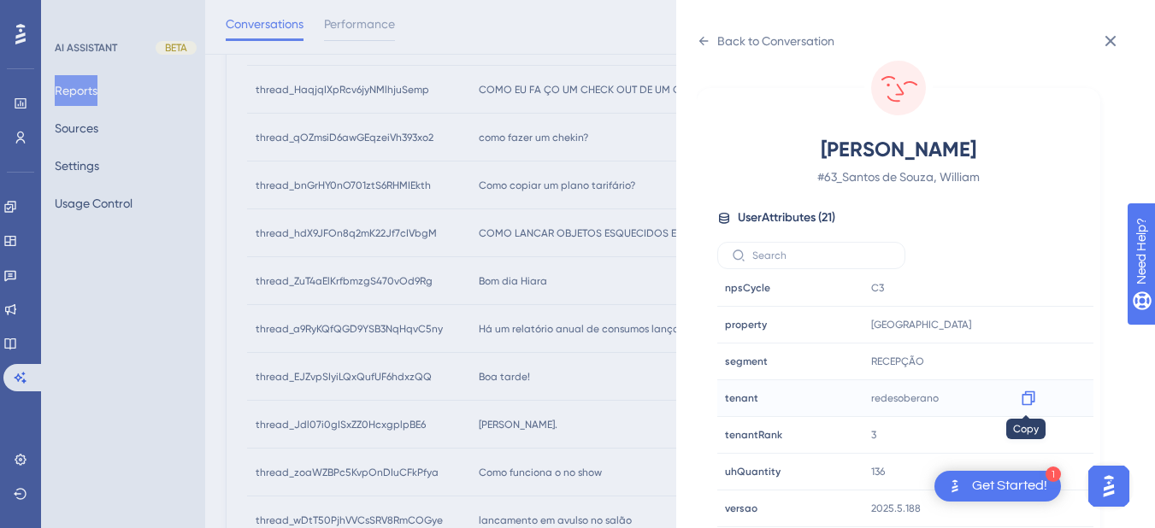
click at [1030, 397] on icon at bounding box center [1028, 398] width 17 height 17
drag, startPoint x: 1020, startPoint y: 324, endPoint x: 1130, endPoint y: 326, distance: 109.4
click at [1021, 324] on icon at bounding box center [1027, 325] width 13 height 15
click at [709, 34] on icon at bounding box center [704, 41] width 14 height 14
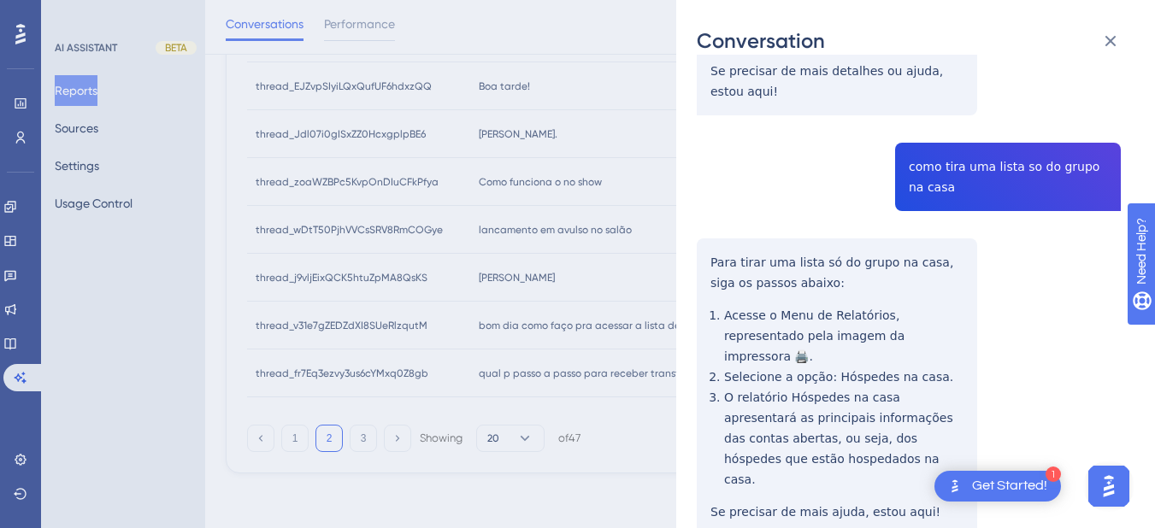
scroll to position [291, 0]
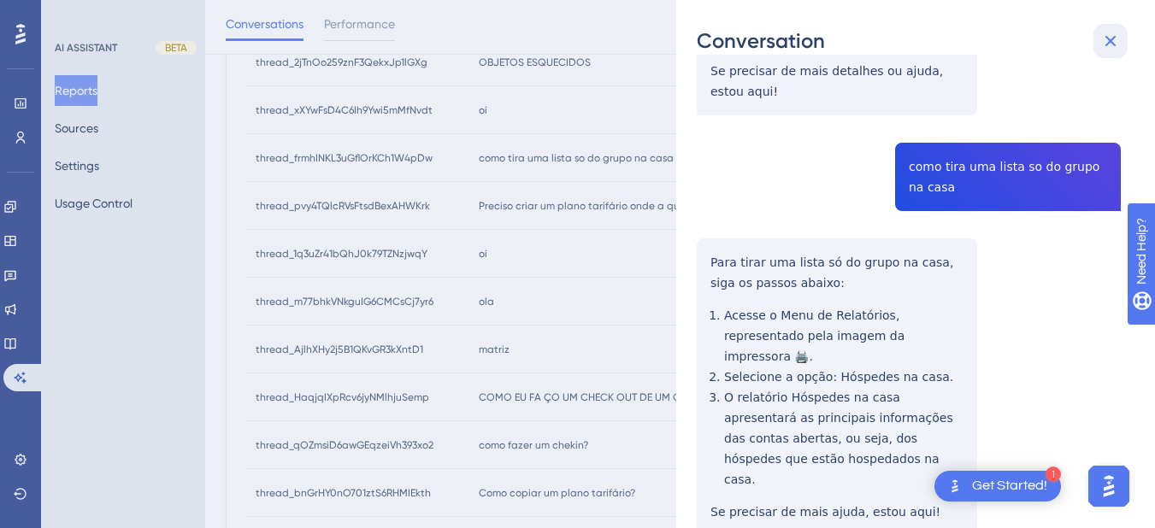
click at [1113, 44] on icon at bounding box center [1110, 41] width 11 height 11
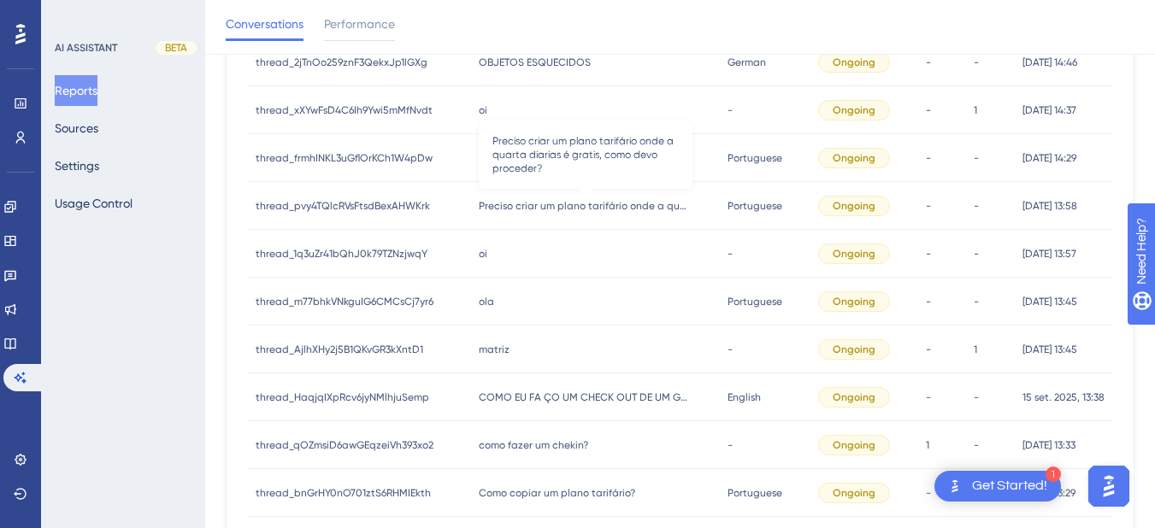
click at [571, 205] on span "Preciso criar um plano tarifário onde a quarta diarias é gratis, como devo proc…" at bounding box center [586, 206] width 214 height 14
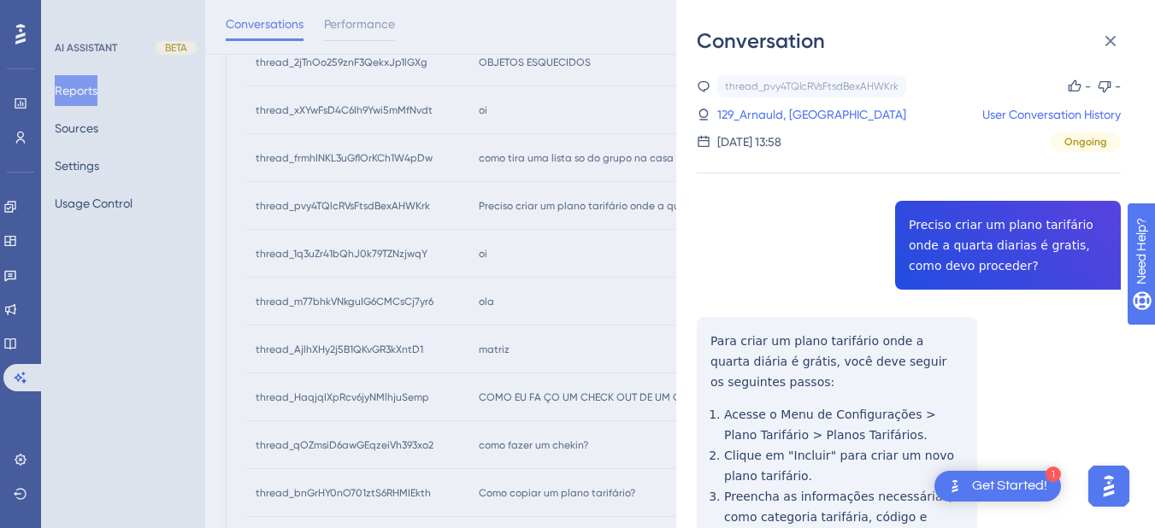
click at [985, 242] on div "thread_pvy4TQlcRVsFtsdBexAHWKrk Copy - - 129_Arnauld, Marilia User Conversation…" at bounding box center [909, 470] width 424 height 791
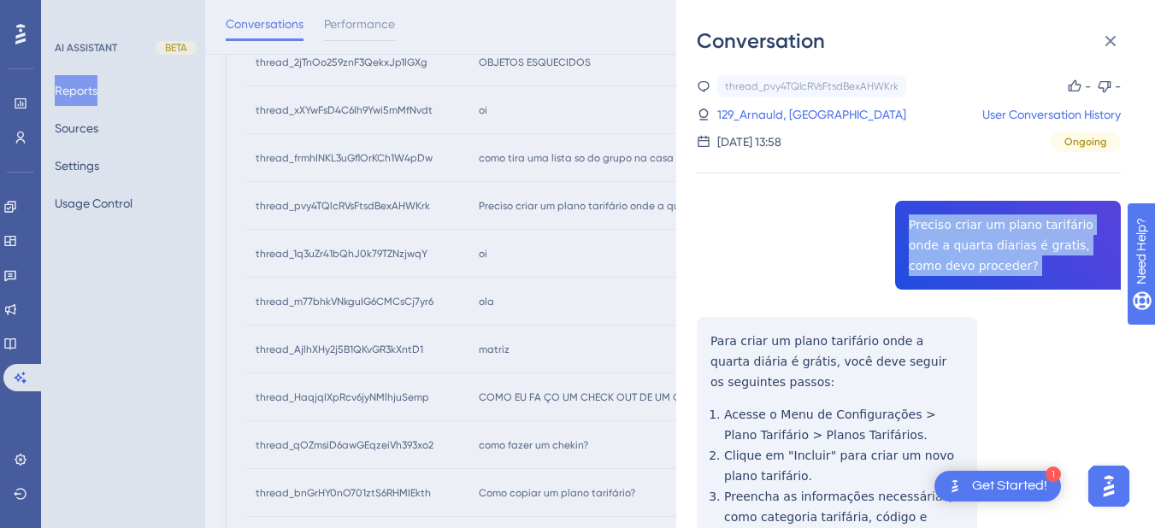
click at [985, 242] on div "thread_pvy4TQlcRVsFtsdBexAHWKrk Copy - - 129_Arnauld, Marilia User Conversation…" at bounding box center [909, 470] width 424 height 791
click at [697, 337] on div "thread_pvy4TQlcRVsFtsdBexAHWKrk Copy - - 129_Arnauld, Marilia User Conversation…" at bounding box center [909, 470] width 424 height 791
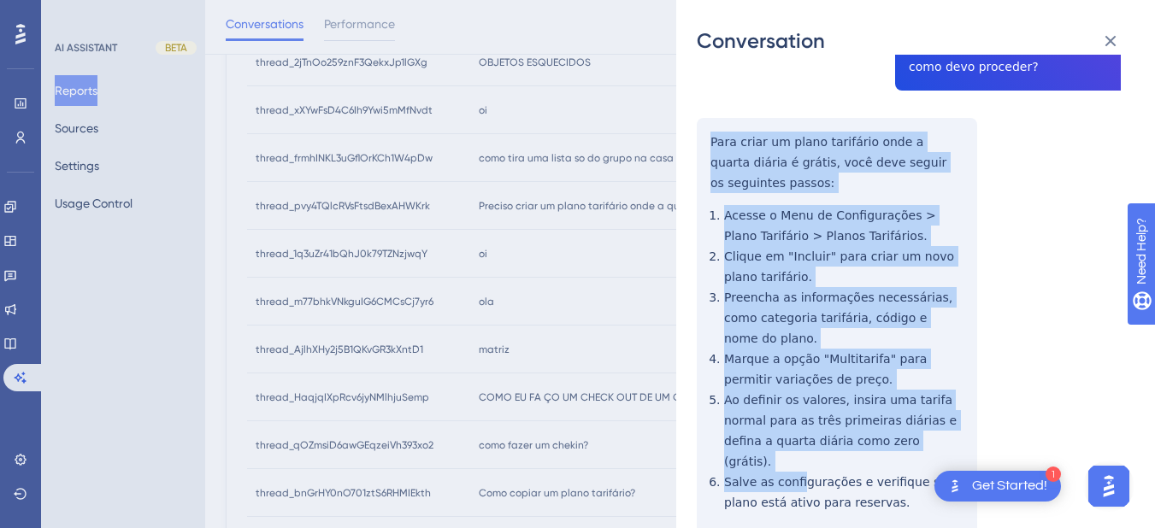
scroll to position [284, 0]
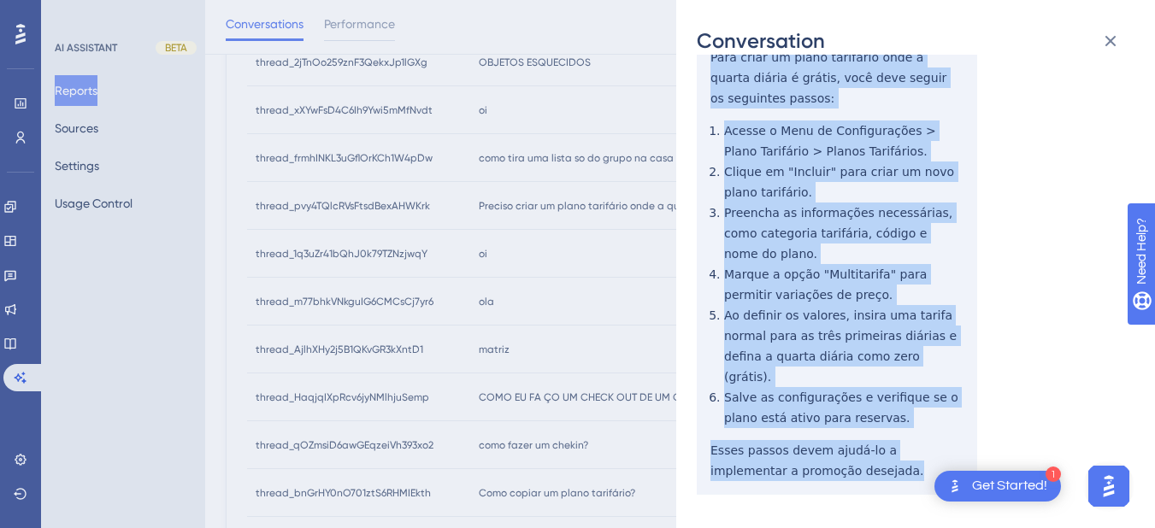
drag, startPoint x: 708, startPoint y: 336, endPoint x: 797, endPoint y: 214, distance: 151.1
click at [844, 429] on div "thread_pvy4TQlcRVsFtsdBexAHWKrk Copy - - 129_Arnauld, Marilia User Conversation…" at bounding box center [909, 186] width 424 height 791
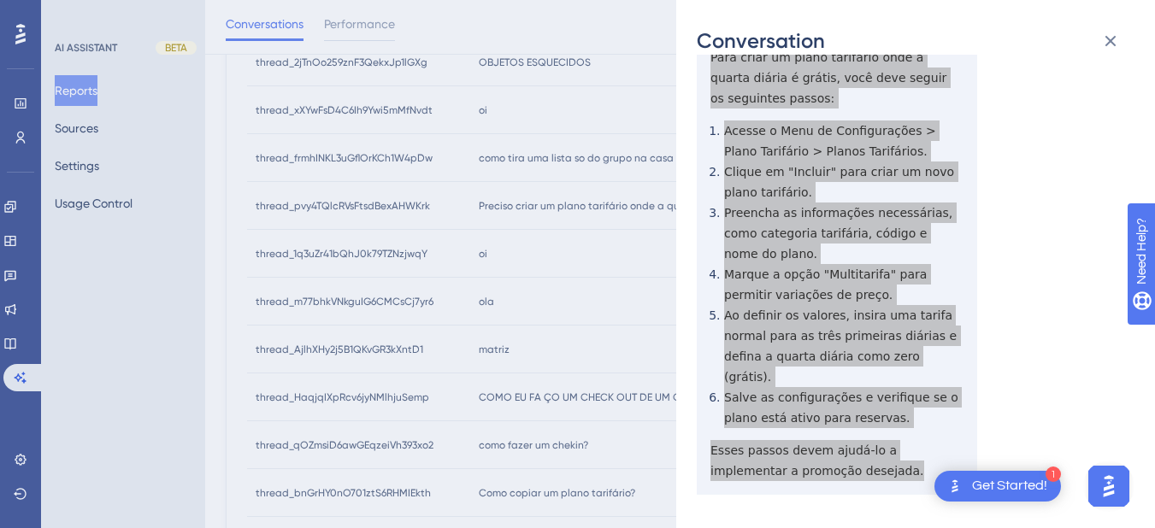
scroll to position [0, 0]
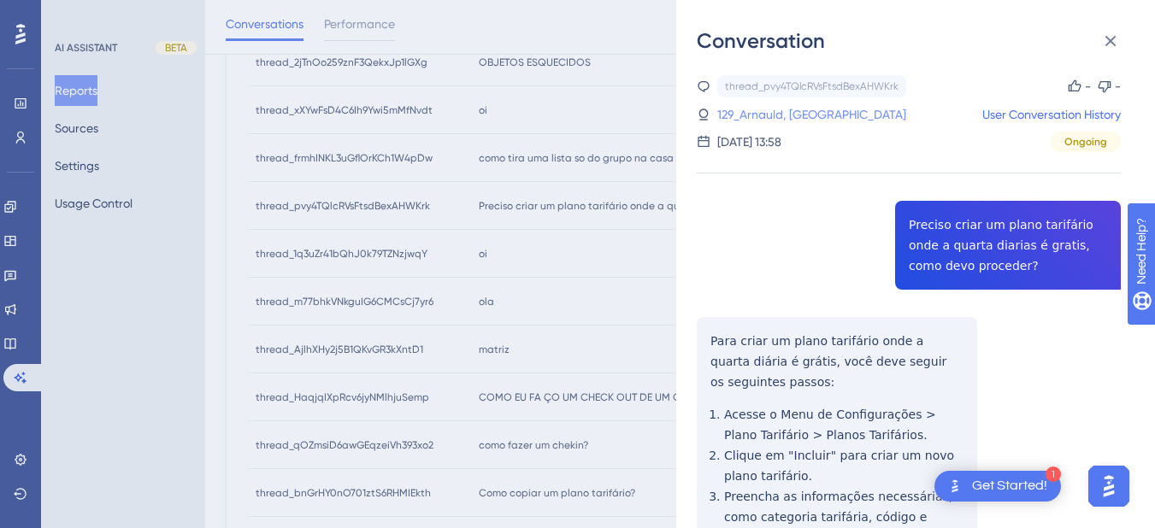
click at [800, 113] on link "129_Arnauld, [GEOGRAPHIC_DATA]" at bounding box center [811, 114] width 189 height 21
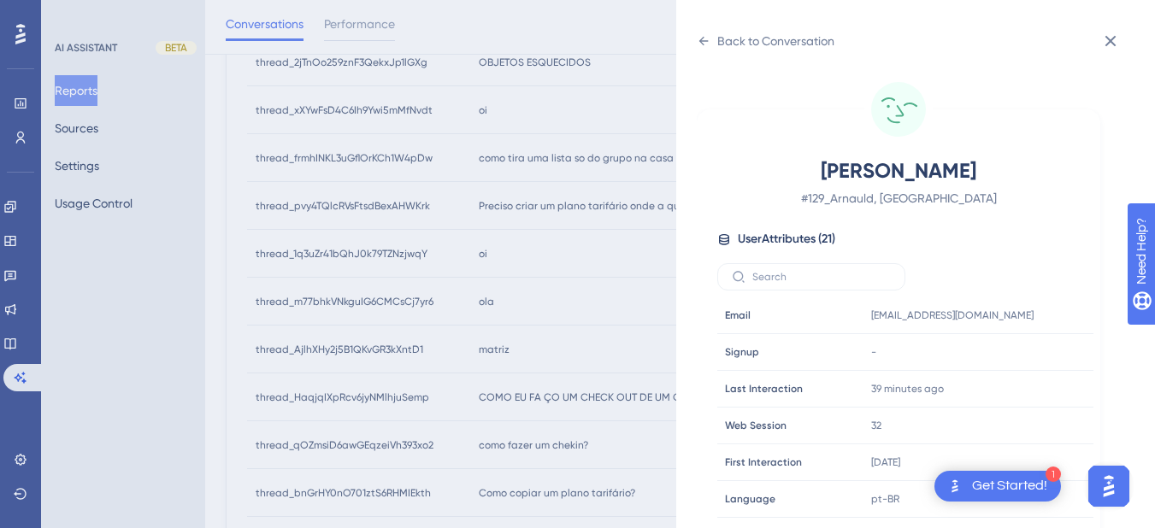
scroll to position [520, 0]
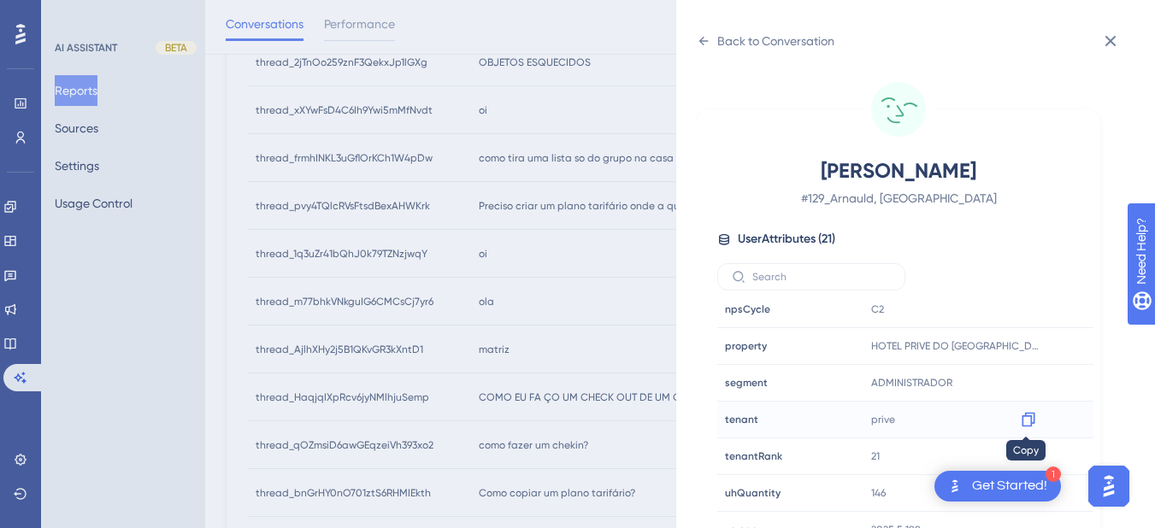
click at [1032, 415] on icon at bounding box center [1027, 420] width 13 height 15
click at [701, 38] on icon at bounding box center [704, 41] width 14 height 14
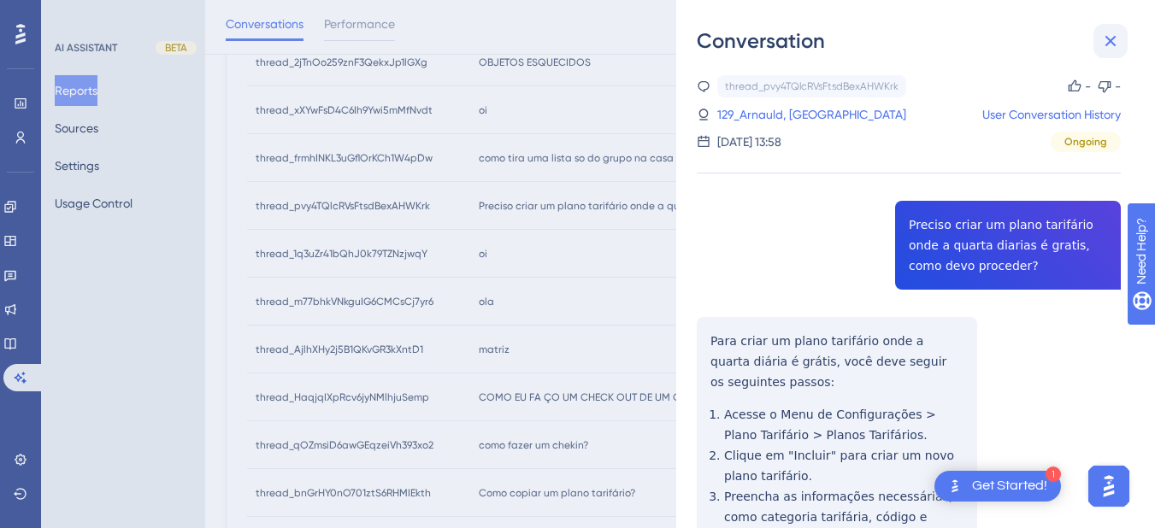
click at [1107, 34] on icon at bounding box center [1110, 41] width 21 height 21
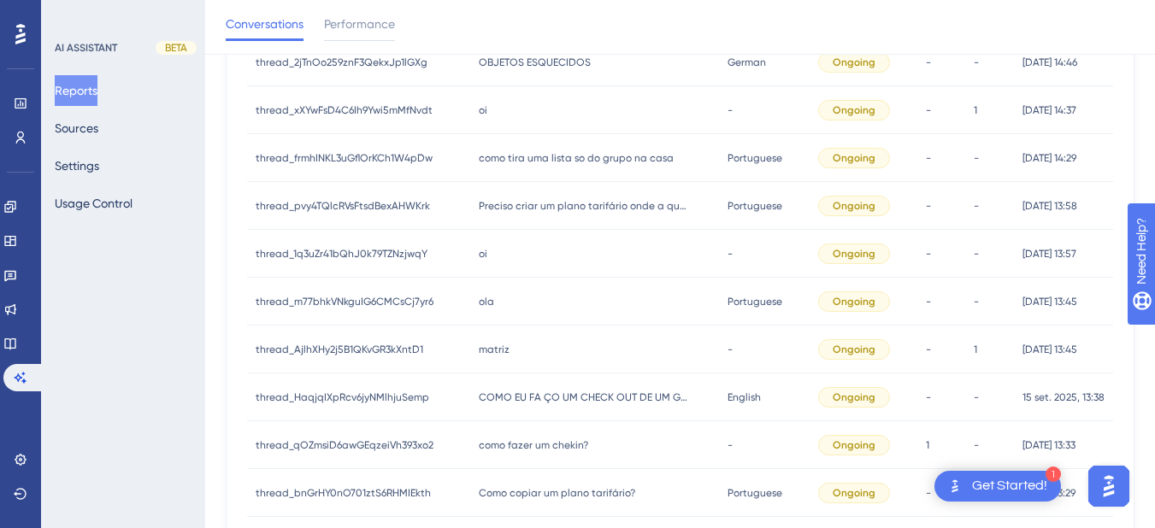
click at [509, 264] on div "oi oi" at bounding box center [595, 254] width 250 height 48
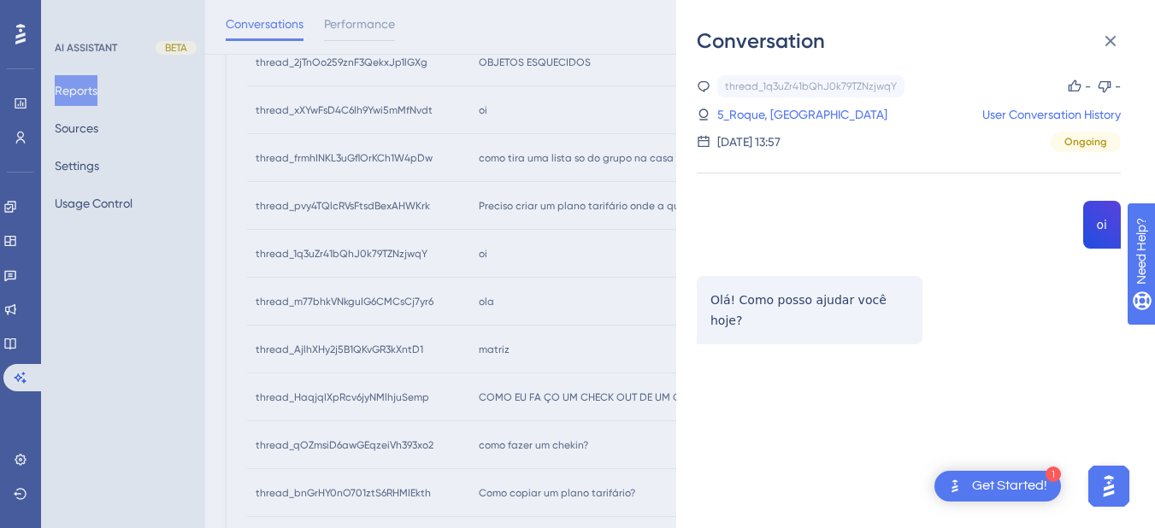
scroll to position [91, 0]
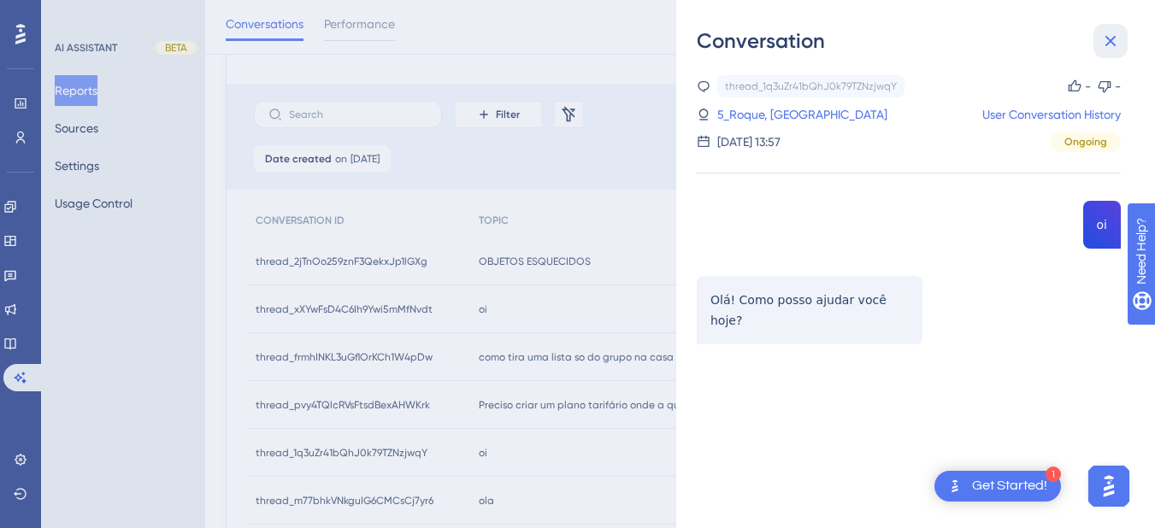
click at [1110, 27] on button at bounding box center [1110, 41] width 34 height 34
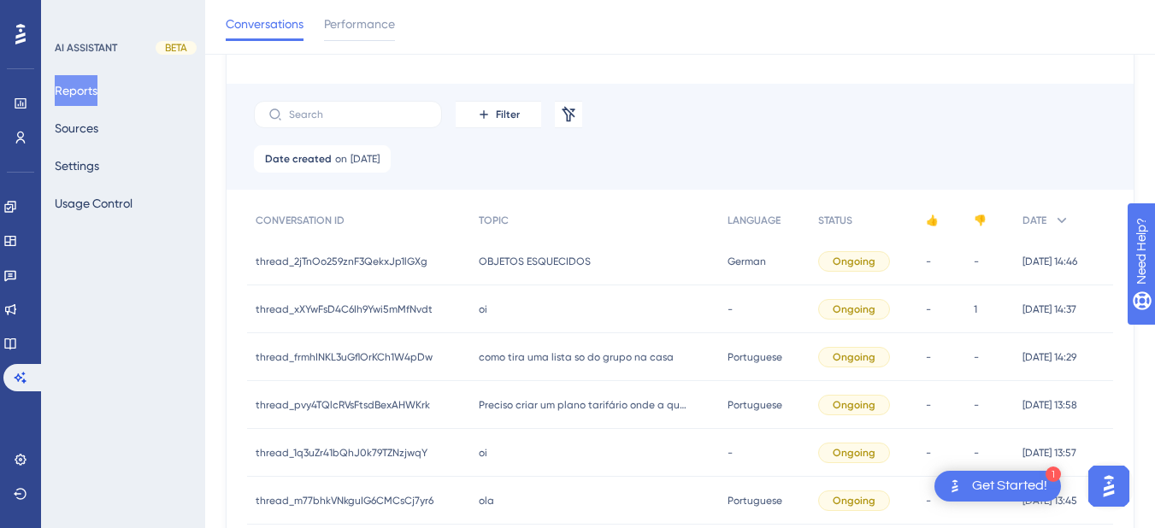
scroll to position [291, 0]
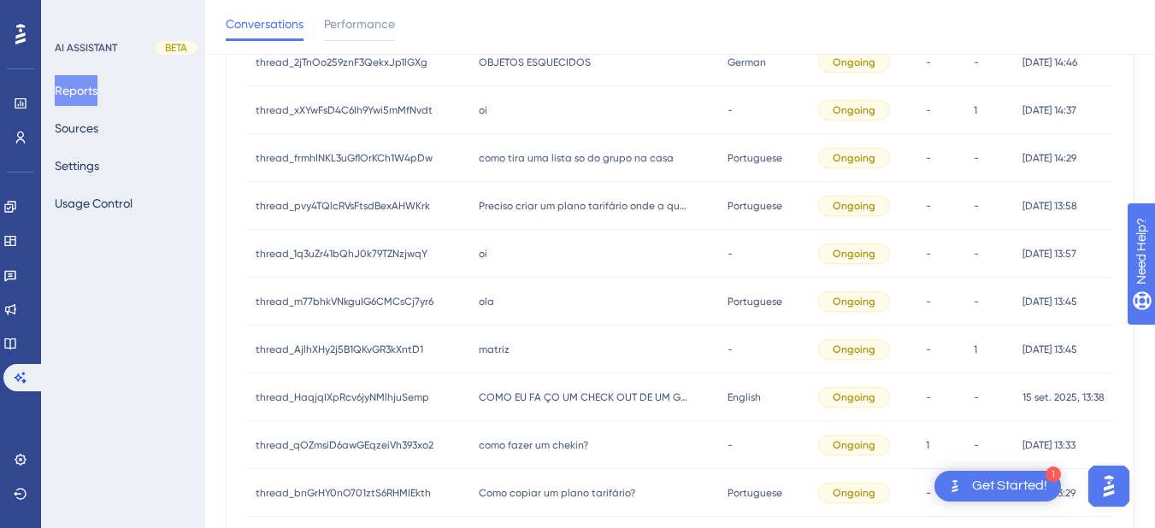
click at [515, 298] on div "[PERSON_NAME]" at bounding box center [595, 302] width 250 height 48
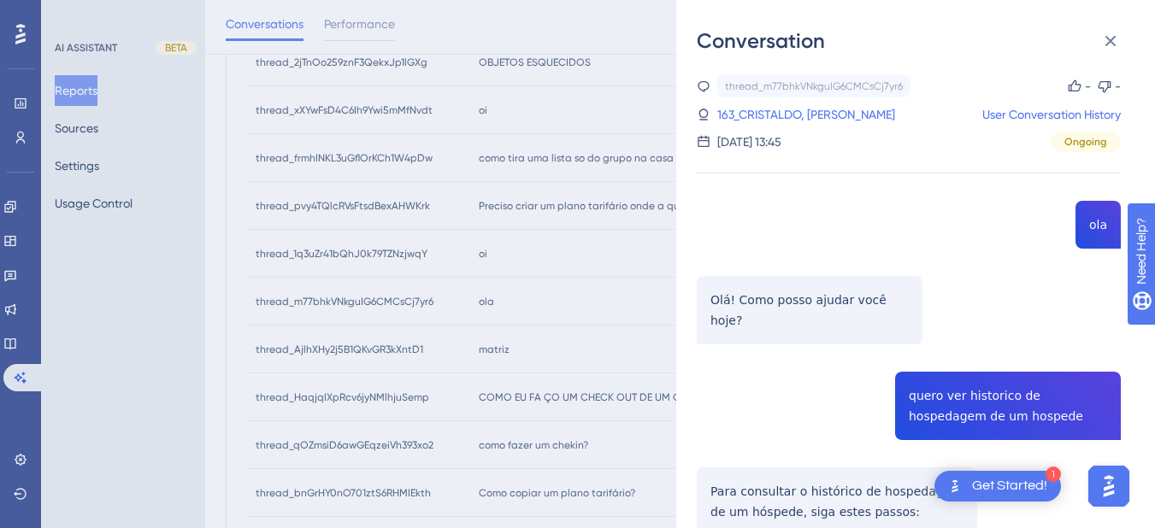
scroll to position [199, 0]
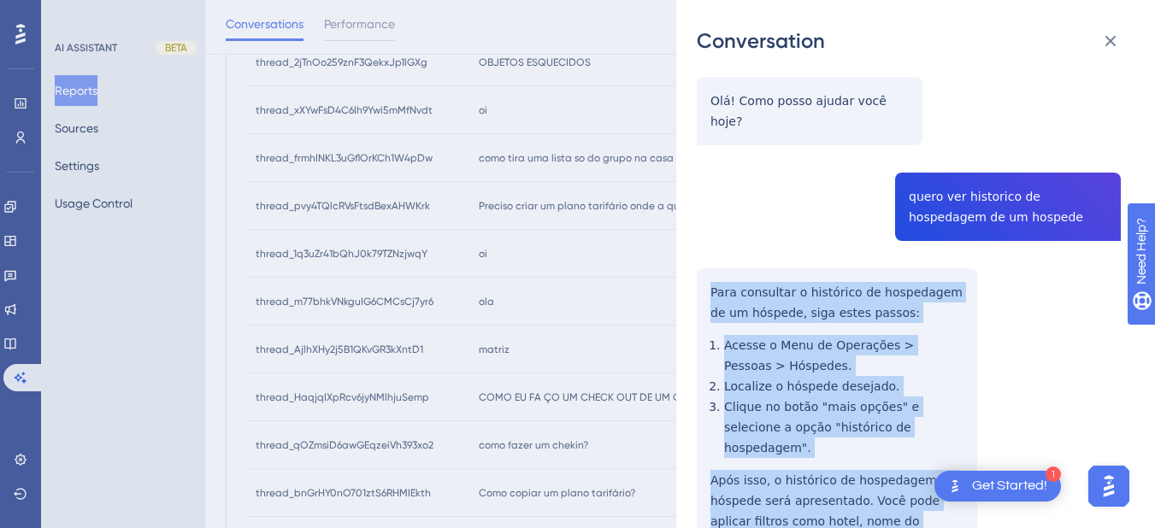
scroll to position [598, 0]
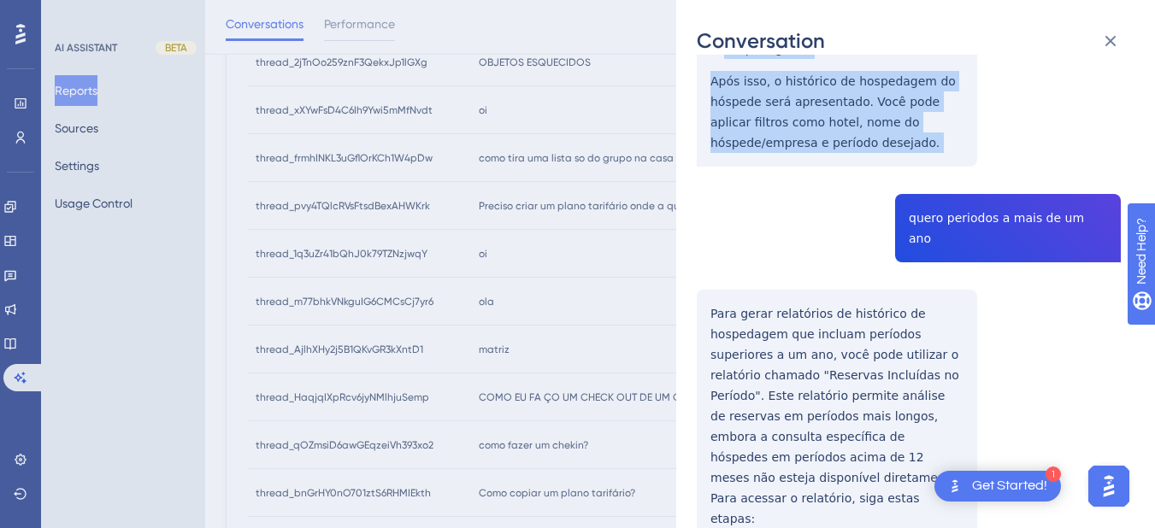
drag, startPoint x: 717, startPoint y: 268, endPoint x: 822, endPoint y: 103, distance: 196.3
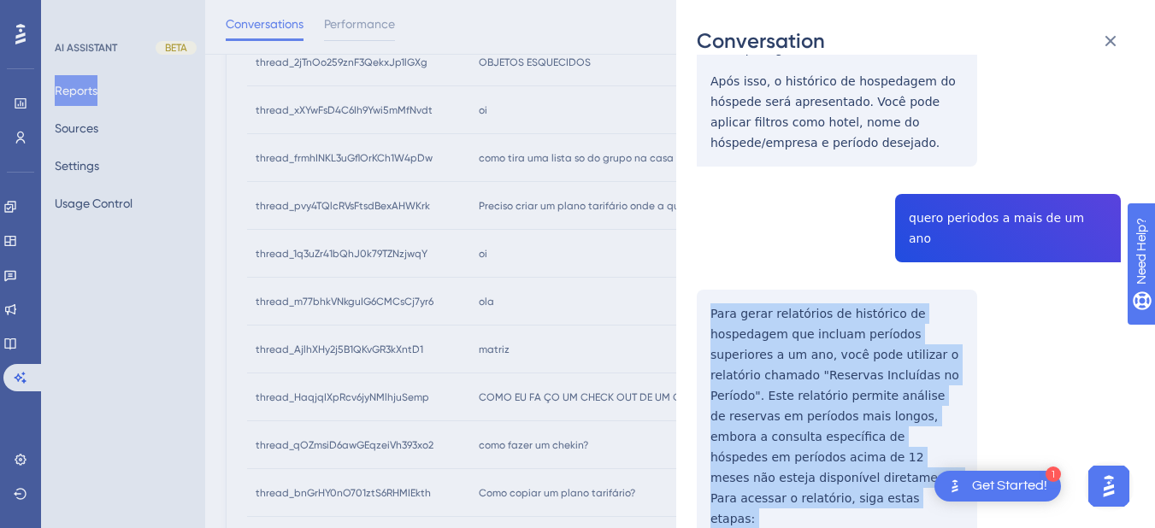
scroll to position [997, 0]
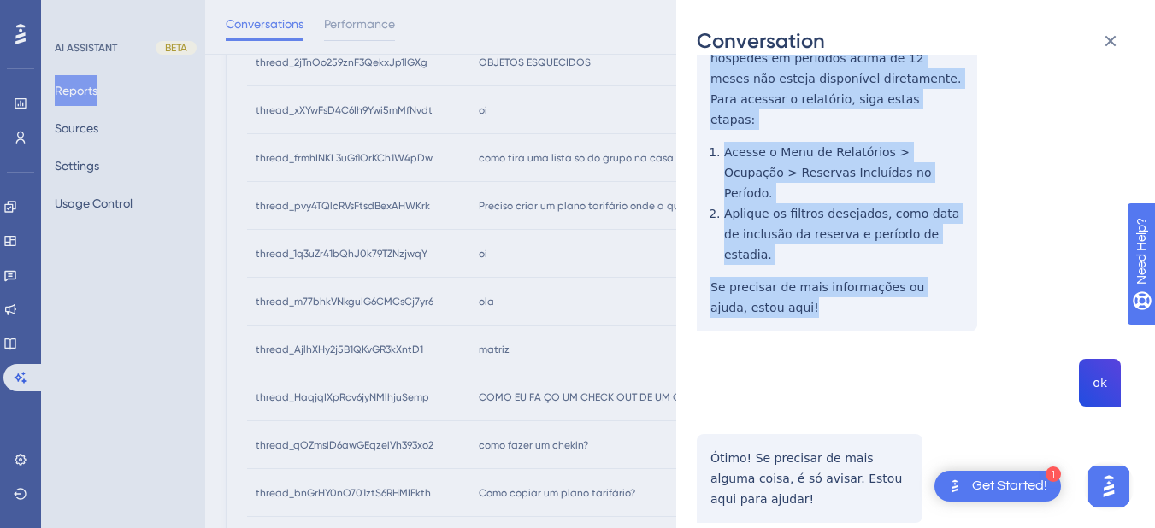
drag, startPoint x: 700, startPoint y: 242, endPoint x: 785, endPoint y: 174, distance: 108.2
click at [785, 174] on div "thread_m77bhkVNkguIG6CMCsCj7yr6 Copy - - 163_CRISTALDO, [PERSON_NAME] User Conv…" at bounding box center [909, 379] width 424 height 2602
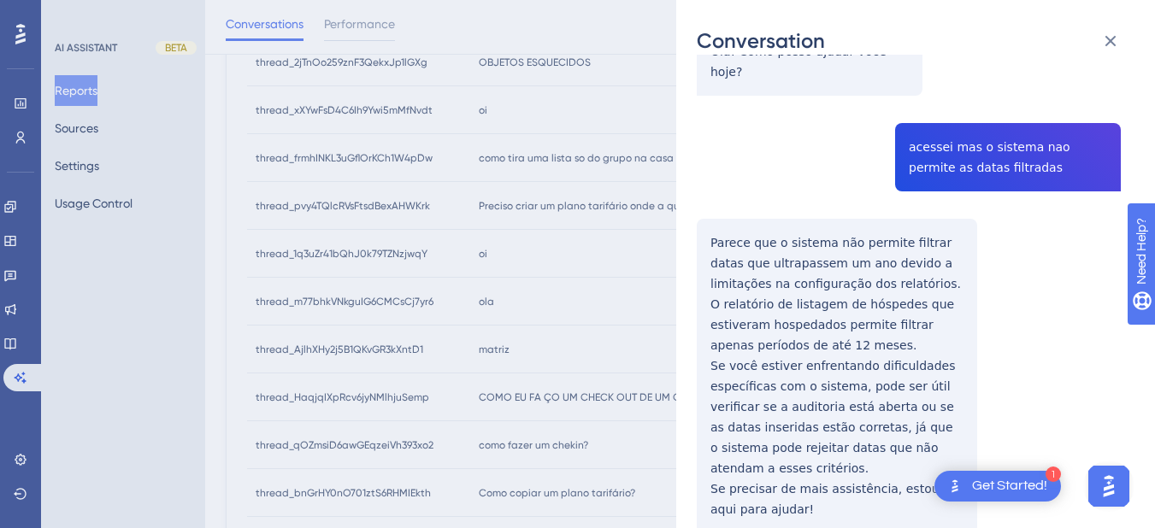
scroll to position [1396, 0]
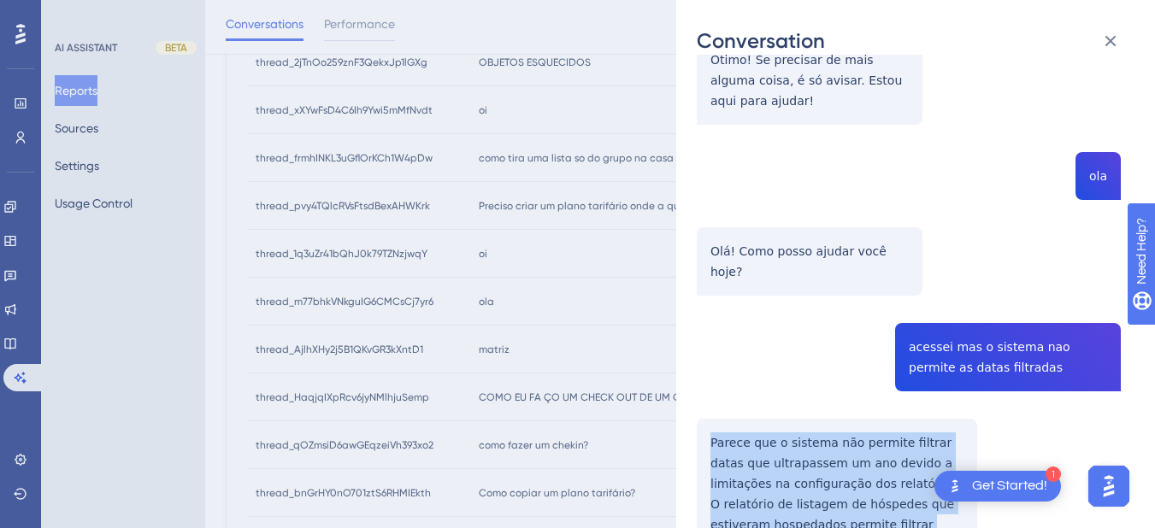
scroll to position [1596, 0]
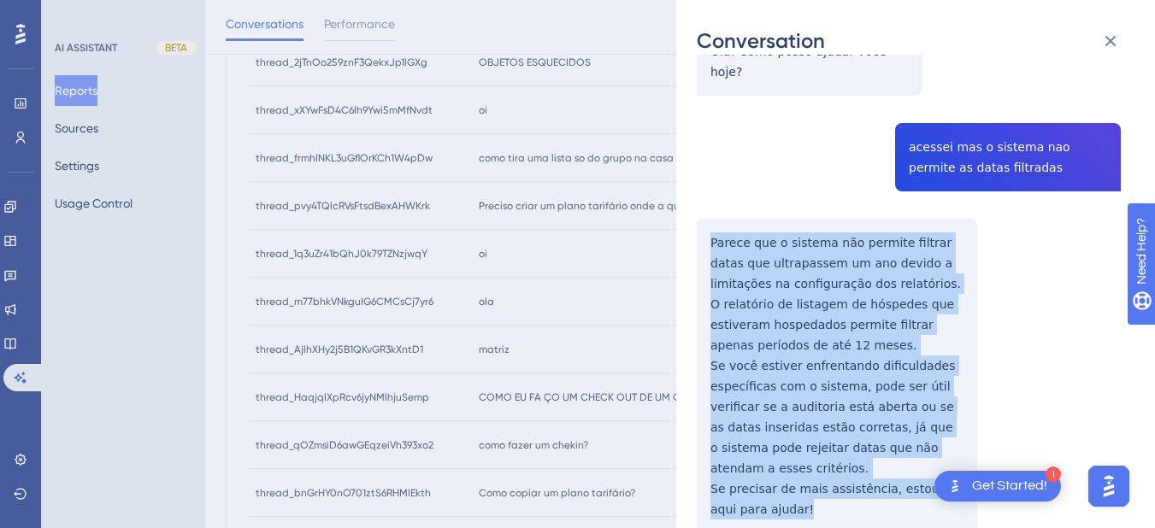
drag, startPoint x: 696, startPoint y: 268, endPoint x: 783, endPoint y: 364, distance: 130.1
click at [783, 364] on div "Conversation thread_m77bhkVNkguIG6CMCsCj7yr6 Copy - - 163_CRISTALDO, [PERSON_NA…" at bounding box center [915, 264] width 479 height 528
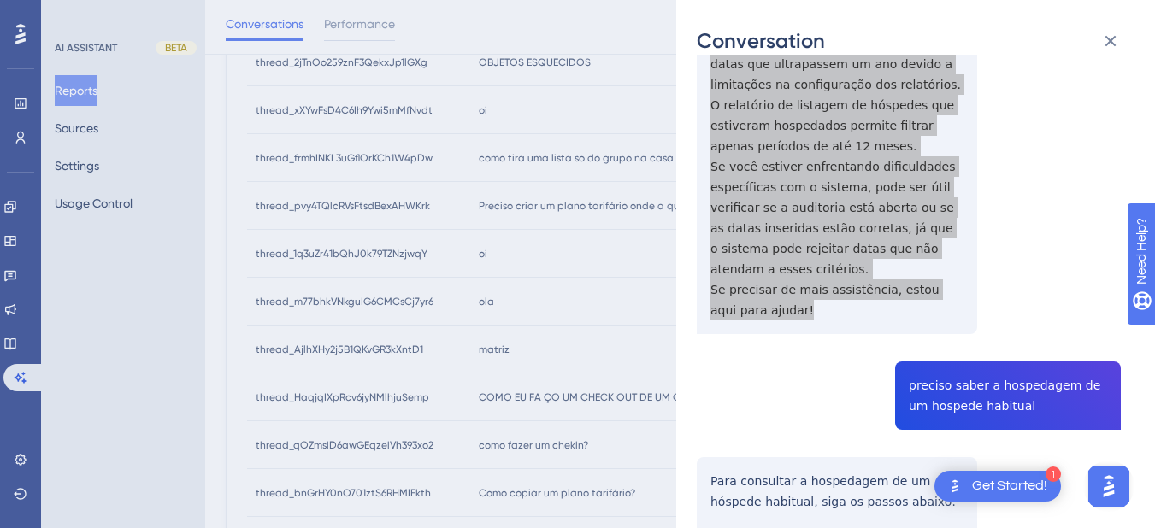
scroll to position [1932, 0]
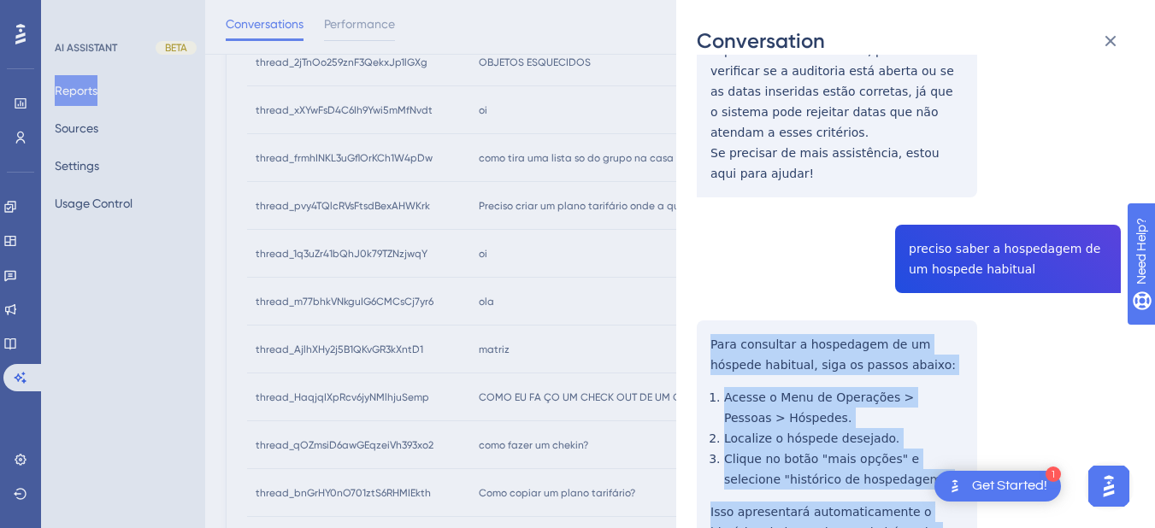
drag, startPoint x: 749, startPoint y: 213, endPoint x: 885, endPoint y: 303, distance: 164.0
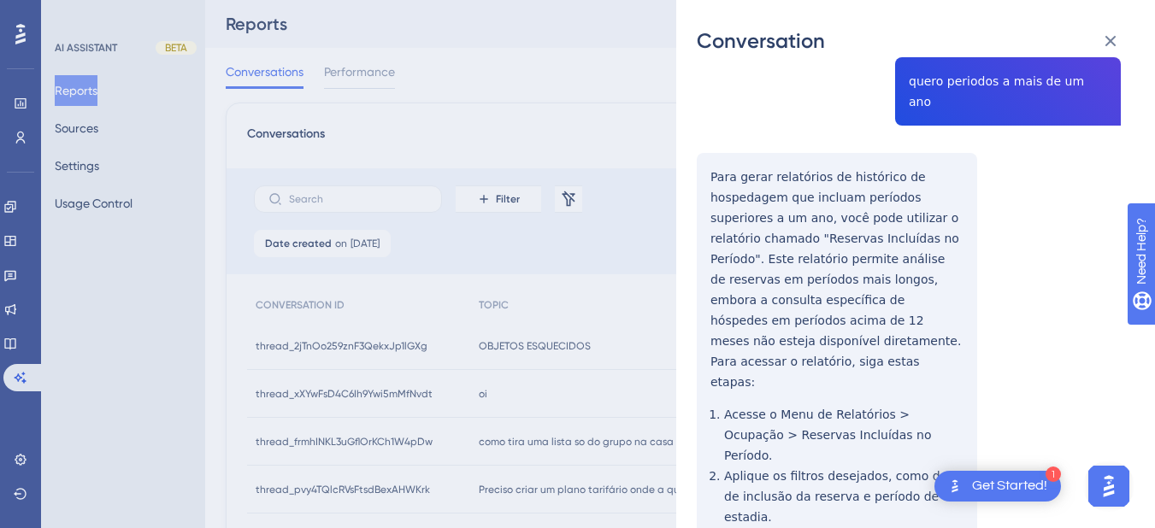
scroll to position [0, 0]
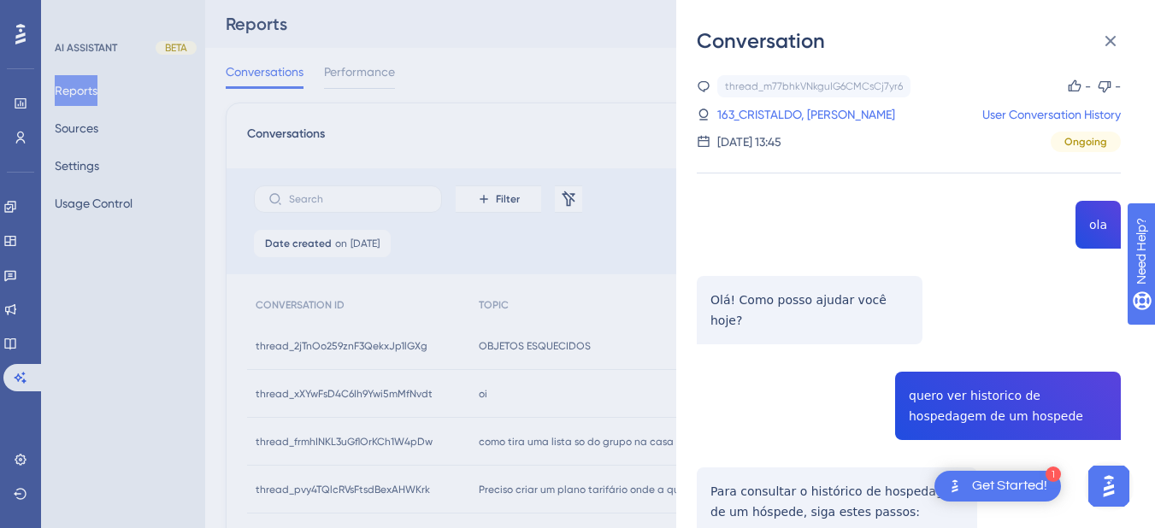
click at [777, 101] on div "thread_m77bhkVNkguIG6CMCsCj7yr6 Copy - - 163_CRISTALDO, [PERSON_NAME] User Conv…" at bounding box center [909, 113] width 424 height 77
click at [783, 113] on link "163_CRISTALDO, [PERSON_NAME]" at bounding box center [806, 114] width 178 height 21
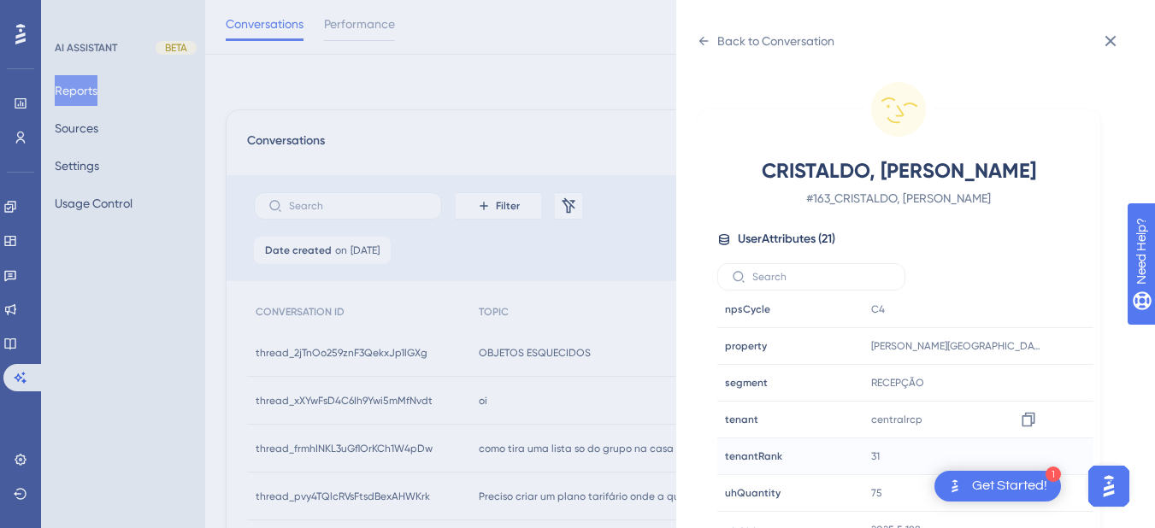
scroll to position [199, 0]
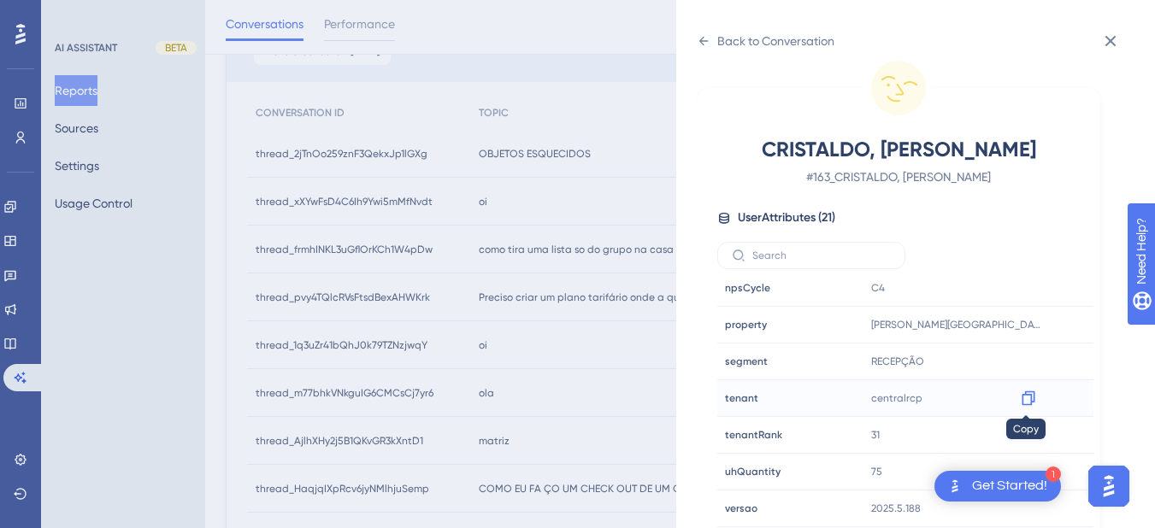
click at [1025, 402] on icon at bounding box center [1028, 398] width 17 height 17
click at [1026, 326] on icon at bounding box center [1028, 324] width 17 height 17
click at [703, 38] on icon at bounding box center [703, 41] width 9 height 9
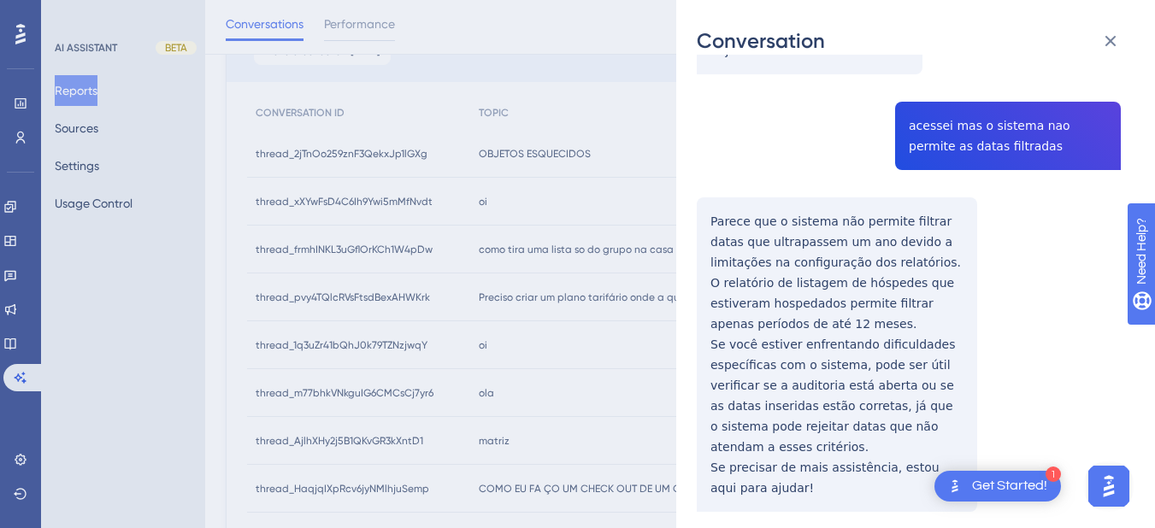
scroll to position [1932, 0]
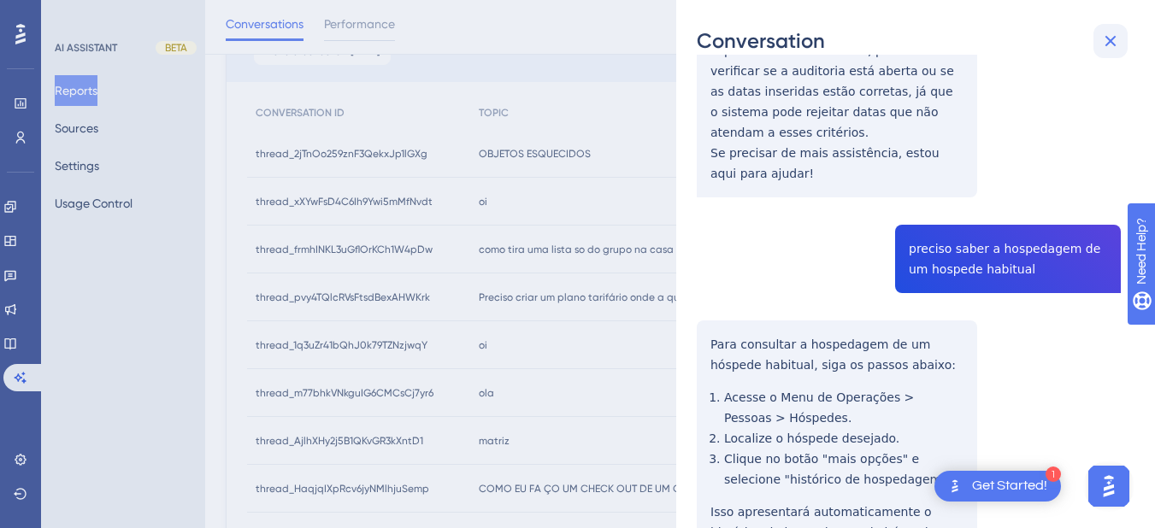
click at [1106, 44] on icon at bounding box center [1110, 41] width 11 height 11
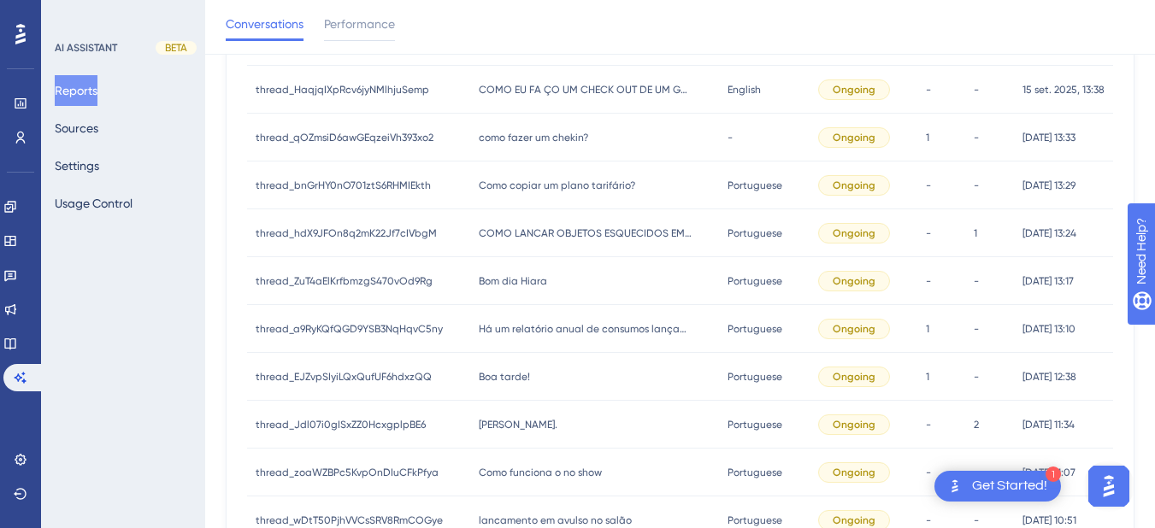
scroll to position [399, 0]
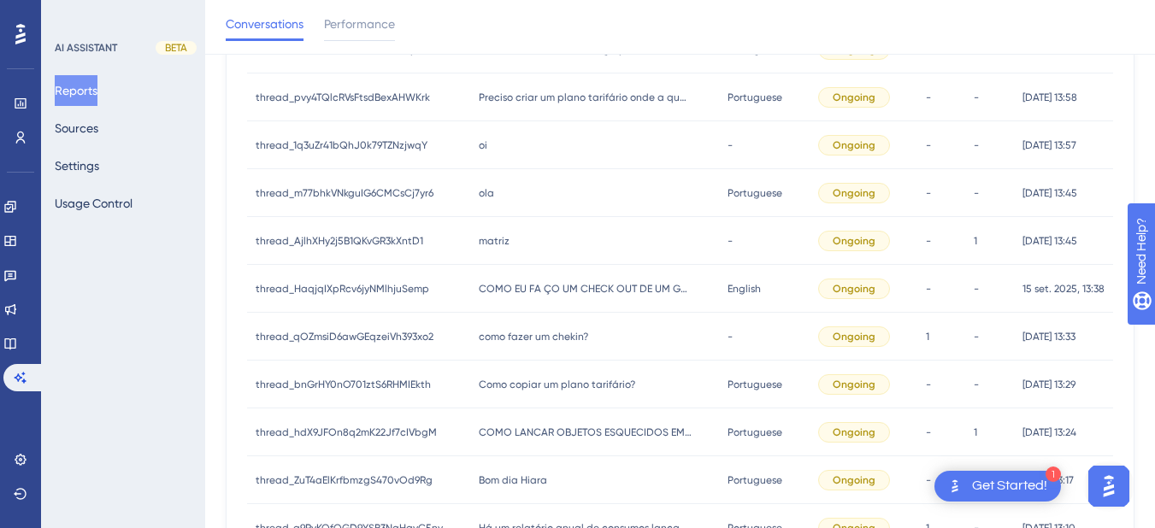
click at [509, 248] on div "matriz matriz" at bounding box center [595, 241] width 250 height 48
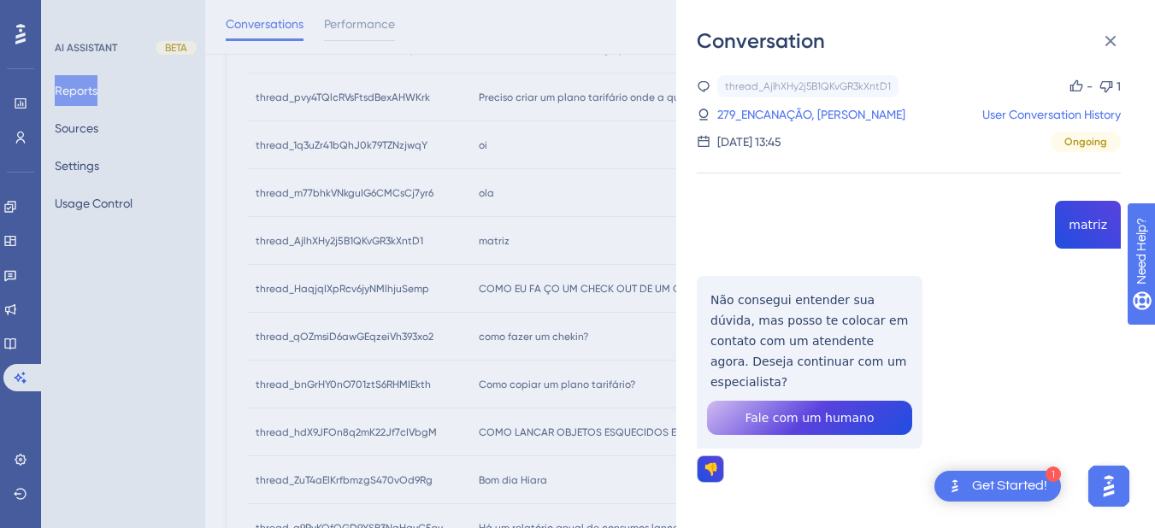
scroll to position [9, 0]
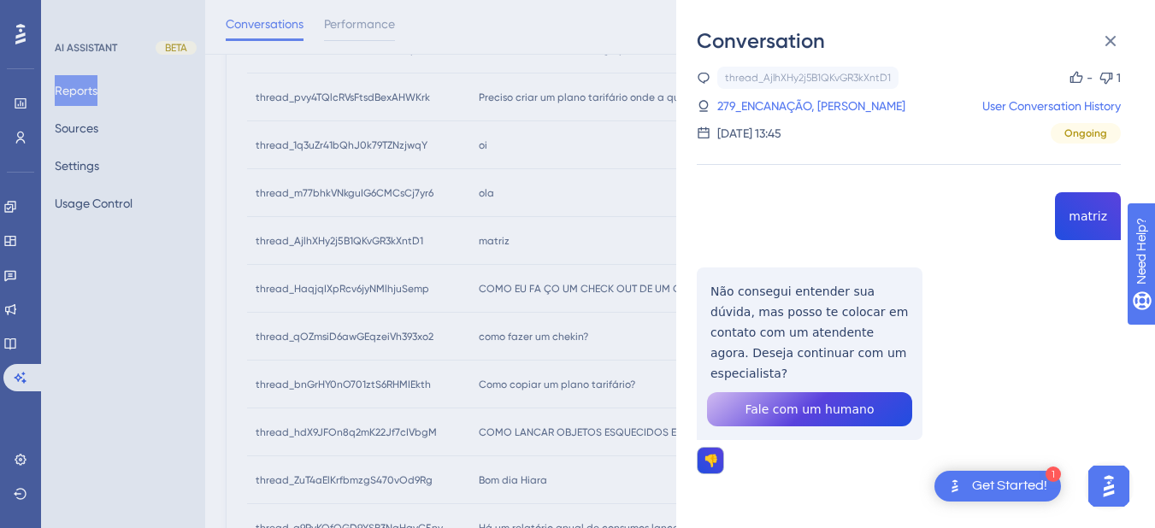
click at [1097, 208] on div "thread_AjlhXHy2j5B1QKvGR3kXntD1 Copy - 1 279_ENCANAÇÃO, [PERSON_NAME] User Conv…" at bounding box center [909, 314] width 424 height 495
drag, startPoint x: 1097, startPoint y: 208, endPoint x: 845, endPoint y: 171, distance: 254.8
click at [820, 175] on div "thread_AjlhXHy2j5B1QKvGR3kXntD1 Copy - 1 279_ENCANAÇÃO, [PERSON_NAME] User Conv…" at bounding box center [909, 314] width 424 height 495
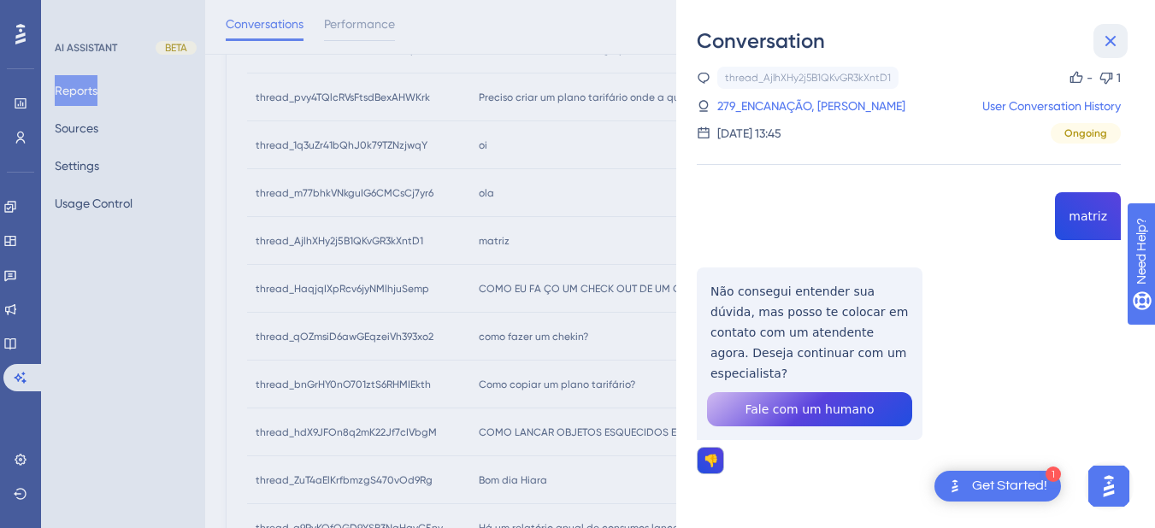
click at [1106, 36] on icon at bounding box center [1110, 41] width 11 height 11
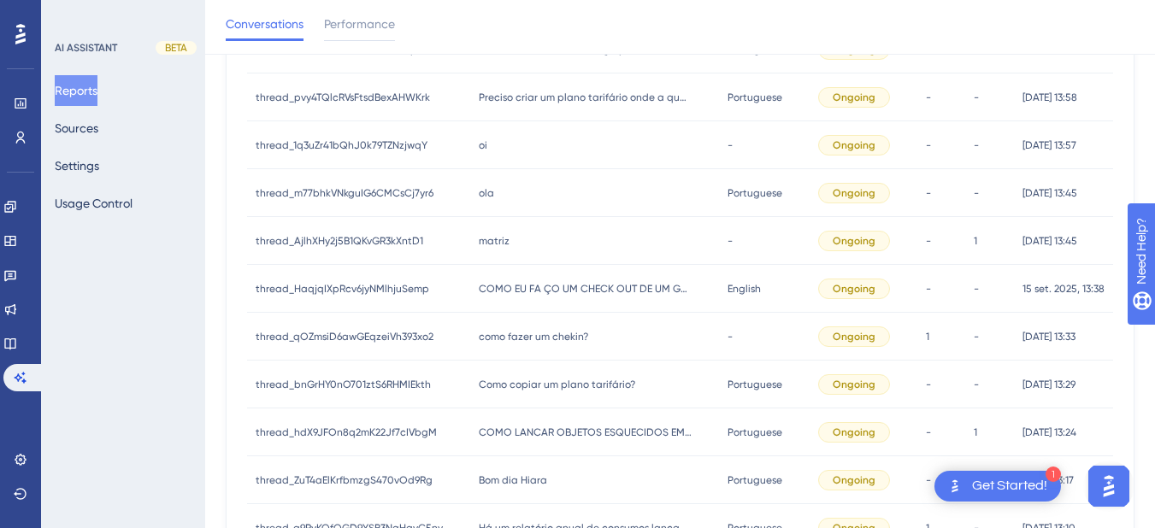
click at [560, 299] on div "COMO EU FA ÇO UM CHECK OUT DE UM GRINGO QUE CUSTAMOS FAZER RESERVA COMO EU FA Ç…" at bounding box center [595, 289] width 250 height 48
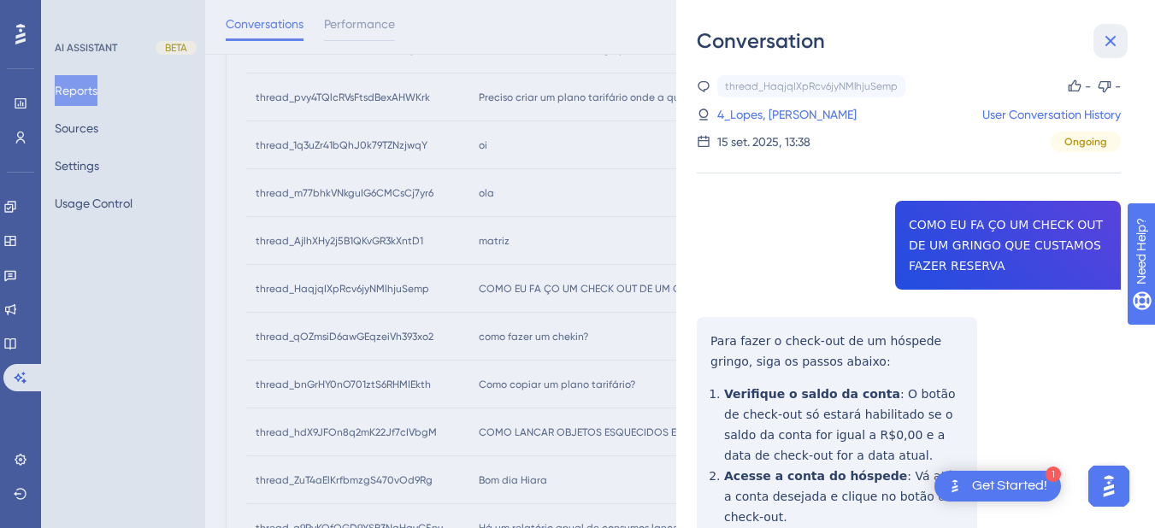
drag, startPoint x: 1115, startPoint y: 36, endPoint x: 631, endPoint y: 119, distance: 491.6
click at [1114, 36] on icon at bounding box center [1110, 41] width 21 height 21
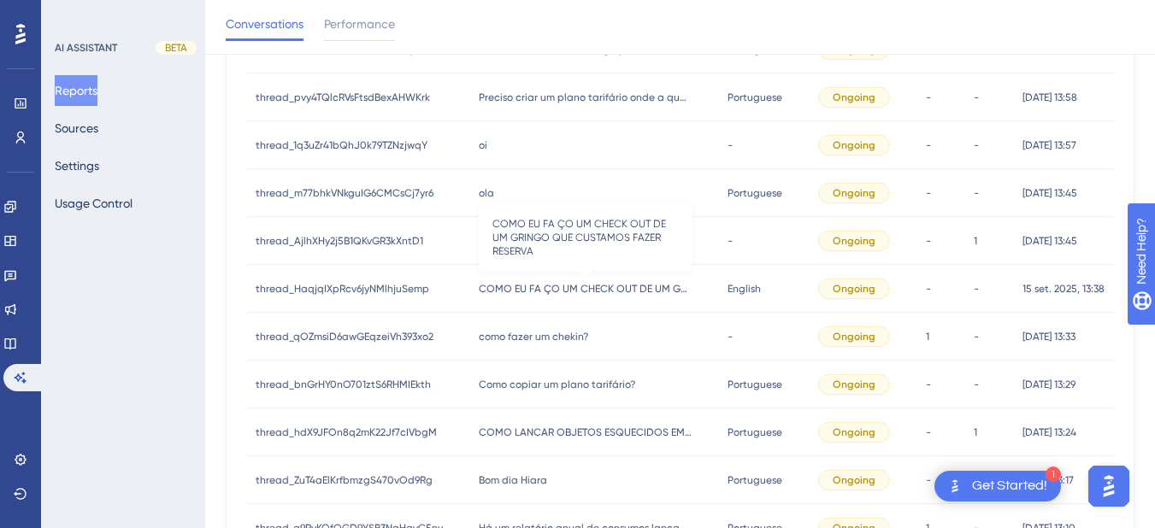
click at [532, 292] on span "COMO EU FA ÇO UM CHECK OUT DE UM GRINGO QUE CUSTAMOS FAZER RESERVA" at bounding box center [586, 289] width 214 height 14
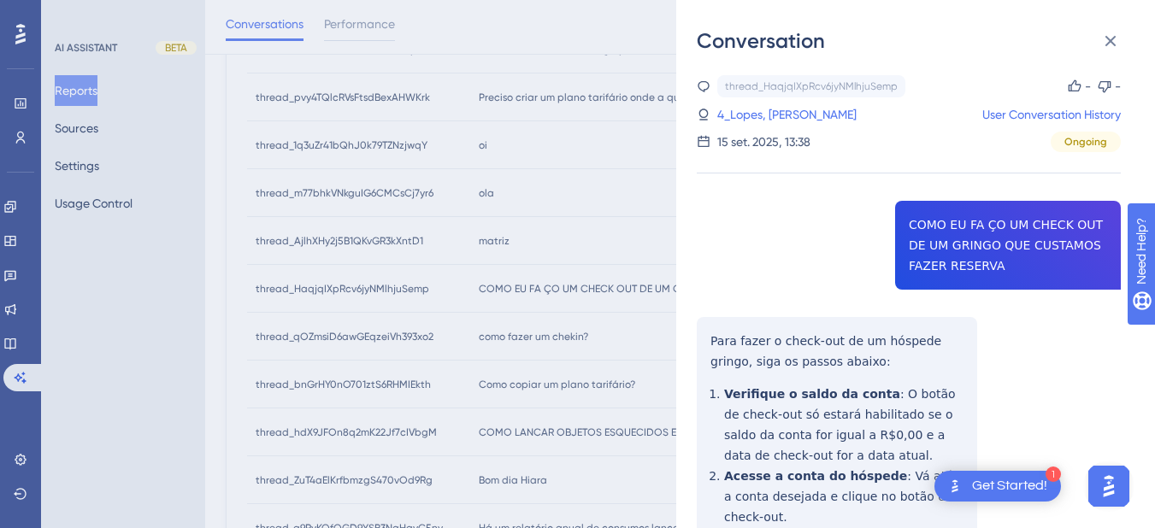
click at [941, 238] on div "thread_HaqjqIXpRcv6jyNMlhjuSemp Copy - - 4_Lopes, [PERSON_NAME] User Conversati…" at bounding box center [909, 439] width 424 height 729
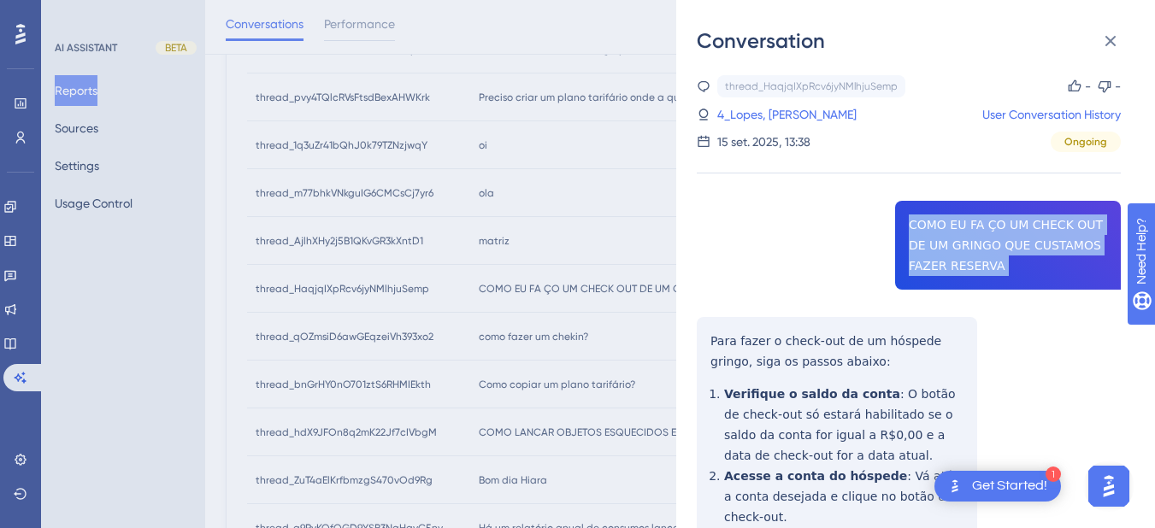
click at [941, 238] on div "thread_HaqjqIXpRcv6jyNMlhjuSemp Copy - - 4_Lopes, [PERSON_NAME] User Conversati…" at bounding box center [909, 439] width 424 height 729
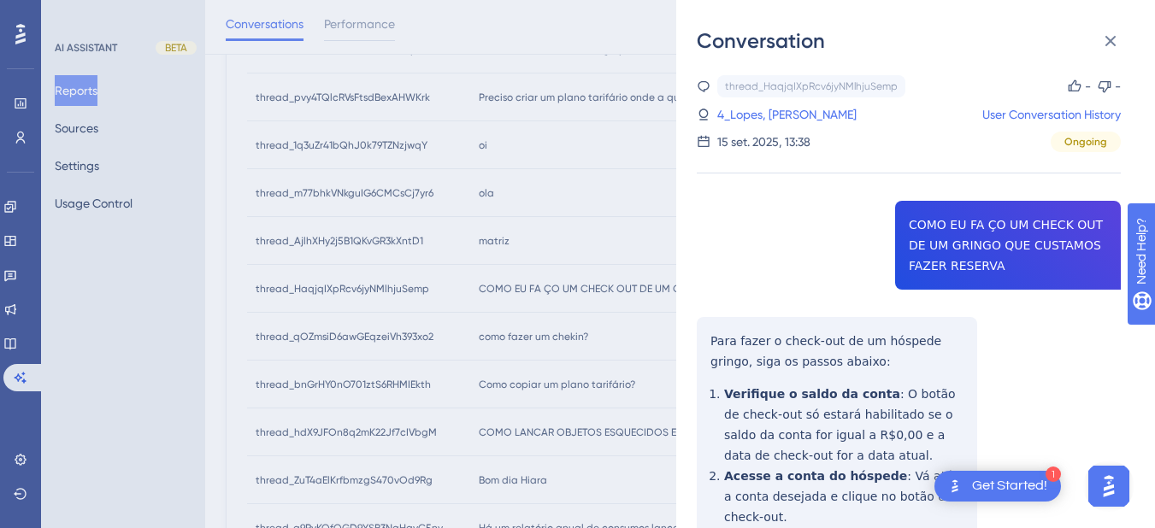
click at [704, 354] on div "thread_HaqjqIXpRcv6jyNMlhjuSemp Copy - - 4_Lopes, [PERSON_NAME] User Conversati…" at bounding box center [909, 439] width 424 height 729
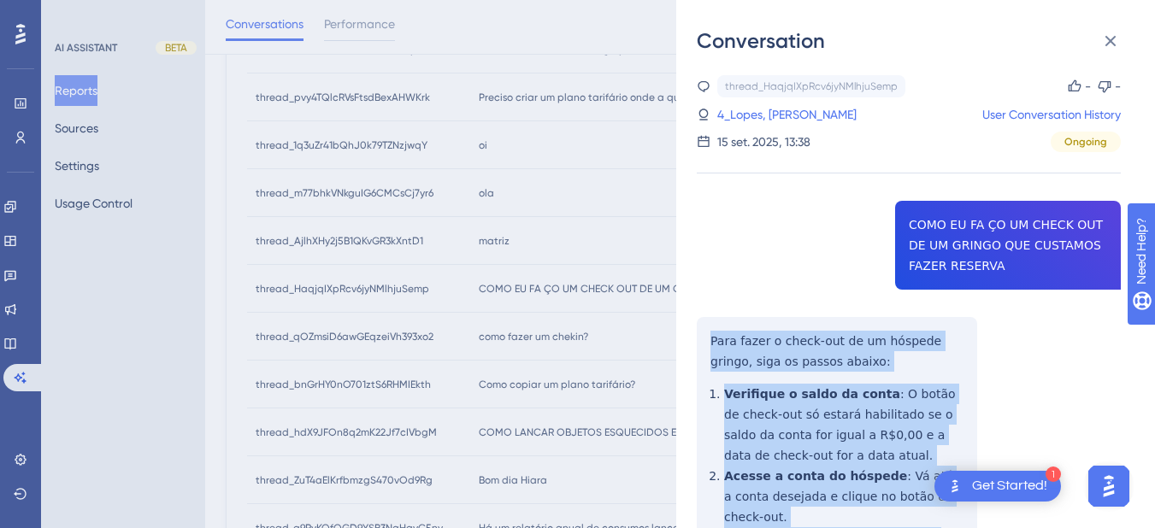
scroll to position [199, 0]
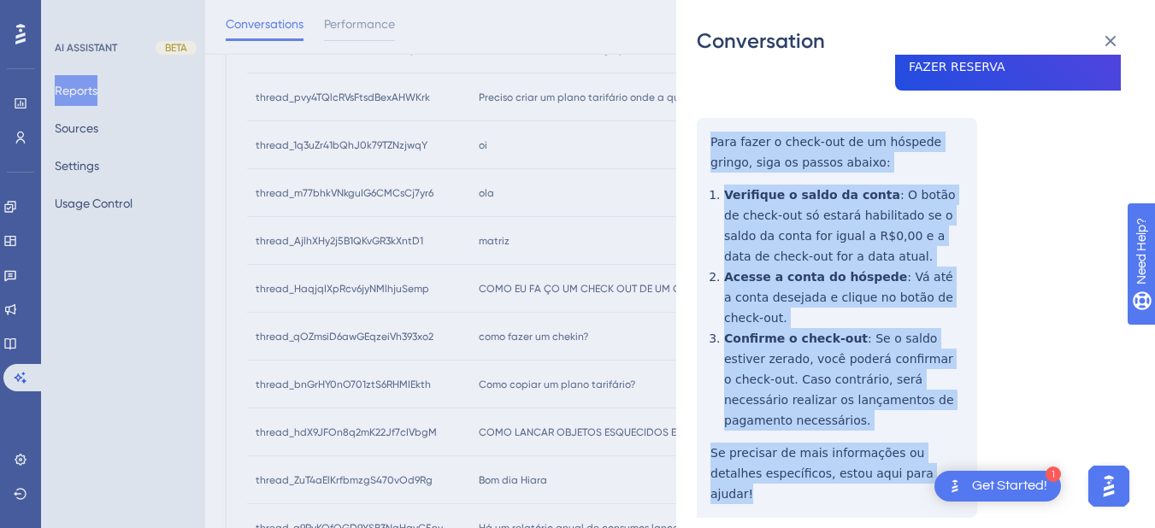
drag, startPoint x: 704, startPoint y: 341, endPoint x: 780, endPoint y: 290, distance: 91.7
click at [915, 448] on div "thread_HaqjqIXpRcv6jyNMlhjuSemp Copy - - 4_Lopes, [PERSON_NAME] User Conversati…" at bounding box center [909, 240] width 424 height 729
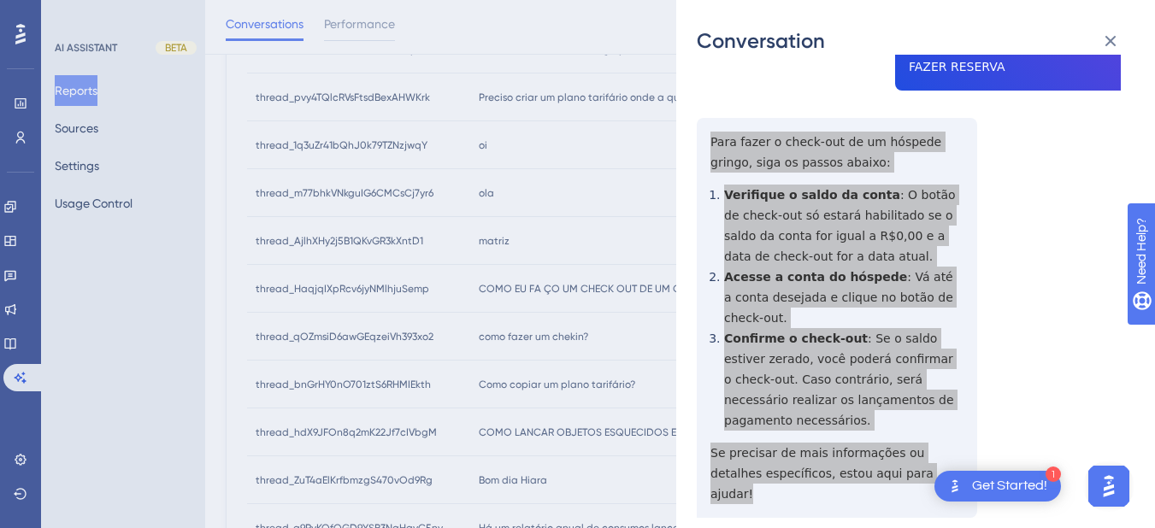
scroll to position [0, 0]
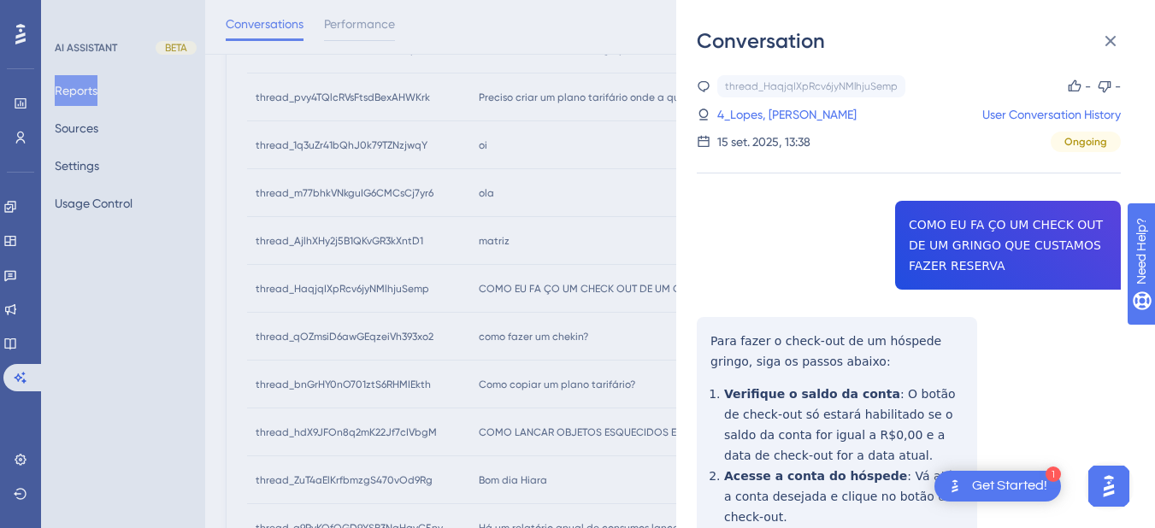
click at [750, 127] on div "thread_HaqjqIXpRcv6jyNMlhjuSemp Copy - - 4_Lopes, [PERSON_NAME] User Conversati…" at bounding box center [909, 113] width 424 height 77
click at [750, 109] on link "4_Lopes, [PERSON_NAME]" at bounding box center [786, 114] width 139 height 21
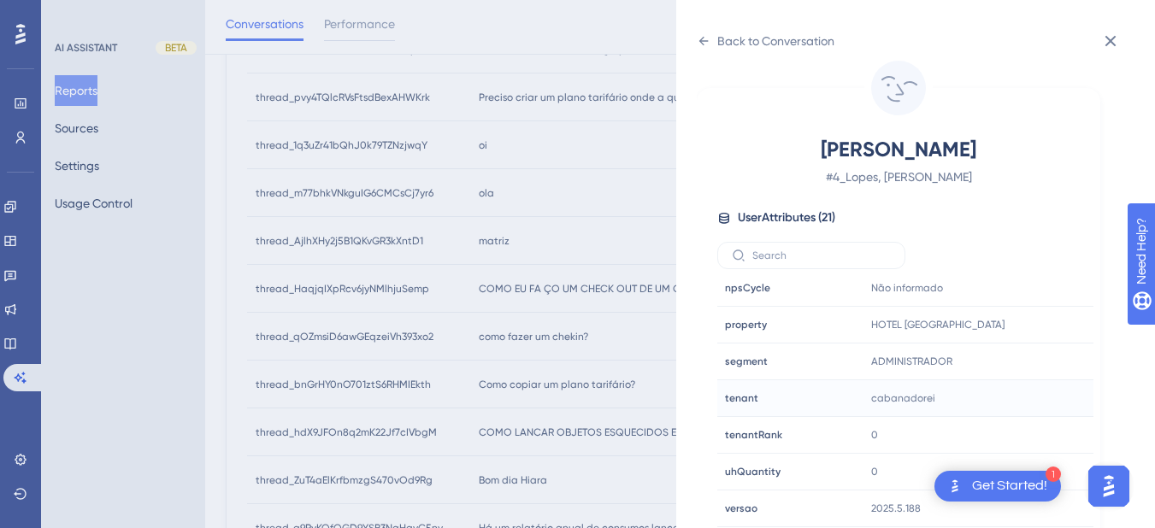
scroll to position [598, 0]
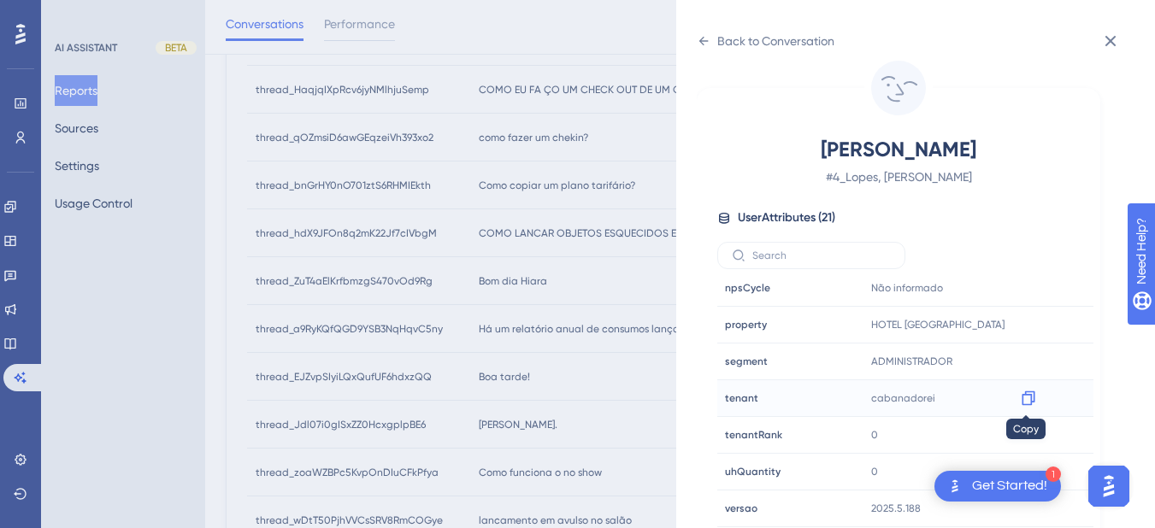
click at [1036, 396] on div at bounding box center [1027, 398] width 27 height 27
click at [1022, 400] on icon at bounding box center [1028, 398] width 17 height 17
click at [690, 44] on div "Back to Conversation [PERSON_NAME] # 4_Lopes, [PERSON_NAME] User Attributes ( 2…" at bounding box center [915, 264] width 479 height 528
click at [703, 38] on icon at bounding box center [703, 41] width 9 height 9
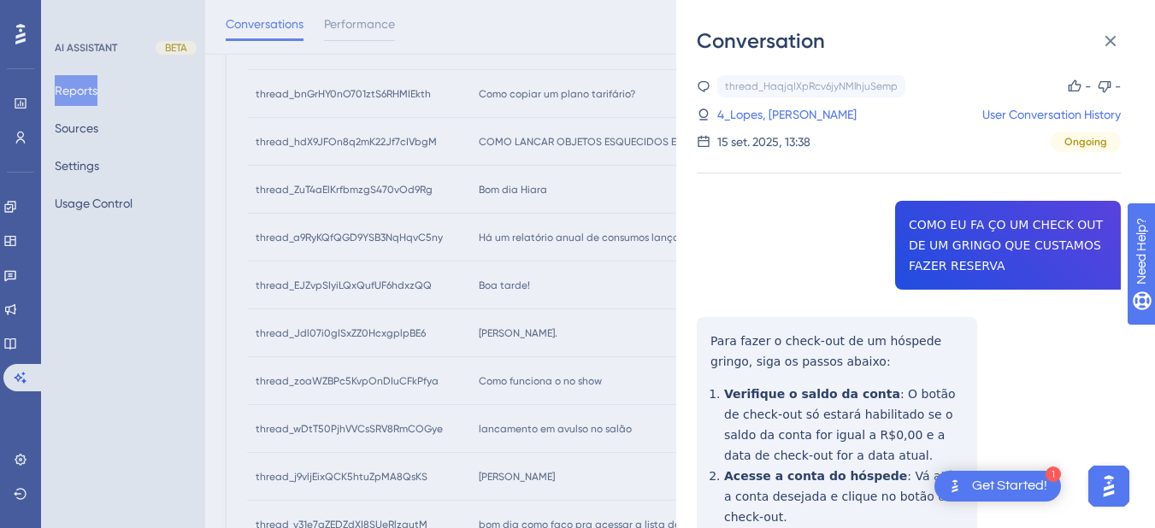
scroll to position [490, 0]
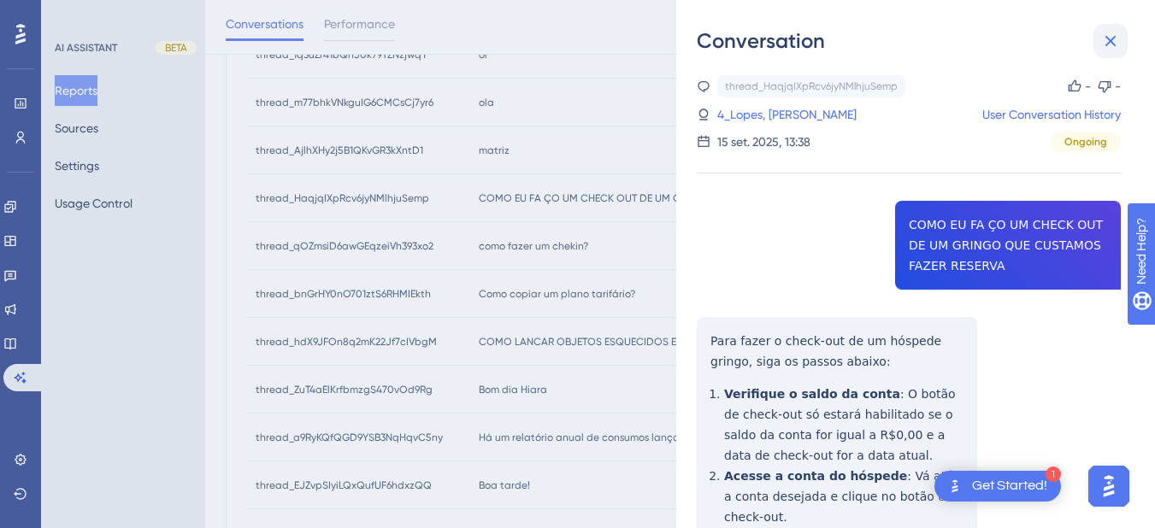
click at [1125, 32] on button at bounding box center [1110, 41] width 34 height 34
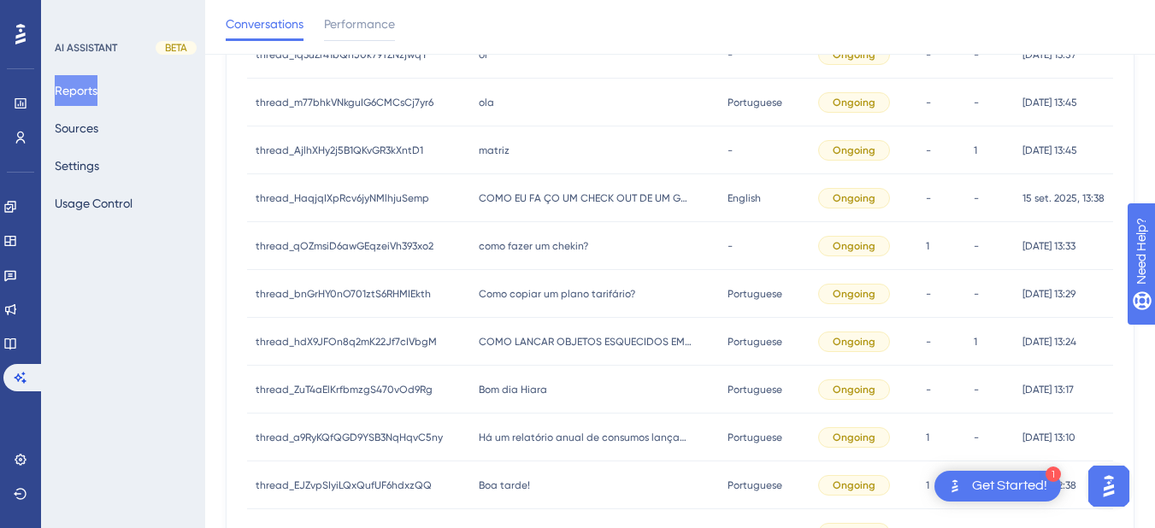
click at [519, 248] on span "como fazer um chekin?" at bounding box center [533, 246] width 109 height 14
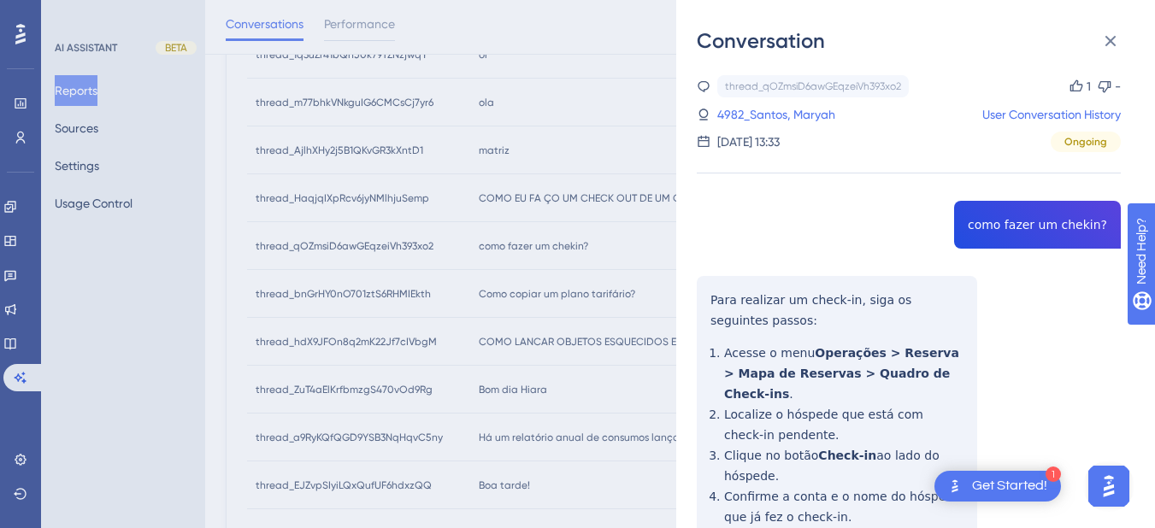
click at [1040, 223] on div "thread_qOZmsiD6awGEqzeiVh393xo2 Copy 1 - 4982_Santos, Maryah User Conversation …" at bounding box center [909, 405] width 424 height 661
click at [753, 320] on div "thread_qOZmsiD6awGEqzeiVh393xo2 Copy 1 - 4982_Santos, Maryah User Conversation …" at bounding box center [909, 405] width 424 height 661
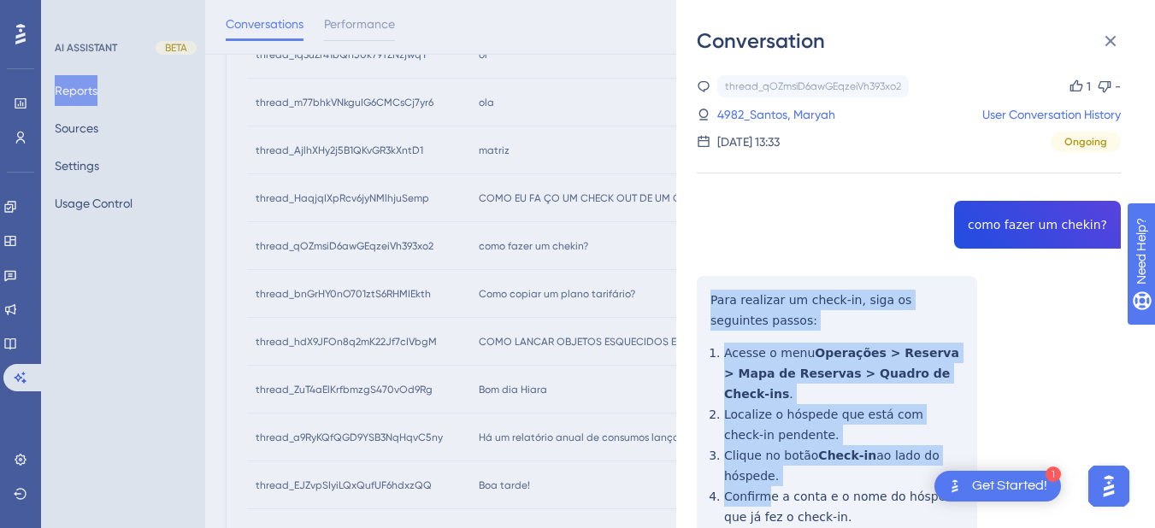
scroll to position [154, 0]
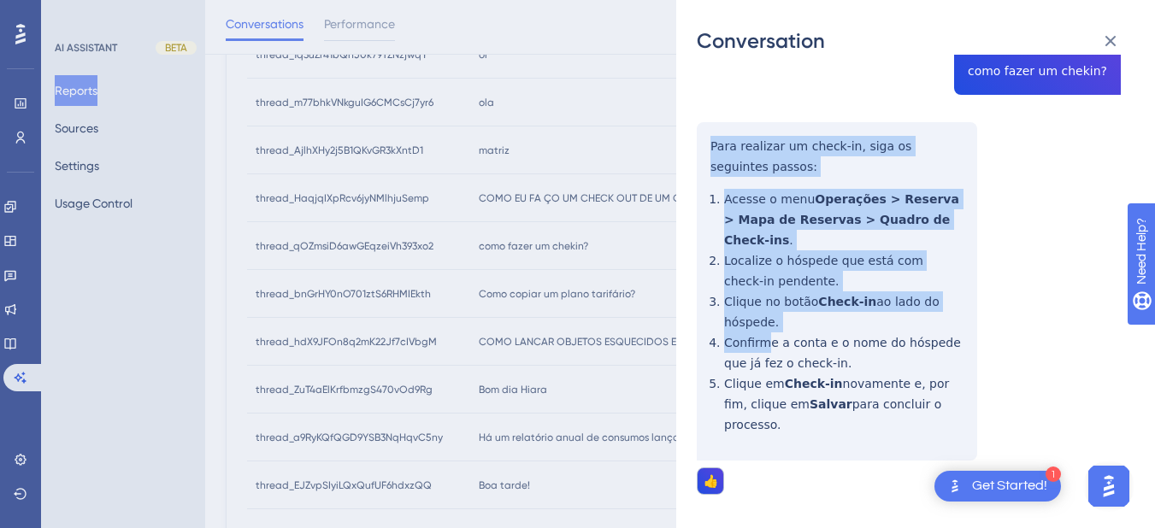
drag, startPoint x: 710, startPoint y: 299, endPoint x: 976, endPoint y: 385, distance: 279.5
click at [977, 386] on div "thread_qOZmsiD6awGEqzeiVh393xo2 Copy 1 - 4982_Santos, Maryah User Conversation …" at bounding box center [909, 251] width 424 height 661
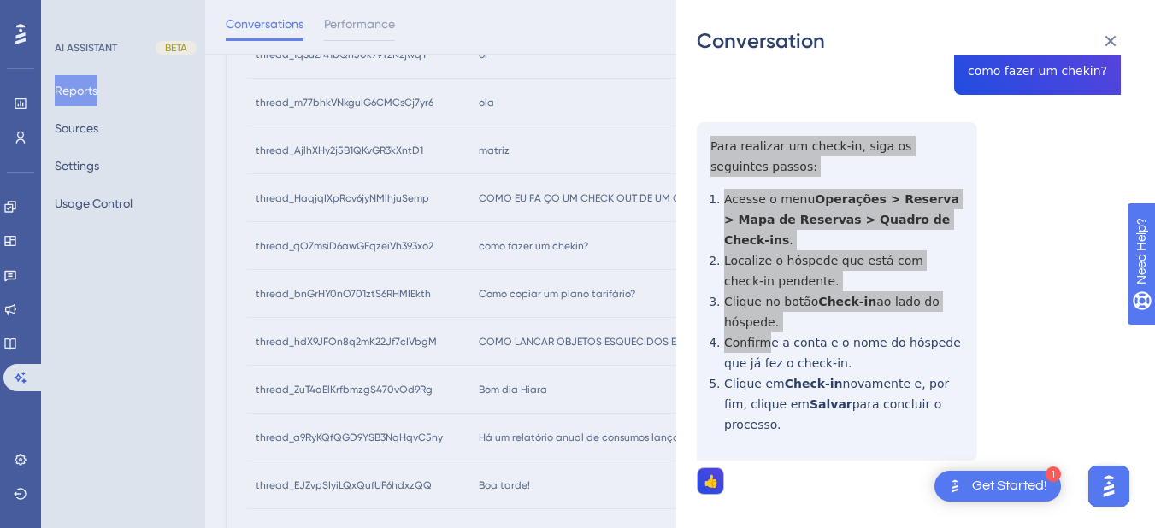
scroll to position [0, 0]
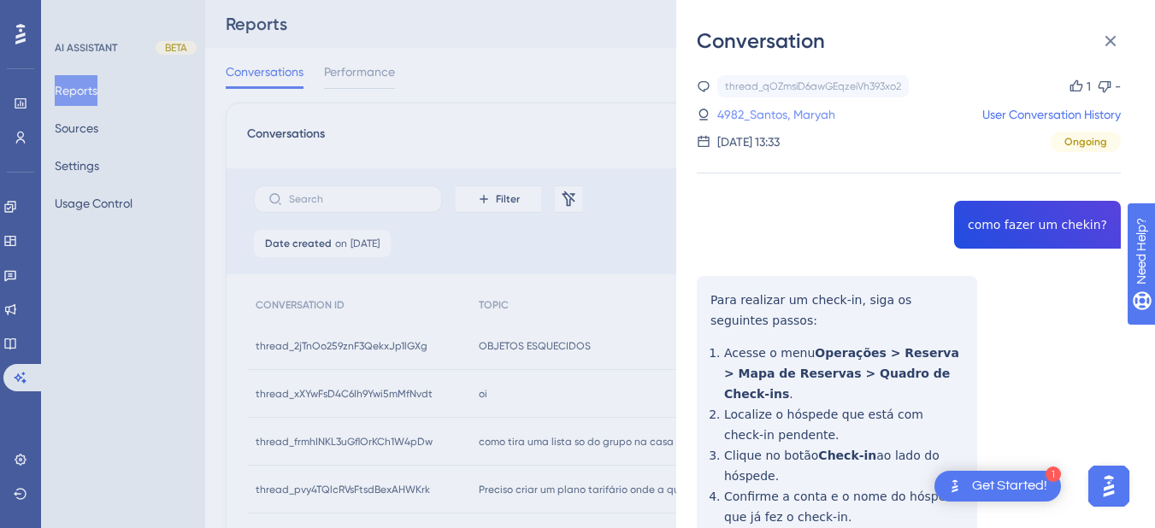
click at [758, 105] on link "4982_Santos, Maryah" at bounding box center [776, 114] width 118 height 21
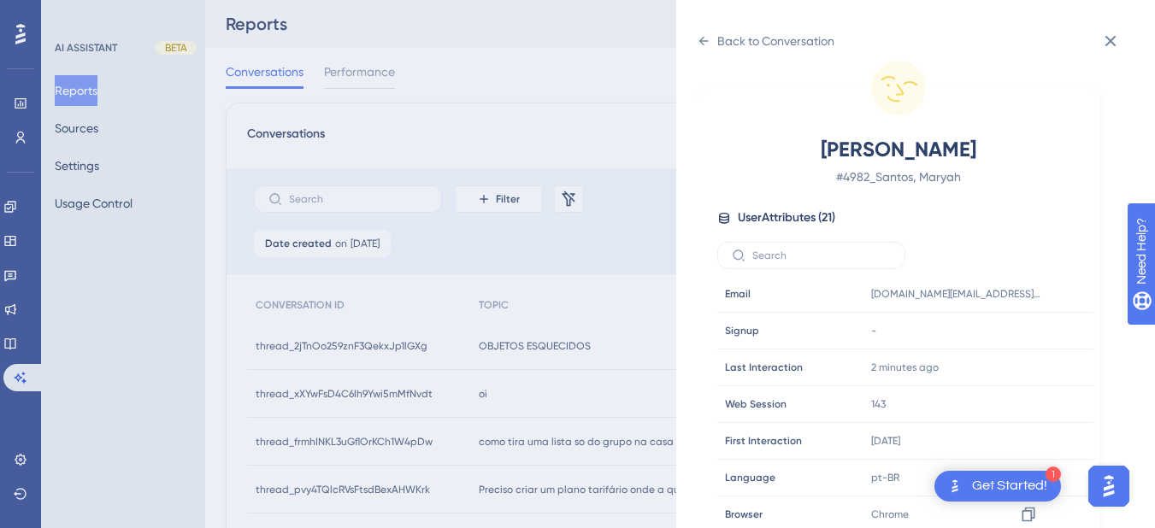
scroll to position [520, 0]
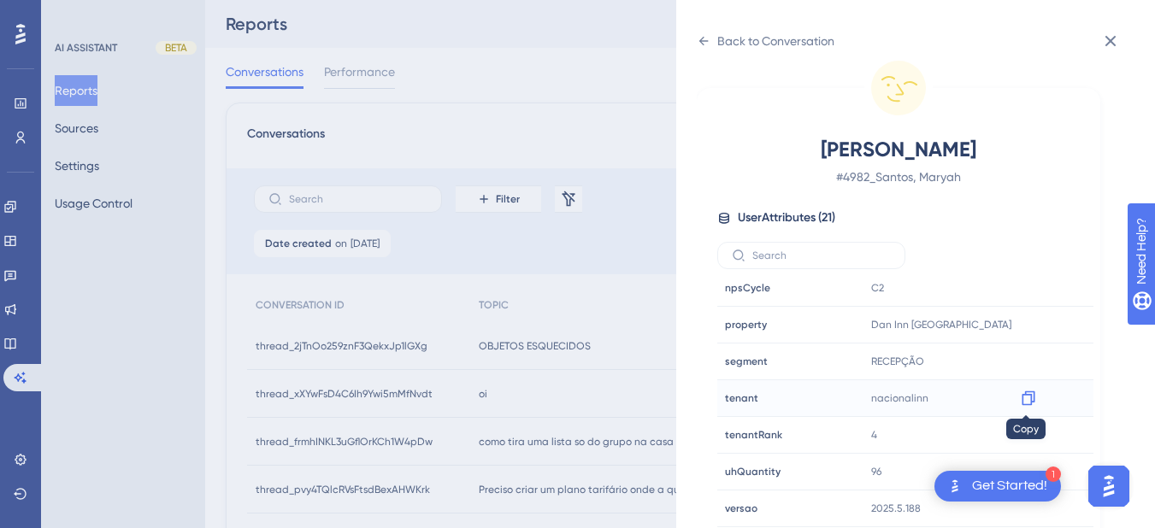
click at [1029, 398] on icon at bounding box center [1027, 398] width 13 height 15
click at [1025, 321] on icon at bounding box center [1027, 325] width 13 height 15
click at [709, 40] on icon at bounding box center [704, 41] width 14 height 14
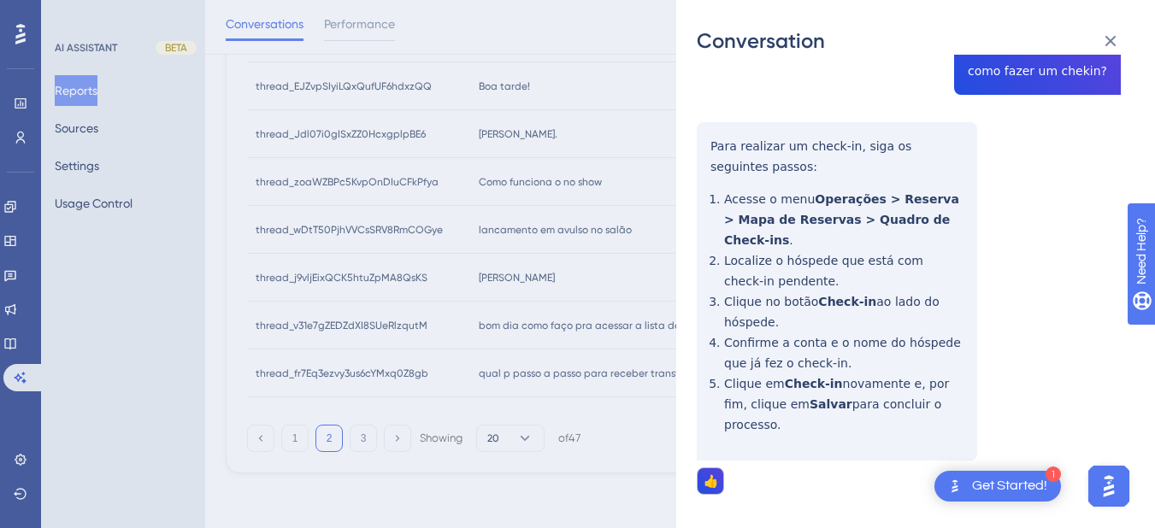
scroll to position [0, 0]
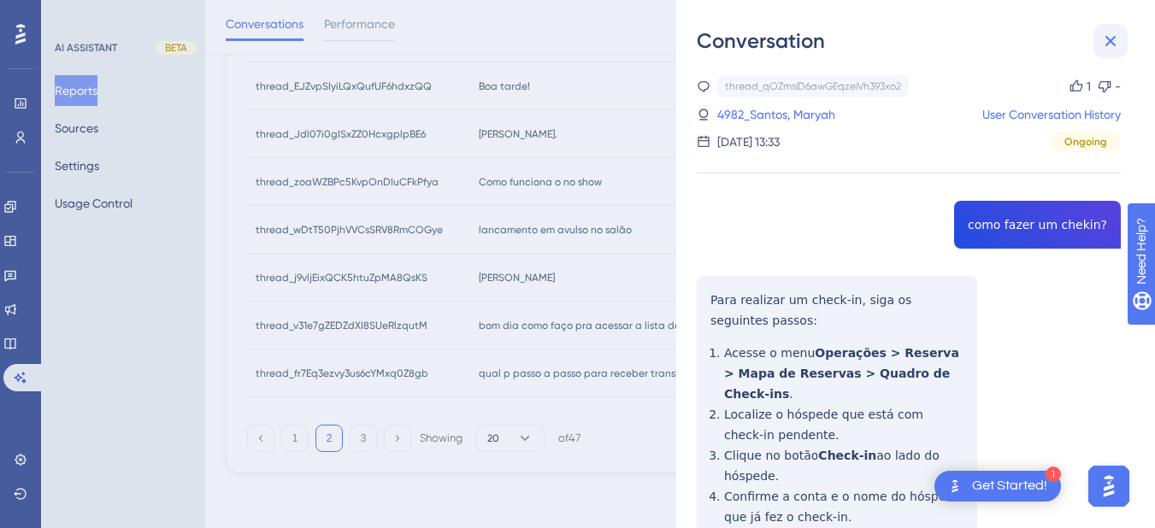
click at [1111, 28] on button at bounding box center [1110, 41] width 34 height 34
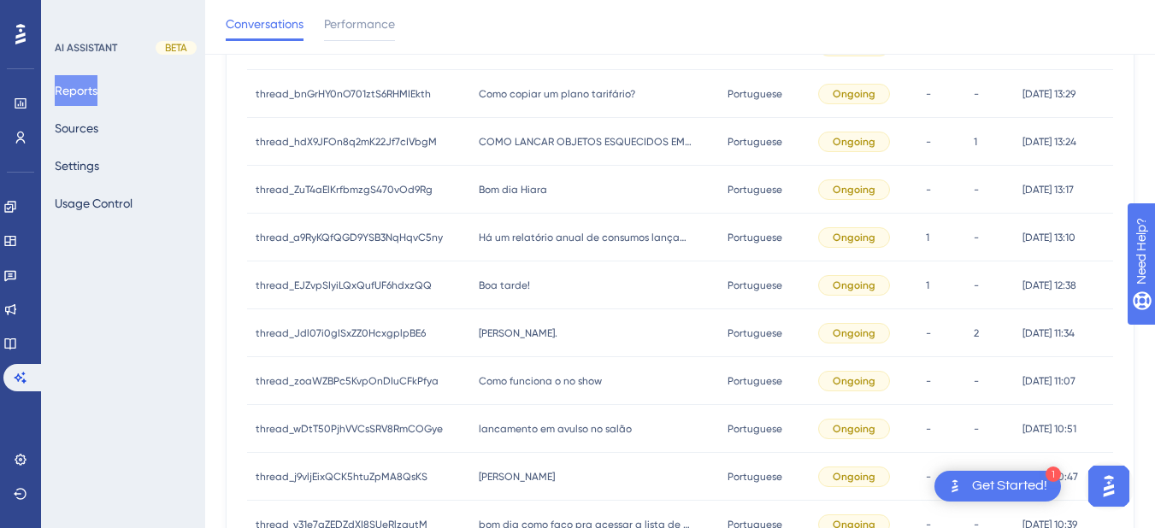
scroll to position [490, 0]
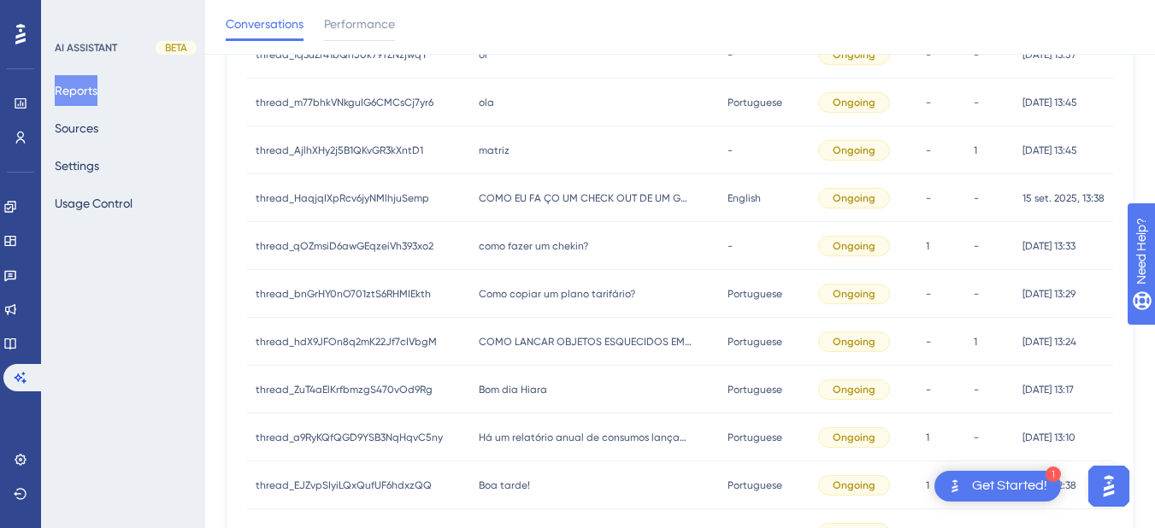
click at [550, 303] on div "Como copiar um plano tarifário? Como copiar um plano tarifário?" at bounding box center [595, 294] width 250 height 48
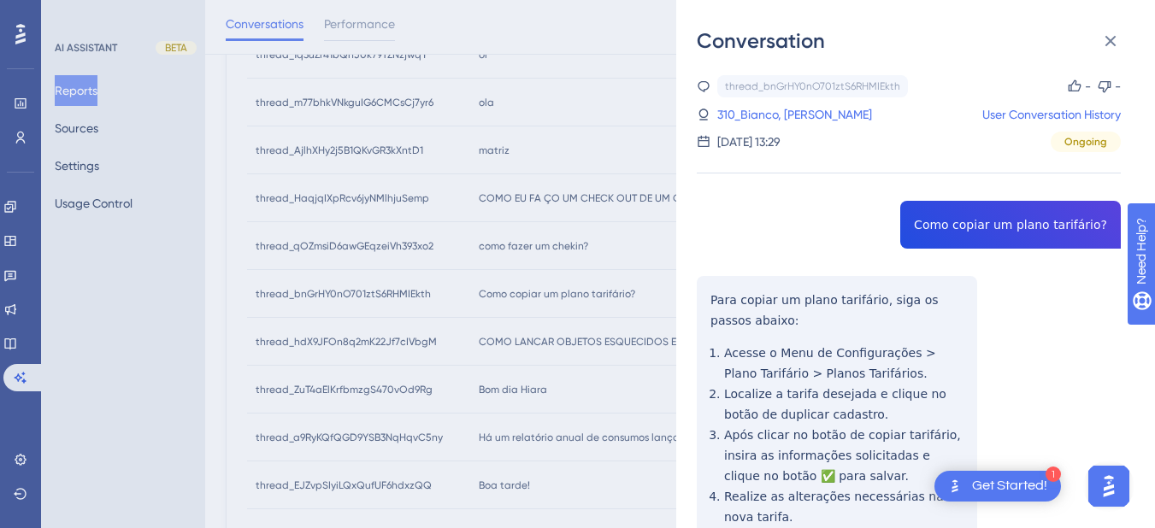
click at [1003, 226] on div "thread_bnGrHY0nO701ztS6RHMIEkth Copy - - 310_Bianco, Hugo User Conversation His…" at bounding box center [909, 419] width 424 height 688
drag, startPoint x: 681, startPoint y: 291, endPoint x: 690, endPoint y: 290, distance: 8.7
click at [681, 291] on div "Conversation thread_bnGrHY0nO701ztS6RHMIEkth Copy - - 310_Bianco, Hugo User Con…" at bounding box center [915, 264] width 479 height 528
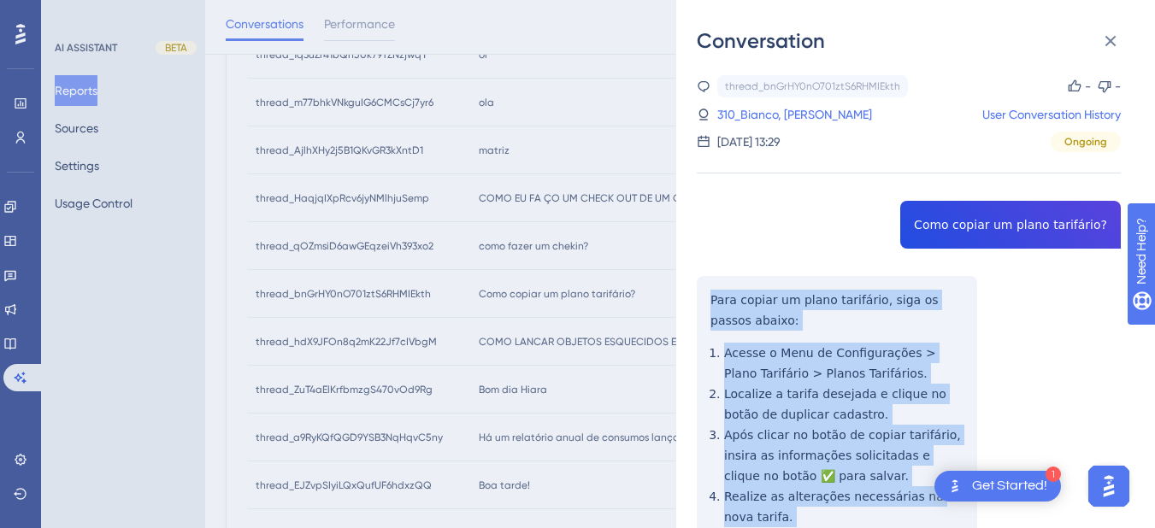
scroll to position [202, 0]
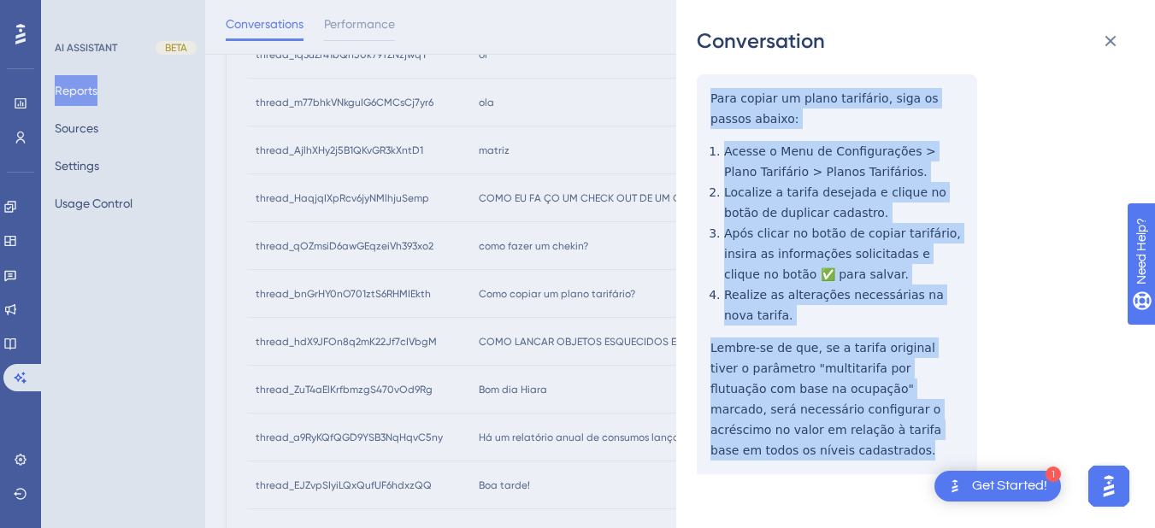
drag, startPoint x: 799, startPoint y: 326, endPoint x: 934, endPoint y: 375, distance: 143.8
click at [954, 431] on div "thread_bnGrHY0nO701ztS6RHMIEkth Copy - - 310_Bianco, Hugo User Conversation His…" at bounding box center [909, 218] width 424 height 688
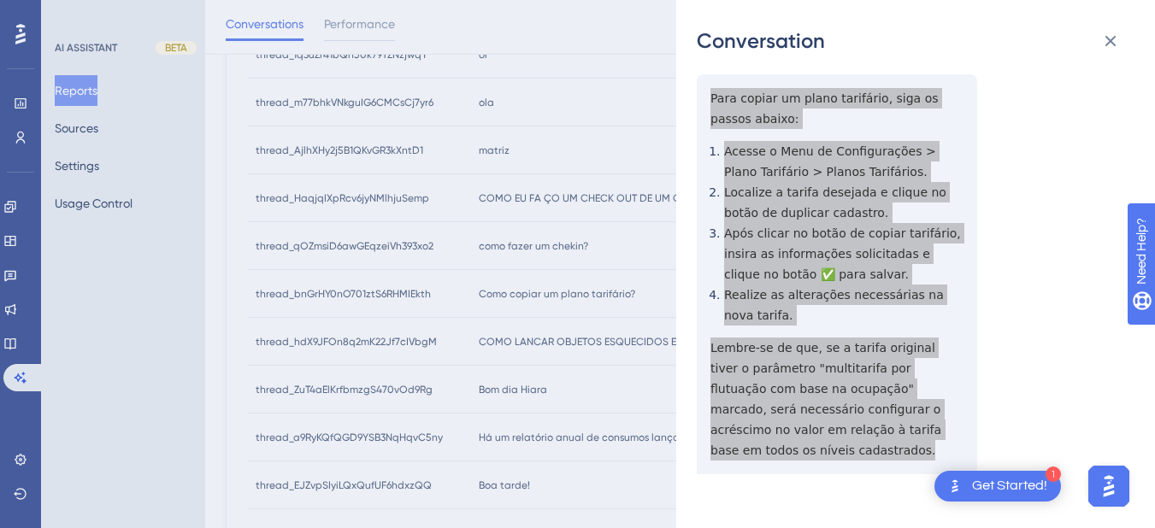
scroll to position [0, 0]
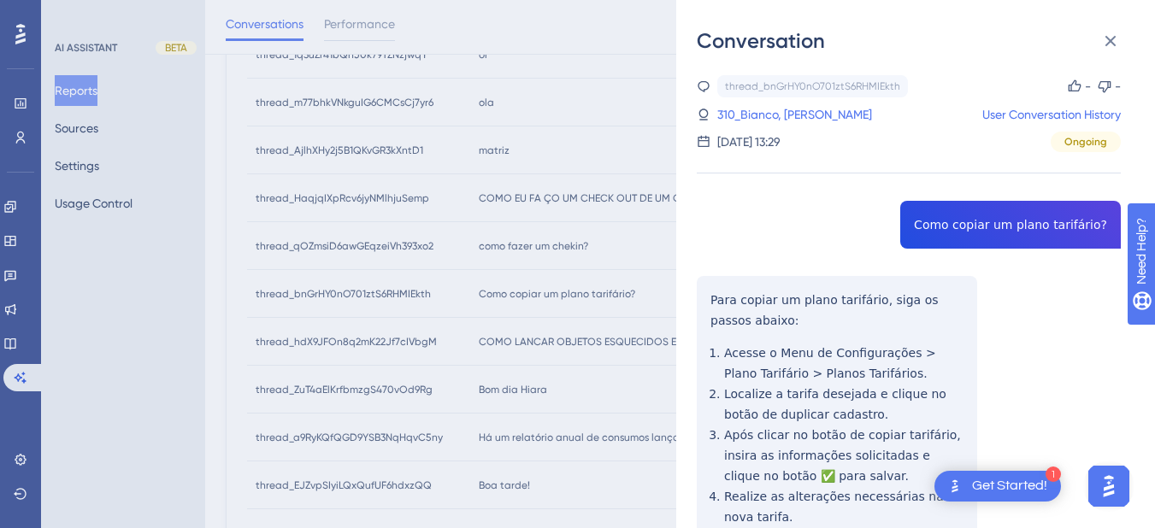
click at [770, 98] on div "thread_bnGrHY0nO701ztS6RHMIEkth Copy - - 310_Bianco, Hugo User Conversation His…" at bounding box center [909, 113] width 424 height 77
click at [767, 120] on link "310_Bianco, [PERSON_NAME]" at bounding box center [794, 114] width 155 height 21
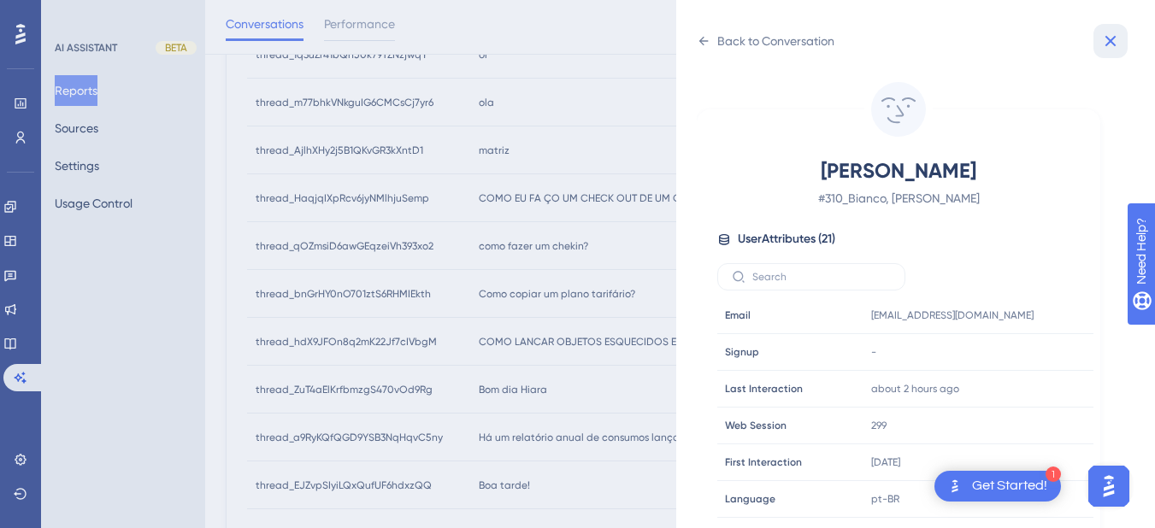
click at [1108, 35] on icon at bounding box center [1110, 41] width 21 height 21
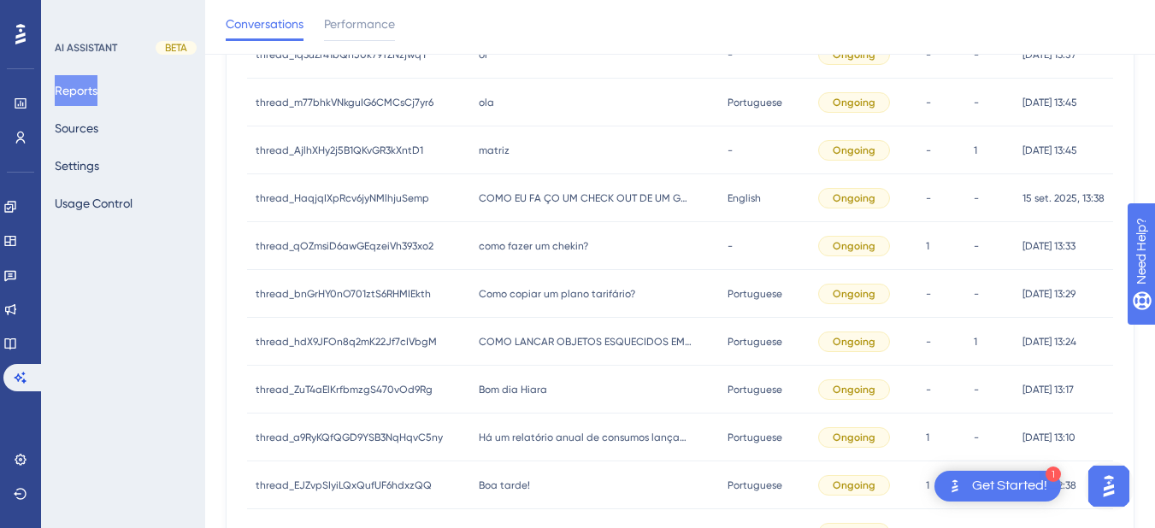
drag, startPoint x: 524, startPoint y: 349, endPoint x: 841, endPoint y: 269, distance: 326.9
click at [526, 349] on div "COMO LANCAR OBJETOS ESQUECIDOS EM UMA CONTA JA FECHADA COMO LANCAR OBJETOS ESQU…" at bounding box center [595, 342] width 250 height 48
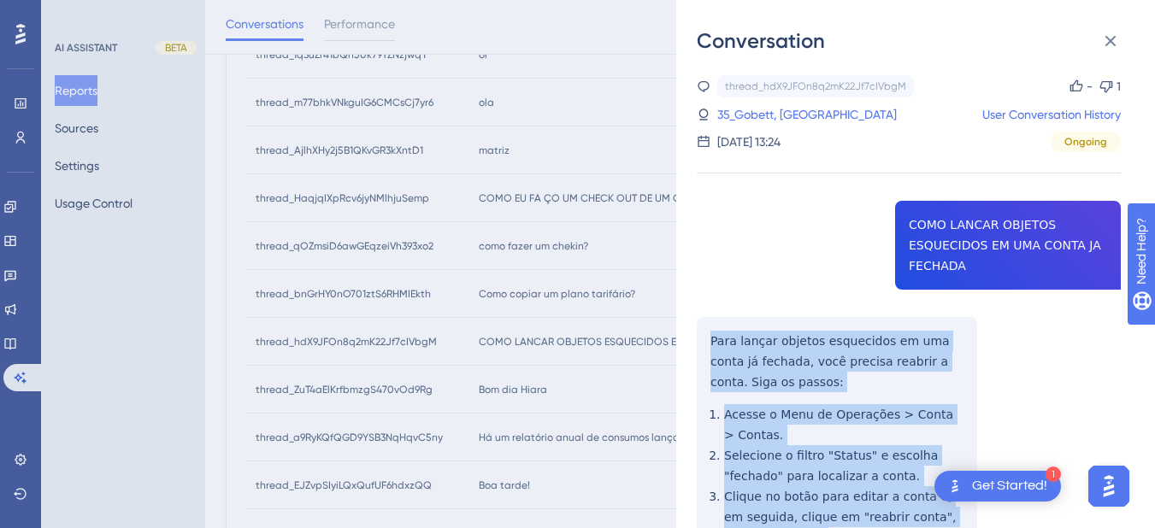
scroll to position [399, 0]
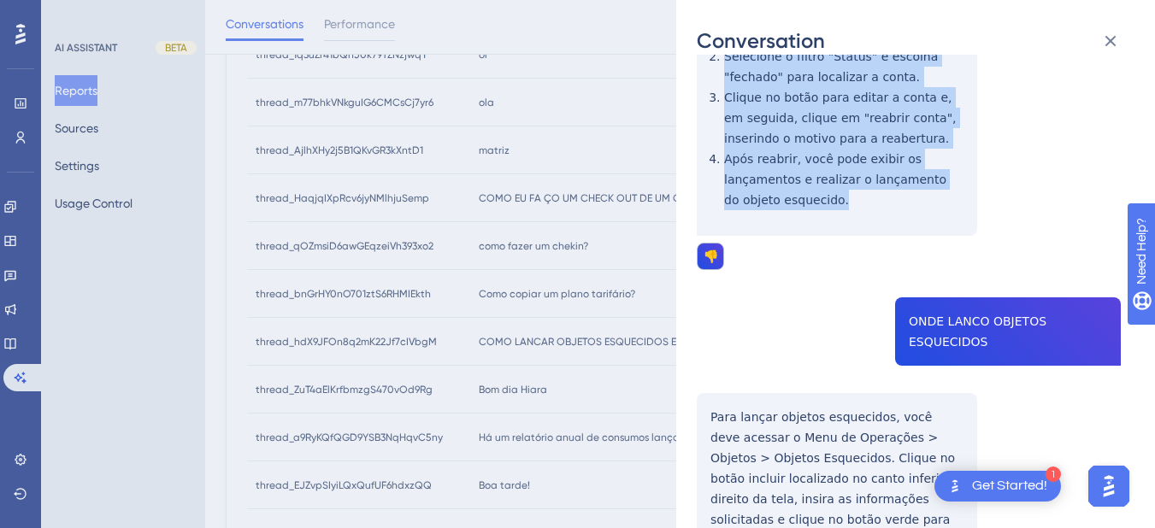
drag, startPoint x: 709, startPoint y: 331, endPoint x: 843, endPoint y: 201, distance: 186.2
click at [843, 201] on div "thread_hdX9JFOn8q2mK22Jf7cIVbgM Copy - 1 35_Gobett, Diego User Conversation His…" at bounding box center [909, 194] width 424 height 1037
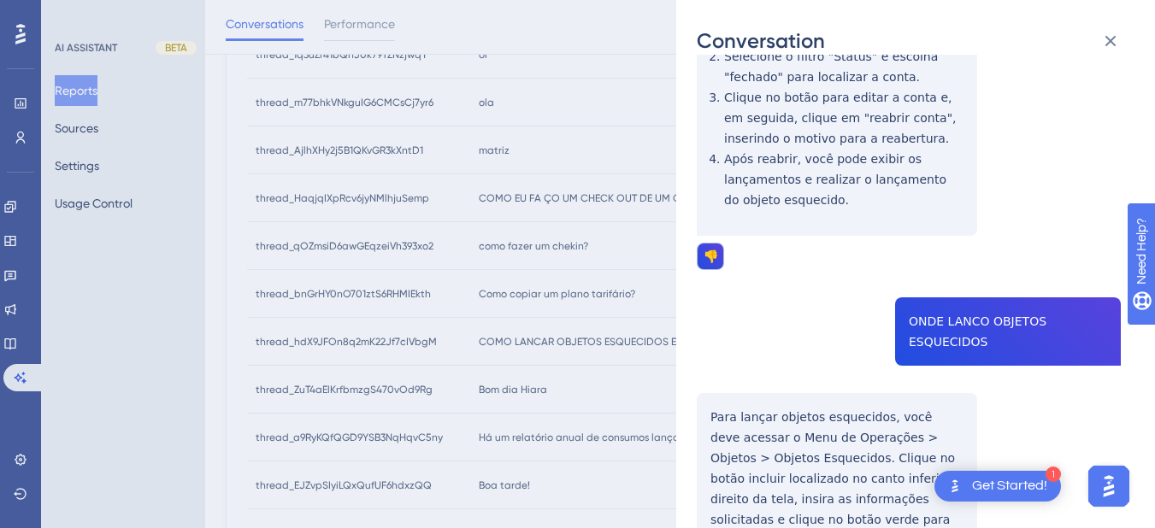
click at [949, 319] on div "thread_hdX9JFOn8q2mK22Jf7cIVbgM Copy - 1 35_Gobett, Diego User Conversation His…" at bounding box center [909, 194] width 424 height 1037
click at [723, 339] on div "thread_hdX9JFOn8q2mK22Jf7cIVbgM Copy - 1 35_Gobett, Diego User Conversation His…" at bounding box center [909, 194] width 424 height 1037
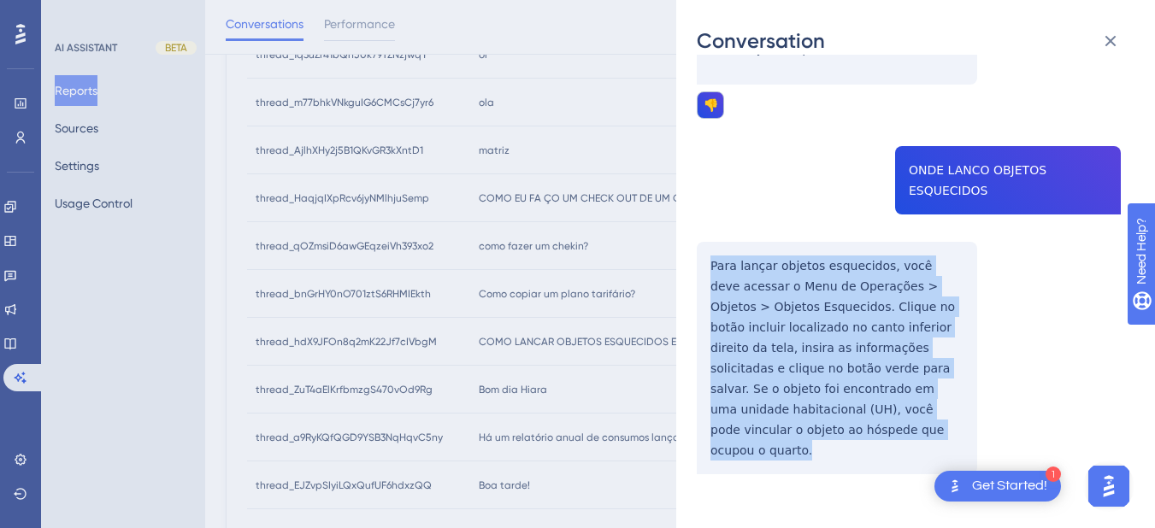
drag, startPoint x: 731, startPoint y: 288, endPoint x: 825, endPoint y: 432, distance: 172.3
click at [831, 447] on div "thread_hdX9JFOn8q2mK22Jf7cIVbgM Copy - 1 35_Gobett, Diego User Conversation His…" at bounding box center [909, 43] width 424 height 1037
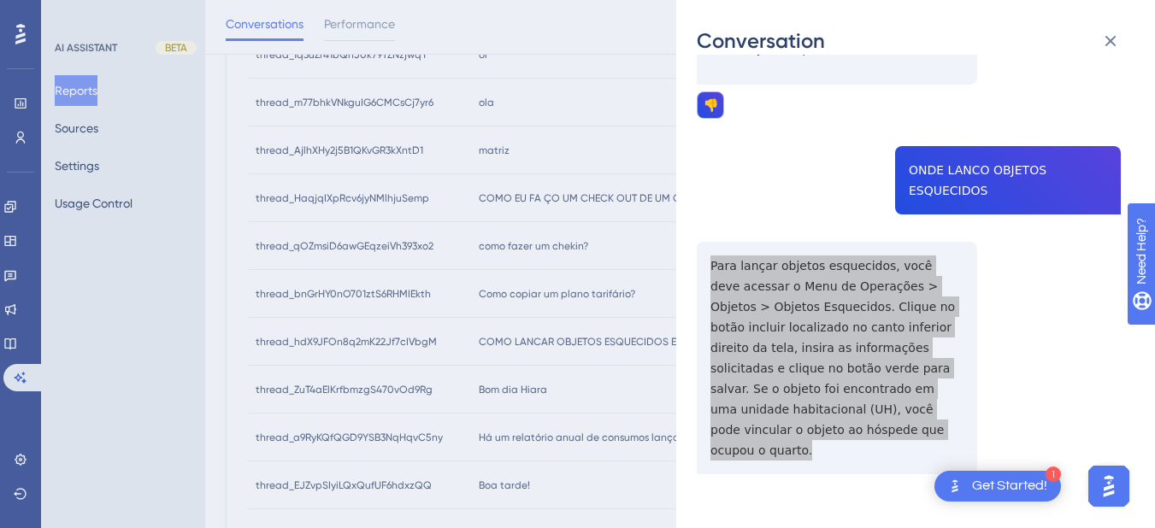
scroll to position [0, 0]
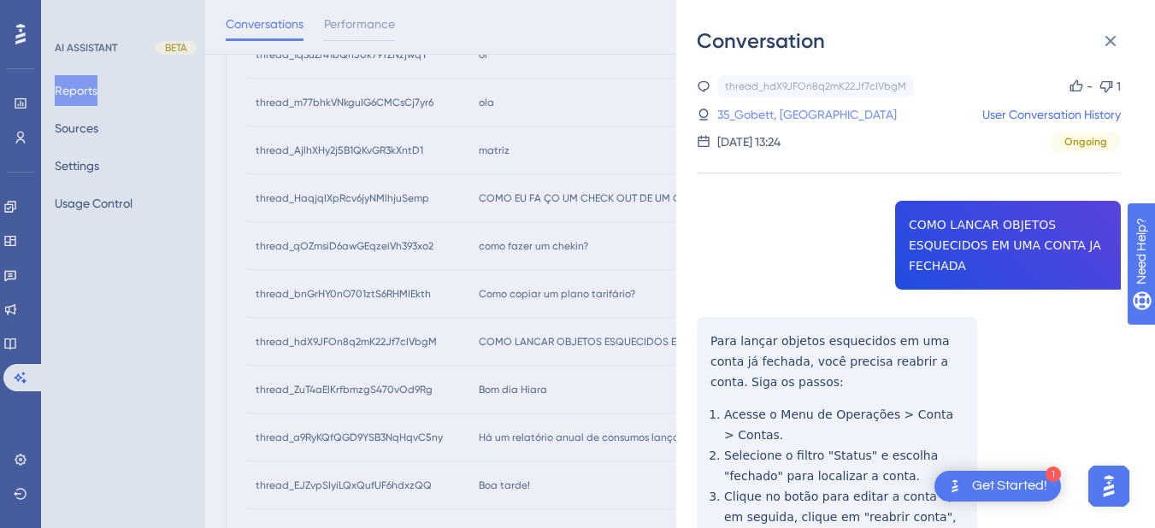
click at [767, 117] on link "35_Gobett, [GEOGRAPHIC_DATA]" at bounding box center [806, 114] width 179 height 21
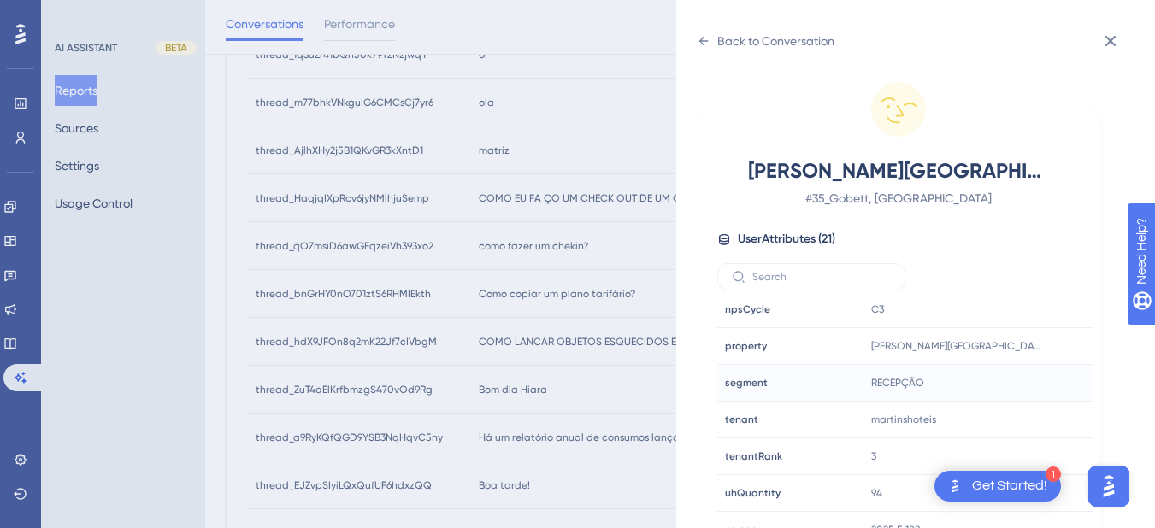
scroll to position [21, 0]
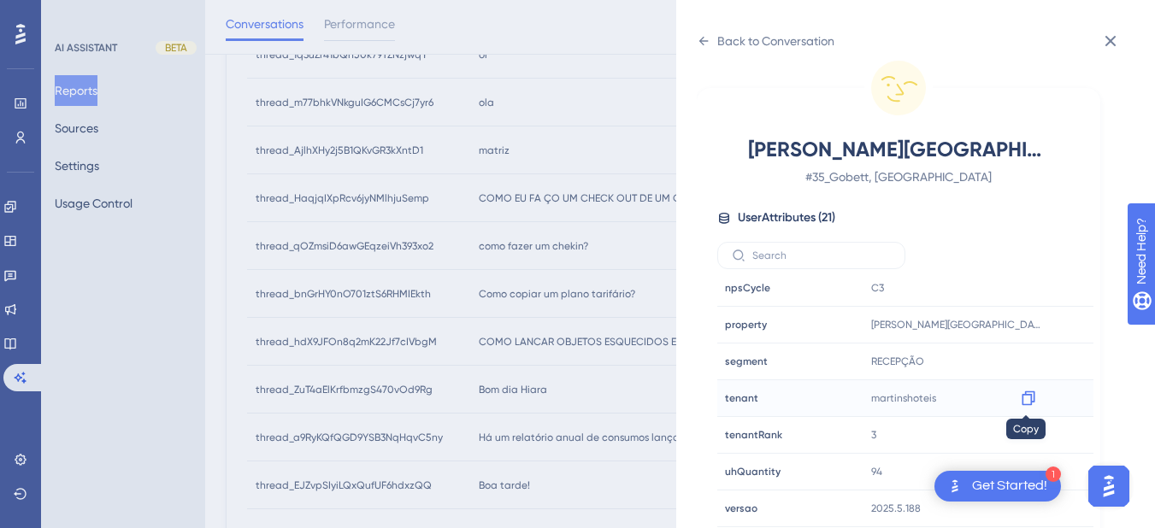
click at [1025, 398] on icon at bounding box center [1028, 398] width 17 height 17
click at [695, 44] on div "Back to Conversation Gobett, Diego # 35_Gobett, [PERSON_NAME] User Attributes (…" at bounding box center [915, 264] width 479 height 528
click at [702, 39] on icon at bounding box center [703, 41] width 9 height 9
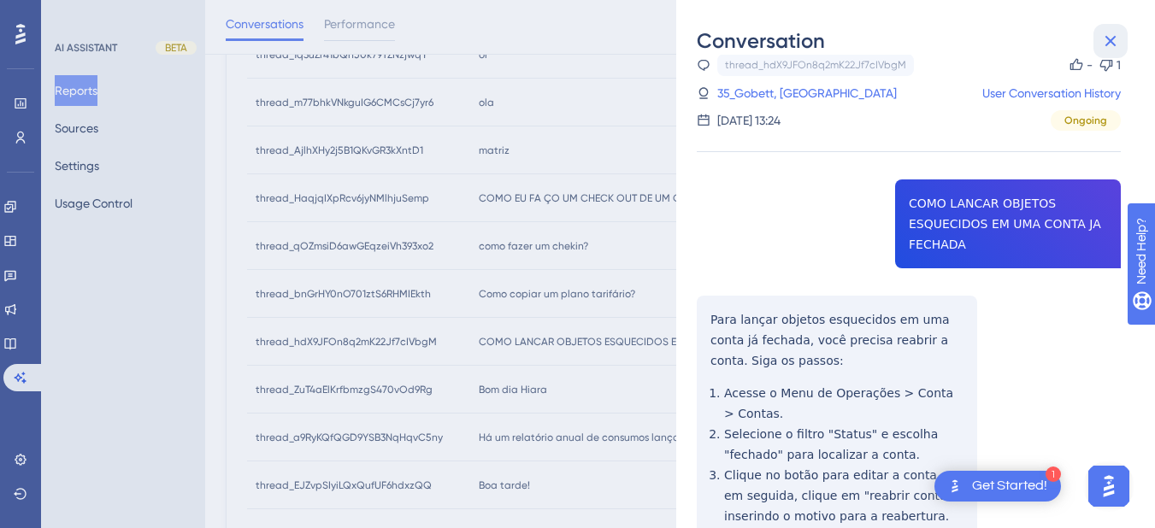
click at [1105, 34] on icon at bounding box center [1110, 41] width 21 height 21
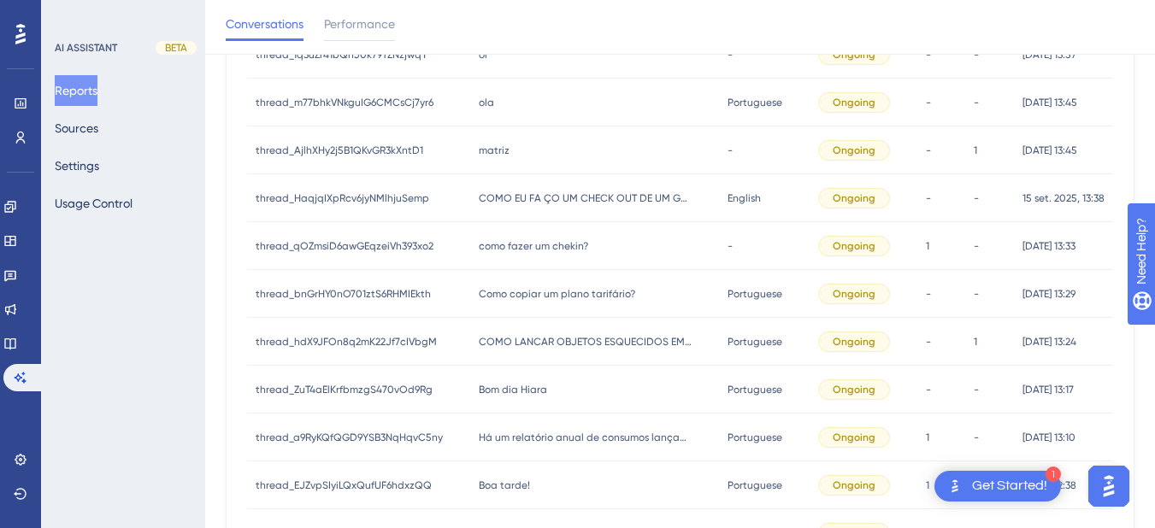
scroll to position [690, 0]
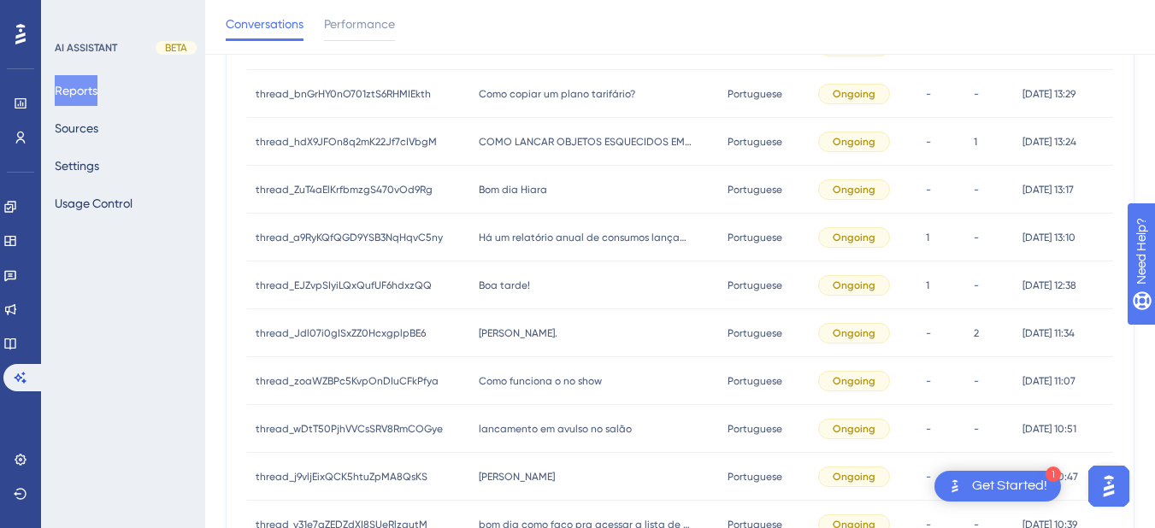
click at [513, 190] on span "Bom dia Hiara" at bounding box center [513, 190] width 68 height 14
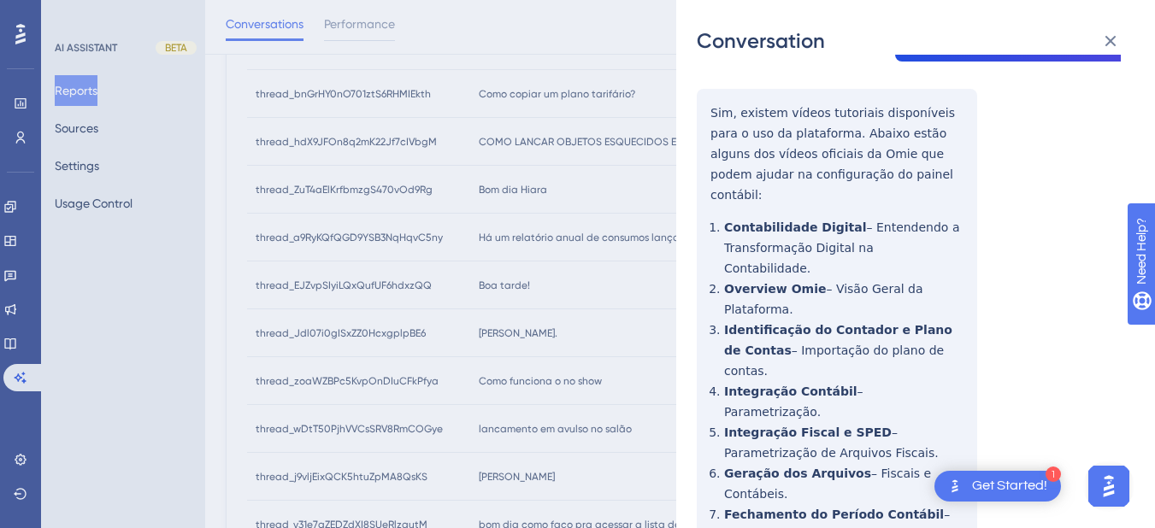
scroll to position [199, 0]
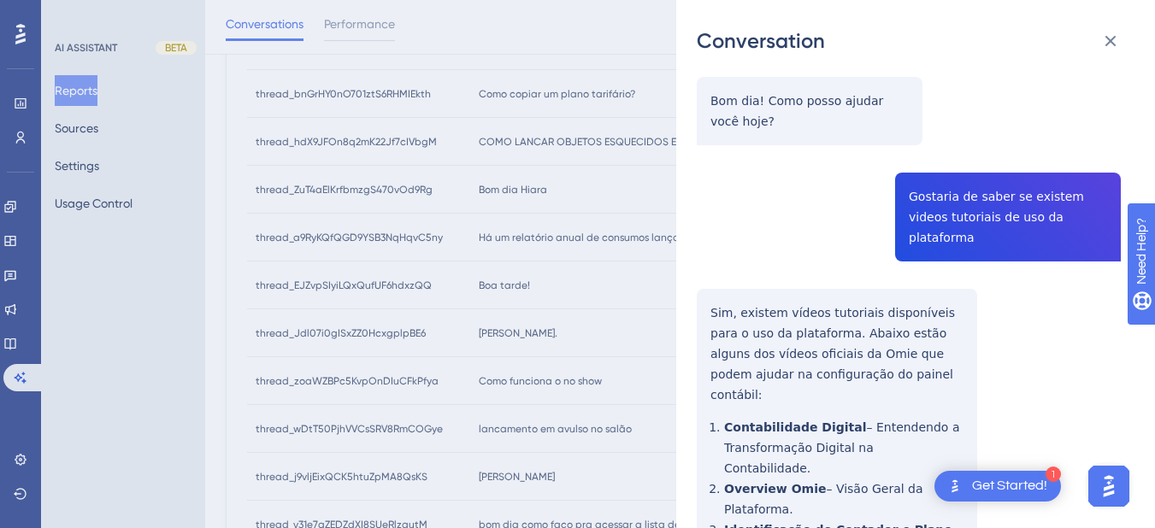
click at [974, 212] on div "thread_ZuT4aElKrfbmzgS470vOd9Rg Copy - - 137_SOUSA, DIONISIO User Conversation …" at bounding box center [909, 535] width 424 height 1319
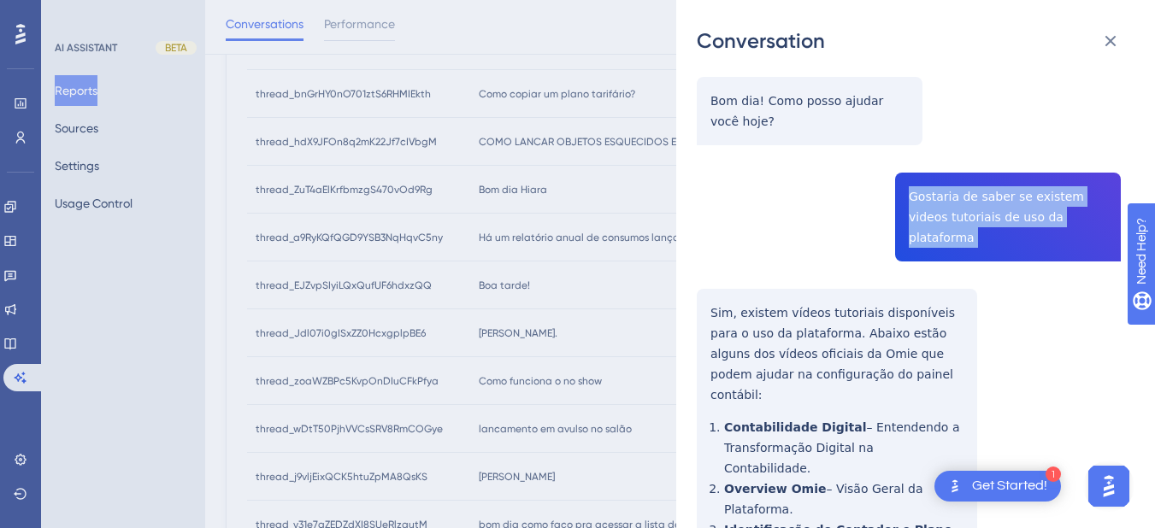
click at [974, 212] on div "thread_ZuT4aElKrfbmzgS470vOd9Rg Copy - - 137_SOUSA, DIONISIO User Conversation …" at bounding box center [909, 535] width 424 height 1319
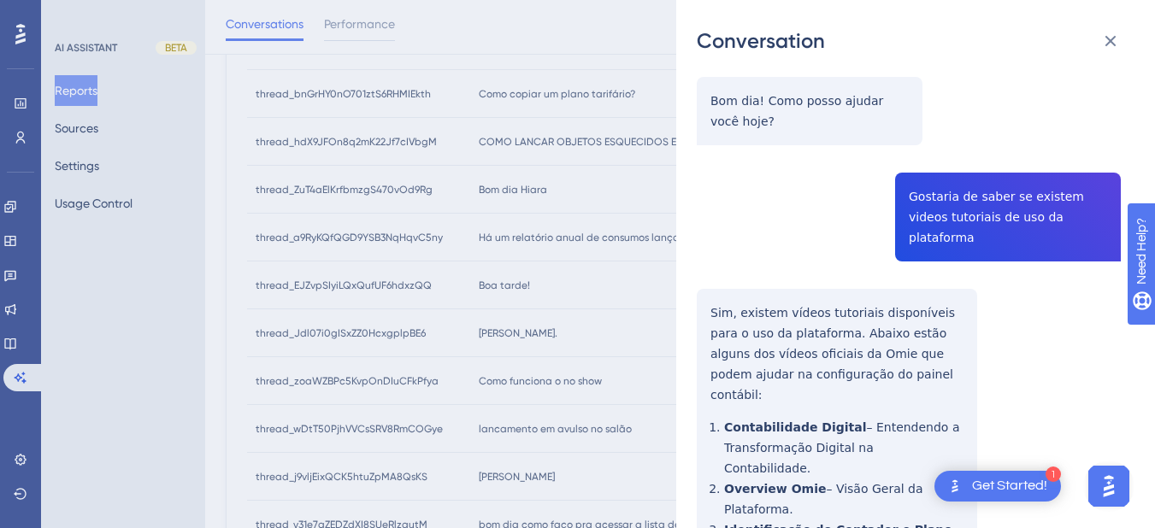
click at [740, 273] on div "thread_ZuT4aElKrfbmzgS470vOd9Rg Copy - - 137_SOUSA, DIONISIO User Conversation …" at bounding box center [909, 535] width 424 height 1319
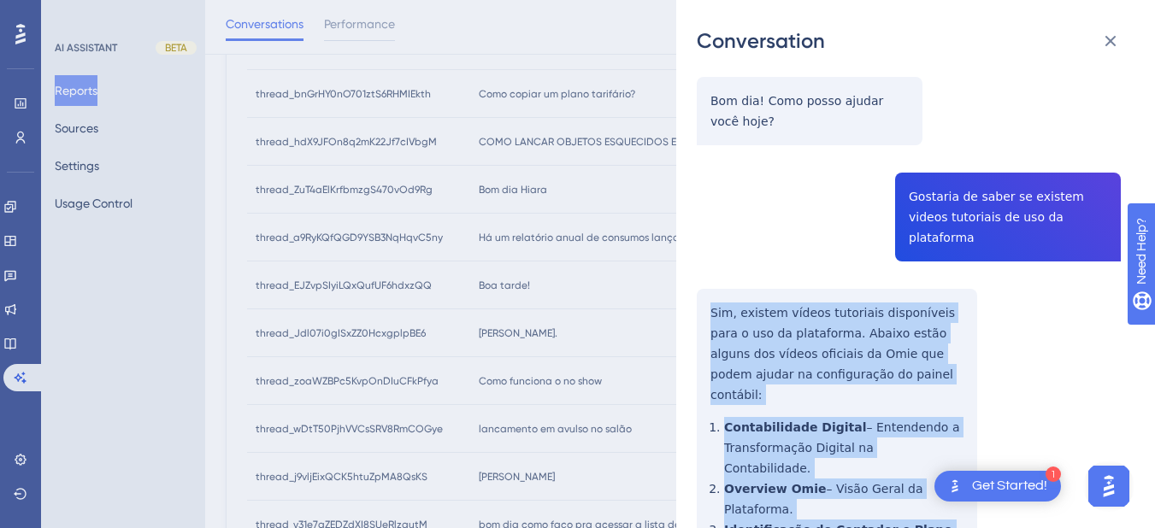
scroll to position [399, 0]
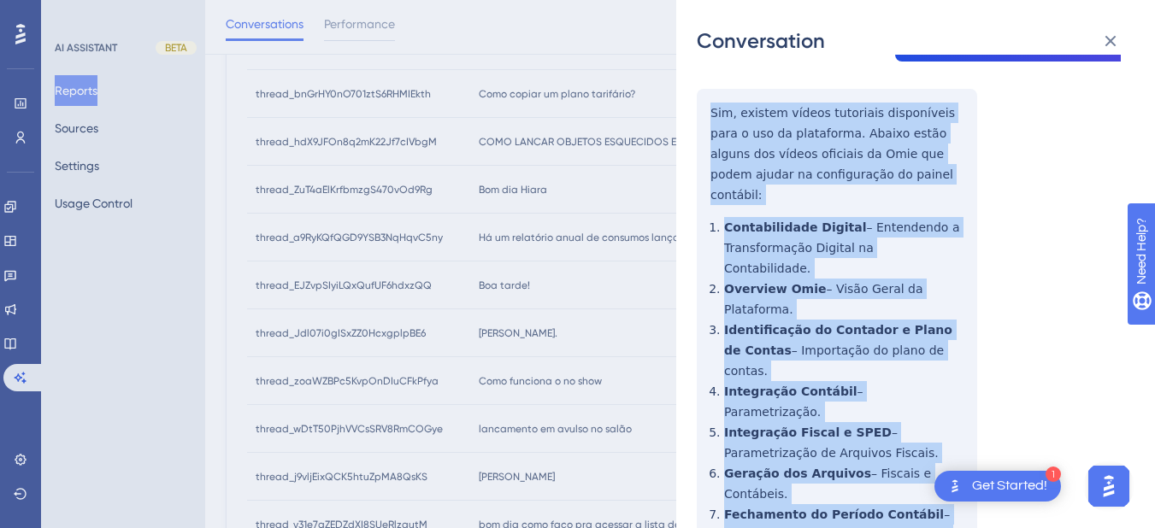
drag, startPoint x: 702, startPoint y: 287, endPoint x: 821, endPoint y: 278, distance: 120.0
click at [844, 456] on div "thread_ZuT4aElKrfbmzgS470vOd9Rg Copy - - 137_SOUSA, DIONISIO User Conversation …" at bounding box center [909, 335] width 424 height 1319
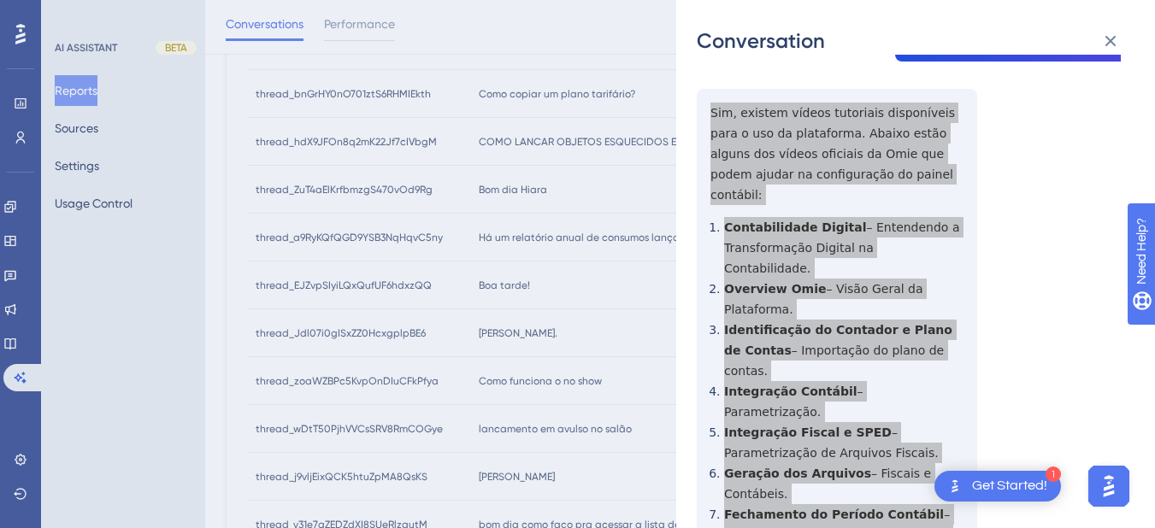
scroll to position [598, 0]
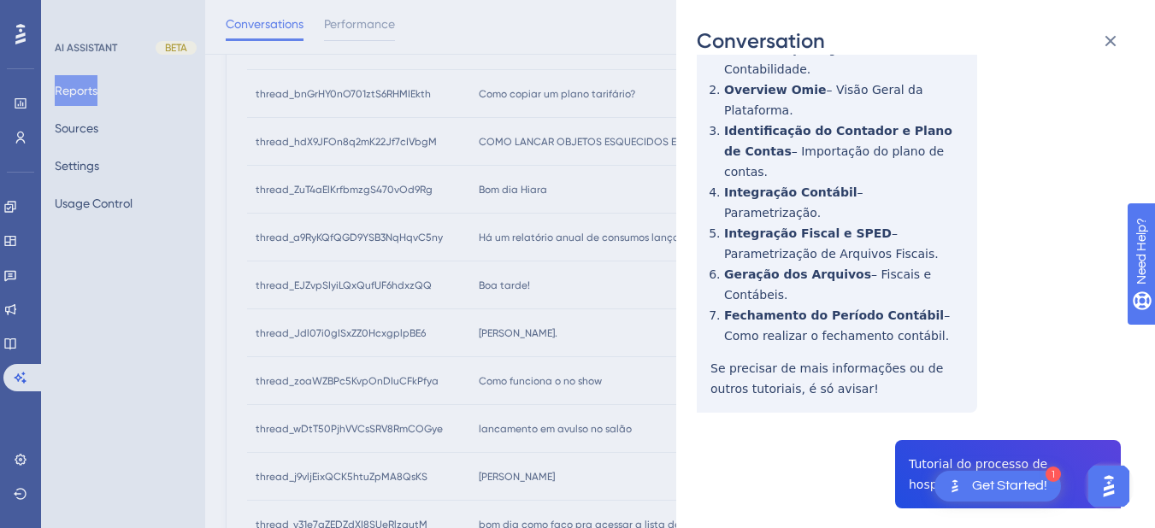
click at [938, 324] on div "thread_ZuT4aElKrfbmzgS470vOd9Rg Copy - - 137_SOUSA, DIONISIO User Conversation …" at bounding box center [909, 136] width 424 height 1319
click at [725, 426] on div "thread_ZuT4aElKrfbmzgS470vOd9Rg Copy - - 137_SOUSA, DIONISIO User Conversation …" at bounding box center [909, 136] width 424 height 1319
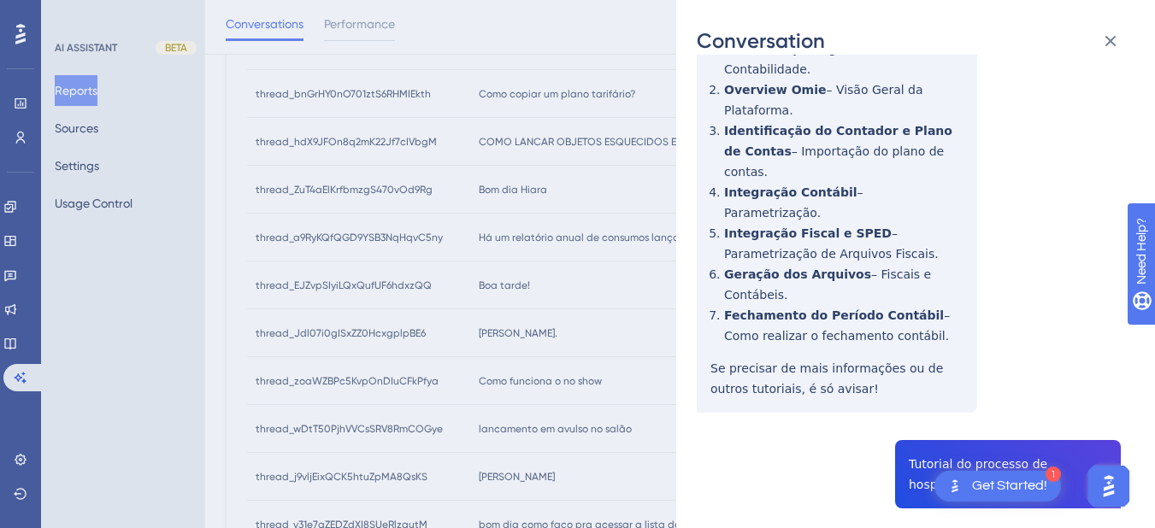
click at [725, 426] on div "thread_ZuT4aElKrfbmzgS470vOd9Rg Copy - - 137_SOUSA, DIONISIO User Conversation …" at bounding box center [909, 136] width 424 height 1319
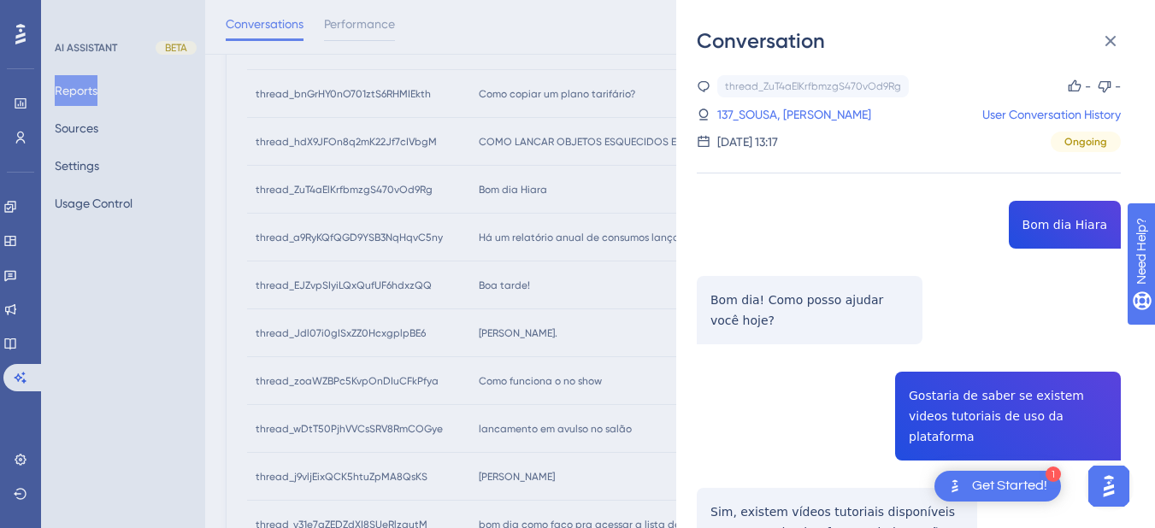
click at [765, 111] on link "137_SOUSA, [PERSON_NAME]" at bounding box center [794, 114] width 154 height 21
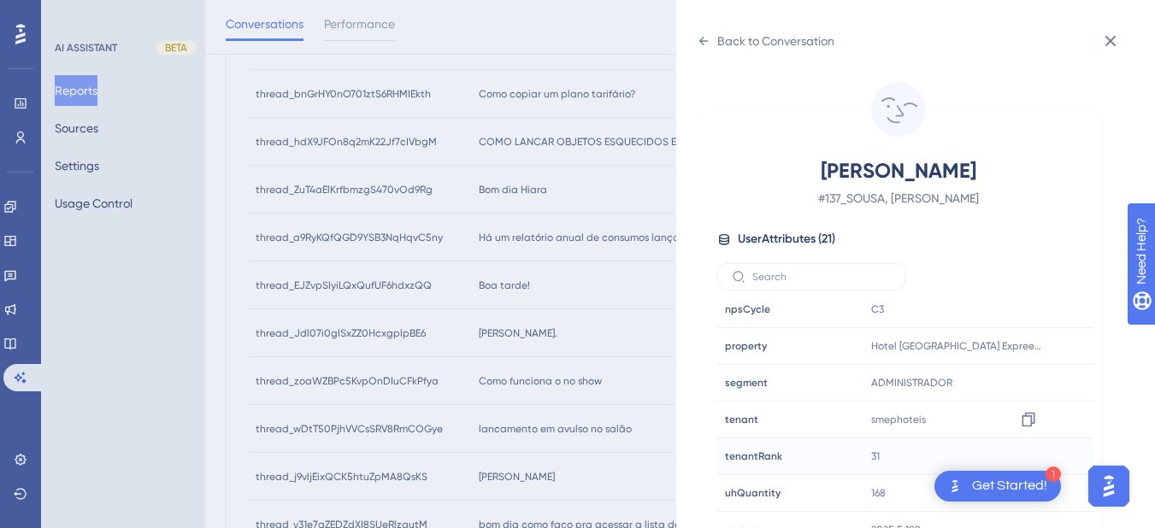
scroll to position [21, 0]
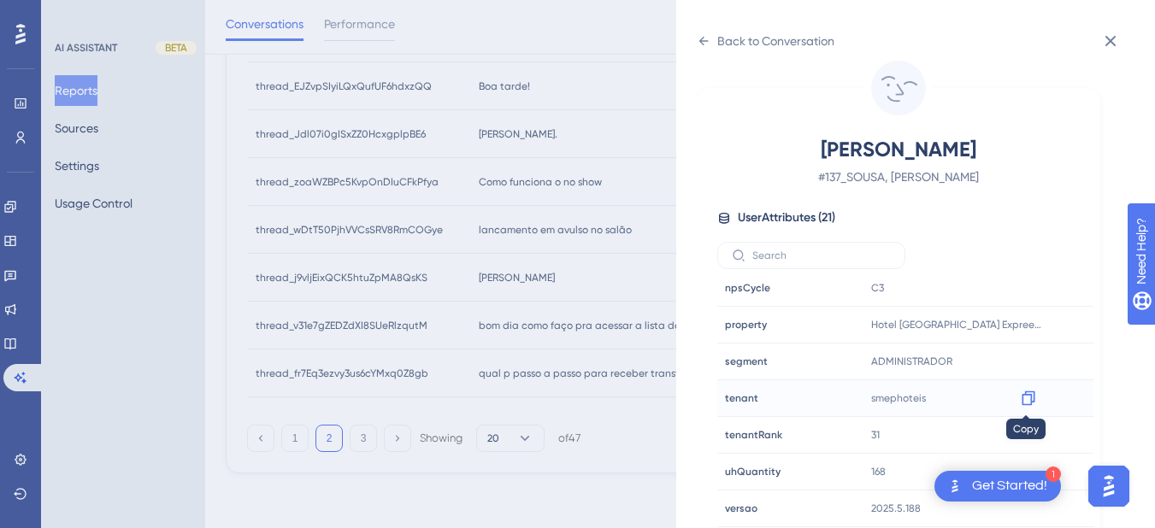
click at [1026, 397] on icon at bounding box center [1028, 398] width 17 height 17
click at [710, 43] on div "Back to Conversation" at bounding box center [766, 40] width 138 height 27
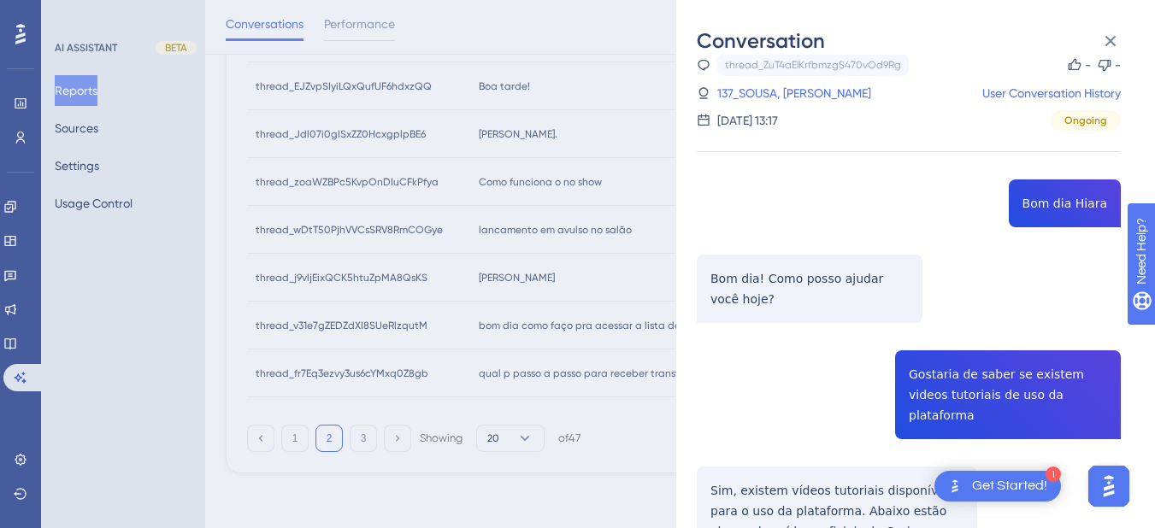
scroll to position [690, 0]
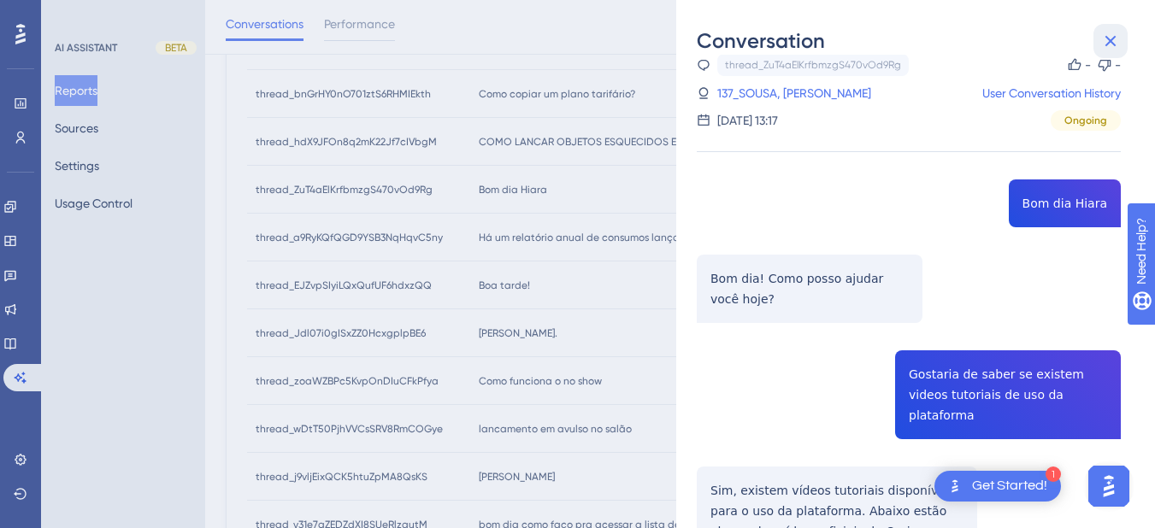
click at [1114, 48] on icon at bounding box center [1110, 41] width 21 height 21
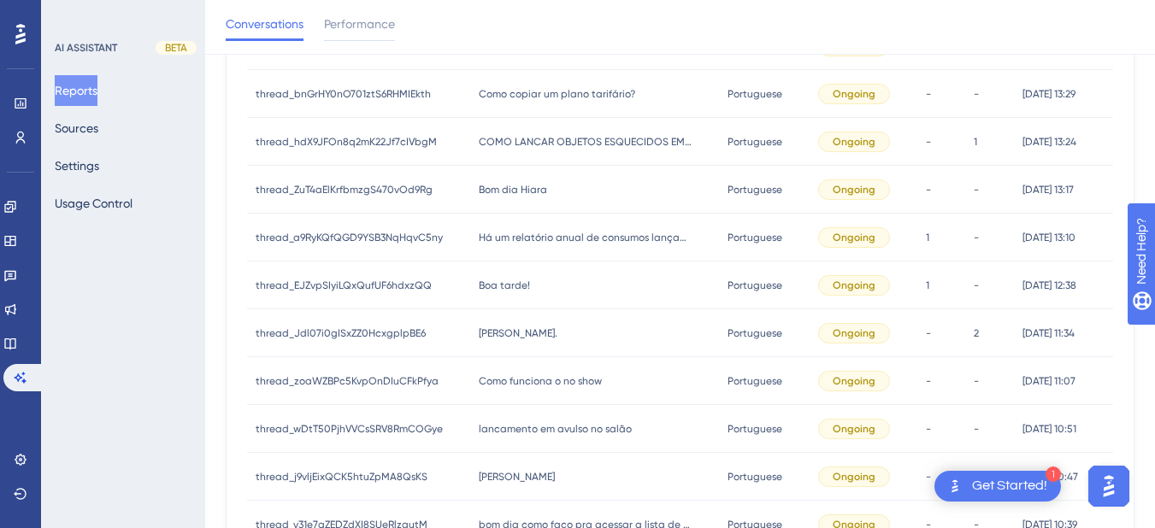
click at [554, 238] on span "Há um relatório anual de consumos lançados" at bounding box center [586, 238] width 214 height 14
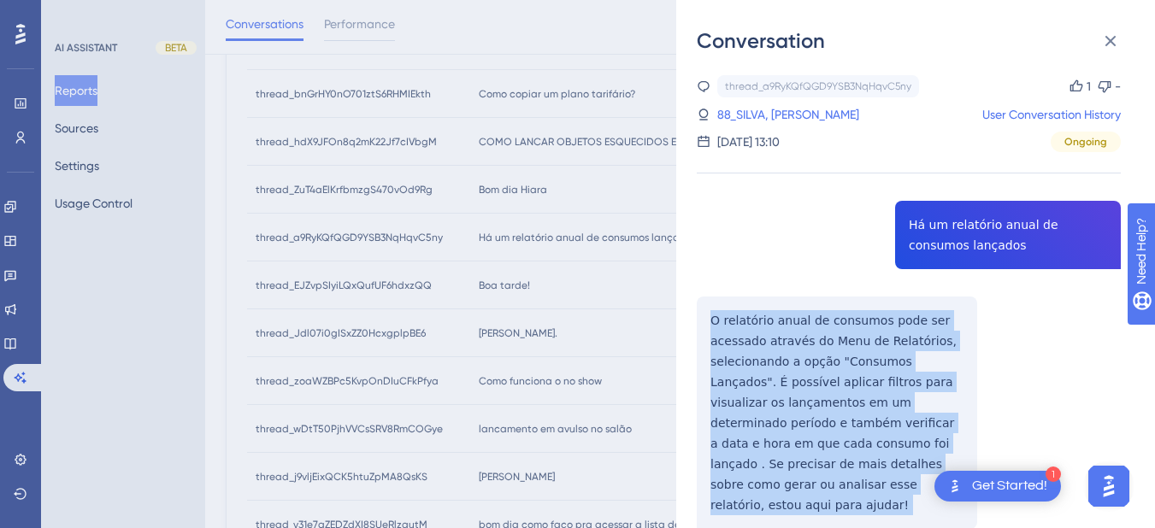
scroll to position [199, 0]
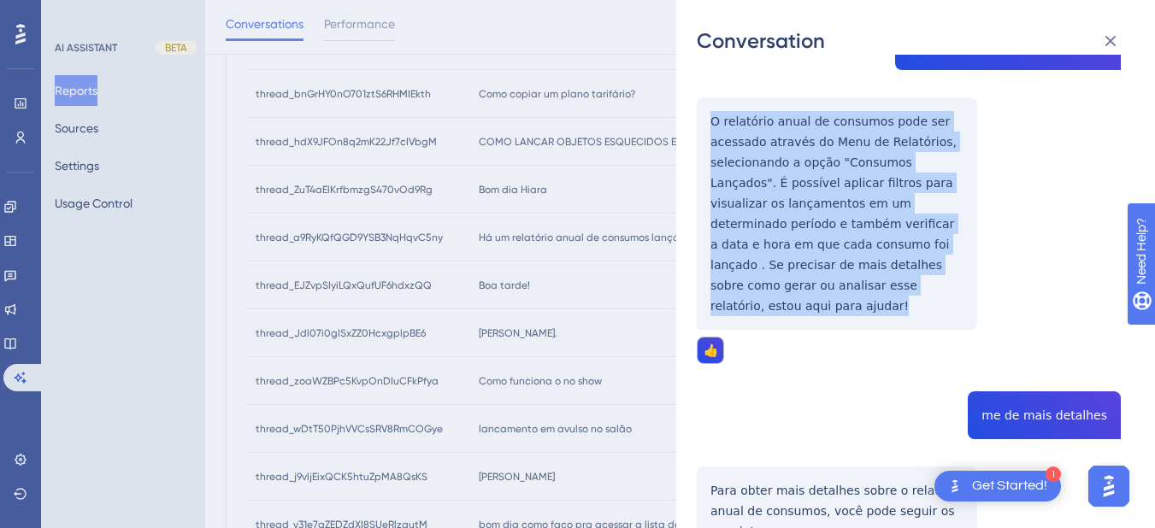
drag, startPoint x: 705, startPoint y: 315, endPoint x: 773, endPoint y: 233, distance: 106.1
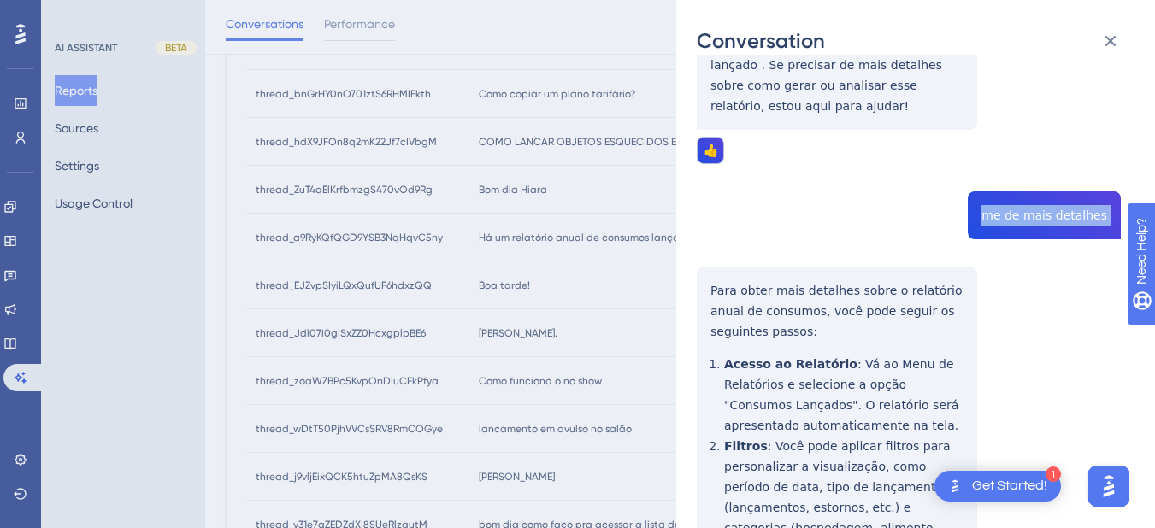
click at [709, 273] on div "thread_a9RyKQfQGD9YSB3NqHqvC5ny Copy 1 - 88_SILVA, REINALDO User Conversation H…" at bounding box center [909, 375] width 424 height 1399
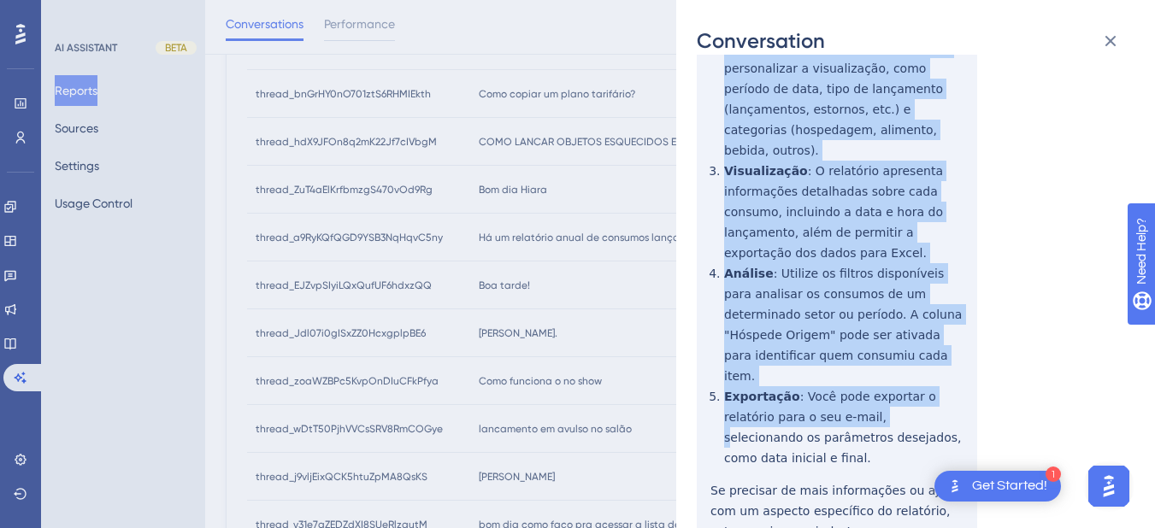
scroll to position [872, 0]
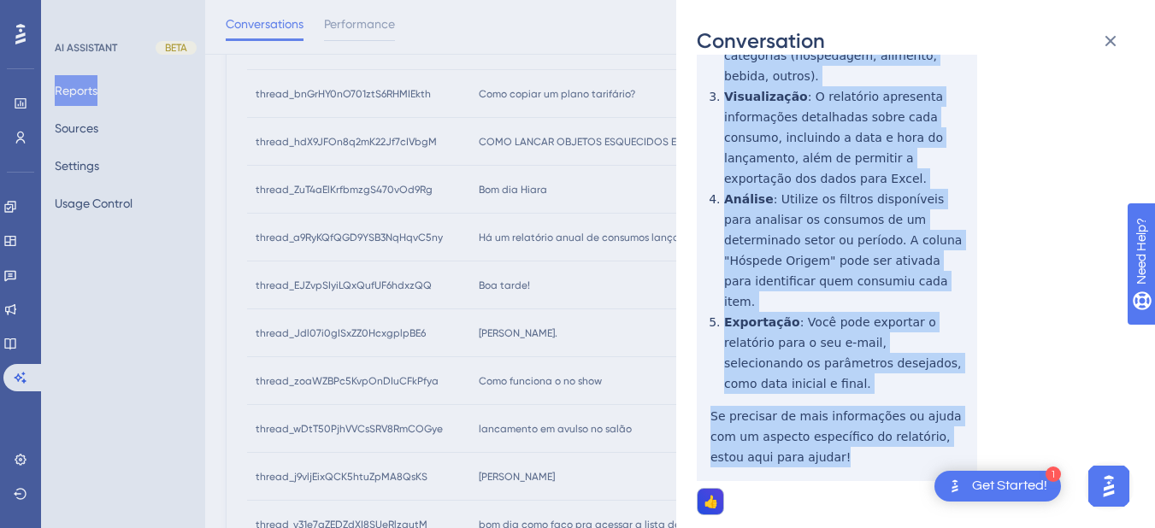
drag, startPoint x: 812, startPoint y: 287, endPoint x: 805, endPoint y: 371, distance: 84.0
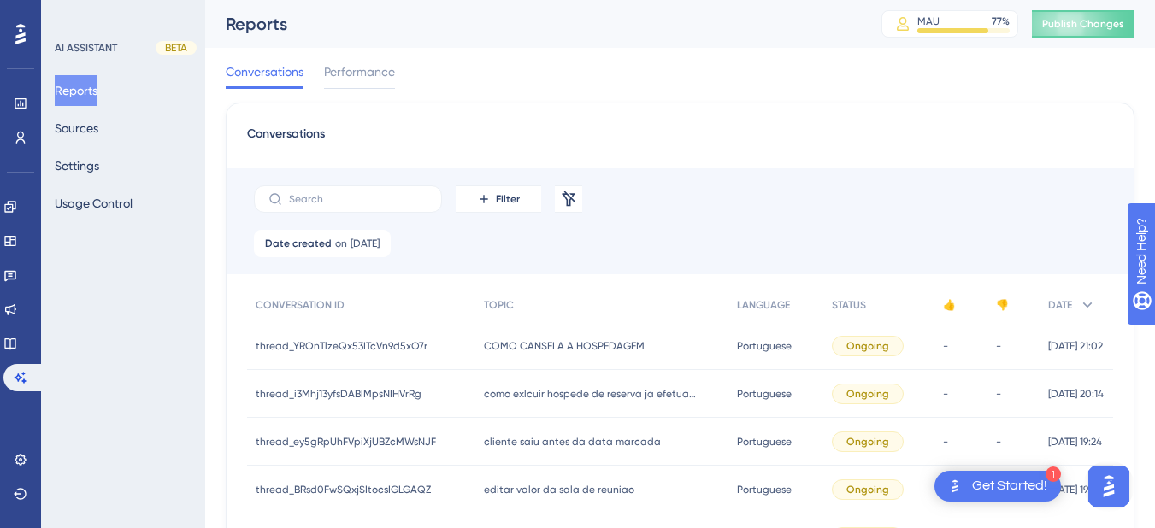
scroll to position [889, 0]
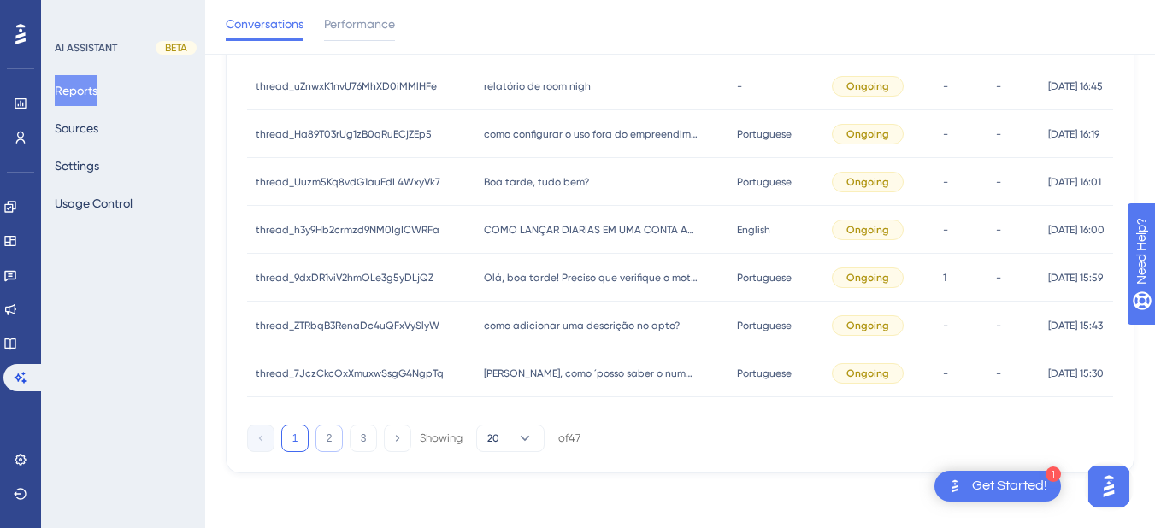
click at [322, 438] on button "2" at bounding box center [328, 438] width 27 height 27
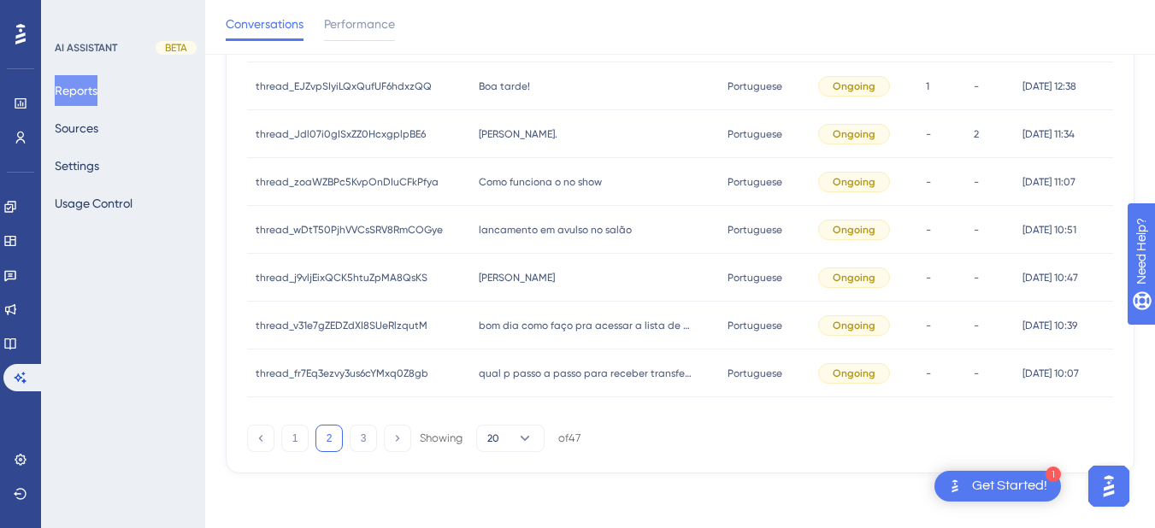
scroll to position [690, 0]
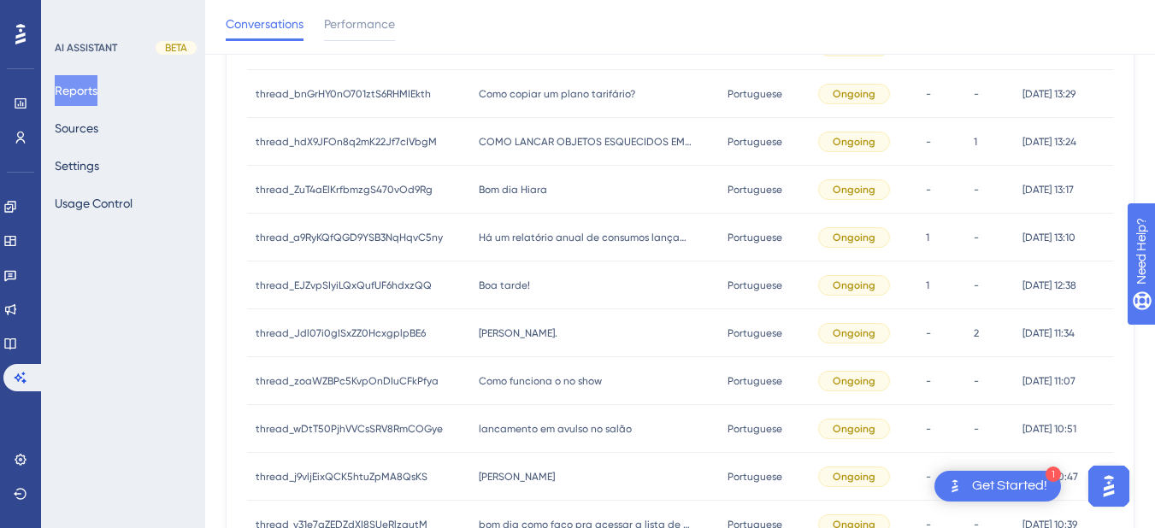
click at [519, 244] on span "Há um relatório anual de consumos lançados" at bounding box center [586, 238] width 214 height 14
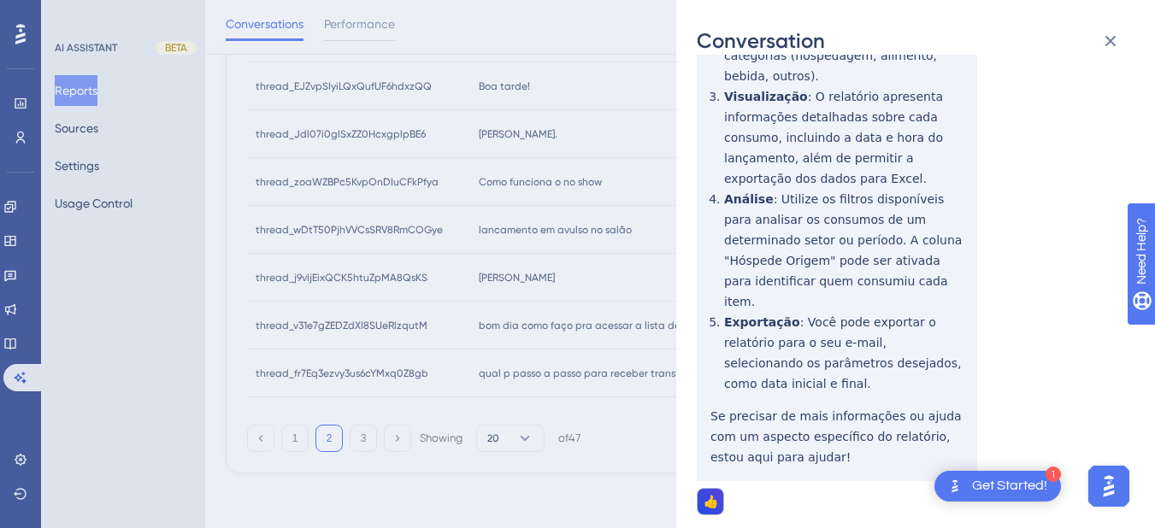
scroll to position [0, 0]
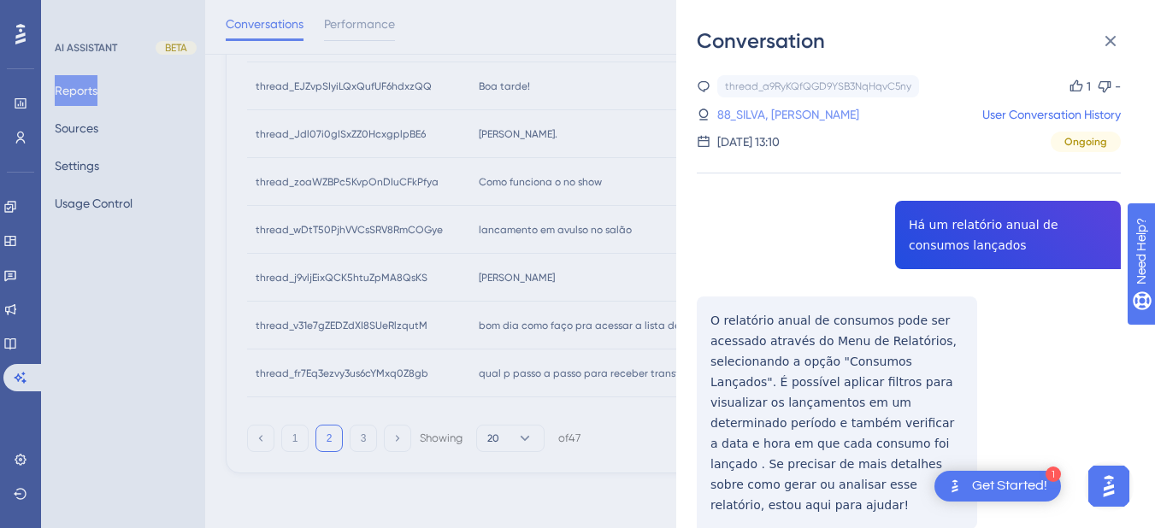
click at [759, 109] on link "88_SILVA, [PERSON_NAME]" at bounding box center [788, 114] width 142 height 21
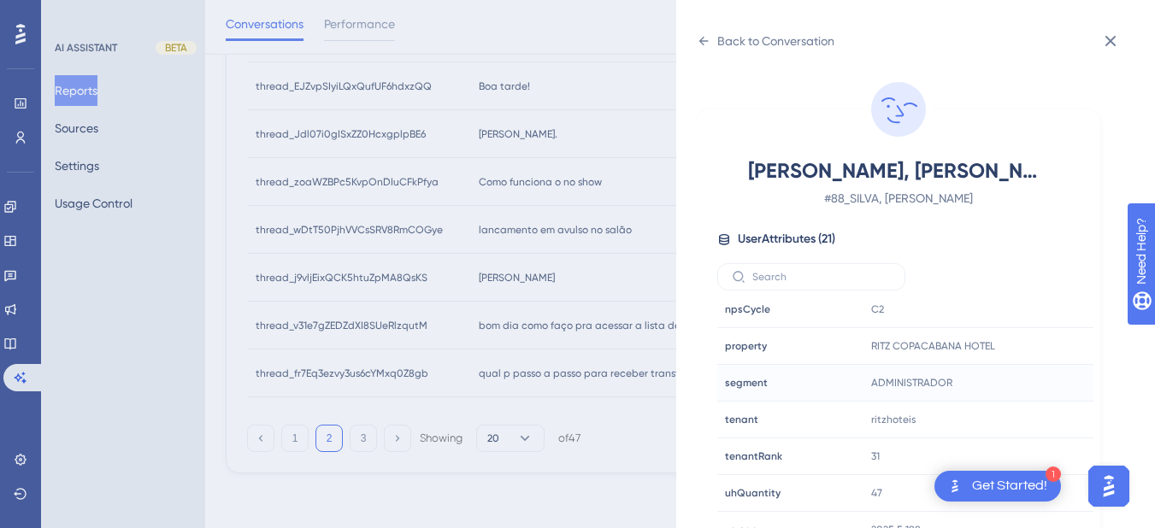
scroll to position [21, 0]
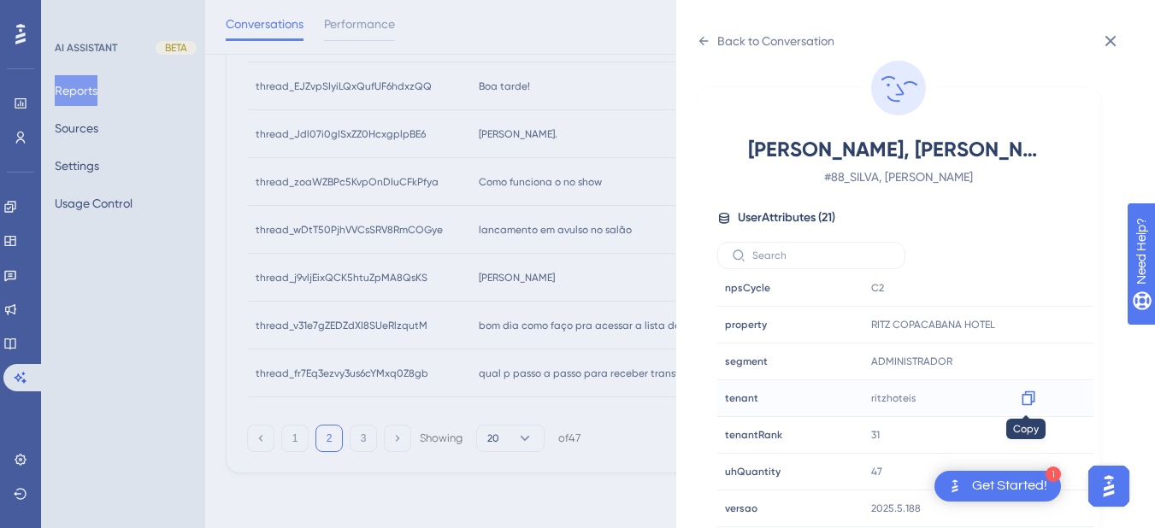
click at [1029, 405] on icon at bounding box center [1028, 398] width 17 height 17
click at [699, 38] on icon at bounding box center [704, 41] width 14 height 14
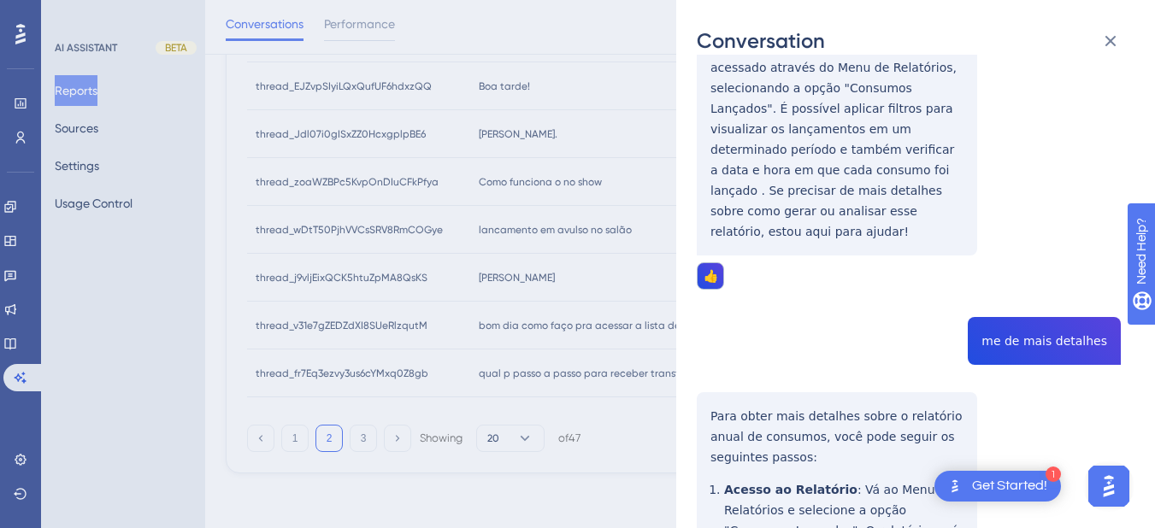
scroll to position [0, 0]
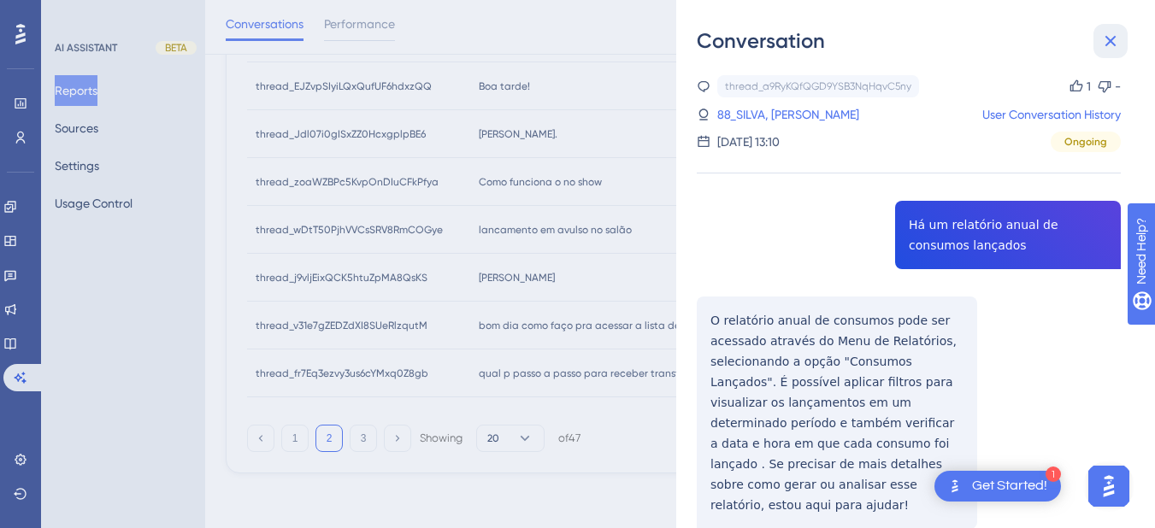
drag, startPoint x: 1111, startPoint y: 26, endPoint x: 1029, endPoint y: 55, distance: 87.0
click at [1111, 25] on button at bounding box center [1110, 41] width 34 height 34
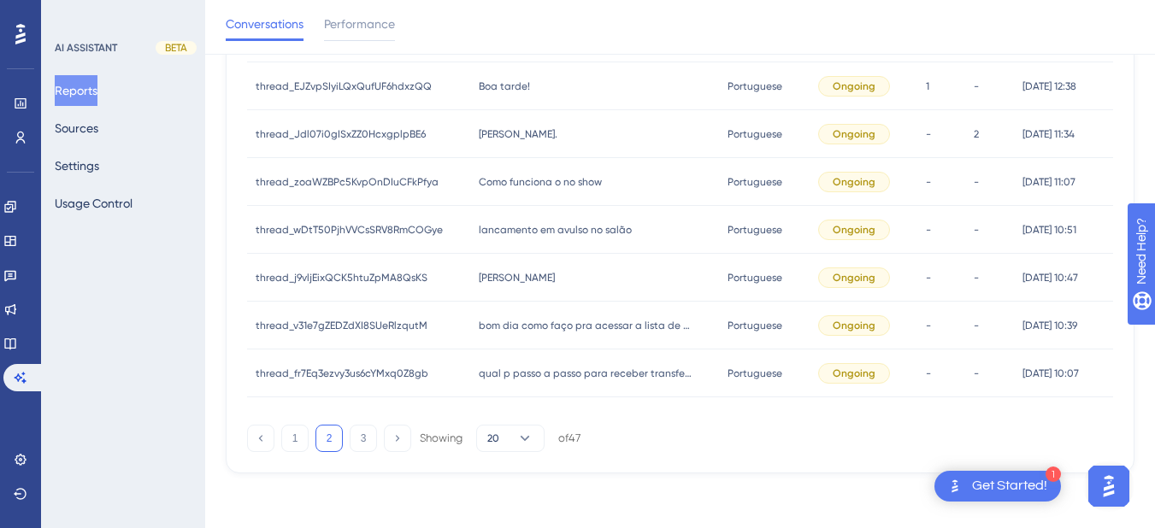
scroll to position [690, 0]
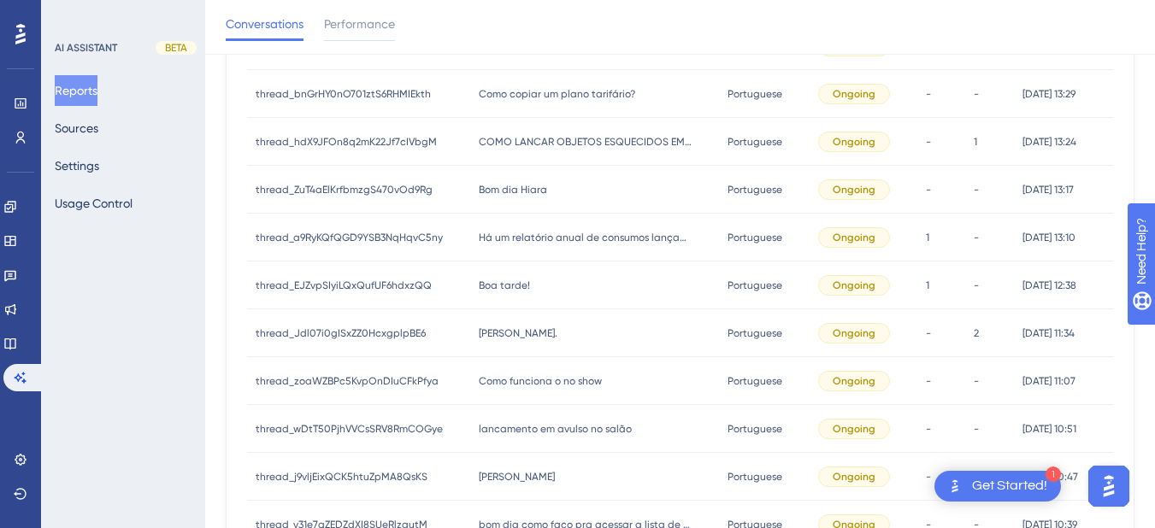
click at [550, 287] on div "Boa tarde! Boa tarde!" at bounding box center [595, 286] width 250 height 48
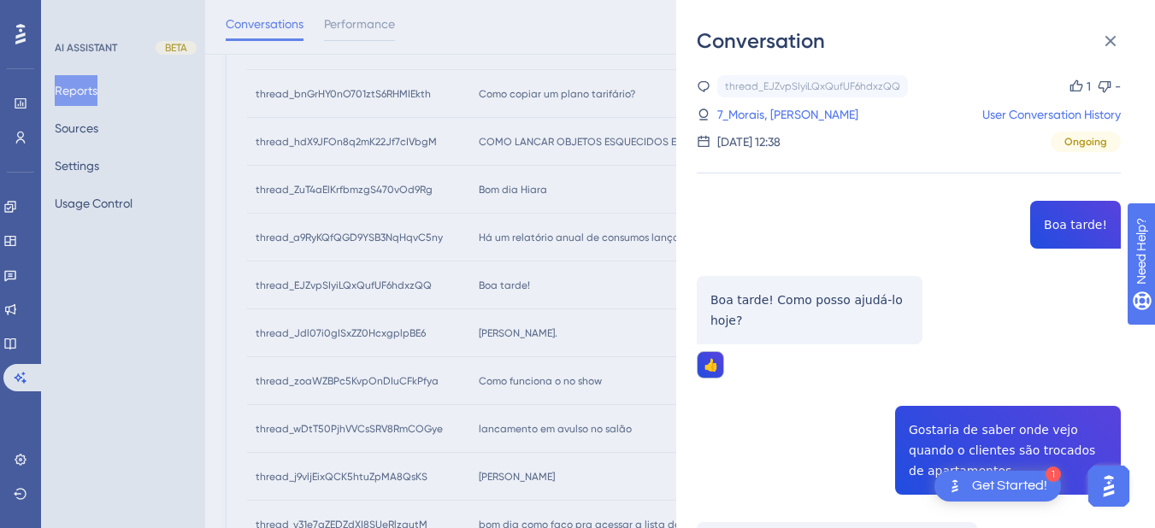
scroll to position [199, 0]
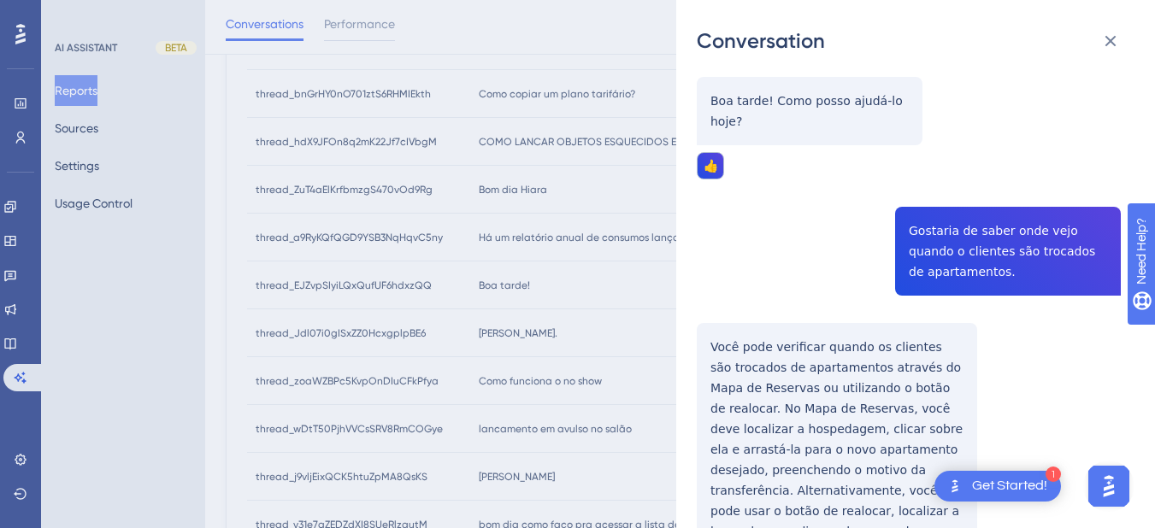
click at [971, 240] on div "thread_EJZvpSIyiLQxQufUF6hdxzQQ Copy 1 - 7_Morais, Nadine User Conversation His…" at bounding box center [909, 437] width 424 height 1122
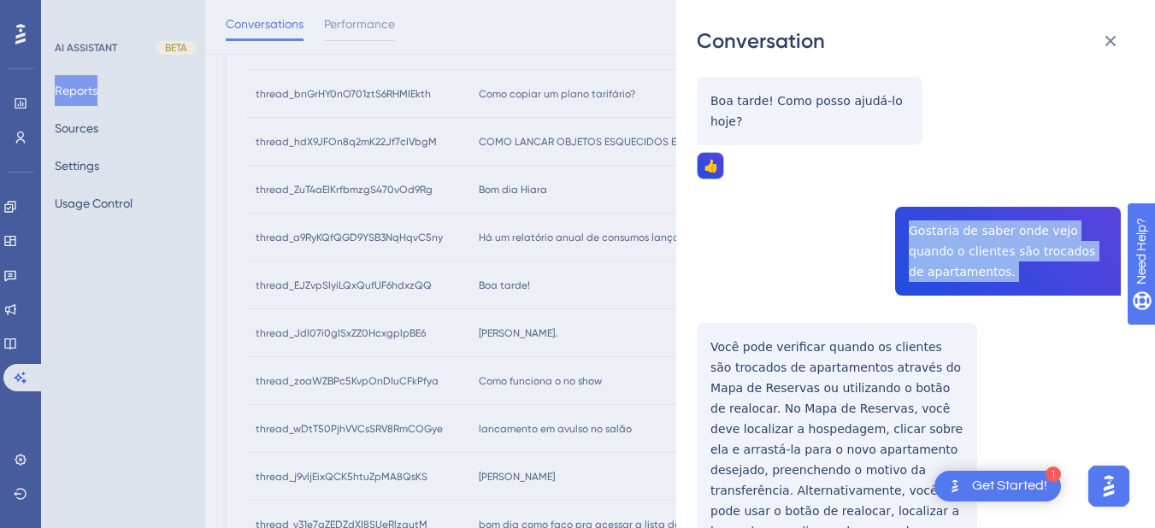
click at [971, 240] on div "thread_EJZvpSIyiLQxQufUF6hdxzQQ Copy 1 - 7_Morais, Nadine User Conversation His…" at bounding box center [909, 437] width 424 height 1122
copy span "Gostaria de saber onde vejo quando o clientes são trocados de apartamentos."
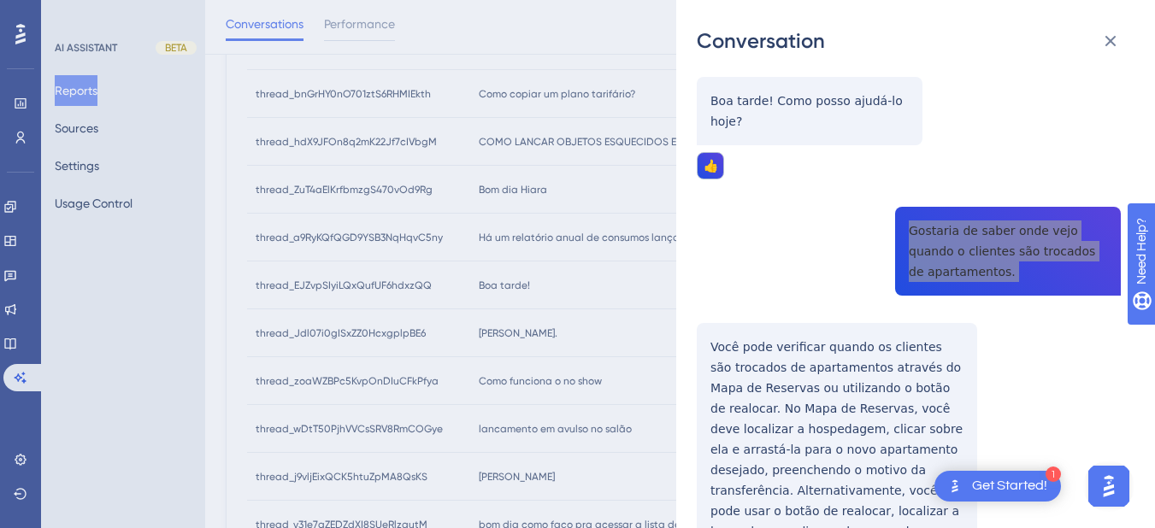
scroll to position [399, 0]
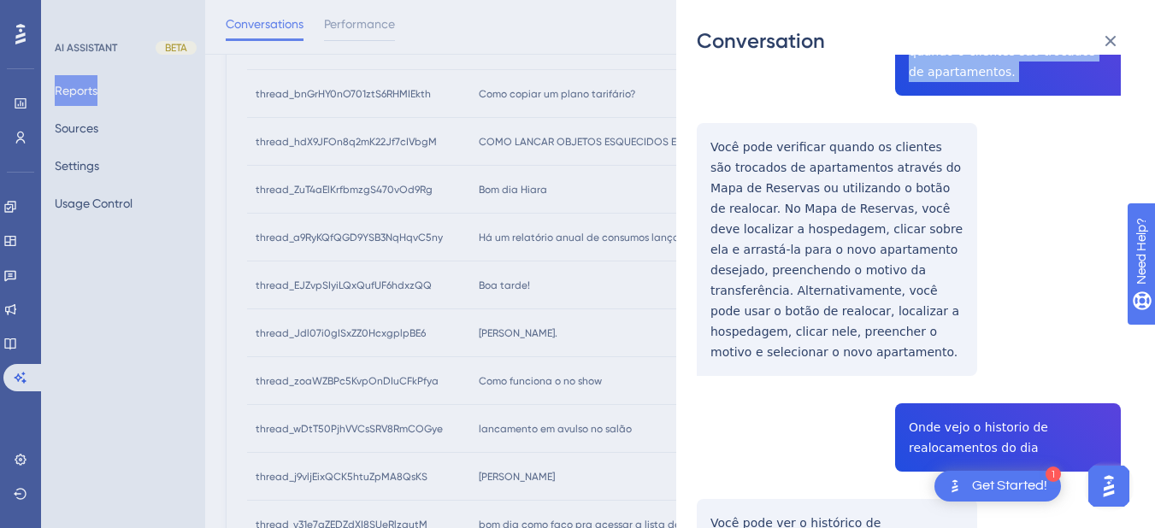
click at [709, 143] on div "thread_EJZvpSIyiLQxQufUF6hdxzQQ Copy 1 - 7_Morais, Nadine User Conversation His…" at bounding box center [909, 237] width 424 height 1122
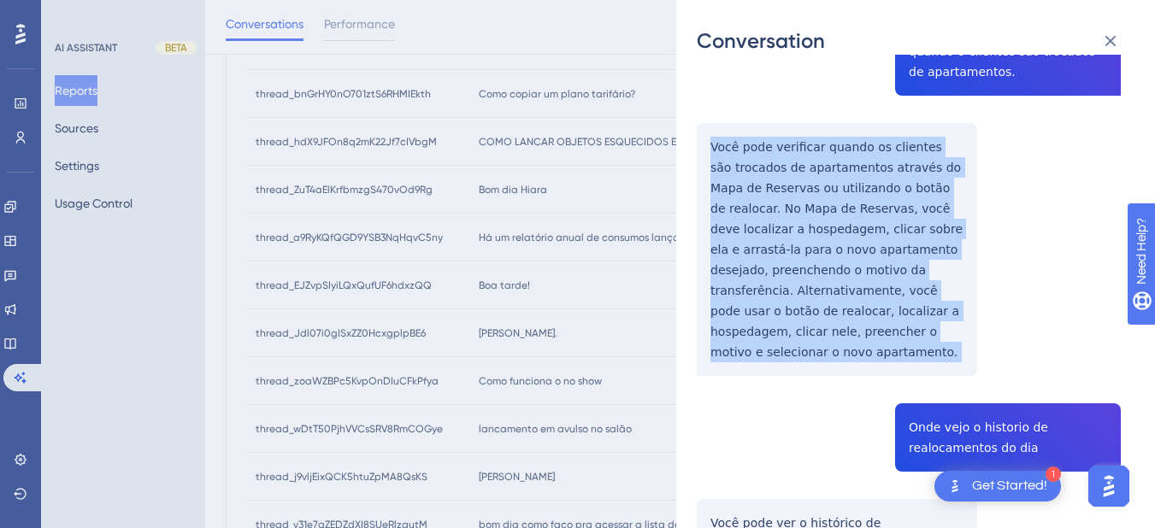
drag, startPoint x: 709, startPoint y: 143, endPoint x: 865, endPoint y: 269, distance: 200.5
click at [891, 341] on div "thread_EJZvpSIyiLQxQufUF6hdxzQQ Copy 1 - 7_Morais, Nadine User Conversation His…" at bounding box center [909, 237] width 424 height 1122
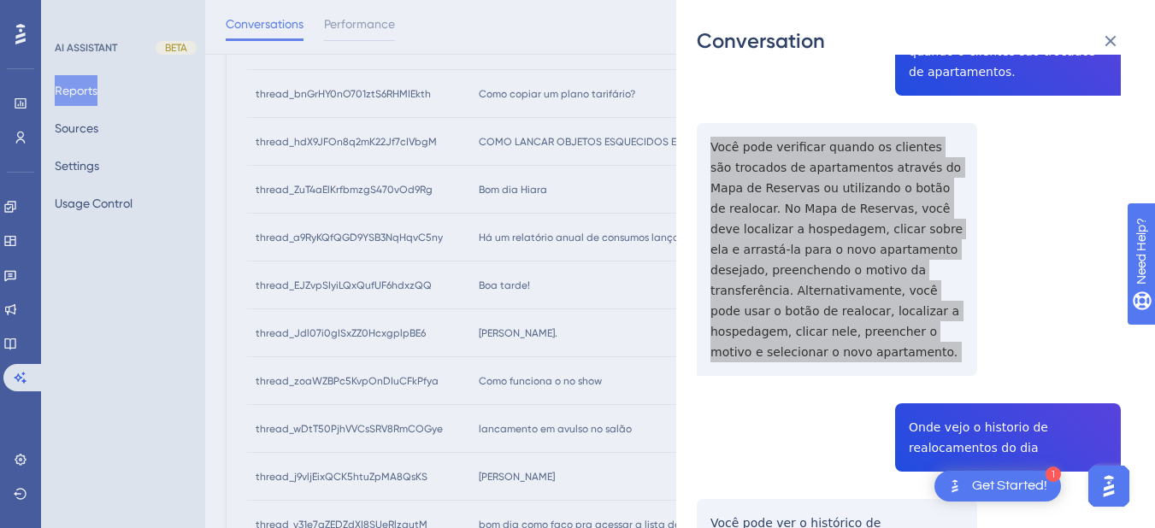
scroll to position [598, 0]
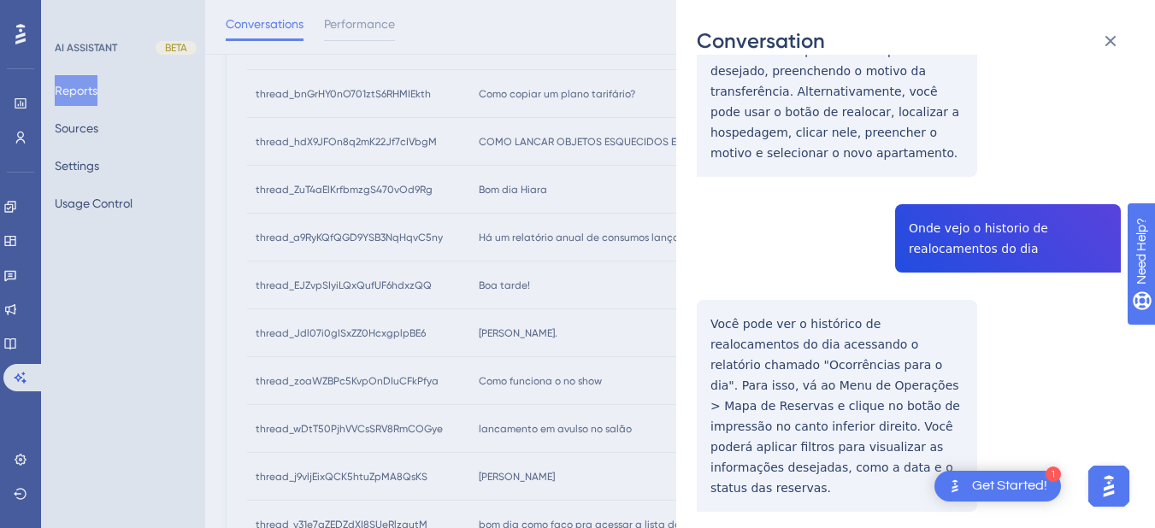
click at [945, 206] on div "thread_EJZvpSIyiLQxQufUF6hdxzQQ Copy 1 - 7_Morais, Nadine User Conversation His…" at bounding box center [909, 38] width 424 height 1122
copy span "Onde vejo o historio de realocamentos do dia"
click at [711, 286] on div "thread_EJZvpSIyiLQxQufUF6hdxzQQ Copy 1 - 7_Morais, Nadine User Conversation His…" at bounding box center [909, 38] width 424 height 1122
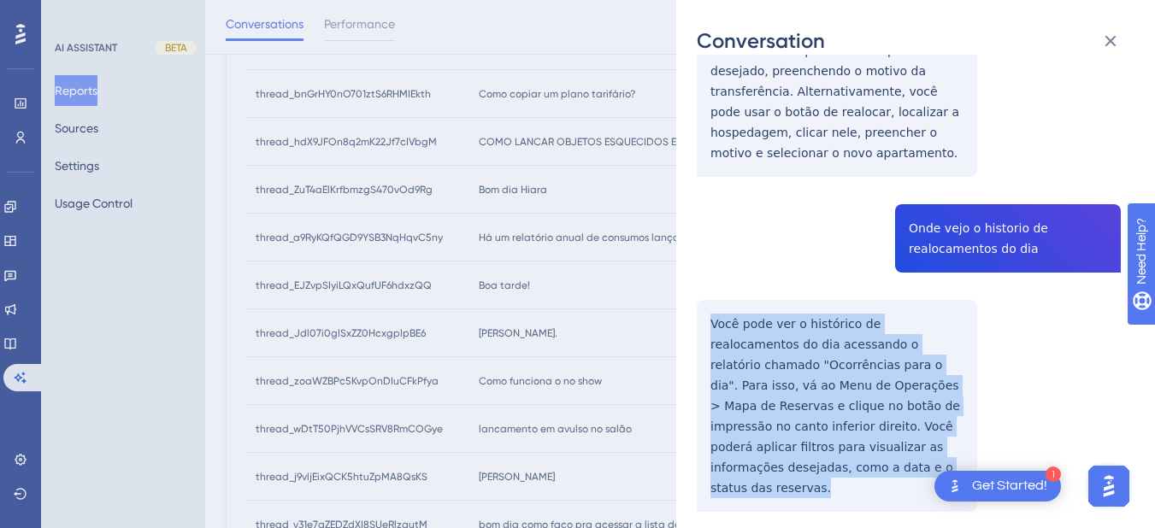
drag, startPoint x: 707, startPoint y: 294, endPoint x: 789, endPoint y: 457, distance: 182.7
click at [789, 457] on div "thread_EJZvpSIyiLQxQufUF6hdxzQQ Copy 1 - 7_Morais, Nadine User Conversation His…" at bounding box center [909, 38] width 424 height 1122
copy p "Você pode ver o histórico de realocamentos do dia acessando o relatório chamado…"
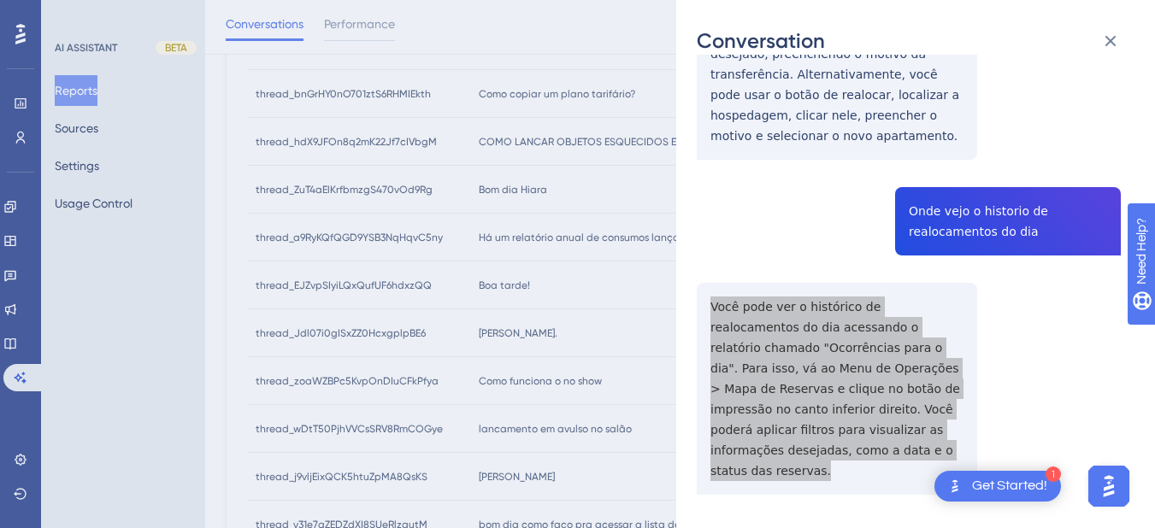
scroll to position [0, 0]
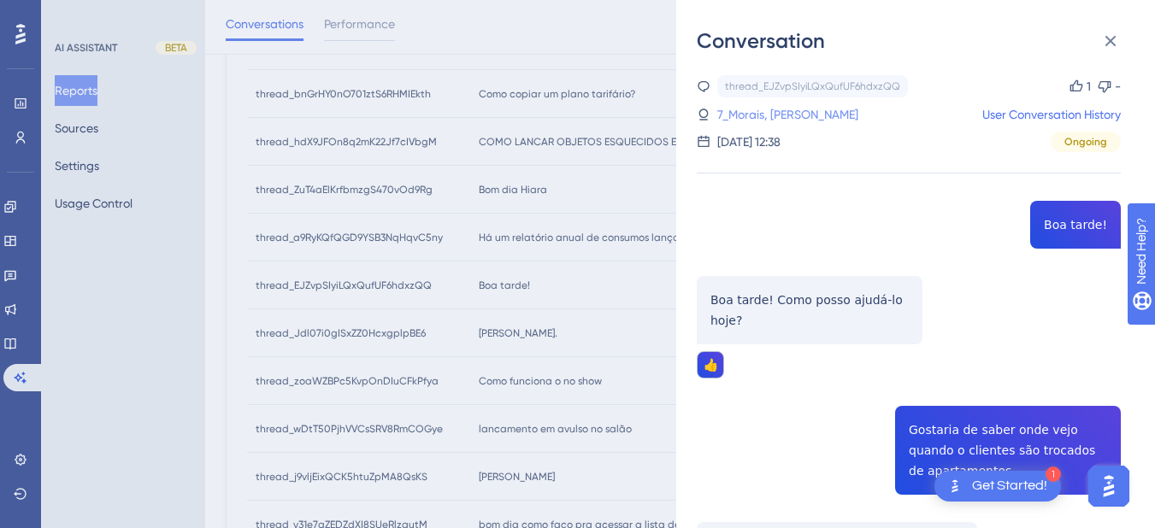
click at [773, 122] on link "7_Morais, Nadine" at bounding box center [787, 114] width 141 height 21
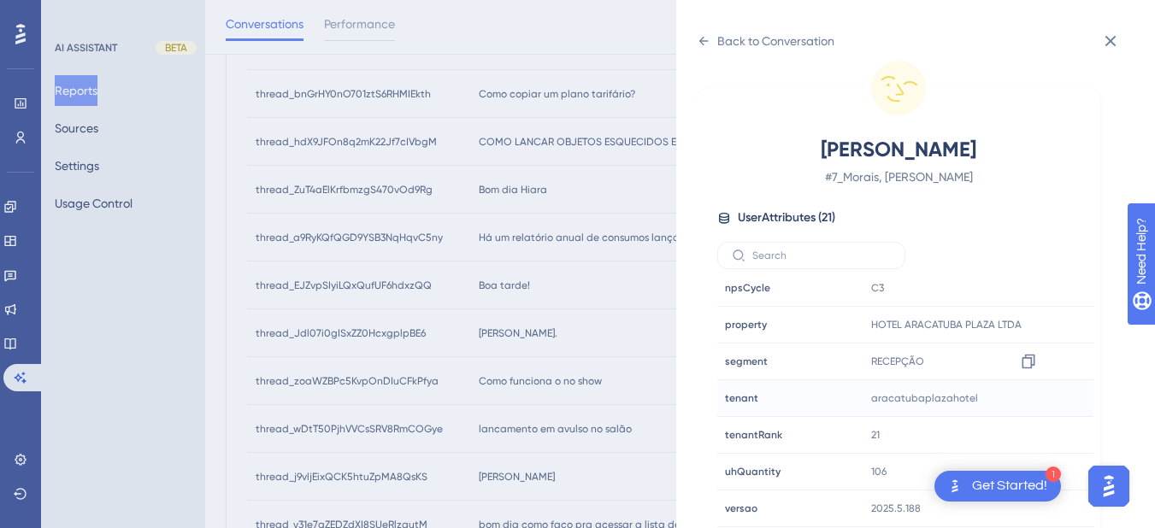
scroll to position [889, 0]
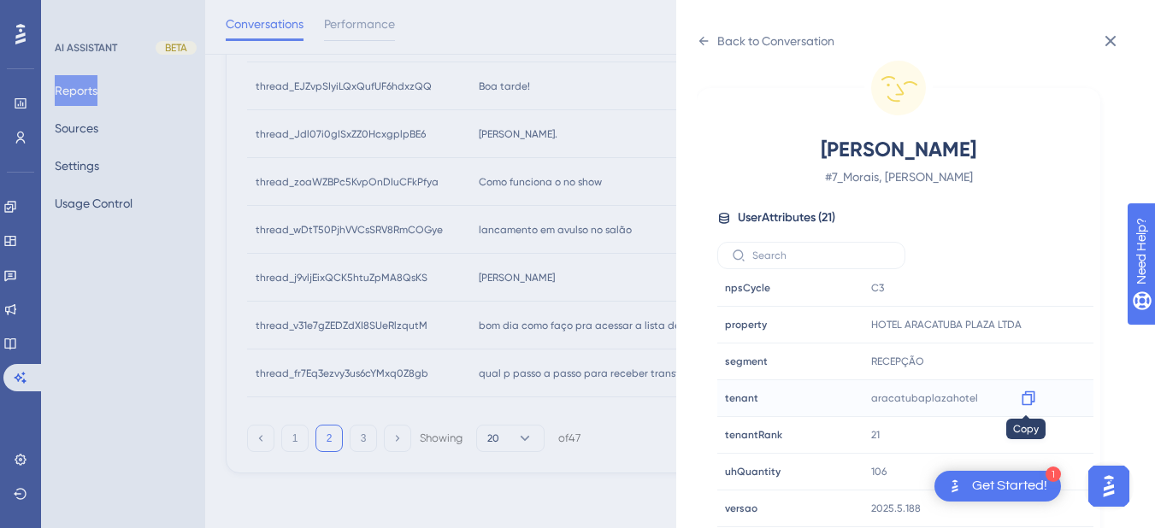
click at [1028, 397] on icon at bounding box center [1027, 398] width 13 height 15
click at [702, 44] on icon at bounding box center [703, 41] width 9 height 9
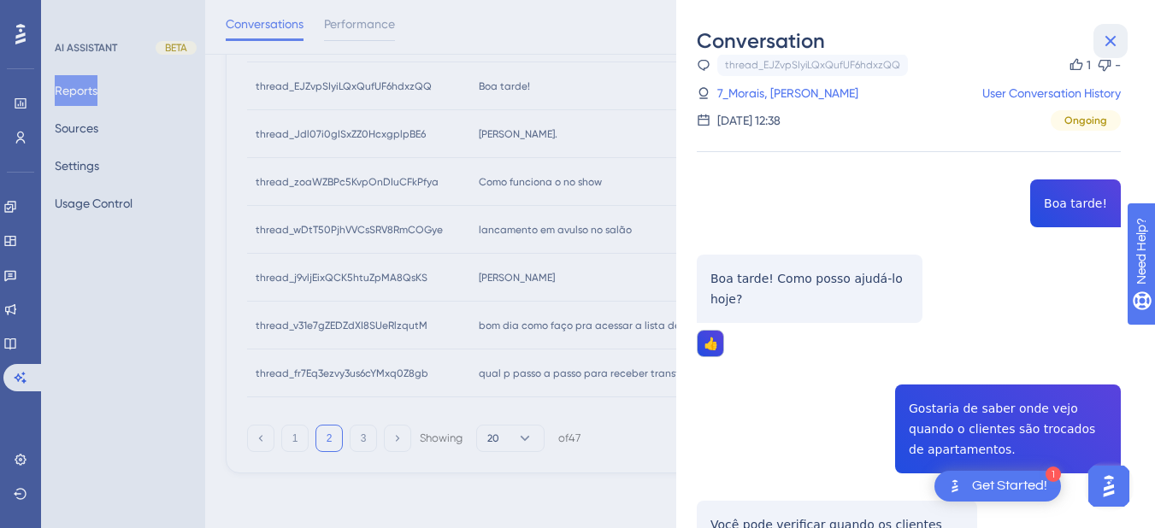
click at [1114, 42] on icon at bounding box center [1110, 41] width 21 height 21
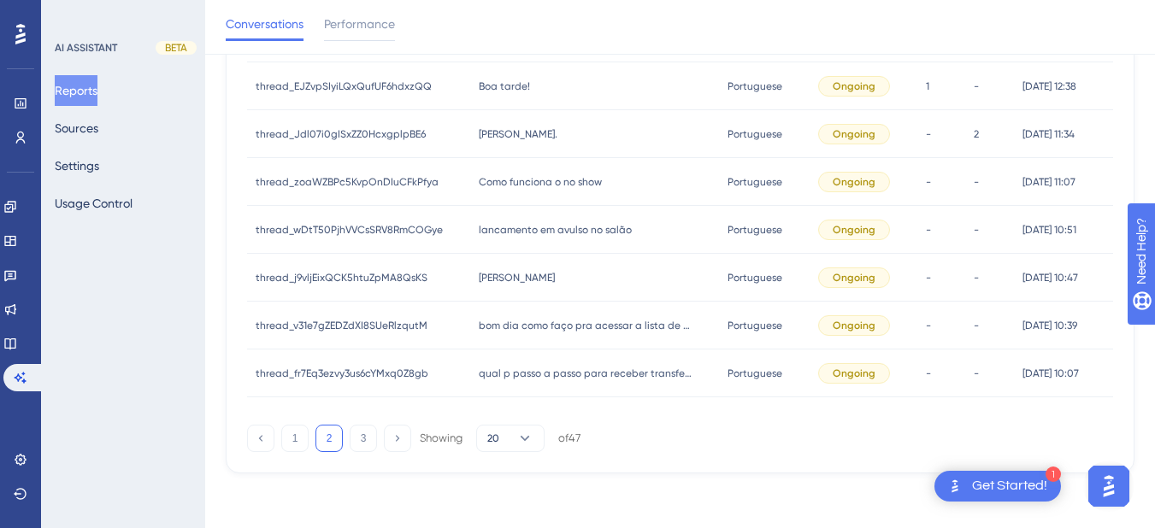
click at [502, 141] on div "Ola Hiara. Ola Hiara." at bounding box center [595, 134] width 250 height 48
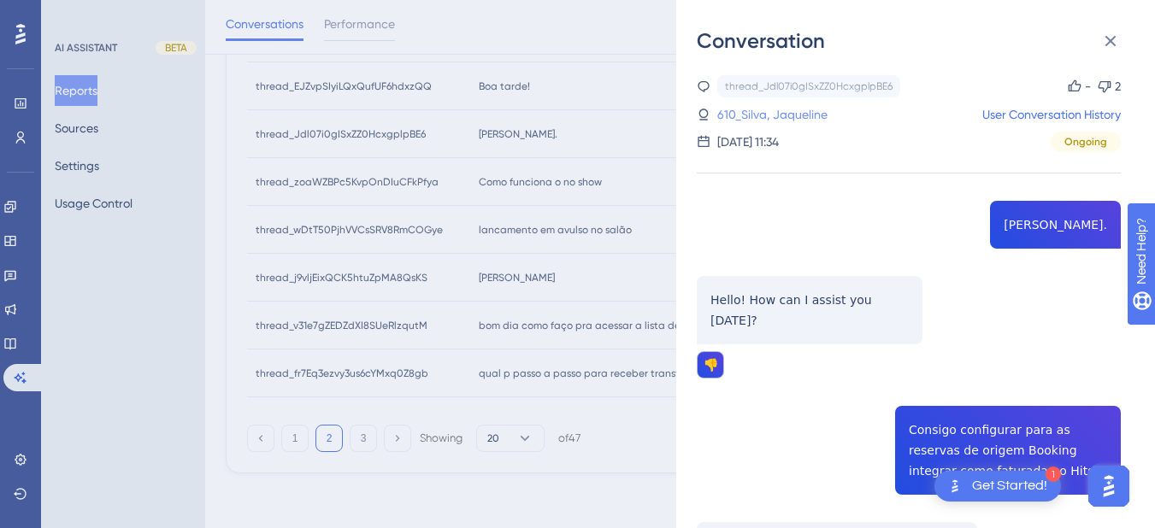
click at [791, 114] on link "610_Silva, Jaqueline" at bounding box center [772, 114] width 110 height 21
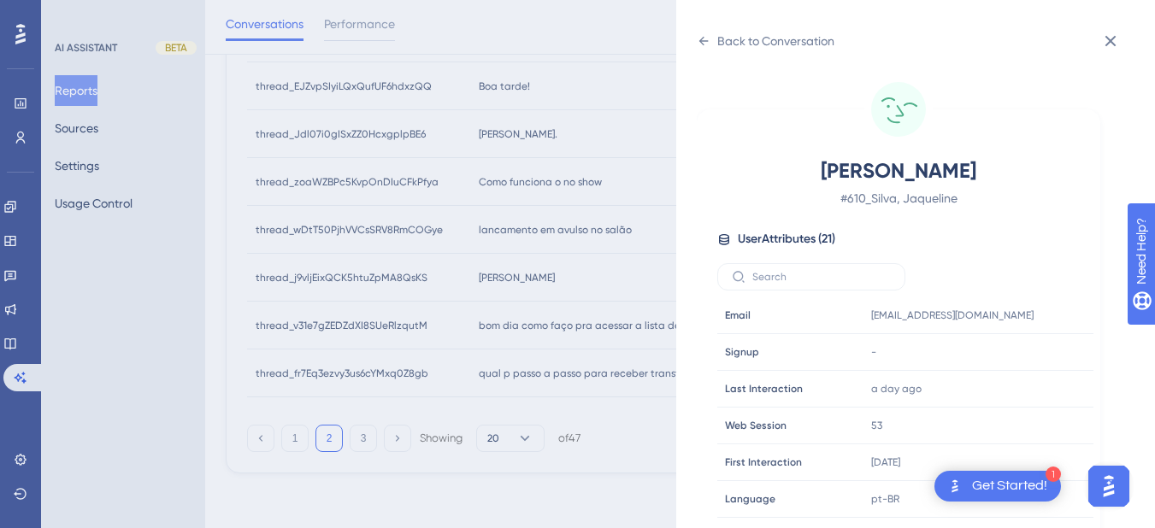
scroll to position [520, 0]
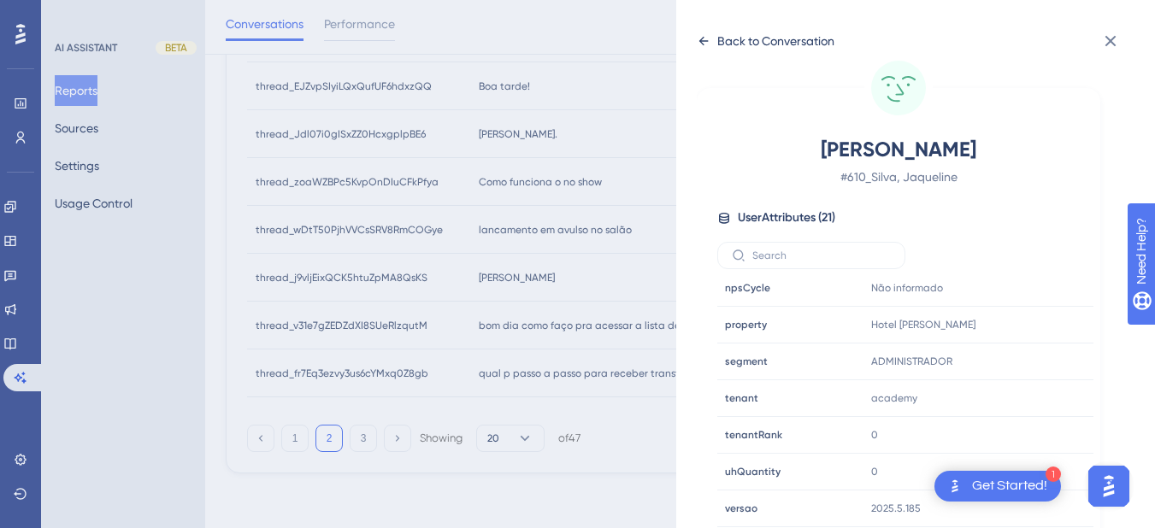
click at [708, 38] on icon at bounding box center [704, 41] width 14 height 14
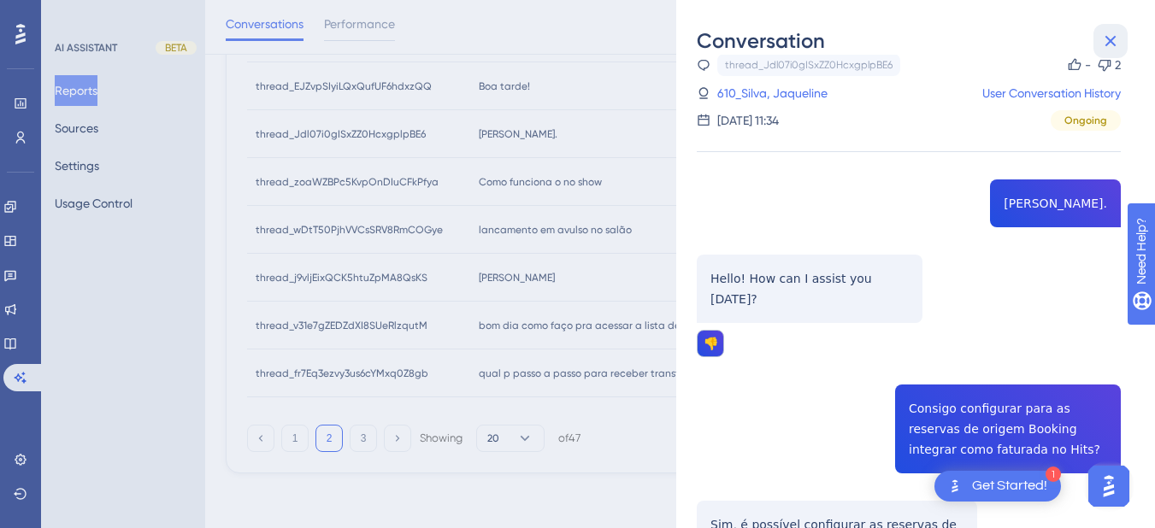
click at [1108, 36] on icon at bounding box center [1110, 41] width 21 height 21
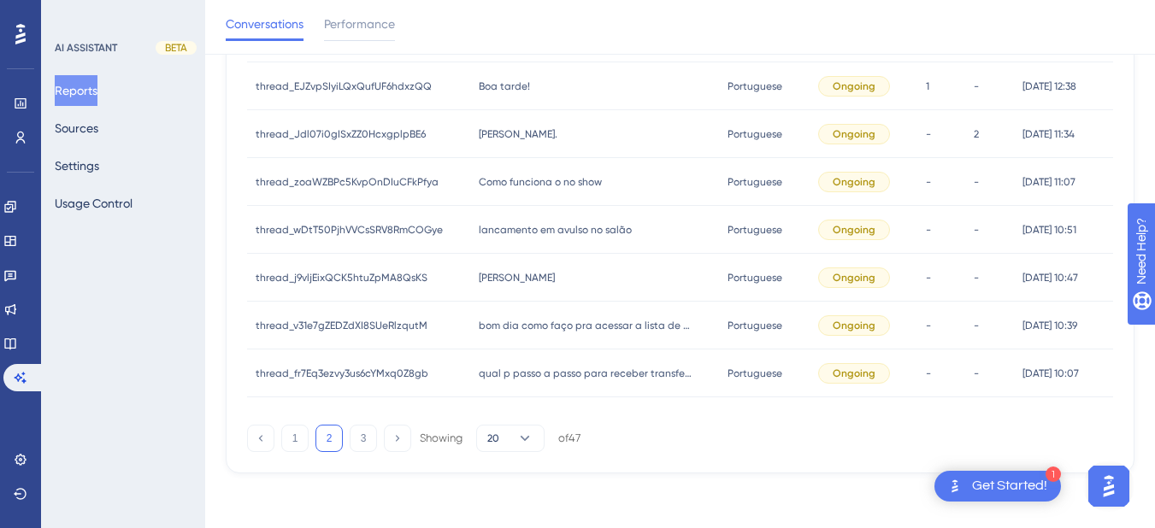
click at [512, 175] on span "Como funciona o no show" at bounding box center [540, 182] width 123 height 14
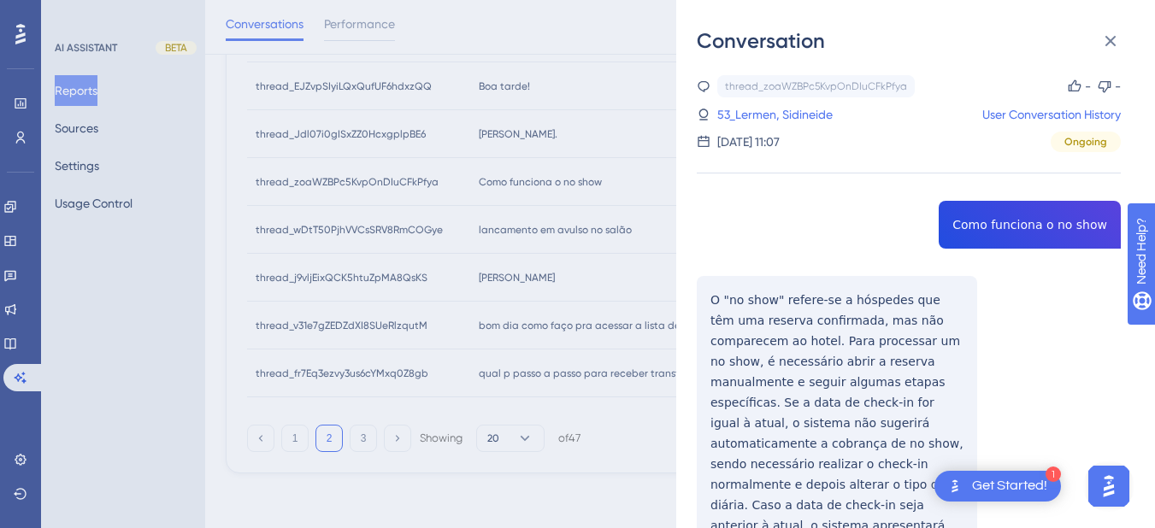
copy span "Como funciona o no show"
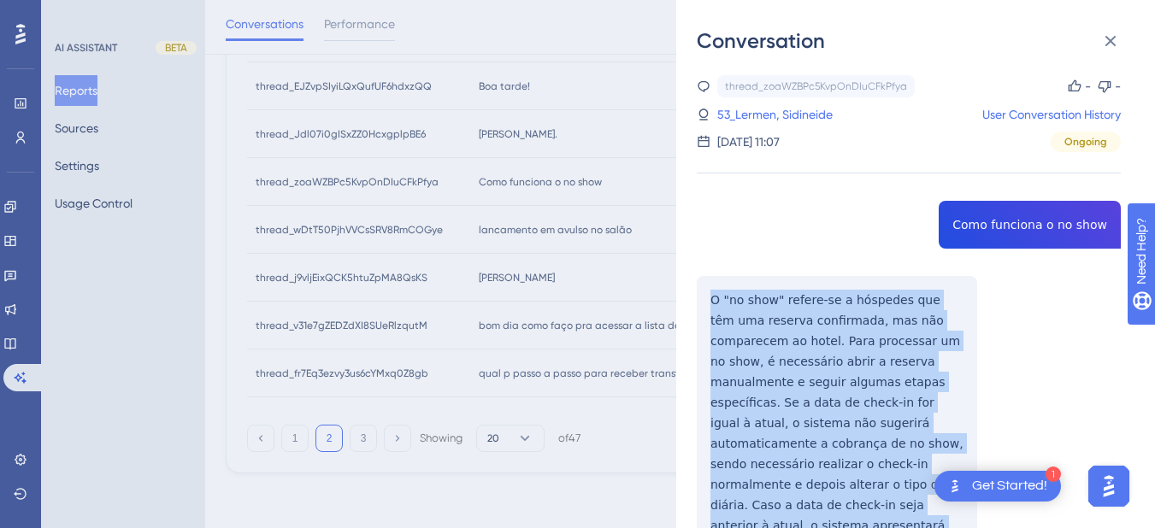
scroll to position [199, 0]
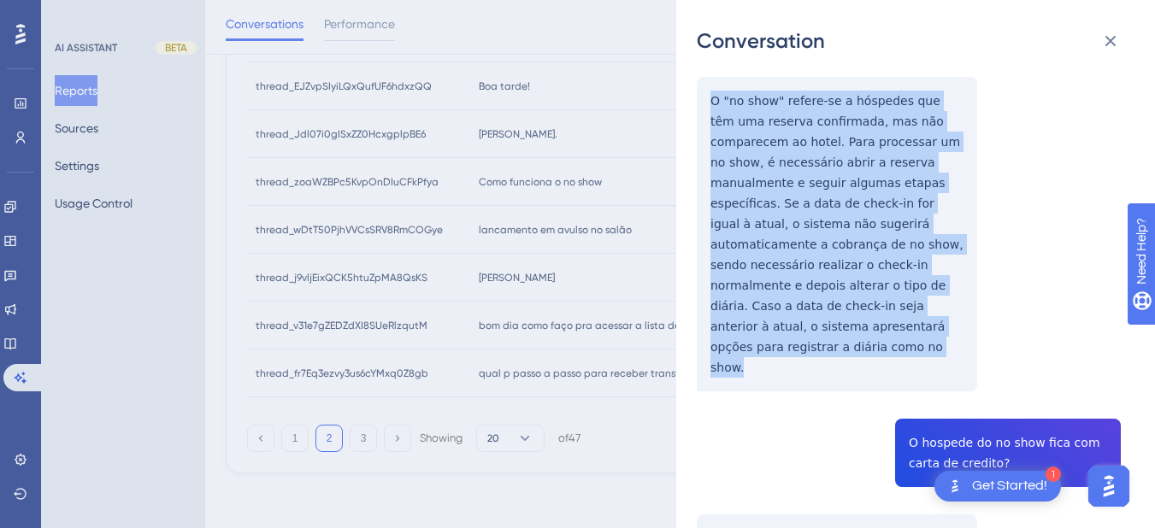
drag, startPoint x: 708, startPoint y: 298, endPoint x: 809, endPoint y: 208, distance: 136.2
copy p "O "no show" refere-se a hóspedes que têm uma reserva confirmada, mas não compar…"
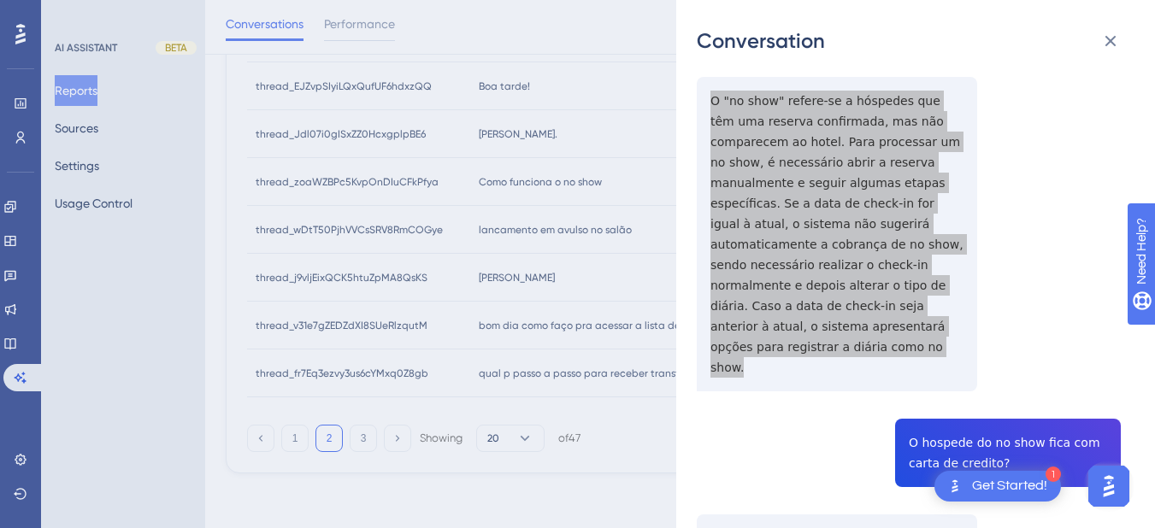
scroll to position [399, 0]
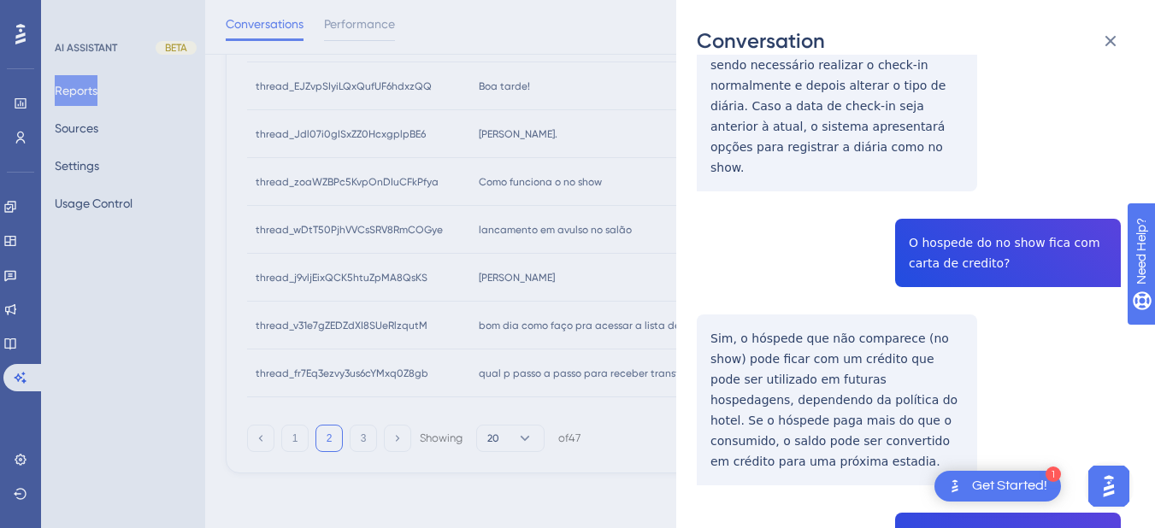
click at [949, 201] on div "thread_zoaWZBPc5KvpOnDIuCFkPfya Copy - - 53_Lermen, Sidineide User Conversation…" at bounding box center [909, 490] width 424 height 1628
copy span "O hospede do no show fica com carta de credito?"
click at [765, 302] on div "thread_zoaWZBPc5KvpOnDIuCFkPfya Copy - - 53_Lermen, Sidineide User Conversation…" at bounding box center [909, 490] width 424 height 1628
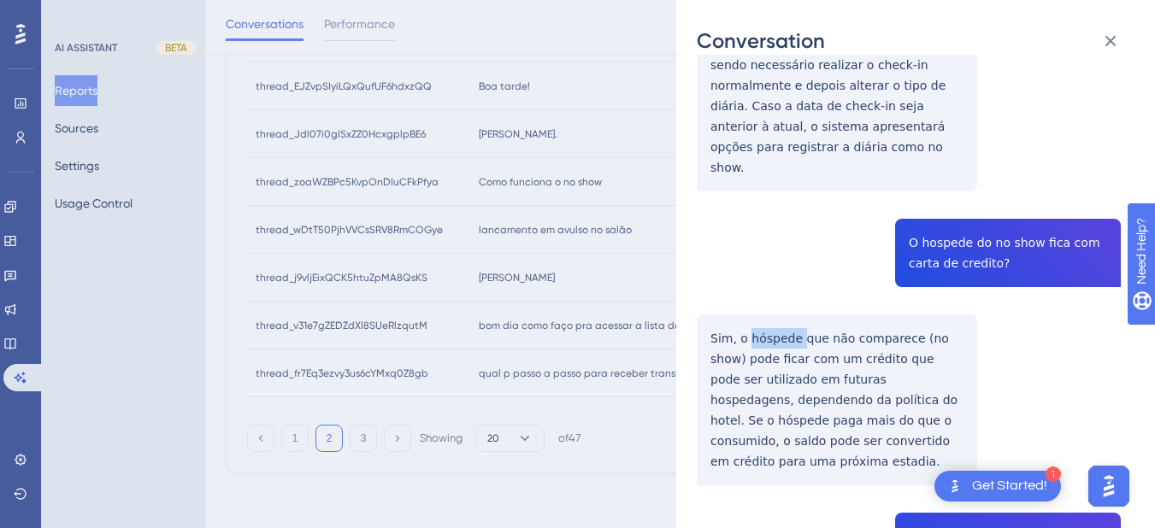
click at [765, 302] on div "thread_zoaWZBPc5KvpOnDIuCFkPfya Copy - - 53_Lermen, Sidineide User Conversation…" at bounding box center [909, 490] width 424 height 1628
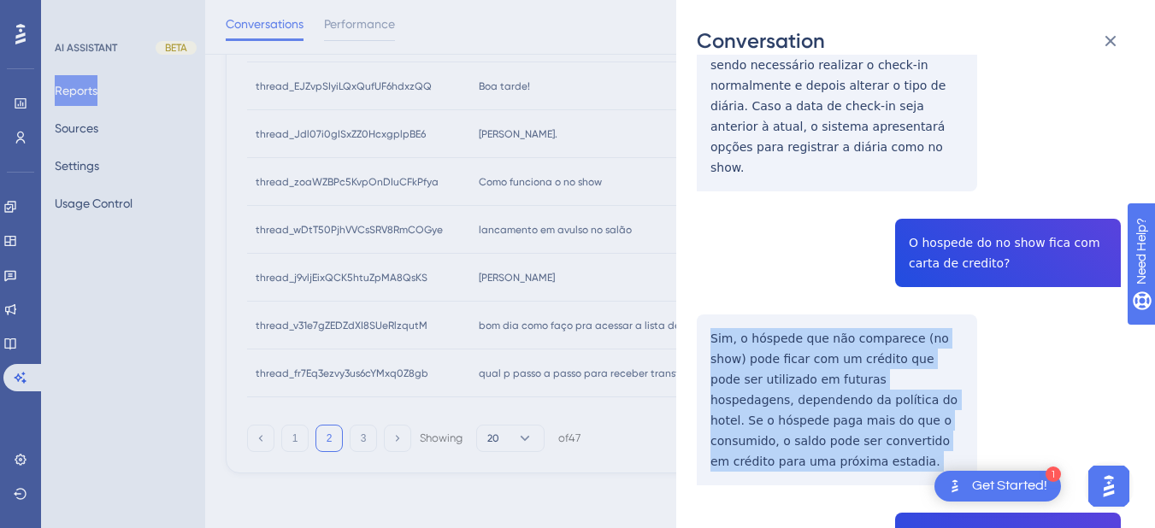
click at [765, 302] on div "thread_zoaWZBPc5KvpOnDIuCFkPfya Copy - - 53_Lermen, Sidineide User Conversation…" at bounding box center [909, 490] width 424 height 1628
copy p "Sim, o hóspede que não comparece (no show) pode ficar com um crédito que pode s…"
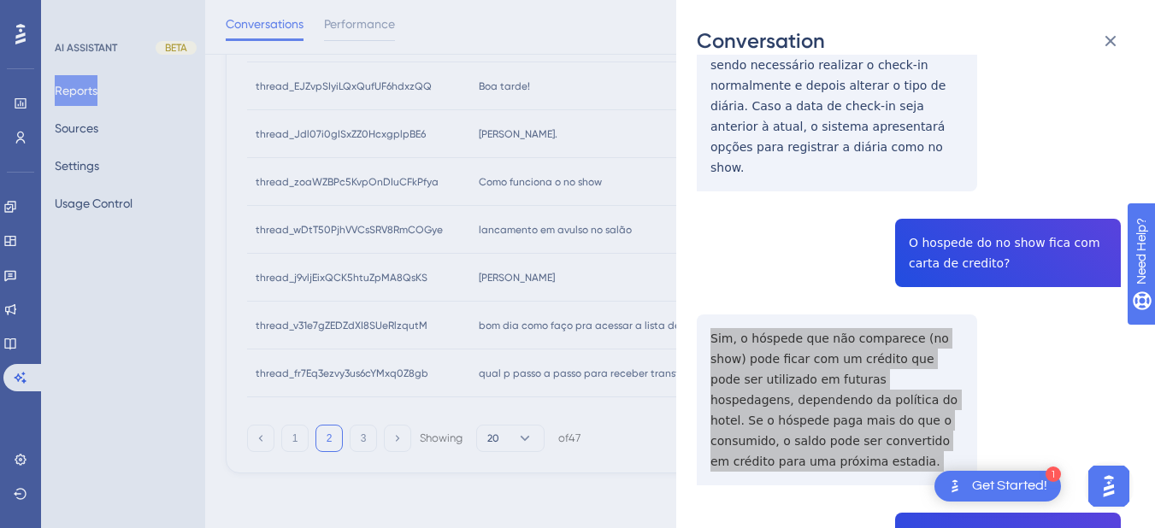
scroll to position [598, 0]
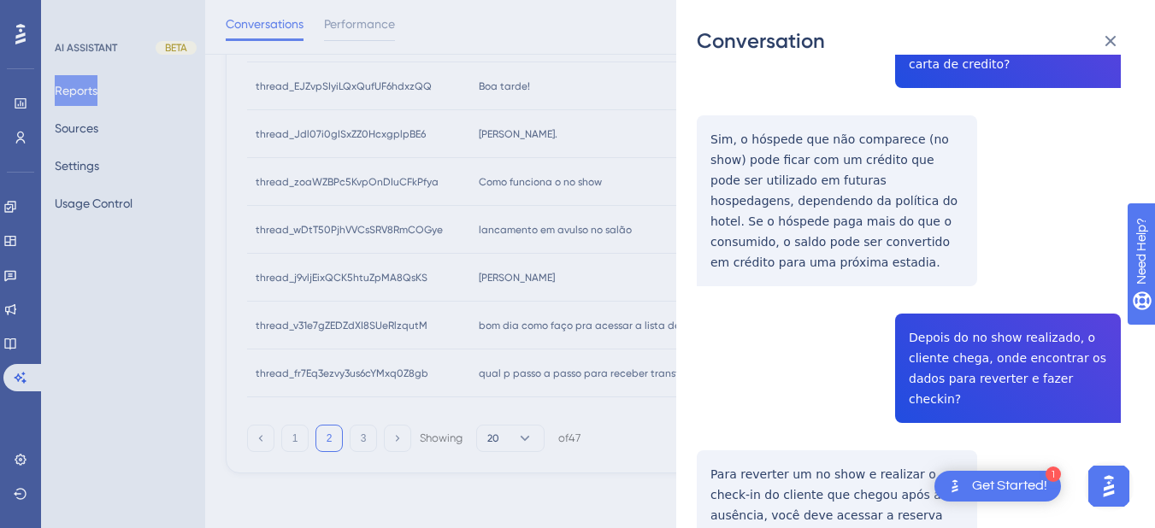
click at [945, 313] on div "thread_zoaWZBPc5KvpOnDIuCFkPfya Copy - - 53_Lermen, Sidineide User Conversation…" at bounding box center [909, 291] width 424 height 1628
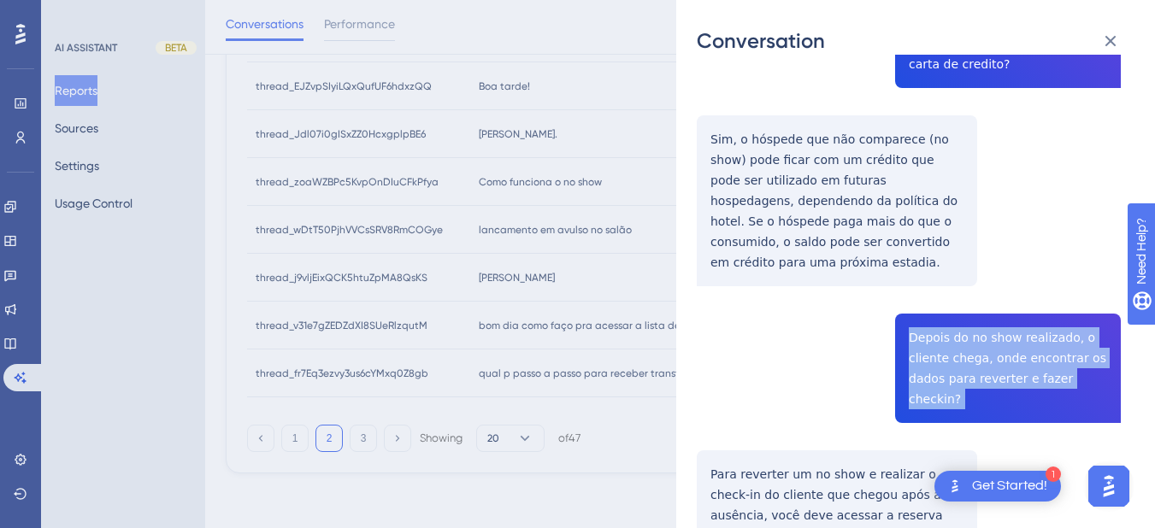
click at [945, 313] on div "thread_zoaWZBPc5KvpOnDIuCFkPfya Copy - - 53_Lermen, Sidineide User Conversation…" at bounding box center [909, 291] width 424 height 1628
copy span "Depois do no show realizado, o cliente chega, onde encontrar os dados para reve…"
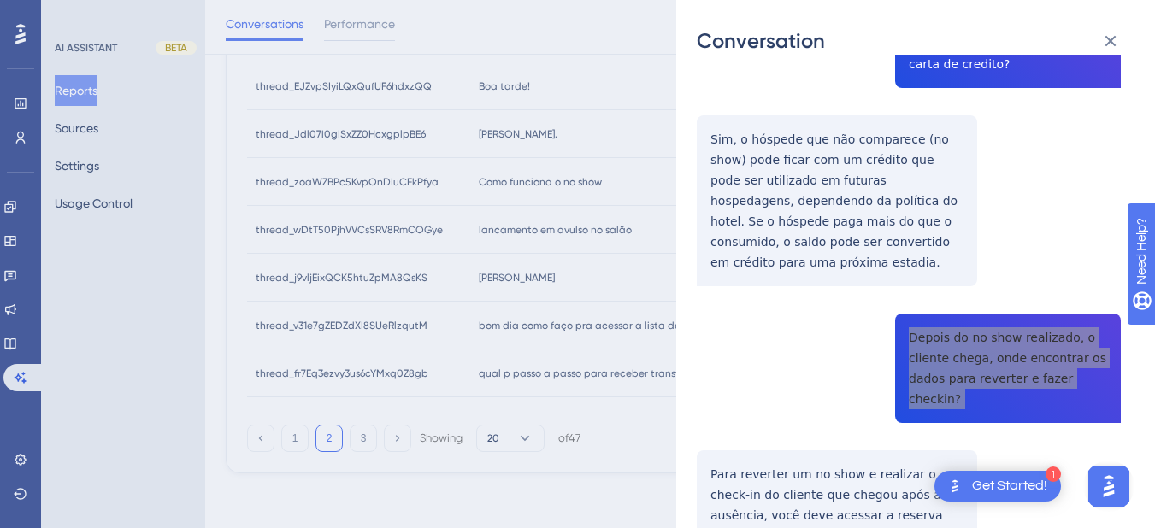
scroll to position [797, 0]
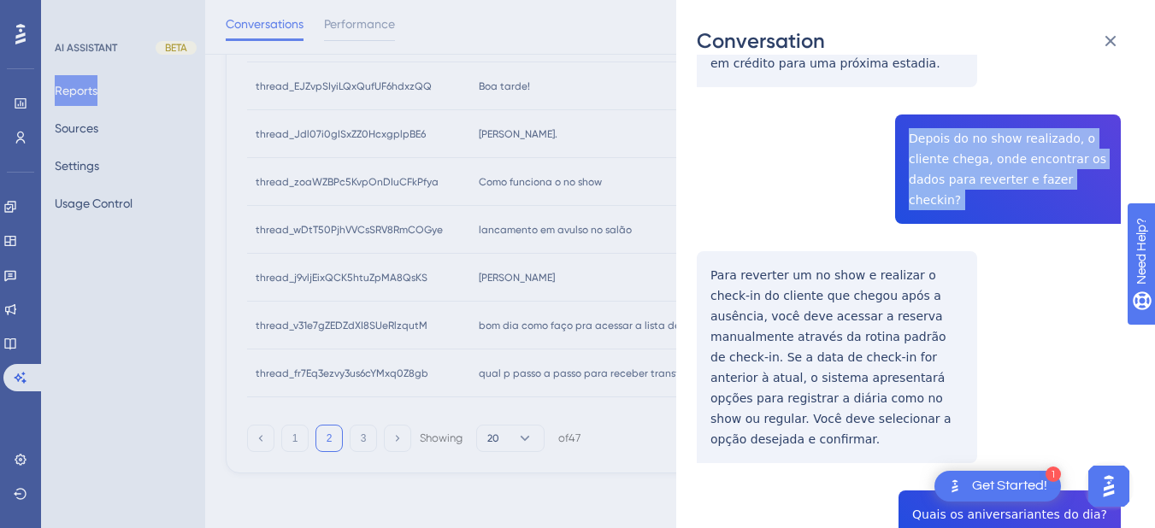
drag, startPoint x: 707, startPoint y: 202, endPoint x: 699, endPoint y: 207, distance: 9.2
click at [707, 202] on div "thread_zoaWZBPc5KvpOnDIuCFkPfya Copy - - 53_Lermen, Sidineide User Conversation…" at bounding box center [909, 92] width 424 height 1628
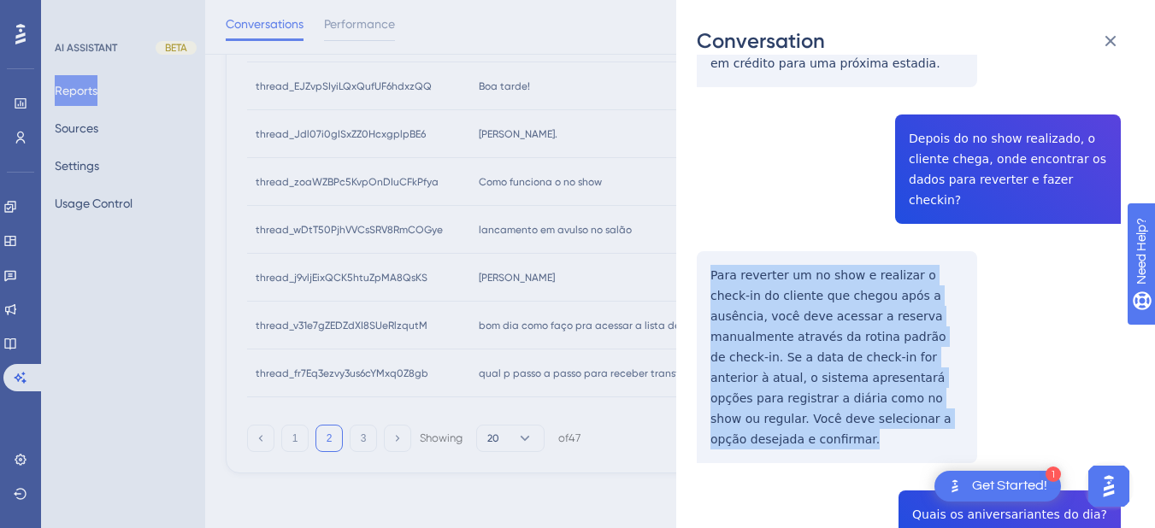
drag, startPoint x: 700, startPoint y: 199, endPoint x: 776, endPoint y: 391, distance: 206.0
click at [776, 391] on div "thread_zoaWZBPc5KvpOnDIuCFkPfya Copy - - 53_Lermen, Sidineide User Conversation…" at bounding box center [909, 92] width 424 height 1628
copy p "Para reverter um no show e realizar o check-in do cliente que chegou após a aus…"
click at [750, 238] on div "thread_zoaWZBPc5KvpOnDIuCFkPfya Copy - - 53_Lermen, Sidineide User Conversation…" at bounding box center [909, 92] width 424 height 1628
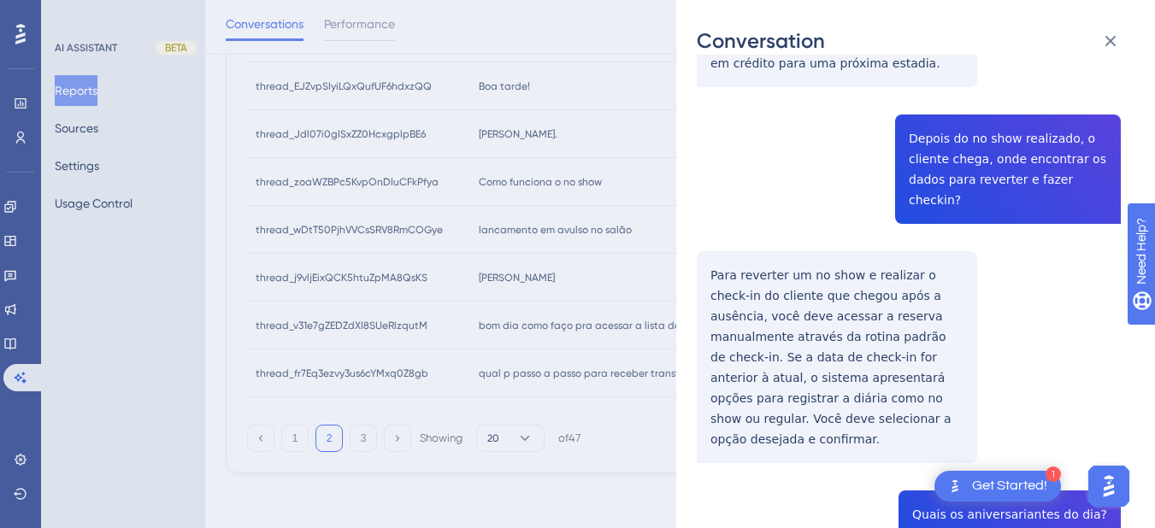
scroll to position [997, 0]
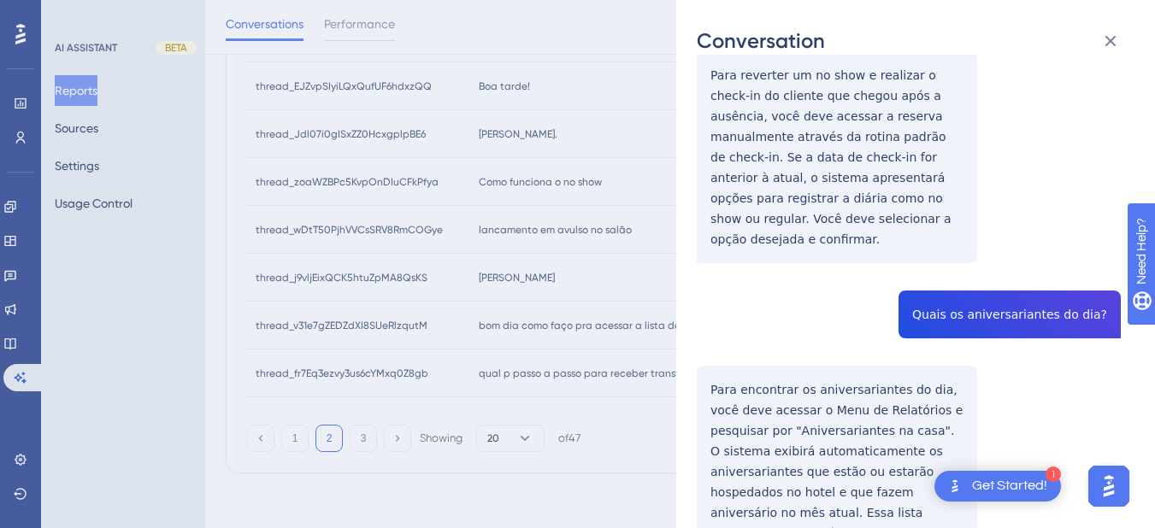
copy span "Quais os aniversariantes do dia?"
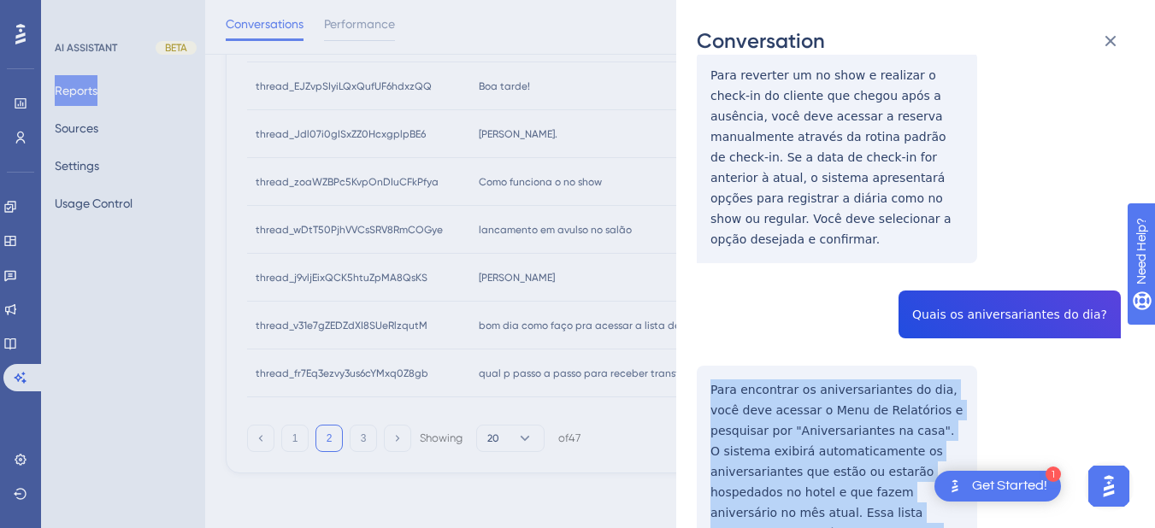
drag, startPoint x: 709, startPoint y: 302, endPoint x: 851, endPoint y: 484, distance: 230.8
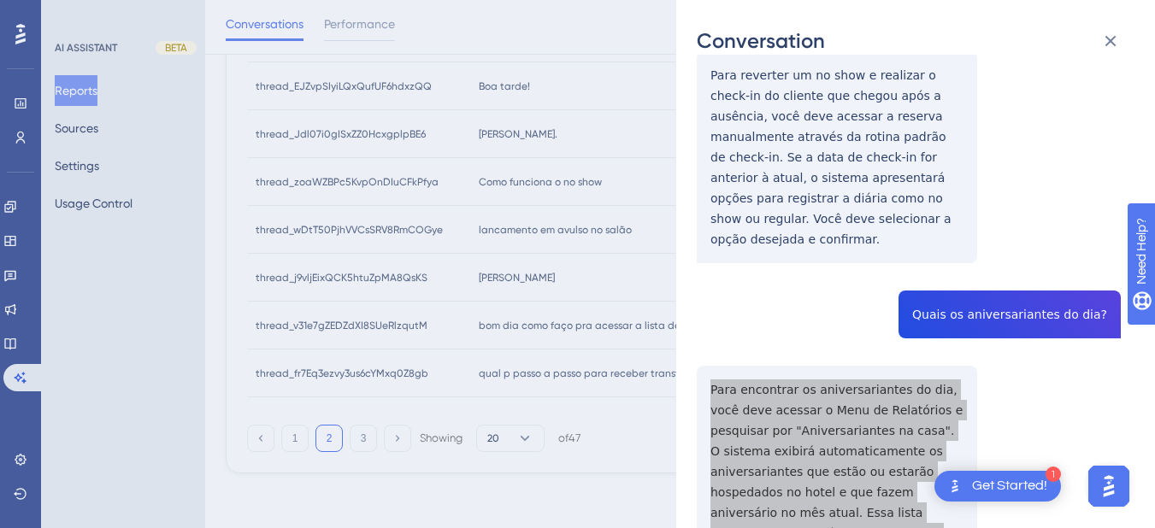
scroll to position [0, 0]
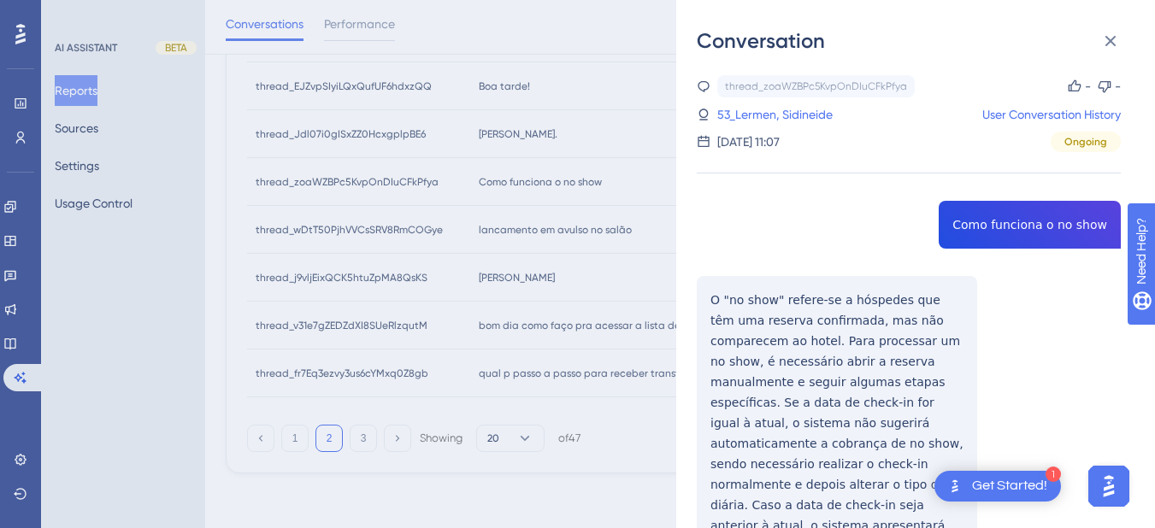
drag, startPoint x: 746, startPoint y: 113, endPoint x: 791, endPoint y: 139, distance: 51.7
click at [746, 113] on link "53_Lermen, Sidineide" at bounding box center [774, 114] width 115 height 21
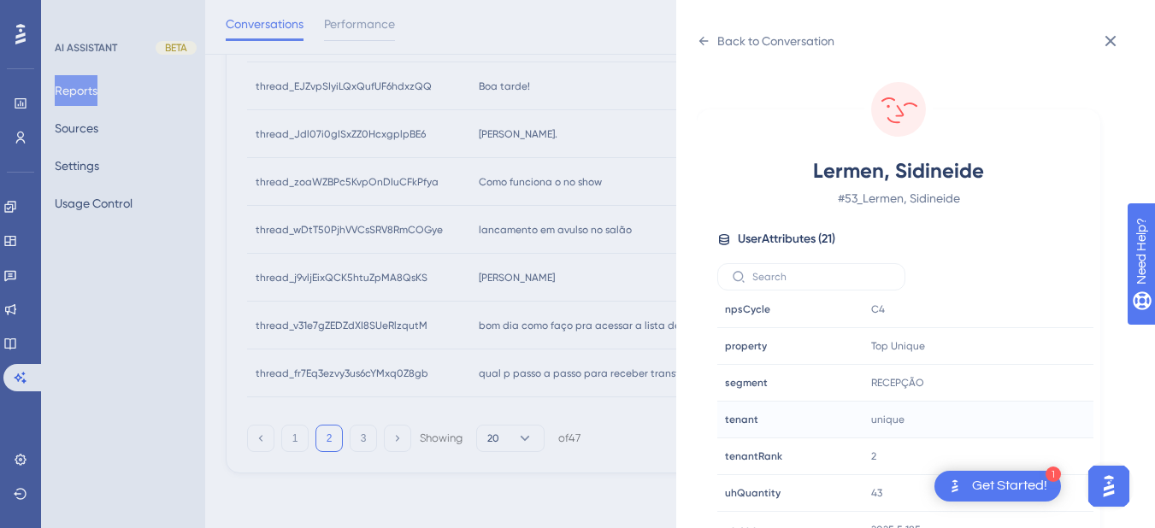
scroll to position [21, 0]
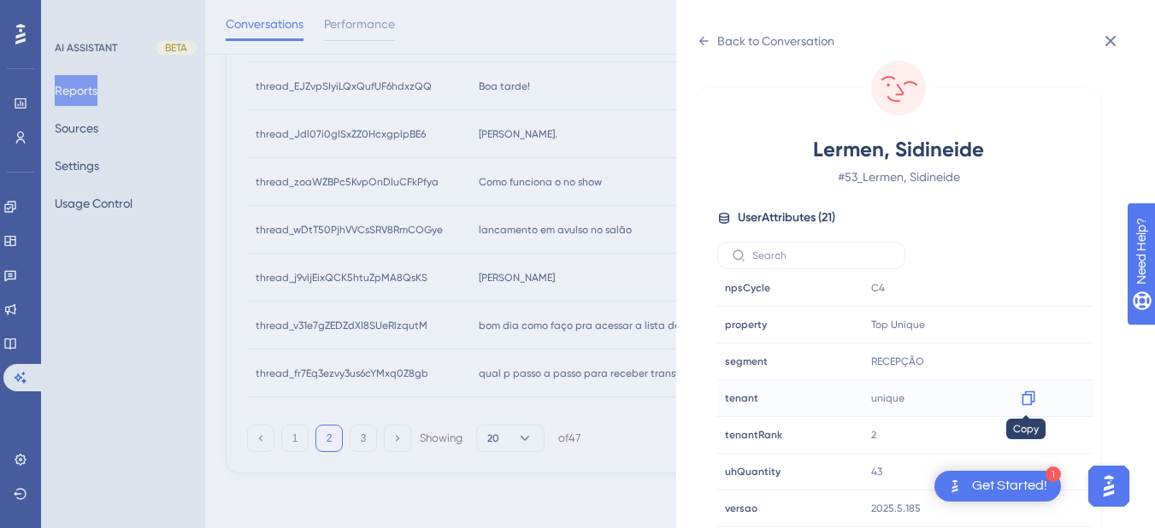
click at [1025, 401] on icon at bounding box center [1028, 398] width 17 height 17
click at [701, 44] on icon at bounding box center [704, 41] width 14 height 14
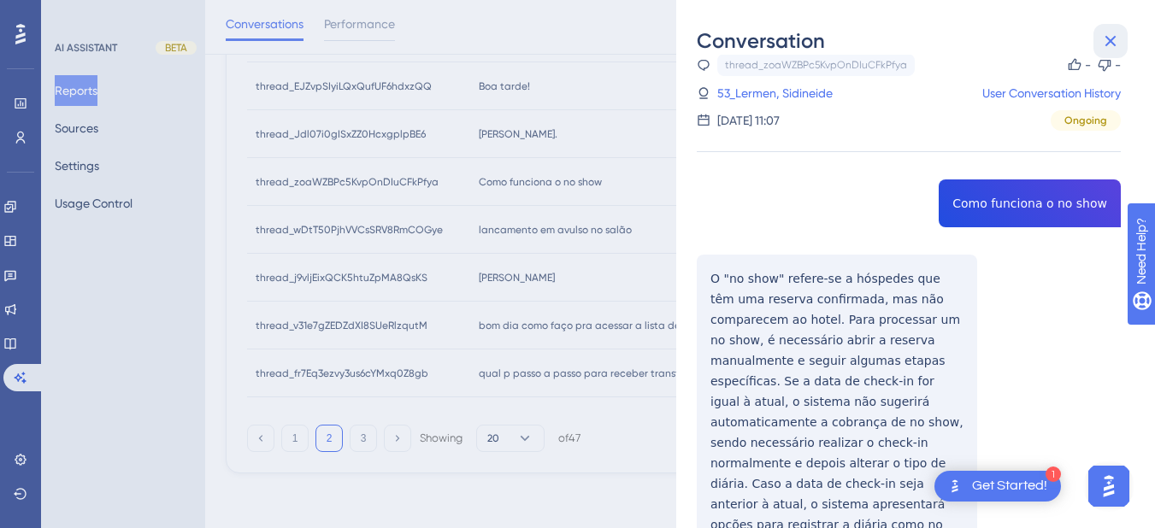
click at [1099, 43] on button at bounding box center [1110, 41] width 34 height 34
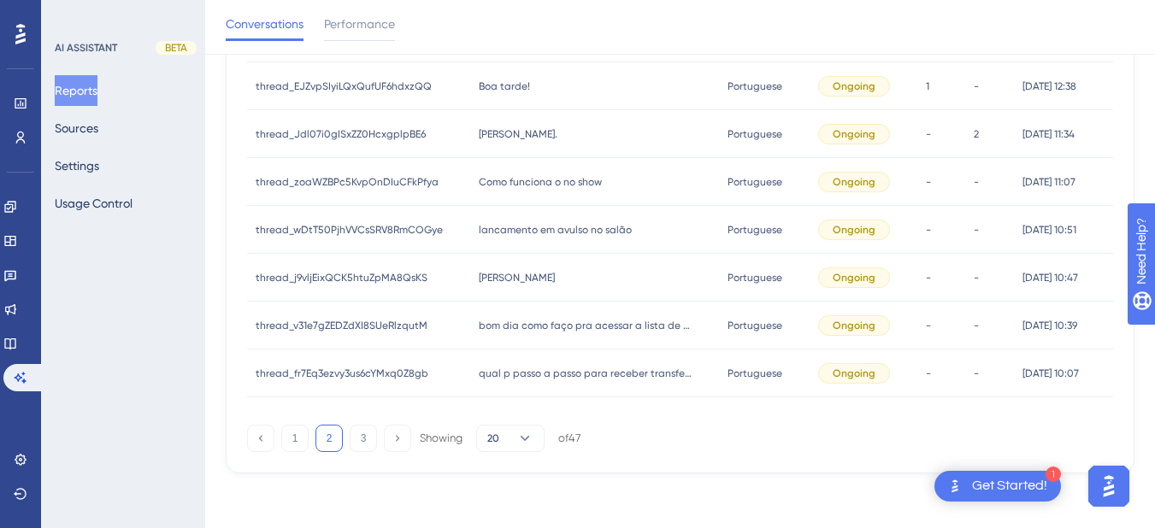
click at [518, 244] on div "lancamento em avulso no salão lancamento em avulso no salão" at bounding box center [595, 230] width 250 height 48
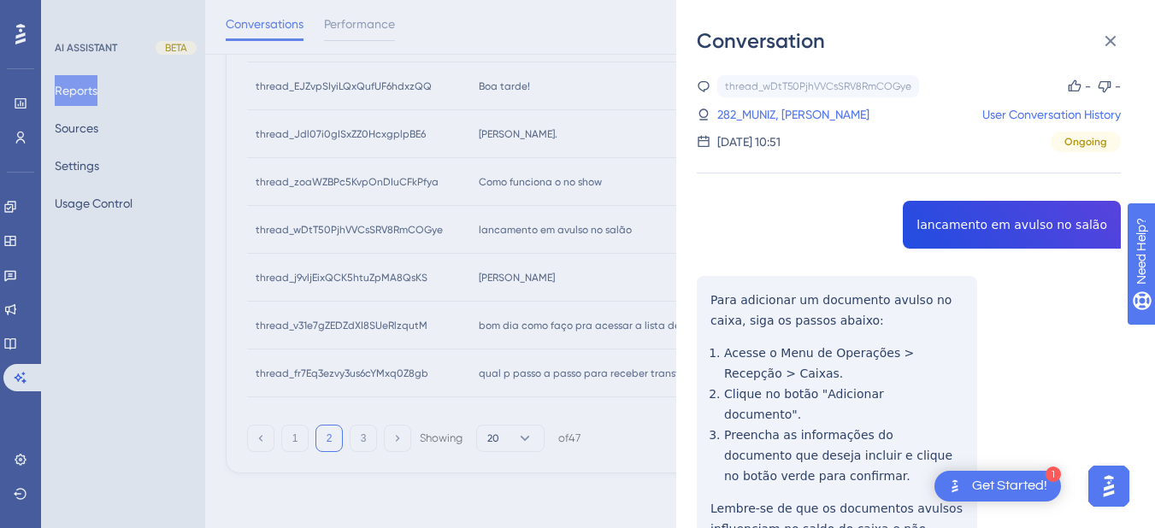
click at [965, 232] on div "thread_wDtT50PjhVVCsSRV8RmCOGye Copy - - 282_MUNIZ, FABIO User Conversation His…" at bounding box center [909, 388] width 424 height 626
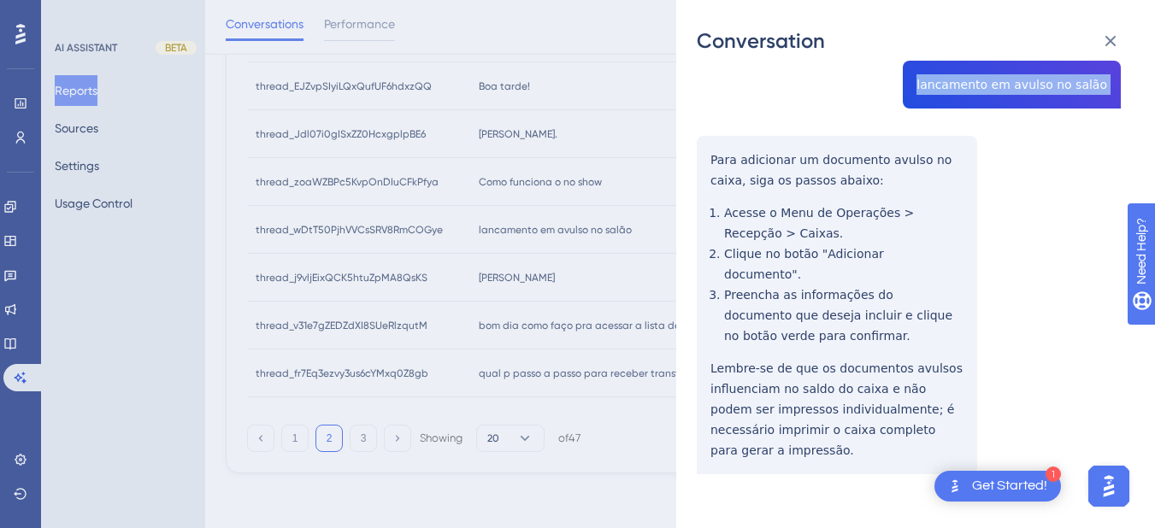
click at [702, 145] on div "thread_wDtT50PjhVVCsSRV8RmCOGye Copy - - 282_MUNIZ, FABIO User Conversation His…" at bounding box center [909, 248] width 424 height 626
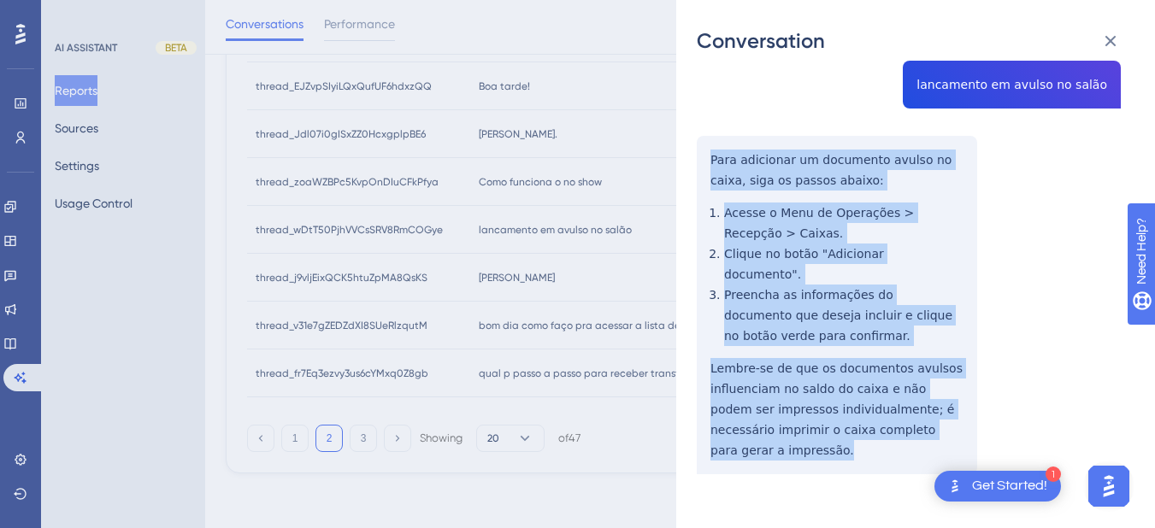
drag, startPoint x: 758, startPoint y: 257, endPoint x: 718, endPoint y: 232, distance: 47.7
click at [776, 437] on div "thread_wDtT50PjhVVCsSRV8RmCOGye Copy - - 282_MUNIZ, FABIO User Conversation His…" at bounding box center [909, 248] width 424 height 626
drag, startPoint x: 1119, startPoint y: 38, endPoint x: 674, endPoint y: 143, distance: 456.7
click at [1119, 37] on icon at bounding box center [1110, 41] width 21 height 21
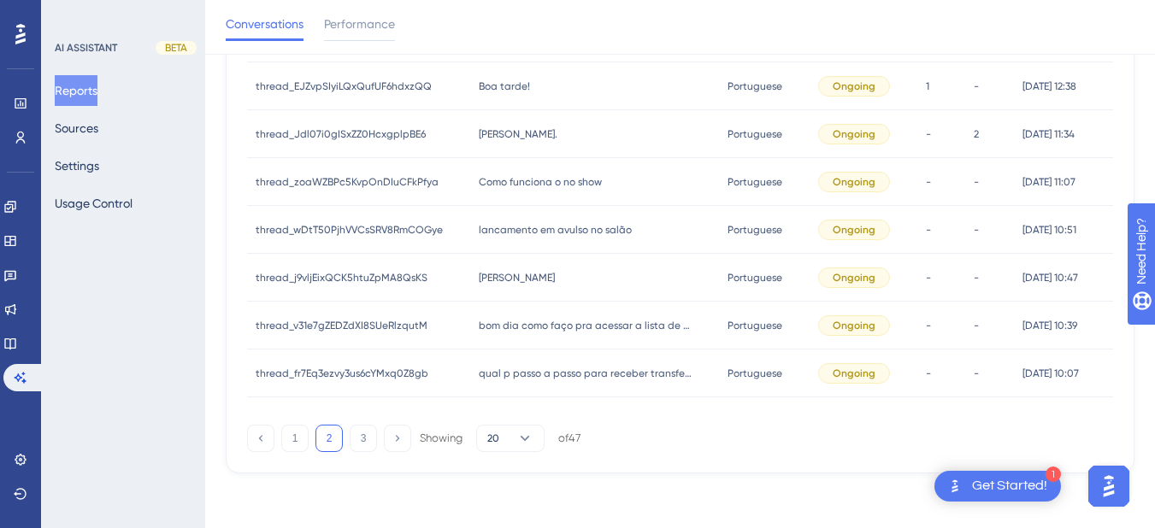
click at [534, 279] on div "Ola Ola" at bounding box center [595, 278] width 250 height 48
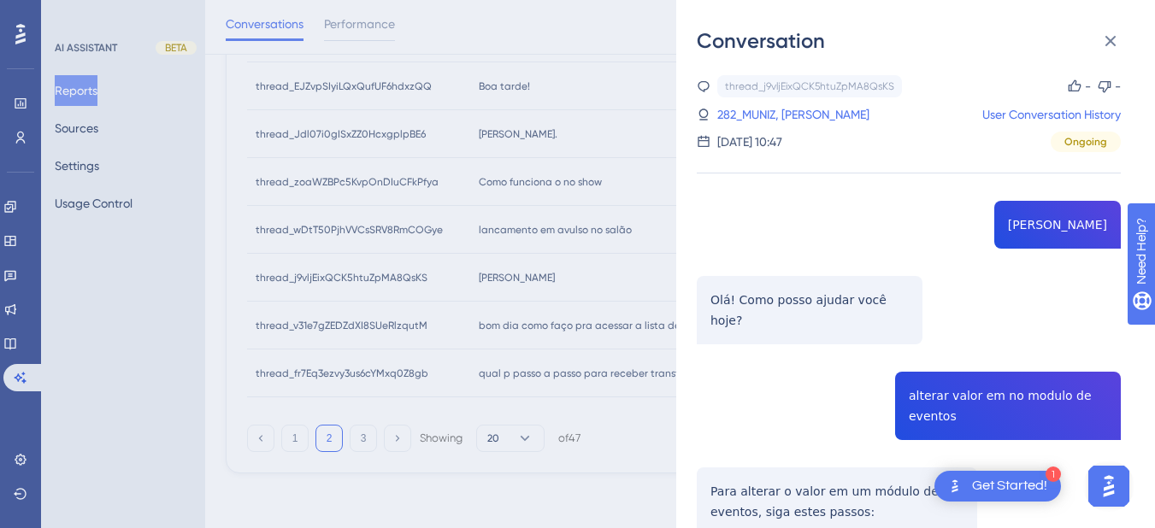
scroll to position [199, 0]
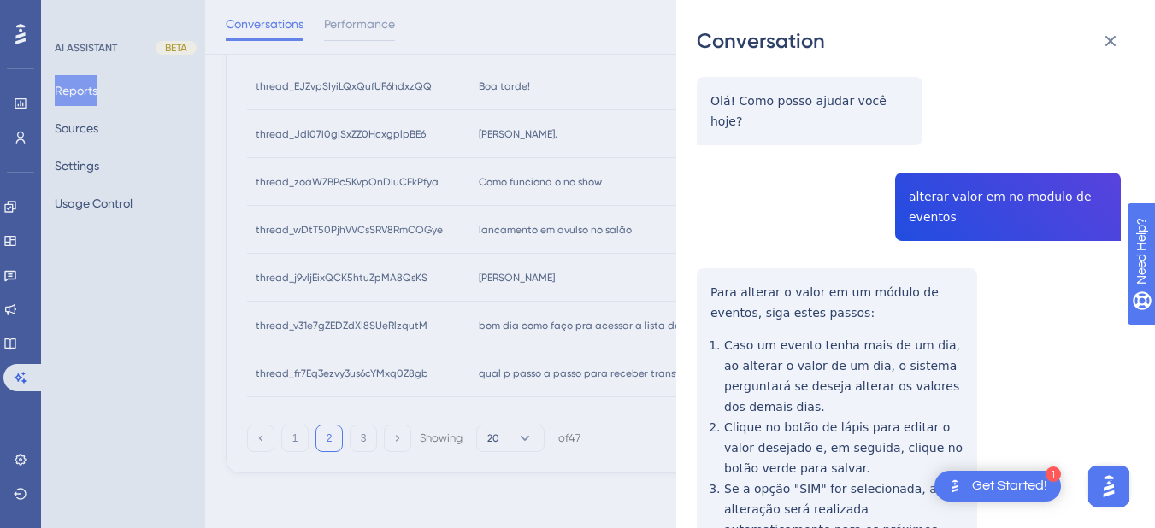
click at [910, 172] on div "thread_j9vljEixQCK5htuZpMA8QsKS Copy - - 282_MUNIZ, FABIO User Conversation His…" at bounding box center [909, 305] width 424 height 859
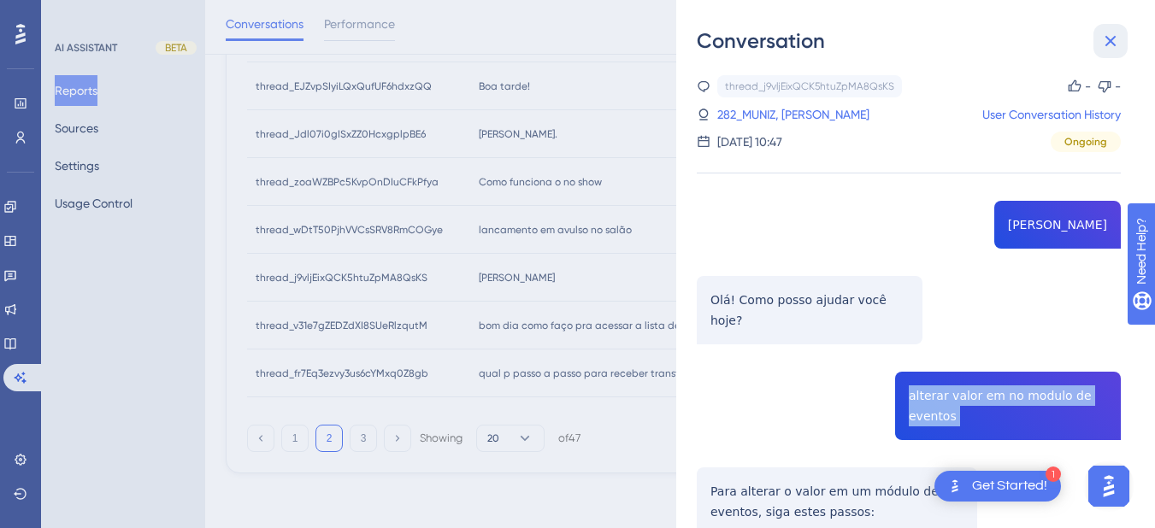
click at [1101, 39] on icon at bounding box center [1110, 41] width 21 height 21
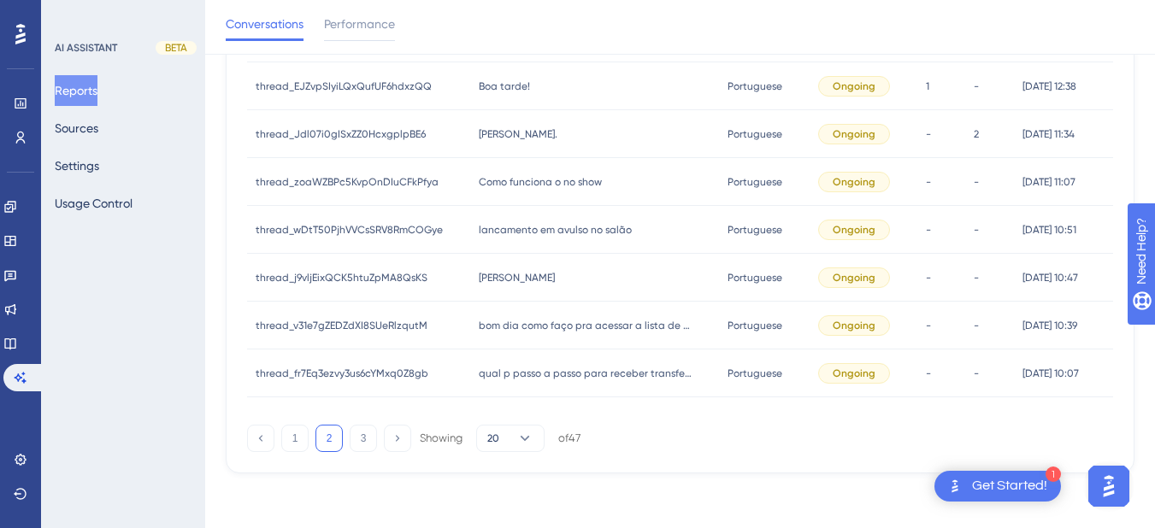
click at [470, 226] on div "lancamento em avulso no salão lancamento em avulso no salão" at bounding box center [595, 230] width 250 height 48
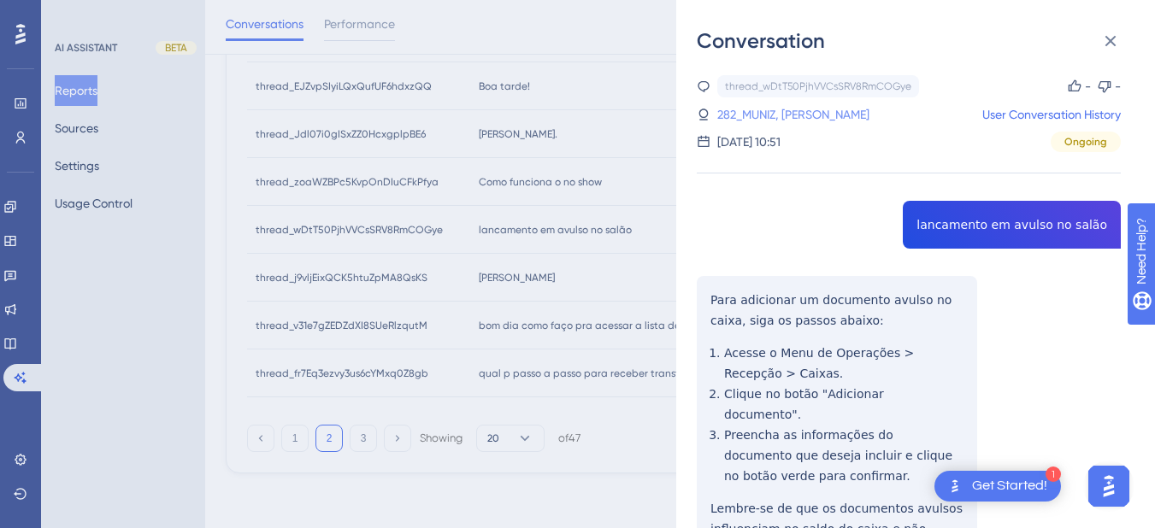
click at [738, 117] on link "282_MUNIZ, FABIO" at bounding box center [793, 114] width 152 height 21
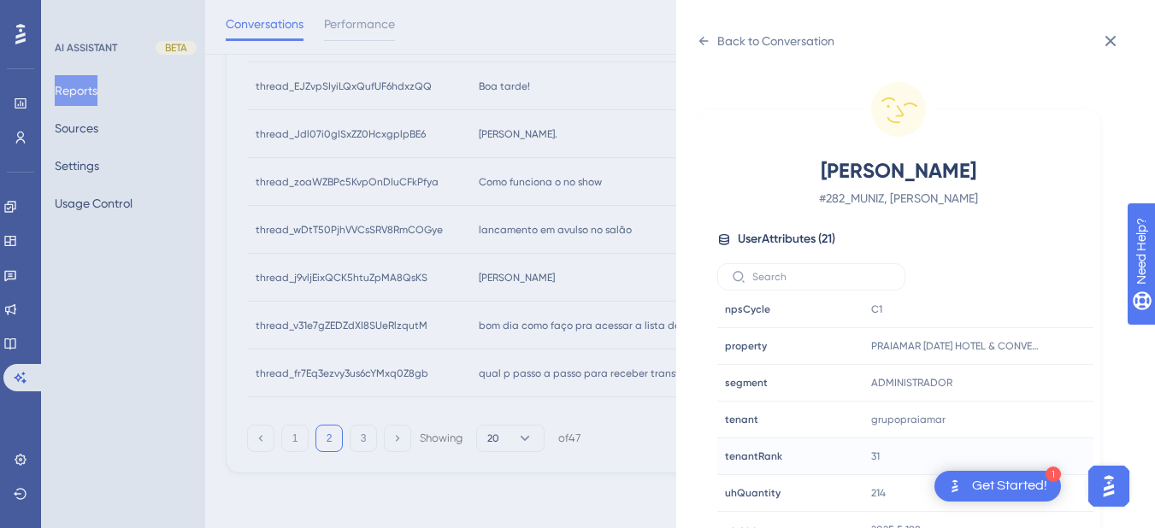
scroll to position [21, 0]
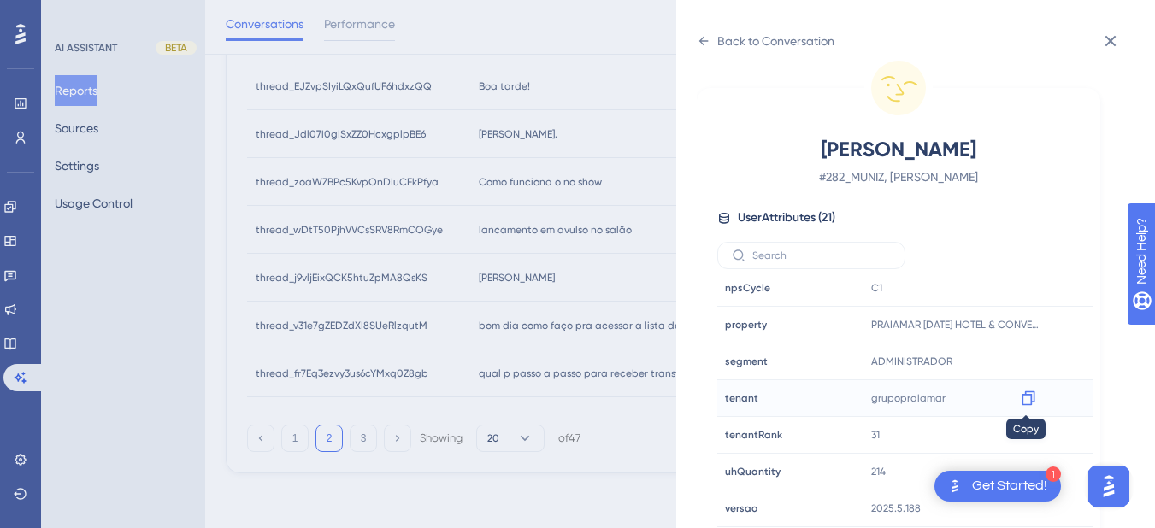
click at [1023, 397] on icon at bounding box center [1028, 398] width 17 height 17
click at [1027, 329] on icon at bounding box center [1028, 324] width 17 height 17
click at [706, 42] on icon at bounding box center [704, 41] width 14 height 14
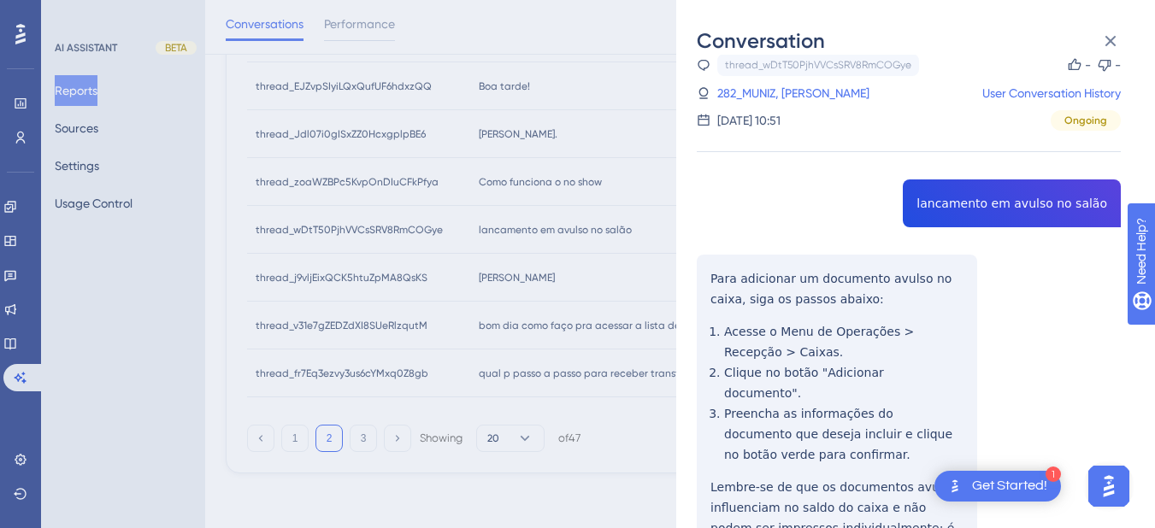
scroll to position [140, 0]
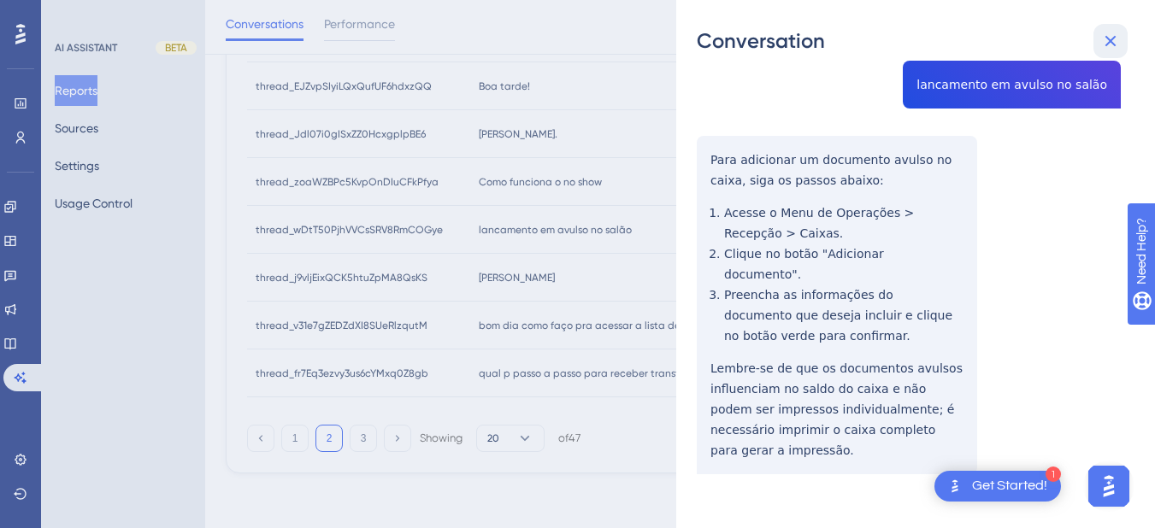
click at [1103, 38] on icon at bounding box center [1110, 41] width 21 height 21
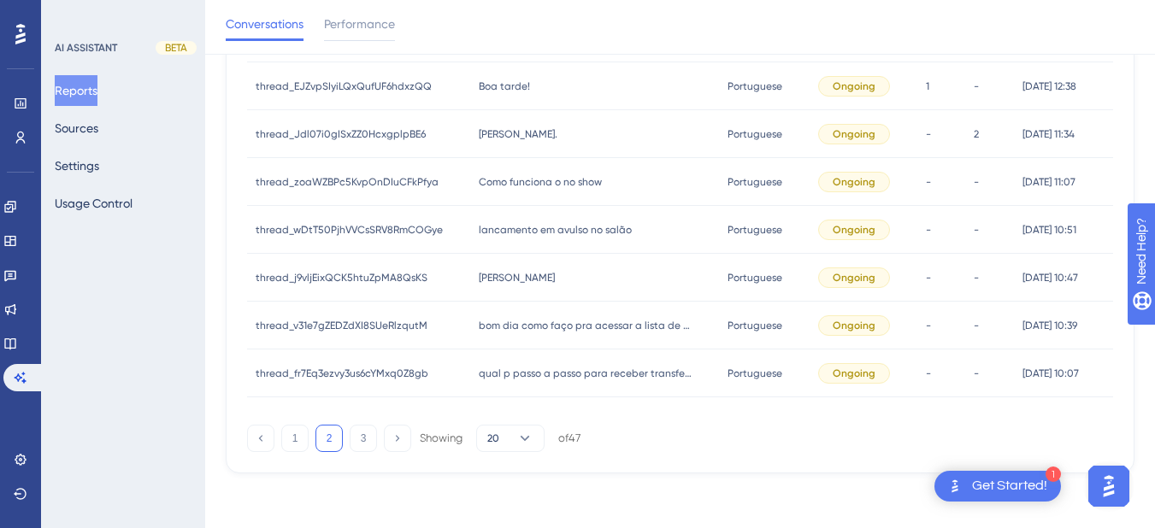
click at [537, 290] on div "Ola Ola" at bounding box center [595, 278] width 250 height 48
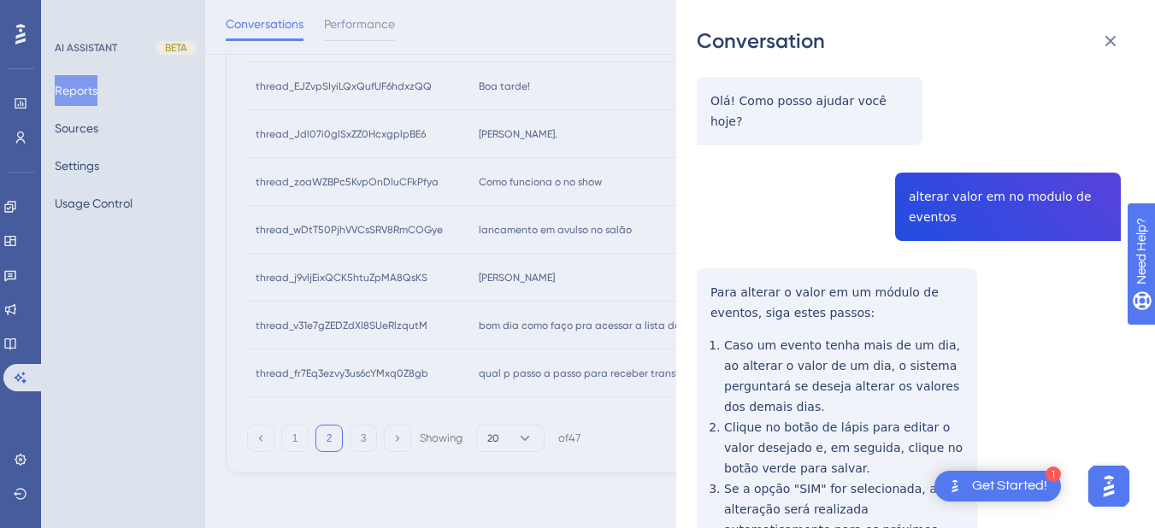
scroll to position [352, 0]
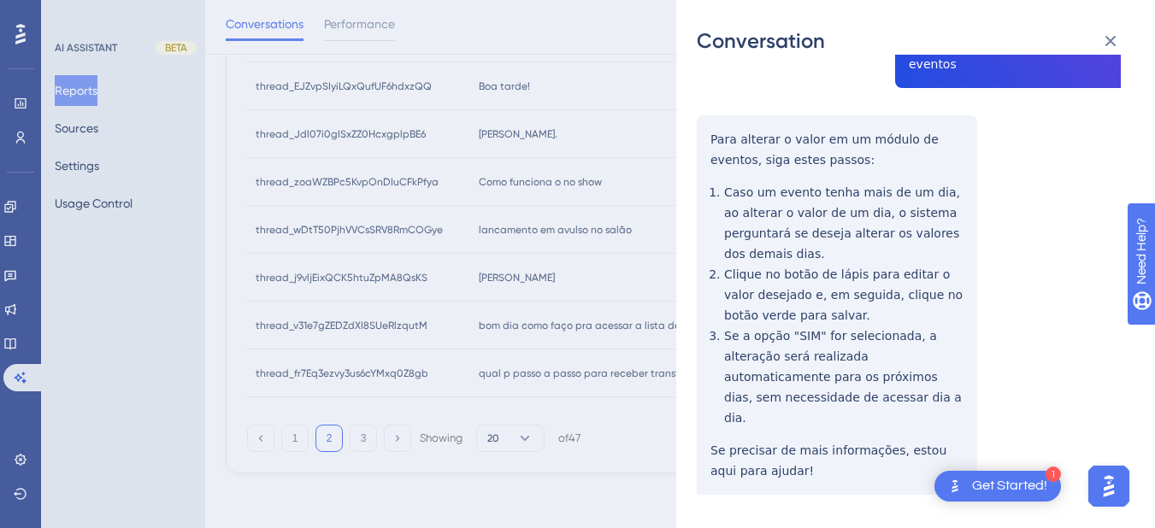
click at [705, 115] on div "thread_j9vljEixQCK5htuZpMA8QsKS Copy - - 282_MUNIZ, FABIO User Conversation His…" at bounding box center [909, 152] width 424 height 859
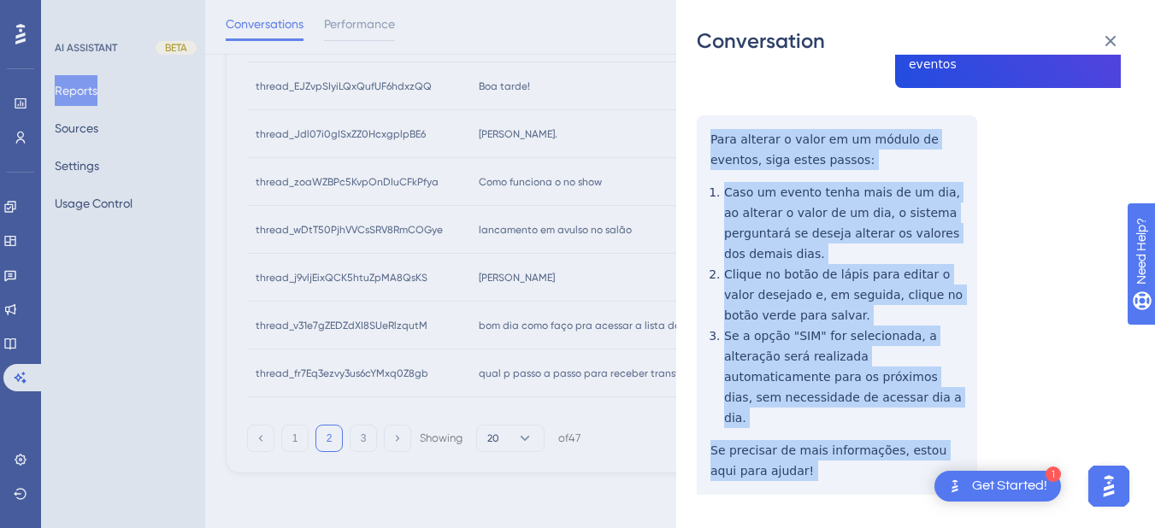
drag, startPoint x: 705, startPoint y: 115, endPoint x: 783, endPoint y: 480, distance: 373.1
click at [783, 480] on div "thread_j9vljEixQCK5htuZpMA8QsKS Copy - - 282_MUNIZ, FABIO User Conversation His…" at bounding box center [909, 152] width 424 height 859
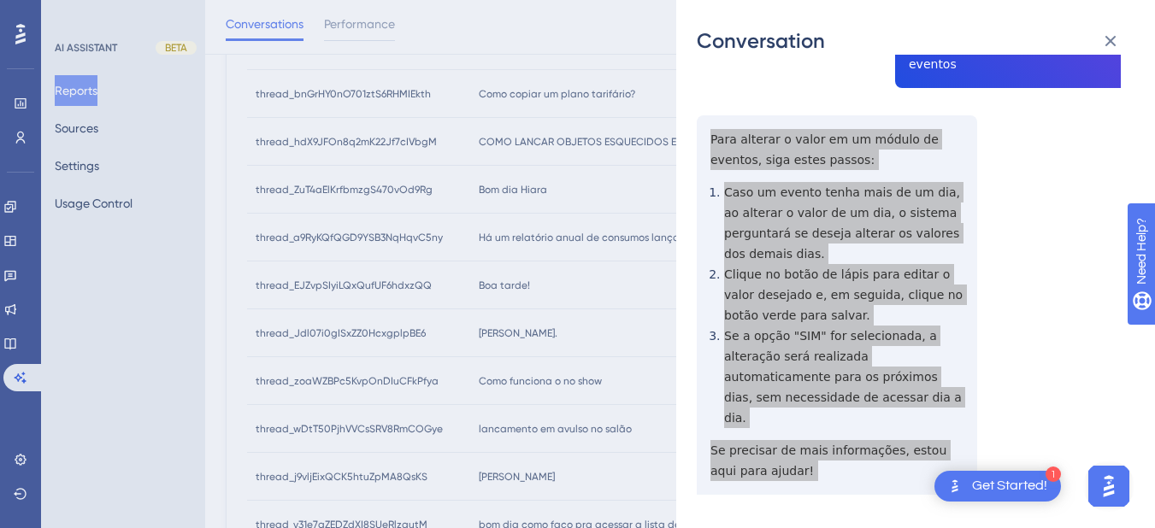
scroll to position [0, 0]
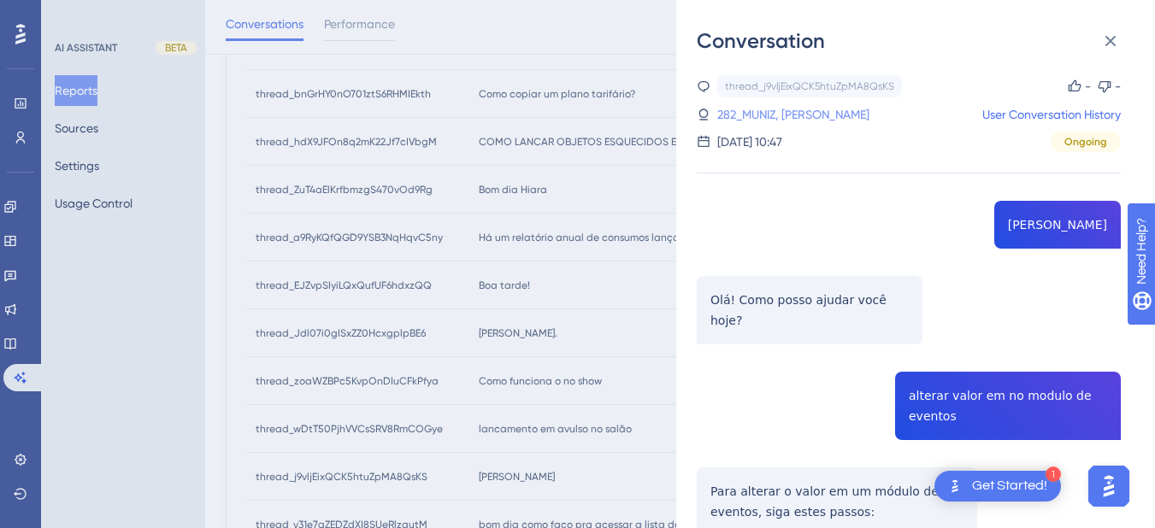
click at [756, 116] on link "282_MUNIZ, FABIO" at bounding box center [793, 114] width 152 height 21
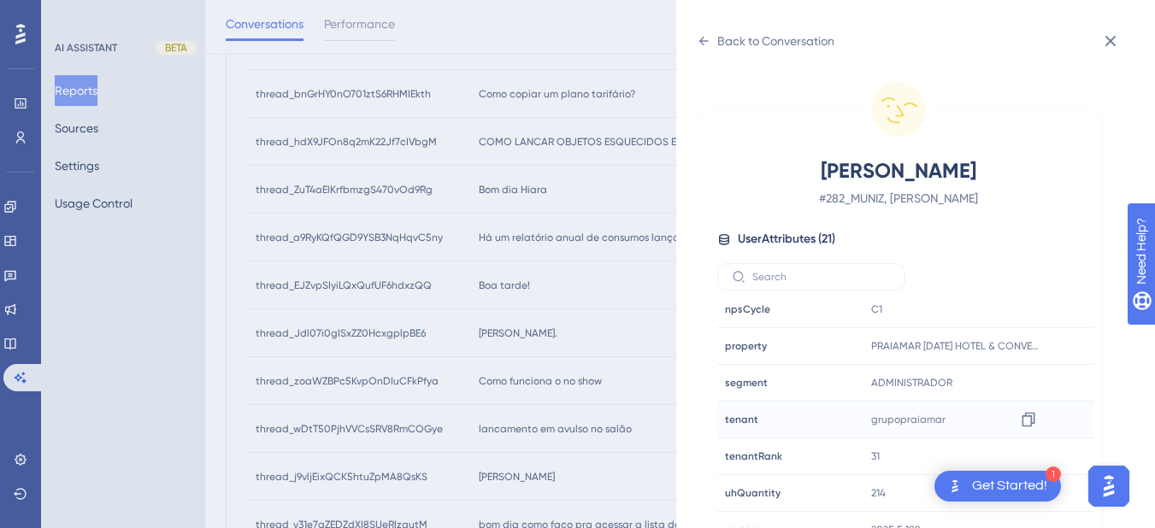
scroll to position [21, 0]
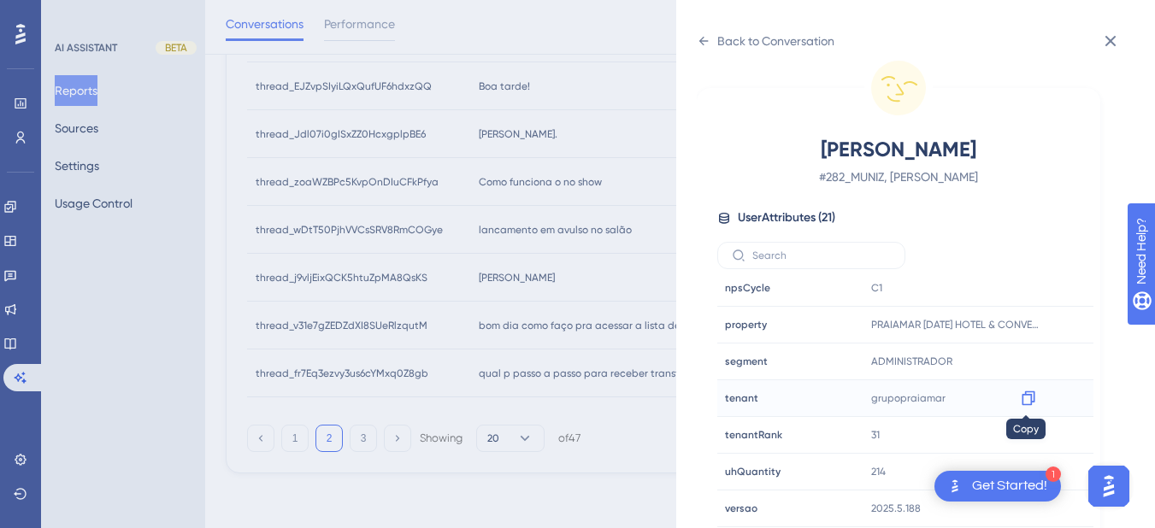
click at [1031, 397] on icon at bounding box center [1027, 398] width 13 height 15
click at [708, 46] on icon at bounding box center [704, 41] width 14 height 14
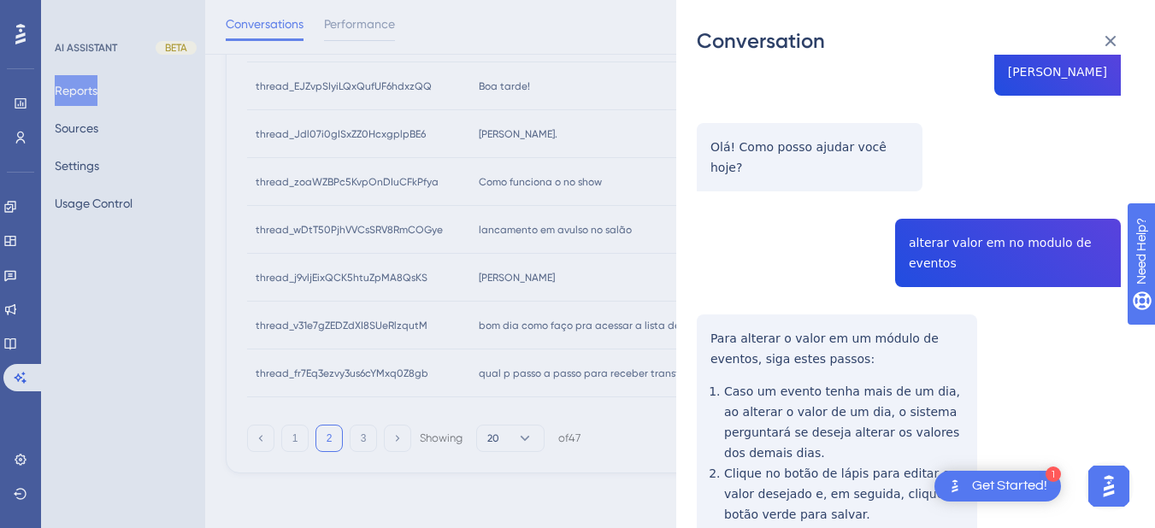
scroll to position [0, 0]
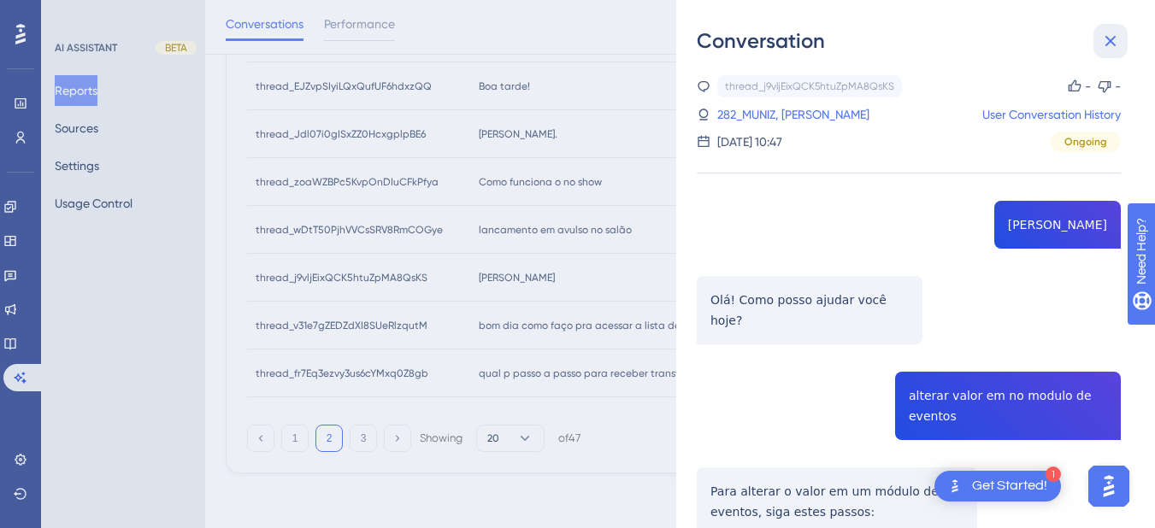
drag, startPoint x: 1115, startPoint y: 47, endPoint x: 791, endPoint y: 42, distance: 324.0
click at [1114, 47] on icon at bounding box center [1110, 41] width 21 height 21
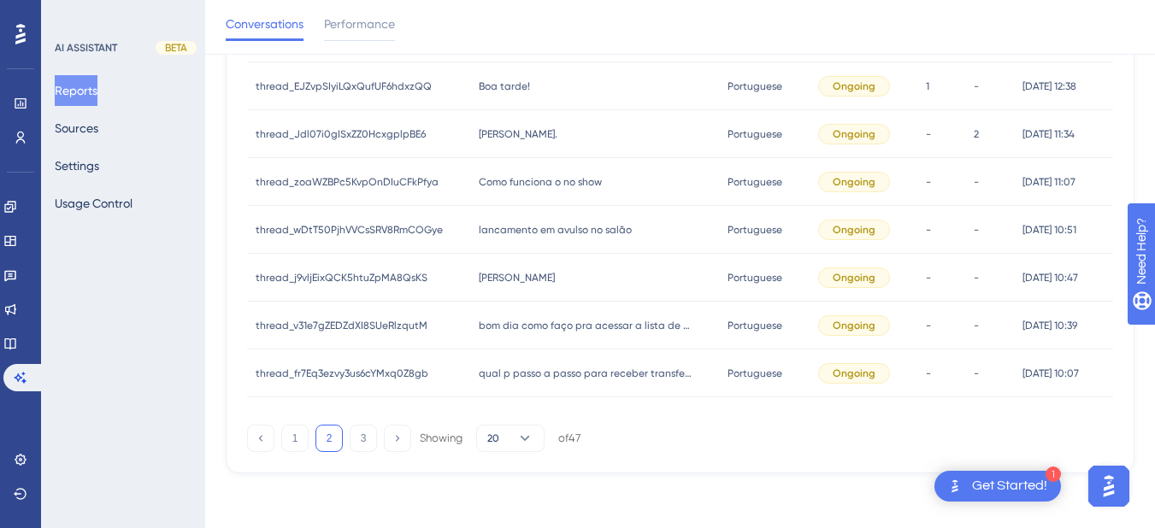
click at [573, 359] on div "qual p passo a passo para receber transferencias qual p passo a passo para rece…" at bounding box center [595, 374] width 250 height 48
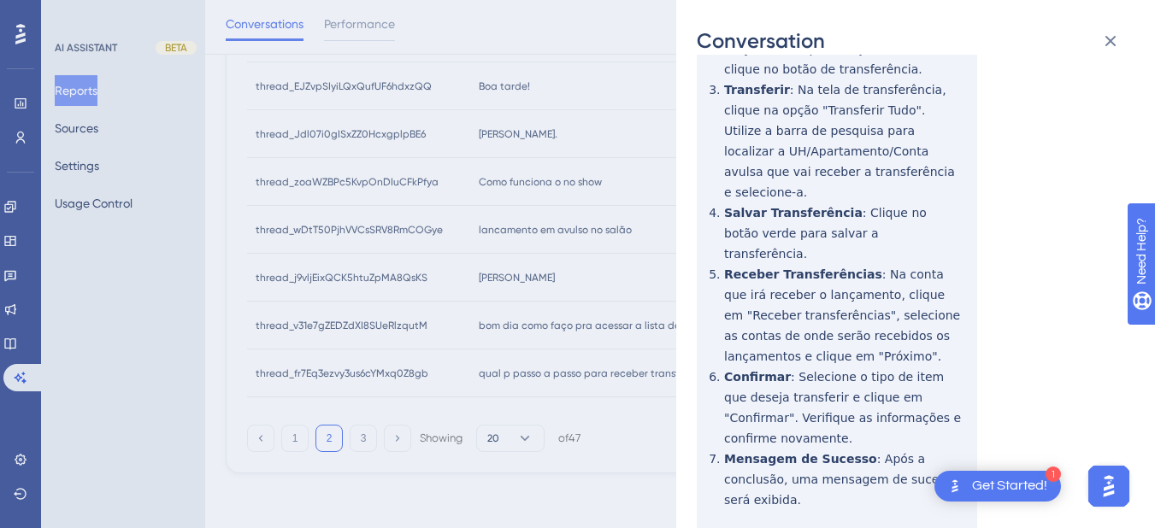
scroll to position [69, 0]
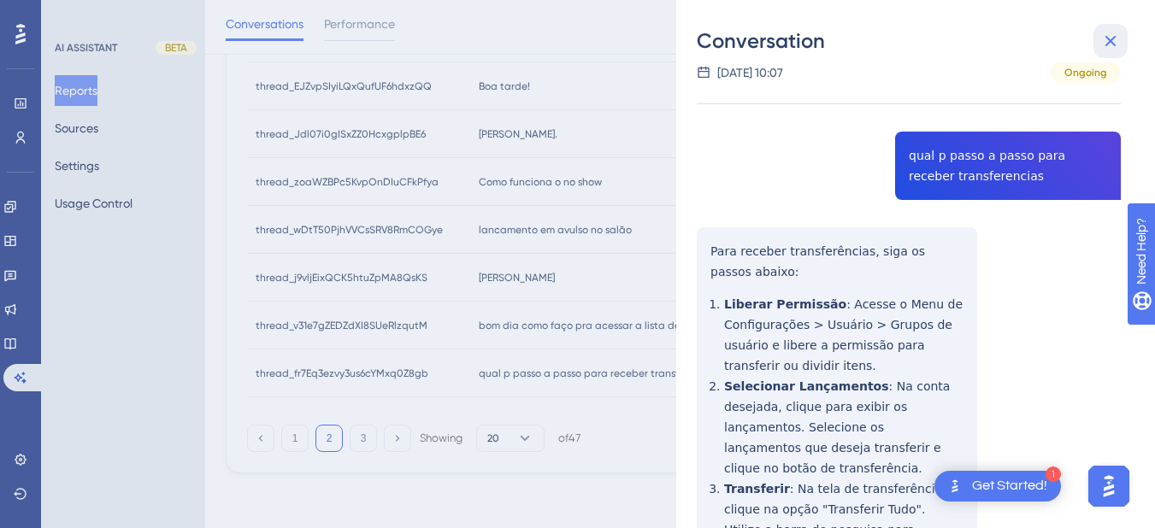
click at [1104, 48] on icon at bounding box center [1110, 41] width 21 height 21
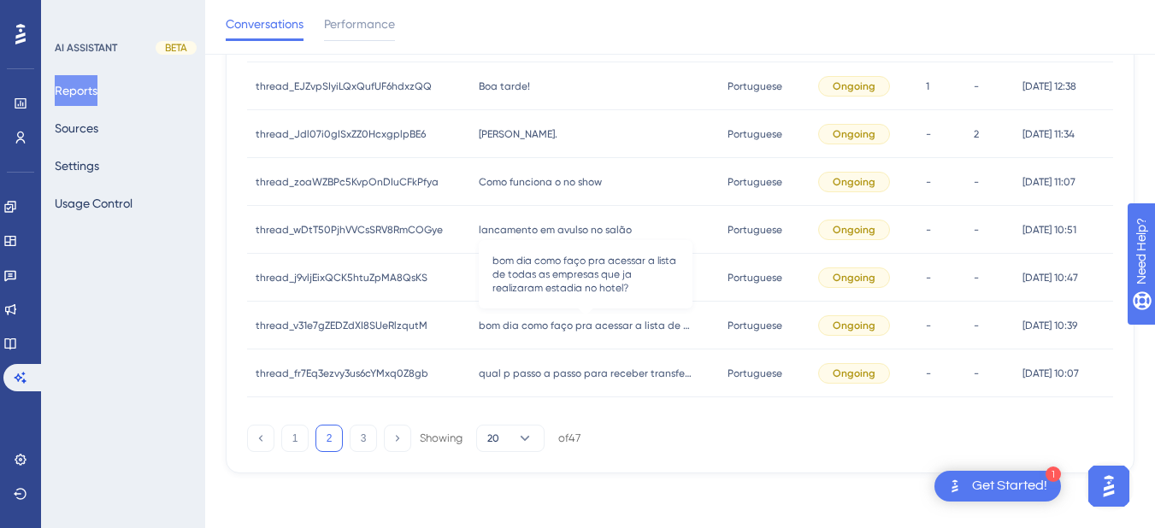
click at [551, 322] on span "bom dia como faço pra acessar a lista de todas as empresas que ja realizaram es…" at bounding box center [586, 326] width 214 height 14
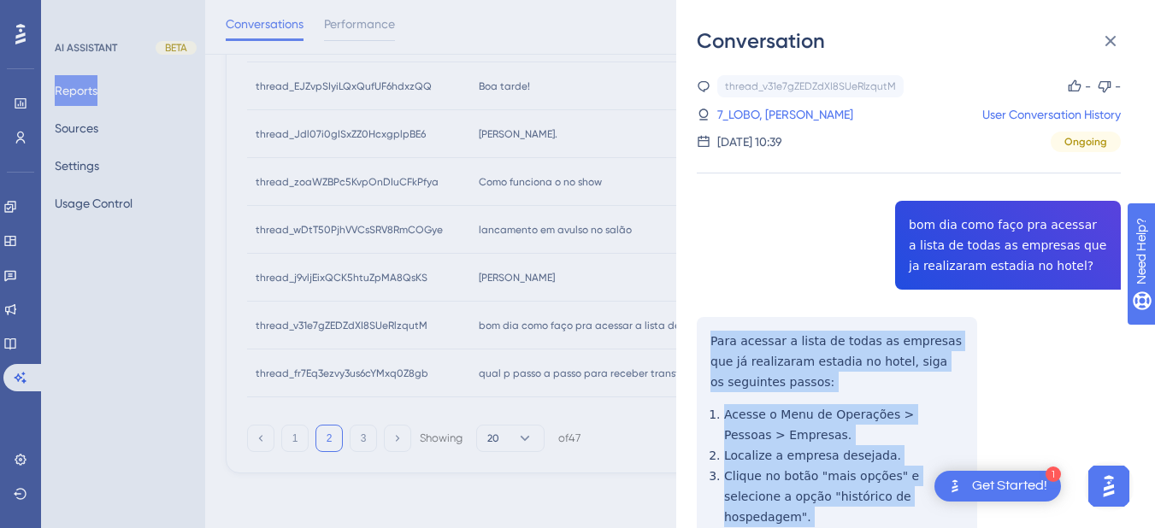
scroll to position [399, 0]
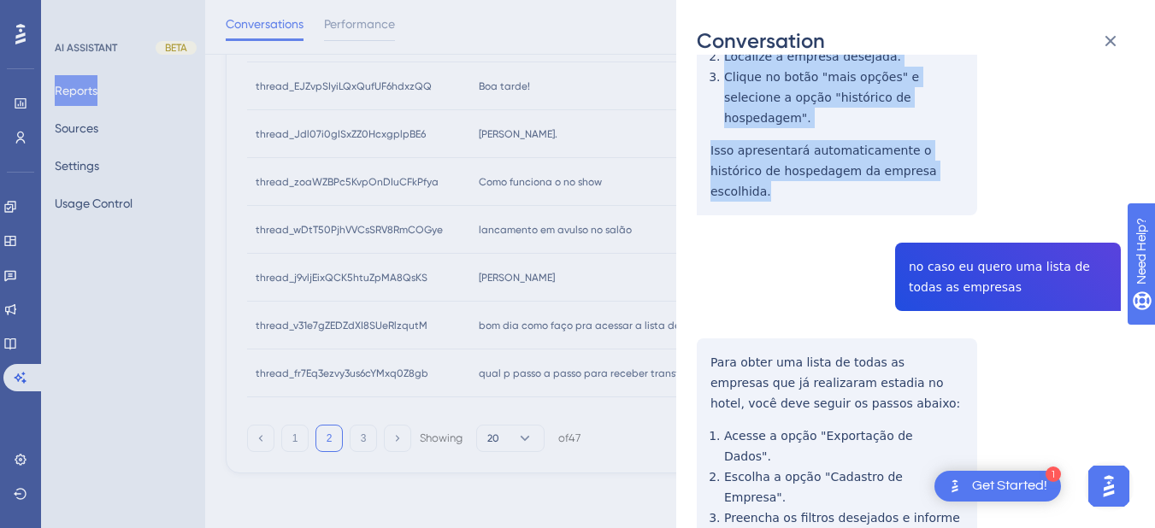
drag, startPoint x: 712, startPoint y: 335, endPoint x: 977, endPoint y: 160, distance: 317.6
click at [977, 160] on div "thread_v31e7gZEDZdXI8SUeRlzqutM Copy - - 7_LOBO, LUCIANO User Conversation Hist…" at bounding box center [909, 209] width 424 height 1067
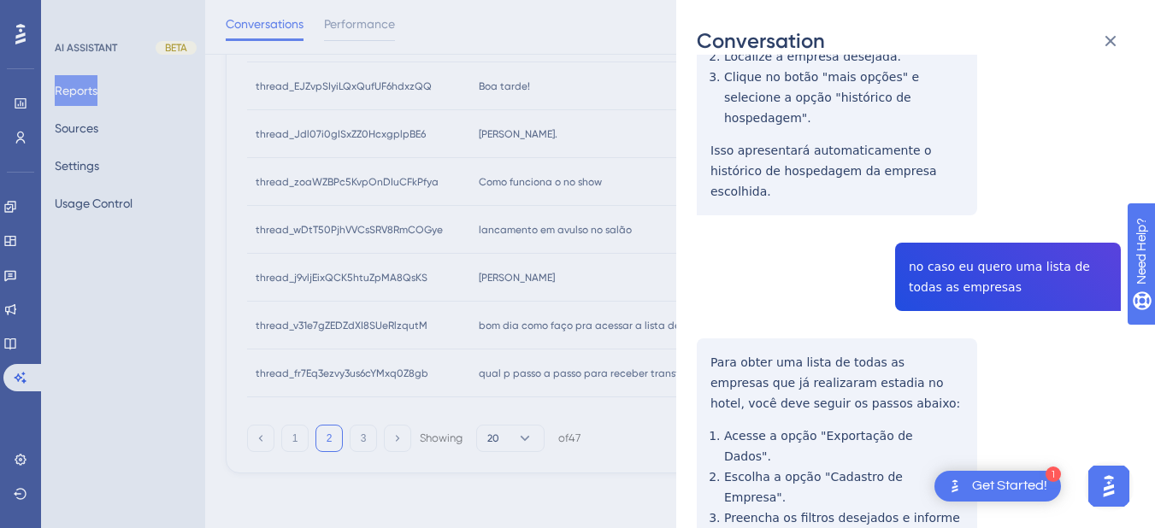
click at [932, 244] on div "thread_v31e7gZEDZdXI8SUeRlzqutM Copy - - 7_LOBO, LUCIANO User Conversation Hist…" at bounding box center [909, 209] width 424 height 1067
click at [697, 314] on div "thread_v31e7gZEDZdXI8SUeRlzqutM Copy - - 7_LOBO, LUCIANO User Conversation Hist…" at bounding box center [909, 209] width 424 height 1067
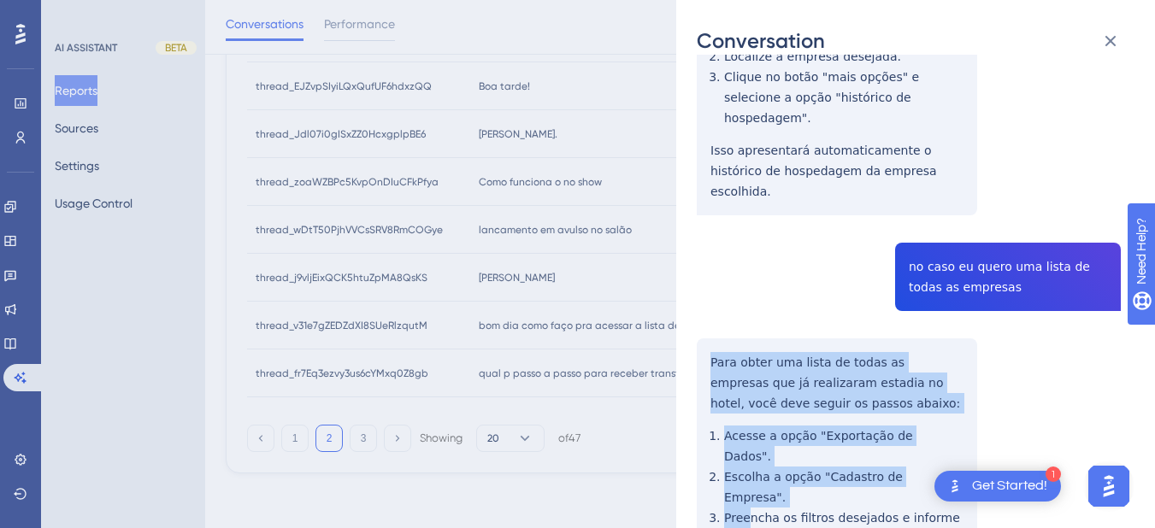
scroll to position [499, 0]
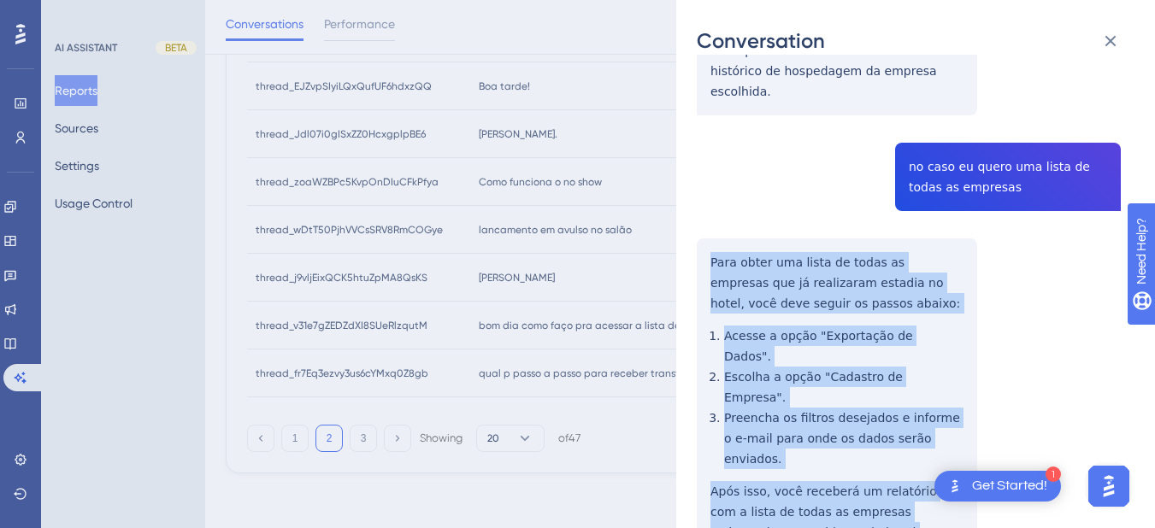
drag, startPoint x: 708, startPoint y: 315, endPoint x: 845, endPoint y: 443, distance: 188.1
click at [845, 443] on div "thread_v31e7gZEDZdXI8SUeRlzqutM Copy - - 7_LOBO, LUCIANO User Conversation Hist…" at bounding box center [909, 109] width 424 height 1067
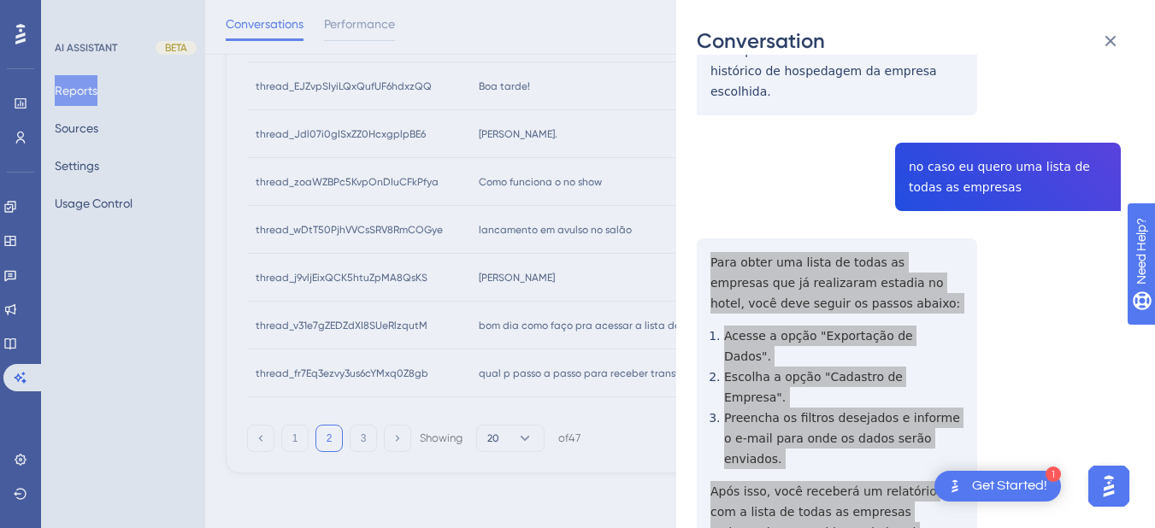
scroll to position [0, 0]
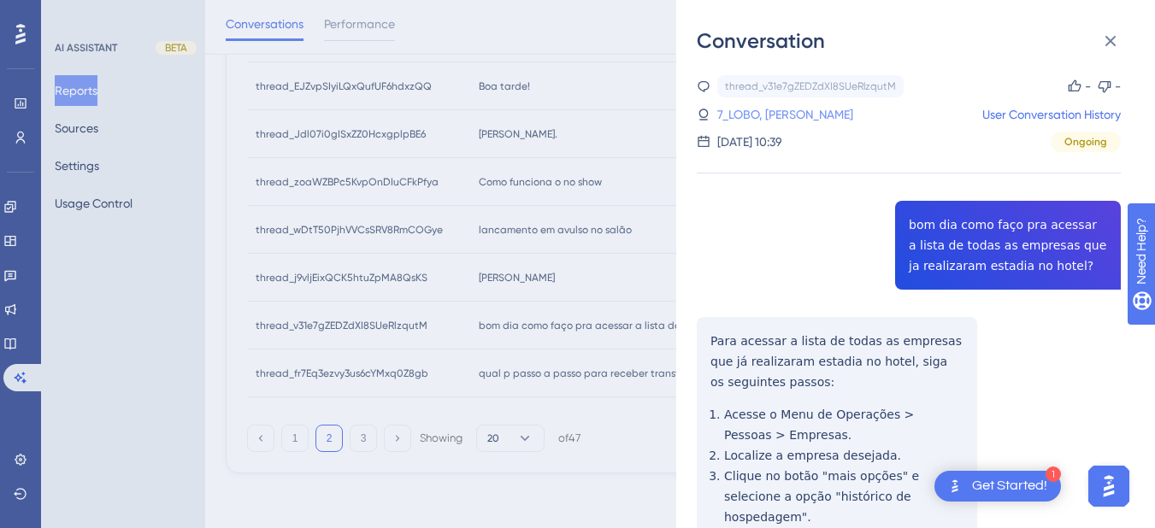
click at [777, 117] on link "7_LOBO, LUCIANO" at bounding box center [785, 114] width 136 height 21
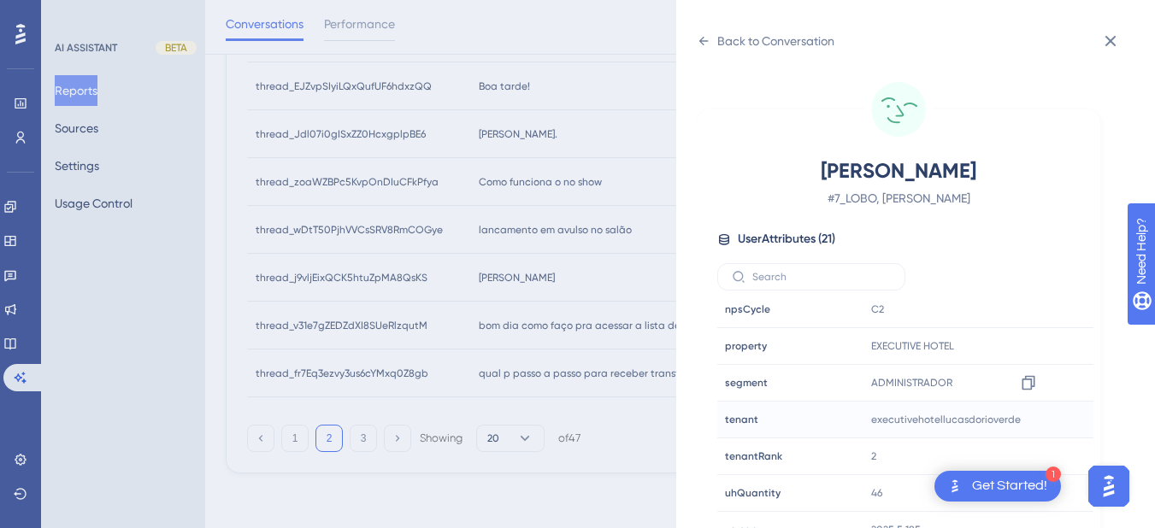
scroll to position [21, 0]
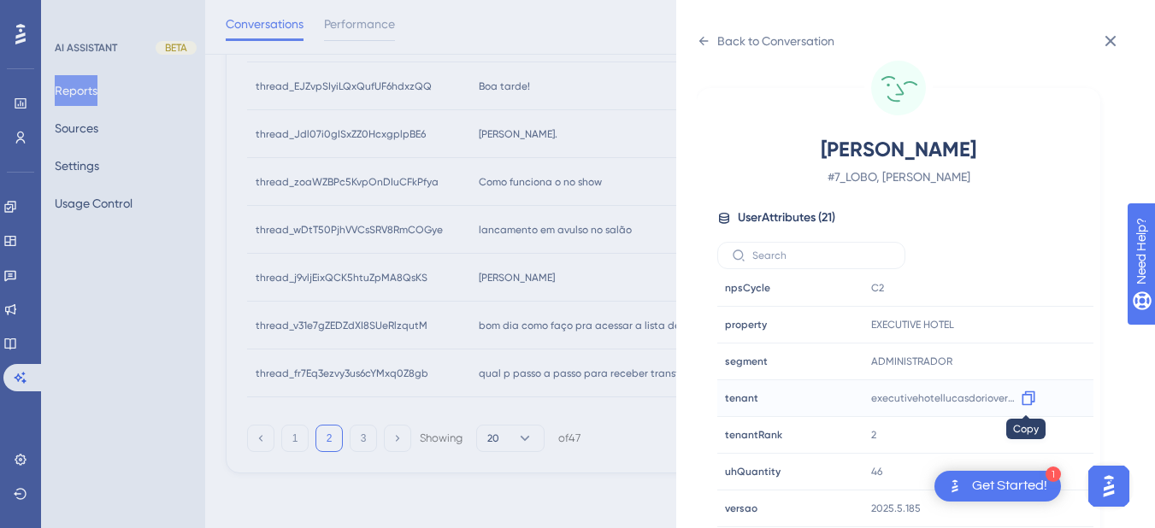
click at [1014, 400] on div at bounding box center [1027, 398] width 27 height 27
click at [1026, 400] on icon at bounding box center [1028, 398] width 17 height 17
click at [697, 43] on icon at bounding box center [704, 41] width 14 height 14
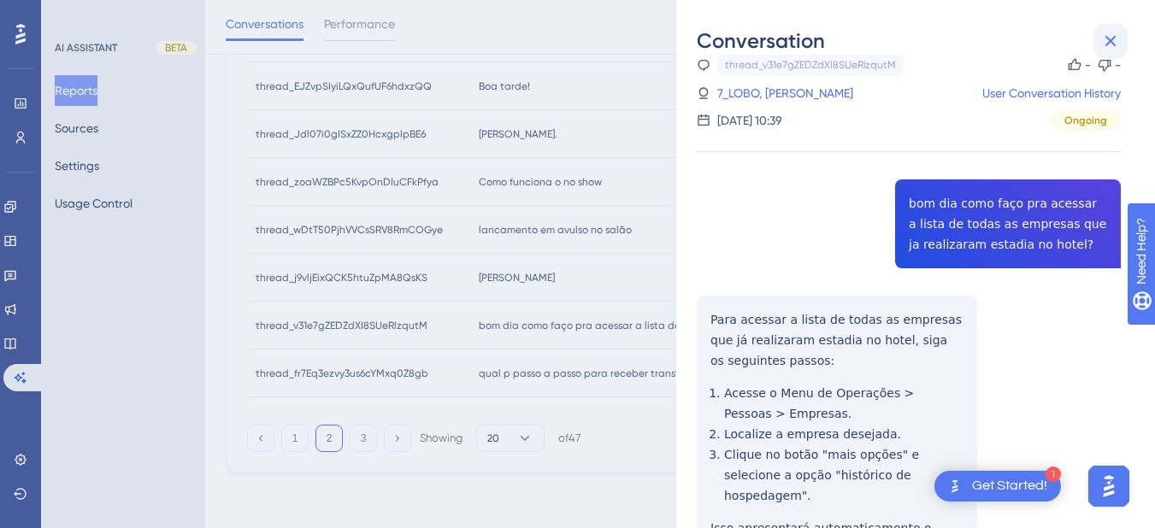
click at [1106, 32] on icon at bounding box center [1110, 41] width 21 height 21
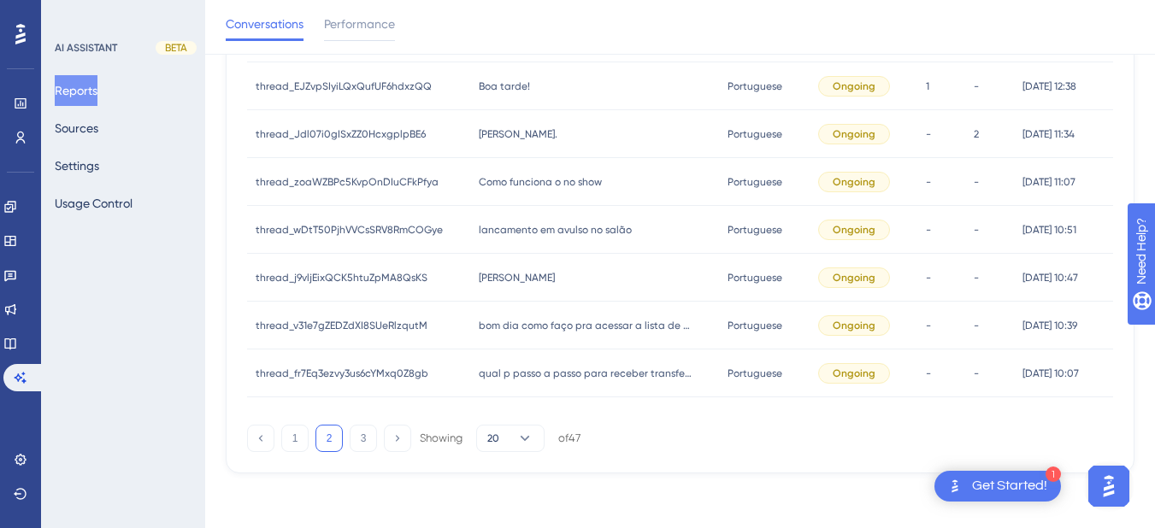
click at [596, 379] on span "qual p passo a passo para receber transferencias" at bounding box center [586, 374] width 214 height 14
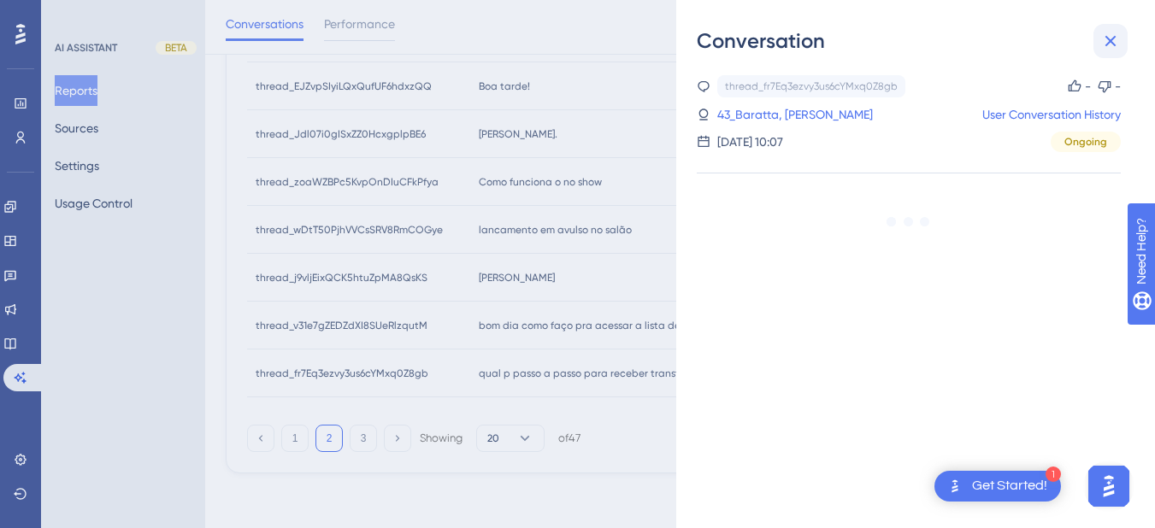
click at [1102, 39] on icon at bounding box center [1110, 41] width 21 height 21
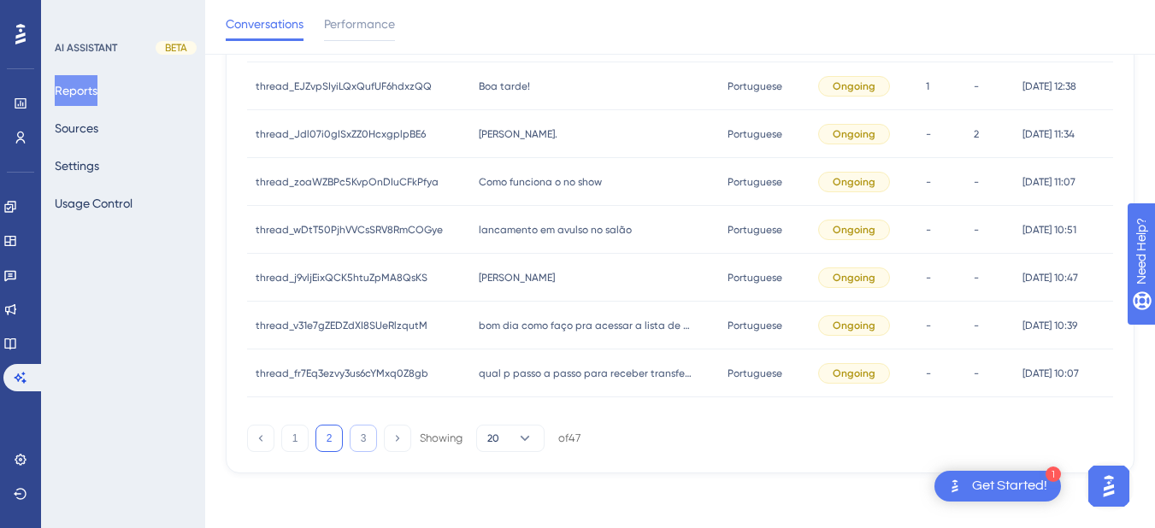
click at [362, 444] on button "3" at bounding box center [363, 438] width 27 height 27
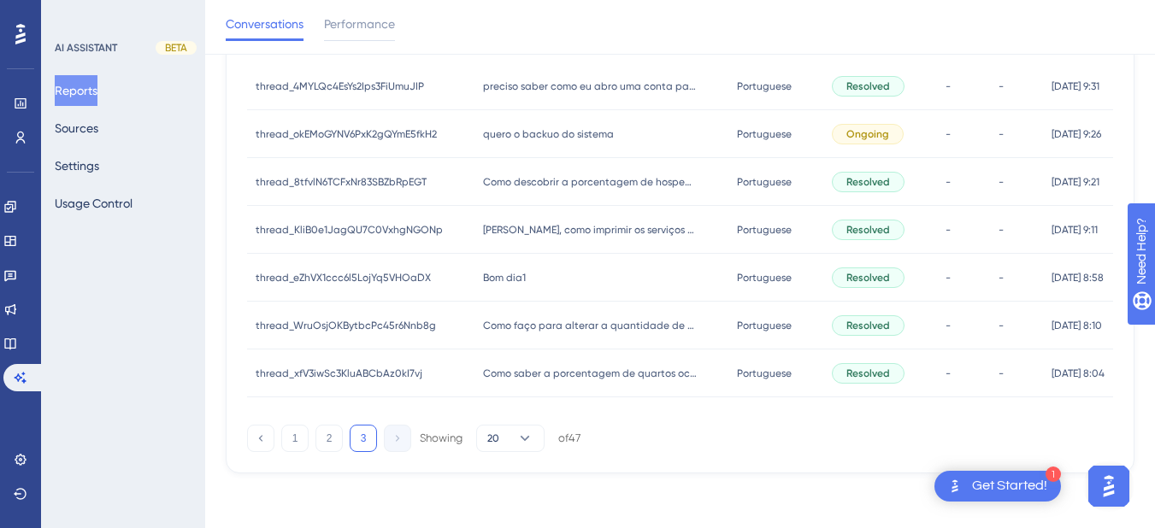
scroll to position [0, 0]
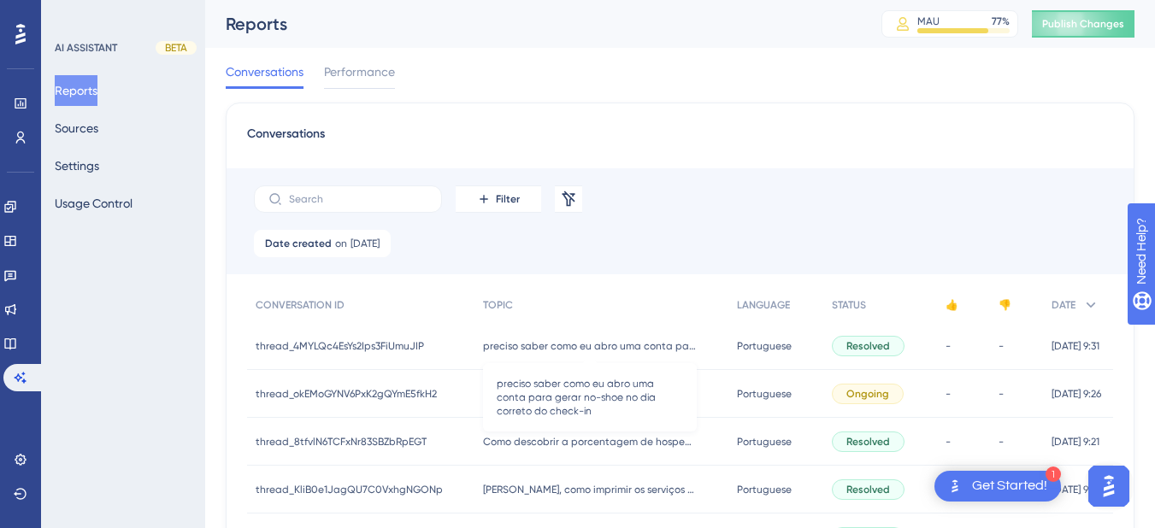
click at [489, 362] on div "preciso saber como eu abro uma conta para gerar no-shoe no dia correto do check…" at bounding box center [601, 346] width 254 height 48
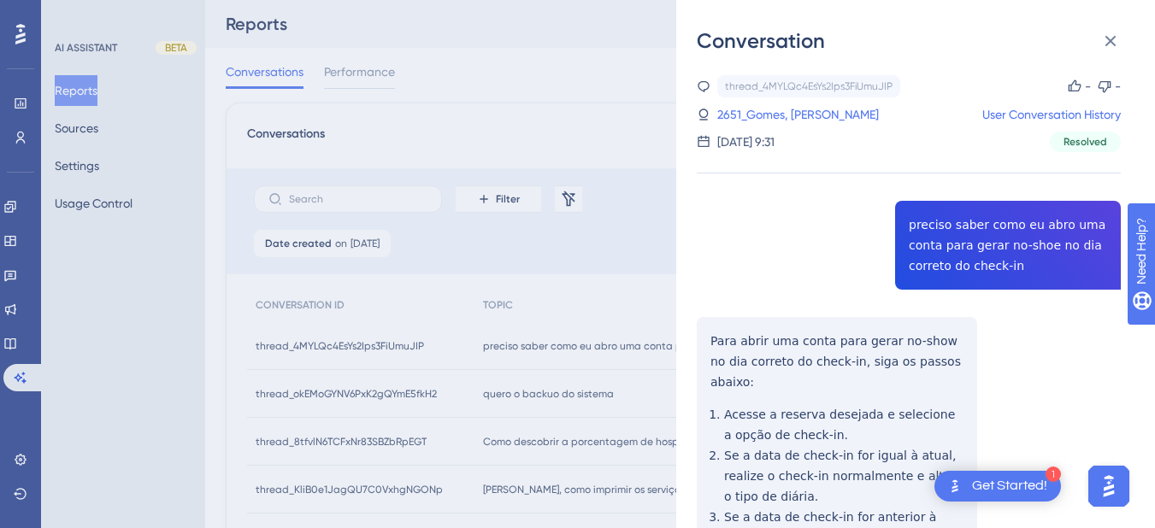
click at [926, 257] on div "thread_4MYLQc4EsYs2Ips3FiUmuJIP Copy - - 2651_Gomes, Andre User Conversation Hi…" at bounding box center [909, 450] width 424 height 750
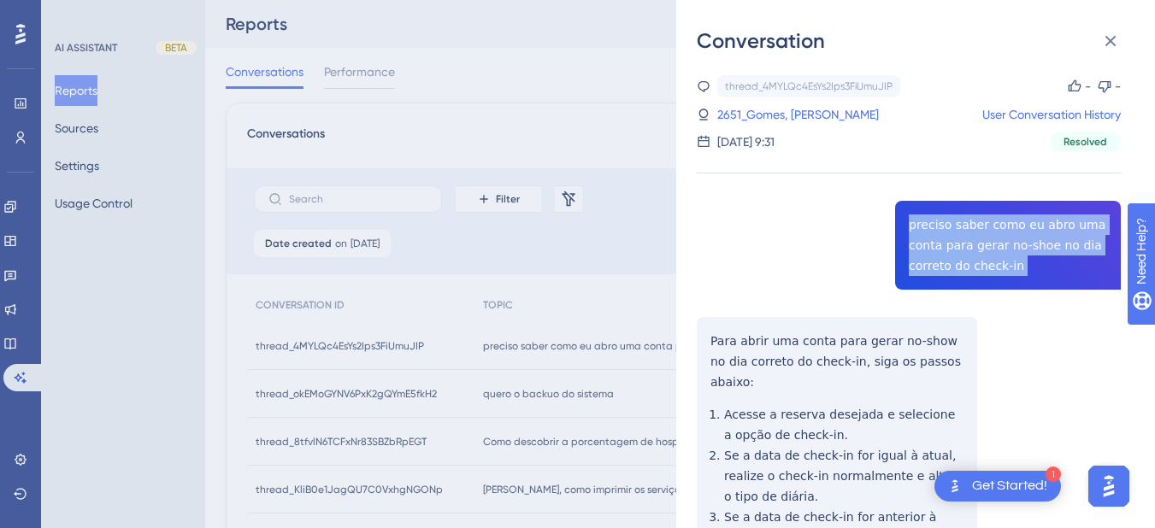
click at [926, 257] on div "thread_4MYLQc4EsYs2Ips3FiUmuJIP Copy - - 2651_Gomes, Andre User Conversation Hi…" at bounding box center [909, 450] width 424 height 750
click at [703, 332] on div "thread_4MYLQc4EsYs2Ips3FiUmuJIP Copy - - 2651_Gomes, Andre User Conversation Hi…" at bounding box center [909, 450] width 424 height 750
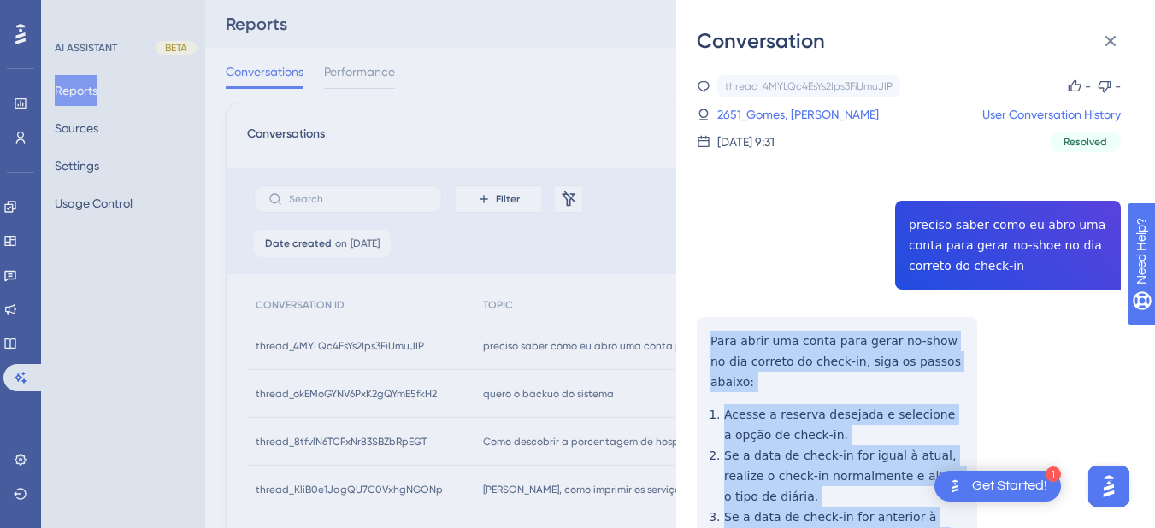
scroll to position [199, 0]
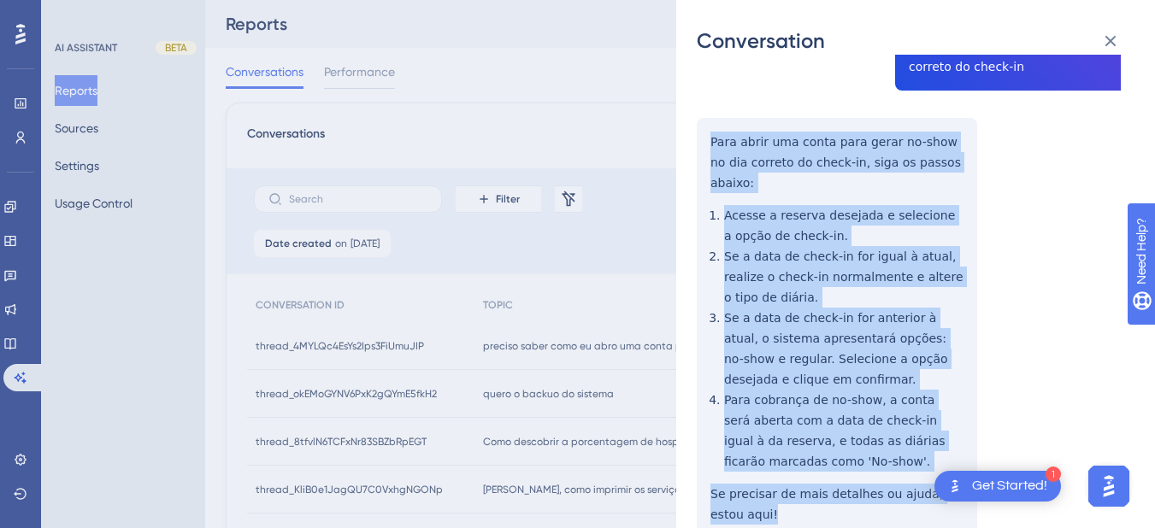
drag, startPoint x: 706, startPoint y: 336, endPoint x: 795, endPoint y: 497, distance: 184.4
click at [795, 497] on div "thread_4MYLQc4EsYs2Ips3FiUmuJIP Copy - - 2651_Gomes, Andre User Conversation Hi…" at bounding box center [909, 251] width 424 height 750
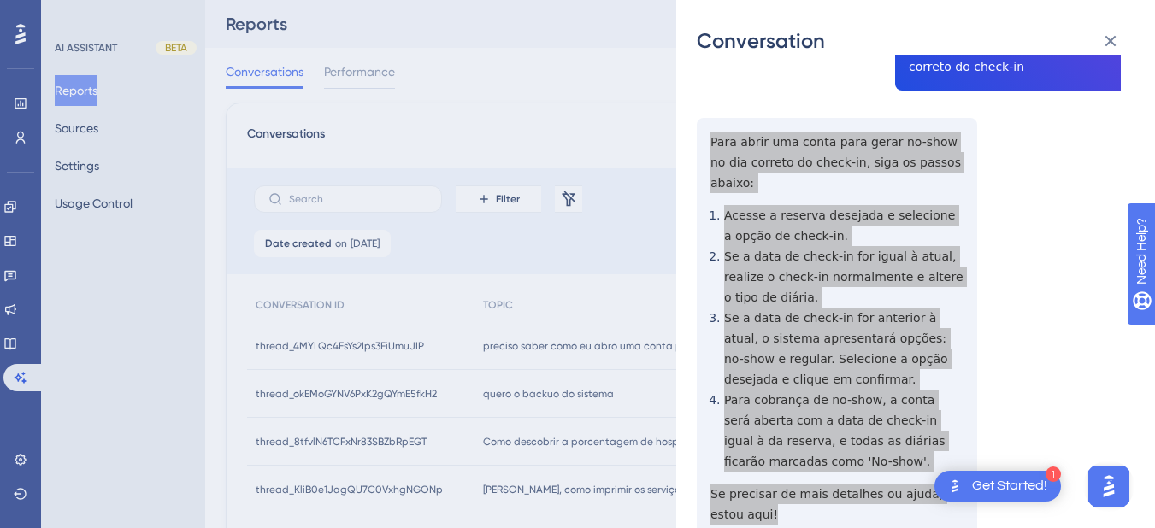
scroll to position [0, 0]
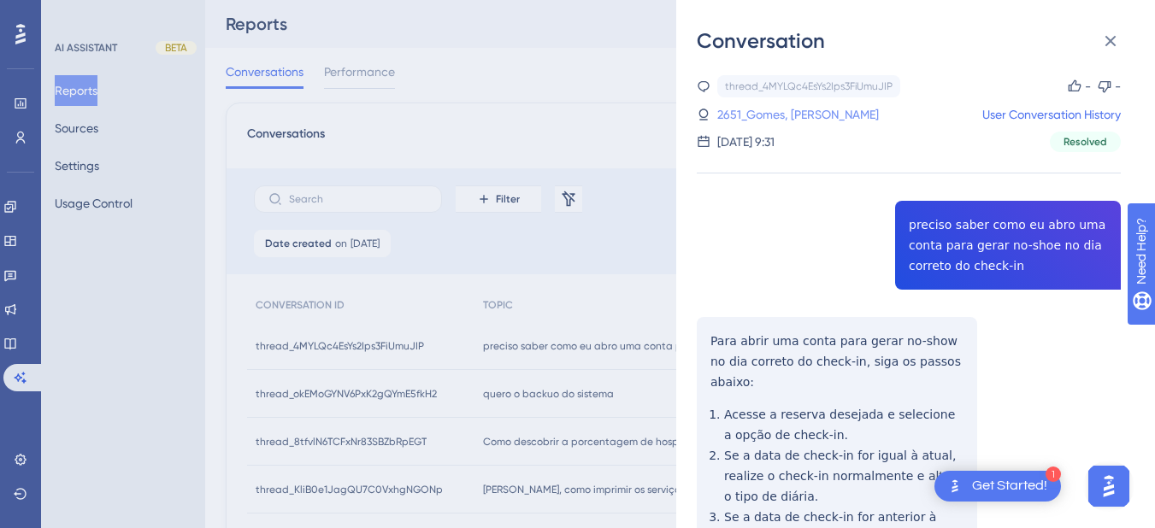
click at [773, 115] on link "2651_Gomes, Andre" at bounding box center [798, 114] width 162 height 21
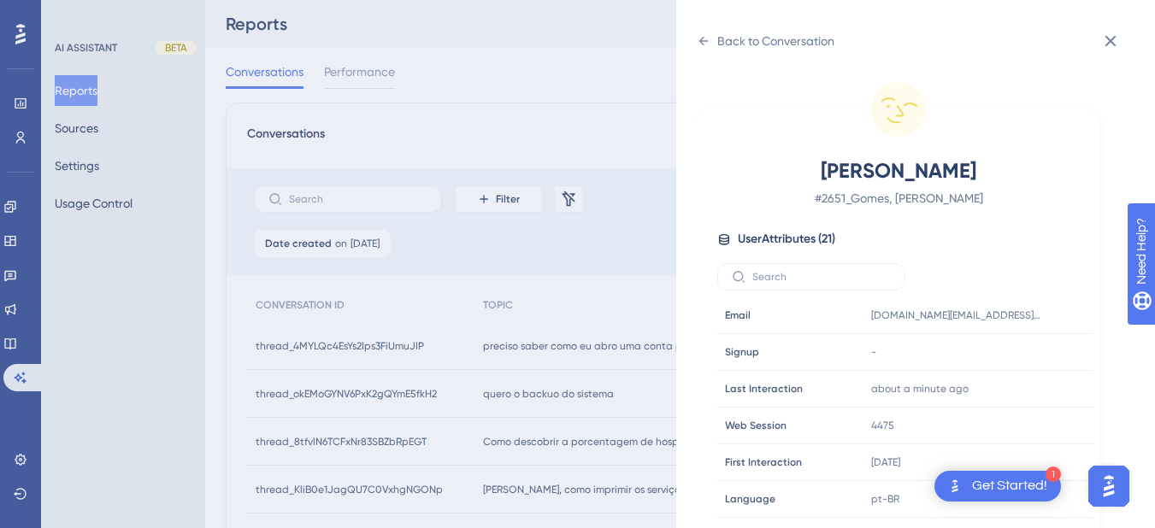
scroll to position [520, 0]
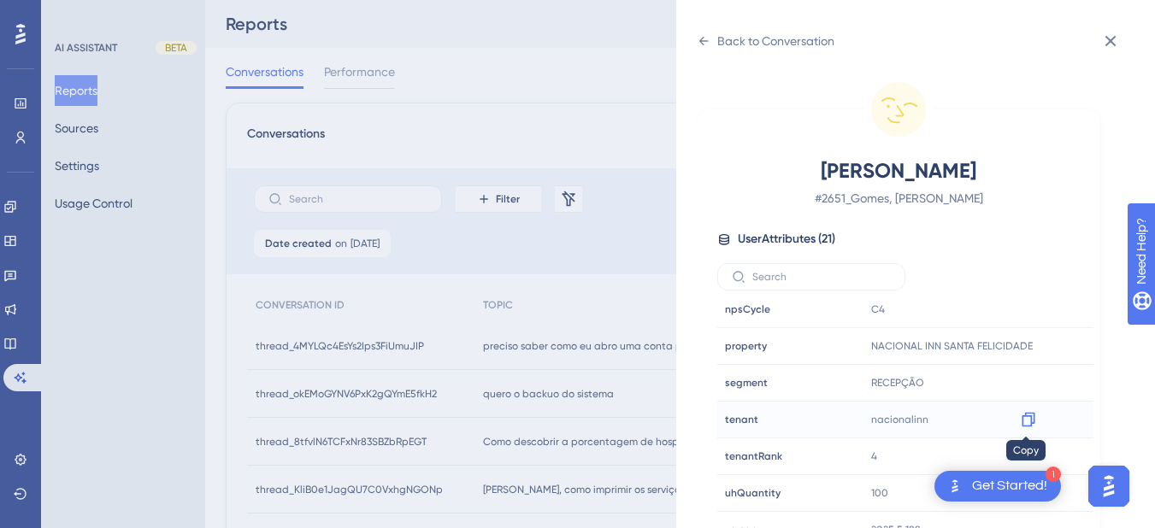
click at [1031, 422] on icon at bounding box center [1027, 420] width 13 height 15
click at [1026, 347] on icon at bounding box center [1028, 346] width 17 height 17
click at [695, 38] on div "Back to Conversation Gomes, Andre # 2651_Gomes, Andre User Attributes ( 21 ) Em…" at bounding box center [915, 264] width 479 height 528
click at [707, 42] on icon at bounding box center [704, 41] width 14 height 14
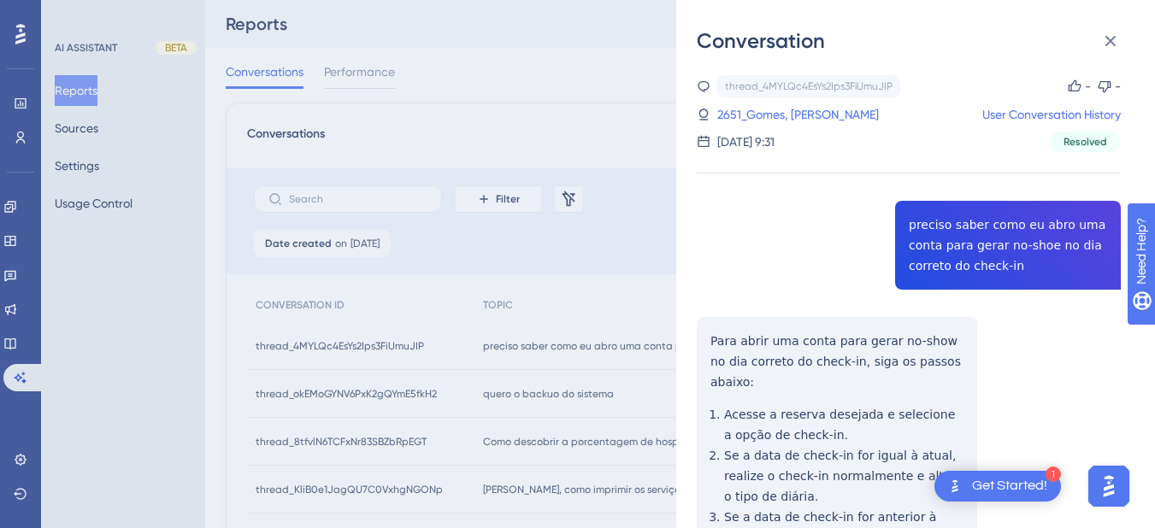
scroll to position [199, 0]
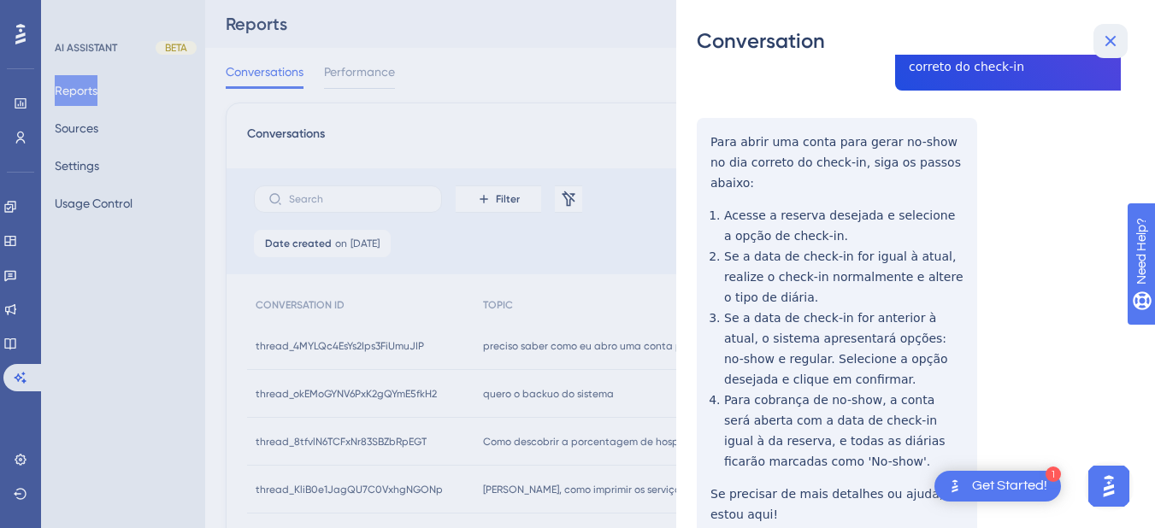
click at [1103, 38] on icon at bounding box center [1110, 41] width 21 height 21
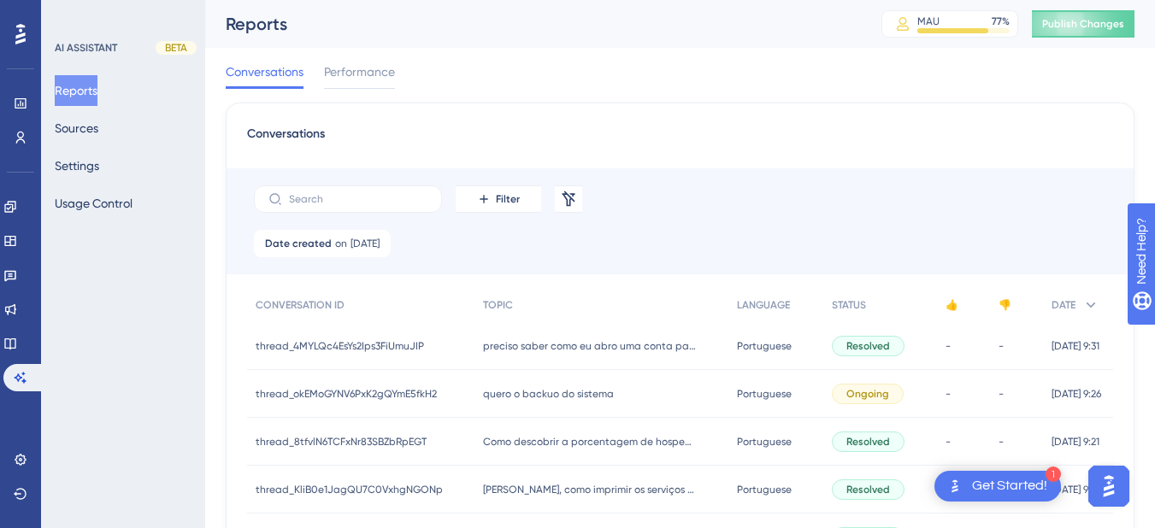
click at [533, 401] on div "quero o backuo do sistema quero o backuo do sistema" at bounding box center [601, 394] width 254 height 48
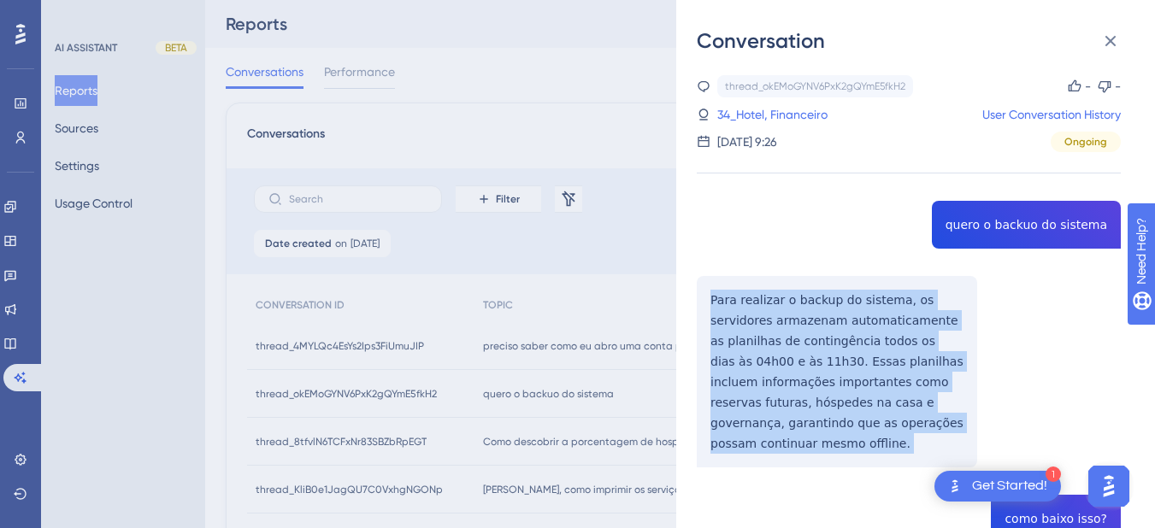
drag, startPoint x: 704, startPoint y: 296, endPoint x: 951, endPoint y: 436, distance: 284.0
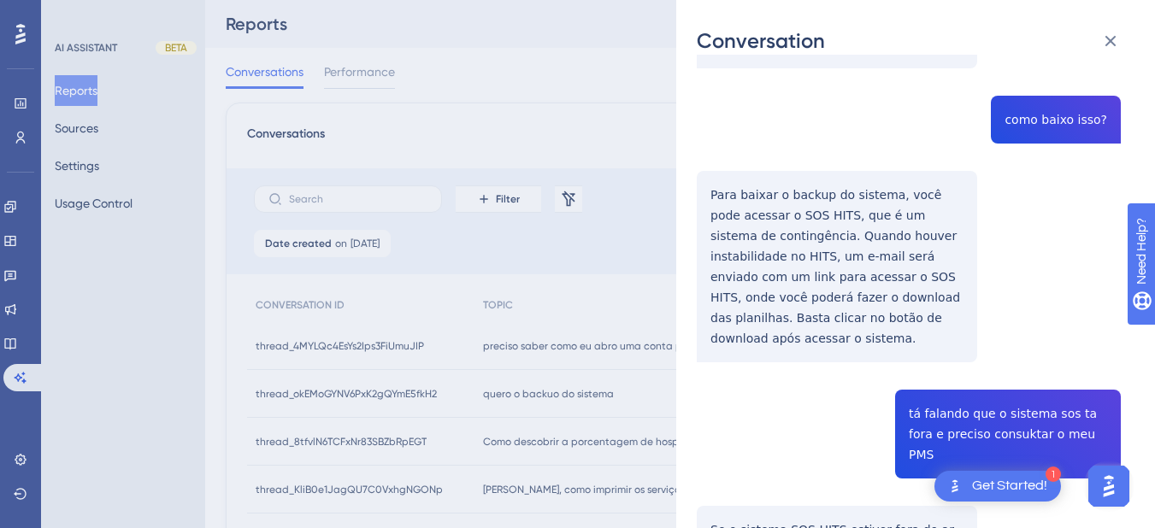
drag, startPoint x: 708, startPoint y: 368, endPoint x: 762, endPoint y: 356, distance: 55.0
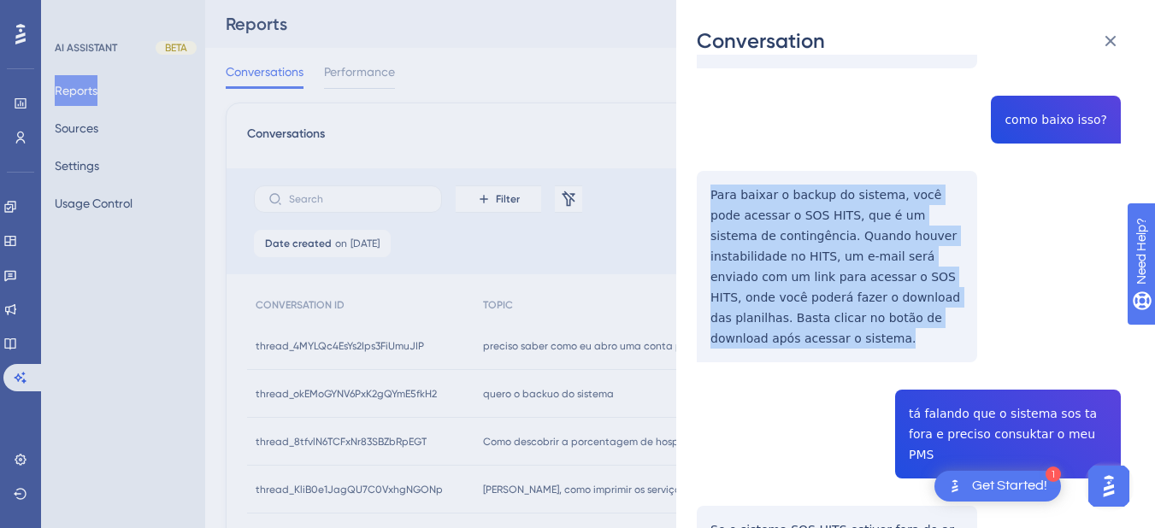
drag, startPoint x: 923, startPoint y: 298, endPoint x: 682, endPoint y: 161, distance: 277.5
click at [682, 161] on div "Conversation thread_okEMoGYNV6PxK2gQYmE5fkH2 Copy - - 34_Hotel, Financeiro User…" at bounding box center [915, 264] width 479 height 528
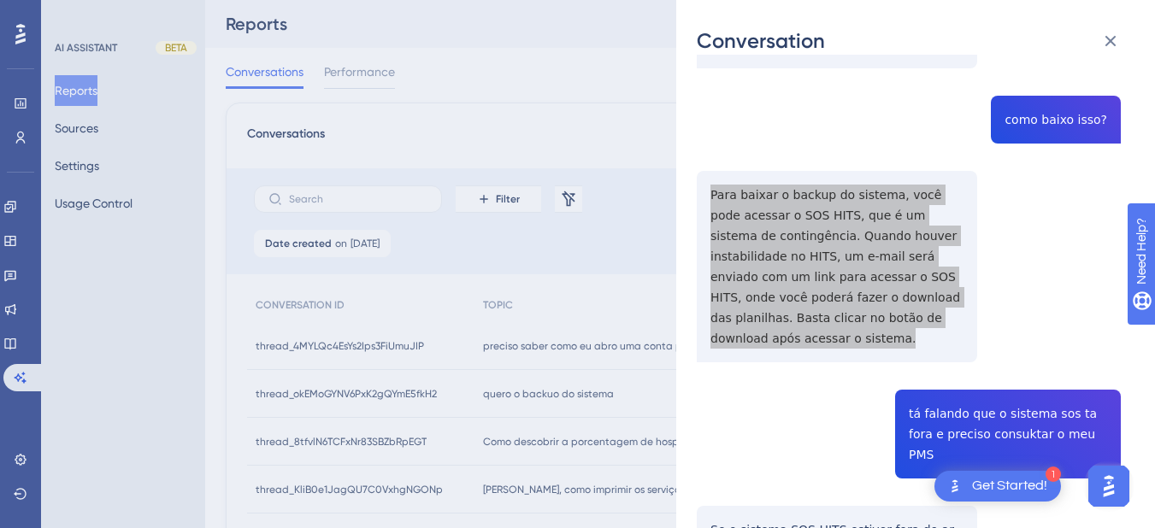
scroll to position [598, 0]
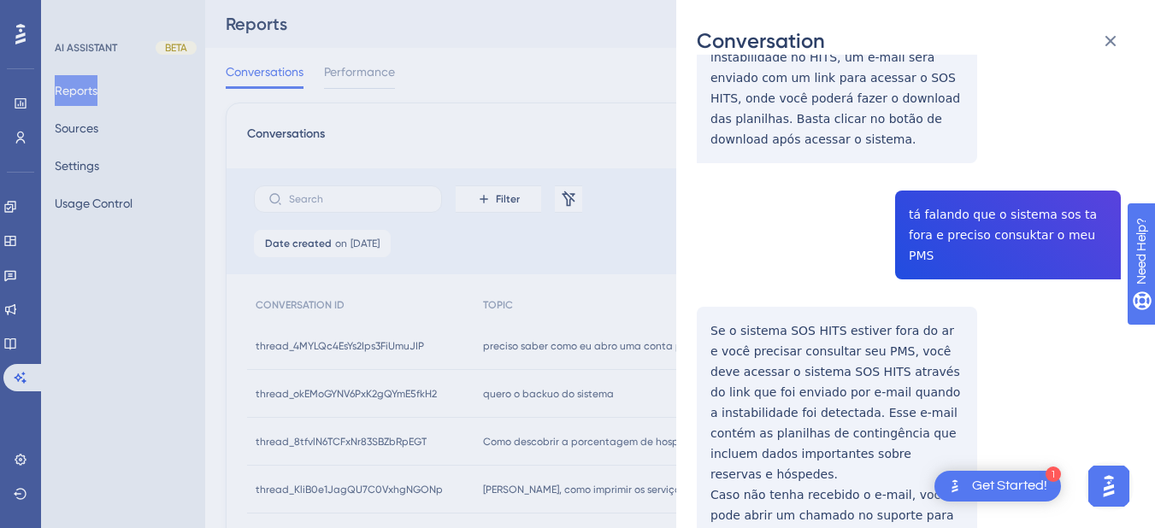
click at [967, 177] on div "thread_okEMoGYNV6PxK2gQYmE5fkH2 Copy - - 34_Hotel, Financeiro User Conversation…" at bounding box center [909, 438] width 424 height 1922
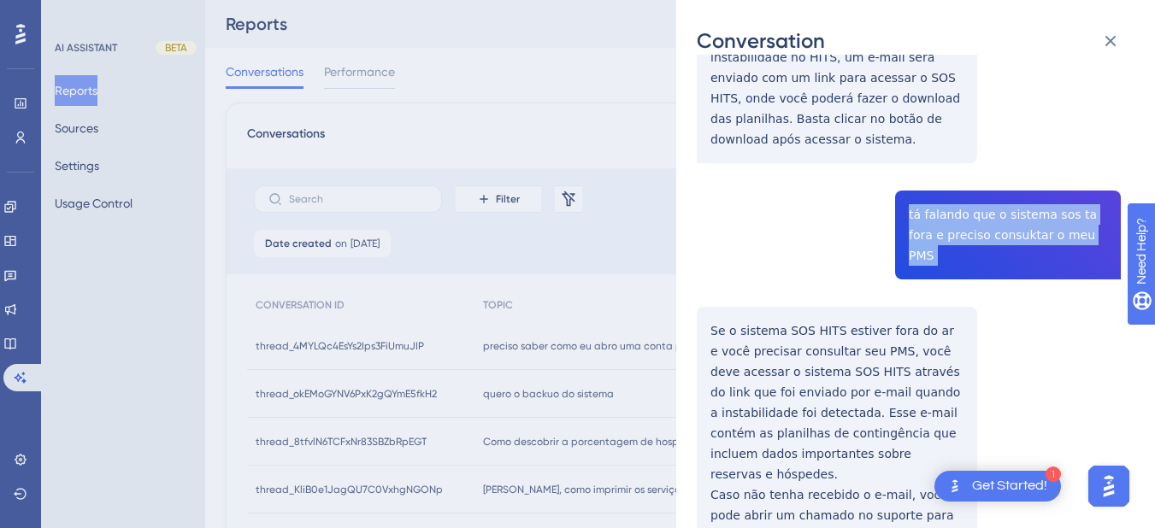
click at [967, 176] on div "thread_okEMoGYNV6PxK2gQYmE5fkH2 Copy - - 34_Hotel, Financeiro User Conversation…" at bounding box center [909, 438] width 424 height 1922
click at [703, 264] on div "thread_okEMoGYNV6PxK2gQYmE5fkH2 Copy - - 34_Hotel, Financeiro User Conversation…" at bounding box center [909, 438] width 424 height 1922
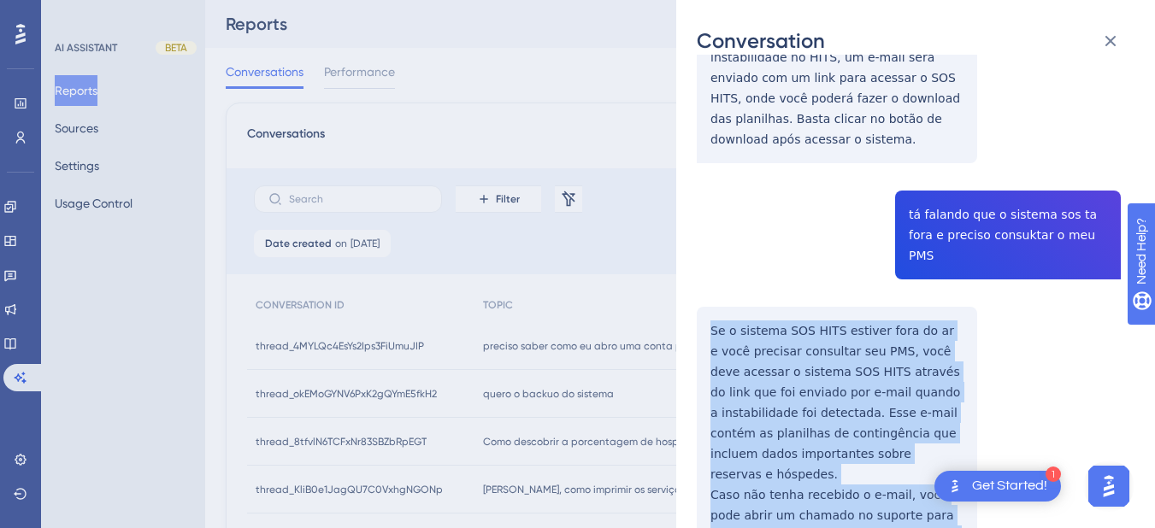
scroll to position [797, 0]
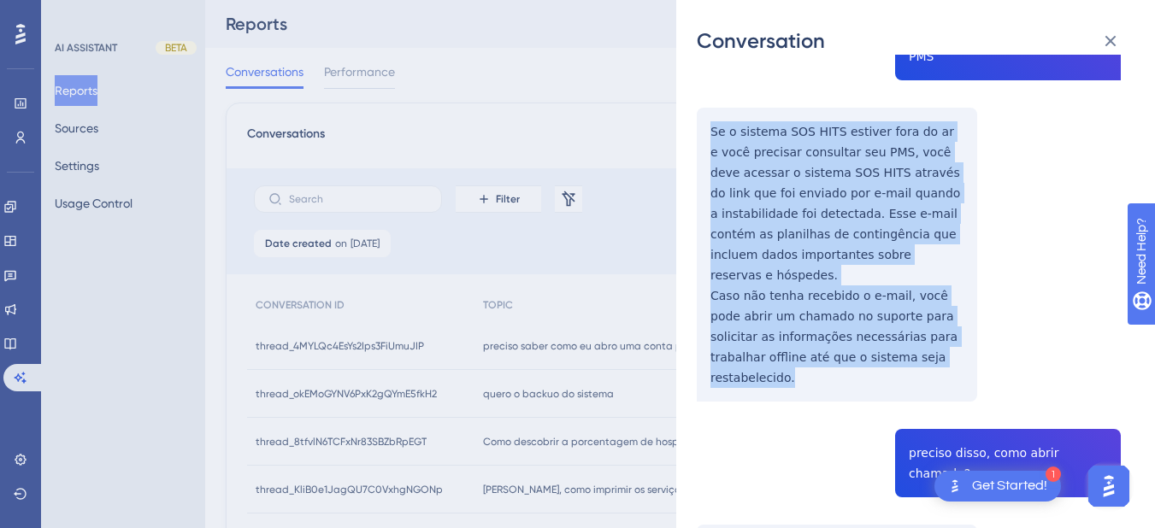
drag, startPoint x: 699, startPoint y: 269, endPoint x: 930, endPoint y: 305, distance: 233.5
click at [930, 305] on div "thread_okEMoGYNV6PxK2gQYmE5fkH2 Copy - - 34_Hotel, Financeiro User Conversation…" at bounding box center [909, 239] width 424 height 1922
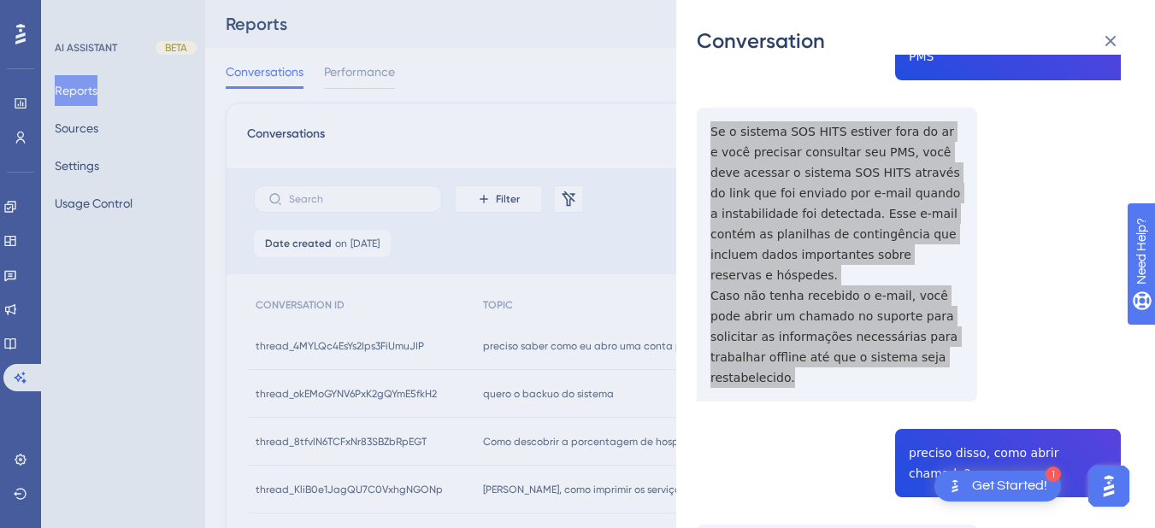
scroll to position [997, 0]
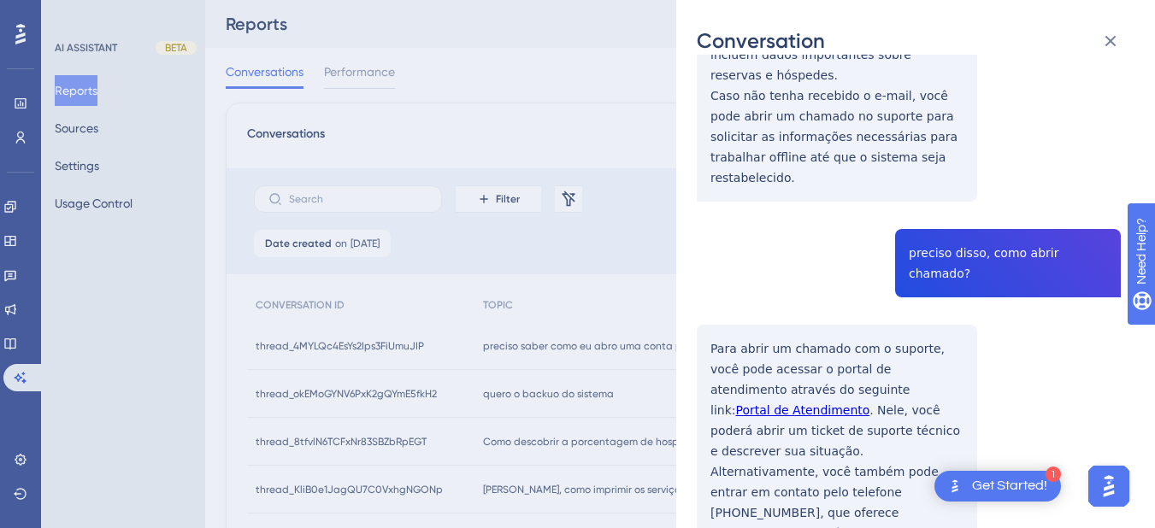
click at [959, 160] on div "thread_okEMoGYNV6PxK2gQYmE5fkH2 Copy - - 34_Hotel, Financeiro User Conversation…" at bounding box center [909, 39] width 424 height 1922
click at [696, 232] on div "Conversation thread_okEMoGYNV6PxK2gQYmE5fkH2 Copy - - 34_Hotel, Financeiro User…" at bounding box center [915, 264] width 479 height 528
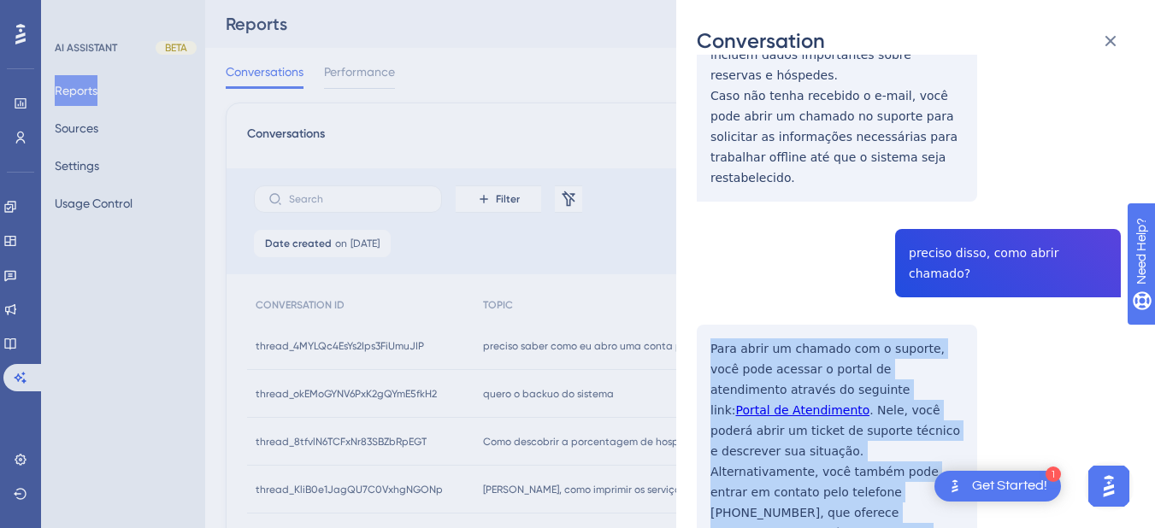
drag, startPoint x: 699, startPoint y: 215, endPoint x: 829, endPoint y: 403, distance: 229.2
click at [829, 415] on div "thread_okEMoGYNV6PxK2gQYmE5fkH2 Copy - - 34_Hotel, Financeiro User Conversation…" at bounding box center [909, 39] width 424 height 1922
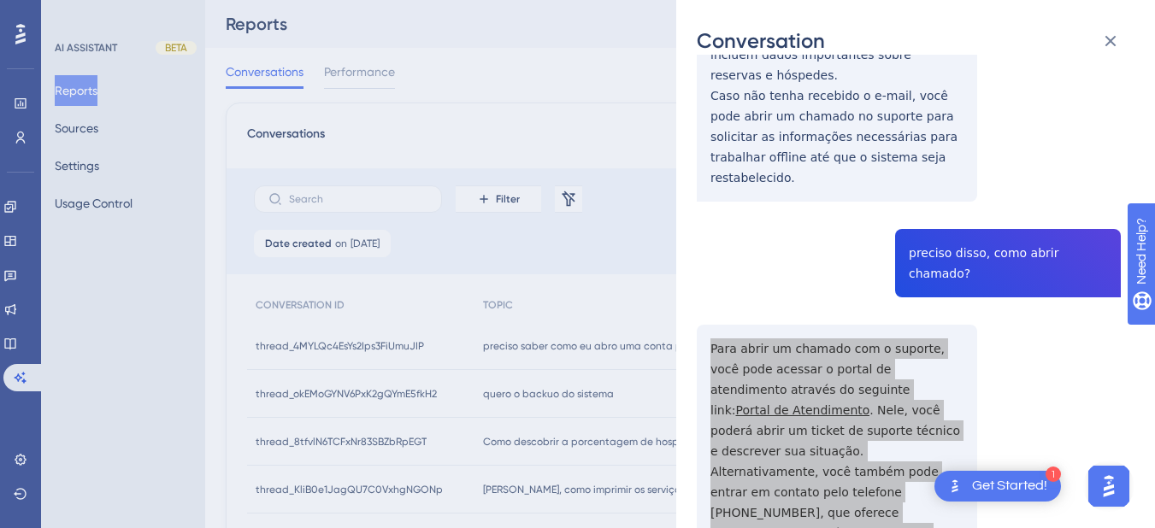
scroll to position [1197, 0]
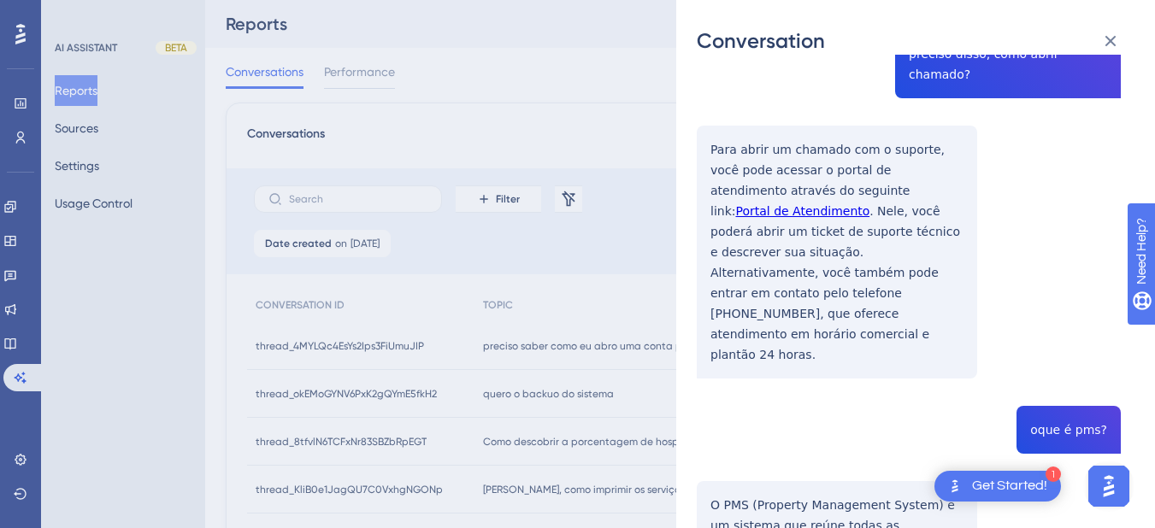
drag, startPoint x: 703, startPoint y: 338, endPoint x: 898, endPoint y: 495, distance: 250.5
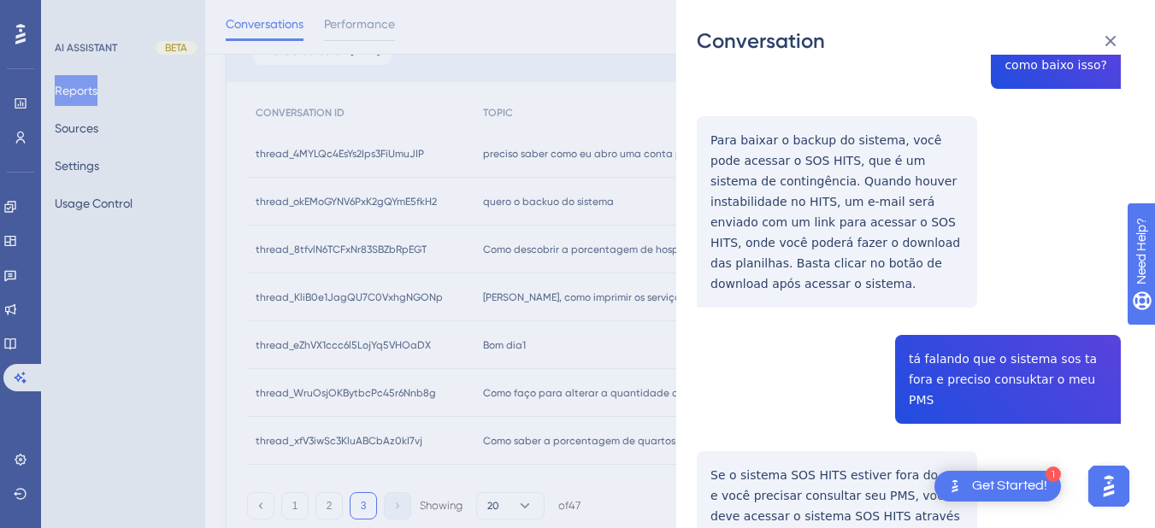
scroll to position [0, 0]
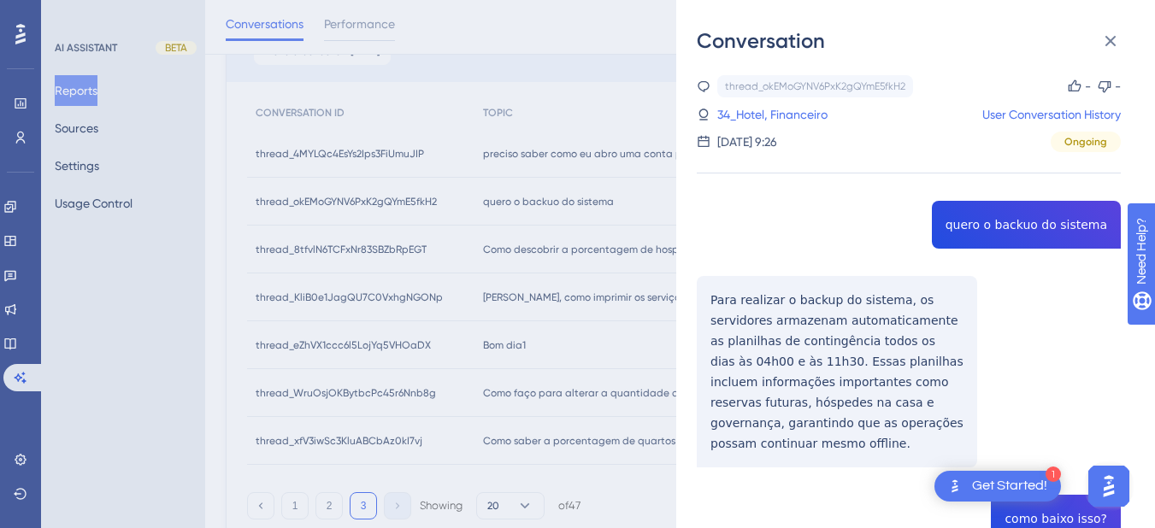
click at [764, 101] on div "thread_okEMoGYNV6PxK2gQYmE5fkH2 Copy - - 34_Hotel, Financeiro User Conversation…" at bounding box center [909, 113] width 424 height 77
click at [764, 121] on link "34_Hotel, Financeiro" at bounding box center [772, 114] width 110 height 21
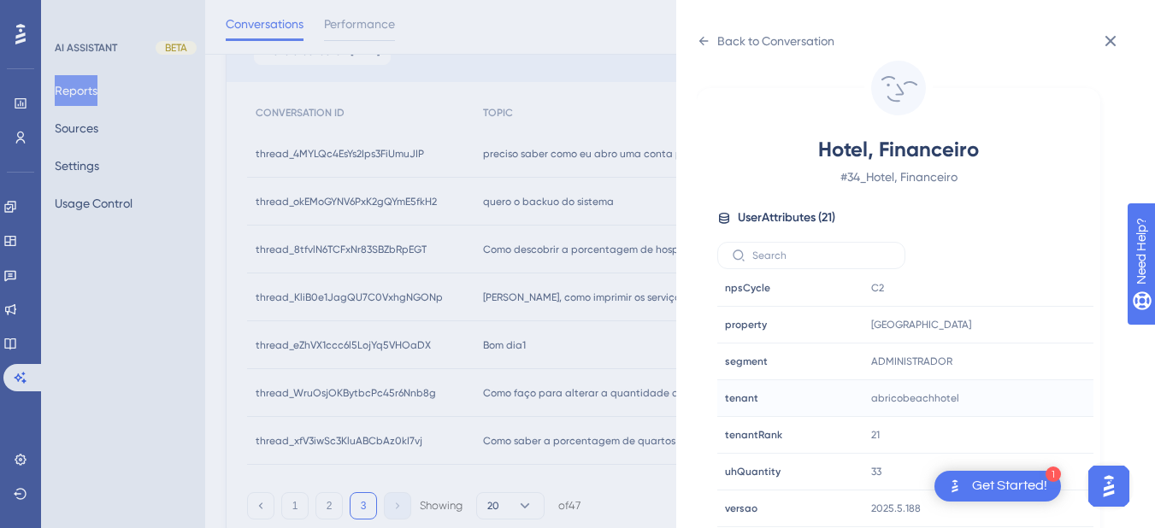
scroll to position [267, 0]
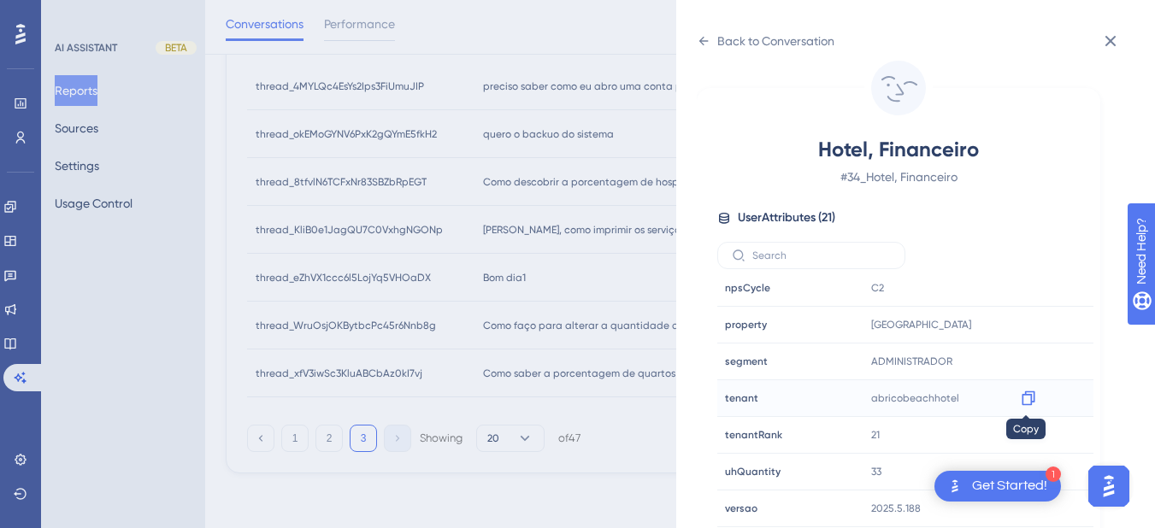
click at [1030, 401] on icon at bounding box center [1028, 398] width 17 height 17
click at [1022, 400] on icon at bounding box center [1028, 398] width 17 height 17
click at [704, 45] on icon at bounding box center [704, 41] width 14 height 14
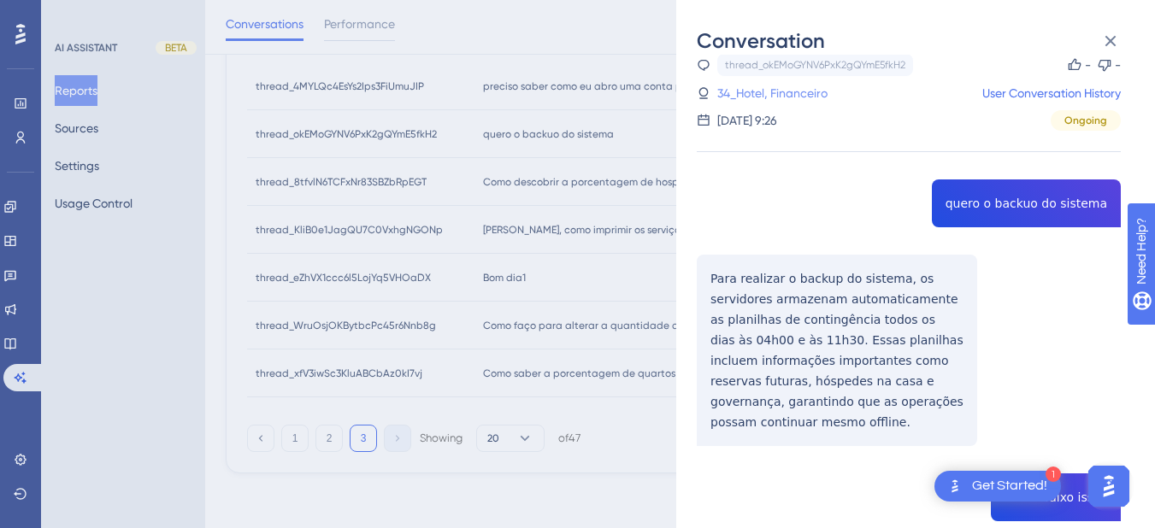
click at [760, 88] on link "34_Hotel, Financeiro" at bounding box center [772, 93] width 110 height 21
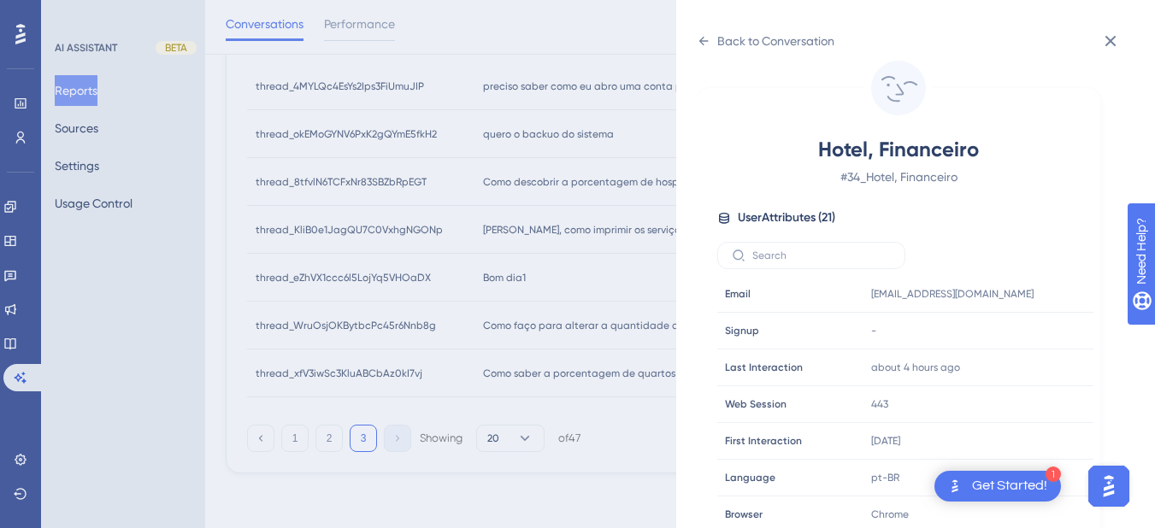
scroll to position [520, 0]
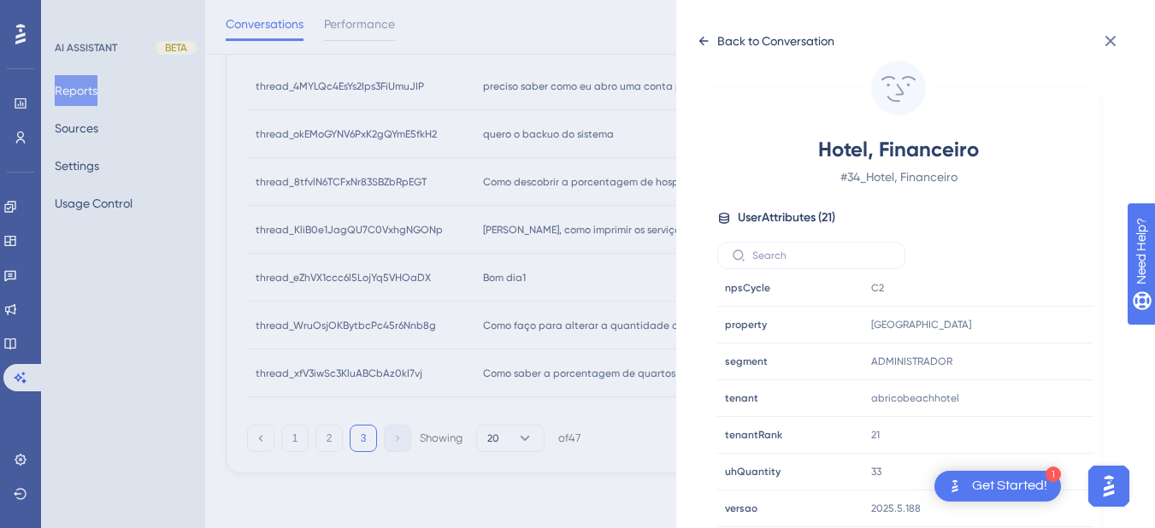
click at [703, 37] on icon at bounding box center [703, 41] width 9 height 9
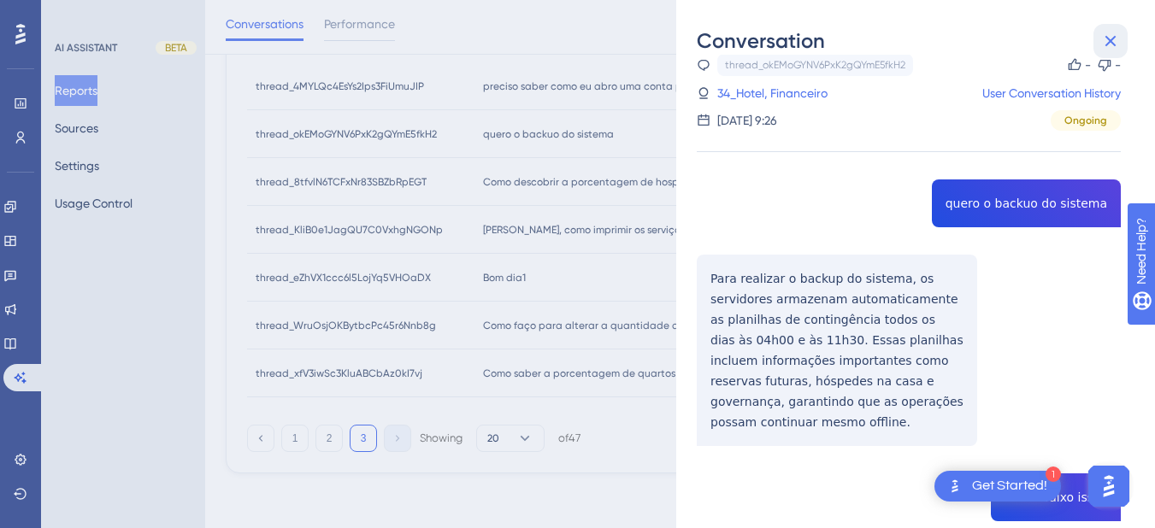
click at [1114, 33] on icon at bounding box center [1110, 41] width 21 height 21
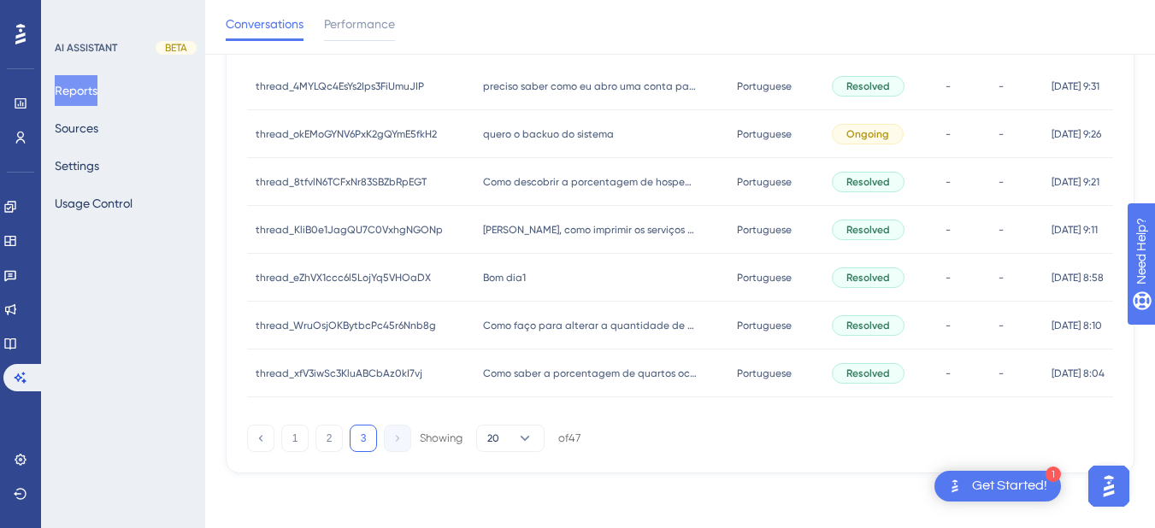
click at [460, 173] on div "thread_8tfvlN6TCFxNr83SBZbRpEGT thread_8tfvlN6TCFxNr83SBZbRpEGT" at bounding box center [360, 182] width 227 height 48
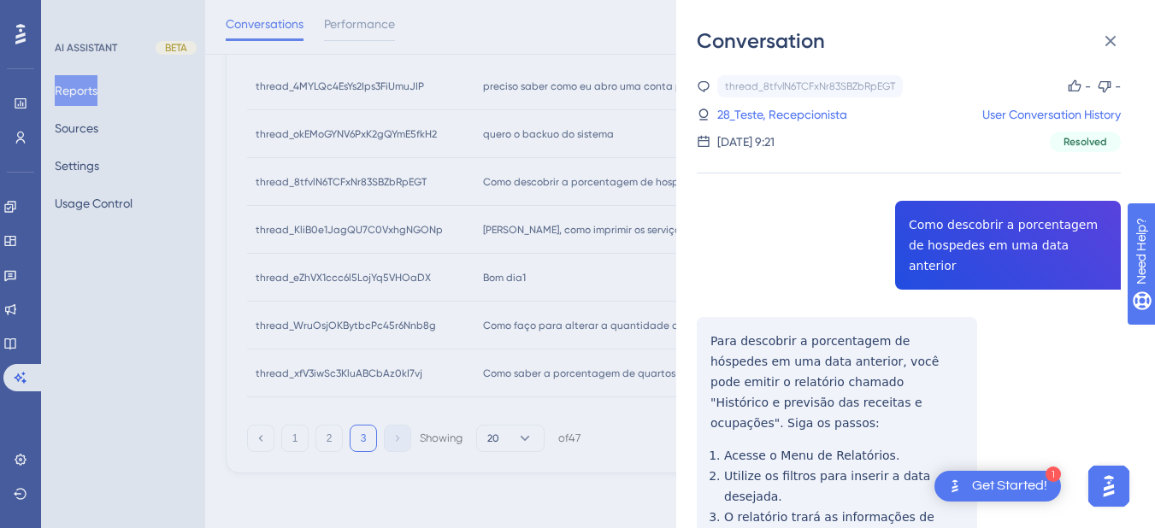
click at [946, 222] on div "thread_8tfvlN6TCFxNr83SBZbRpEGT Copy - - 28_Teste, Recepcionista User Conversat…" at bounding box center [909, 419] width 424 height 688
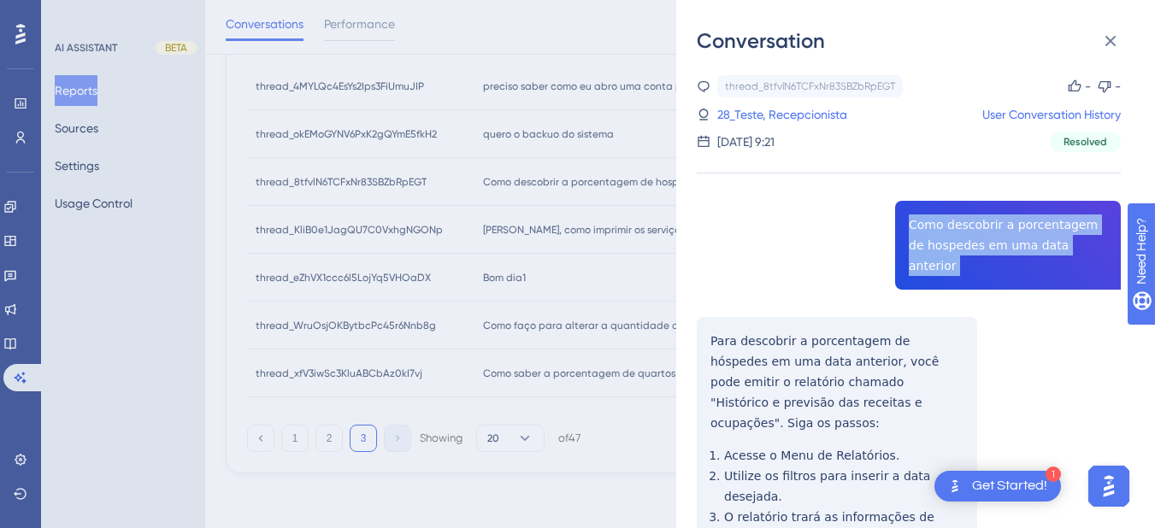
click at [946, 222] on div "thread_8tfvlN6TCFxNr83SBZbRpEGT Copy - - 28_Teste, Recepcionista User Conversat…" at bounding box center [909, 419] width 424 height 688
click at [705, 323] on div "thread_8tfvlN6TCFxNr83SBZbRpEGT Copy - - 28_Teste, Recepcionista User Conversat…" at bounding box center [909, 419] width 424 height 688
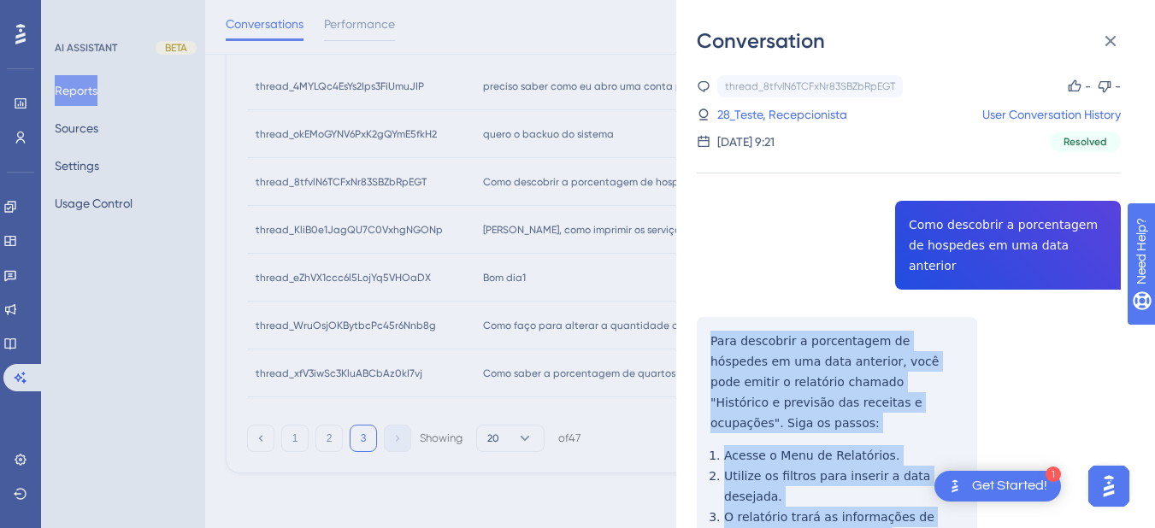
scroll to position [140, 0]
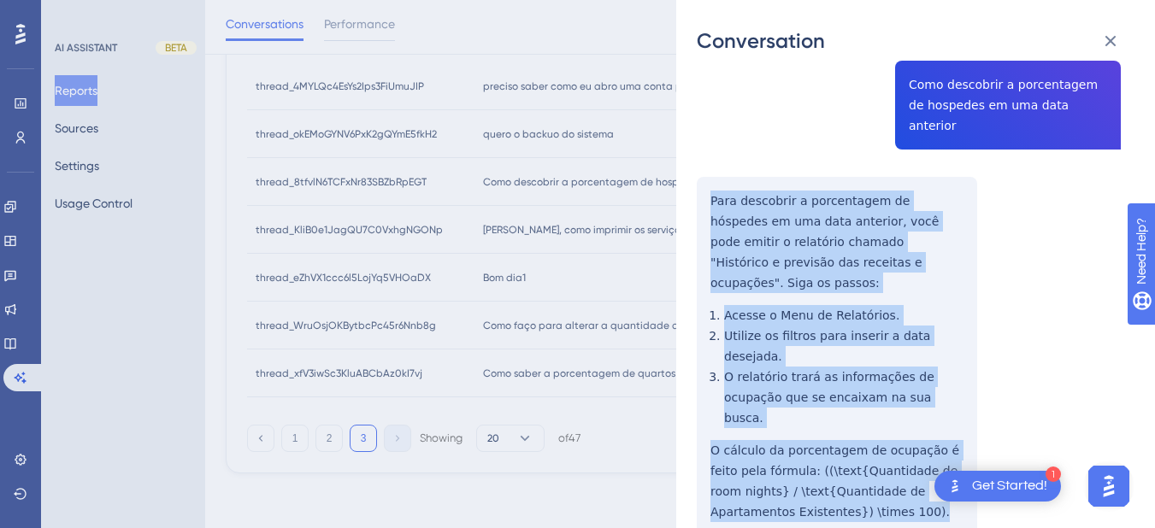
drag, startPoint x: 709, startPoint y: 310, endPoint x: 786, endPoint y: 306, distance: 77.0
click at [849, 441] on div "thread_8tfvlN6TCFxNr83SBZbRpEGT Copy - - 28_Teste, Recepcionista User Conversat…" at bounding box center [909, 279] width 424 height 688
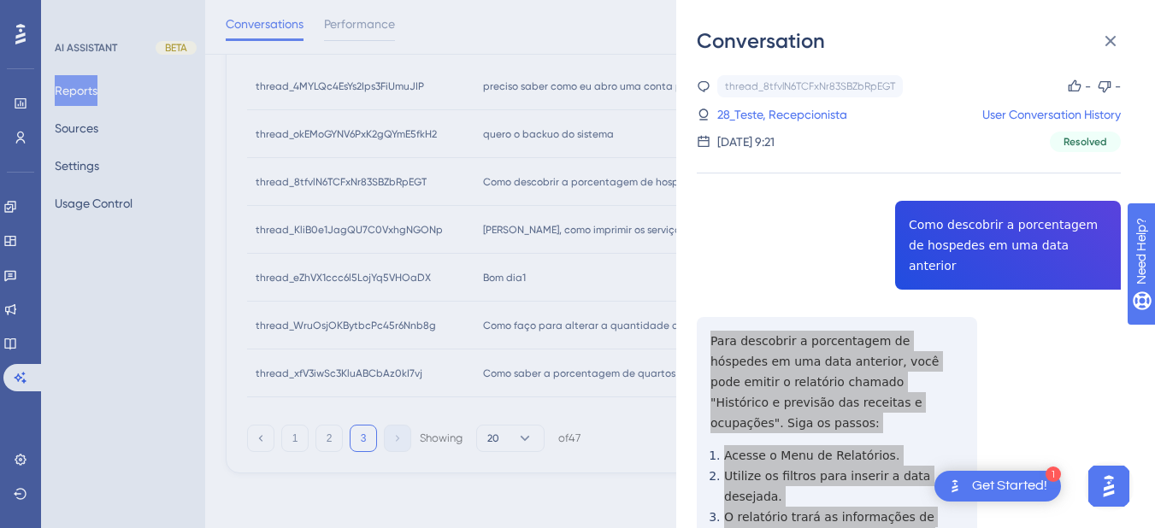
scroll to position [68, 0]
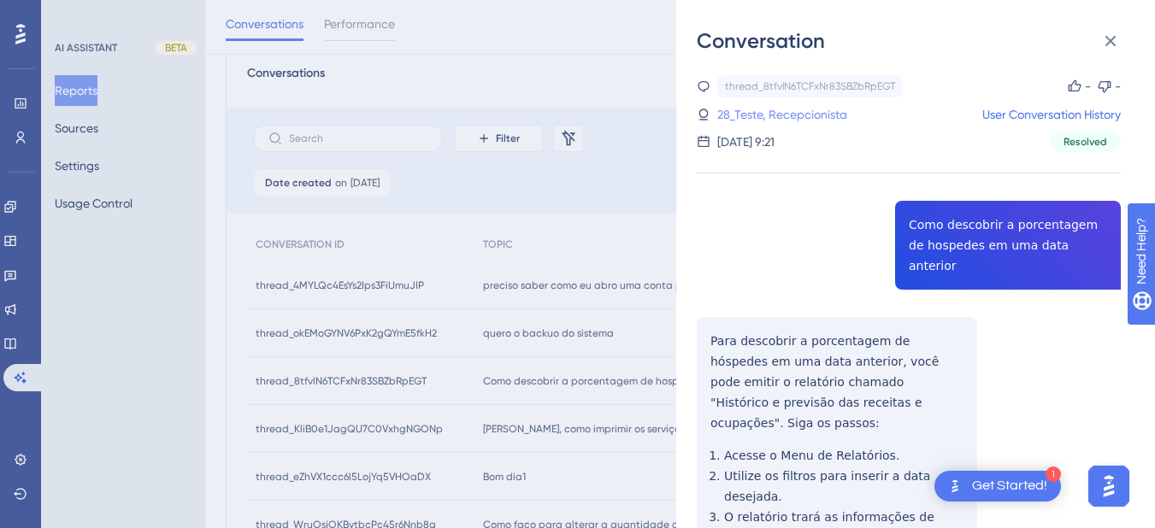
click at [753, 109] on link "28_Teste, Recepcionista" at bounding box center [782, 114] width 130 height 21
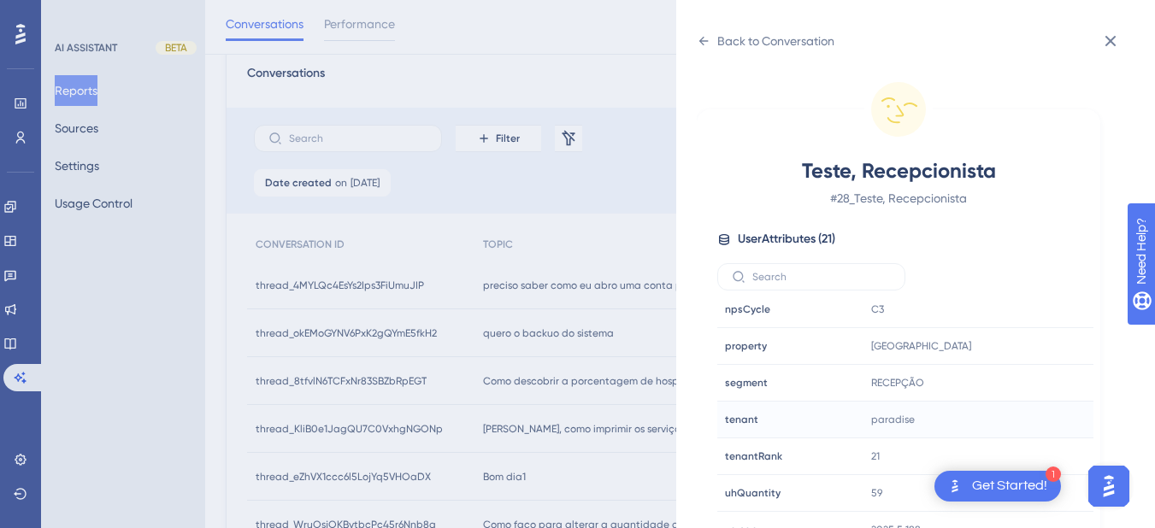
scroll to position [21, 0]
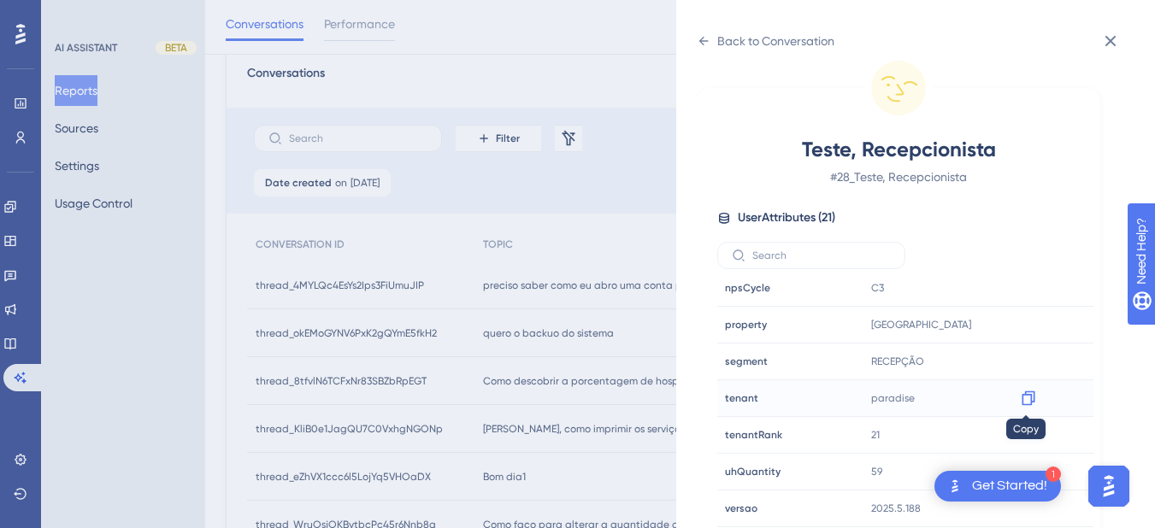
click at [1021, 400] on icon at bounding box center [1028, 398] width 17 height 17
click at [701, 42] on icon at bounding box center [703, 41] width 9 height 9
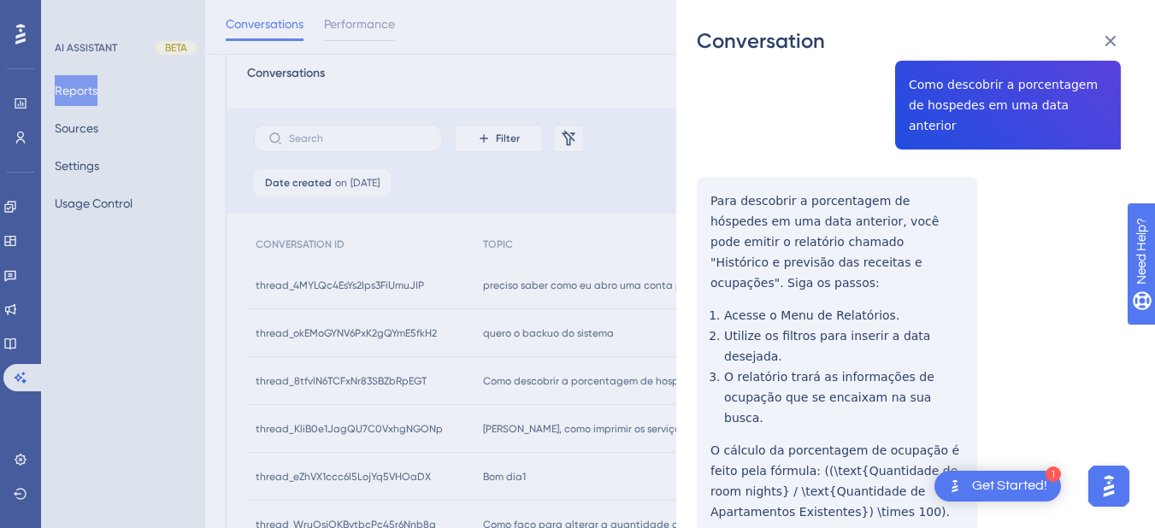
scroll to position [267, 0]
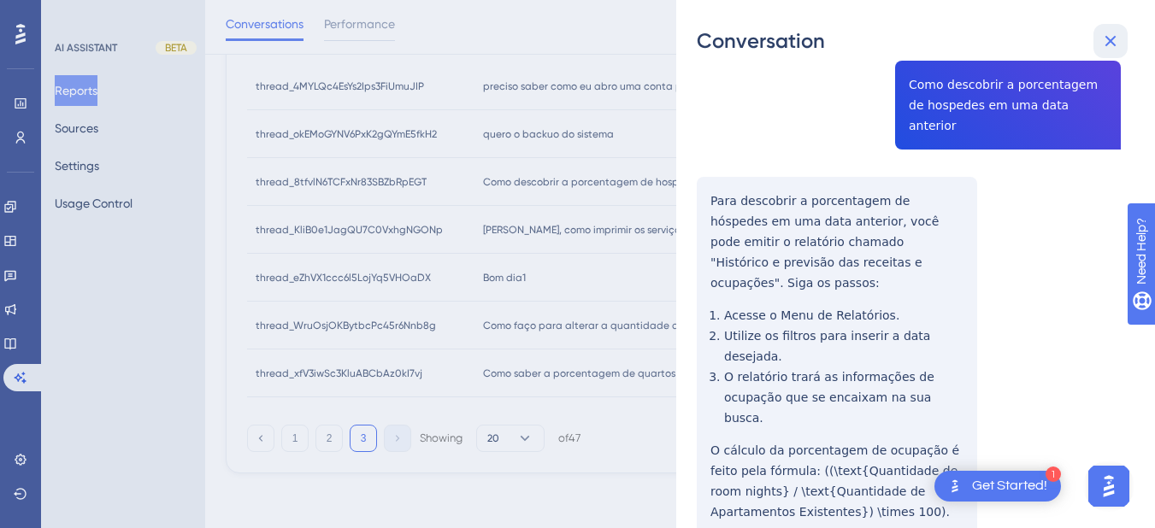
drag, startPoint x: 1104, startPoint y: 37, endPoint x: 1114, endPoint y: 41, distance: 10.3
click at [1114, 41] on icon at bounding box center [1110, 41] width 21 height 21
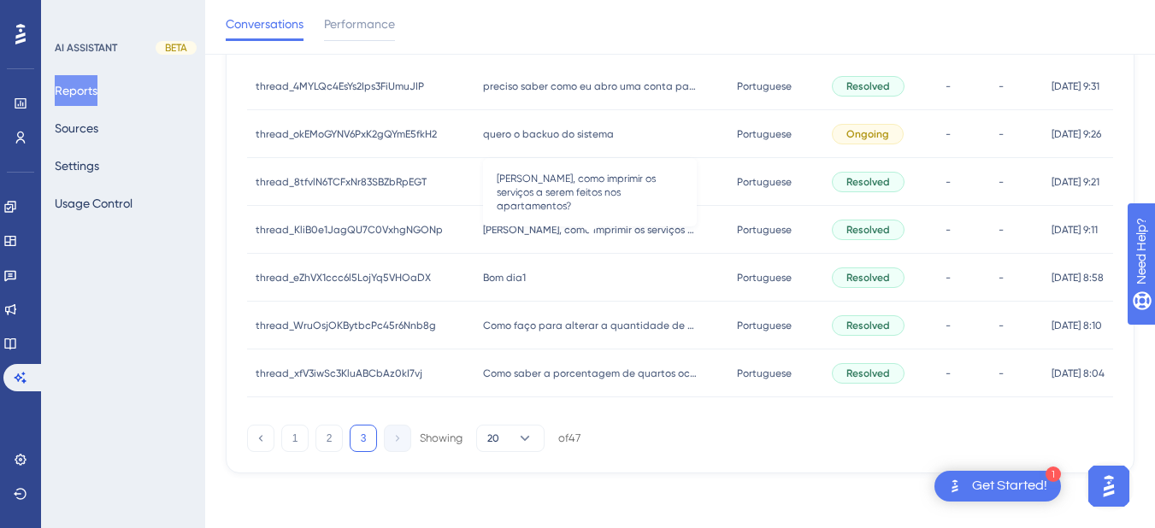
click at [567, 233] on span "Iara, como imprimir os serviços a serem feitos nos apartamentos?" at bounding box center [590, 230] width 214 height 14
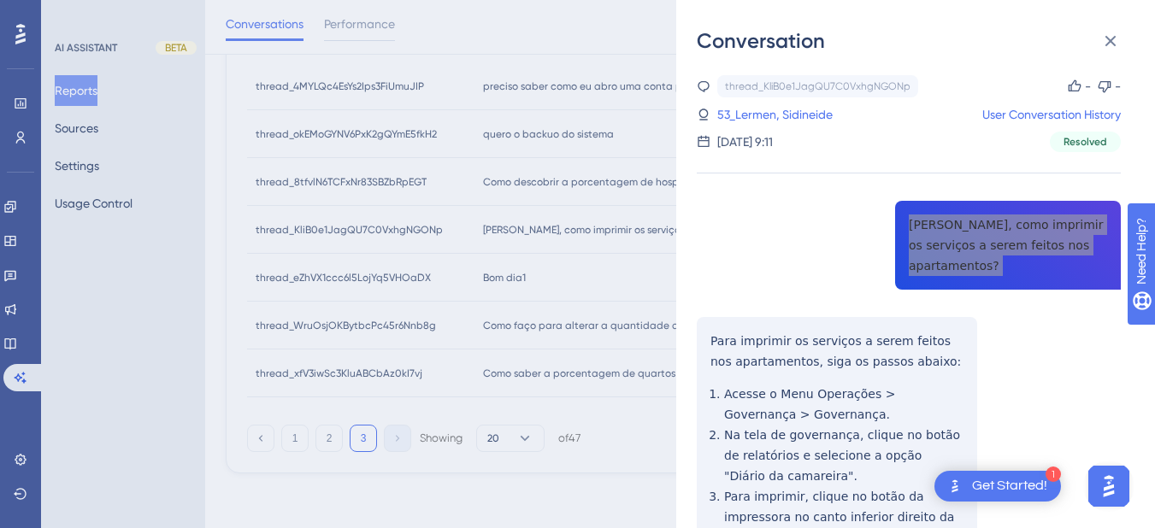
scroll to position [199, 0]
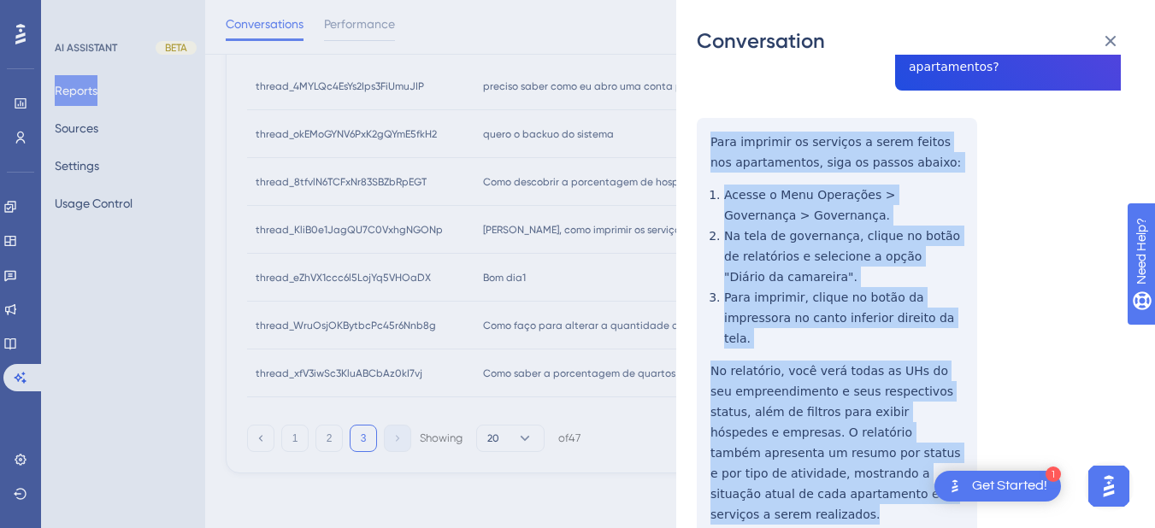
drag, startPoint x: 832, startPoint y: 250, endPoint x: 820, endPoint y: 299, distance: 51.0
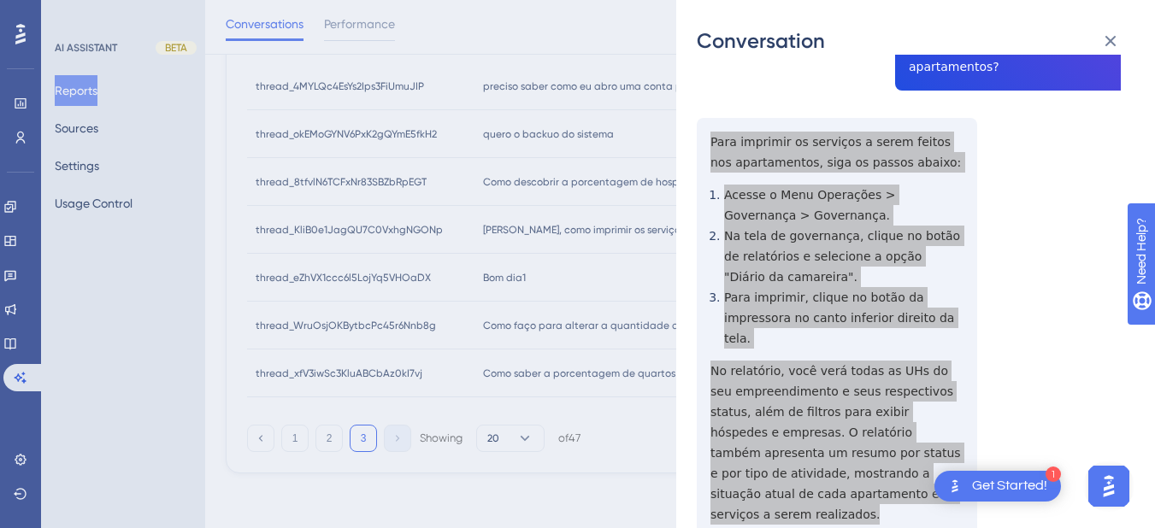
scroll to position [399, 0]
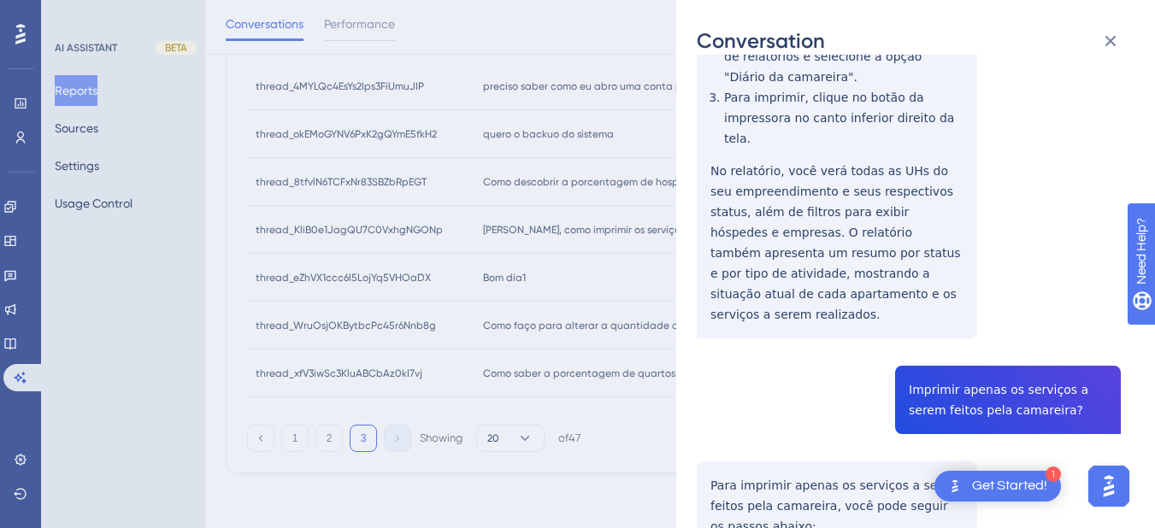
click at [925, 334] on div "thread_KliB0e1JagQU7C0VxhgNGONp Copy - - 53_Lermen, Sidineide User Conversation…" at bounding box center [909, 343] width 424 height 1334
click at [931, 335] on div "thread_KliB0e1JagQU7C0VxhgNGONp Copy - - 53_Lermen, Sidineide User Conversation…" at bounding box center [909, 343] width 424 height 1334
drag, startPoint x: 931, startPoint y: 335, endPoint x: 965, endPoint y: 351, distance: 37.8
click at [965, 351] on div "thread_KliB0e1JagQU7C0VxhgNGONp Copy - - 53_Lermen, Sidineide User Conversation…" at bounding box center [909, 343] width 424 height 1334
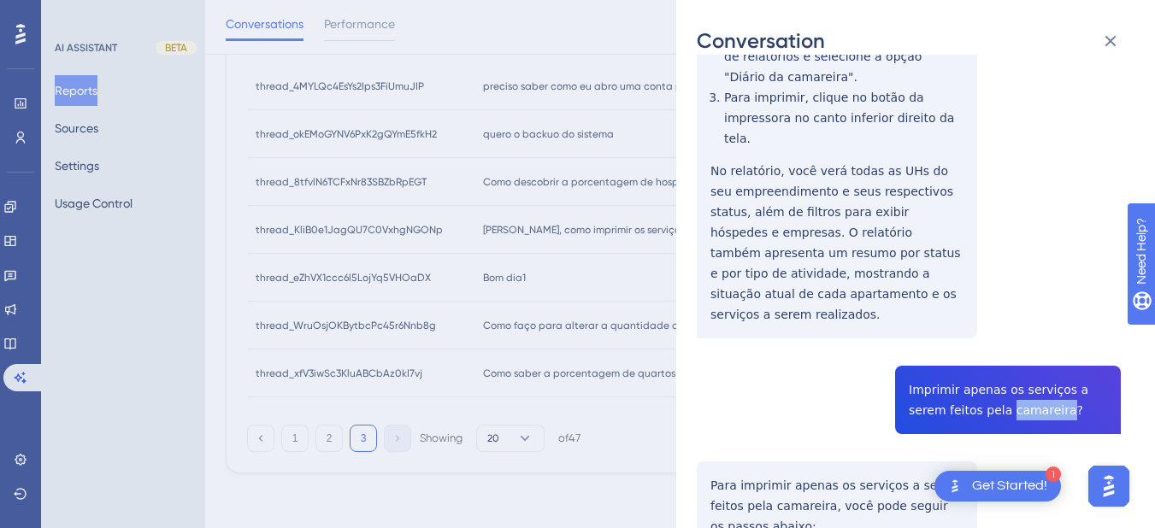
click at [965, 351] on div "thread_KliB0e1JagQU7C0VxhgNGONp Copy - - 53_Lermen, Sidineide User Conversation…" at bounding box center [909, 343] width 424 height 1334
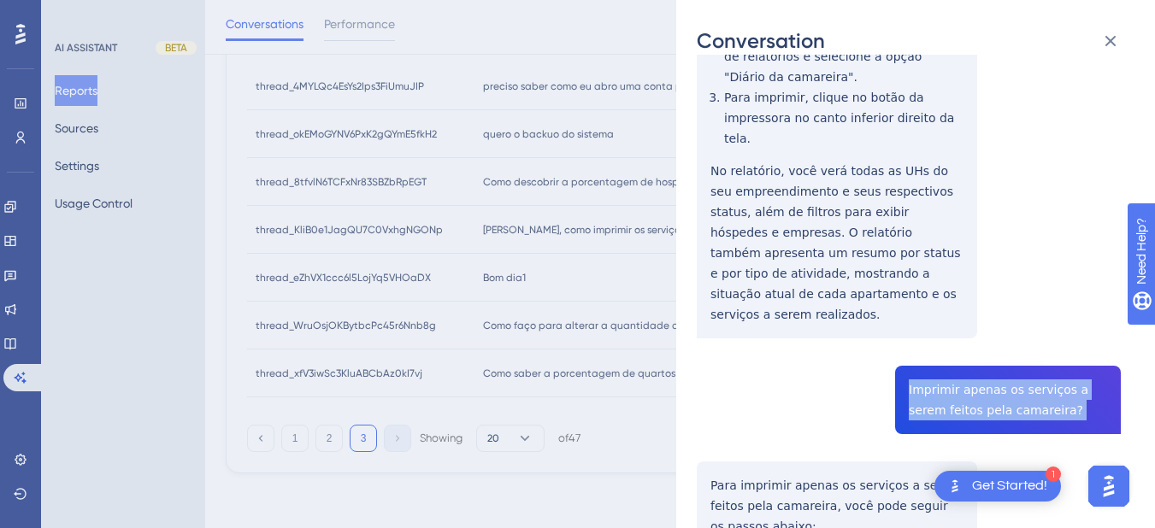
click at [965, 351] on div "thread_KliB0e1JagQU7C0VxhgNGONp Copy - - 53_Lermen, Sidineide User Conversation…" at bounding box center [909, 343] width 424 height 1334
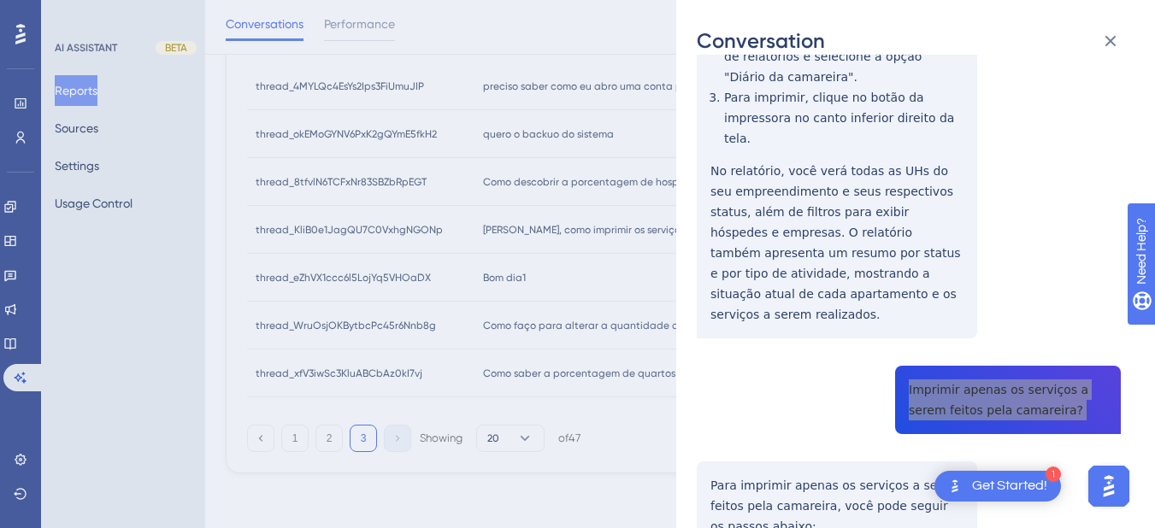
scroll to position [598, 0]
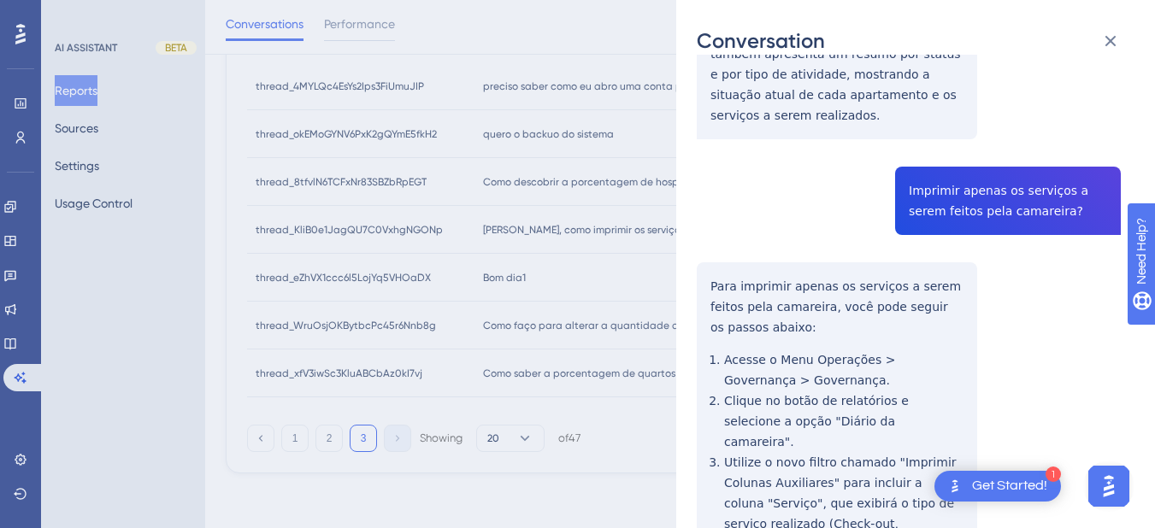
click at [738, 219] on div "thread_KliB0e1JagQU7C0VxhgNGONp Copy - - 53_Lermen, Sidineide User Conversation…" at bounding box center [909, 144] width 424 height 1334
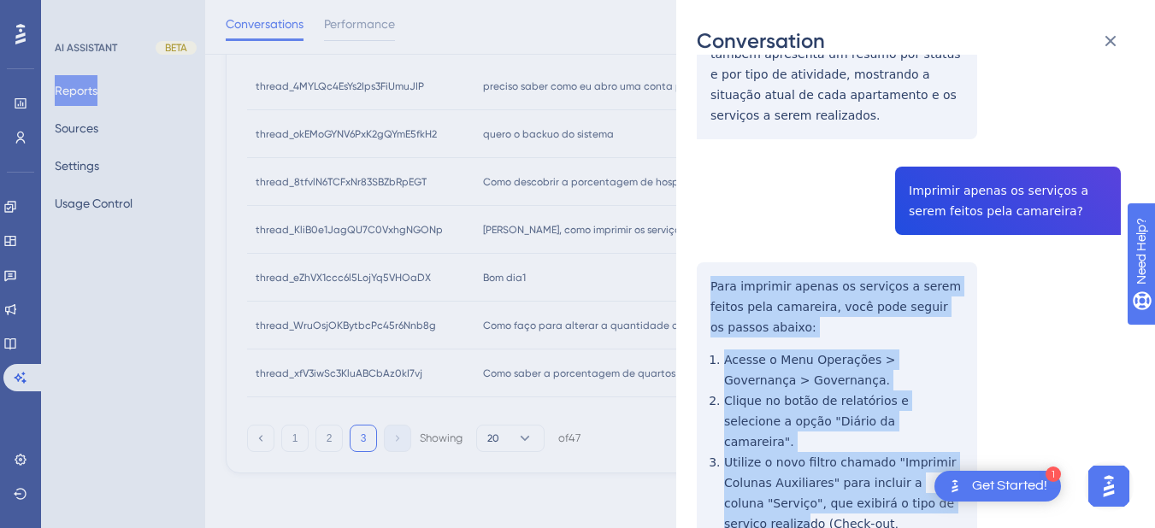
scroll to position [766, 0]
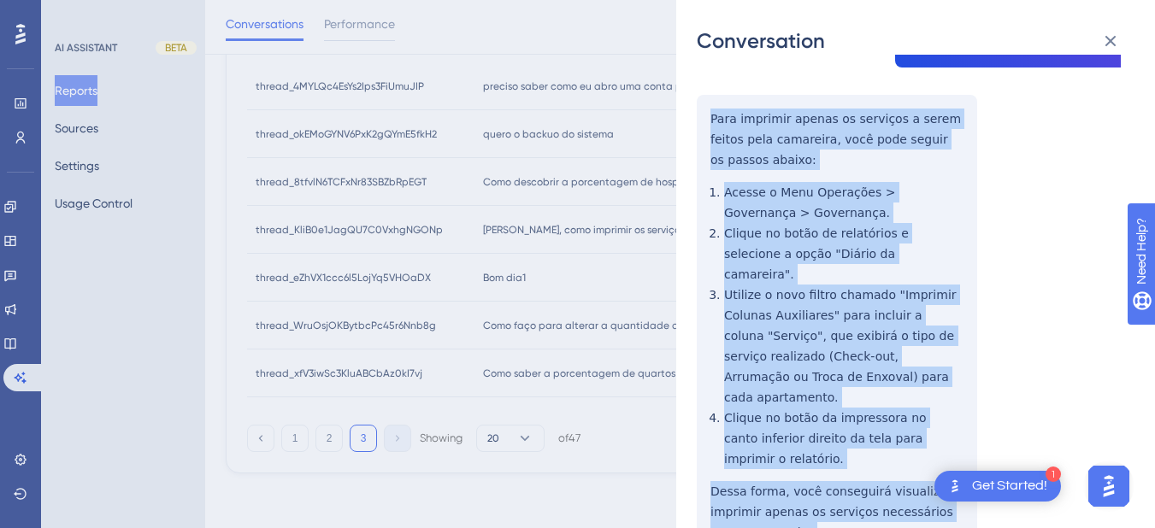
drag, startPoint x: 707, startPoint y: 217, endPoint x: 787, endPoint y: 420, distance: 218.7
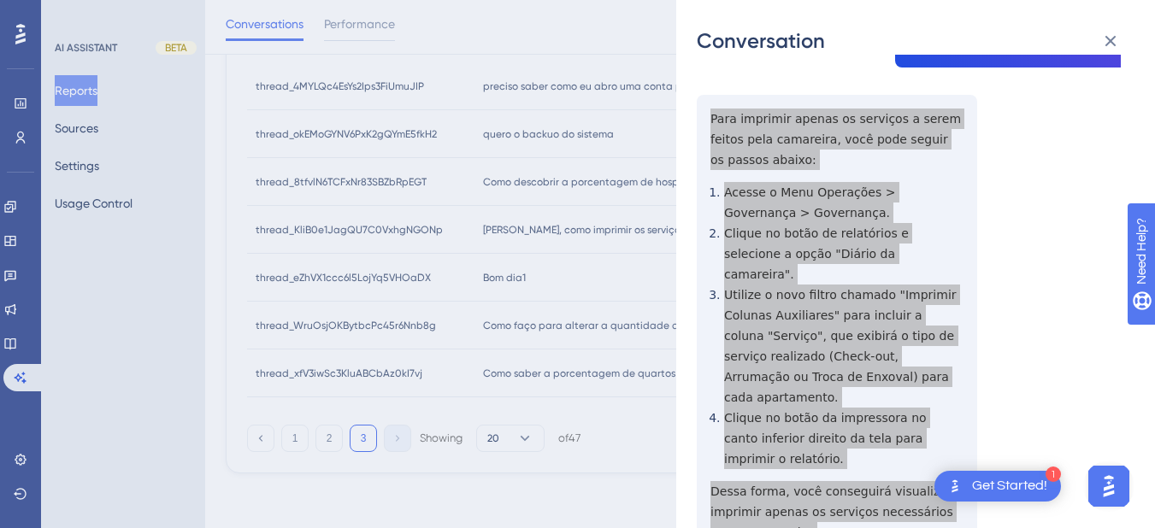
scroll to position [0, 0]
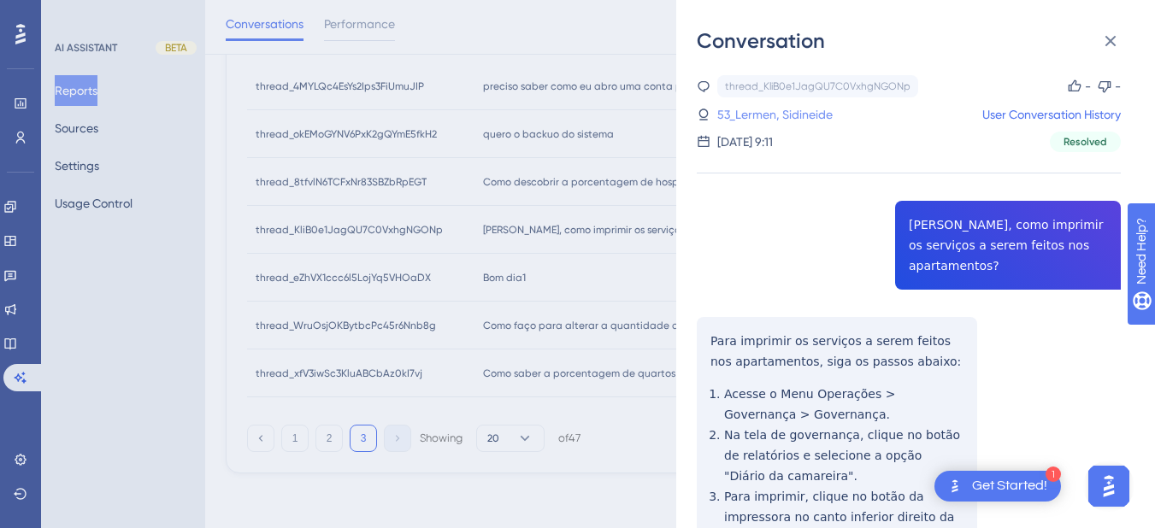
click at [785, 122] on link "53_Lermen, Sidineide" at bounding box center [774, 114] width 115 height 21
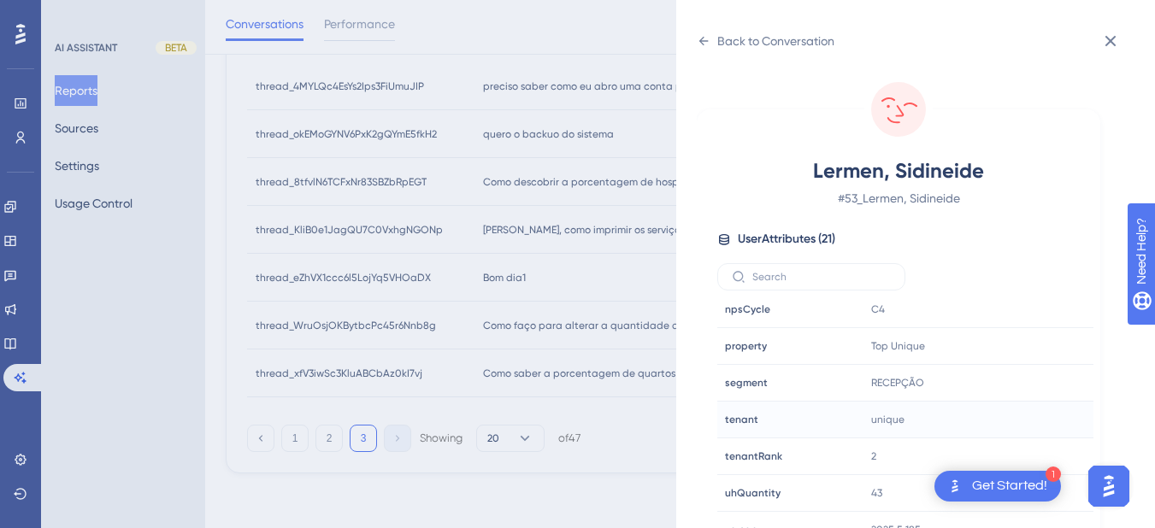
scroll to position [21, 0]
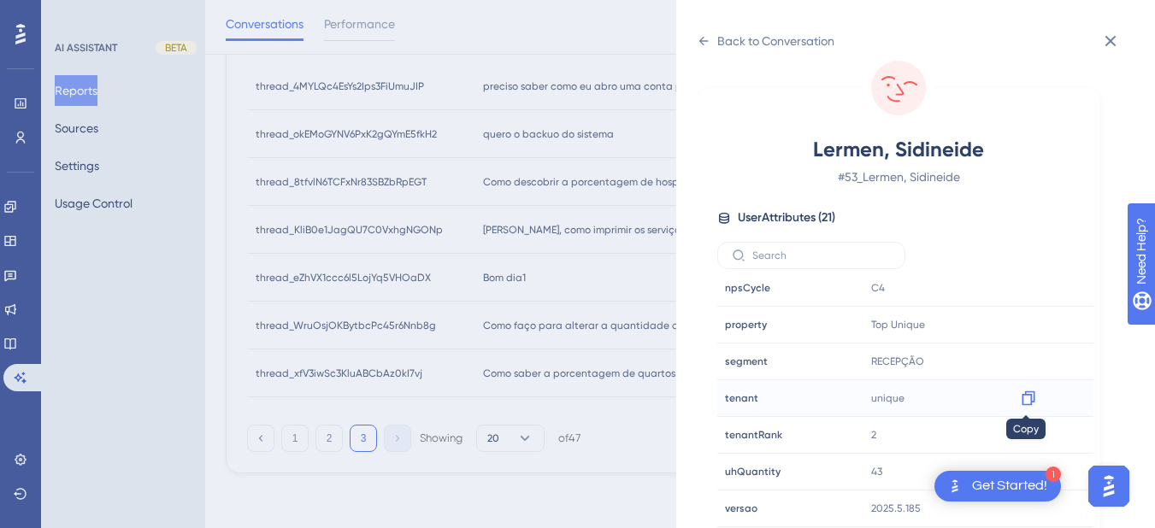
click at [1029, 404] on icon at bounding box center [1027, 398] width 13 height 15
click at [704, 40] on icon at bounding box center [704, 41] width 14 height 14
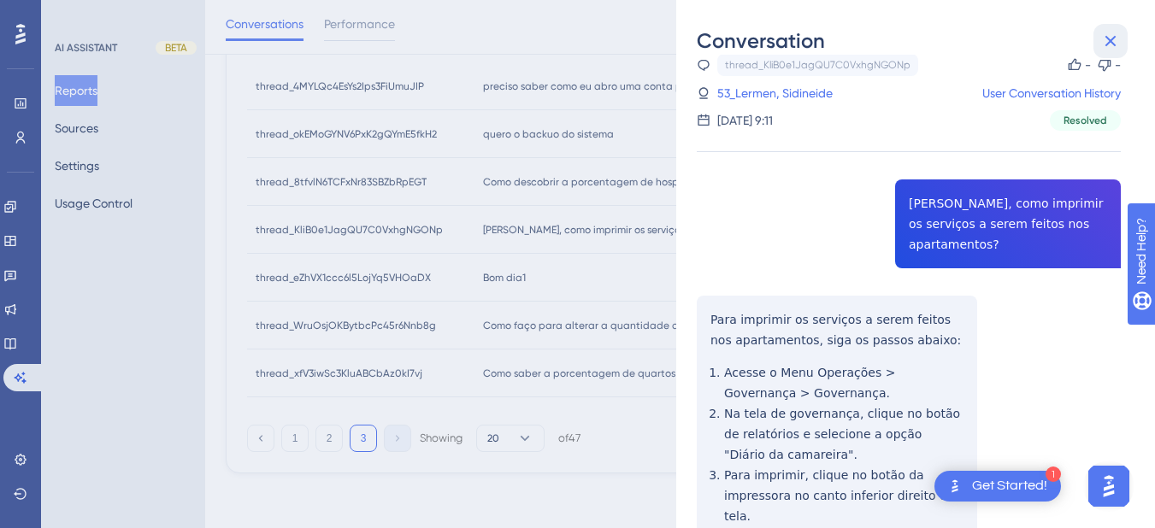
click at [1099, 37] on button at bounding box center [1110, 41] width 34 height 34
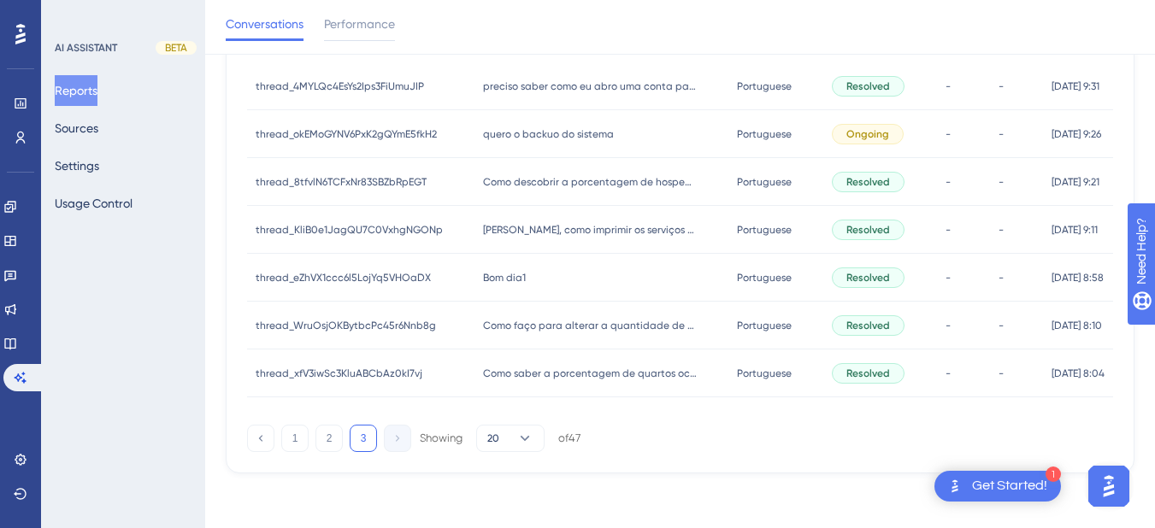
drag, startPoint x: 501, startPoint y: 289, endPoint x: 531, endPoint y: 285, distance: 30.2
click at [501, 290] on div "Bom dia1 Bom dia1" at bounding box center [601, 278] width 254 height 48
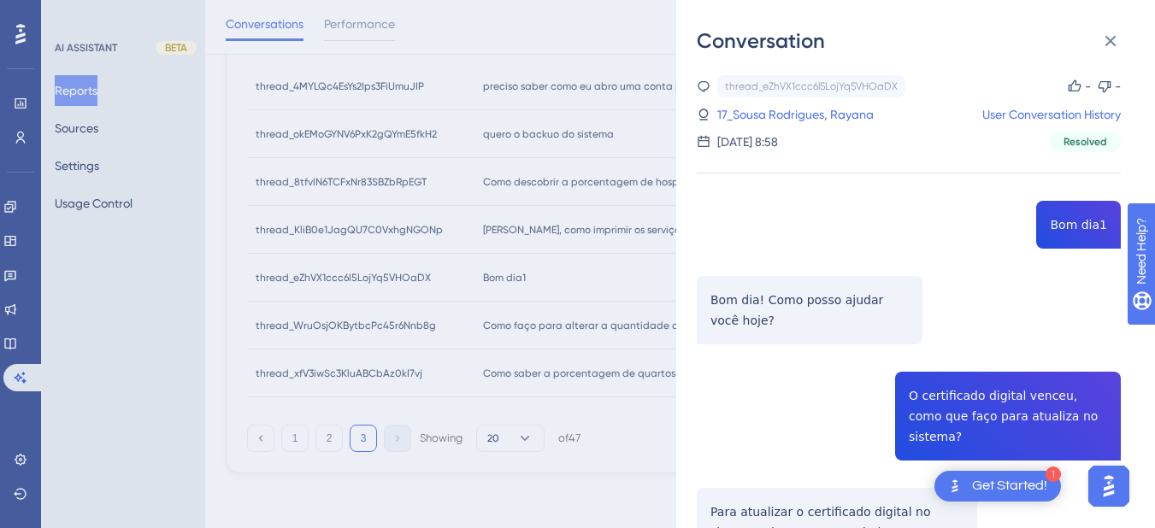
scroll to position [199, 0]
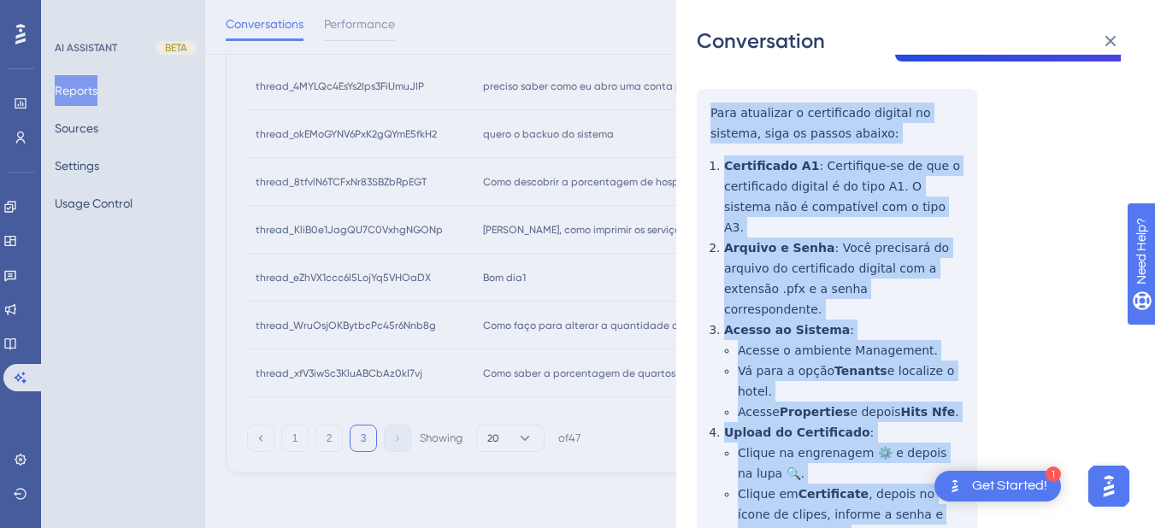
scroll to position [598, 0]
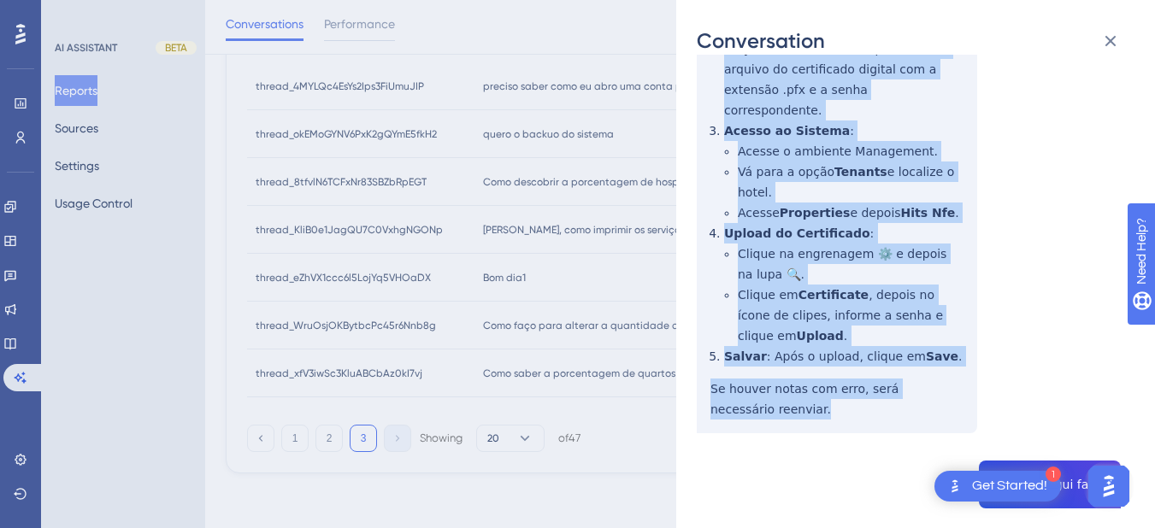
drag, startPoint x: 769, startPoint y: 300, endPoint x: 782, endPoint y: 262, distance: 40.5
click at [809, 355] on div "thread_eZhVX1ccc6l5LojYq5VHOaDX Copy - - 17_Sousa Rodrigues, Rayana User Conver…" at bounding box center [909, 438] width 424 height 1922
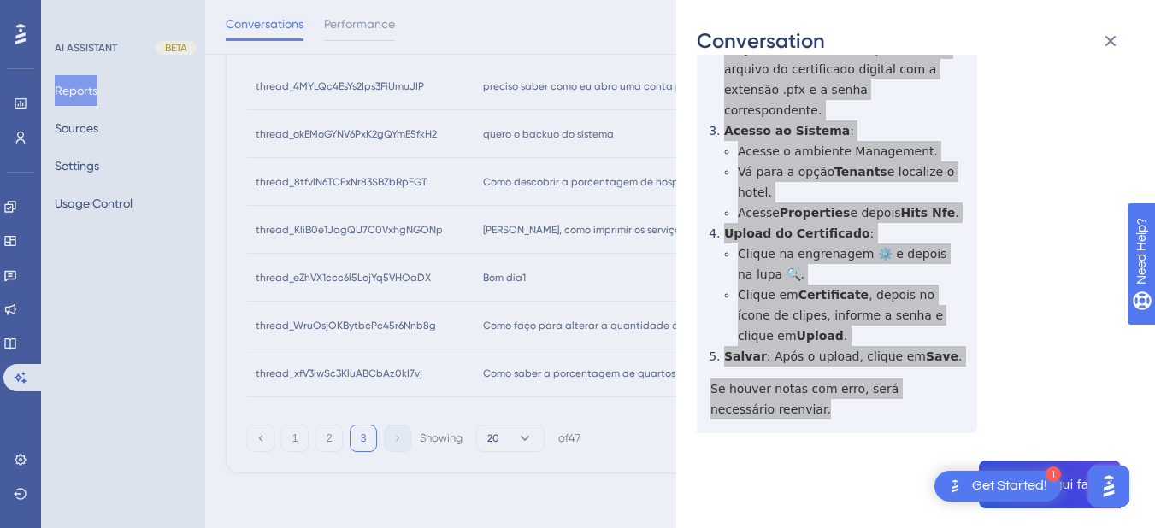
scroll to position [797, 0]
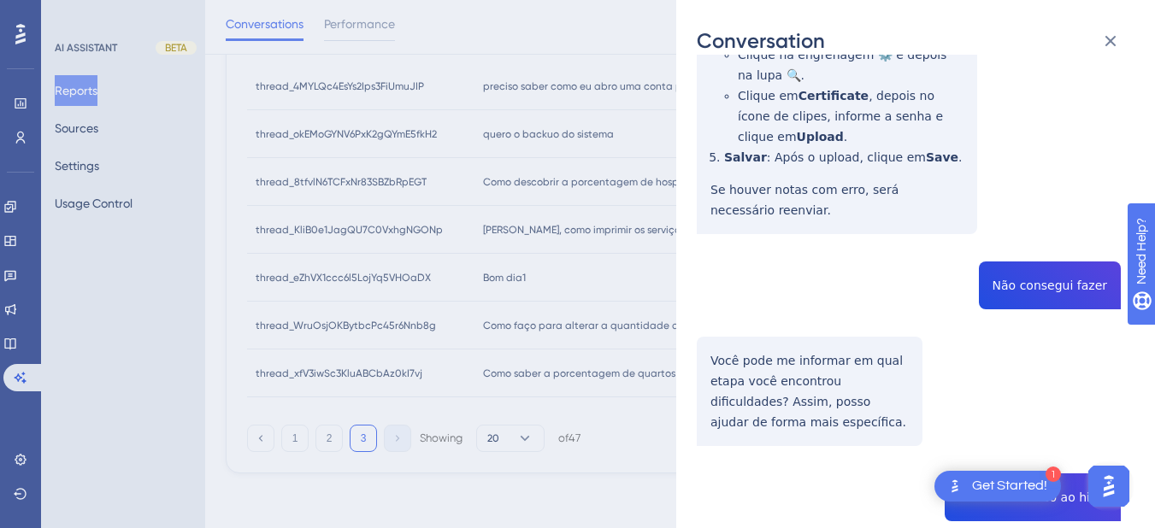
click at [1024, 220] on div "thread_eZhVX1ccc6l5LojYq5VHOaDX Copy - - 17_Sousa Rodrigues, Rayana User Conver…" at bounding box center [909, 239] width 424 height 1922
click at [775, 297] on div "thread_eZhVX1ccc6l5LojYq5VHOaDX Copy - - 17_Sousa Rodrigues, Rayana User Conver…" at bounding box center [909, 239] width 424 height 1922
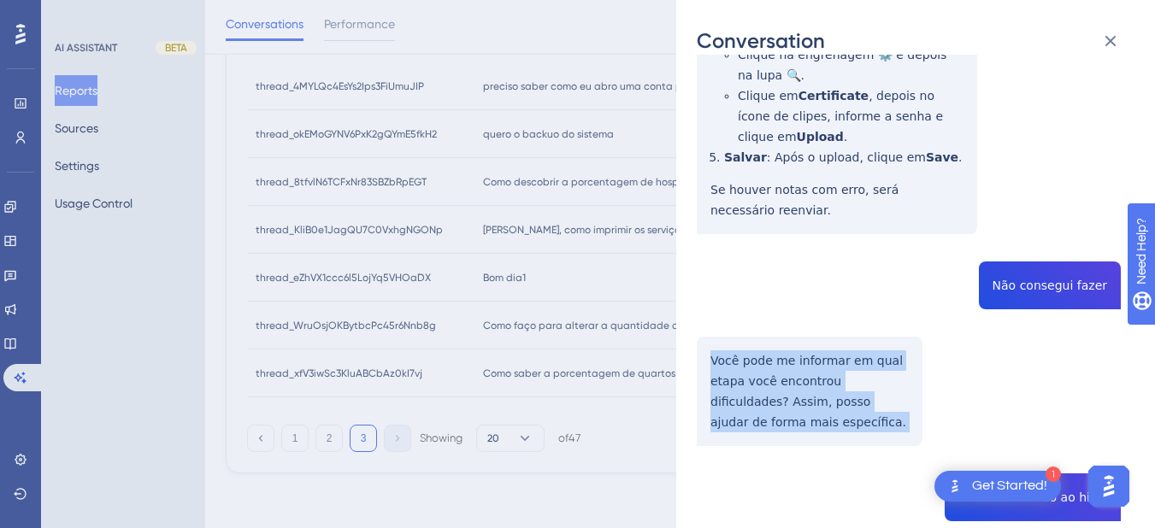
click at [775, 297] on div "thread_eZhVX1ccc6l5LojYq5VHOaDX Copy - - 17_Sousa Rodrigues, Rayana User Conver…" at bounding box center [909, 239] width 424 height 1922
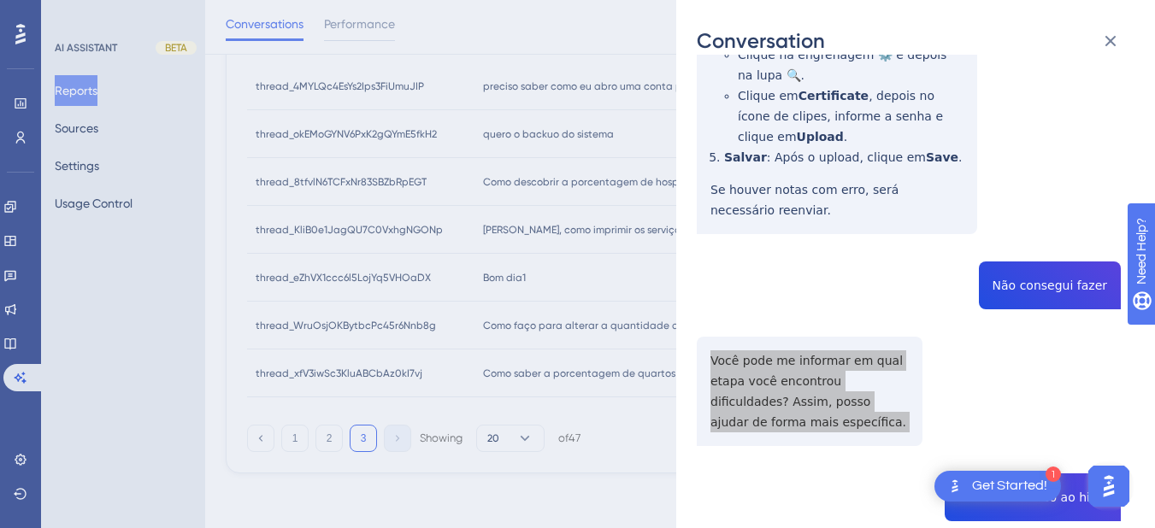
scroll to position [997, 0]
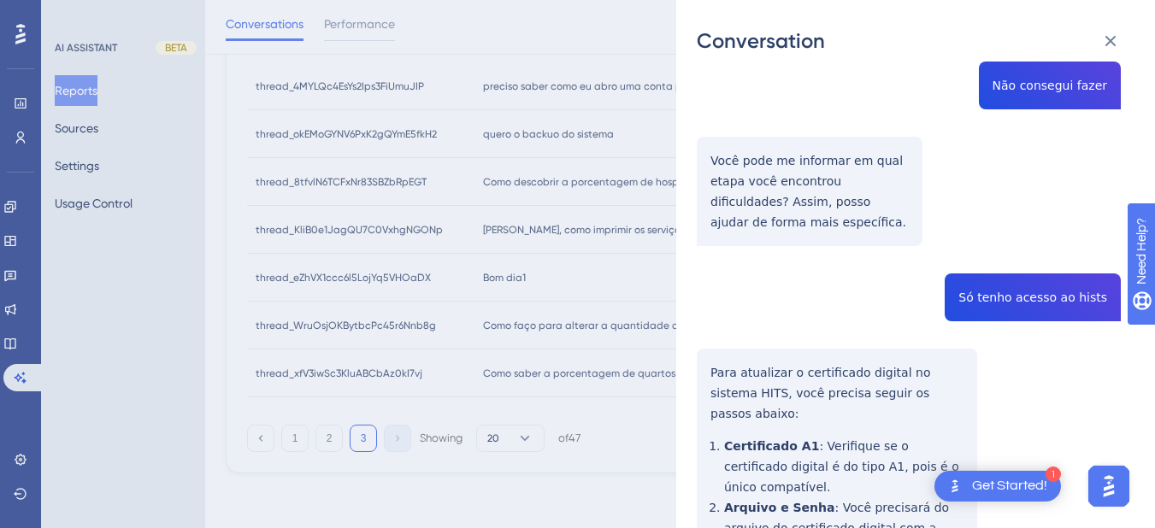
click at [994, 227] on div "thread_eZhVX1ccc6l5LojYq5VHOaDX Copy - - 17_Sousa Rodrigues, Rayana User Conver…" at bounding box center [909, 39] width 424 height 1922
drag, startPoint x: 684, startPoint y: 323, endPoint x: 714, endPoint y: 307, distance: 34.0
click at [684, 323] on div "Conversation thread_eZhVX1ccc6l5LojYq5VHOaDX Copy - - 17_Sousa Rodrigues, Rayan…" at bounding box center [915, 264] width 479 height 528
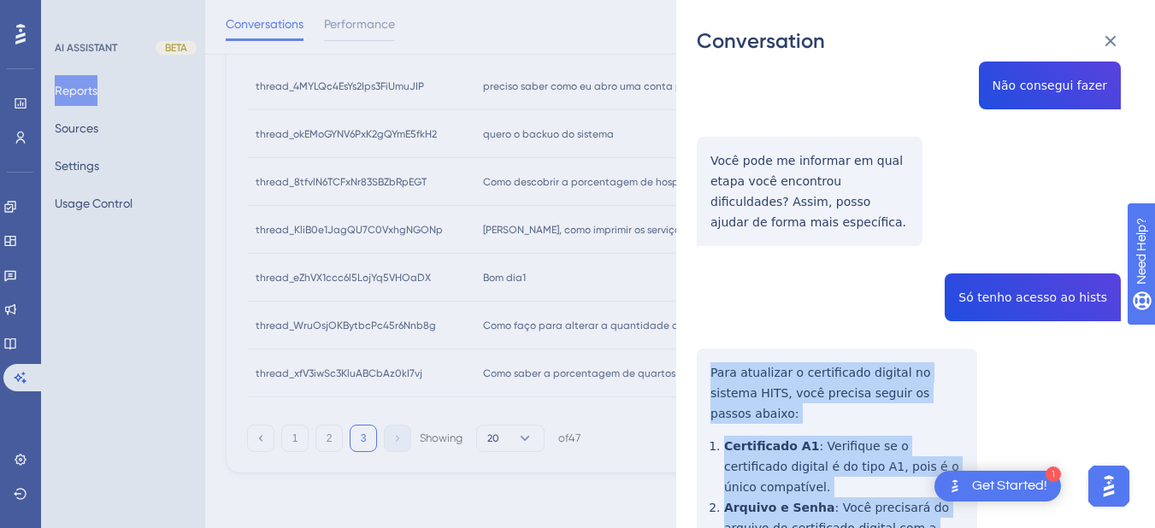
scroll to position [1333, 0]
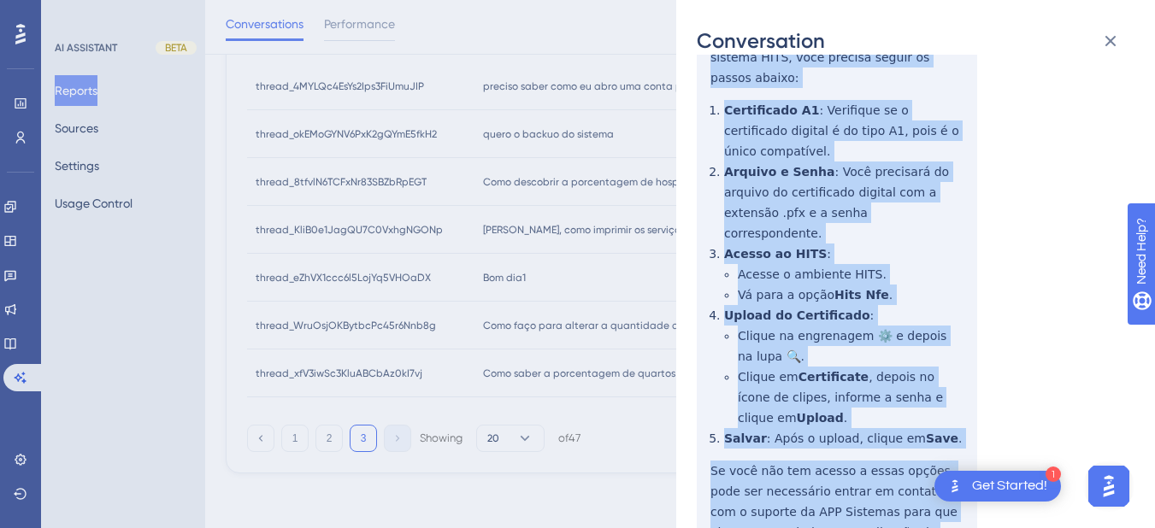
drag, startPoint x: 704, startPoint y: 306, endPoint x: 890, endPoint y: 422, distance: 218.9
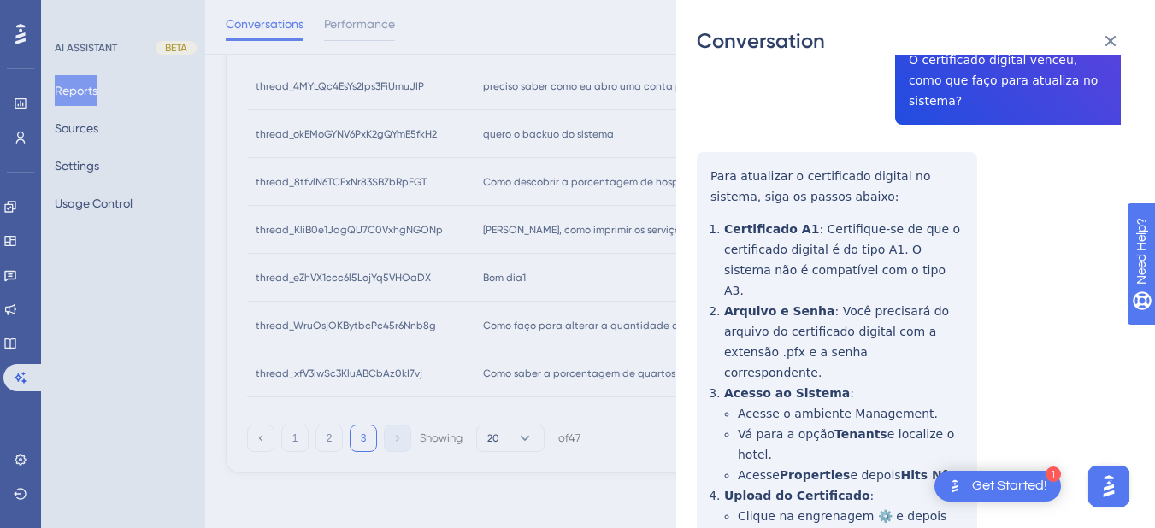
scroll to position [0, 0]
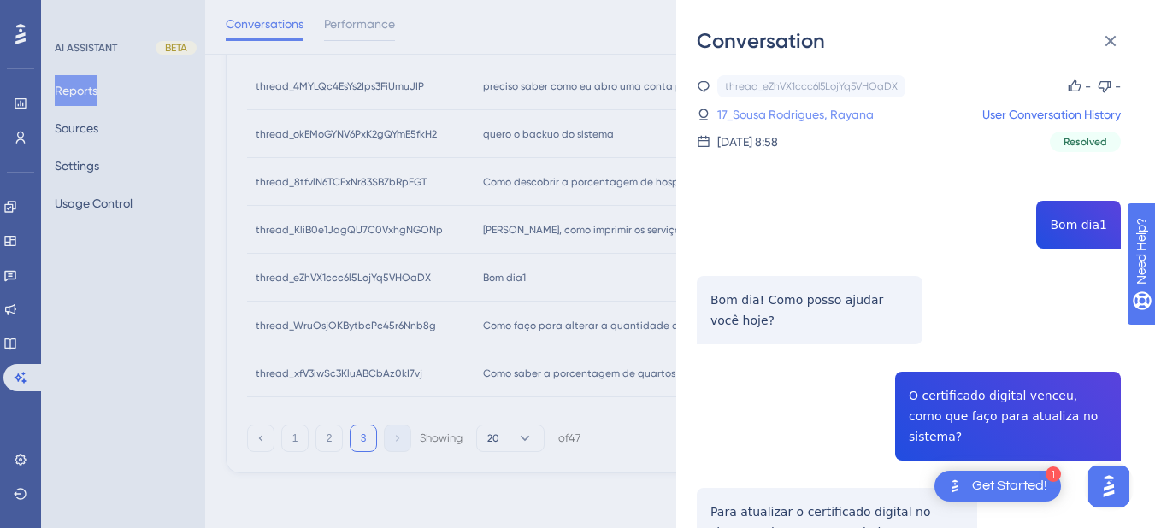
click at [770, 118] on link "17_Sousa Rodrigues, Rayana" at bounding box center [795, 114] width 156 height 21
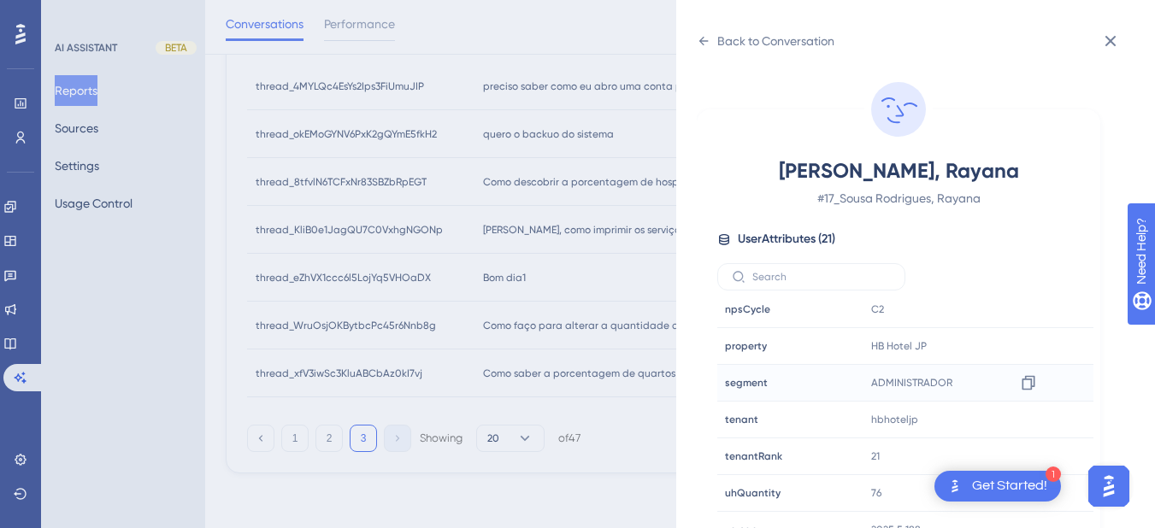
scroll to position [21, 0]
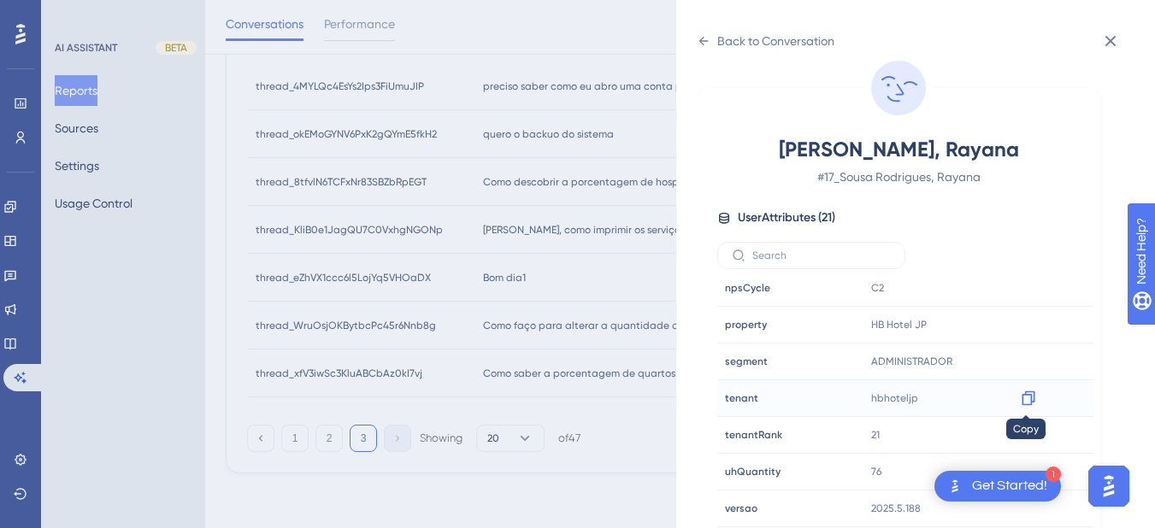
click at [1022, 403] on icon at bounding box center [1028, 398] width 17 height 17
click at [703, 43] on icon at bounding box center [704, 41] width 14 height 14
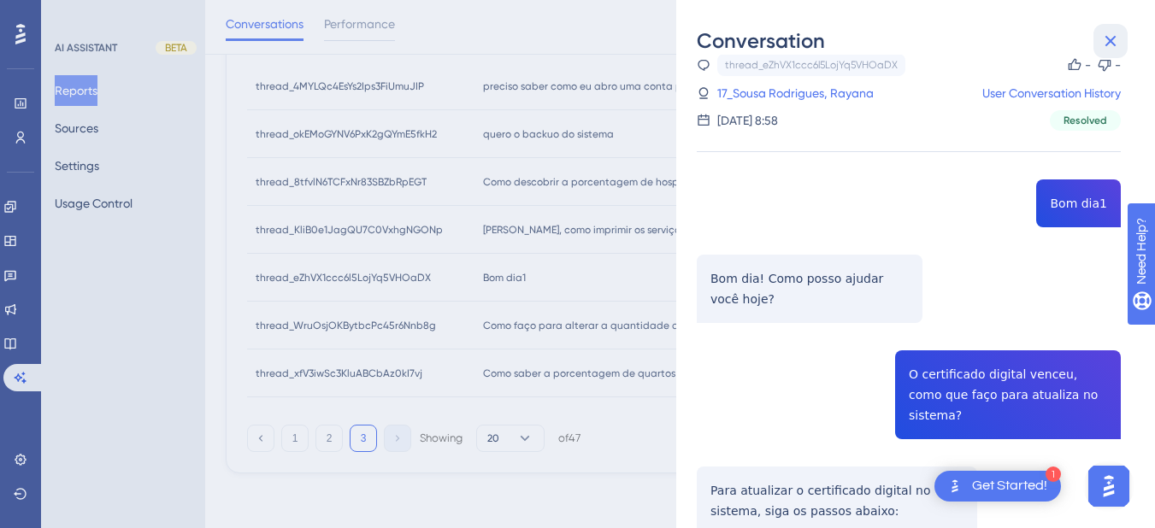
drag, startPoint x: 1112, startPoint y: 31, endPoint x: 862, endPoint y: 43, distance: 249.8
click at [1107, 30] on button at bounding box center [1110, 41] width 34 height 34
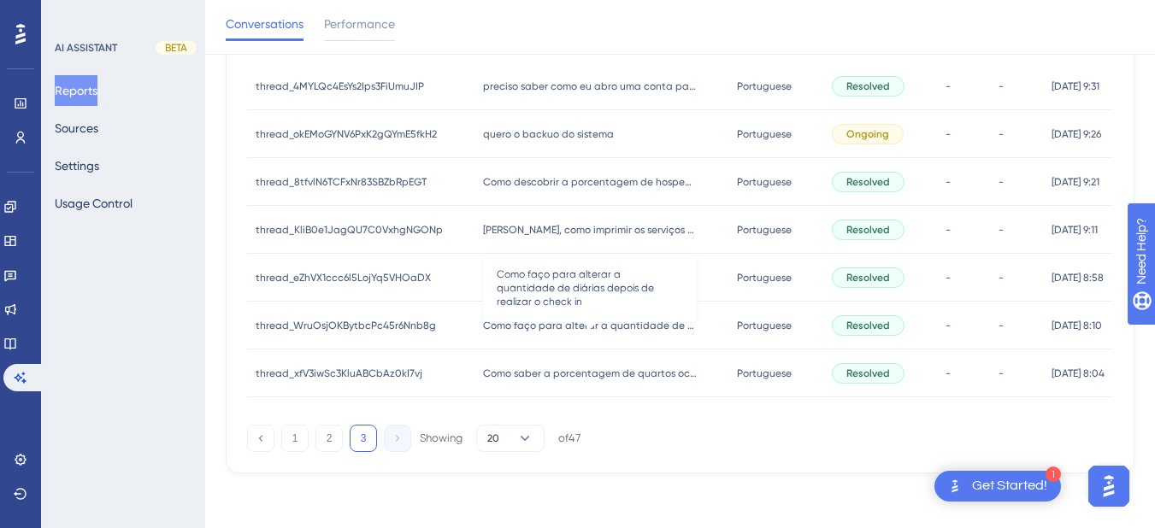
click at [600, 327] on span "Como faço para alterar a quantidade de diárias depois de realizar o check in" at bounding box center [590, 326] width 214 height 14
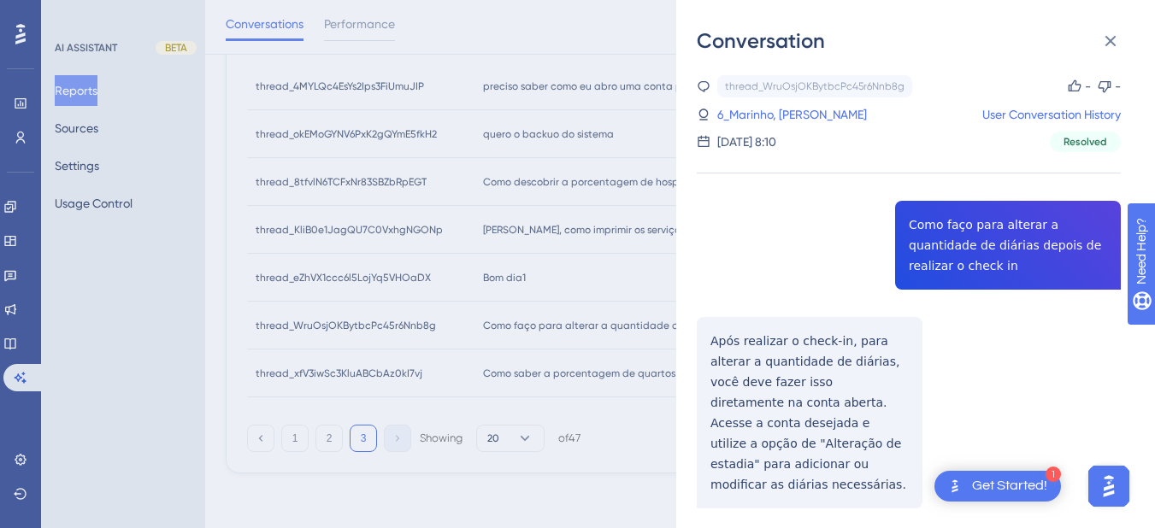
click at [945, 254] on div "thread_WruOsjOKBytbcPc45r6Nnb8g Copy - - 6_Marinho, Alana User Conversation His…" at bounding box center [909, 335] width 424 height 520
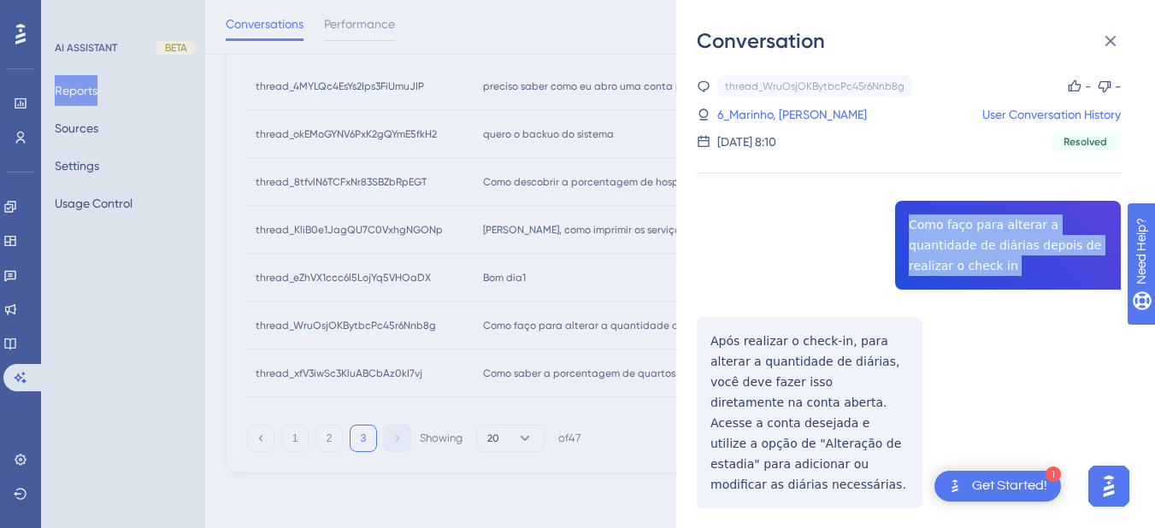
click at [945, 254] on div "thread_WruOsjOKBytbcPc45r6Nnb8g Copy - - 6_Marinho, Alana User Conversation His…" at bounding box center [909, 335] width 424 height 520
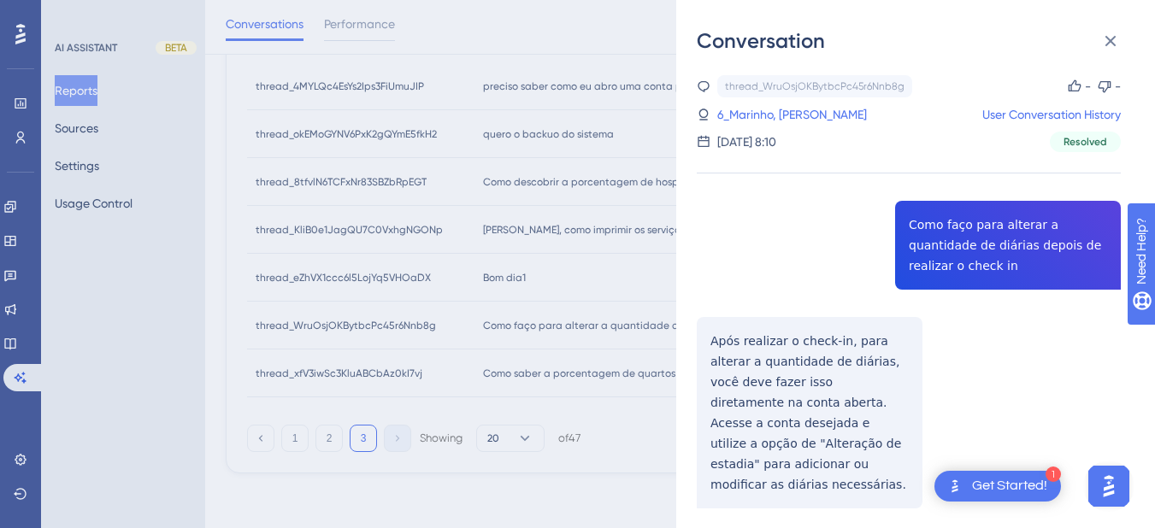
click at [726, 339] on div "thread_WruOsjOKBytbcPc45r6Nnb8g Copy - - 6_Marinho, Alana User Conversation His…" at bounding box center [909, 335] width 424 height 520
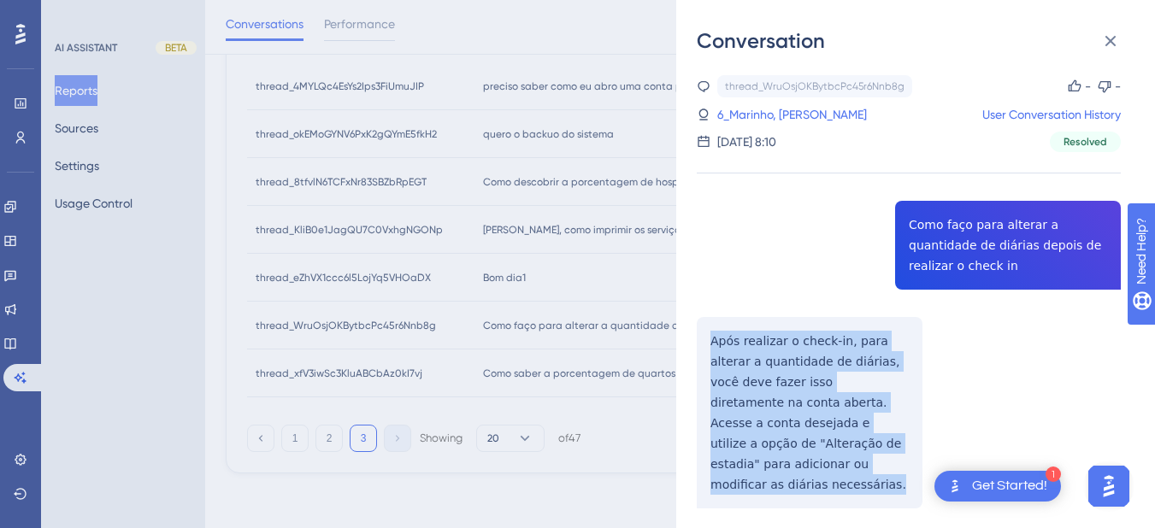
click at [726, 339] on div "thread_WruOsjOKBytbcPc45r6Nnb8g Copy - - 6_Marinho, Alana User Conversation His…" at bounding box center [909, 335] width 424 height 520
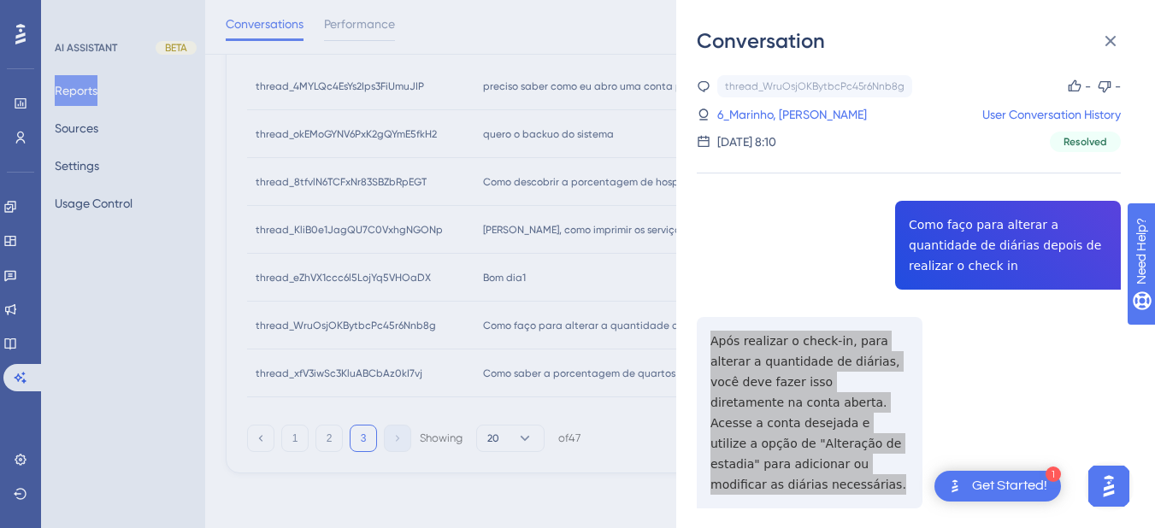
scroll to position [34, 0]
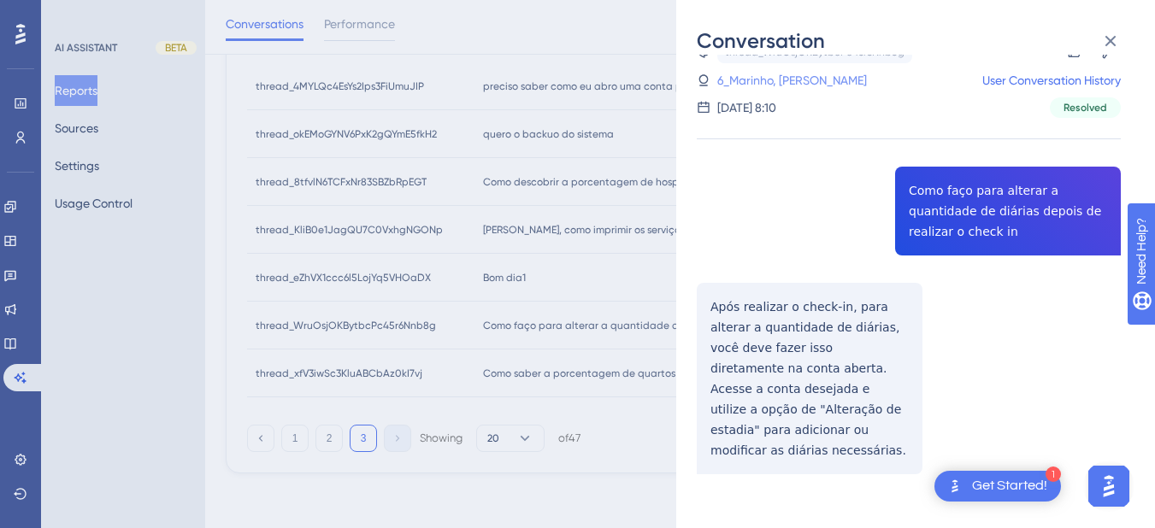
click at [743, 75] on link "6_Marinho, Alana" at bounding box center [792, 80] width 150 height 21
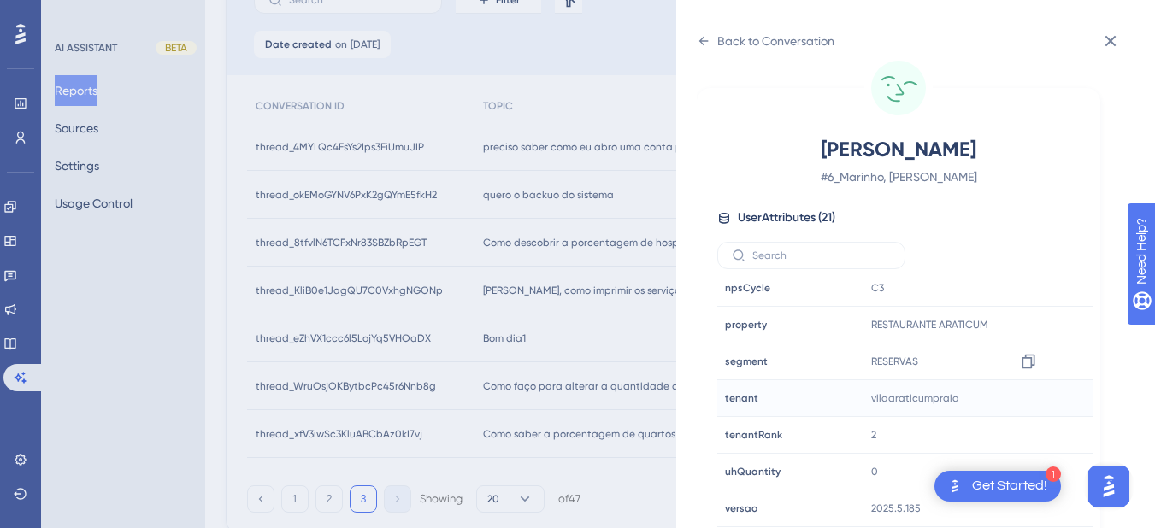
scroll to position [267, 0]
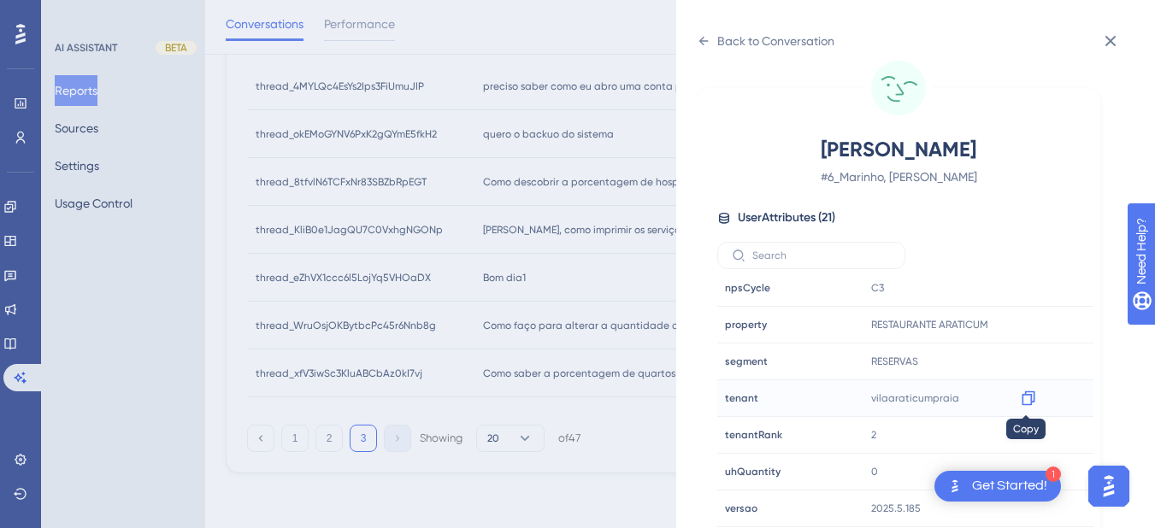
click at [1029, 402] on icon at bounding box center [1027, 398] width 13 height 15
click at [714, 36] on div "Back to Conversation" at bounding box center [766, 40] width 138 height 27
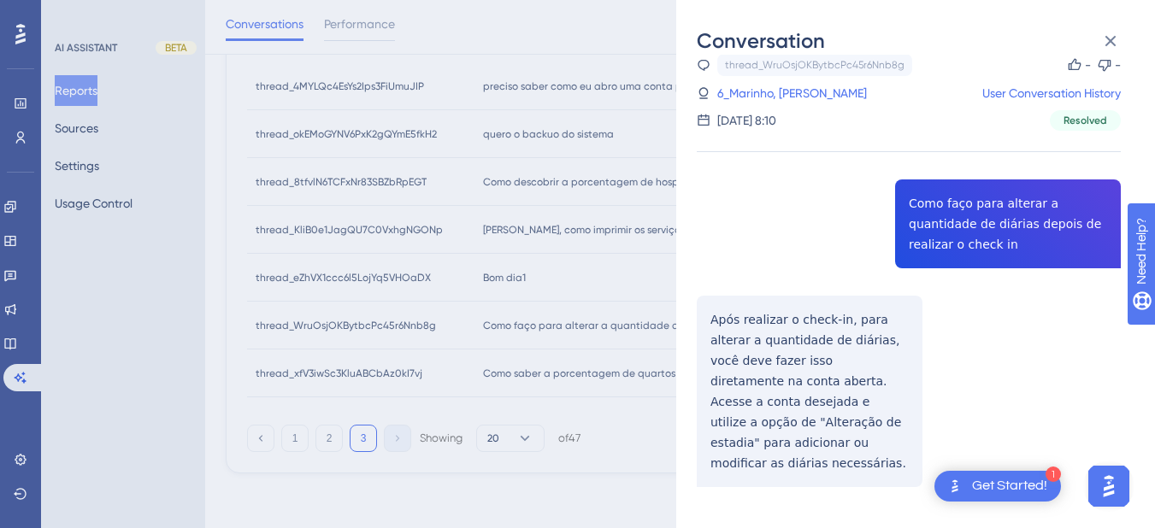
scroll to position [34, 0]
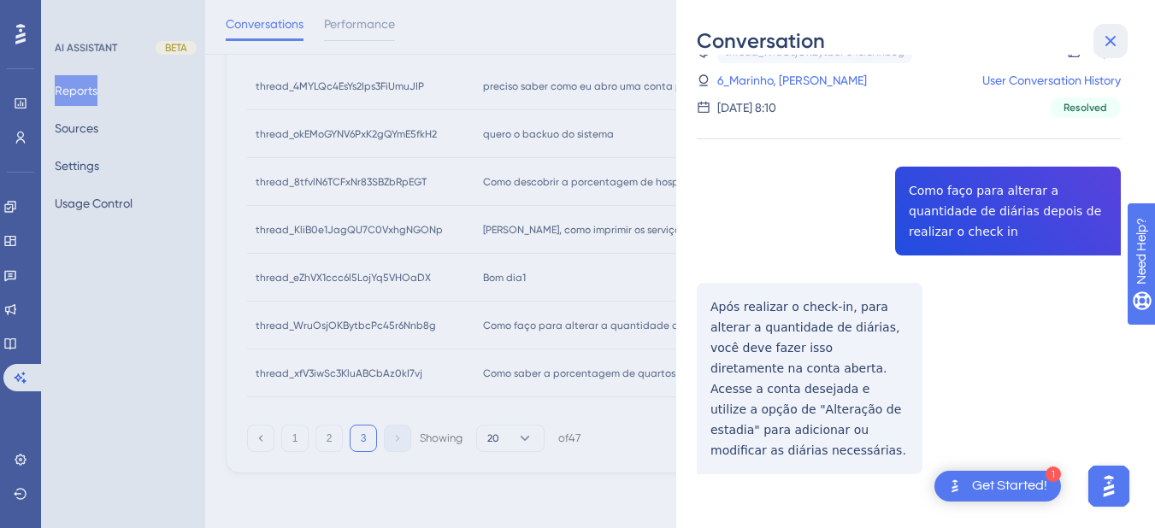
click at [1109, 42] on icon at bounding box center [1110, 41] width 11 height 11
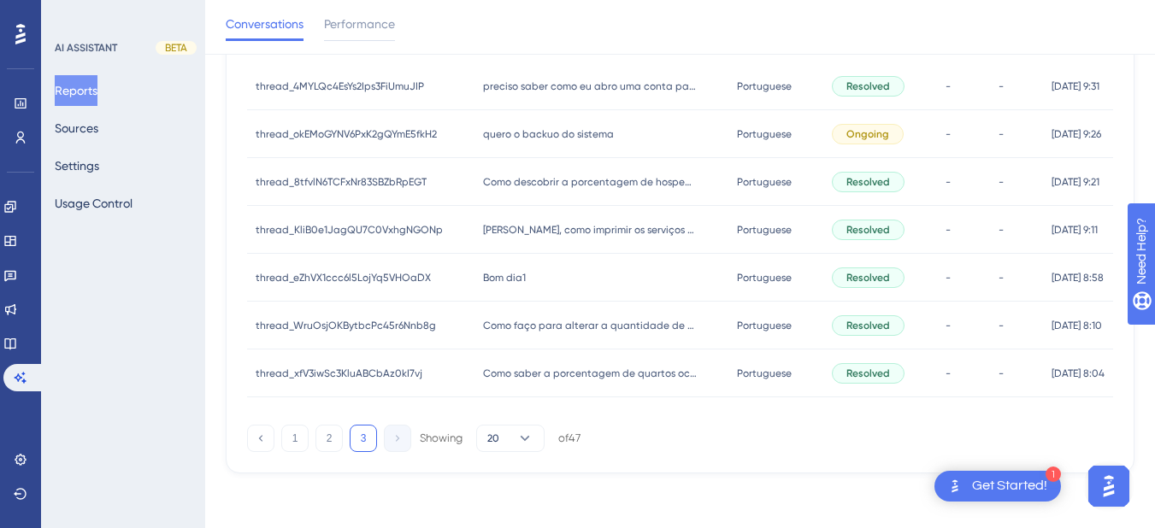
click at [501, 363] on div "Como saber a porcentagem de quartos ocupados de uma data anterior a atual? Como…" at bounding box center [601, 374] width 254 height 48
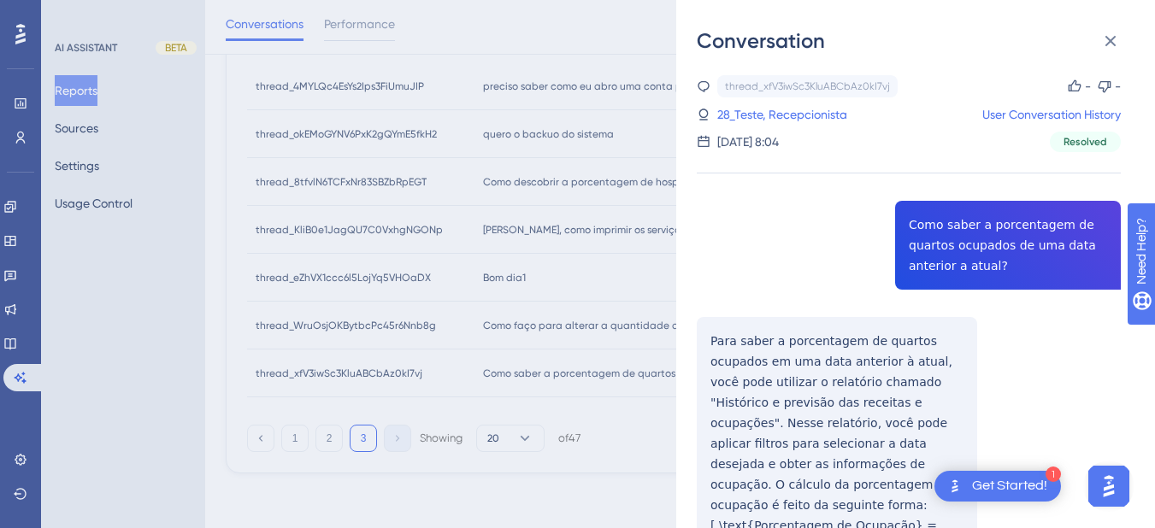
click at [979, 234] on div "thread_xfV3iwSc3KluABCbAz0kI7vj Copy - - 28_Teste, Recepcionista User Conversat…" at bounding box center [909, 448] width 424 height 746
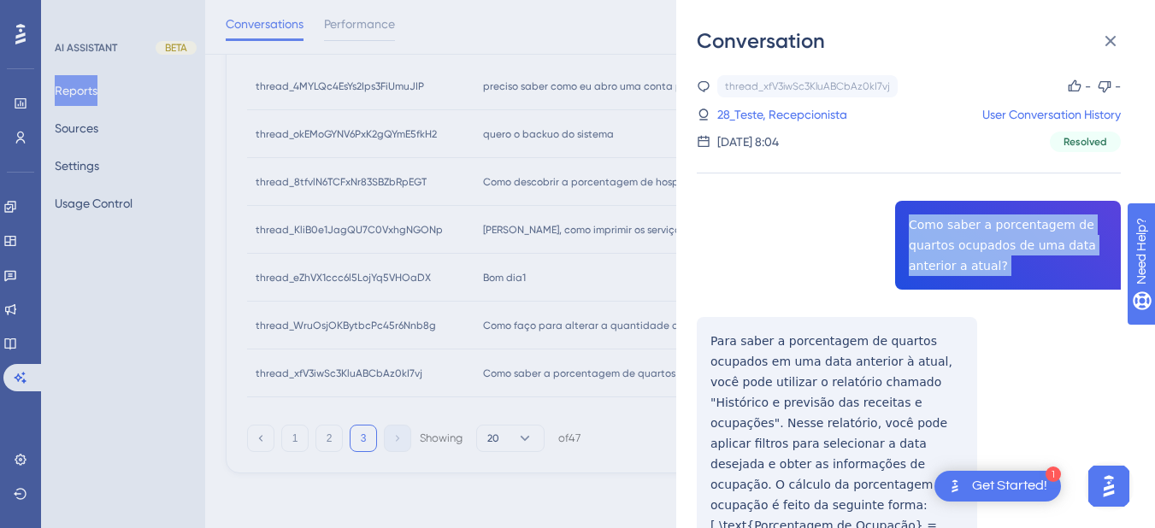
click at [979, 234] on div "thread_xfV3iwSc3KluABCbAz0kI7vj Copy - - 28_Teste, Recepcionista User Conversat…" at bounding box center [909, 448] width 424 height 746
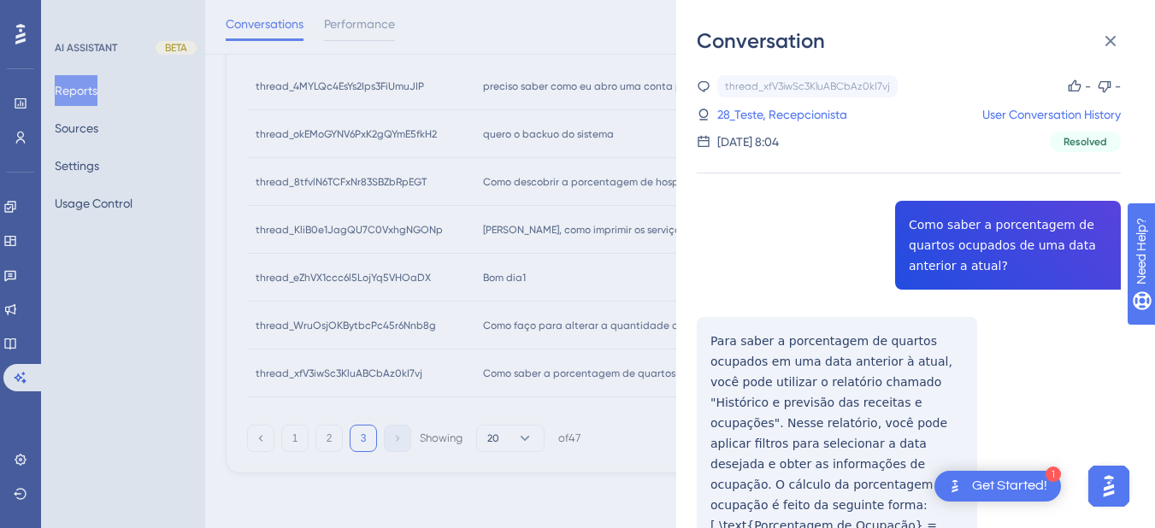
click at [765, 361] on div "thread_xfV3iwSc3KluABCbAz0kI7vj Copy - - 28_Teste, Recepcionista User Conversat…" at bounding box center [909, 448] width 424 height 746
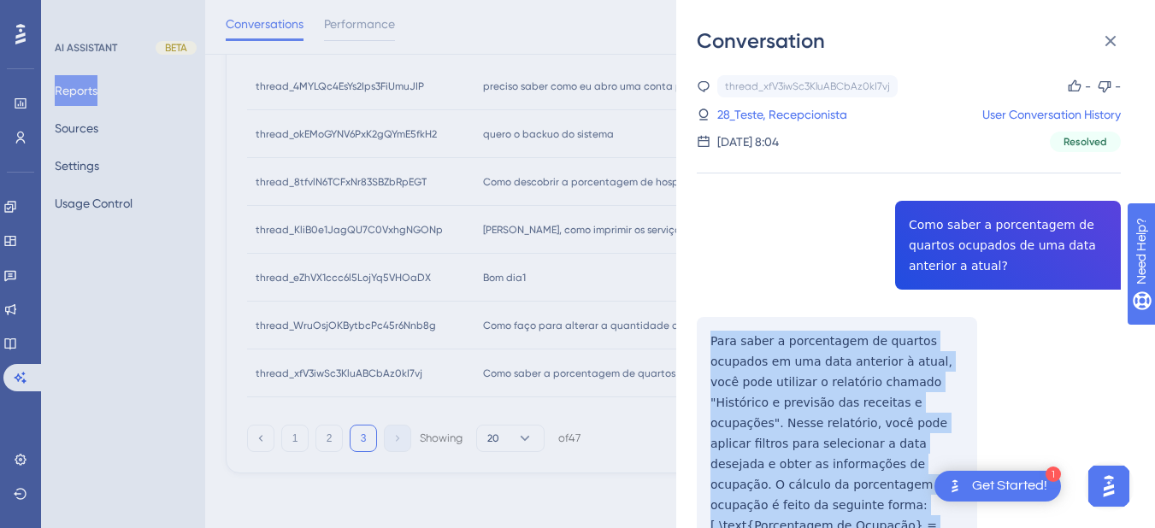
scroll to position [219, 0]
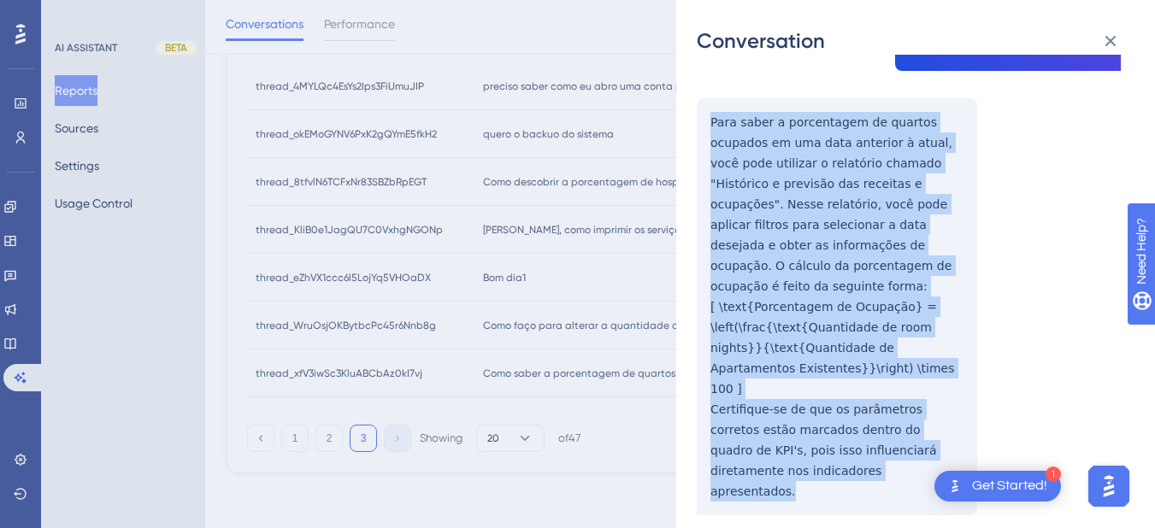
drag, startPoint x: 702, startPoint y: 337, endPoint x: 797, endPoint y: 449, distance: 147.3
click at [797, 449] on div "thread_xfV3iwSc3KluABCbAz0kI7vj Copy - - 28_Teste, Recepcionista User Conversat…" at bounding box center [909, 229] width 424 height 746
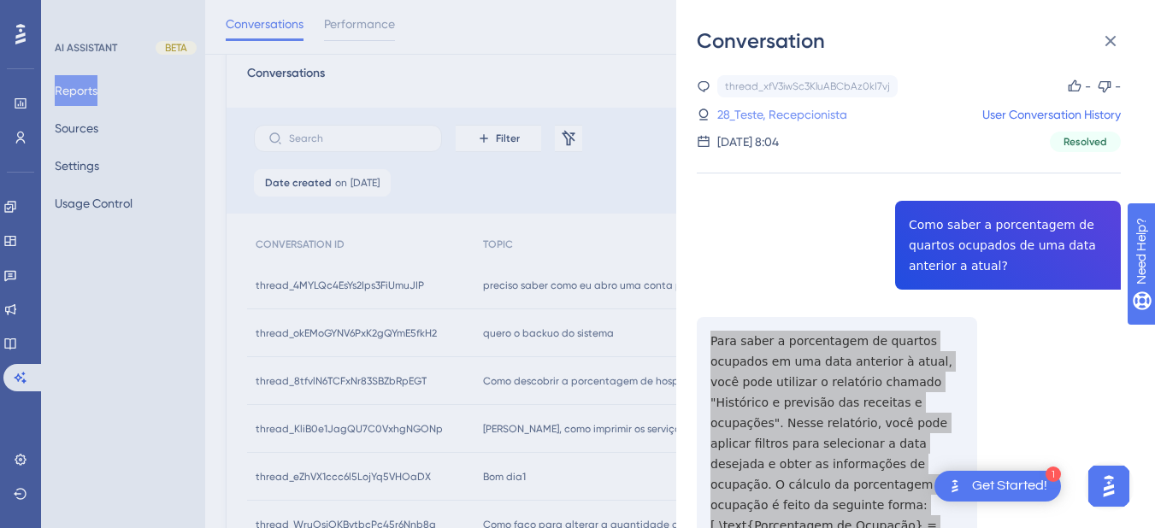
scroll to position [0, 0]
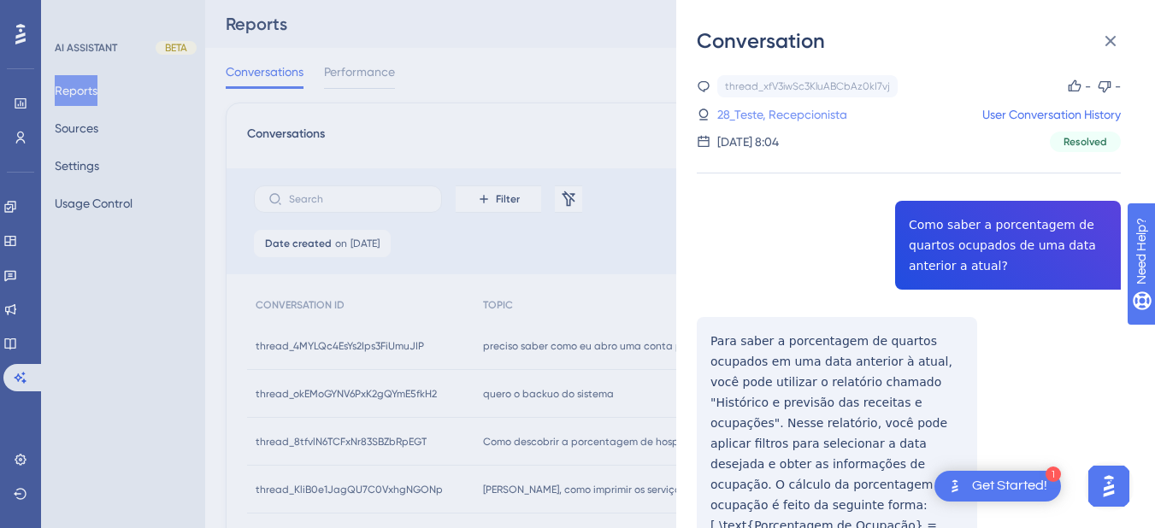
click at [764, 112] on link "28_Teste, Recepcionista" at bounding box center [782, 114] width 130 height 21
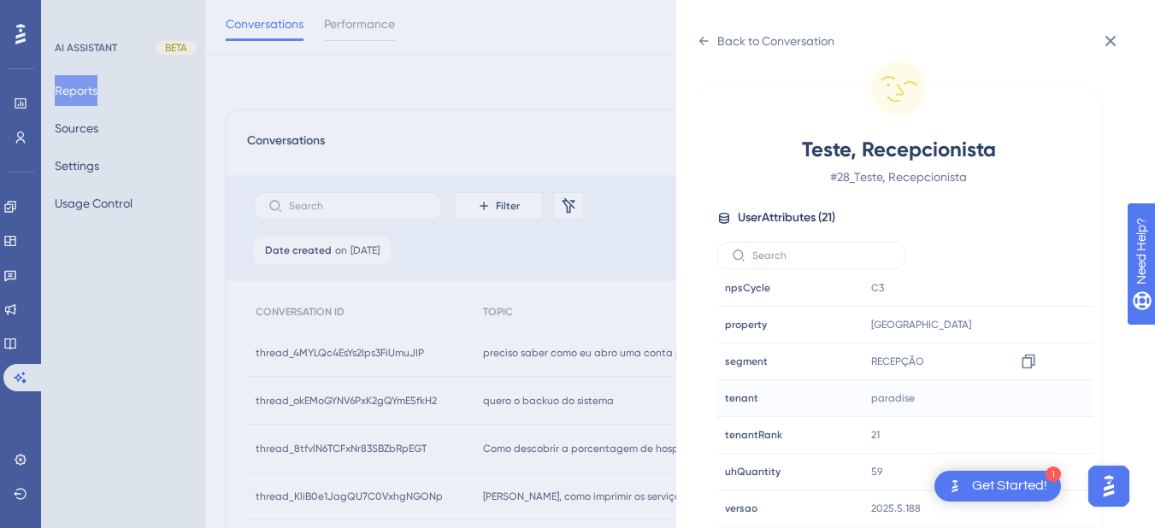
scroll to position [260, 0]
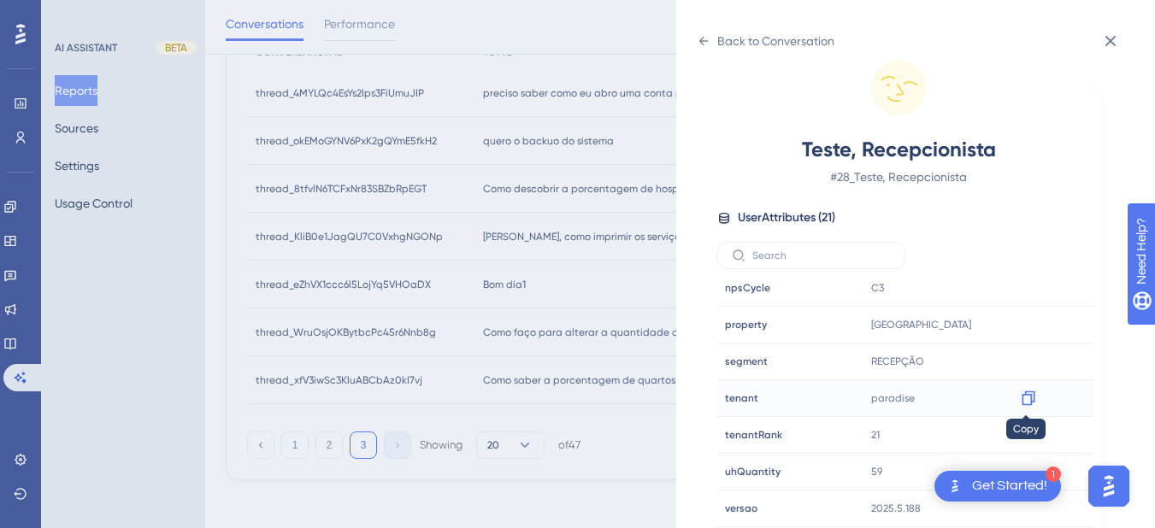
click at [1027, 402] on icon at bounding box center [1028, 398] width 17 height 17
click at [1107, 42] on icon at bounding box center [1110, 41] width 21 height 21
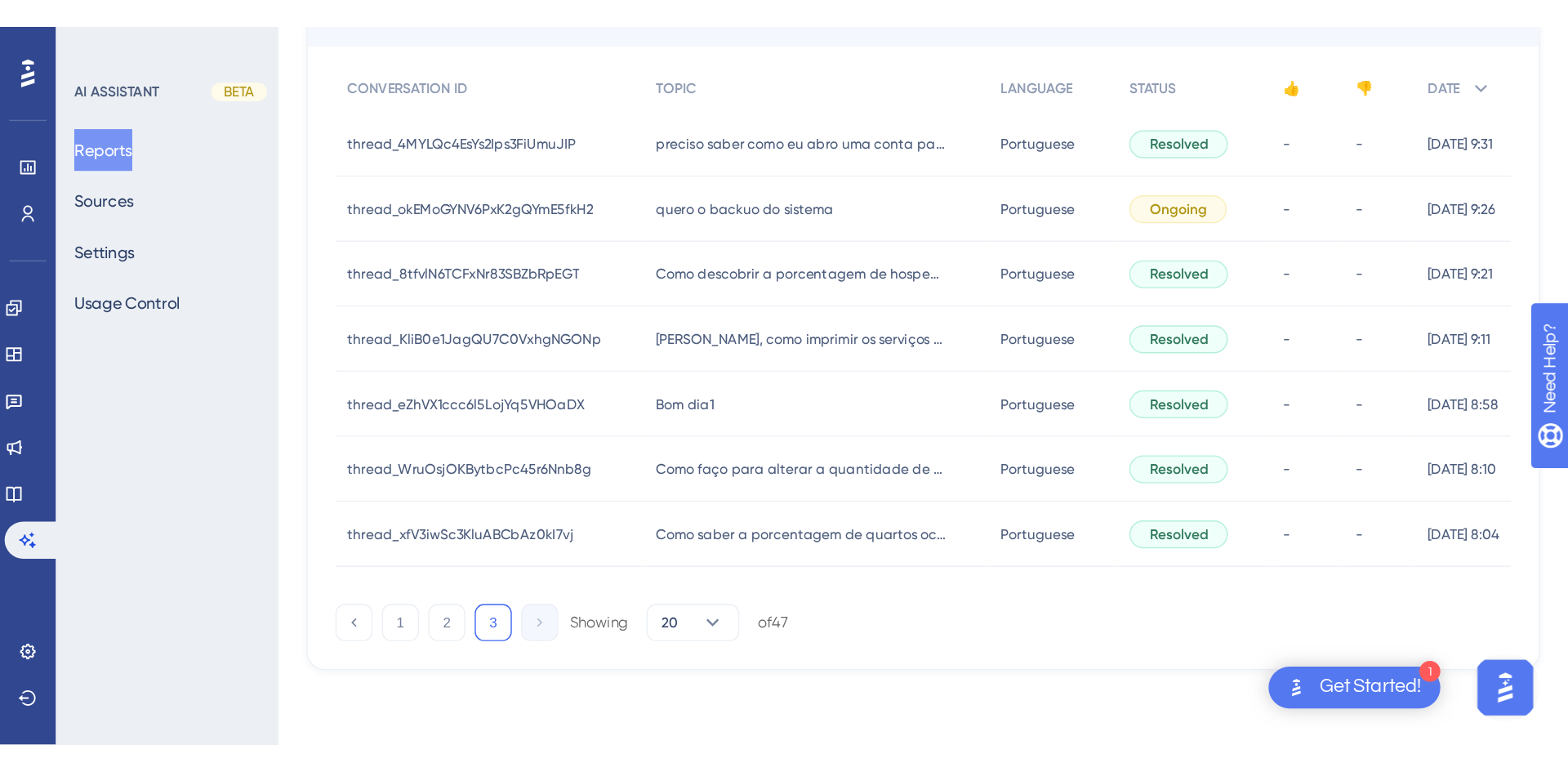
scroll to position [0, 0]
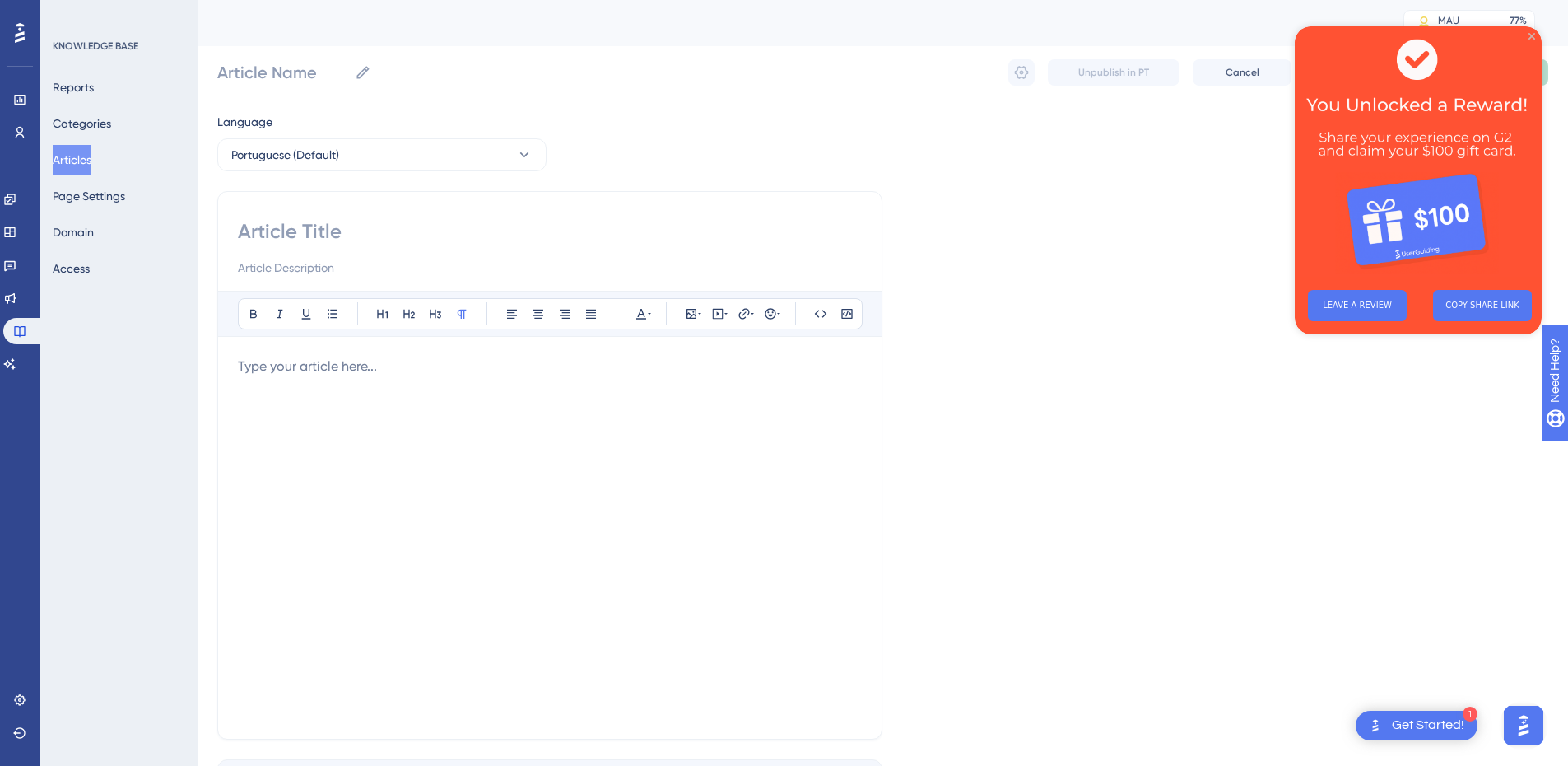
drag, startPoint x: 1530, startPoint y: 36, endPoint x: 2668, endPoint y: 62, distance: 1138.3
click at [1530, 36] on icon "Close Preview" at bounding box center [1531, 36] width 7 height 7
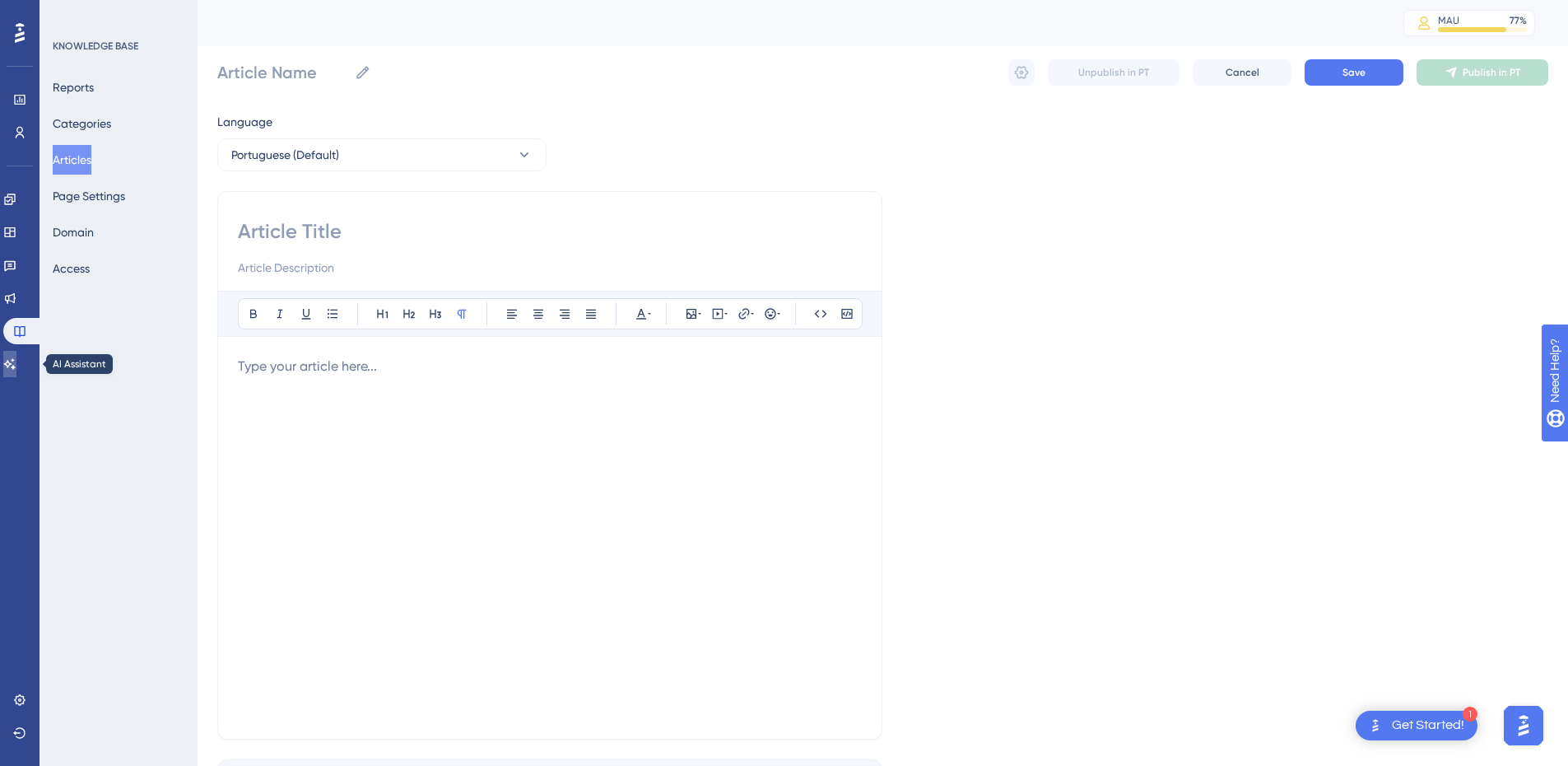
click at [16, 365] on icon at bounding box center [10, 364] width 13 height 13
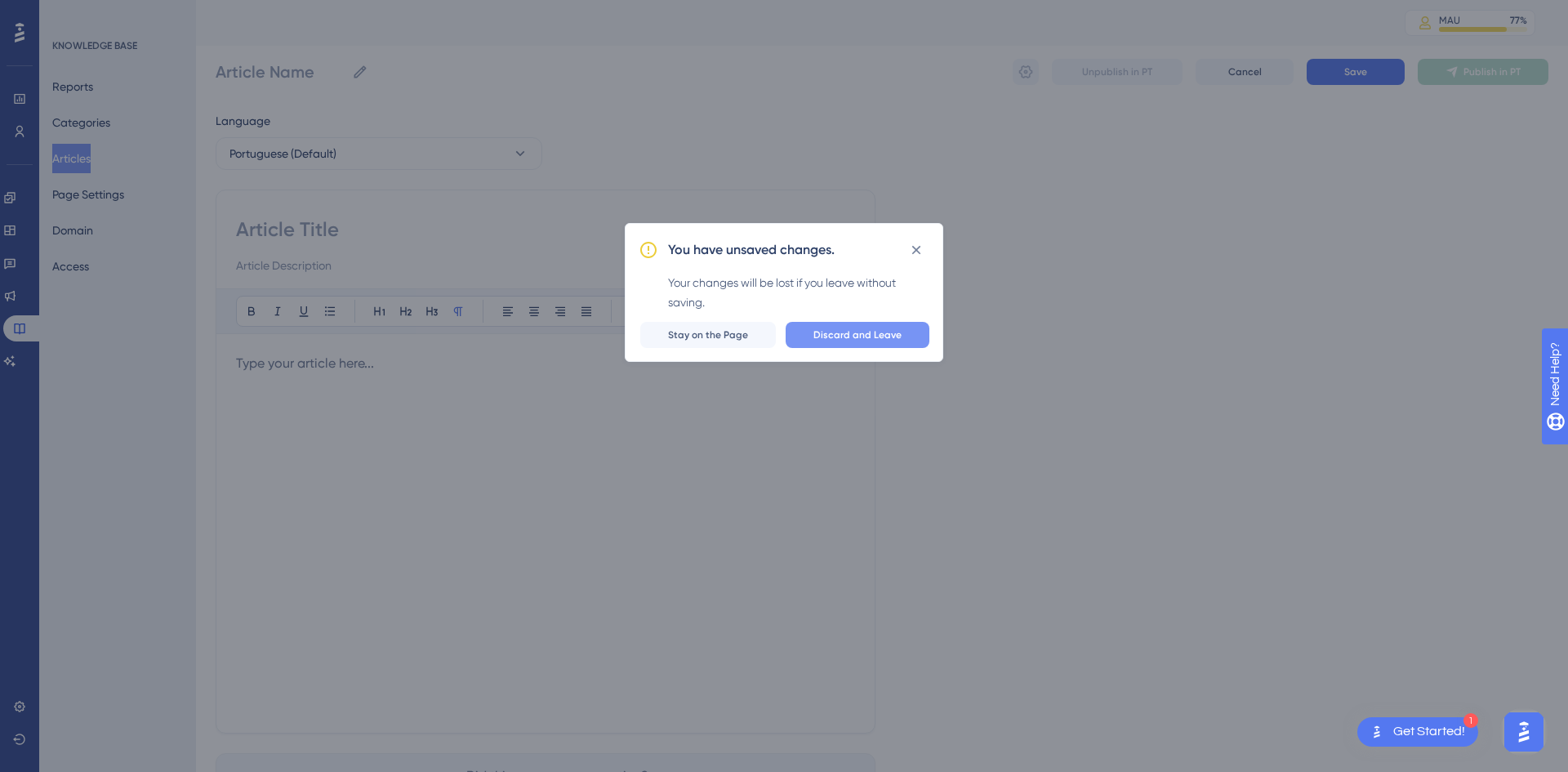
click at [838, 334] on span "Discard and Leave" at bounding box center [857, 335] width 88 height 13
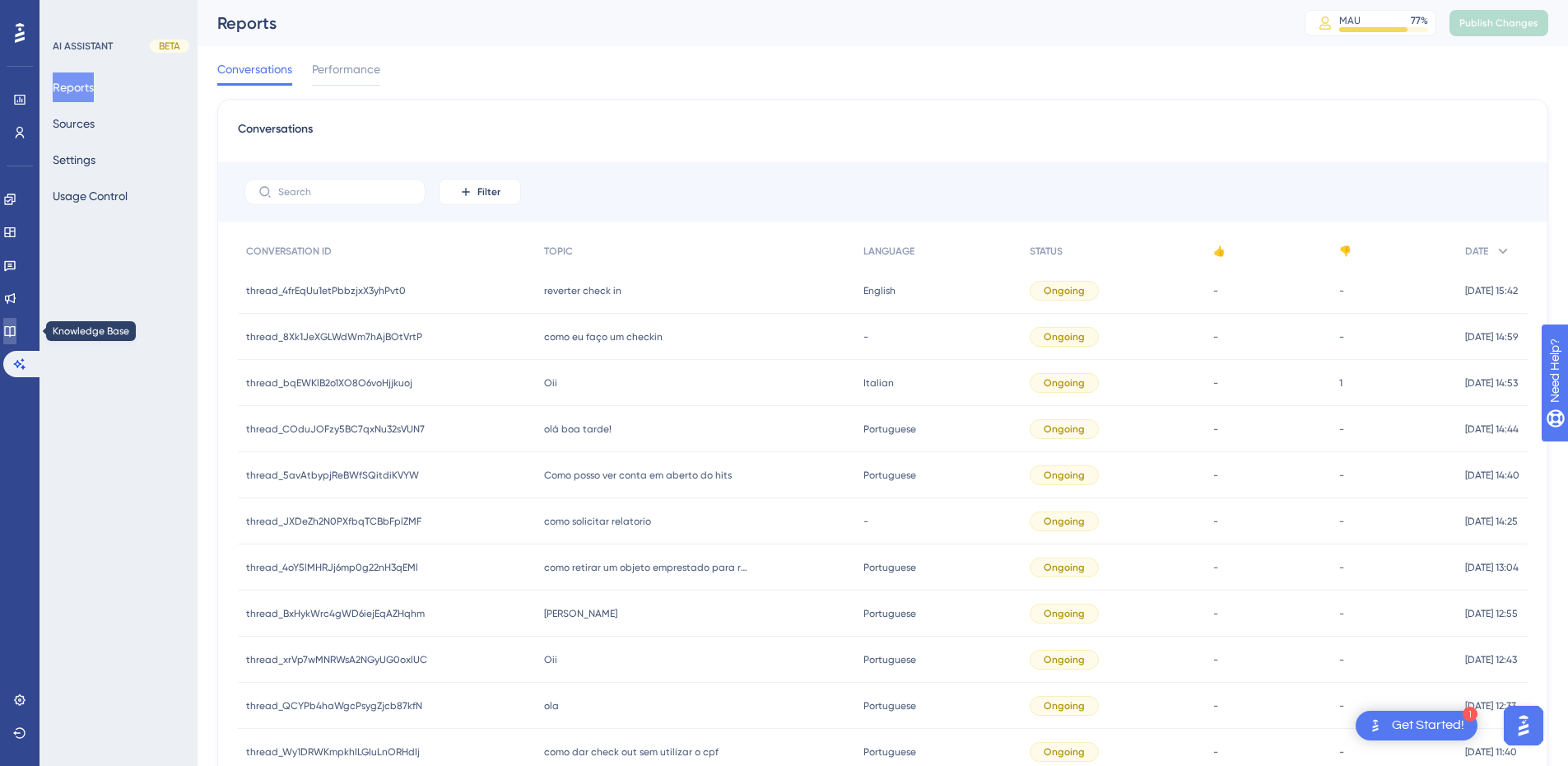
click at [14, 335] on icon at bounding box center [9, 330] width 11 height 11
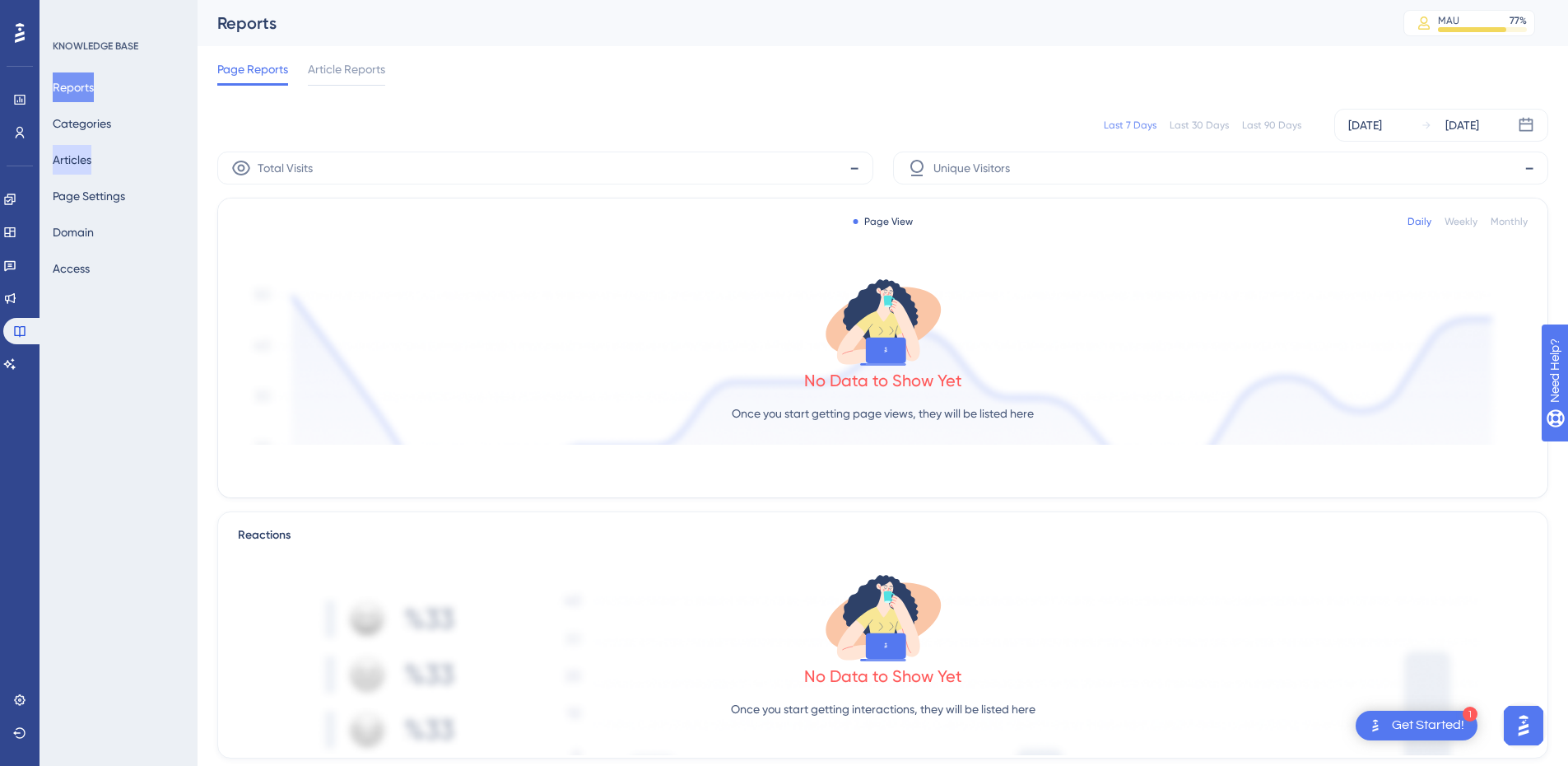
click at [91, 159] on button "Articles" at bounding box center [72, 159] width 39 height 30
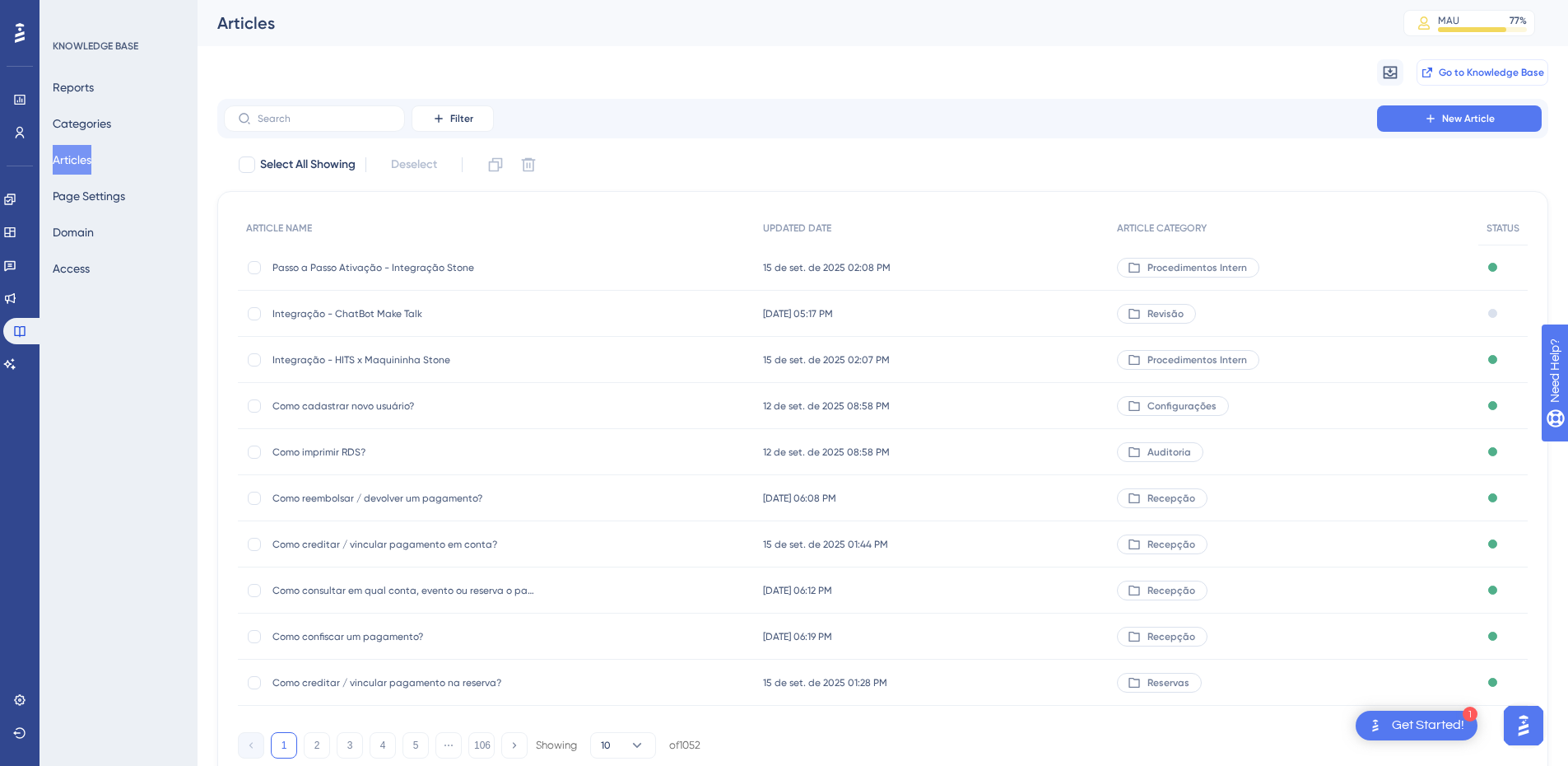
click at [1481, 66] on span "Go to Knowledge Base" at bounding box center [1491, 72] width 105 height 13
click at [280, 116] on input "text" at bounding box center [325, 119] width 133 height 12
paste input "Alteração de tarifas cadastradas antes da atualização de outubro"
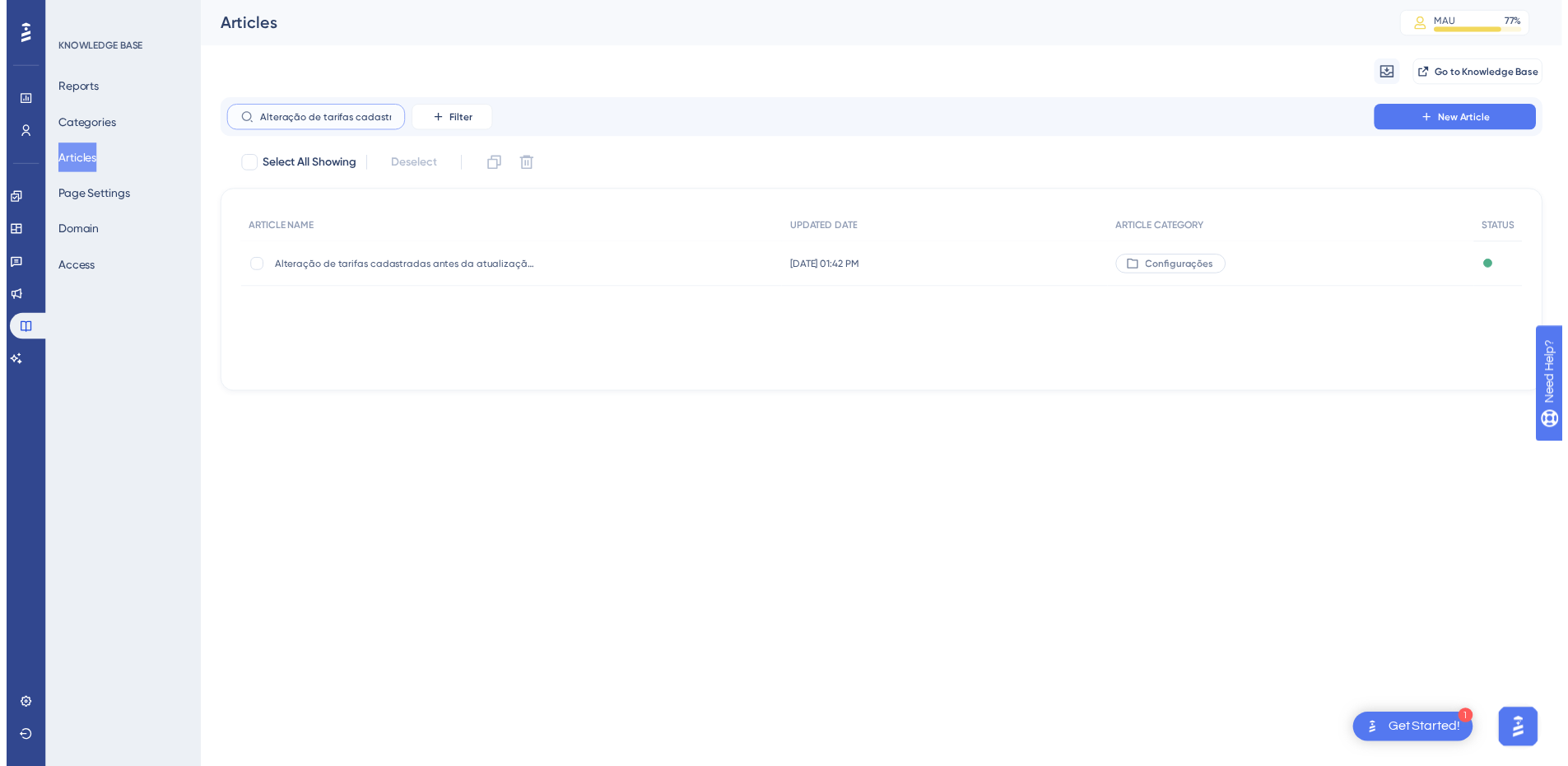
scroll to position [0, 170]
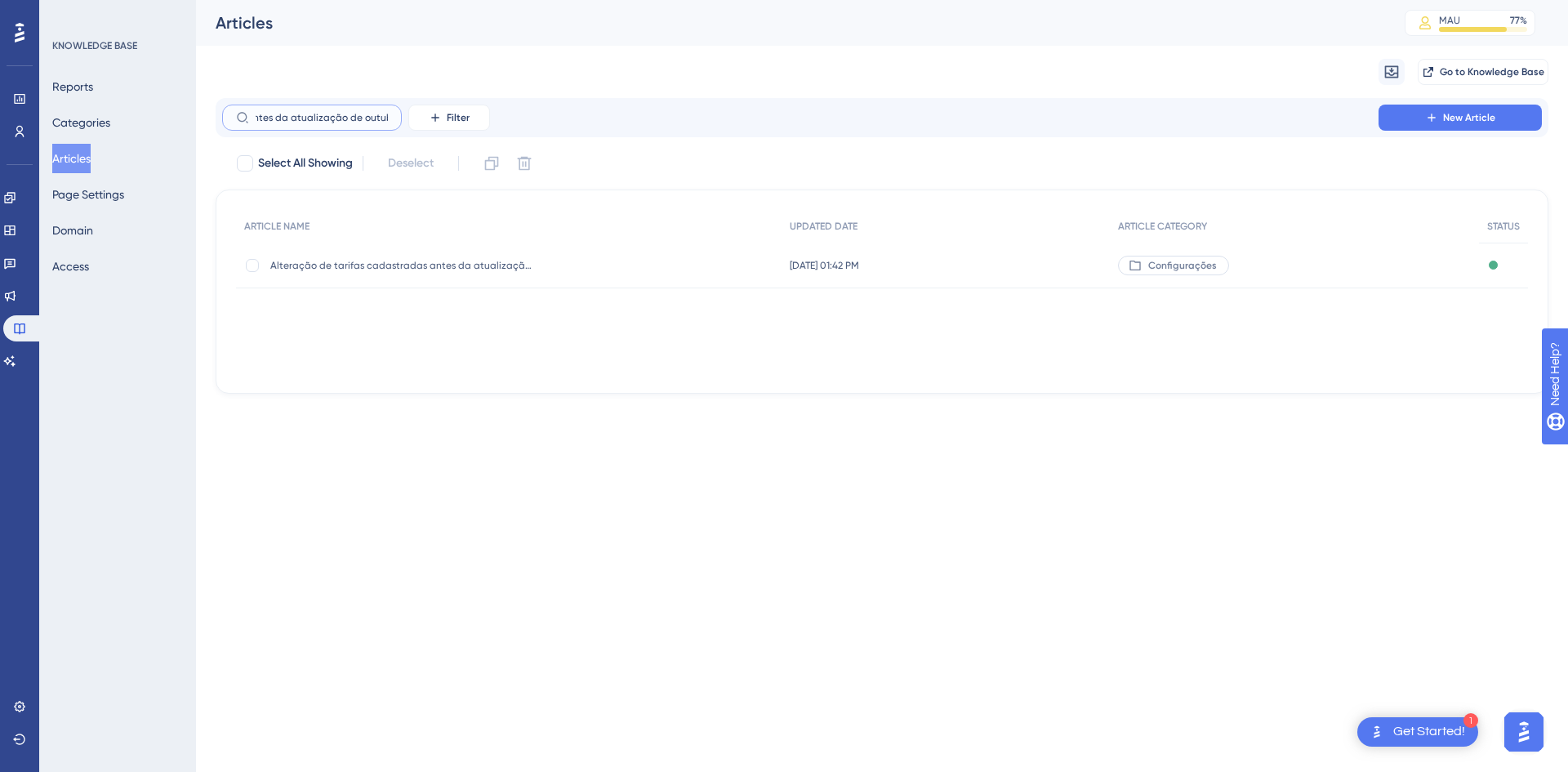
type input "Alteração de tarifas cadastradas antes da atualização de outubro"
click at [422, 274] on div "Alteração de tarifas cadastradas antes da atualização de outubro Alteração de t…" at bounding box center [400, 266] width 261 height 46
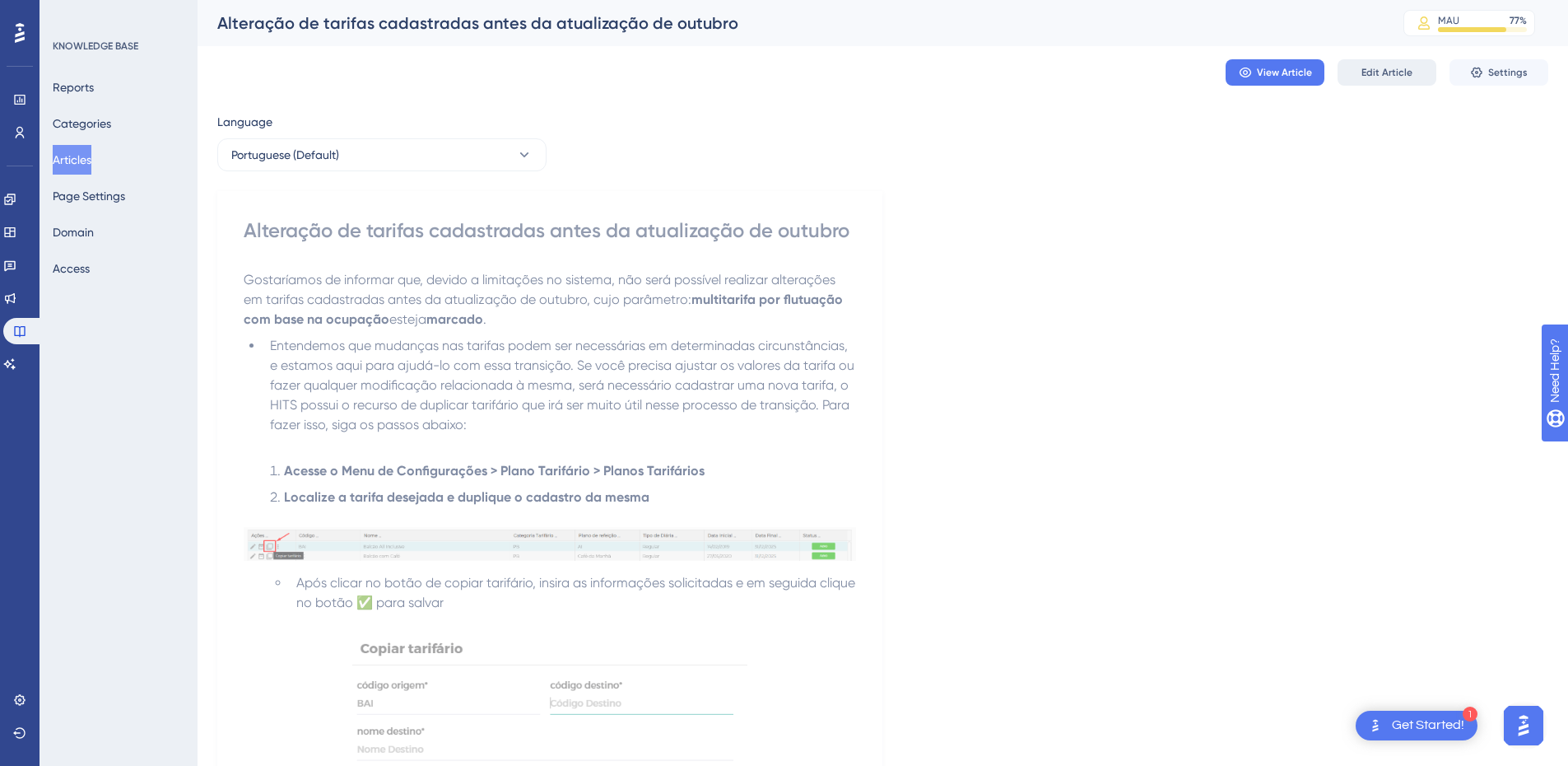
click at [1396, 74] on span "Edit Article" at bounding box center [1387, 72] width 51 height 13
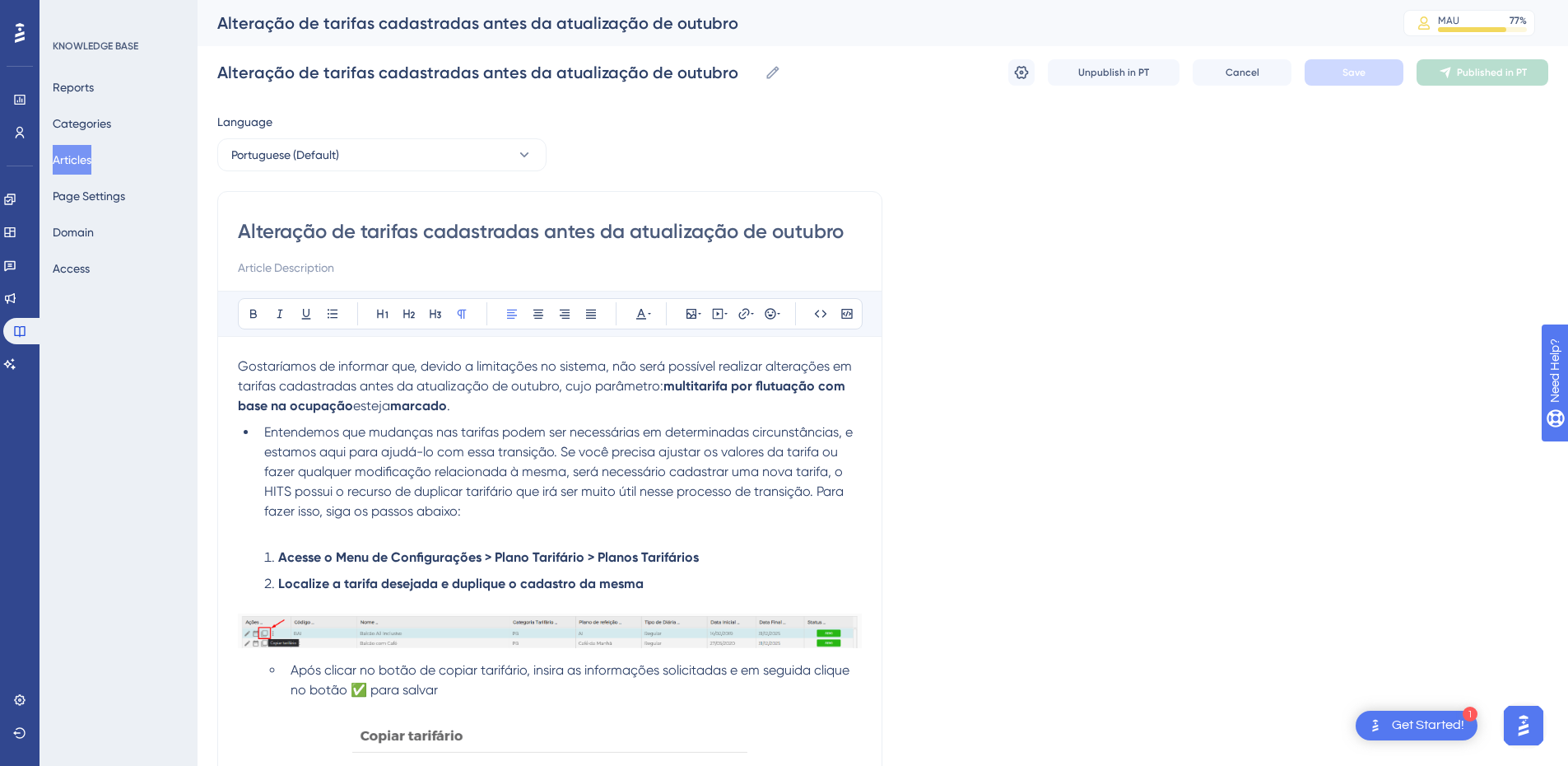
click at [851, 229] on input "Alteração de tarifas cadastradas antes da atualização de outubro" at bounding box center [550, 230] width 624 height 26
type input "Alteração de tarifas cadastradas antes da atualização de outubro de"
type input "Alteração de tarifas cadastradas antes da atualização de outubro de 2023"
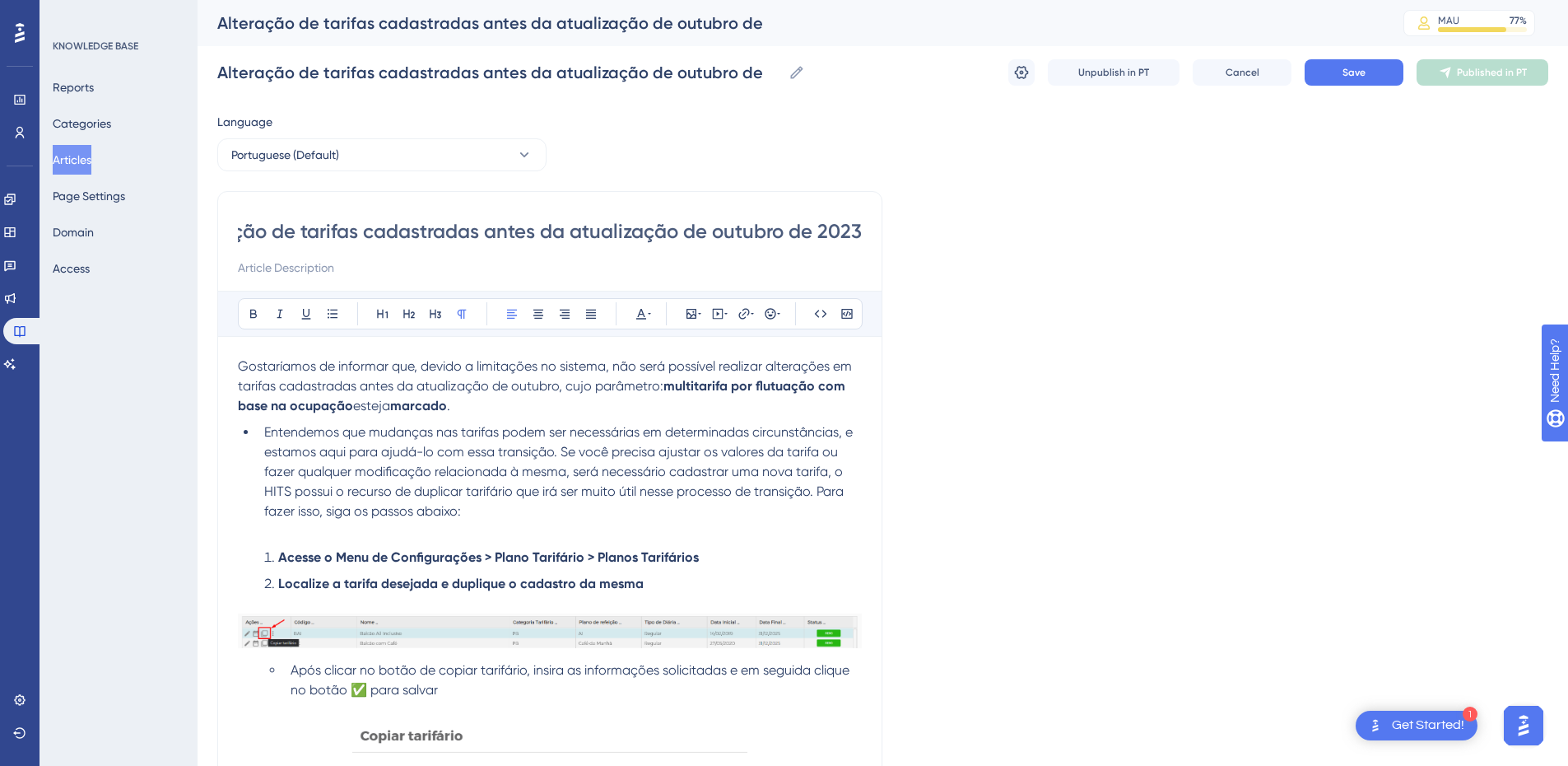
type input "Alteração de tarifas cadastradas antes da atualização de outubro de 2023"
click at [1343, 71] on span "Save" at bounding box center [1354, 72] width 23 height 13
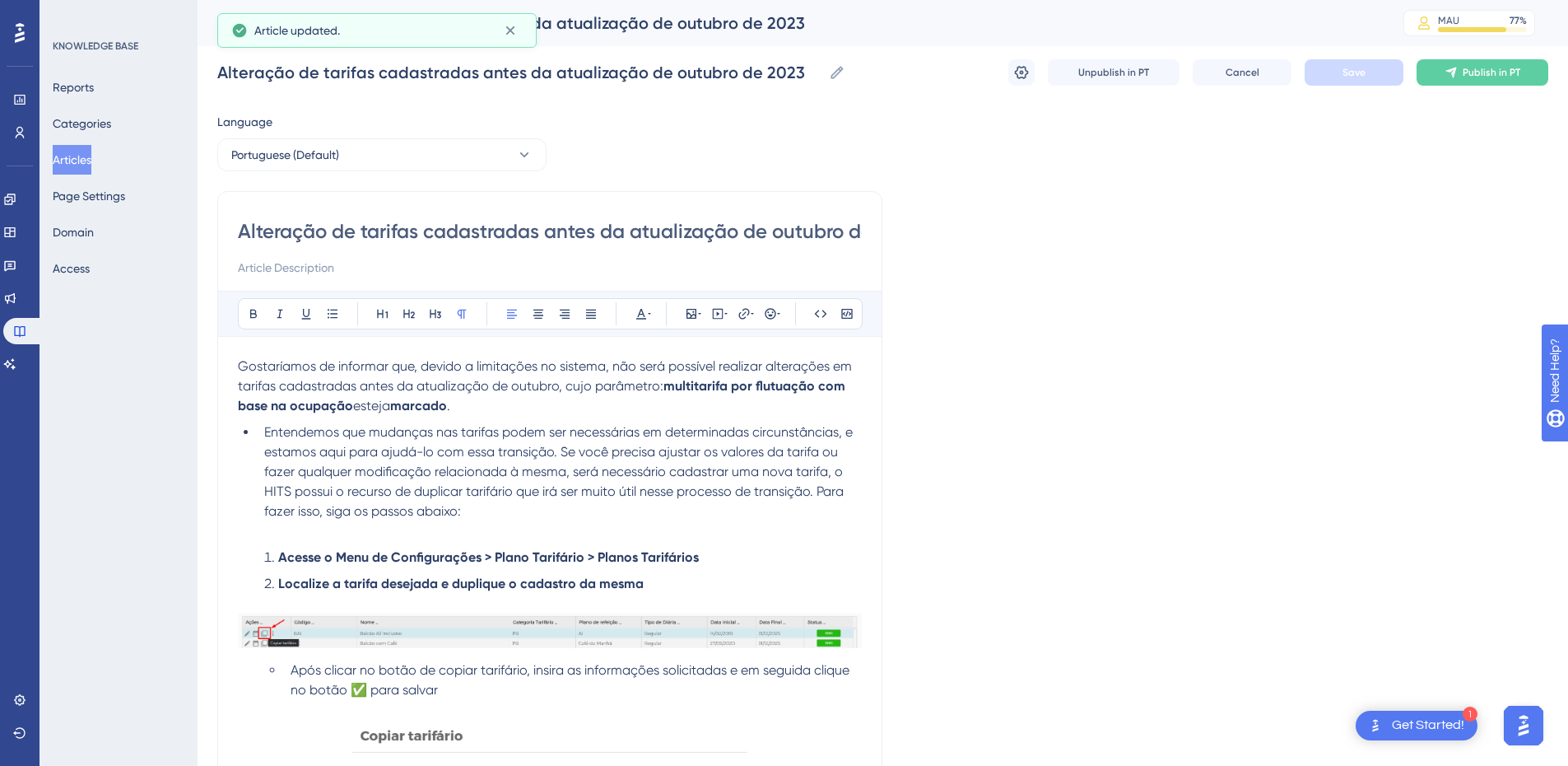
click at [1468, 56] on div "Alteração de tarifas cadastradas antes da atualização de outubro de 2023 Altera…" at bounding box center [883, 72] width 1331 height 53
click at [1462, 66] on button "Publish in PT" at bounding box center [1482, 72] width 132 height 26
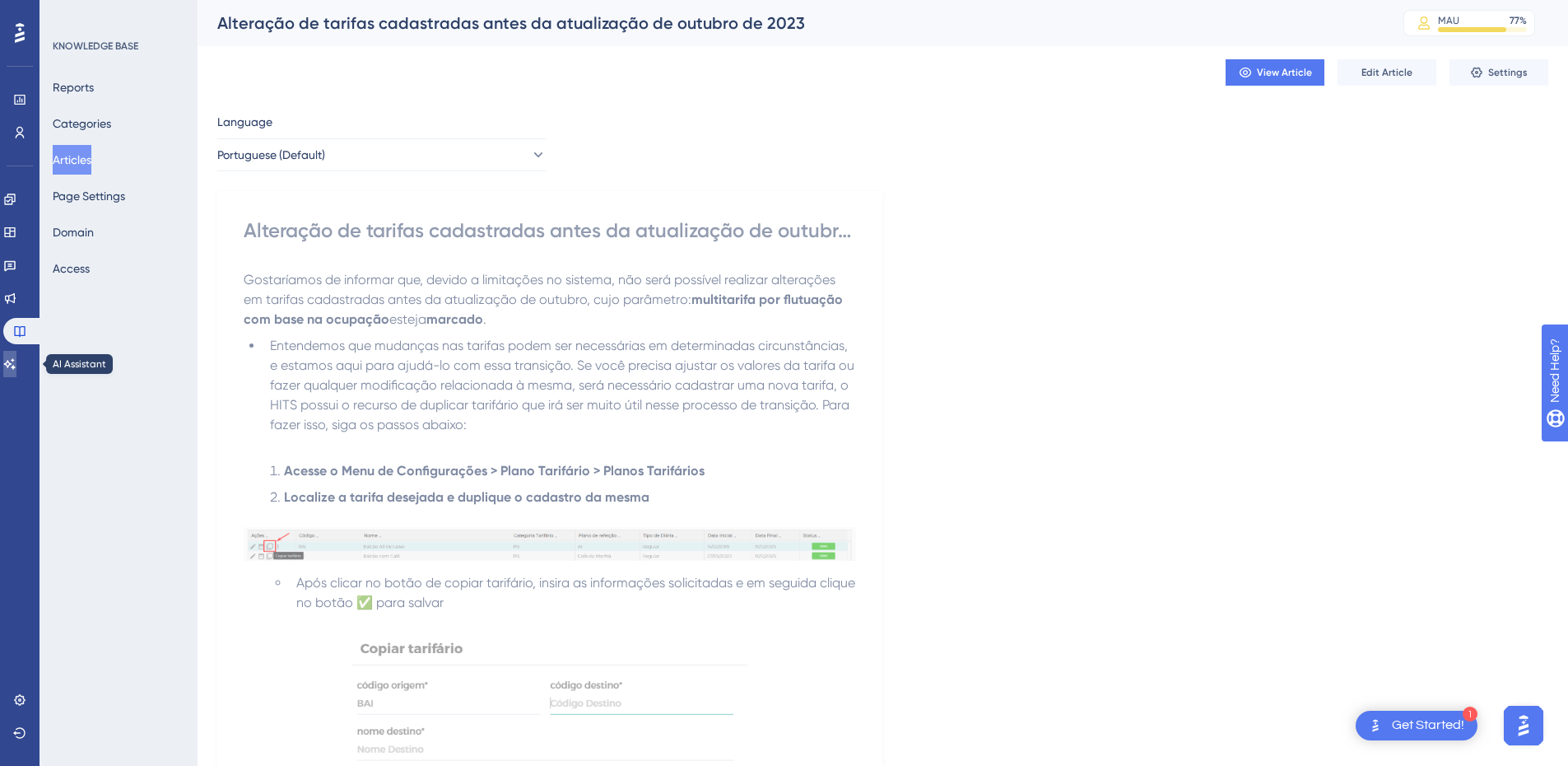
click at [16, 369] on icon at bounding box center [10, 364] width 13 height 13
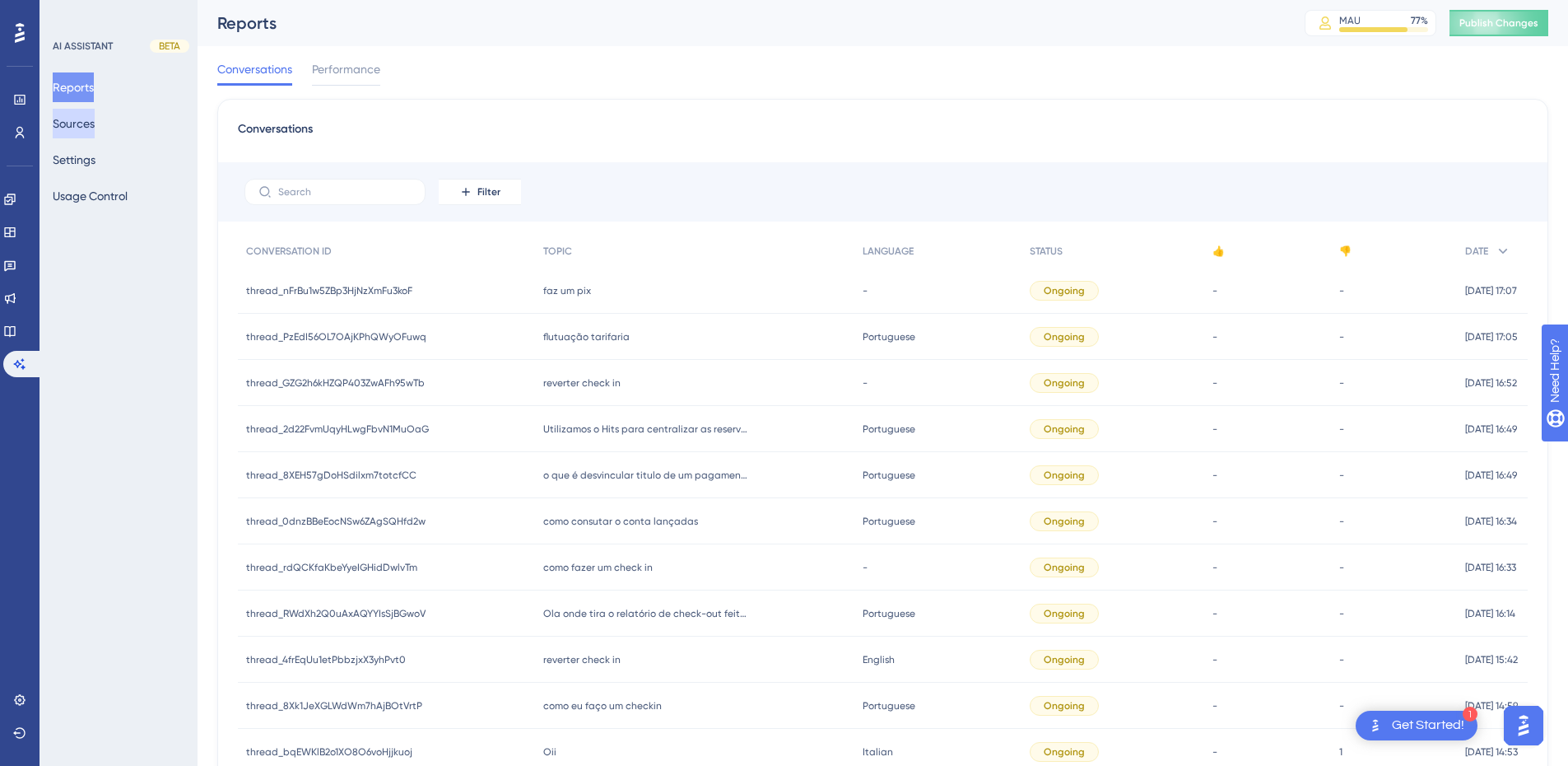
click at [79, 129] on button "Sources" at bounding box center [74, 123] width 42 height 30
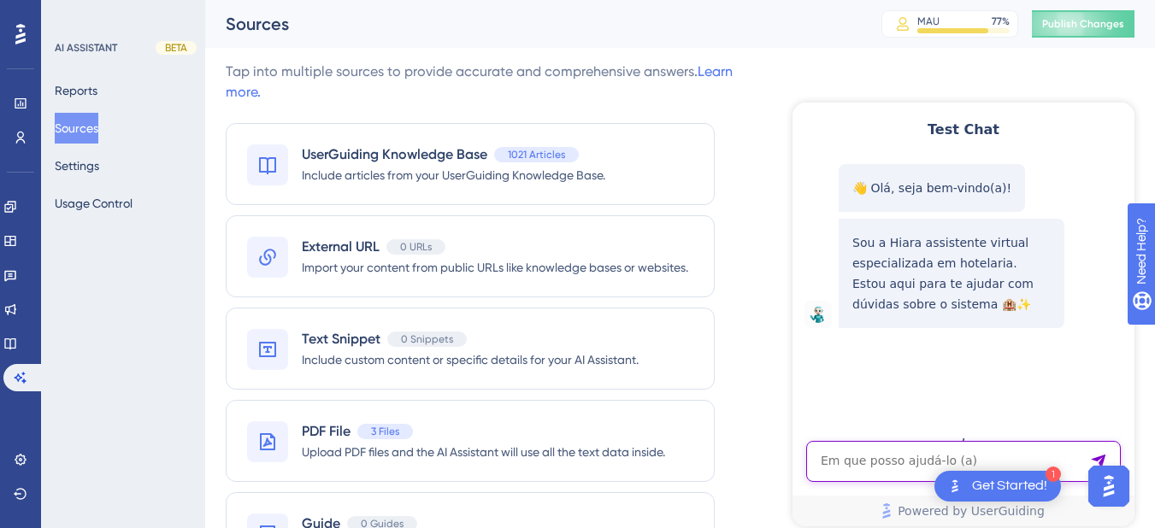
click at [861, 468] on textarea "AI Assistant Text Input" at bounding box center [963, 461] width 315 height 41
paste textarea "gostaria de saber como faço para alternar 2 hospedes de quarto"
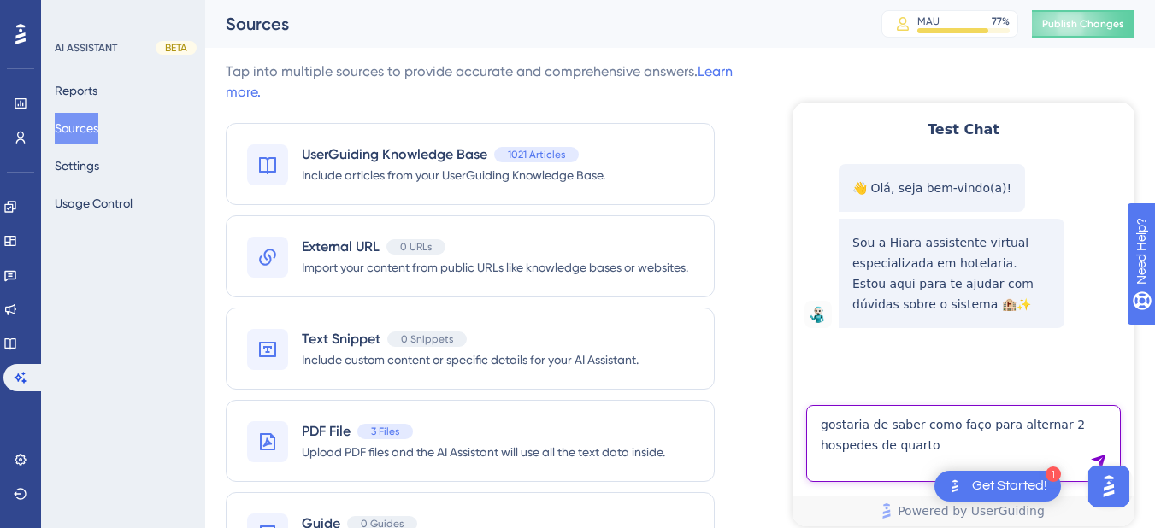
type textarea "gostaria de saber como faço para alternar 2 hospedes de quarto"
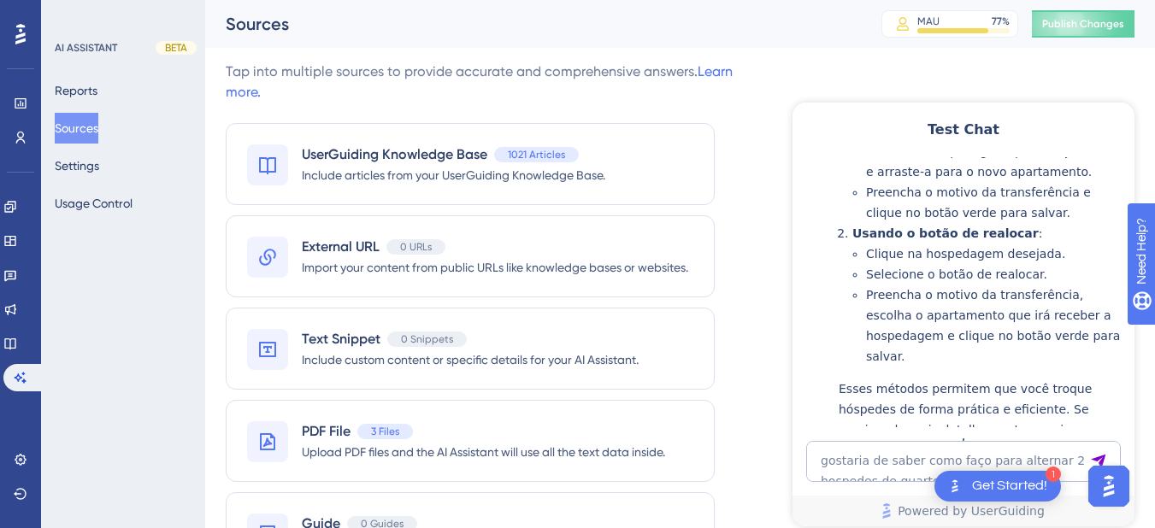
scroll to position [569, 0]
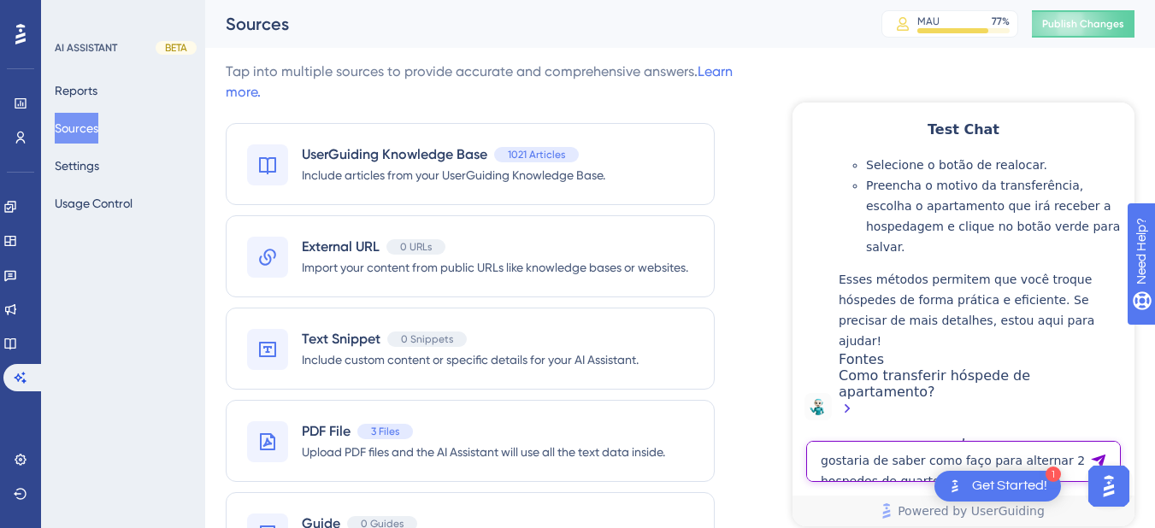
click at [914, 459] on textarea "gostaria de saber como faço para alternar 2 hospedes de quarto" at bounding box center [963, 461] width 315 height 41
paste textarea "FAZER RESERVA"
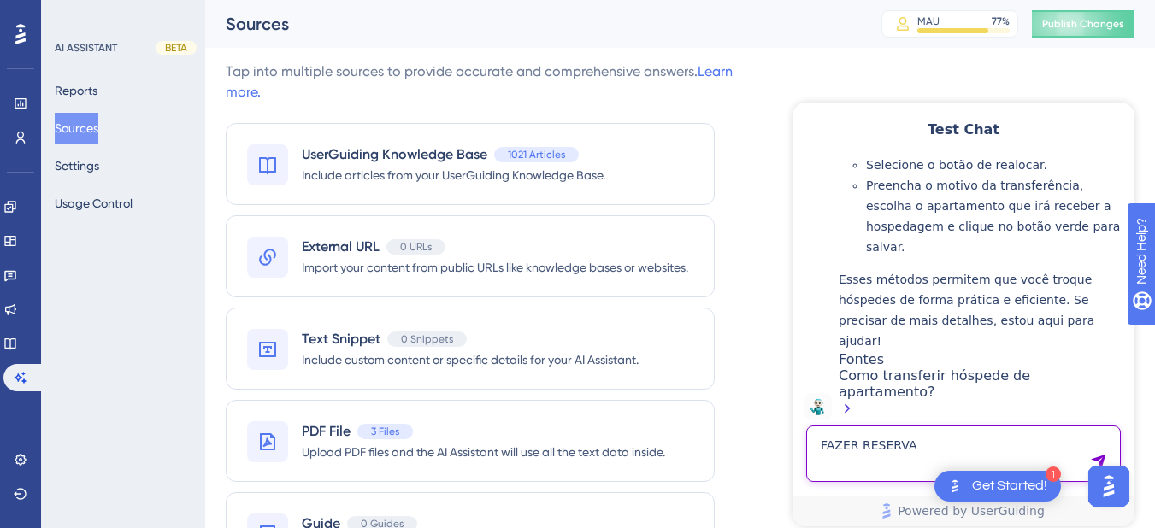
type textarea "FAZER RESERVA"
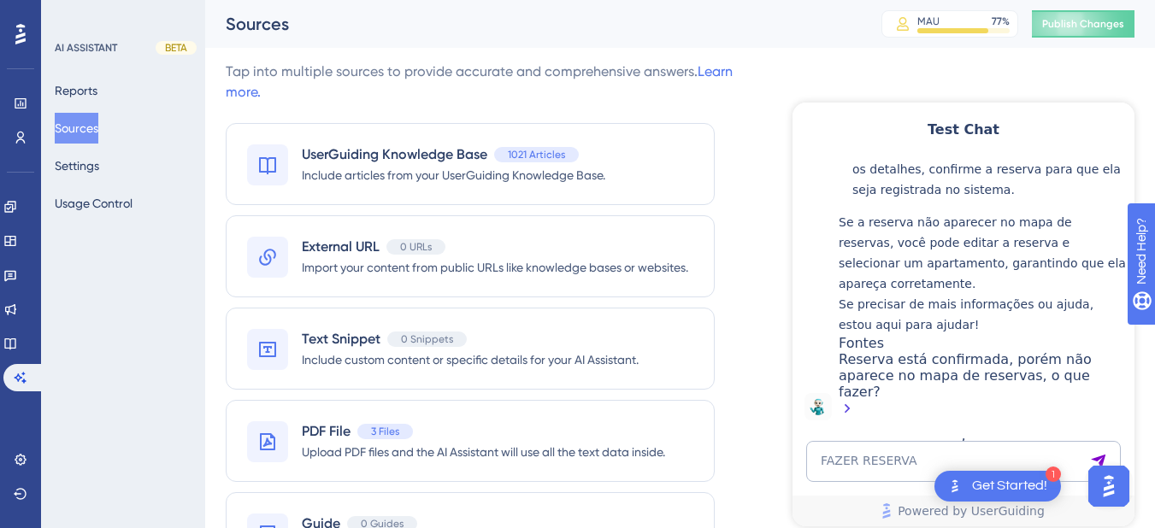
scroll to position [1011, 0]
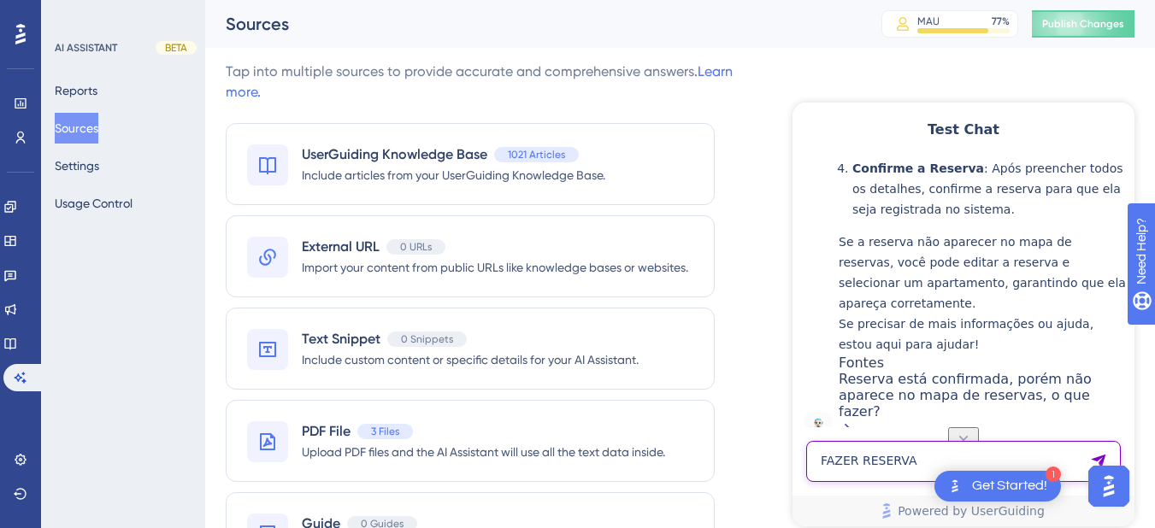
click at [837, 465] on textarea "FAZER RESERVA" at bounding box center [963, 461] width 315 height 41
paste textarea "qual melhor relatorio para conferencia do cafe da manha ?"
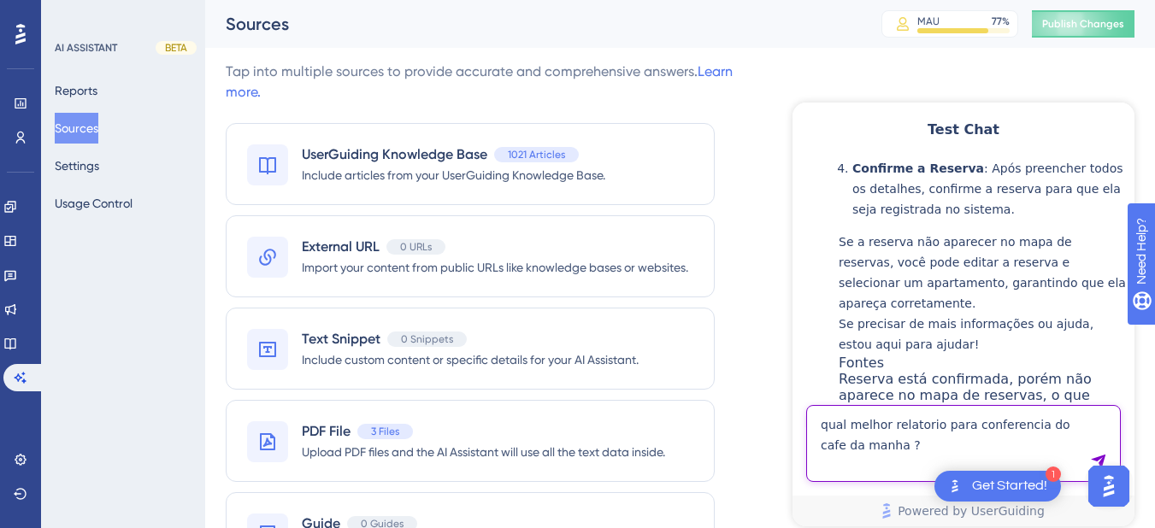
type textarea "qual melhor relatorio para conferencia do cafe da manha ?"
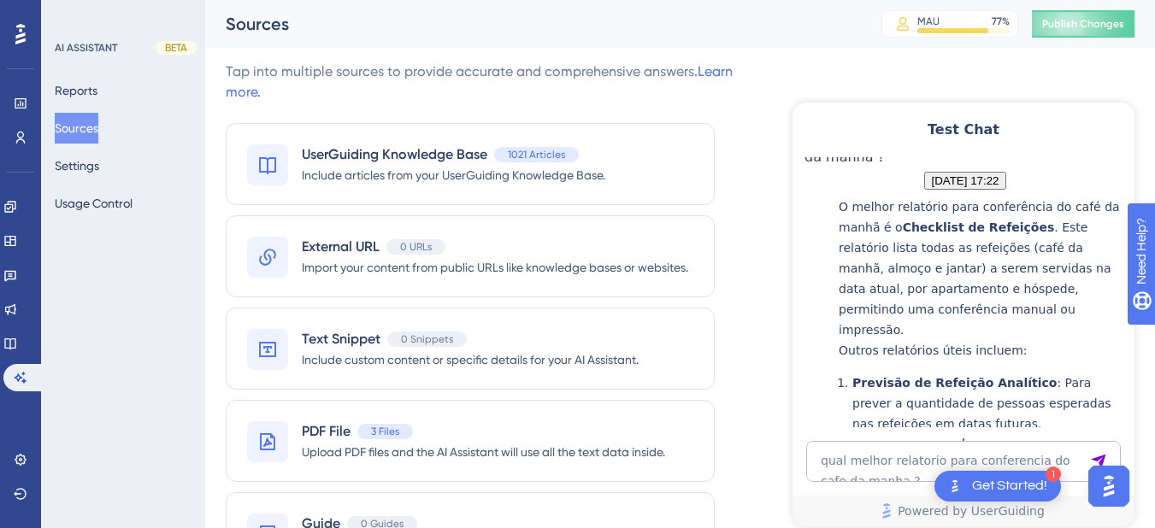
scroll to position [1872, 0]
